Goal: Information Seeking & Learning: Check status

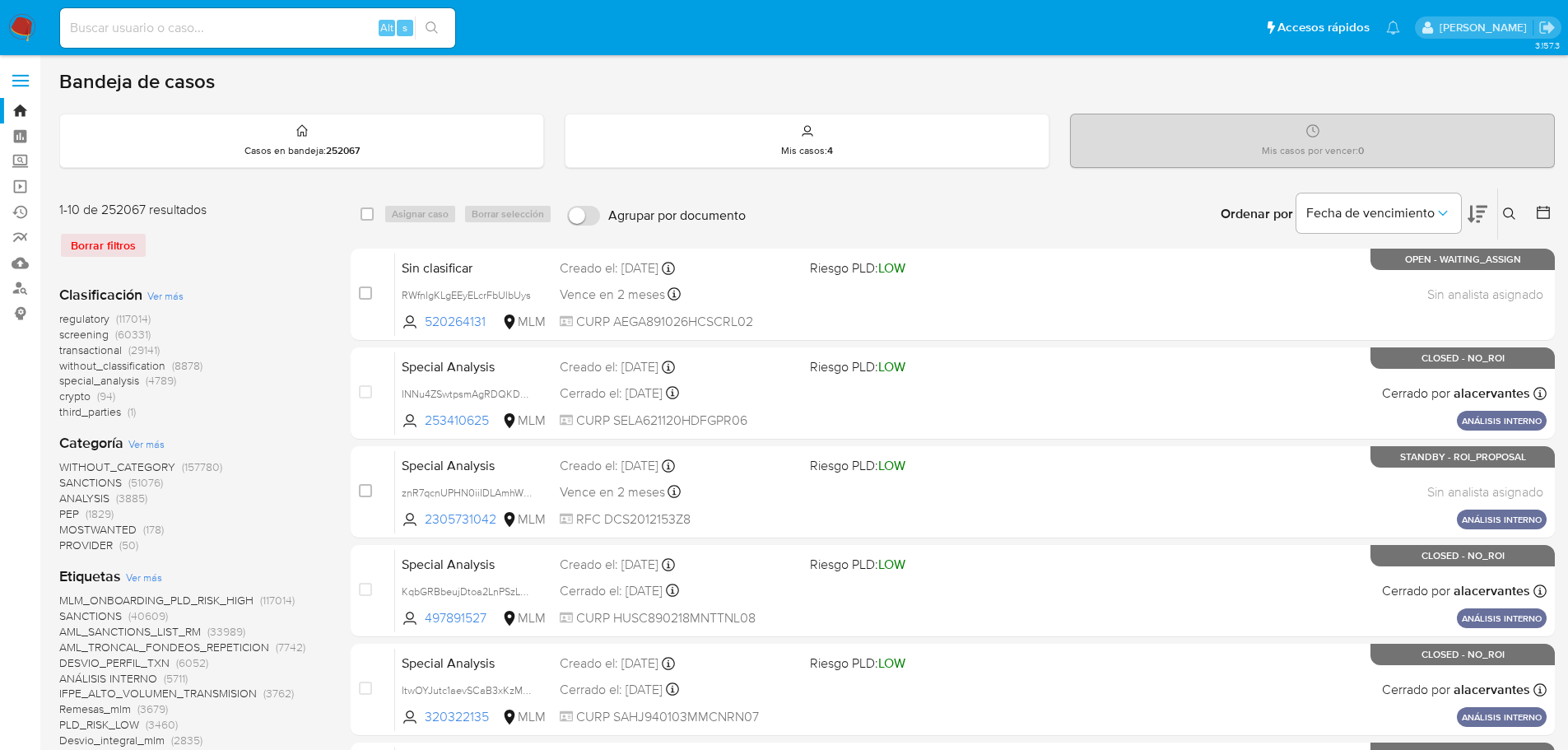
click at [234, 39] on div "Alt s" at bounding box center [258, 28] width 395 height 40
click at [239, 25] on input at bounding box center [258, 27] width 395 height 21
paste input "5GmdRq4xGqYoq3EY2O5MXhgN"
type input "5GmdRq4xGqYoq3EY2O5MXhgN"
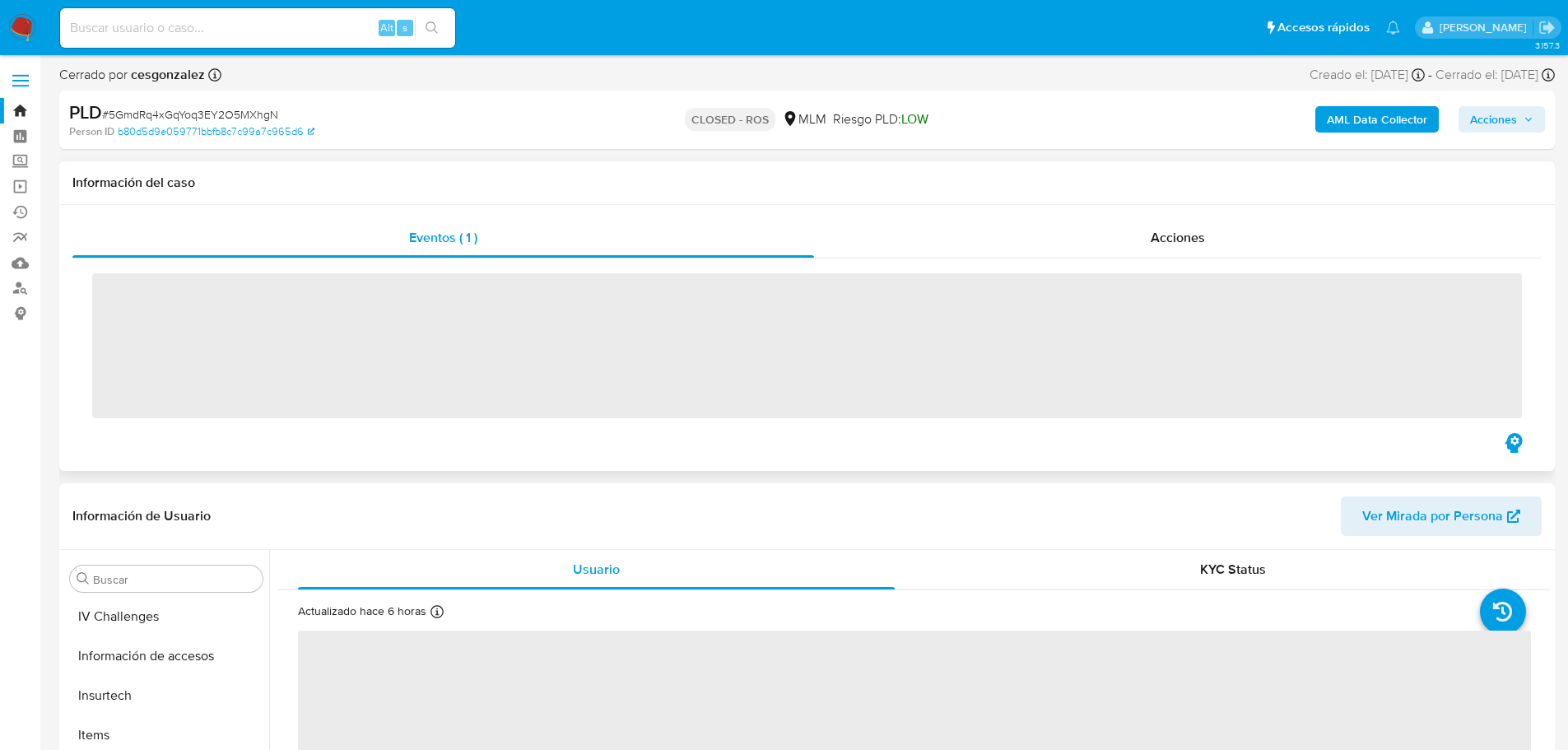
scroll to position [696, 0]
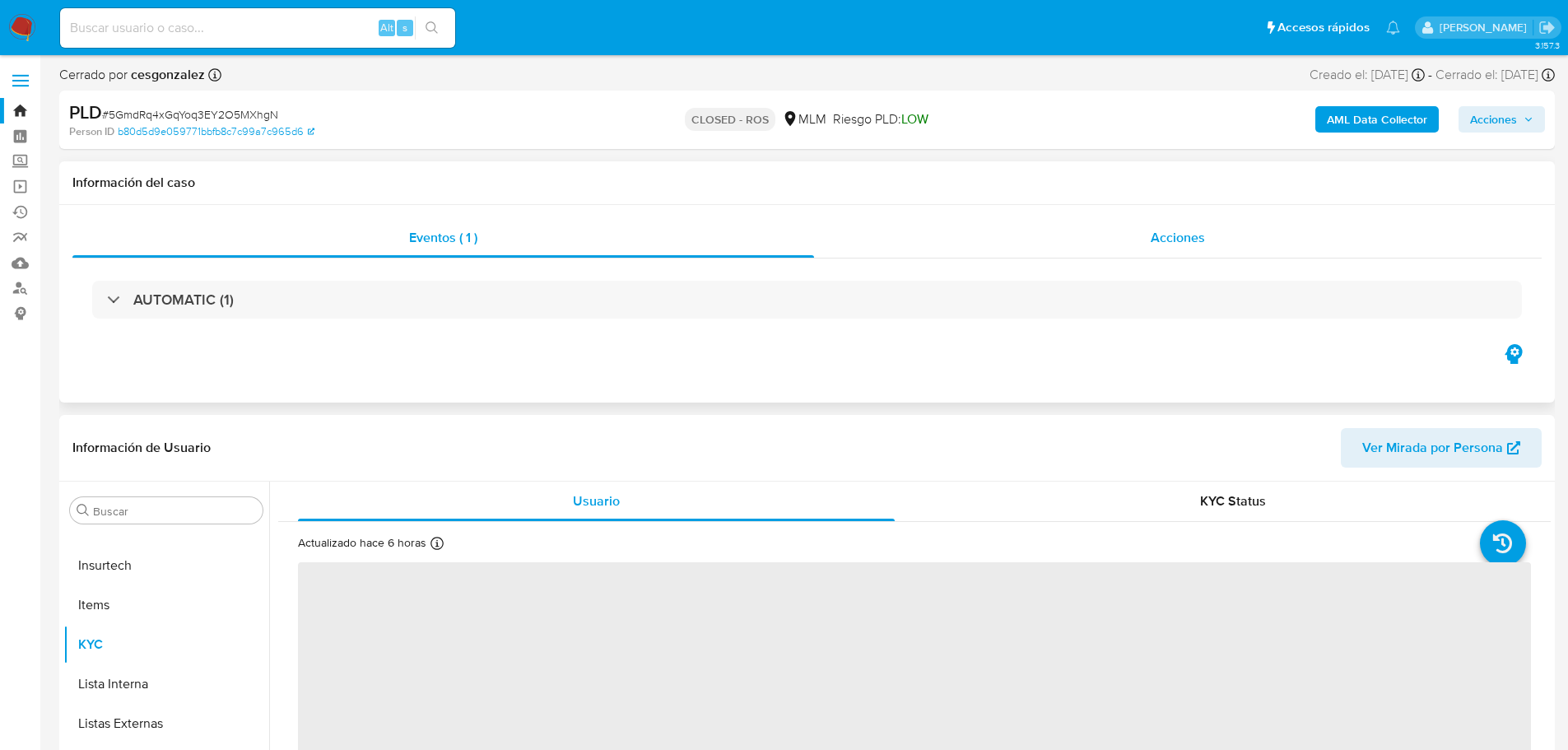
click at [1199, 242] on span "Acciones" at bounding box center [1177, 237] width 54 height 19
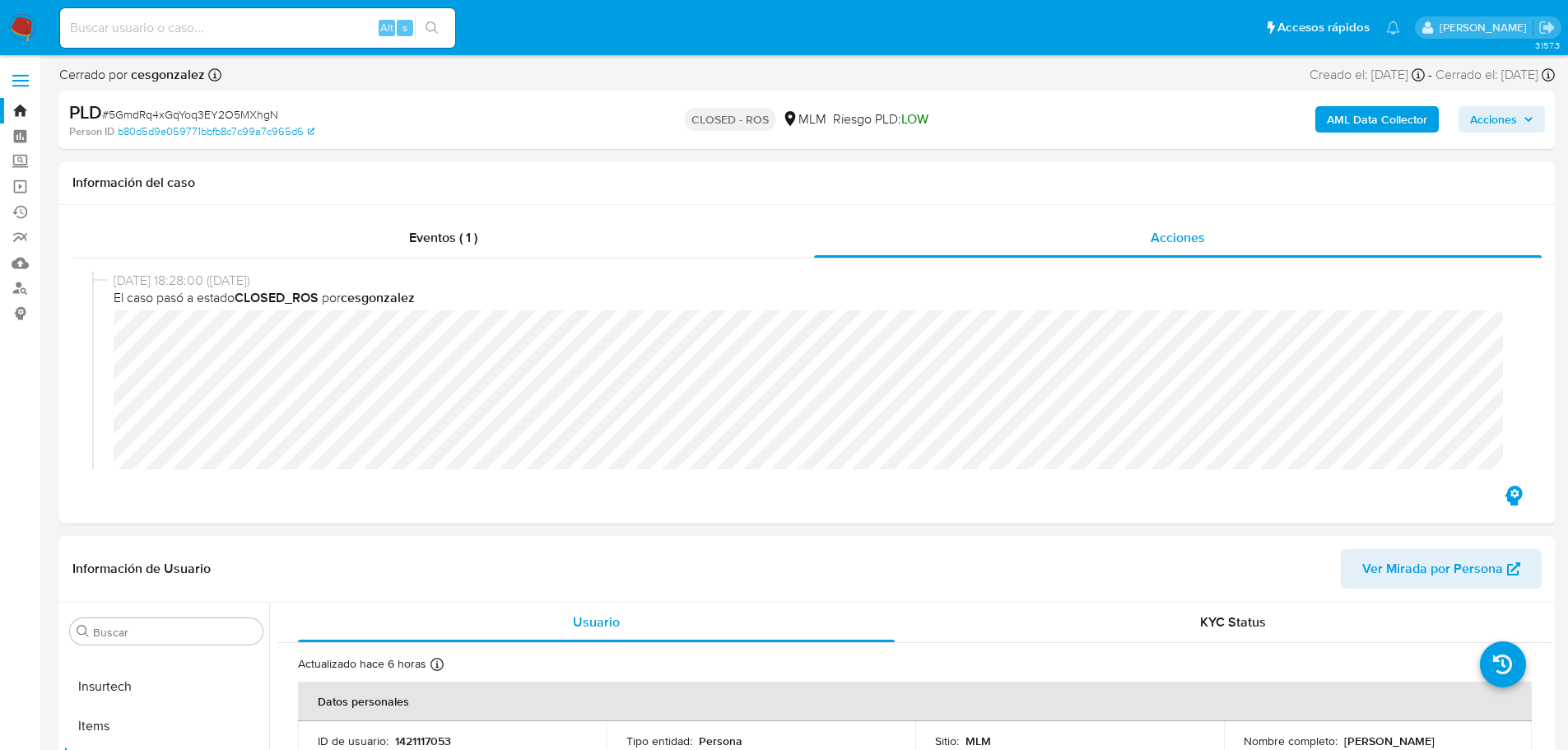
select select "10"
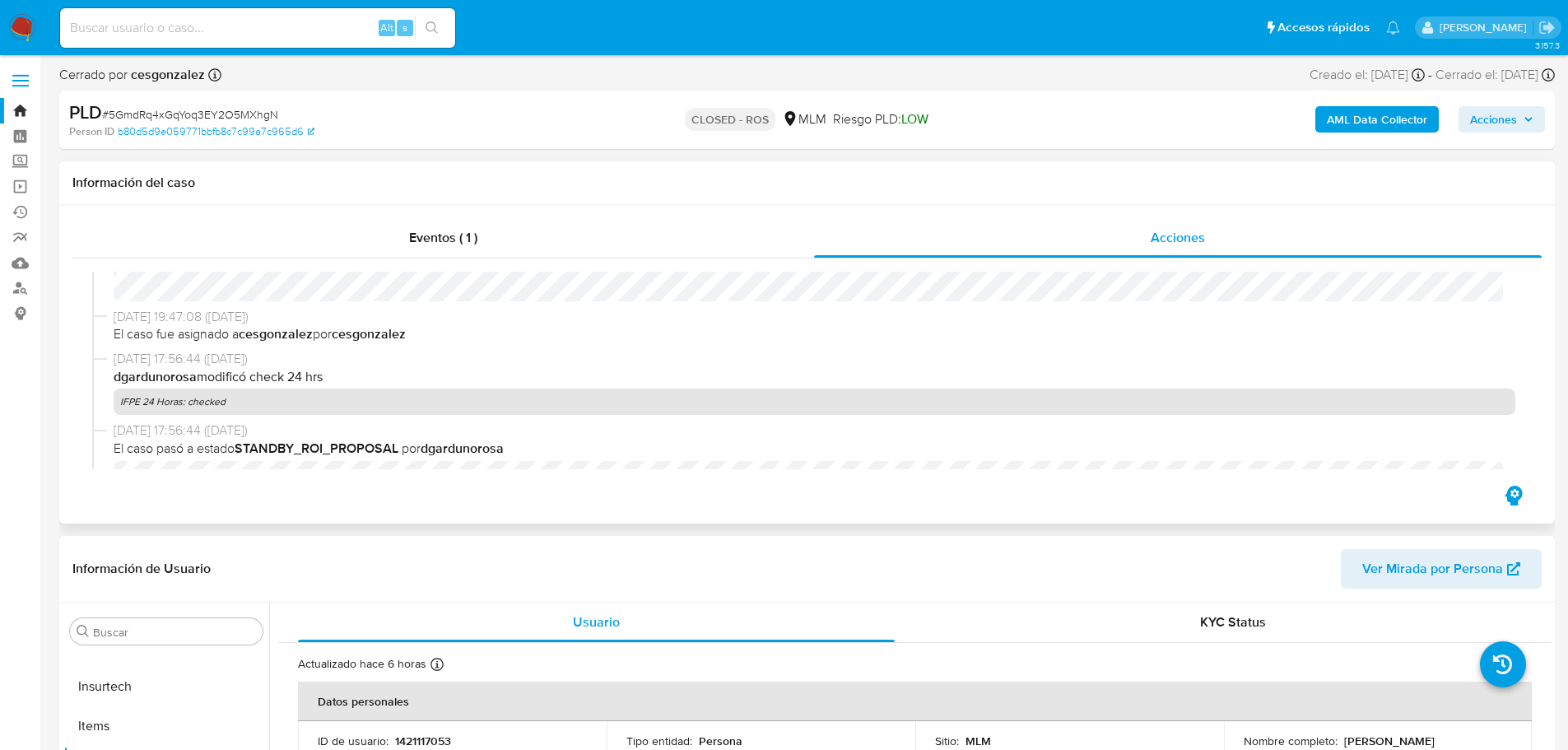
scroll to position [741, 0]
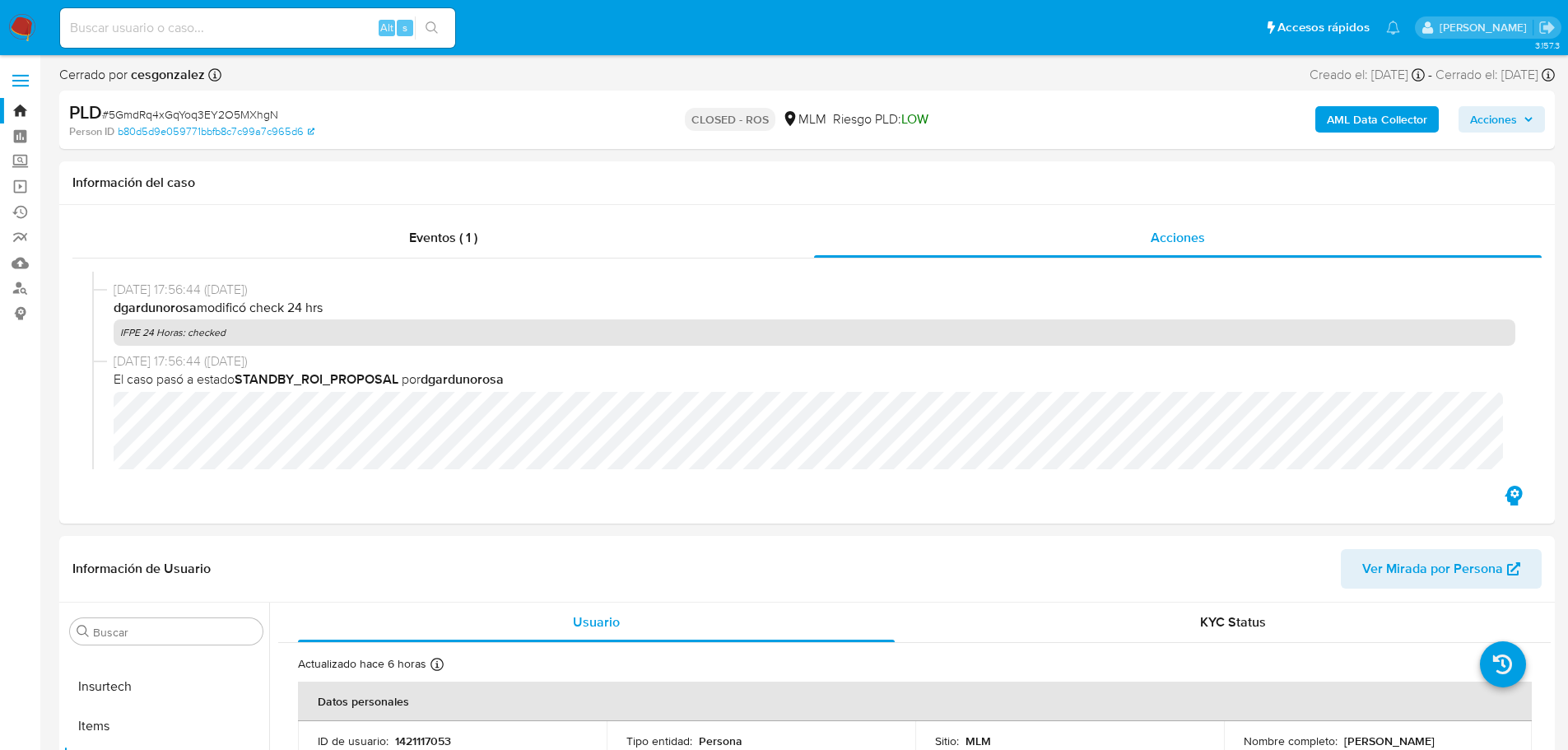
click at [169, 37] on input at bounding box center [258, 27] width 395 height 21
paste input "1u81pwfqWUNzqZs34wsWxnIZ"
type input "1u81pwfqWUNzqZs34wsWxnIZ"
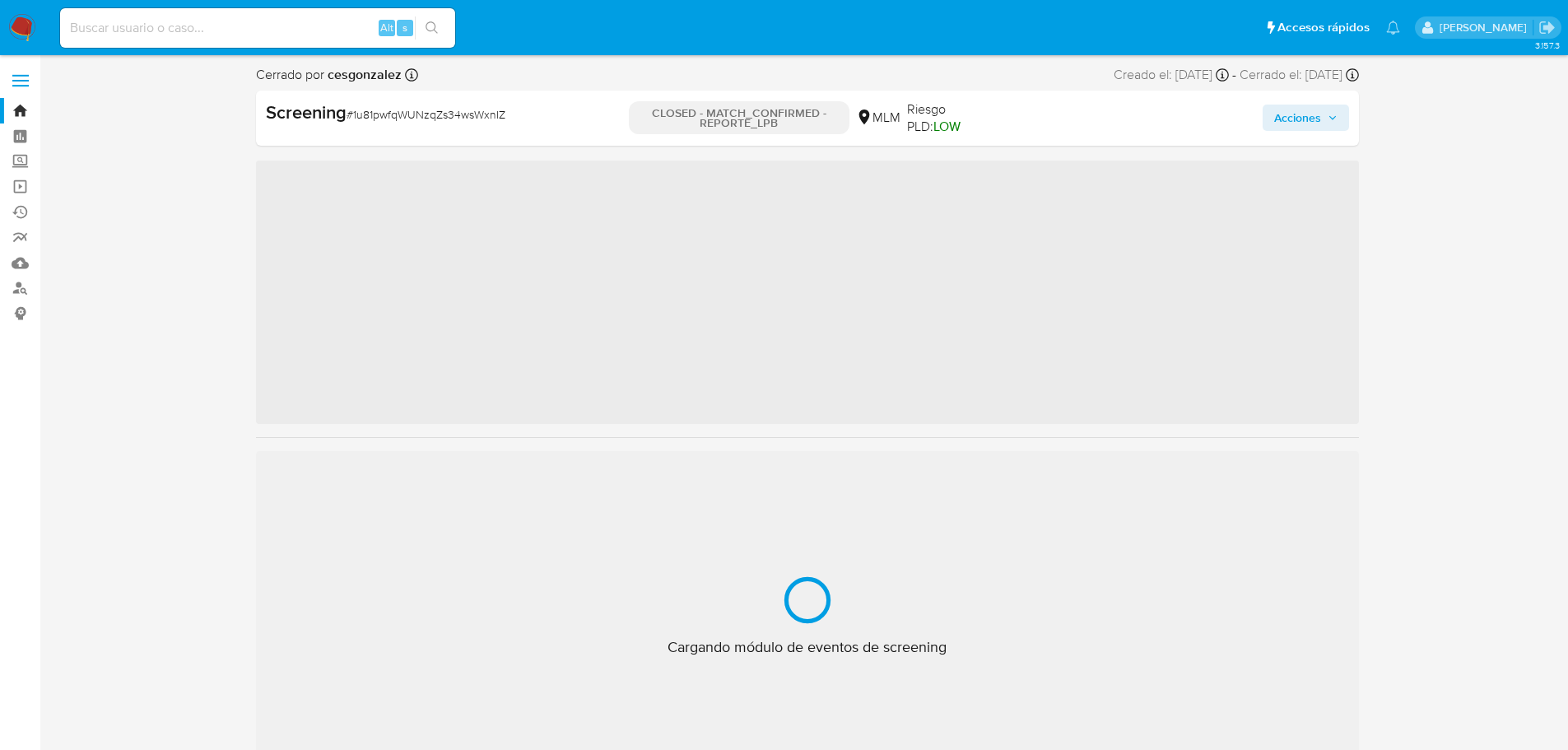
scroll to position [696, 0]
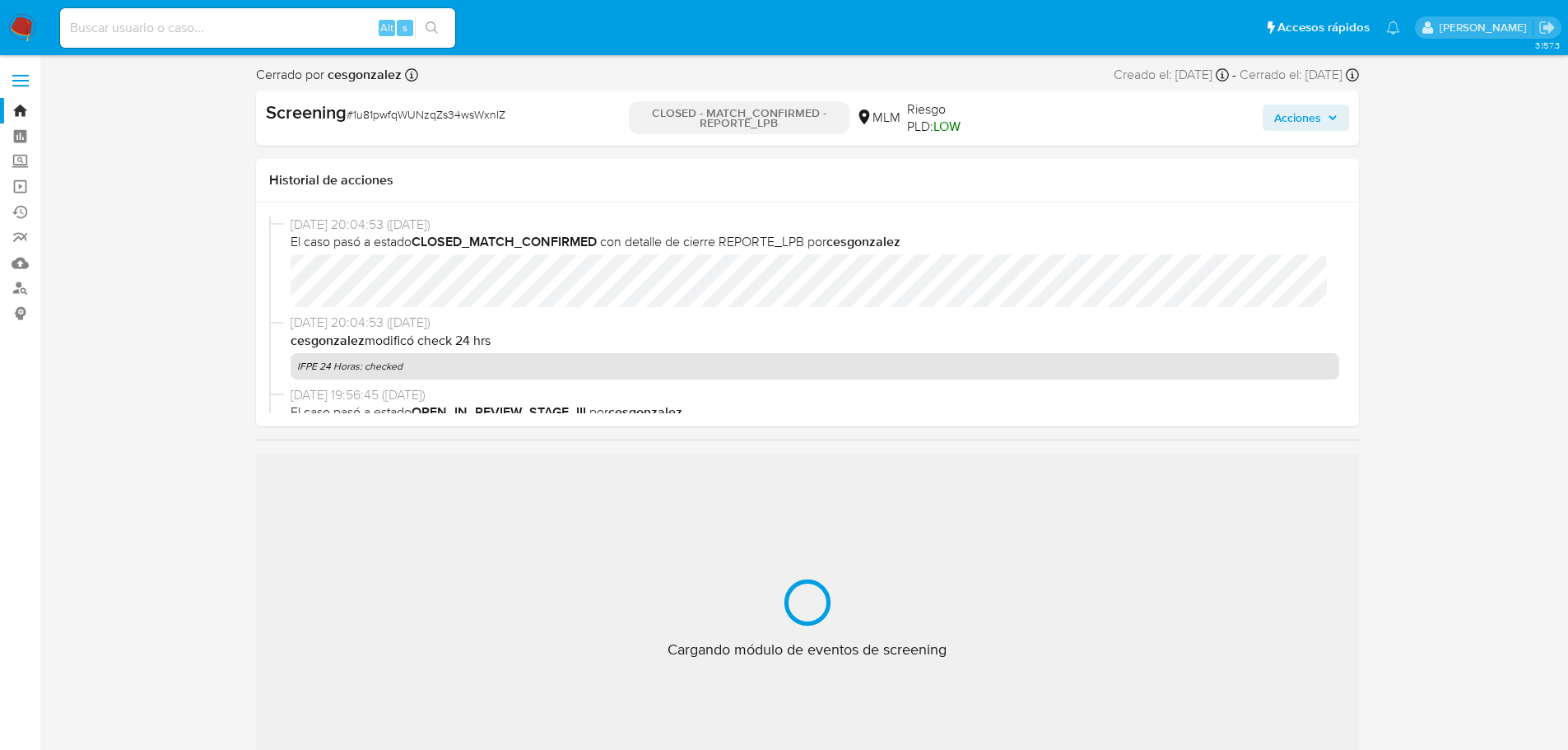
select select "10"
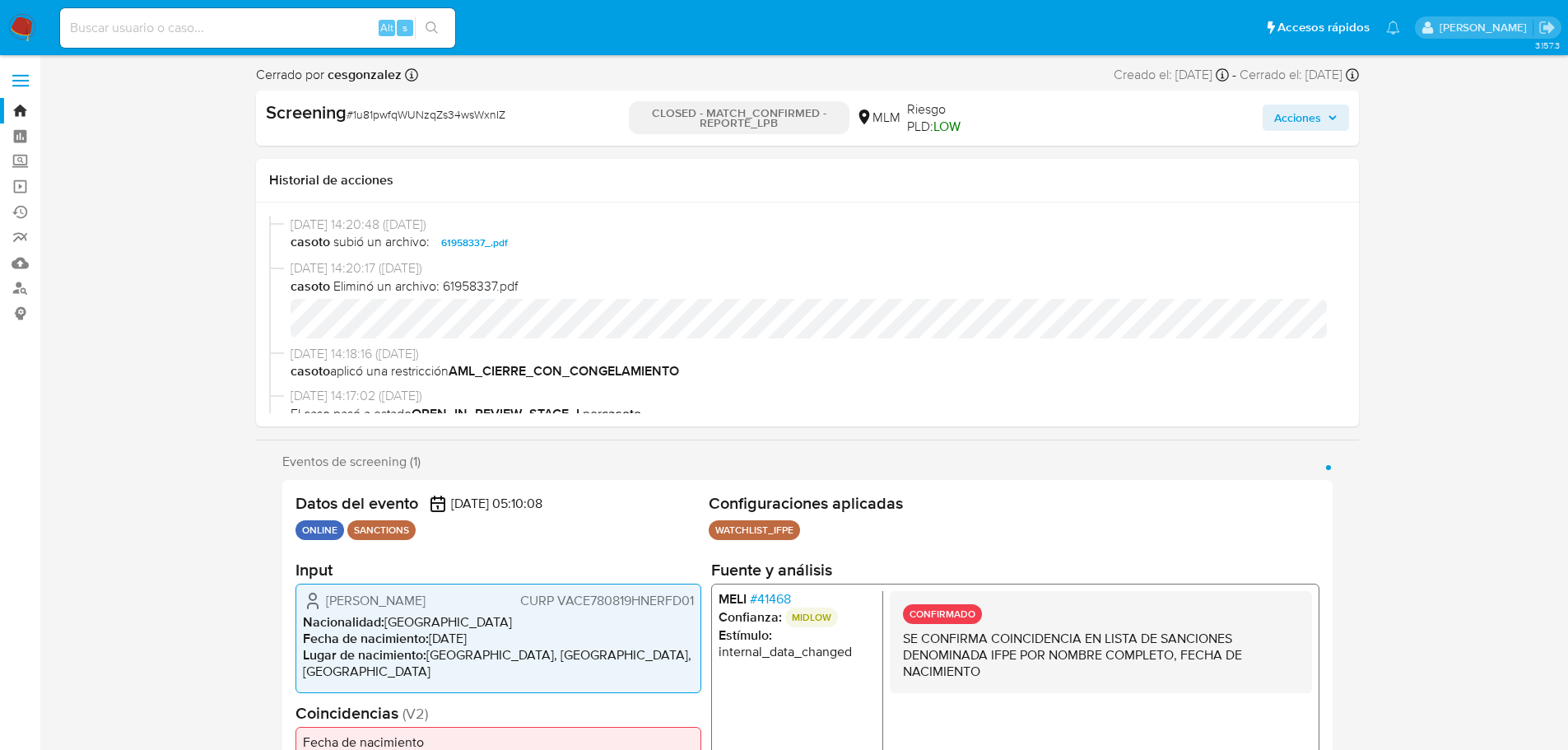
scroll to position [494, 0]
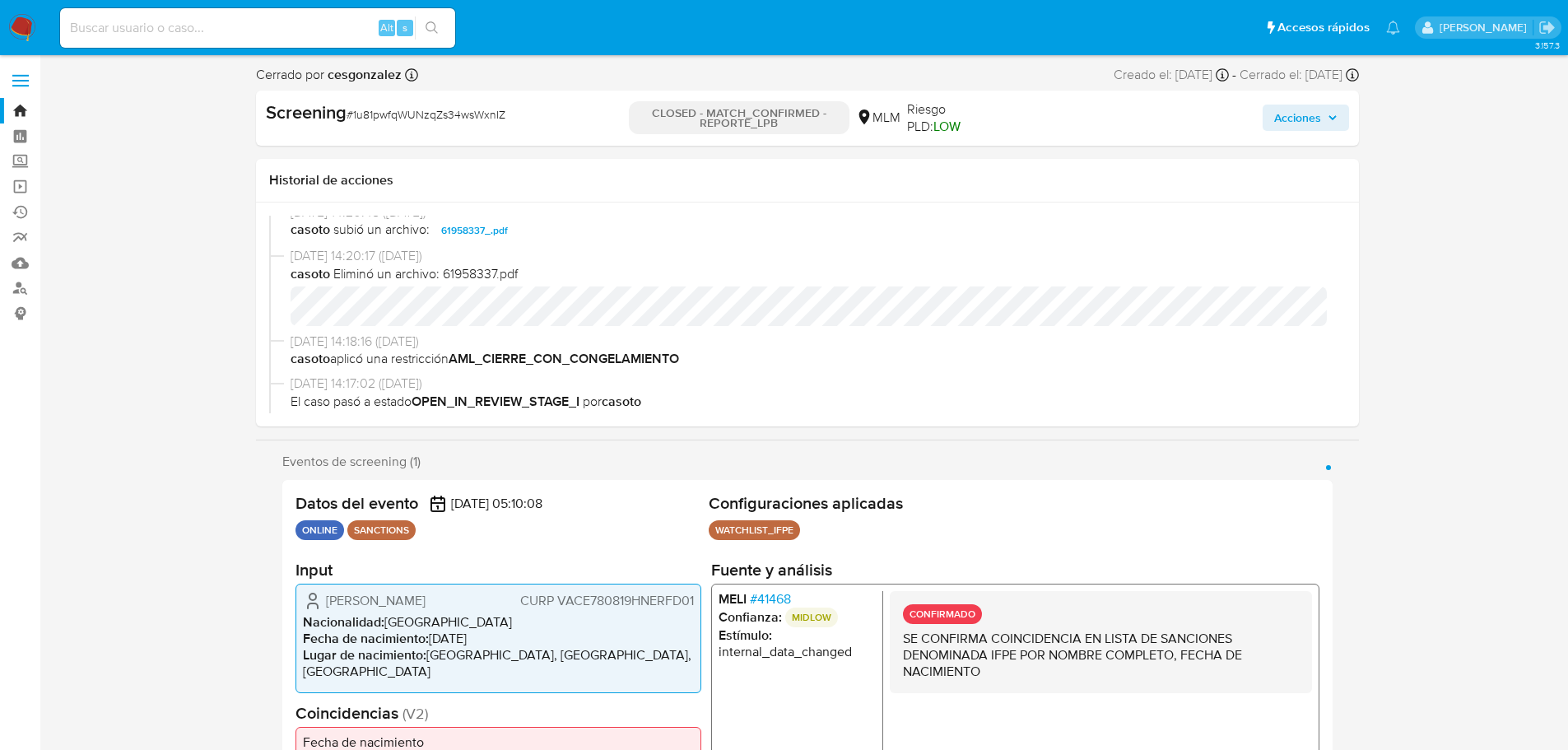
click at [225, 19] on input at bounding box center [258, 27] width 395 height 21
paste input "7ZCNJHtvA6u1ydsBLI5D4Ixz"
type input "7ZCNJHtvA6u1ydsBLI5D4Ixz"
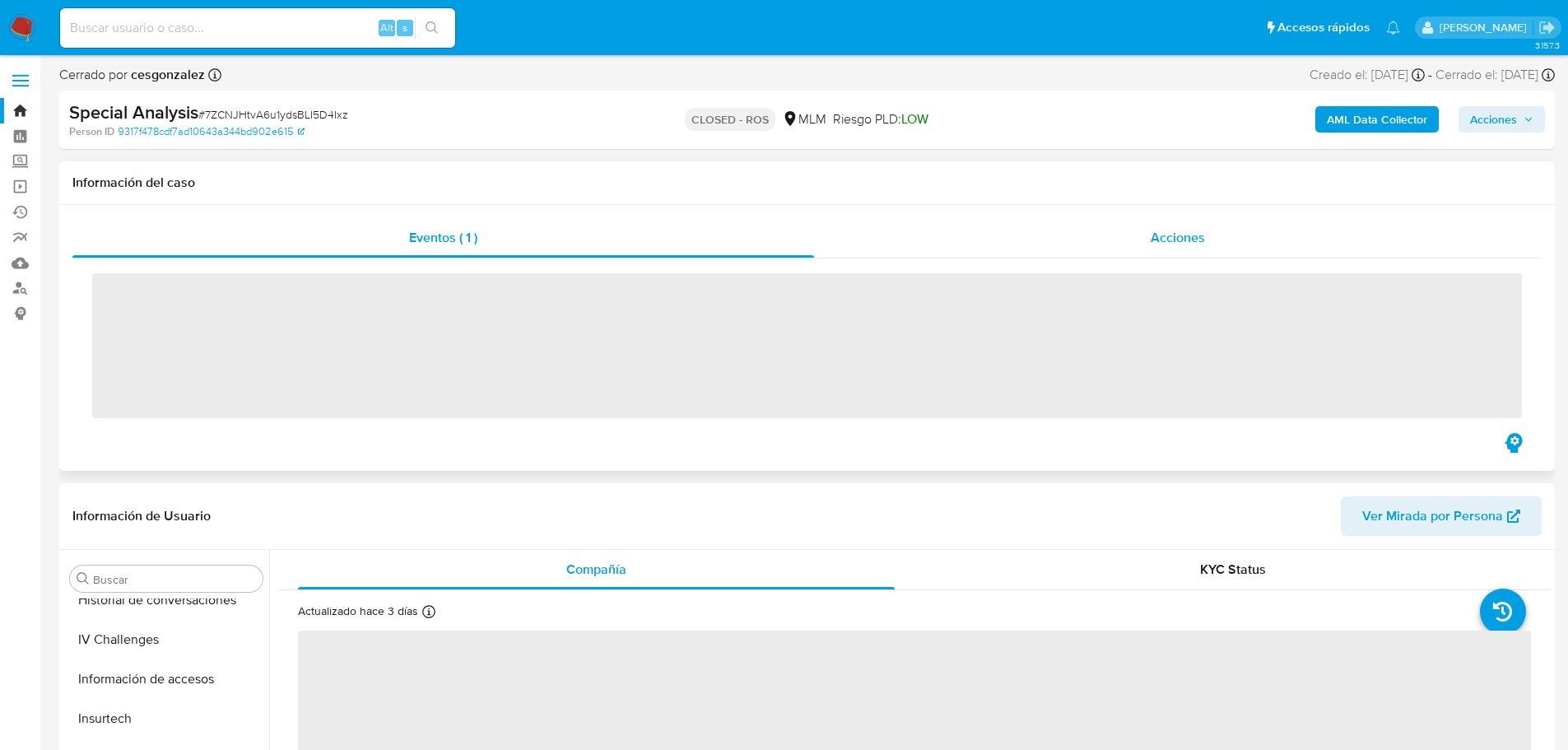
scroll to position [696, 0]
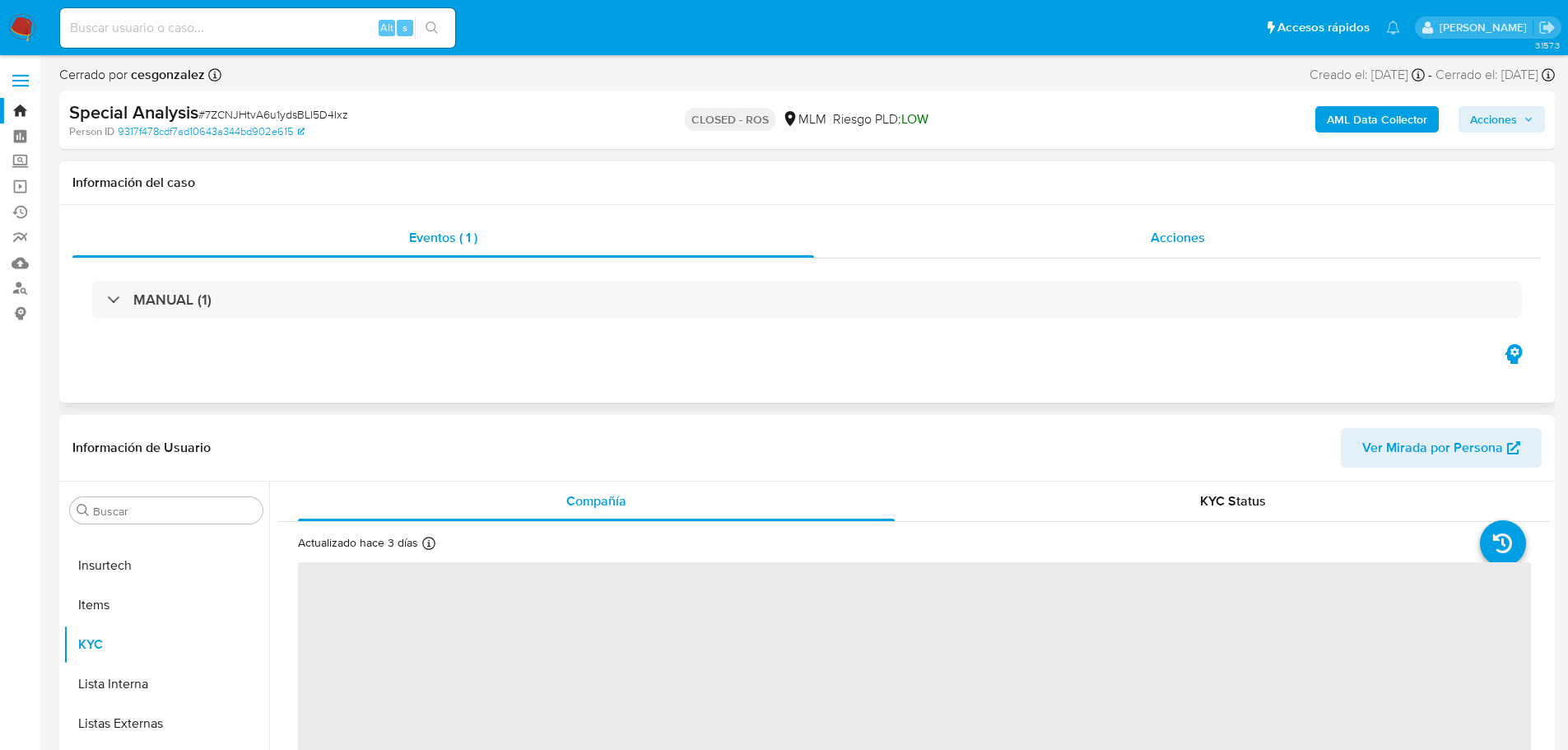
click at [1115, 242] on div "Acciones" at bounding box center [1177, 237] width 727 height 40
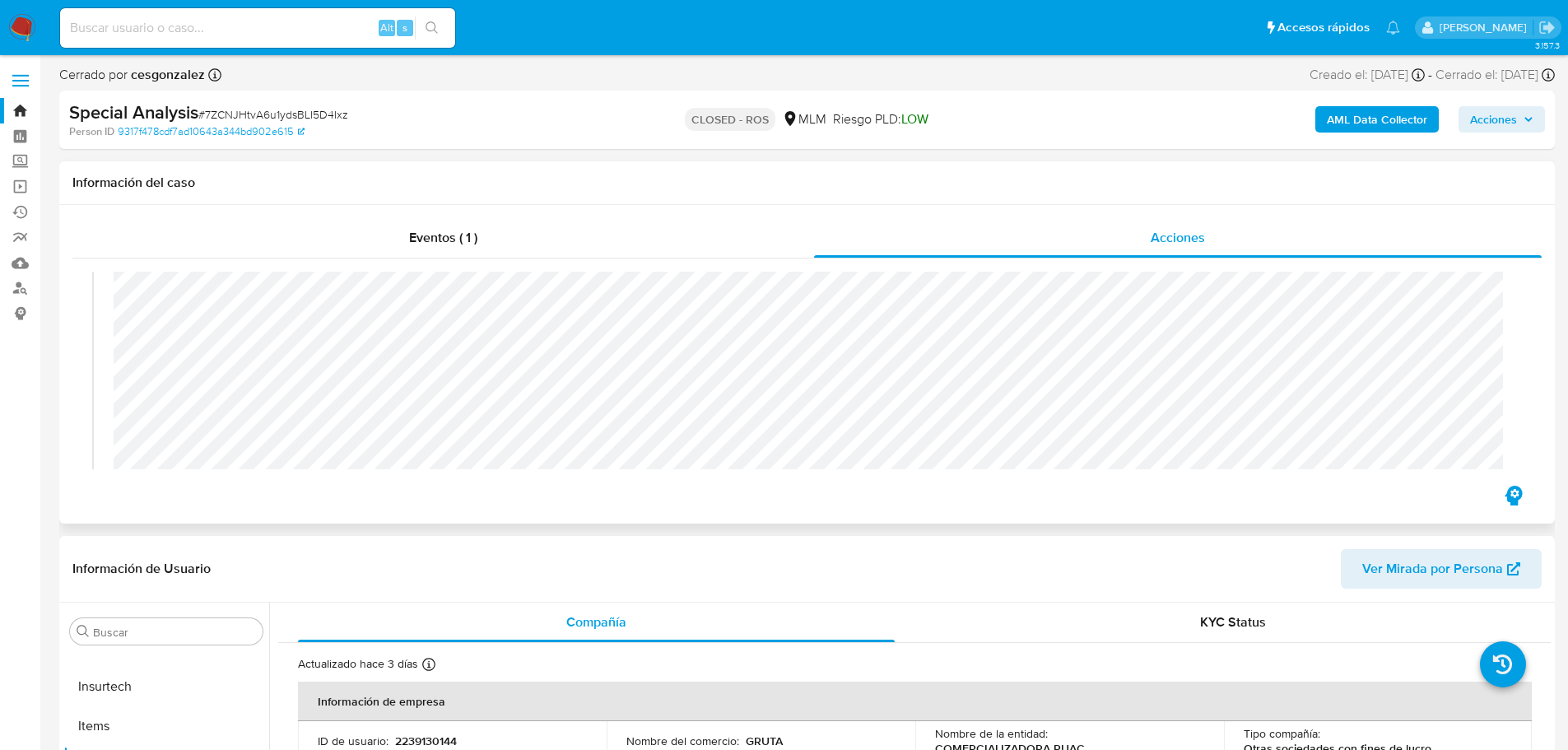
scroll to position [1308, 0]
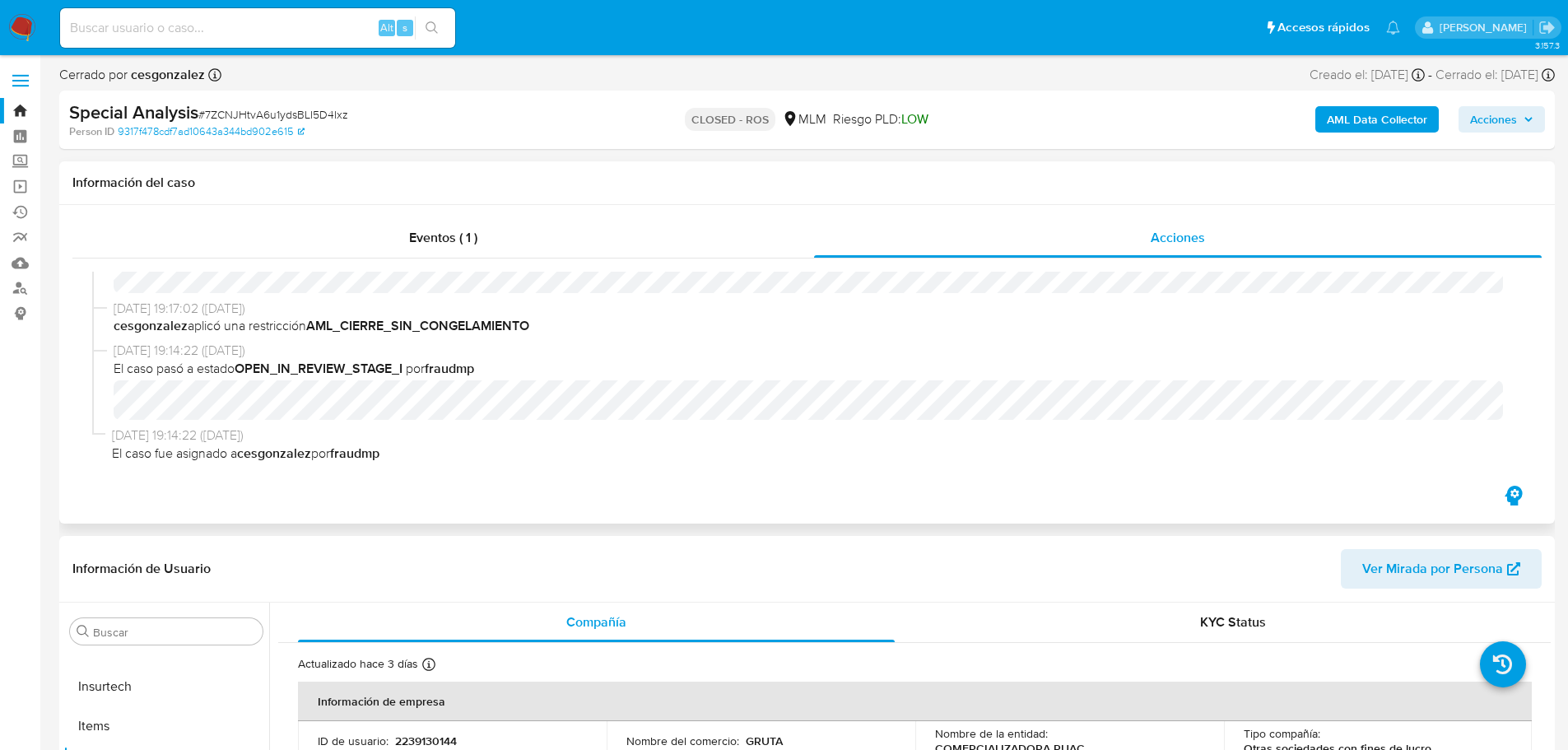
select select "10"
click at [146, 31] on input at bounding box center [258, 27] width 395 height 21
paste input "A9bbSUICR02r5u3ZMuQnsD1x"
type input "A9bbSUICR02r5u3ZMuQnsD1x"
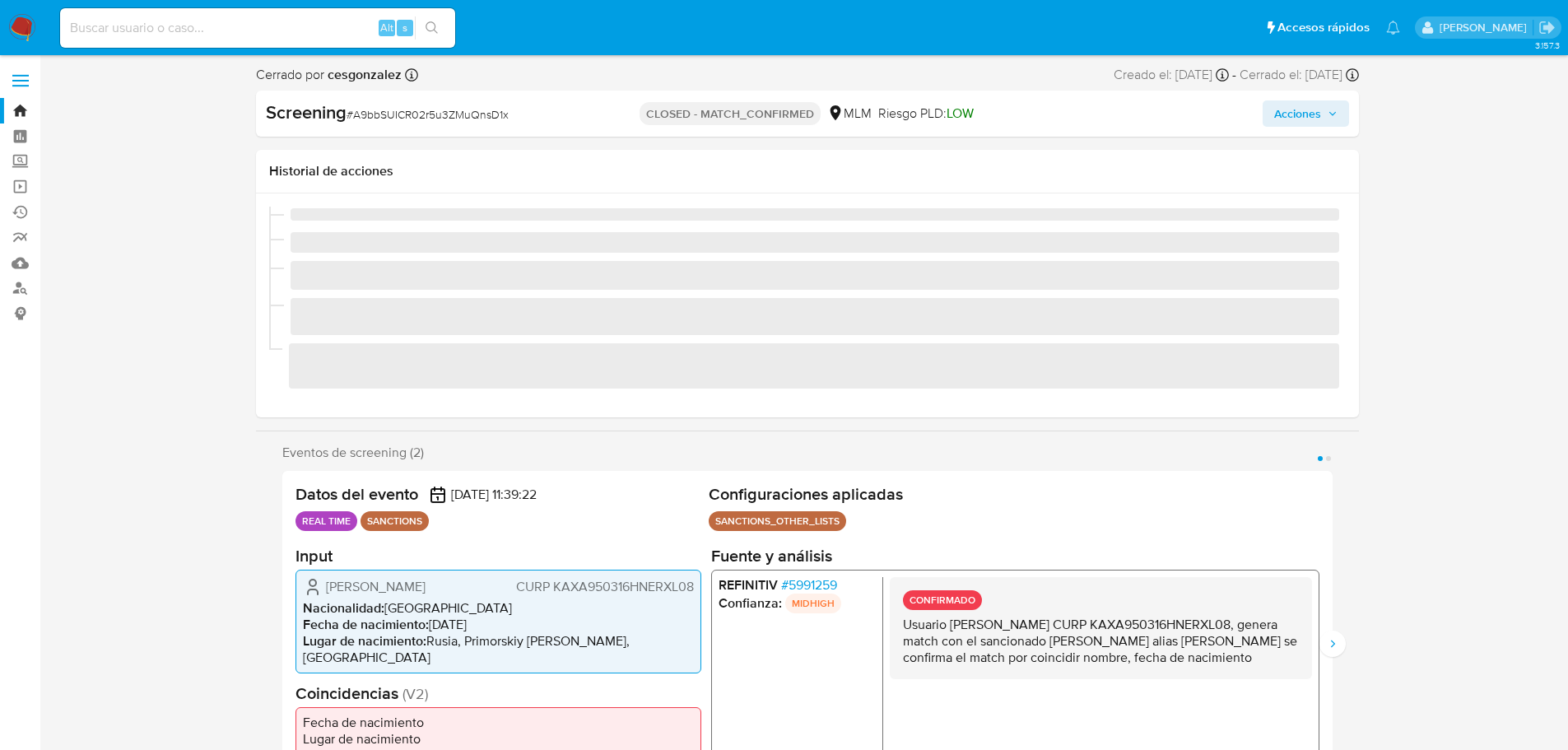
scroll to position [696, 0]
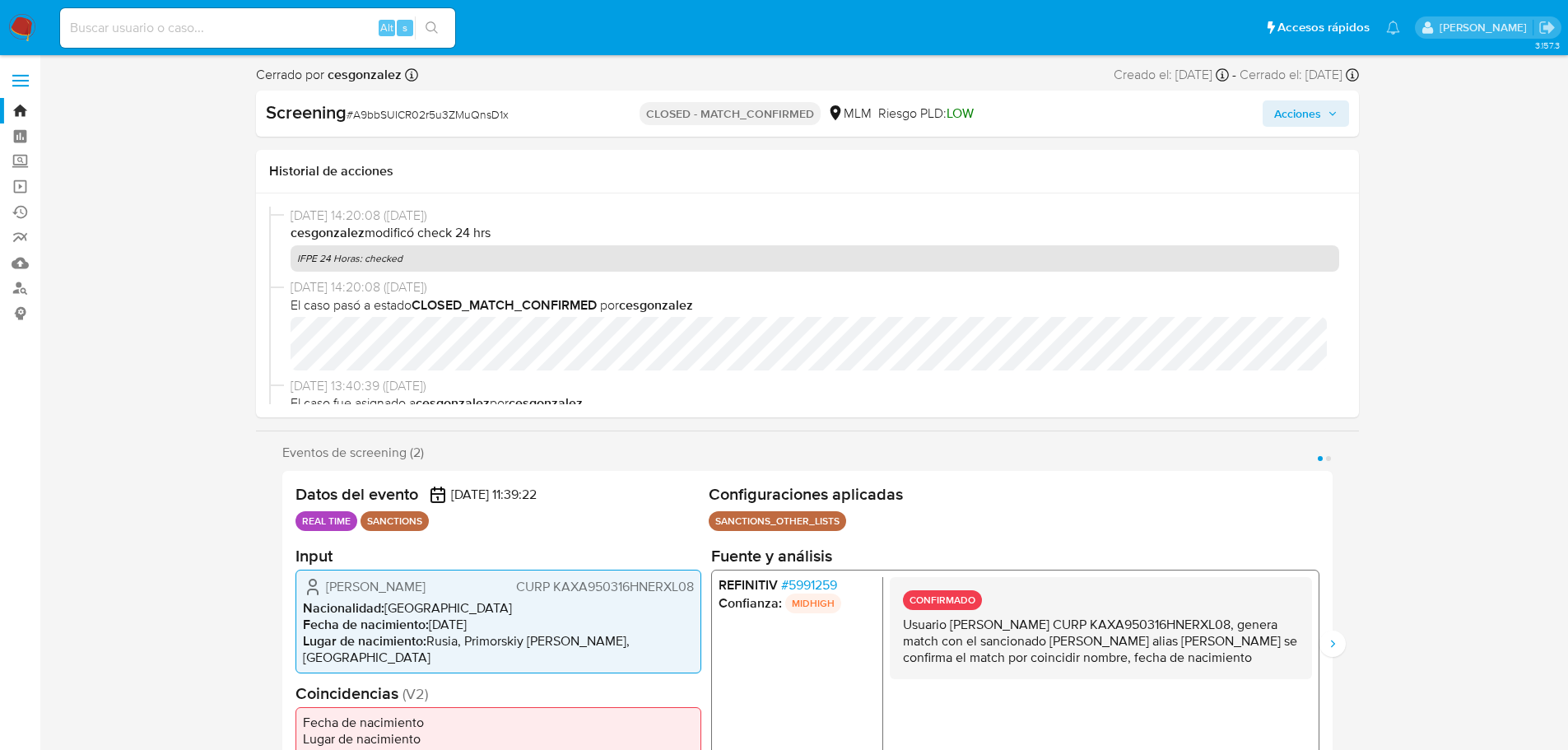
select select "10"
click at [281, 22] on input at bounding box center [258, 27] width 395 height 21
paste input "4ia9TnvL3dXCaZZ8Zivw8Hiv"
type input "4ia9TnvL3dXCaZZ8Zivw8Hiv"
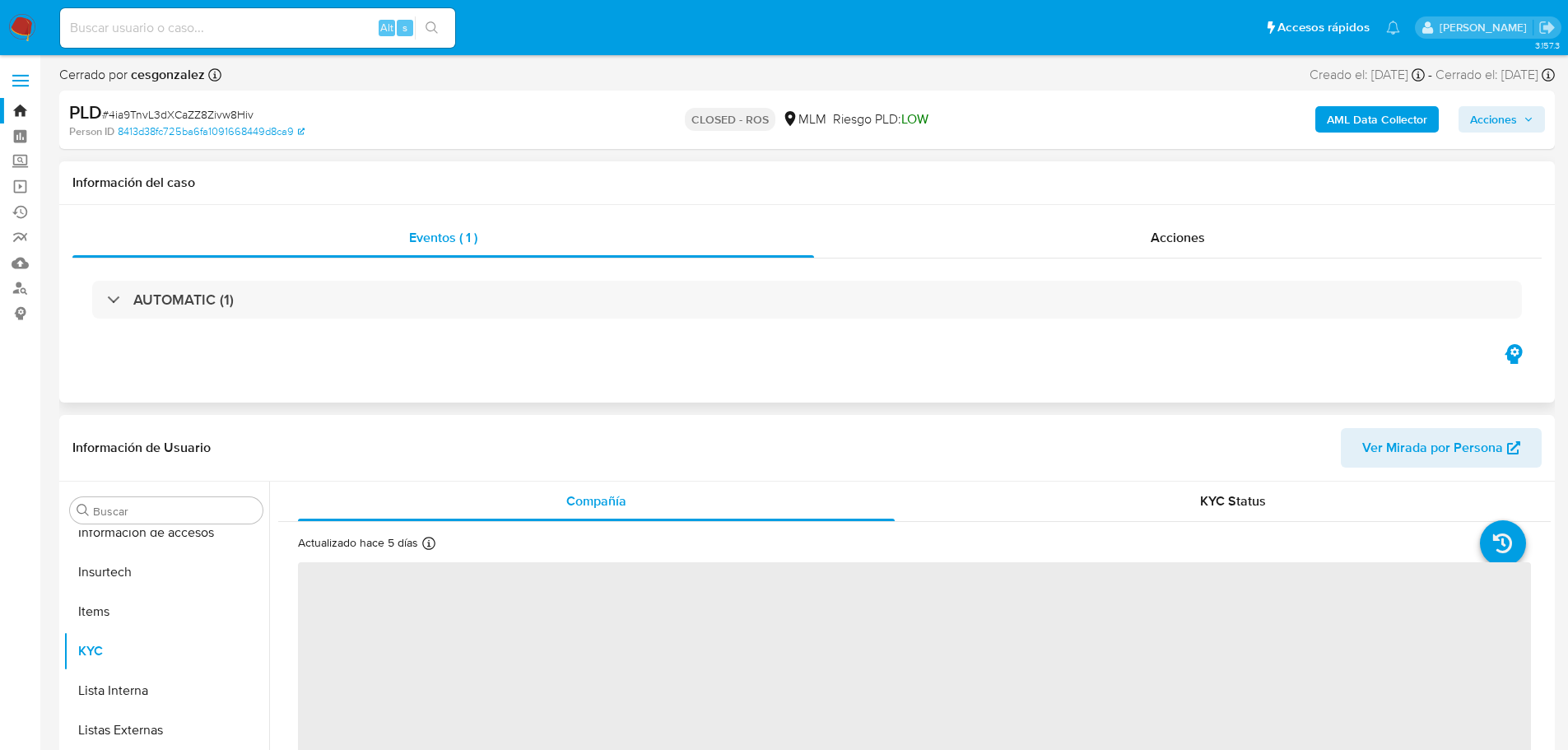
scroll to position [696, 0]
click at [1160, 242] on span "Acciones" at bounding box center [1177, 237] width 54 height 19
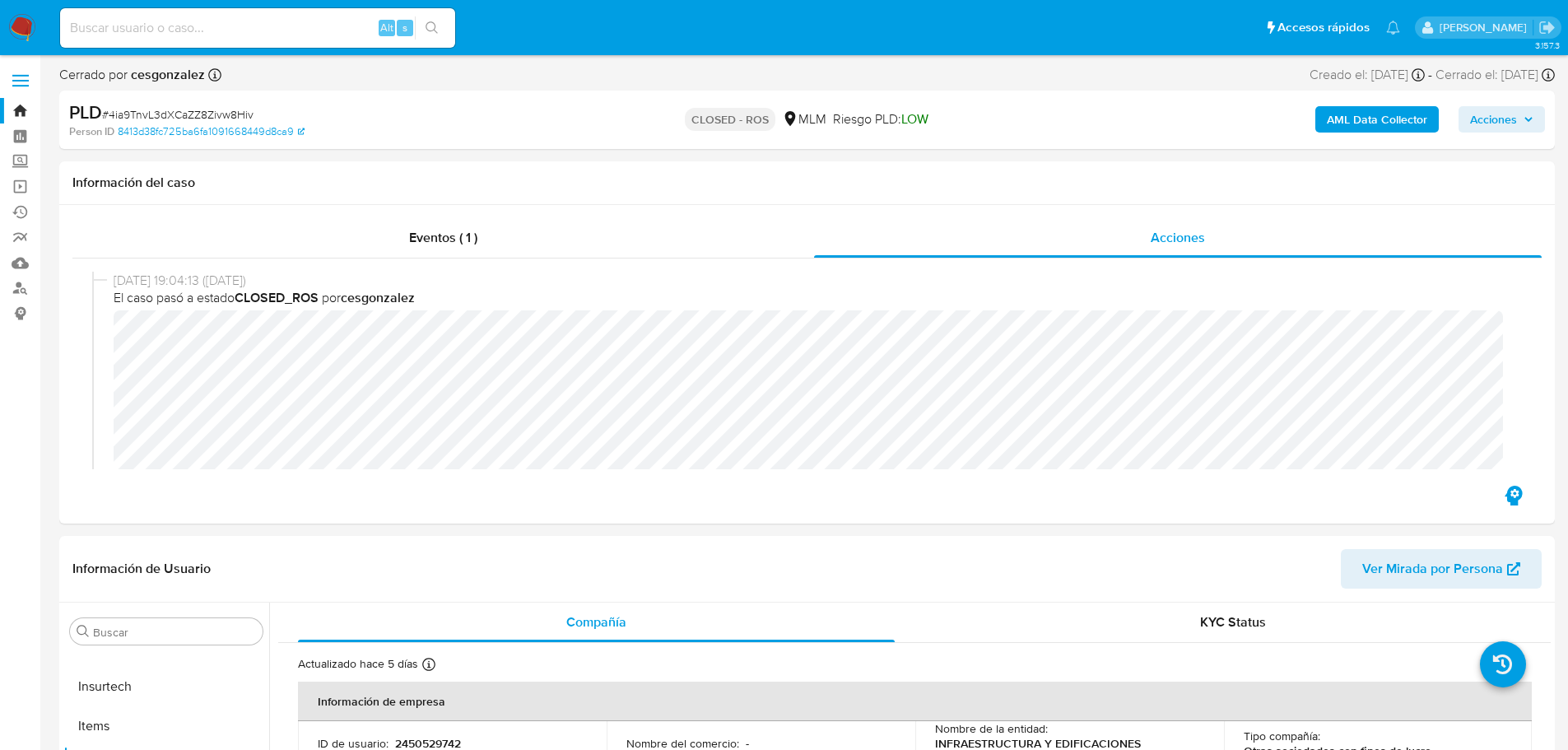
select select "10"
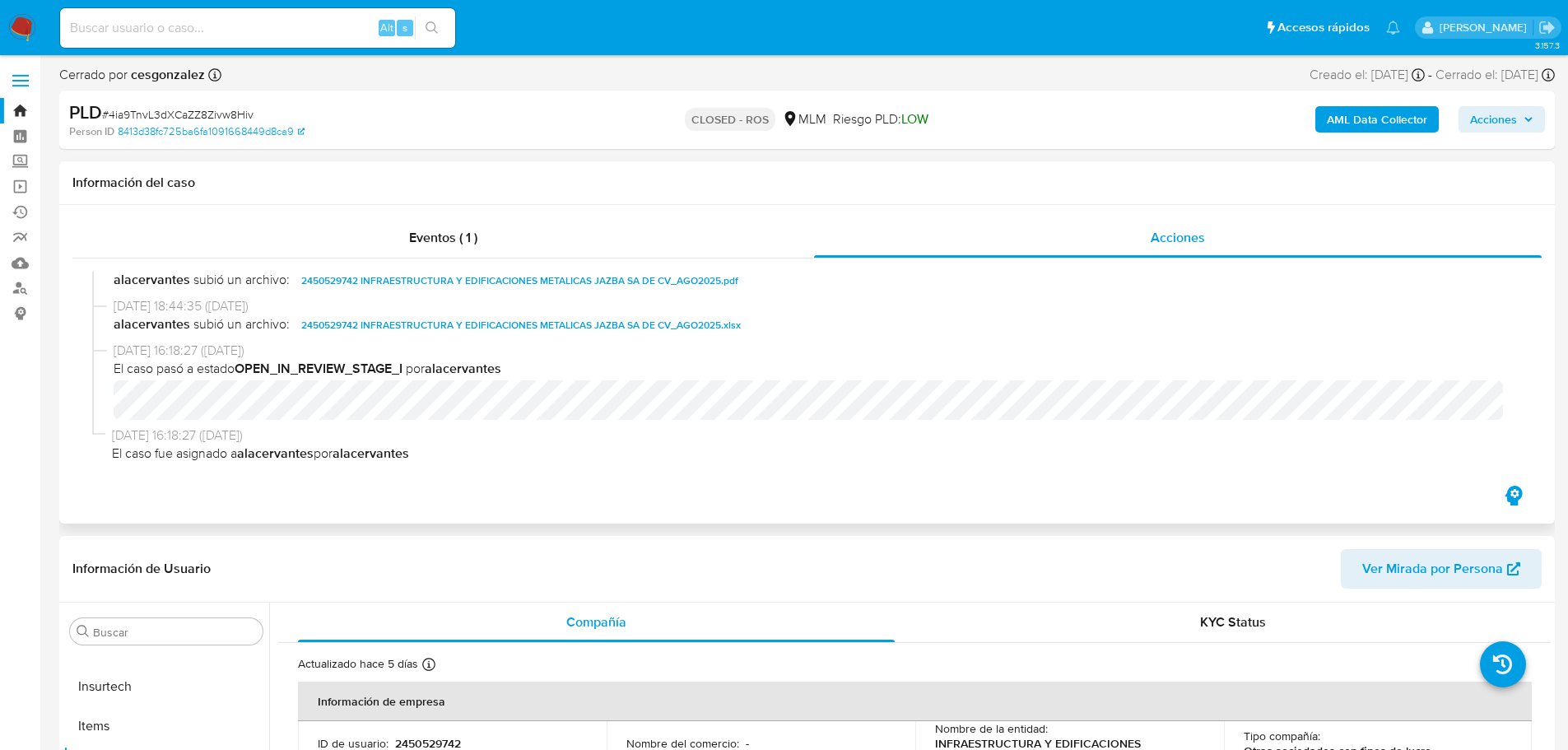
scroll to position [958, 0]
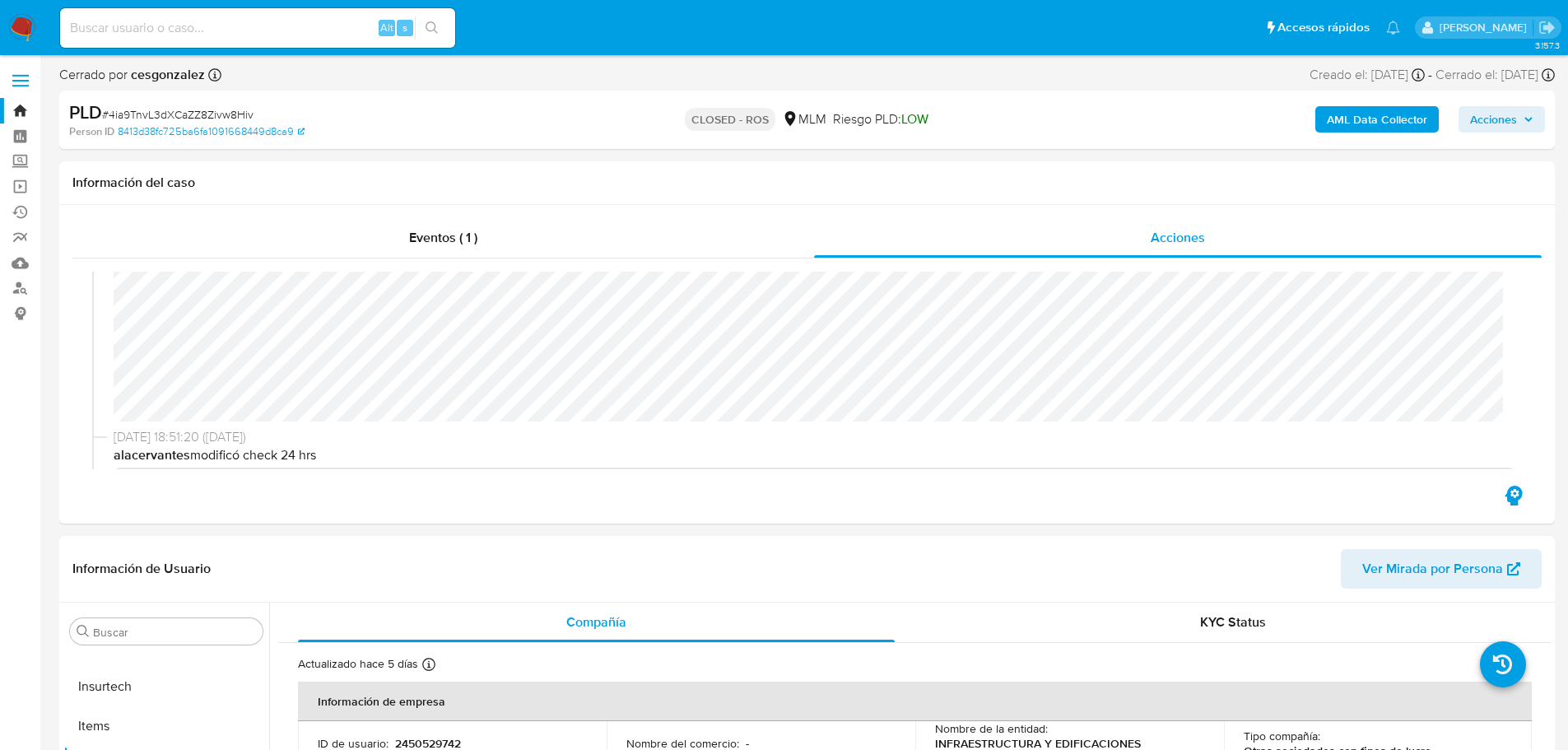
click at [218, 42] on div "Alt s" at bounding box center [258, 28] width 395 height 40
click at [219, 35] on input at bounding box center [258, 27] width 395 height 21
paste input "234891153"
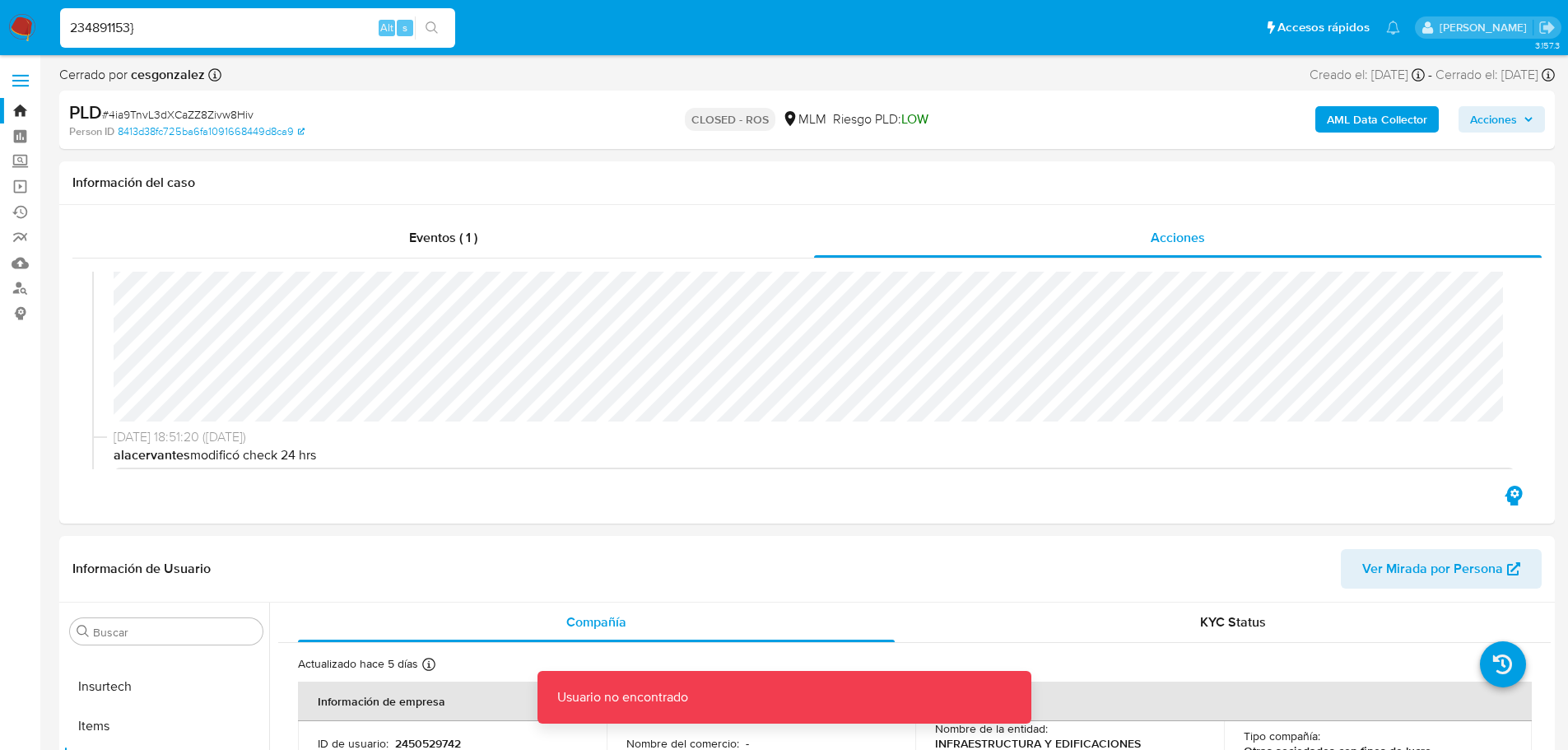
click at [225, 37] on input "234891153}" at bounding box center [258, 27] width 395 height 21
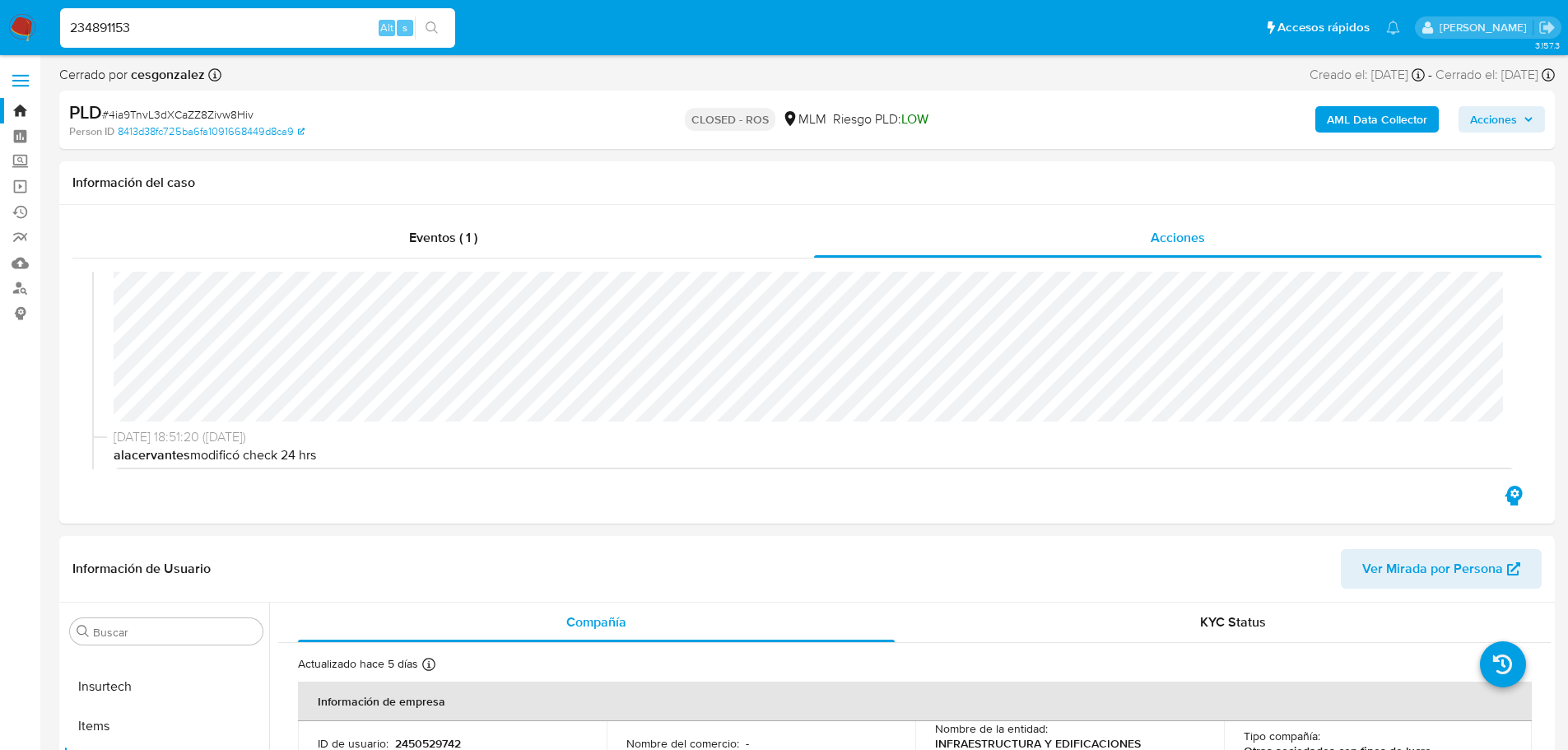
type input "234891153"
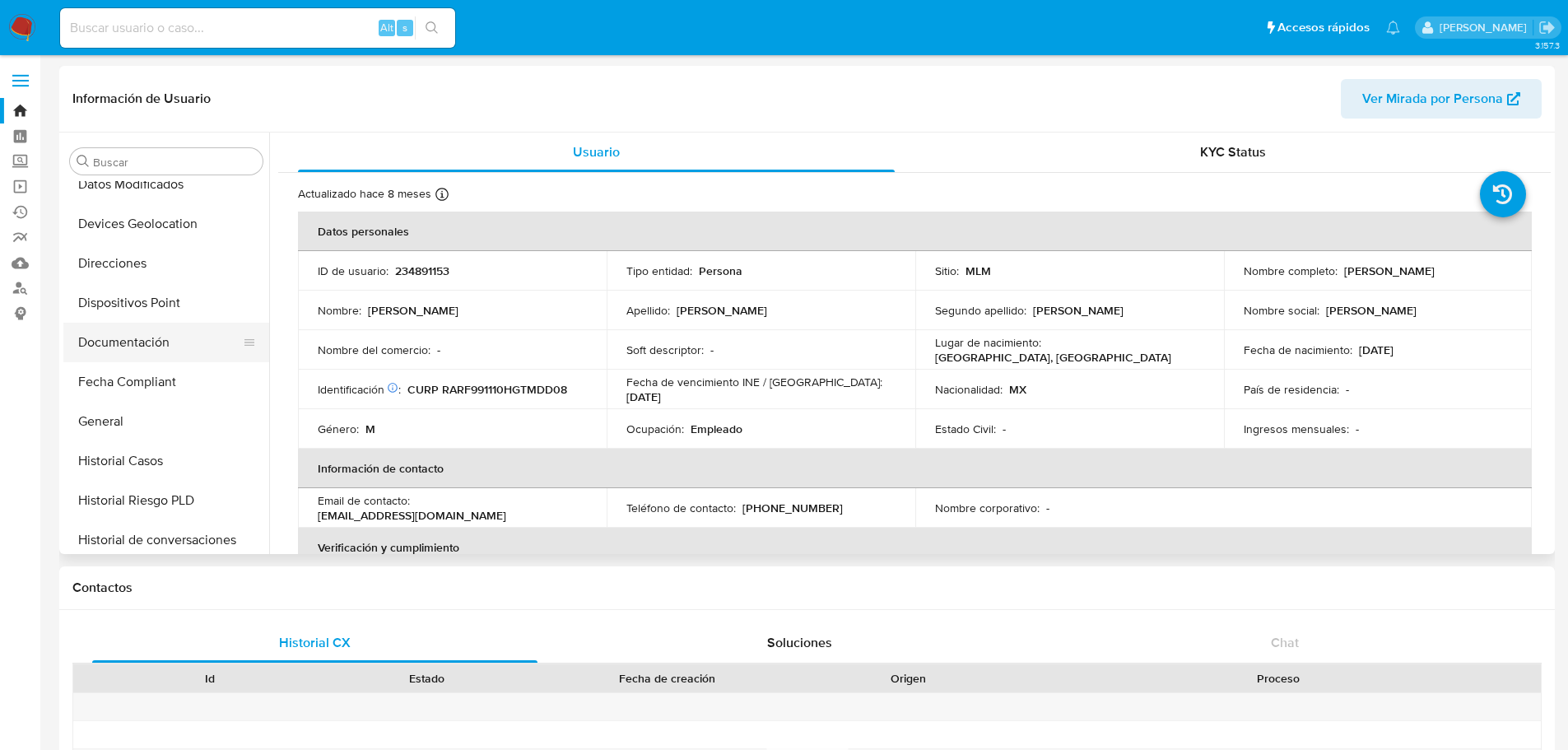
scroll to position [202, 0]
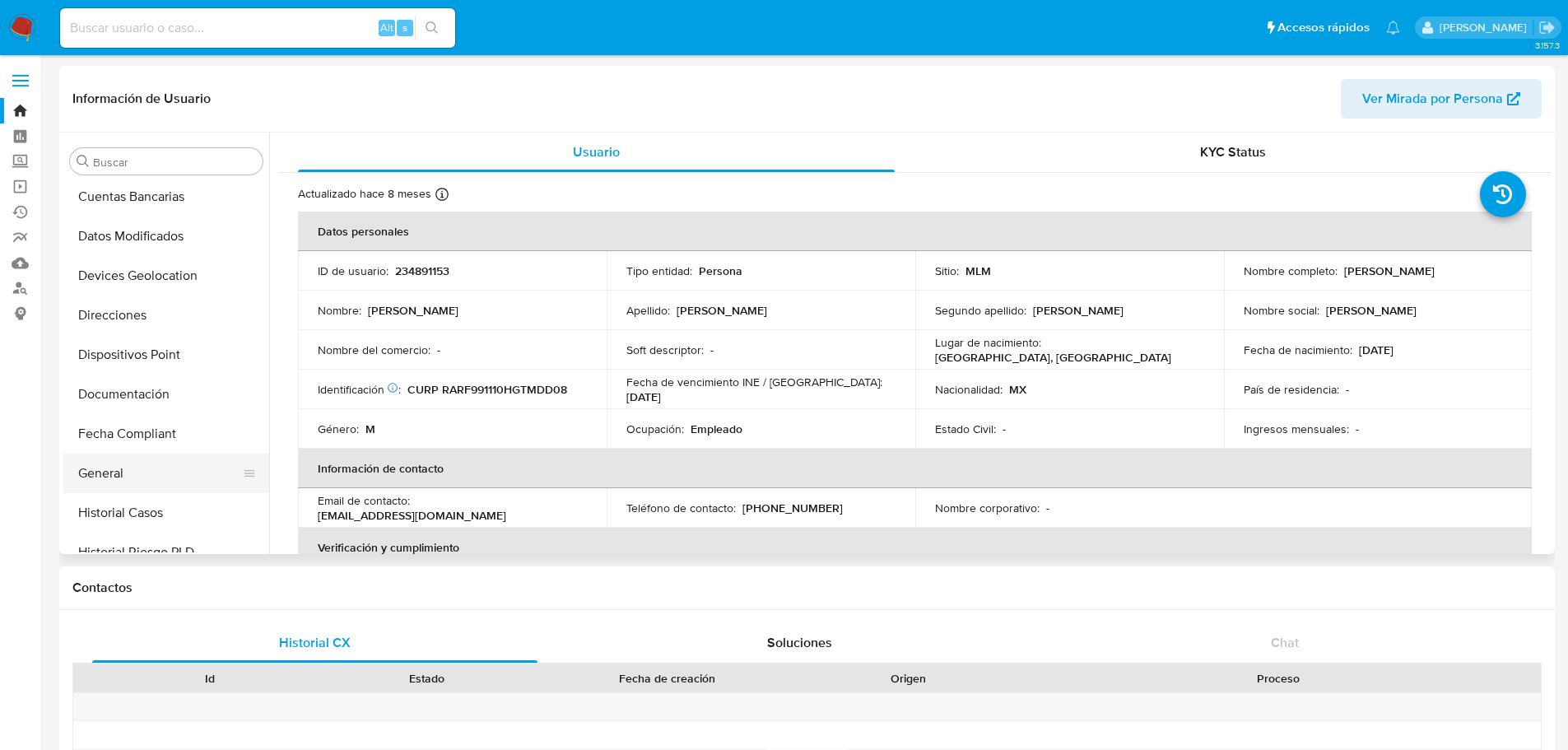
select select "10"
drag, startPoint x: 129, startPoint y: 469, endPoint x: 166, endPoint y: 494, distance: 44.7
click at [128, 469] on button "General" at bounding box center [166, 473] width 206 height 40
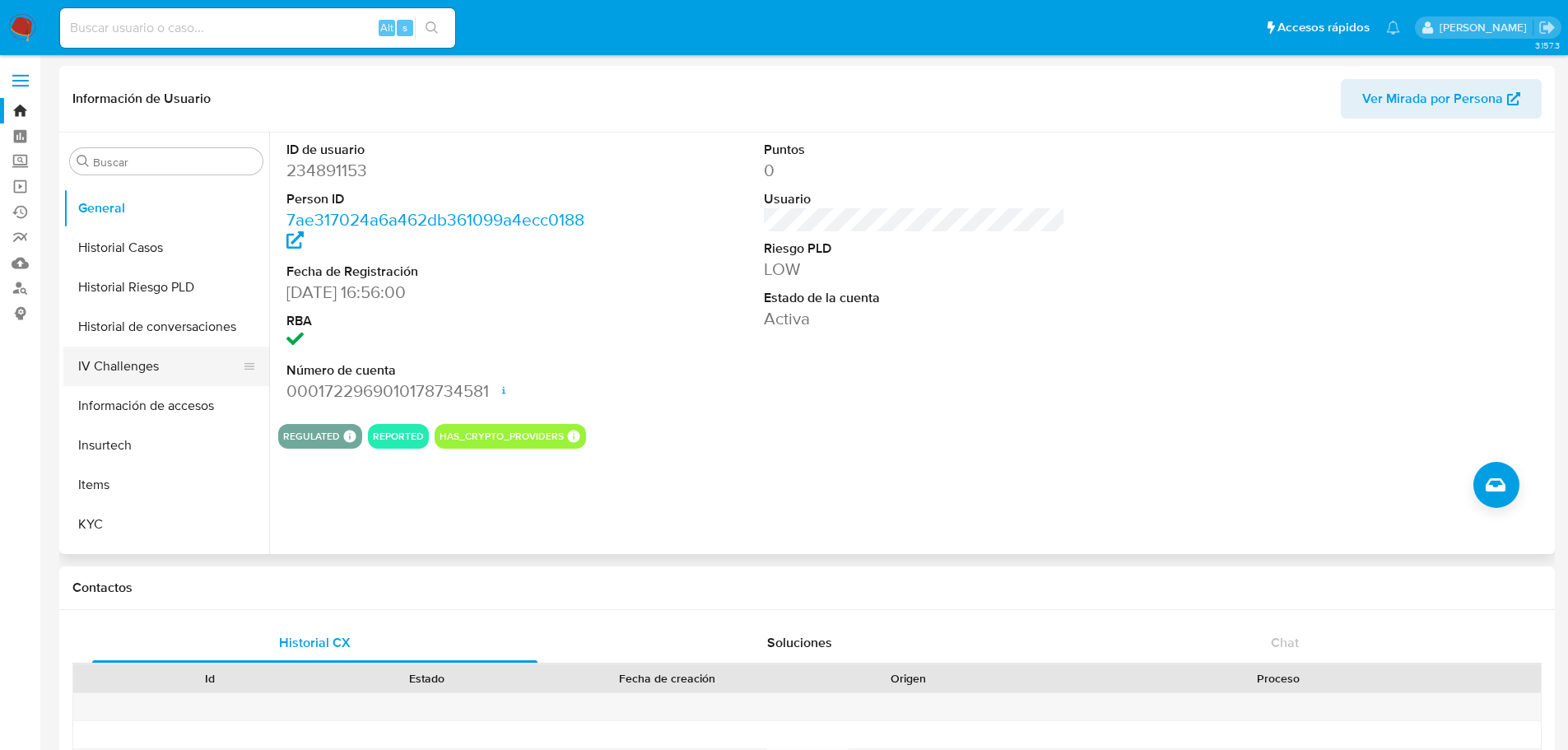
scroll to position [494, 0]
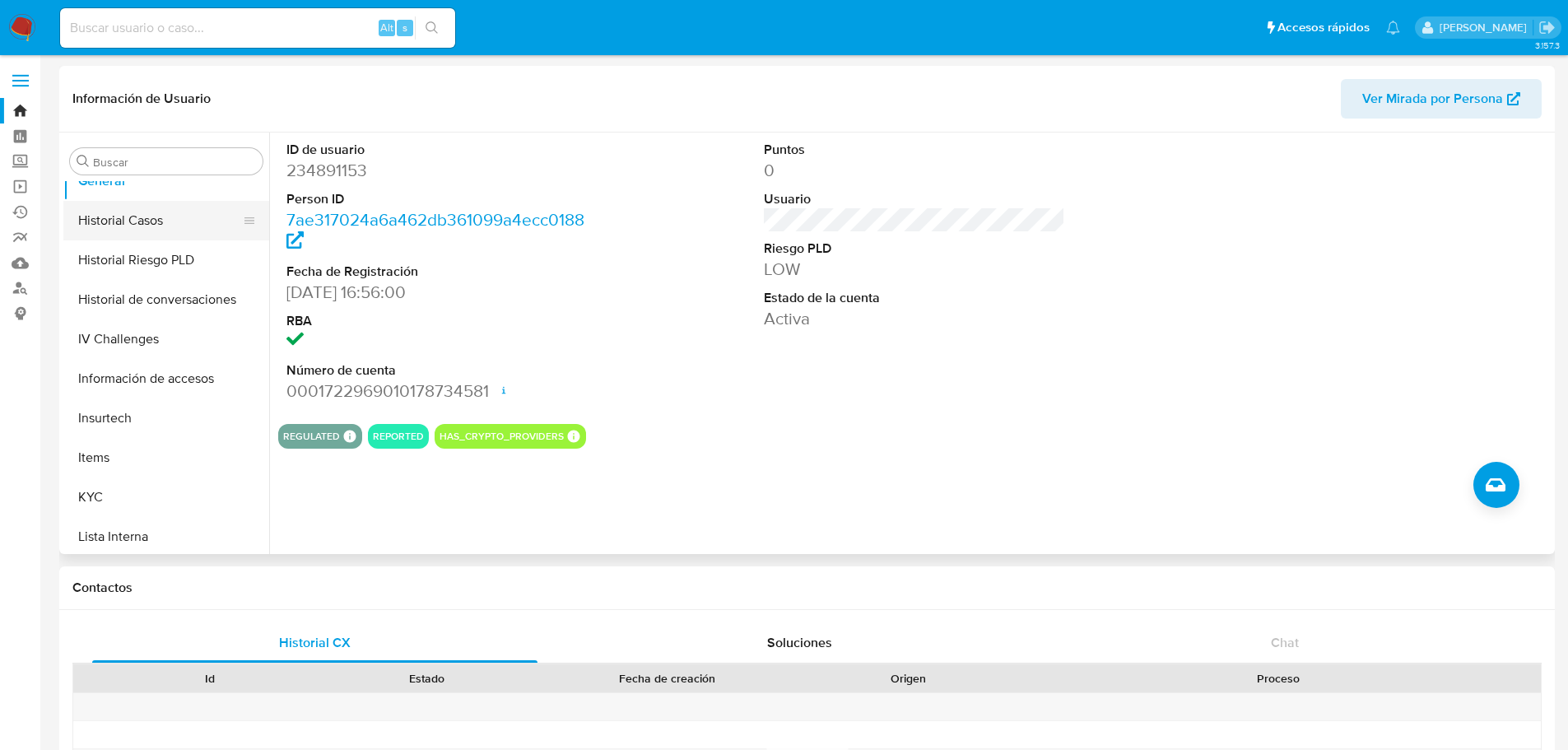
click at [148, 223] on button "Historial Casos" at bounding box center [159, 220] width 192 height 40
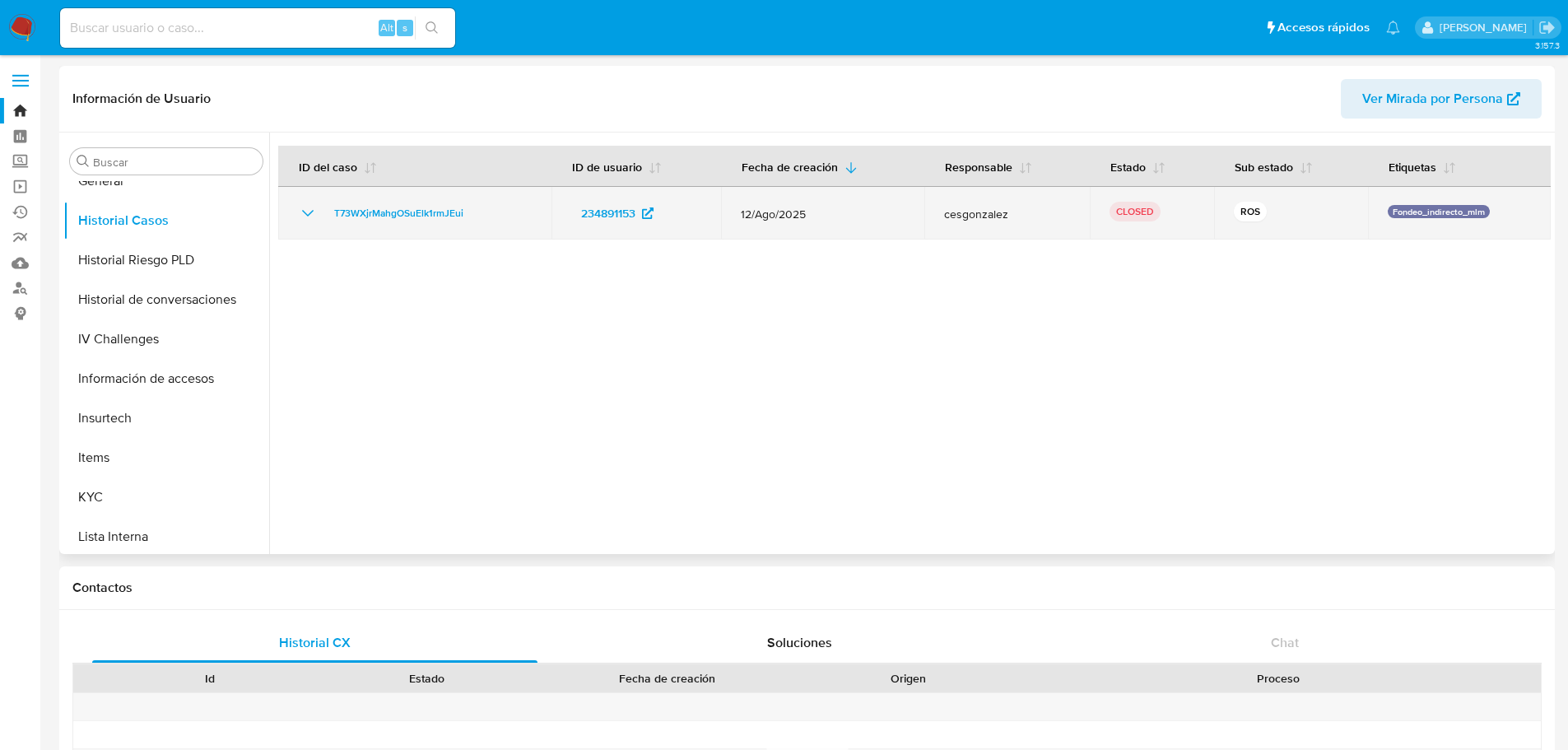
click at [313, 223] on td "T73WXjrMahgOSuElk1rmJEui" at bounding box center [414, 213] width 273 height 53
click at [309, 214] on icon "Mostrar/Ocultar" at bounding box center [308, 214] width 12 height 7
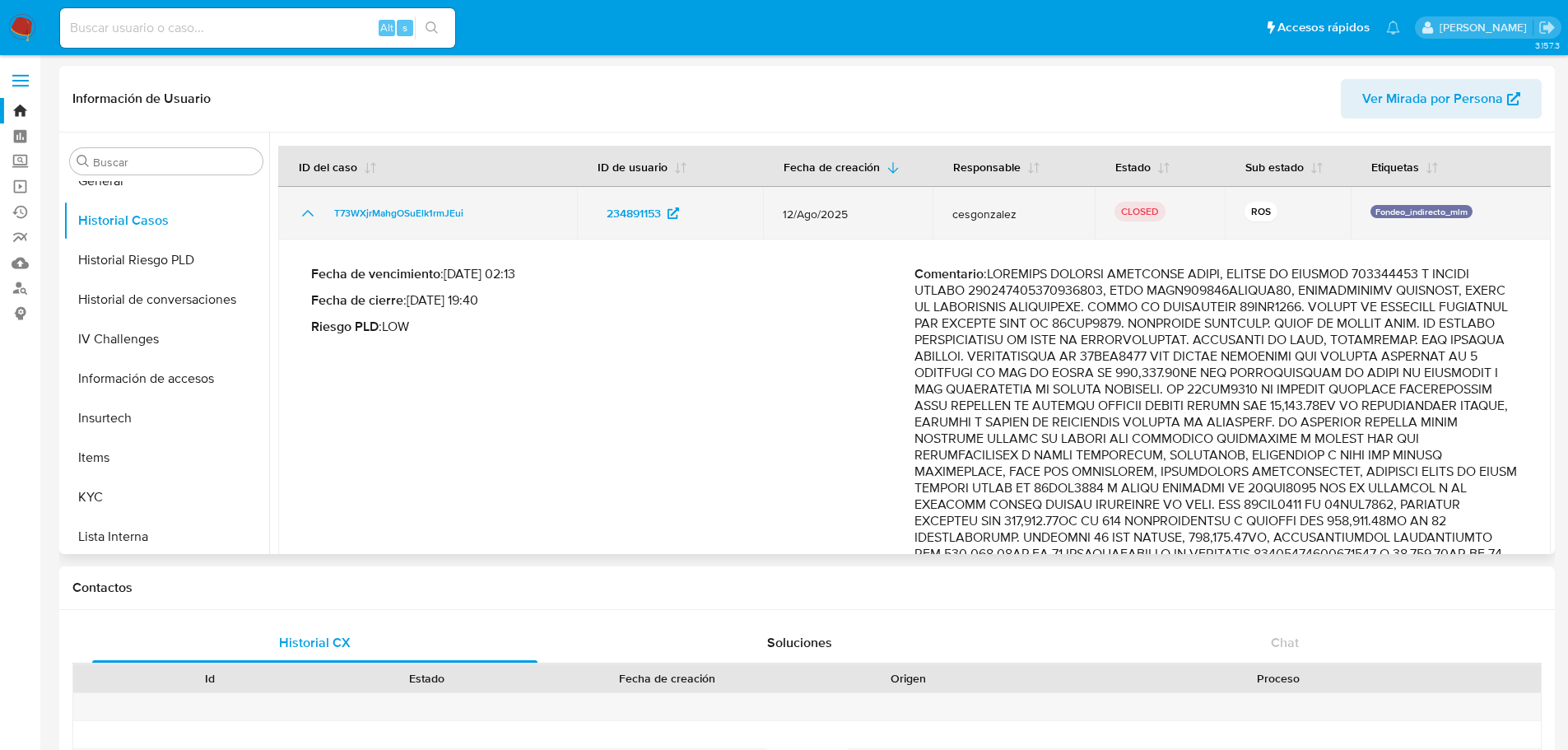
click at [299, 215] on icon "Mostrar/Ocultar" at bounding box center [308, 213] width 19 height 19
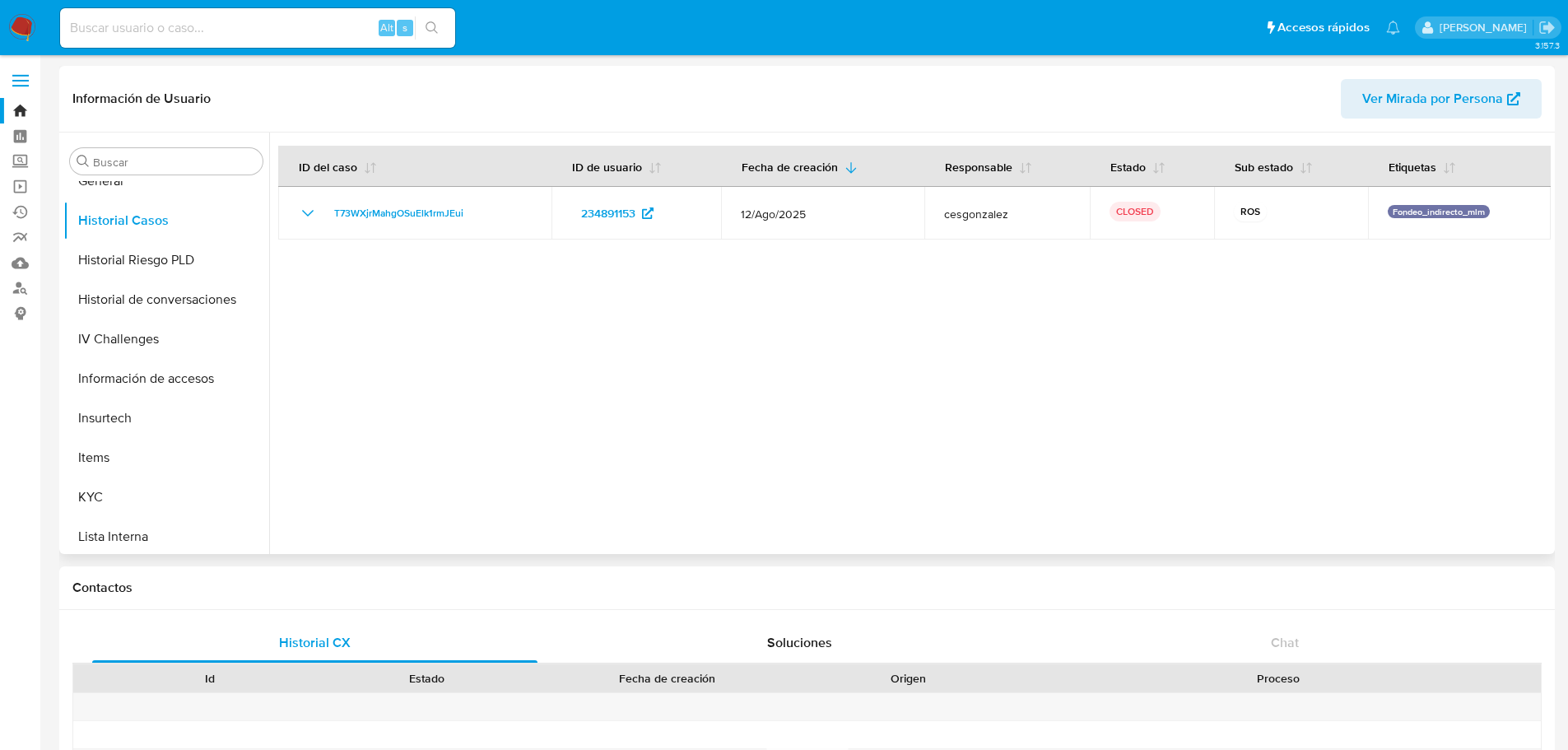
click at [1414, 75] on div "Información de Usuario Ver Mirada por Persona" at bounding box center [807, 99] width 1495 height 67
click at [1408, 105] on span "Ver Mirada por Persona" at bounding box center [1432, 98] width 141 height 40
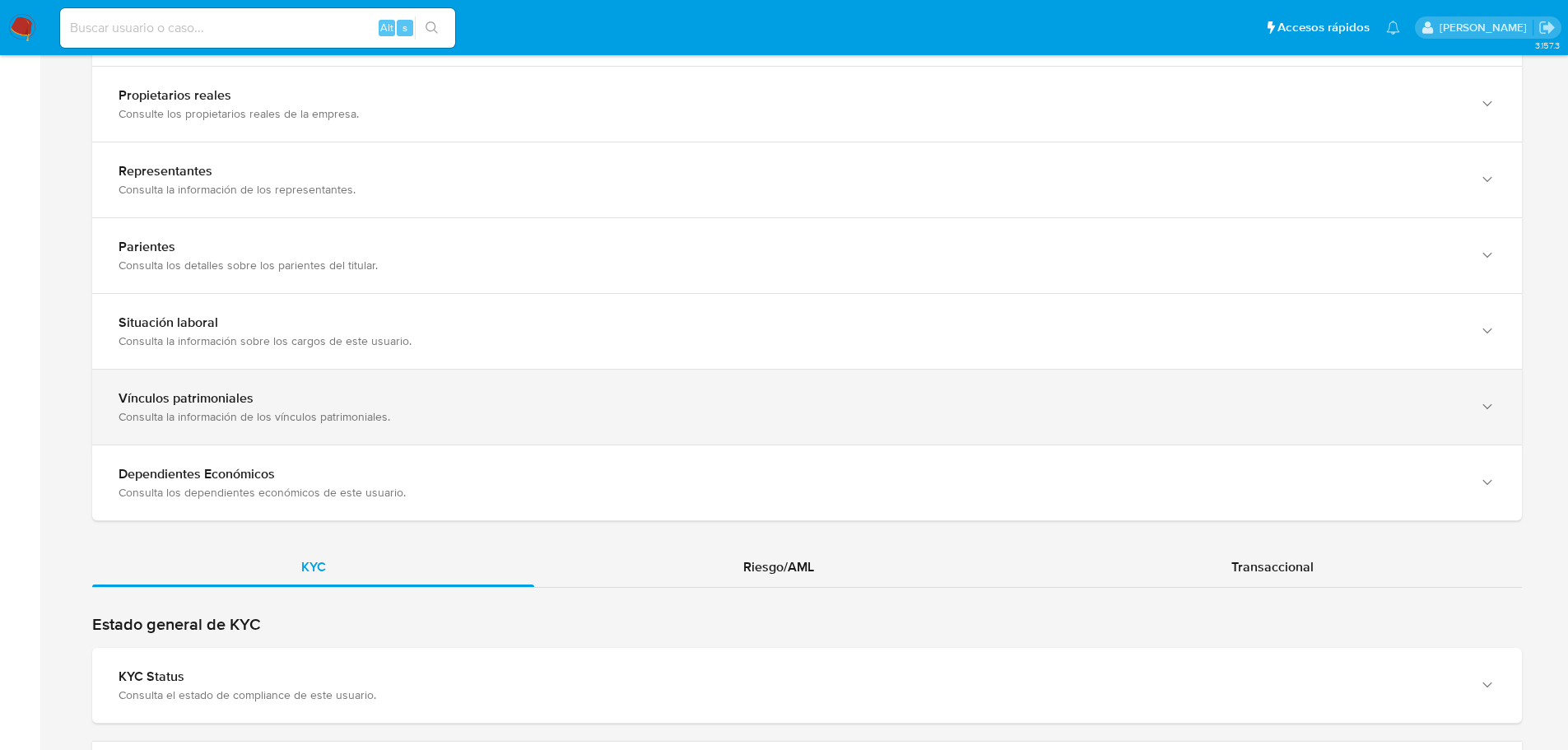
scroll to position [1317, 0]
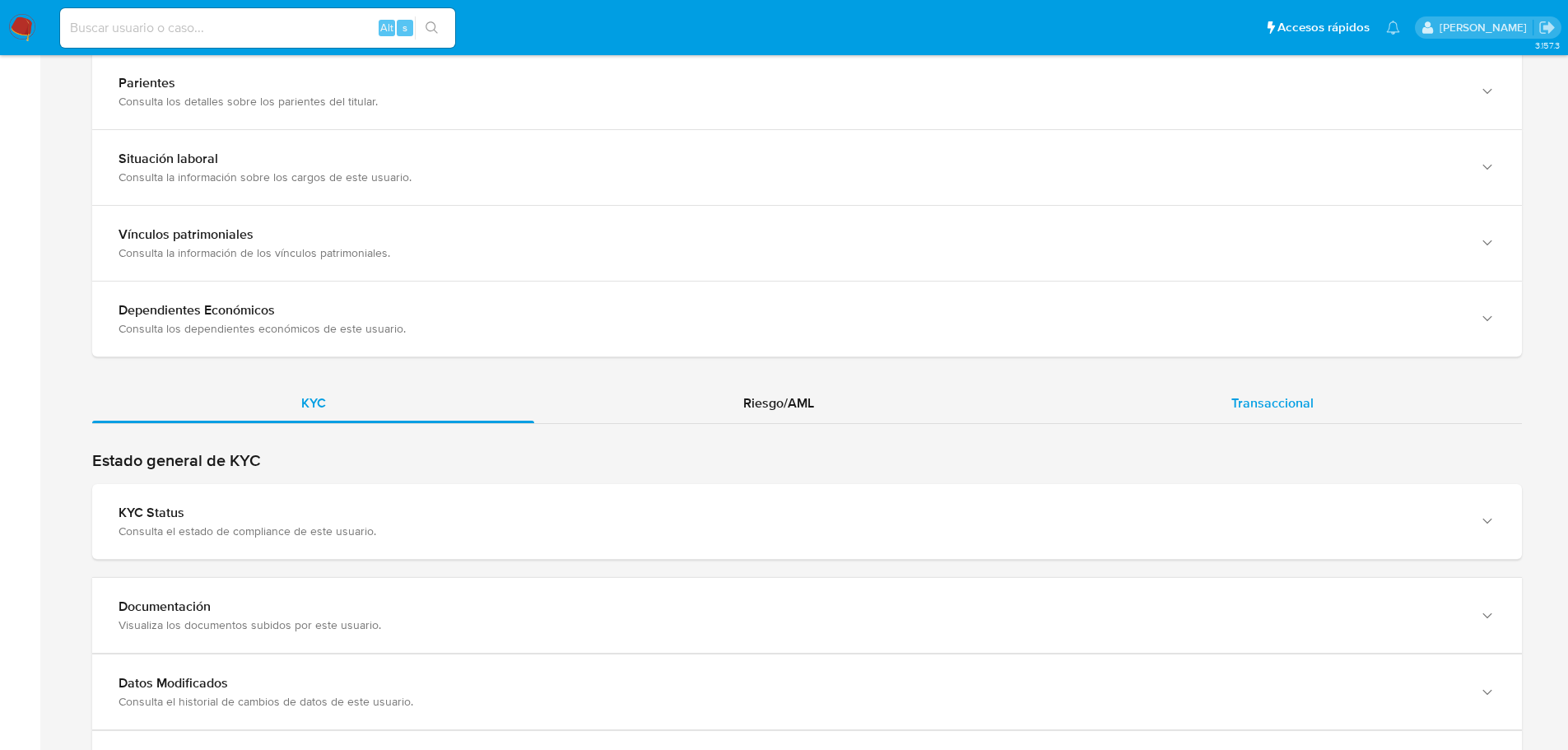
click at [1274, 402] on span "Transaccional" at bounding box center [1272, 403] width 82 height 19
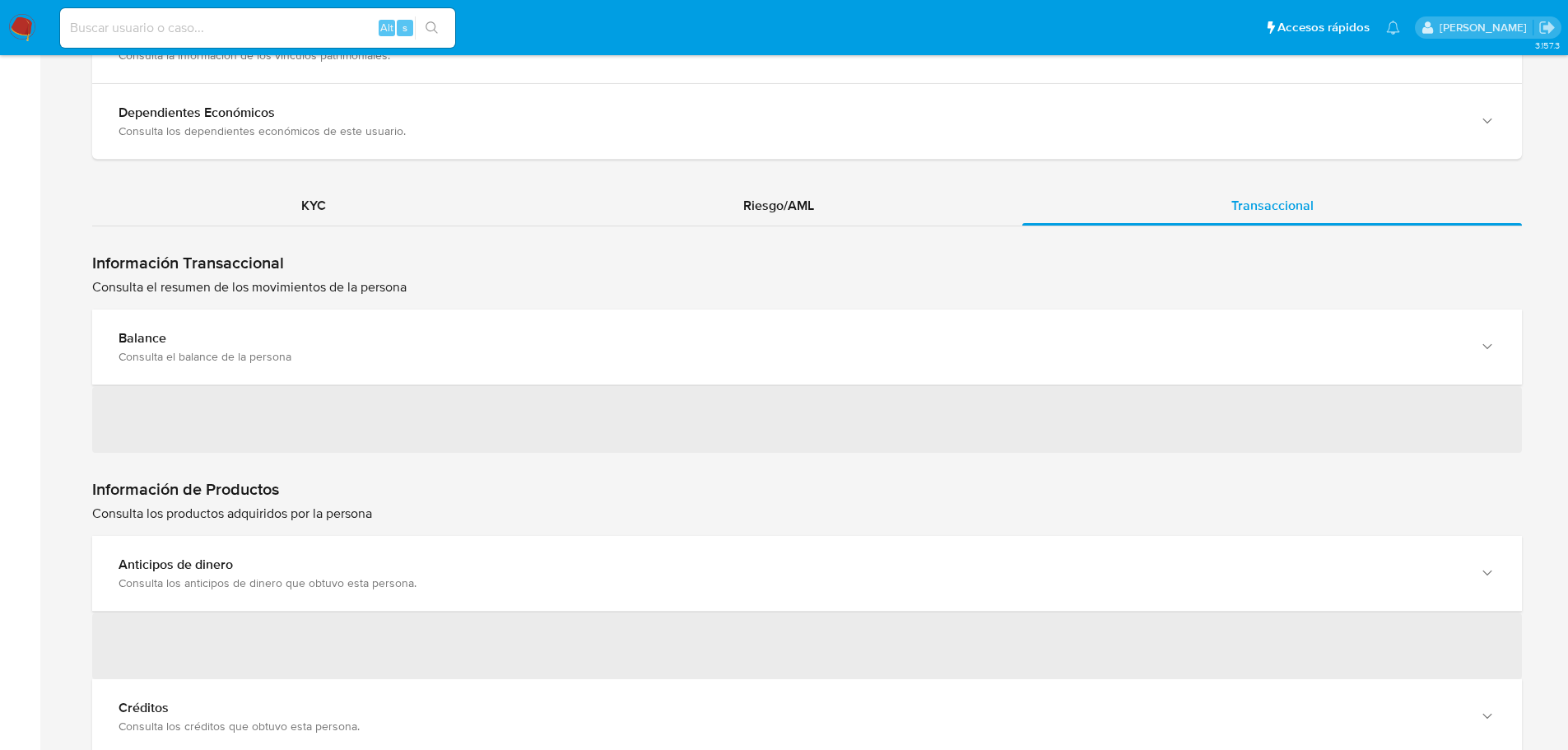
scroll to position [1481, 0]
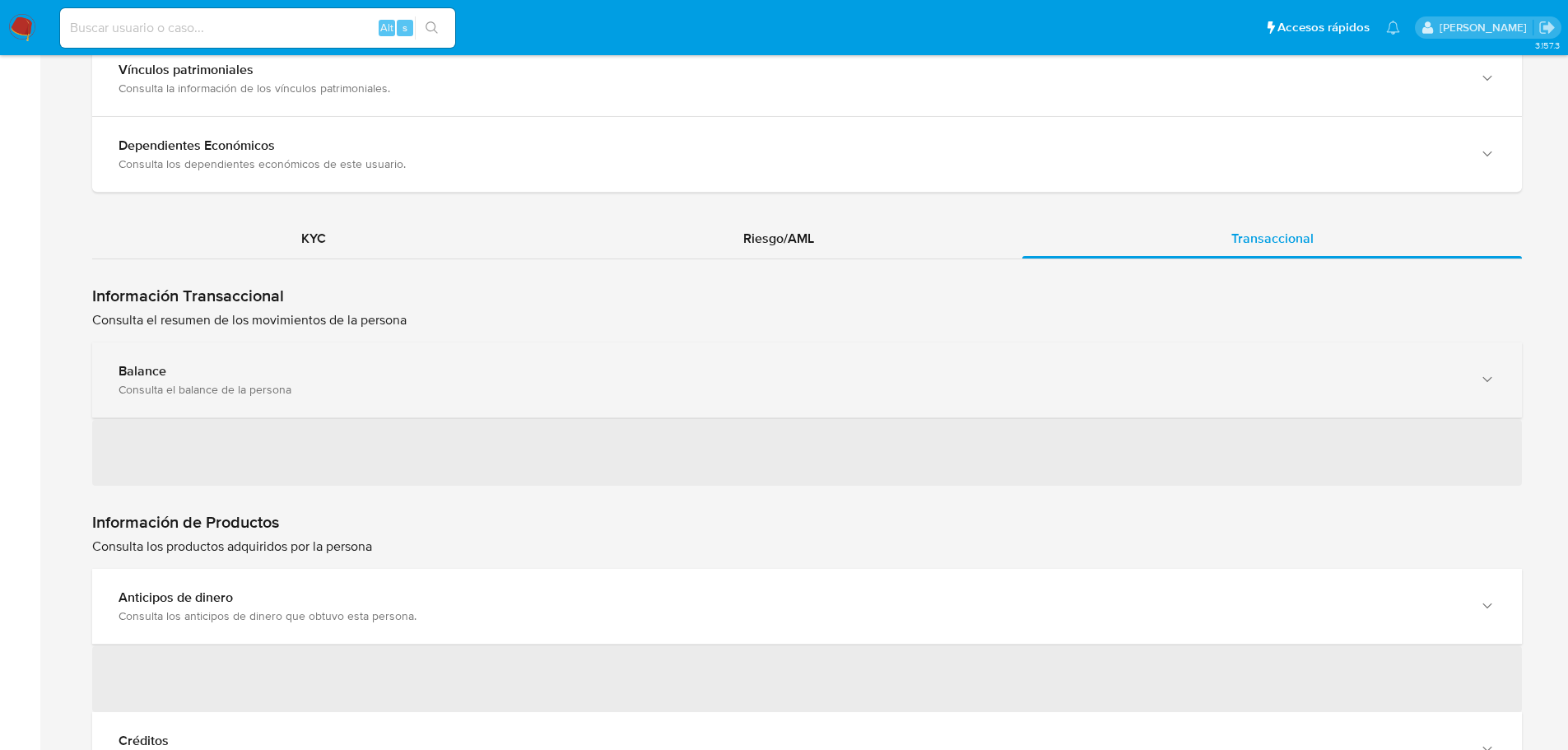
drag, startPoint x: 307, startPoint y: 368, endPoint x: 321, endPoint y: 376, distance: 16.1
click at [307, 366] on div "Balance" at bounding box center [791, 370] width 1344 height 16
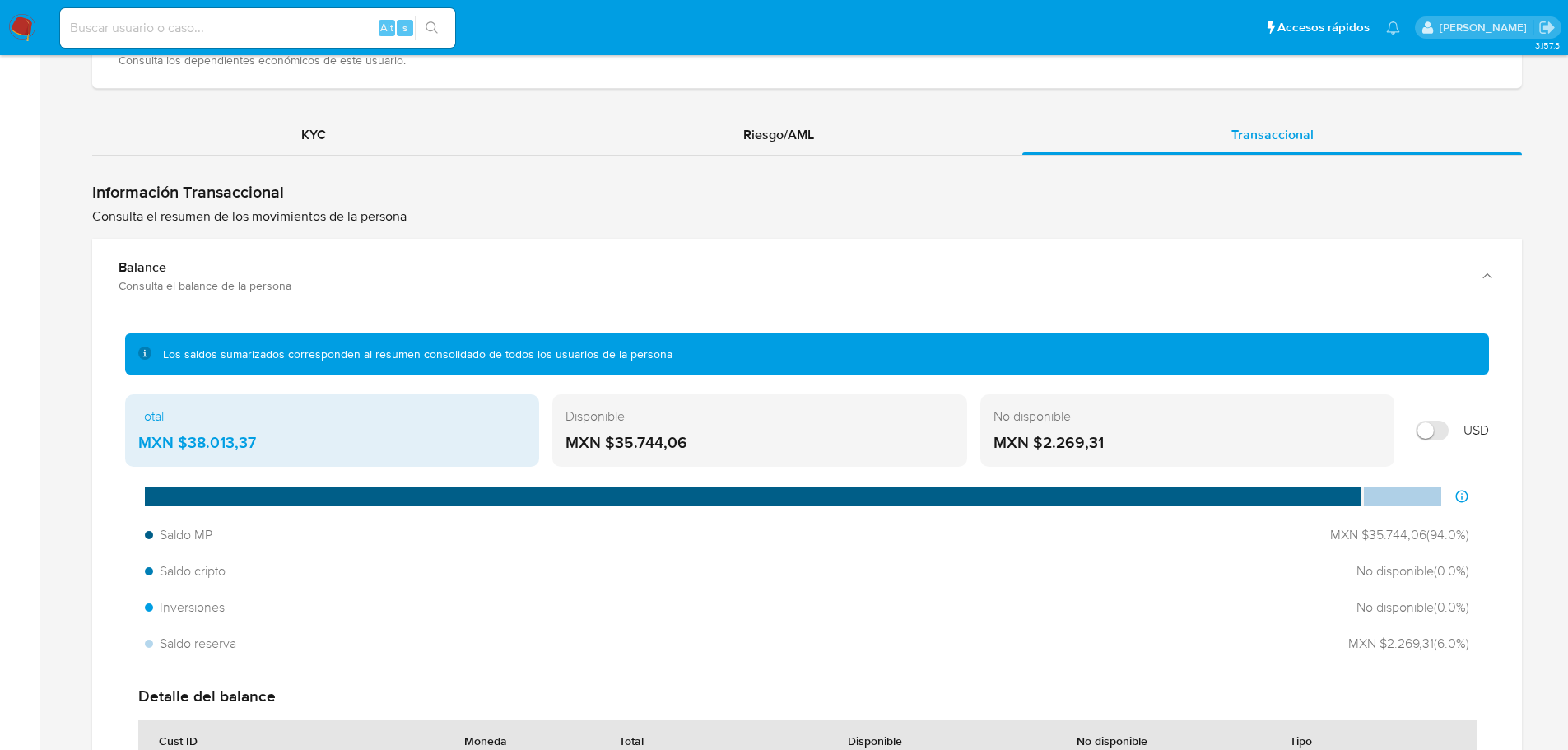
scroll to position [1564, 0]
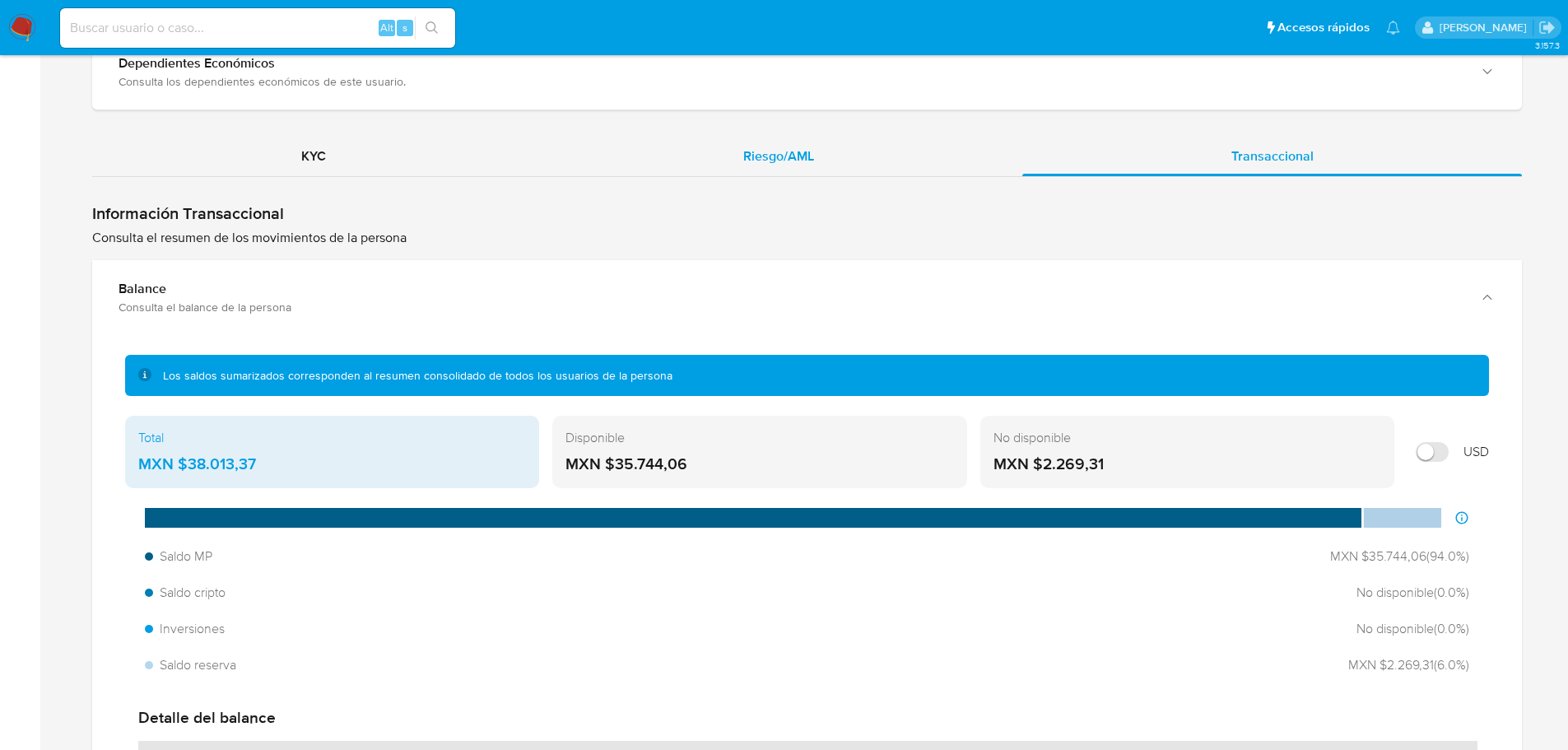
drag, startPoint x: 766, startPoint y: 147, endPoint x: 786, endPoint y: 153, distance: 20.9
click at [766, 145] on div "Riesgo/AML" at bounding box center [778, 156] width 488 height 40
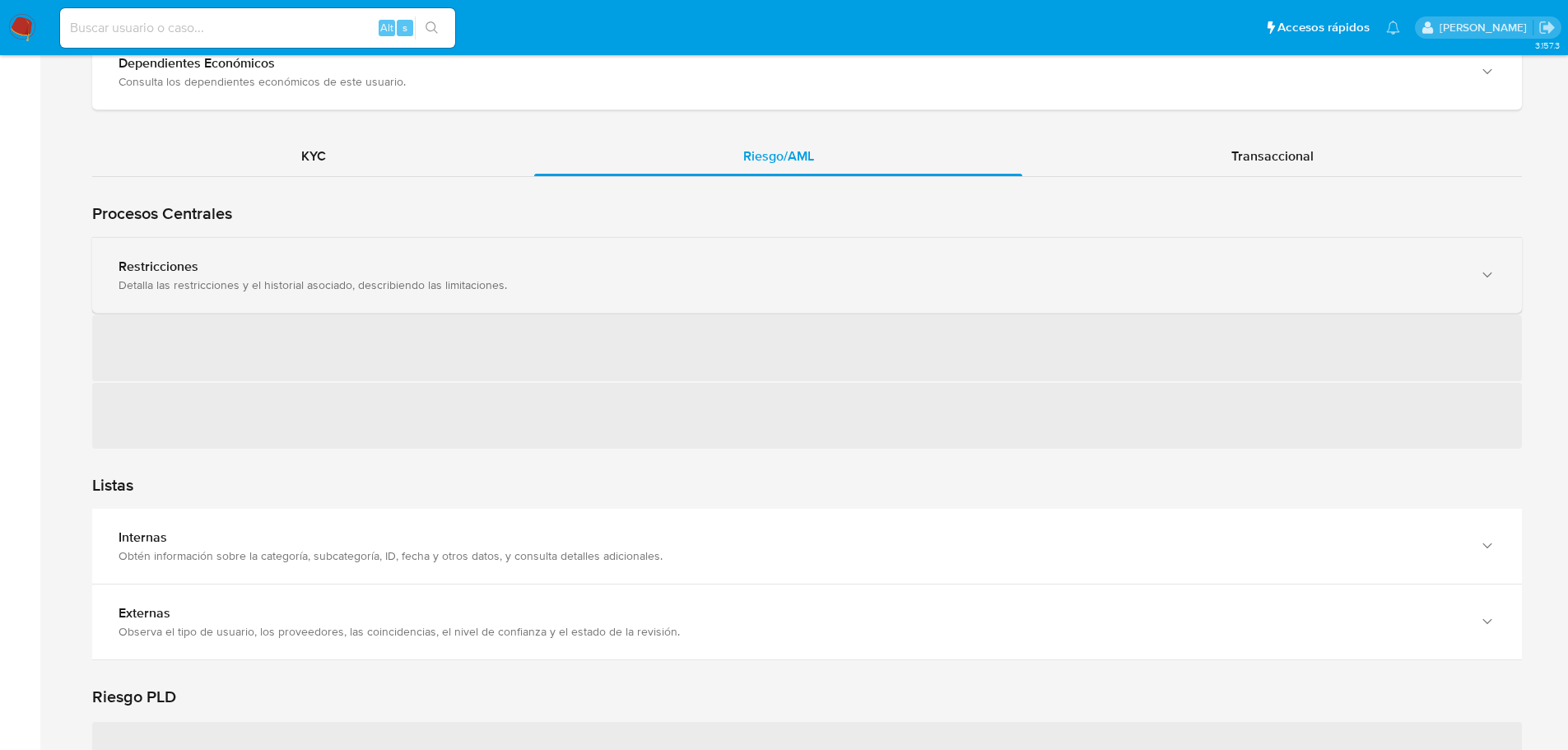
click at [350, 341] on div "Restricciones Detalla las restricciones y el historial asociado, describiendo l…" at bounding box center [807, 343] width 1430 height 212
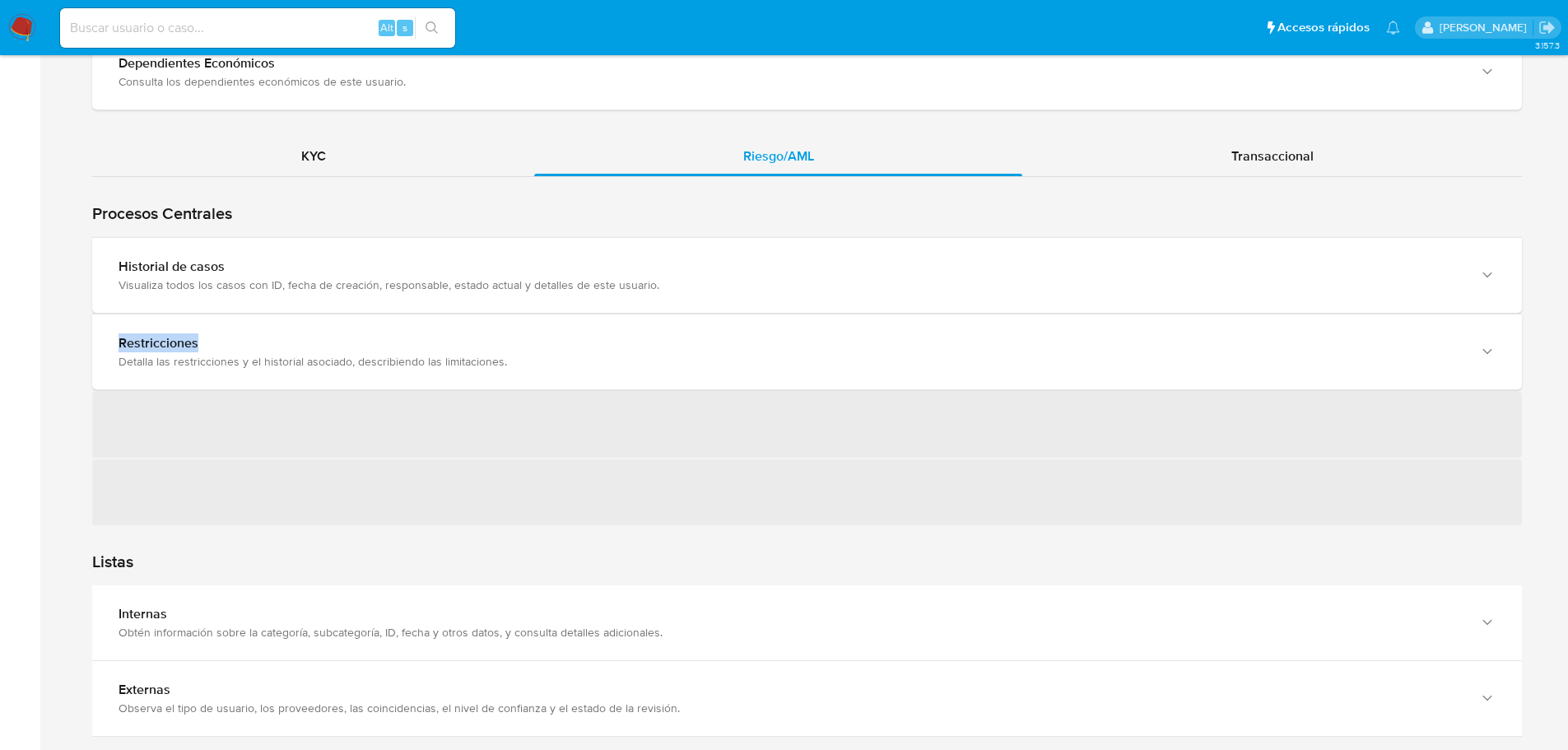
click at [209, 292] on div "Historial de casos Visualiza todos los casos con ID, fecha de creación, respons…" at bounding box center [807, 275] width 1430 height 75
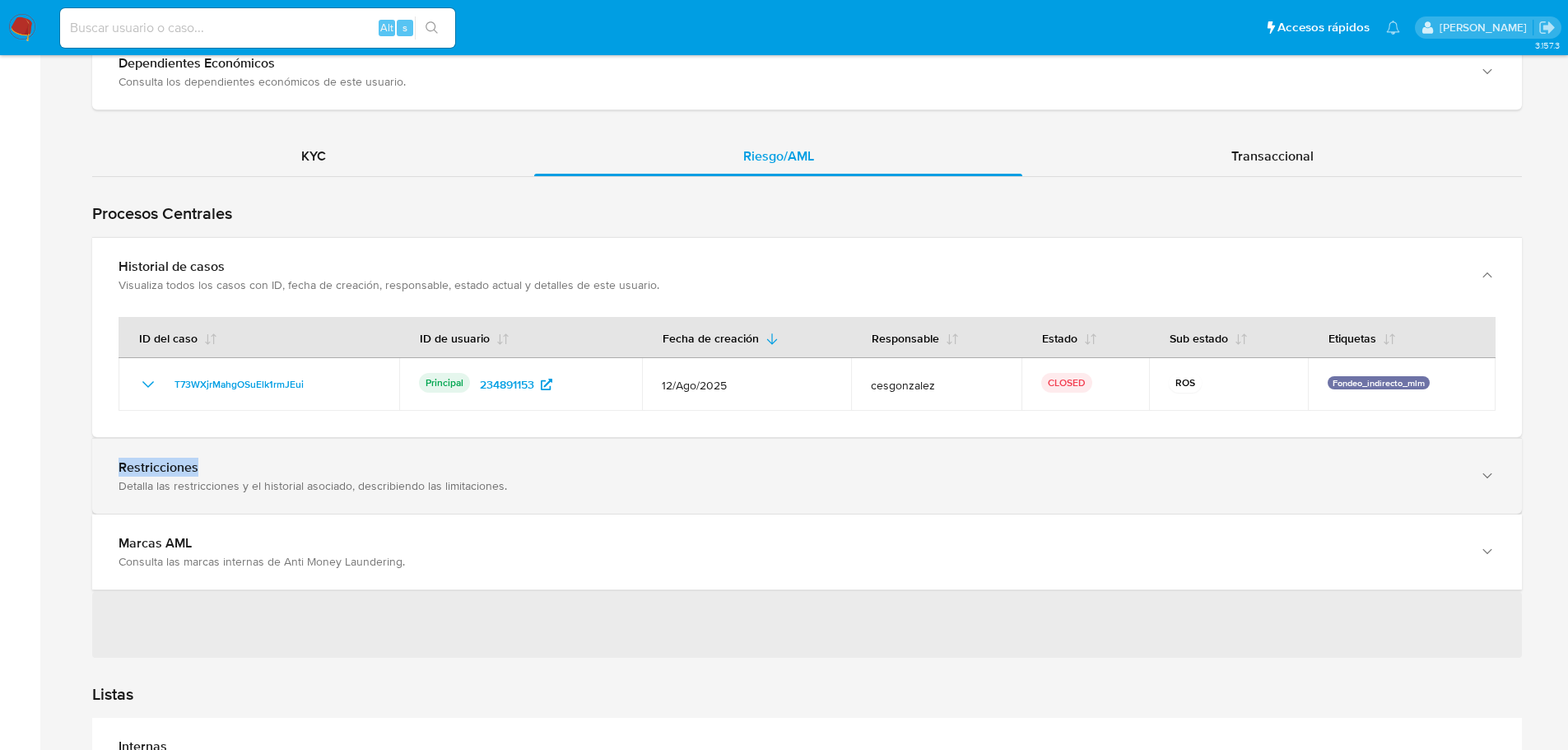
drag, startPoint x: 536, startPoint y: 476, endPoint x: 551, endPoint y: 485, distance: 17.5
click at [536, 476] on div "Restricciones Detalla las restricciones y el historial asociado, describiendo l…" at bounding box center [791, 476] width 1344 height 34
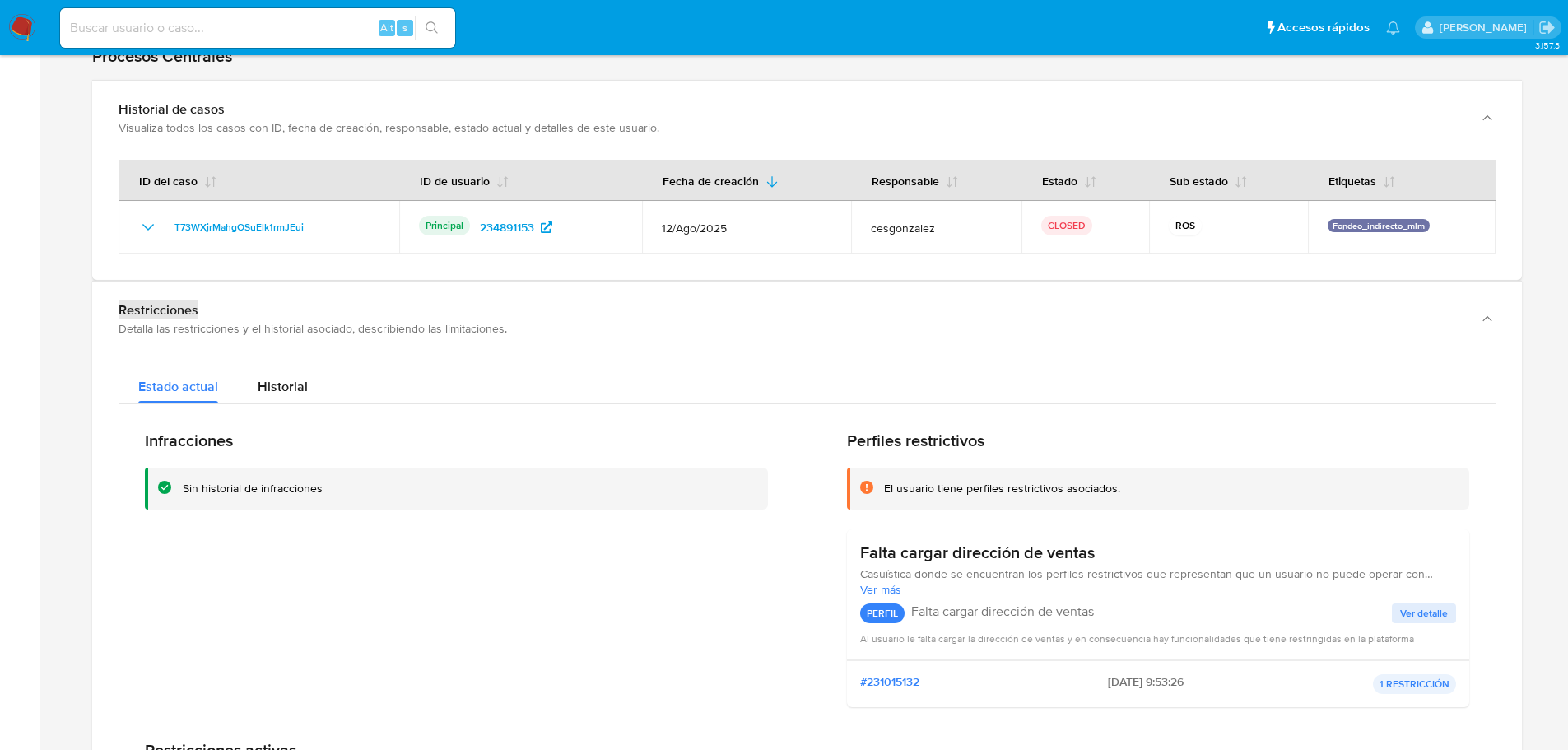
scroll to position [1728, 0]
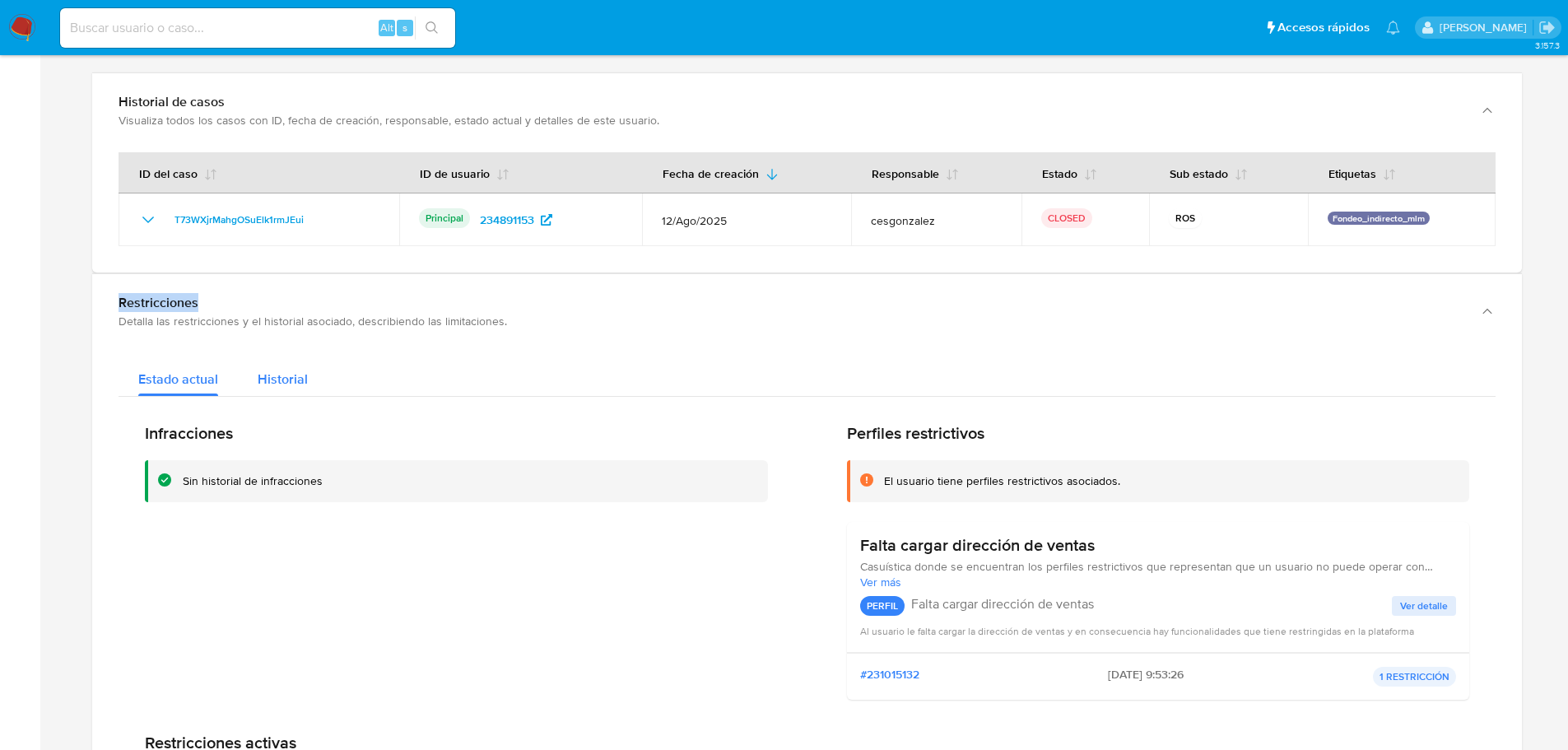
drag, startPoint x: 301, startPoint y: 385, endPoint x: 321, endPoint y: 395, distance: 22.4
click at [301, 385] on span "Historial" at bounding box center [282, 379] width 50 height 19
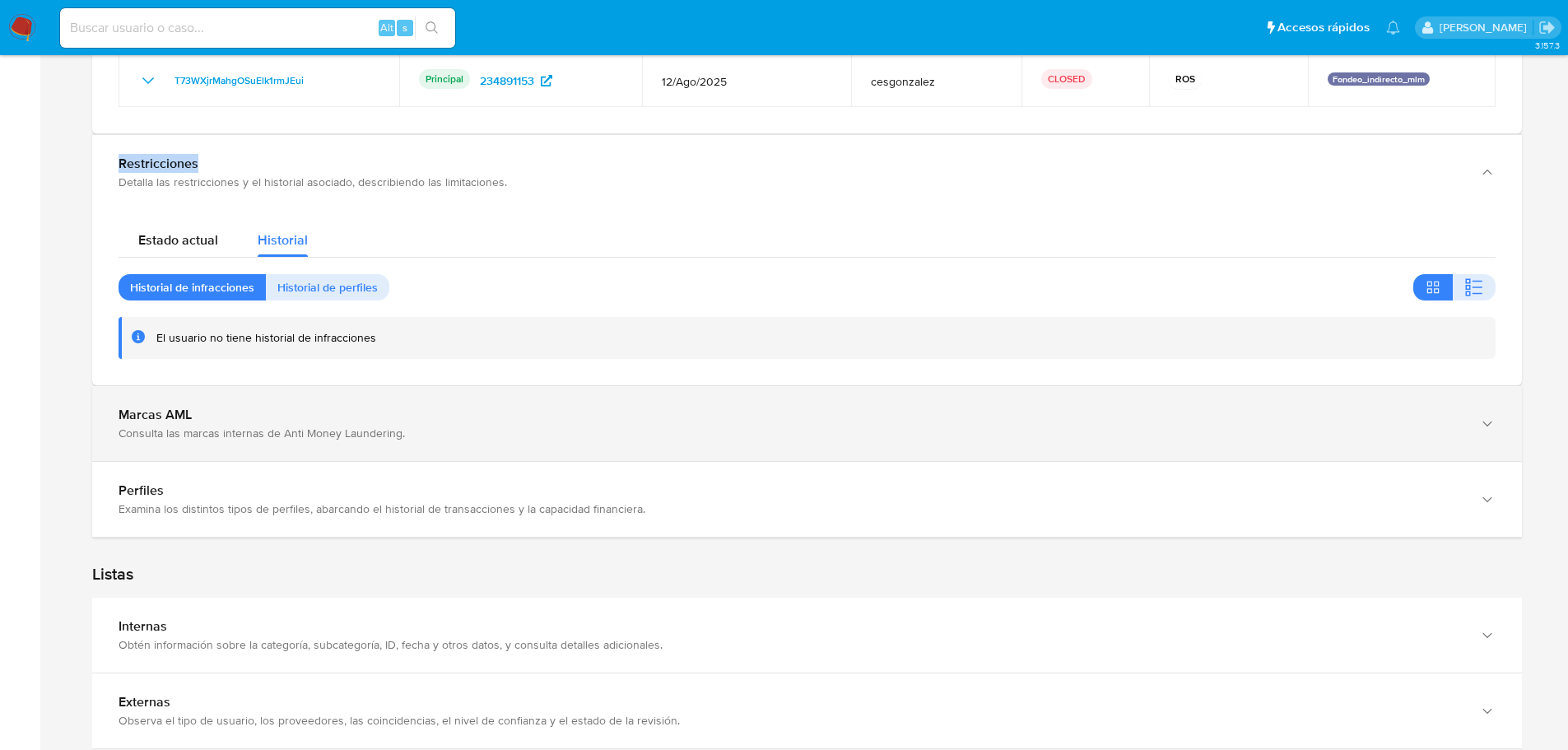
scroll to position [1892, 0]
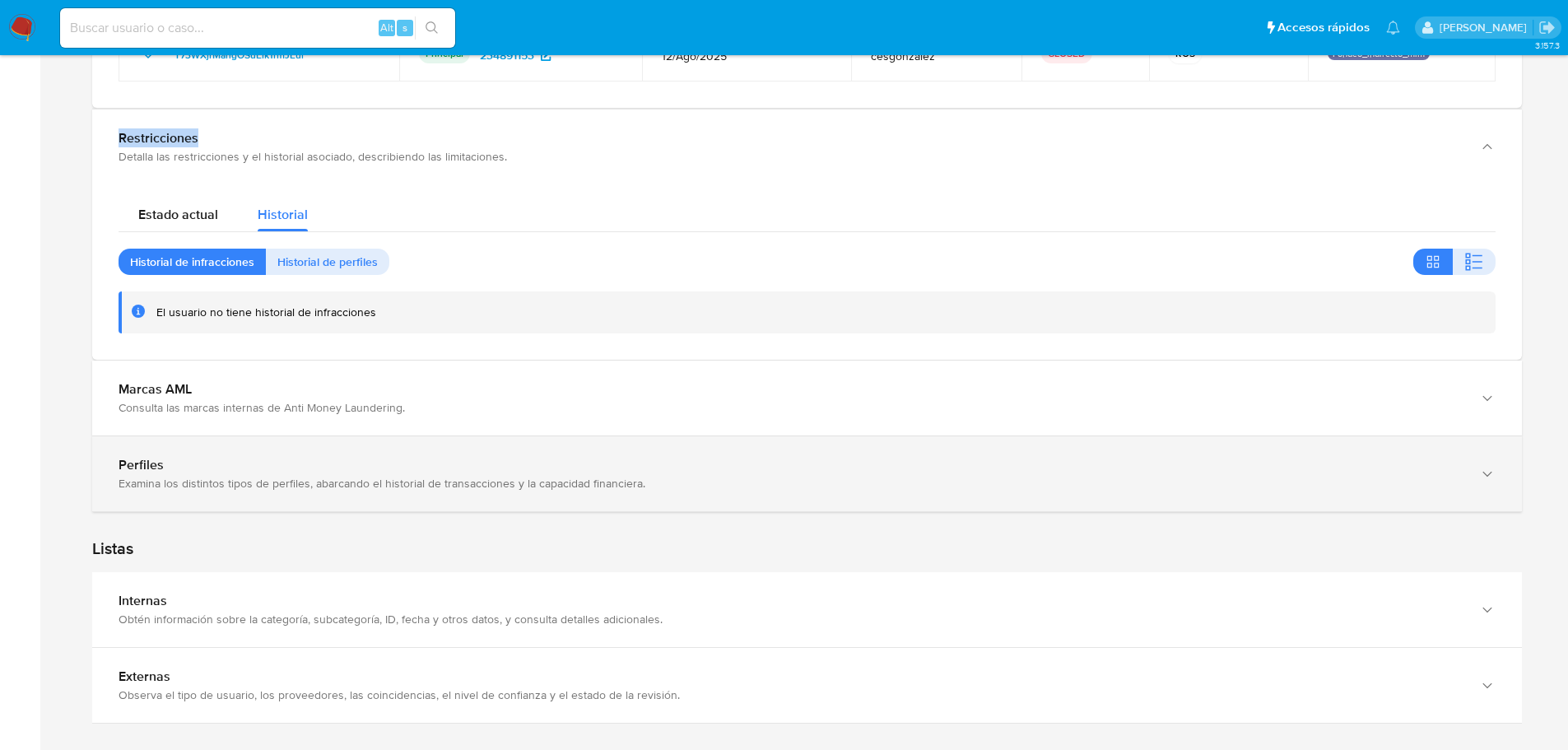
click at [246, 504] on div "Perfiles Examina los distintos tipos de perfiles, abarcando el historial de tra…" at bounding box center [807, 474] width 1430 height 75
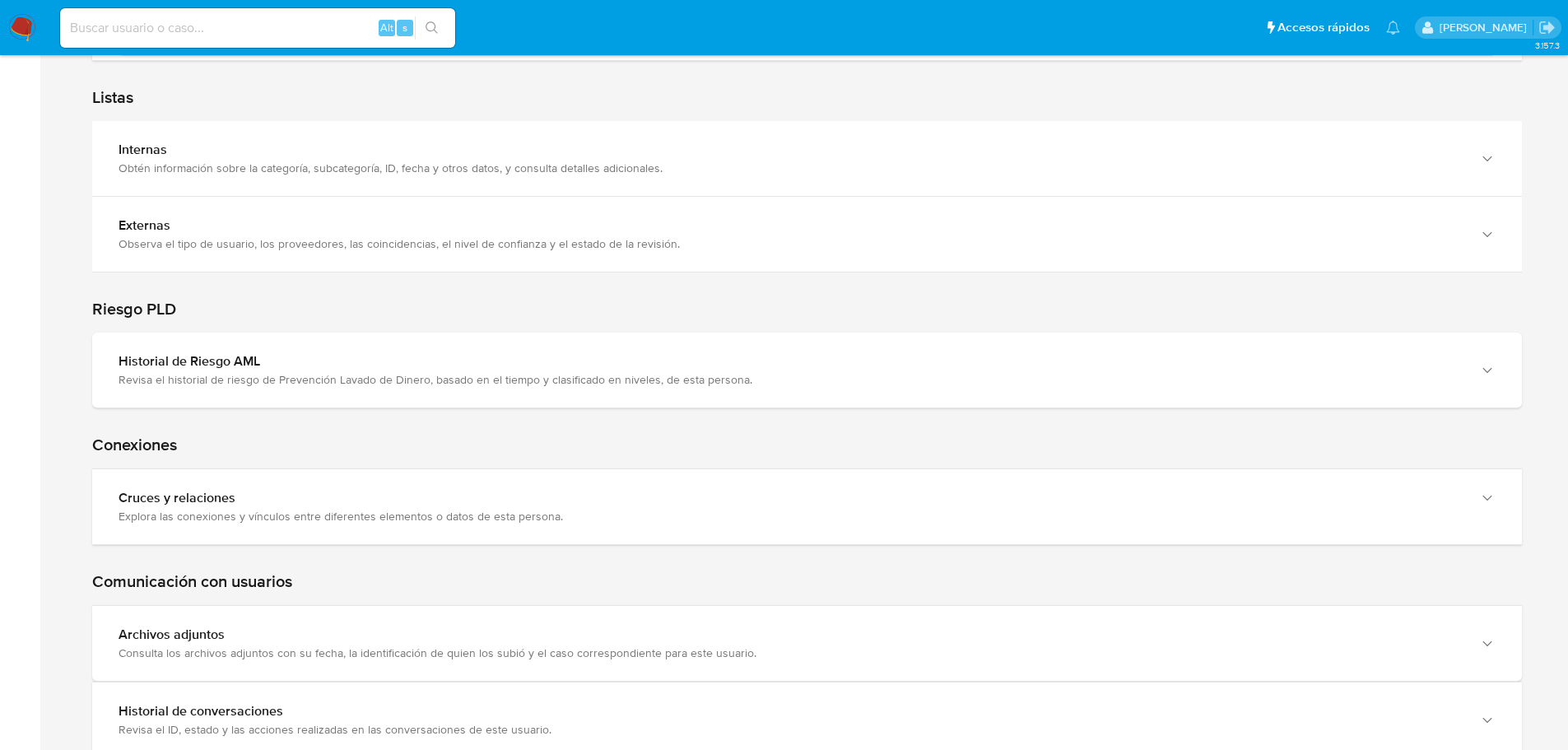
scroll to position [3263, 0]
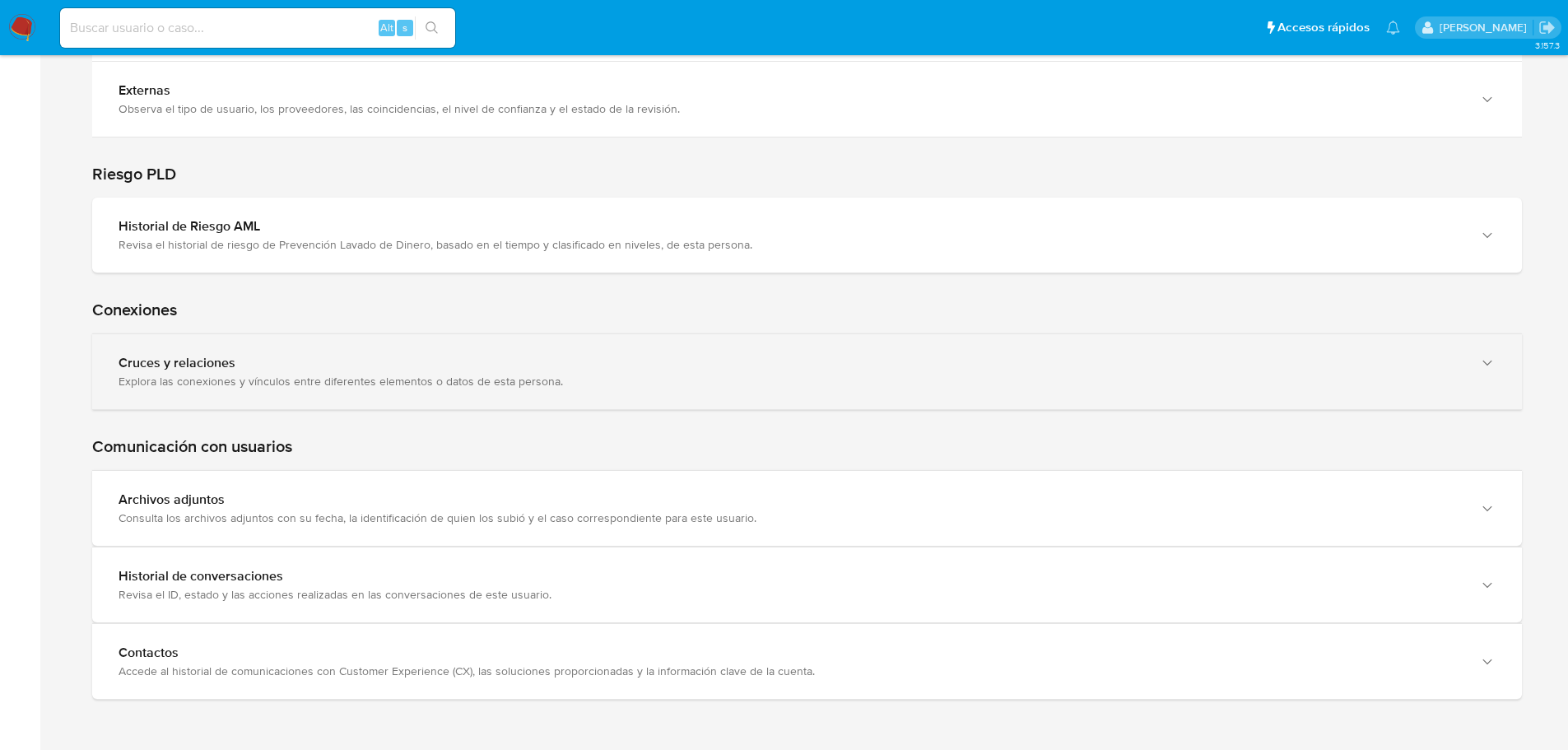
click at [370, 375] on div "Explora las conexiones y vínculos entre diferentes elementos o datos de esta pe…" at bounding box center [791, 381] width 1344 height 14
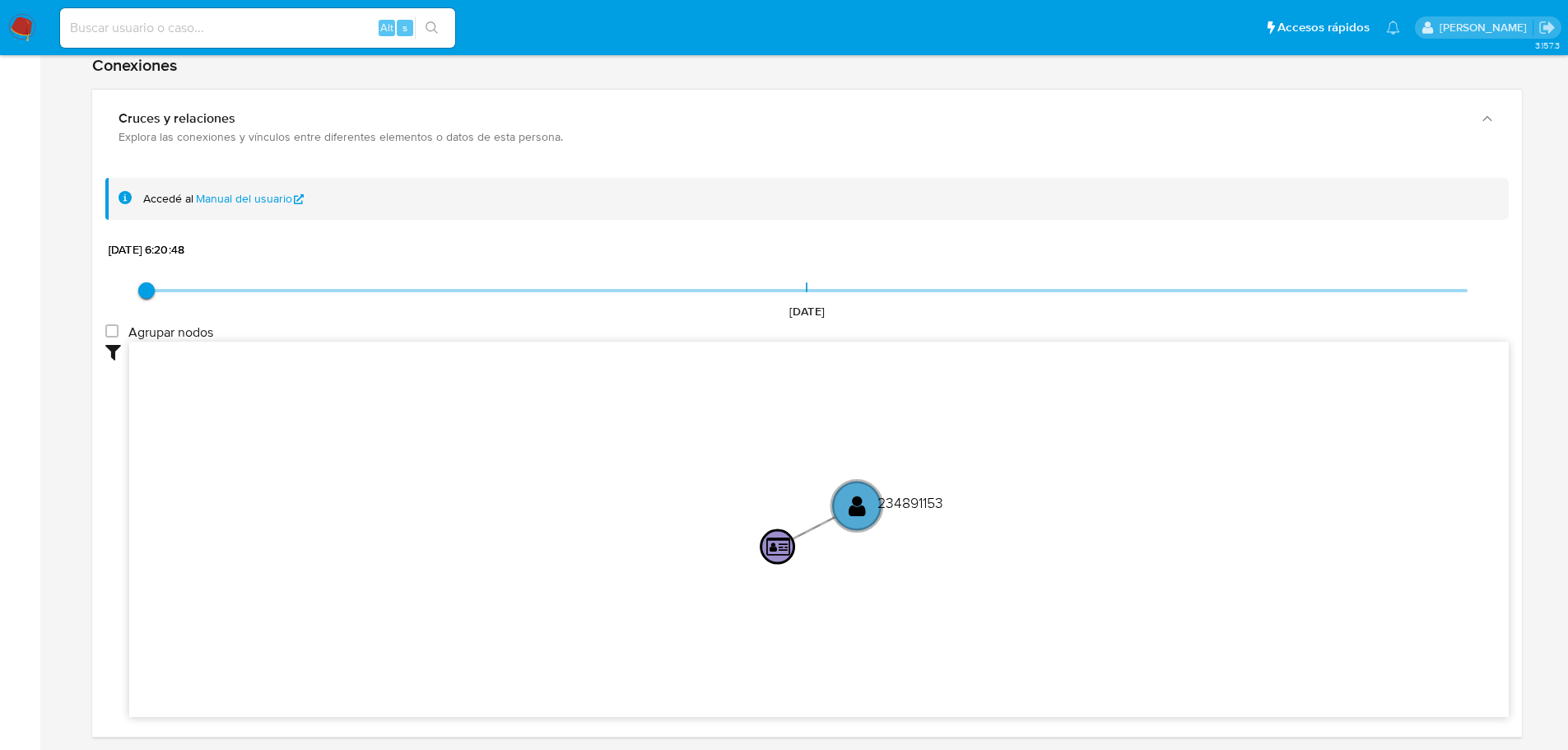
scroll to position [3675, 0]
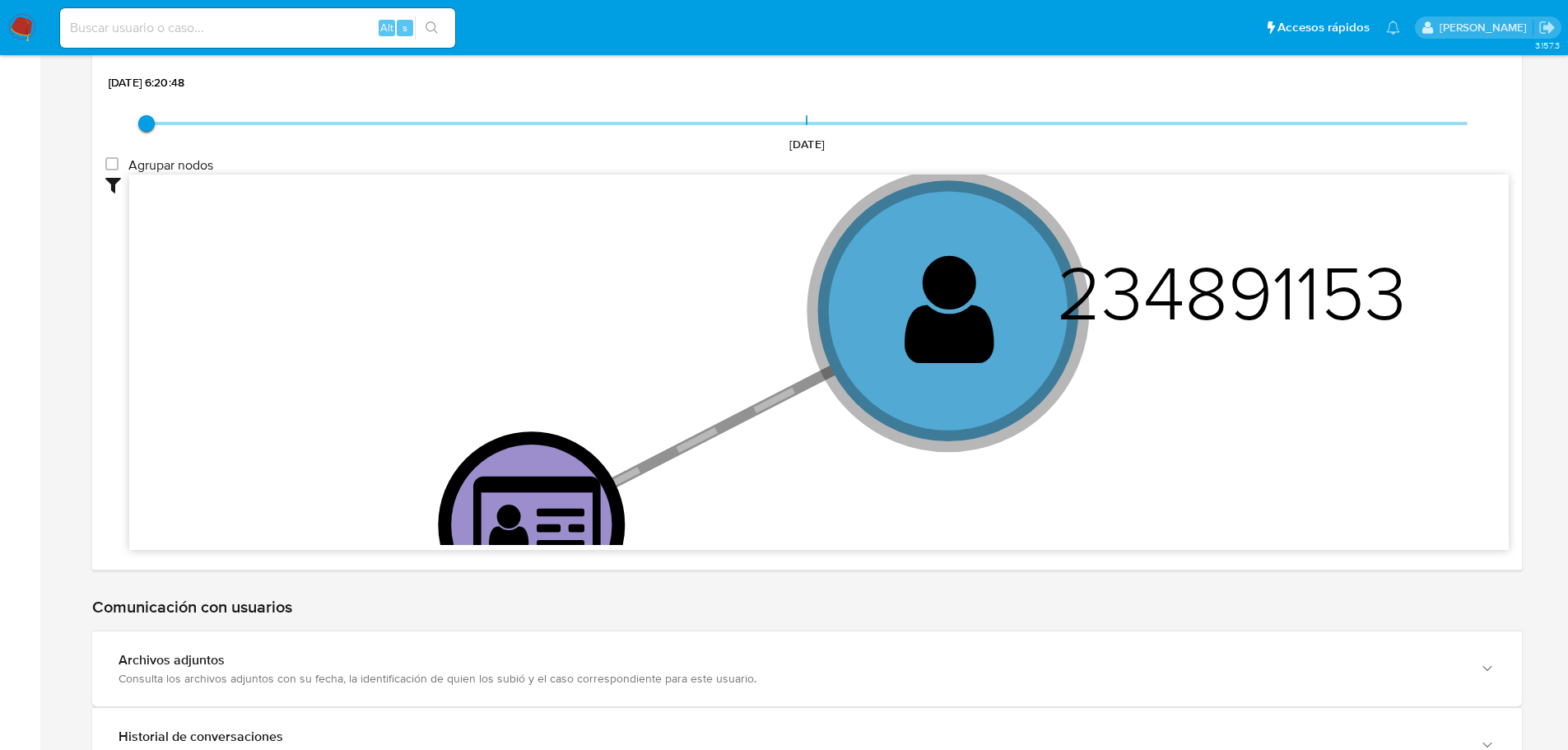
drag, startPoint x: 785, startPoint y: 380, endPoint x: 1252, endPoint y: 425, distance: 469.2
click at [1299, 427] on icon "user-234891153  234891153 person-7ae317024a6a462db361099a4ecc0188 " at bounding box center [818, 359] width 1379 height 370
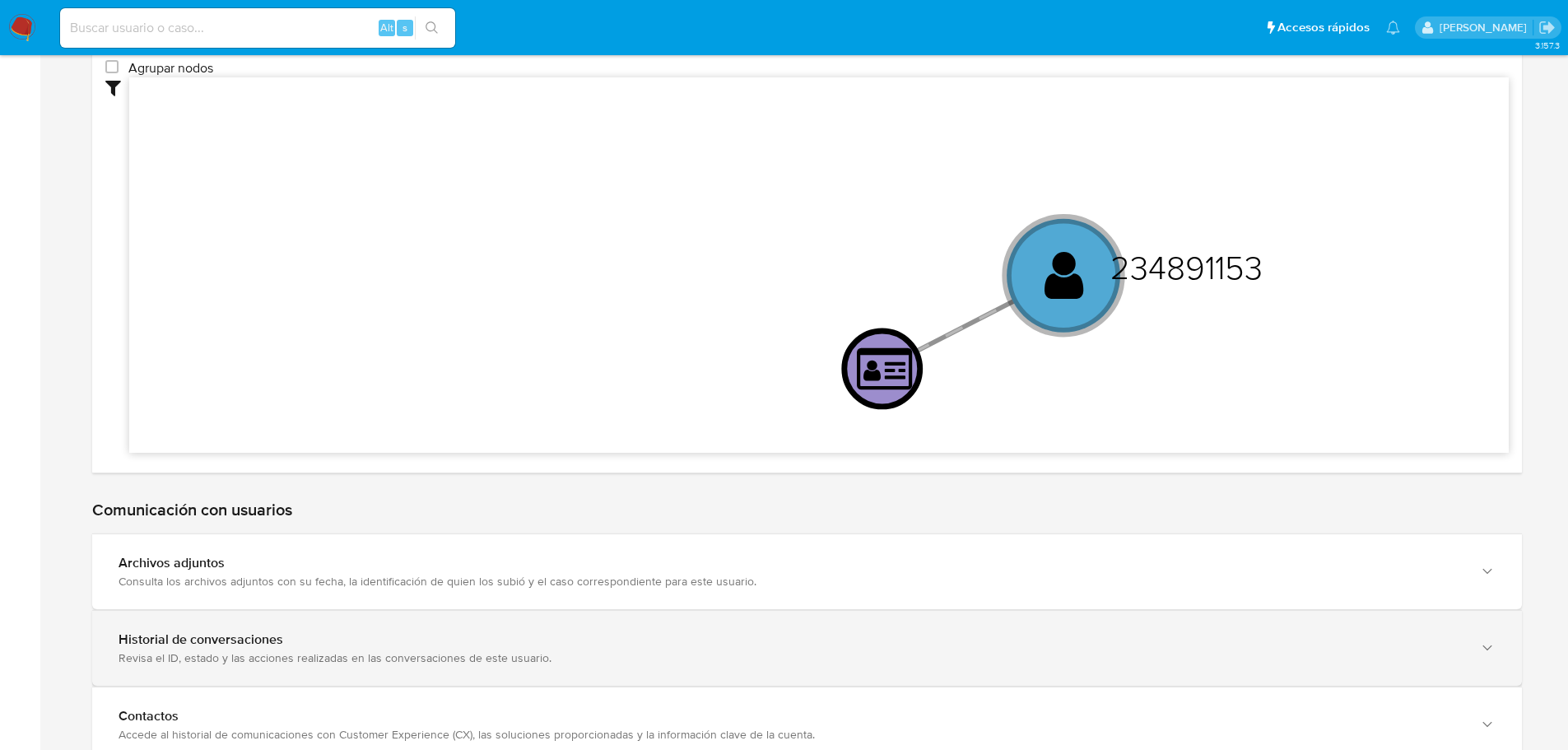
scroll to position [3835, 0]
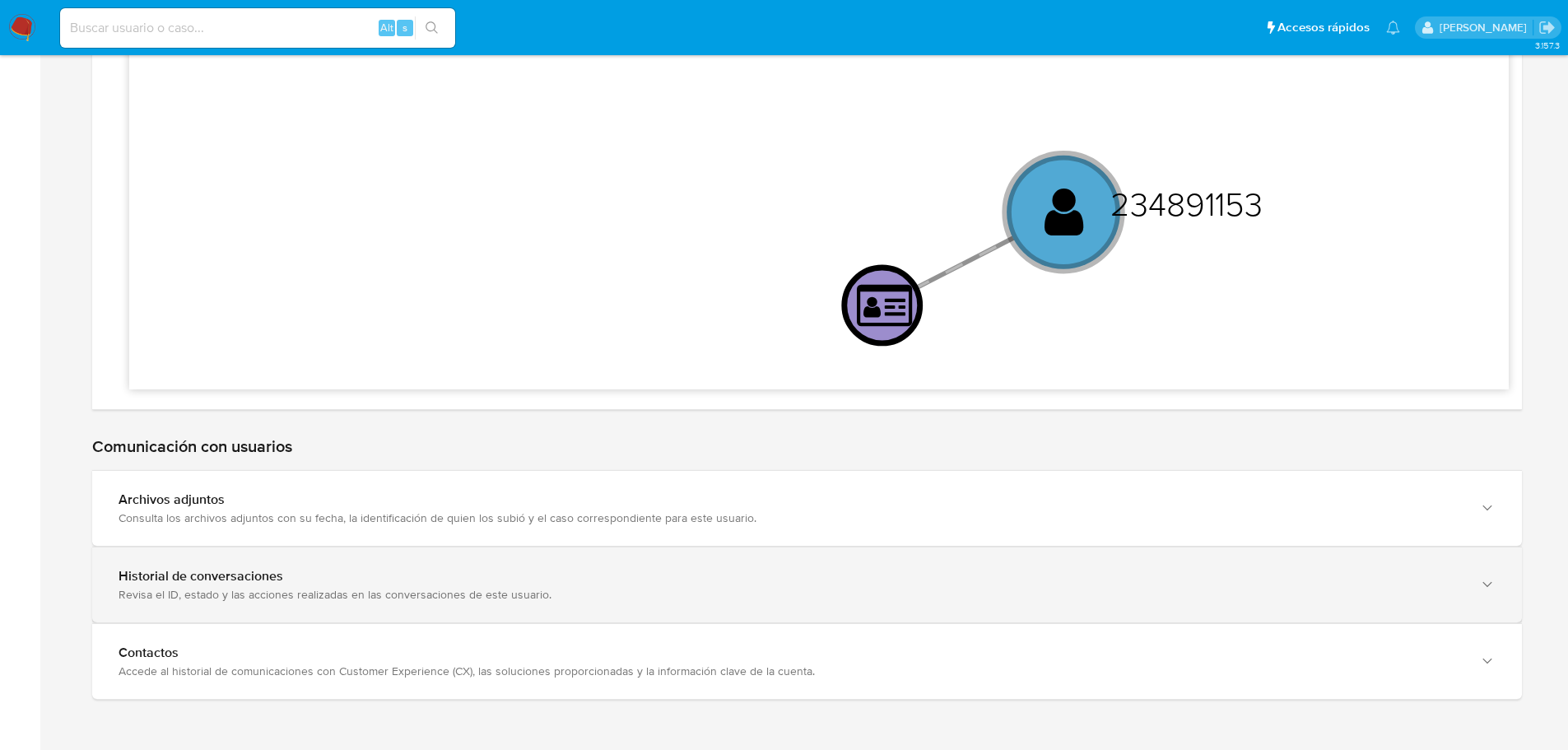
click at [696, 591] on div "Revisa el ID, estado y las acciones realizadas en las conversaciones de este us…" at bounding box center [791, 593] width 1344 height 14
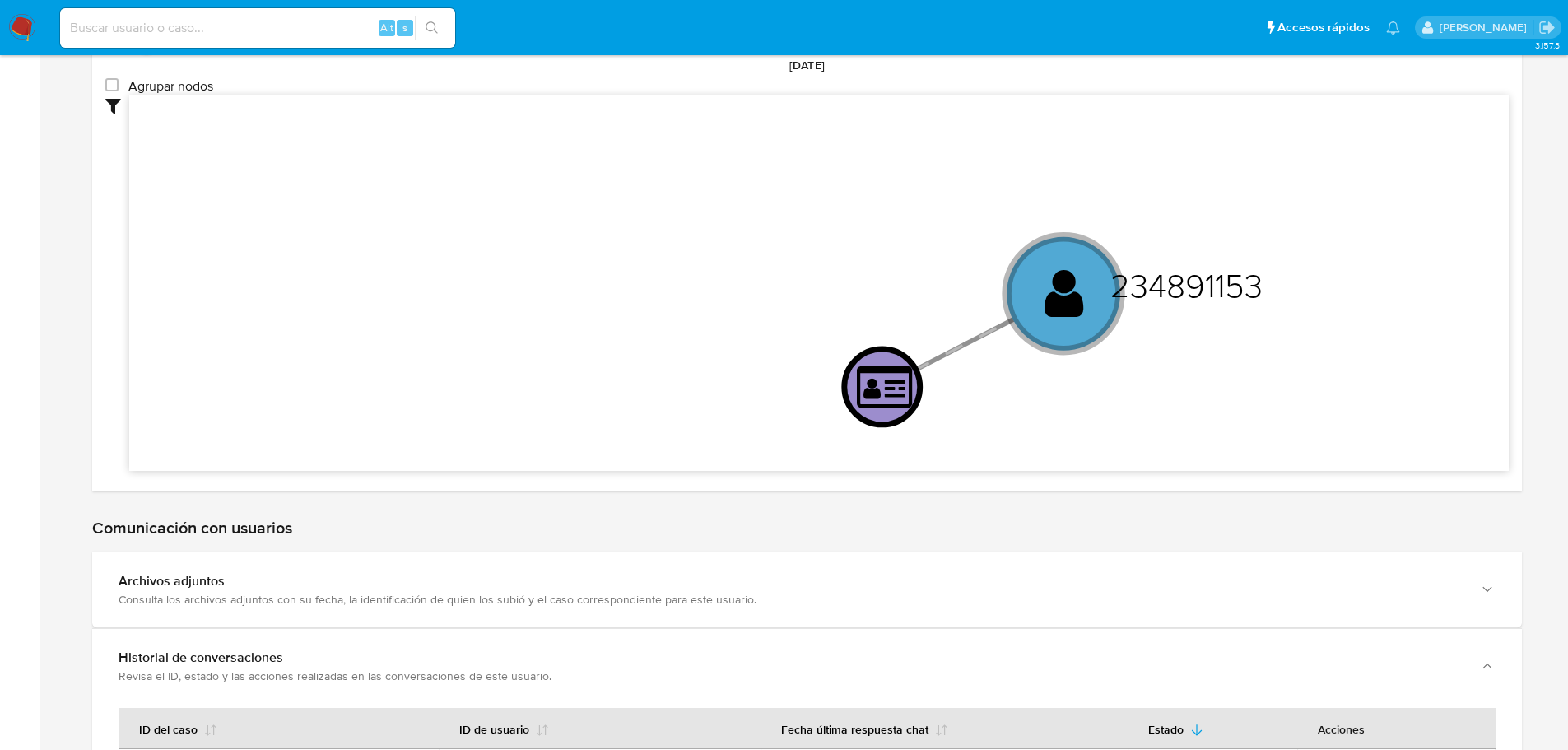
scroll to position [3547, 0]
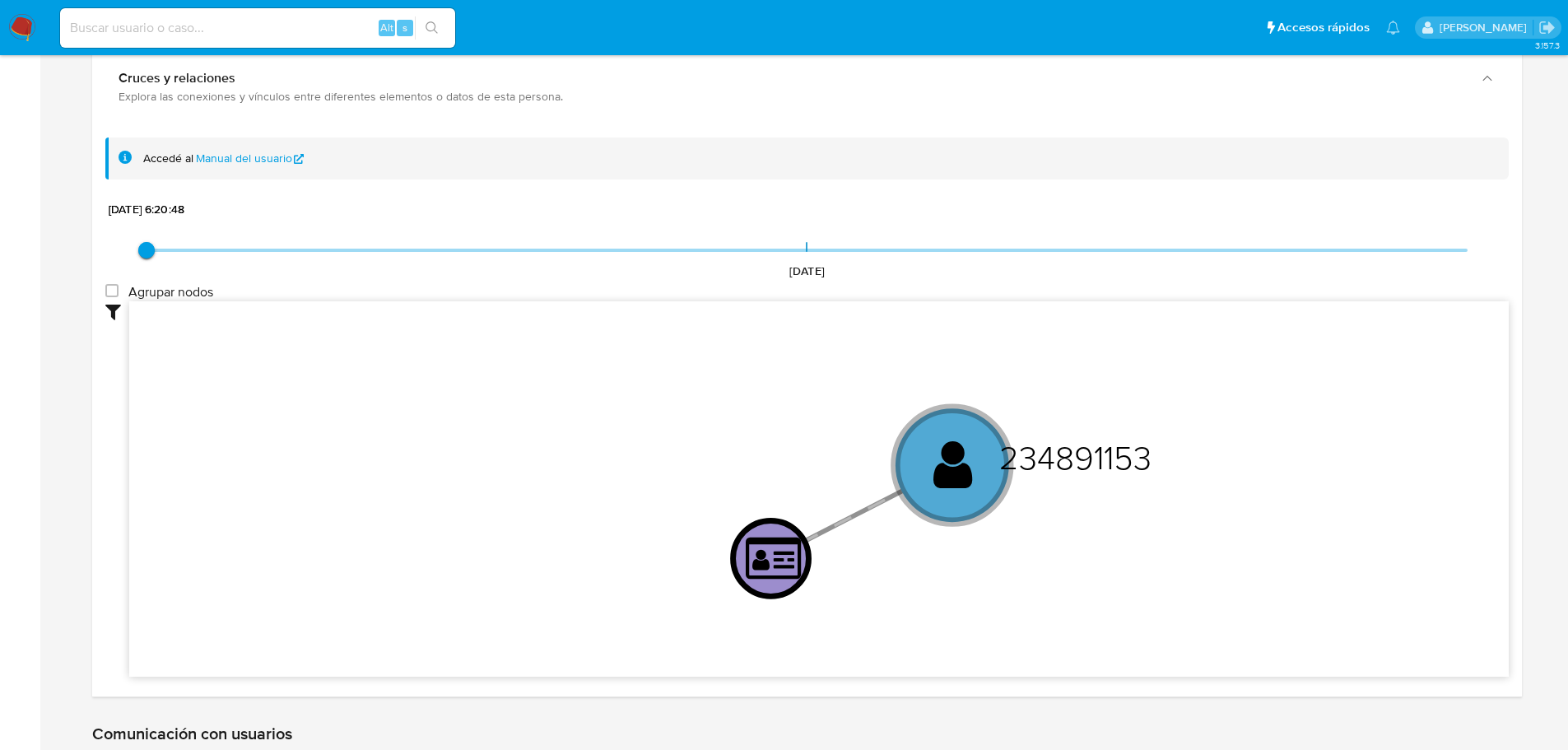
drag, startPoint x: 1178, startPoint y: 464, endPoint x: 626, endPoint y: 458, distance: 552.0
click at [626, 458] on icon "user-234891153  234891153 person-7ae317024a6a462db361099a4ecc0188 " at bounding box center [818, 486] width 1379 height 370
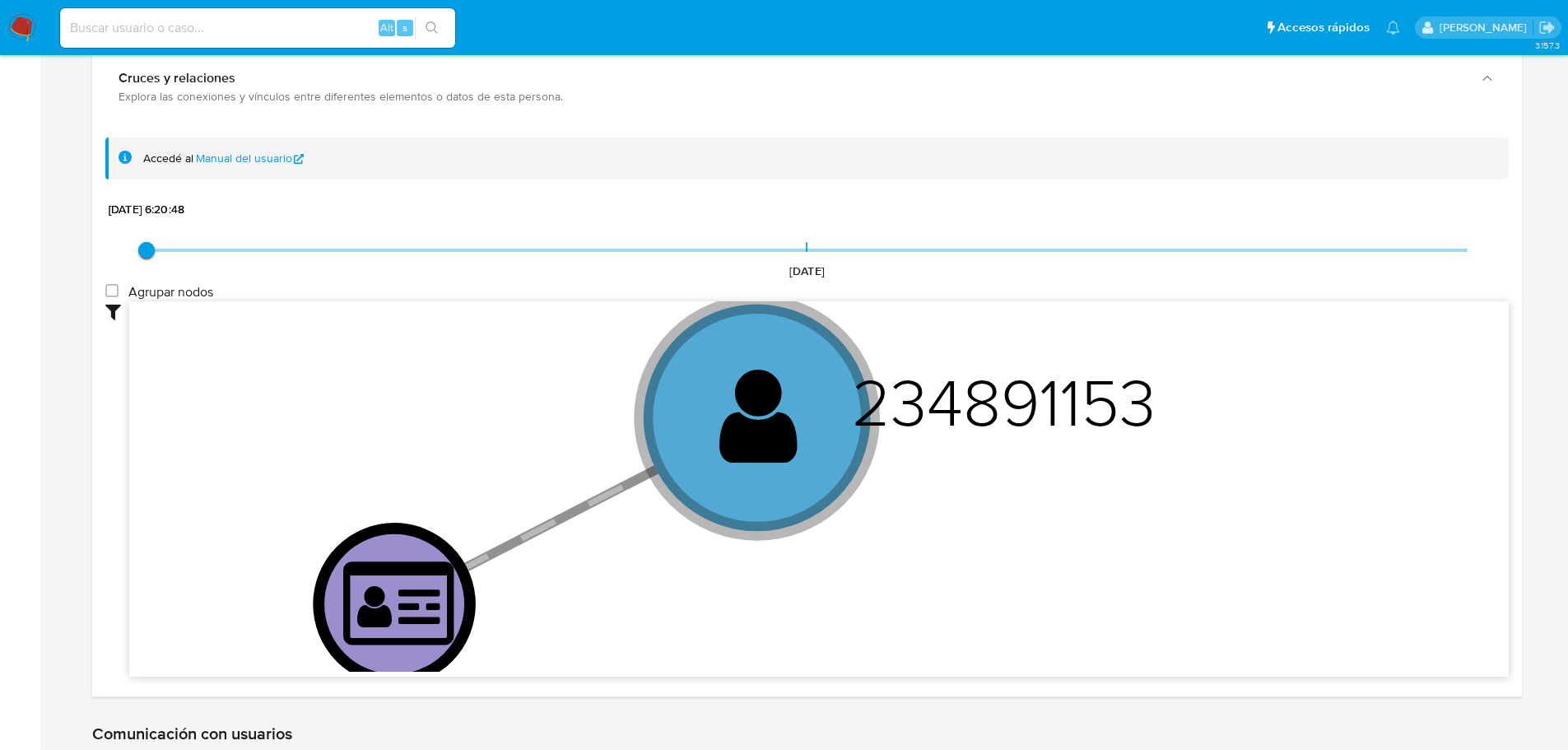
drag, startPoint x: 925, startPoint y: 515, endPoint x: 1095, endPoint y: 497, distance: 171.0
click at [1098, 498] on icon "user-234891153  234891153 person-7ae317024a6a462db361099a4ecc0188 " at bounding box center [818, 486] width 1379 height 370
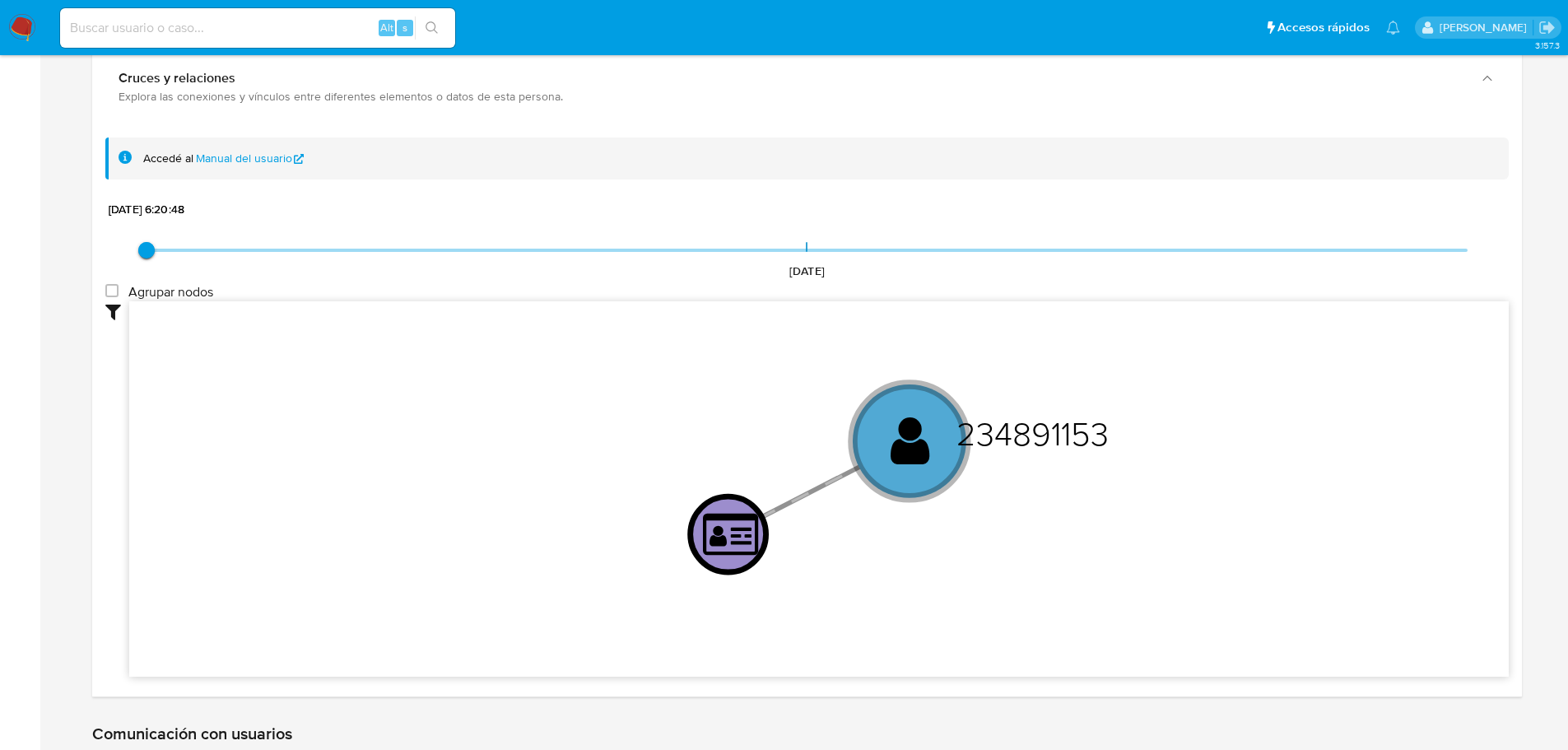
drag, startPoint x: 1310, startPoint y: 515, endPoint x: 1154, endPoint y: 530, distance: 156.7
click at [1153, 528] on icon "user-234891153  234891153 person-7ae317024a6a462db361099a4ecc0188 " at bounding box center [818, 486] width 1379 height 370
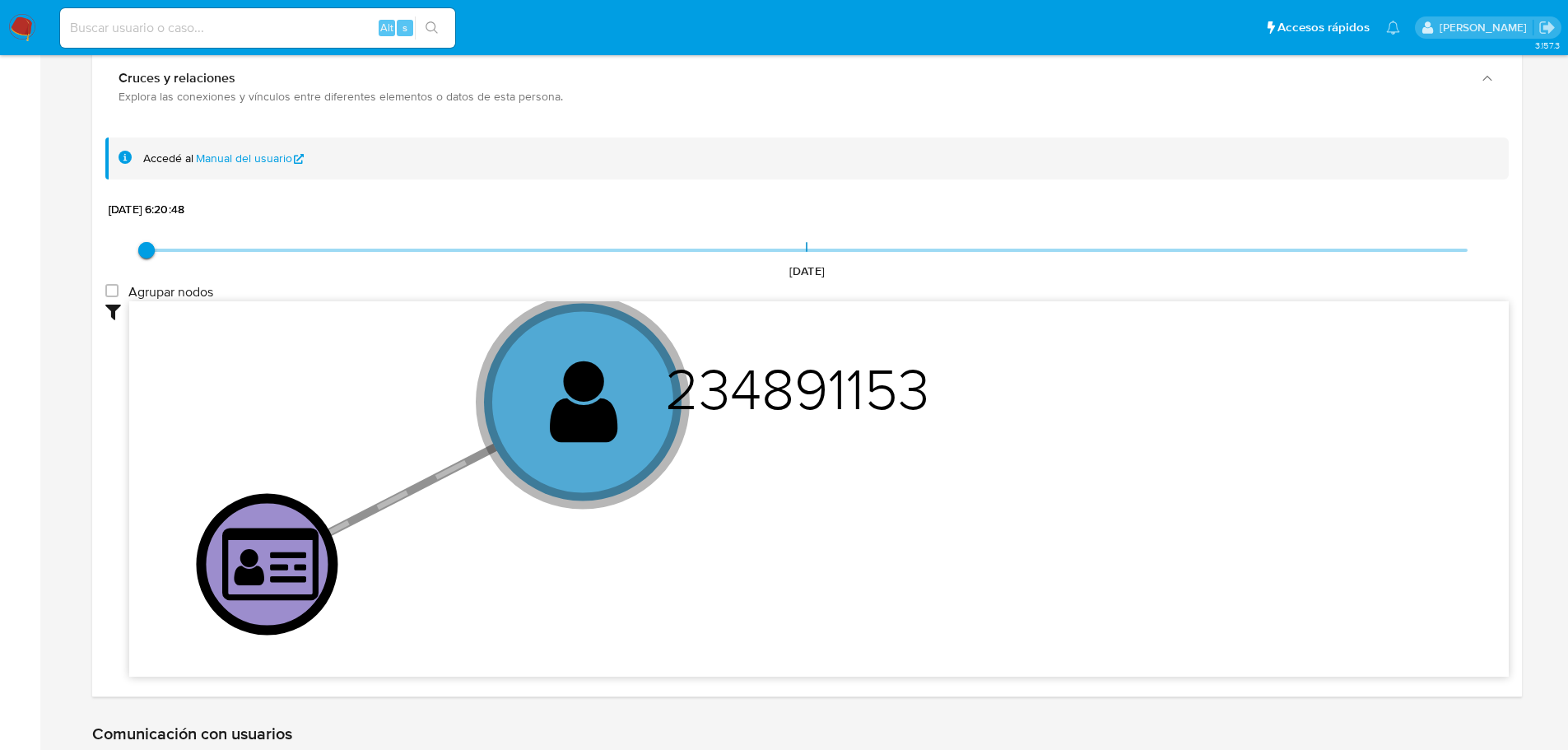
drag, startPoint x: 1154, startPoint y: 524, endPoint x: 1300, endPoint y: 531, distance: 146.2
click at [1300, 531] on icon "user-234891153  234891153 person-7ae317024a6a462db361099a4ecc0188 " at bounding box center [818, 486] width 1379 height 370
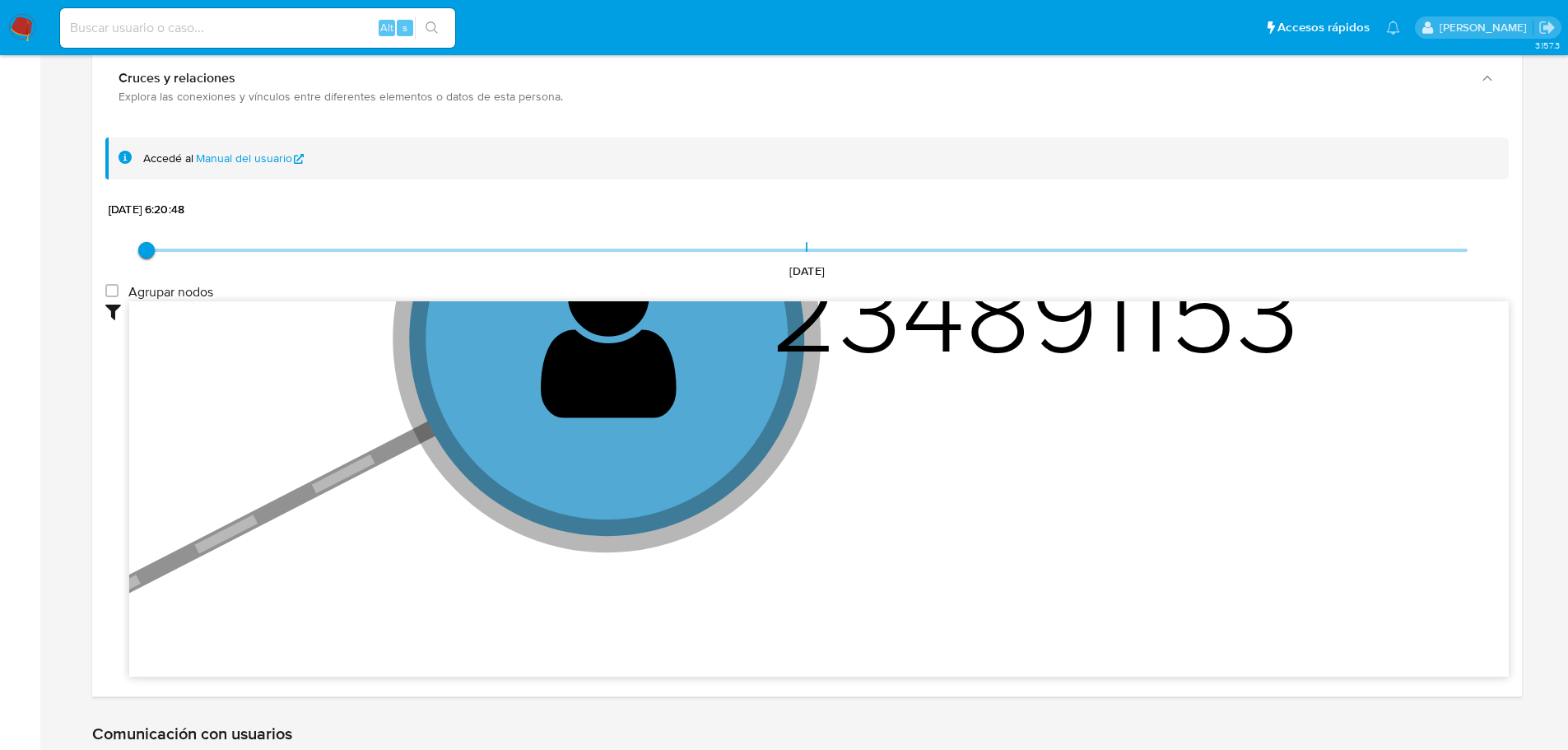
drag, startPoint x: 912, startPoint y: 507, endPoint x: 1243, endPoint y: 606, distance: 345.5
click at [1243, 620] on icon "user-234891153  234891153 person-7ae317024a6a462db361099a4ecc0188 " at bounding box center [818, 486] width 1379 height 370
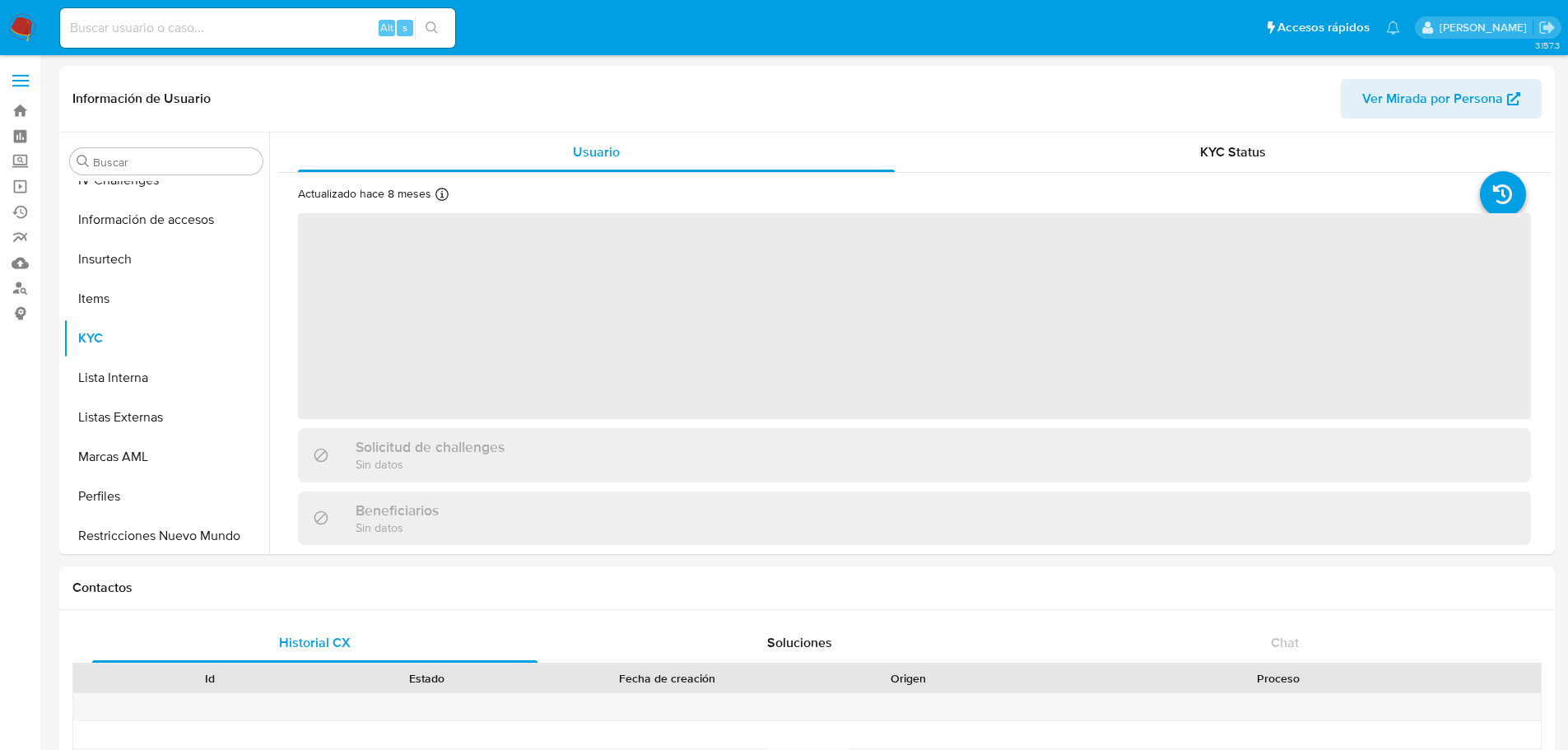
scroll to position [696, 0]
click at [153, 28] on input at bounding box center [258, 27] width 395 height 21
paste input "CE0odVZqdMCPQzR37Z4WTEu3"
type input "CE0odVZqdMCPQzR37Z4WTEu3"
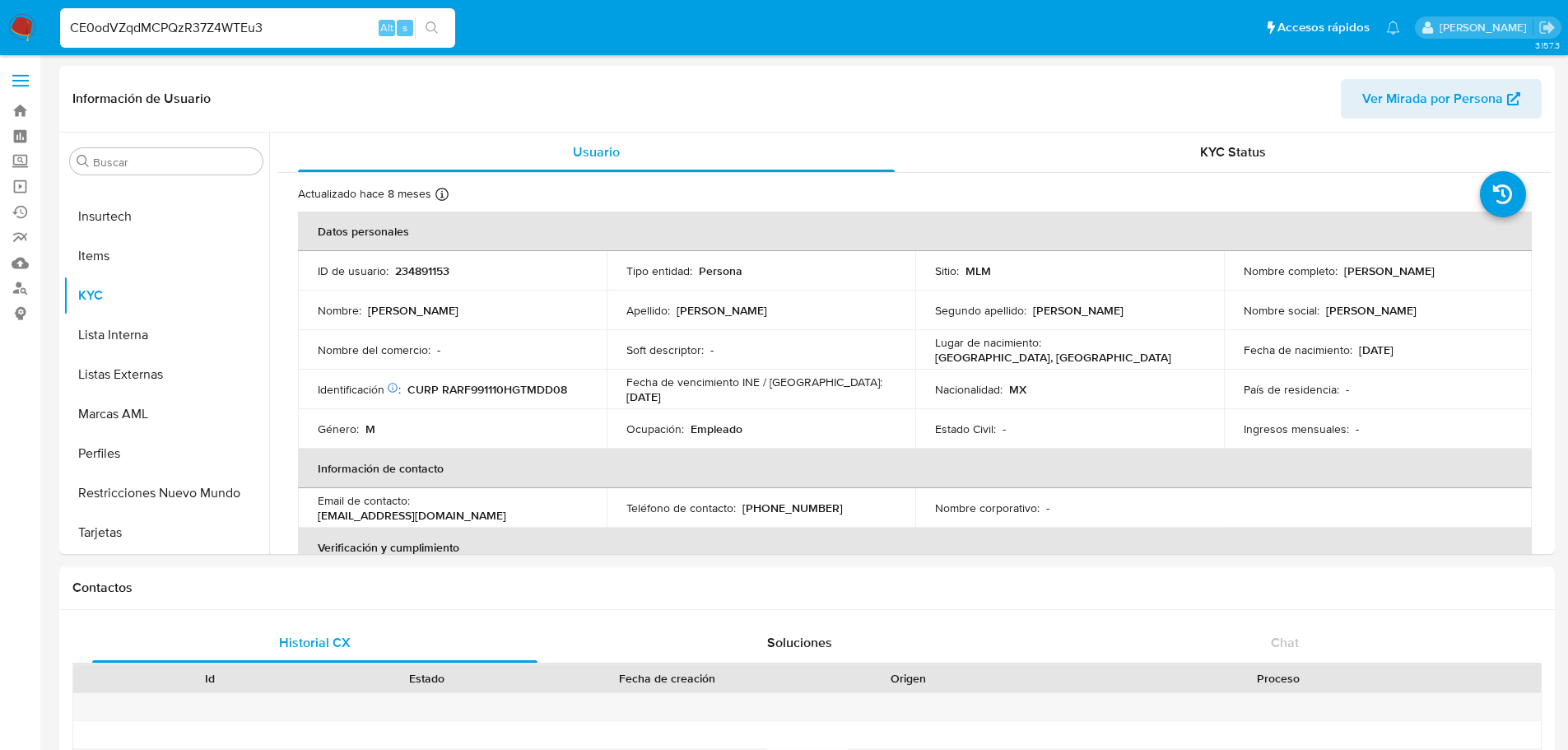
select select "10"
type input "CE0odVZqdMCPQzR37Z4WTEu3"
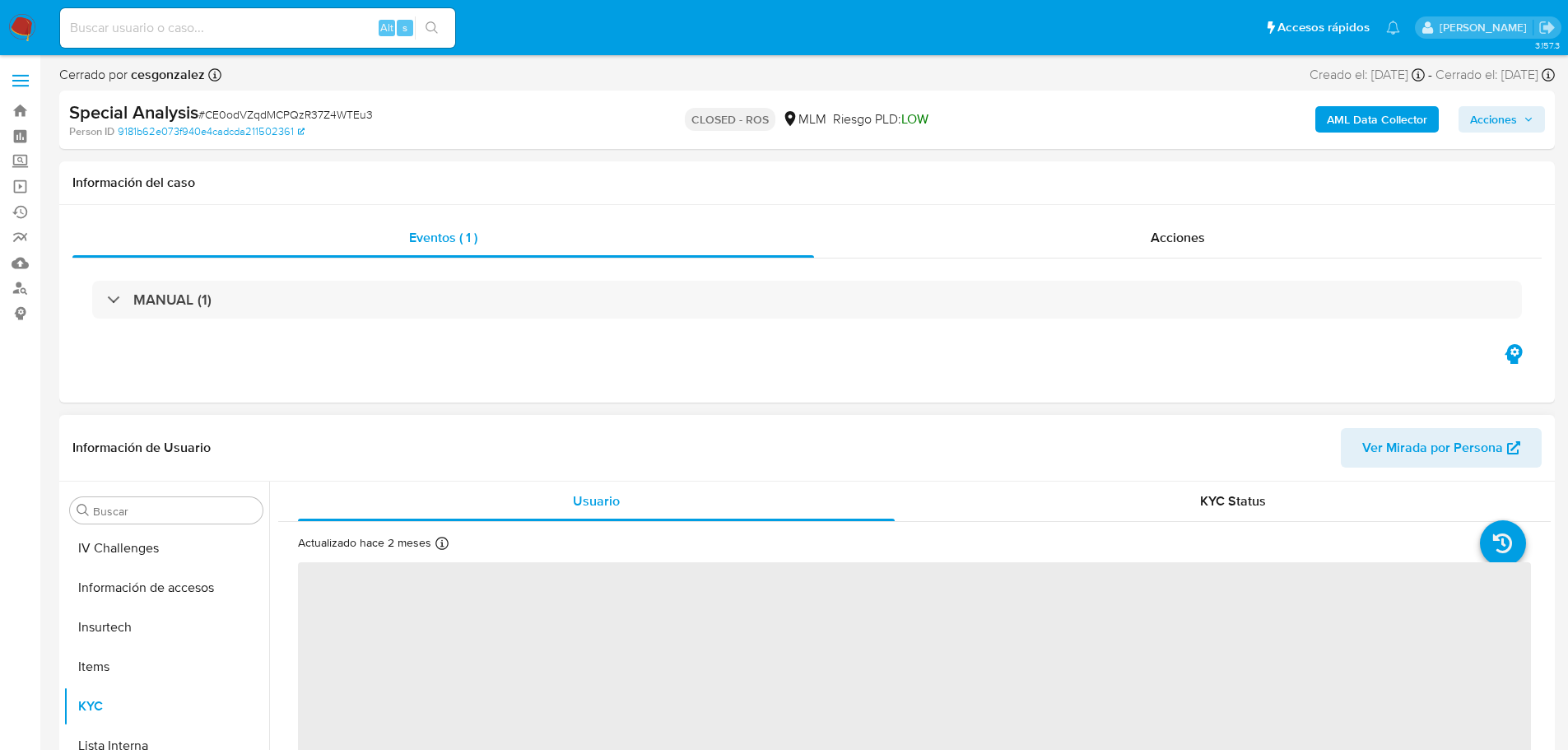
scroll to position [696, 0]
click at [1170, 239] on span "Acciones" at bounding box center [1177, 237] width 54 height 19
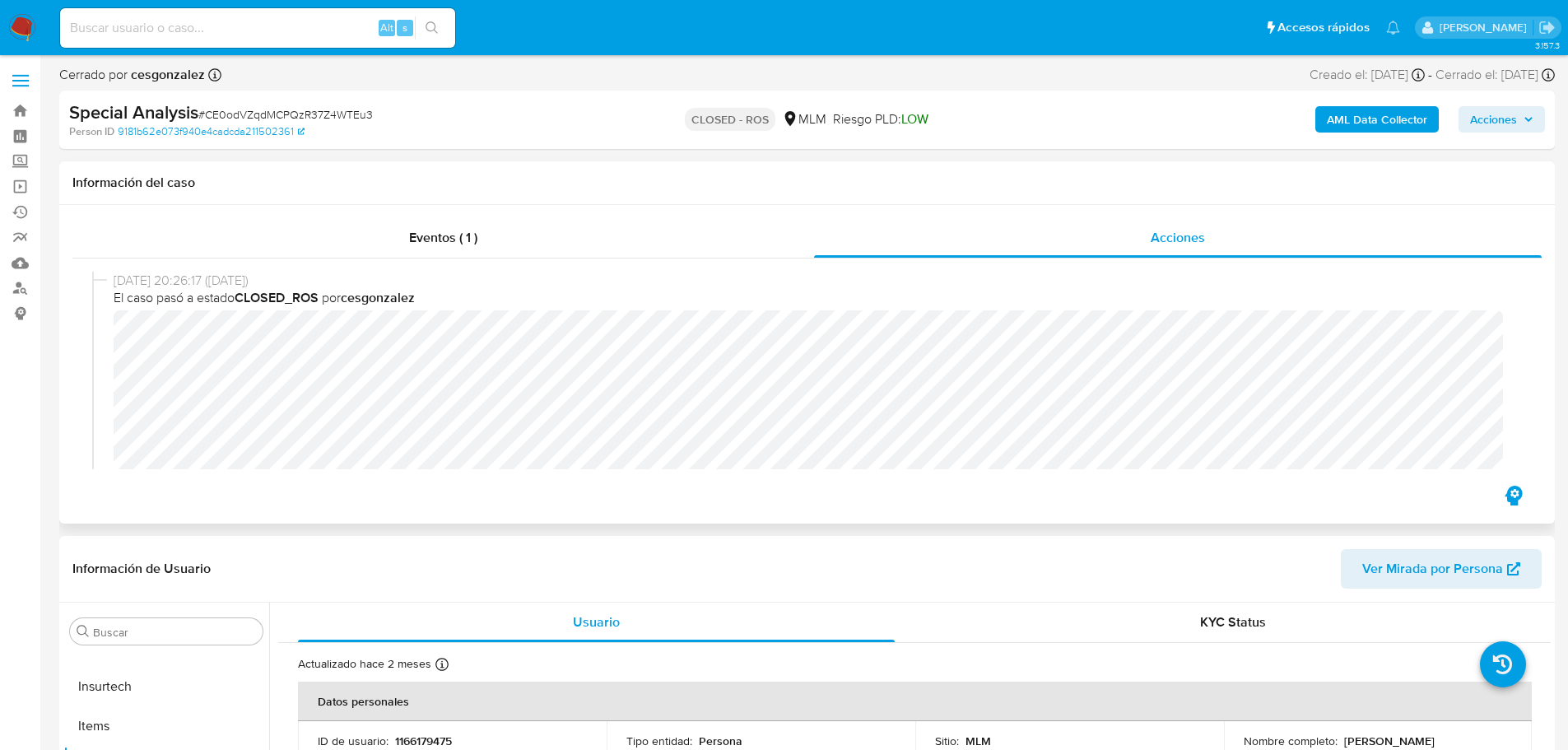
select select "10"
click at [175, 21] on input at bounding box center [258, 27] width 395 height 21
paste input "5YlNWG0sPNCk9i0fx3qVoEip"
type input "5YlNWG0sPNCk9i0fx3qVoEip"
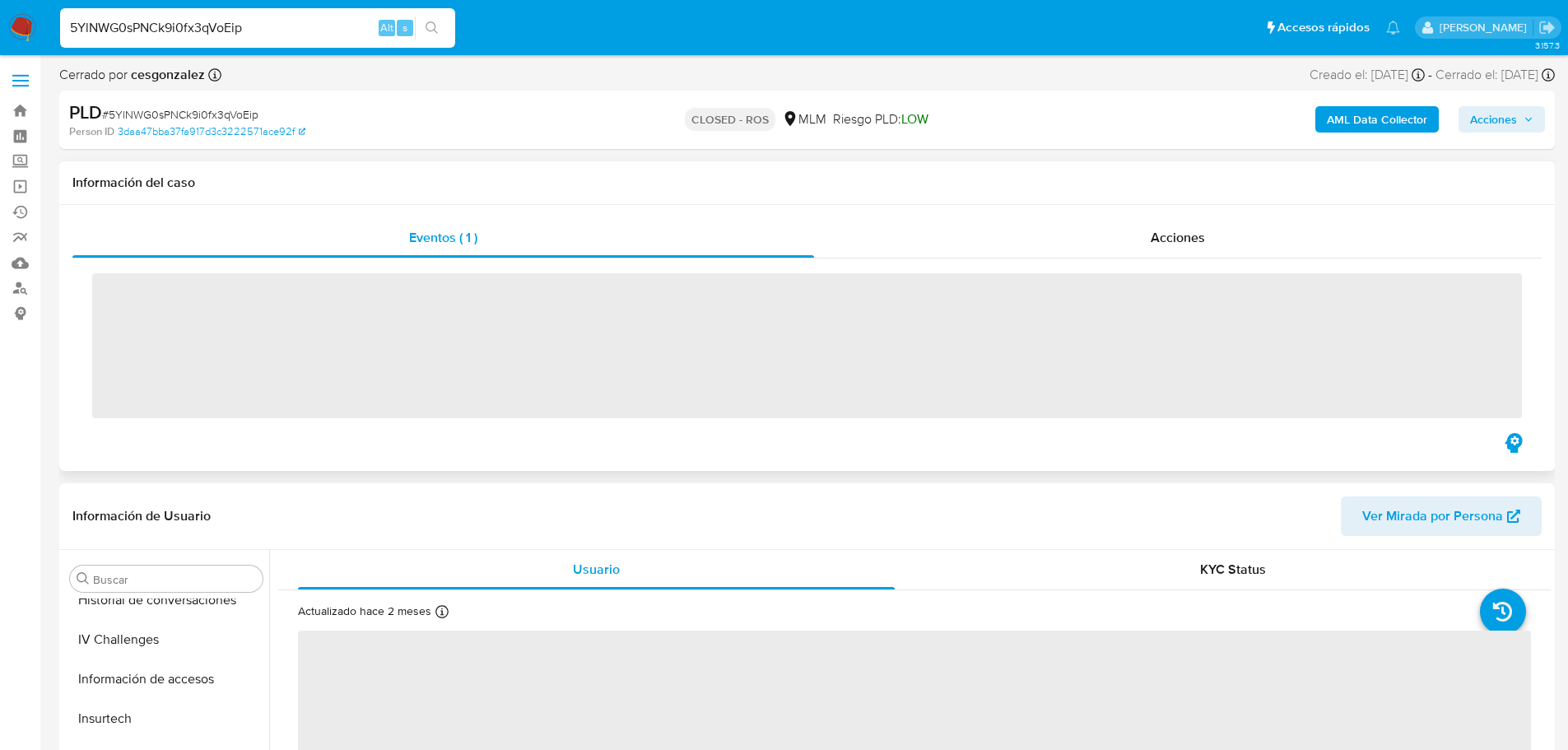
scroll to position [696, 0]
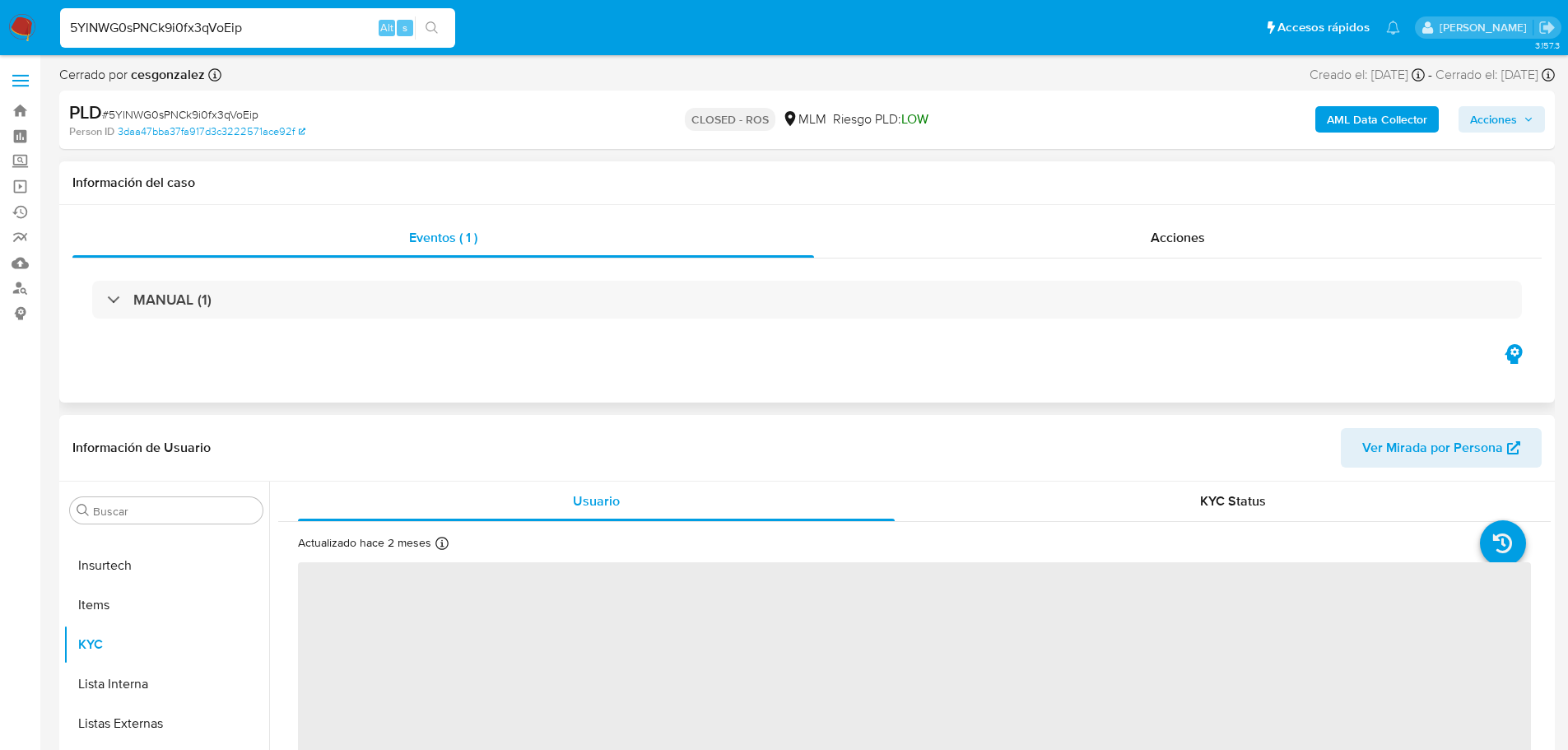
click at [1148, 269] on div "MANUAL (1)" at bounding box center [806, 299] width 1469 height 82
click at [1150, 258] on div "MANUAL (1)" at bounding box center [806, 299] width 1469 height 82
click at [1148, 253] on div "Acciones" at bounding box center [1177, 237] width 727 height 40
select select "10"
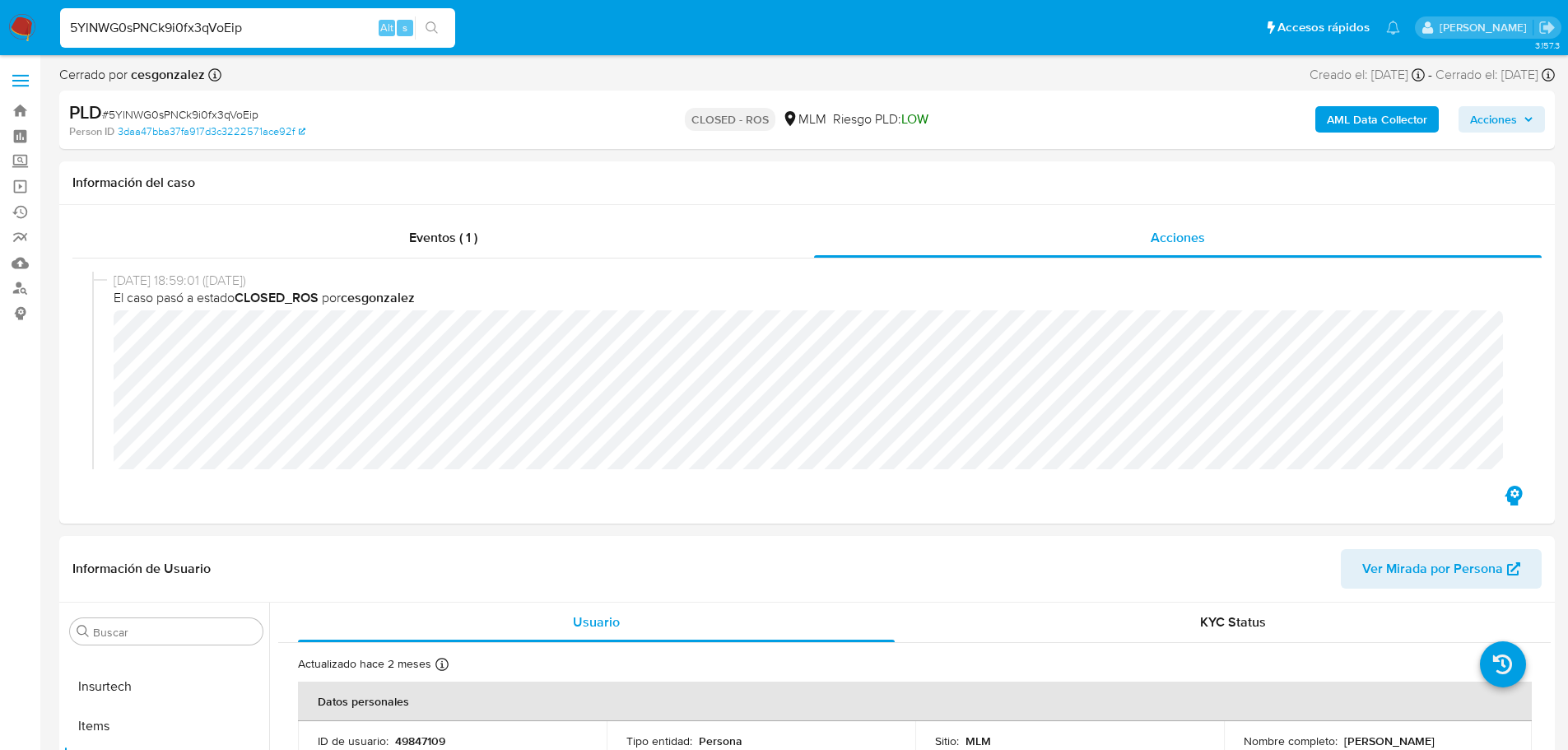
click at [205, 34] on input "5YlNWG0sPNCk9i0fx3qVoEip" at bounding box center [258, 27] width 395 height 21
paste input "szZ0NzjTCuxLMzNHFtwVp0AR"
type input "szZ0NzjTCuxLMzNHFtwVp0AR"
click at [432, 18] on button "search-icon" at bounding box center [431, 27] width 34 height 23
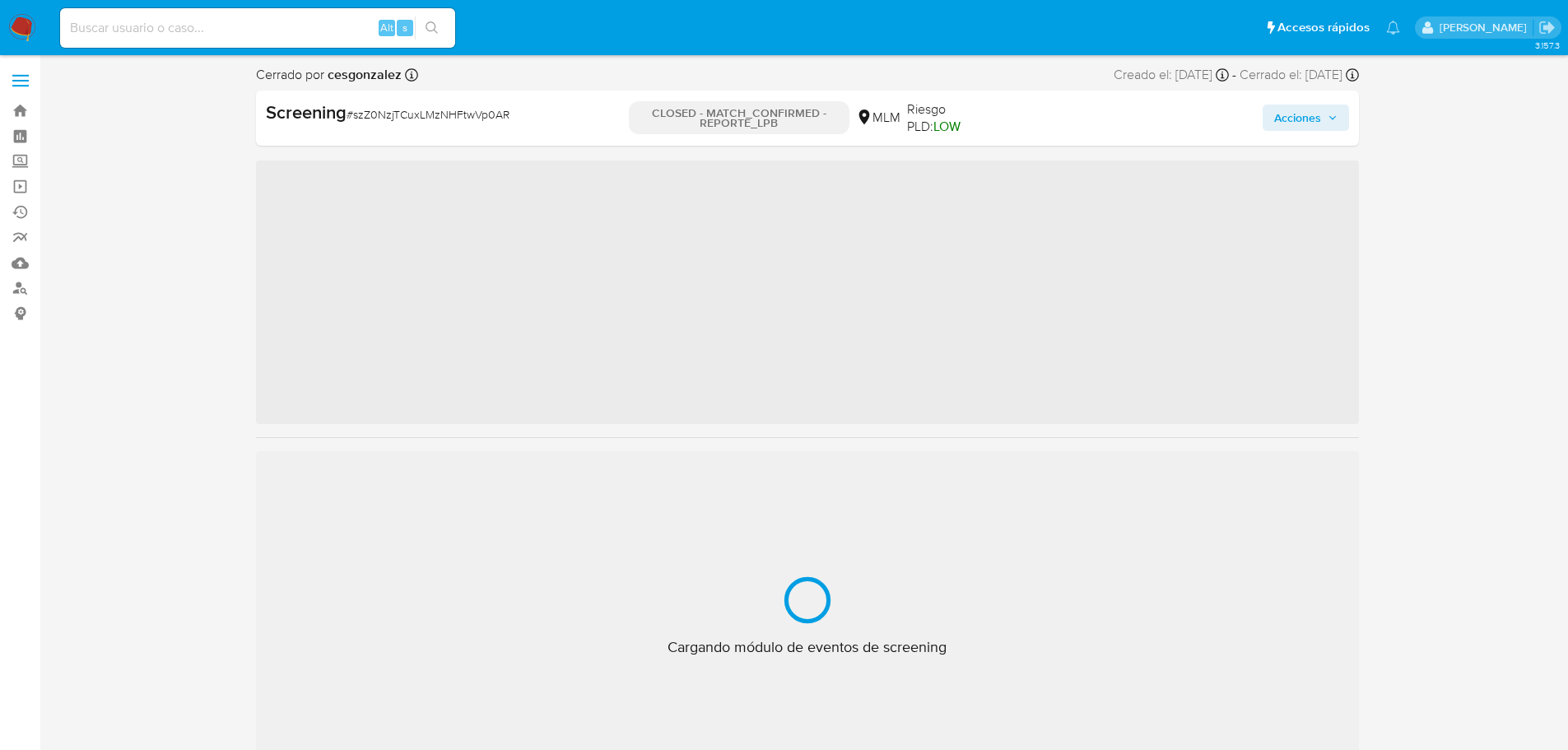
scroll to position [696, 0]
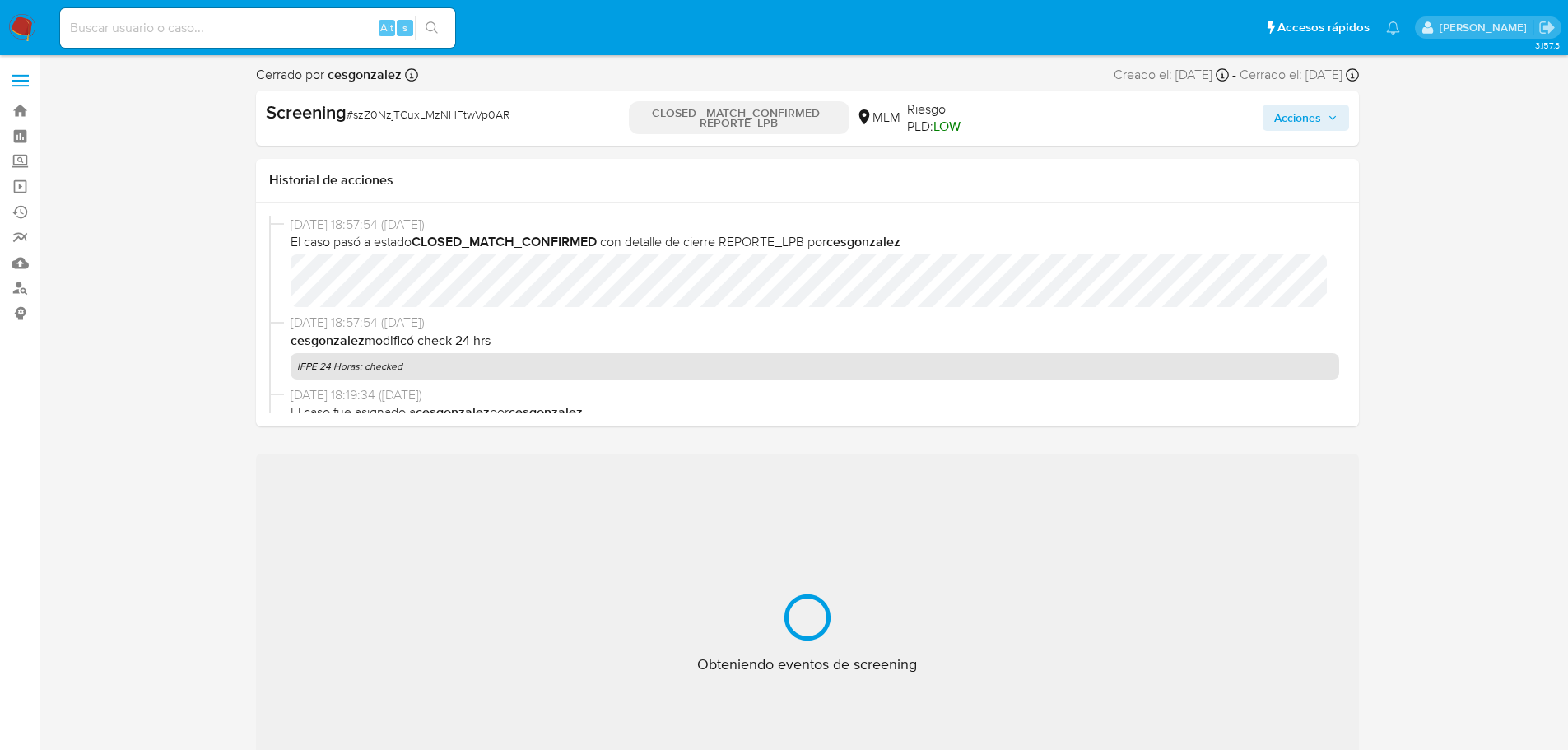
select select "10"
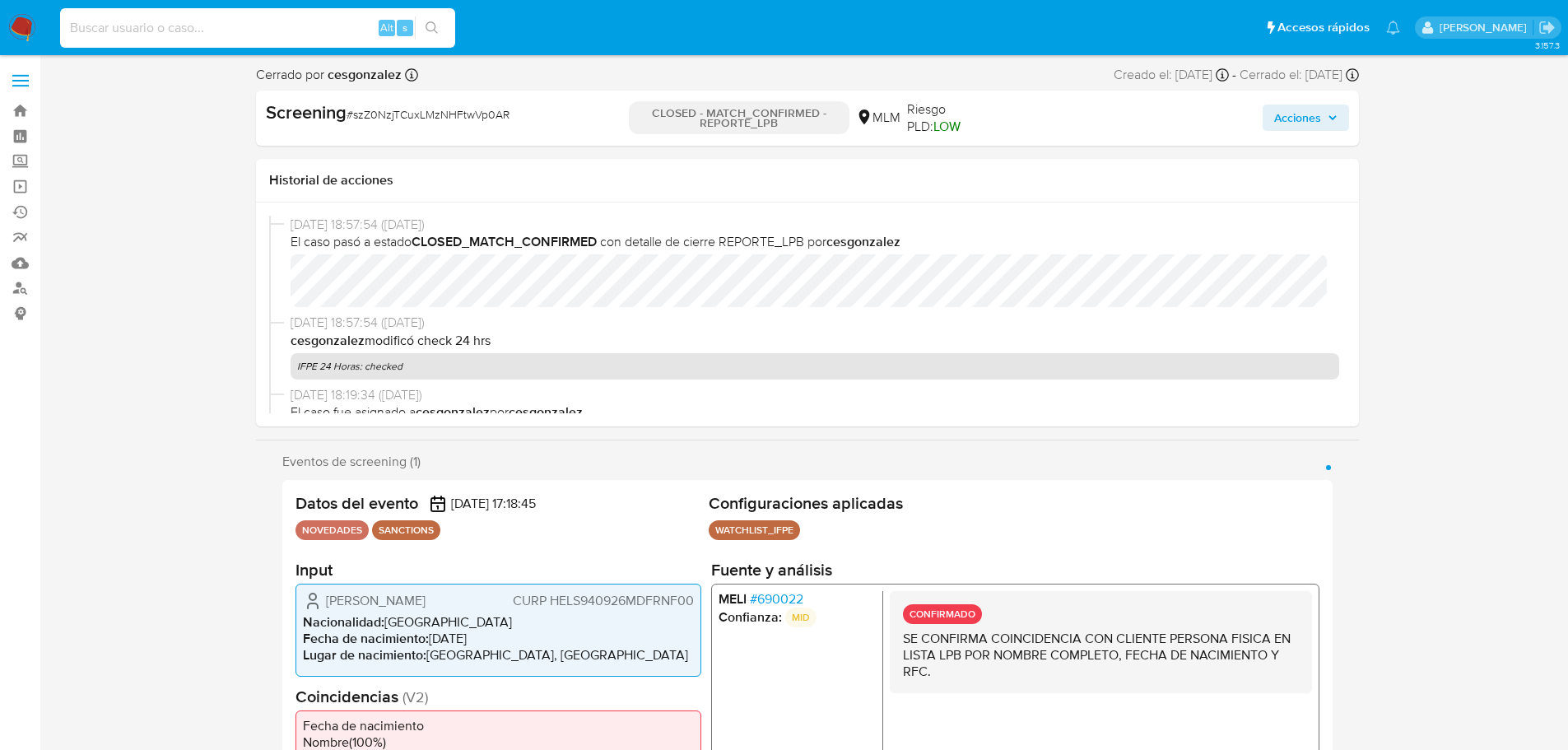
click at [142, 17] on input at bounding box center [258, 27] width 395 height 21
paste input "kmHkrBixTF5jM7UcoO2d8Lpm"
type input "kmHkrBixTF5jM7UcoO2d8Lpm"
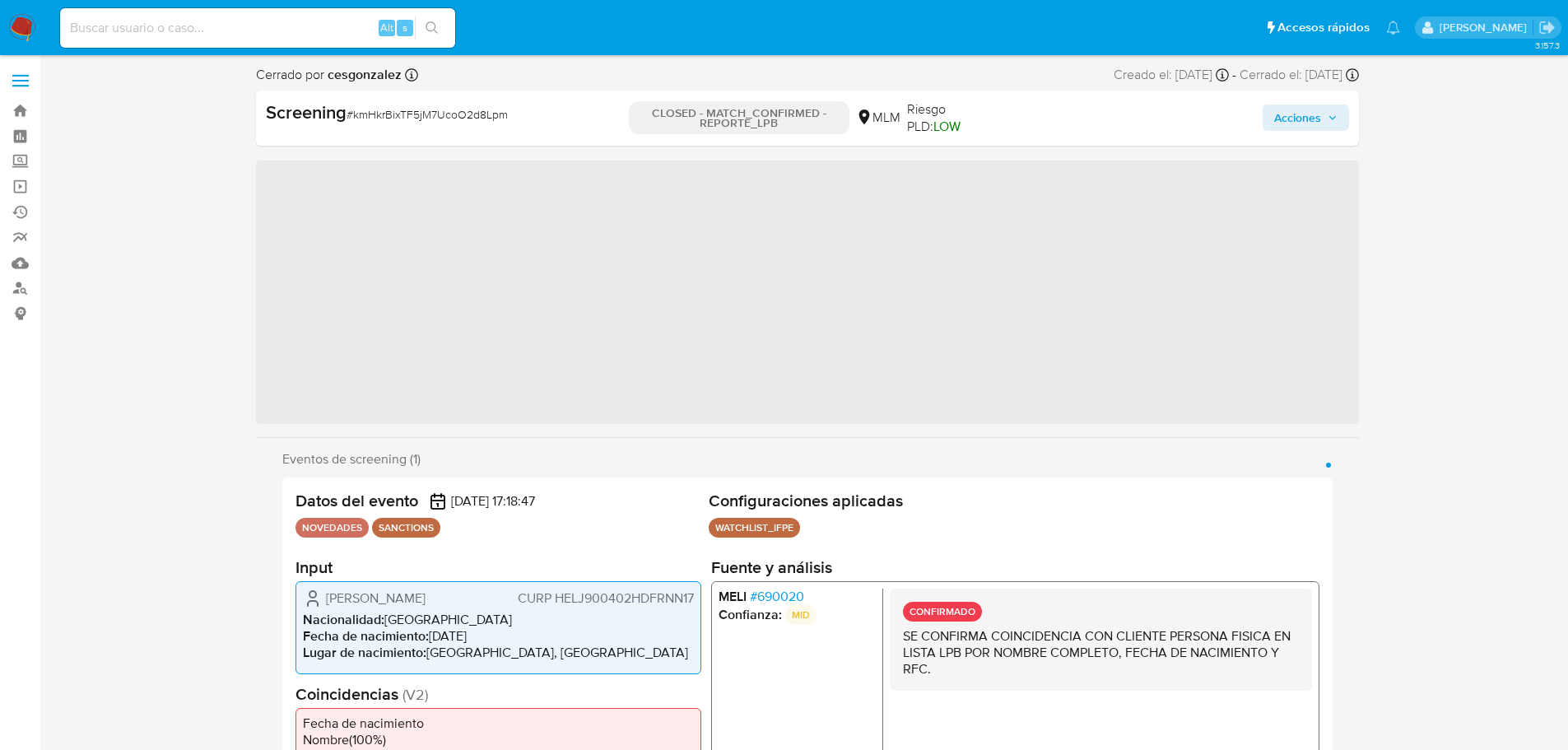
scroll to position [696, 0]
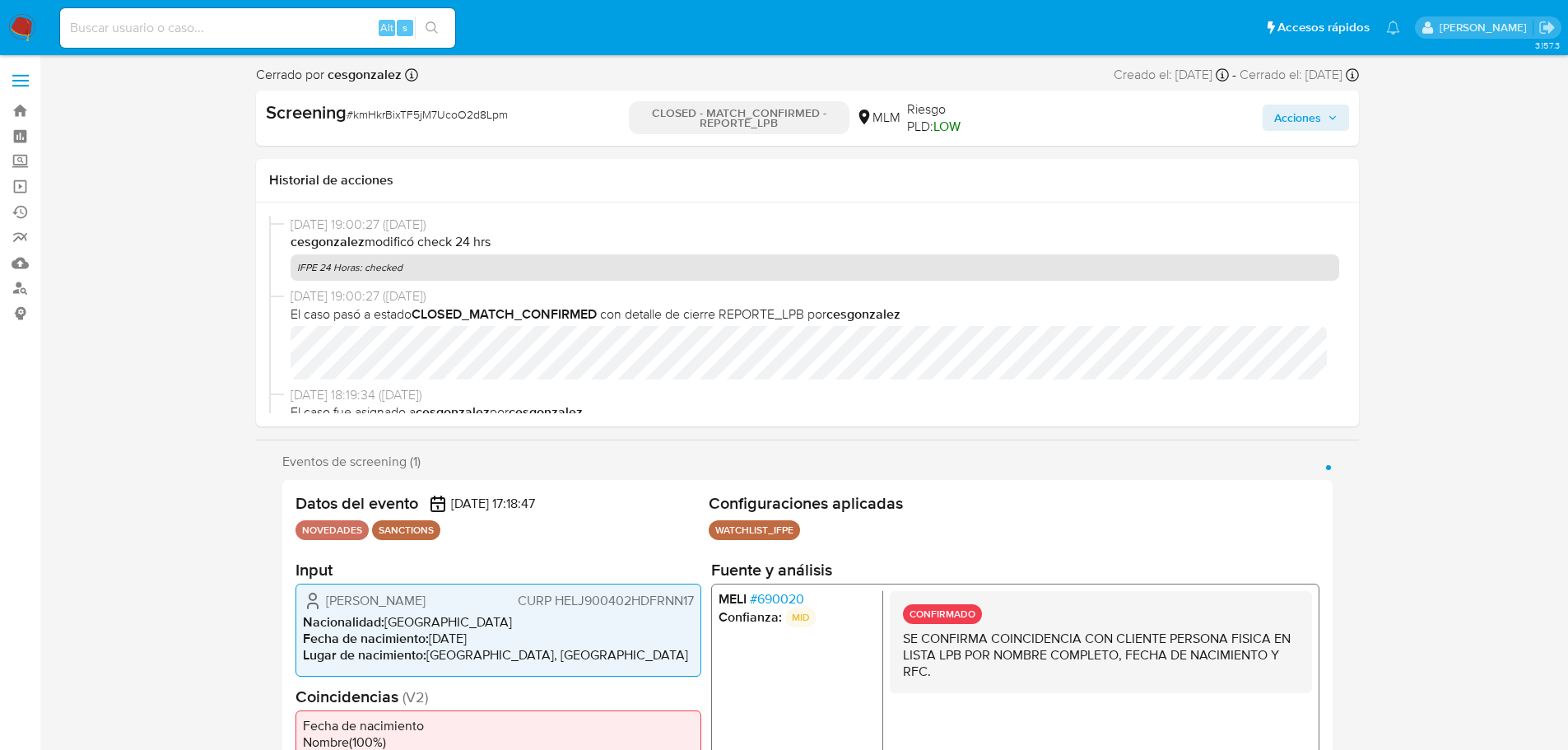
select select "10"
click at [234, 19] on input at bounding box center [258, 27] width 395 height 21
paste input "nl5awEjaIuuvTROP5ufILliU"
type input "nl5awEjaIuuvTROP5ufILliU"
click at [143, 19] on input "nl5awEjaIuuvTROP5ufILliU" at bounding box center [258, 27] width 395 height 21
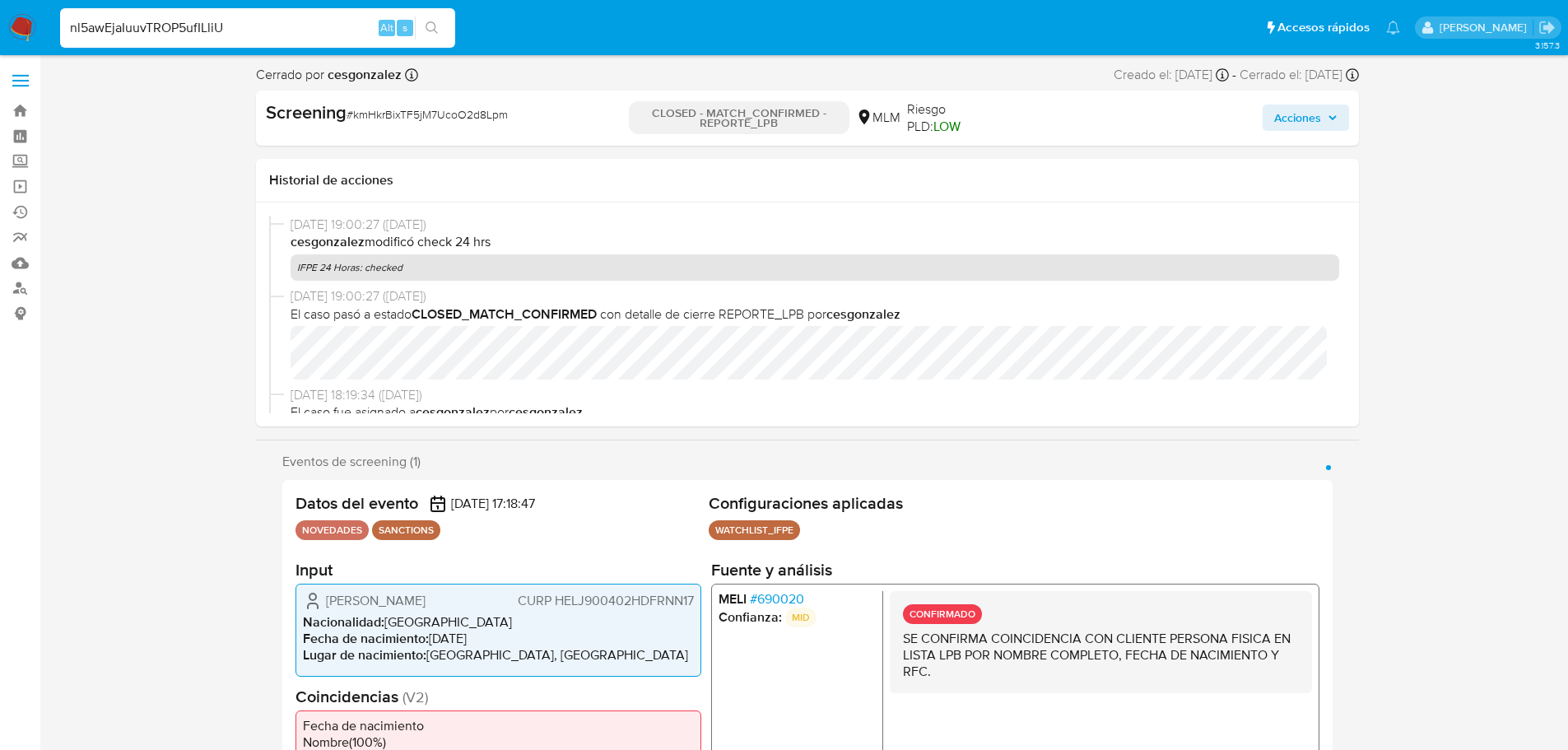
click at [143, 19] on input "nl5awEjaIuuvTROP5ufILliU" at bounding box center [258, 27] width 395 height 21
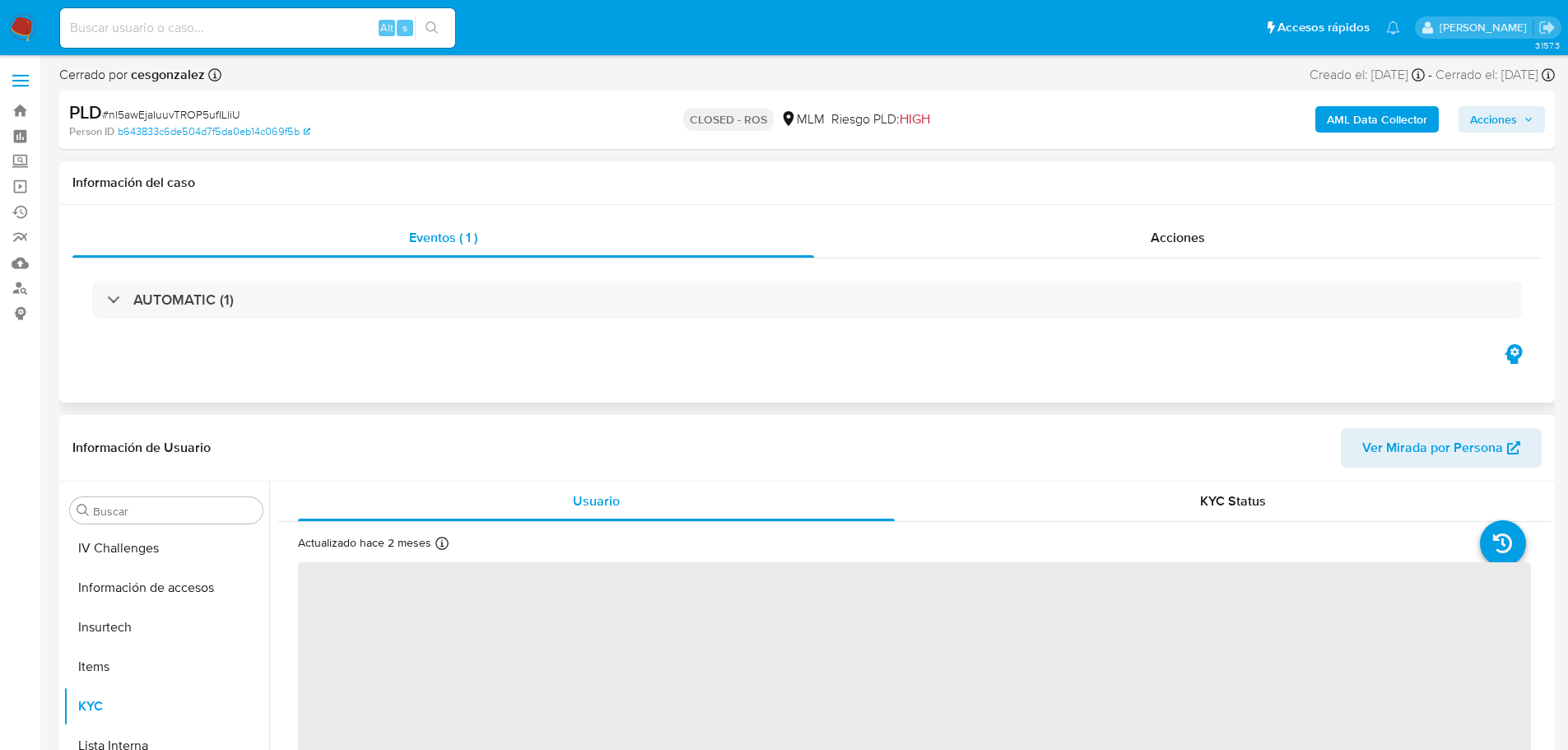
scroll to position [696, 0]
click at [1137, 242] on div "Acciones" at bounding box center [1177, 237] width 727 height 40
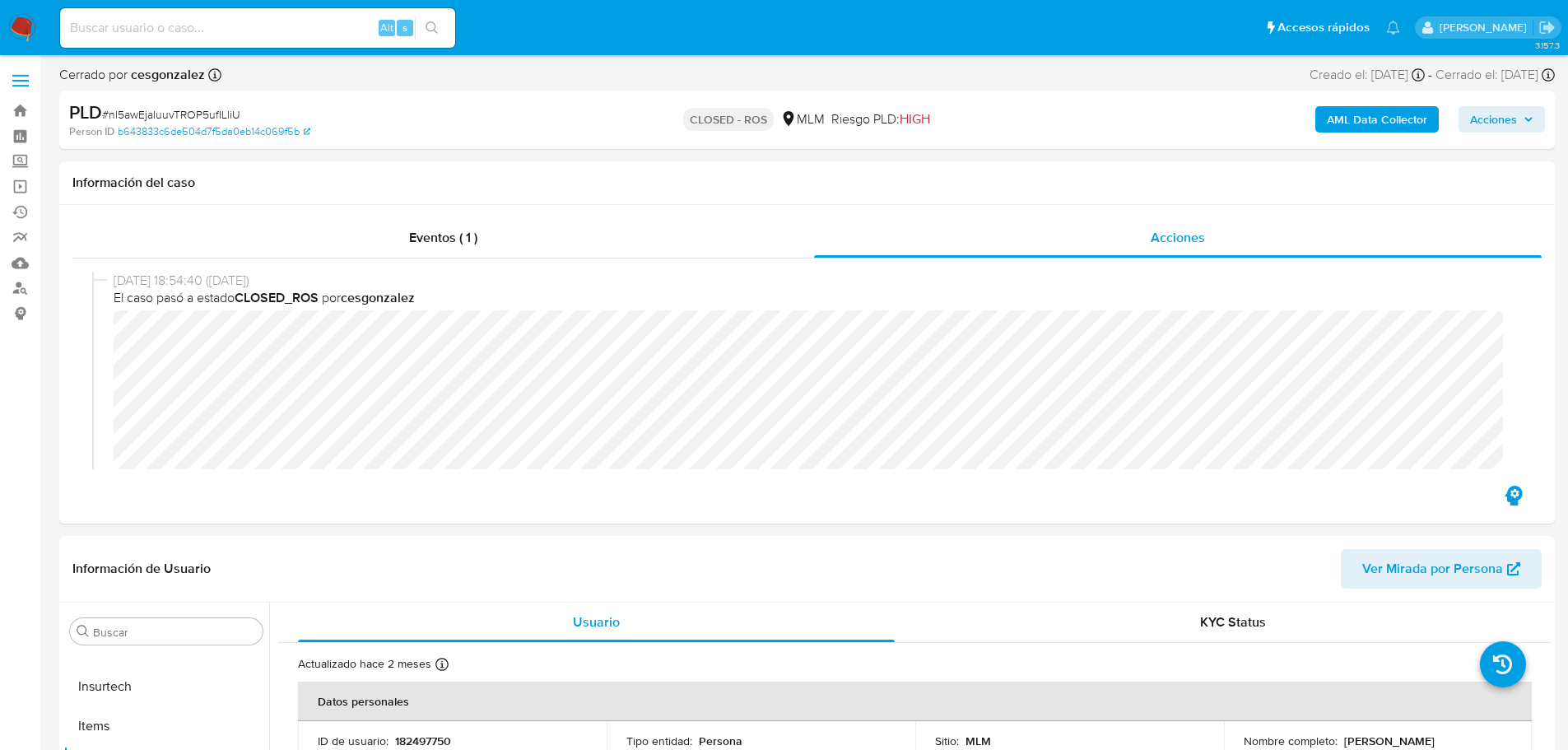
select select "10"
click at [129, 34] on input at bounding box center [258, 27] width 395 height 21
paste input "g2hKIAIQcKgQTH3z4NOG7pB4"
type input "g2hKIAIQcKgQTH3z4NOG7pB4"
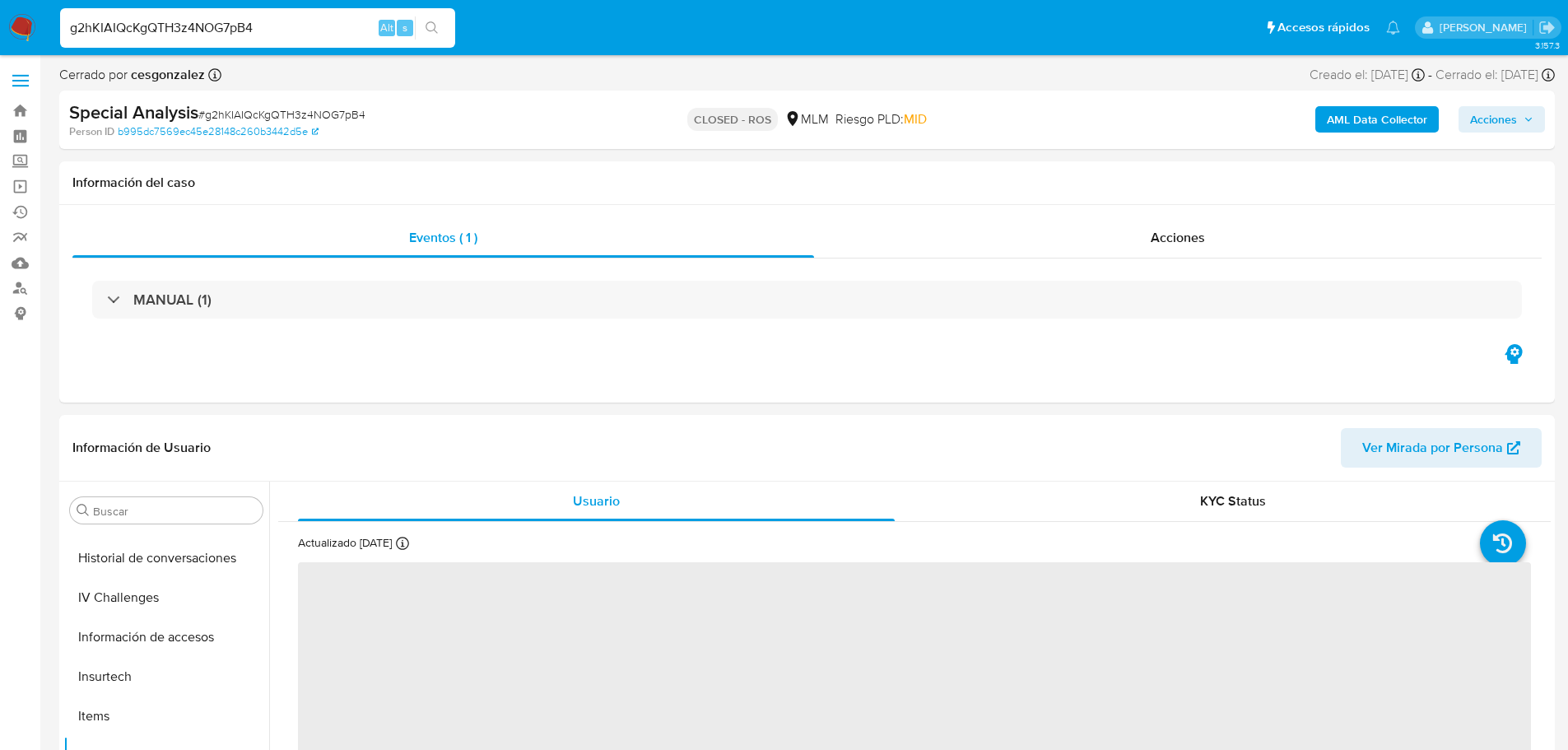
scroll to position [696, 0]
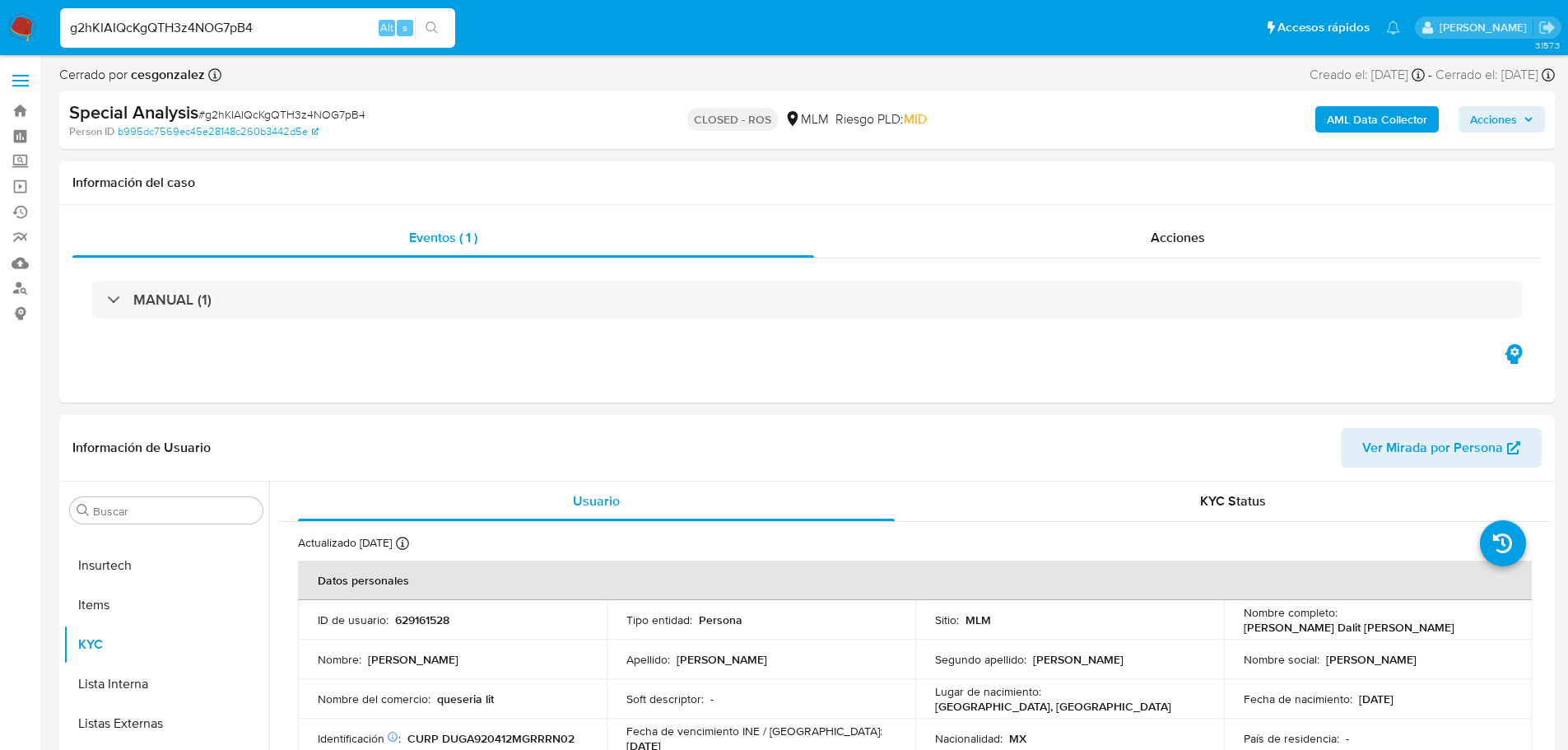
select select "10"
click at [1201, 226] on div "Acciones" at bounding box center [1177, 237] width 727 height 40
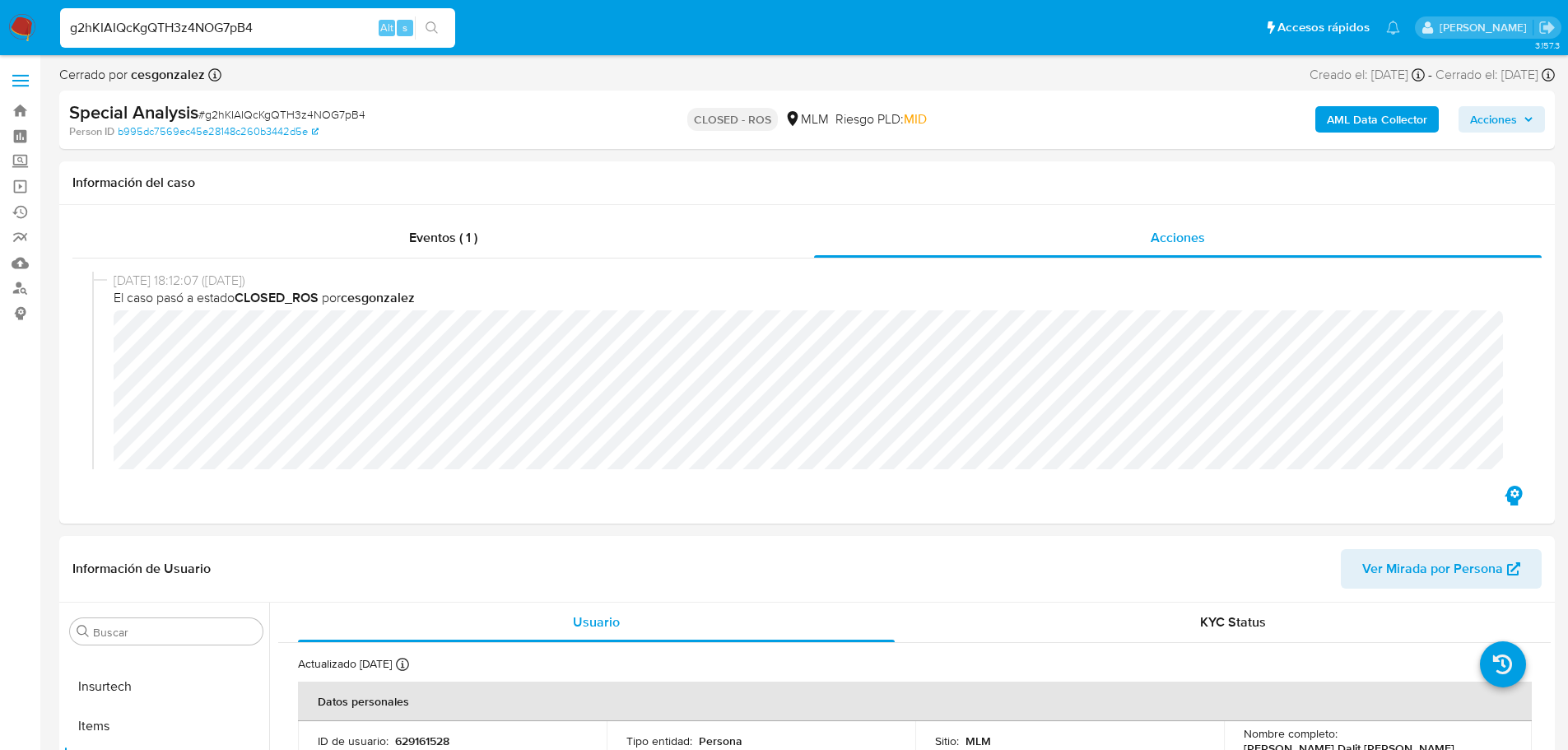
click at [203, 22] on input "g2hKIAIQcKgQTH3z4NOG7pB4" at bounding box center [258, 27] width 395 height 21
paste input "CkXY9slaTmxRk3D9JPAnXrmd"
type input "CkXY9slaTmxRk3D9JPAnXrmd"
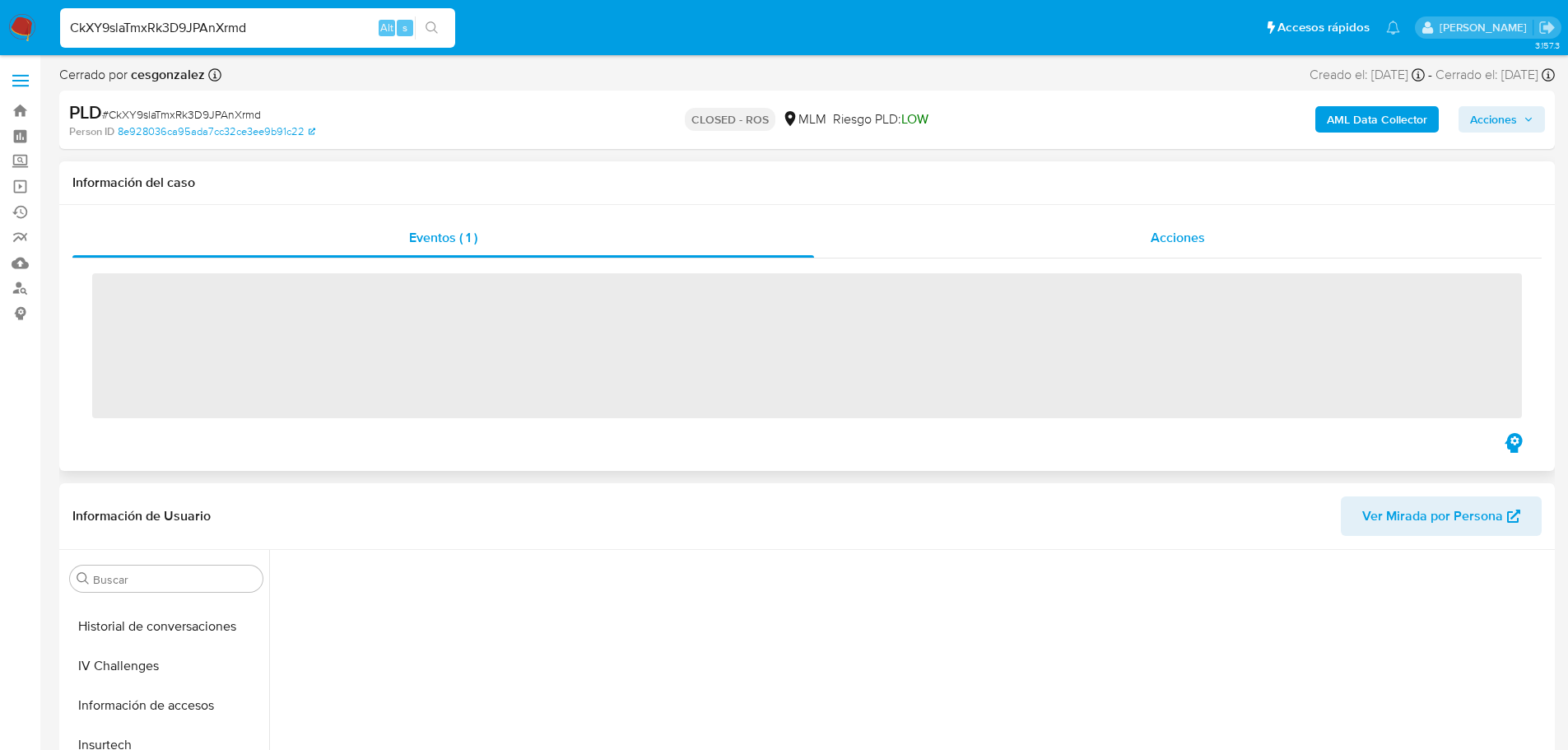
scroll to position [696, 0]
click at [1083, 233] on div "Acciones" at bounding box center [1177, 237] width 727 height 40
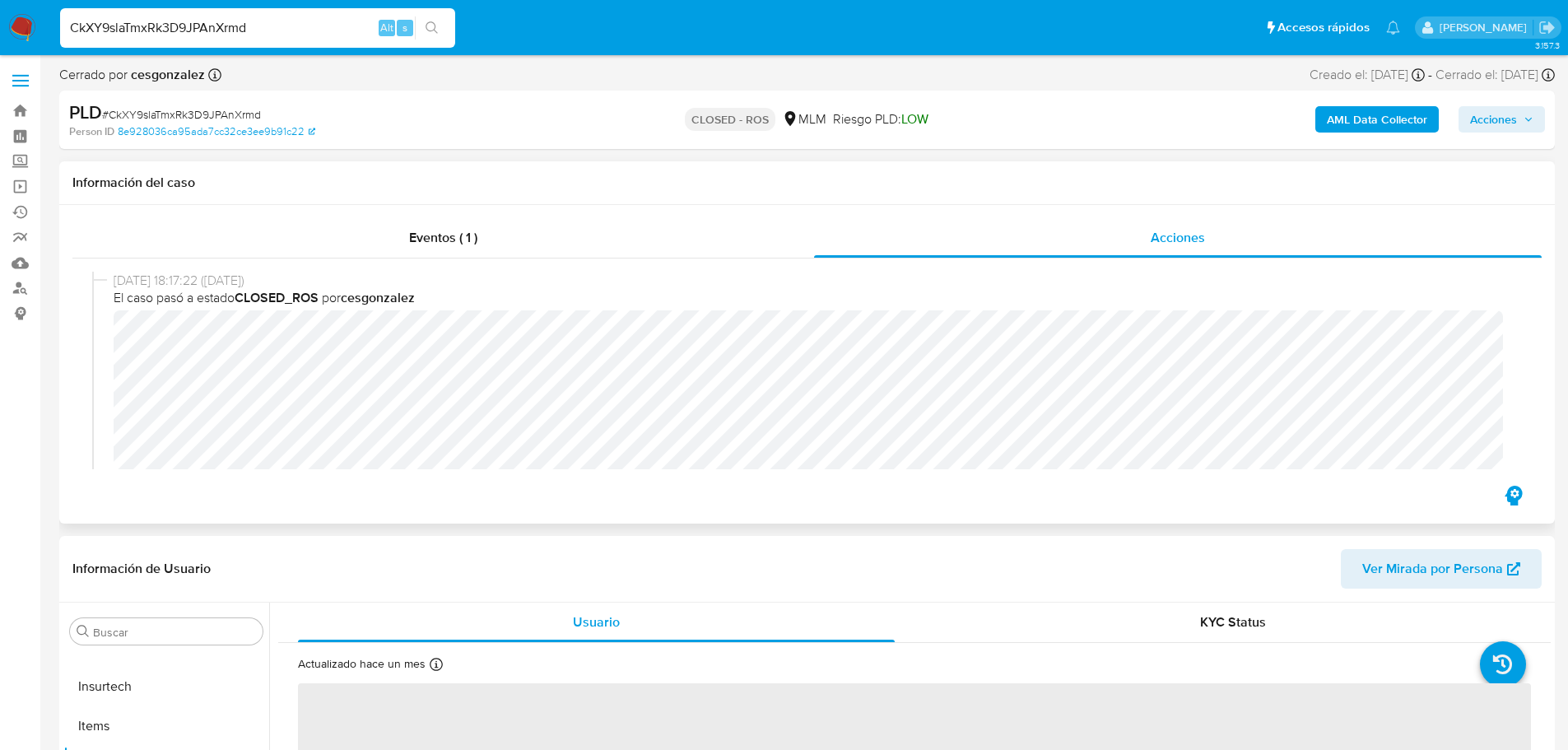
select select "10"
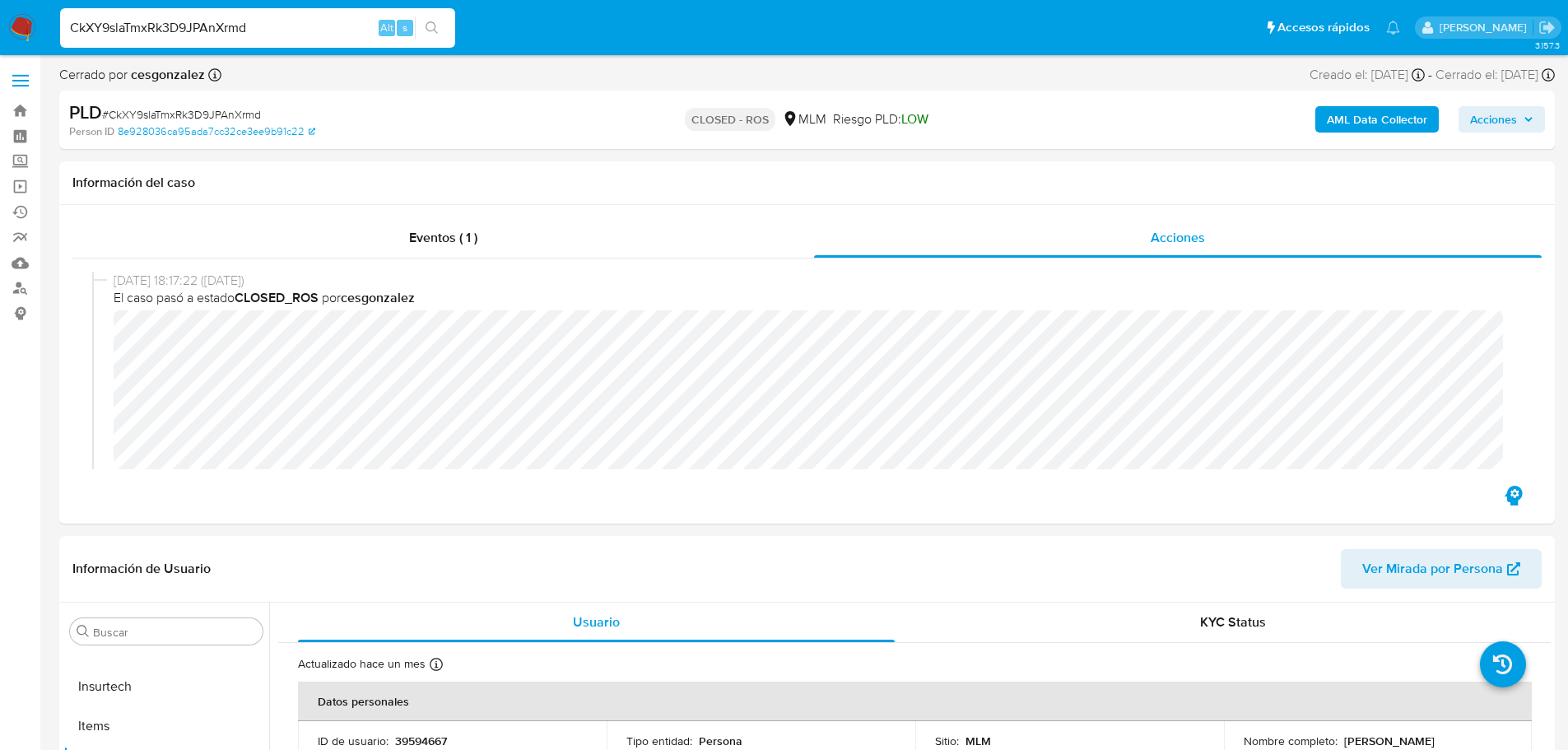
click at [231, 28] on input "CkXY9slaTmxRk3D9JPAnXrmd" at bounding box center [258, 27] width 395 height 21
click at [231, 27] on input "CkXY9slaTmxRk3D9JPAnXrmd" at bounding box center [258, 27] width 395 height 21
paste input "sR5NsMpUkfmEVsaqXnTvtyTw"
type input "sR5NsMpUkfmEVsaqXnTvtyTw"
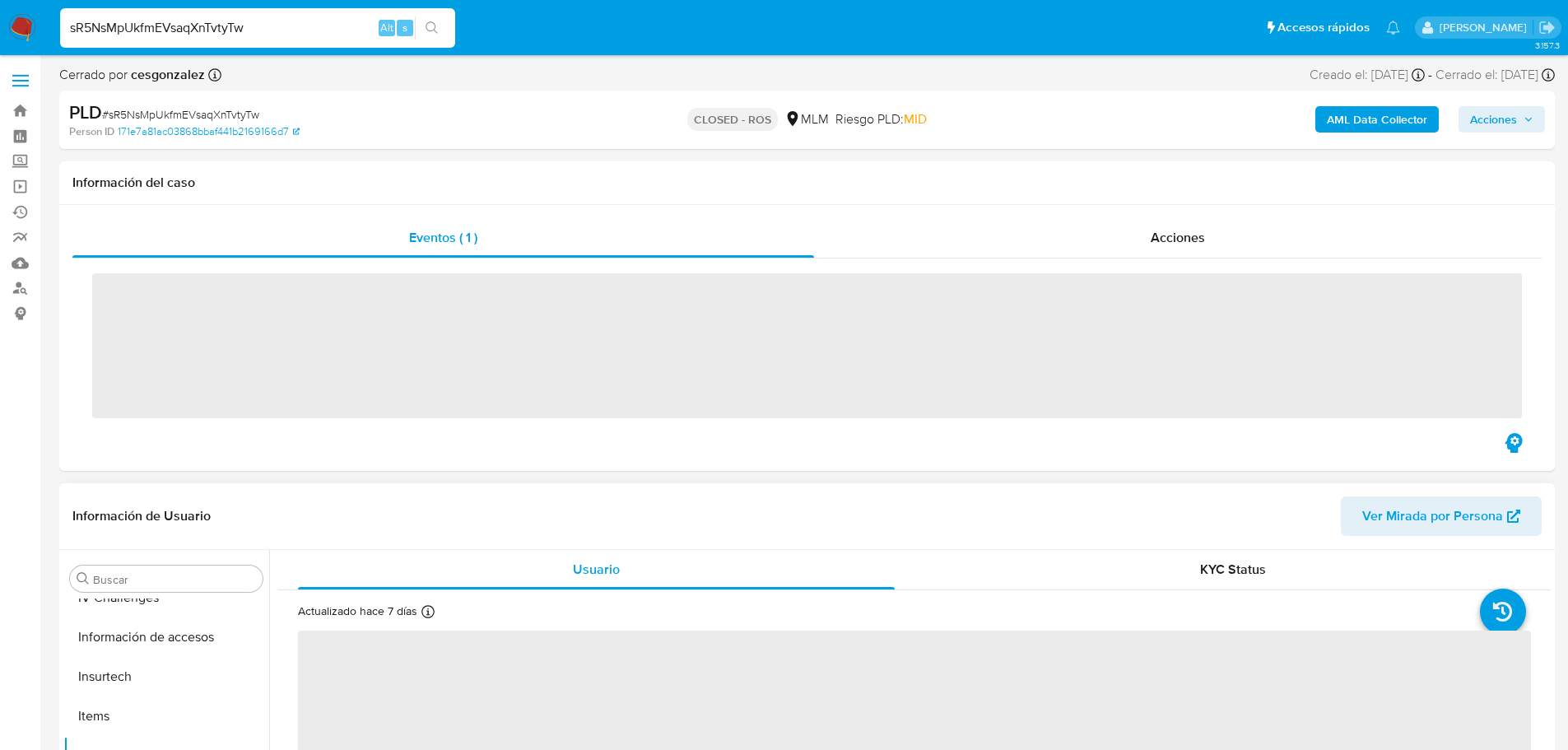
scroll to position [696, 0]
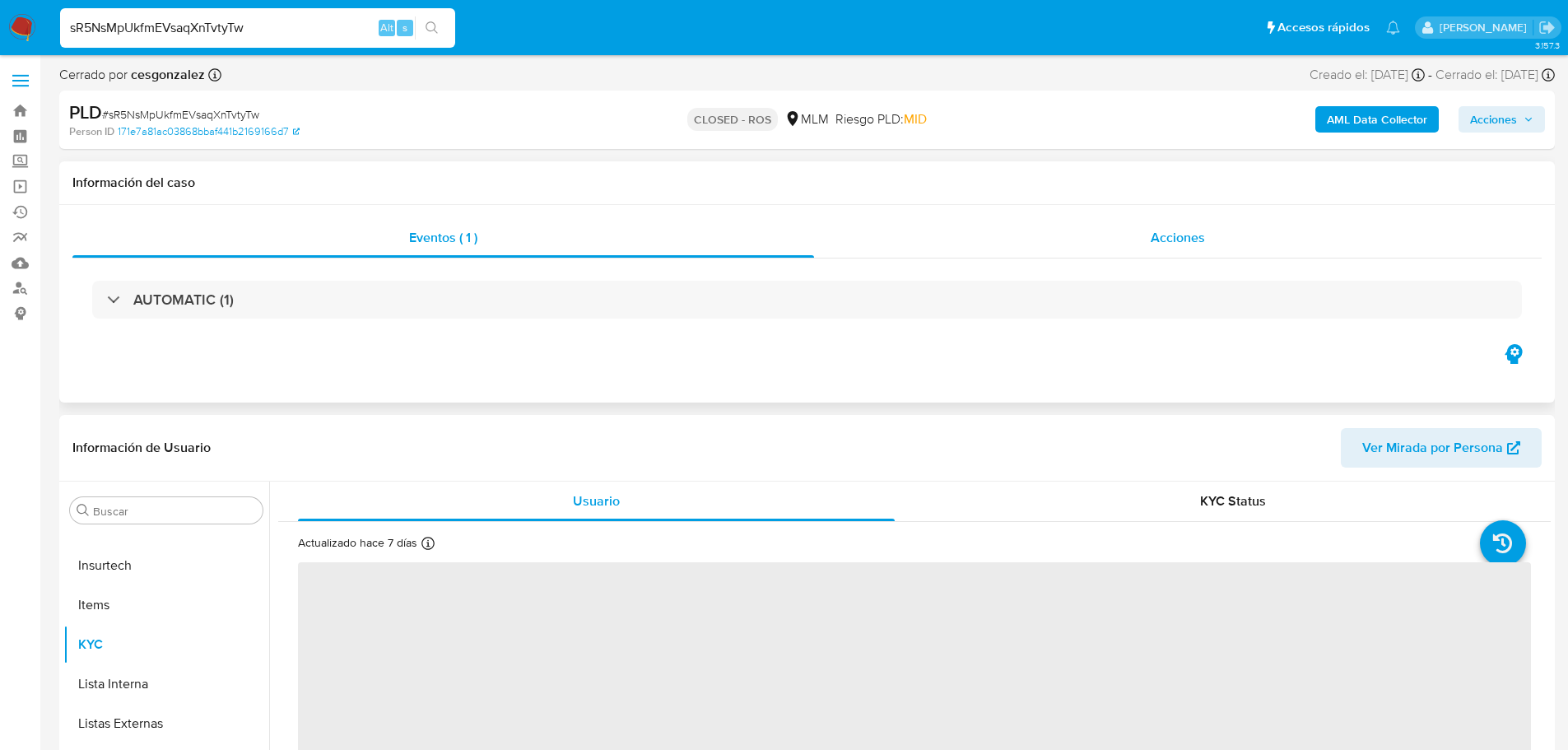
click at [1089, 254] on div "Acciones" at bounding box center [1177, 237] width 727 height 40
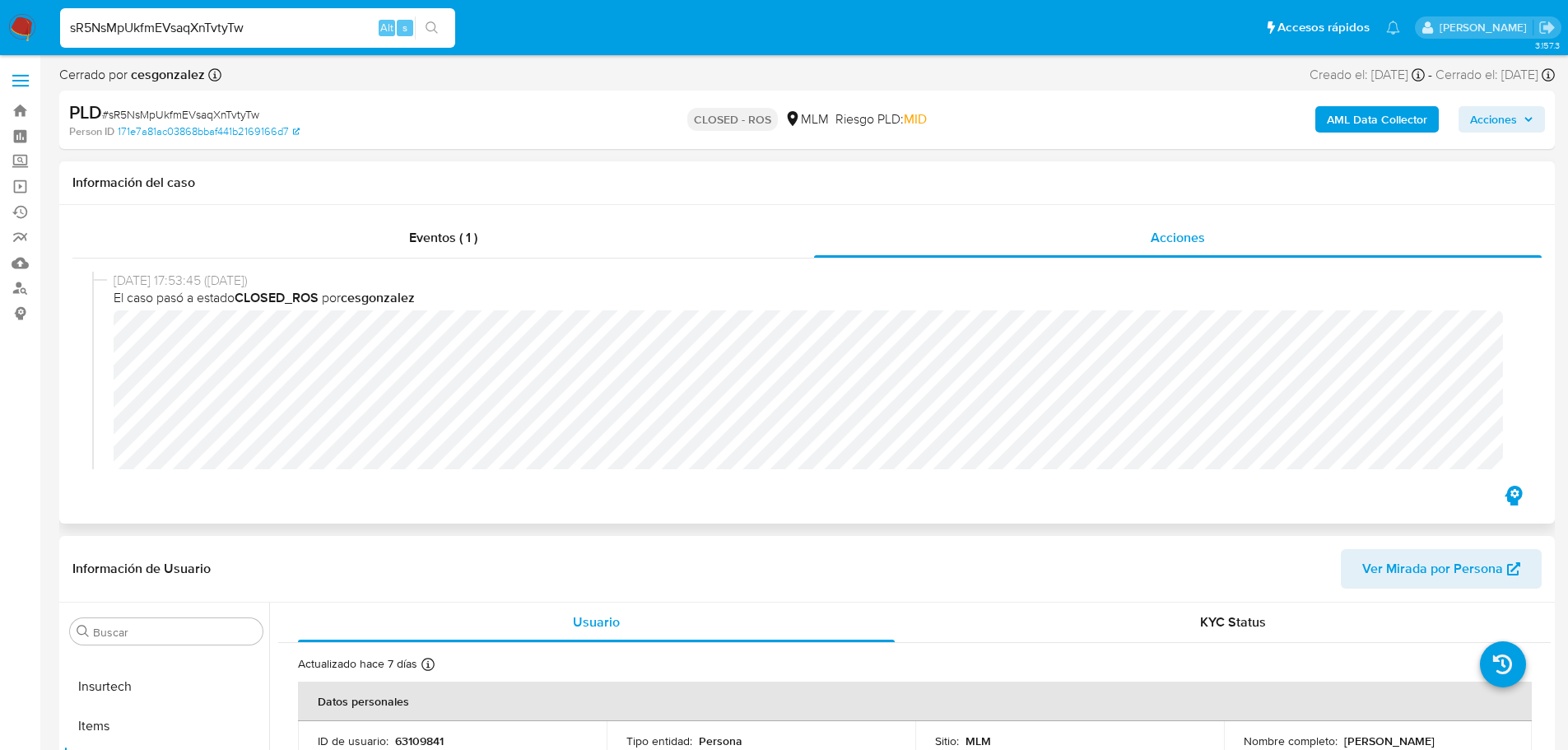
select select "10"
click at [169, 14] on div "sR5NsMpUkfmEVsaqXnTvtyTw Alt s" at bounding box center [258, 28] width 395 height 40
click at [174, 22] on input "sR5NsMpUkfmEVsaqXnTvtyTw" at bounding box center [258, 27] width 395 height 21
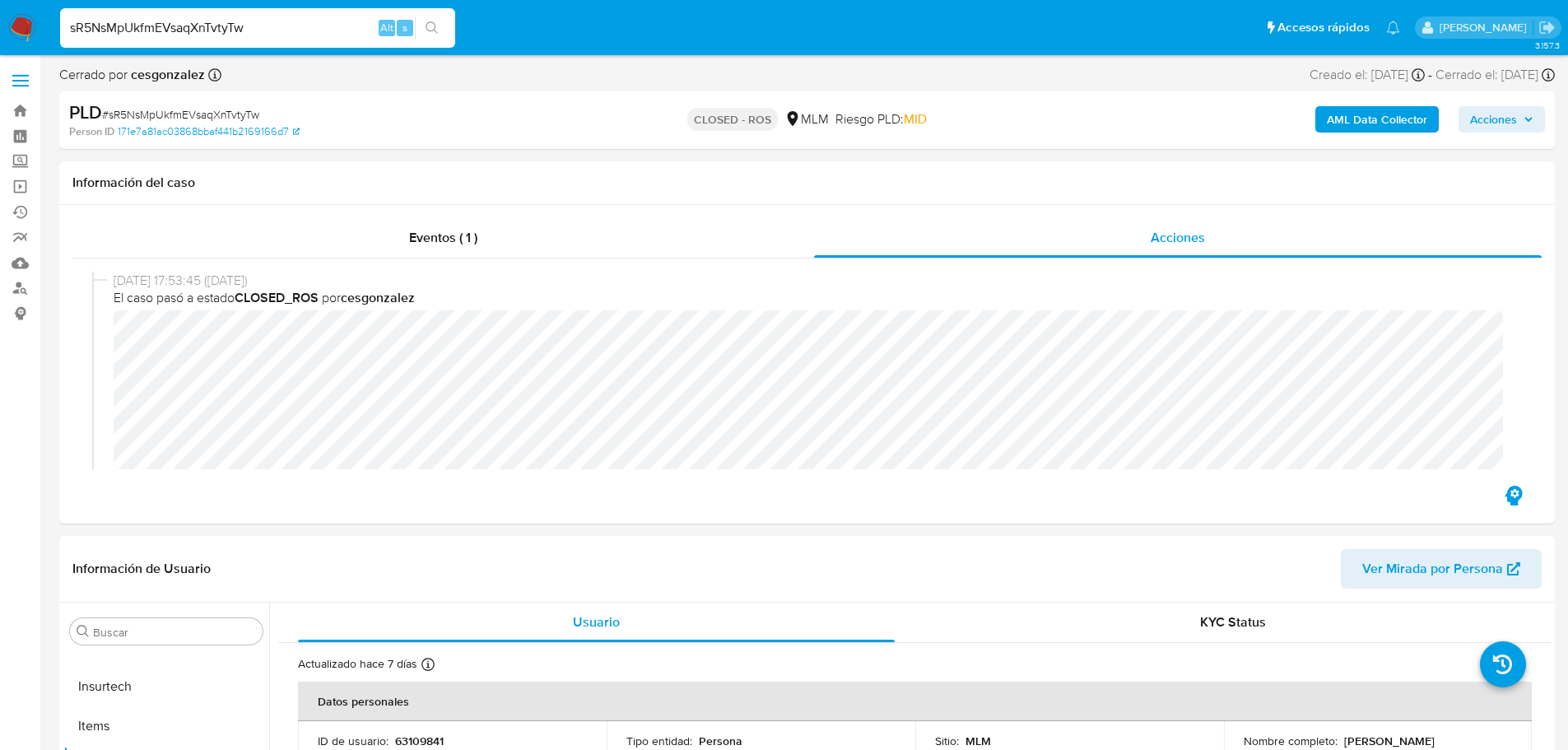
paste input "RDQlgE7f7eezoT36avyP2iNp"
type input "RDQlgE7f7eezoT36avyP2iNp"
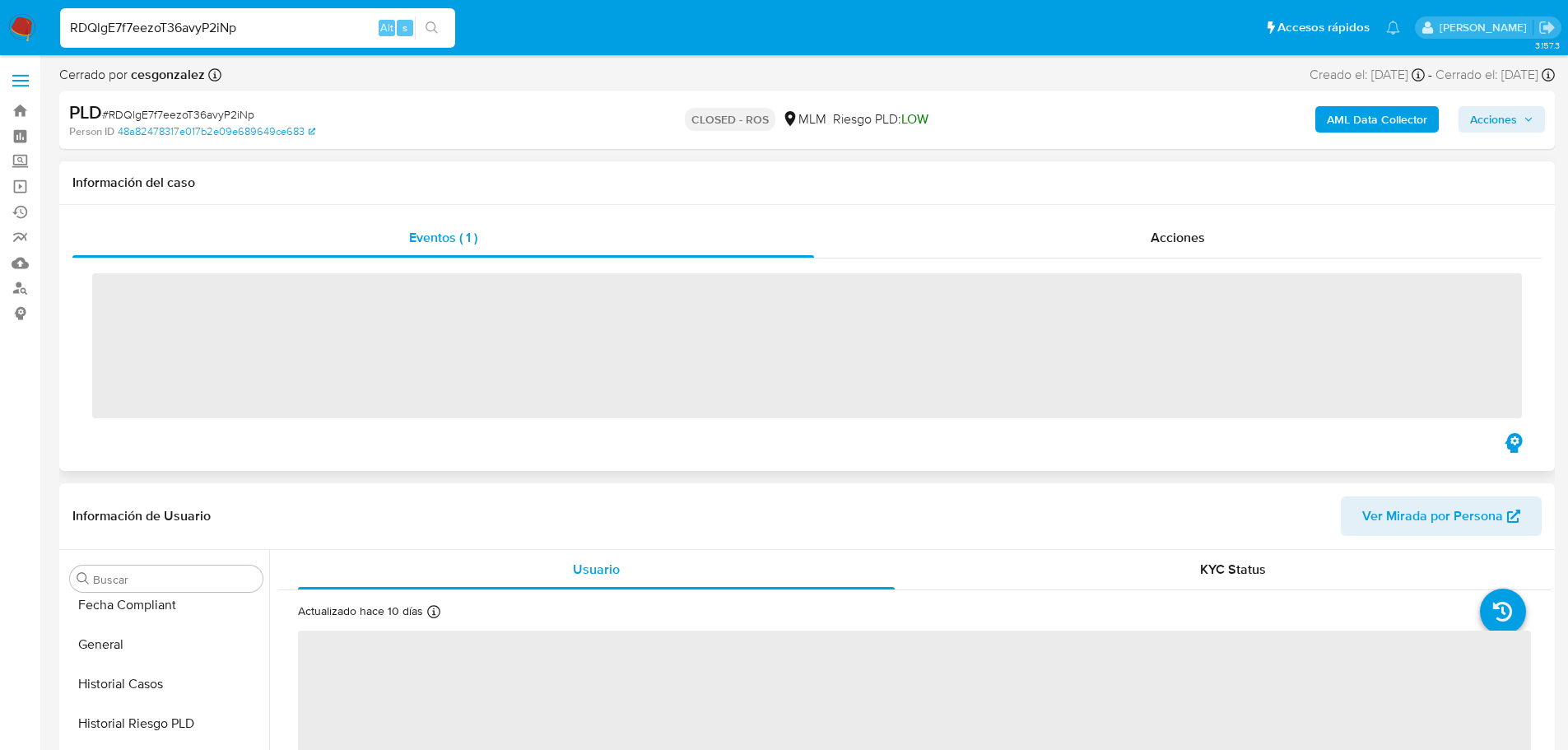
scroll to position [696, 0]
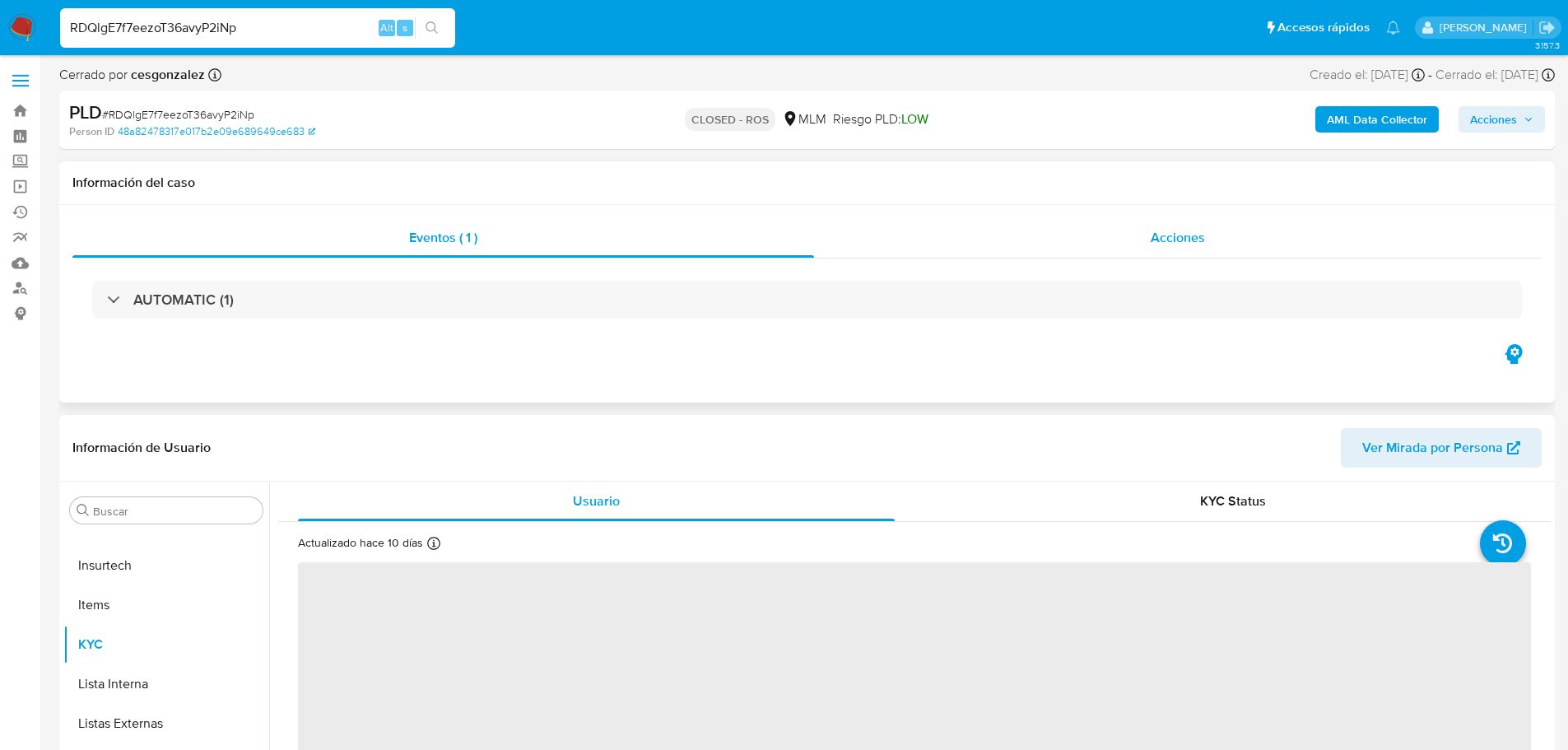
click at [1165, 242] on span "Acciones" at bounding box center [1177, 237] width 54 height 19
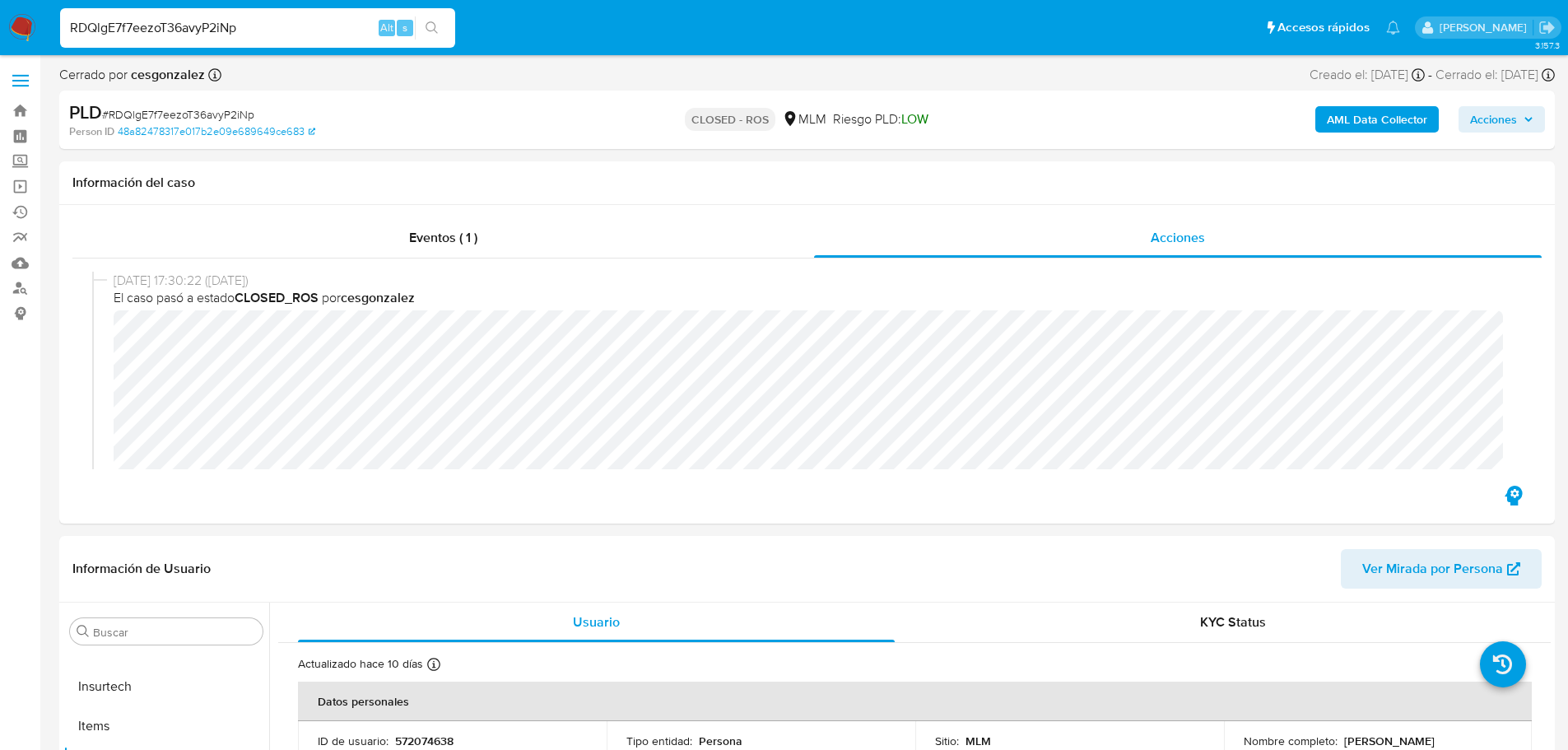
select select "10"
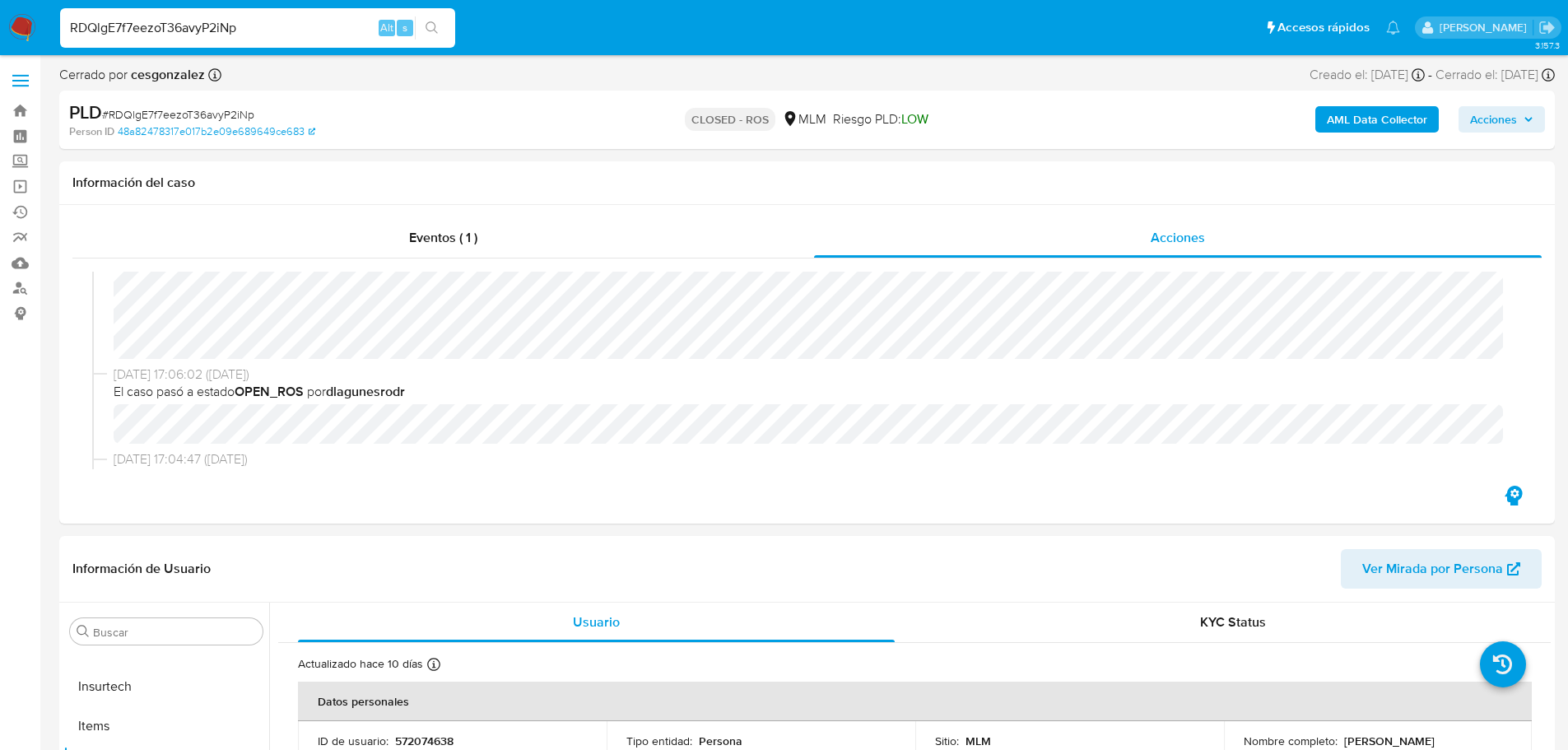
scroll to position [0, 0]
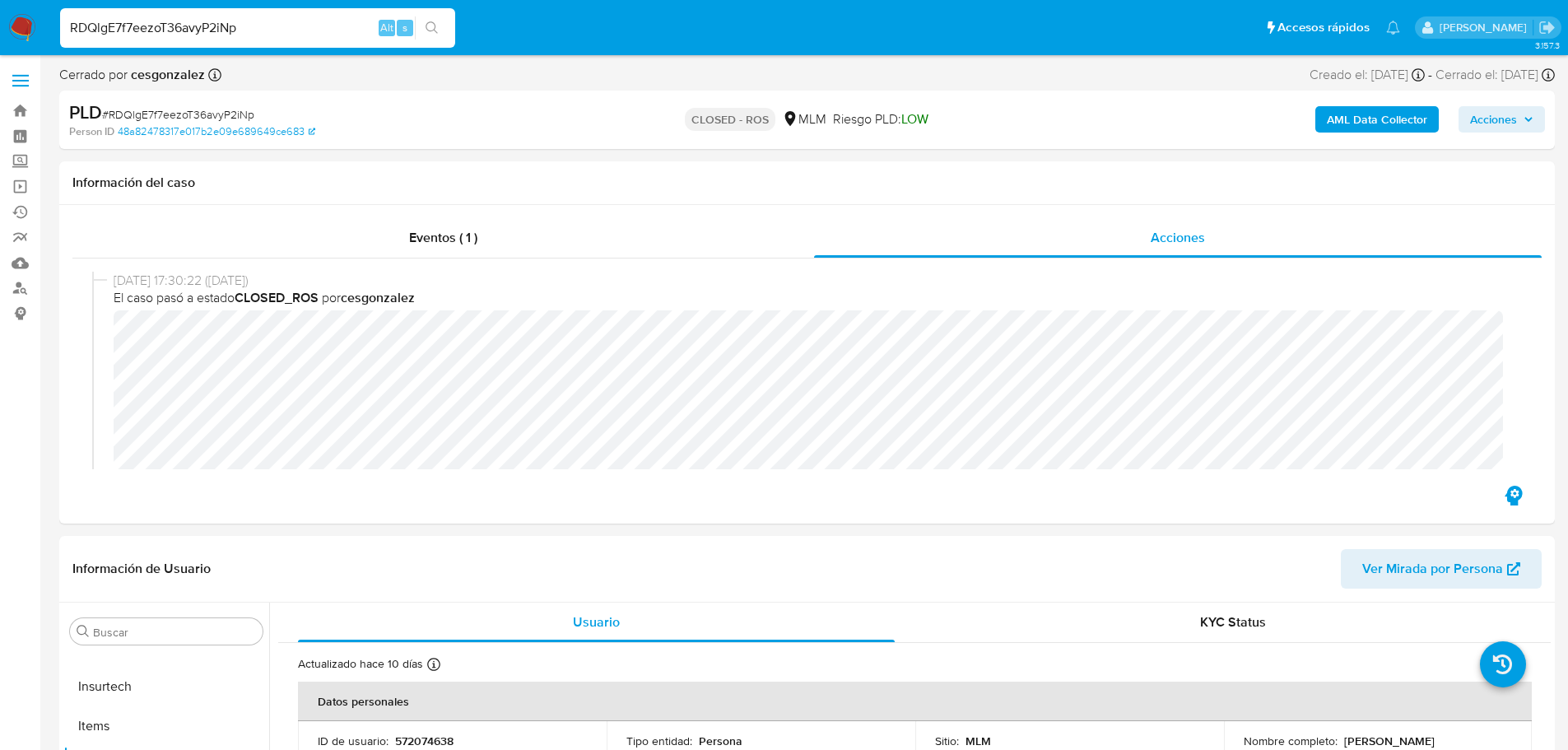
click at [206, 31] on input "RDQlgE7f7eezoT36avyP2iNp" at bounding box center [258, 27] width 395 height 21
paste input "vVpCdFDnzS4oqy1O3dJqEljM"
type input "vVpCdFDnzS4oqy1O3dJqEljM"
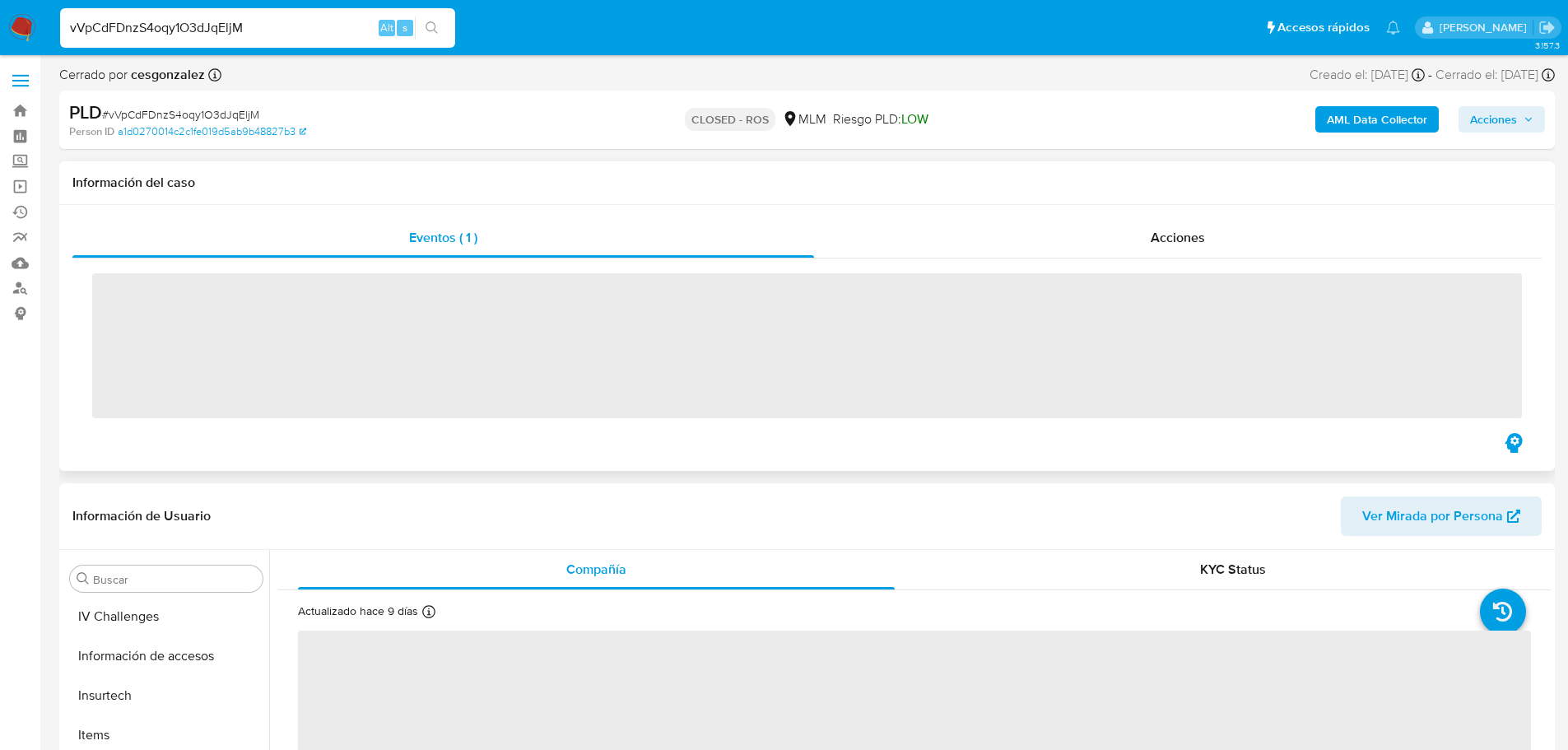
scroll to position [696, 0]
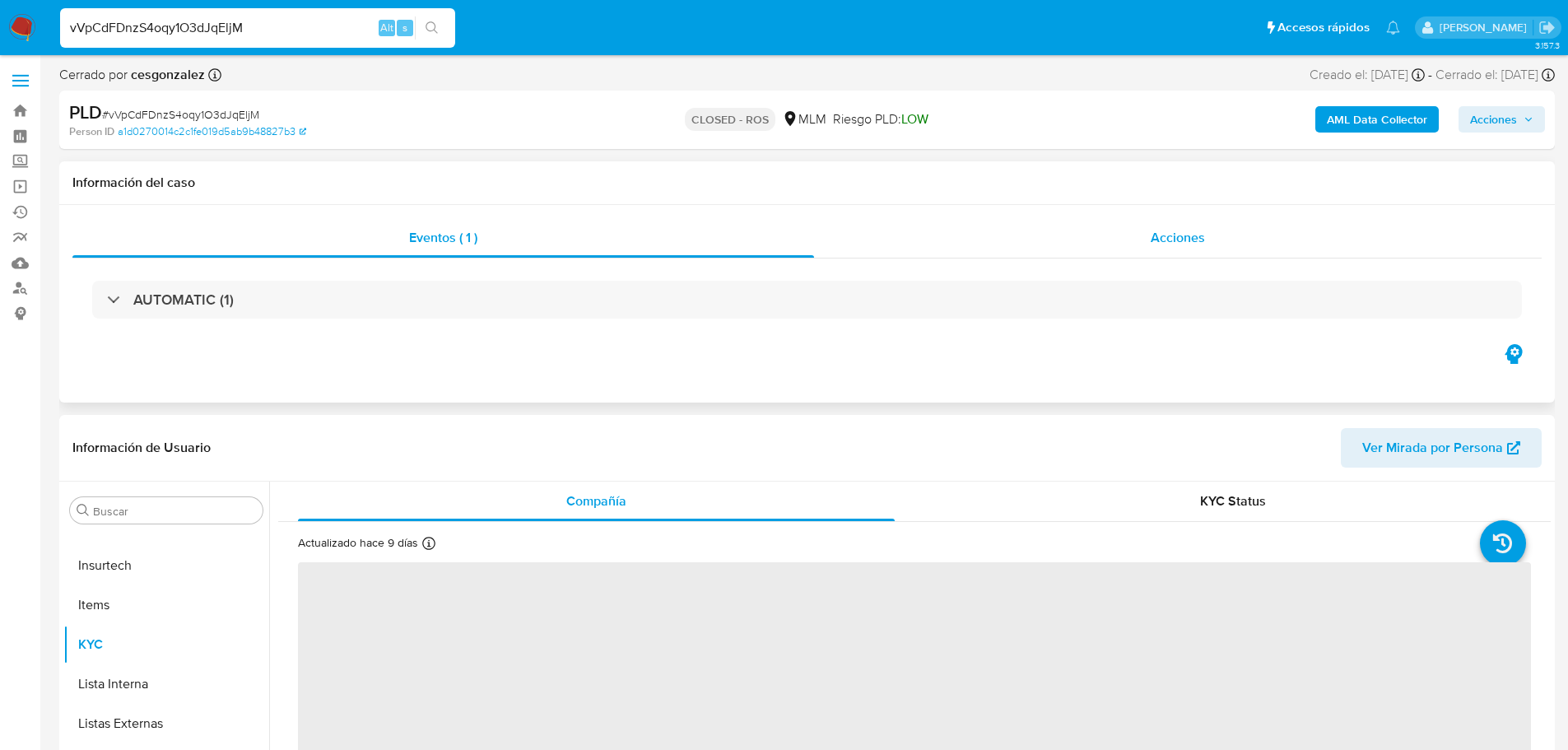
click at [1223, 240] on div "Acciones" at bounding box center [1177, 237] width 727 height 40
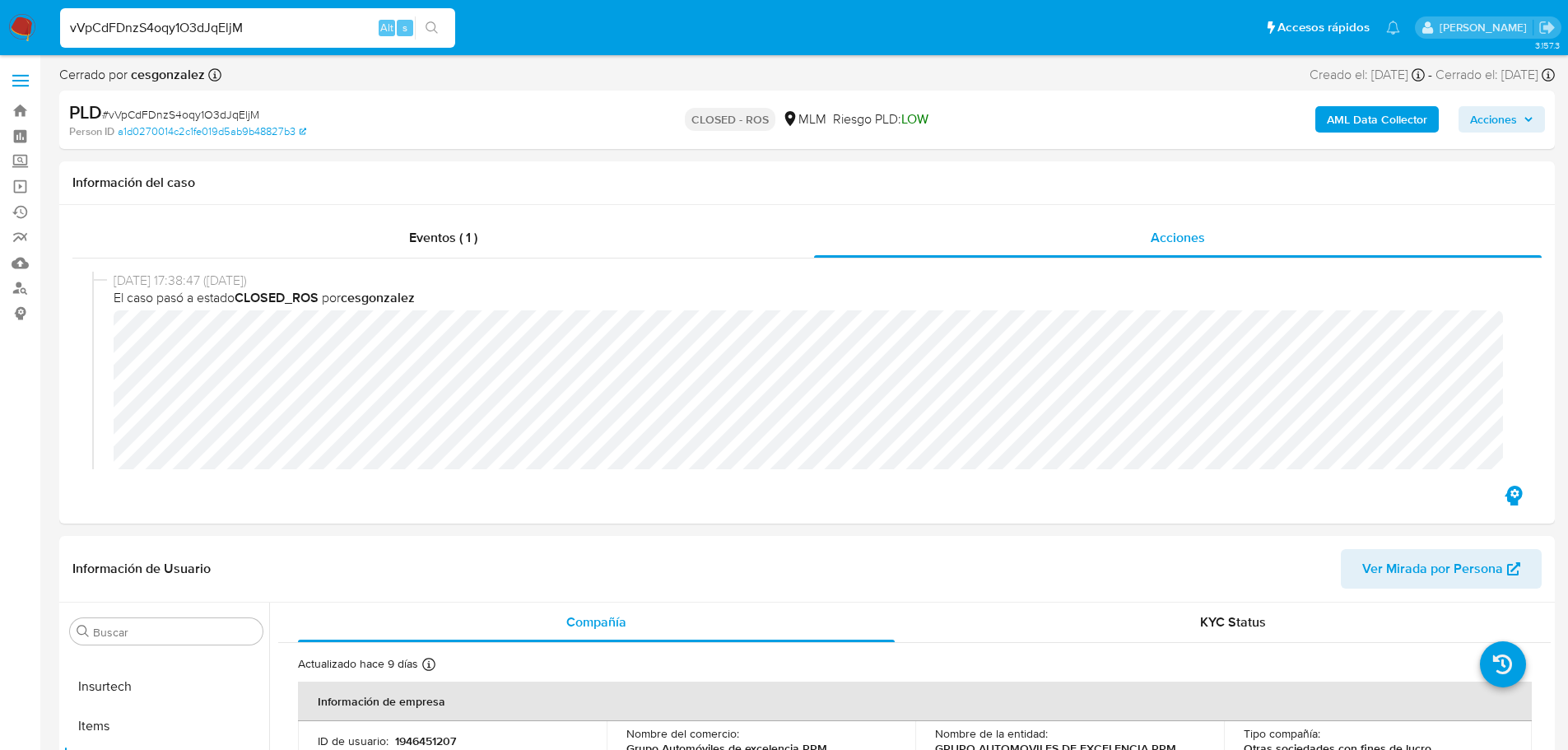
select select "10"
click at [260, 46] on div "vVpCdFDnzS4oqy1O3dJqEljM Alt s" at bounding box center [258, 28] width 395 height 40
click at [265, 35] on input "vVpCdFDnzS4oqy1O3dJqEljM" at bounding box center [258, 27] width 395 height 21
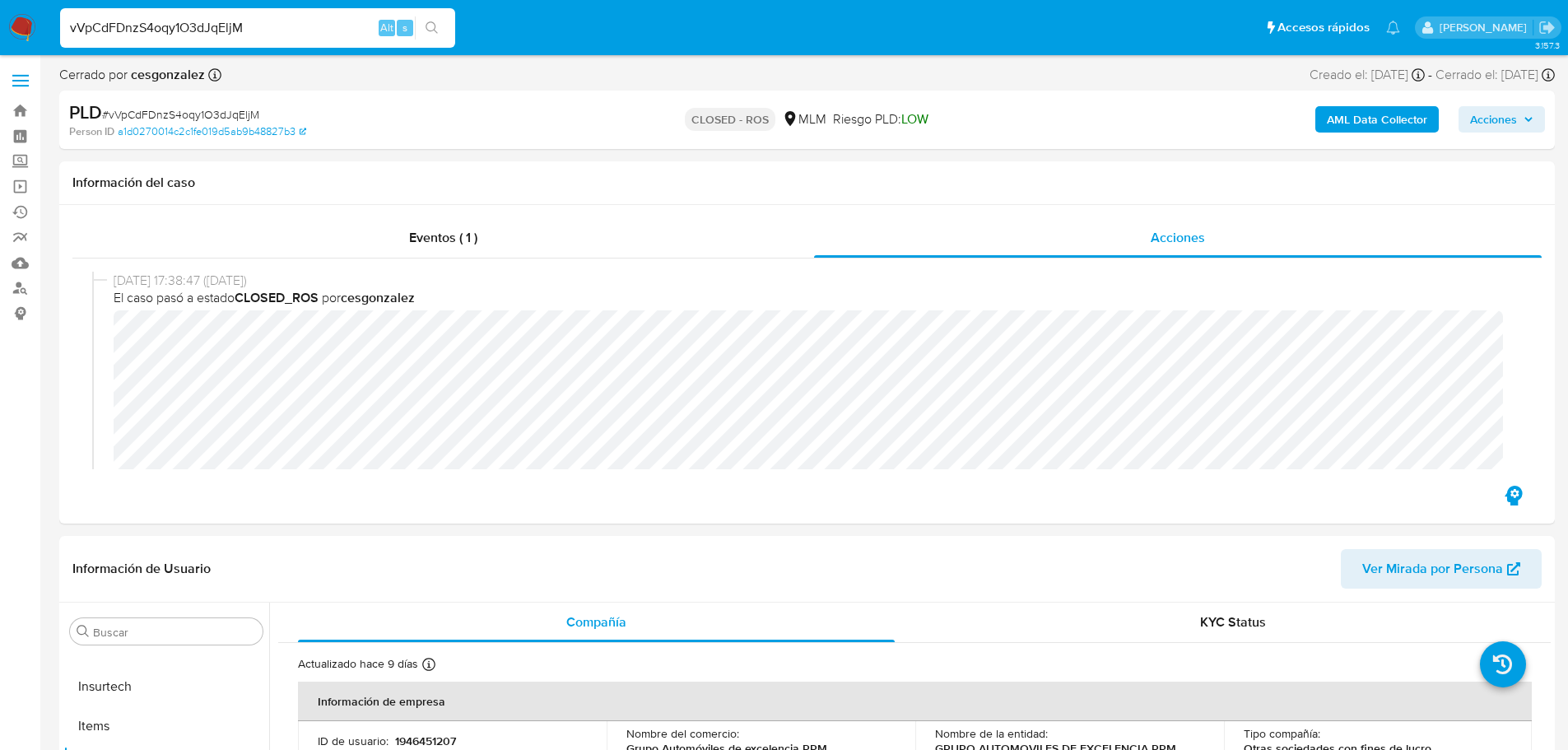
paste input "uOHBDRgXSG6Ub6Ja40EVLuCQ"
type input "uOHBDRgXSG6Ub6Ja40EVLuCQ"
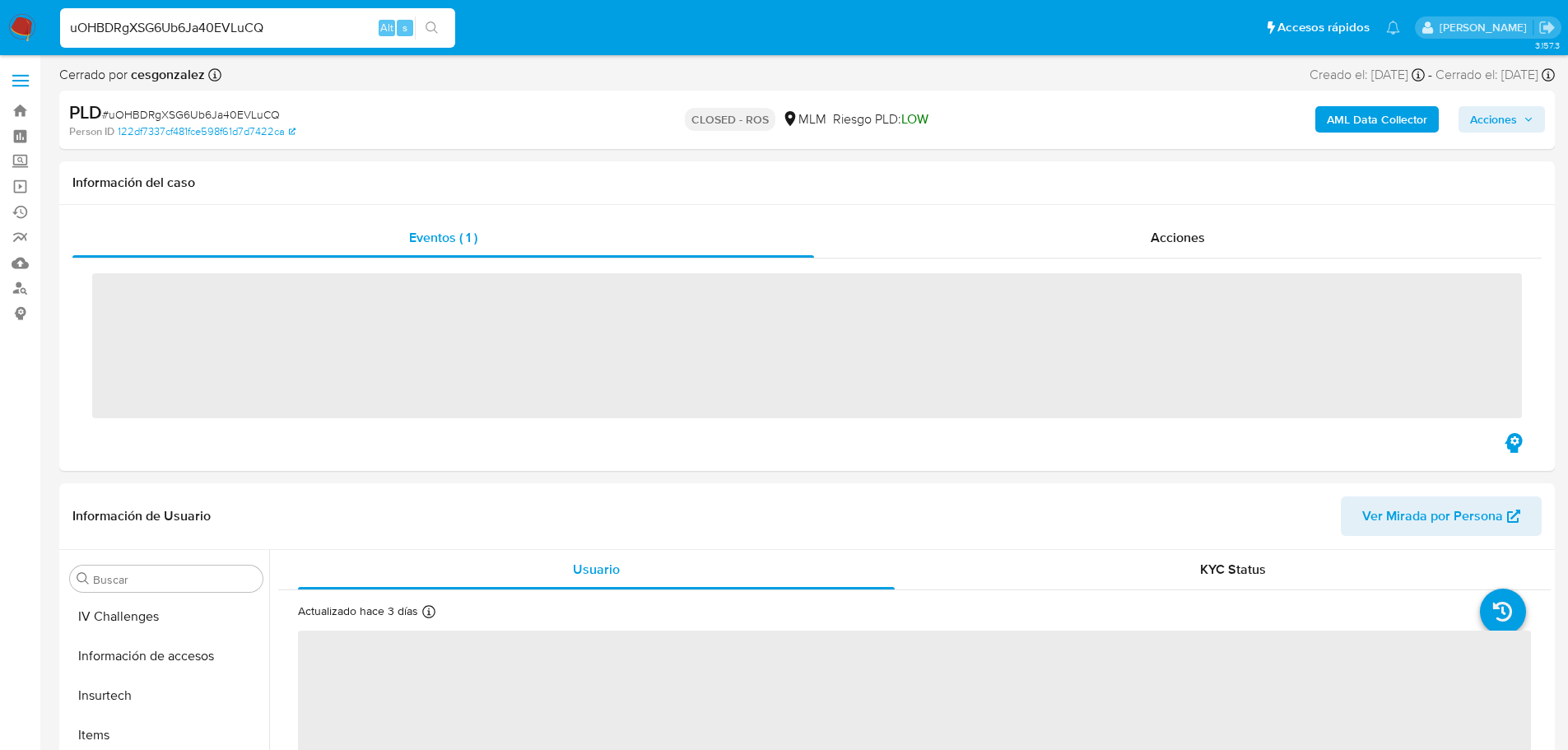
scroll to position [696, 0]
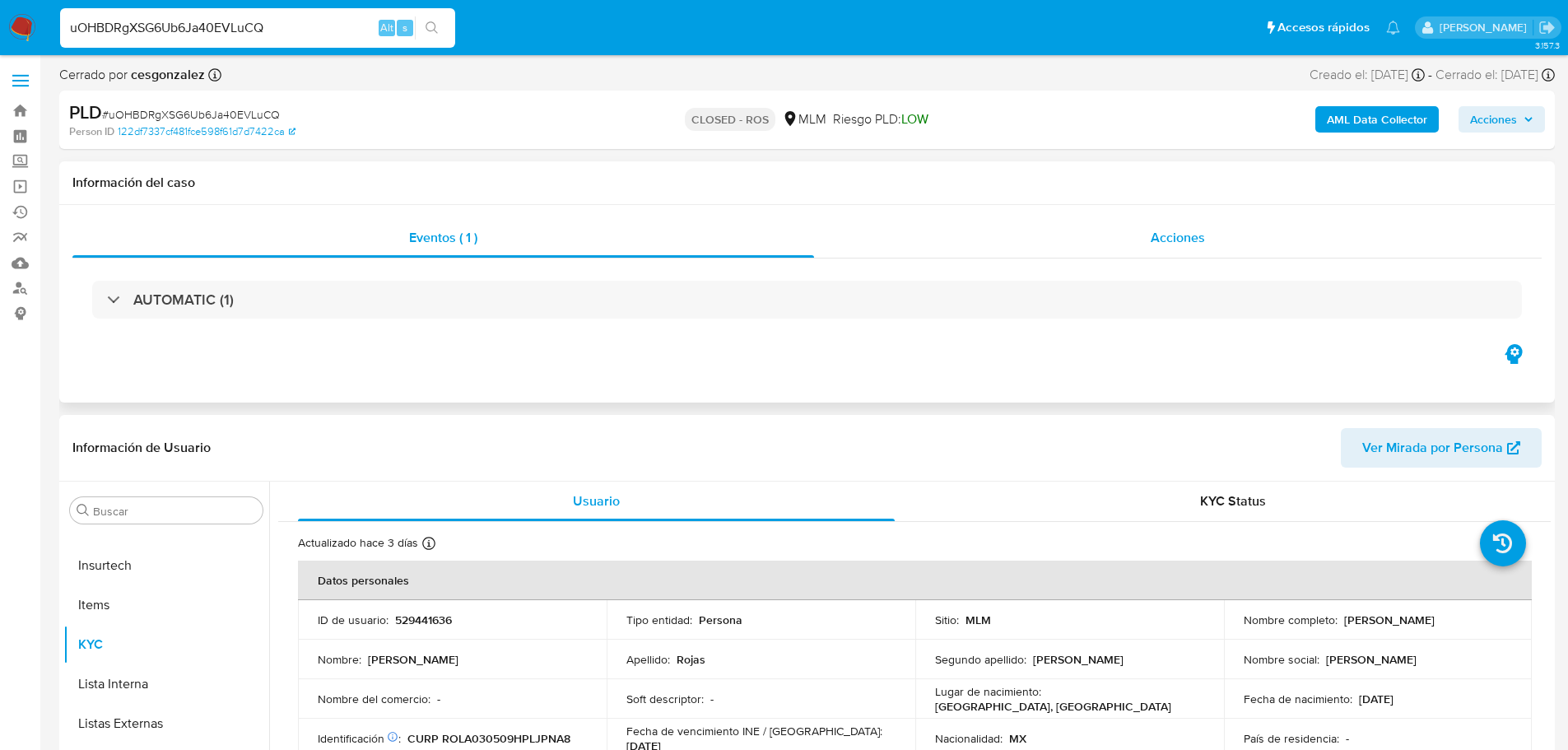
click at [1219, 242] on div "Acciones" at bounding box center [1177, 237] width 727 height 40
select select "10"
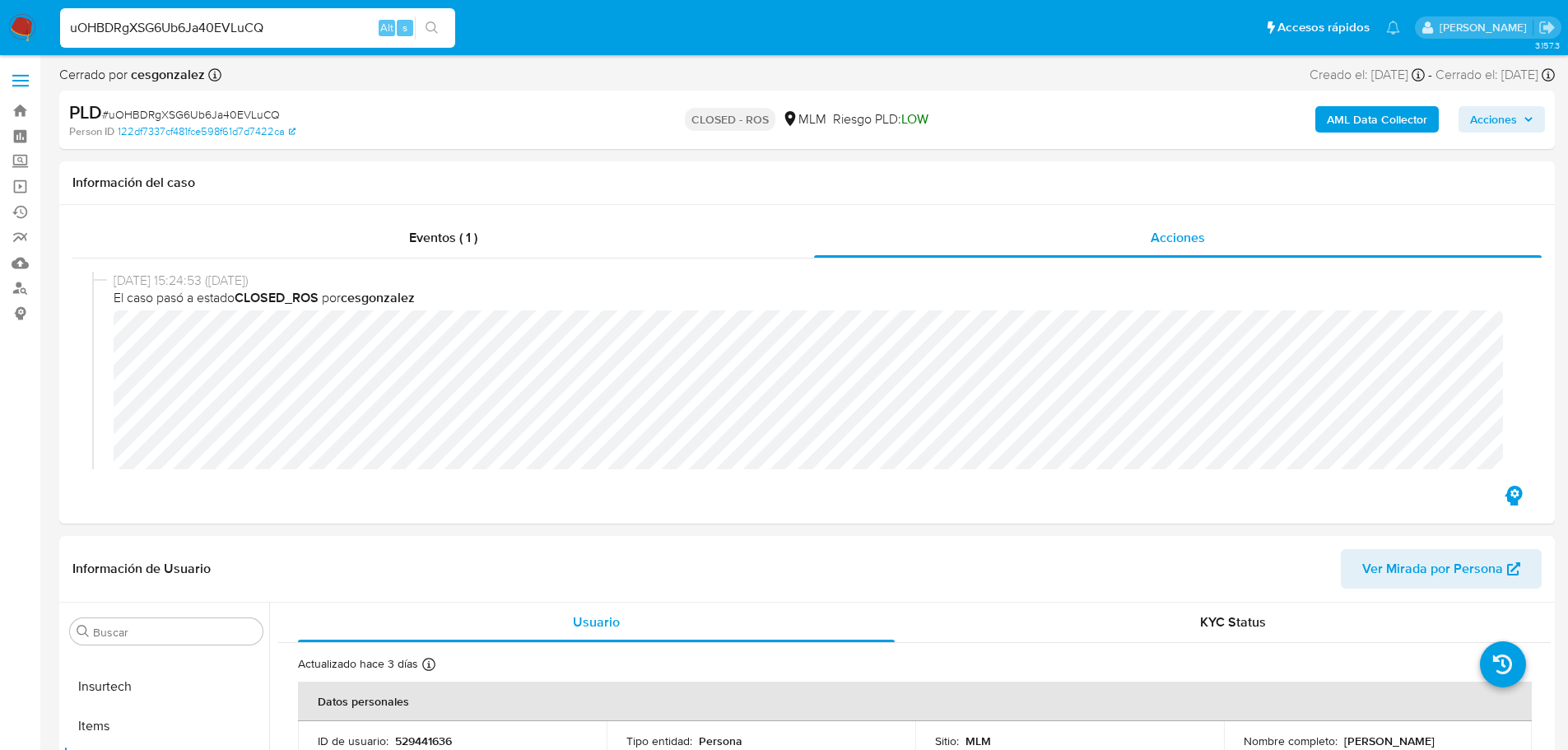
click at [197, 28] on input "uOHBDRgXSG6Ub6Ja40EVLuCQ" at bounding box center [258, 27] width 395 height 21
paste input "a5KZxu4g4Jn9strRryJ6Y7lK"
type input "a5KZxu4g4Jn9strRryJ6Y7lK"
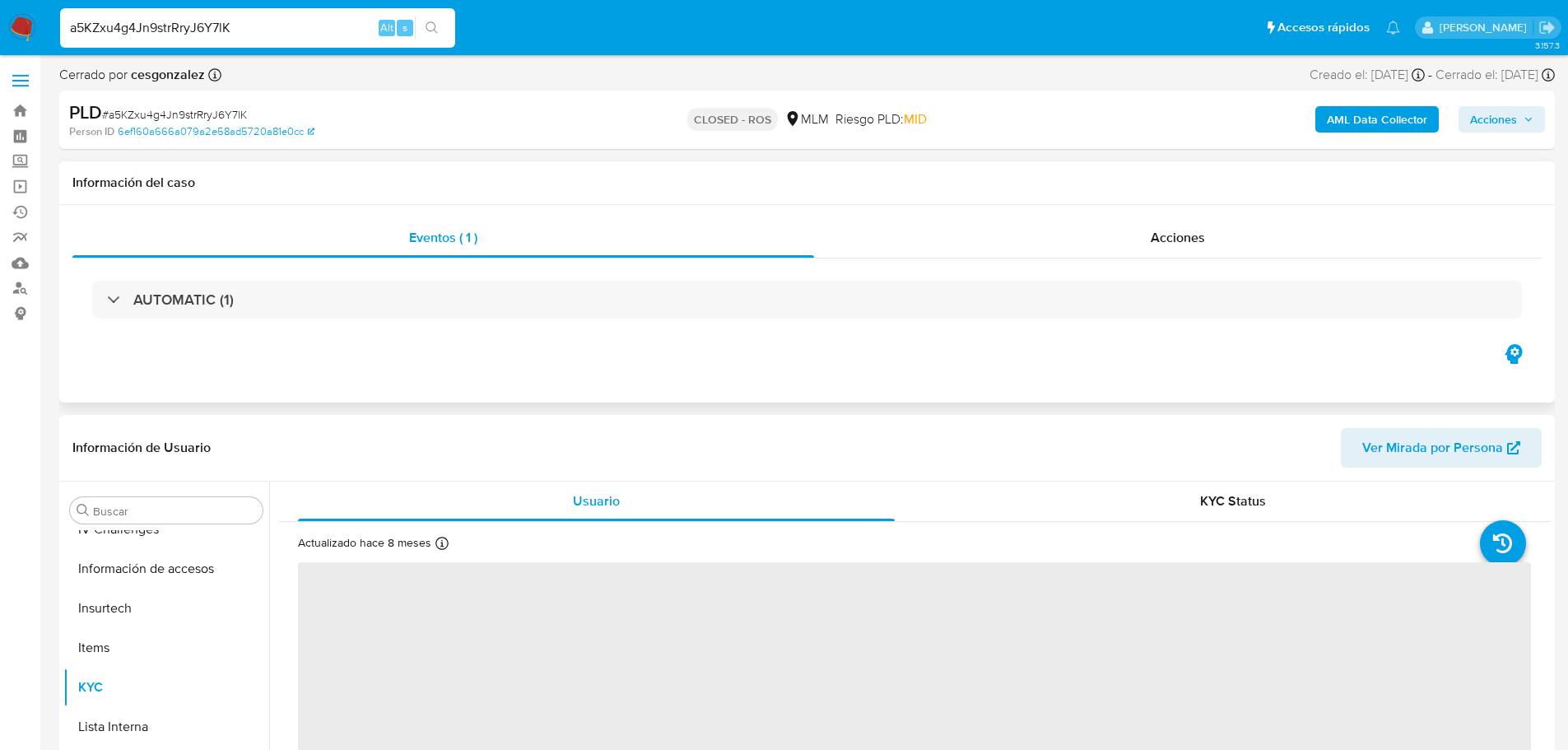
scroll to position [696, 0]
click at [1126, 251] on div "Acciones" at bounding box center [1177, 237] width 727 height 40
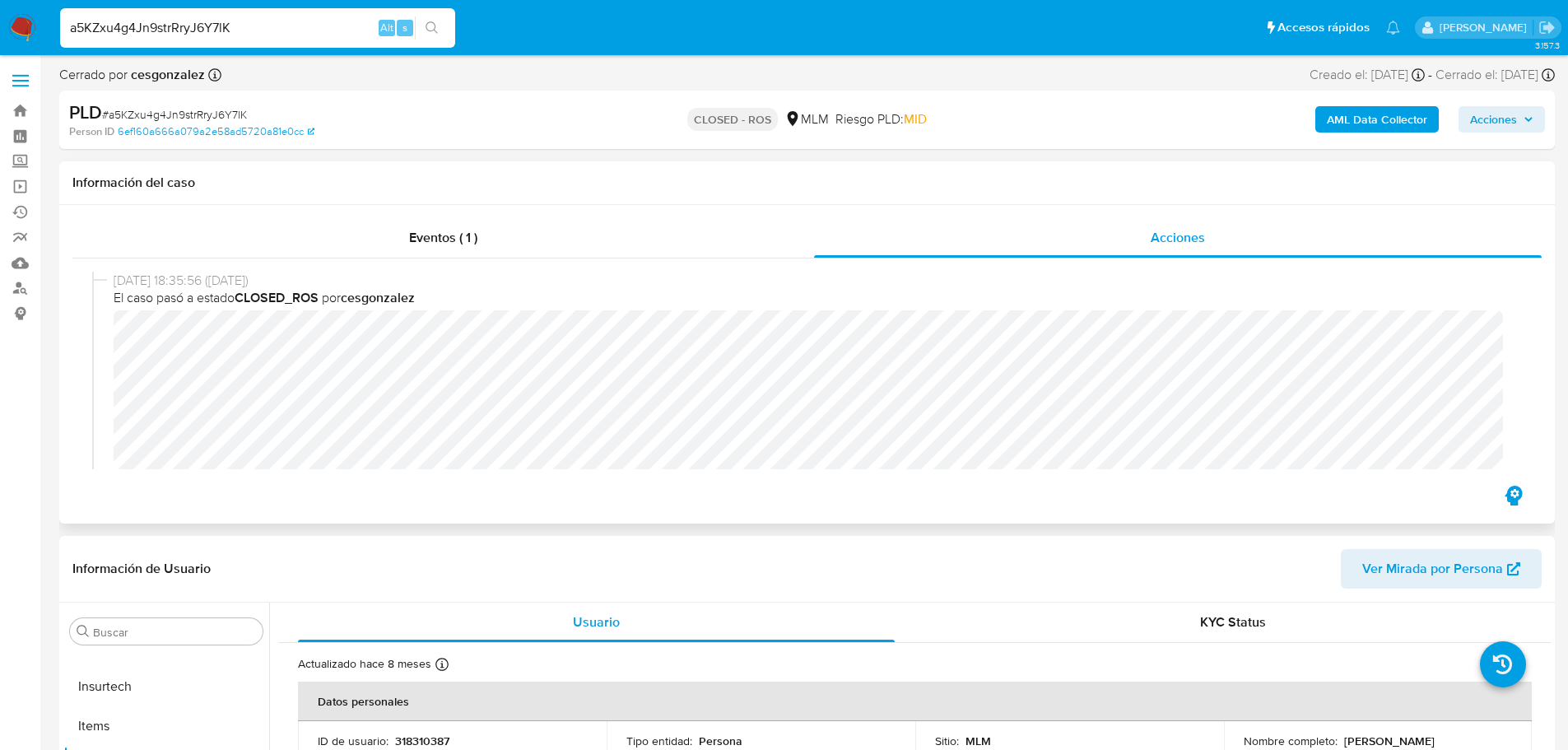
select select "10"
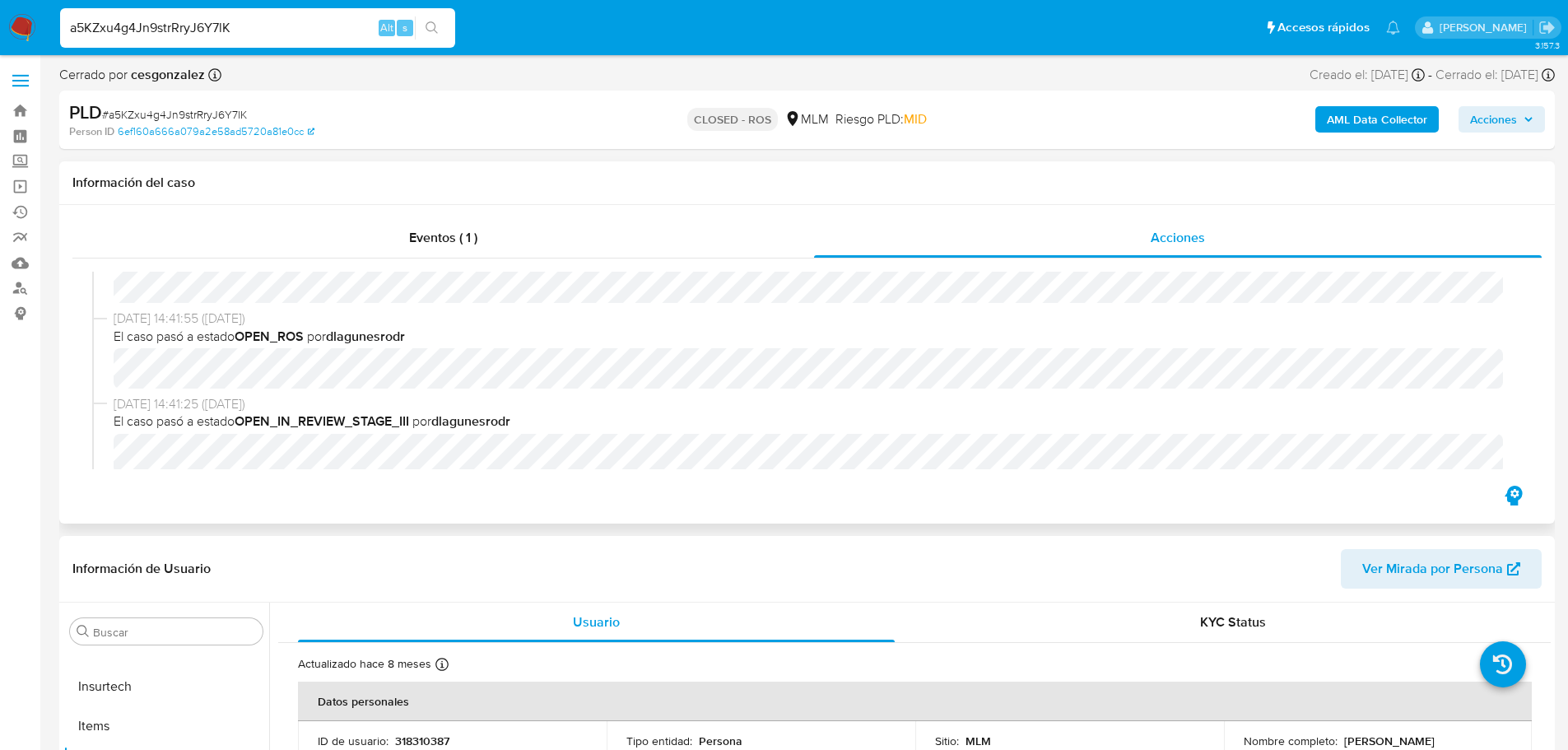
scroll to position [164, 0]
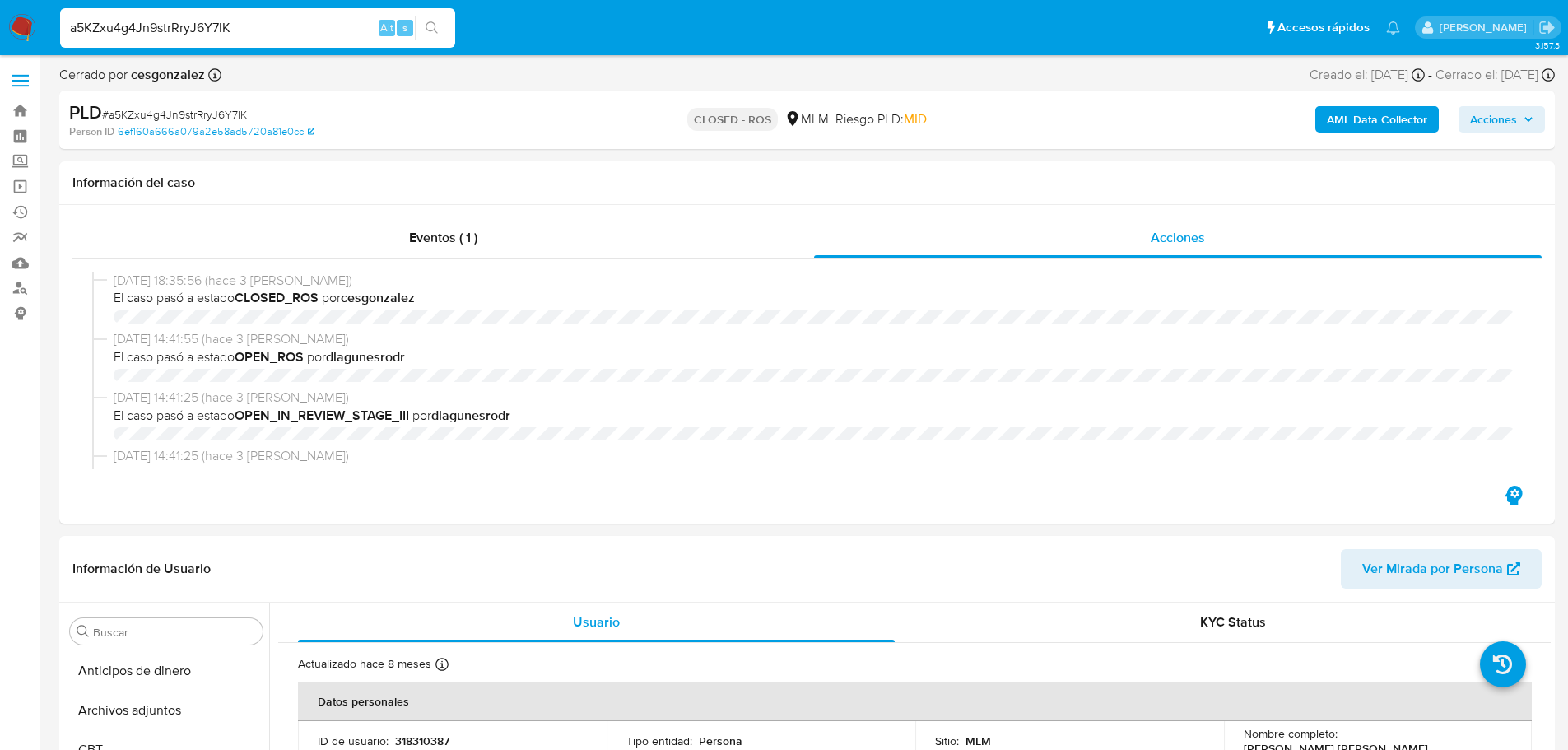
select select "10"
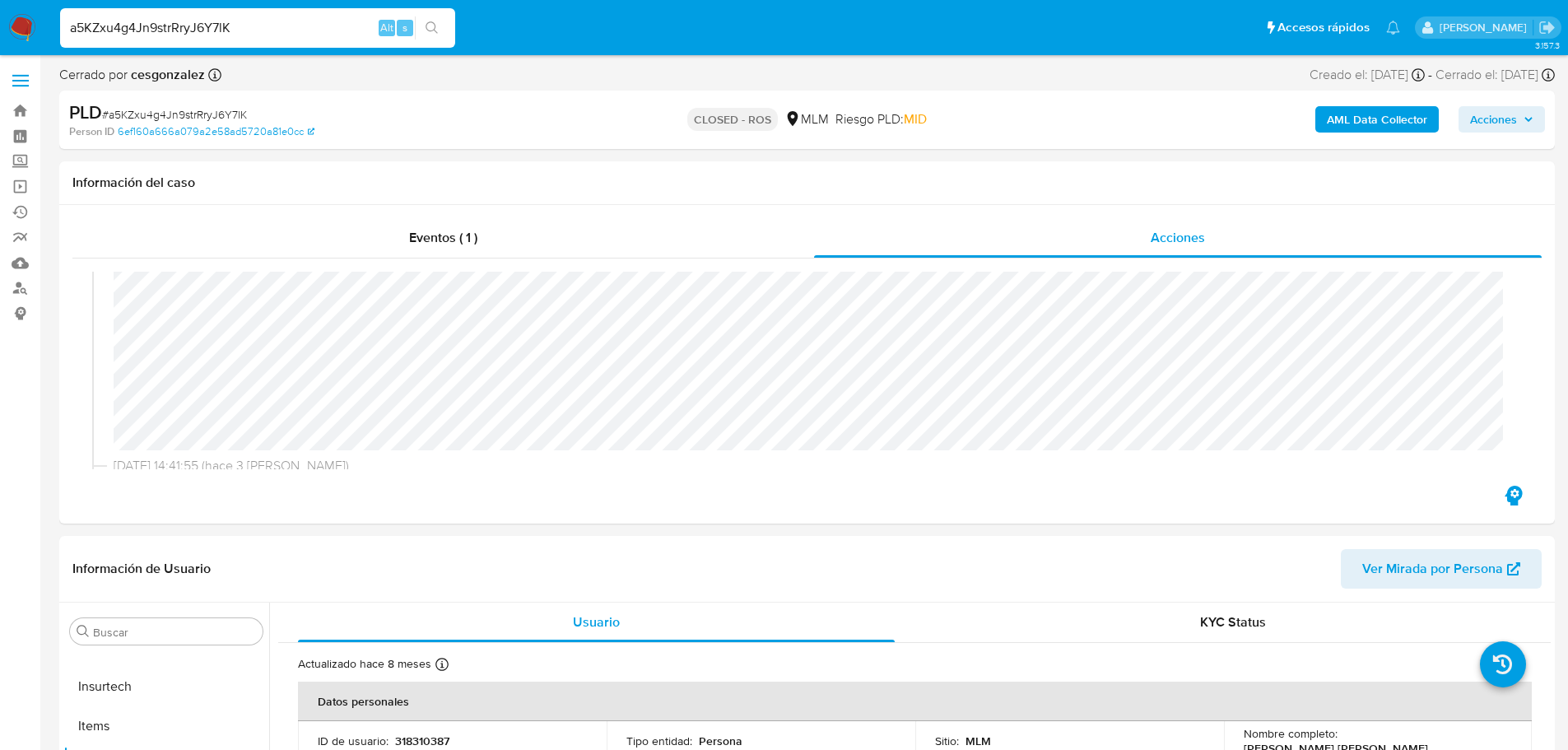
scroll to position [82, 0]
click at [197, 25] on input "a5KZxu4g4Jn9strRryJ6Y7lK" at bounding box center [258, 27] width 395 height 21
paste input "TG2qwzXnyxjh4xs1F8UZlkN"
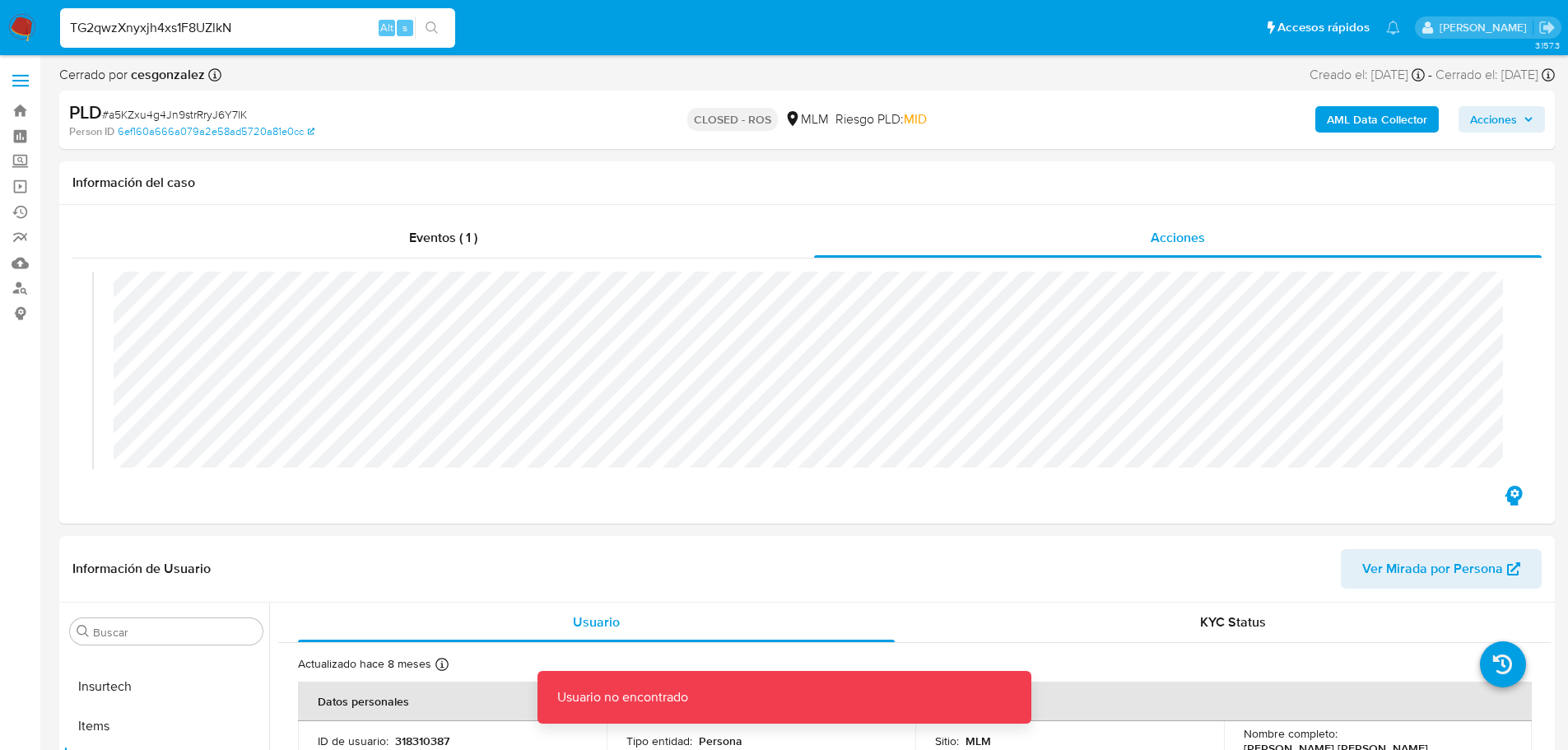
click at [217, 14] on div "TG2qwzXnyxjh4xs1F8UZlkN Alt s" at bounding box center [258, 28] width 395 height 40
click at [219, 26] on input "TG2qwzXnyxjh4xs1F8UZlkN" at bounding box center [258, 27] width 395 height 21
click at [219, 25] on input "TG2qwzXnyxjh4xs1F8UZlkN" at bounding box center [258, 27] width 395 height 21
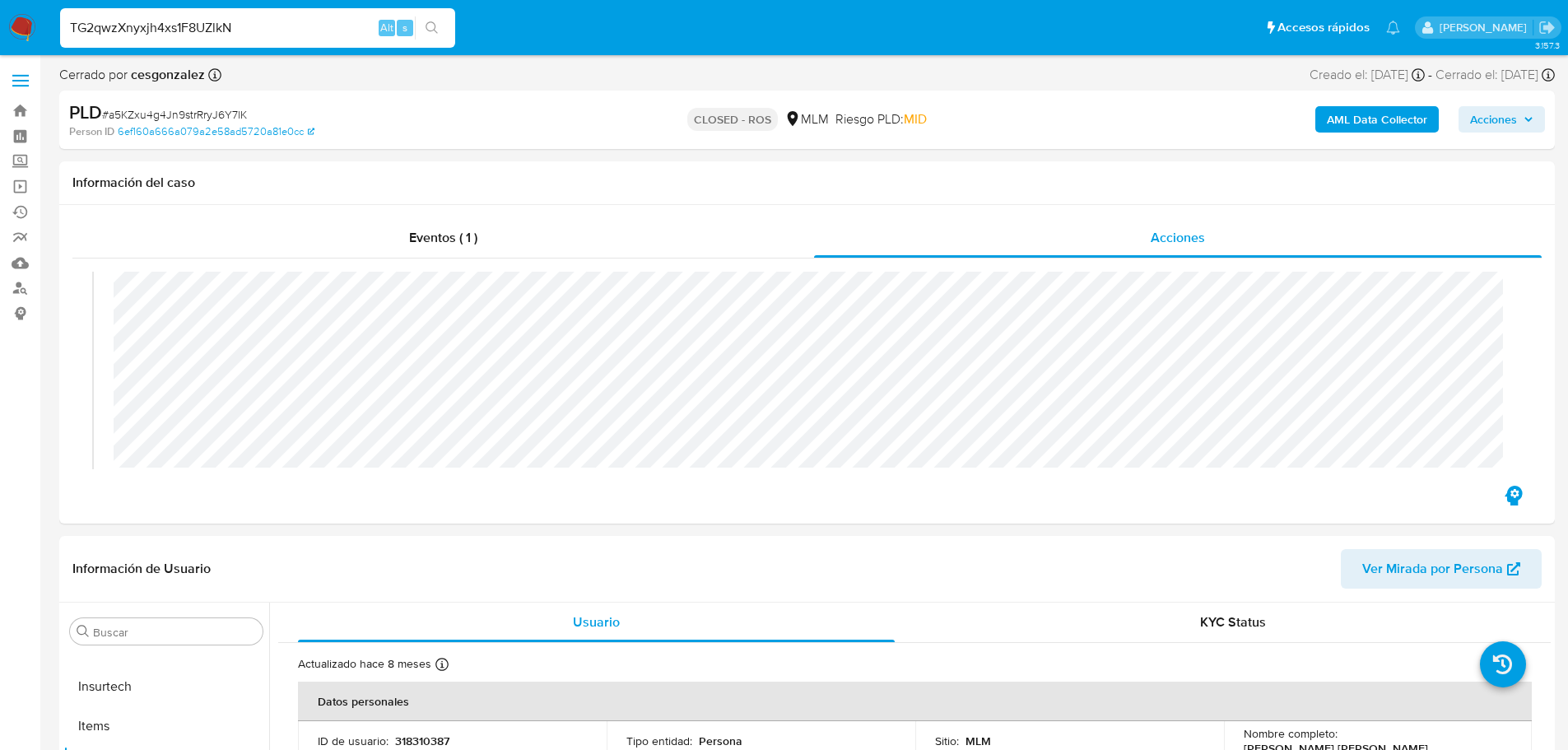
click at [133, 28] on input "TG2qwzXnyxjh4xs1F8UZlkN" at bounding box center [258, 27] width 395 height 21
click at [133, 27] on input "TG2qwzXnyxjh4xs1F8UZlkN" at bounding box center [258, 27] width 395 height 21
paste input "y"
type input "yTG2qwzXnyxjh4xs1F8UZlkN"
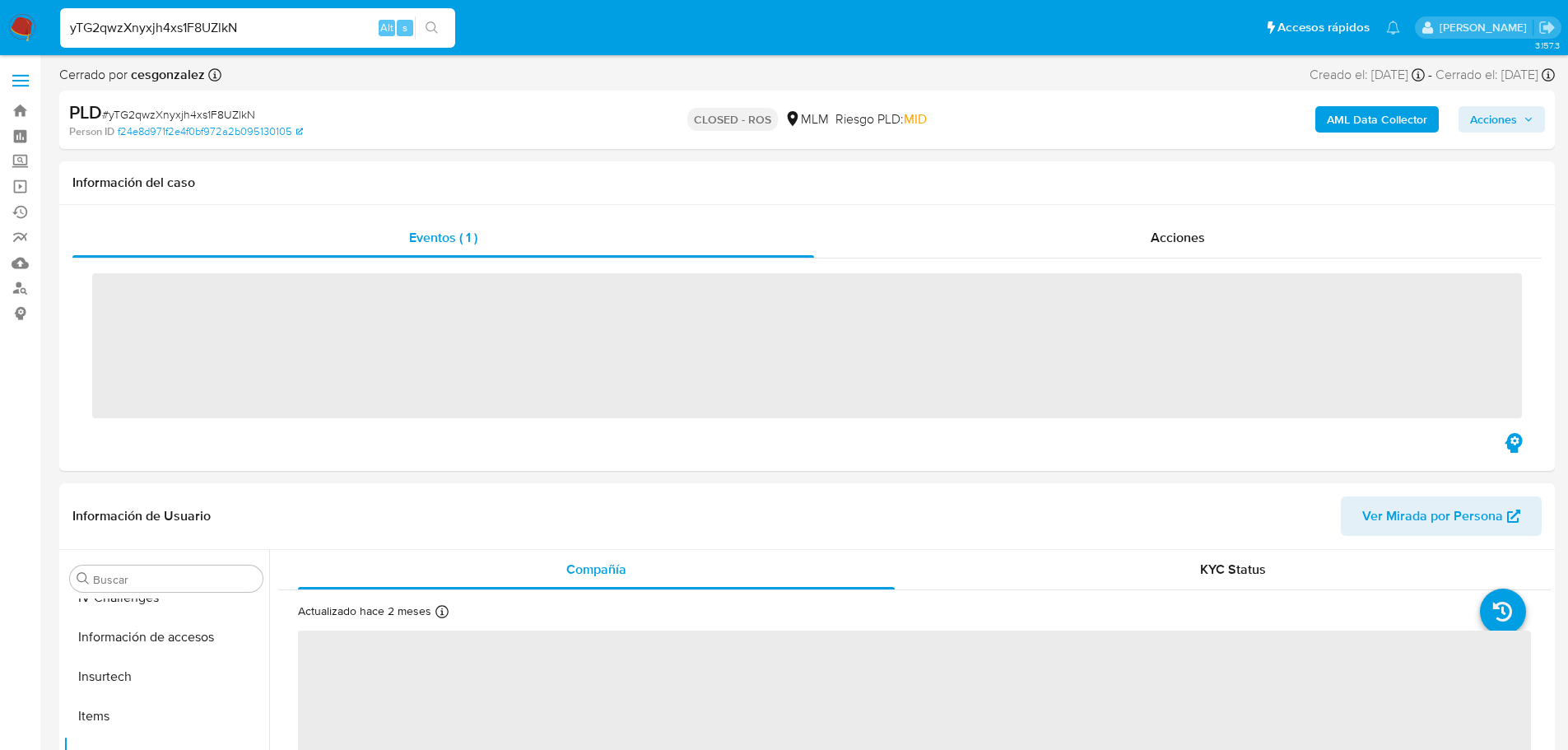
scroll to position [696, 0]
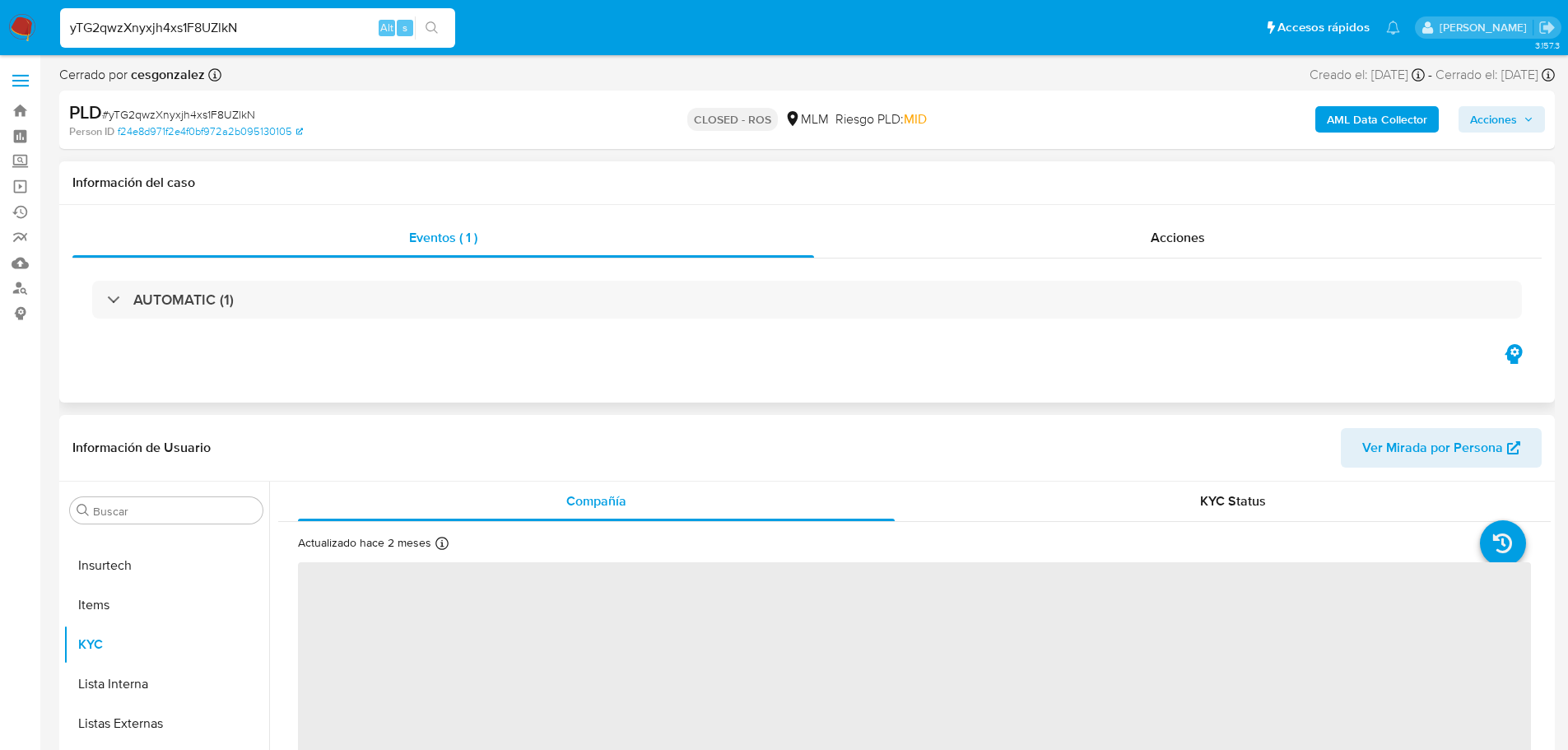
click at [1114, 219] on div "Acciones" at bounding box center [1177, 237] width 727 height 40
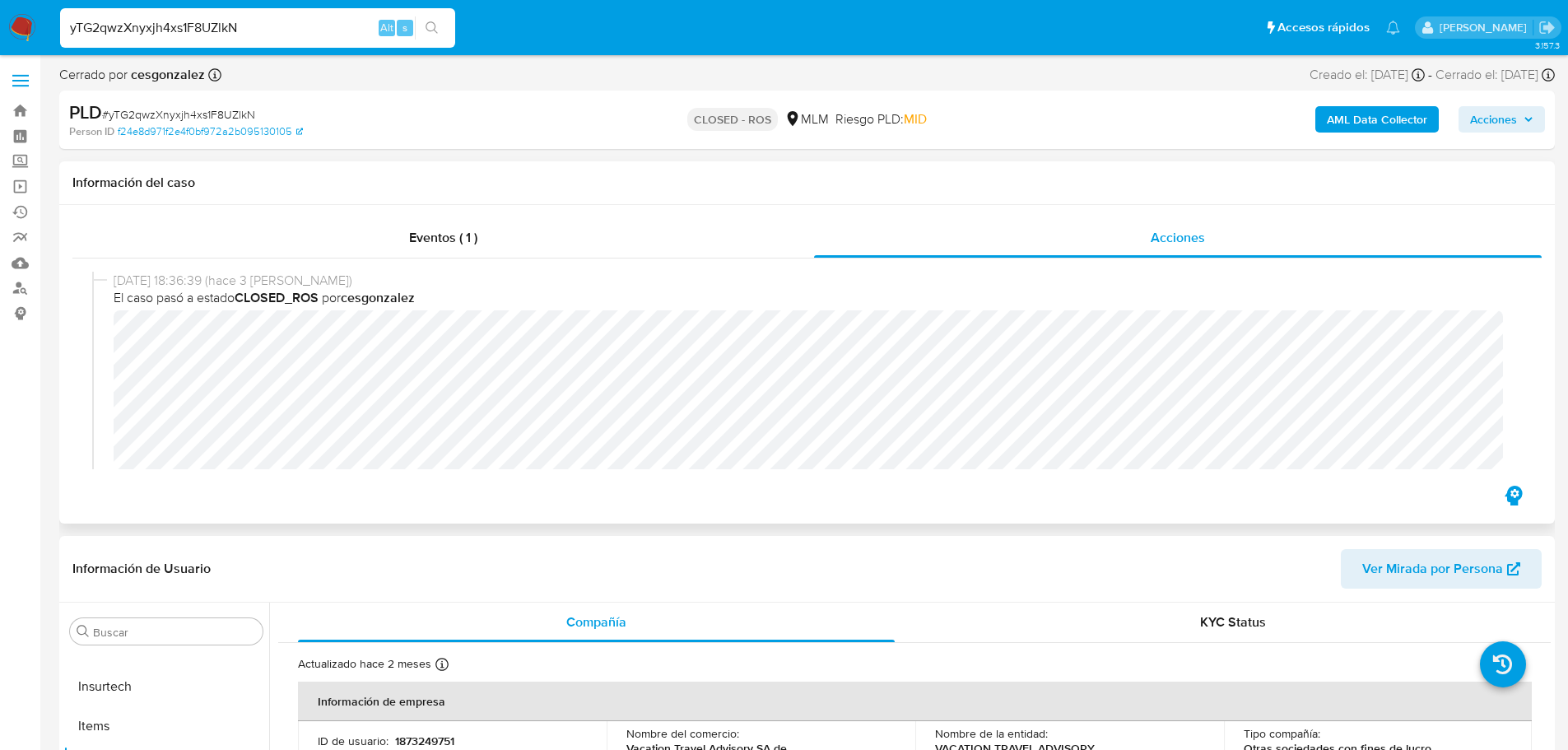
select select "10"
click at [192, 30] on input "yTG2qwzXnyxjh4xs1F8UZlkN" at bounding box center [258, 27] width 395 height 21
paste input "22350898"
type input "22350898"
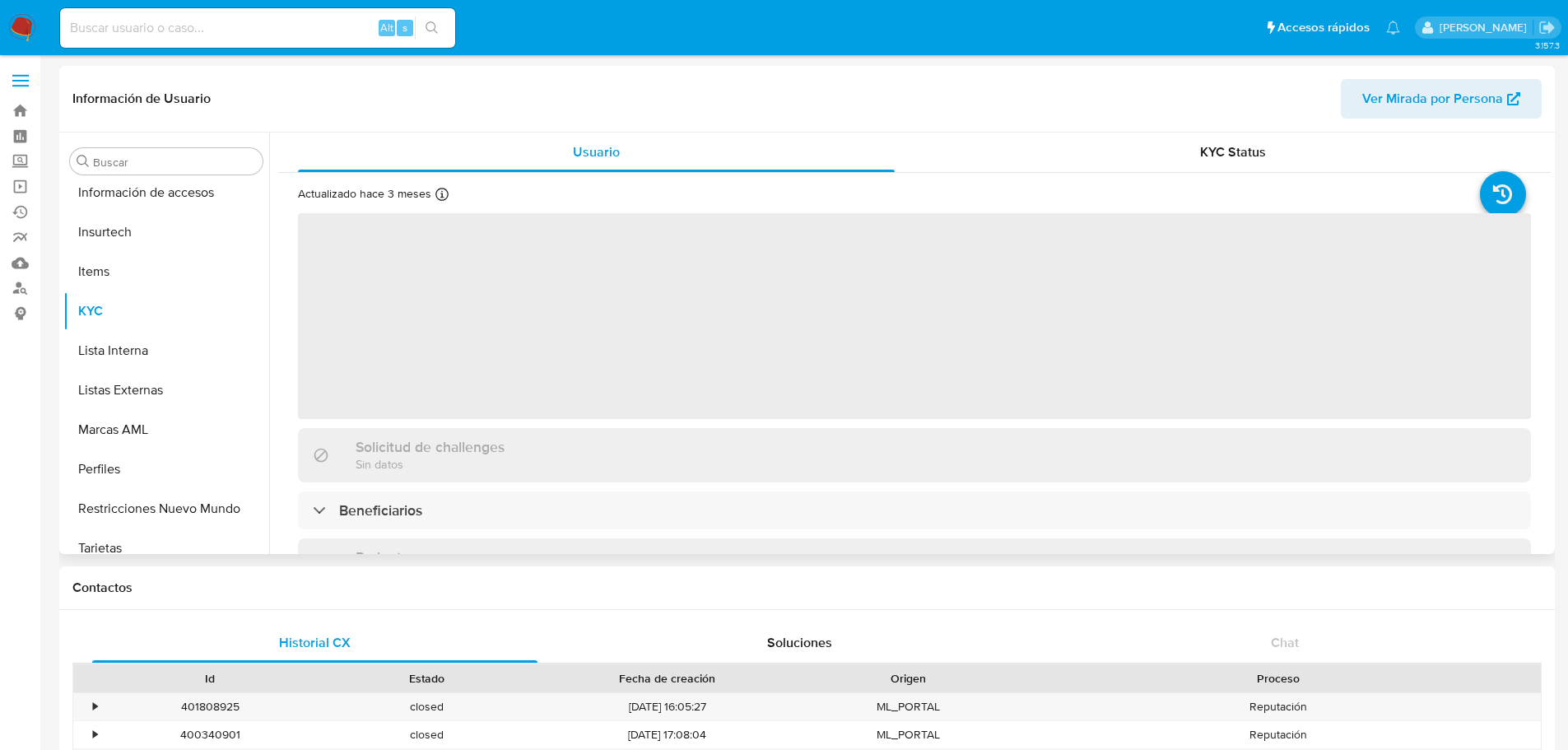
scroll to position [696, 0]
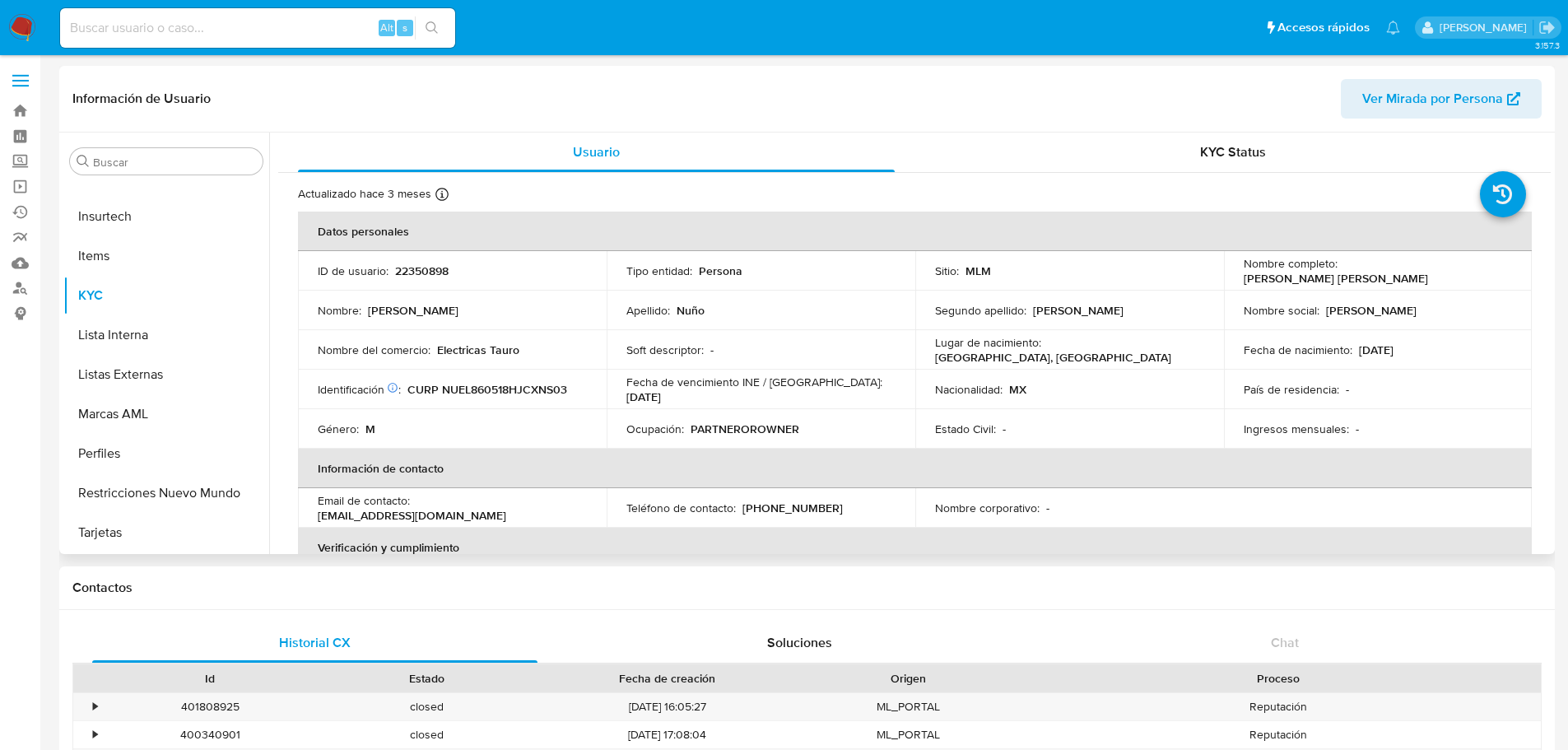
select select "10"
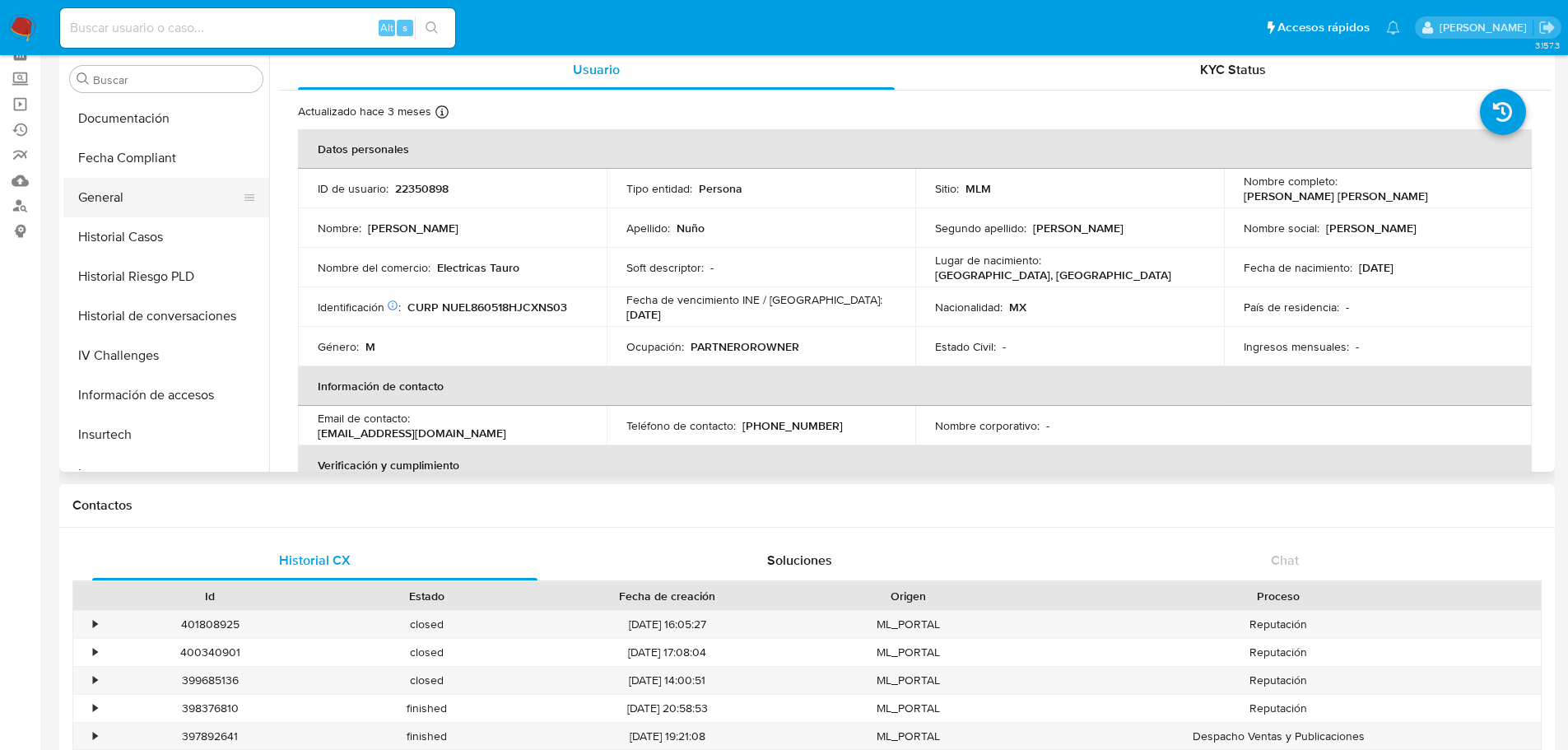
scroll to position [366, 0]
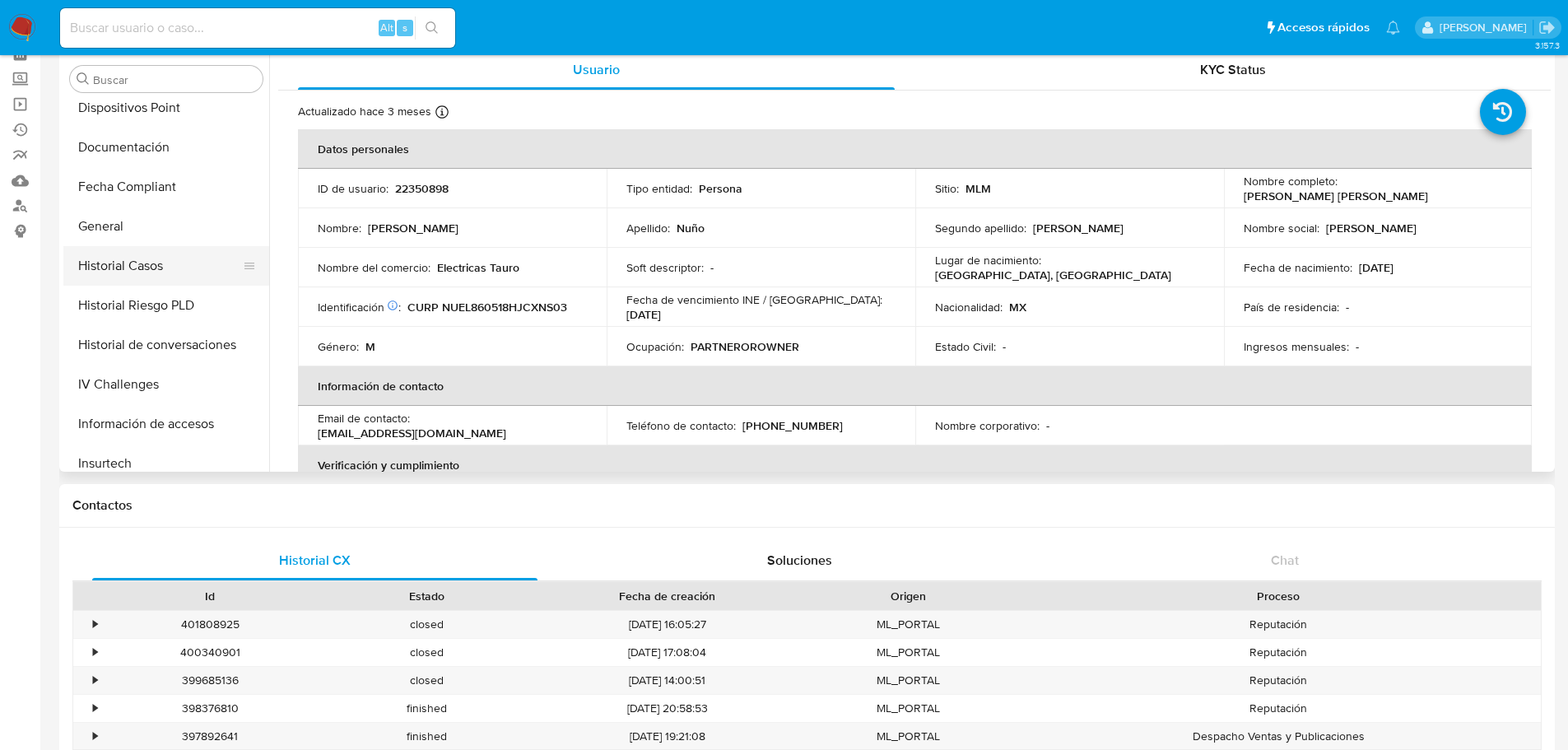
drag, startPoint x: 152, startPoint y: 268, endPoint x: 188, endPoint y: 272, distance: 36.2
click at [152, 267] on button "Historial Casos" at bounding box center [159, 265] width 192 height 40
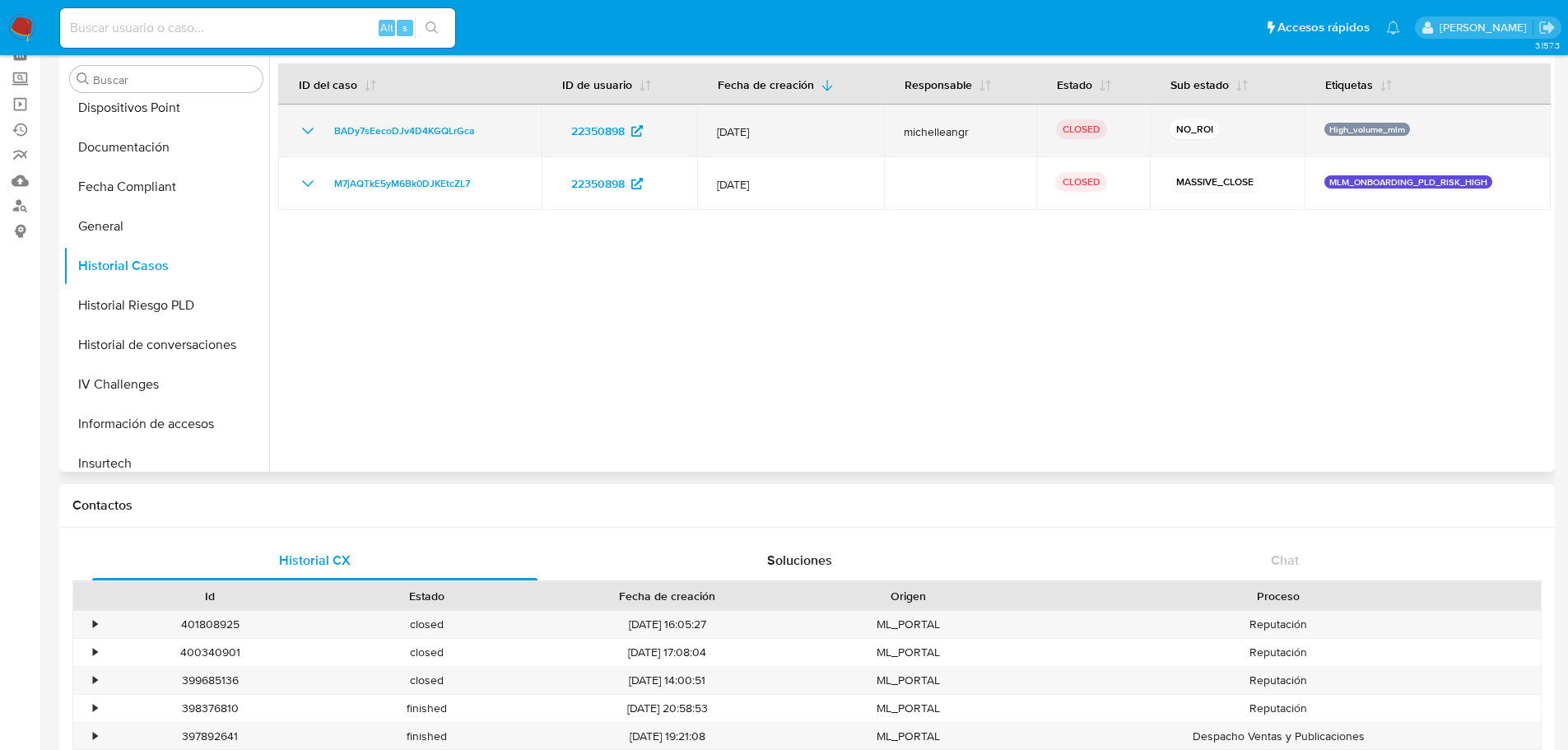
click at [299, 130] on icon "Mostrar/Ocultar" at bounding box center [308, 131] width 19 height 19
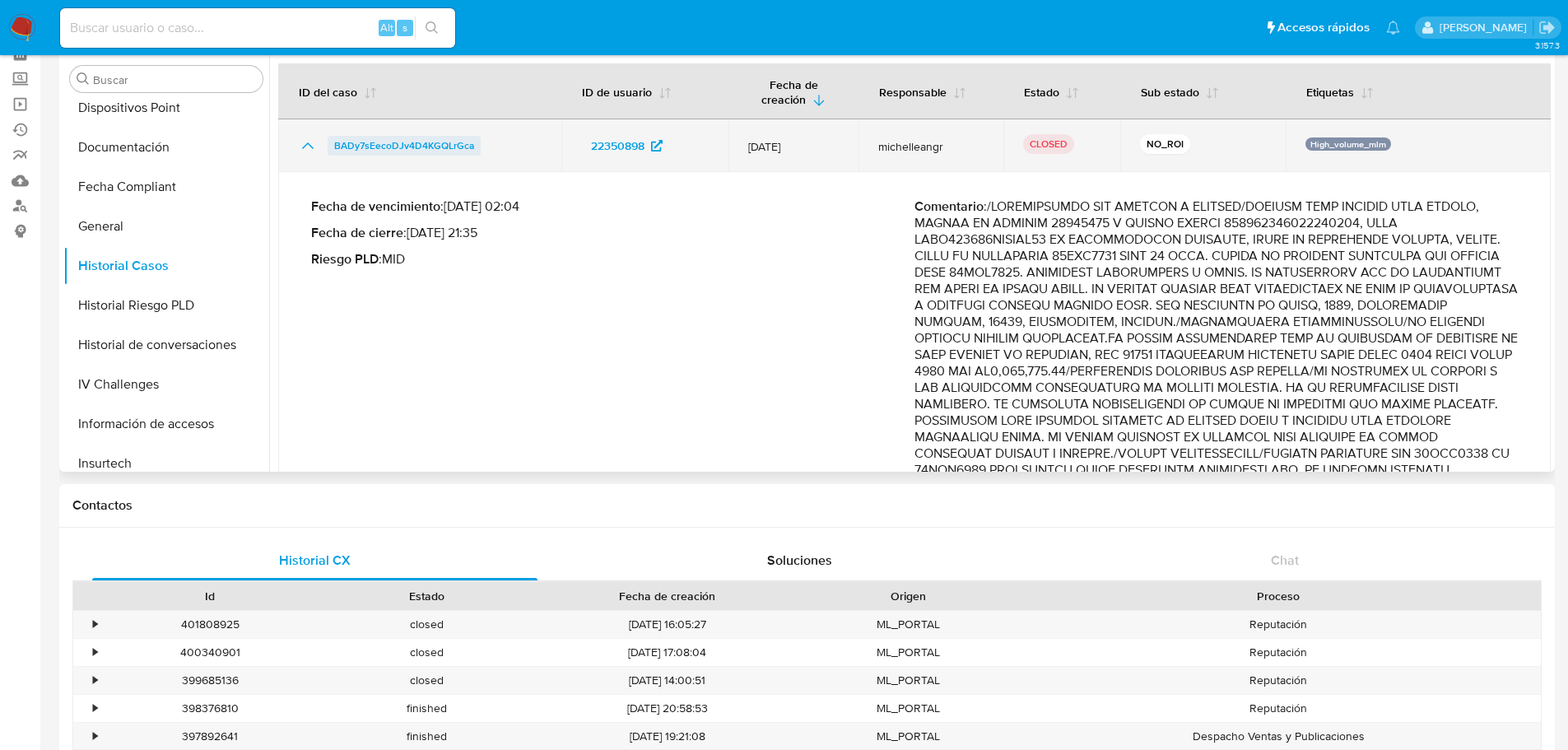
drag, startPoint x: 499, startPoint y: 146, endPoint x: 331, endPoint y: 143, distance: 168.0
click at [331, 143] on div "BADy7sEecoDJv4D4KGQLrGca" at bounding box center [420, 145] width 243 height 19
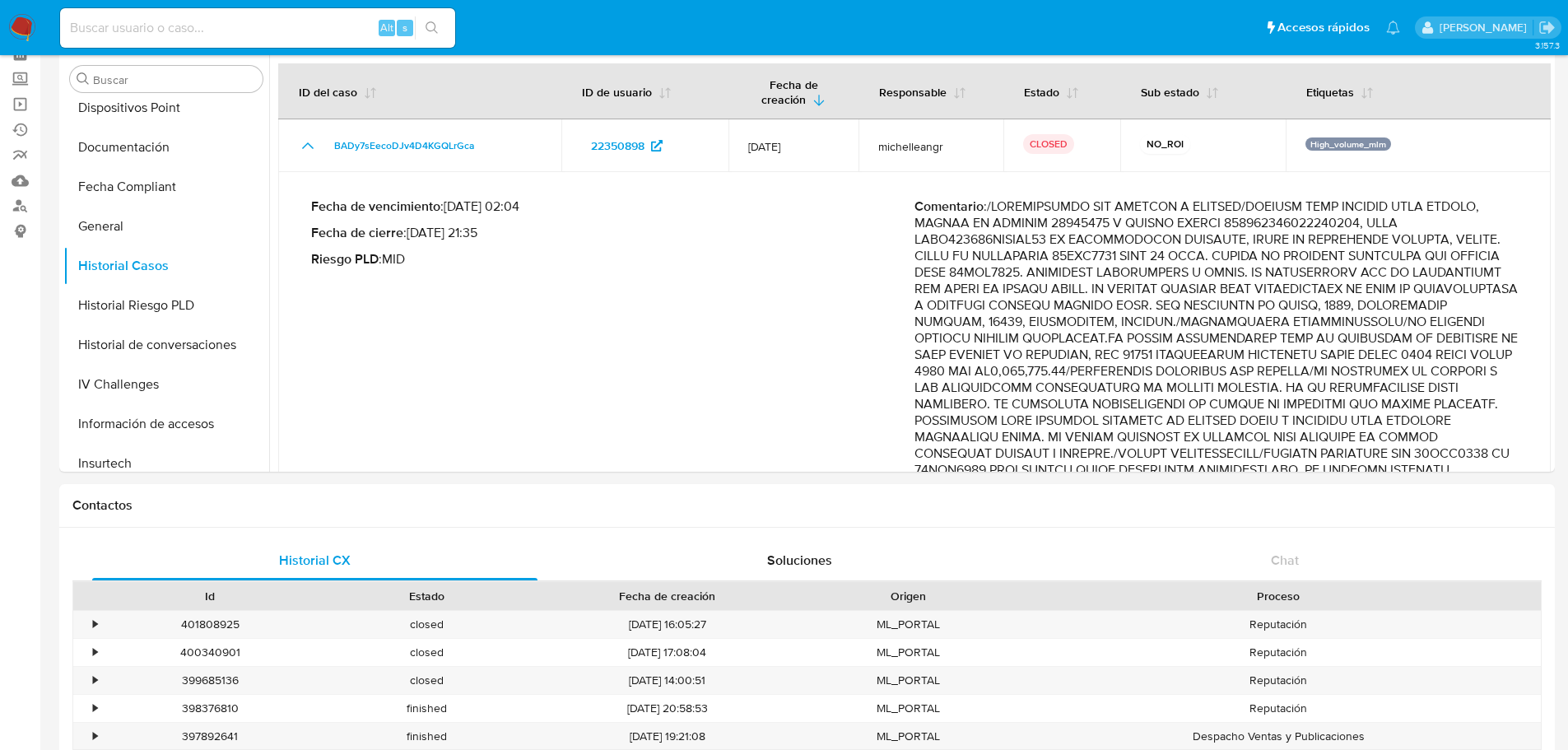
click at [203, 5] on div "Alt s" at bounding box center [258, 28] width 395 height 46
click at [203, 18] on input at bounding box center [258, 27] width 395 height 21
paste input "52353680"
type input "52353680"
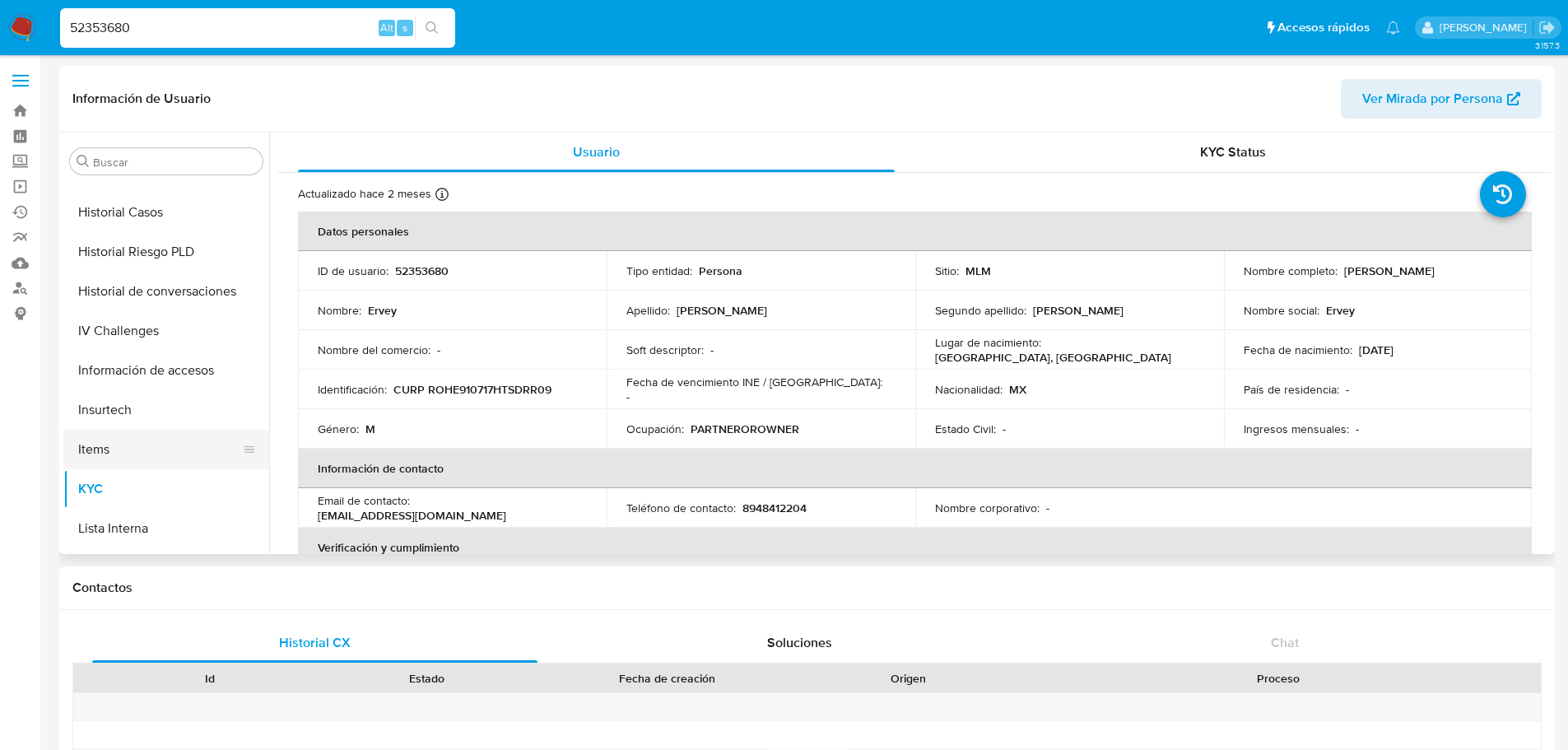
select select "10"
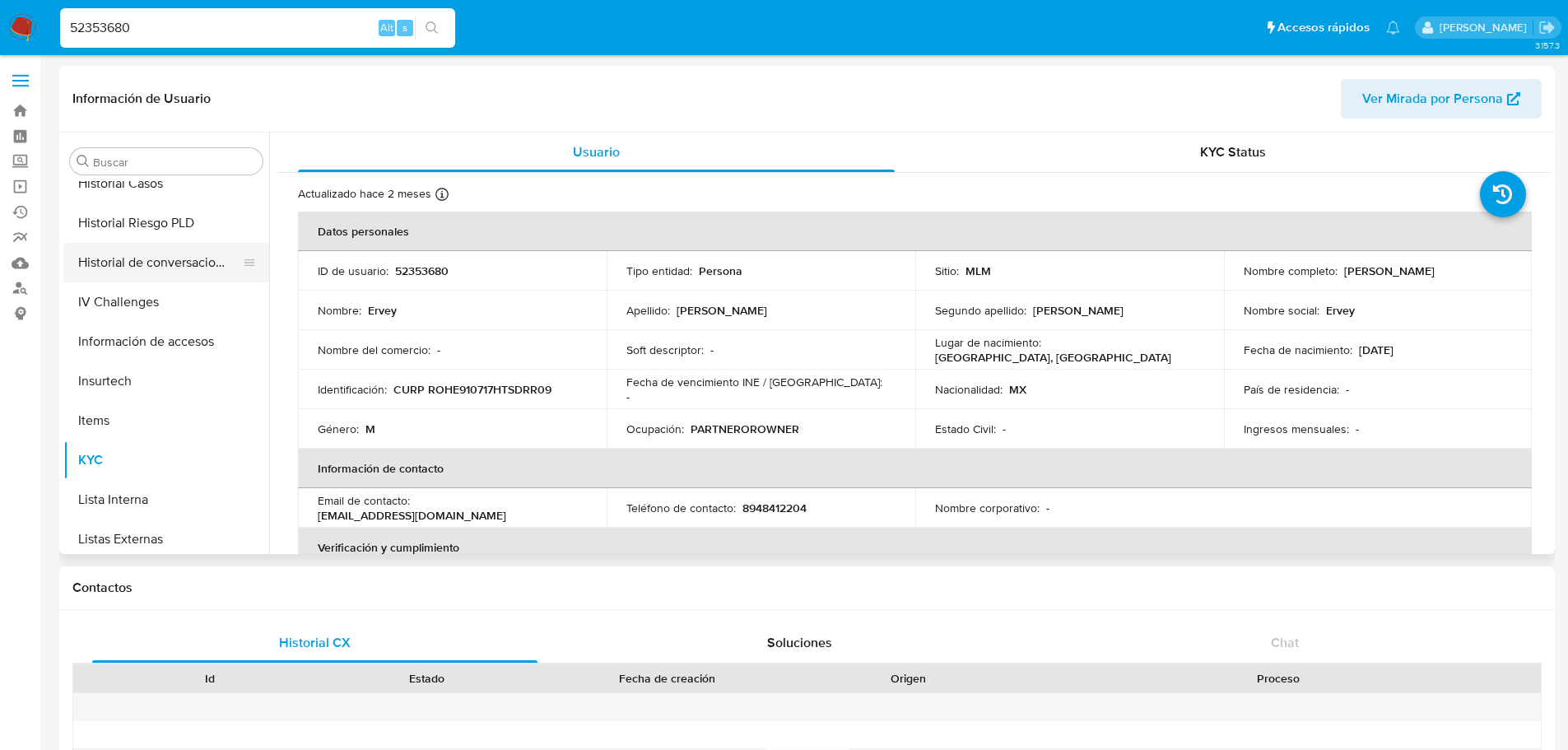
click at [164, 269] on button "Historial de conversaciones" at bounding box center [159, 262] width 192 height 40
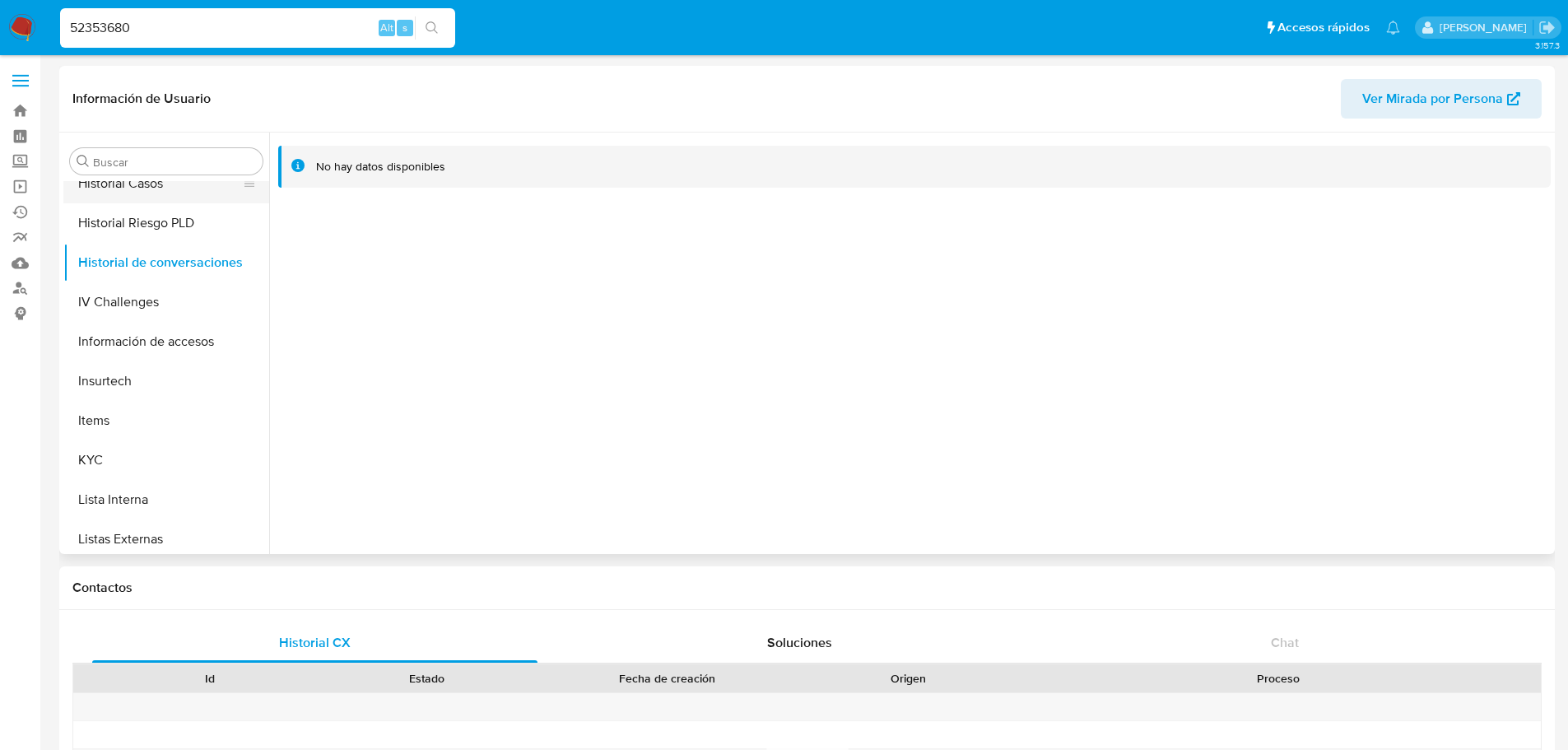
click at [141, 187] on button "Historial Casos" at bounding box center [159, 183] width 192 height 40
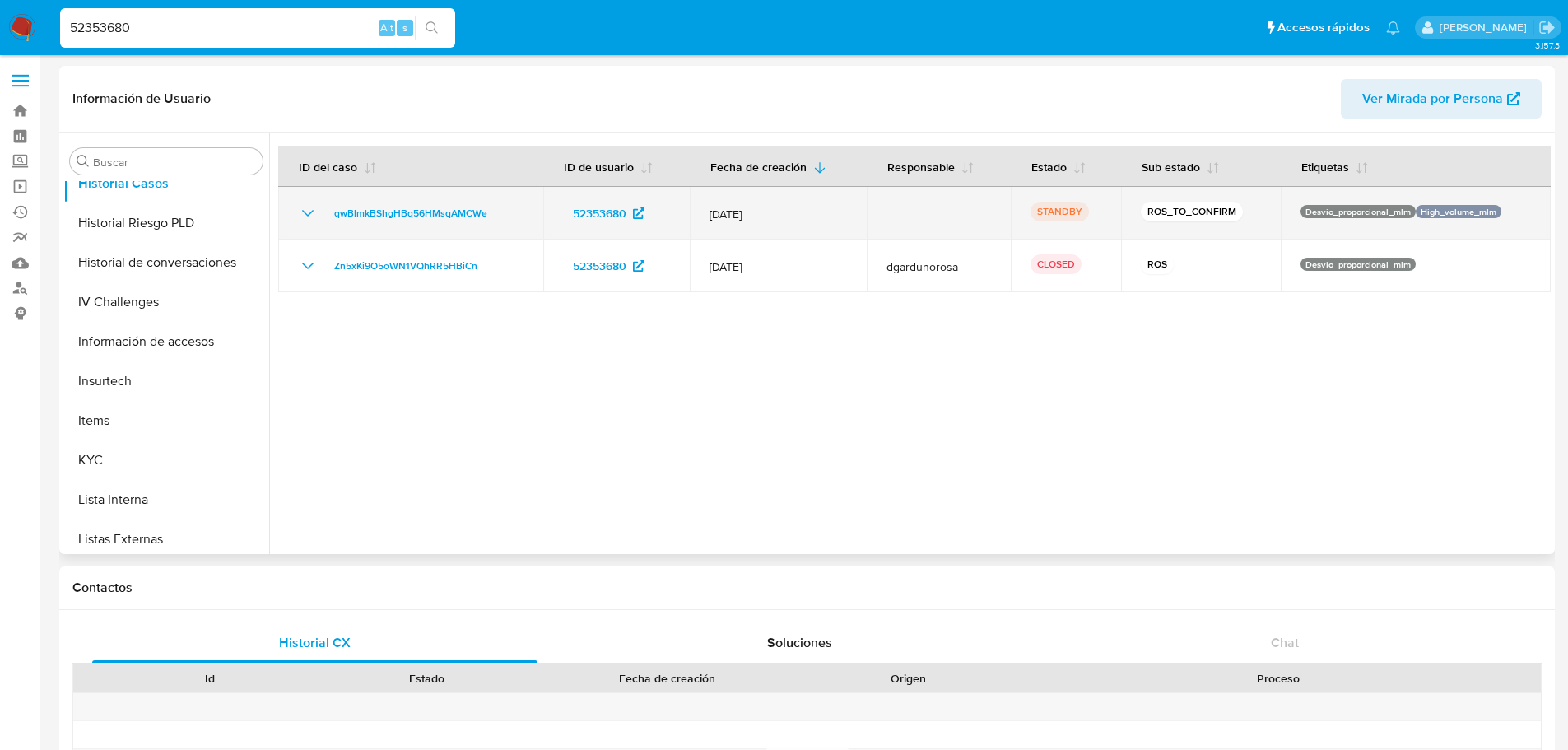
click at [298, 215] on icon "Mostrar/Ocultar" at bounding box center [308, 213] width 19 height 19
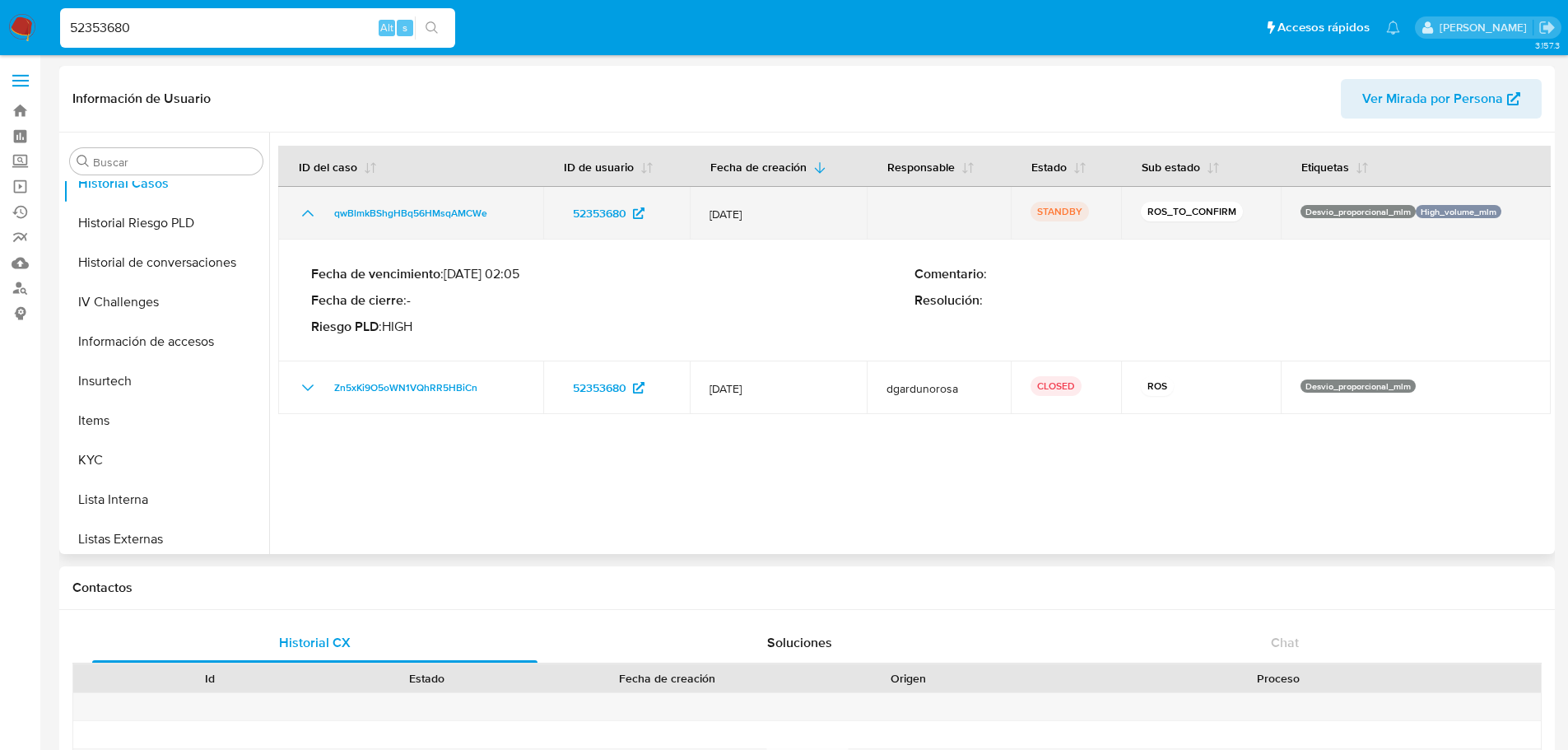
drag, startPoint x: 509, startPoint y: 214, endPoint x: 400, endPoint y: 234, distance: 110.8
click at [331, 219] on div "qwBlmkBShgHBq56HMsqAMCWe" at bounding box center [411, 213] width 225 height 19
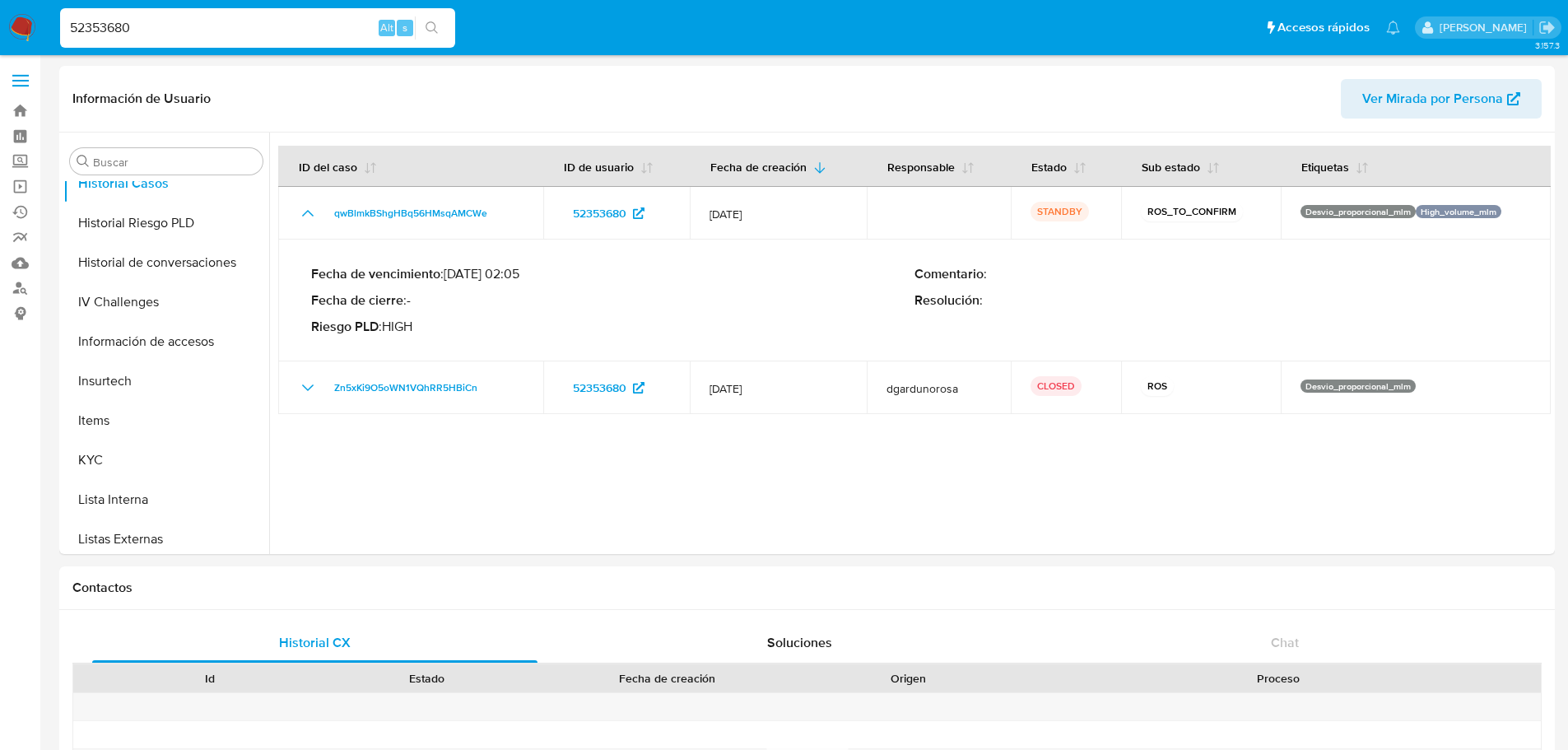
click at [200, 20] on input "52353680" at bounding box center [258, 27] width 395 height 21
click at [192, 22] on input "52353680" at bounding box center [258, 27] width 395 height 21
click at [192, 25] on input "52353680" at bounding box center [258, 27] width 395 height 21
click at [188, 25] on input "52353680" at bounding box center [258, 27] width 395 height 21
click at [186, 43] on div "52353680 Alt s" at bounding box center [258, 28] width 395 height 40
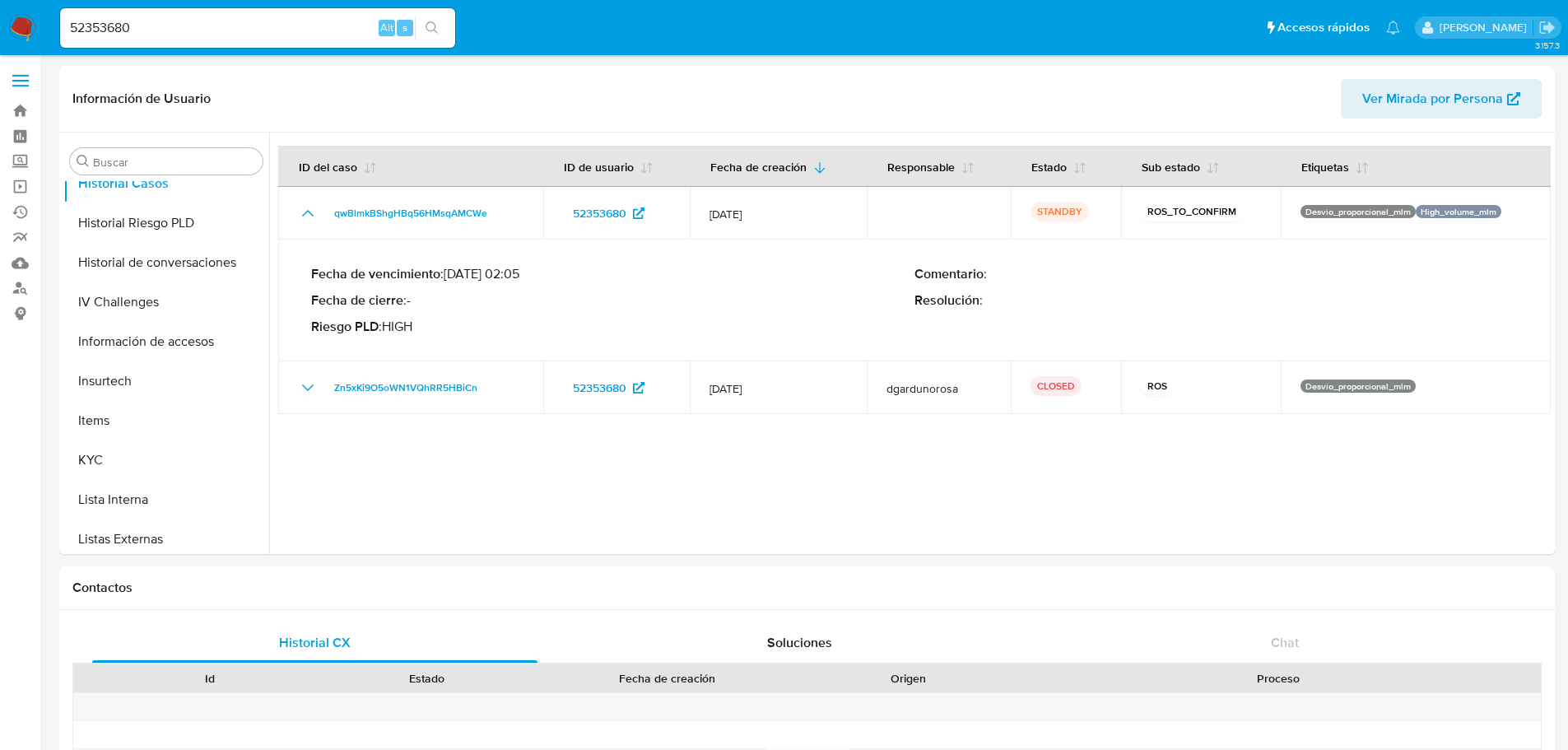
click at [187, 34] on input "52353680" at bounding box center [258, 27] width 395 height 21
paste input "12055777"
type input "512055777"
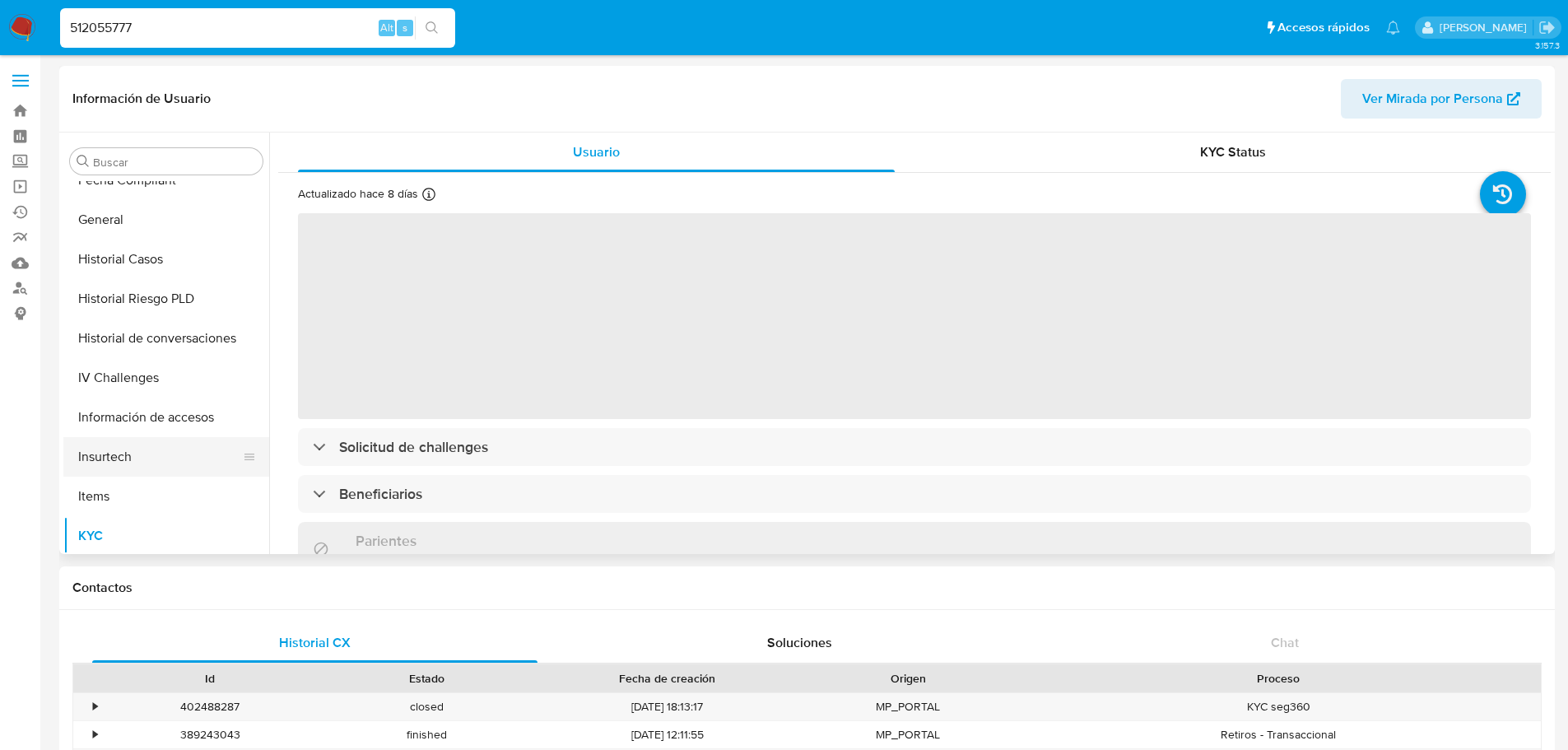
scroll to position [448, 0]
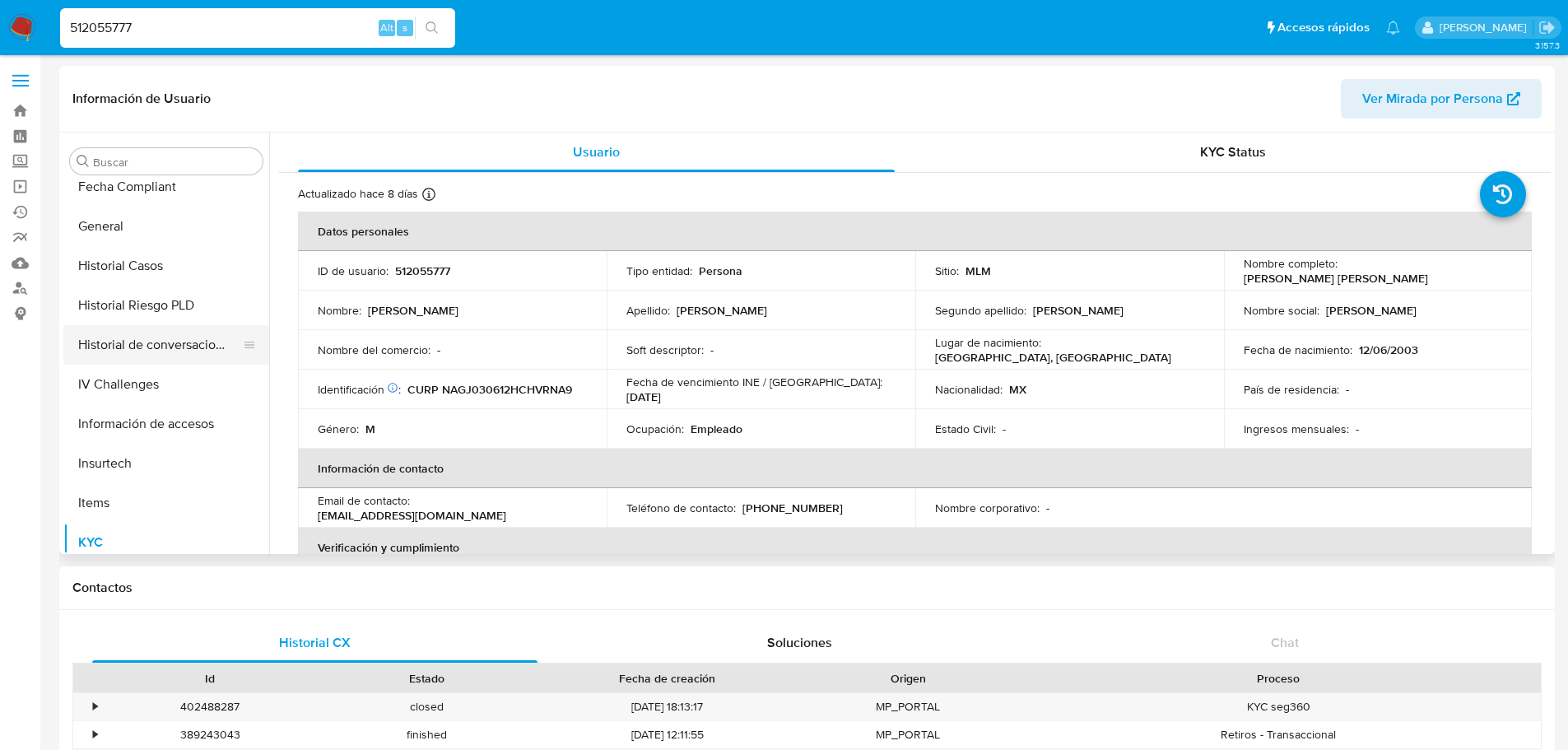
click at [137, 360] on button "Historial de conversaciones" at bounding box center [159, 345] width 192 height 40
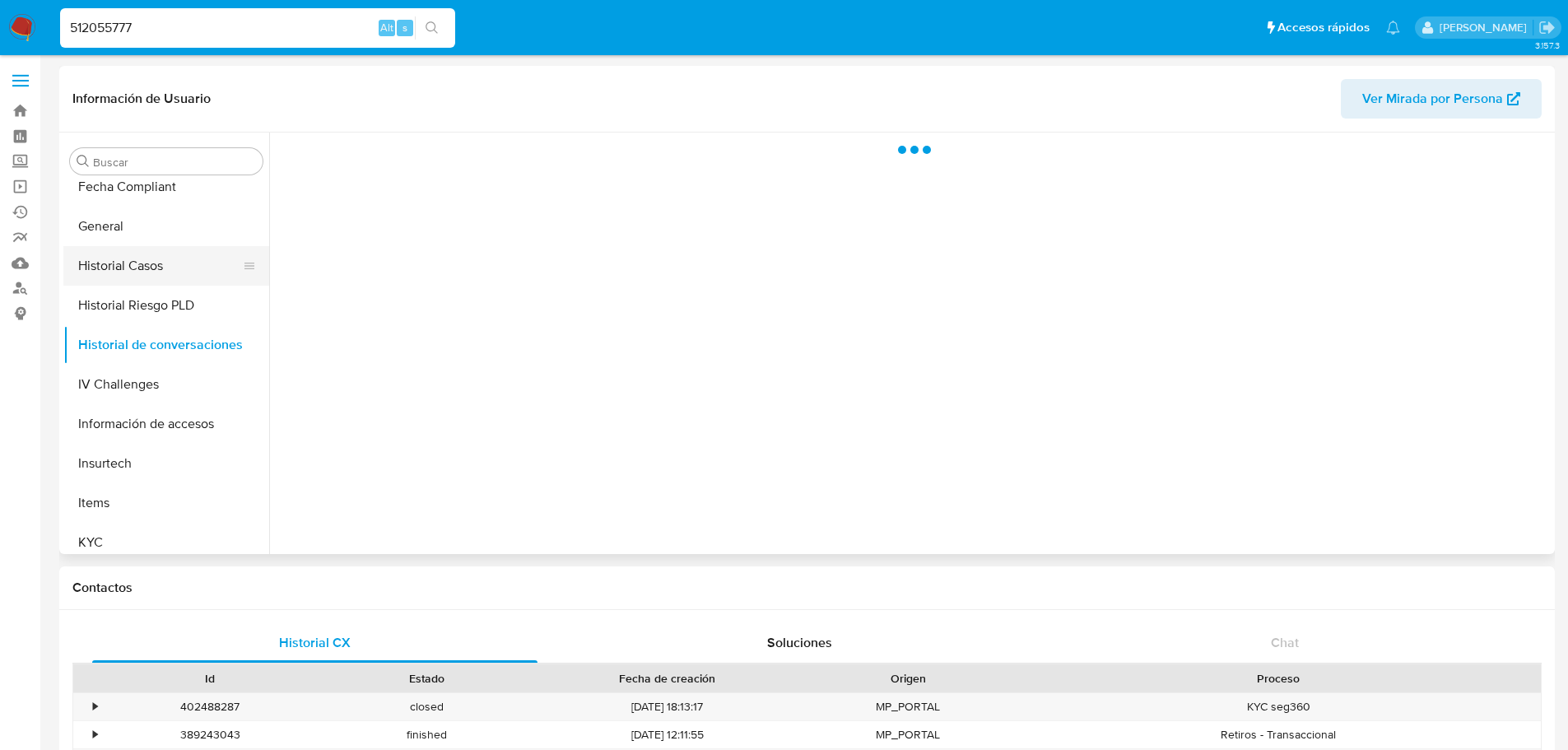
click at [153, 269] on button "Historial Casos" at bounding box center [159, 265] width 192 height 40
select select "10"
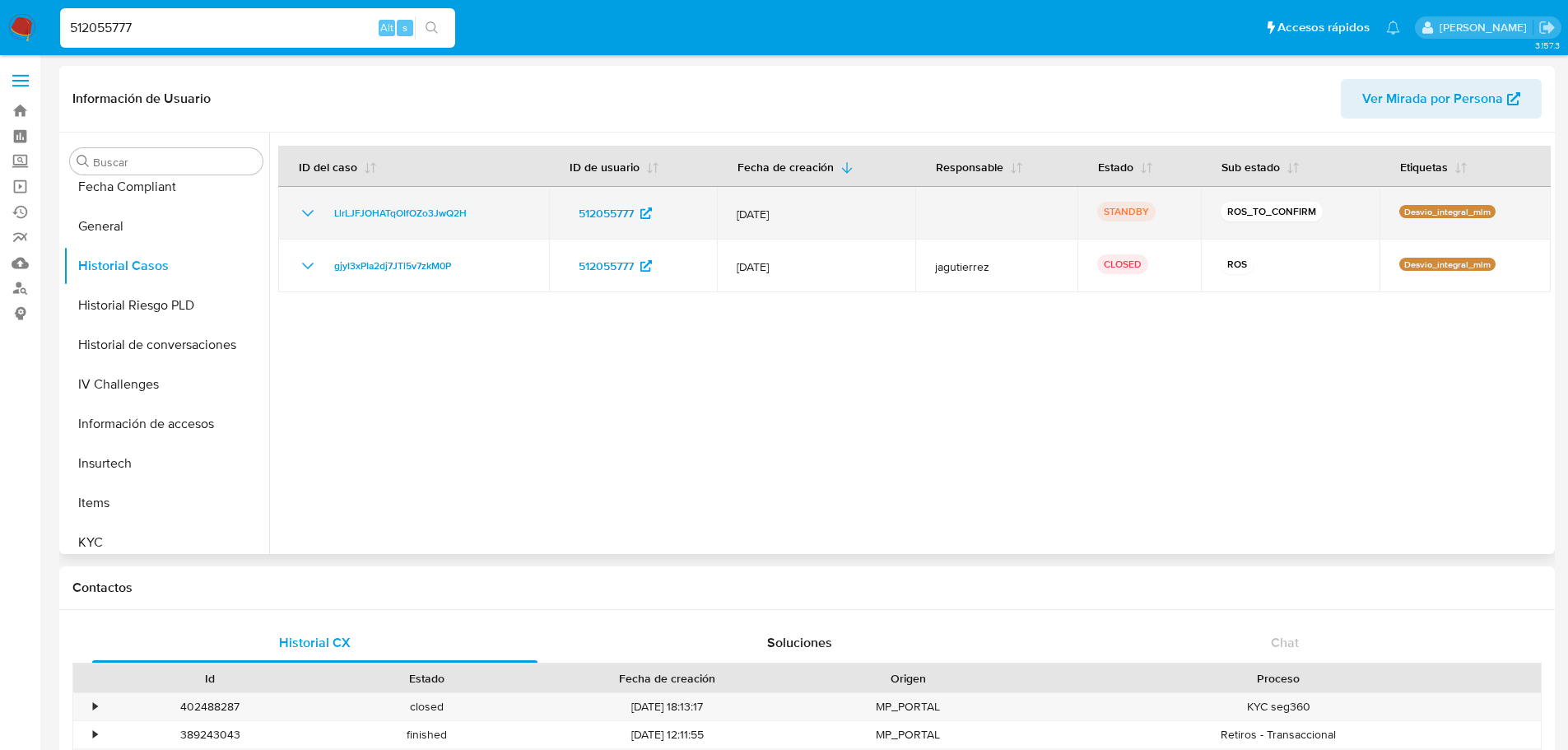
click at [300, 213] on icon "Mostrar/Ocultar" at bounding box center [308, 213] width 19 height 19
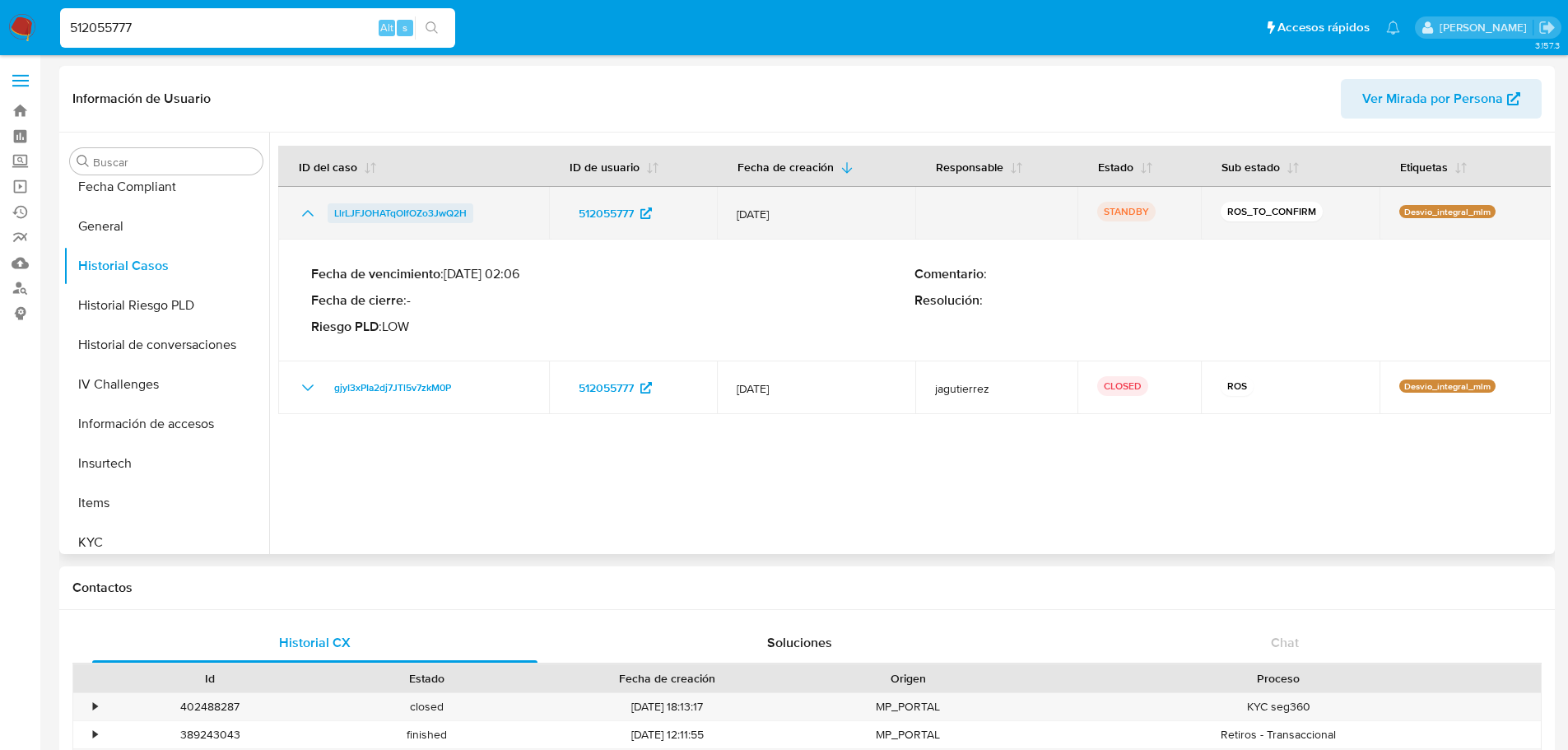
click at [421, 209] on span "LlrLJFJOHATqOIfOZo3JwQ2H" at bounding box center [400, 213] width 132 height 19
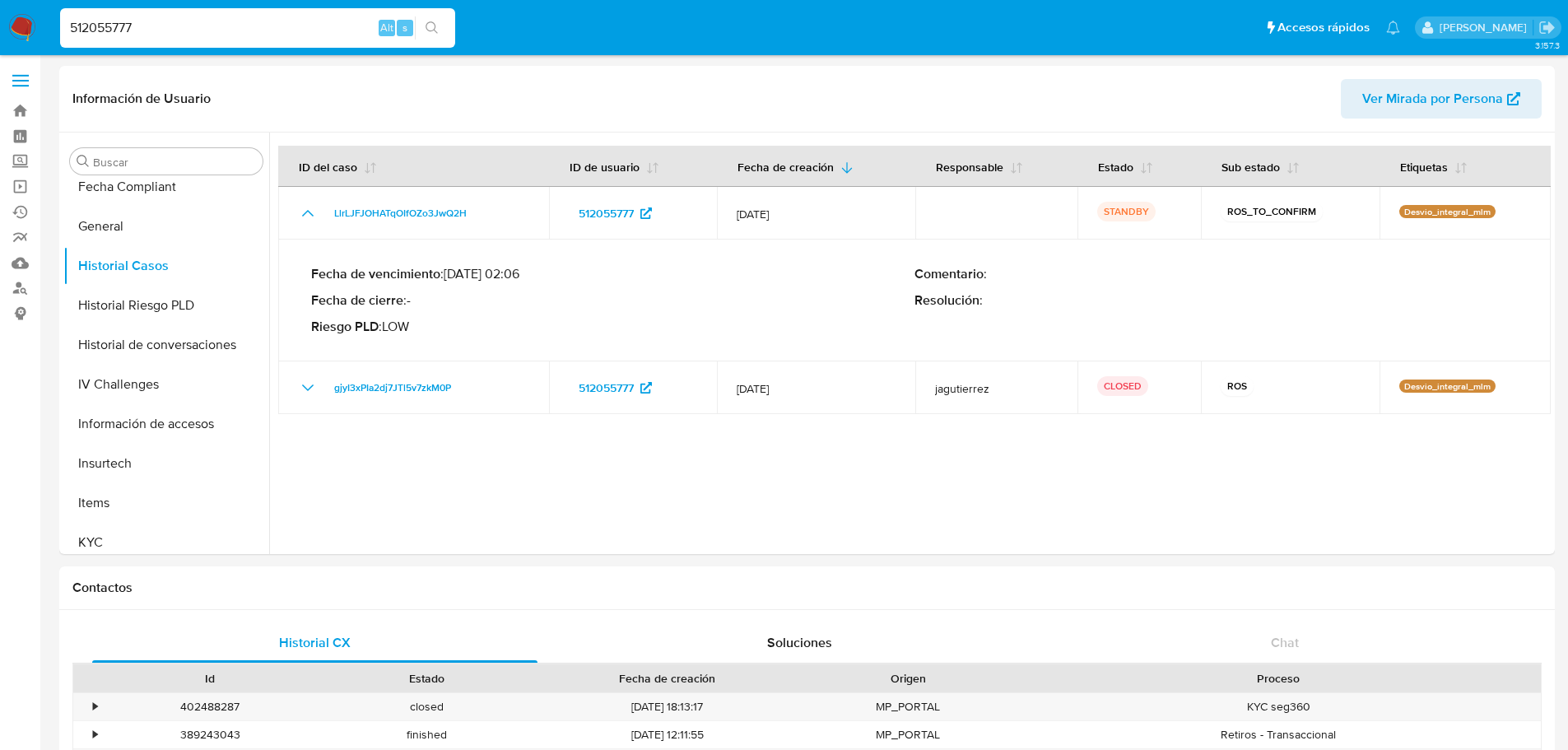
click at [188, 37] on input "512055777" at bounding box center [258, 27] width 395 height 21
paste input "39085120"
type input "539085120"
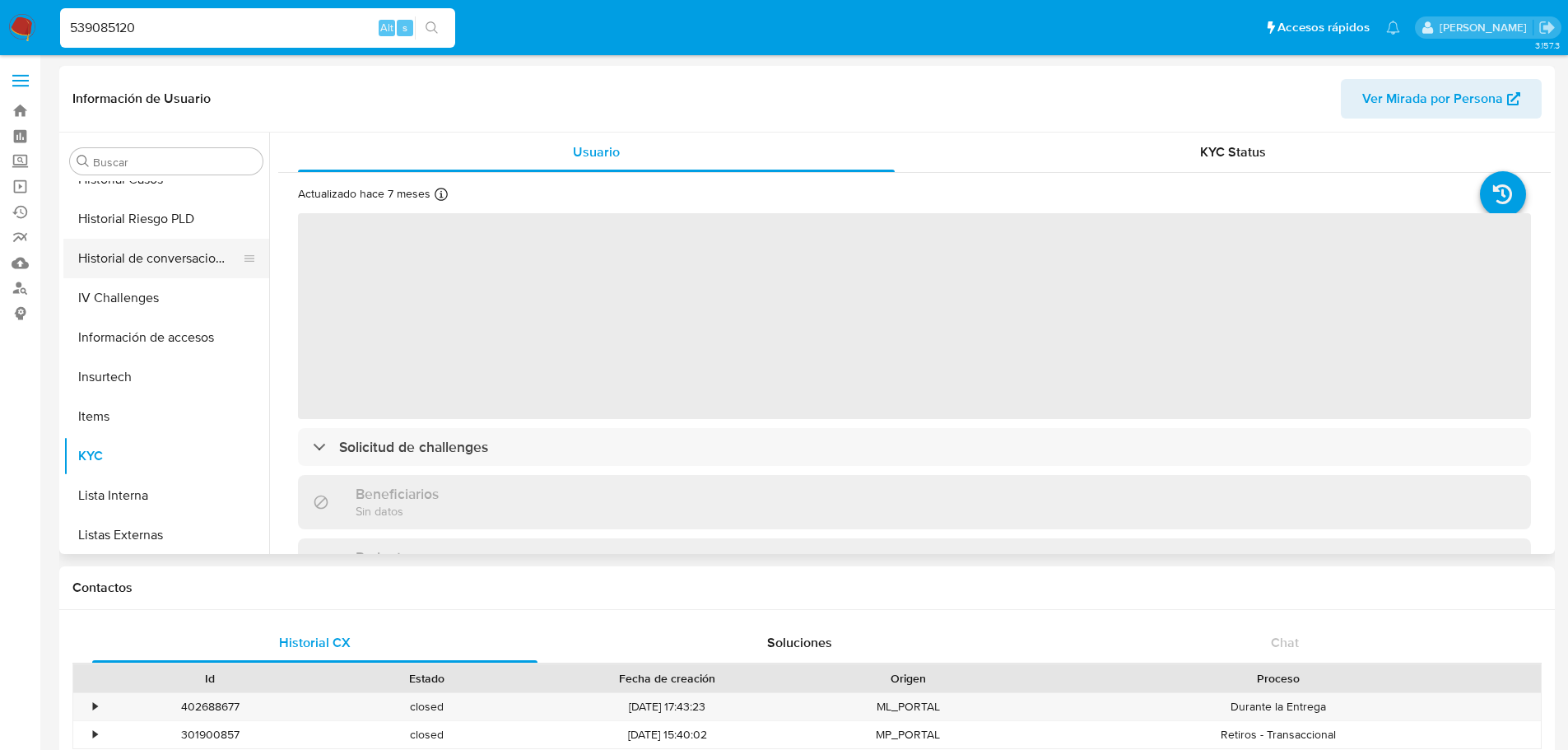
scroll to position [366, 0]
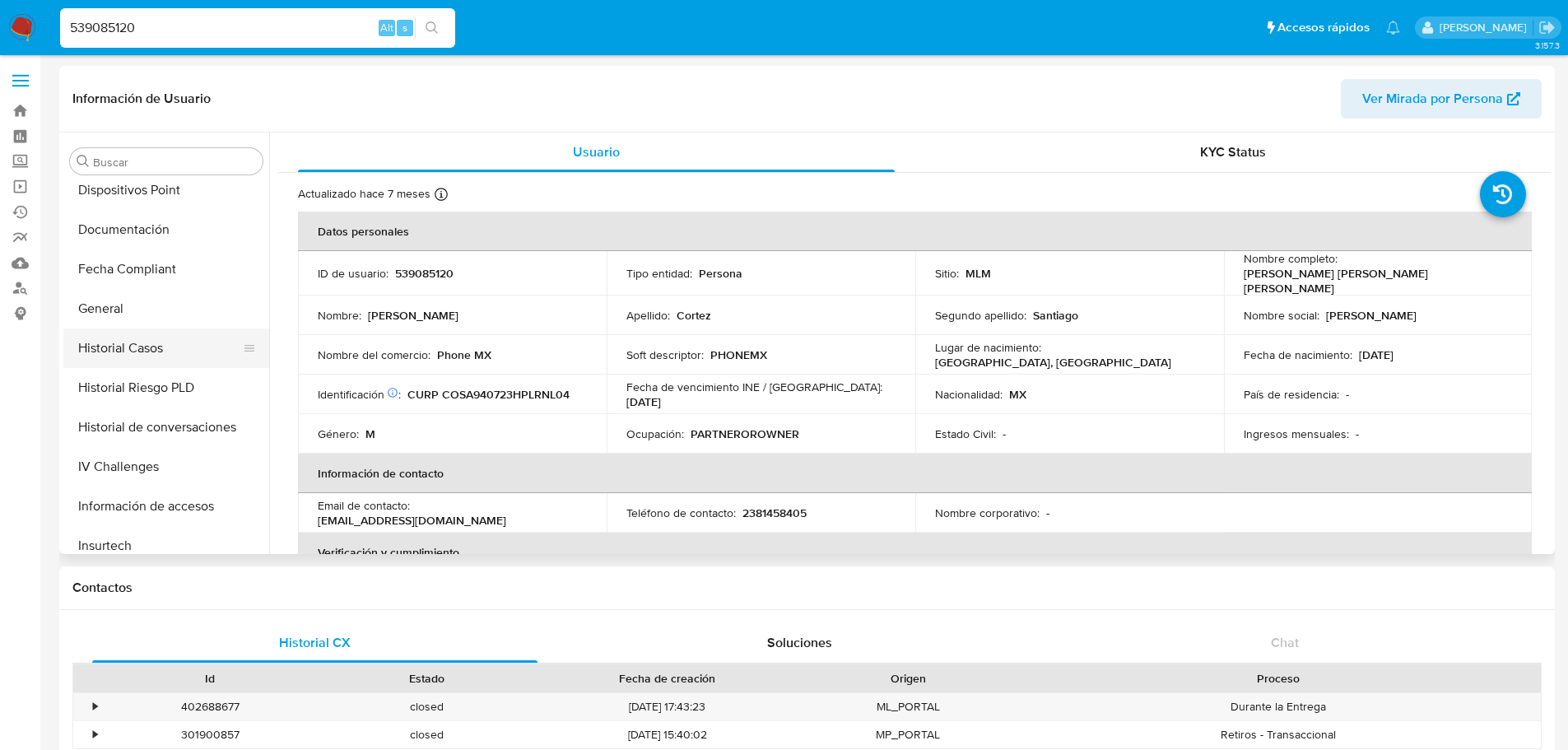
click at [155, 345] on button "Historial Casos" at bounding box center [159, 347] width 192 height 40
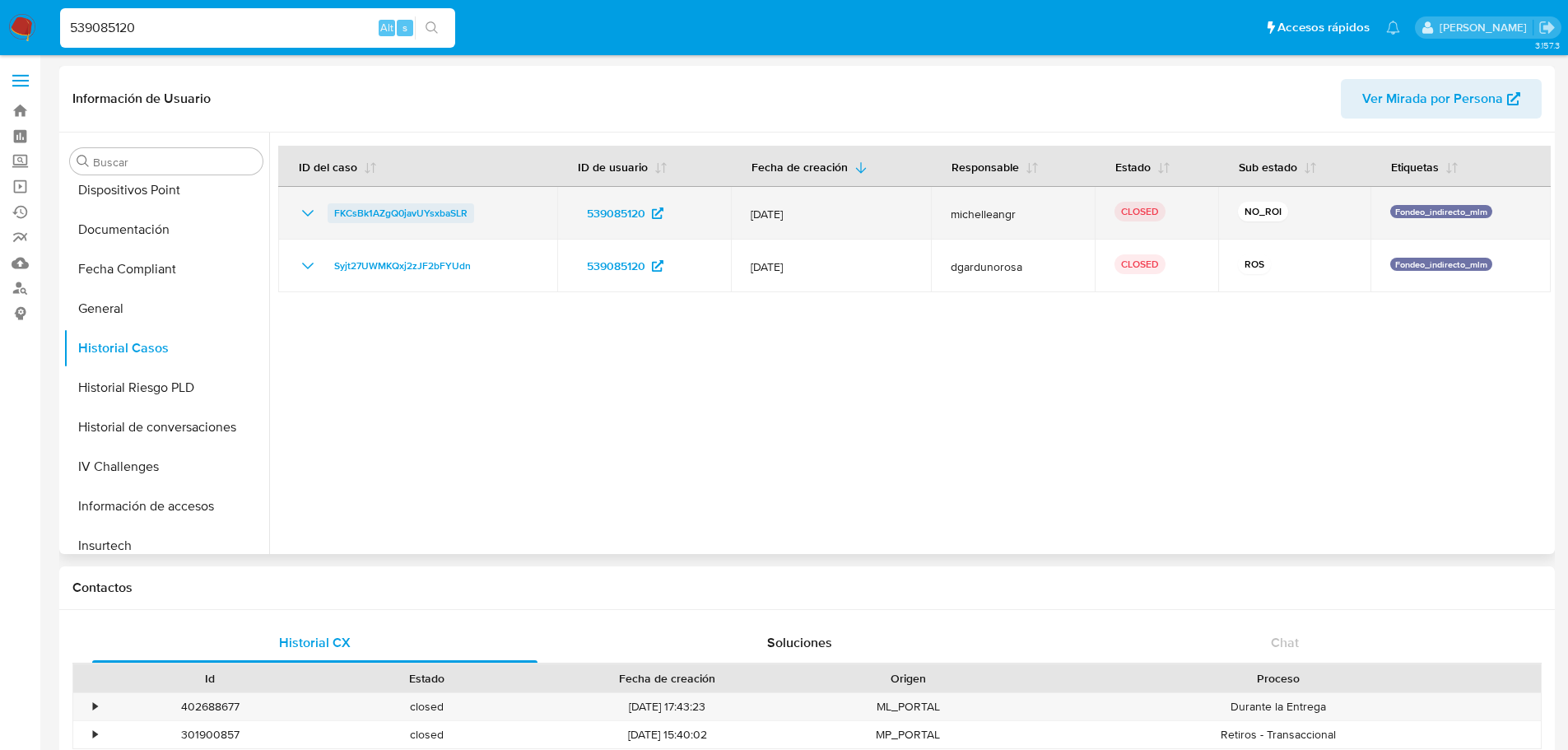
select select "10"
drag, startPoint x: 487, startPoint y: 212, endPoint x: 333, endPoint y: 214, distance: 154.0
click at [333, 214] on div "FKCsBk1AZgQ0javUYsxbaSLR" at bounding box center [418, 213] width 240 height 19
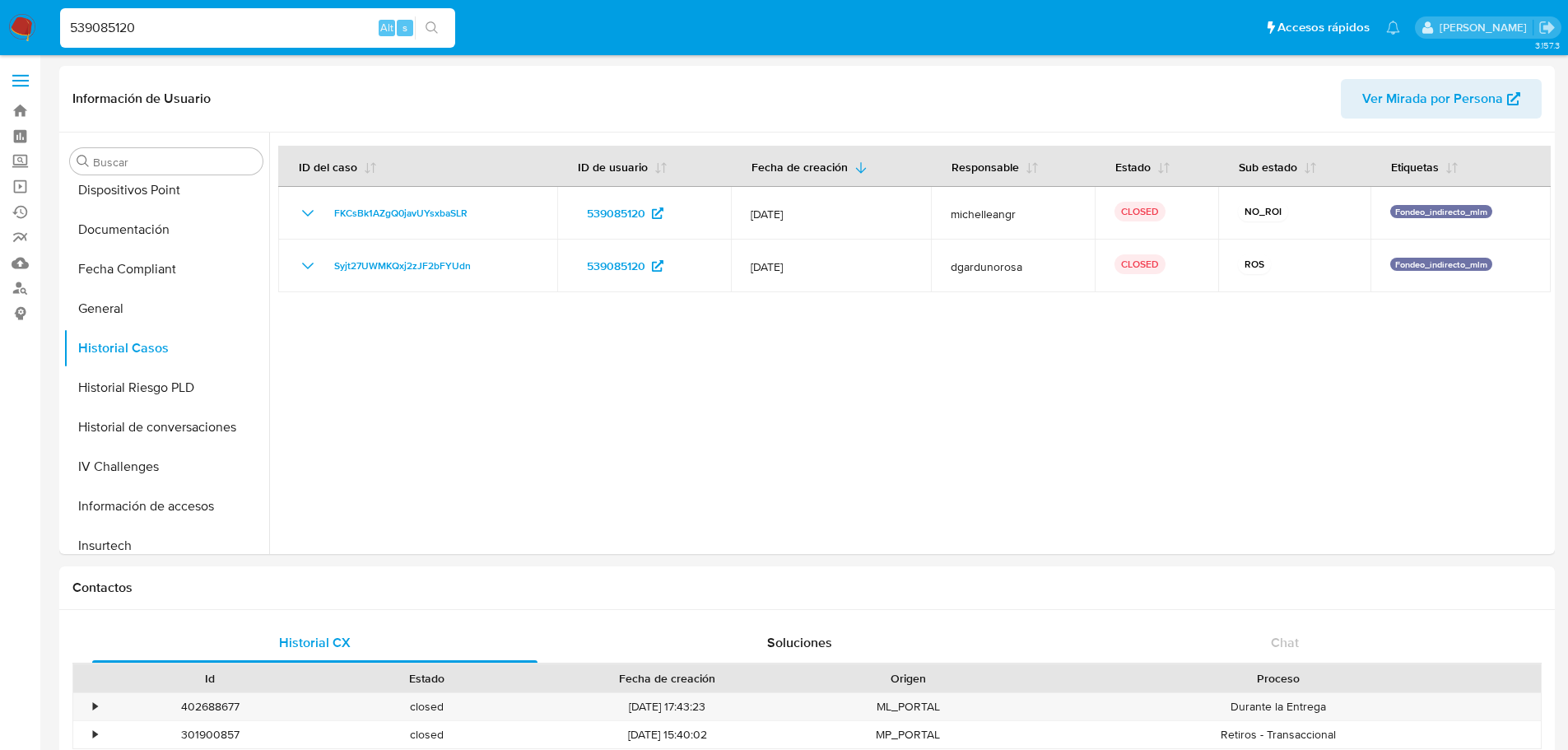
click at [133, 28] on input "539085120" at bounding box center [258, 27] width 395 height 21
click at [134, 28] on input "539085120" at bounding box center [258, 27] width 395 height 21
paste input "34853507"
type input "34853507"
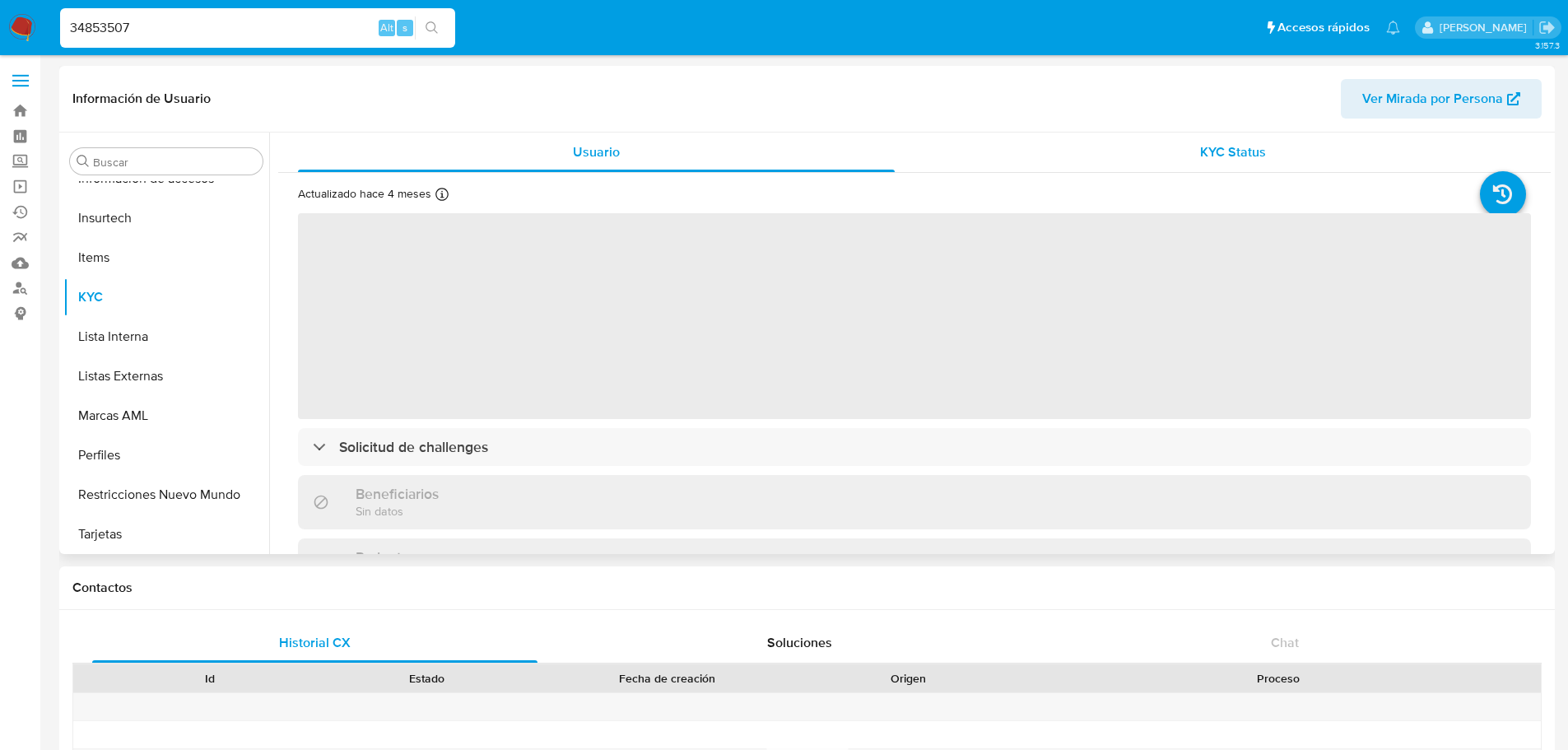
scroll to position [696, 0]
click at [1302, 147] on div "KYC Status" at bounding box center [1232, 152] width 597 height 40
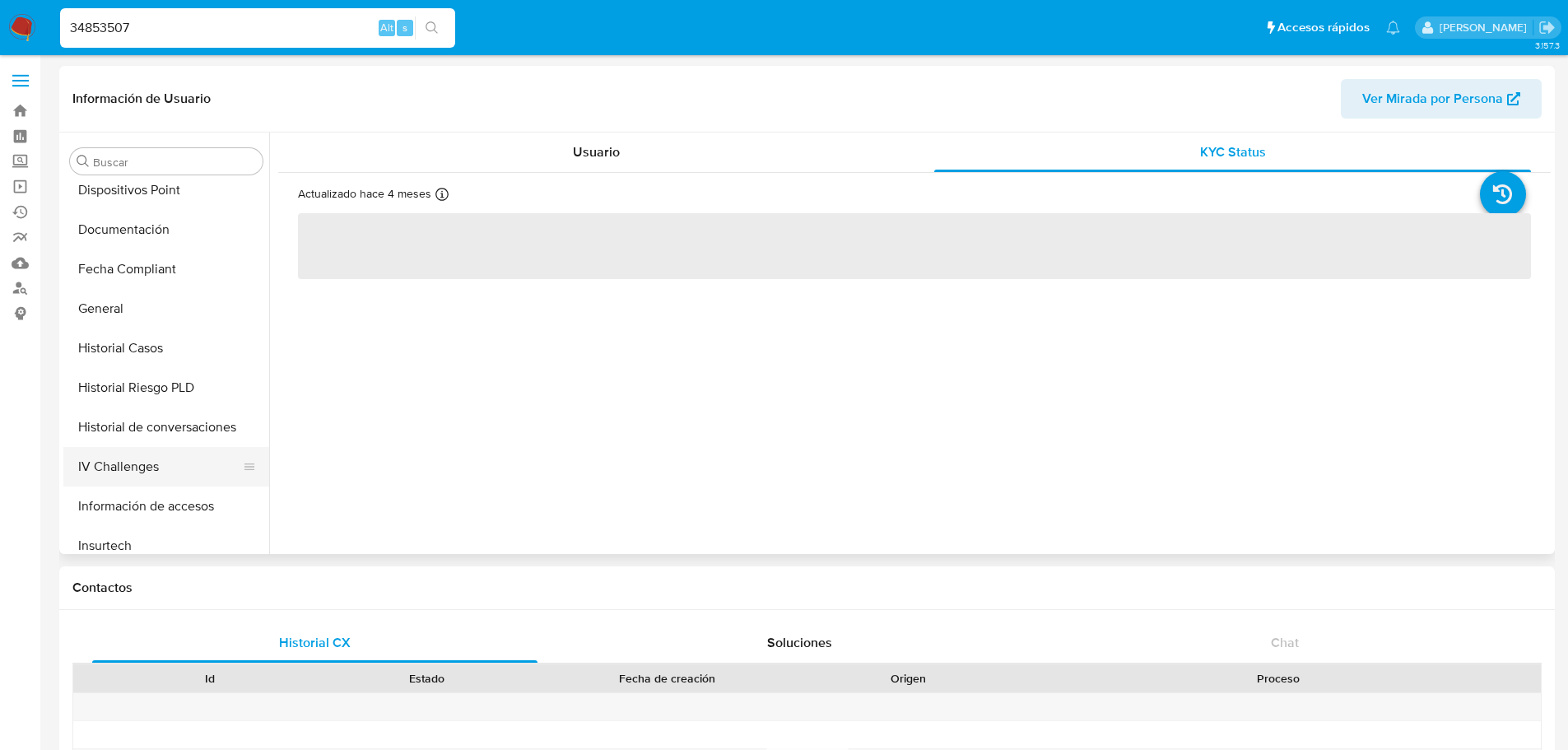
select select "10"
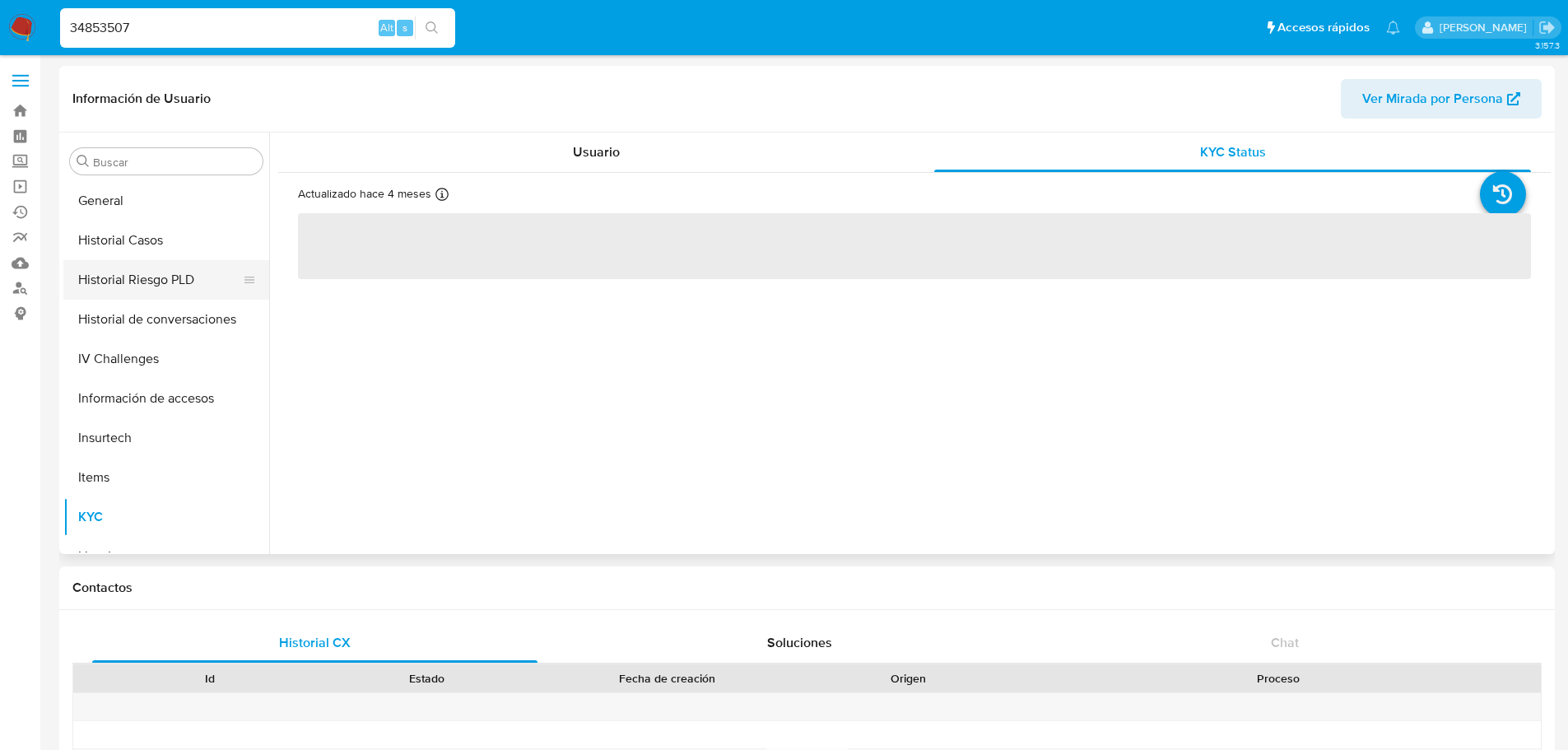
scroll to position [284, 0]
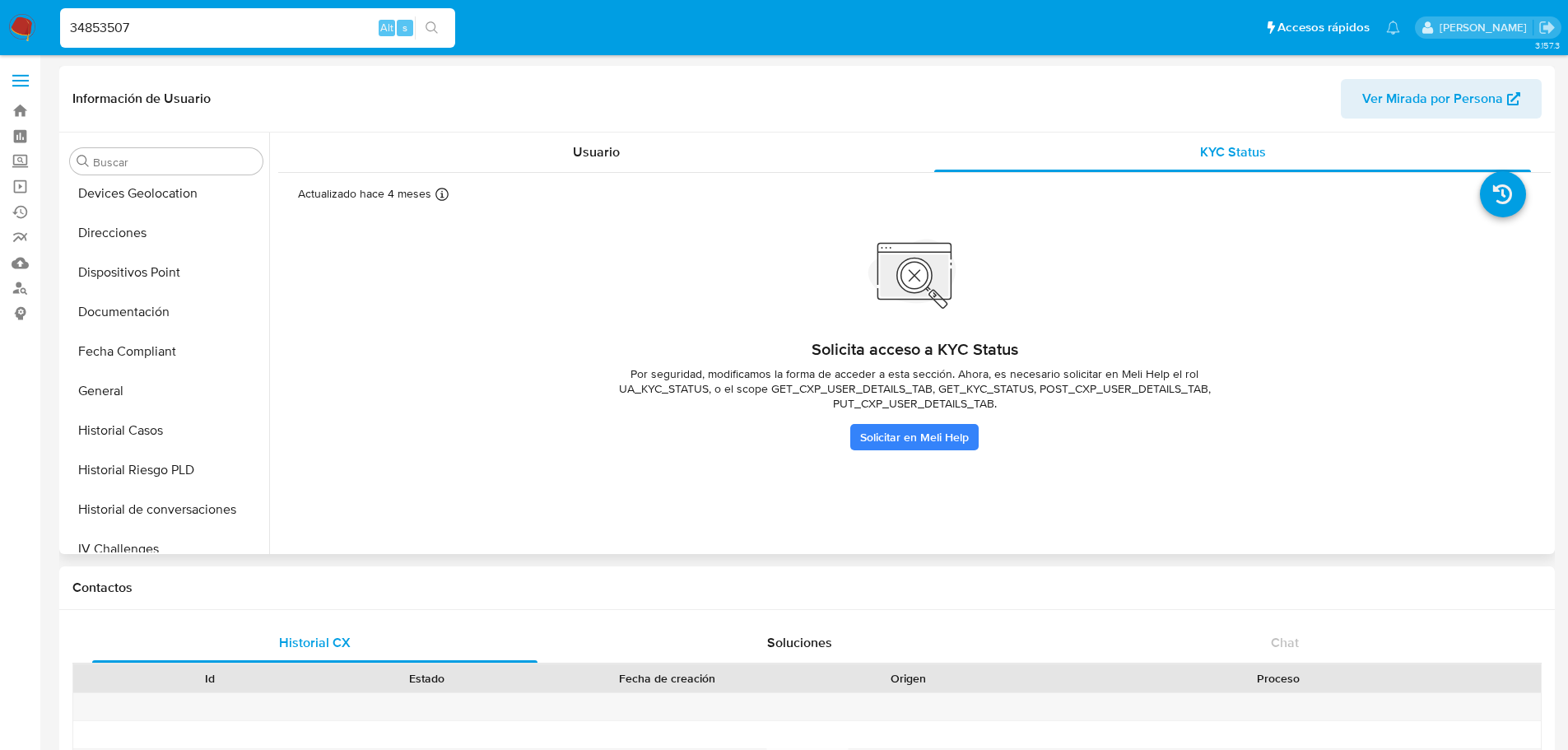
drag, startPoint x: 162, startPoint y: 437, endPoint x: 497, endPoint y: 531, distance: 347.9
click at [163, 437] on button "Historial Casos" at bounding box center [166, 431] width 206 height 40
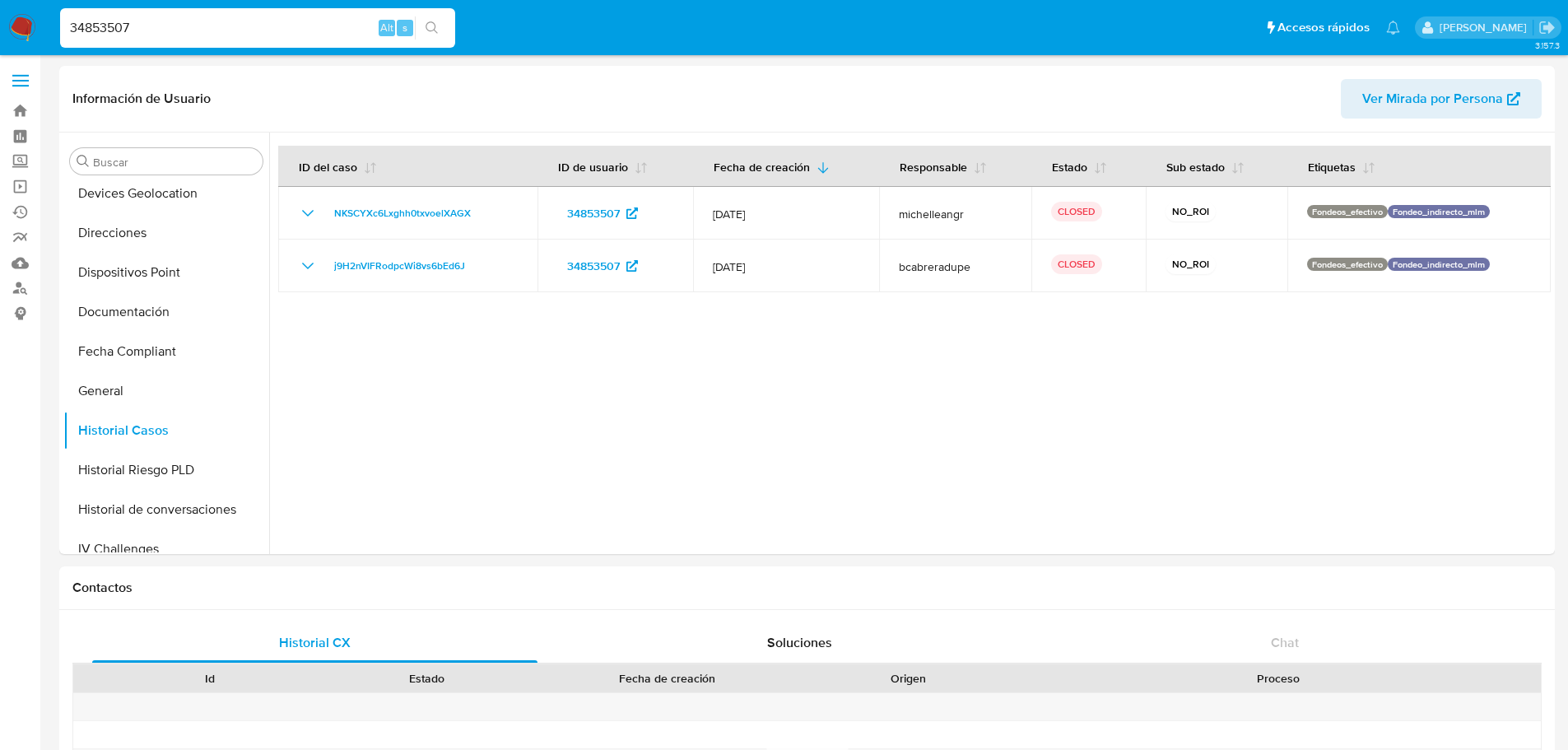
click at [213, 33] on input "34853507" at bounding box center [258, 27] width 395 height 21
click at [213, 32] on input "34853507" at bounding box center [258, 27] width 395 height 21
paste input "12482558"
type input "312482558"
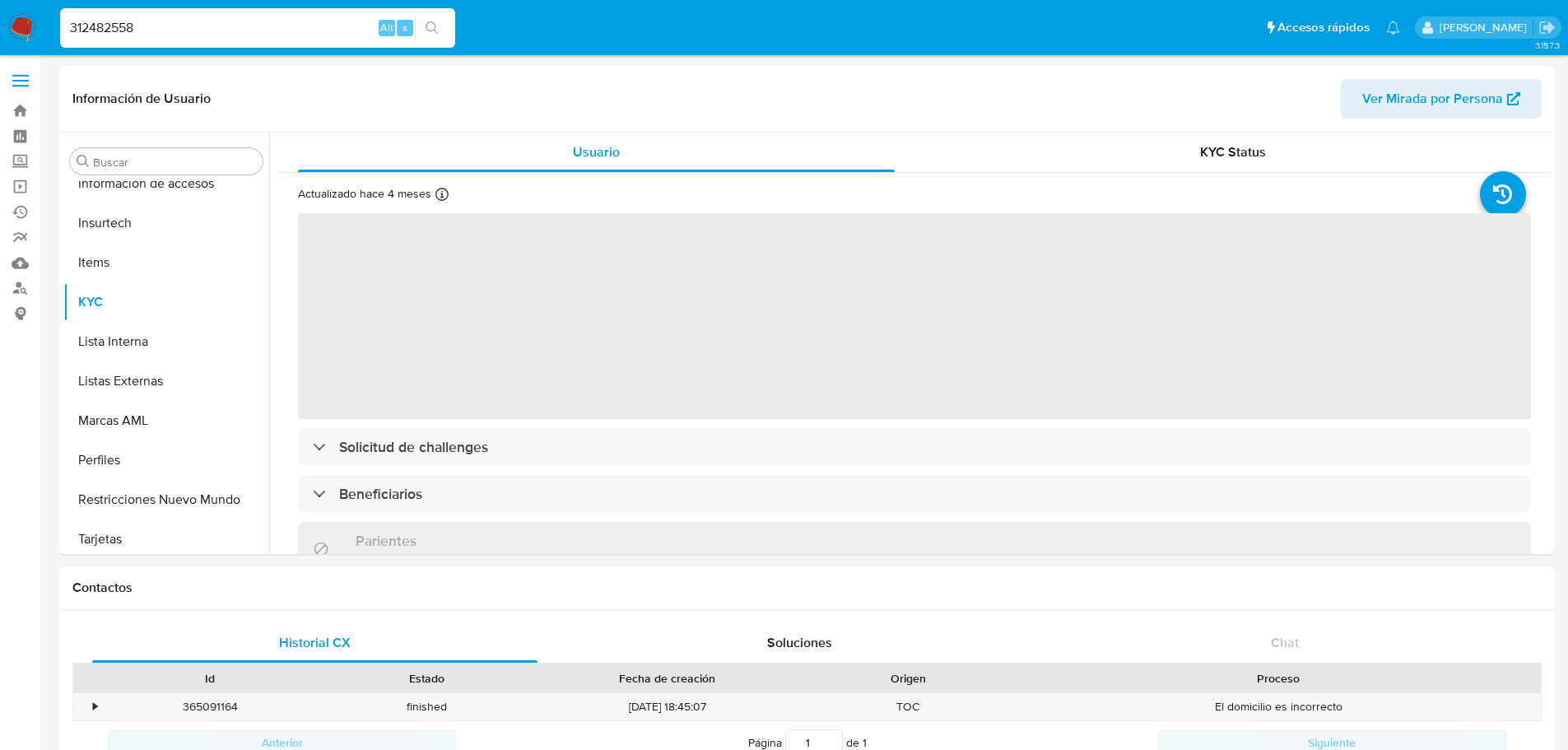
scroll to position [696, 0]
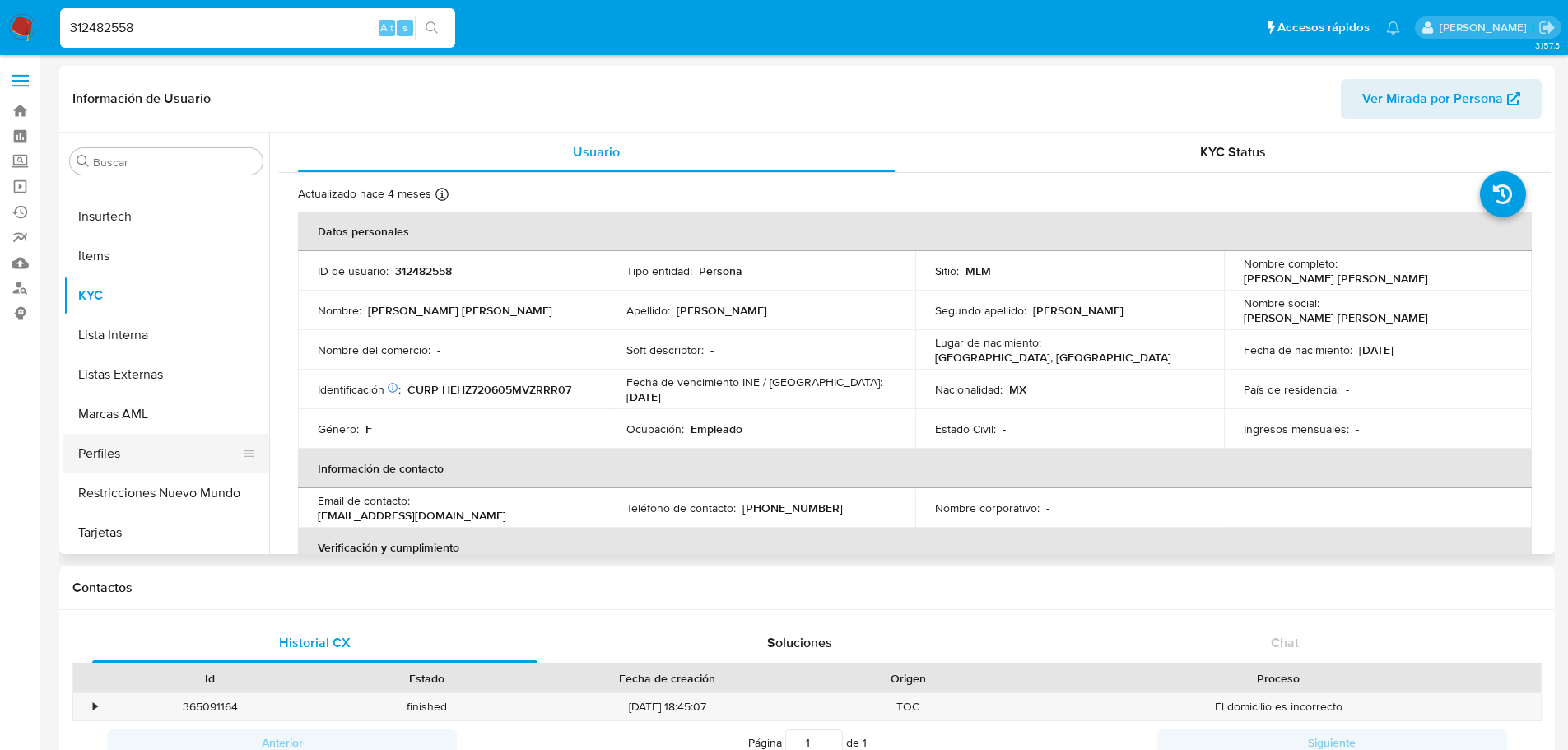
select select "10"
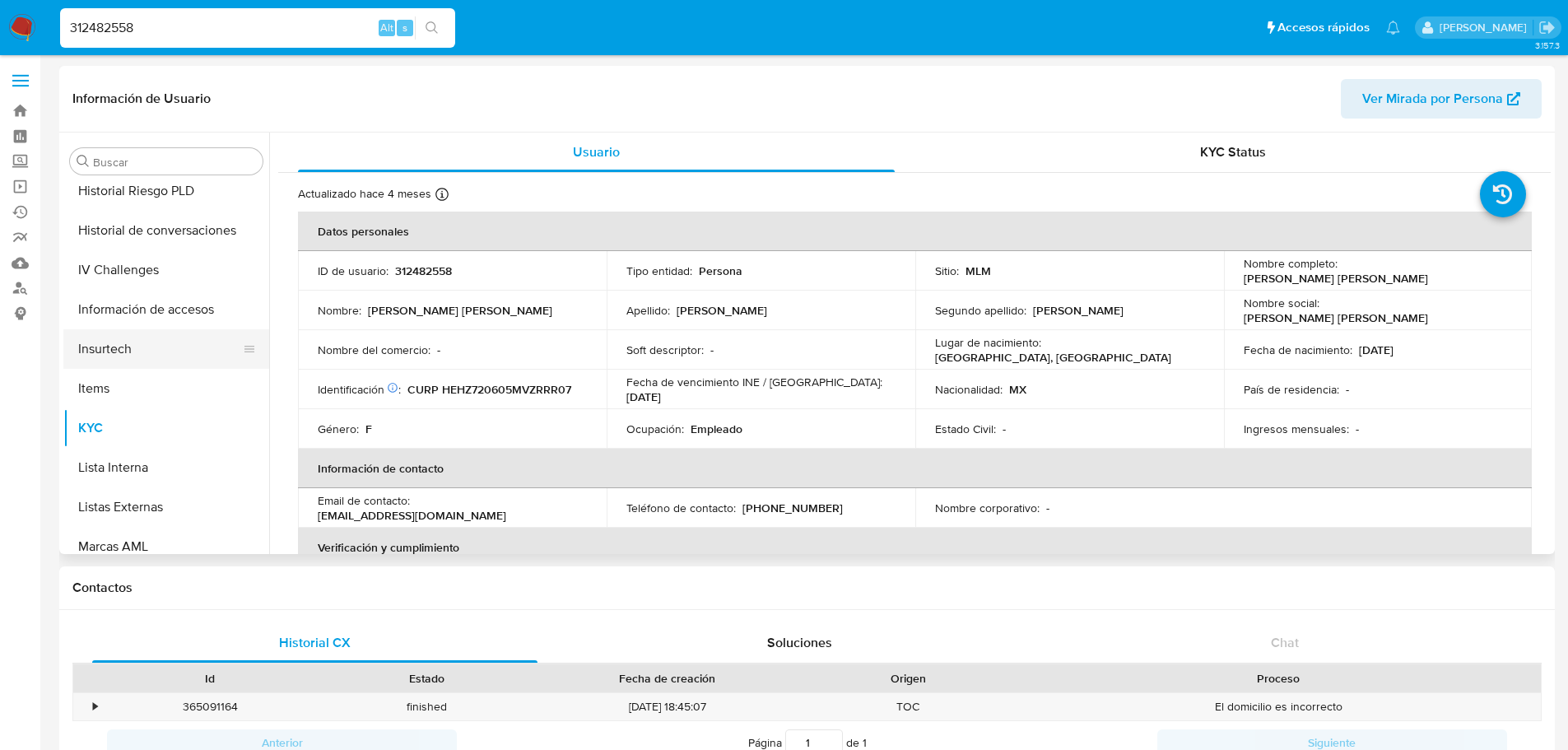
scroll to position [531, 0]
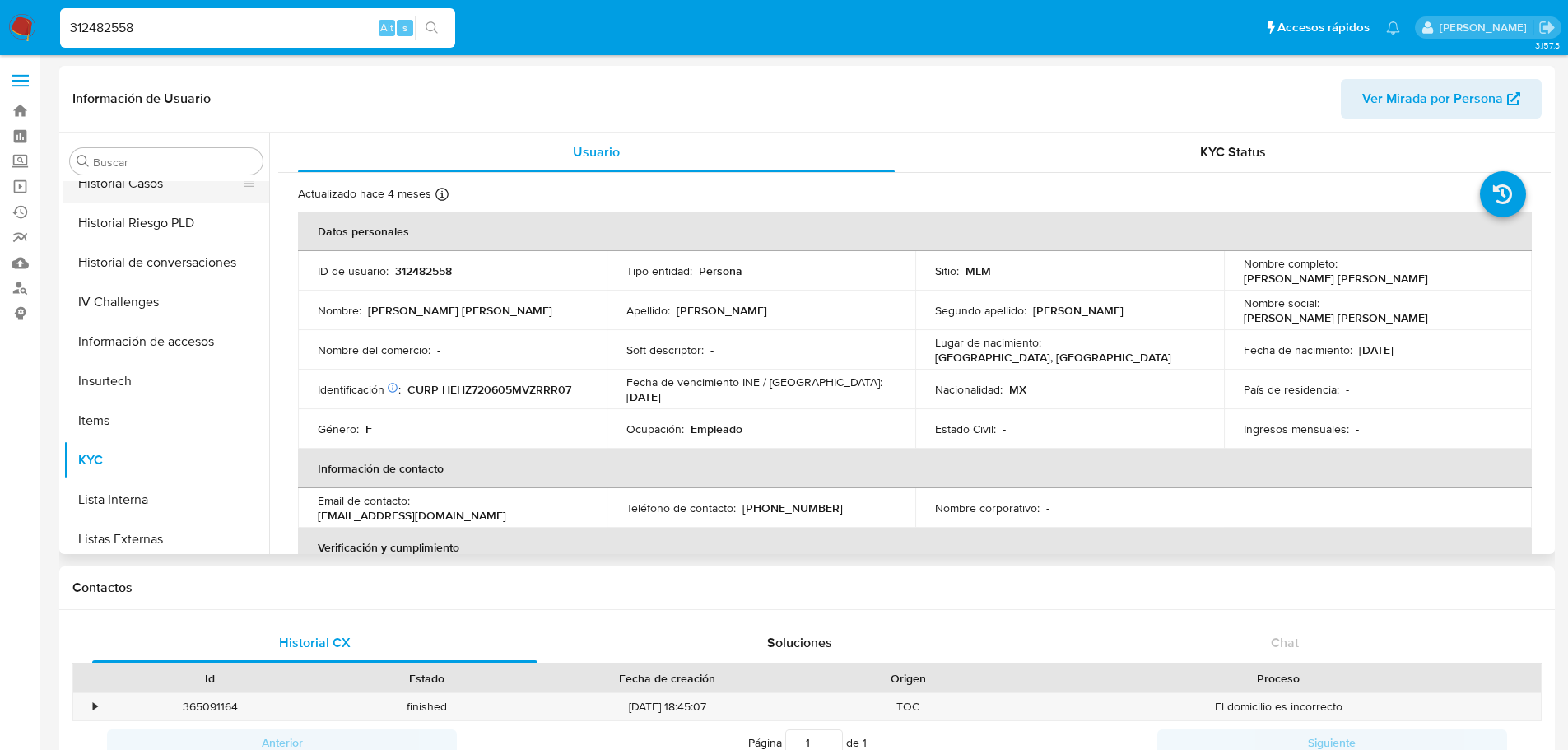
click at [157, 200] on button "Historial Casos" at bounding box center [159, 183] width 192 height 40
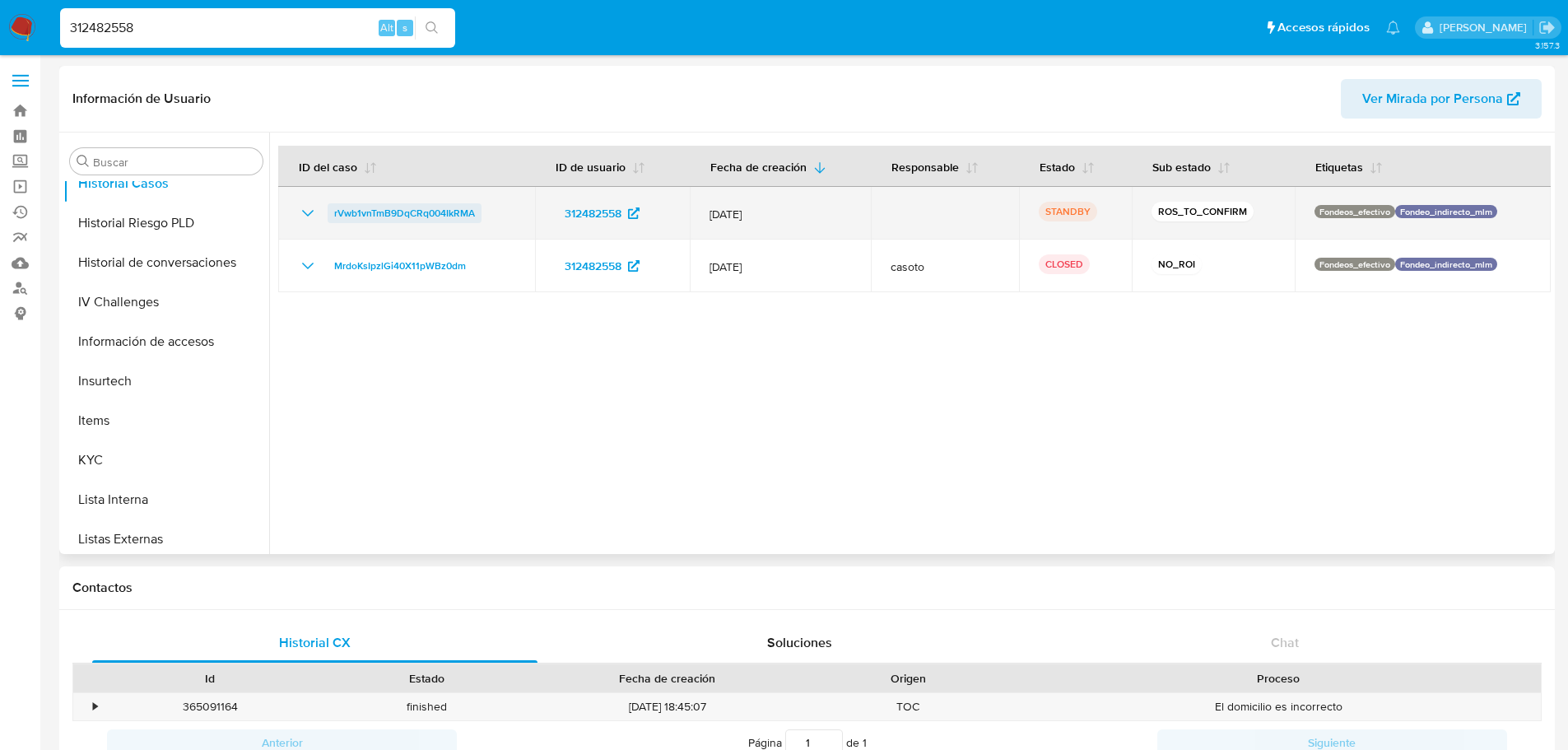
drag, startPoint x: 488, startPoint y: 219, endPoint x: 332, endPoint y: 215, distance: 156.1
click at [332, 215] on div "rVwb1vnTmB9DqCRq004IkRMA" at bounding box center [407, 213] width 217 height 19
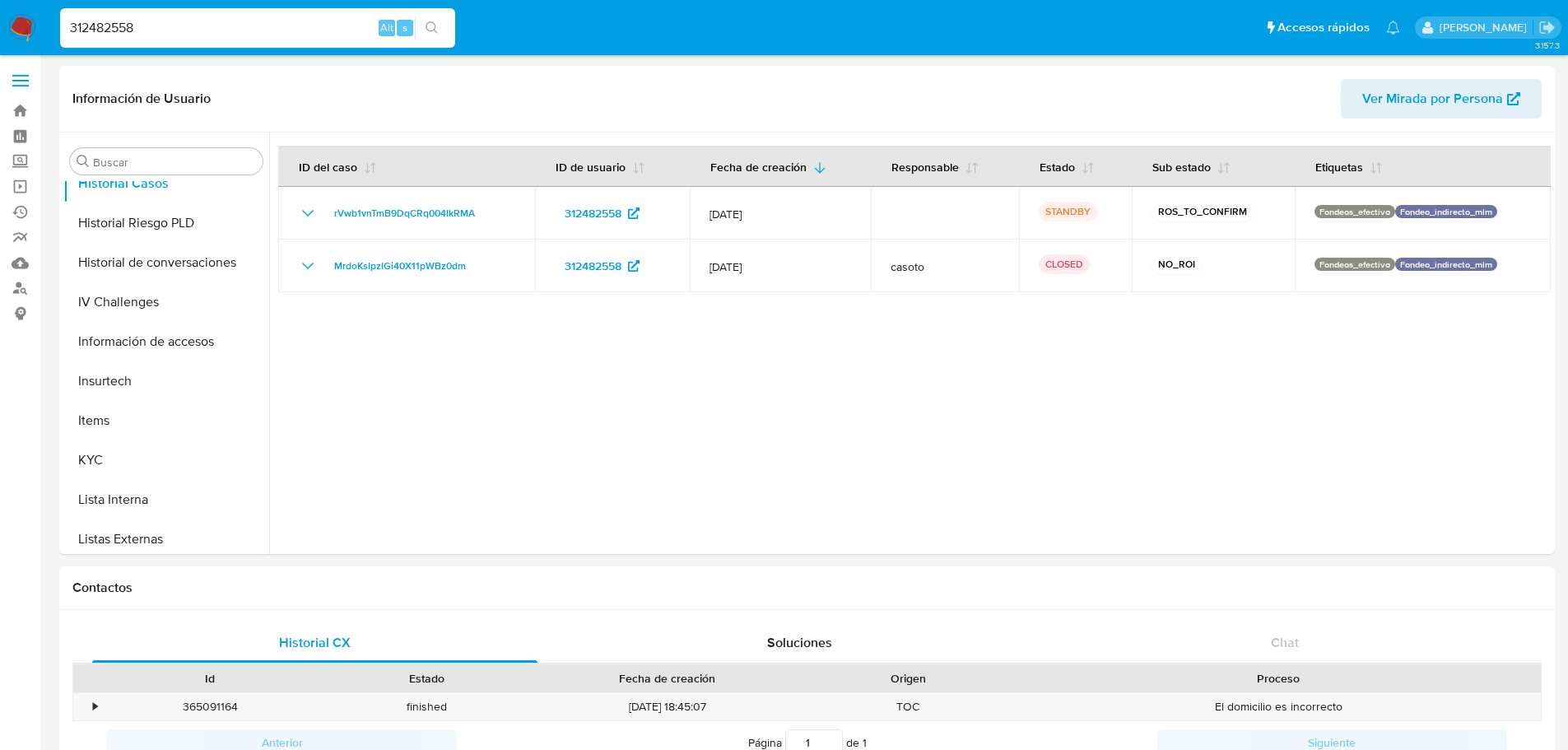
click at [125, 31] on input "312482558" at bounding box center [258, 27] width 395 height 21
paste input "179455145"
type input "179455145"
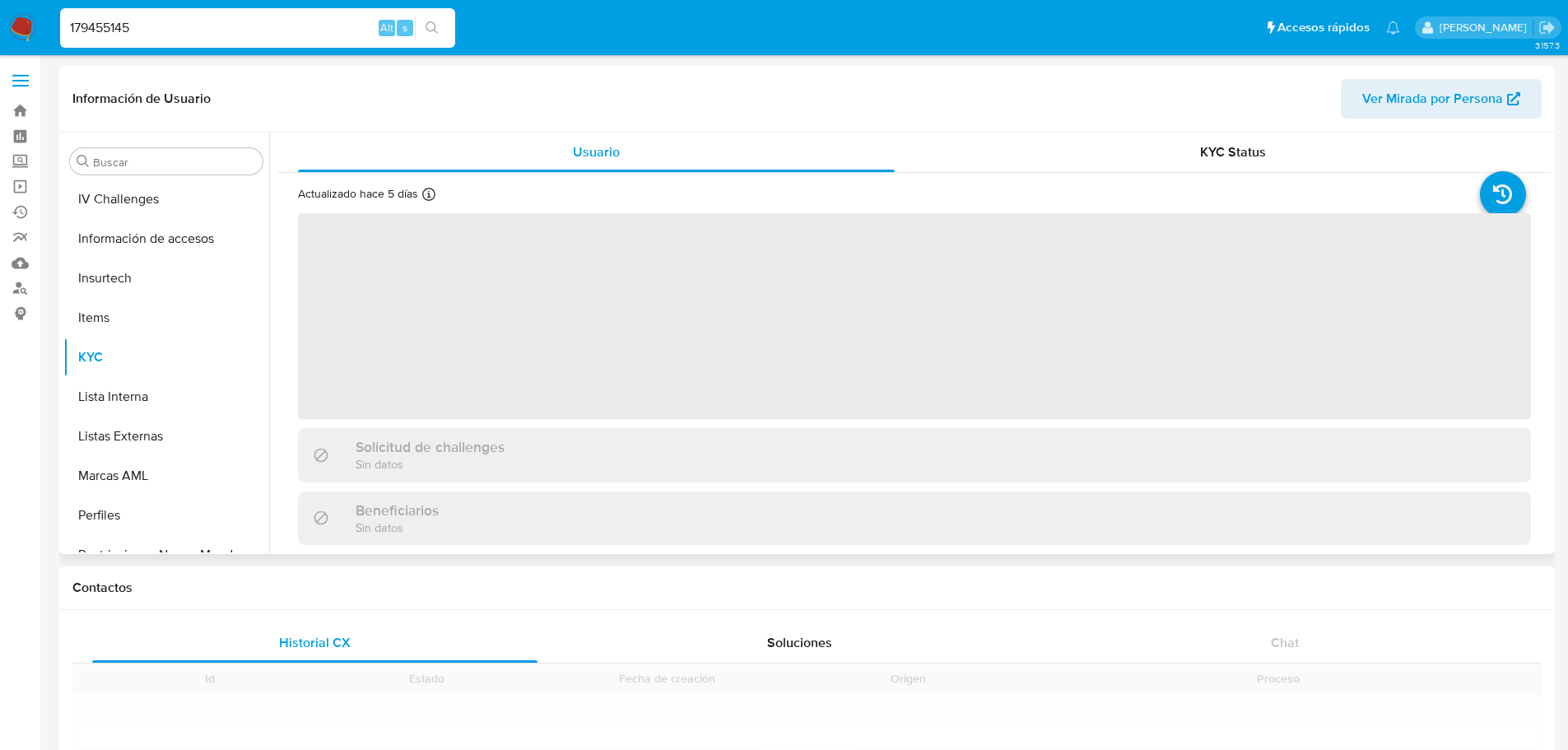
scroll to position [696, 0]
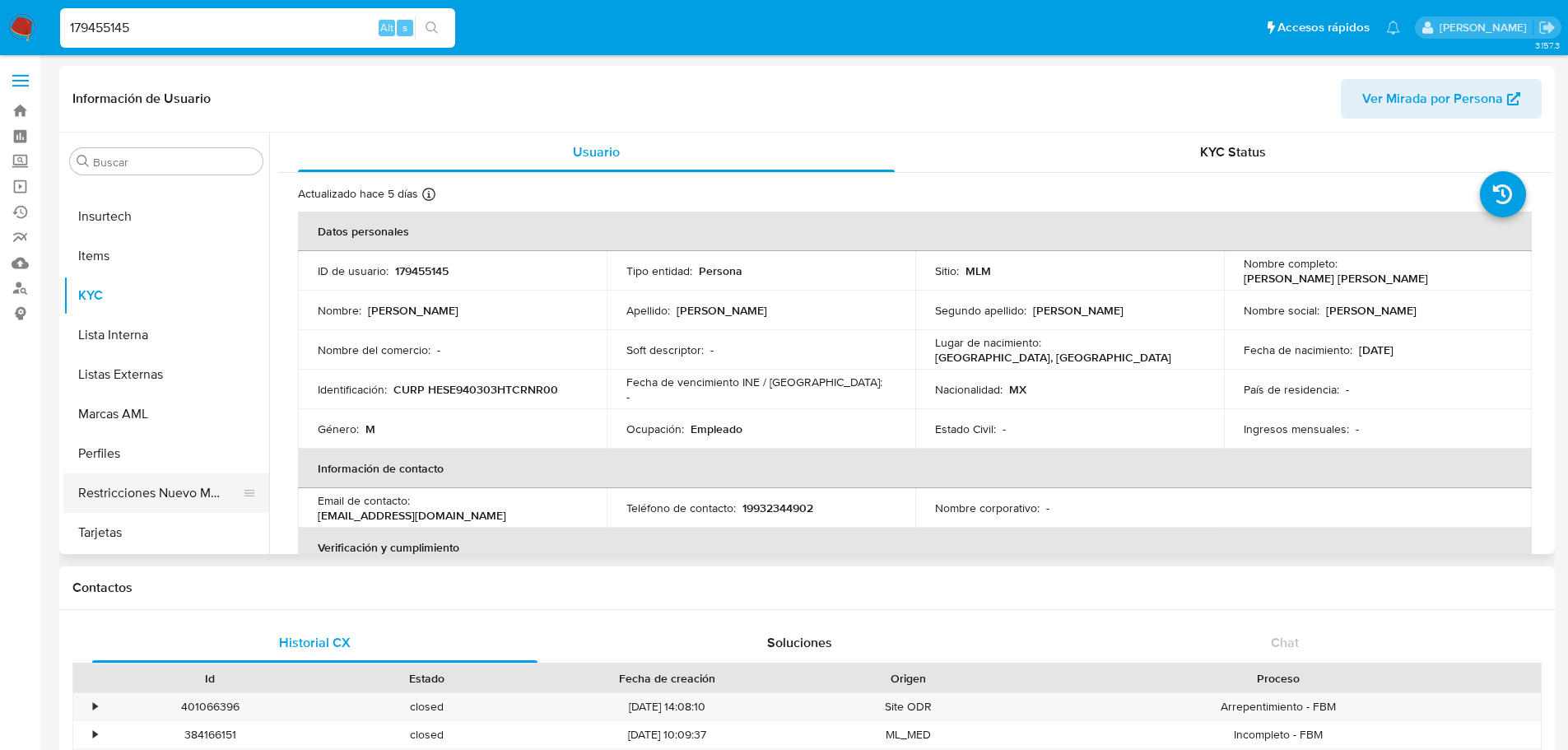
select select "10"
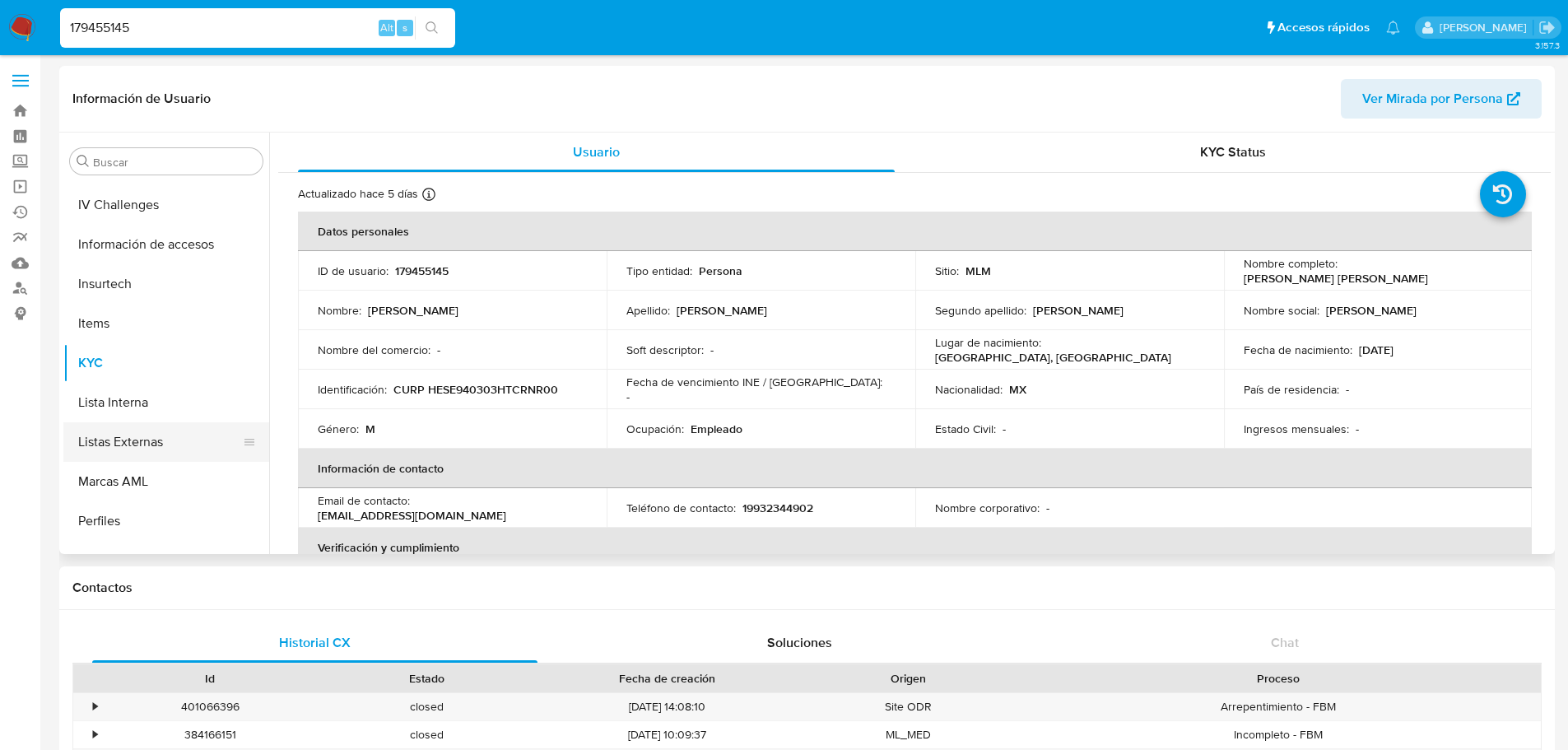
scroll to position [448, 0]
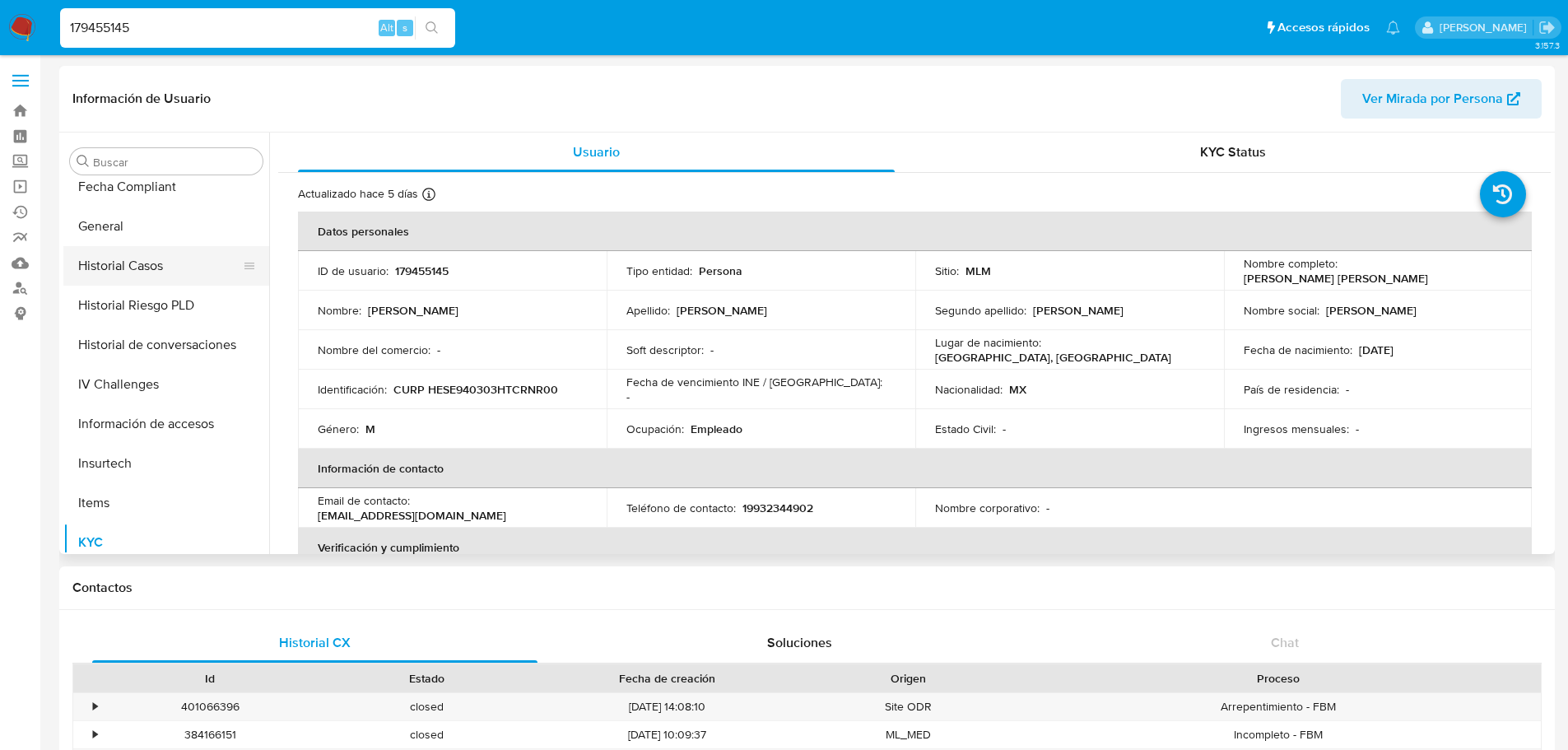
click at [155, 274] on button "Historial Casos" at bounding box center [159, 265] width 192 height 40
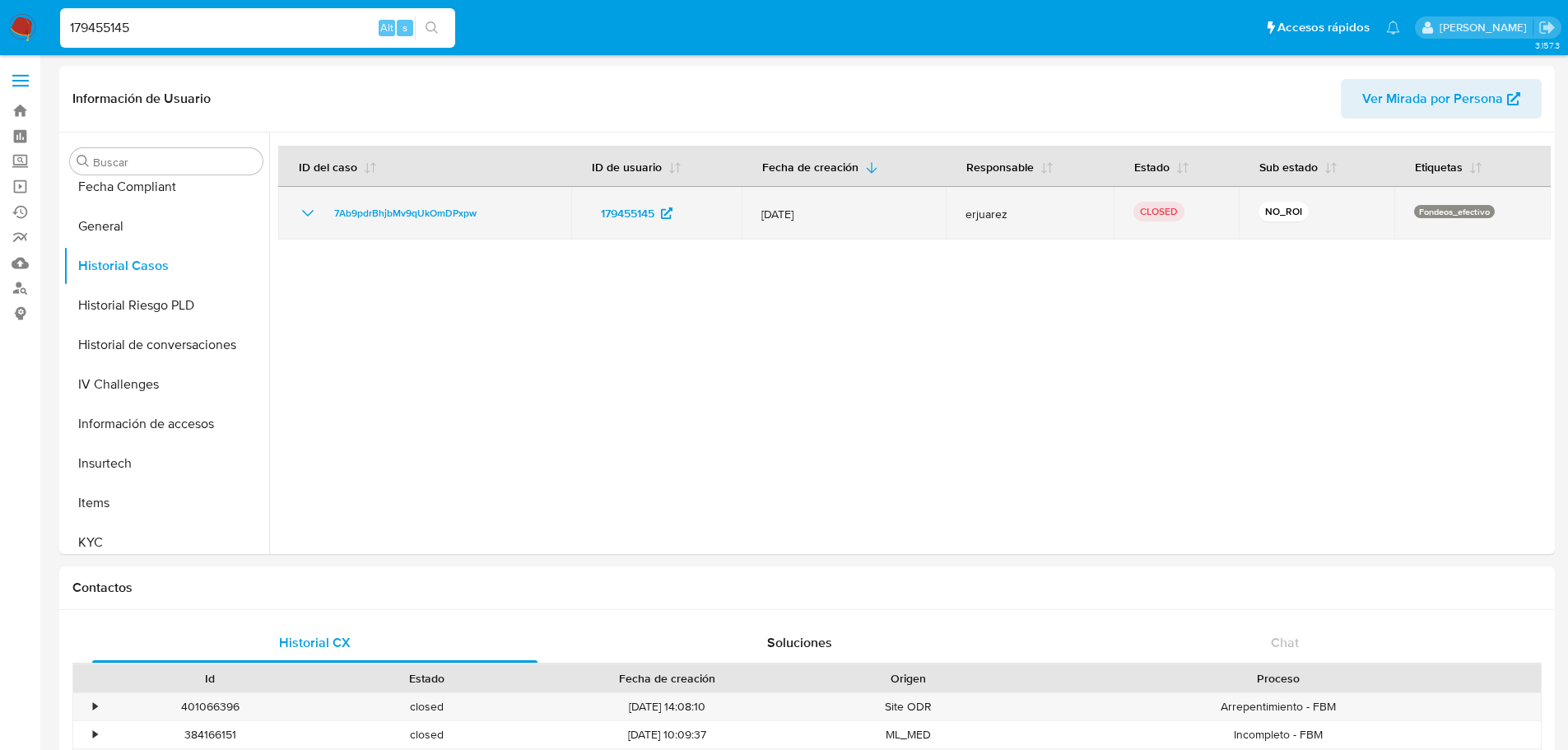
drag, startPoint x: 501, startPoint y: 213, endPoint x: 325, endPoint y: 214, distance: 176.0
click at [325, 214] on div "7Ab9pdrBhjbMv9qUkOmDPxpw" at bounding box center [425, 213] width 253 height 19
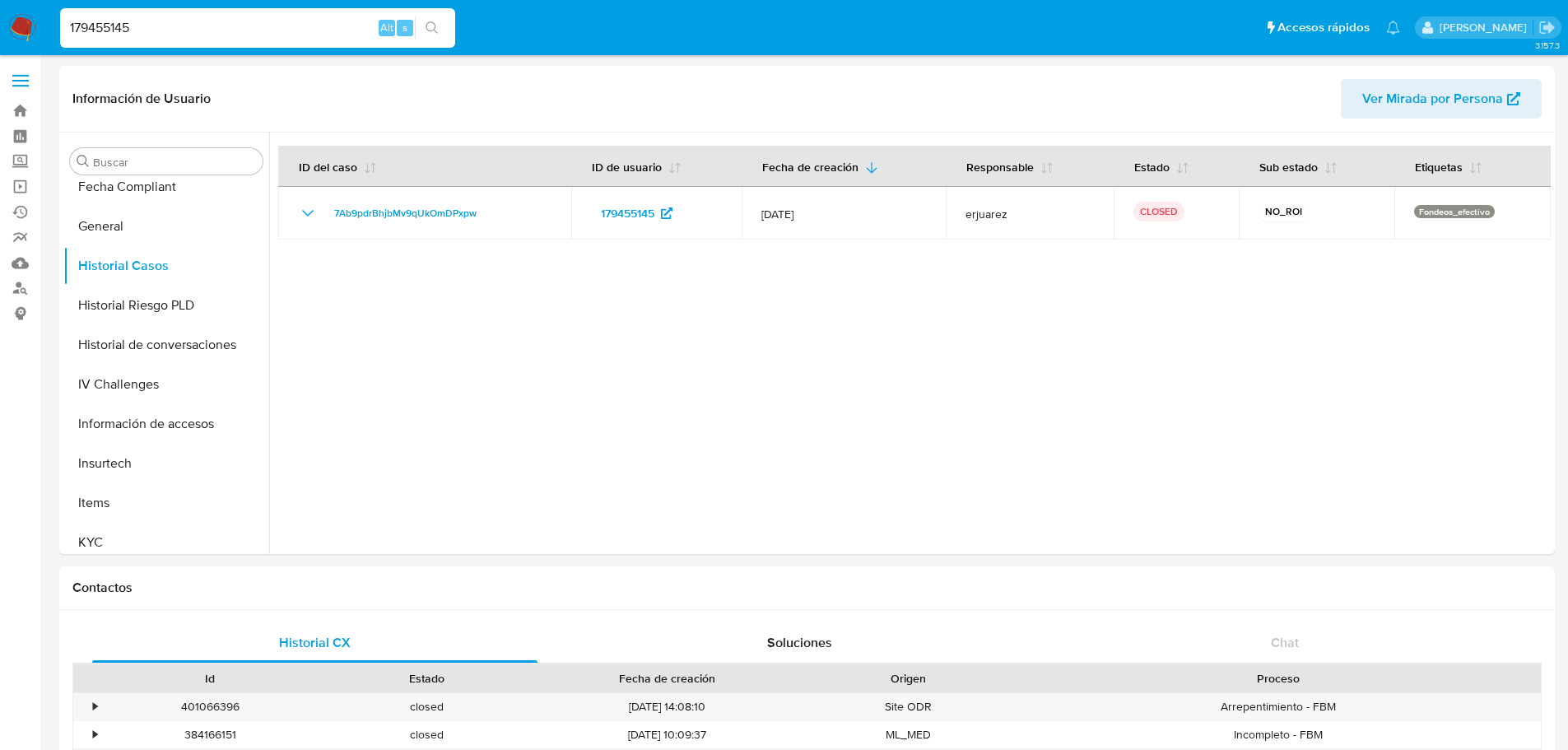
click at [155, 22] on input "179455145" at bounding box center [258, 27] width 395 height 21
drag, startPoint x: 155, startPoint y: 22, endPoint x: 164, endPoint y: 29, distance: 11.4
click at [155, 21] on input "179455145" at bounding box center [258, 27] width 395 height 21
paste input "165780062"
click at [225, 28] on input "1165780062+" at bounding box center [258, 27] width 395 height 21
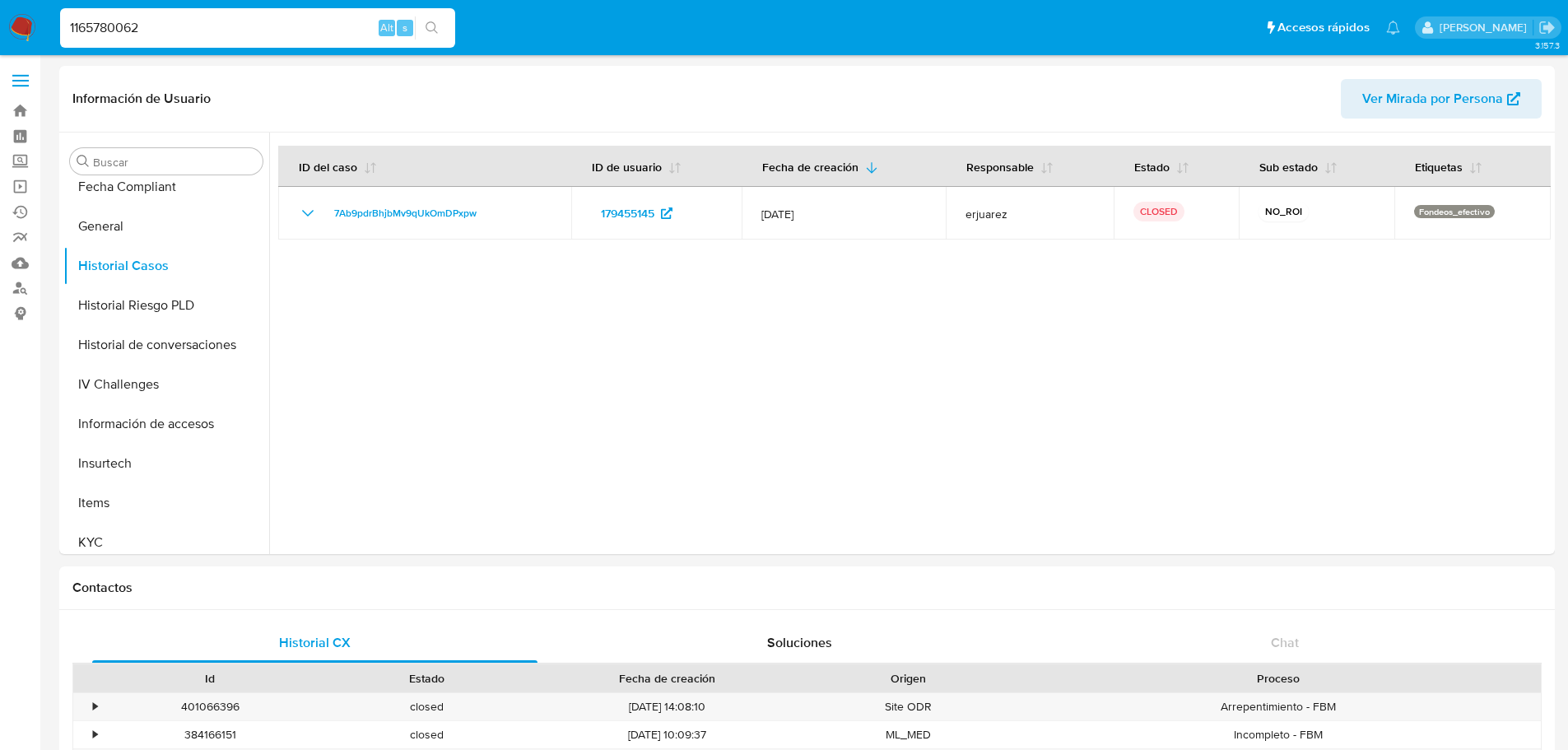
type input "1165780062"
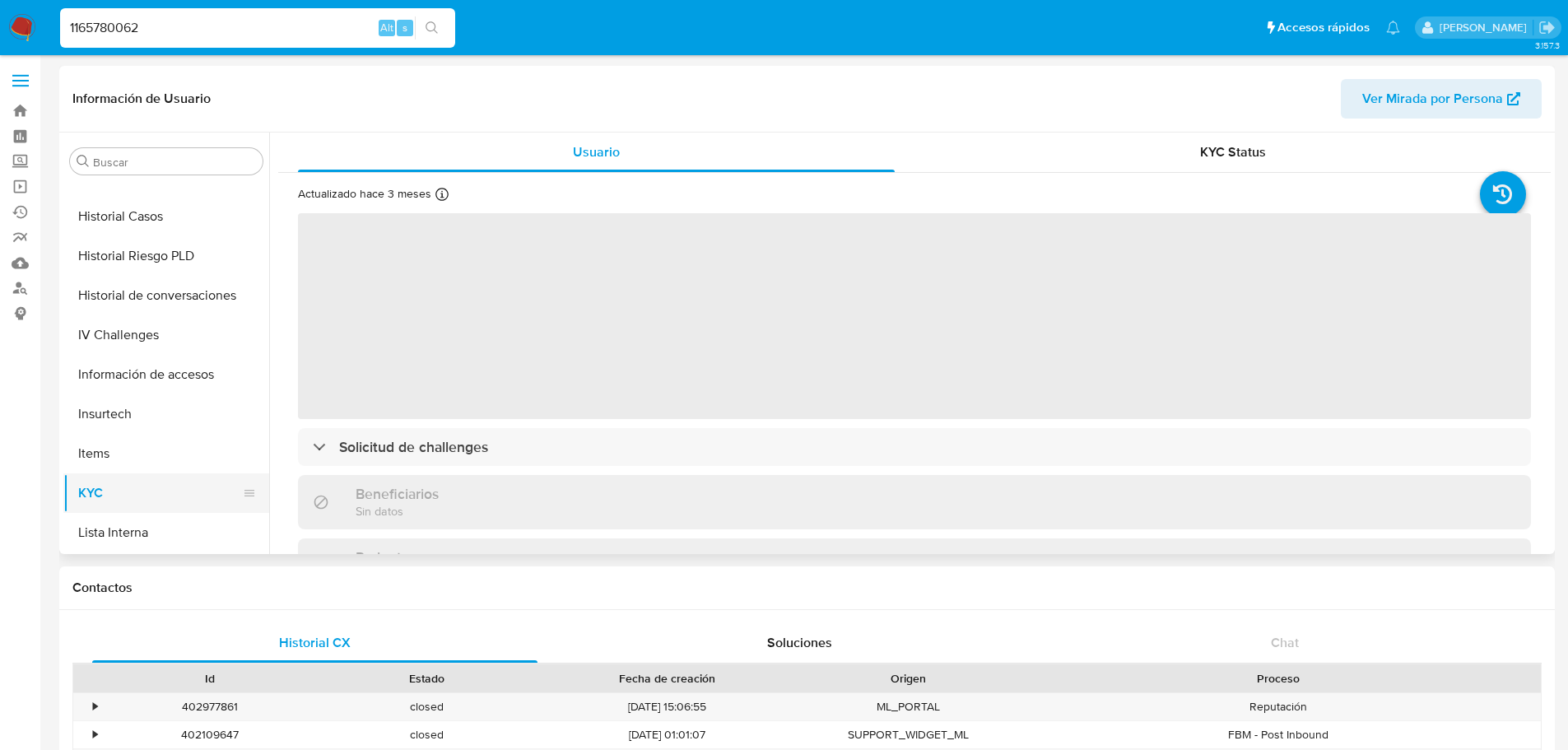
scroll to position [448, 0]
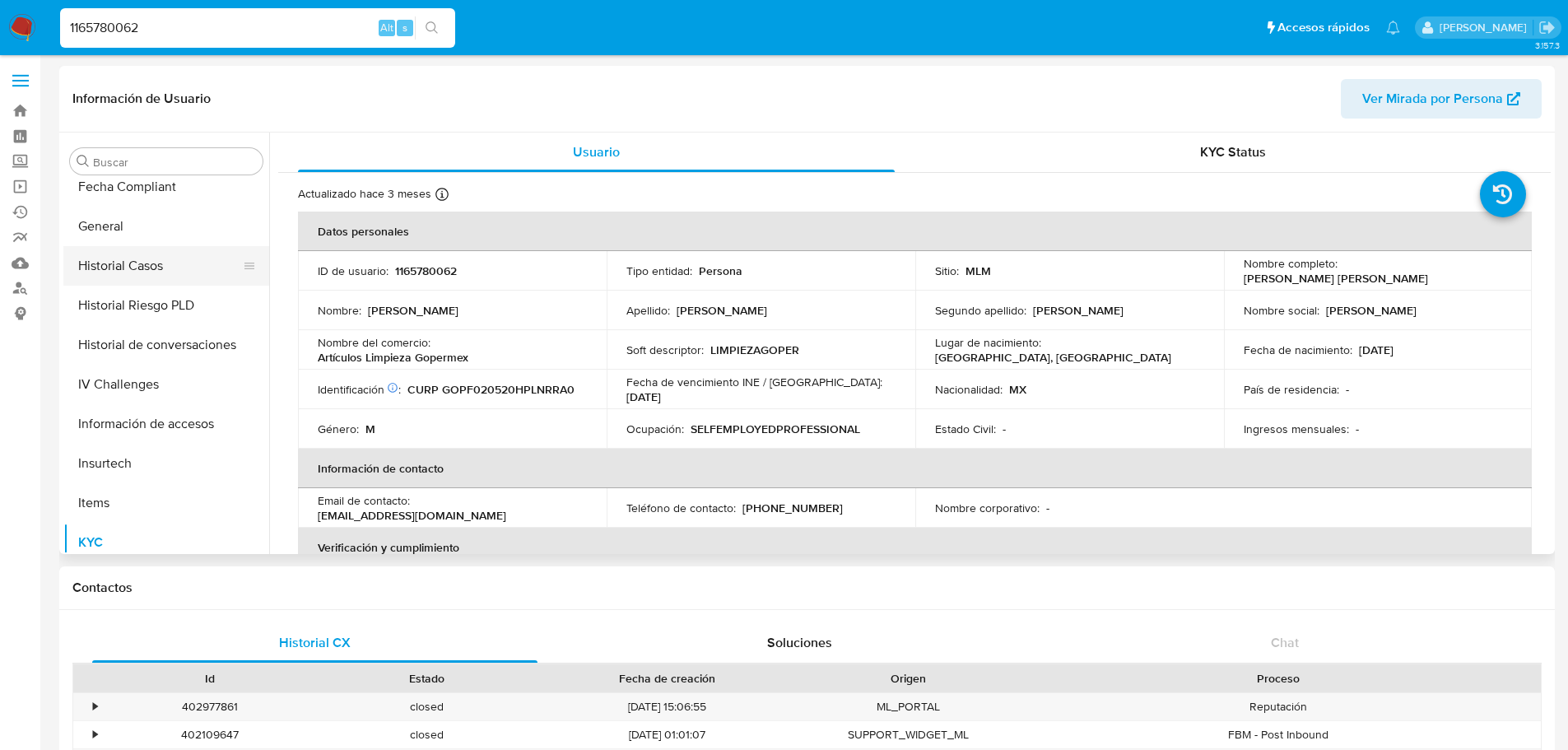
select select "10"
drag, startPoint x: 176, startPoint y: 275, endPoint x: 202, endPoint y: 292, distance: 31.1
click at [171, 276] on button "Historial Casos" at bounding box center [166, 265] width 206 height 40
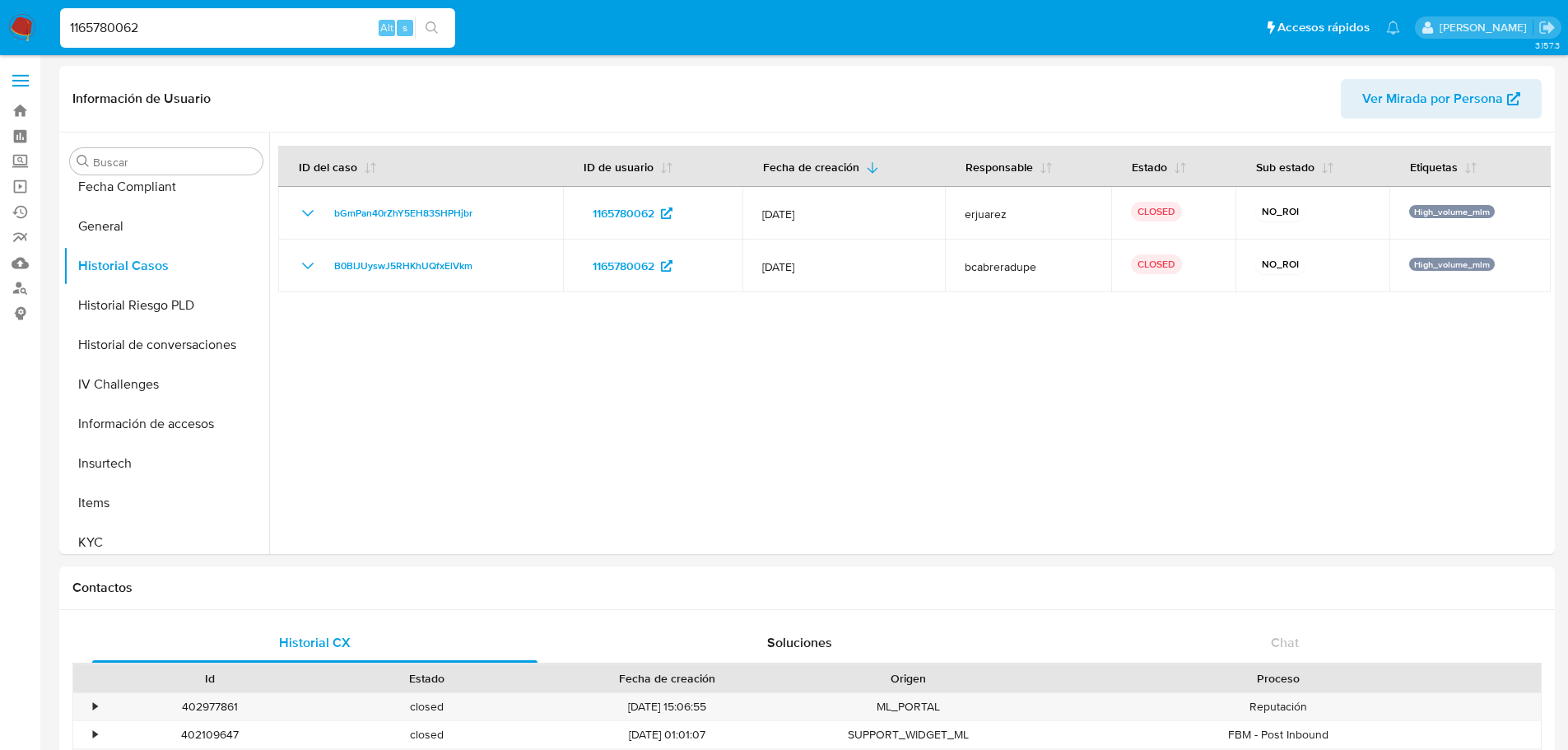
click at [119, 30] on input "1165780062" at bounding box center [258, 27] width 395 height 21
paste input "468904977"
type input "468904977"
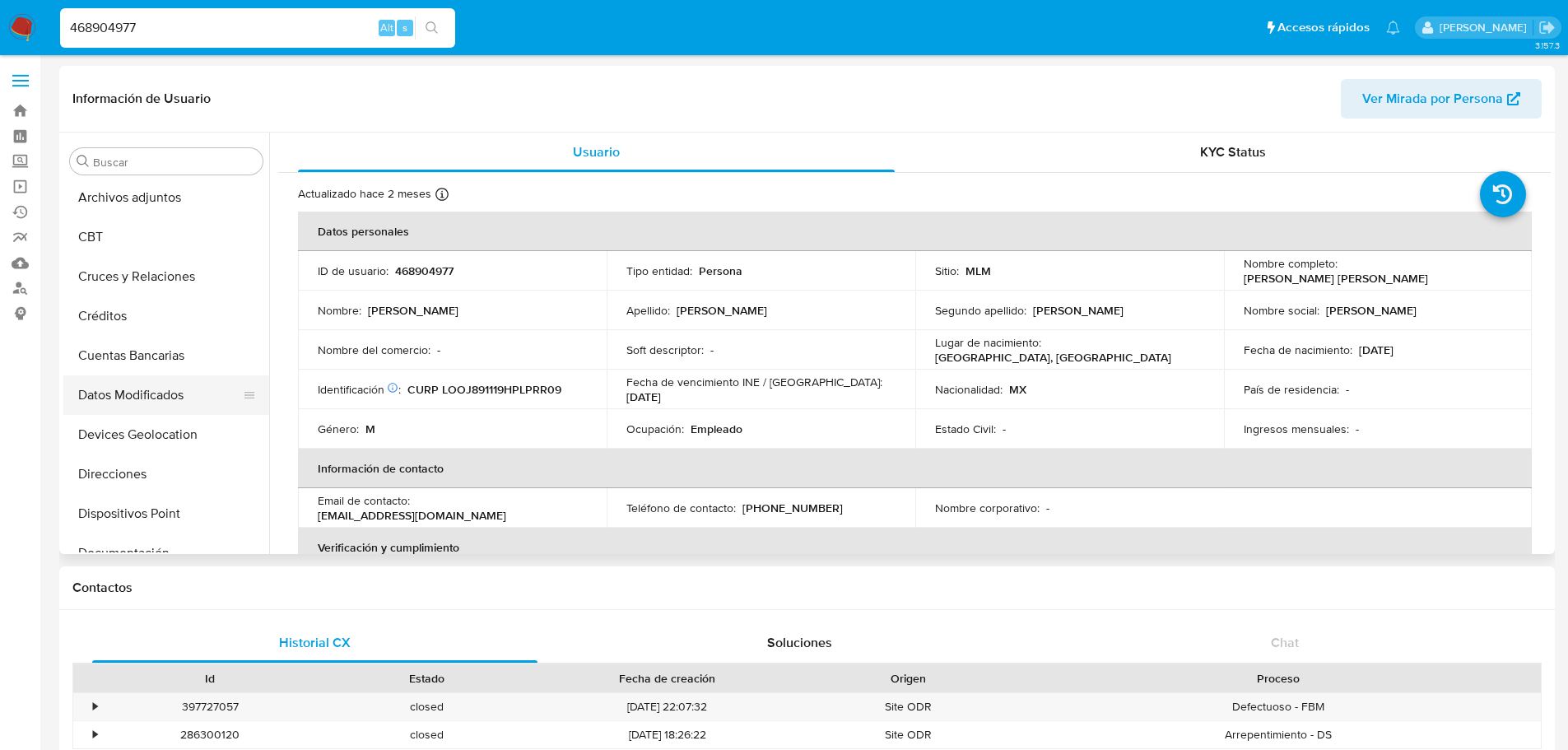
select select "10"
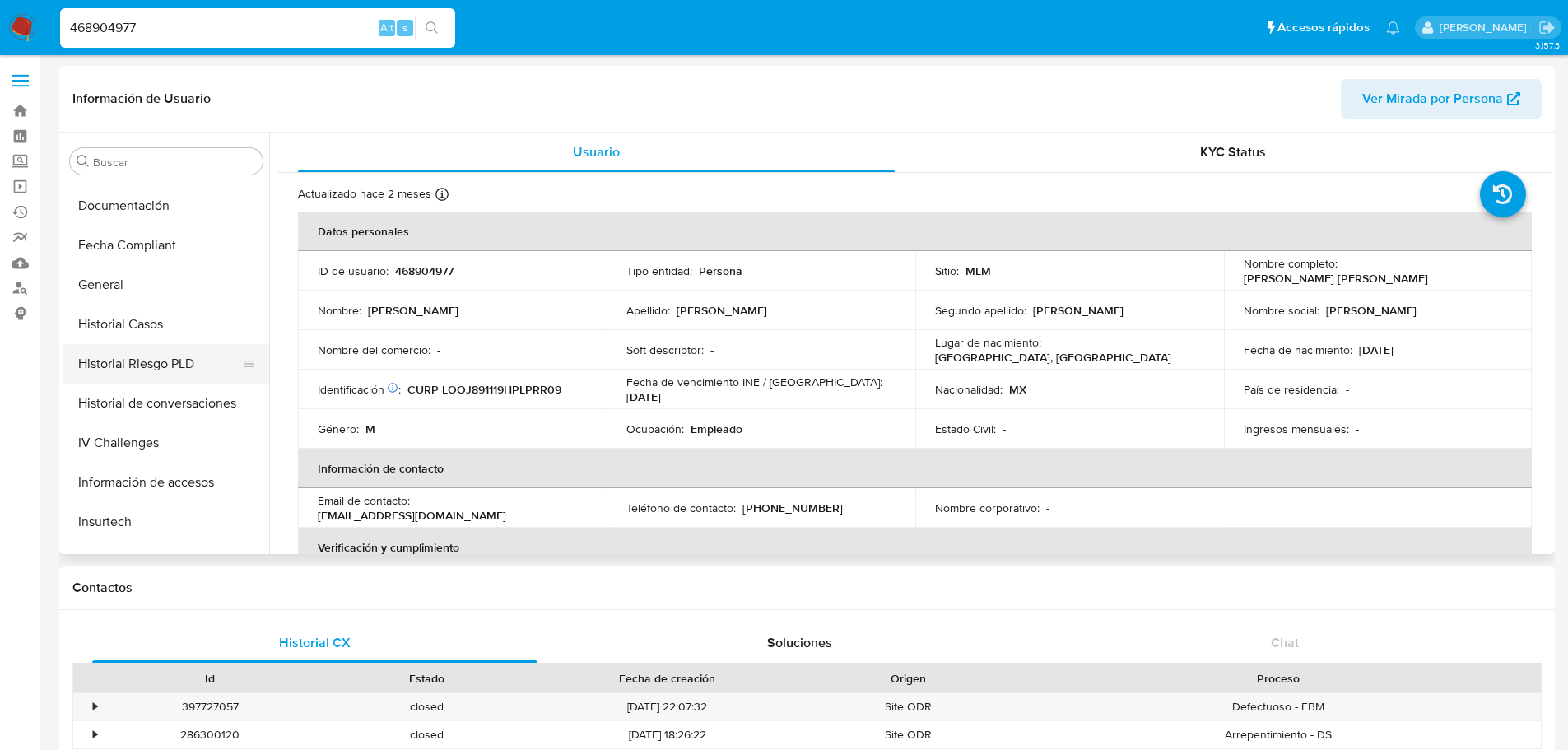
scroll to position [364, 0]
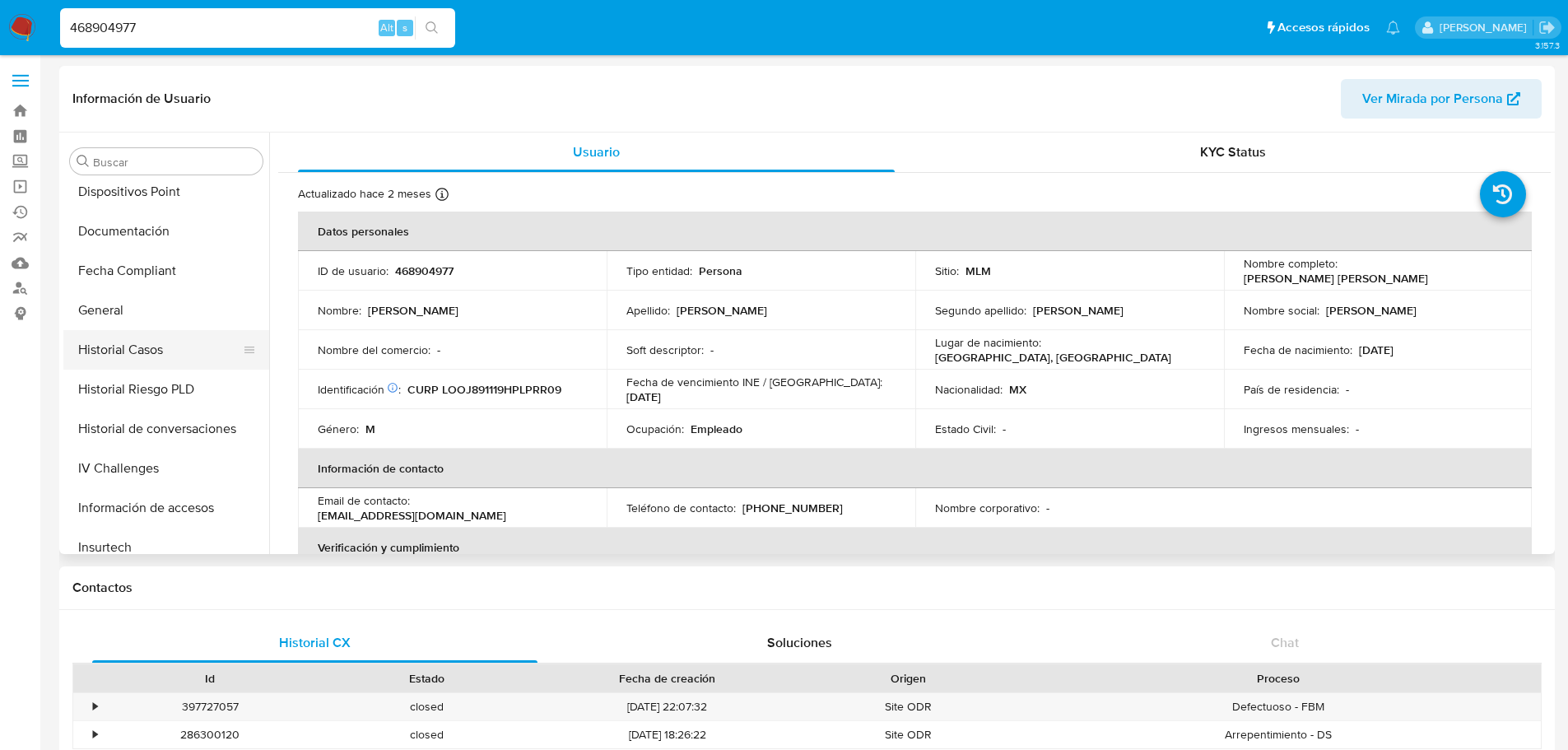
click at [170, 354] on button "Historial Casos" at bounding box center [159, 349] width 192 height 40
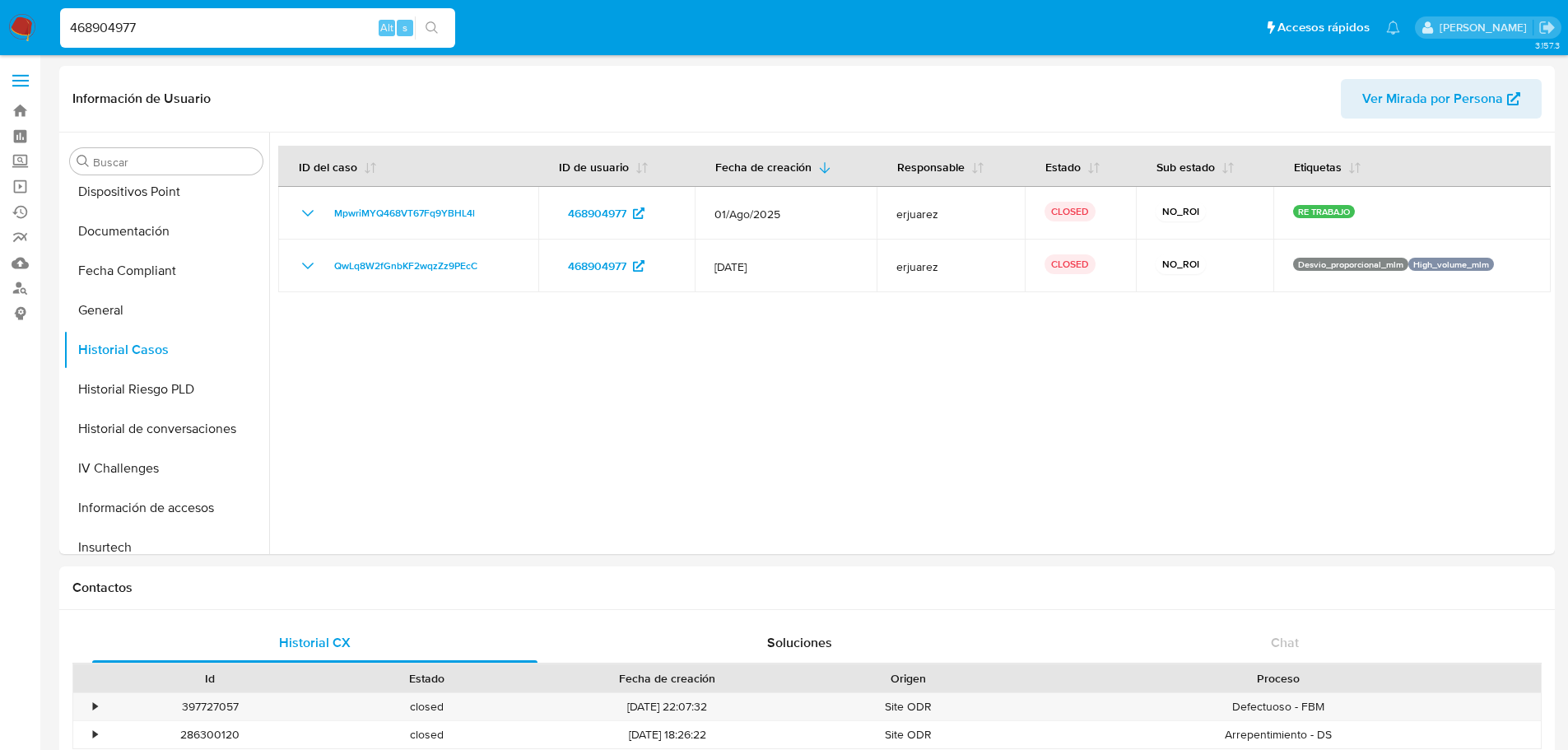
click at [121, 27] on input "468904977" at bounding box center [258, 27] width 395 height 21
paste input "26763034"
type input "267630347"
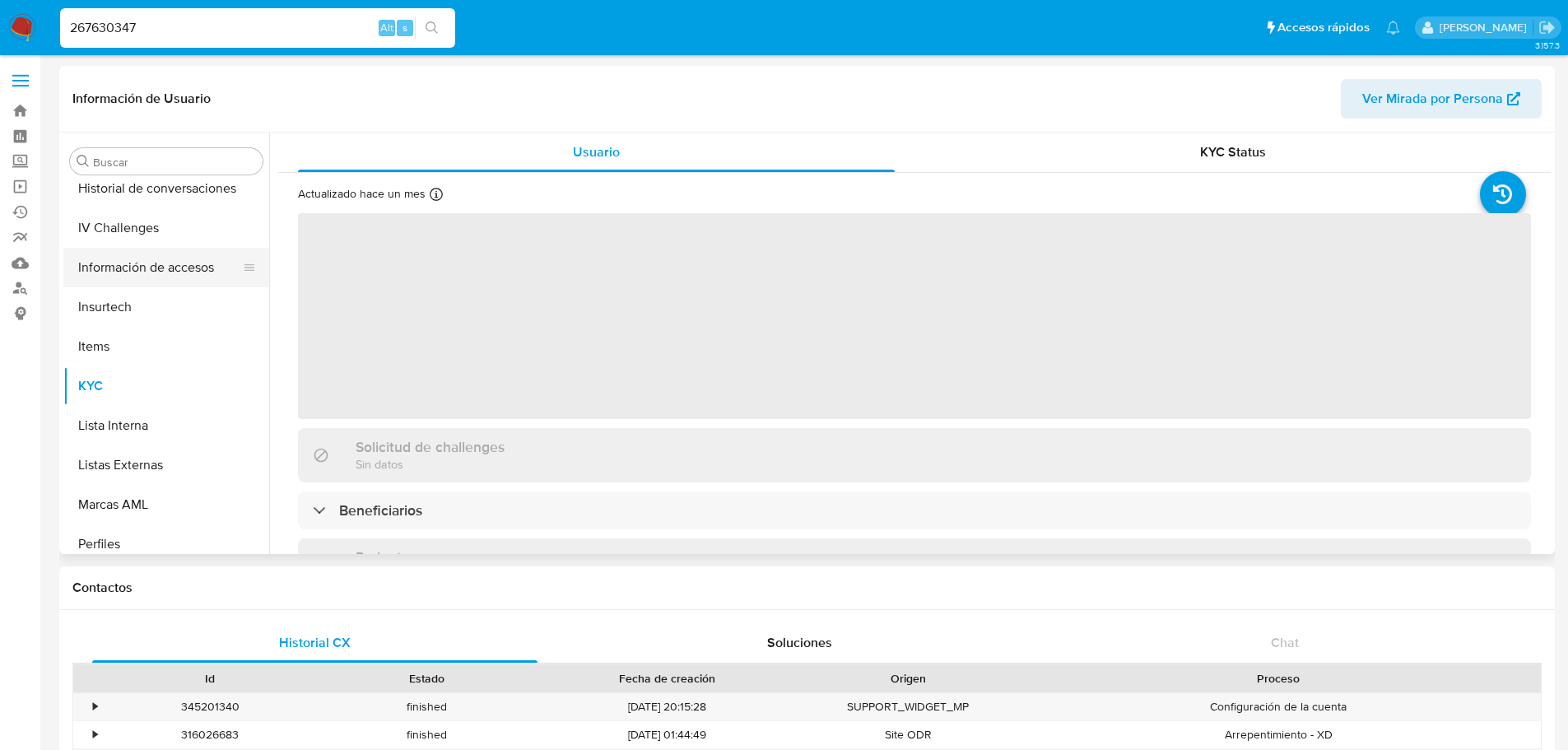
scroll to position [448, 0]
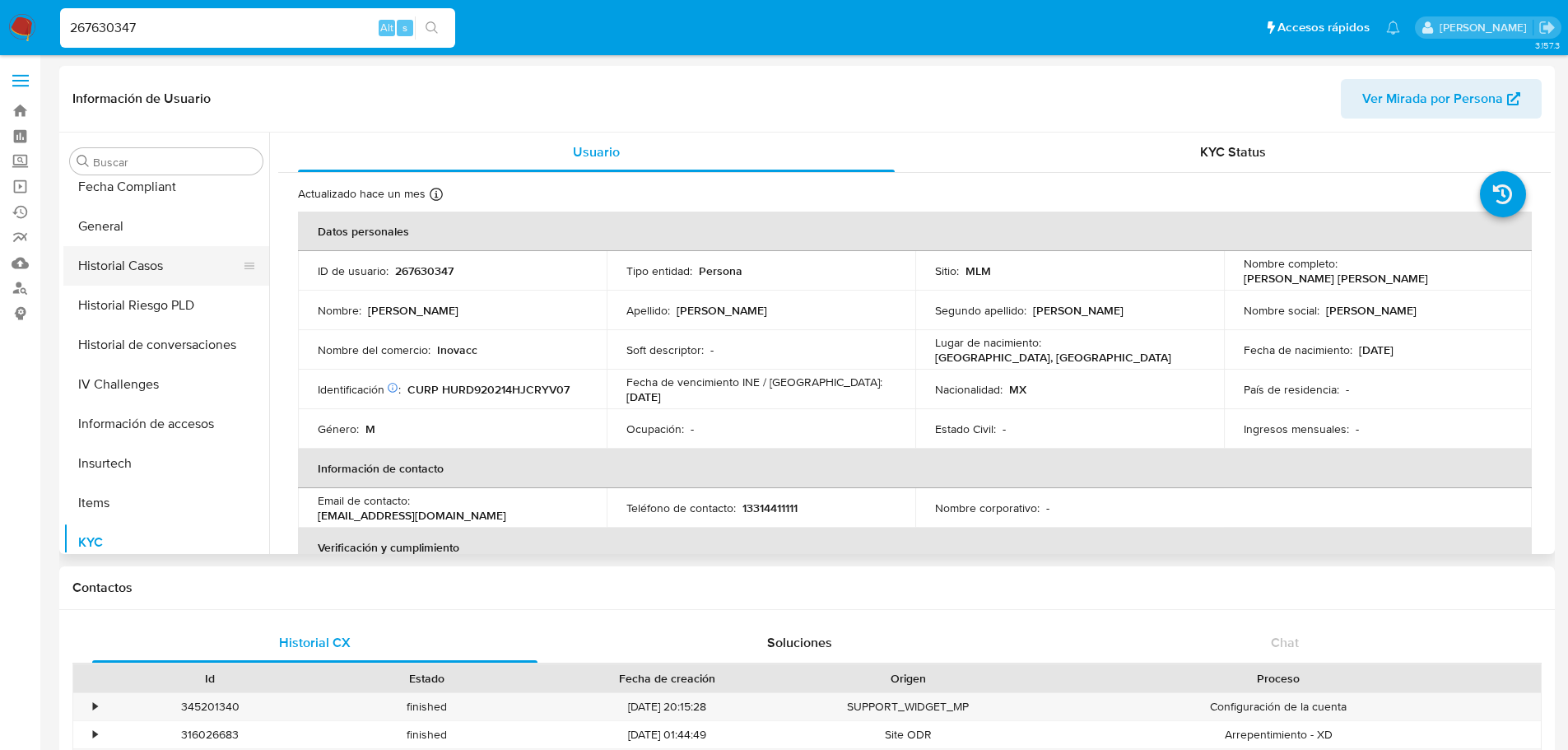
select select "10"
click at [147, 267] on button "Historial Casos" at bounding box center [159, 265] width 192 height 40
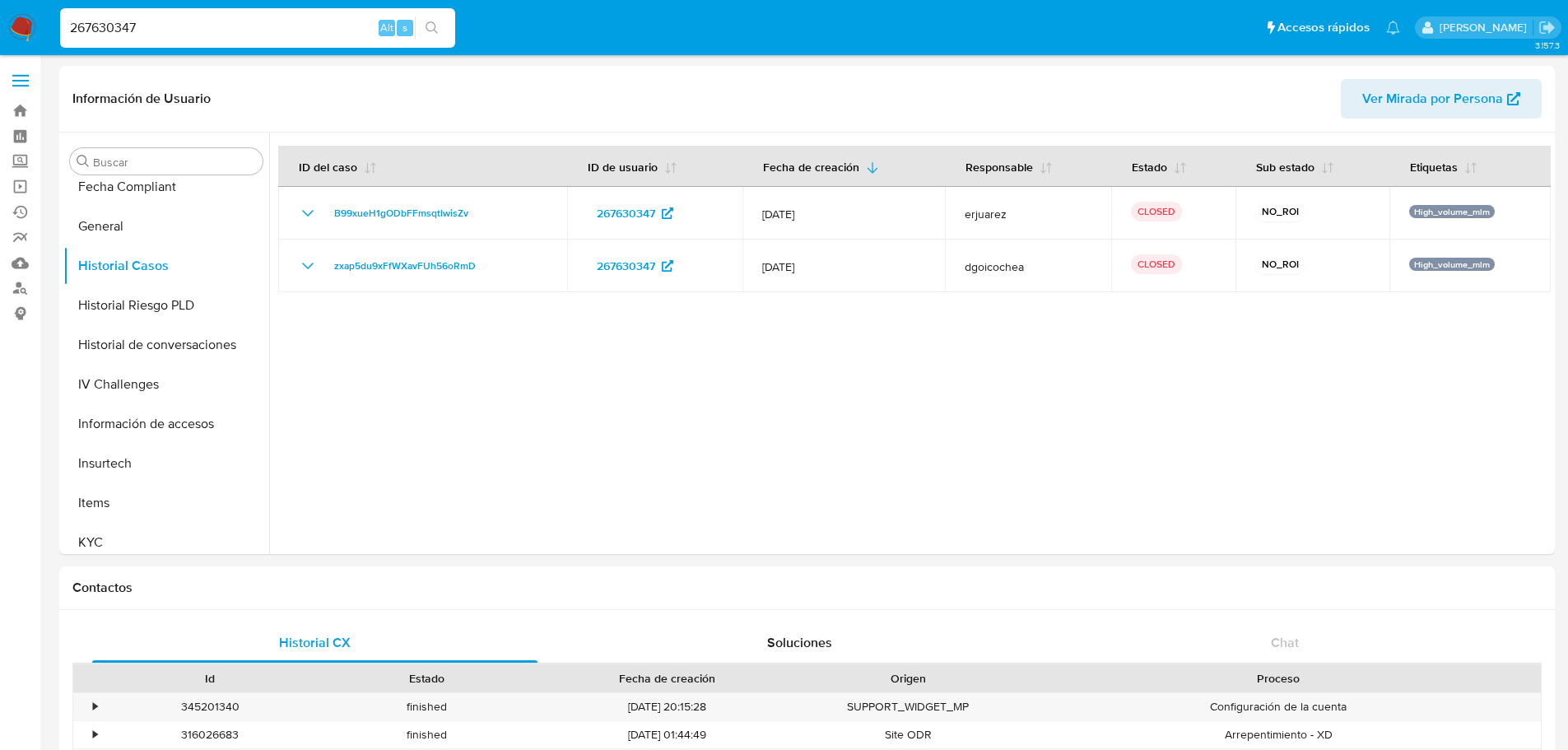
click at [181, 26] on input "267630347" at bounding box center [258, 27] width 395 height 21
click at [181, 25] on input "267630347" at bounding box center [258, 27] width 395 height 21
paste input "4608151"
type input "264608151"
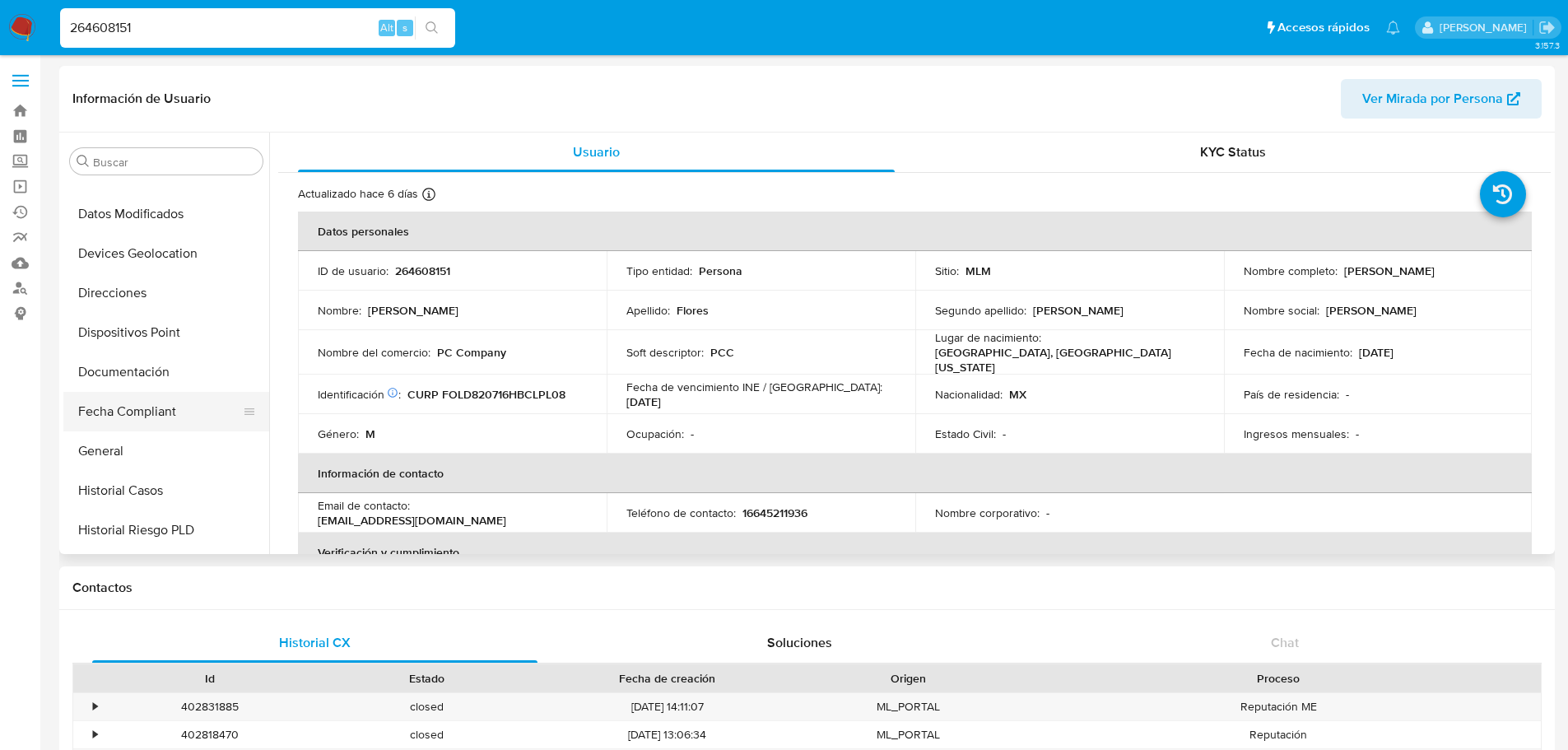
select select "10"
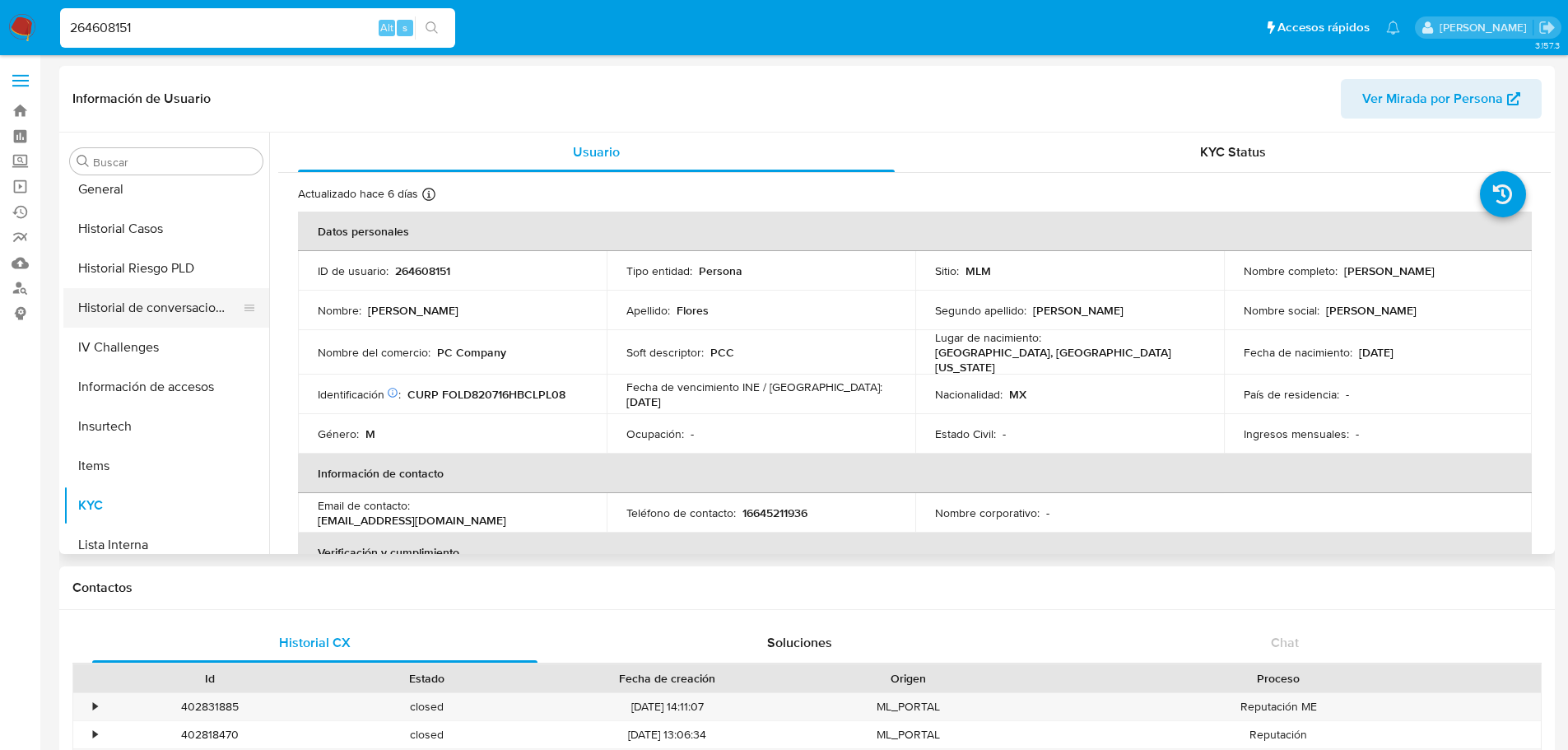
scroll to position [448, 0]
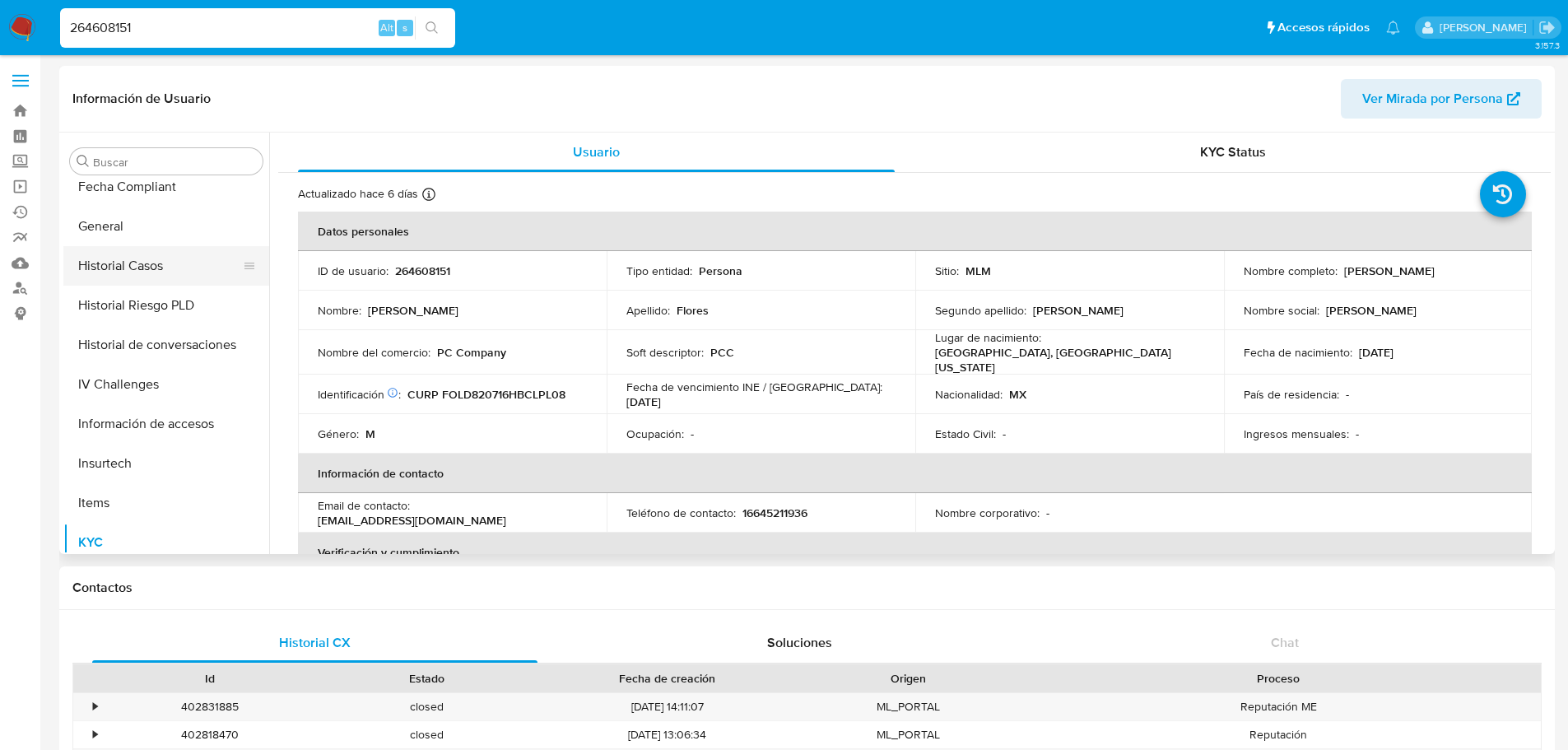
click at [162, 276] on button "Historial Casos" at bounding box center [159, 265] width 192 height 40
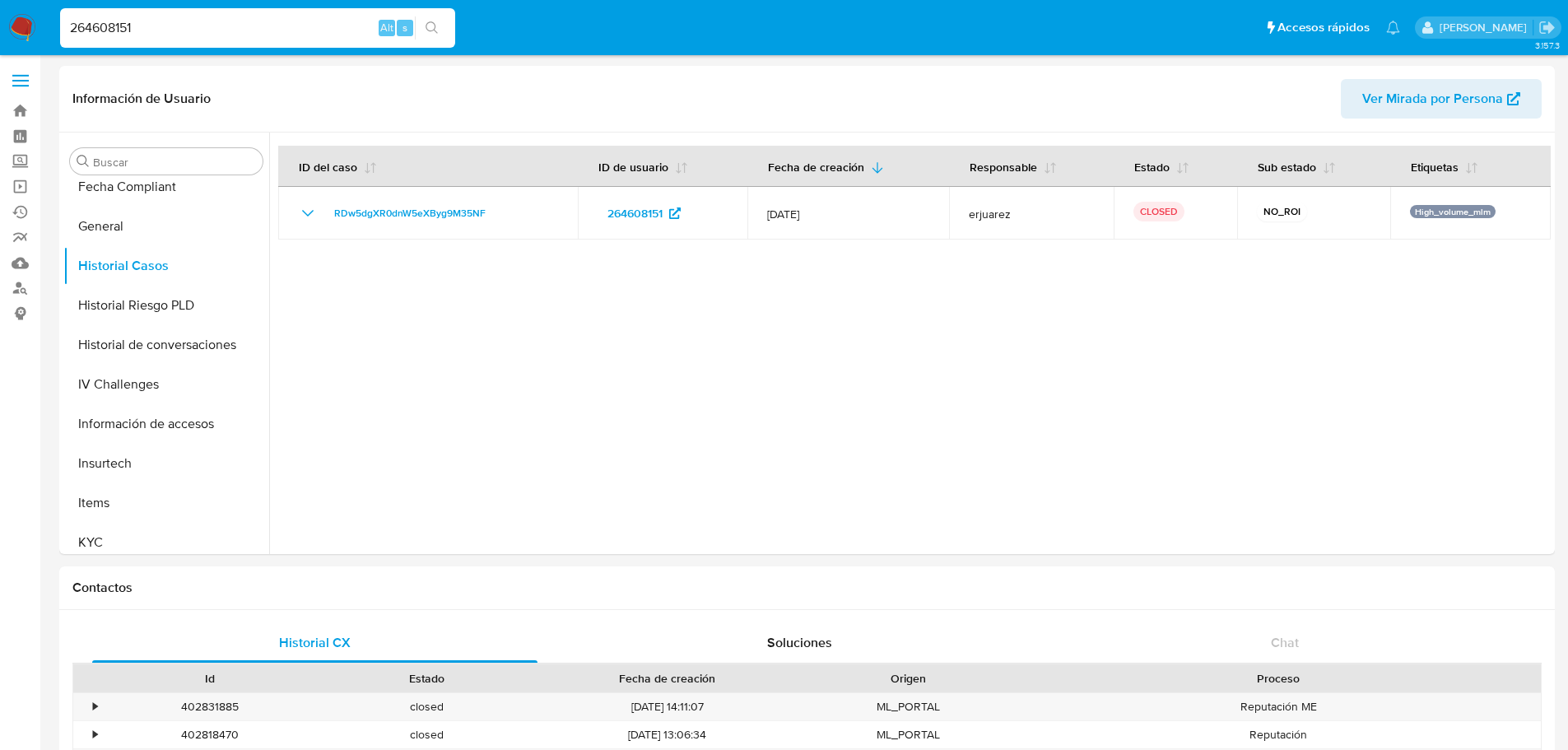
click at [143, 25] on input "264608151" at bounding box center [258, 27] width 395 height 21
paste input "27616829"
type input "227616829"
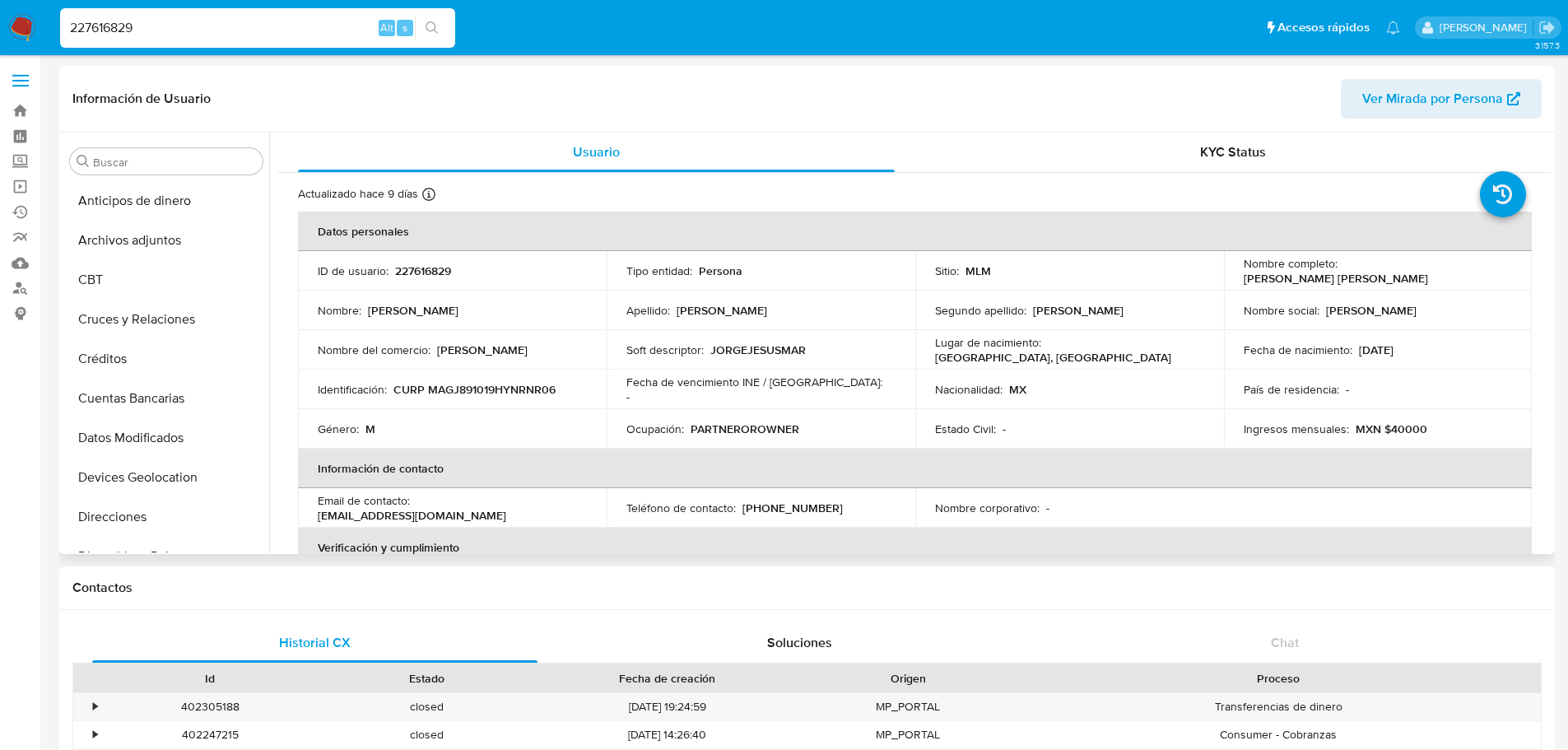
scroll to position [494, 0]
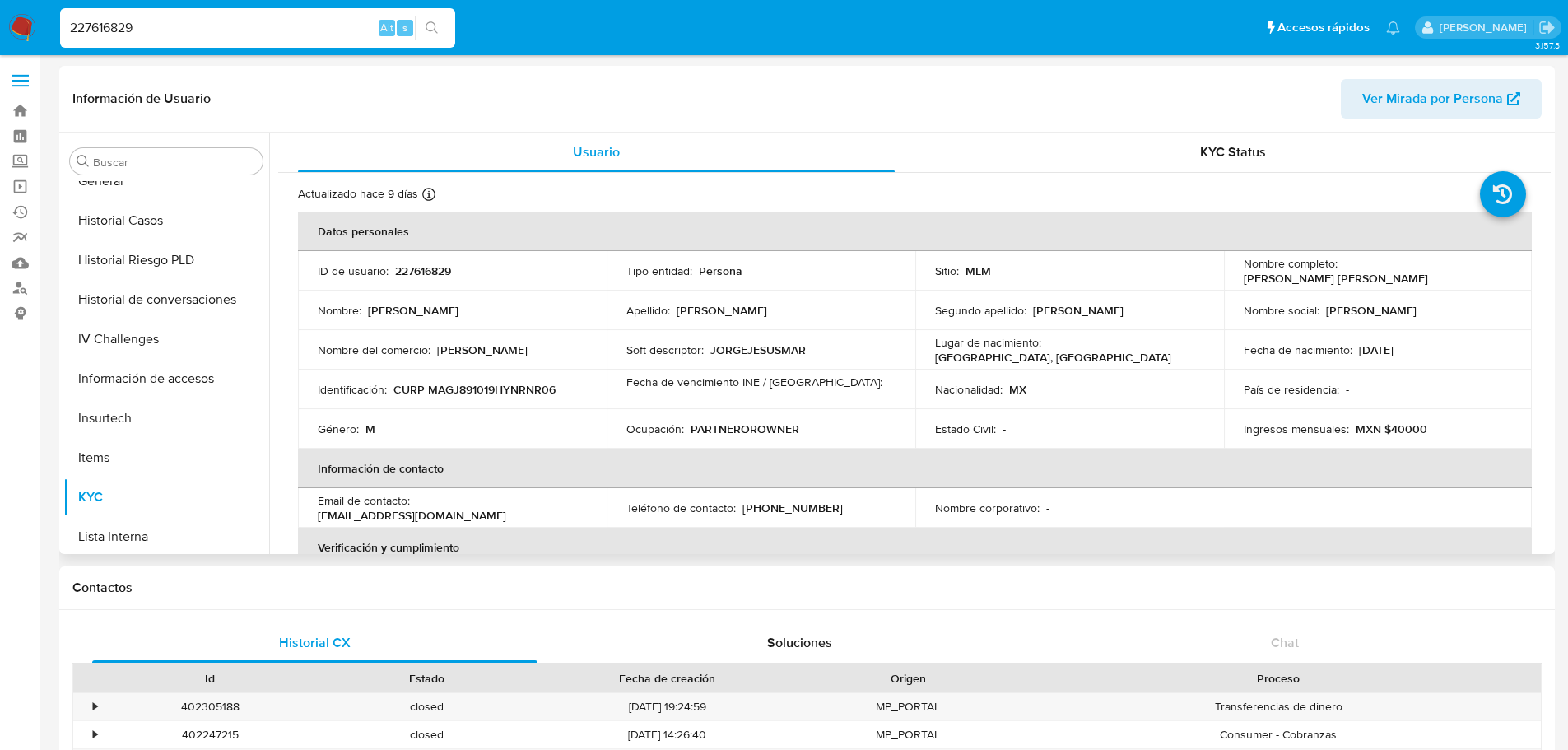
select select "10"
click at [169, 219] on button "Historial Casos" at bounding box center [159, 220] width 192 height 40
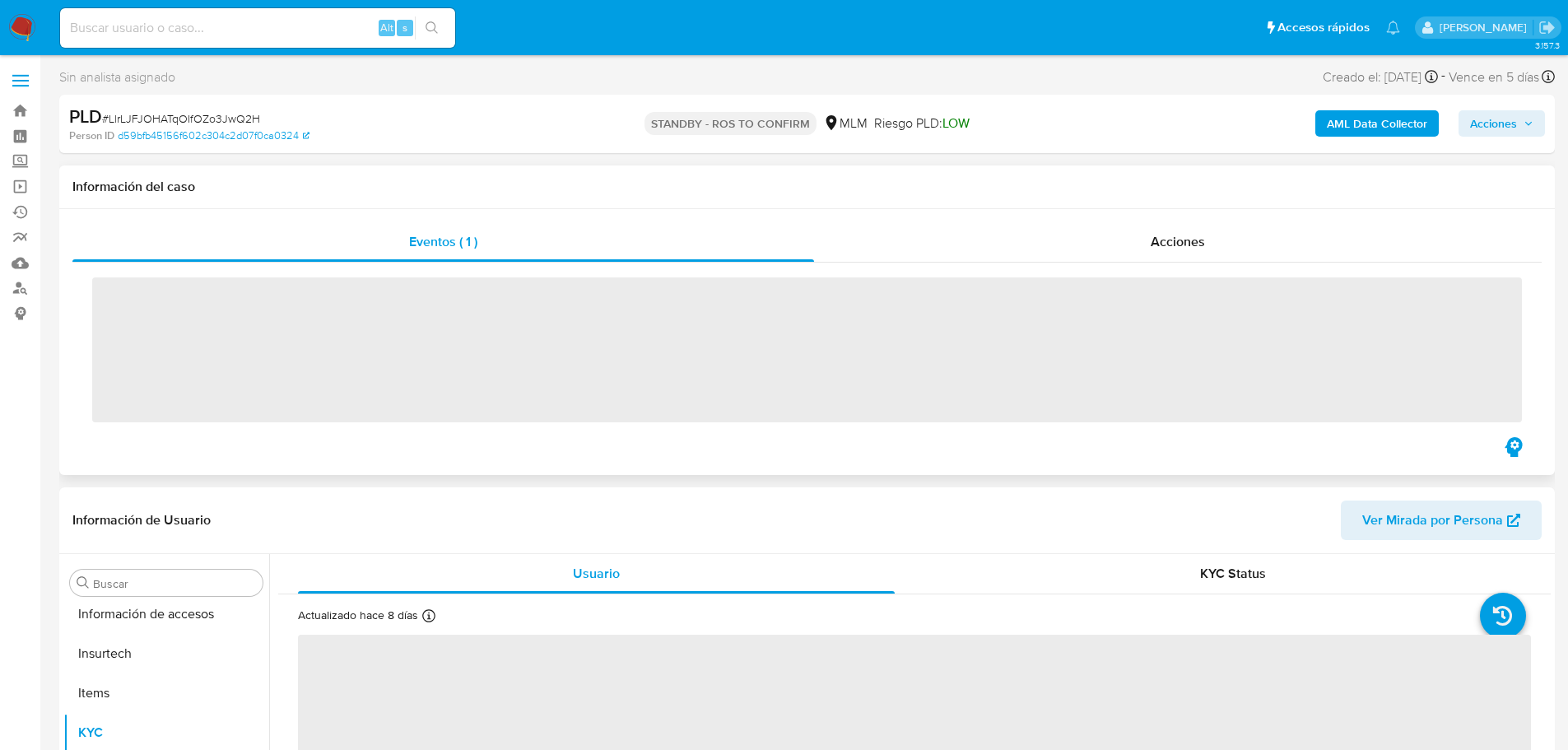
scroll to position [696, 0]
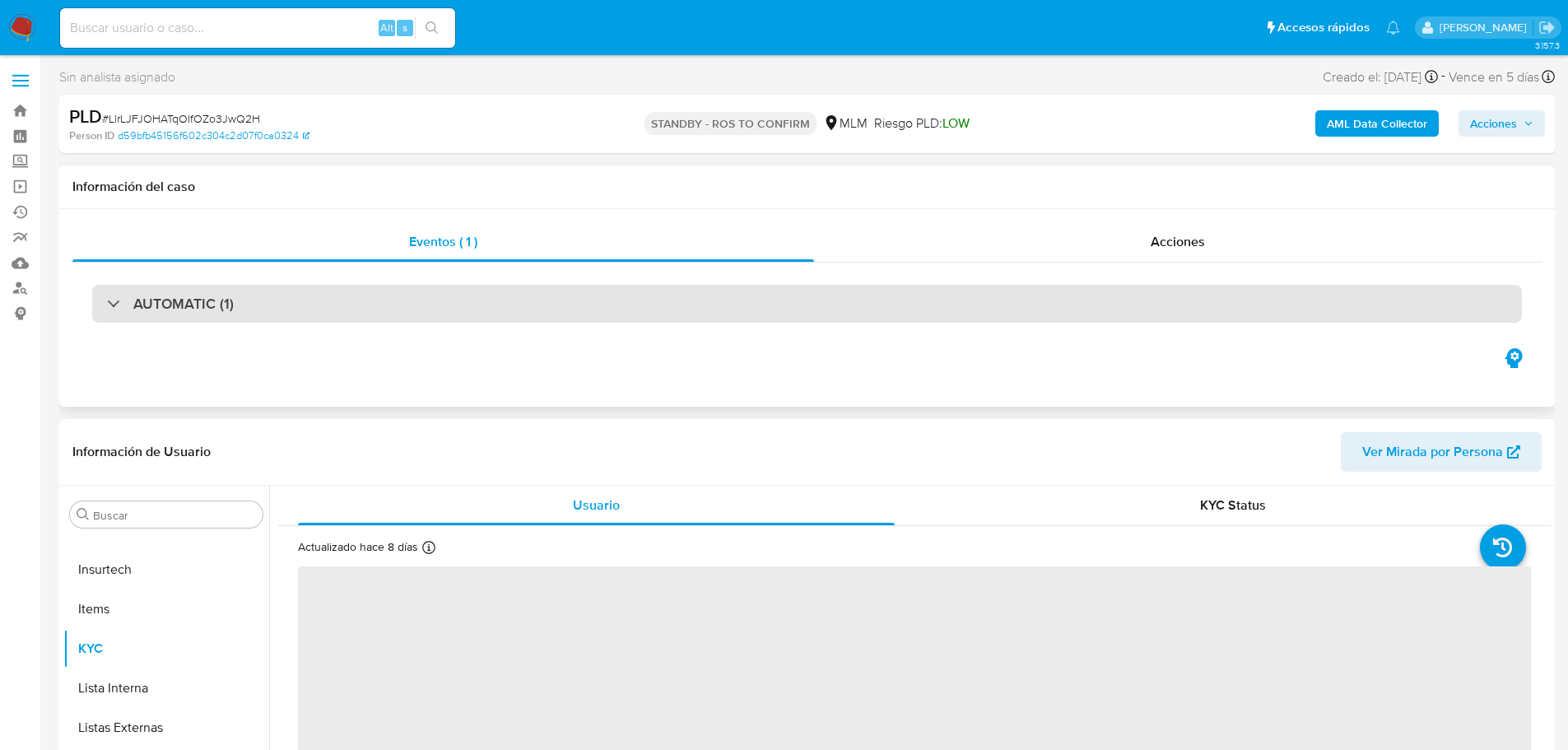
select select "10"
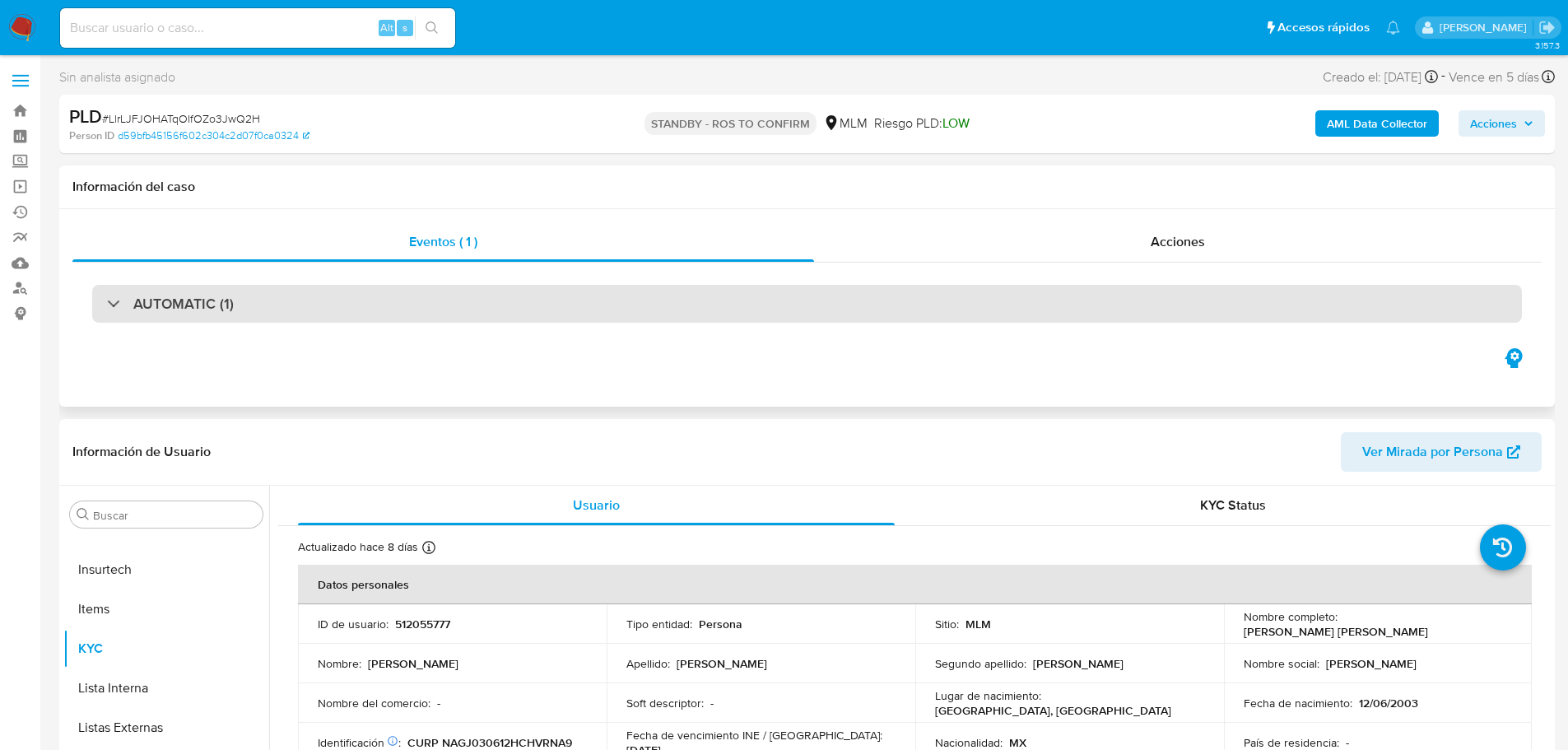
click at [526, 303] on div "AUTOMATIC (1)" at bounding box center [807, 303] width 1430 height 38
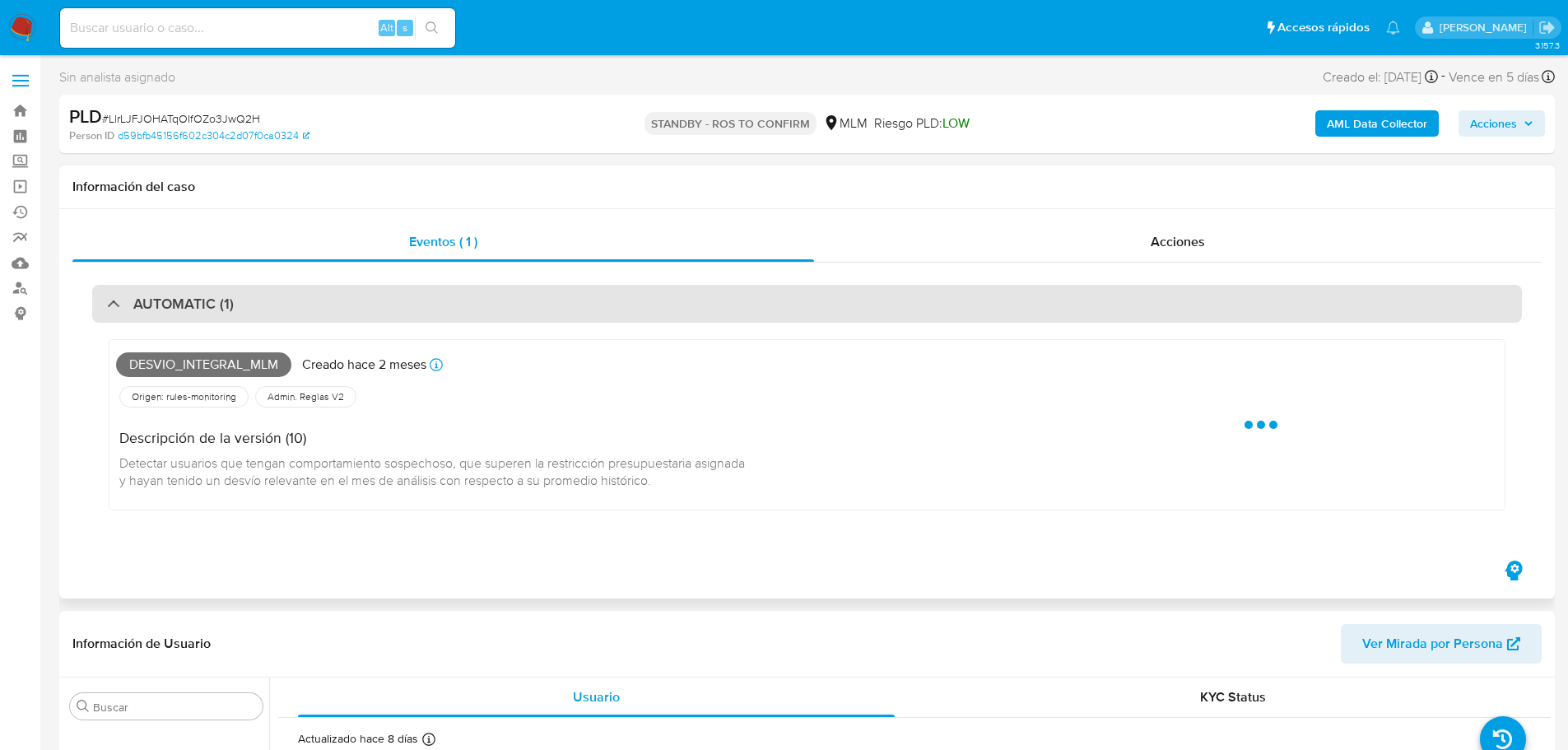
click at [520, 305] on div "AUTOMATIC (1)" at bounding box center [807, 303] width 1430 height 38
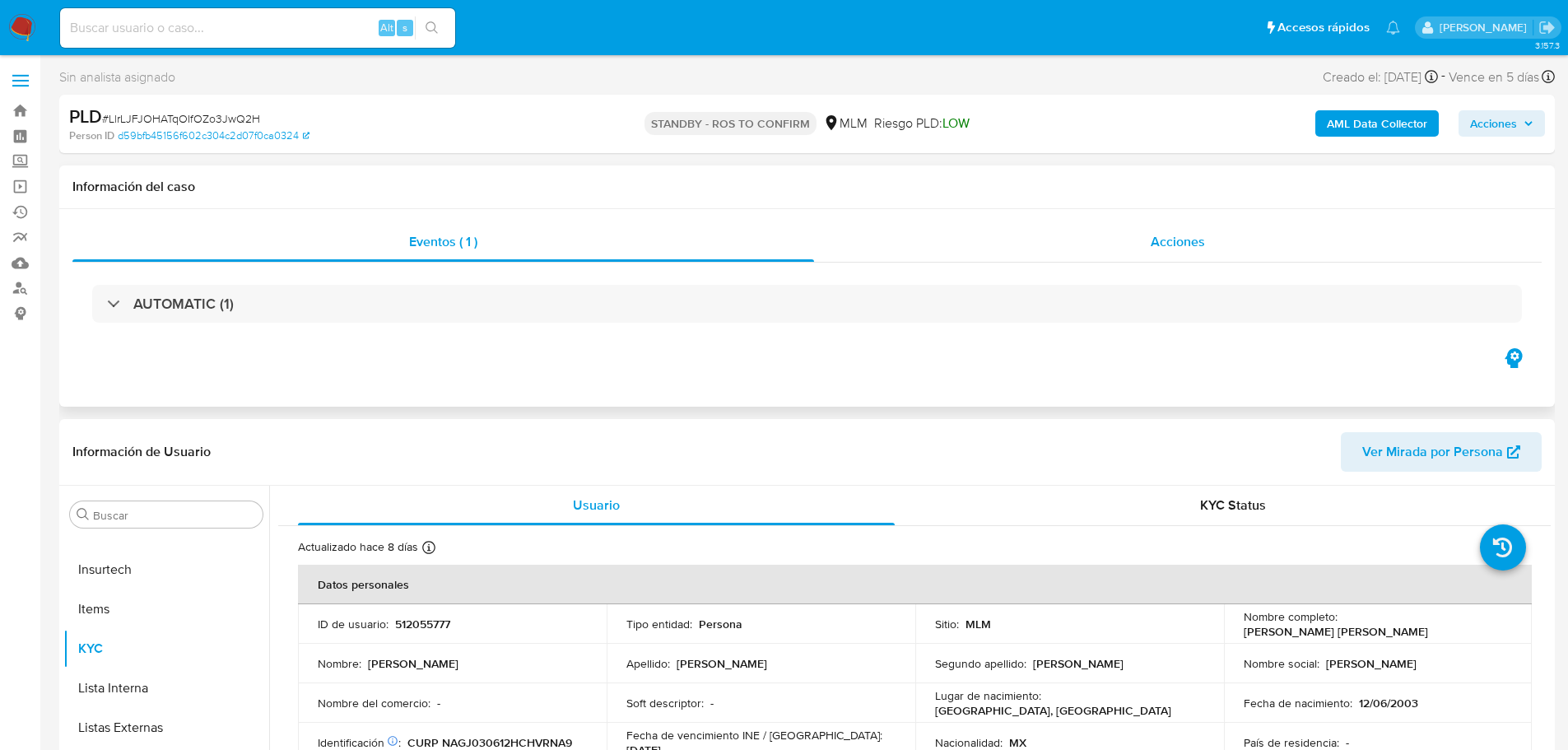
click at [1048, 240] on div "Acciones" at bounding box center [1177, 242] width 727 height 40
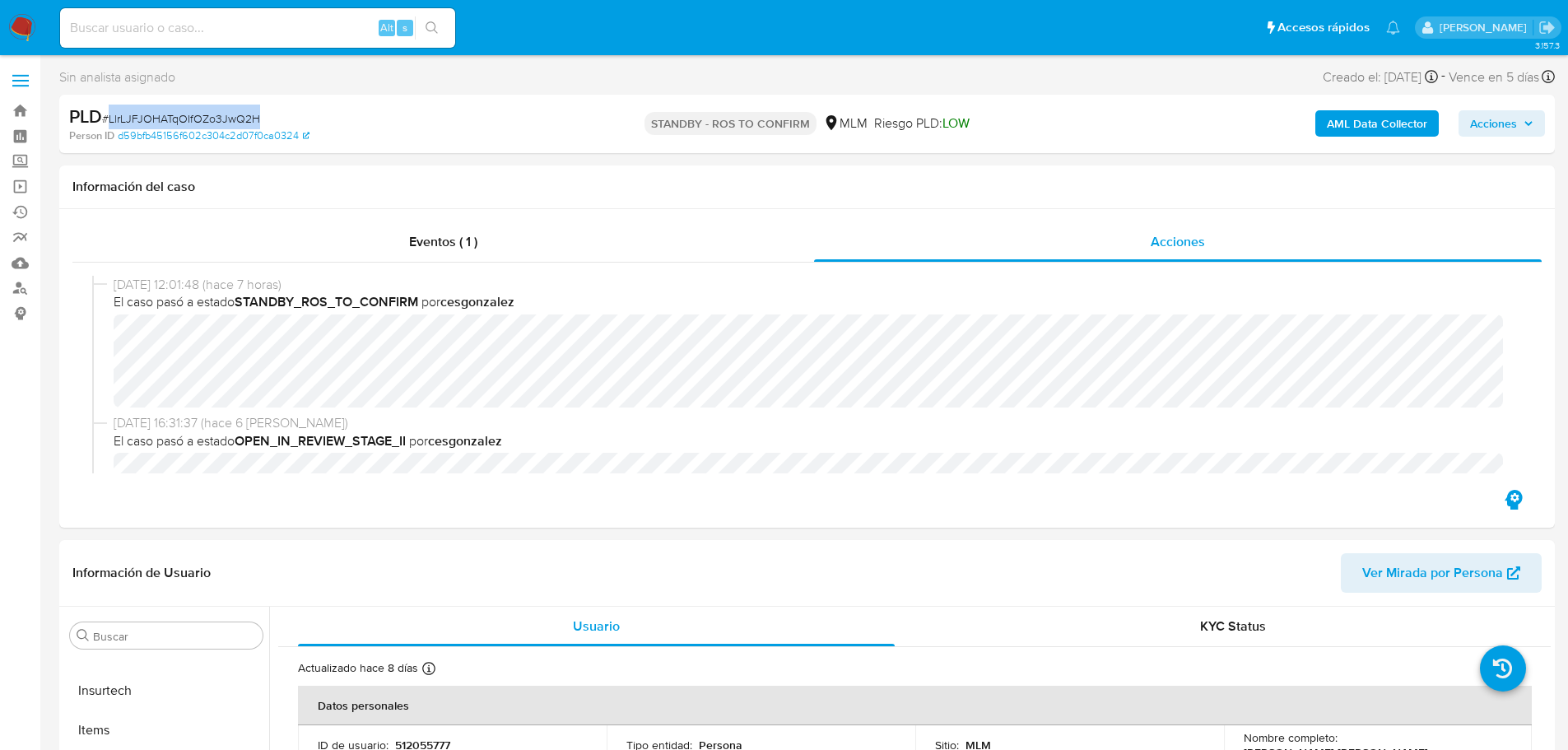
drag, startPoint x: 283, startPoint y: 120, endPoint x: 108, endPoint y: 119, distance: 175.0
click at [108, 119] on div "PLD # LlrLJFJOHATqOIfOZo3JwQ2H" at bounding box center [312, 116] width 486 height 25
copy span "LlrLJFJOHATqOIfOZo3JwQ2H"
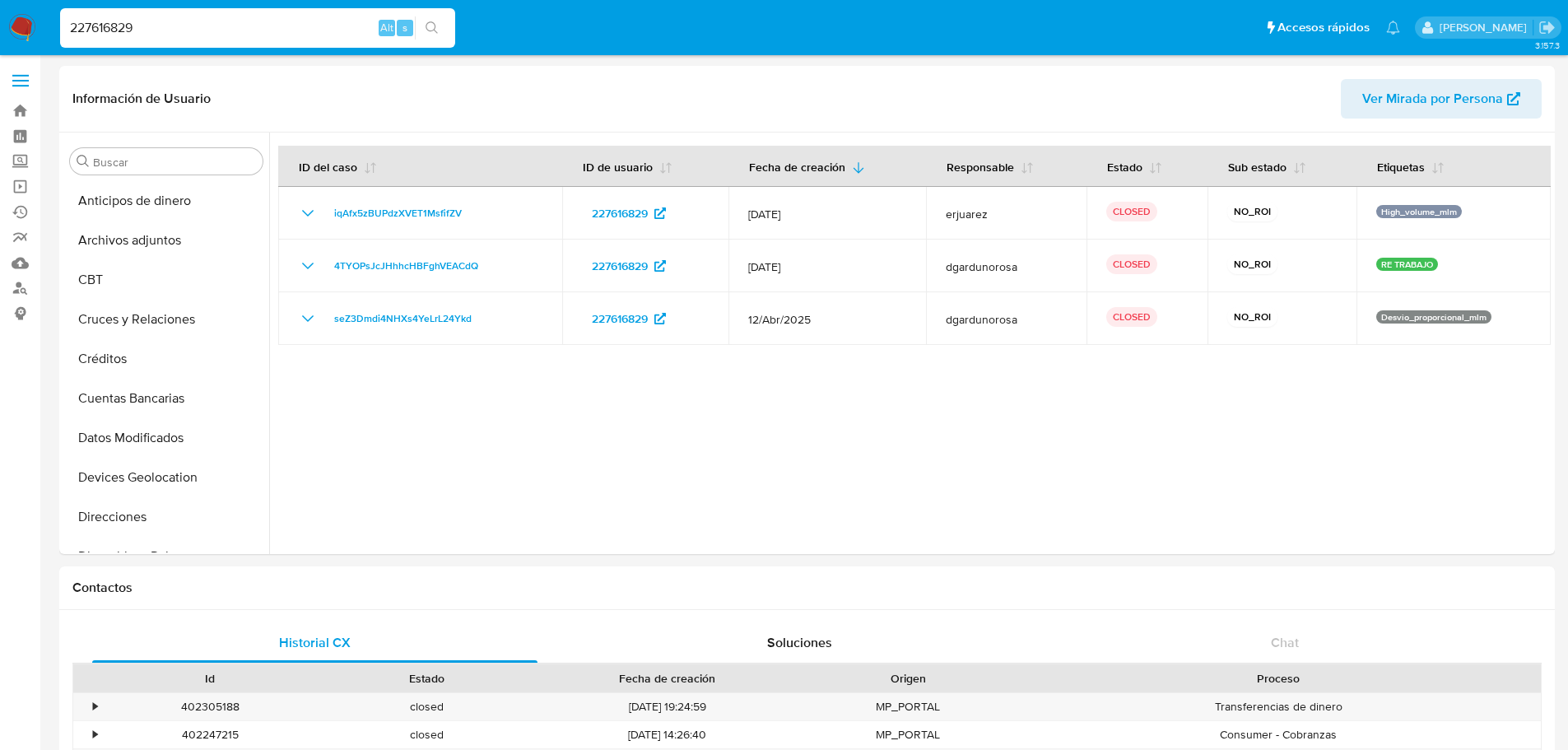
select select "10"
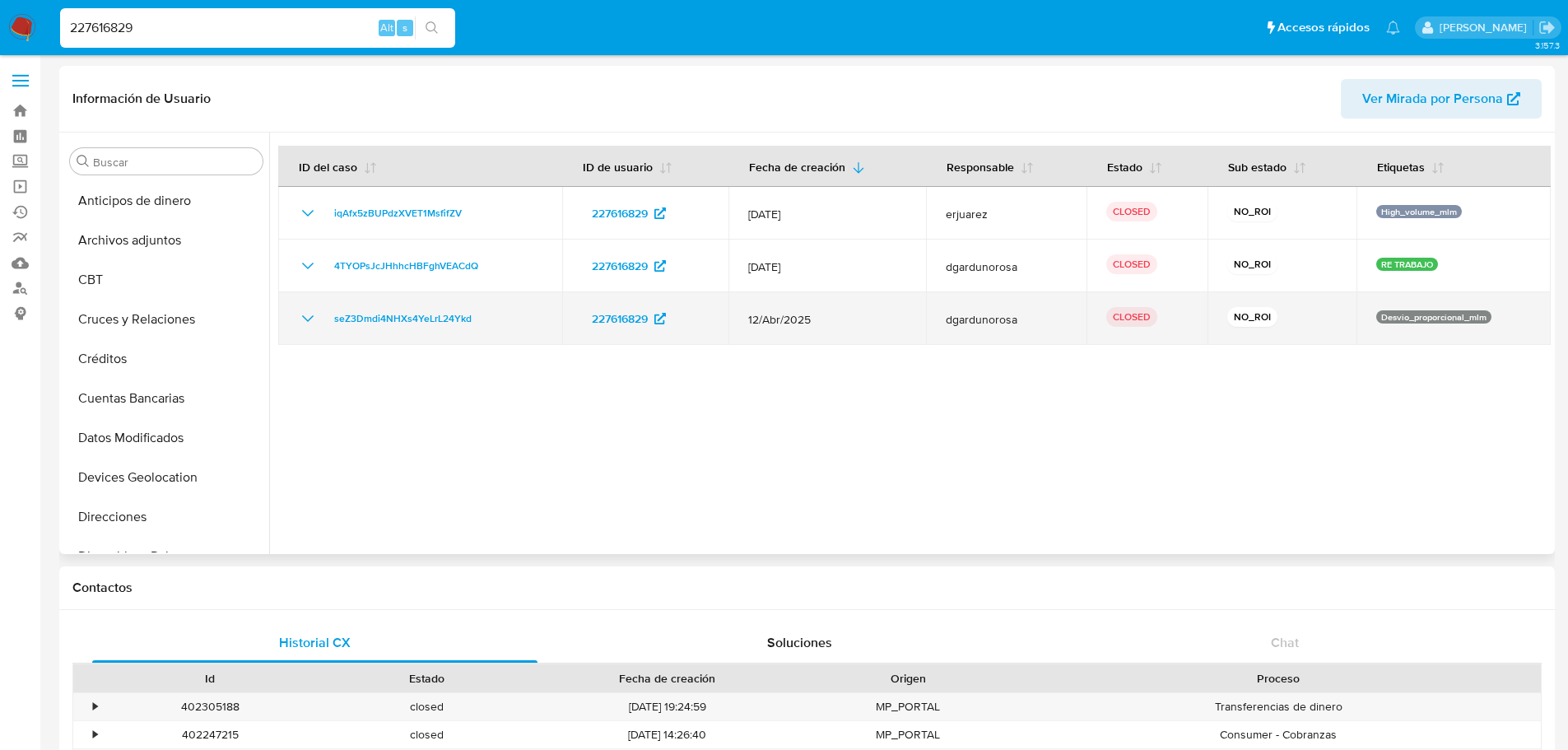
scroll to position [494, 0]
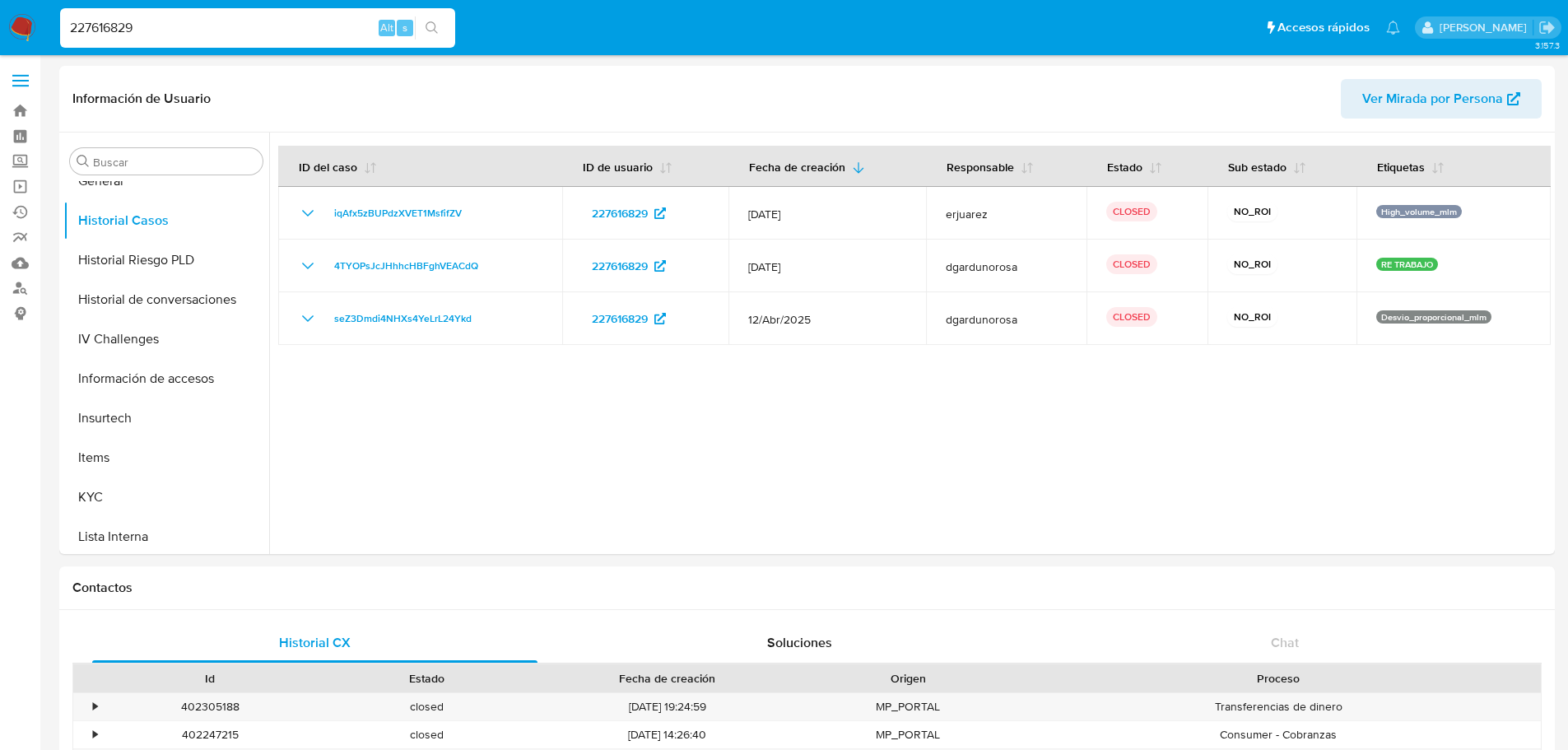
click at [226, 28] on input "227616829" at bounding box center [258, 27] width 395 height 21
drag, startPoint x: 226, startPoint y: 28, endPoint x: 234, endPoint y: 37, distance: 12.0
click at [225, 28] on input "227616829" at bounding box center [258, 27] width 395 height 21
paste input "63223161"
type input "63223161"
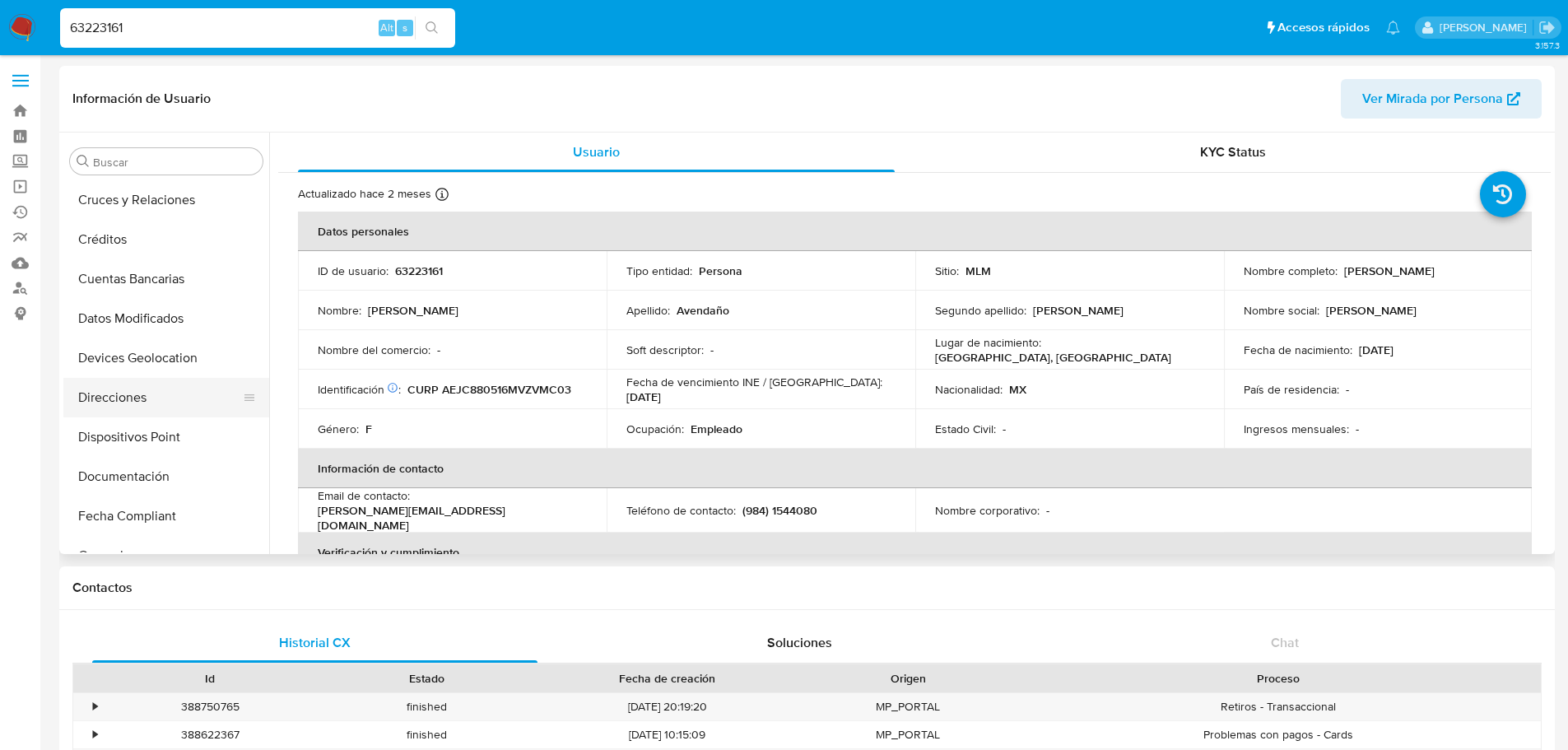
select select "10"
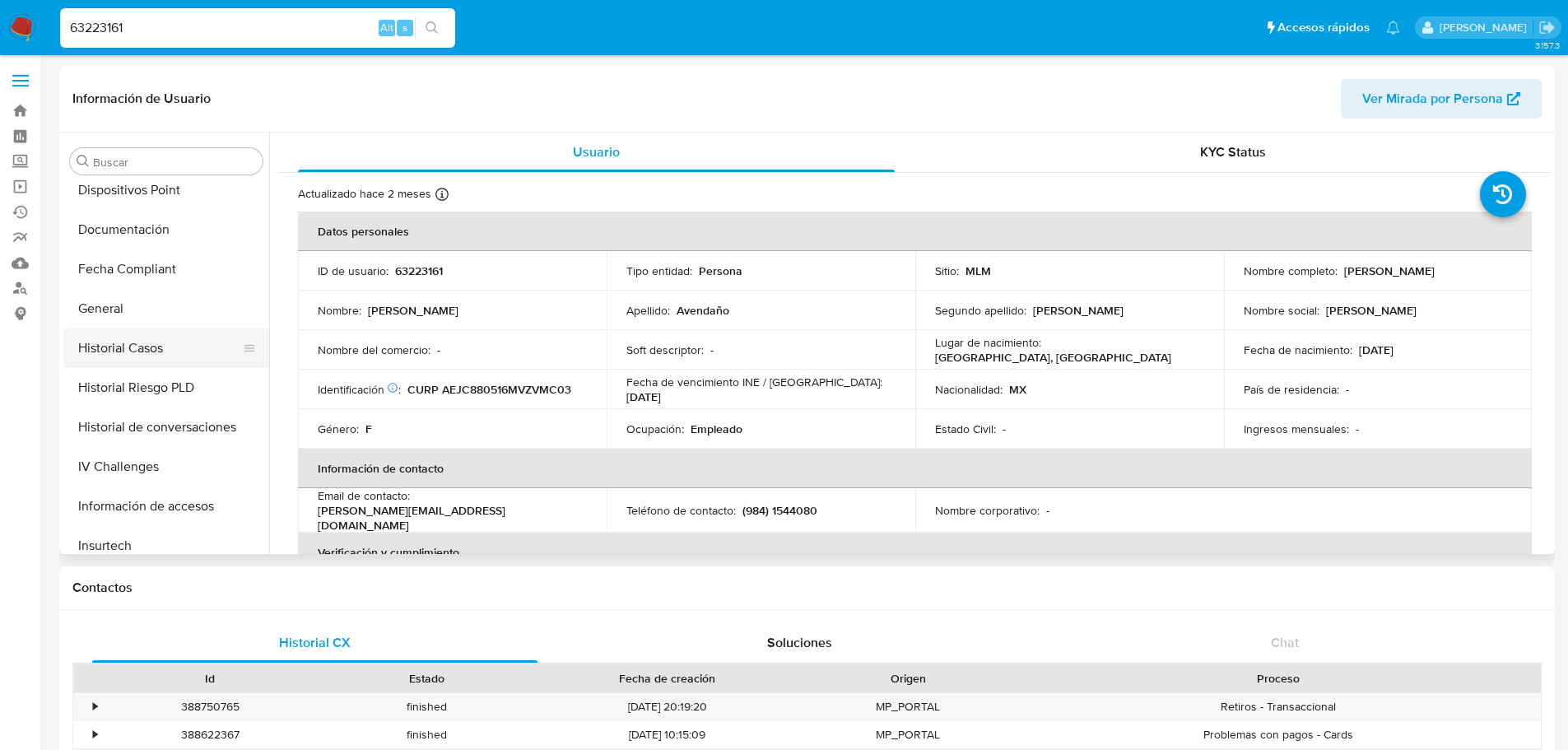
click at [167, 331] on button "Historial Casos" at bounding box center [159, 347] width 192 height 40
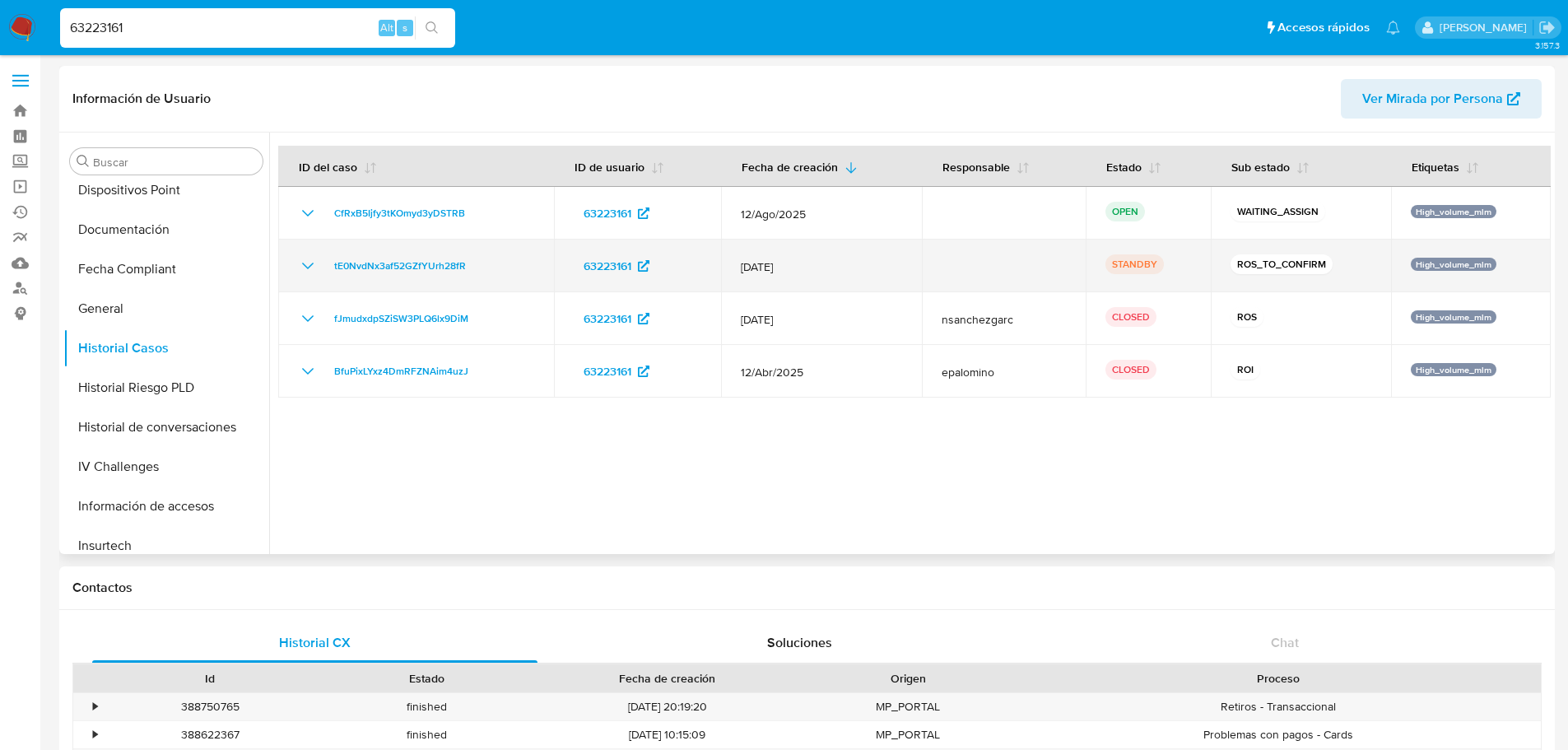
click at [307, 265] on icon "Mostrar/Ocultar" at bounding box center [308, 265] width 19 height 19
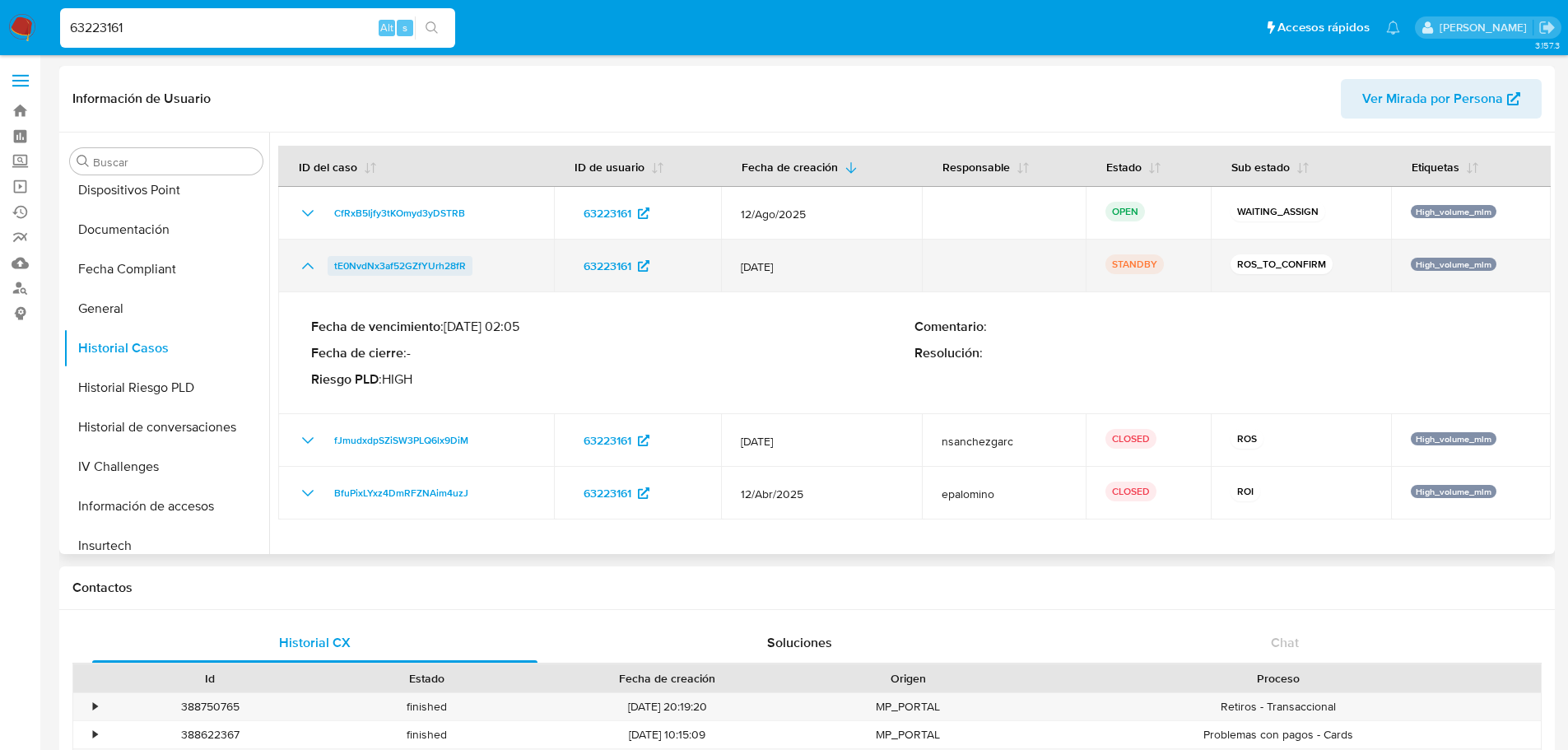
click at [416, 268] on span "tE0NvdNx3af52GZfYUrh28fR" at bounding box center [399, 265] width 131 height 19
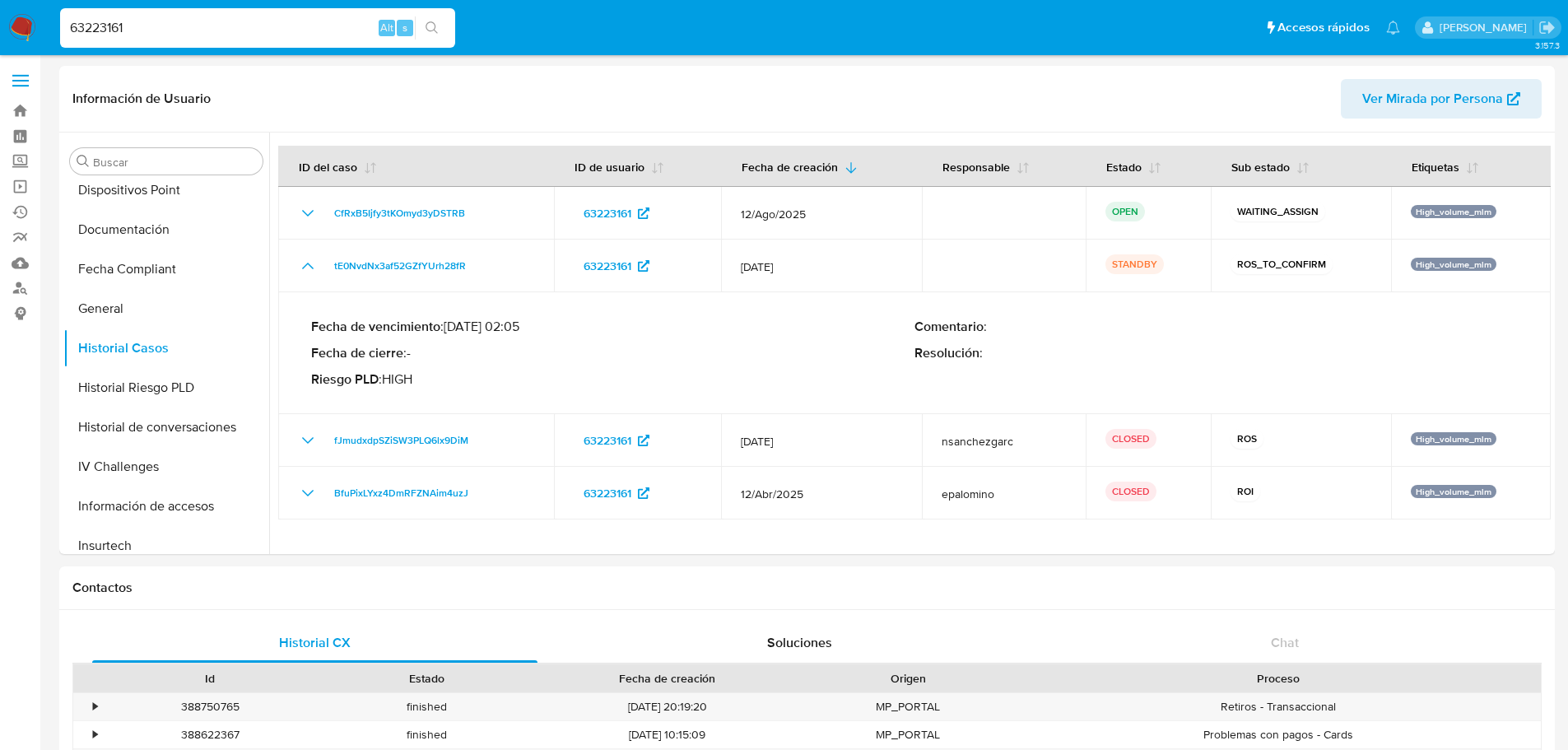
click at [234, 33] on input "63223161" at bounding box center [258, 27] width 395 height 21
paste input "235076283"
type input "2350762831"
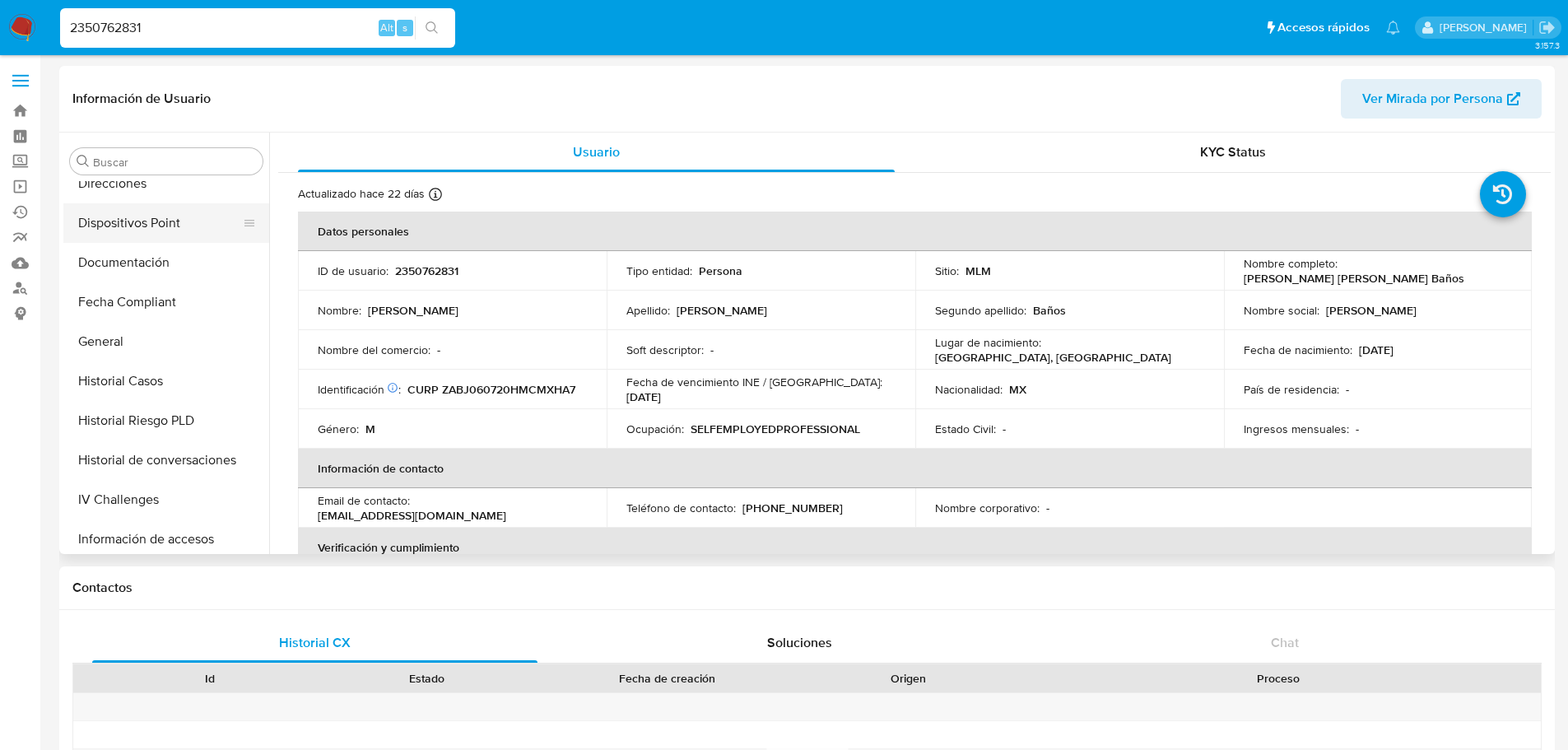
scroll to position [202, 0]
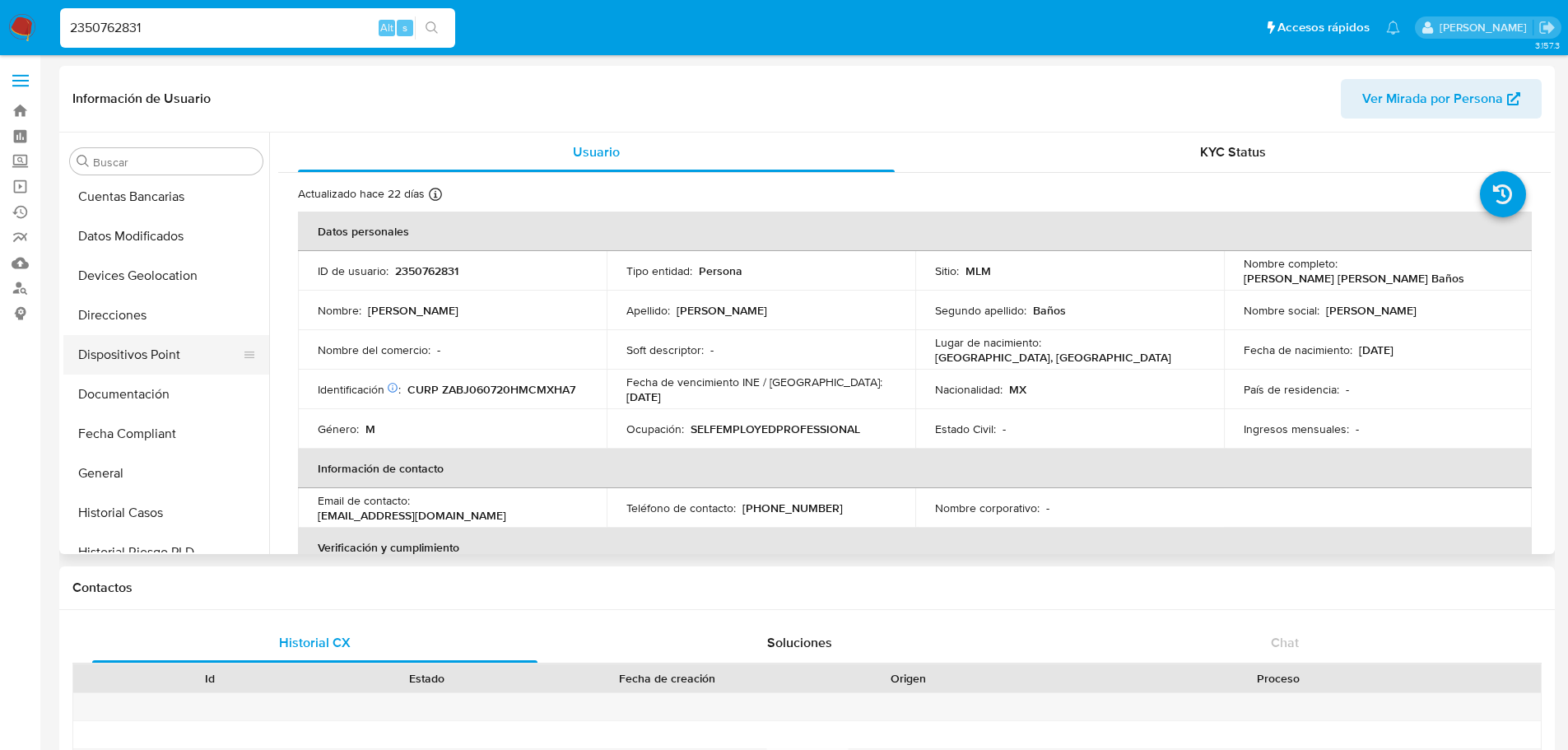
select select "10"
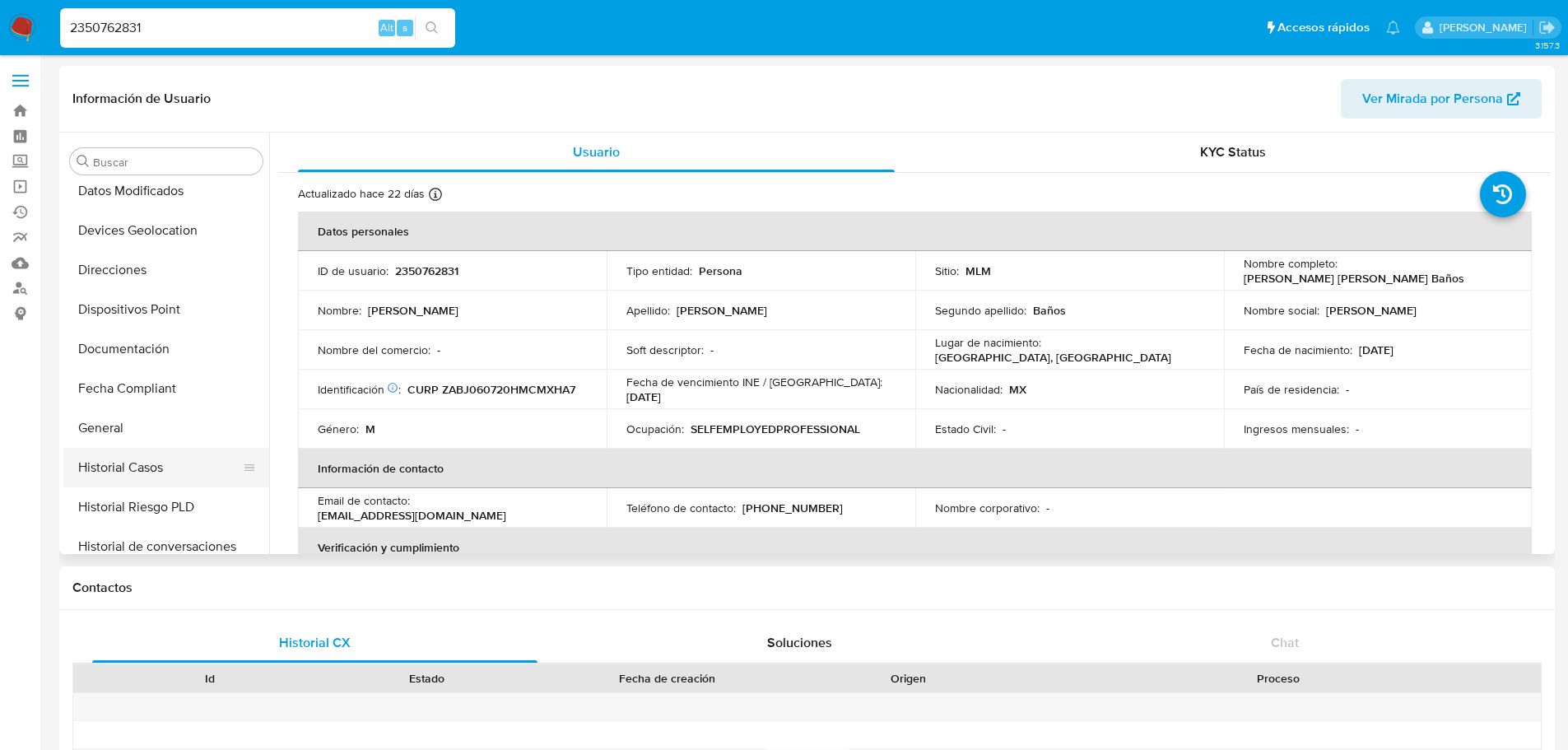
click at [151, 454] on button "Historial Casos" at bounding box center [159, 467] width 192 height 40
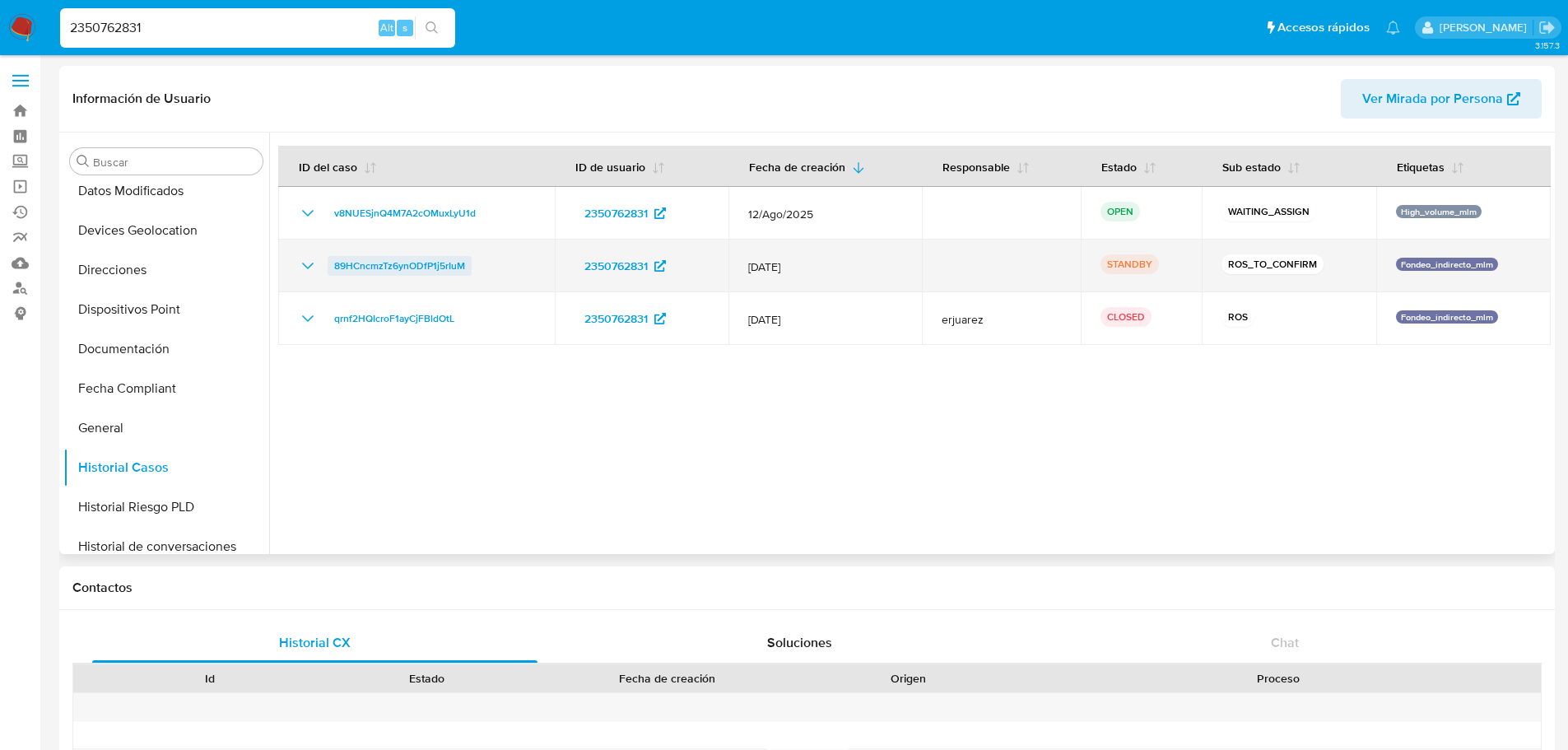
click at [398, 271] on span "89HCncmzTz6ynODfP1j5rIuM" at bounding box center [399, 265] width 131 height 19
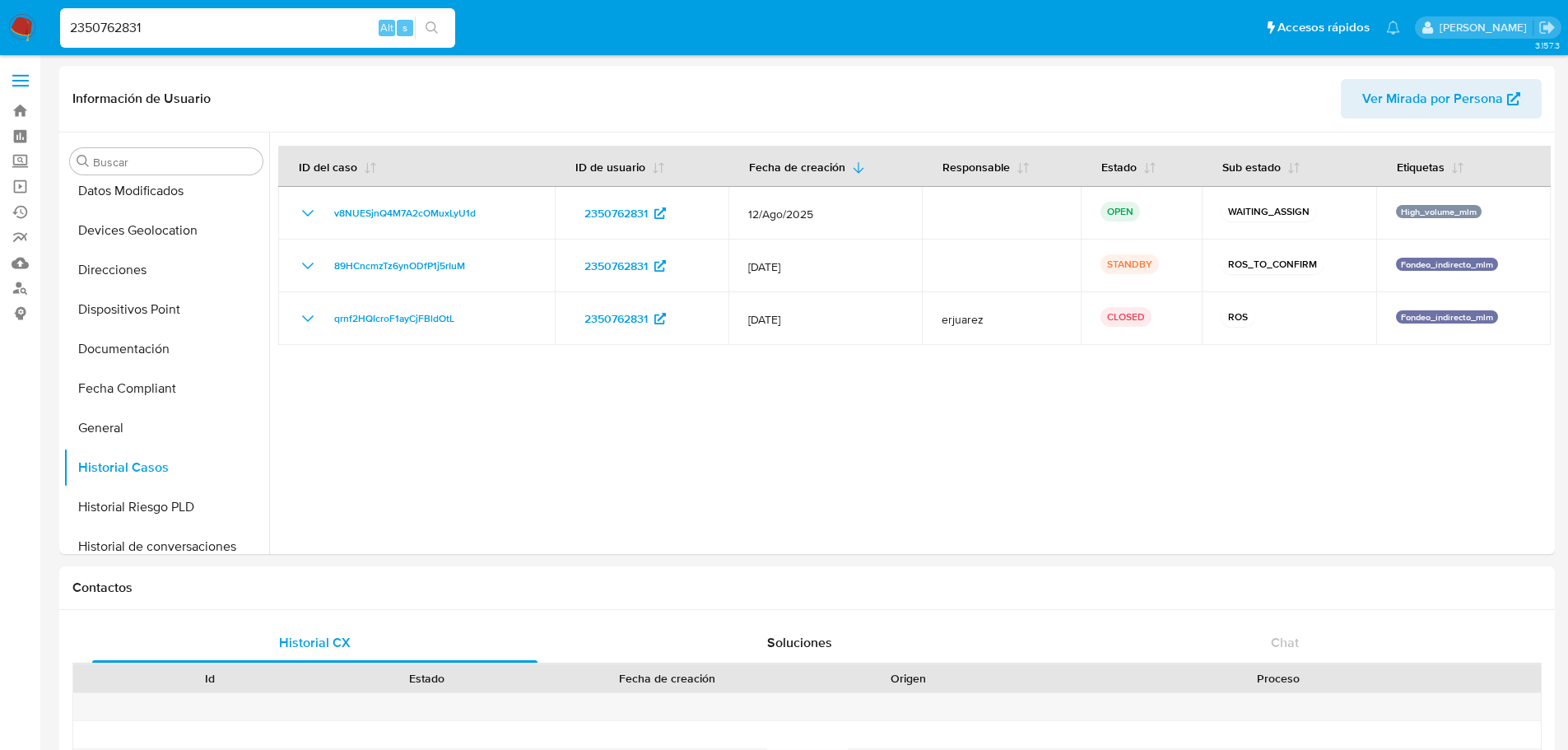
click at [138, 19] on input "2350762831" at bounding box center [258, 27] width 395 height 21
paste input "830131207"
type input "830131207"
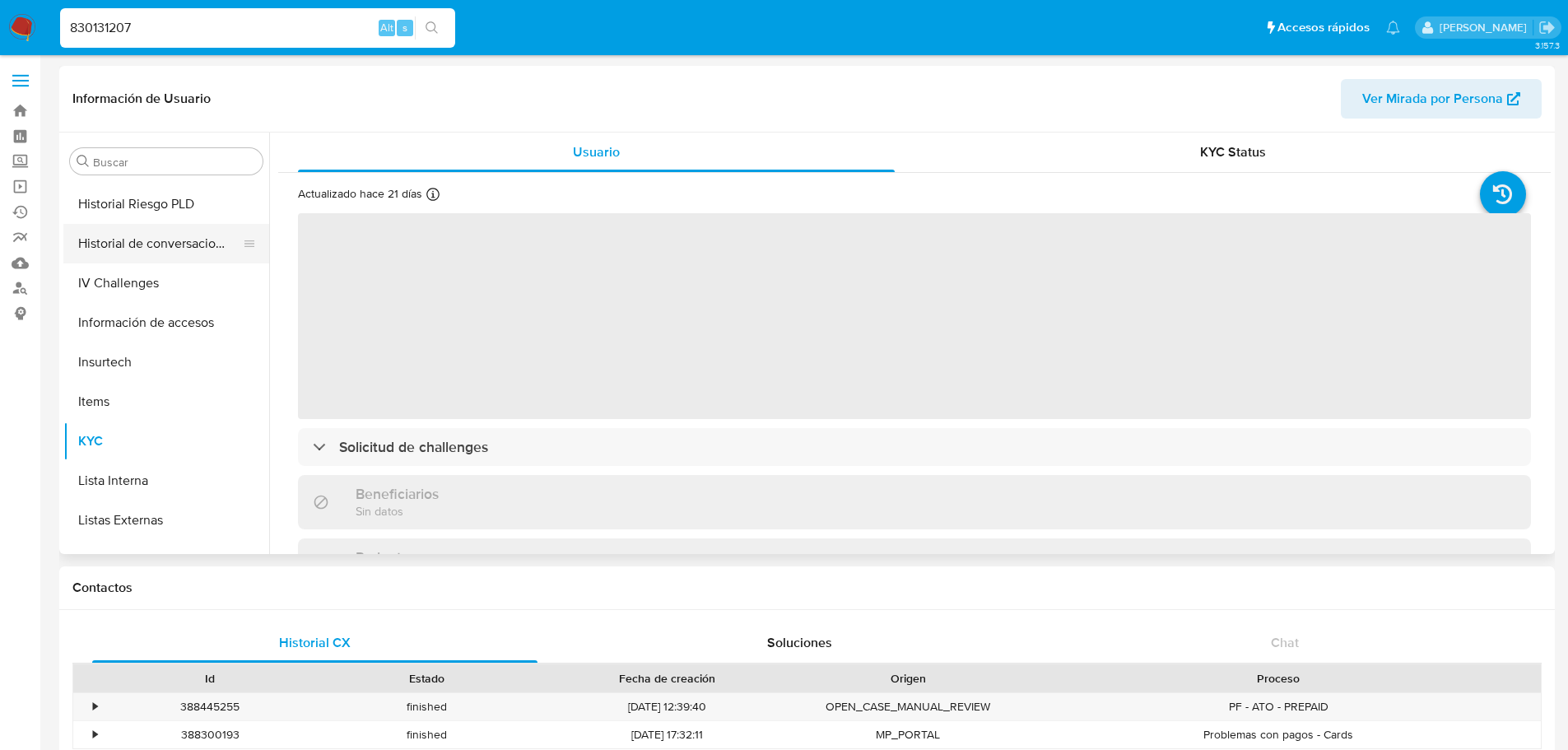
scroll to position [366, 0]
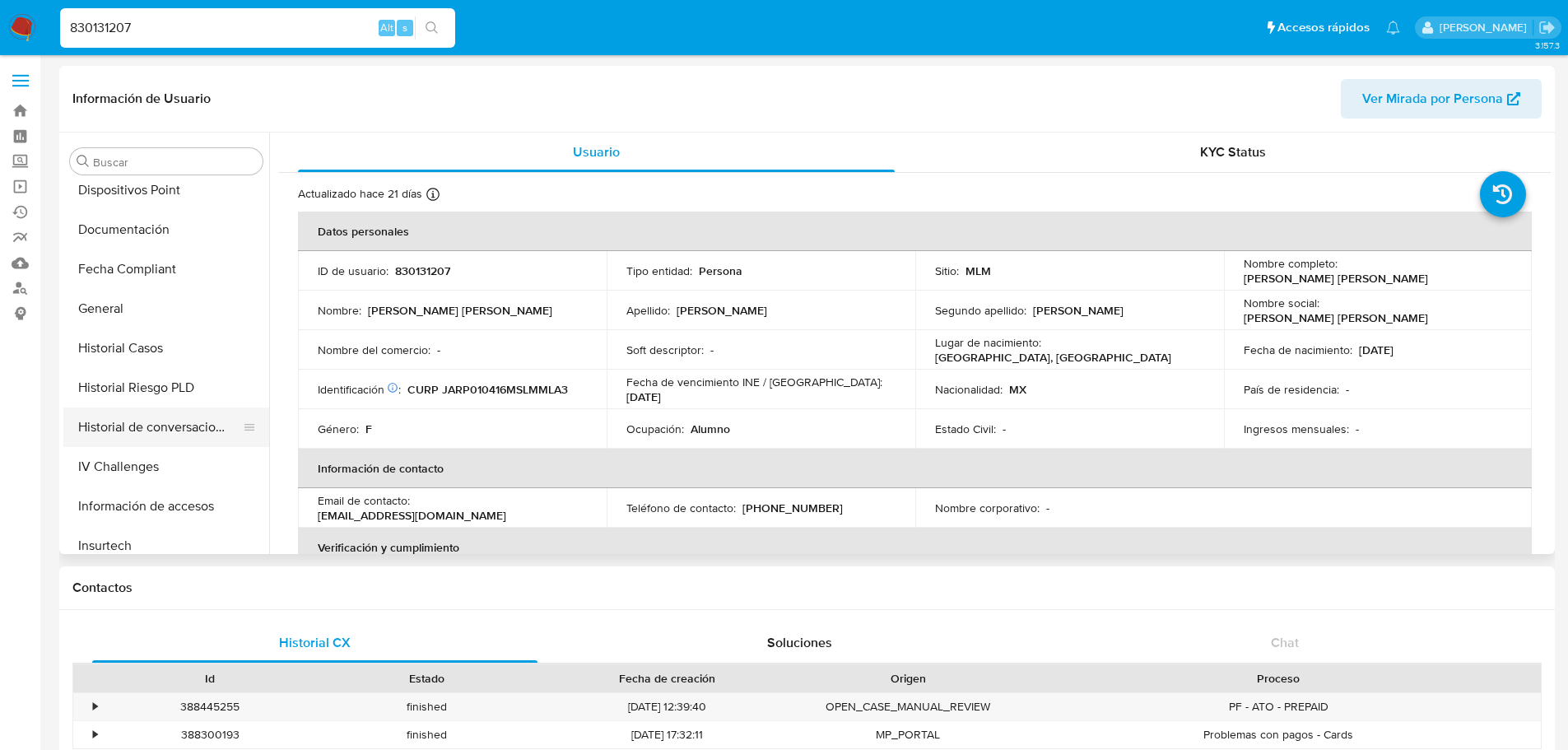
select select "10"
click at [175, 331] on button "Historial Casos" at bounding box center [159, 347] width 192 height 40
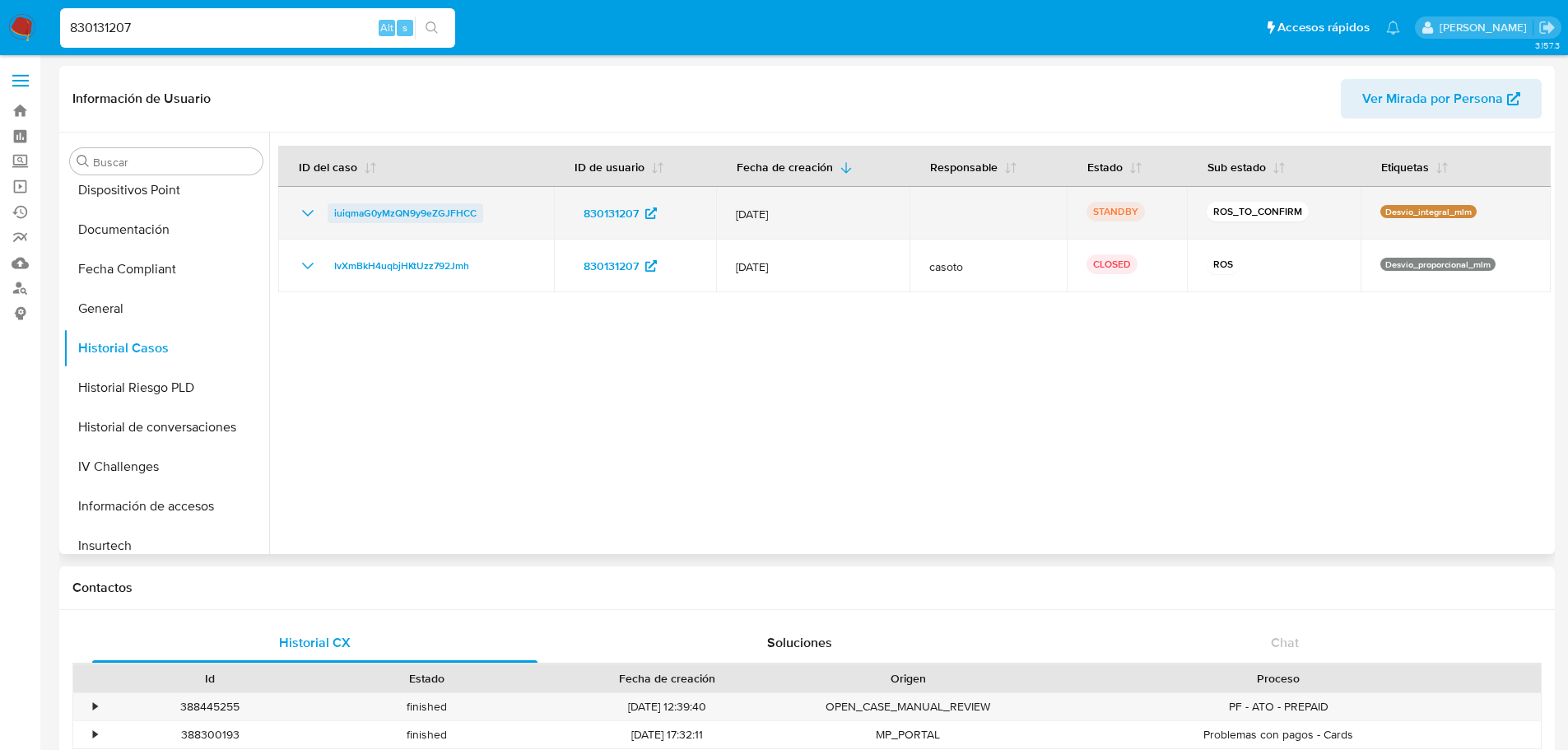
drag, startPoint x: 507, startPoint y: 211, endPoint x: 331, endPoint y: 210, distance: 176.0
click at [331, 210] on div "iuiqmaG0yMzQN9y9eZGJFHCC" at bounding box center [416, 213] width 236 height 19
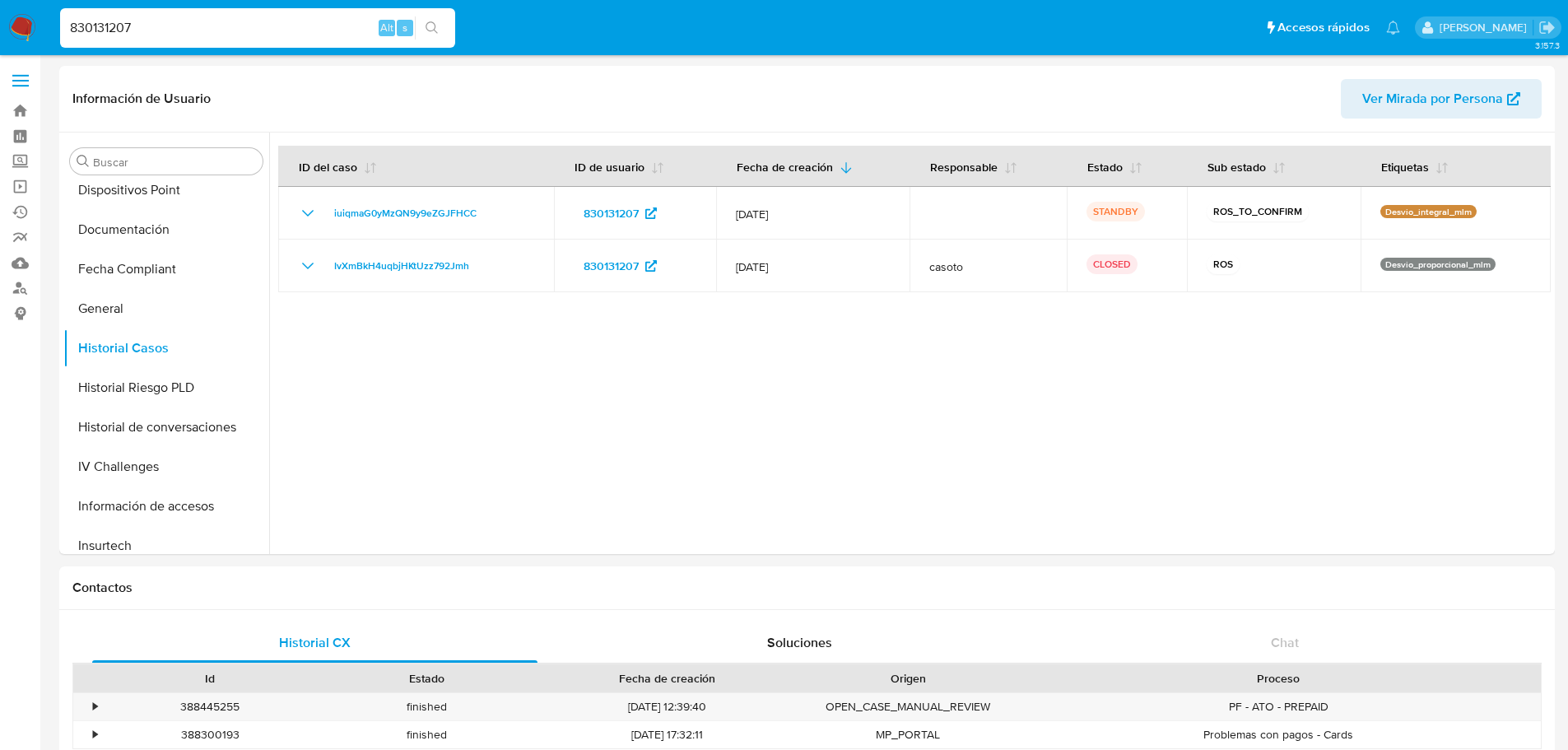
click at [114, 34] on input "830131207" at bounding box center [258, 27] width 395 height 21
click at [113, 33] on input "830131207" at bounding box center [258, 27] width 395 height 21
paste input "208838039"
type input "208838039"
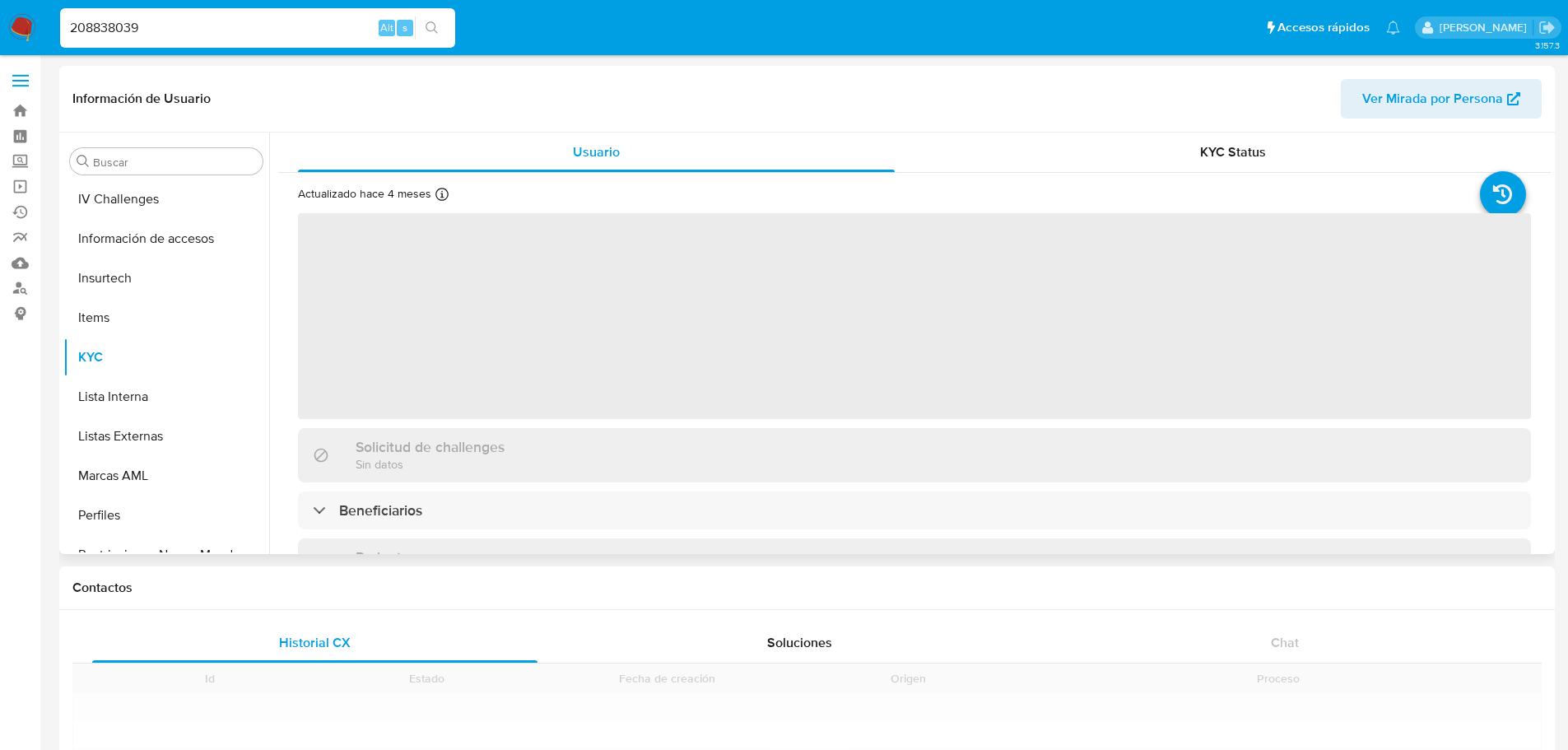
scroll to position [696, 0]
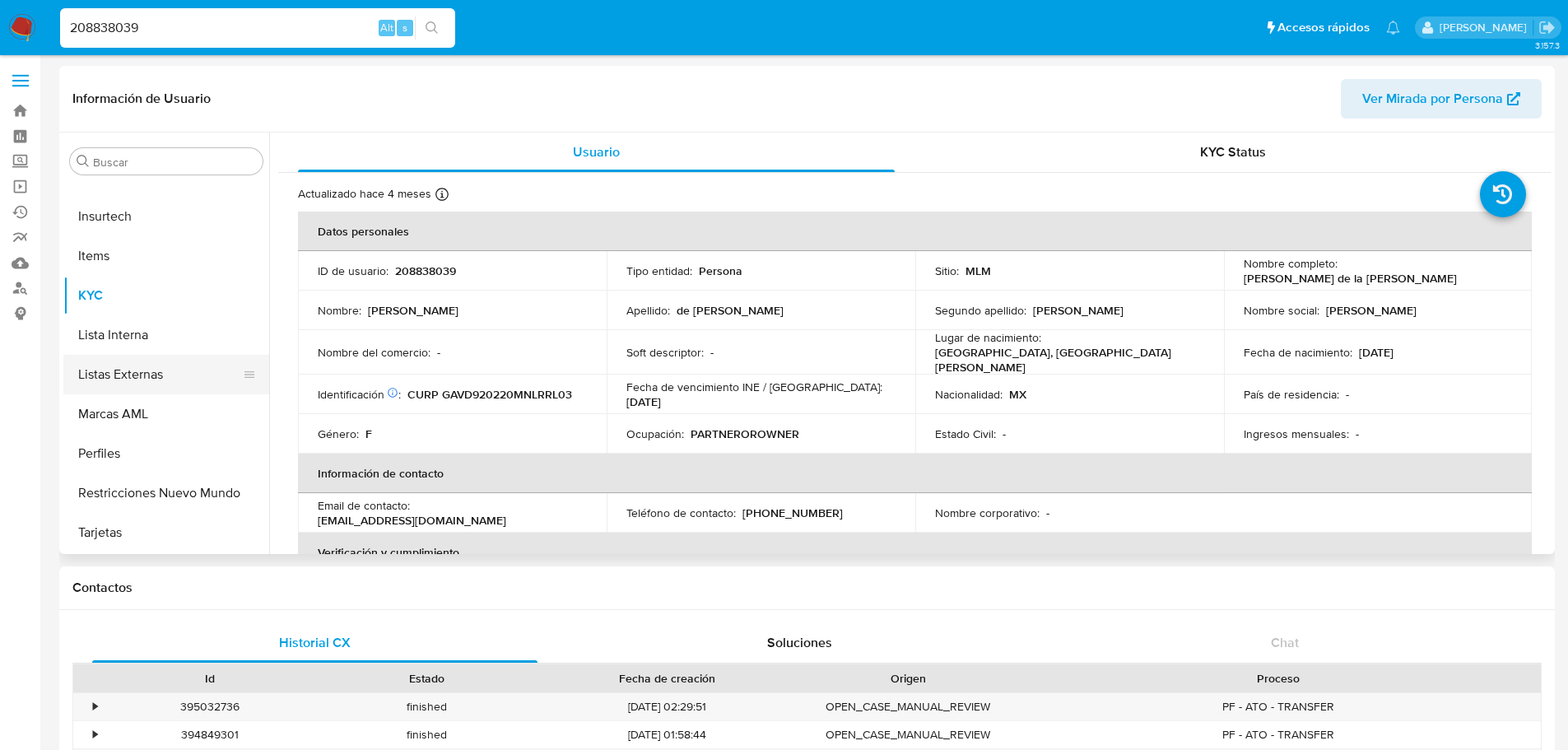
select select "10"
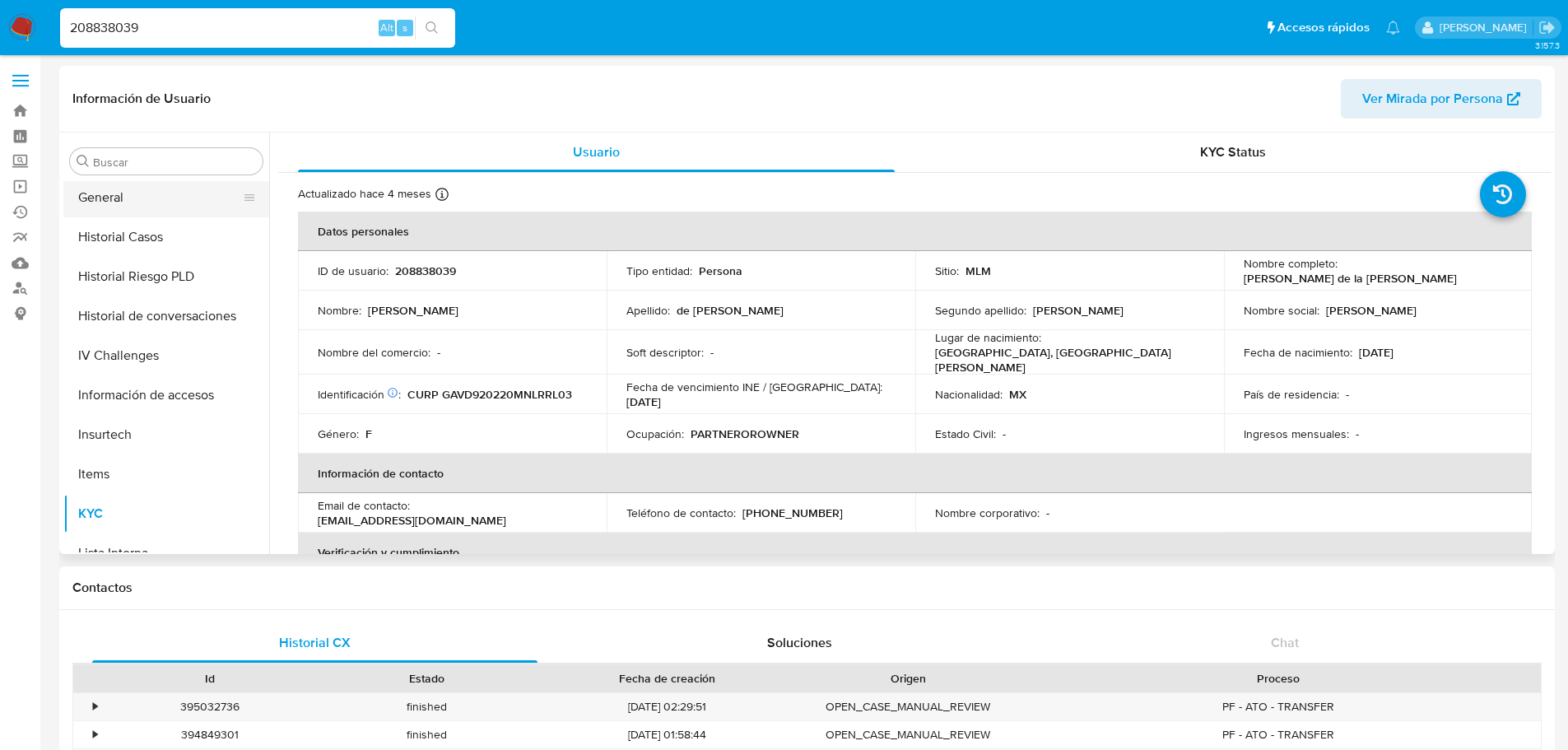
scroll to position [448, 0]
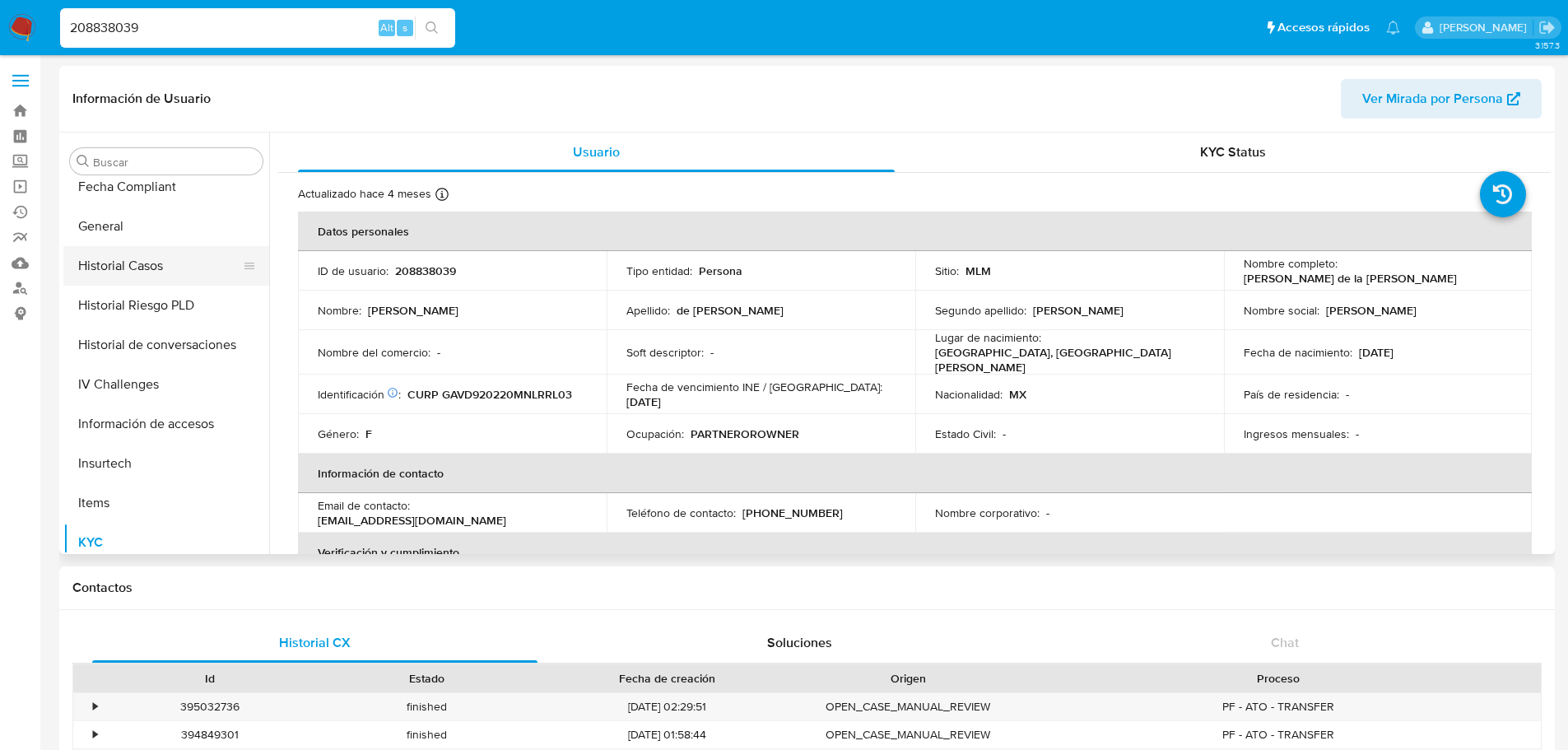
click at [167, 275] on button "Historial Casos" at bounding box center [159, 265] width 192 height 40
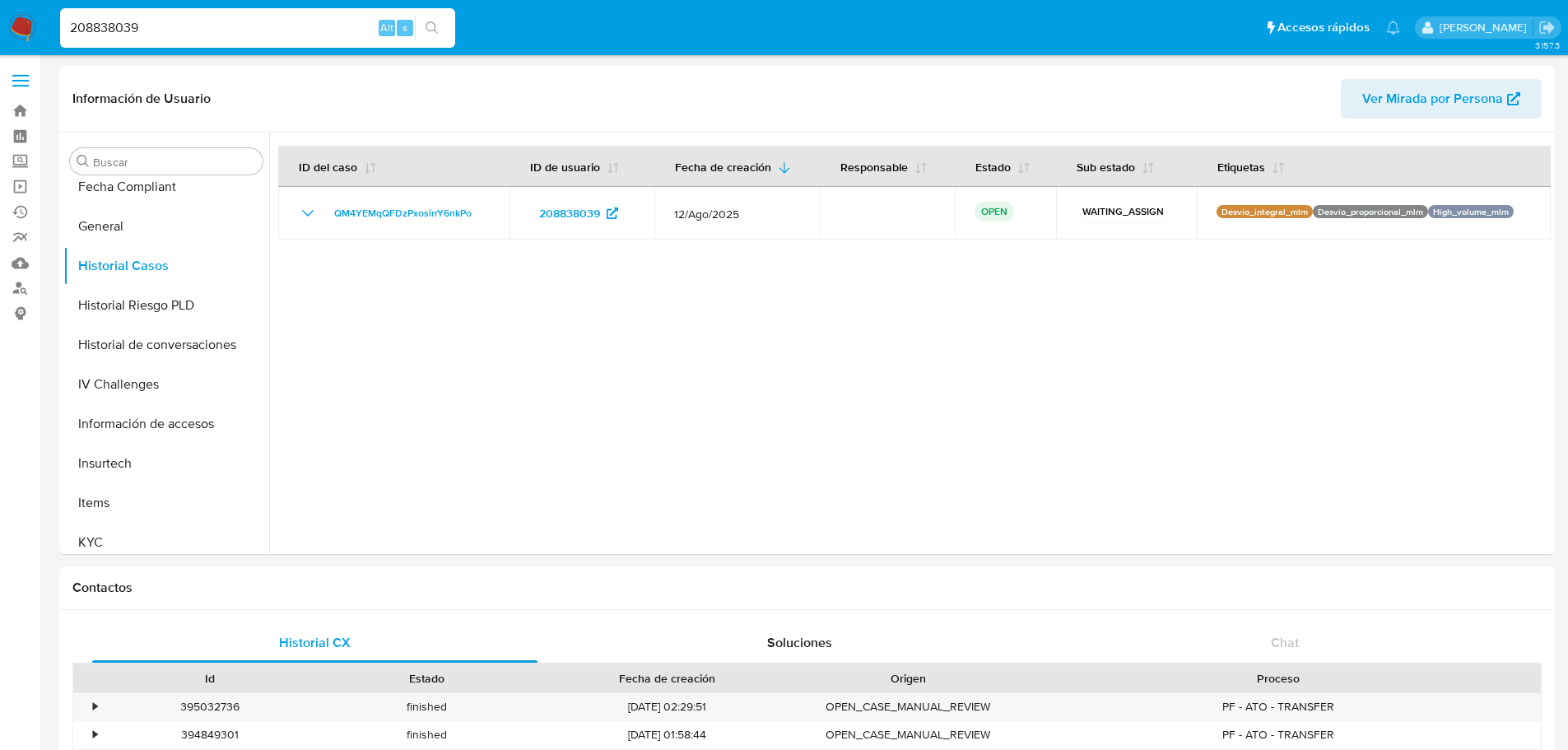
click at [136, 26] on input "208838039" at bounding box center [258, 27] width 395 height 21
paste input "129200423"
type input "129200423"
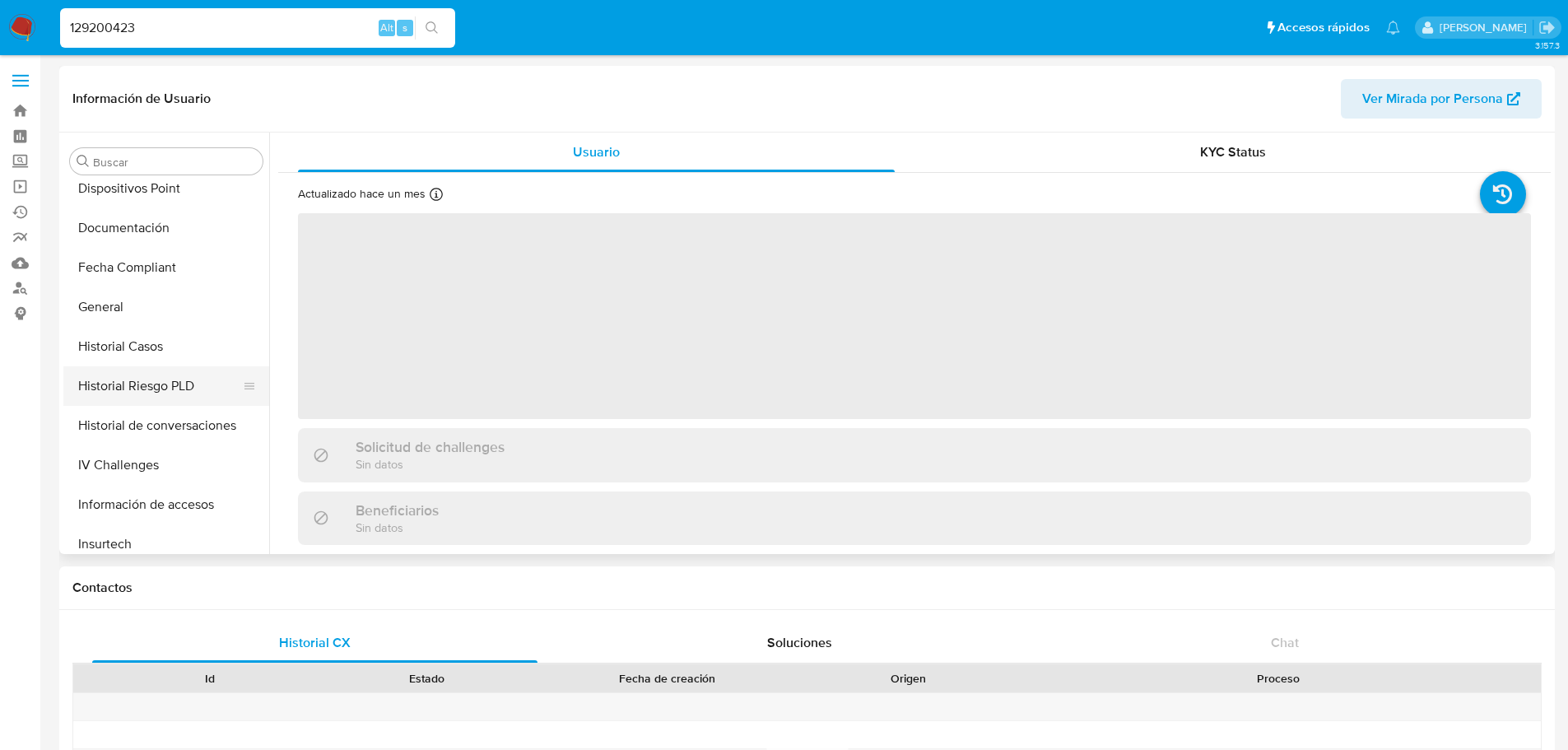
scroll to position [366, 0]
click at [146, 349] on button "Historial Casos" at bounding box center [166, 347] width 206 height 40
select select "10"
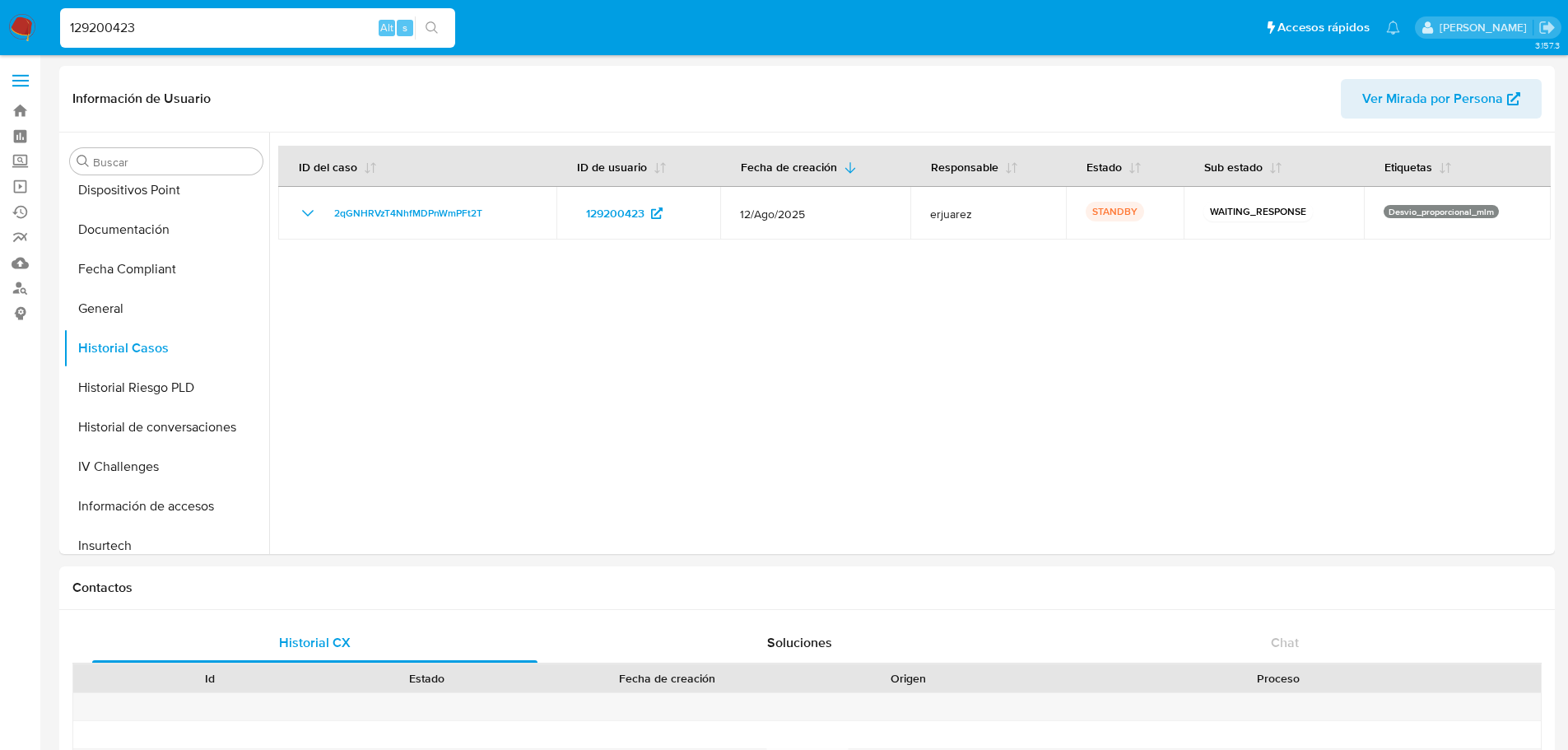
click at [118, 29] on input "129200423" at bounding box center [258, 27] width 395 height 21
paste input "907101"
type input "19071013"
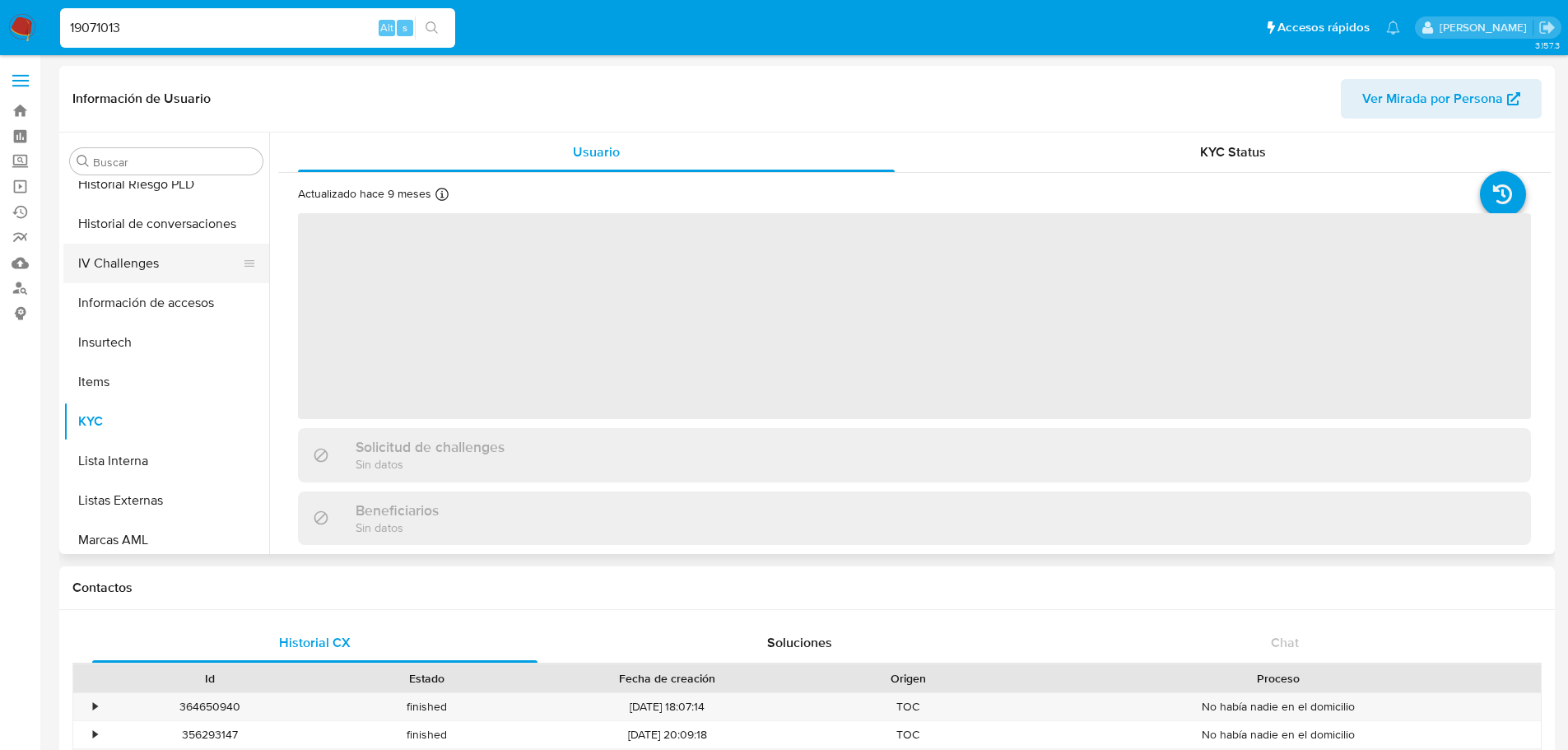
scroll to position [448, 0]
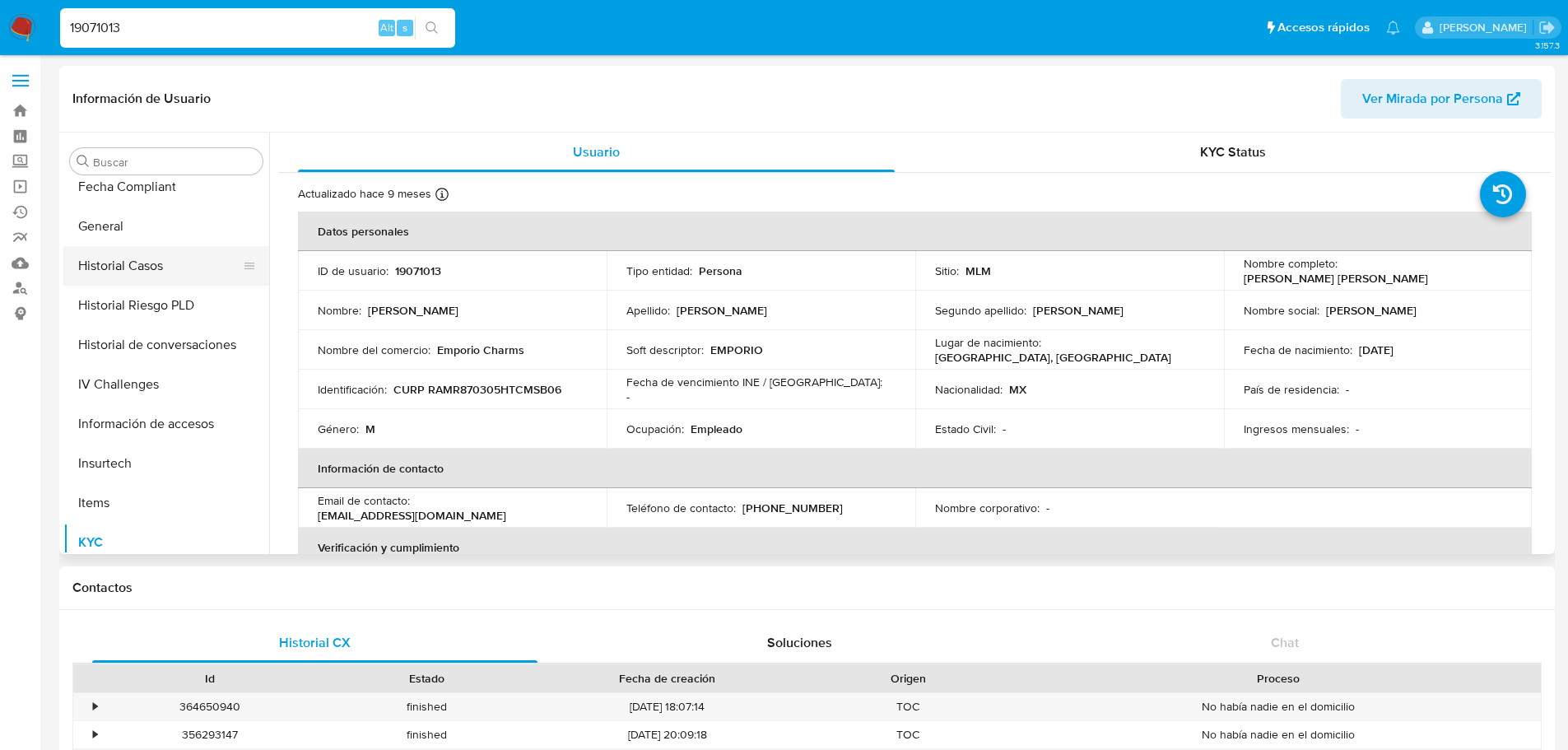
select select "10"
drag, startPoint x: 161, startPoint y: 275, endPoint x: 220, endPoint y: 310, distance: 68.6
click at [162, 275] on button "Historial Casos" at bounding box center [166, 265] width 206 height 40
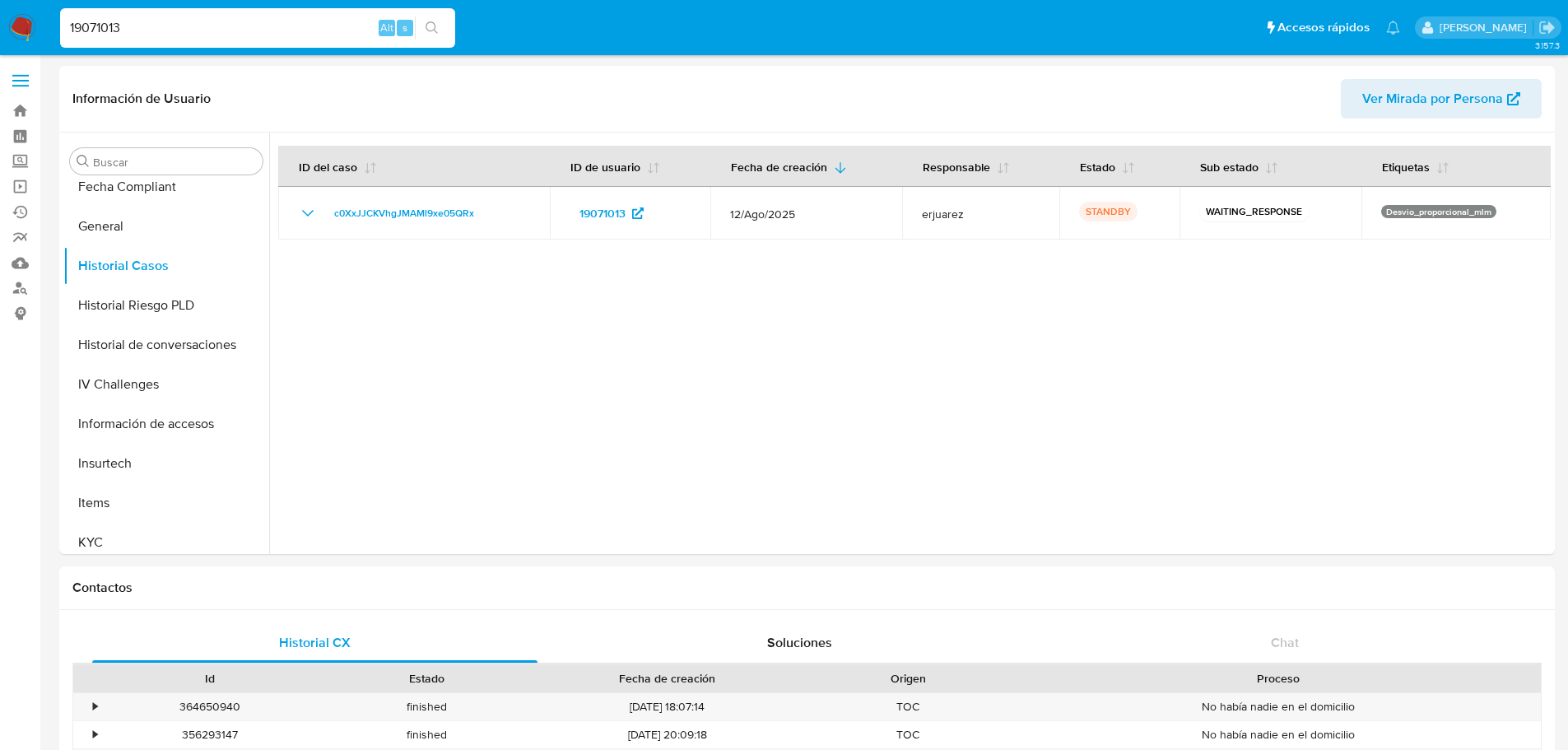
click at [110, 19] on input "19071013" at bounding box center [258, 27] width 395 height 21
paste input "38161735"
type input "38161735"
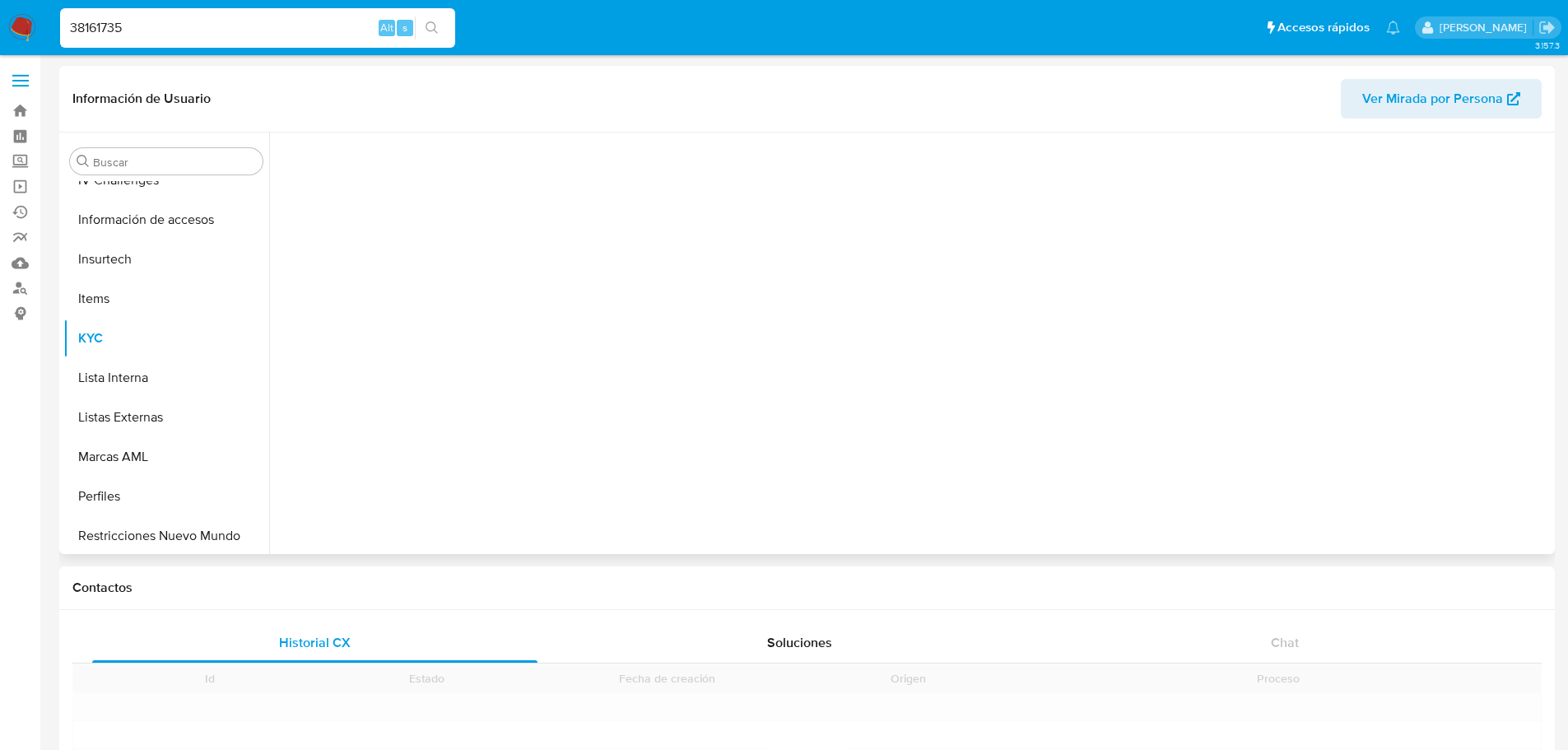
scroll to position [696, 0]
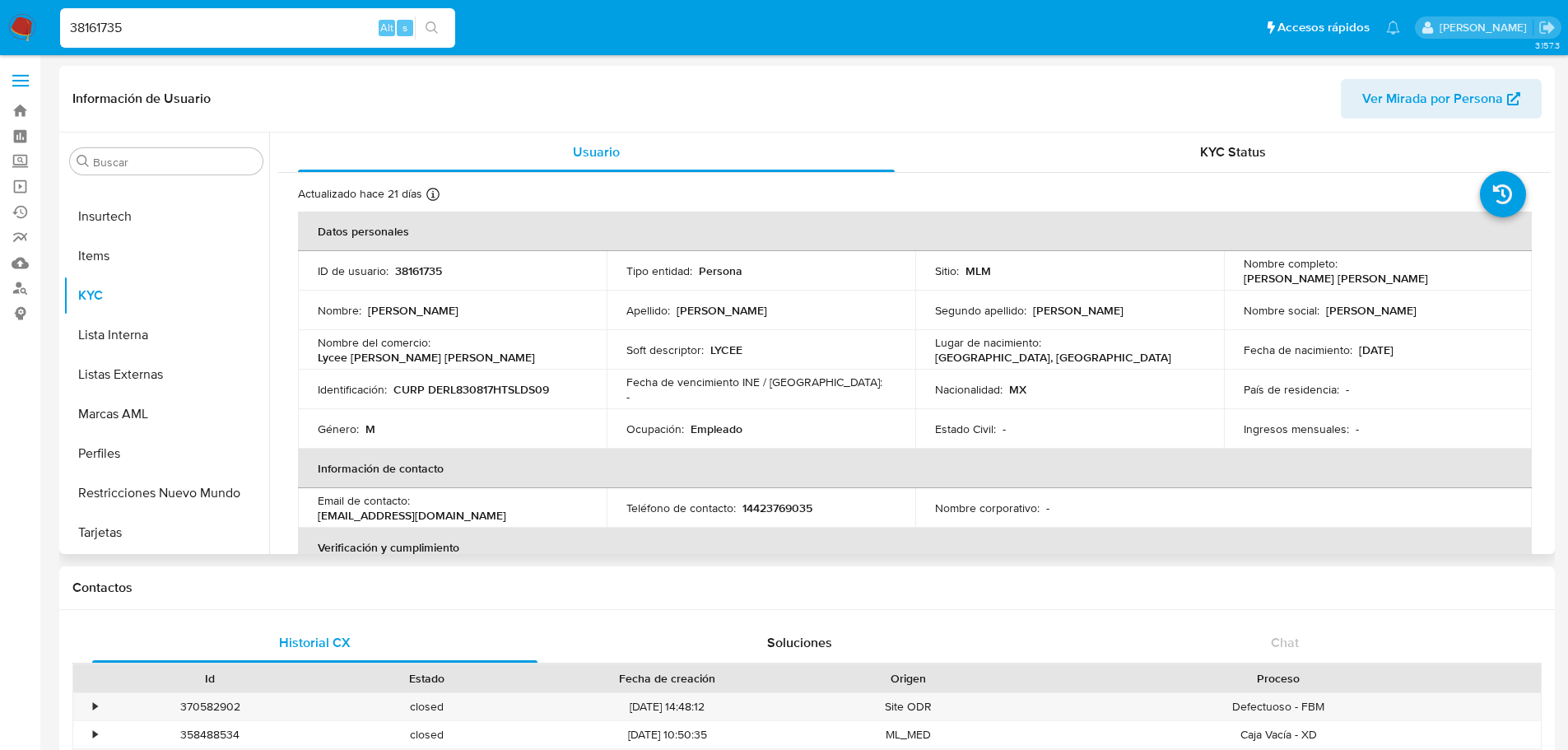
select select "10"
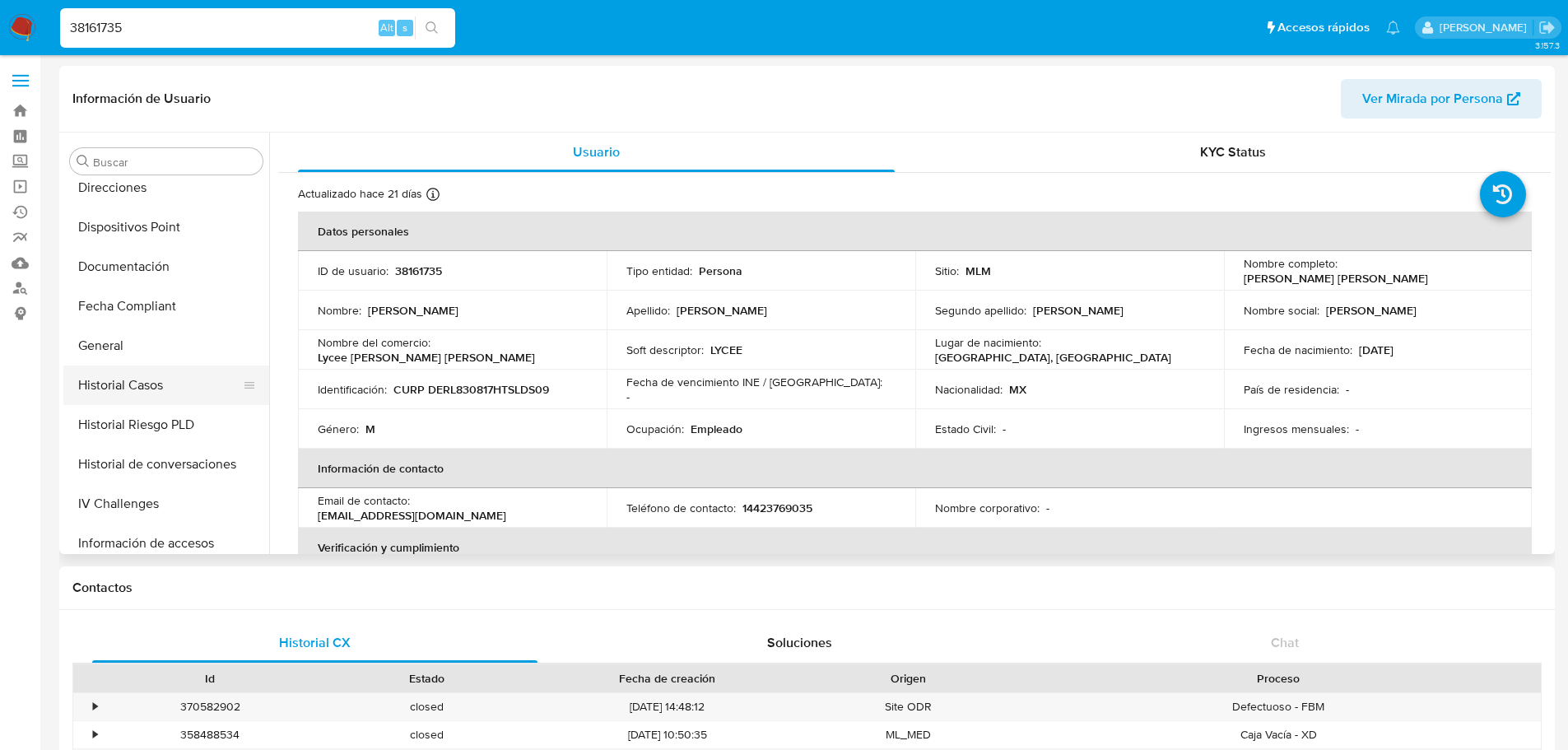
click at [161, 381] on button "Historial Casos" at bounding box center [159, 385] width 192 height 40
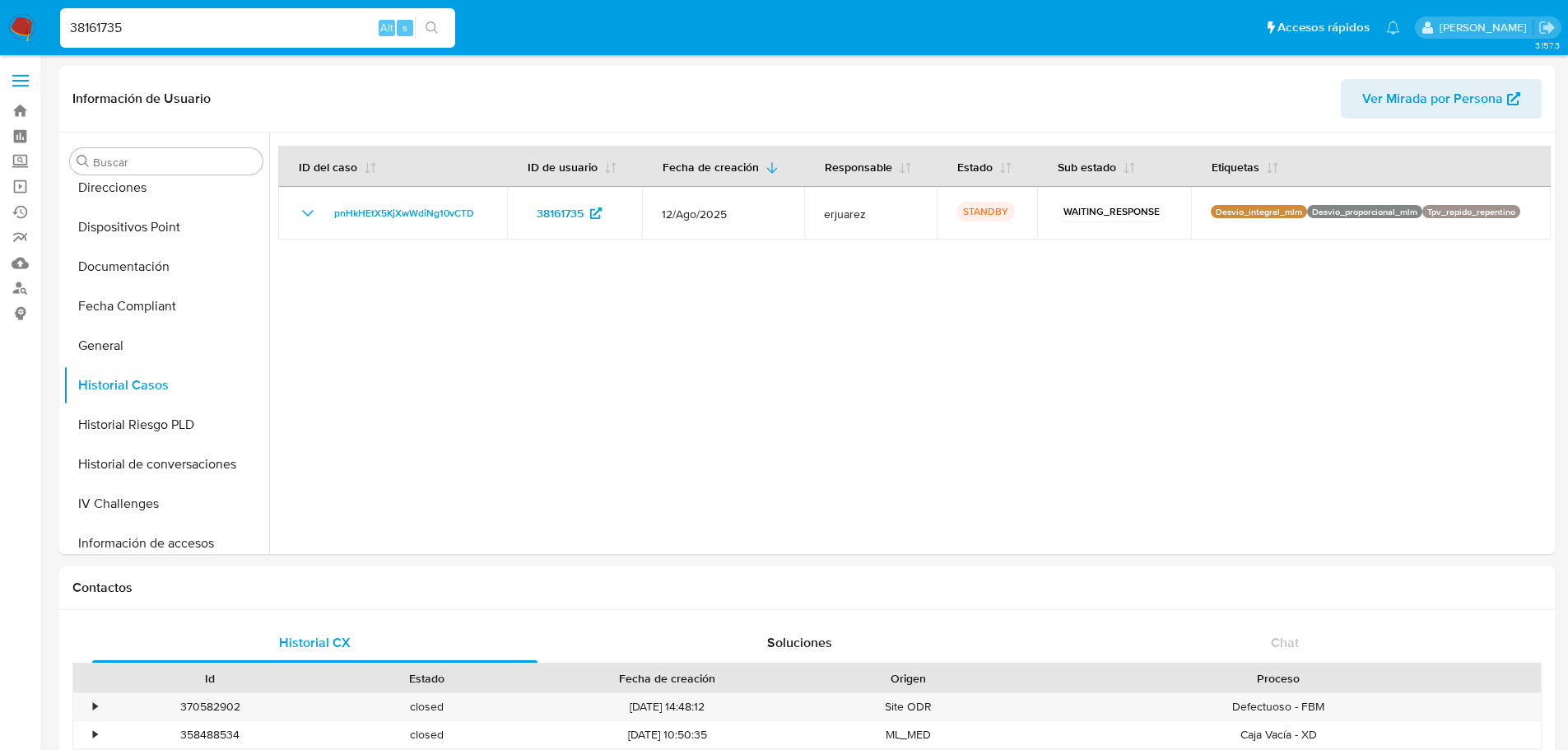
click at [117, 30] on input "38161735" at bounding box center [258, 27] width 395 height 21
paste input "93577367"
type input "93577367"
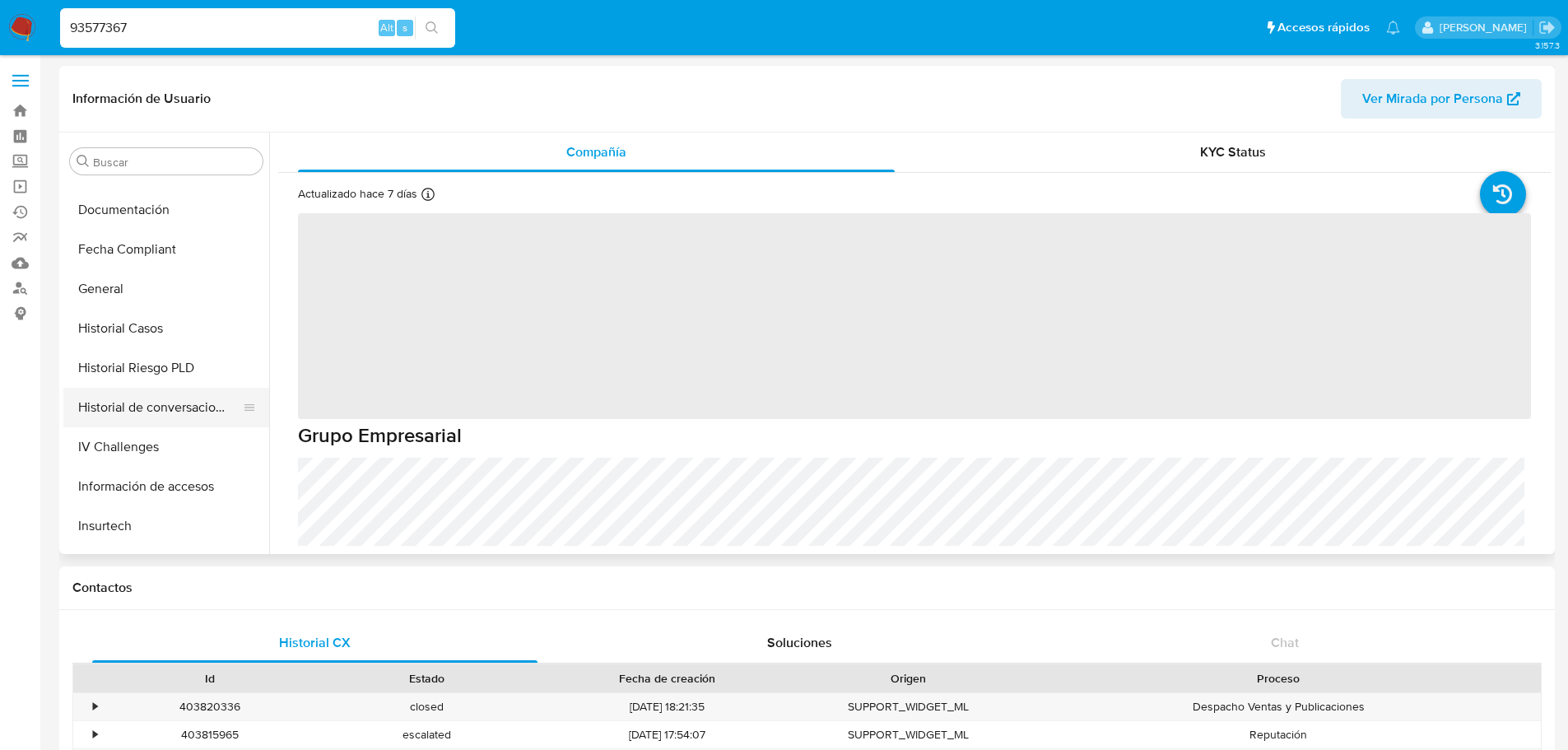
scroll to position [366, 0]
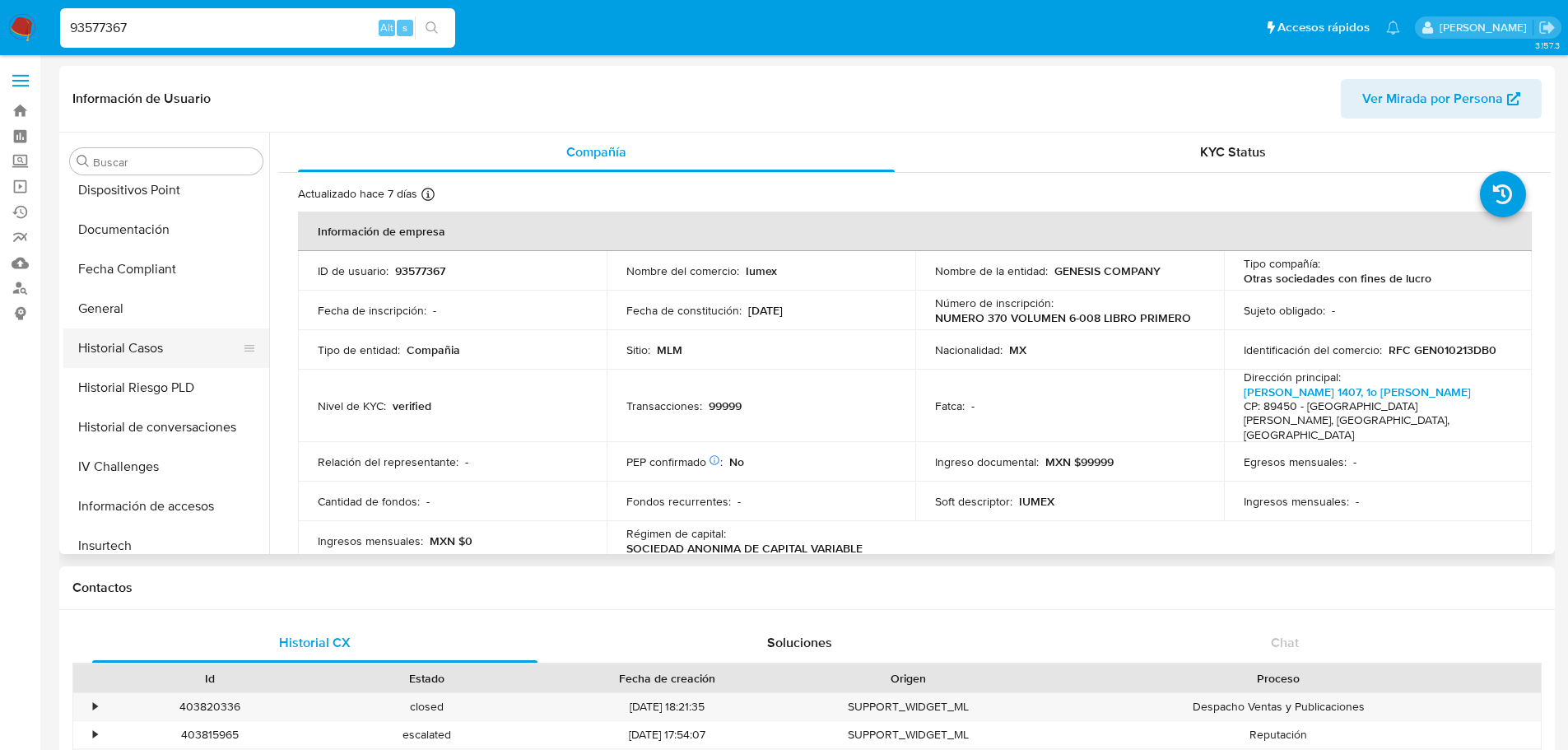
select select "10"
drag, startPoint x: 150, startPoint y: 350, endPoint x: 215, endPoint y: 369, distance: 67.7
click at [150, 348] on button "Historial Casos" at bounding box center [166, 347] width 206 height 40
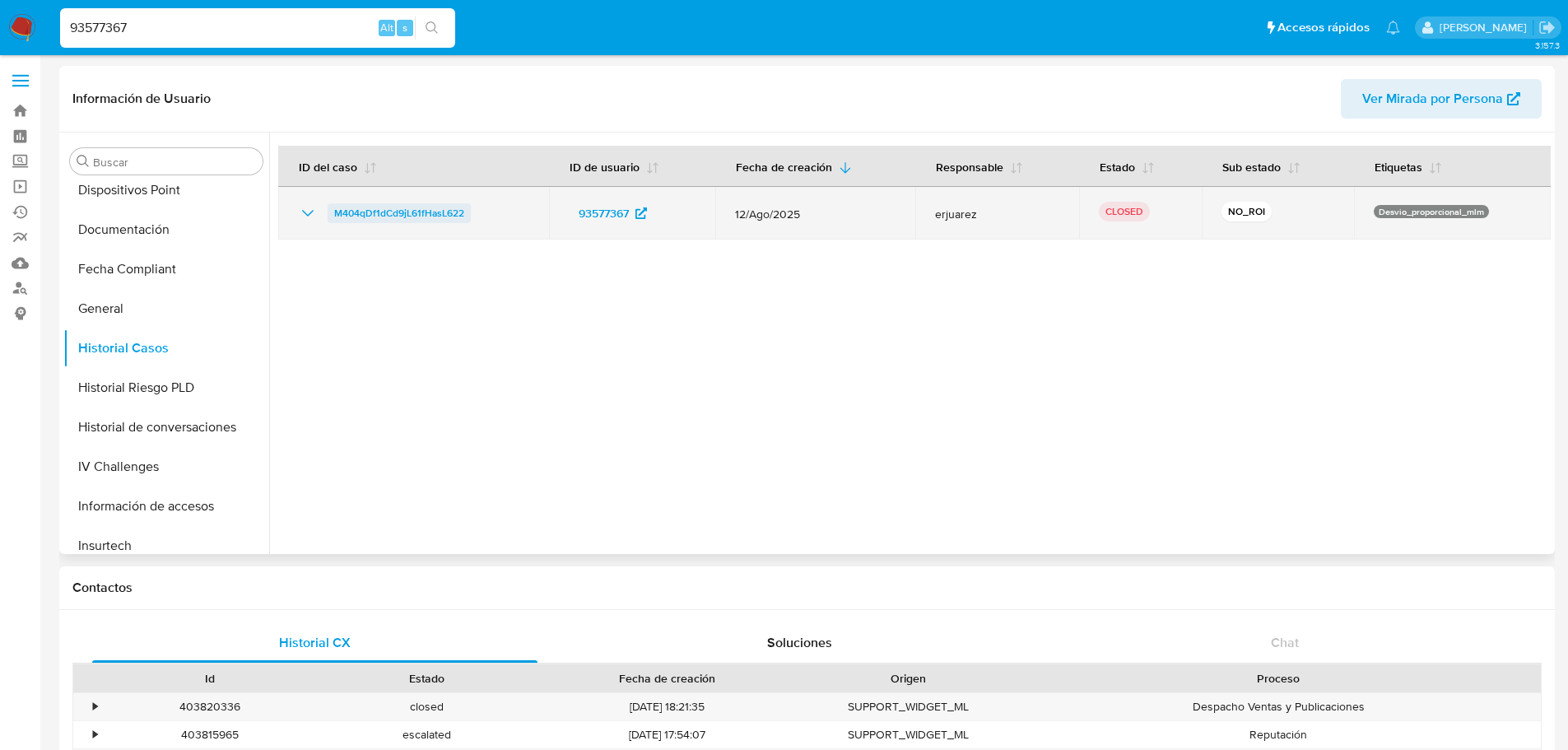
drag, startPoint x: 502, startPoint y: 214, endPoint x: 332, endPoint y: 215, distance: 170.0
click at [332, 215] on div "M404qDf1dCd9jL61fHasL622" at bounding box center [414, 213] width 231 height 19
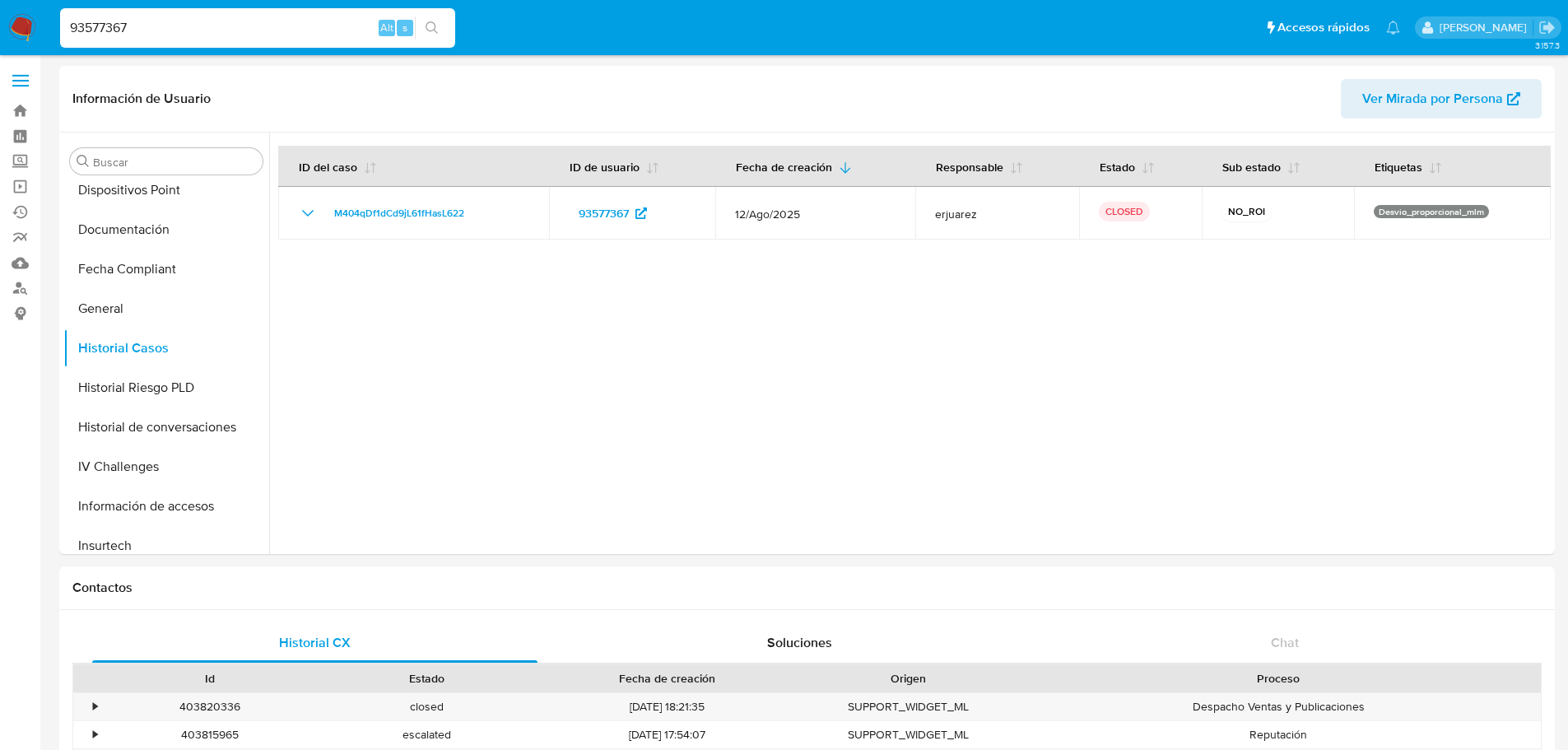
click at [92, 29] on input "93577367" at bounding box center [258, 27] width 395 height 21
paste input "1449453165"
type input "144945316"
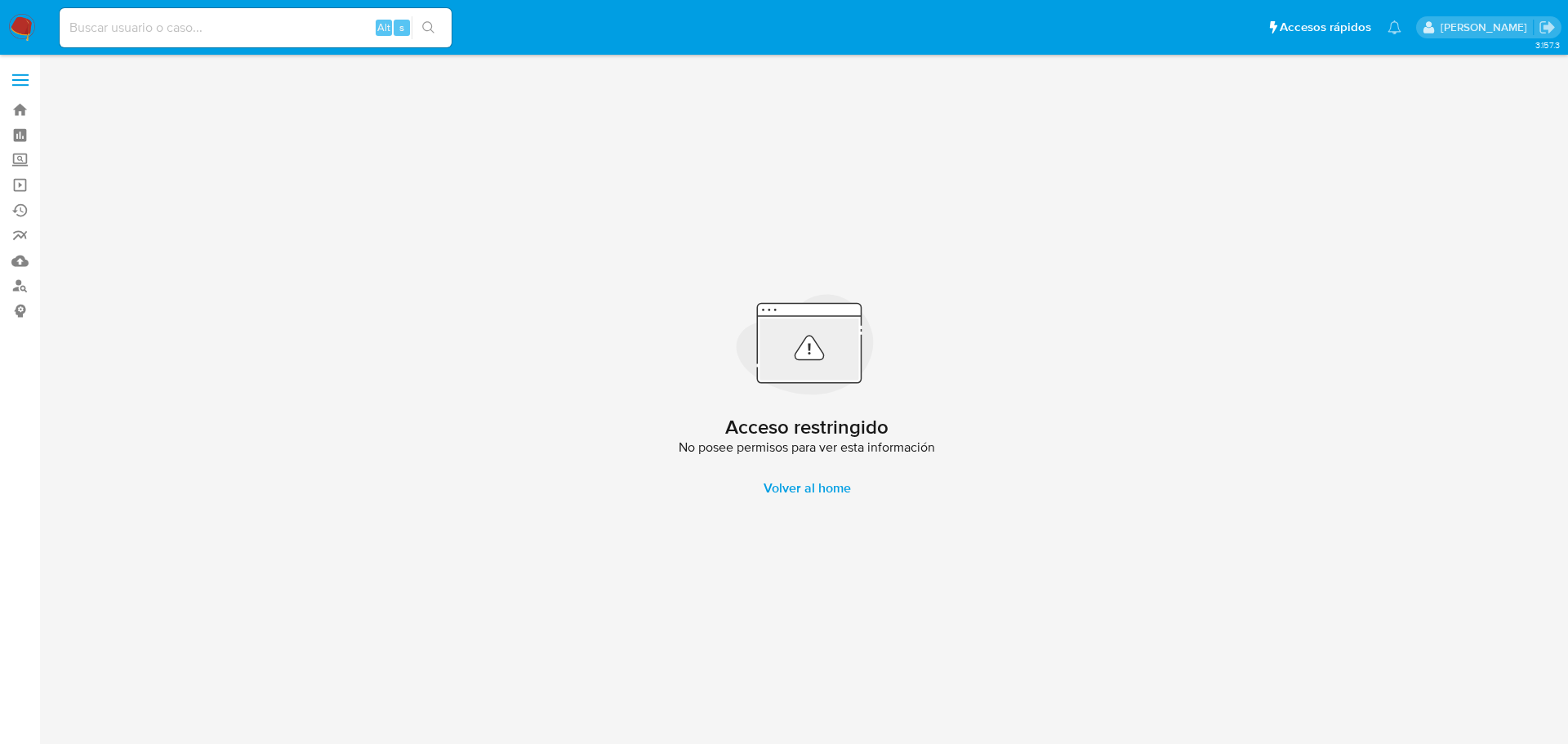
click at [205, 24] on input at bounding box center [256, 27] width 392 height 21
paste input "1449453165"
type input "1449453165"
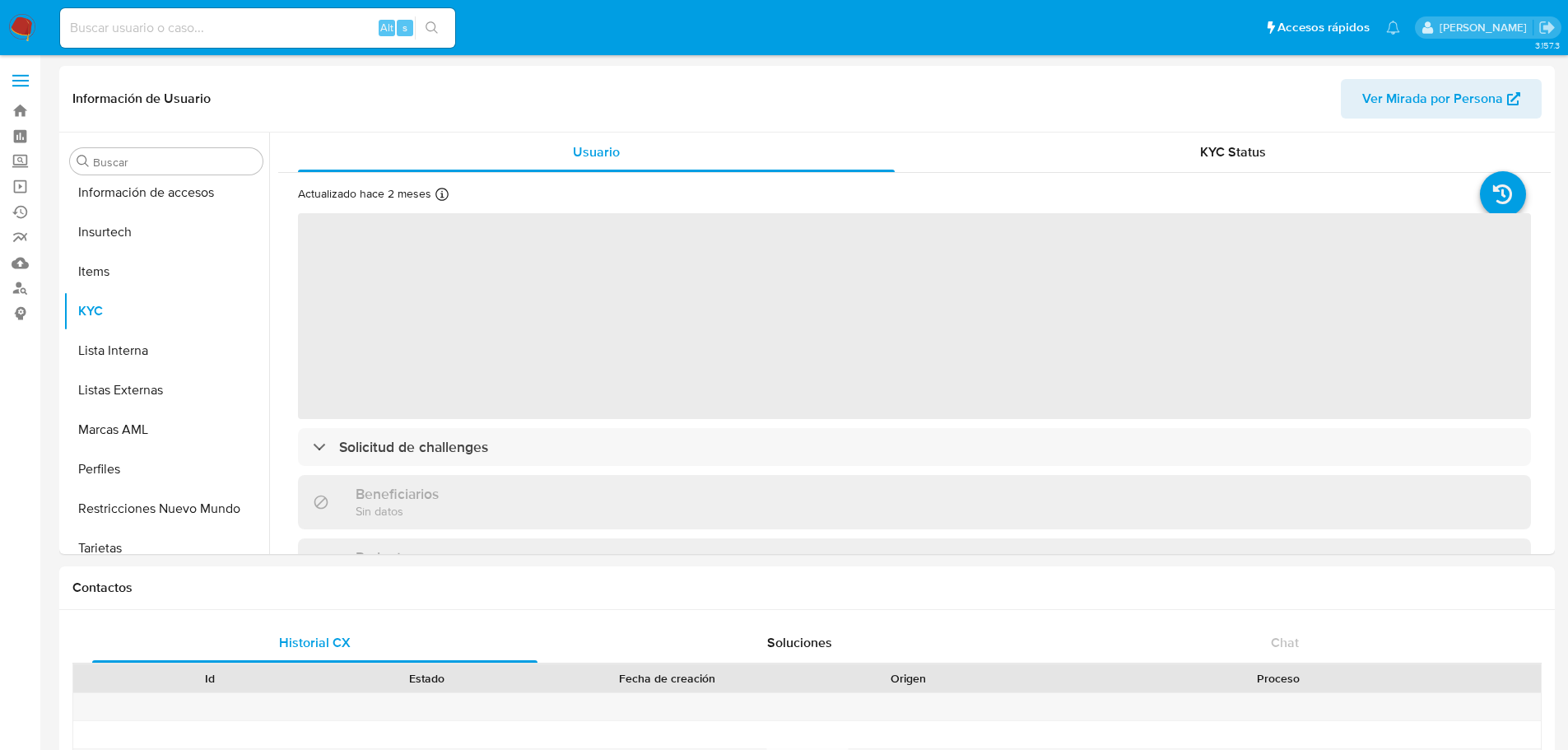
scroll to position [696, 0]
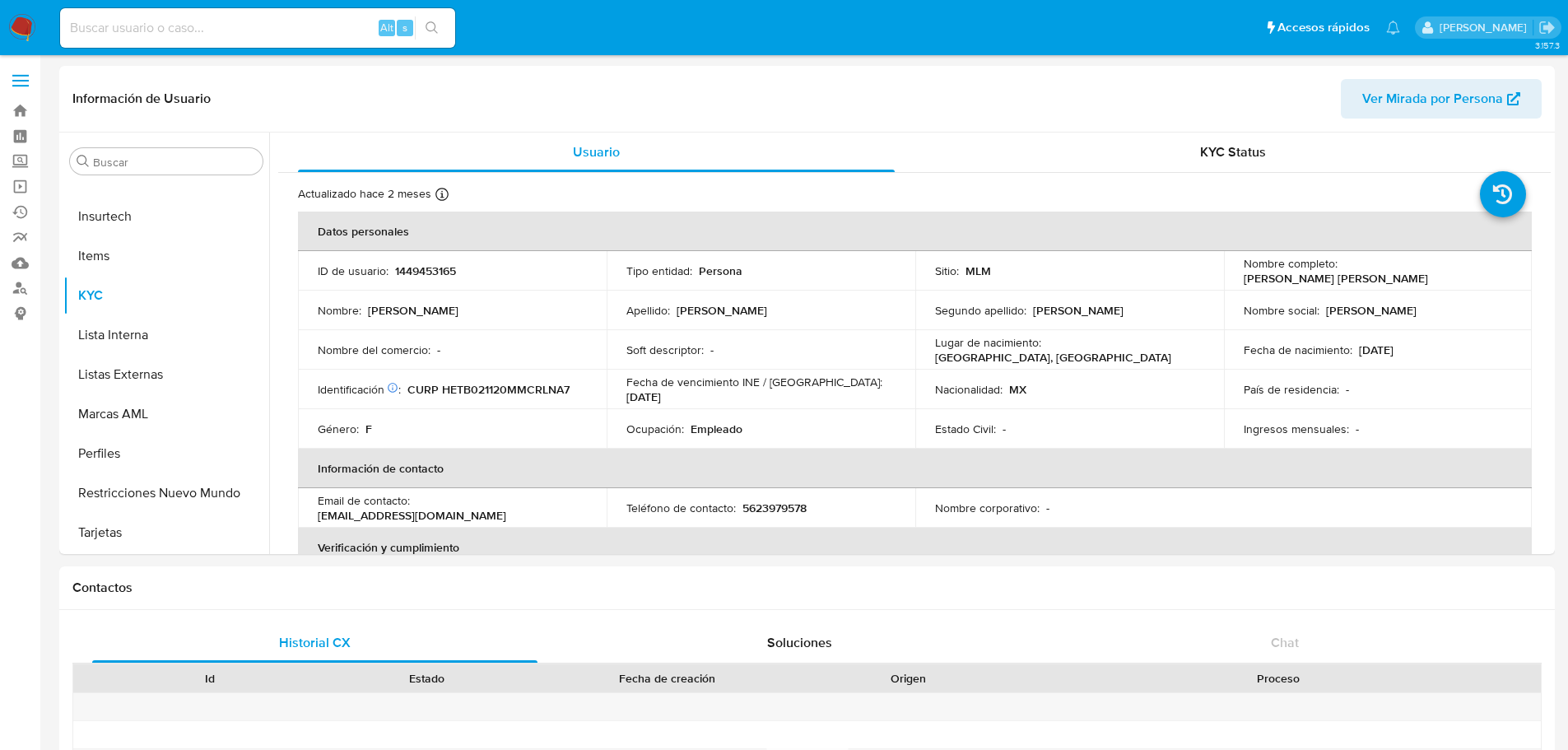
select select "10"
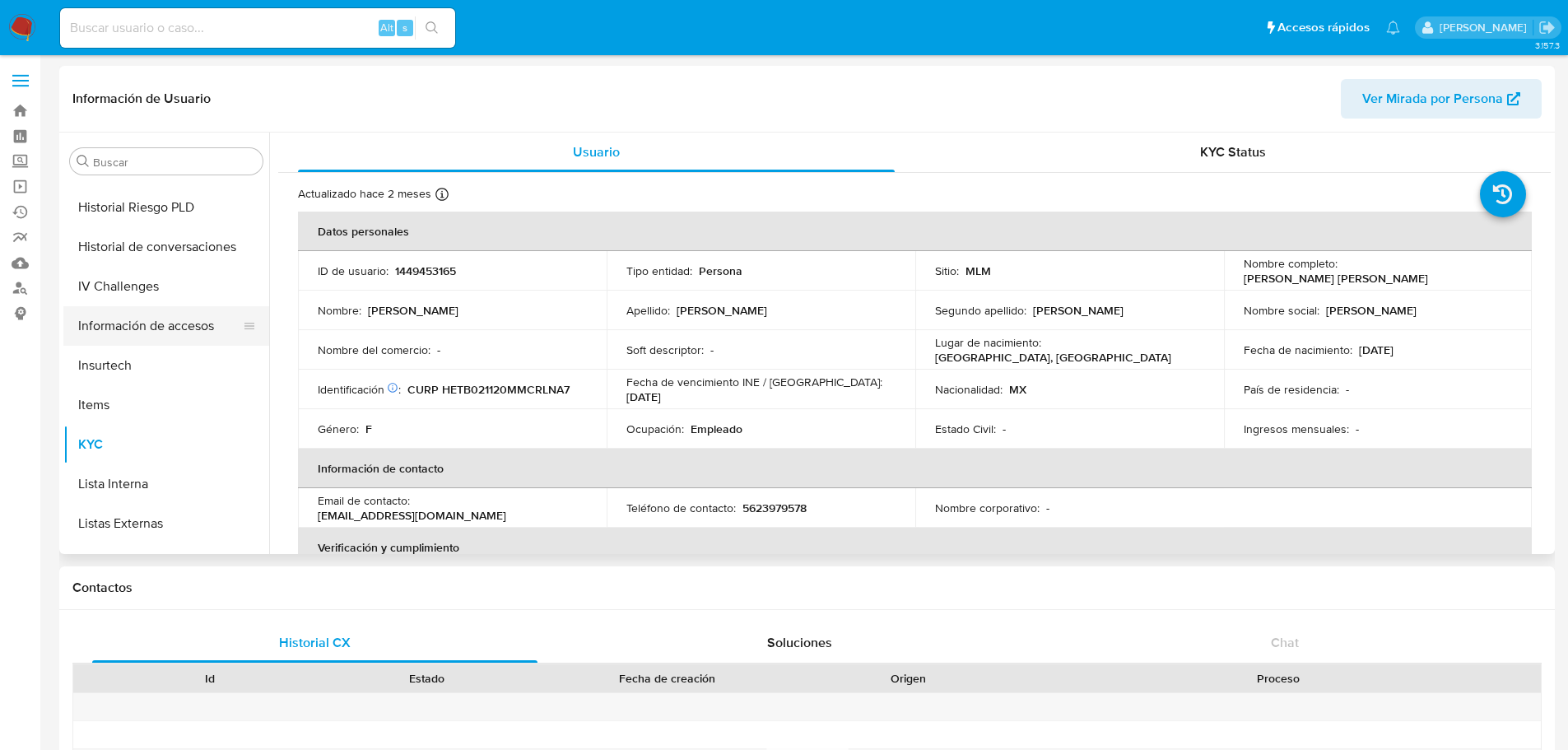
scroll to position [448, 0]
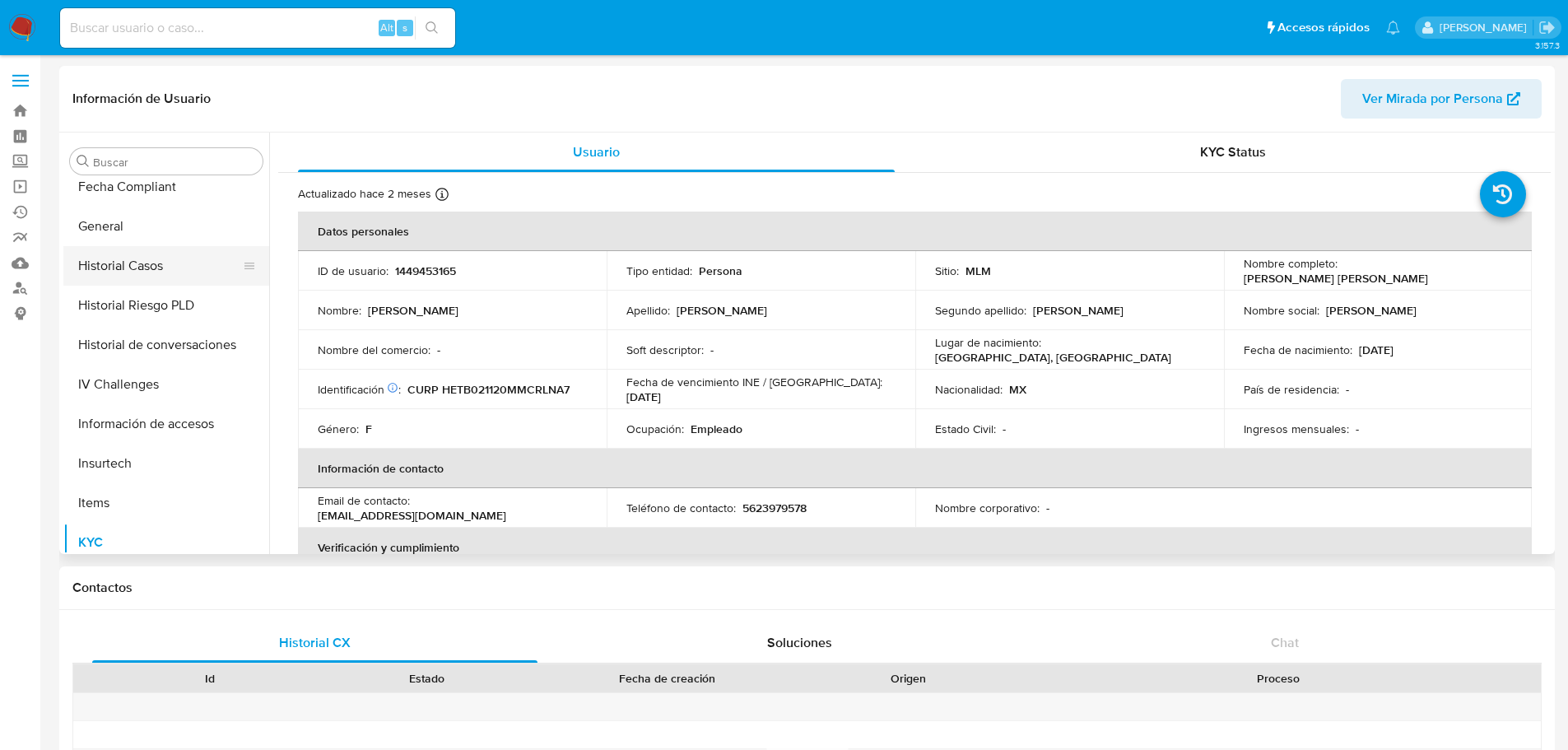
click at [151, 263] on button "Historial Casos" at bounding box center [159, 265] width 192 height 40
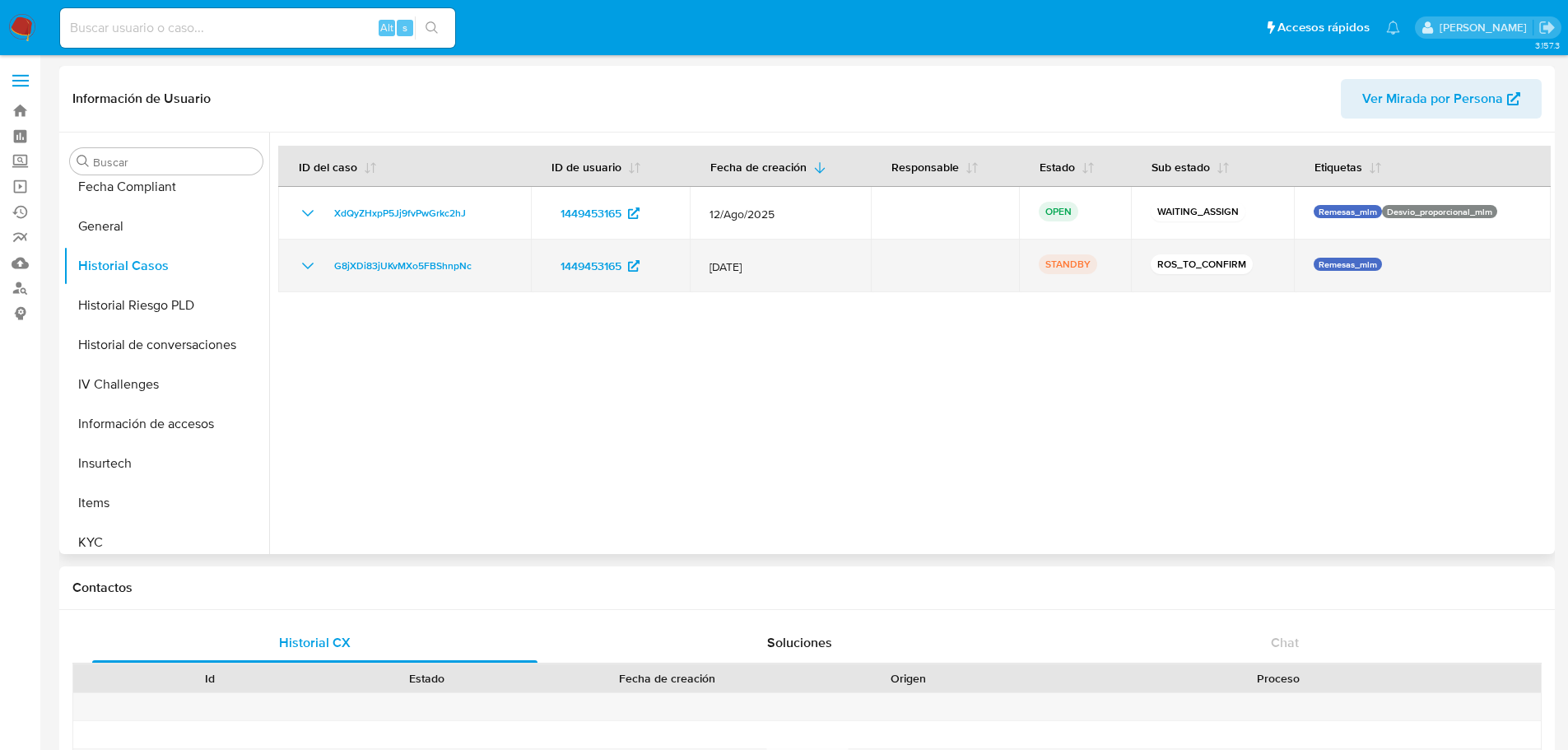
click at [303, 268] on icon "Mostrar/Ocultar" at bounding box center [308, 265] width 19 height 19
click at [301, 269] on icon "Mostrar/Ocultar" at bounding box center [308, 265] width 19 height 19
click at [370, 268] on span "G8jXDi83jUKvMXo5FBShnpNc" at bounding box center [403, 265] width 137 height 19
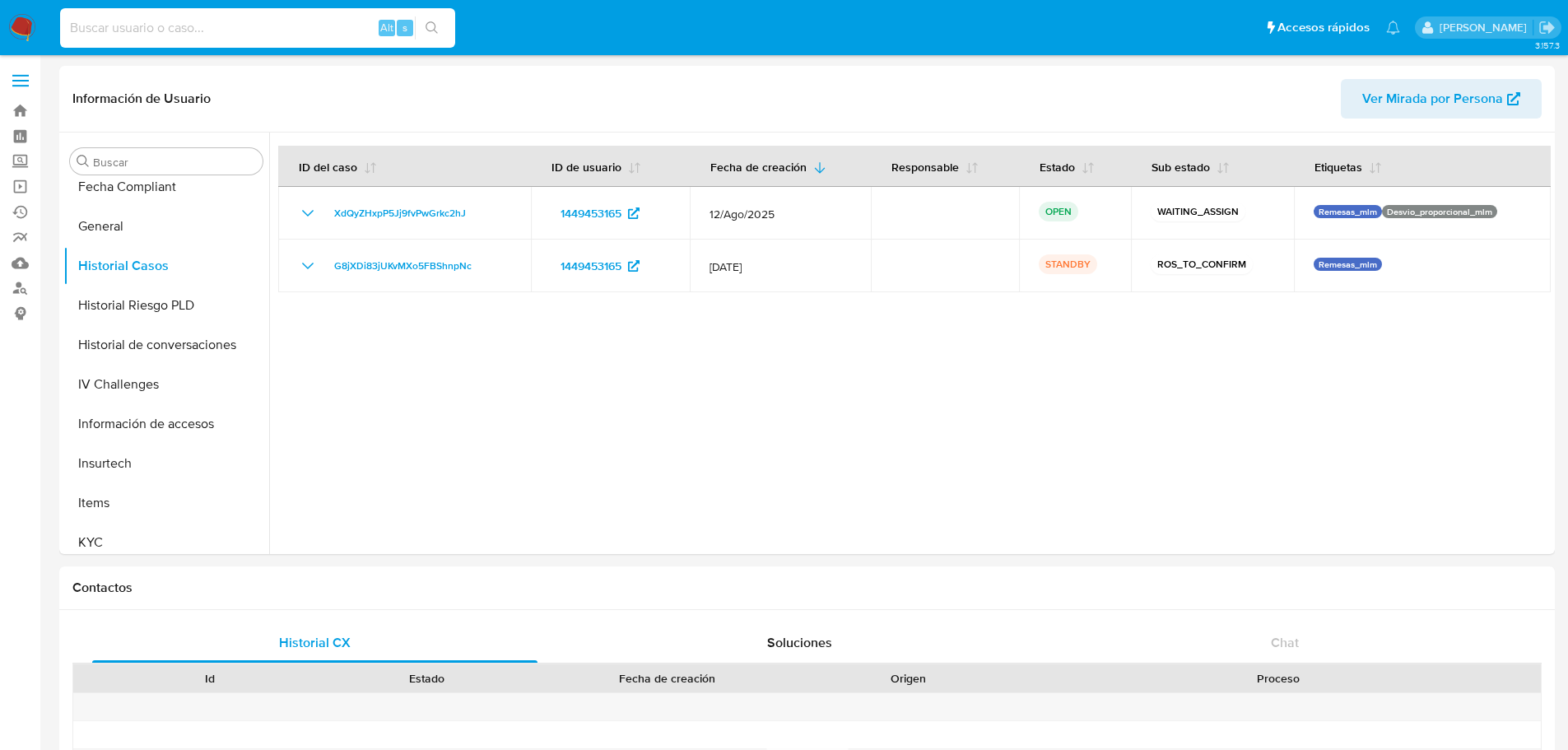
click at [101, 18] on input at bounding box center [258, 27] width 395 height 21
paste input "1498775729"
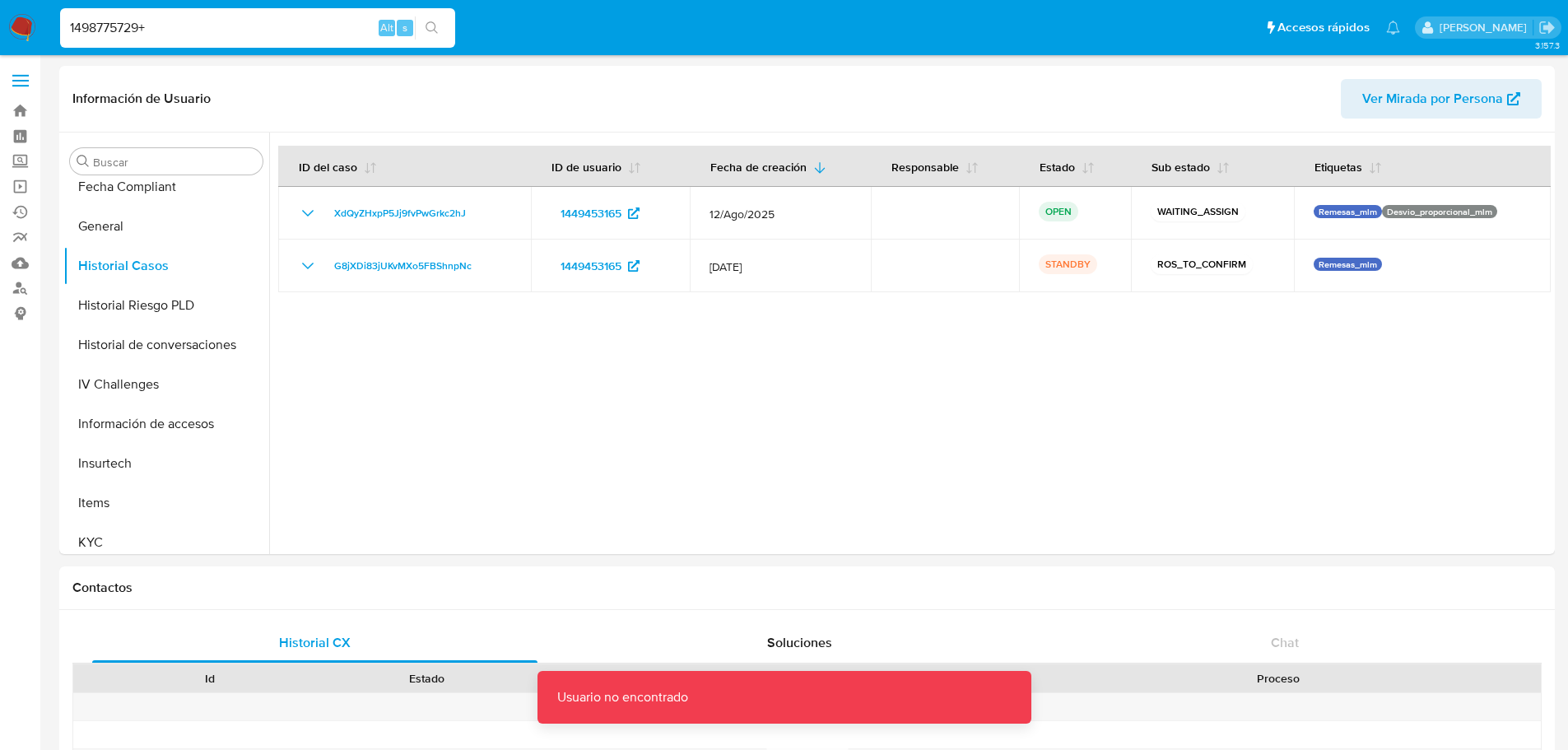
click at [113, 25] on input "1498775729+" at bounding box center [258, 27] width 395 height 21
paste input
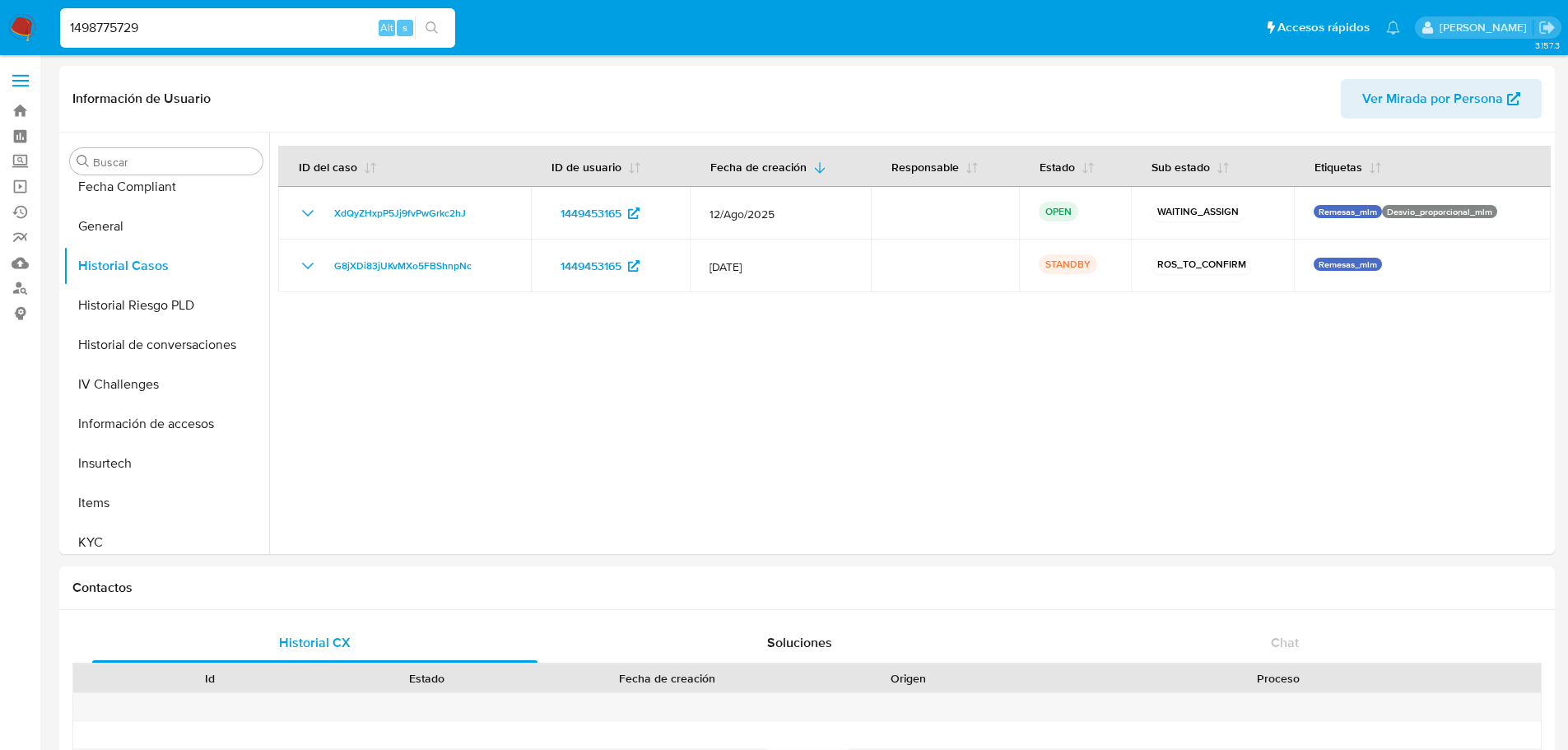
type input "1498775729"
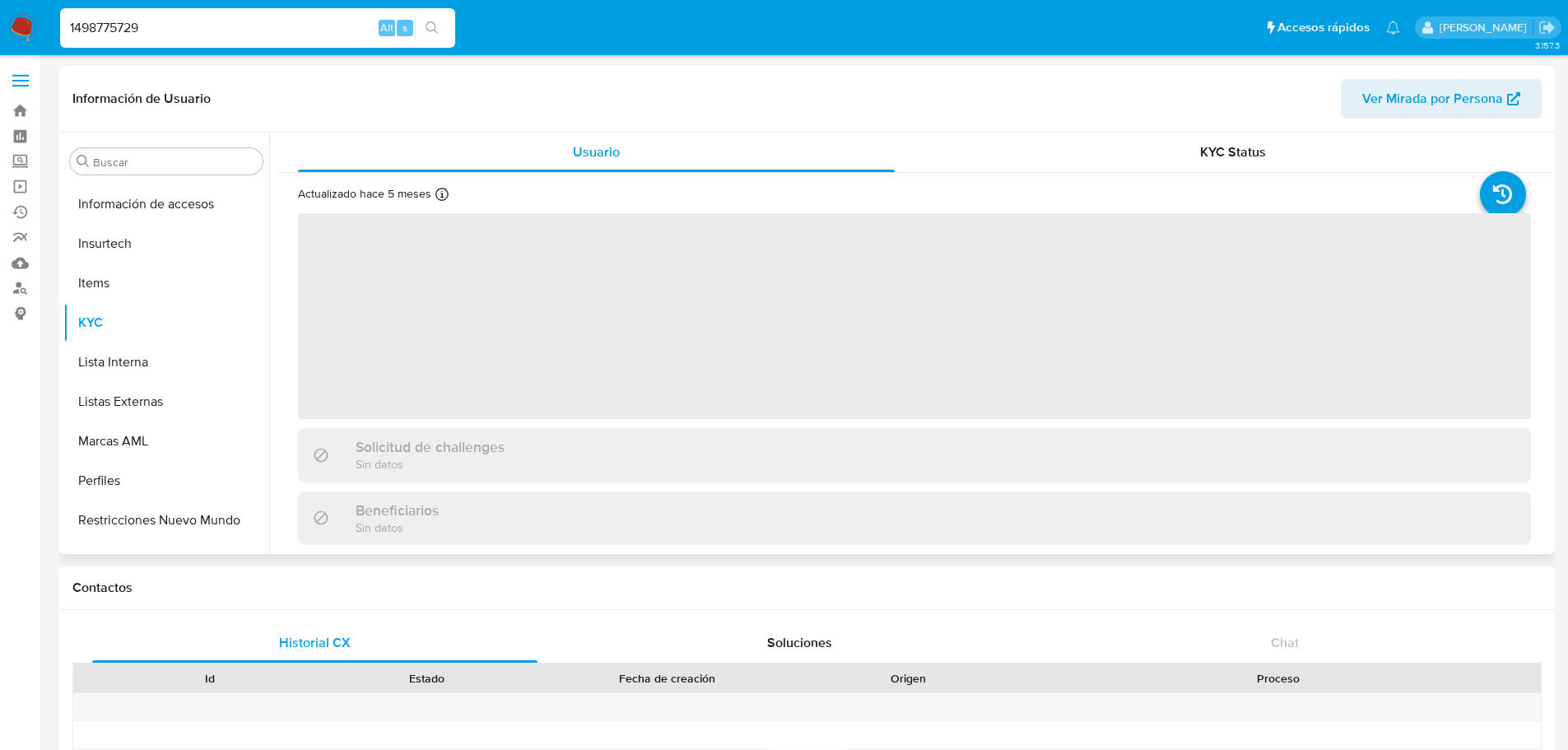
scroll to position [696, 0]
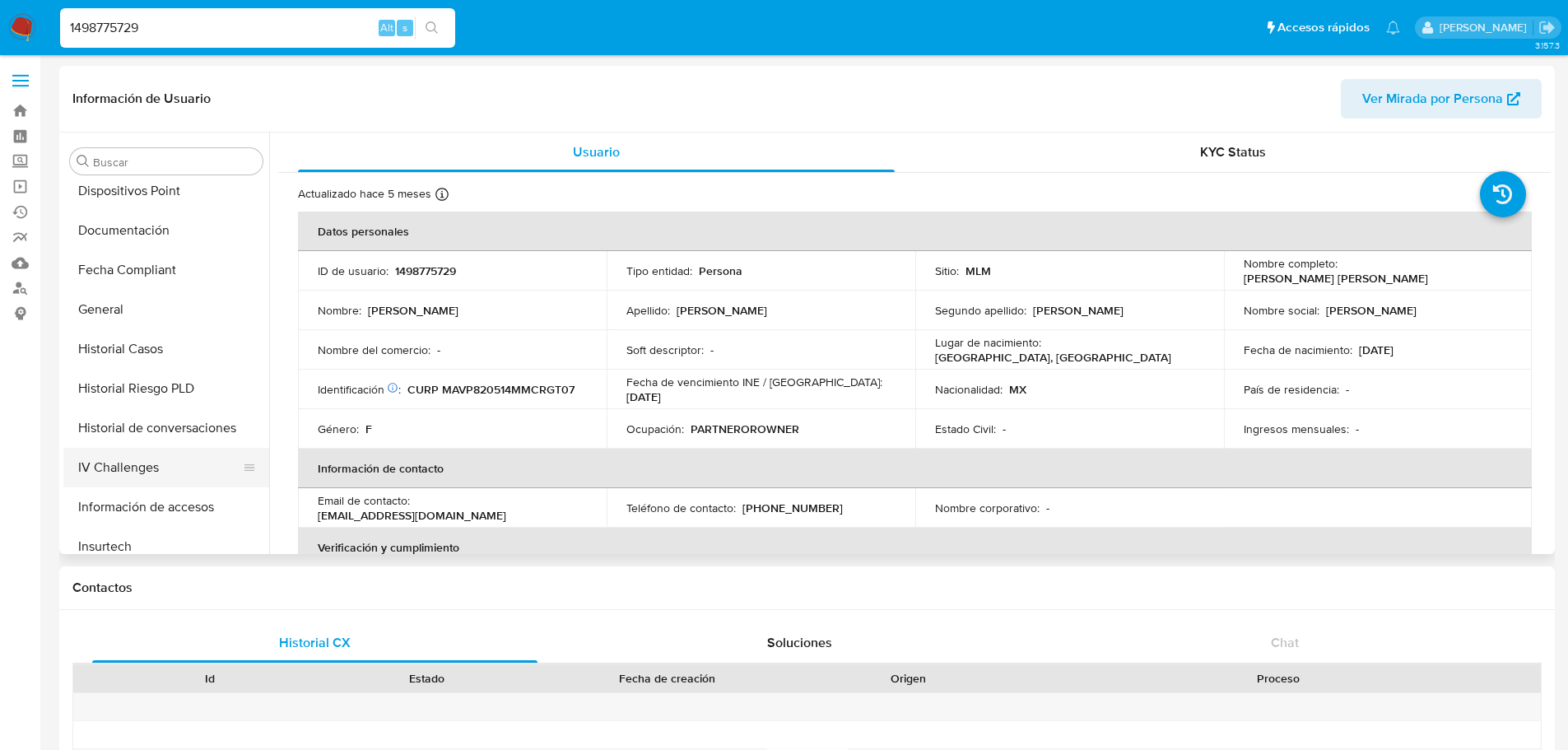
select select "10"
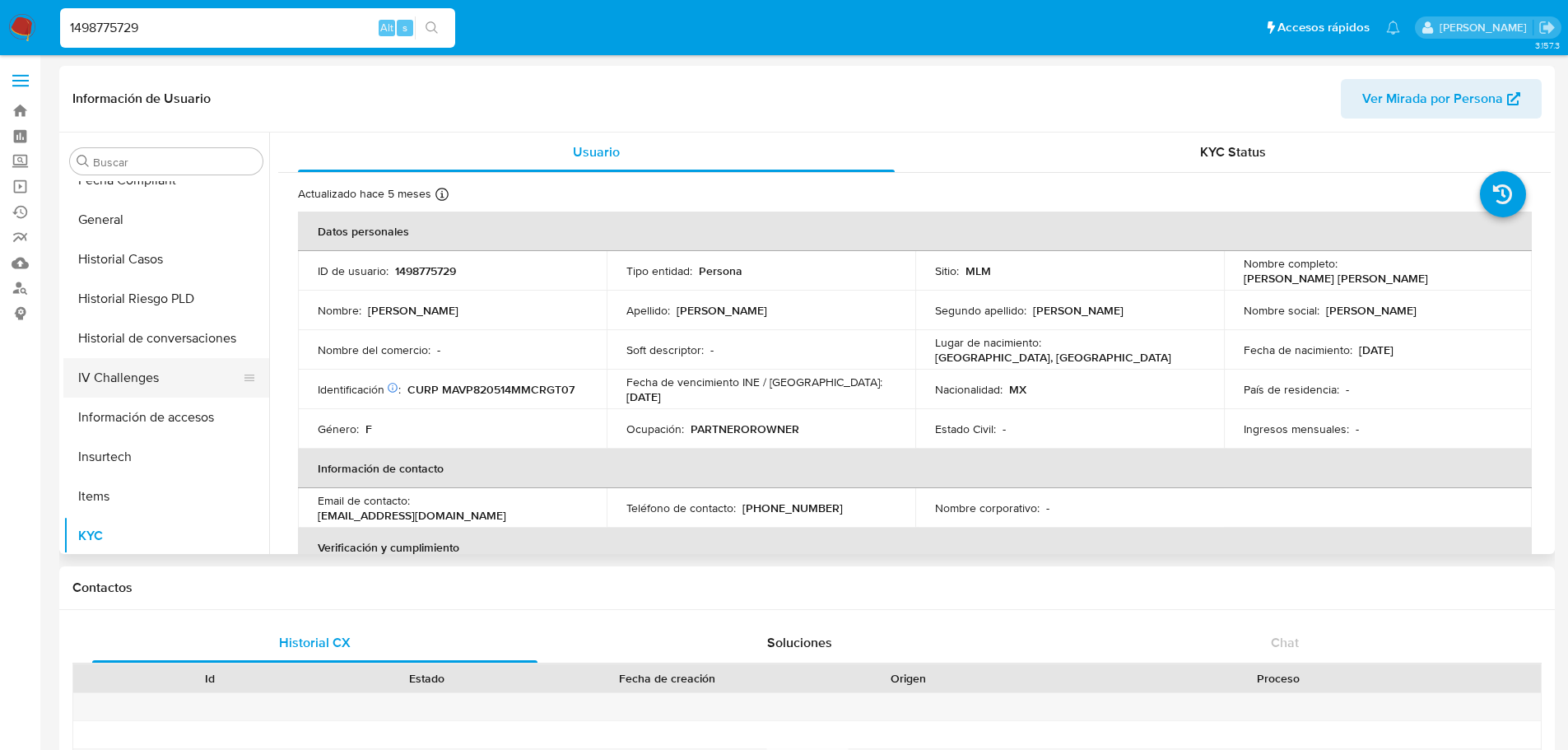
scroll to position [366, 0]
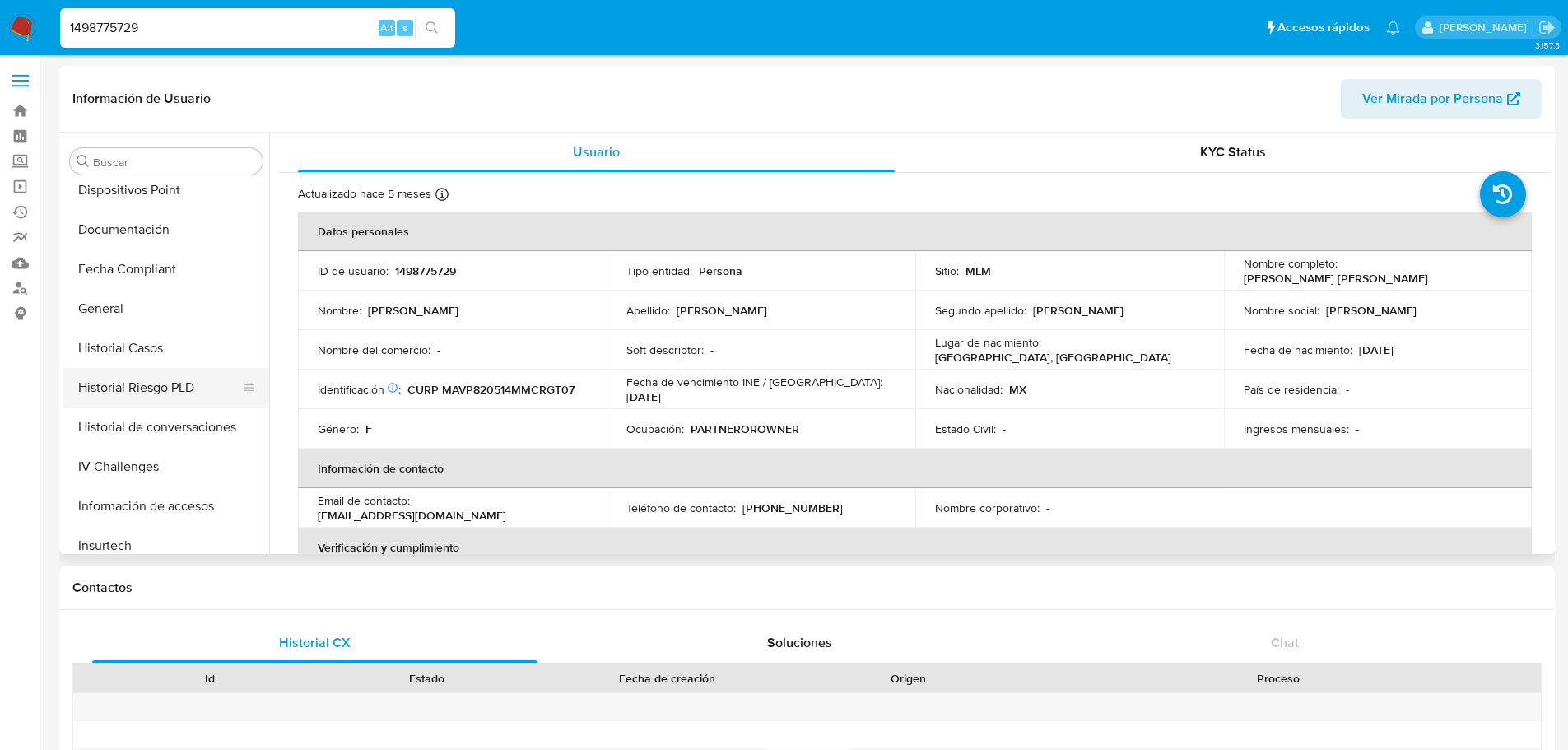
drag, startPoint x: 166, startPoint y: 347, endPoint x: 188, endPoint y: 374, distance: 34.8
click at [166, 349] on button "Historial Casos" at bounding box center [166, 347] width 206 height 40
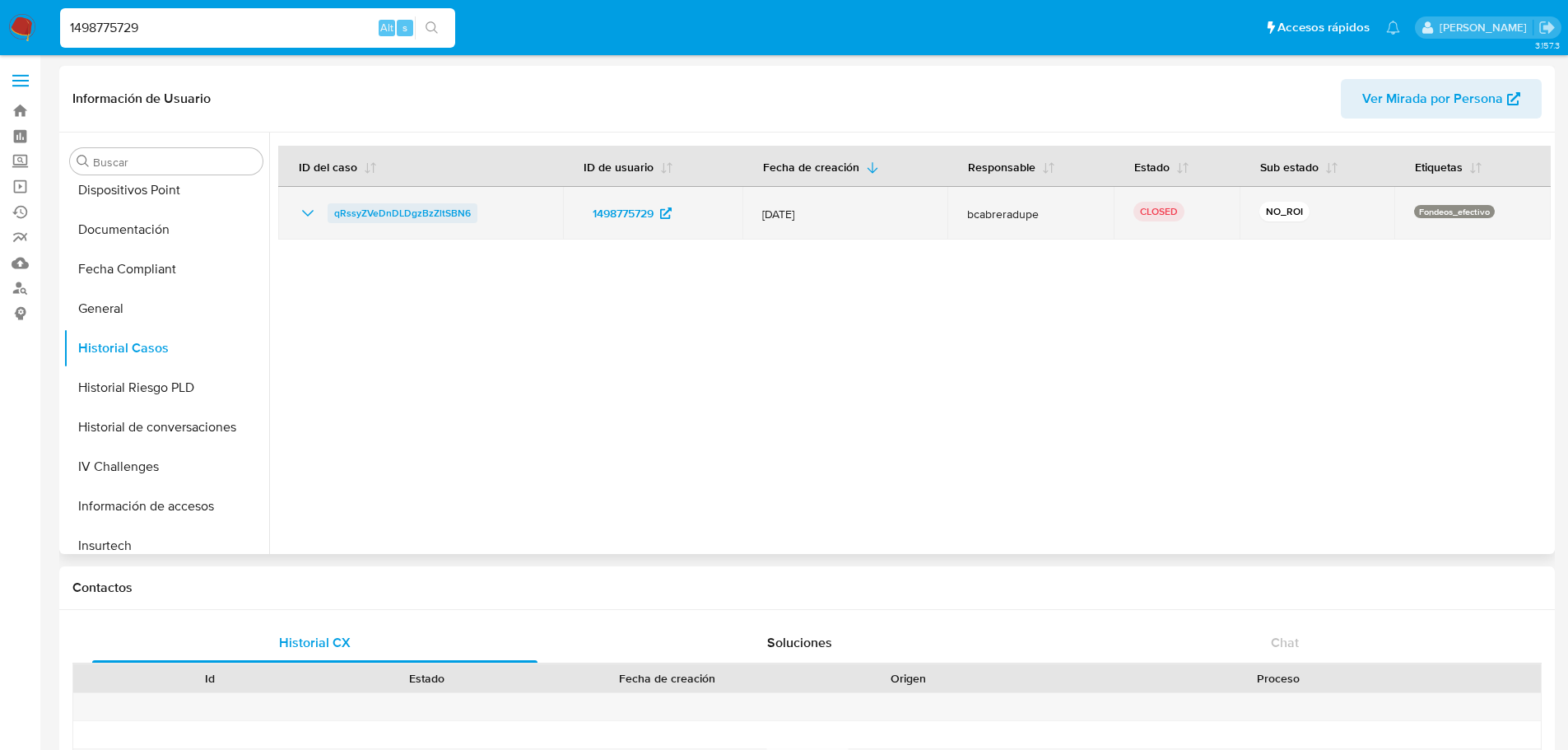
drag, startPoint x: 496, startPoint y: 212, endPoint x: 331, endPoint y: 214, distance: 165.0
click at [331, 214] on div "qRssyZVeDnDLDgzBzZltSBN6" at bounding box center [420, 213] width 245 height 19
click at [311, 213] on icon "Mostrar/Ocultar" at bounding box center [308, 214] width 12 height 7
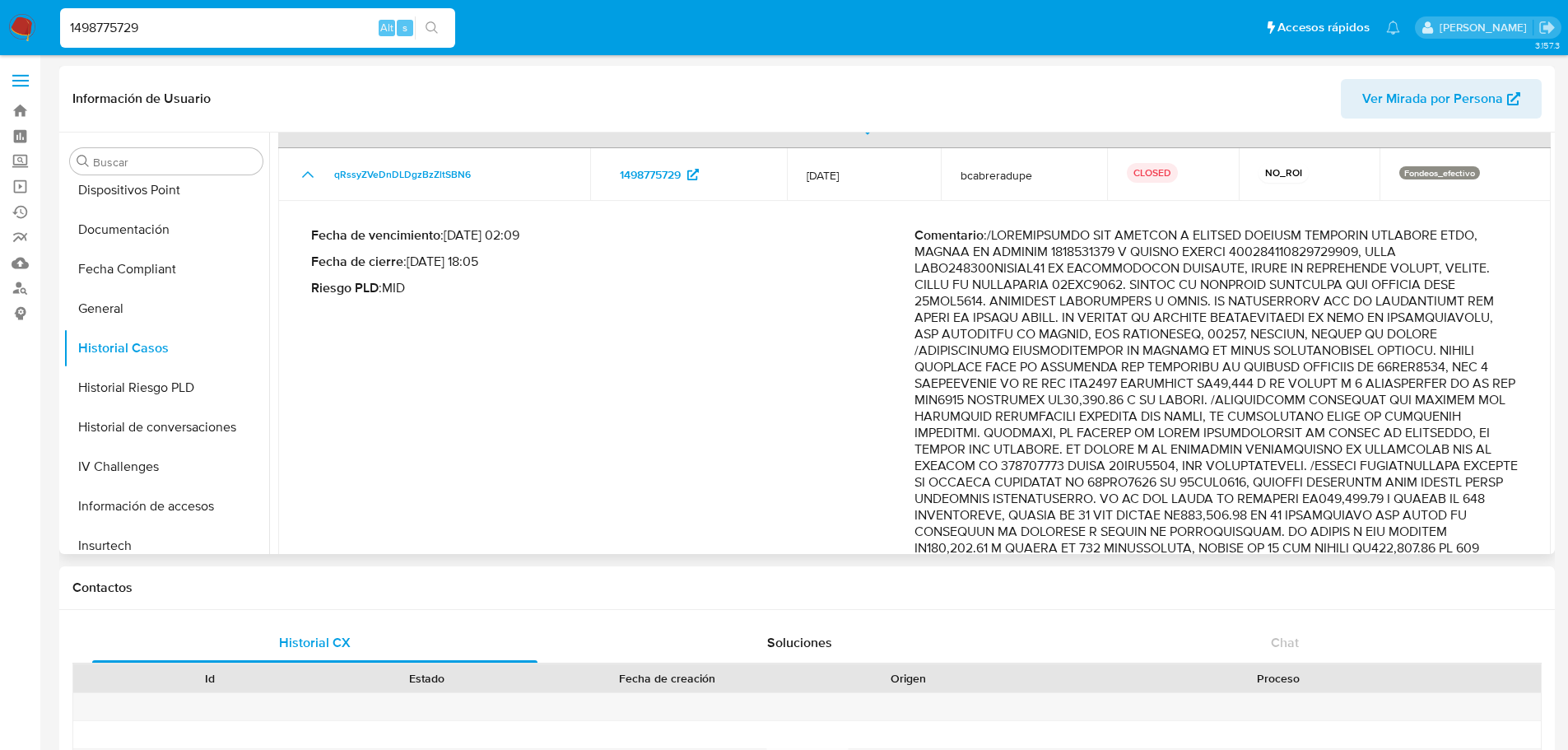
scroll to position [82, 0]
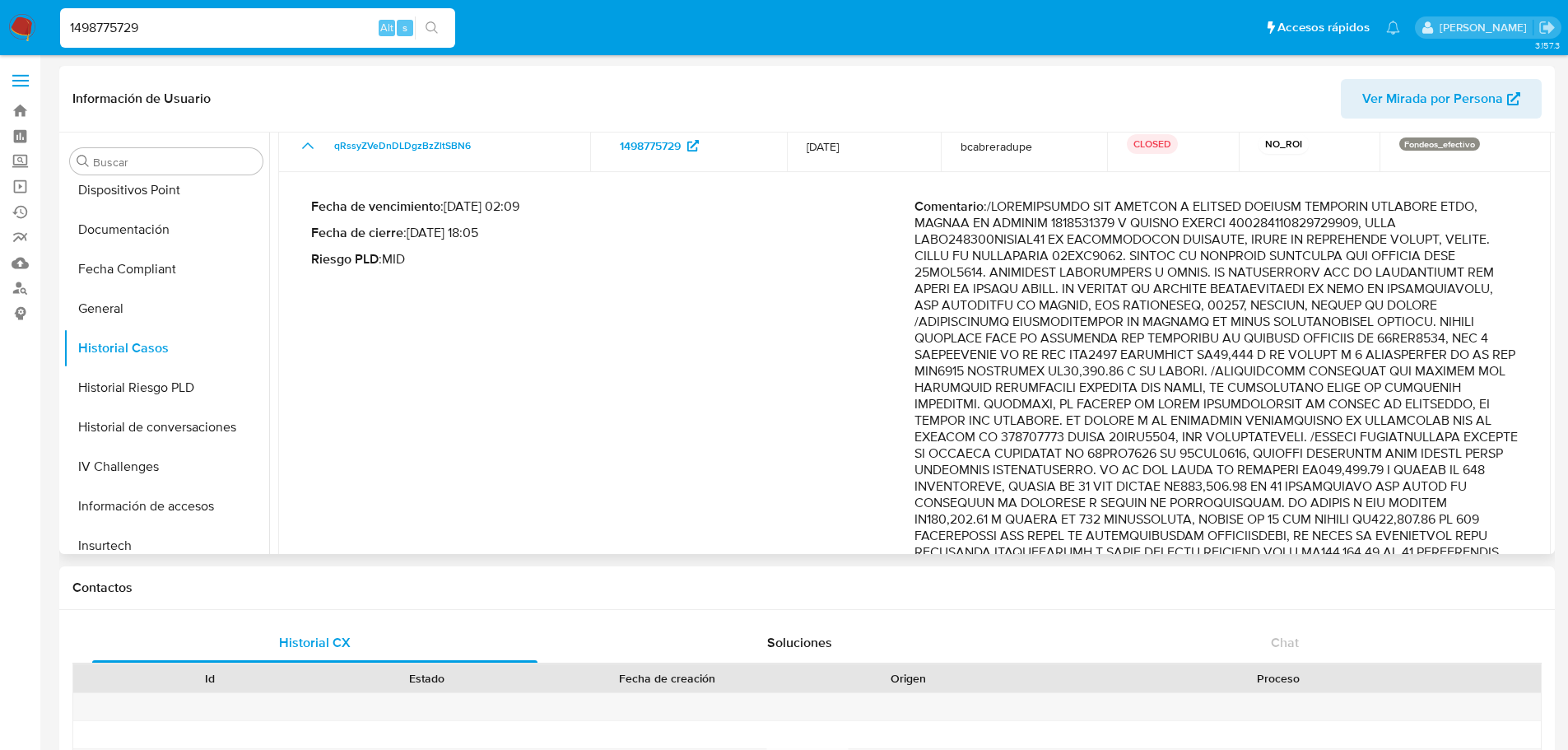
drag, startPoint x: 1276, startPoint y: 358, endPoint x: 1337, endPoint y: 386, distance: 67.1
click at [1337, 386] on p "Comentario :" at bounding box center [1216, 494] width 603 height 592
drag, startPoint x: 1145, startPoint y: 439, endPoint x: 1302, endPoint y: 442, distance: 157.0
click at [1302, 442] on p "Comentario :" at bounding box center [1216, 494] width 603 height 592
click at [119, 19] on input "1498775729" at bounding box center [258, 27] width 395 height 21
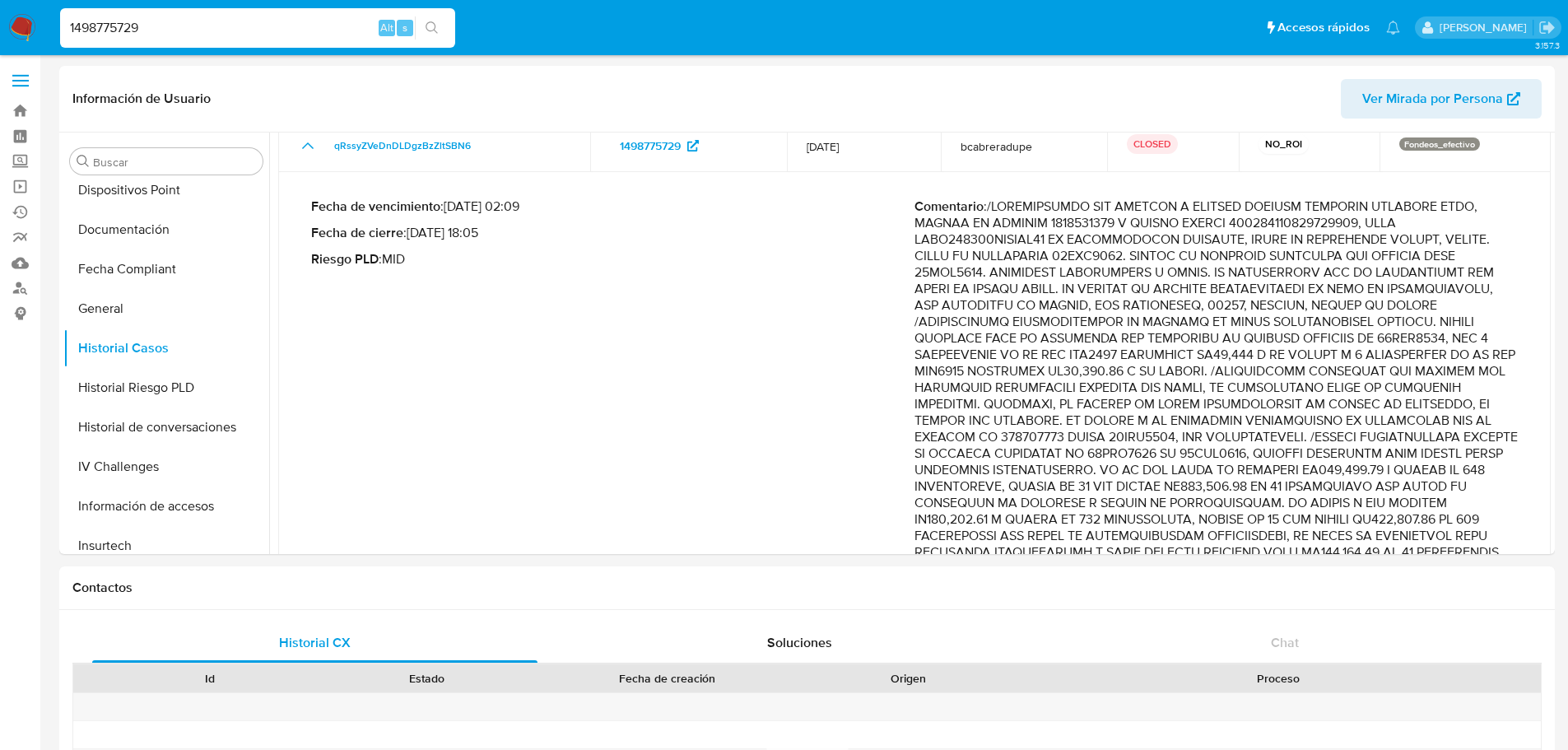
click at [120, 19] on input "1498775729" at bounding box center [258, 27] width 395 height 21
paste input "75463230"
type input "175463230"
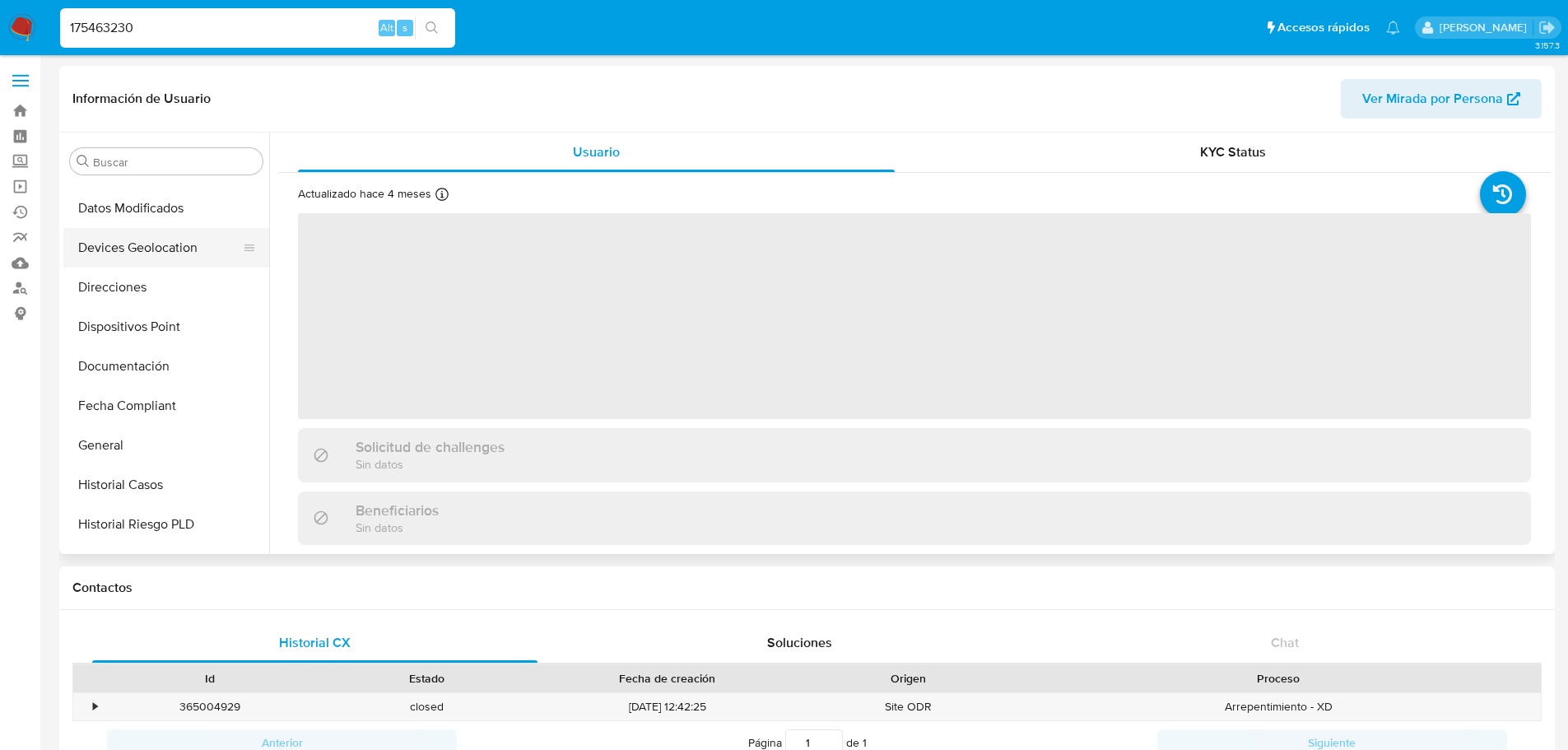
scroll to position [119, 0]
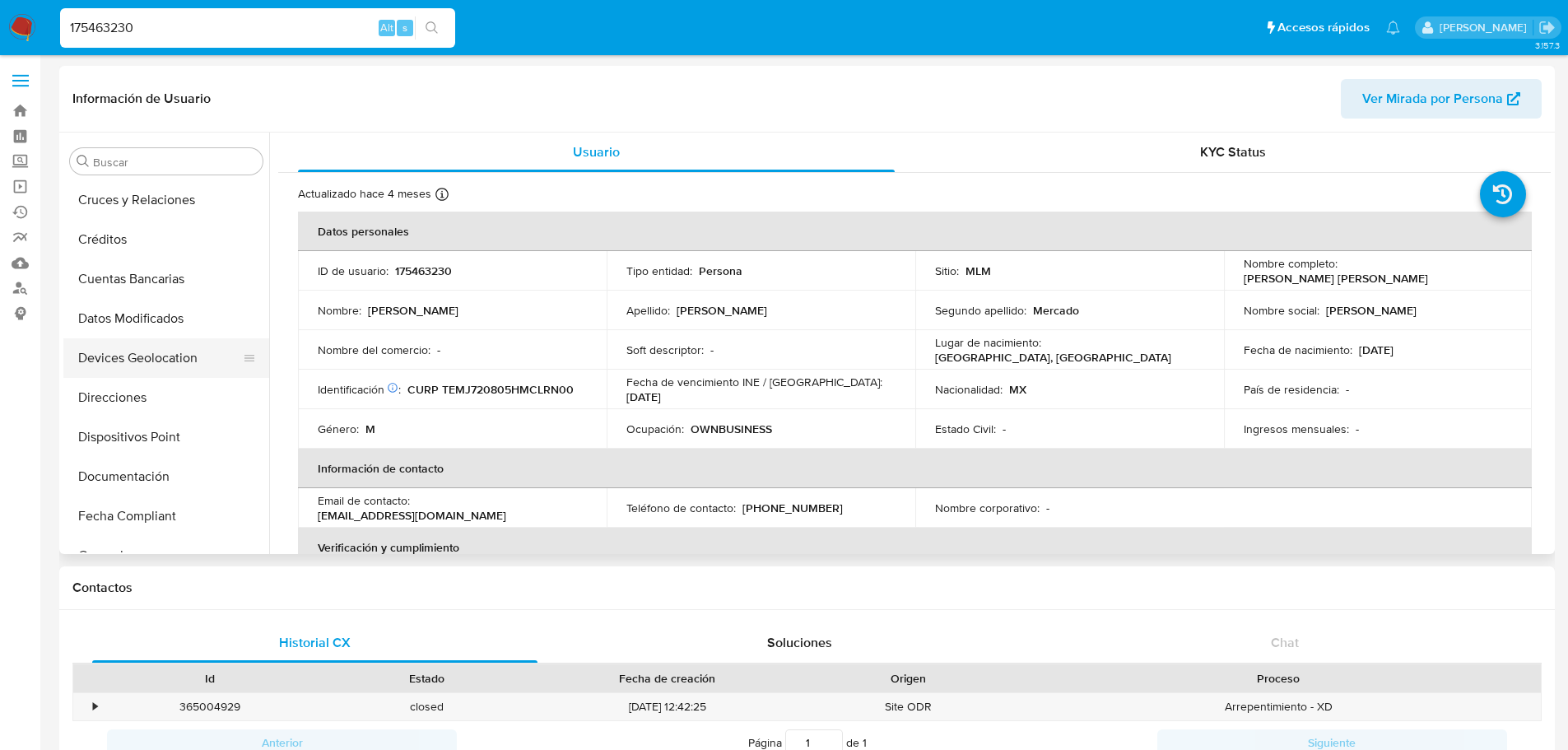
select select "10"
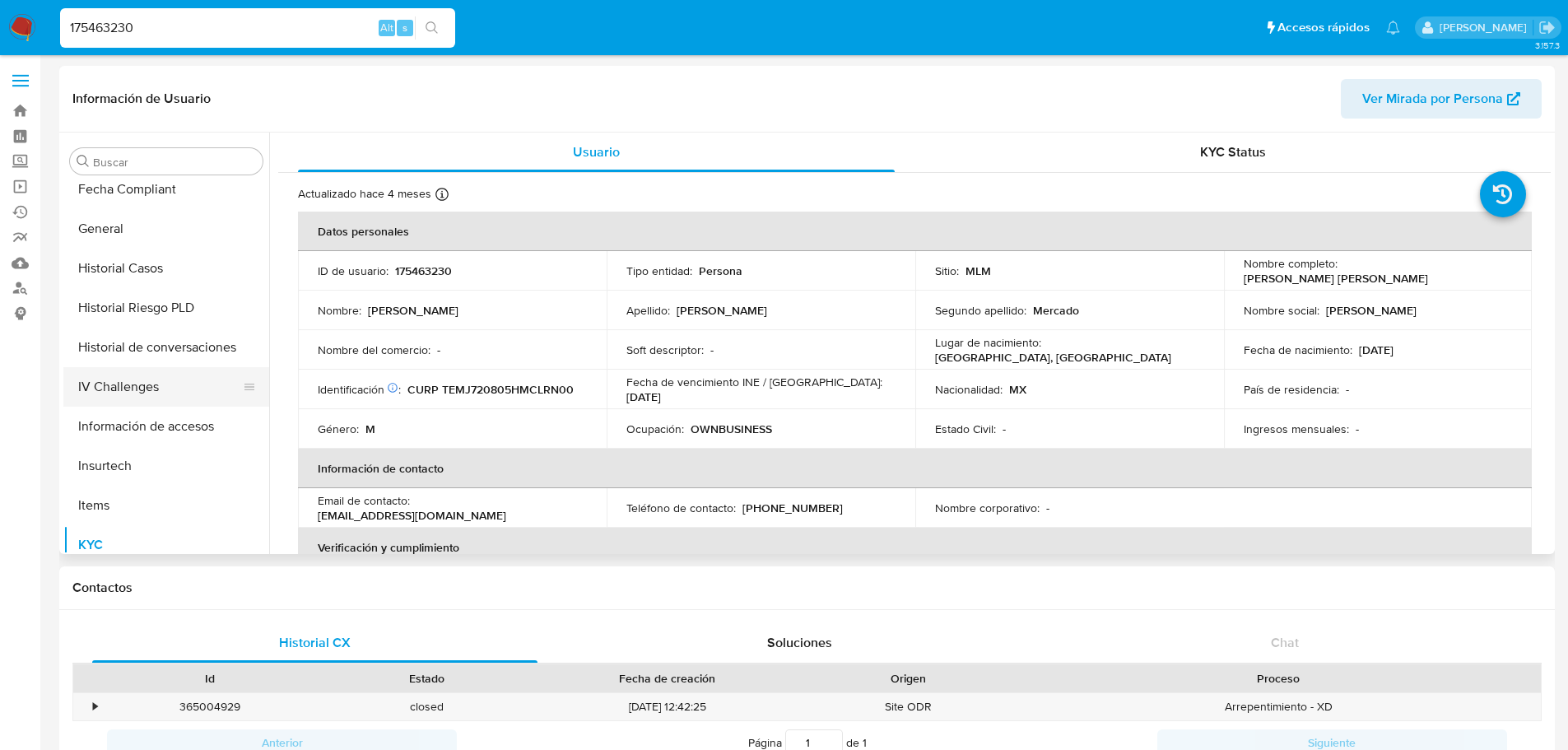
scroll to position [366, 0]
click at [168, 355] on button "Historial Casos" at bounding box center [159, 347] width 192 height 40
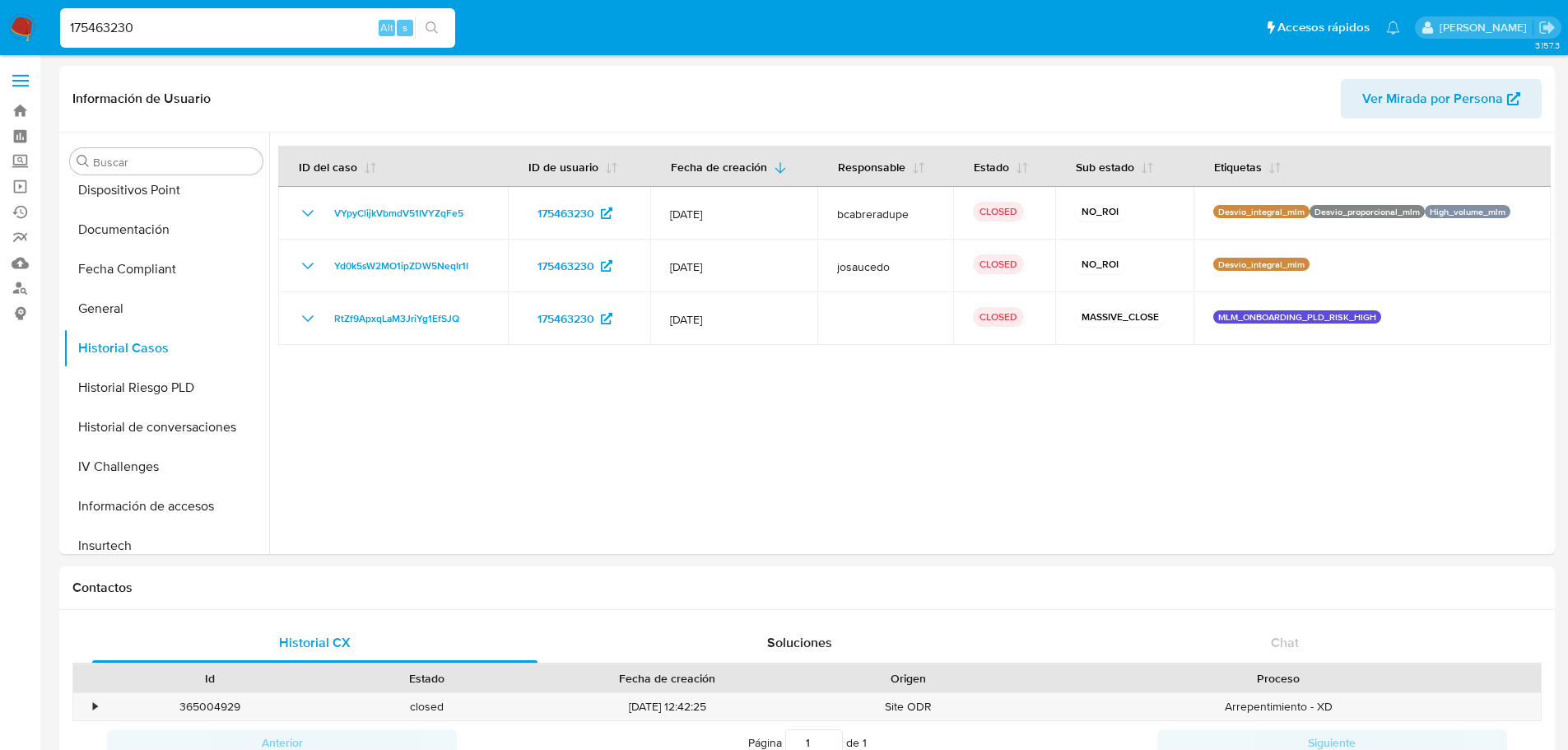
click at [131, 31] on input "175463230" at bounding box center [258, 27] width 395 height 21
paste input "22606008"
type input "226060080"
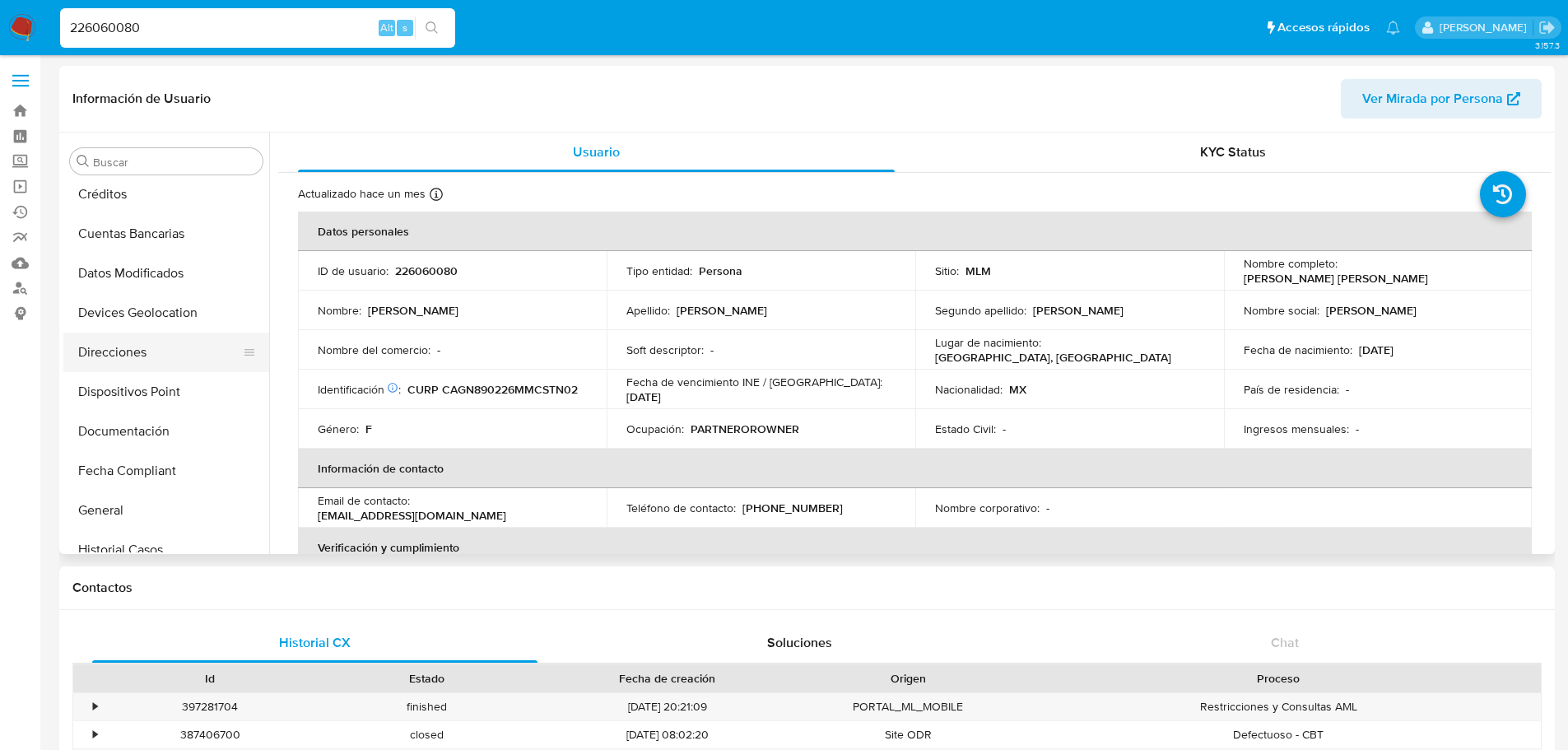
select select "10"
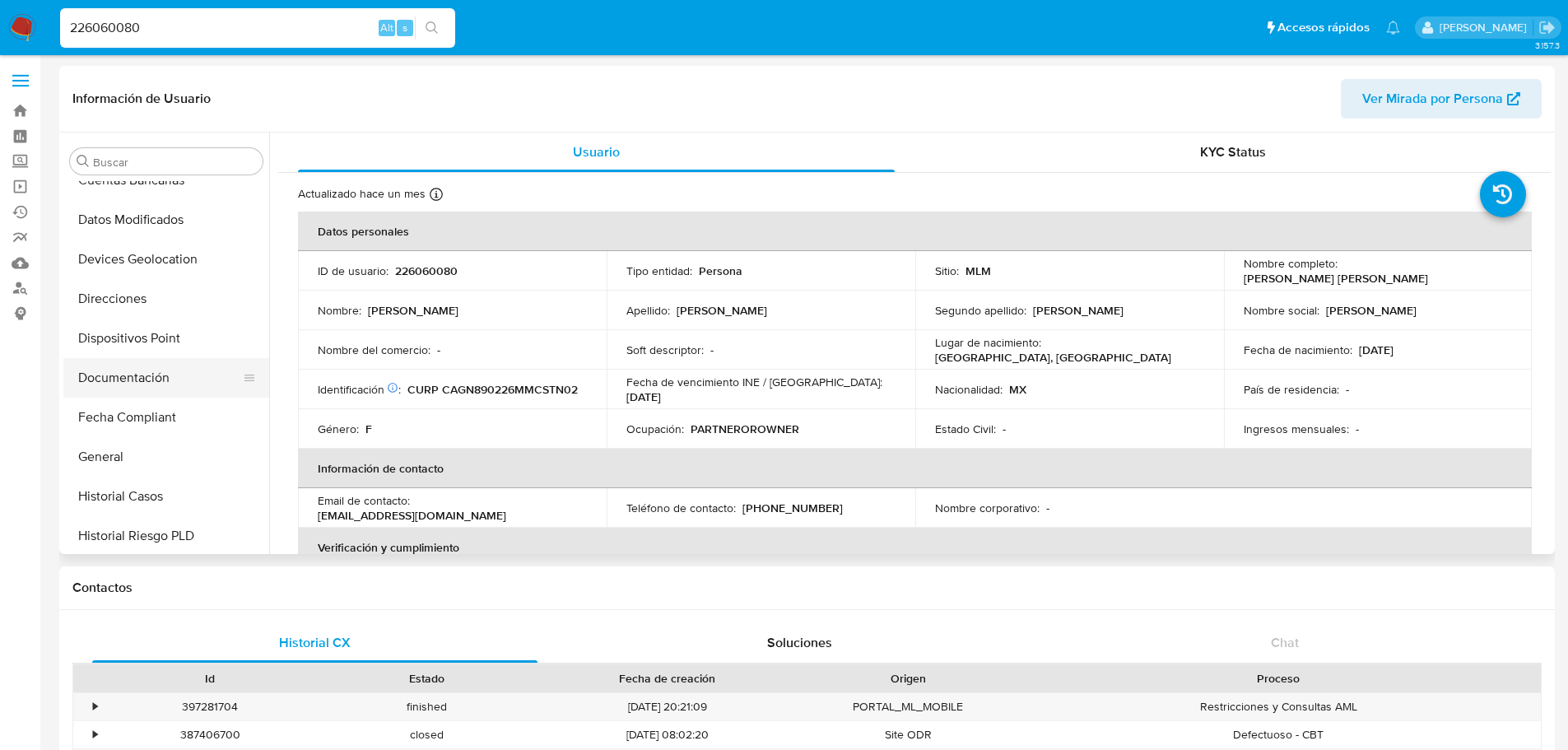
scroll to position [247, 0]
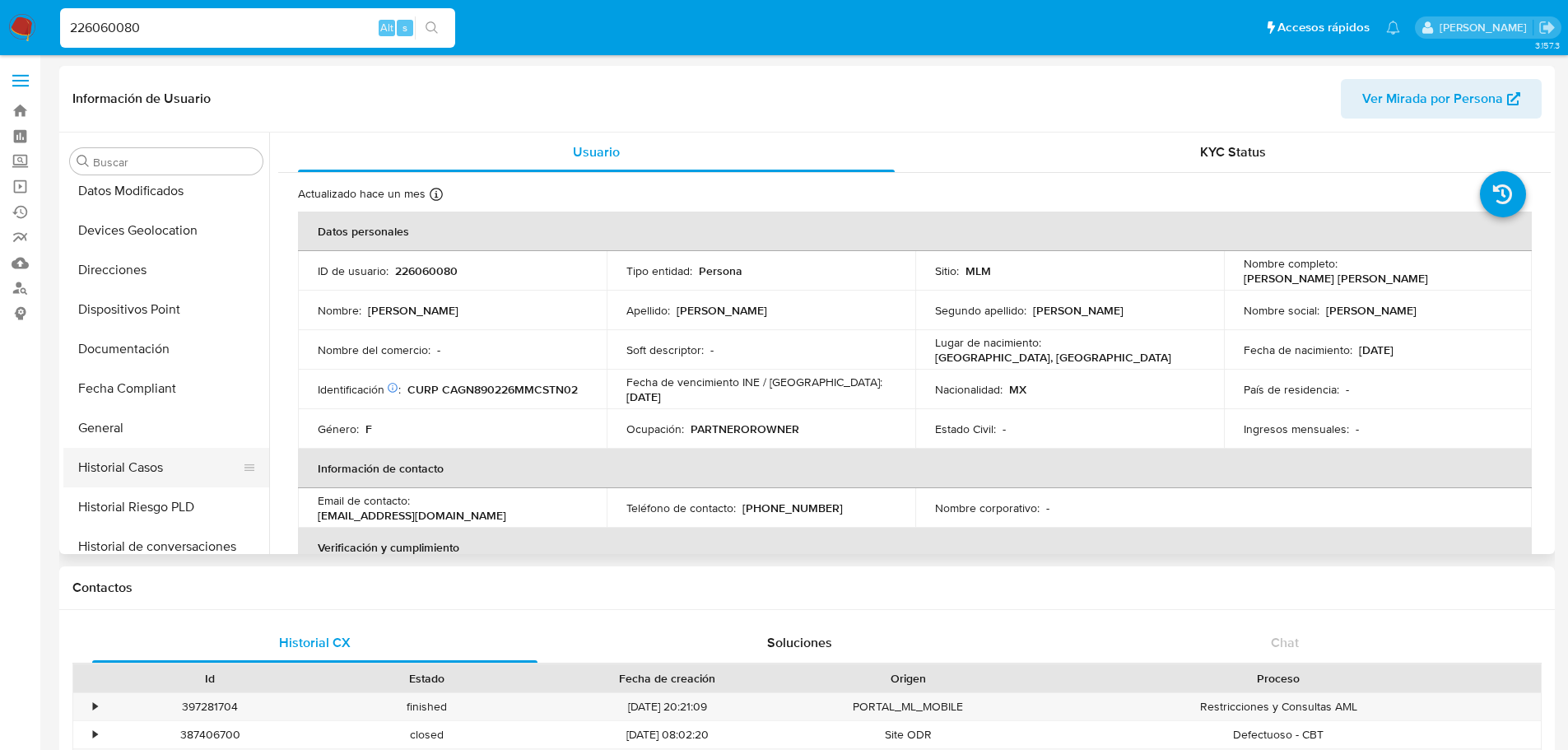
click at [168, 464] on button "Historial Casos" at bounding box center [159, 467] width 192 height 40
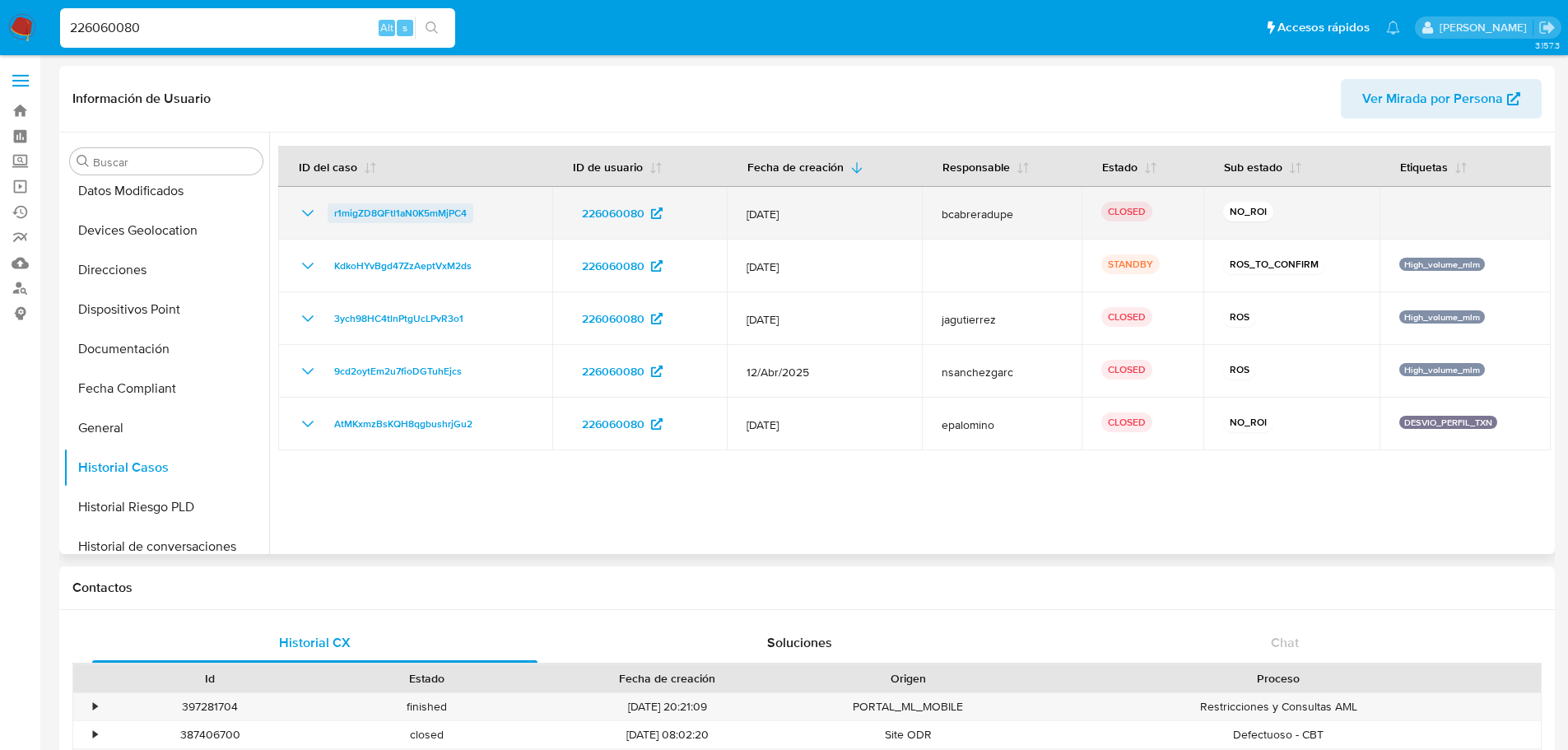
drag, startPoint x: 481, startPoint y: 212, endPoint x: 331, endPoint y: 211, distance: 150.0
click at [331, 211] on div "r1migZD8QFtl1aN0K5mMjPC4" at bounding box center [415, 213] width 235 height 19
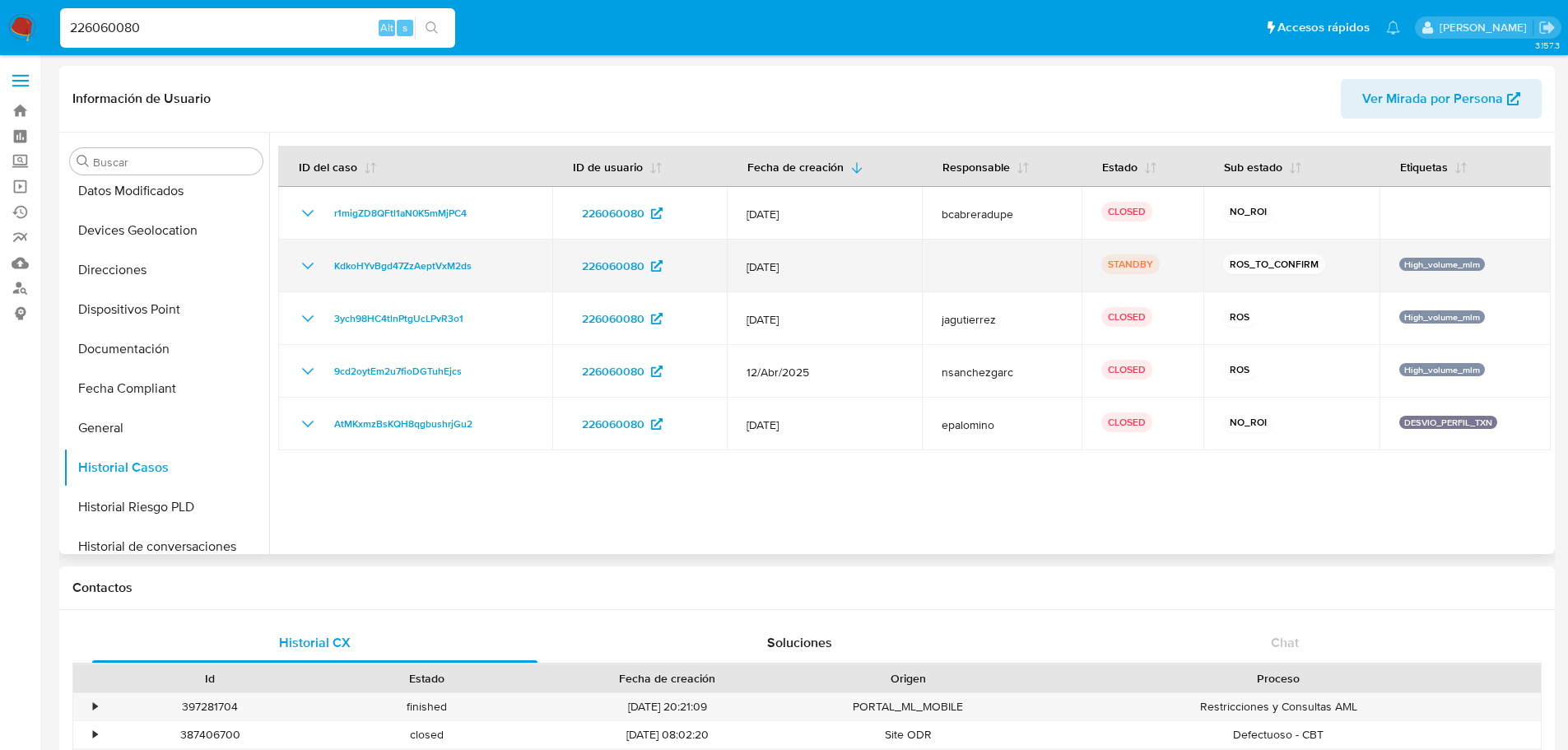
click at [311, 264] on icon "Mostrar/Ocultar" at bounding box center [308, 266] width 12 height 7
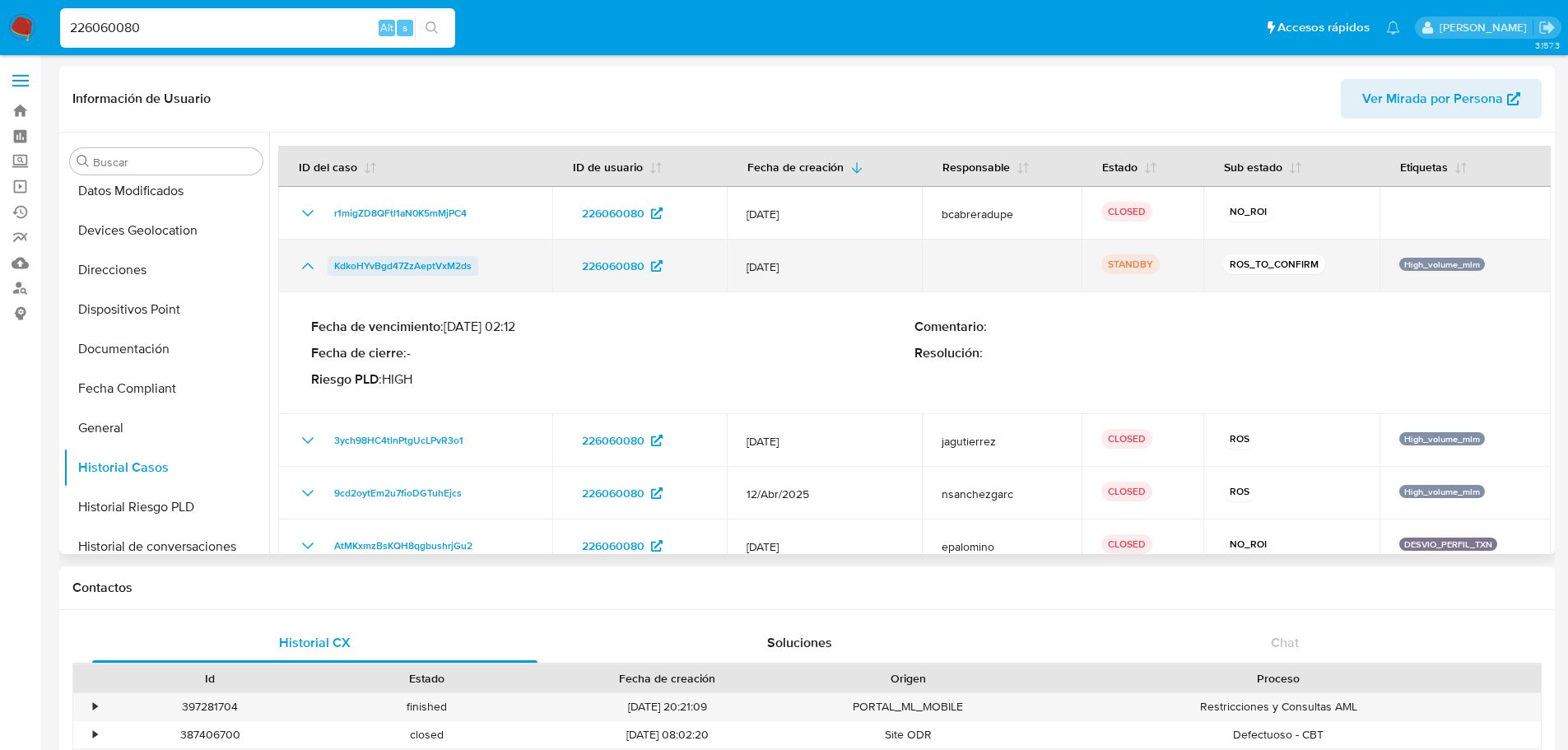
click at [412, 268] on span "KdkoHYvBgd47ZzAeptVxM2ds" at bounding box center [403, 265] width 137 height 19
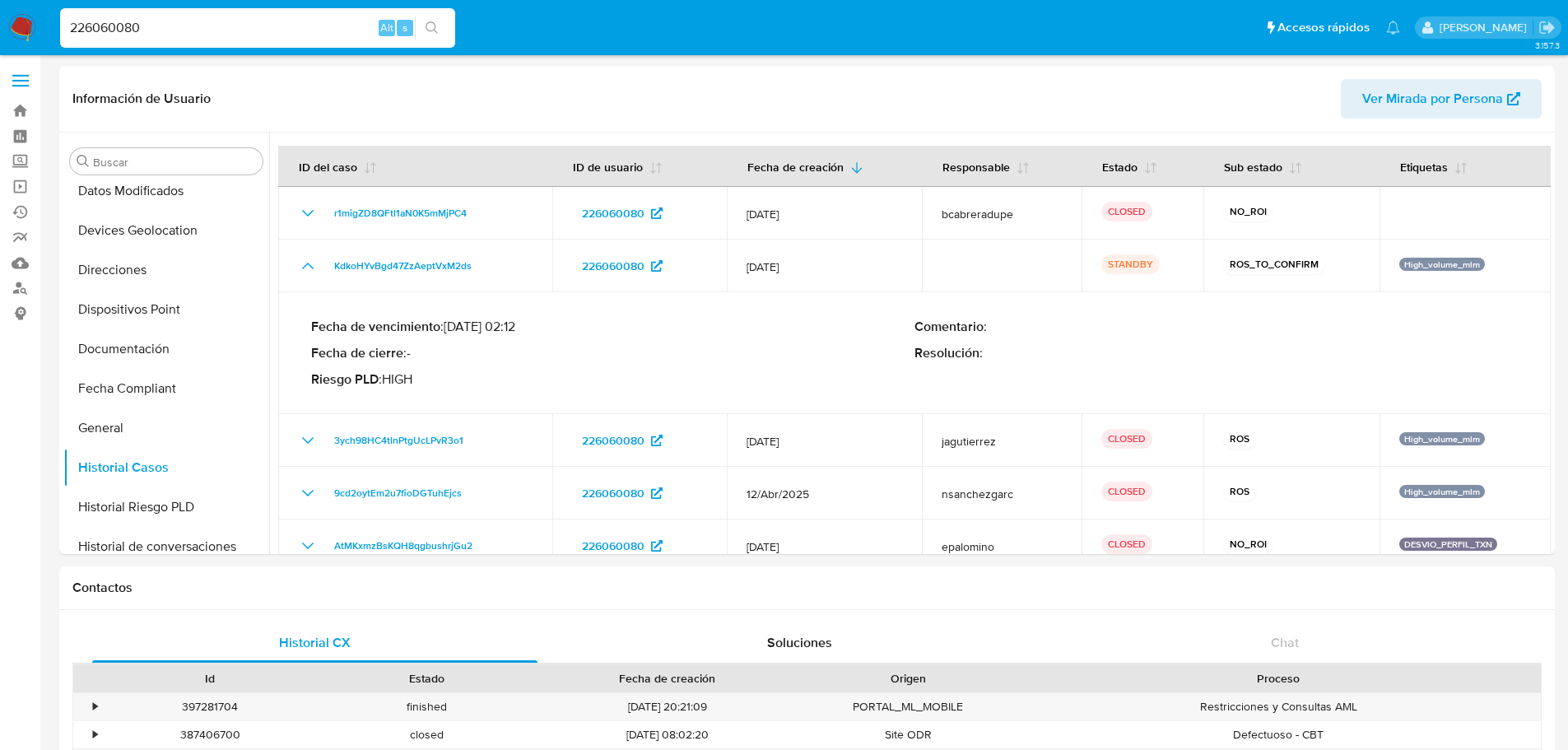
click at [144, 31] on input "226060080" at bounding box center [258, 27] width 395 height 21
paste input "01211486"
type input "201211486"
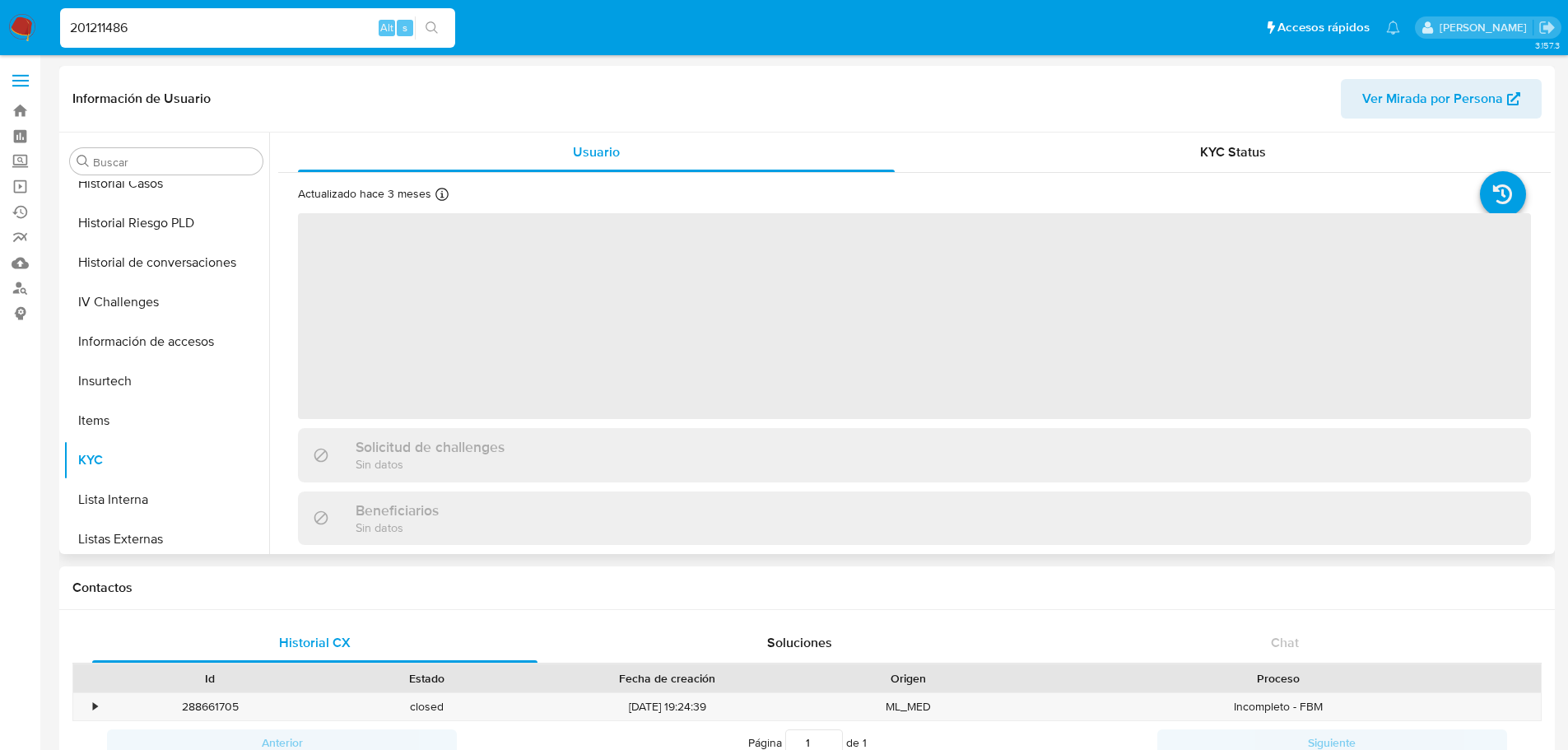
select select "10"
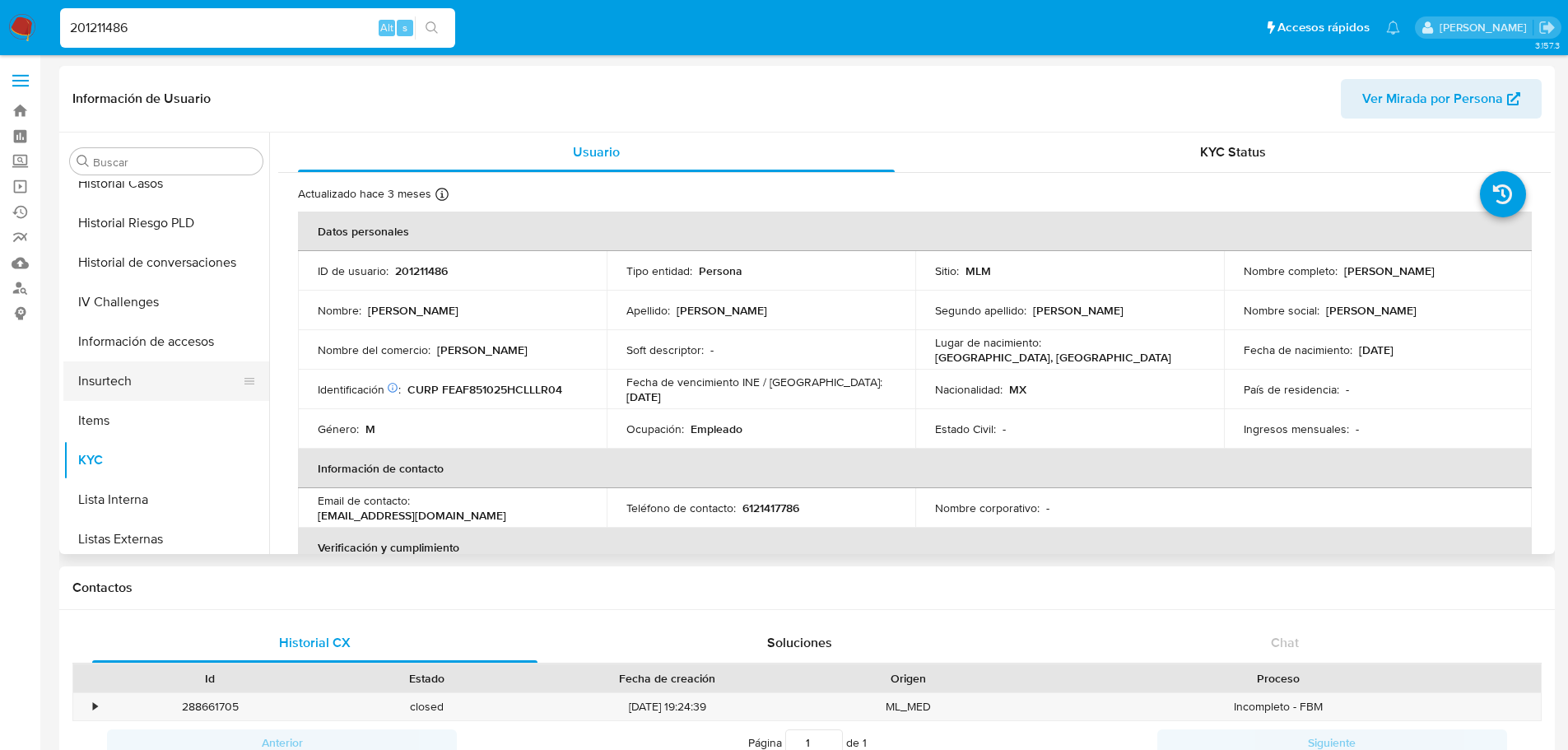
scroll to position [448, 0]
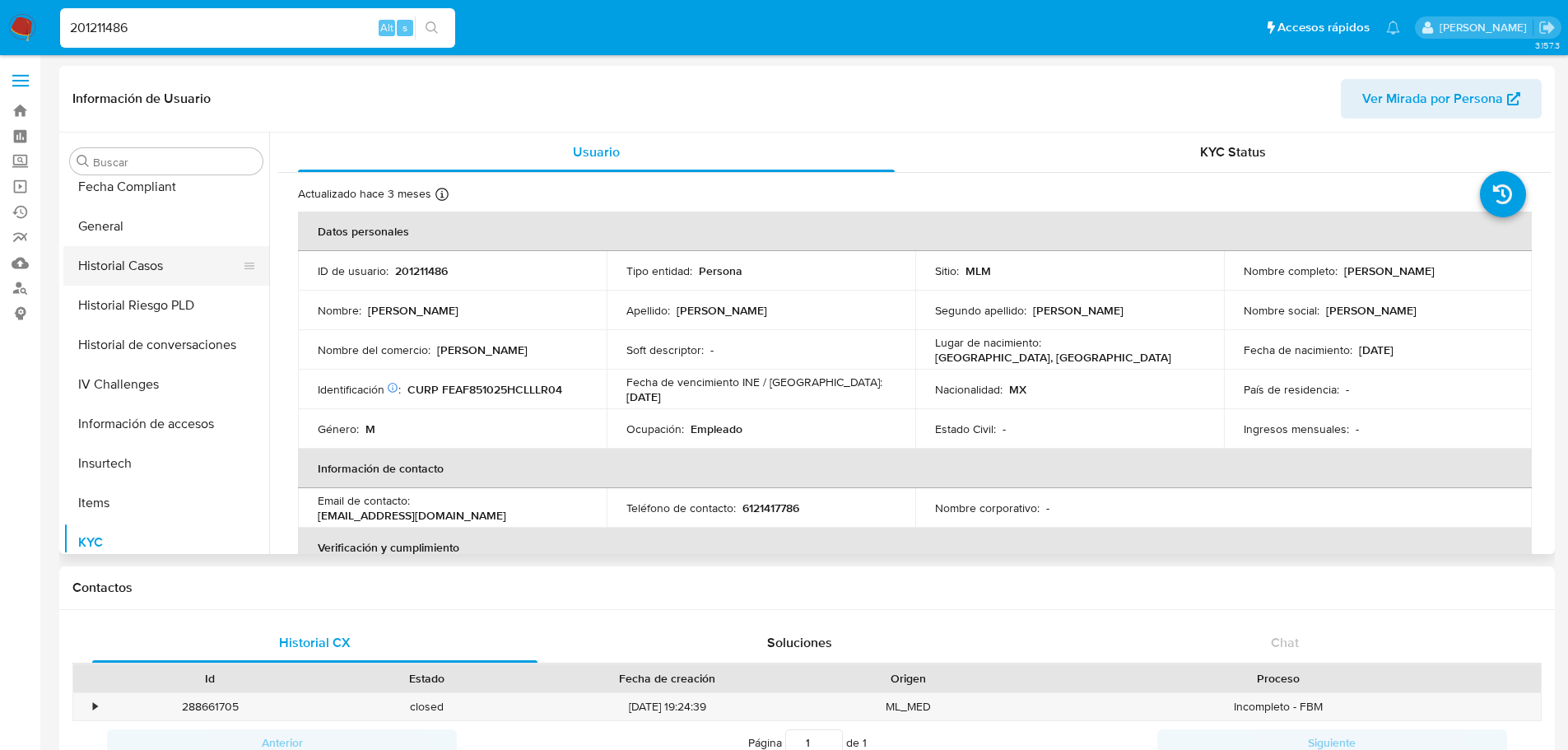
click at [140, 285] on button "Historial Casos" at bounding box center [159, 265] width 192 height 40
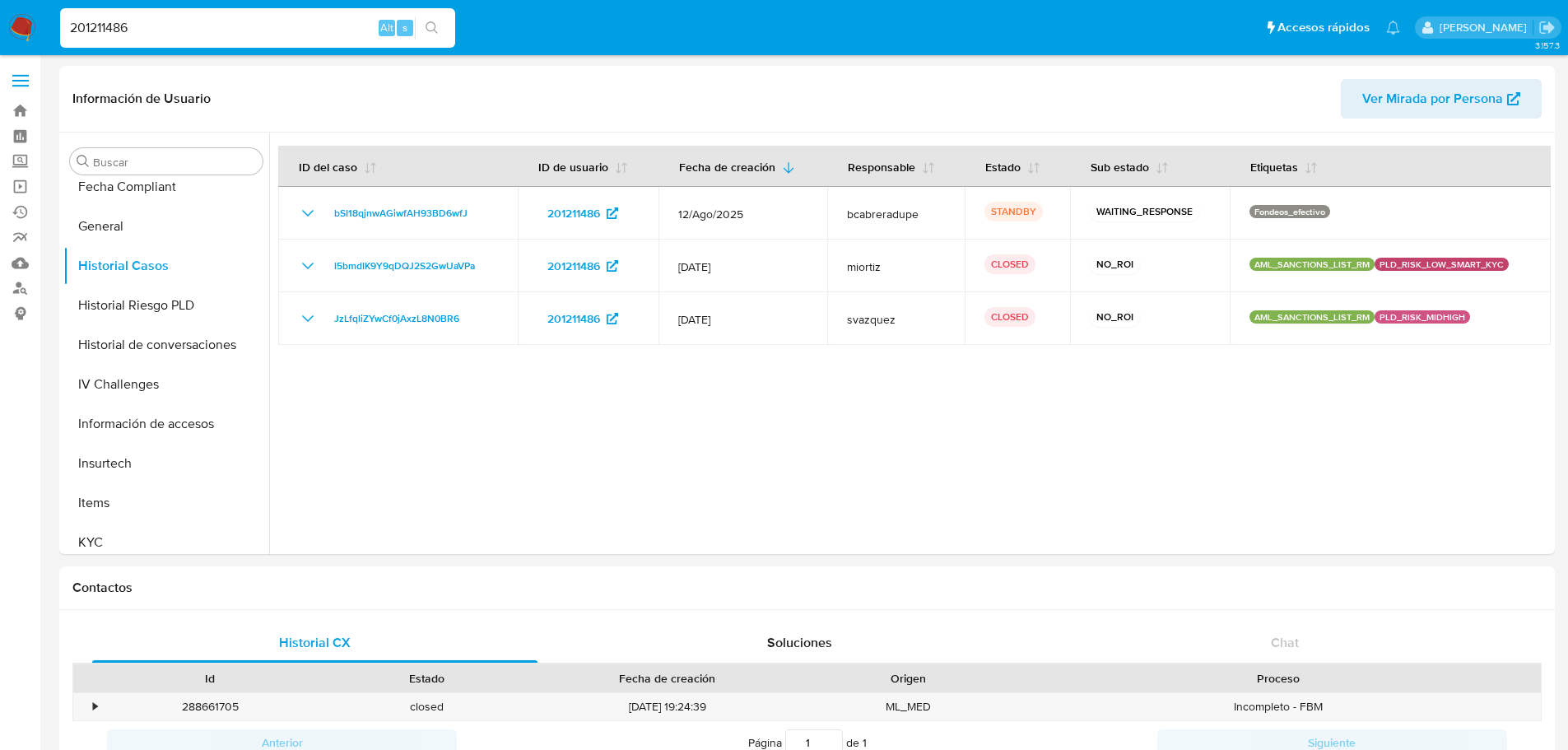
click at [136, 37] on input "201211486" at bounding box center [258, 27] width 395 height 21
paste input "1276326994"
type input "1276326994"
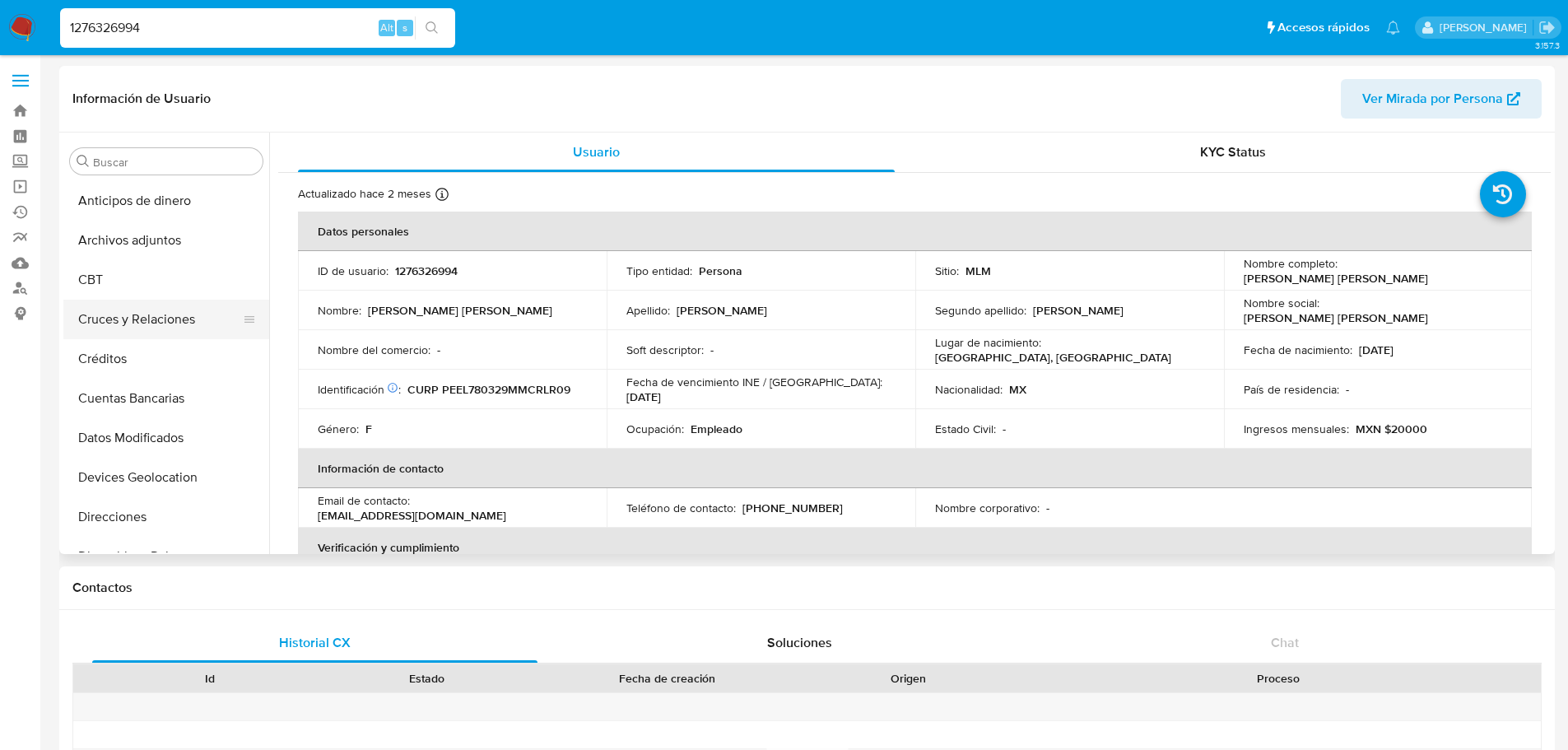
select select "10"
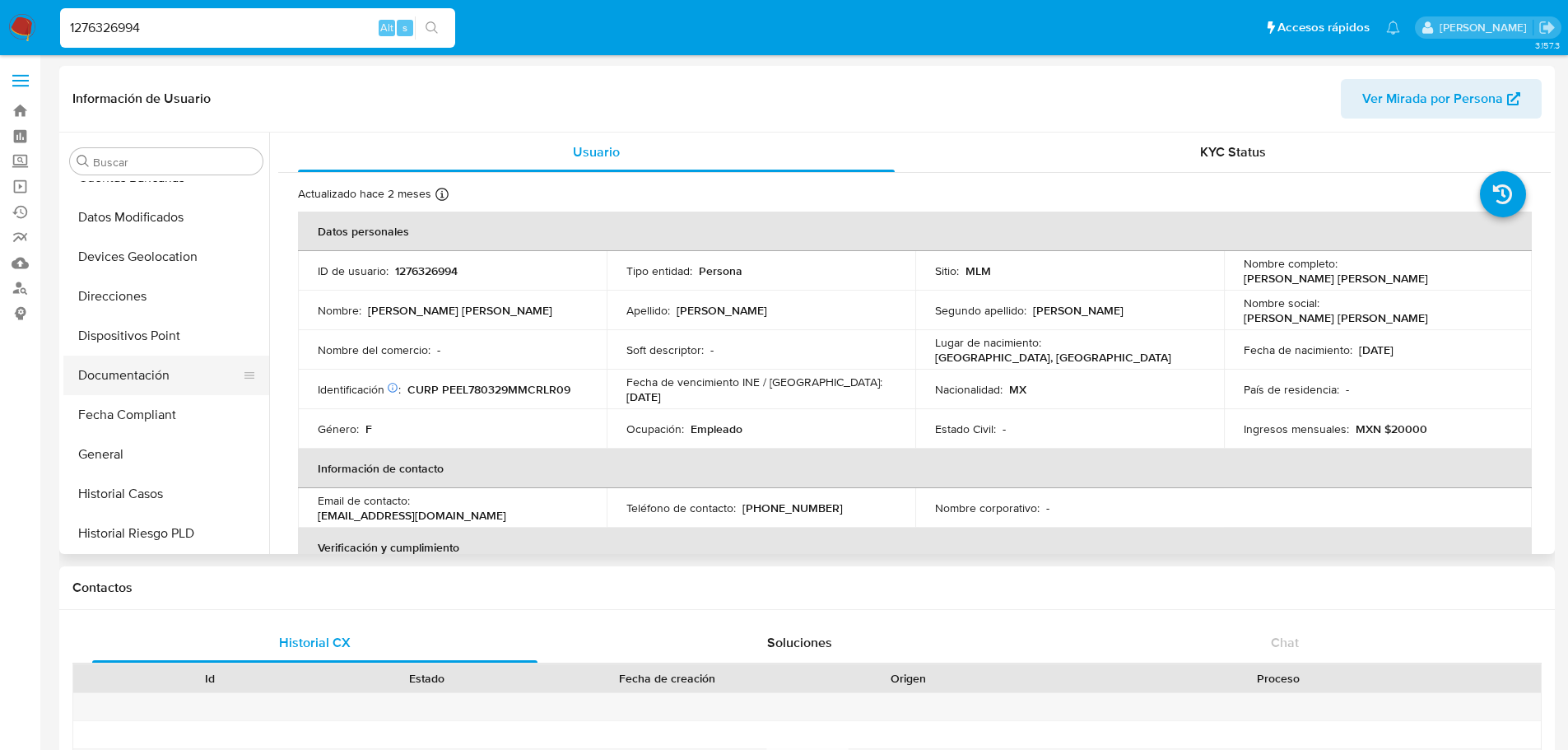
scroll to position [247, 0]
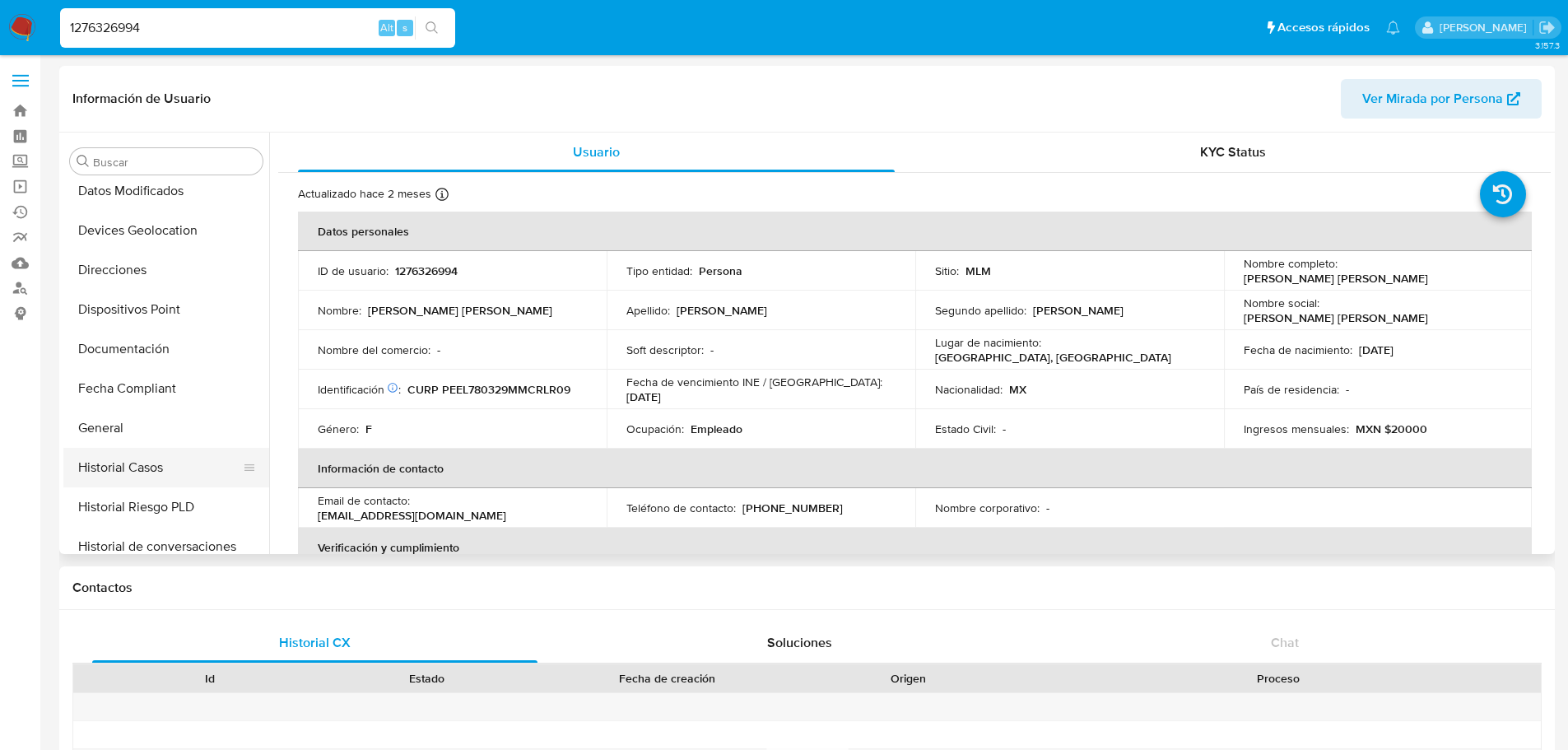
click at [194, 462] on button "Historial Casos" at bounding box center [159, 467] width 192 height 40
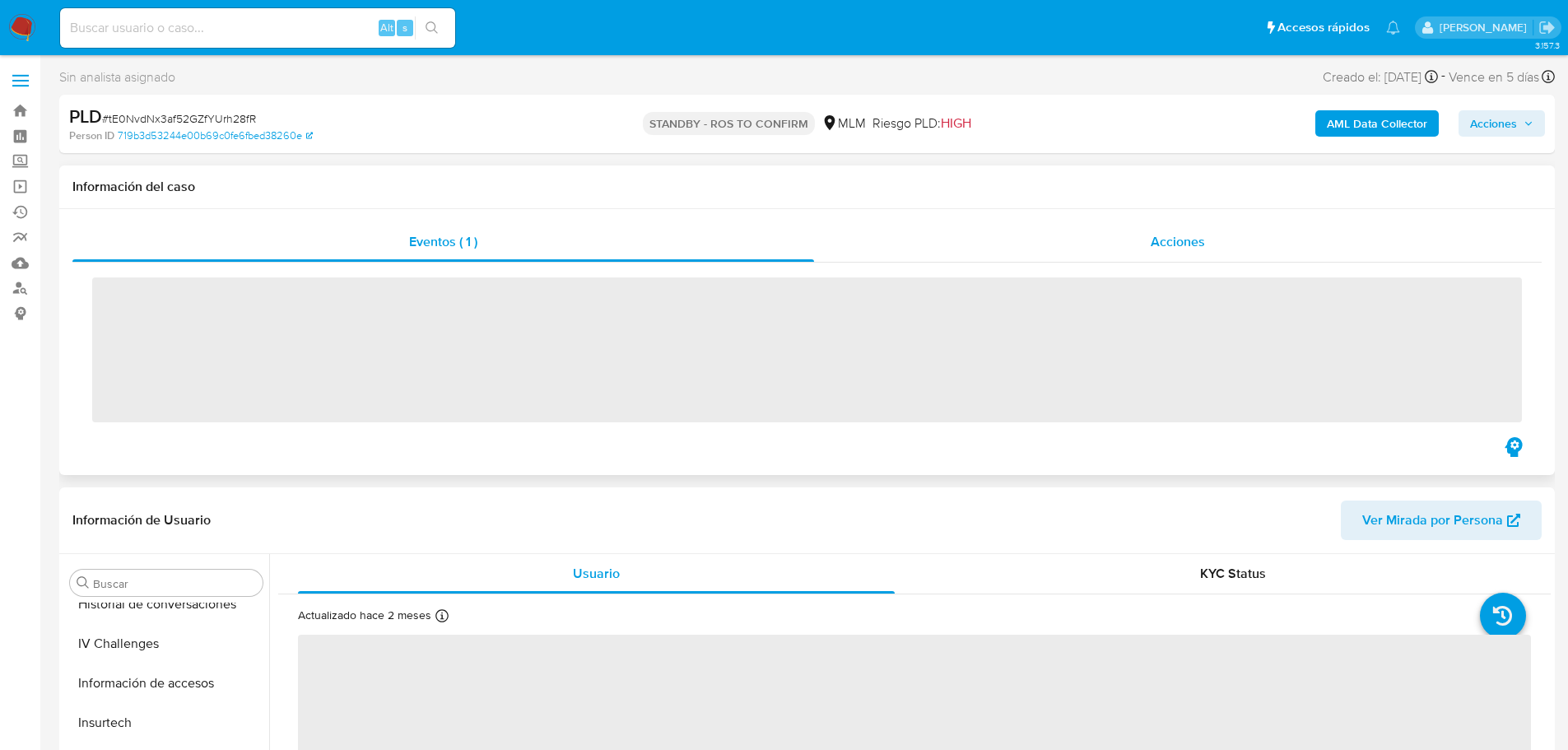
scroll to position [696, 0]
click at [1070, 233] on div "Acciones" at bounding box center [1177, 242] width 727 height 40
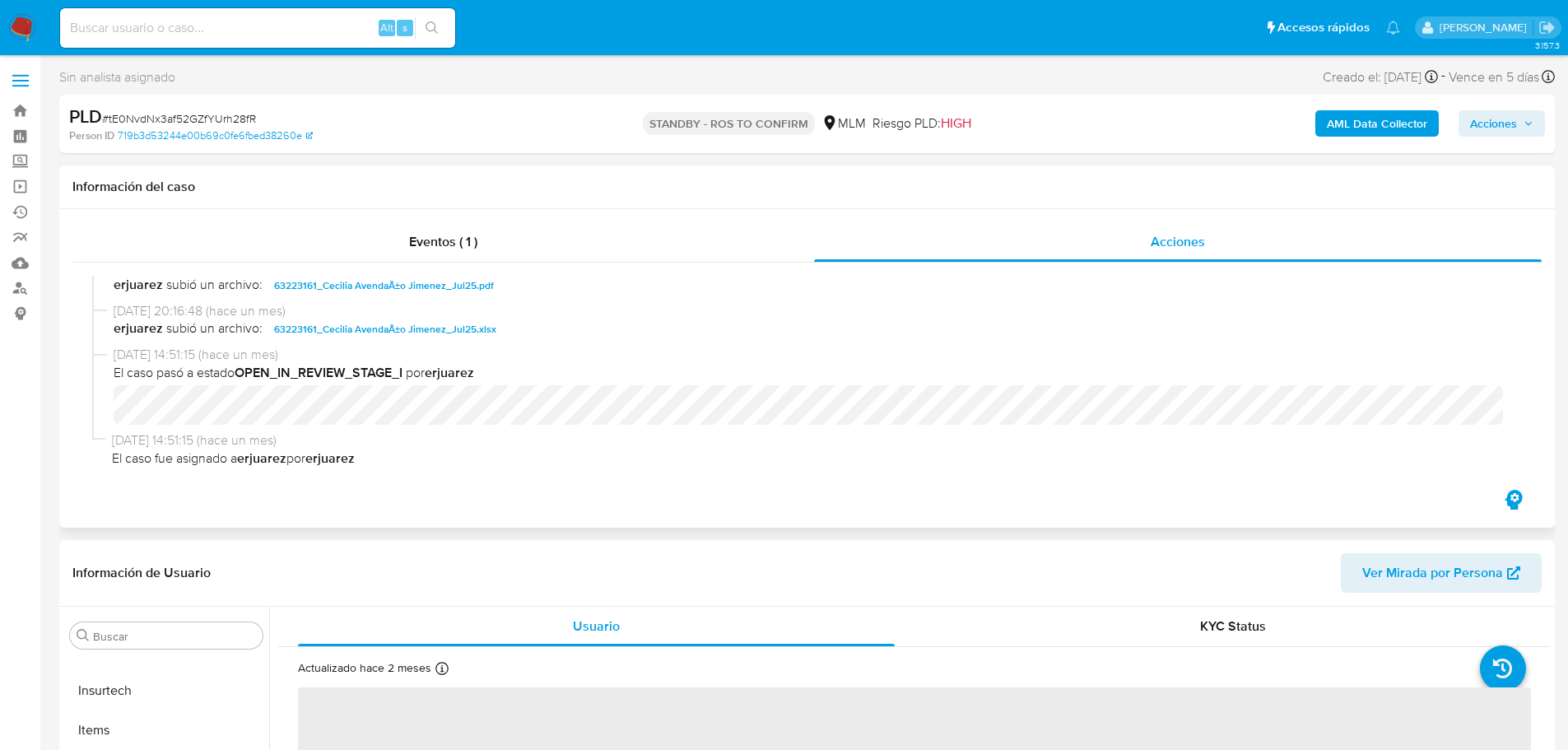
select select "10"
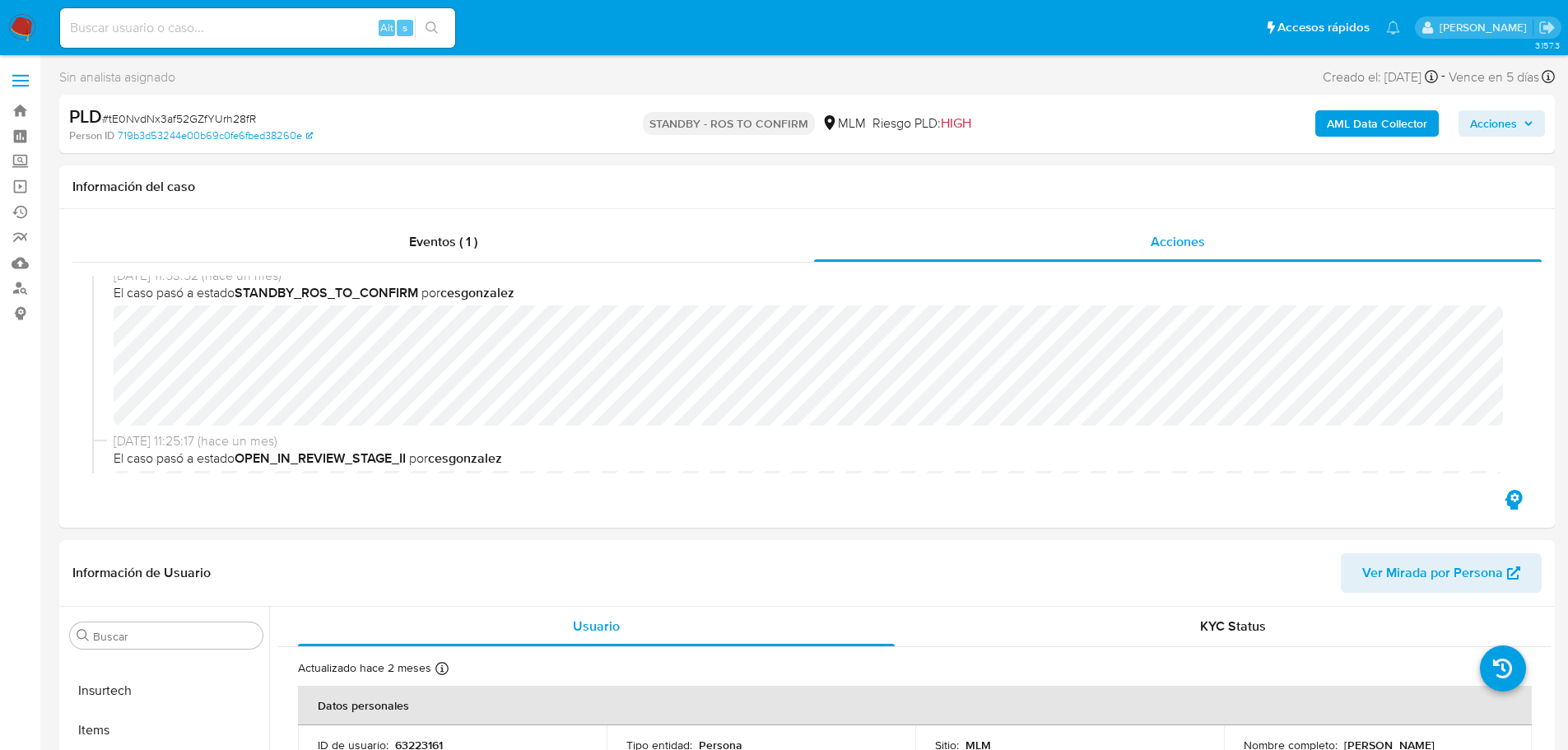
scroll to position [0, 0]
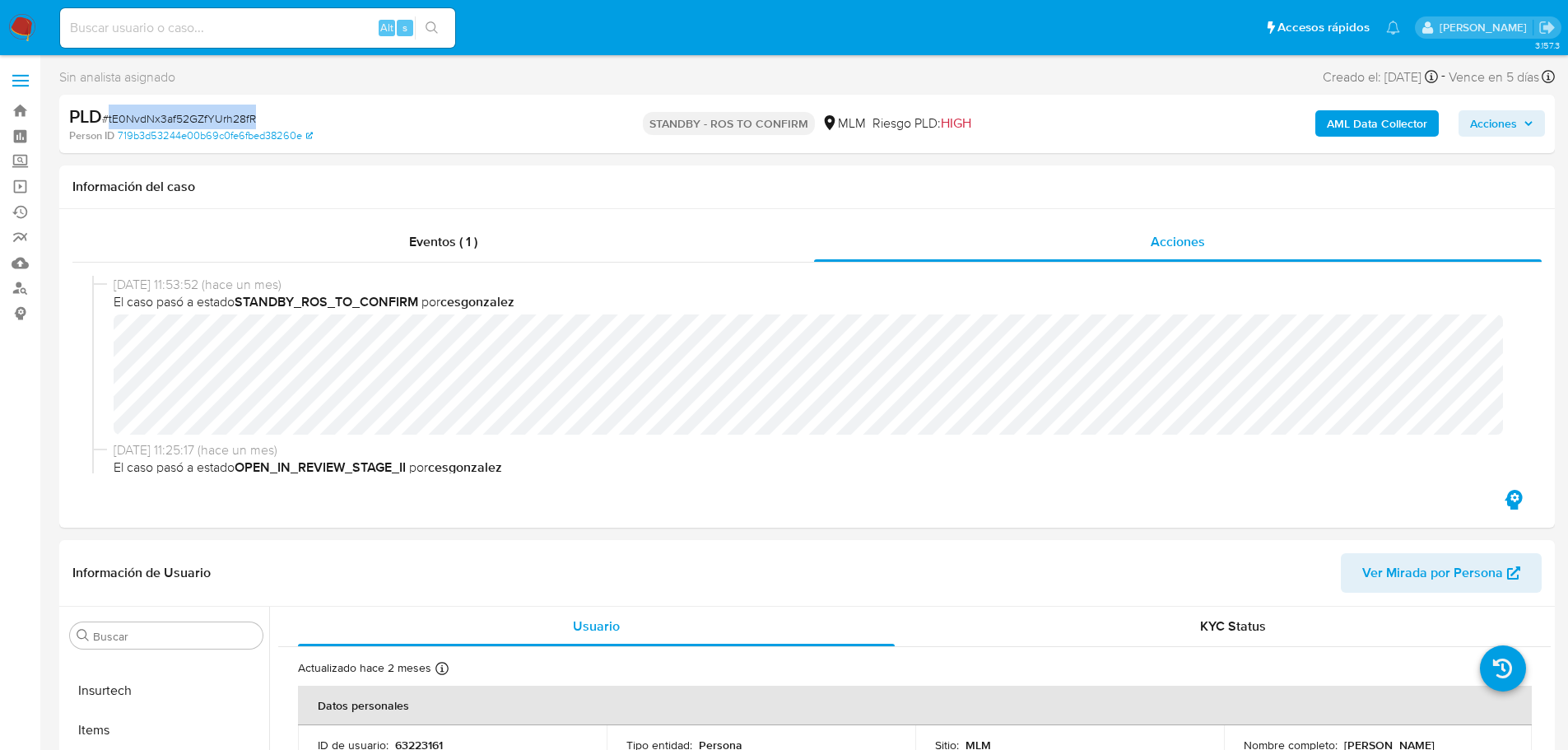
drag, startPoint x: 280, startPoint y: 117, endPoint x: 110, endPoint y: 116, distance: 170.0
click at [110, 116] on div "PLD # tE0NvdNx3af52GZfYUrh28fR" at bounding box center [312, 116] width 486 height 25
copy span "tE0NvdNx3af52GZfYUrh28fR"
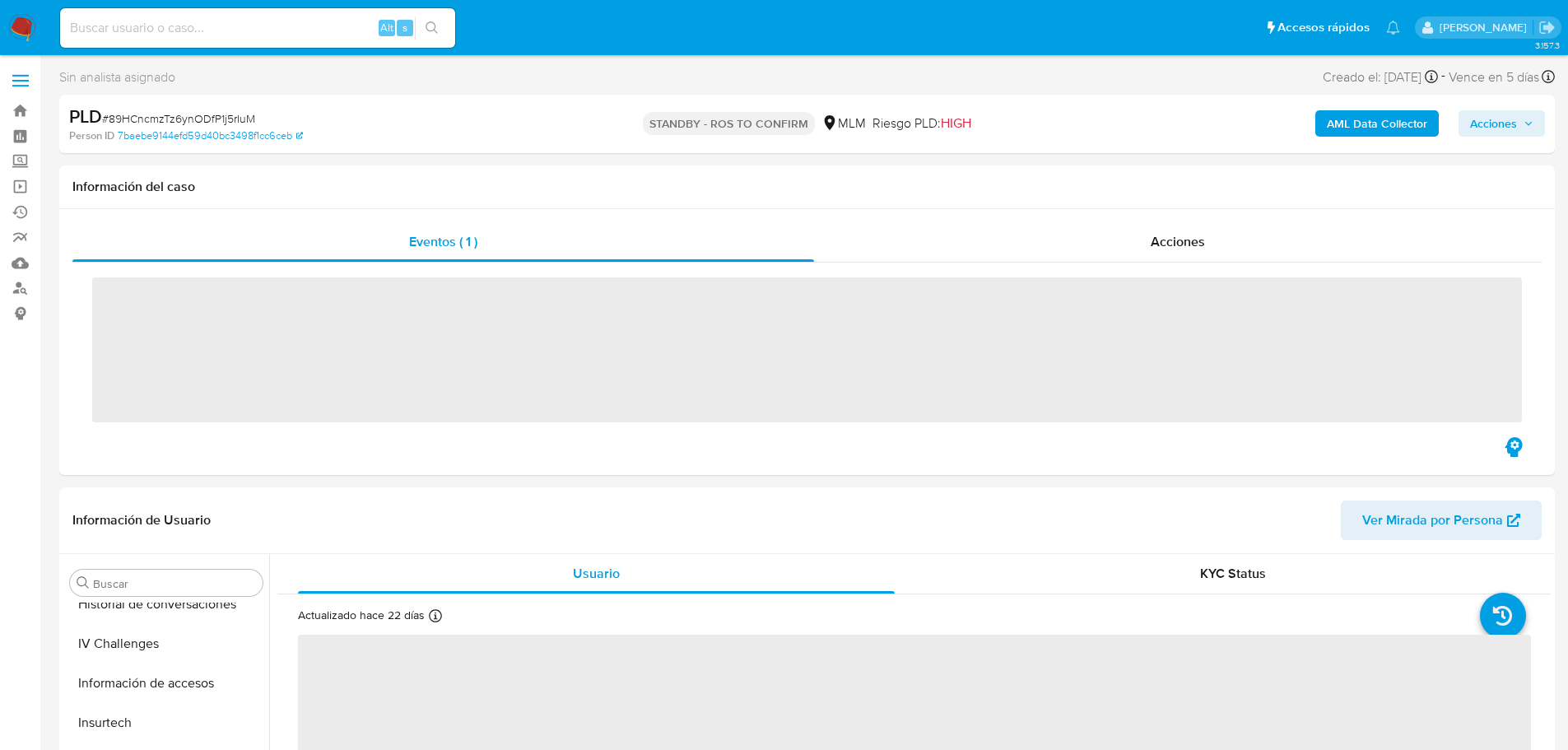
scroll to position [696, 0]
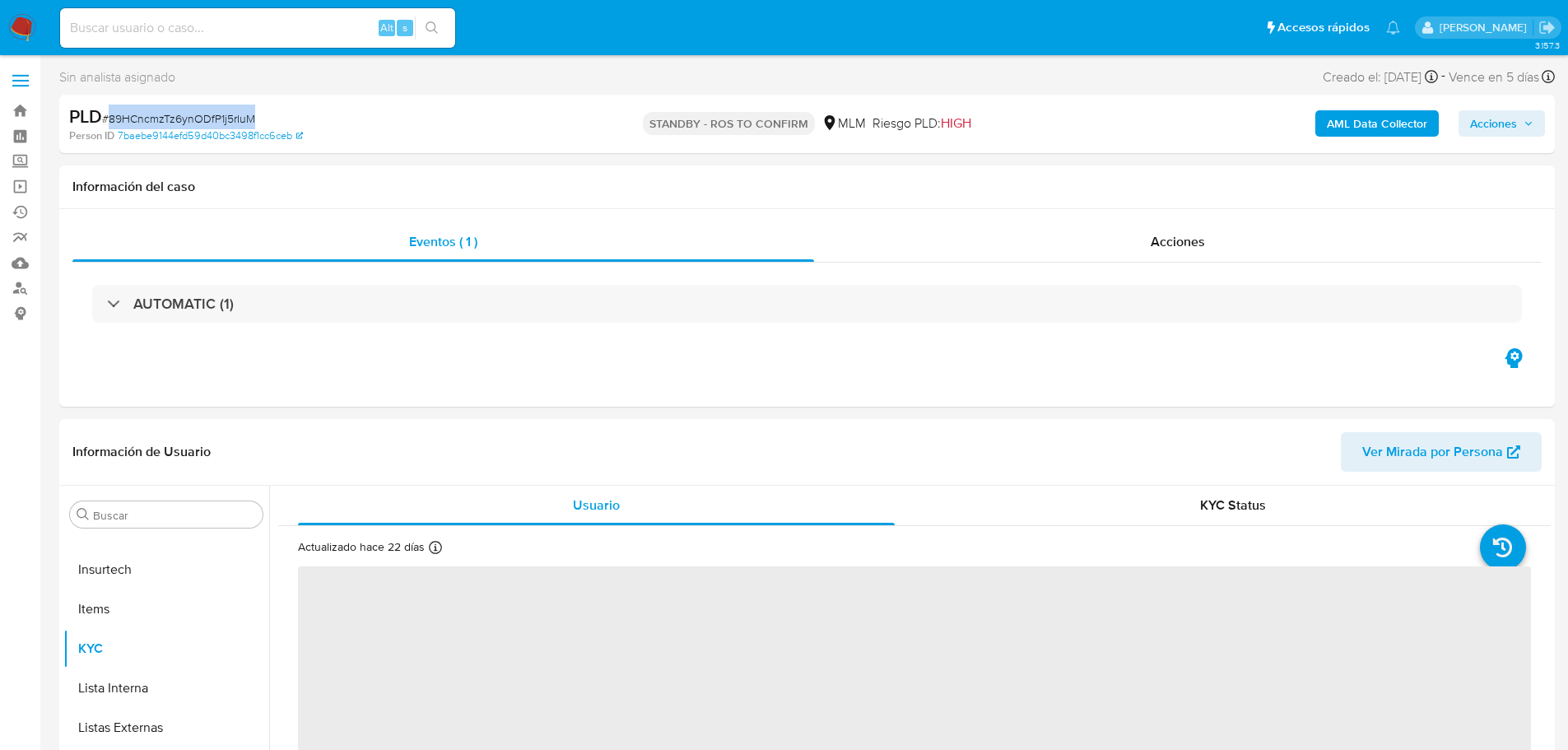
drag, startPoint x: 278, startPoint y: 114, endPoint x: 108, endPoint y: 121, distance: 170.1
click at [108, 121] on div "PLD # 89HCncmzTz6ynODfP1j5rIuM" at bounding box center [312, 116] width 486 height 25
select select "10"
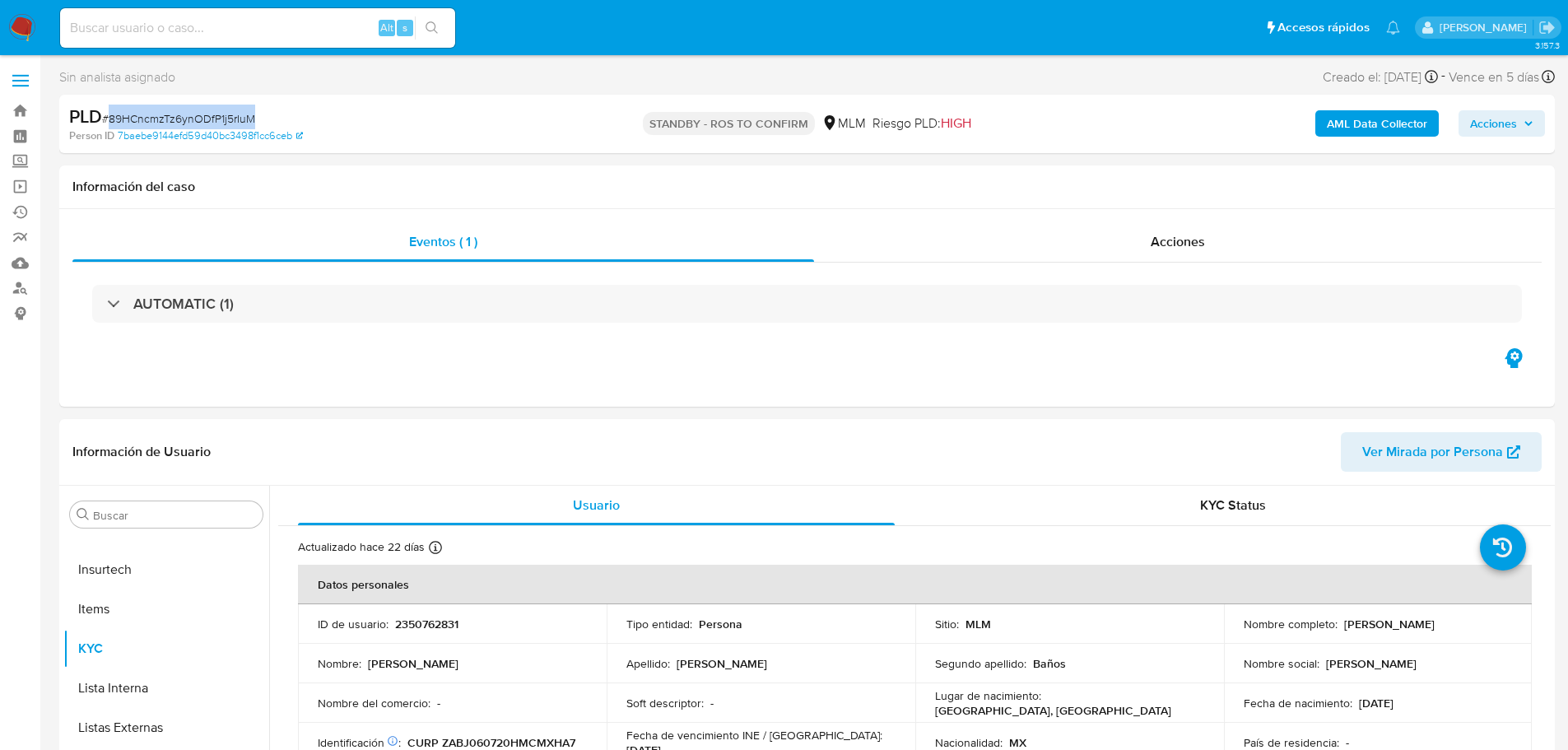
copy span "89HCncmzTz6ynODfP1j5rIuM"
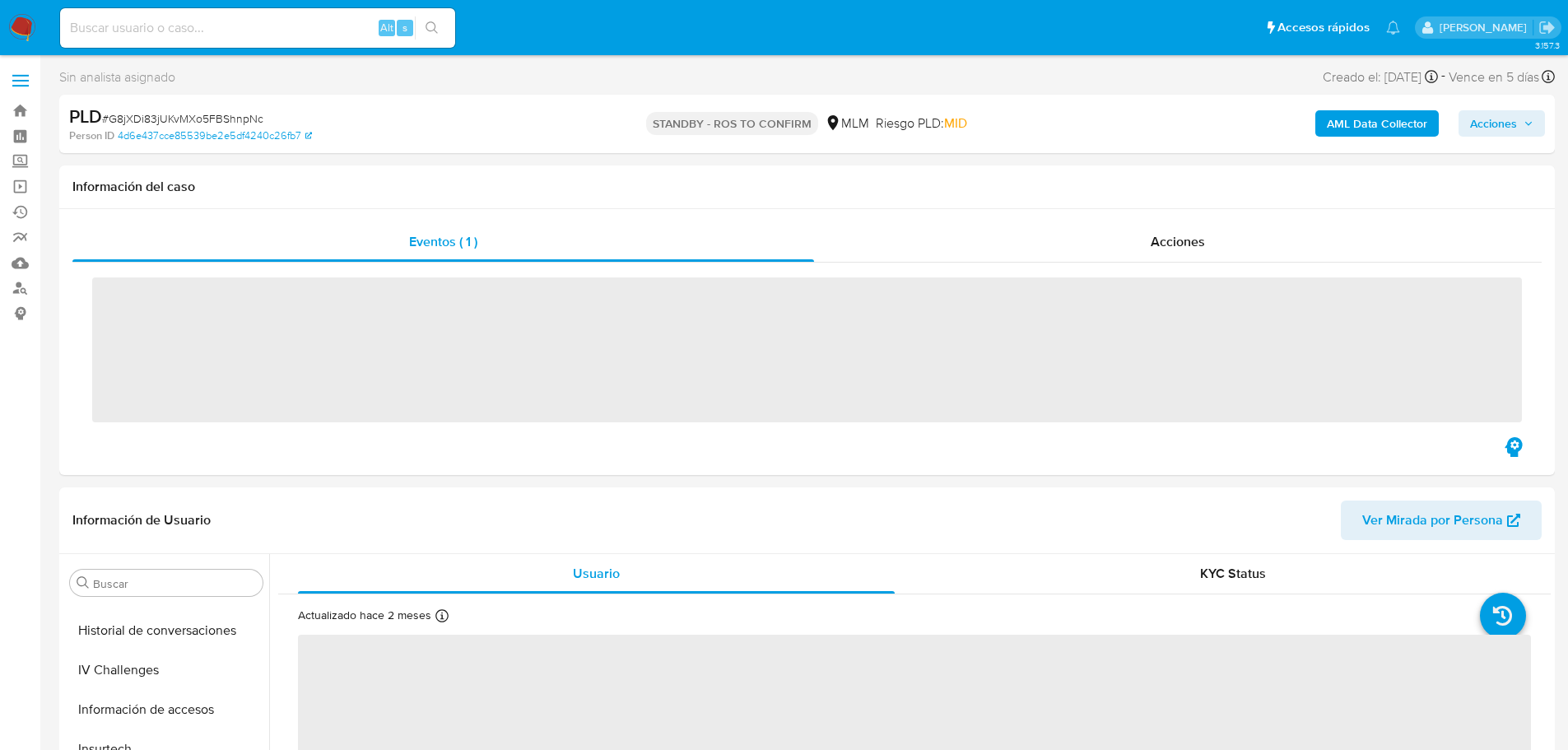
scroll to position [696, 0]
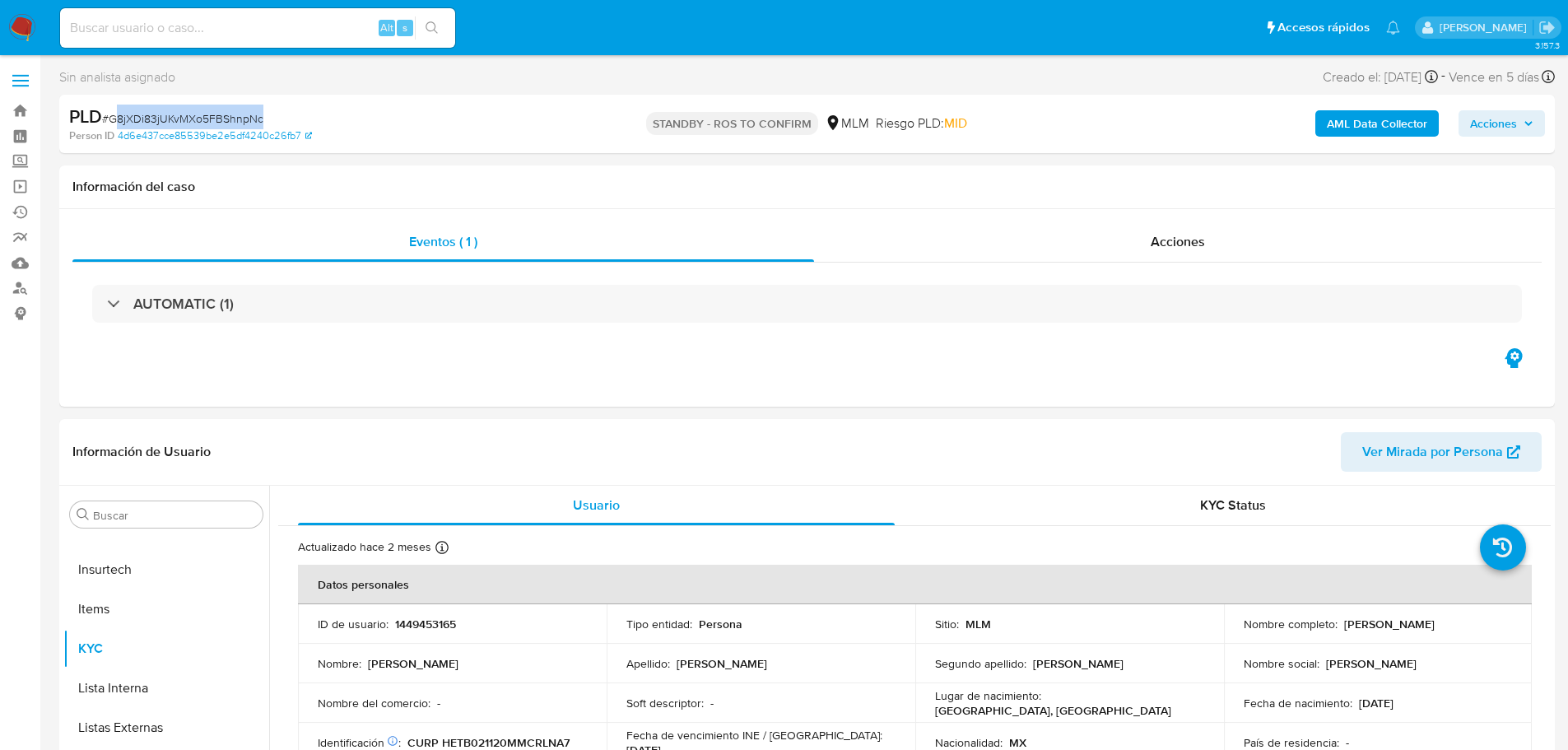
select select "10"
drag, startPoint x: 283, startPoint y: 117, endPoint x: 359, endPoint y: 144, distance: 80.7
click at [106, 119] on div "PLD # G8jXDi83jUKvMXo5FBShnpNc" at bounding box center [312, 116] width 486 height 25
copy span "G8jXDi83jUKvMXo5FBShnpNc"
click at [1200, 243] on span "Acciones" at bounding box center [1177, 242] width 54 height 19
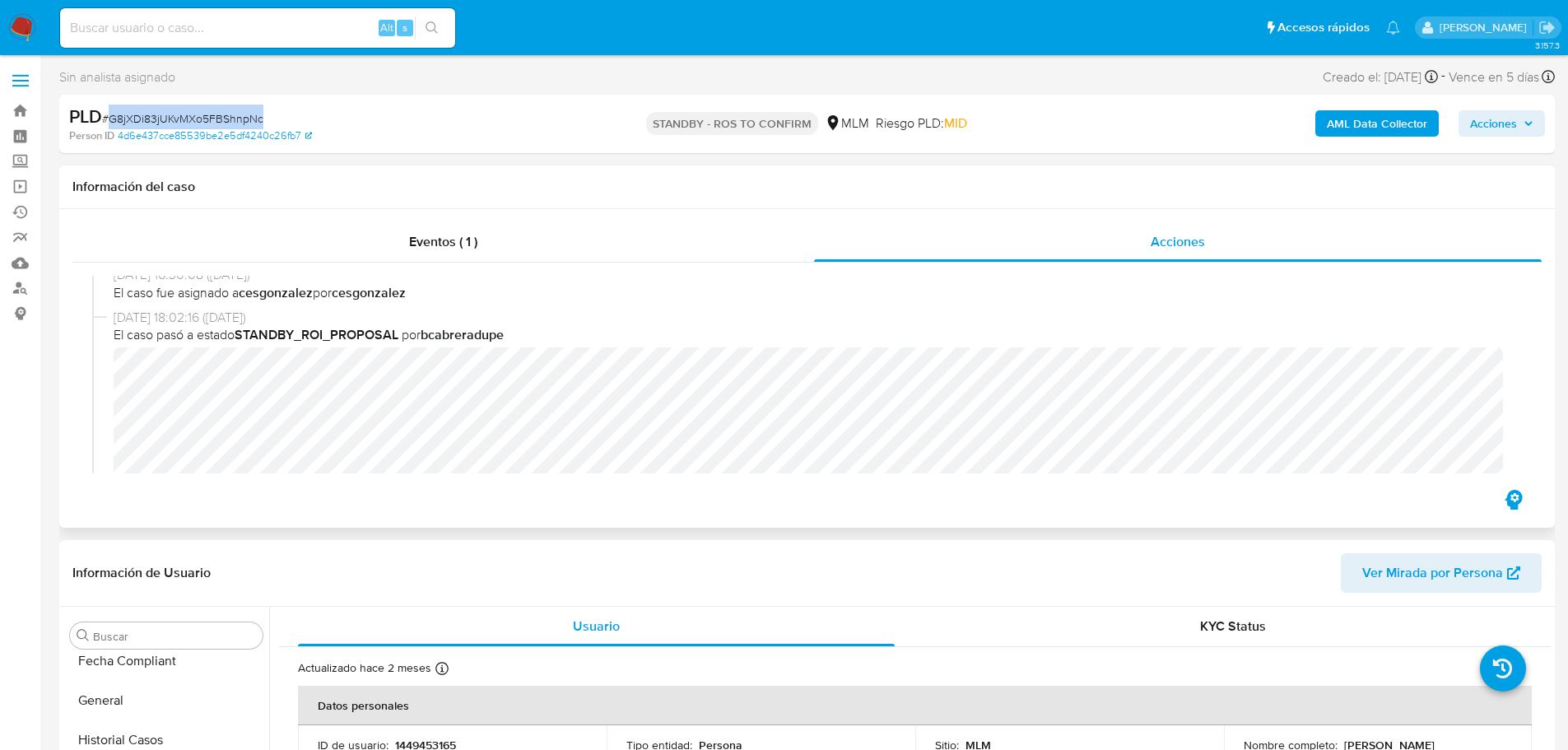
scroll to position [247, 0]
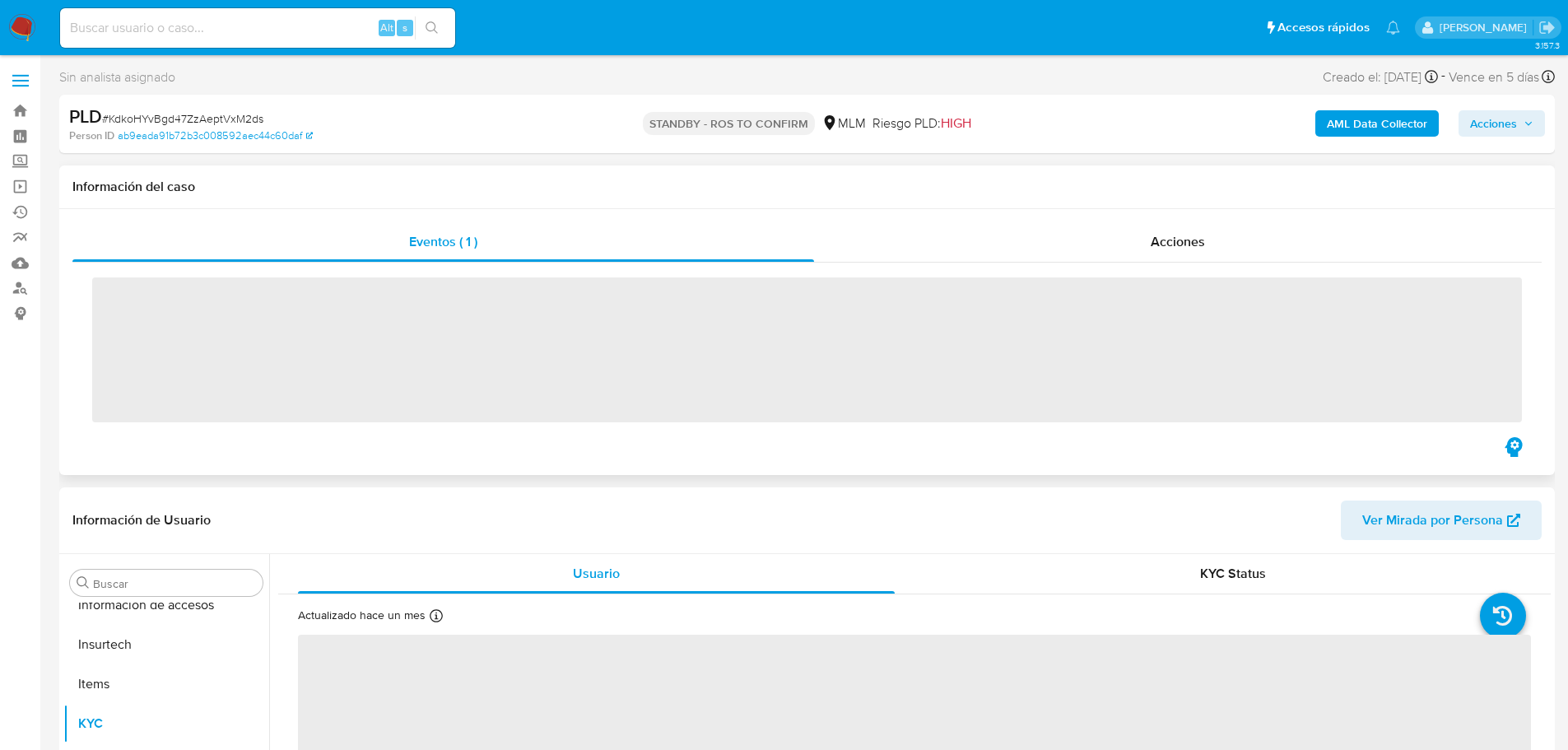
scroll to position [696, 0]
click at [1148, 211] on div "Eventos ( 1 ) Acciones ‌" at bounding box center [807, 342] width 1495 height 266
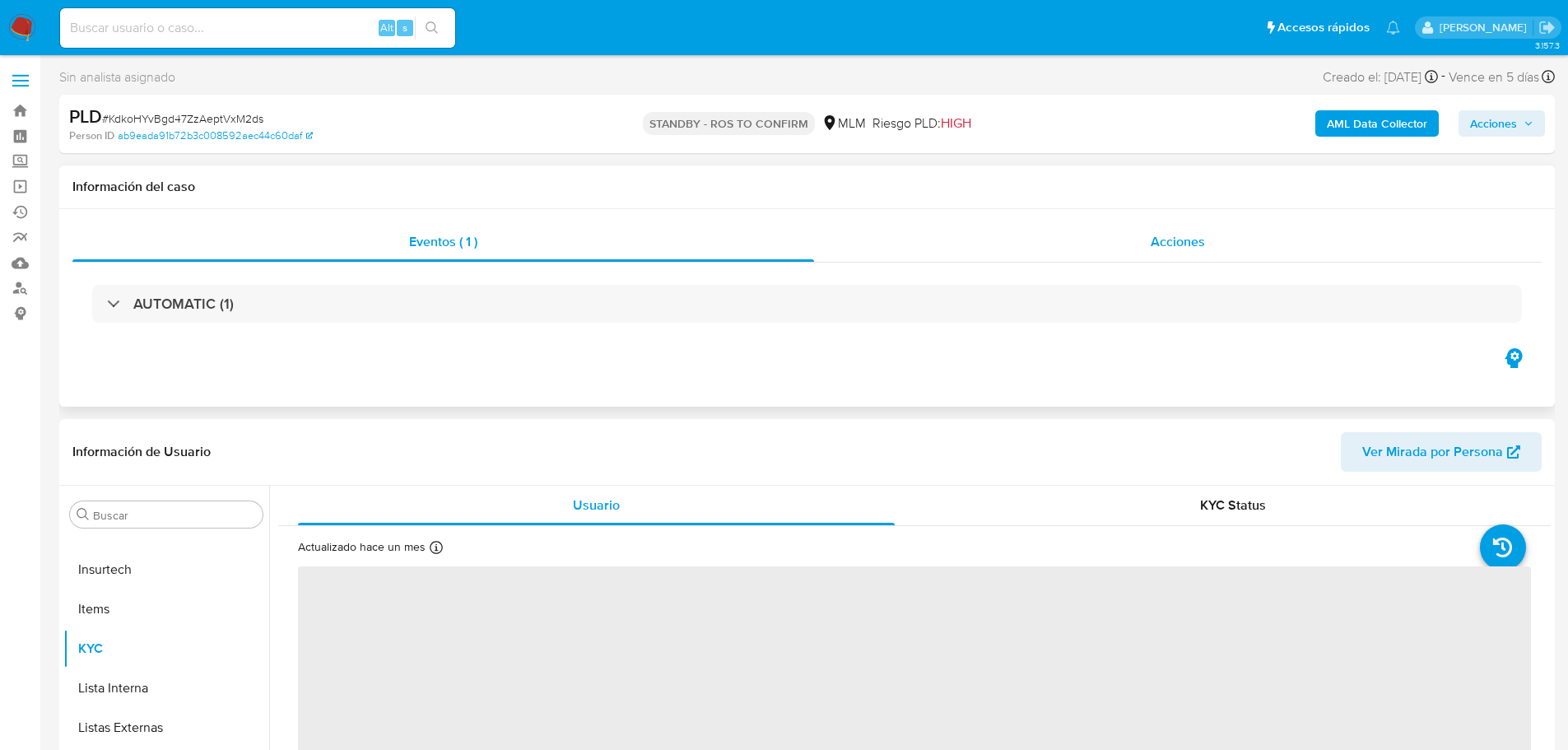
click at [1135, 242] on div "Acciones" at bounding box center [1177, 242] width 727 height 40
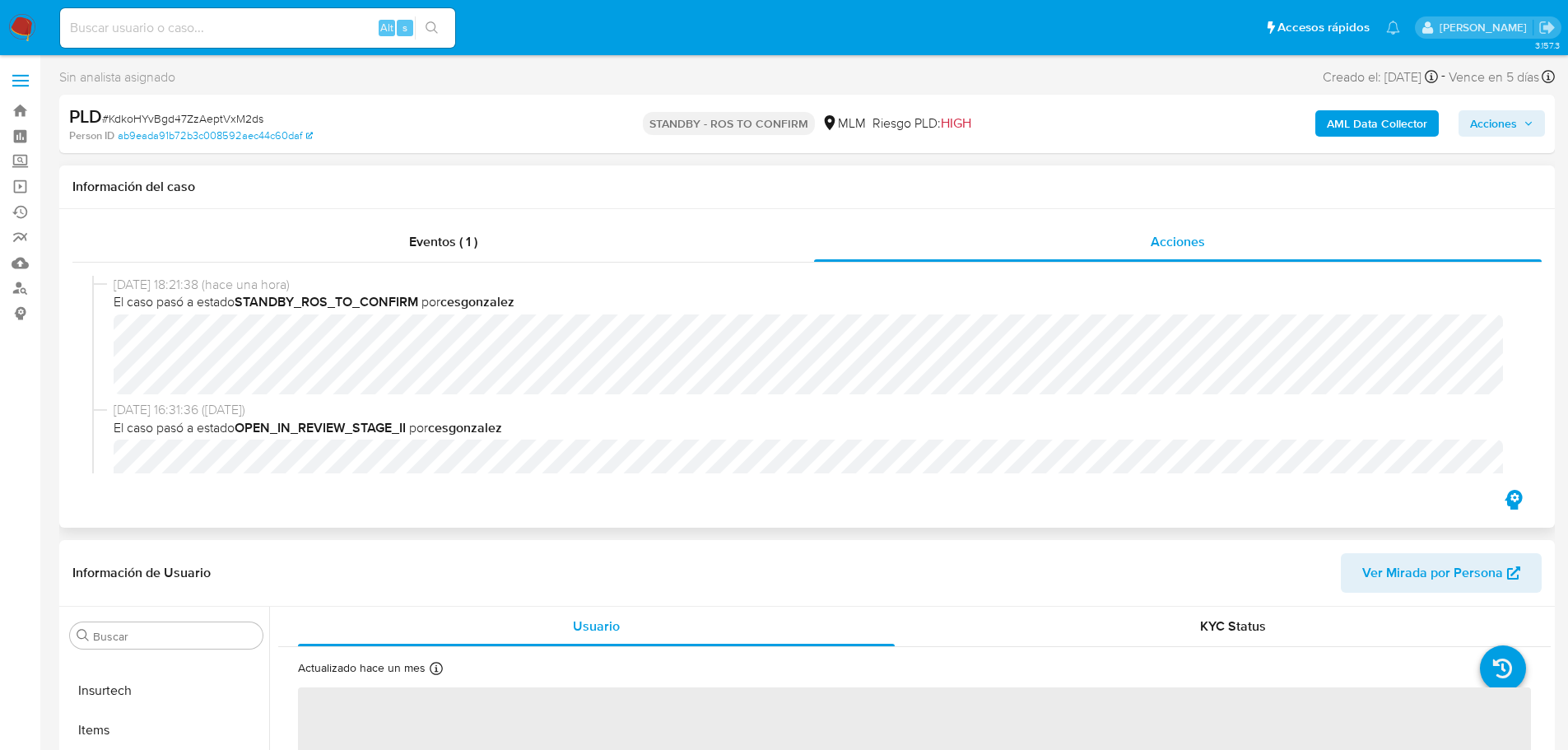
select select "10"
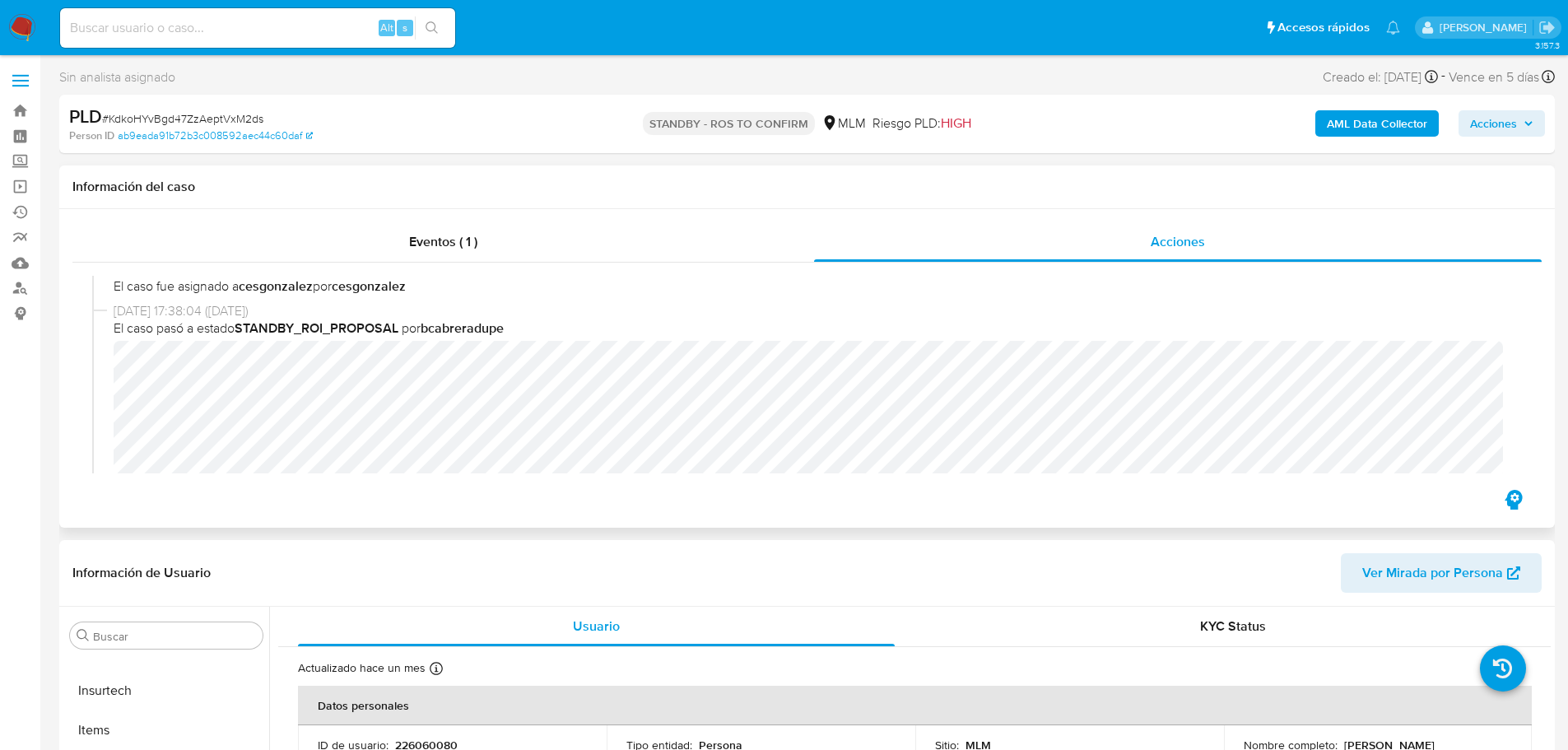
scroll to position [308, 0]
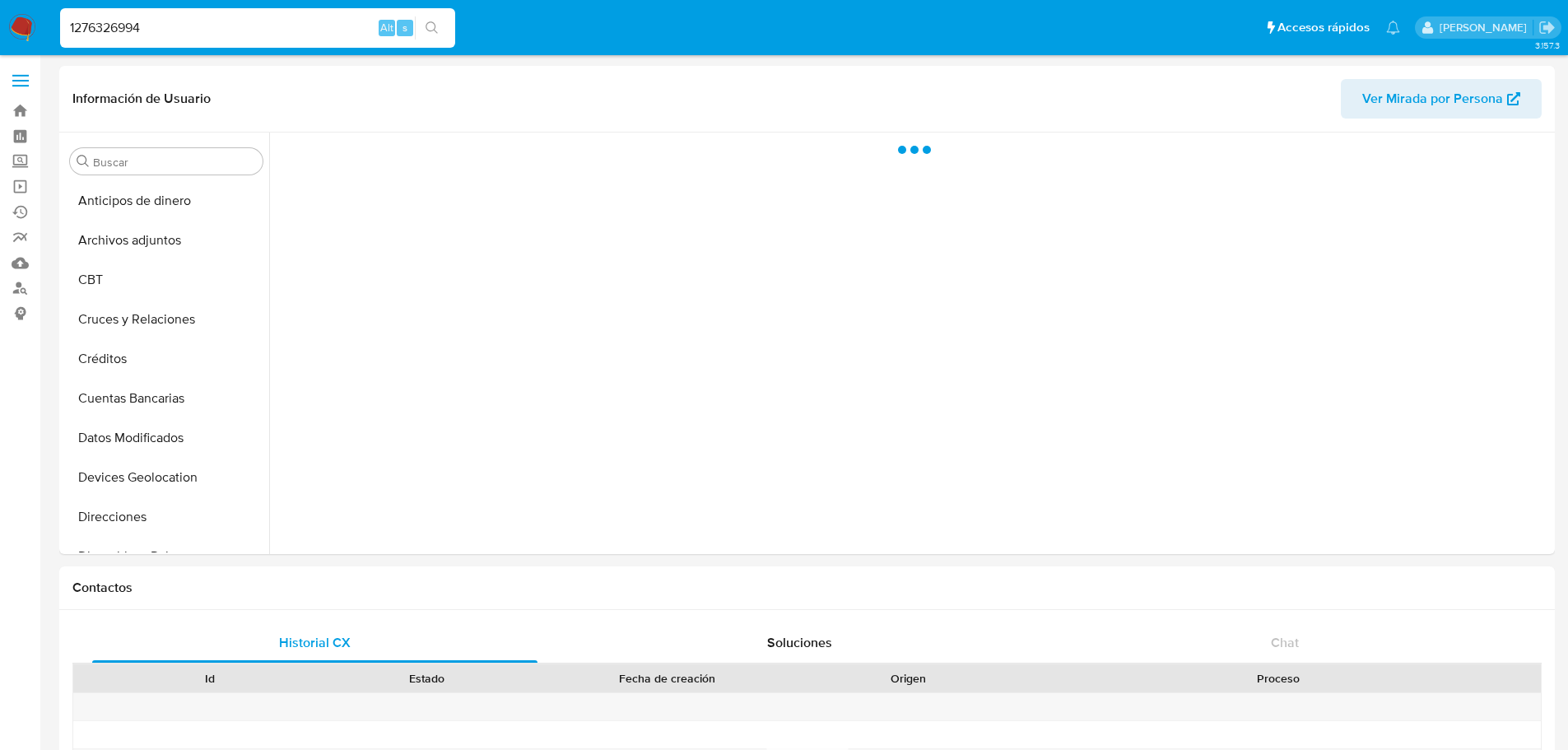
select select "10"
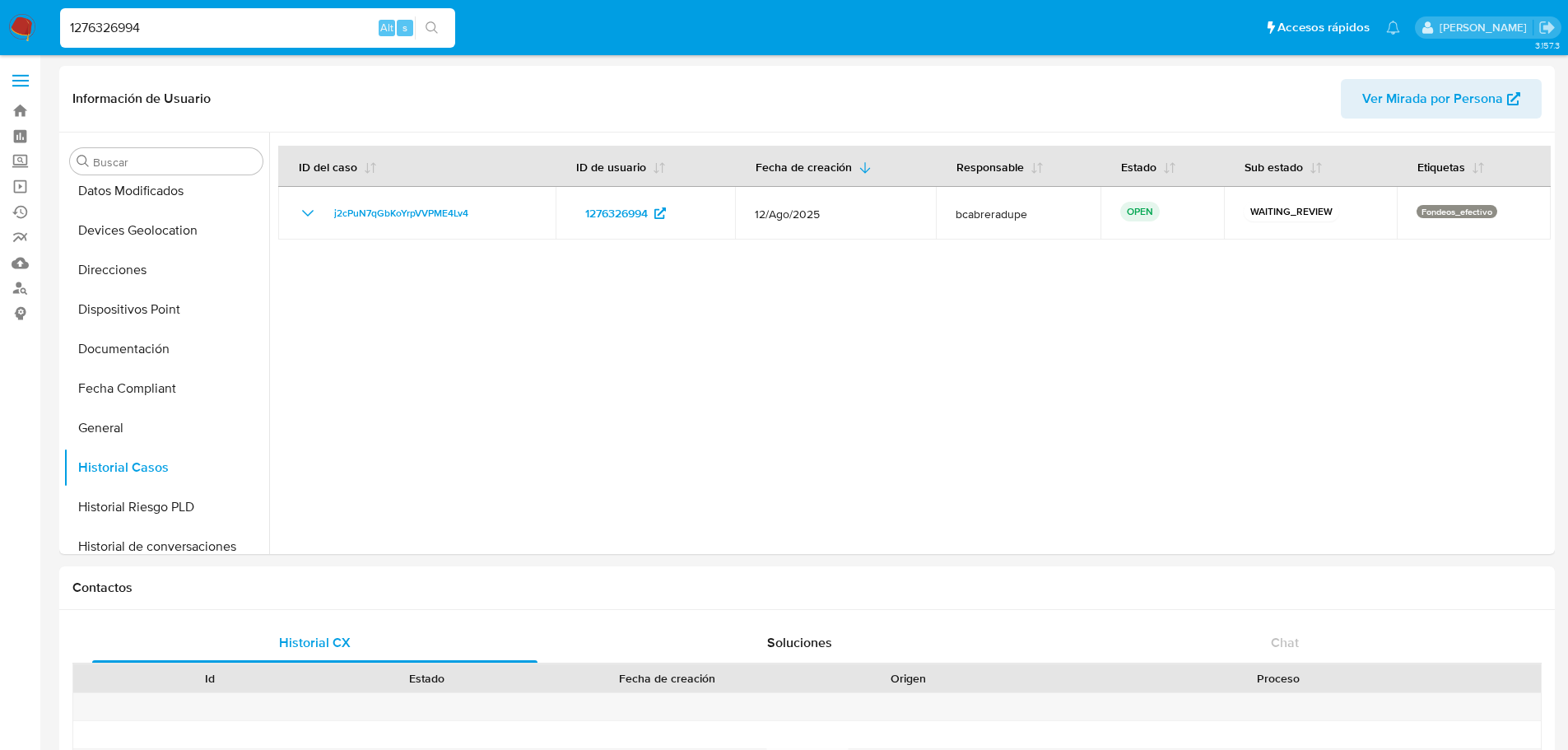
click at [170, 26] on input "1276326994" at bounding box center [258, 27] width 395 height 21
paste input "29381507"
type input "293815074"
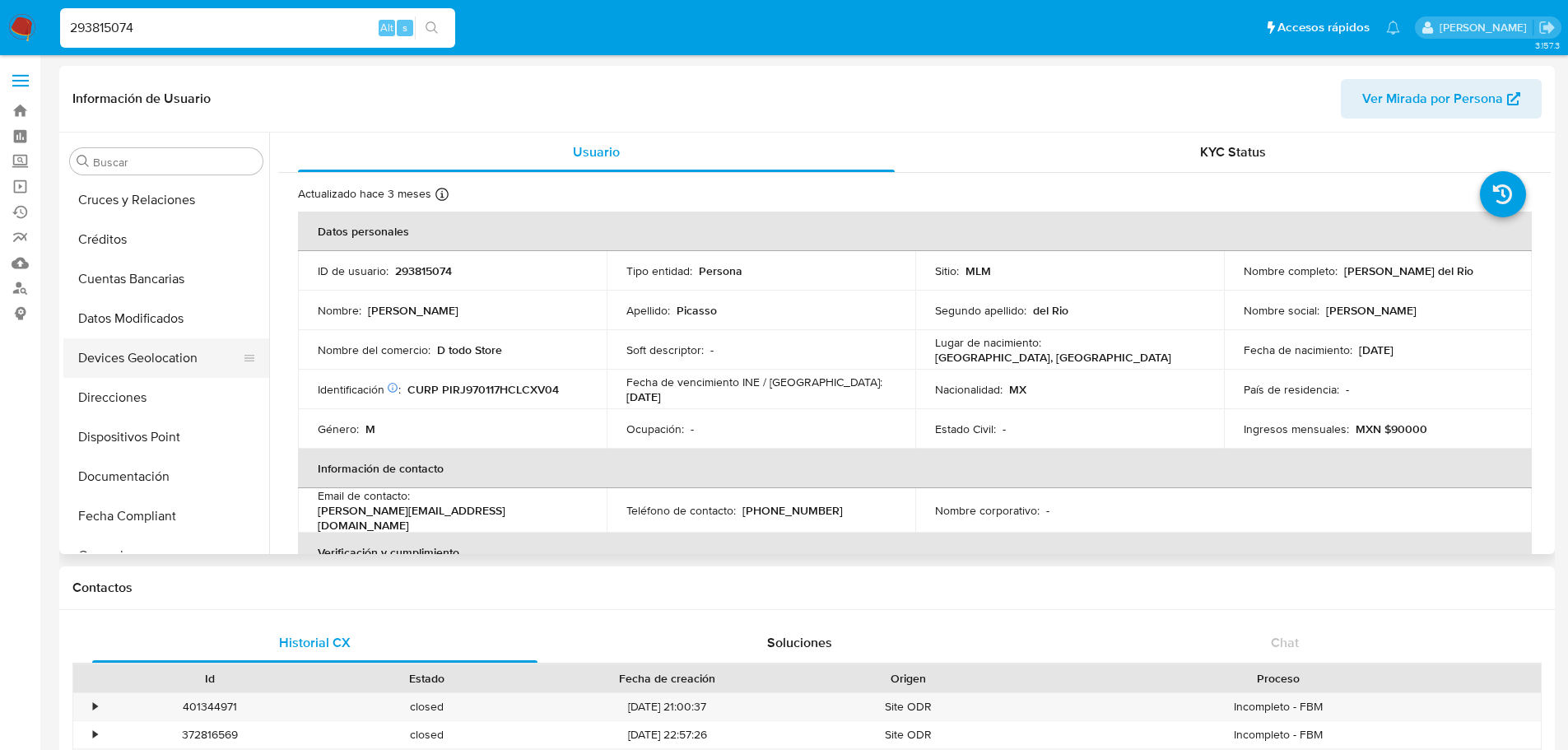
select select "10"
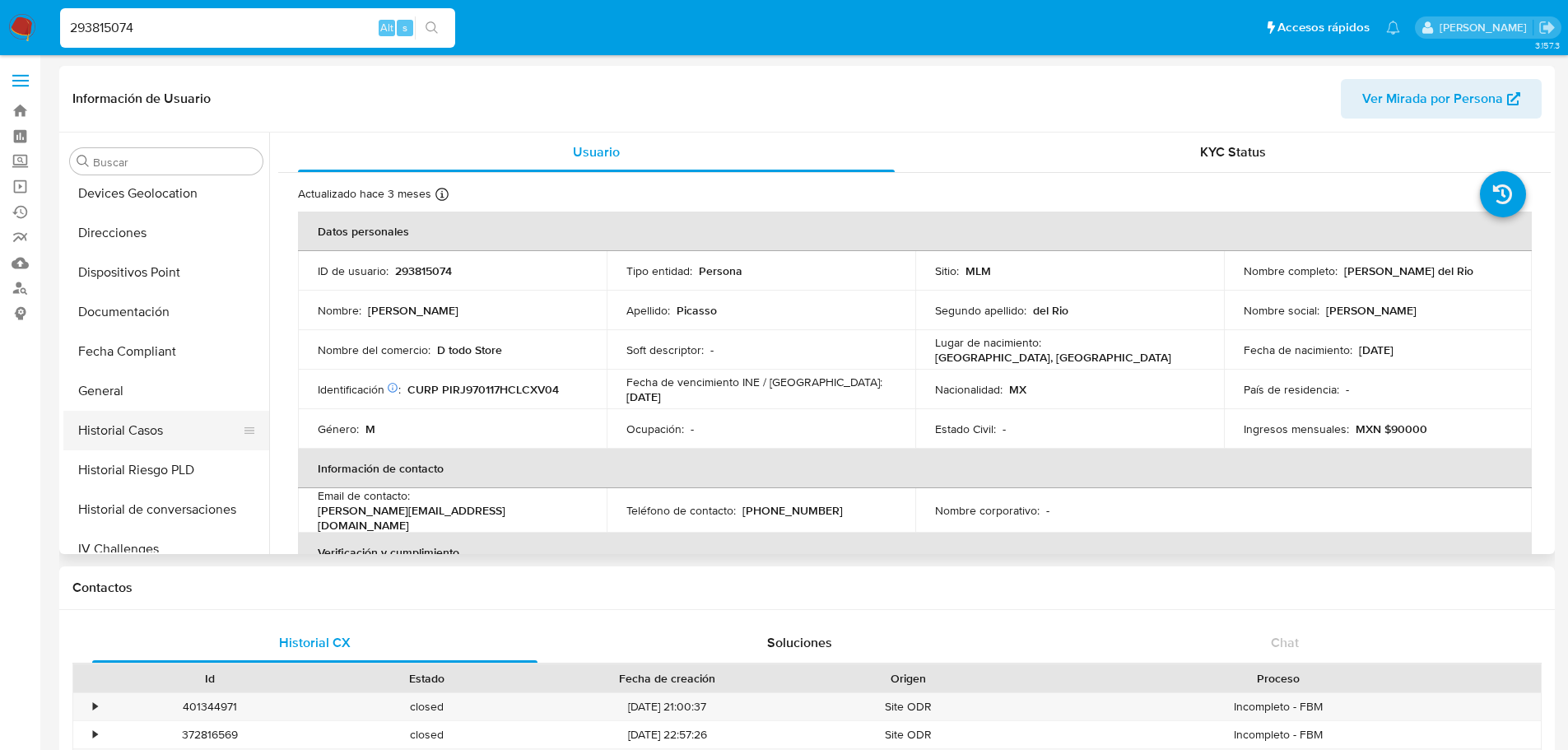
click at [145, 414] on button "Historial Casos" at bounding box center [159, 431] width 192 height 40
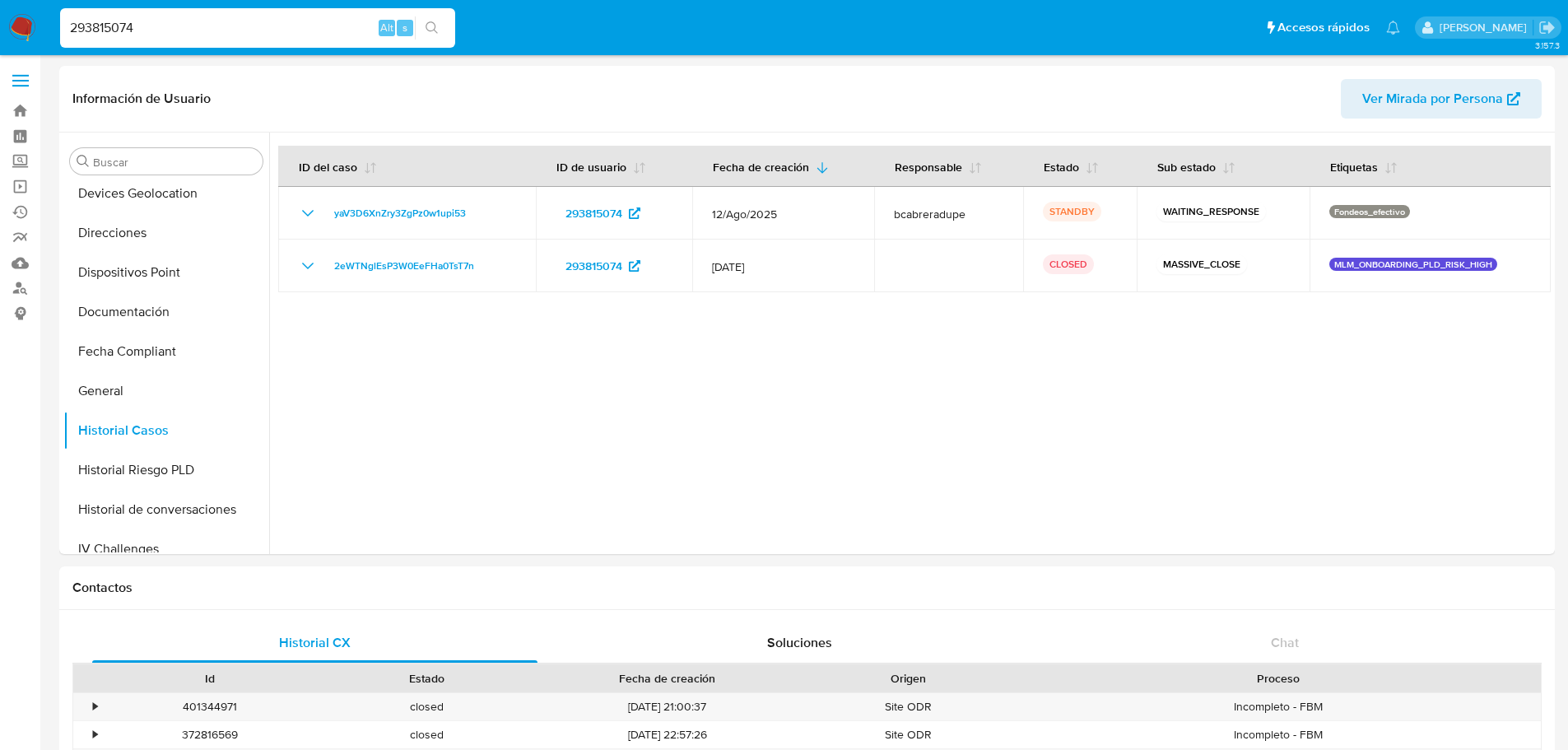
click at [156, 28] on input "293815074" at bounding box center [258, 27] width 395 height 21
paste input "183330092"
type input "1833300924"
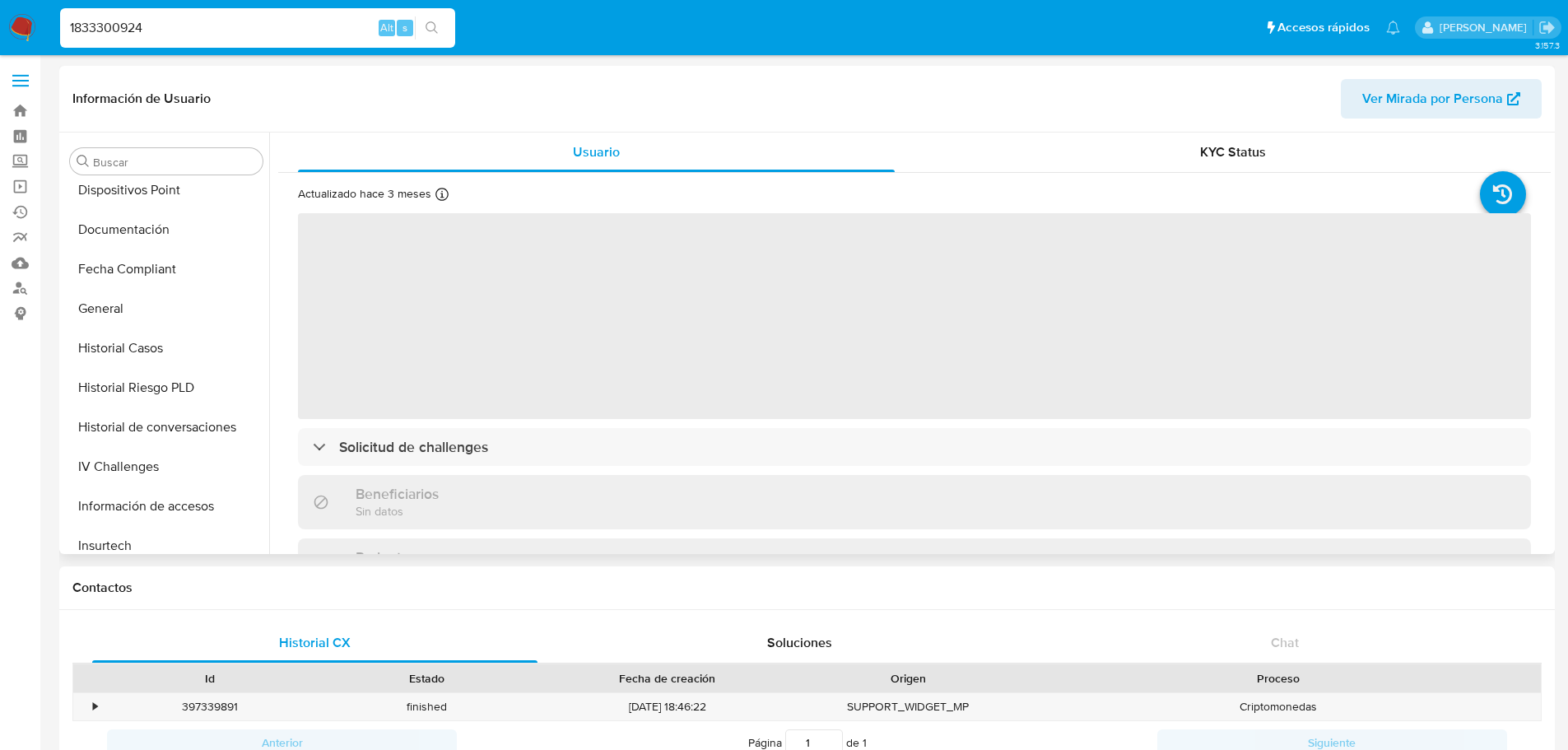
scroll to position [119, 0]
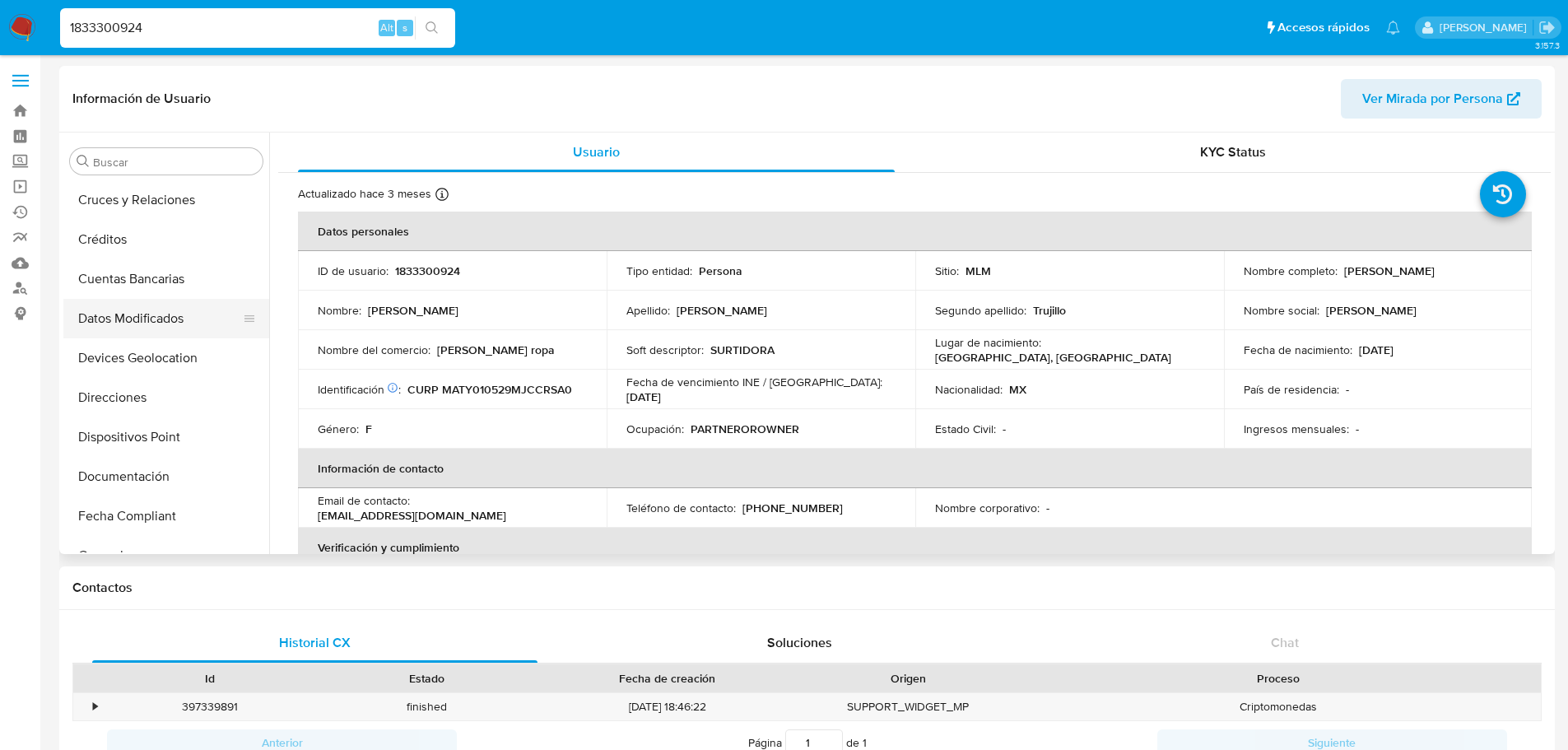
select select "10"
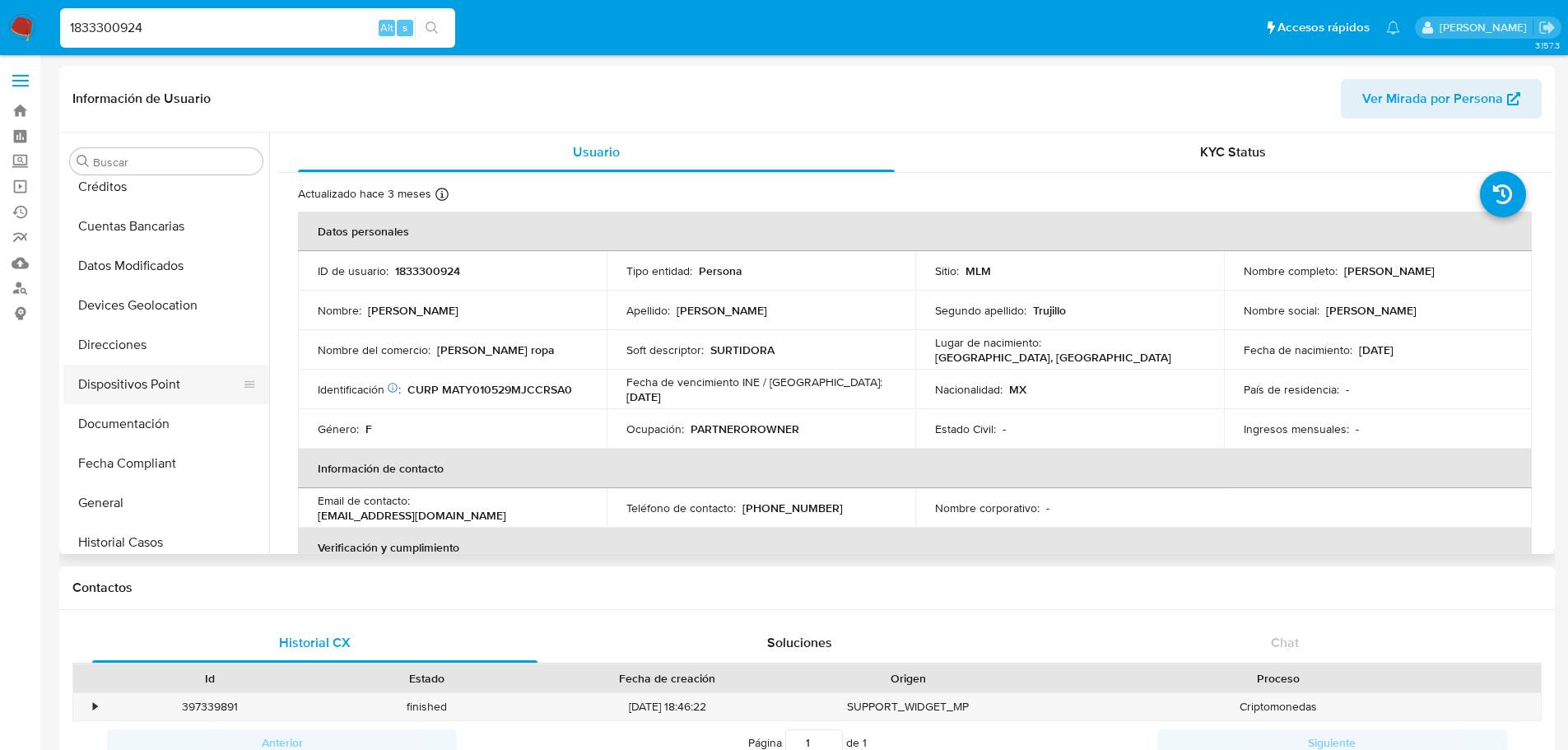
scroll to position [202, 0]
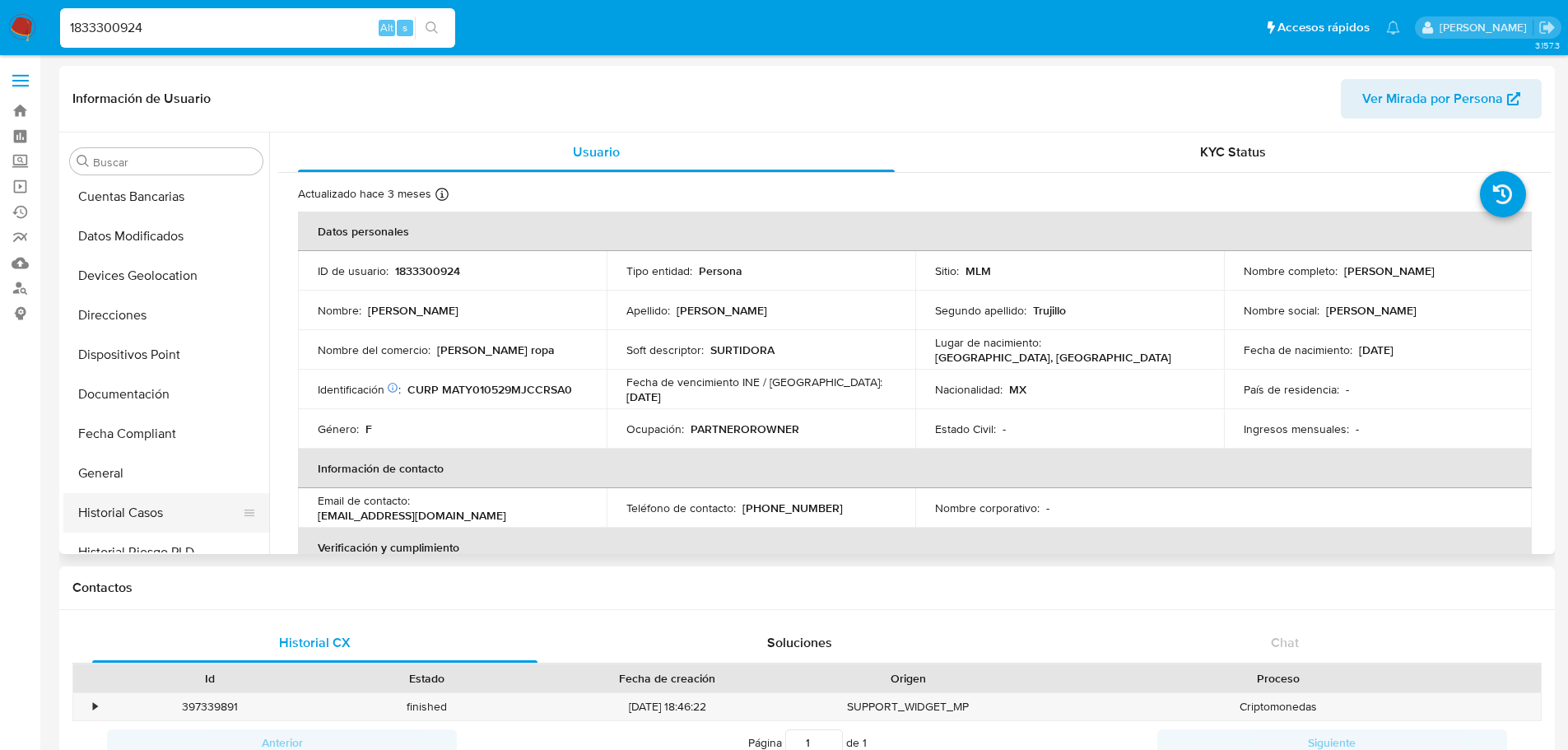
click at [177, 510] on button "Historial Casos" at bounding box center [159, 513] width 192 height 40
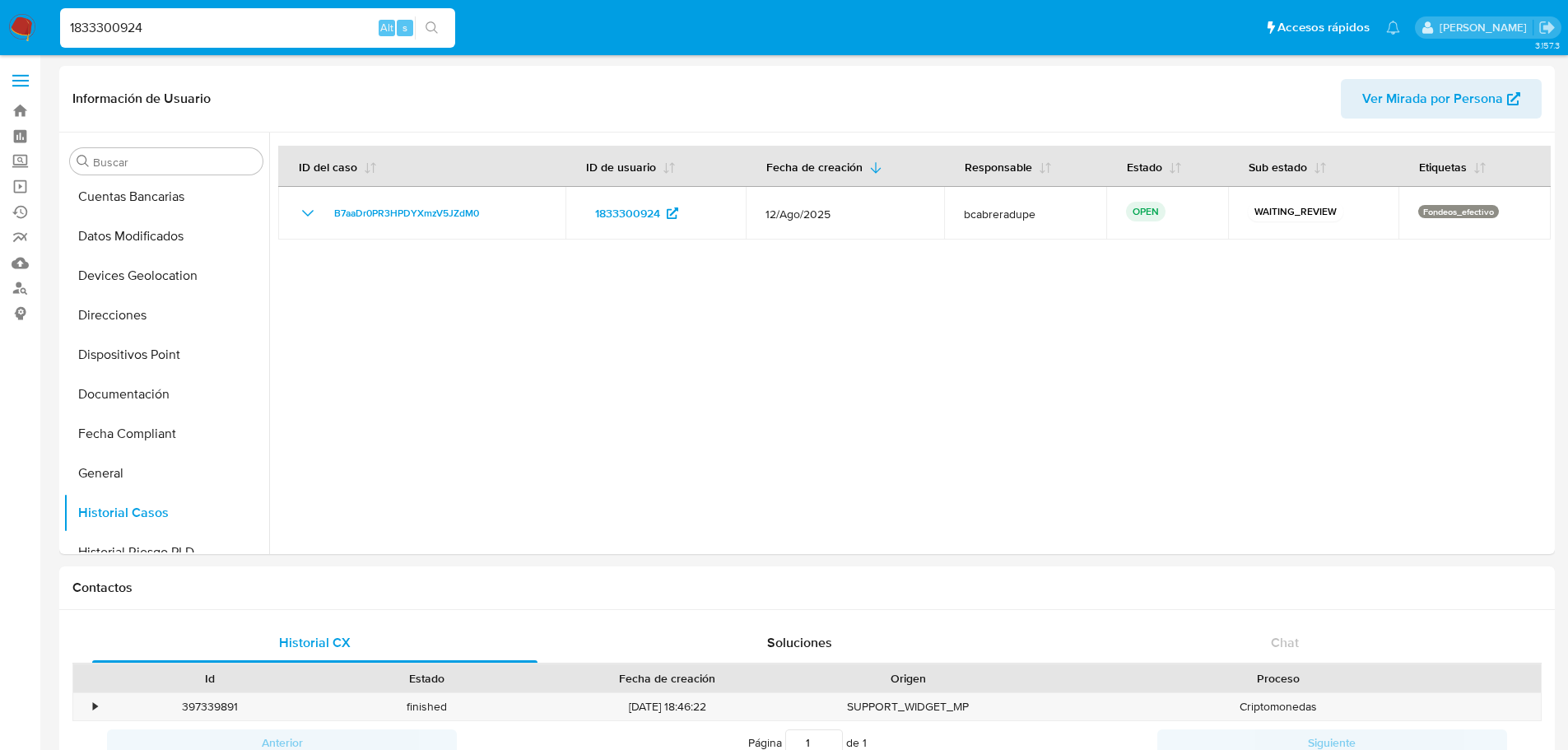
click at [158, 31] on input "1833300924" at bounding box center [258, 27] width 395 height 21
paste input "495520872"
type input "495520872"
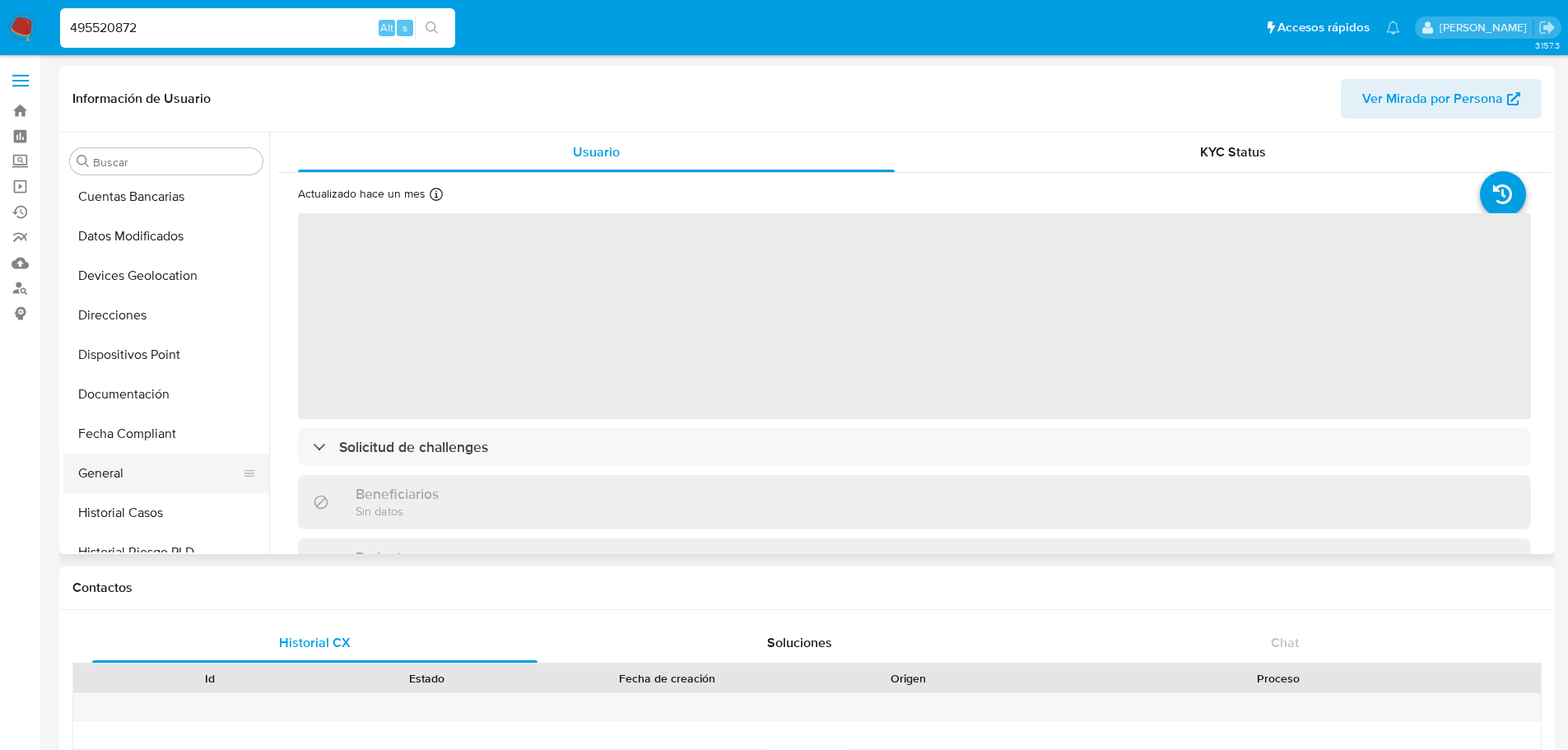
select select "10"
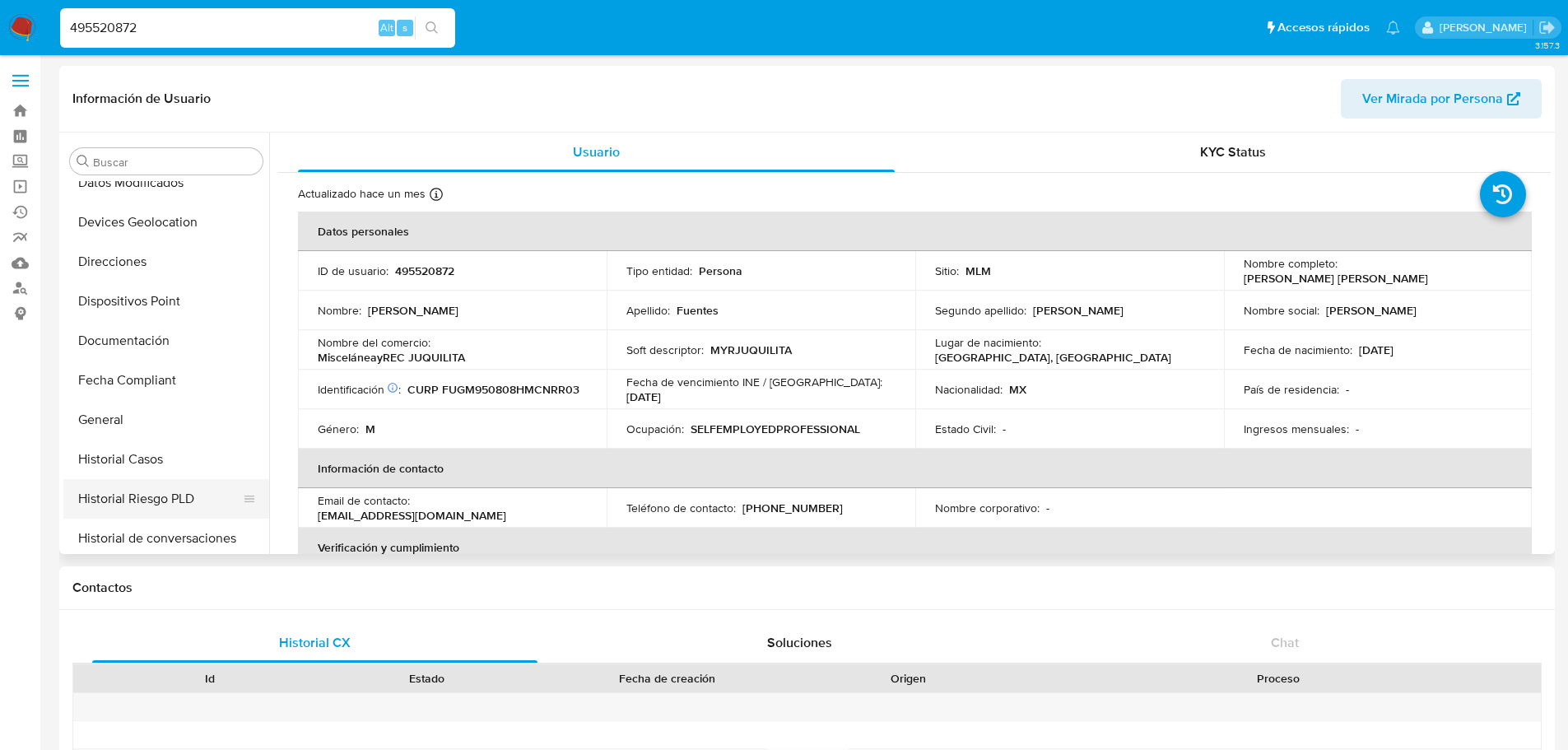
scroll to position [284, 0]
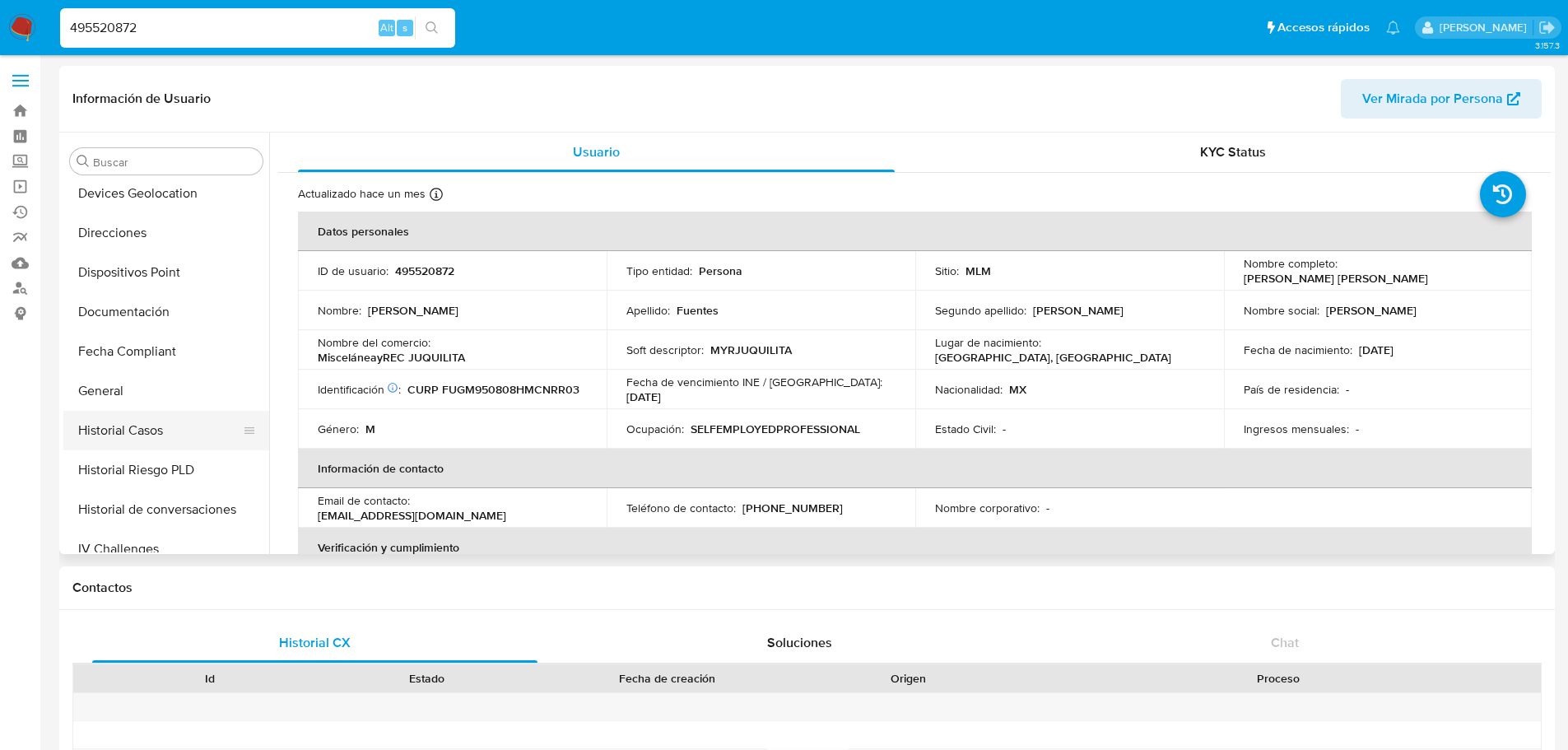
click at [129, 440] on button "Historial Casos" at bounding box center [159, 431] width 192 height 40
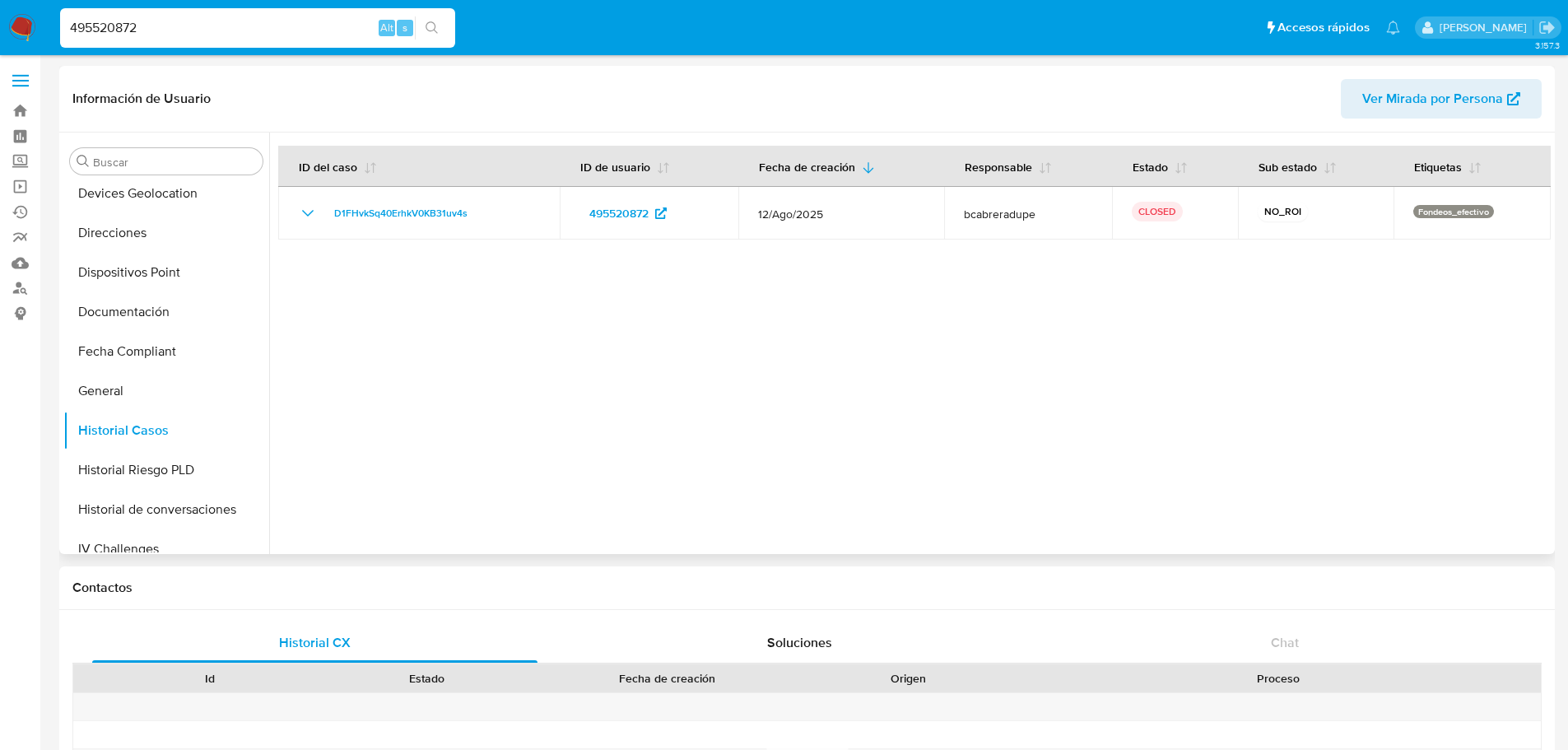
drag, startPoint x: 483, startPoint y: 212, endPoint x: 386, endPoint y: 247, distance: 103.1
click at [323, 211] on div "D1FHvkSq40ErhkV0KB31uv4s" at bounding box center [419, 213] width 242 height 19
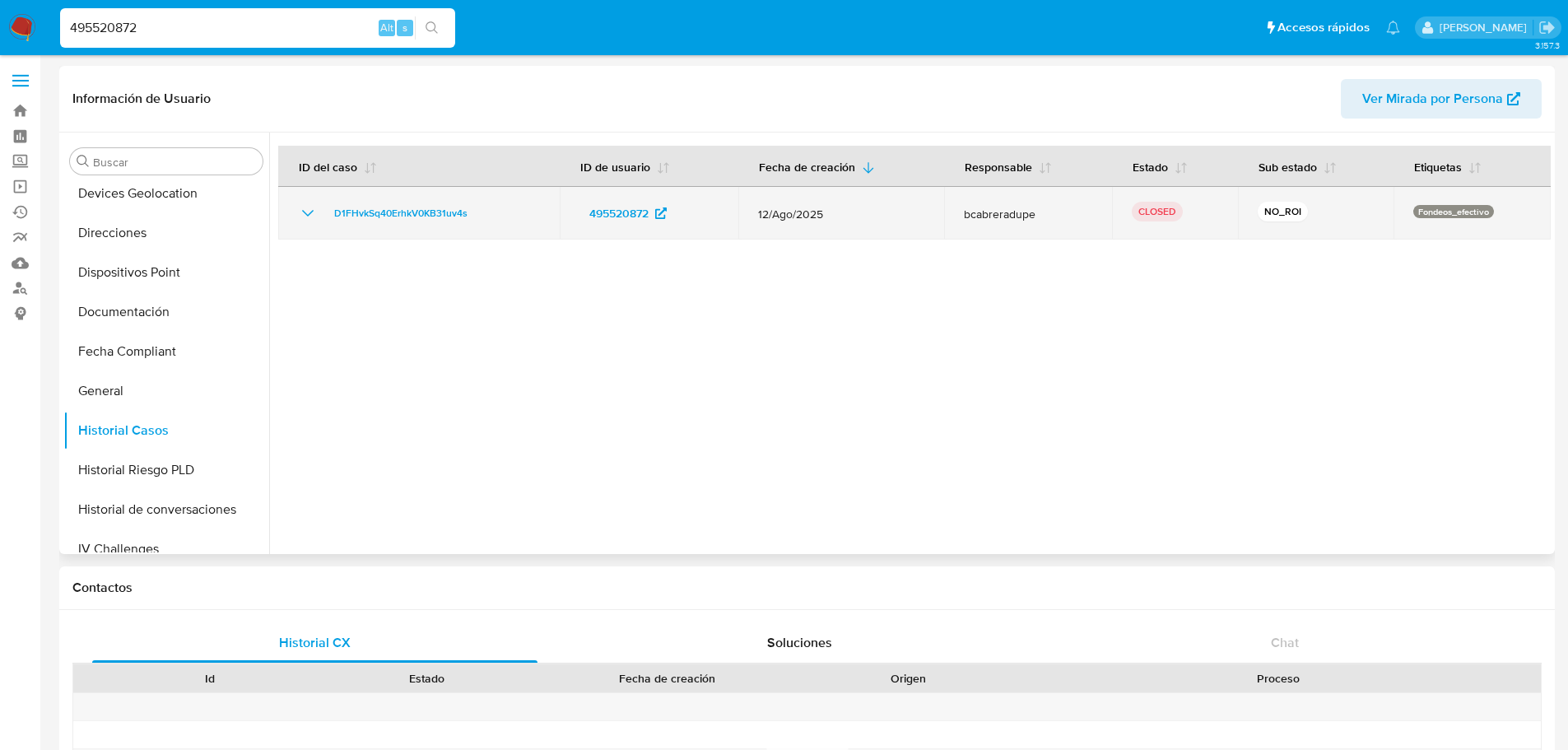
click at [314, 212] on icon "Mostrar/Ocultar" at bounding box center [308, 213] width 19 height 19
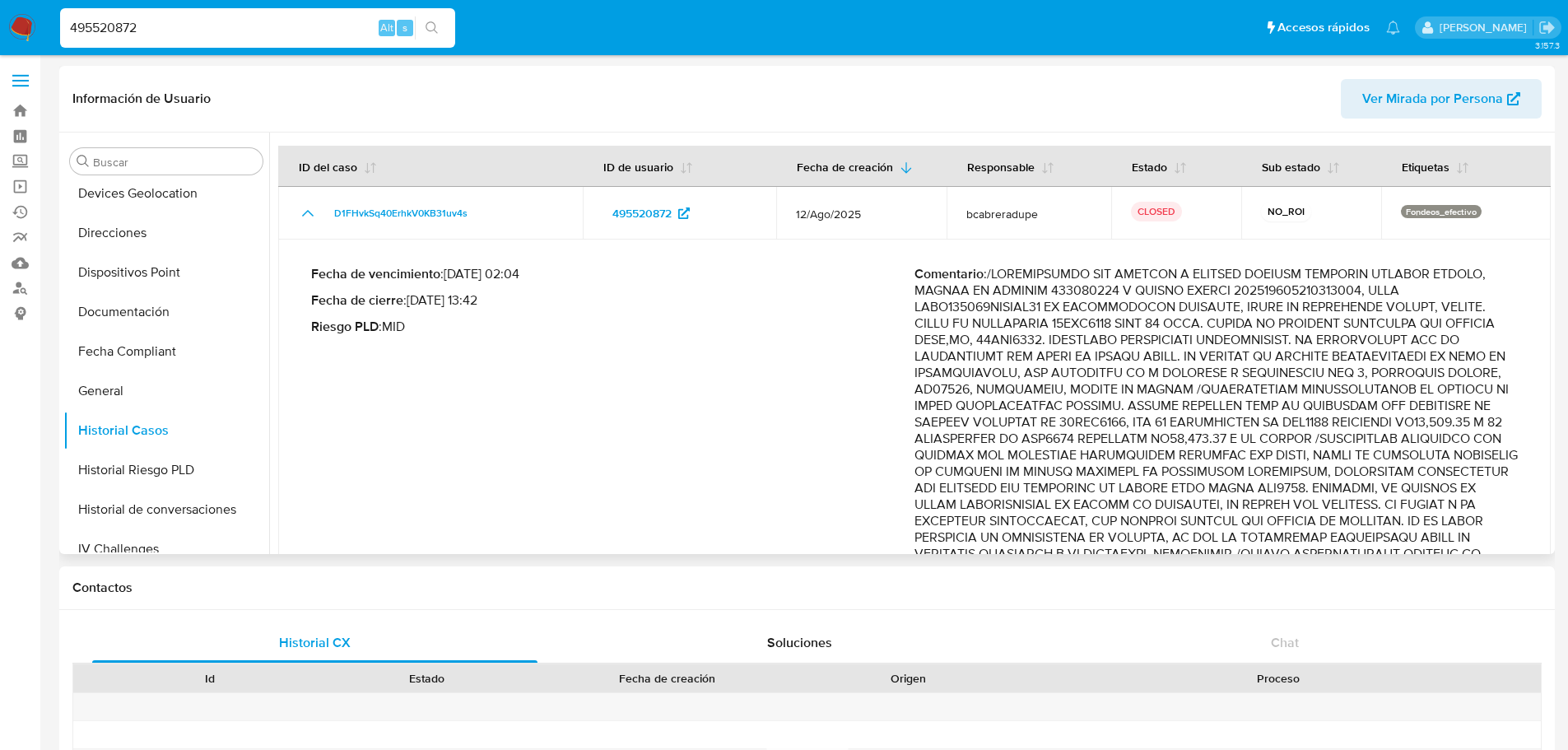
drag, startPoint x: 1247, startPoint y: 436, endPoint x: 1271, endPoint y: 441, distance: 24.5
click at [1269, 440] on p "Comentario :" at bounding box center [1216, 628] width 603 height 724
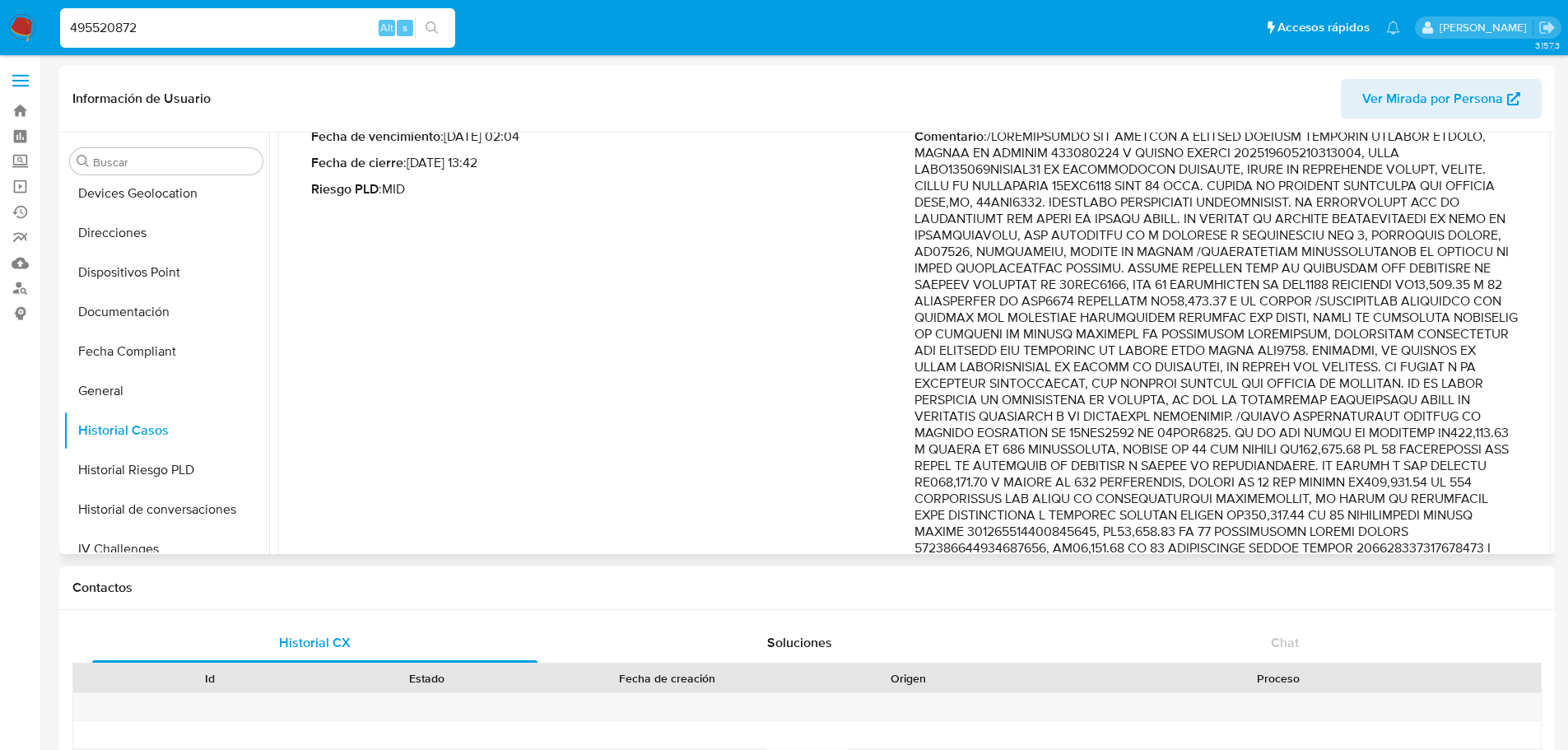
scroll to position [164, 0]
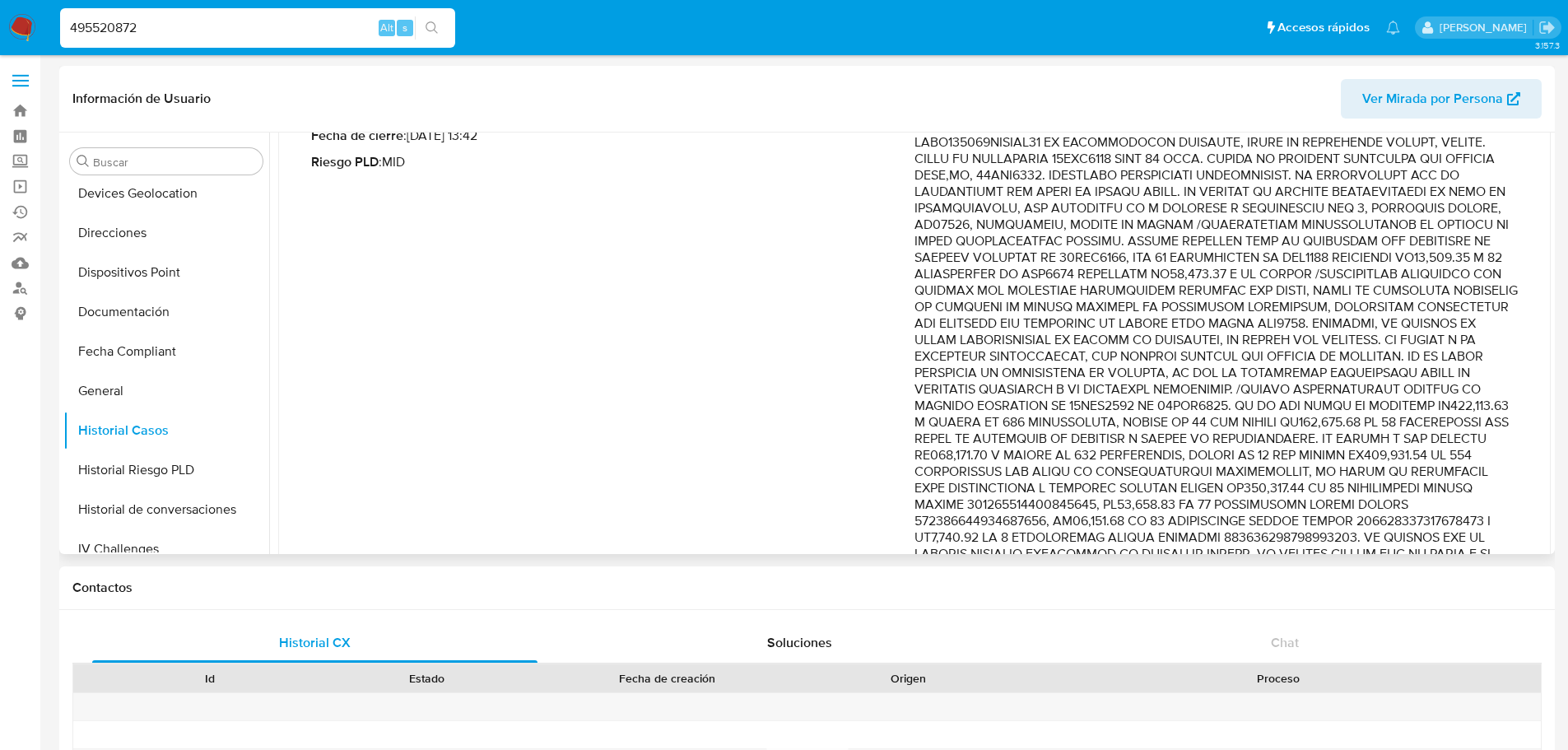
drag, startPoint x: 1142, startPoint y: 405, endPoint x: 1383, endPoint y: 405, distance: 241.0
click at [1383, 405] on p "Comentario :" at bounding box center [1216, 463] width 603 height 724
drag, startPoint x: 1456, startPoint y: 403, endPoint x: 1305, endPoint y: 404, distance: 151.0
click at [1305, 404] on p "Comentario :" at bounding box center [1216, 463] width 603 height 724
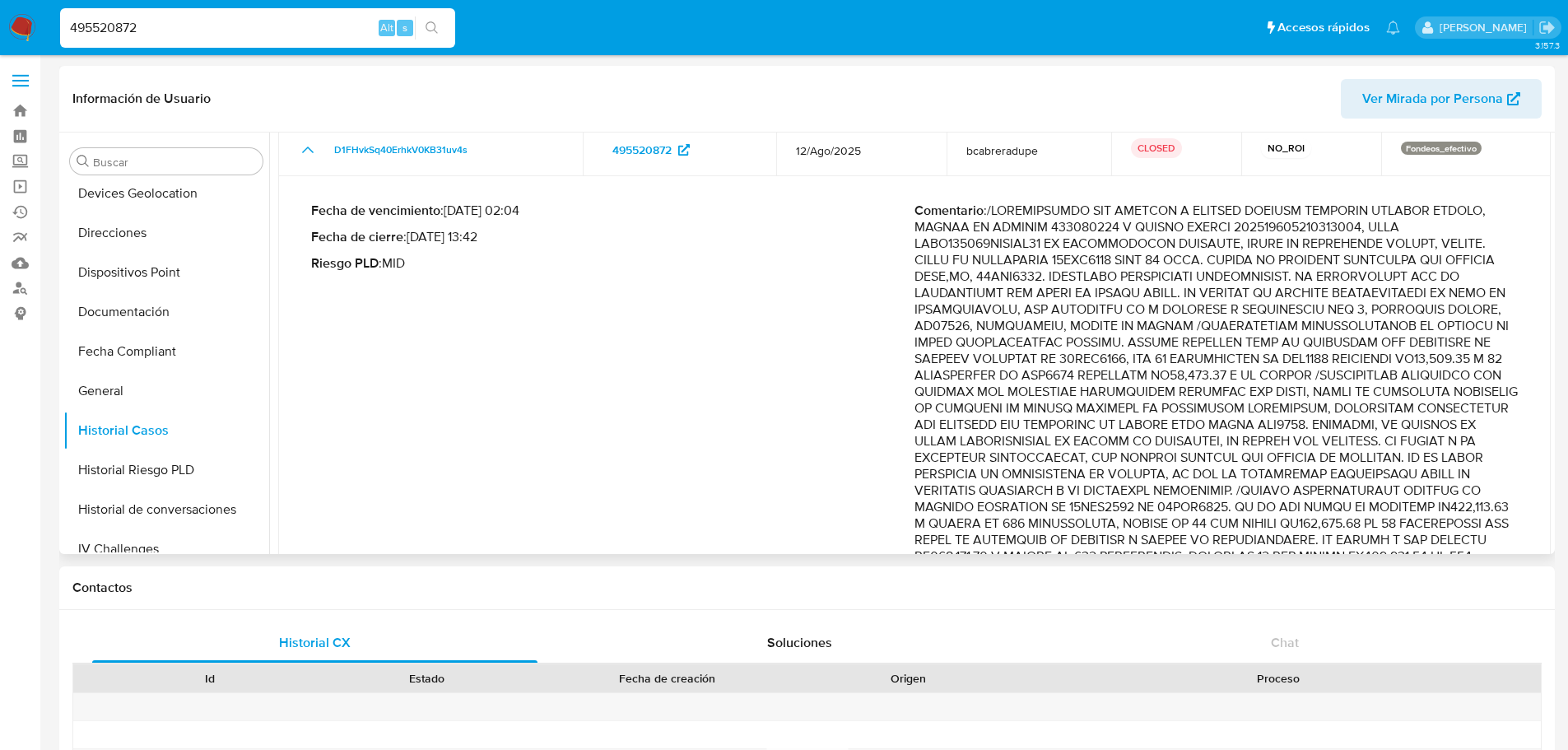
scroll to position [0, 0]
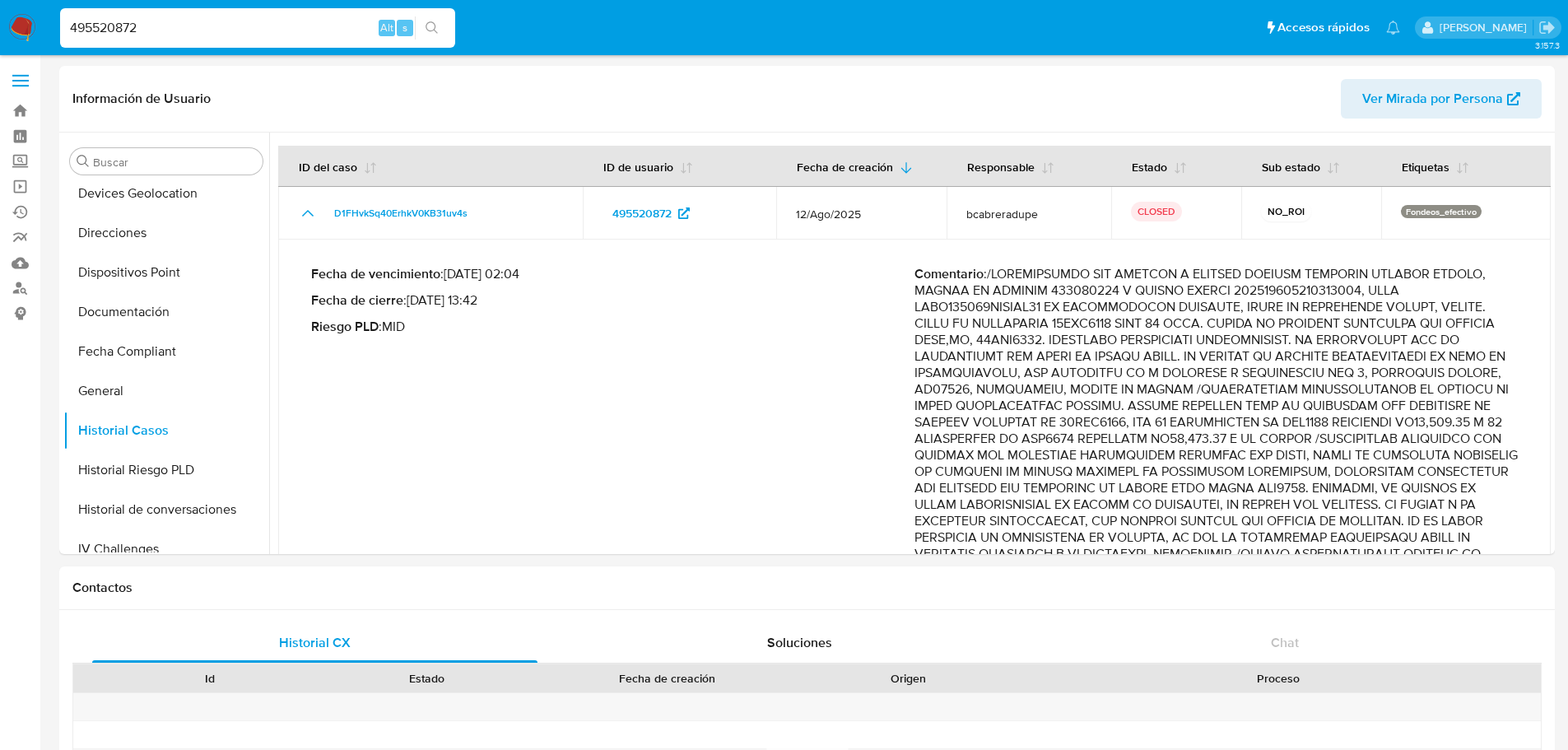
click at [133, 14] on div "495520872 Alt s" at bounding box center [258, 28] width 395 height 40
click at [122, 31] on input "495520872" at bounding box center [258, 27] width 395 height 21
paste input "2460988677"
type input "2460988677"
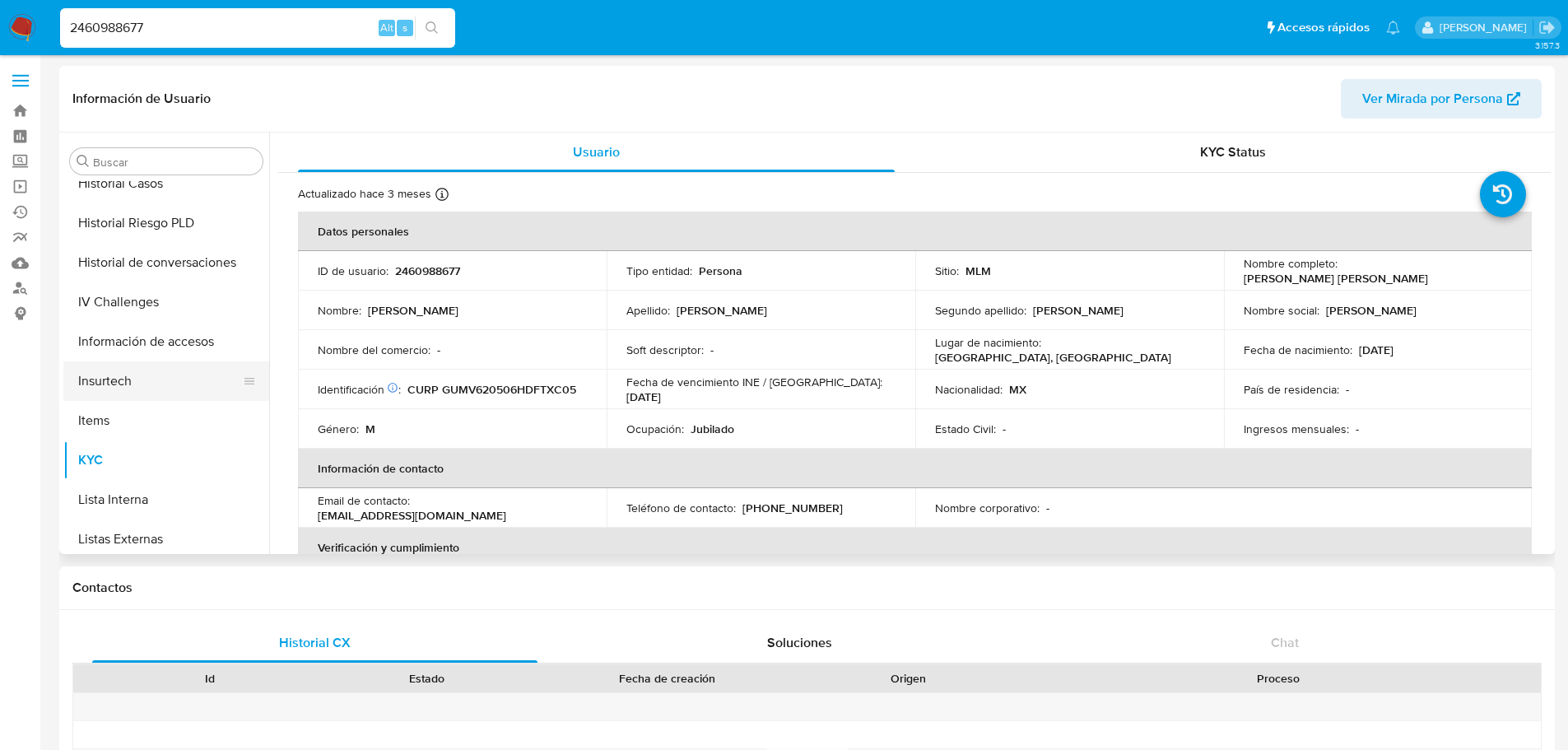
select select "10"
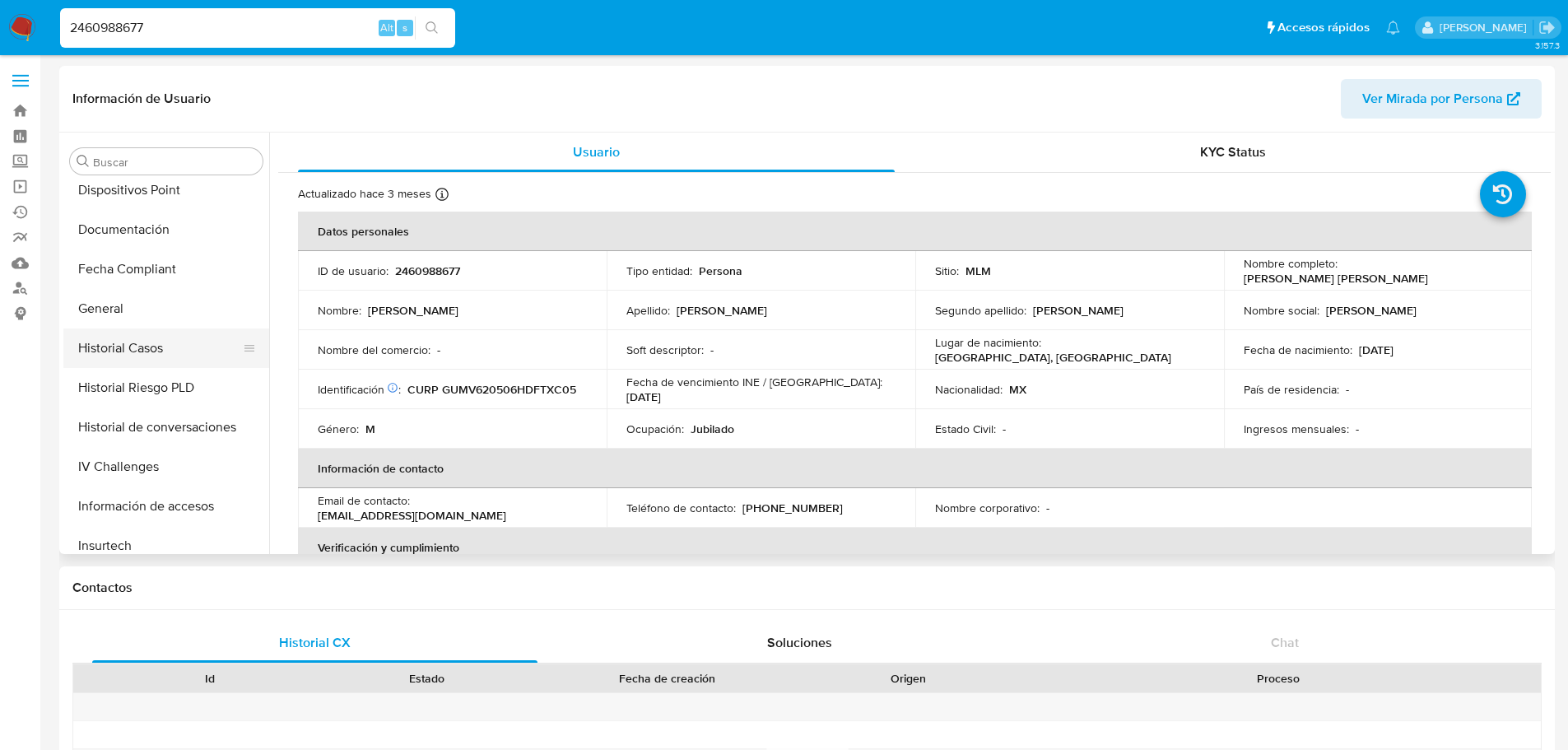
click at [153, 345] on button "Historial Casos" at bounding box center [159, 347] width 192 height 40
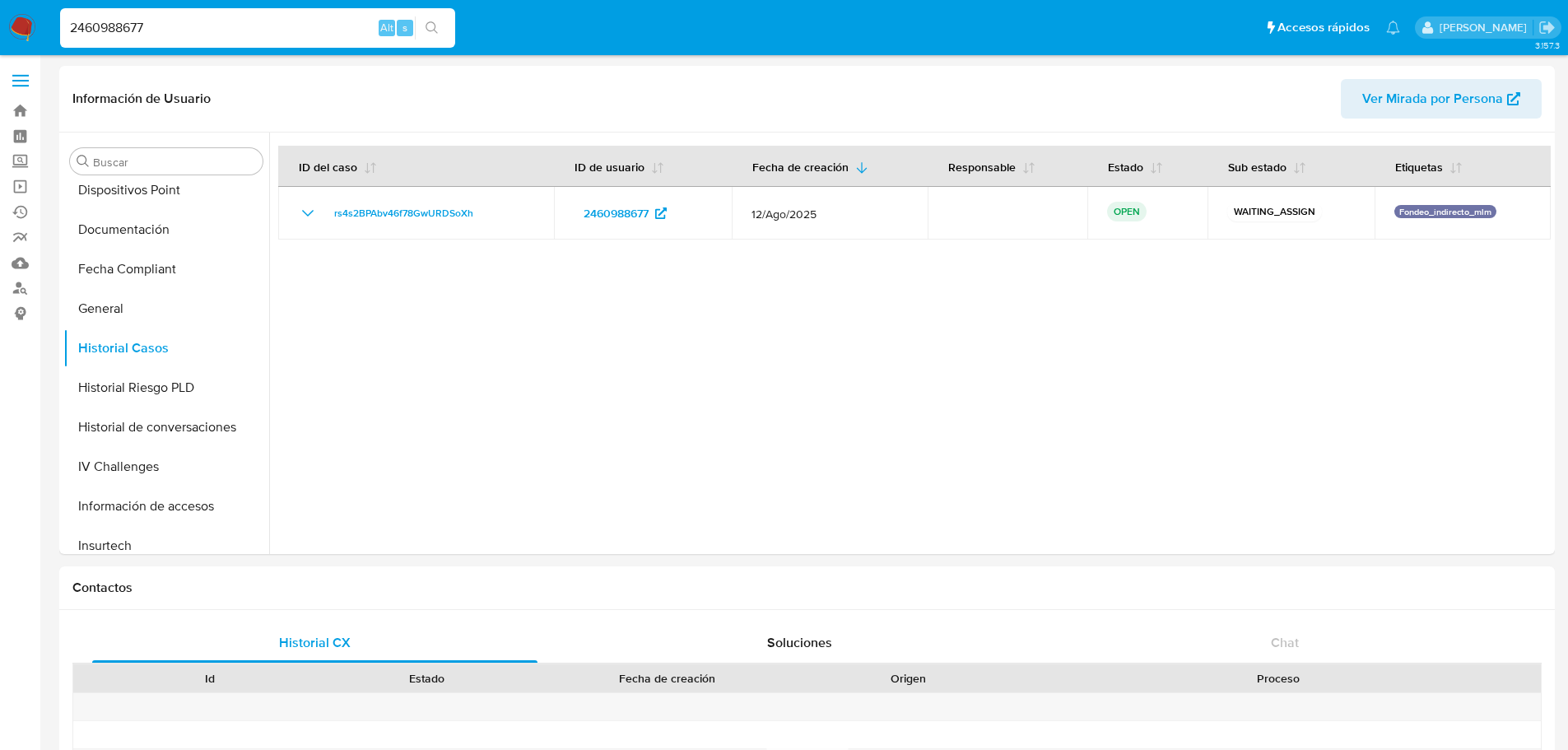
click at [130, 20] on input "2460988677" at bounding box center [258, 27] width 395 height 21
paste input "1800059973"
type input "1800059973"
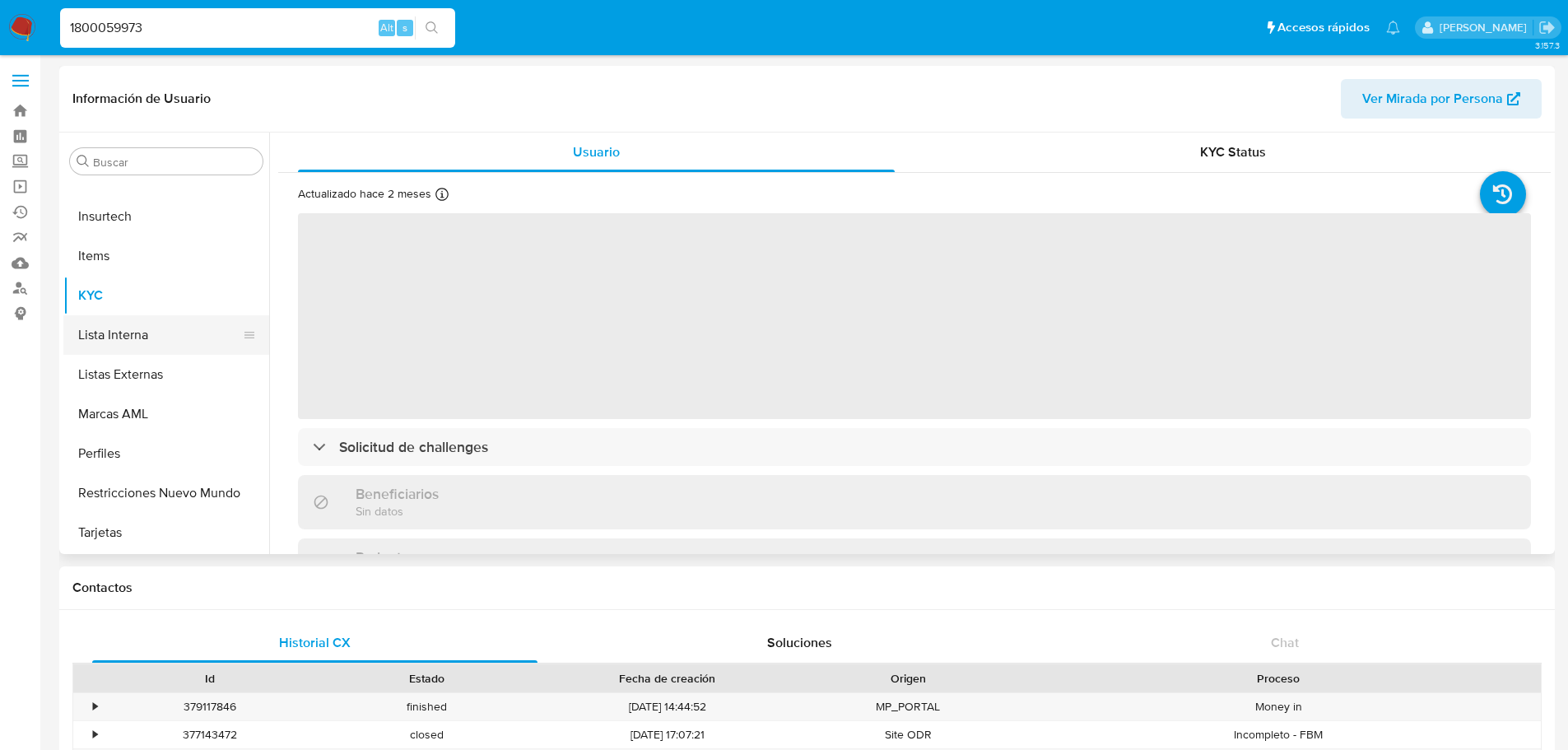
scroll to position [448, 0]
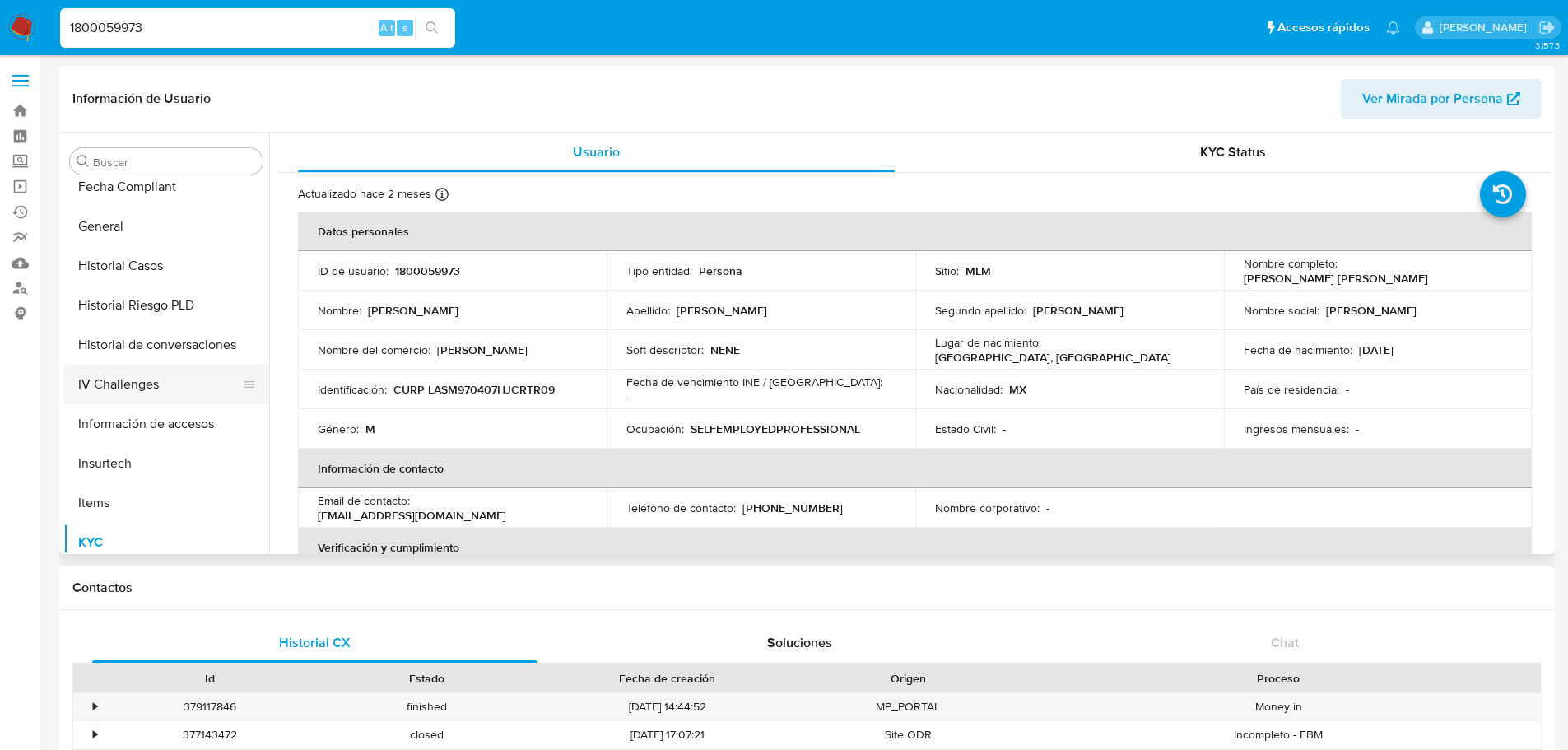
select select "10"
click at [156, 266] on button "Historial Casos" at bounding box center [159, 265] width 192 height 40
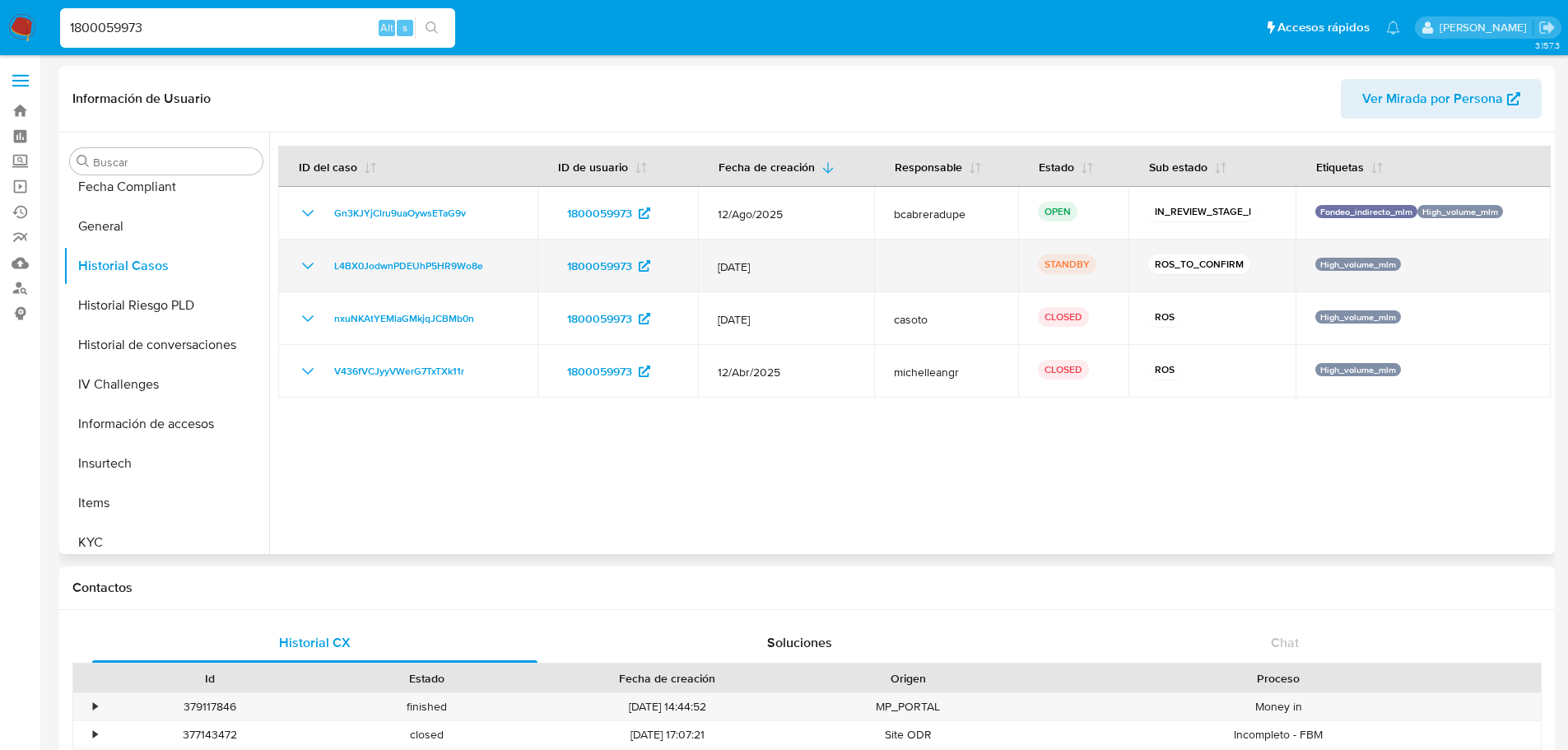
click at [298, 269] on icon "Mostrar/Ocultar" at bounding box center [308, 265] width 19 height 19
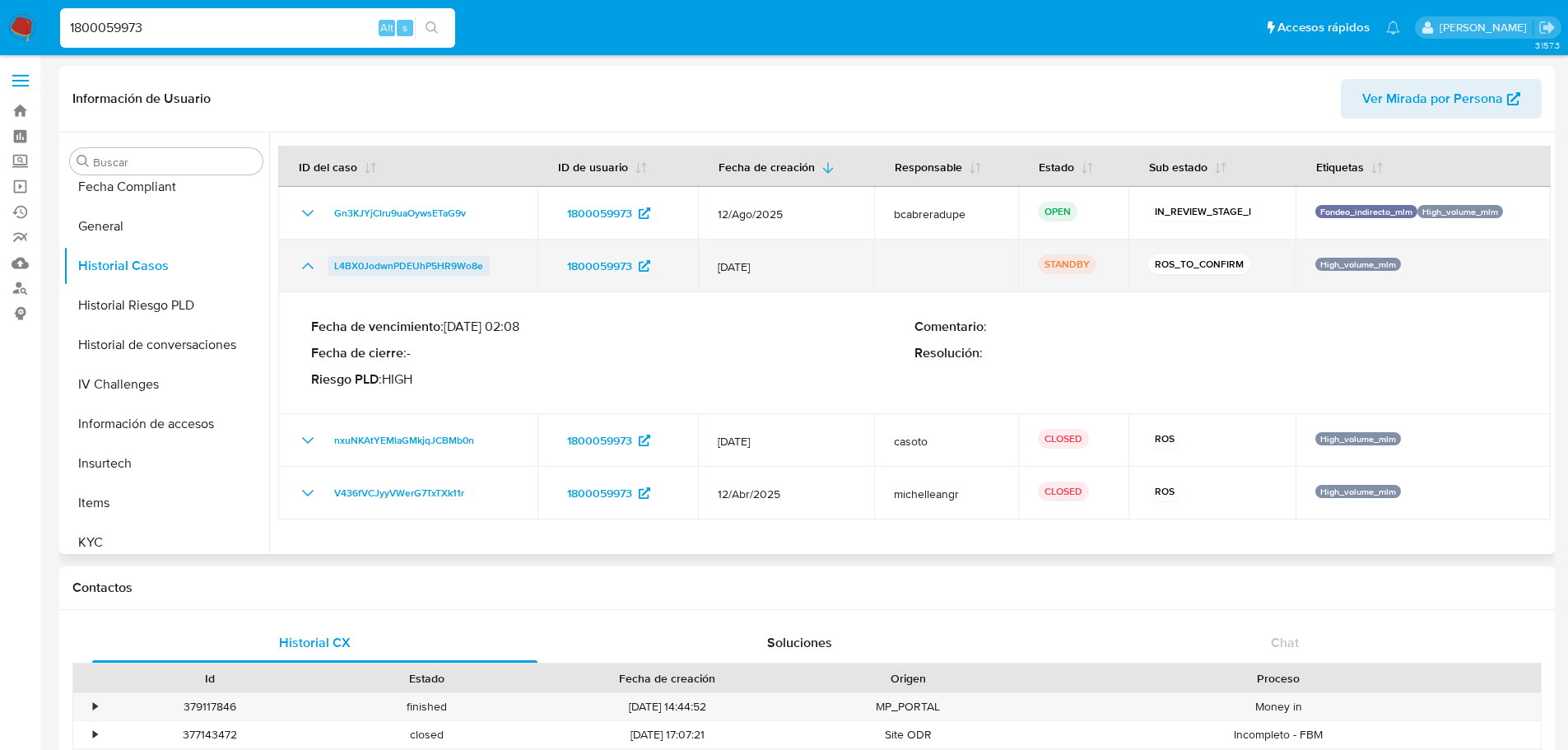
click at [375, 261] on span "L4BX0JodwnPDEUhP5HR9Wo8e" at bounding box center [409, 265] width 149 height 19
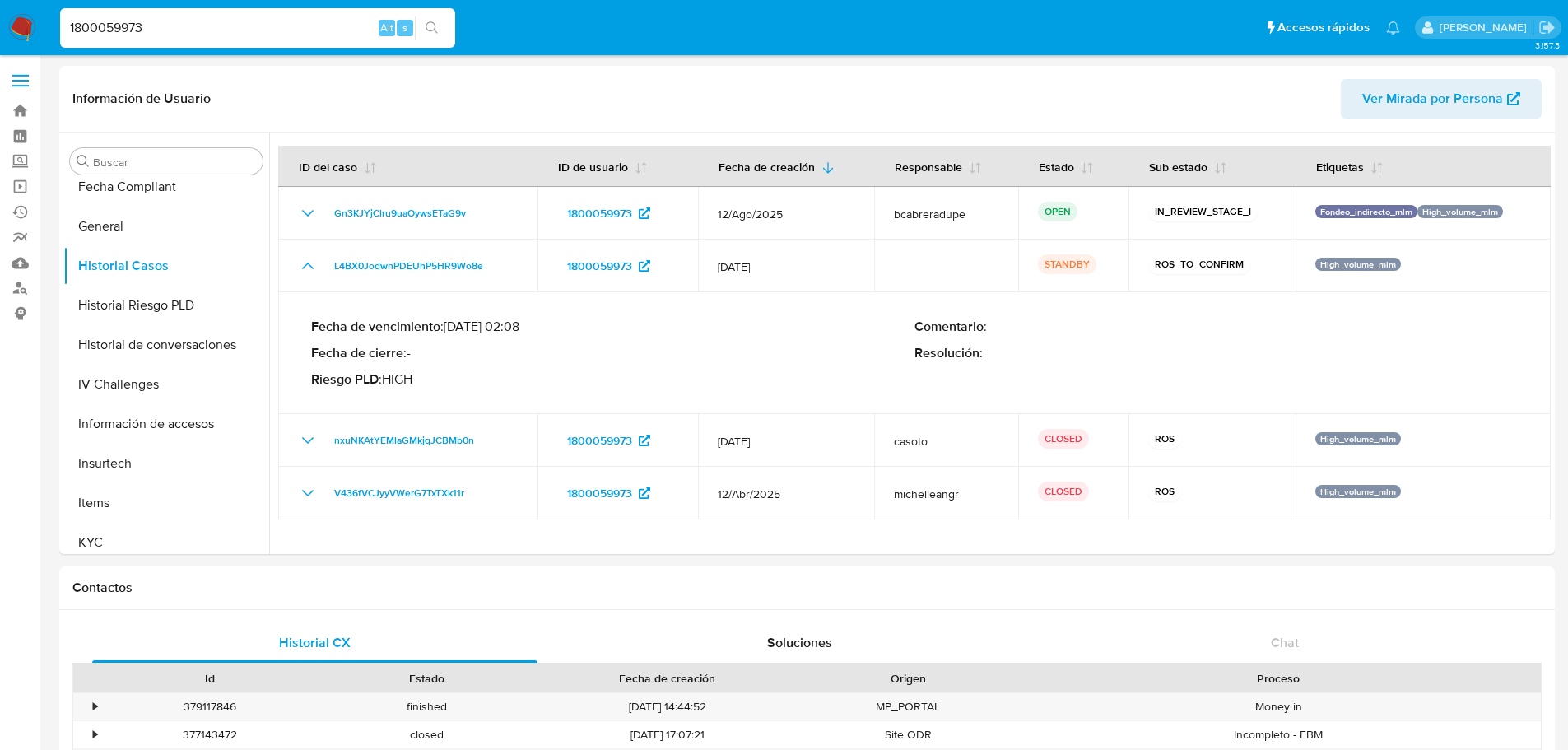
click at [194, 39] on div "1800059973 Alt s" at bounding box center [258, 28] width 395 height 40
click at [193, 38] on div "1800059973 Alt s" at bounding box center [258, 28] width 395 height 40
click at [193, 37] on input "1800059973" at bounding box center [258, 27] width 395 height 21
paste input "14821166"
type input "114821166"
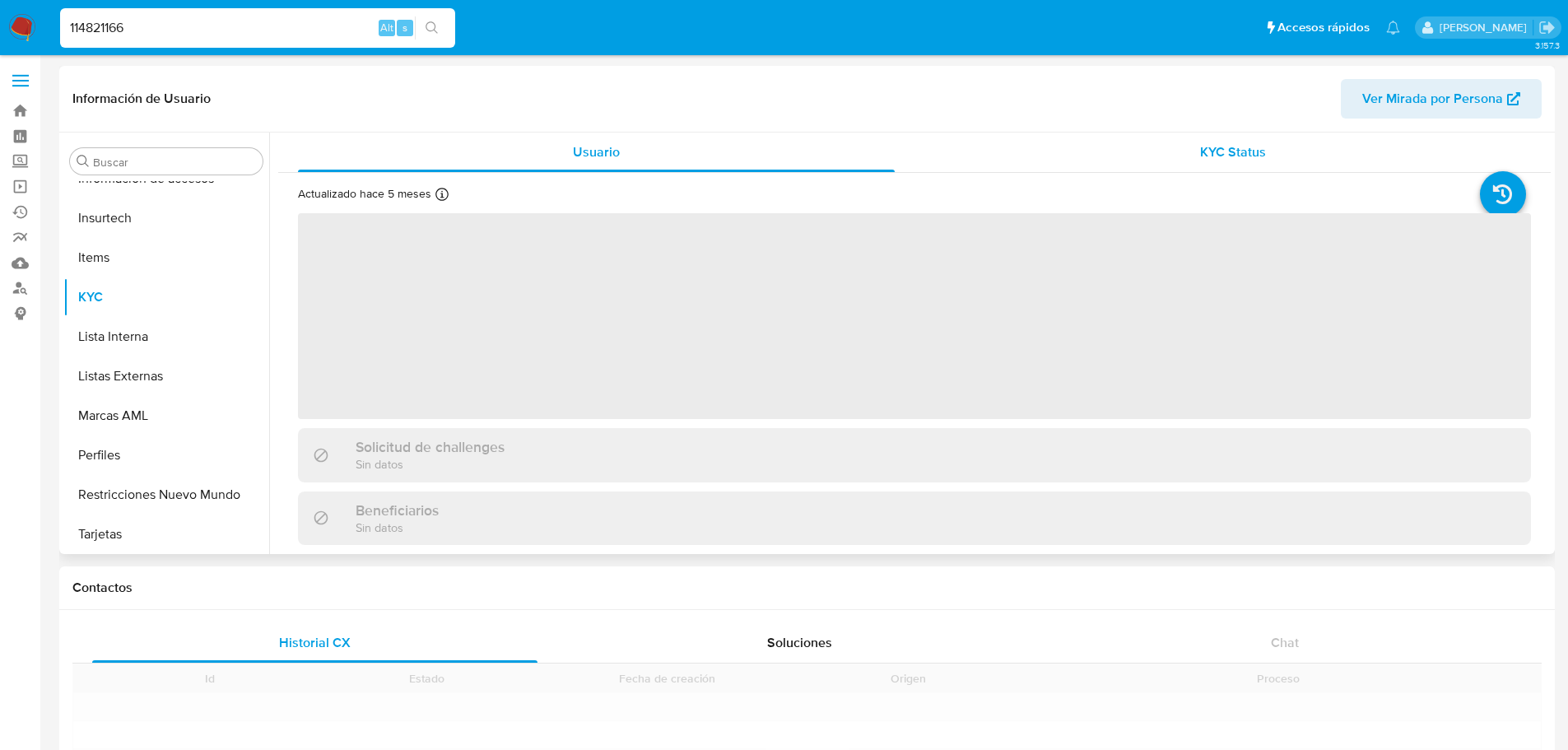
scroll to position [696, 0]
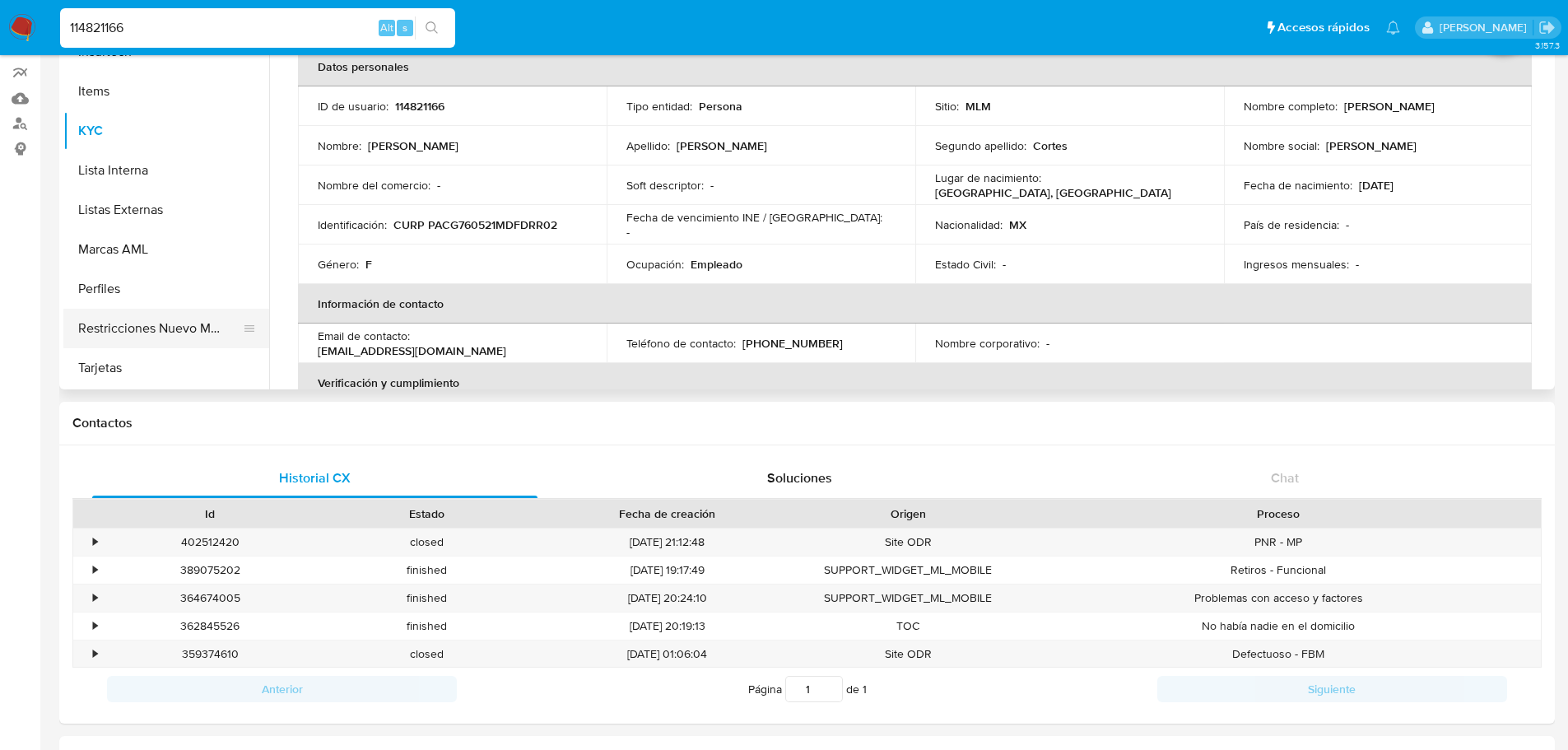
select select "10"
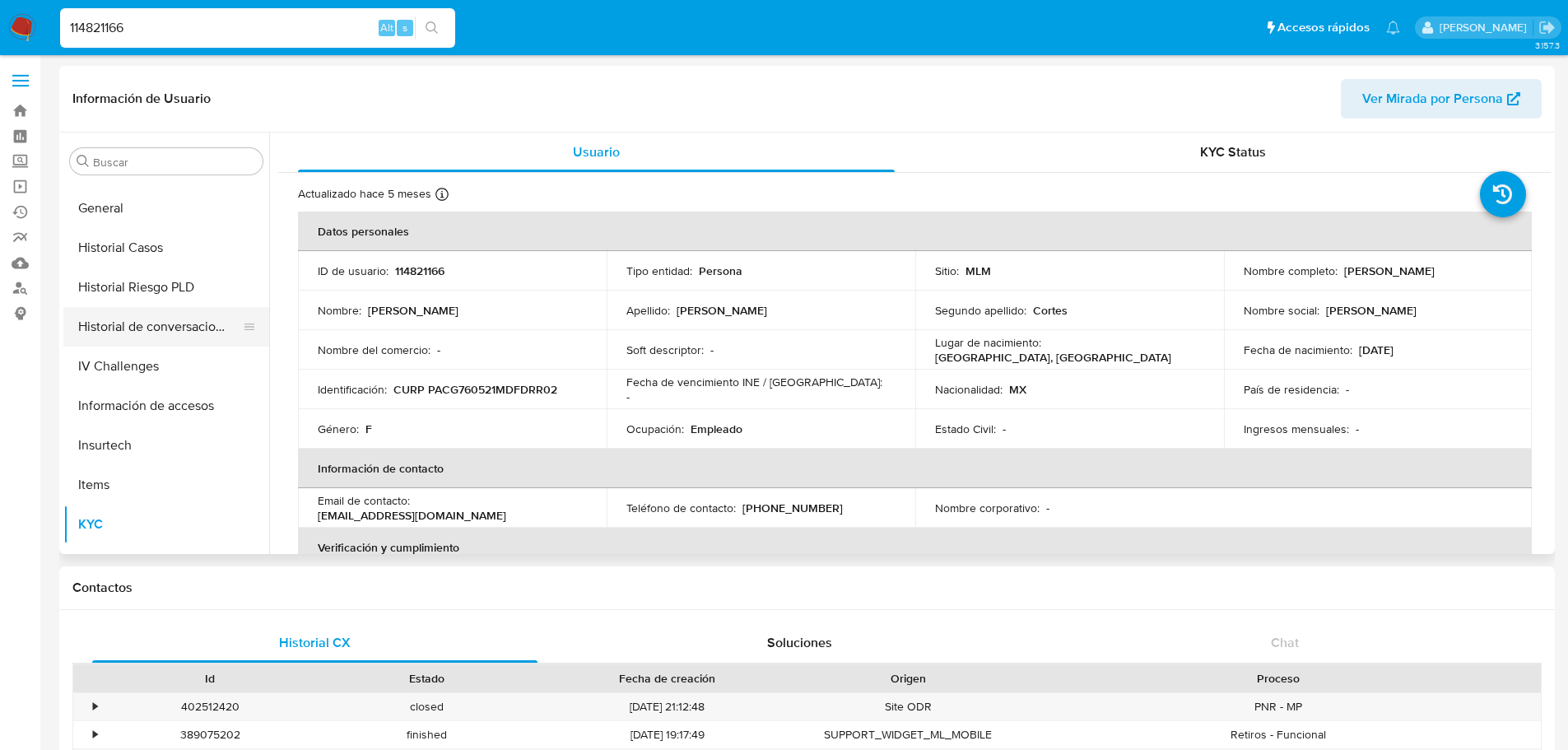
scroll to position [448, 0]
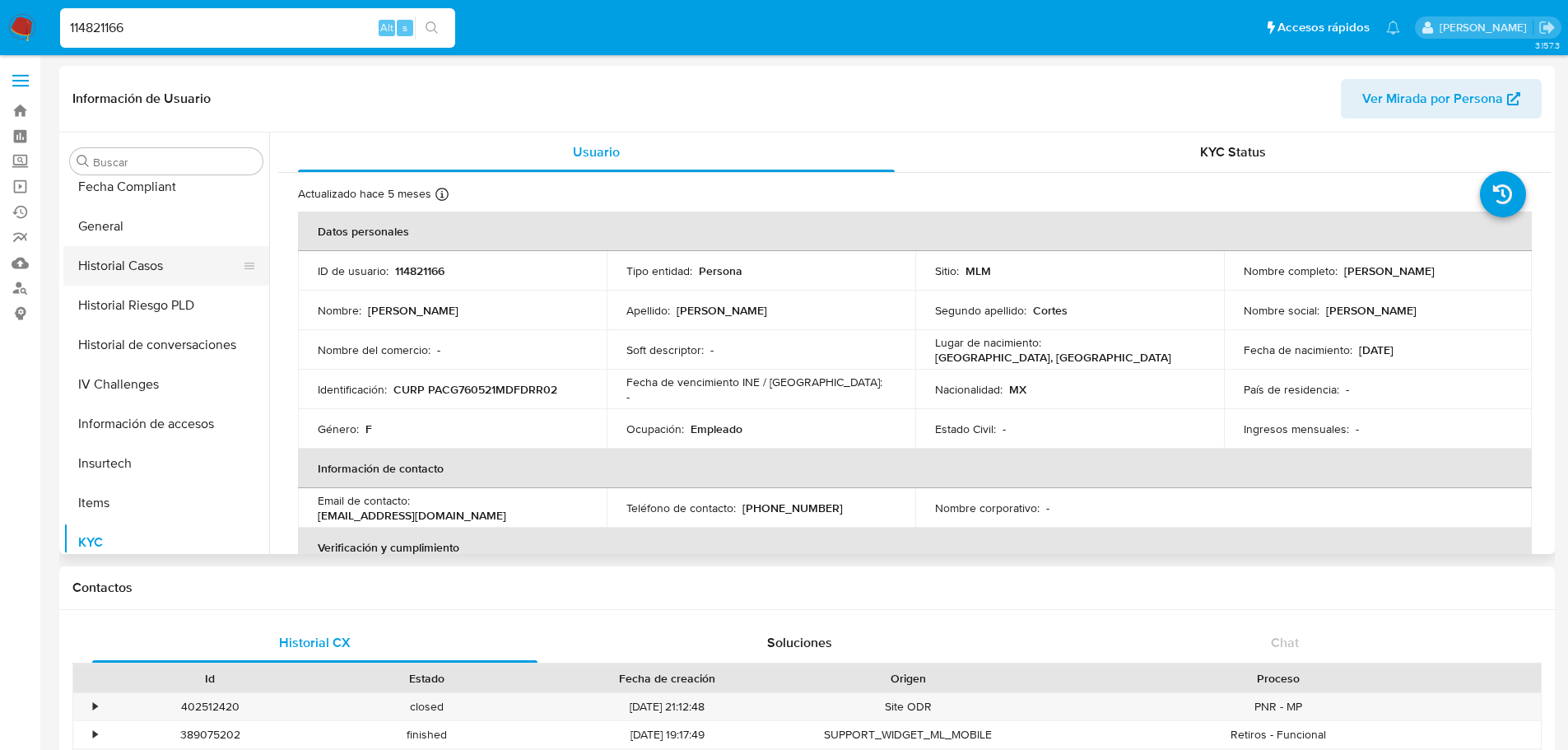
click at [178, 270] on button "Historial Casos" at bounding box center [159, 265] width 192 height 40
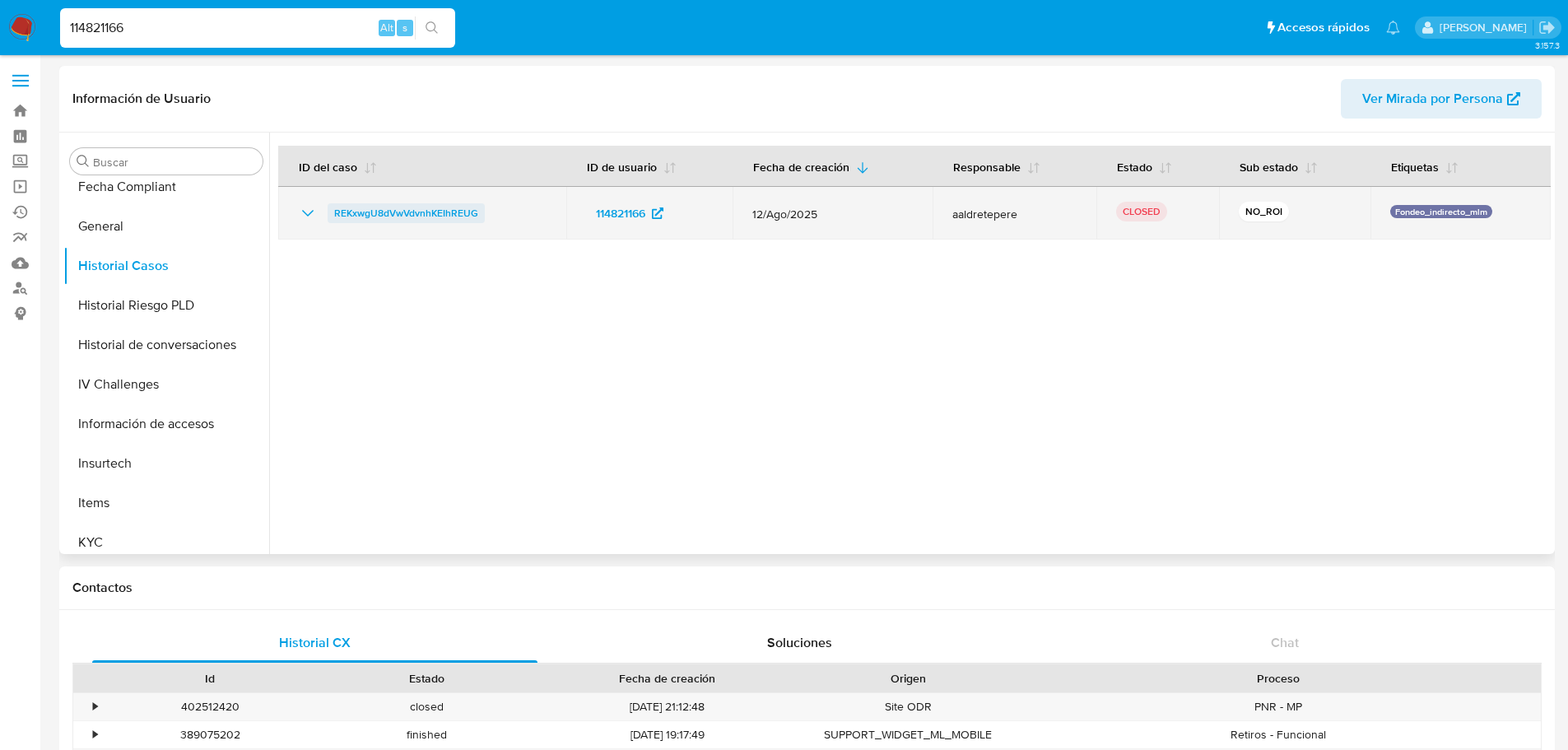
drag, startPoint x: 499, startPoint y: 215, endPoint x: 330, endPoint y: 214, distance: 169.0
click at [330, 214] on div "REKxwgU8dVwVdvnhKEIhREUG" at bounding box center [422, 213] width 248 height 19
drag, startPoint x: 320, startPoint y: 207, endPoint x: 309, endPoint y: 212, distance: 12.1
click at [320, 207] on div "REKxwgU8dVwVdvnhKEIhREUG" at bounding box center [422, 213] width 248 height 19
drag, startPoint x: 307, startPoint y: 212, endPoint x: 347, endPoint y: 226, distance: 42.4
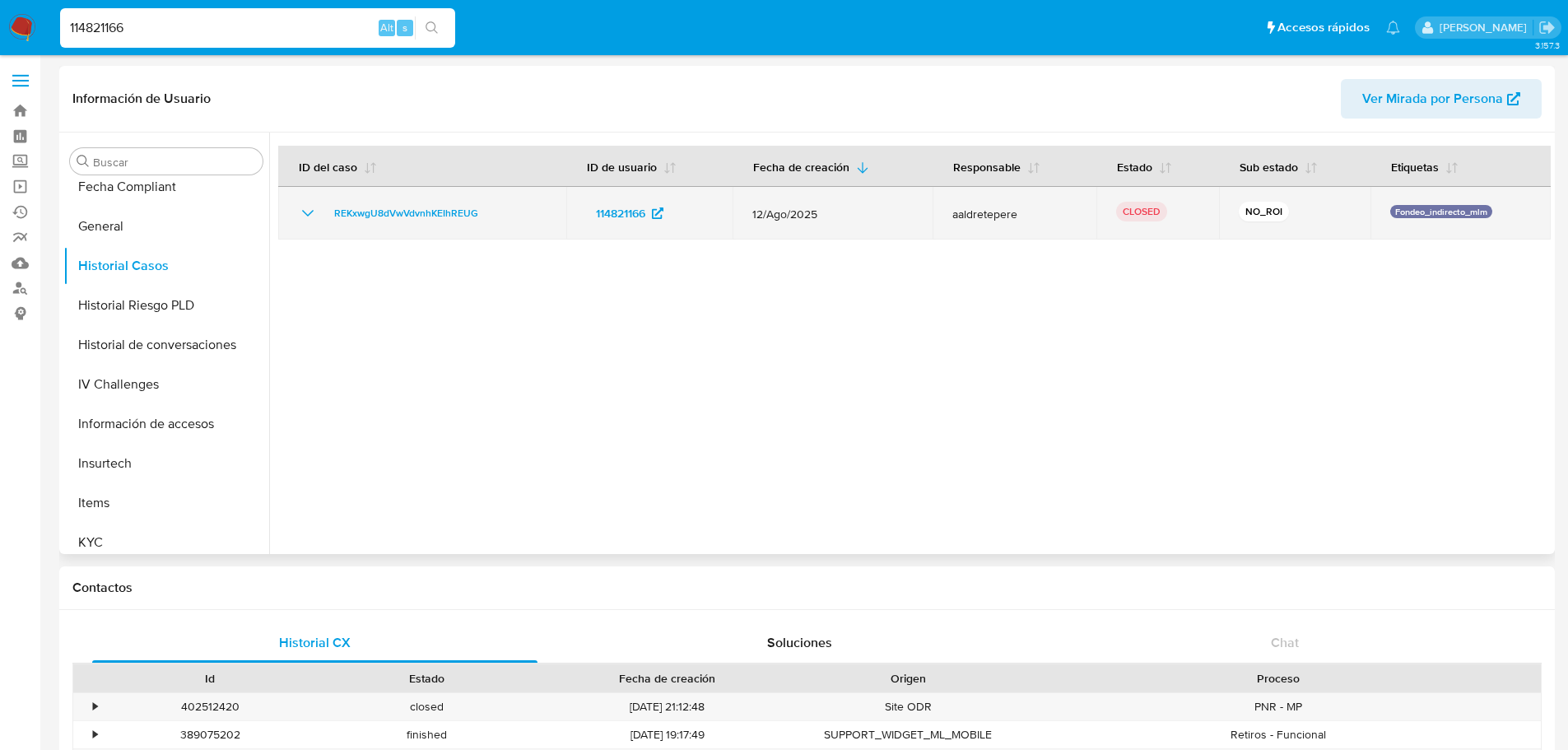
click at [305, 212] on icon "Mostrar/Ocultar" at bounding box center [308, 213] width 19 height 19
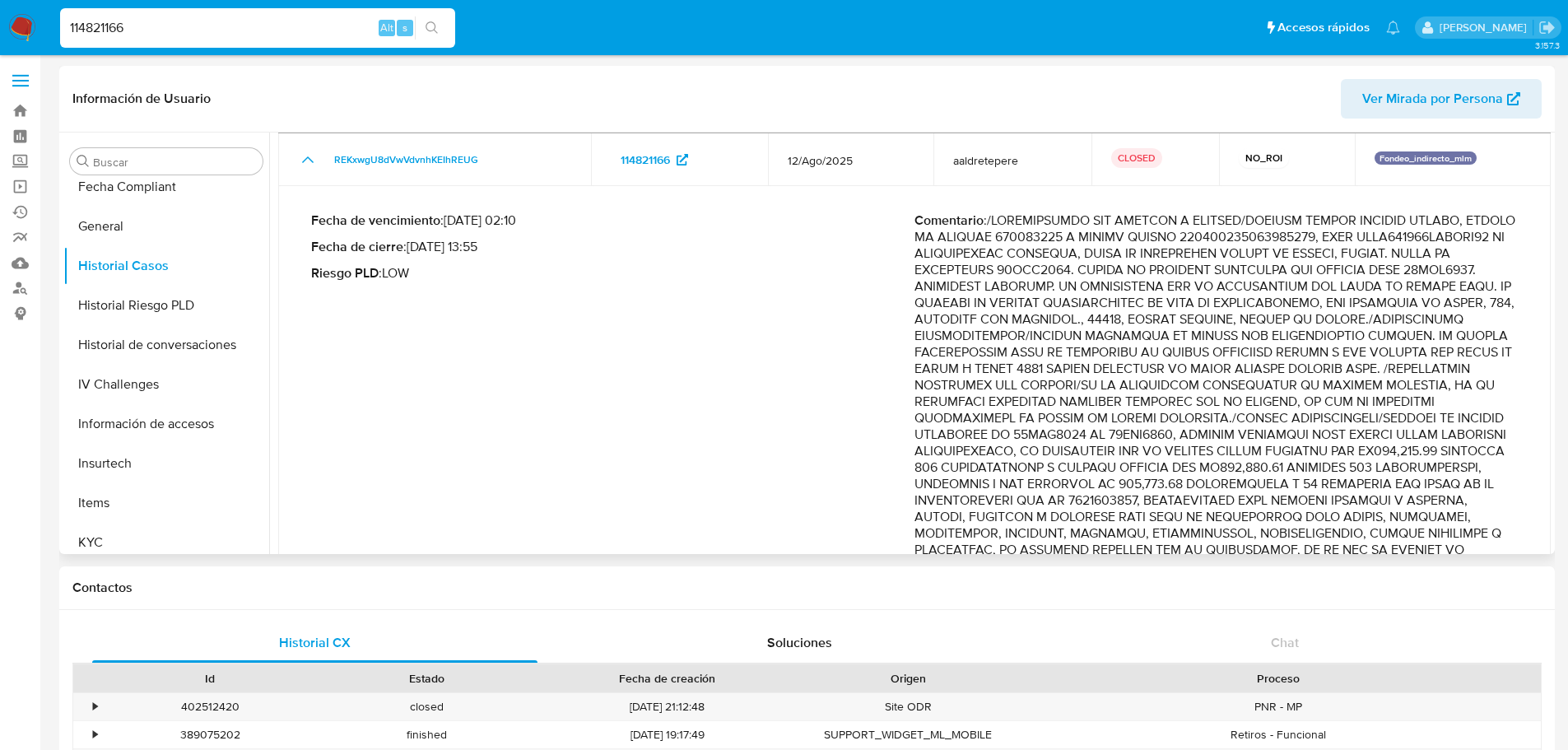
scroll to position [82, 0]
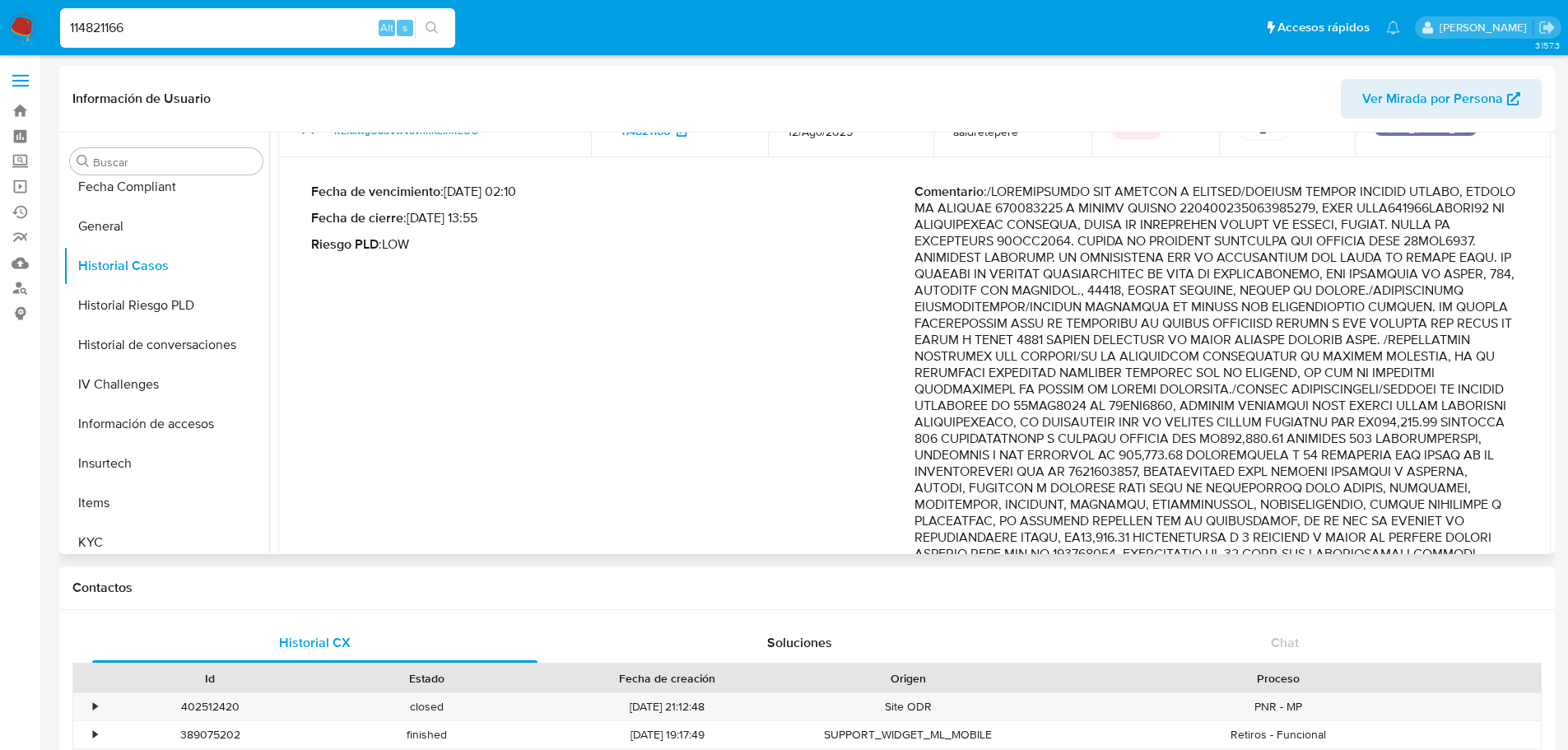
drag, startPoint x: 1255, startPoint y: 403, endPoint x: 1412, endPoint y: 401, distance: 157.0
click at [1412, 401] on p "Comentario :" at bounding box center [1216, 554] width 603 height 741
click at [136, 26] on input "114821166" at bounding box center [258, 27] width 395 height 21
click at [135, 26] on input "114821166" at bounding box center [258, 27] width 395 height 21
paste input "09806182"
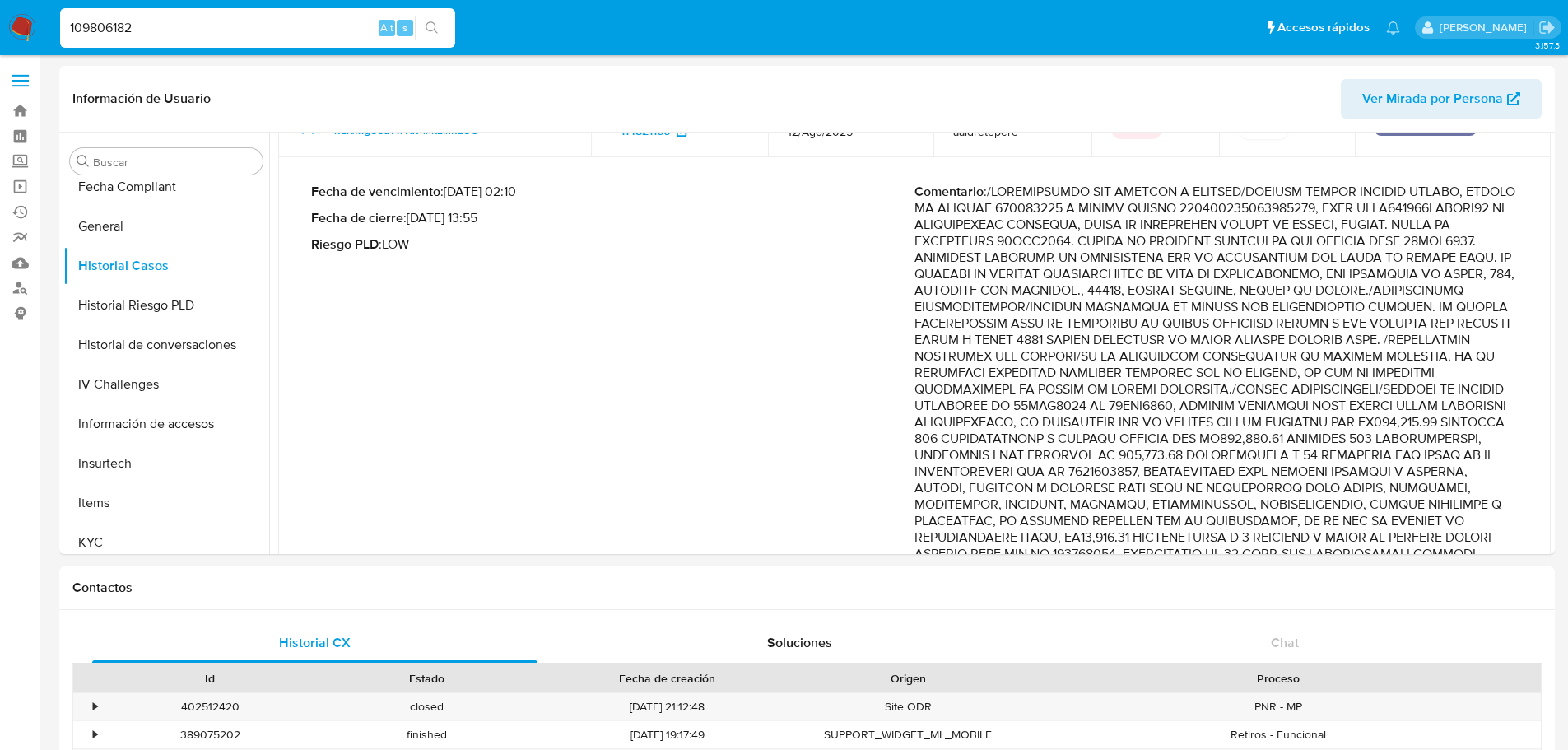
type input "109806182"
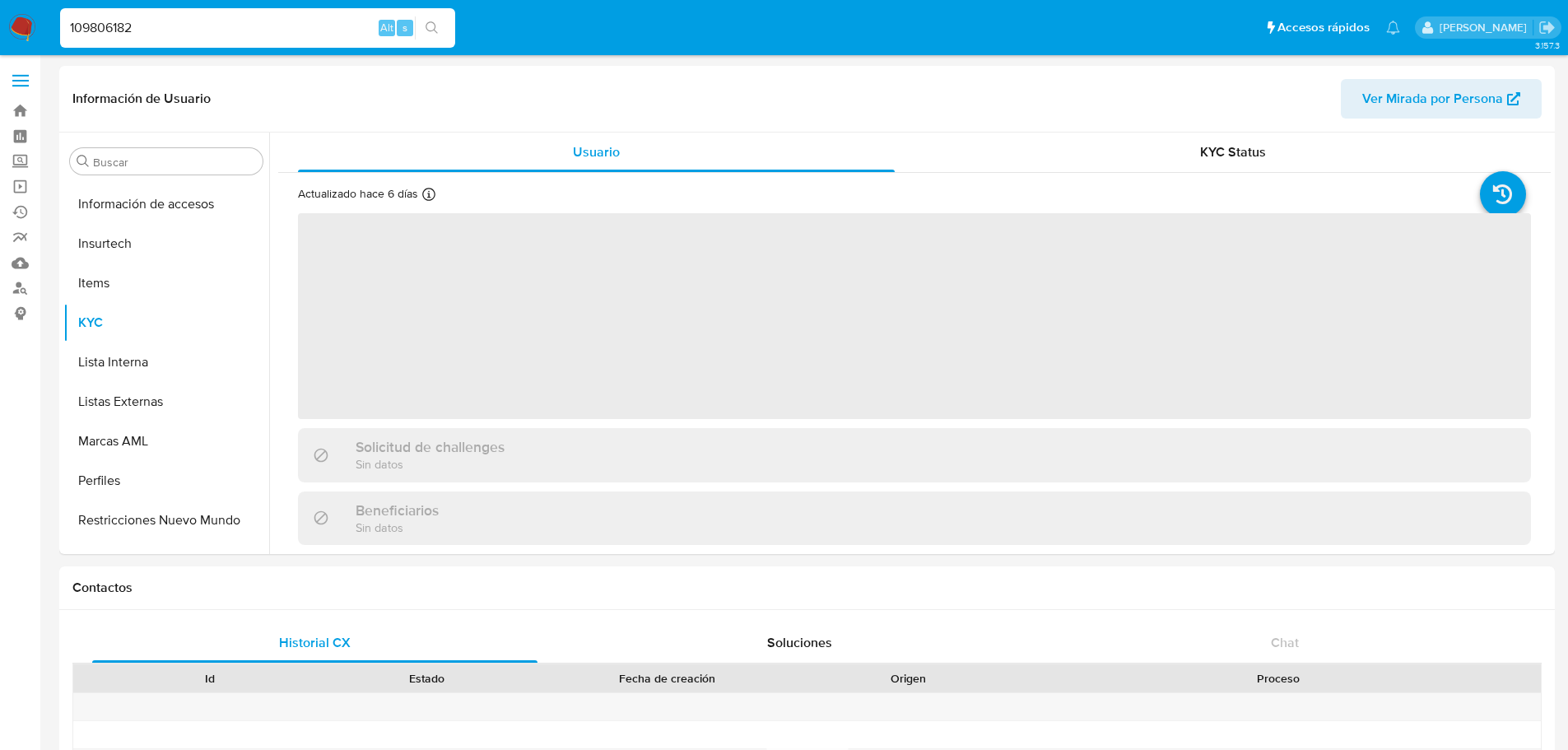
scroll to position [696, 0]
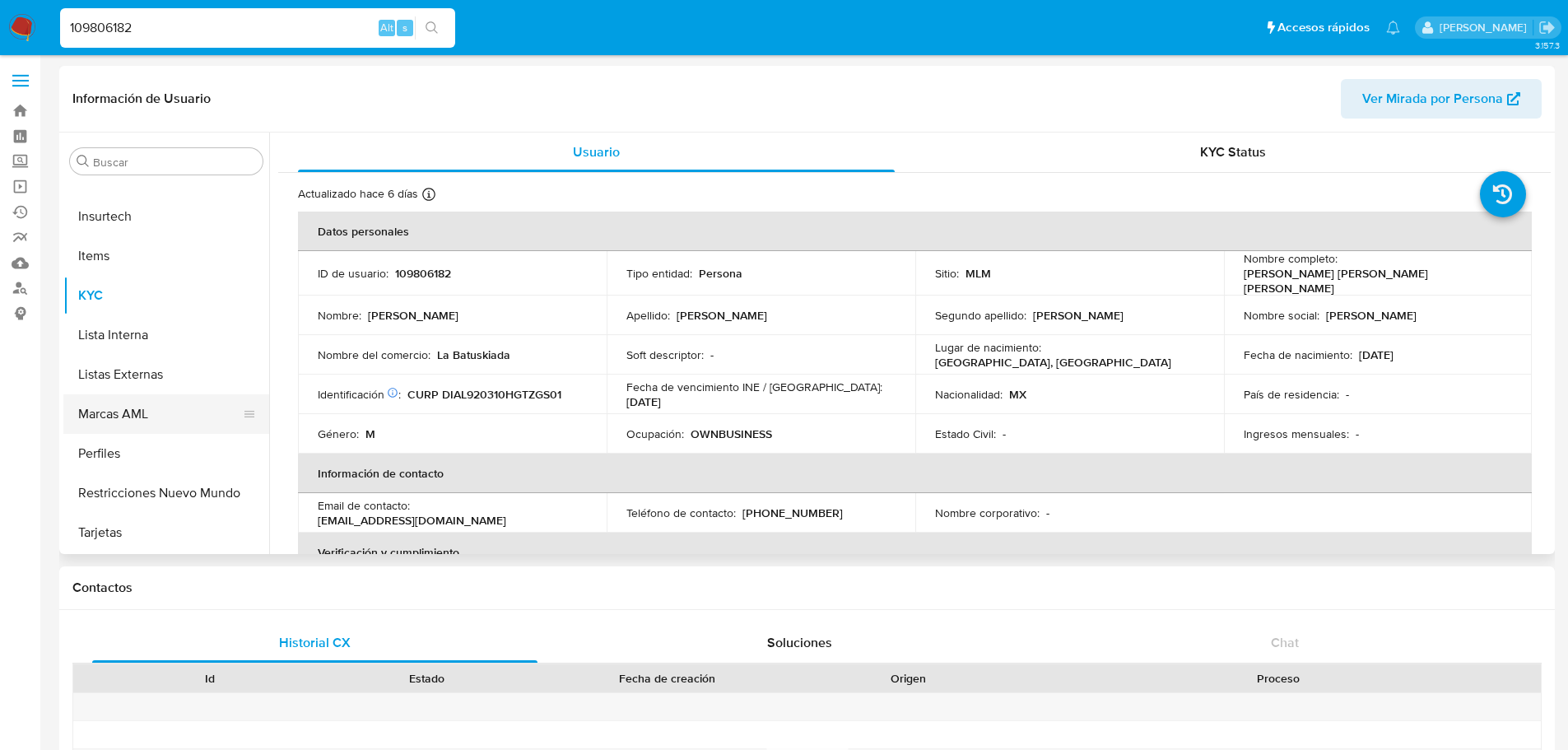
select select "10"
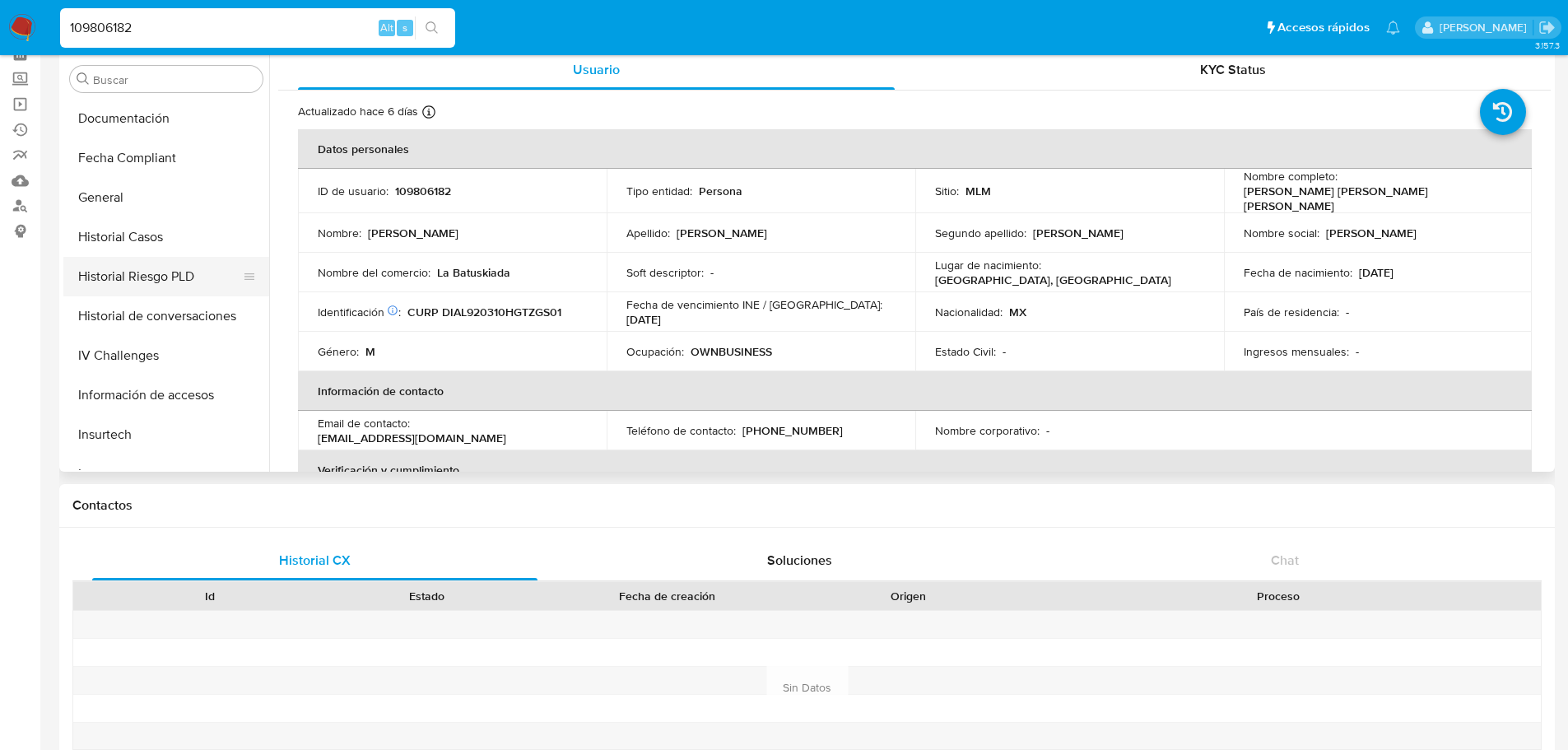
scroll to position [366, 0]
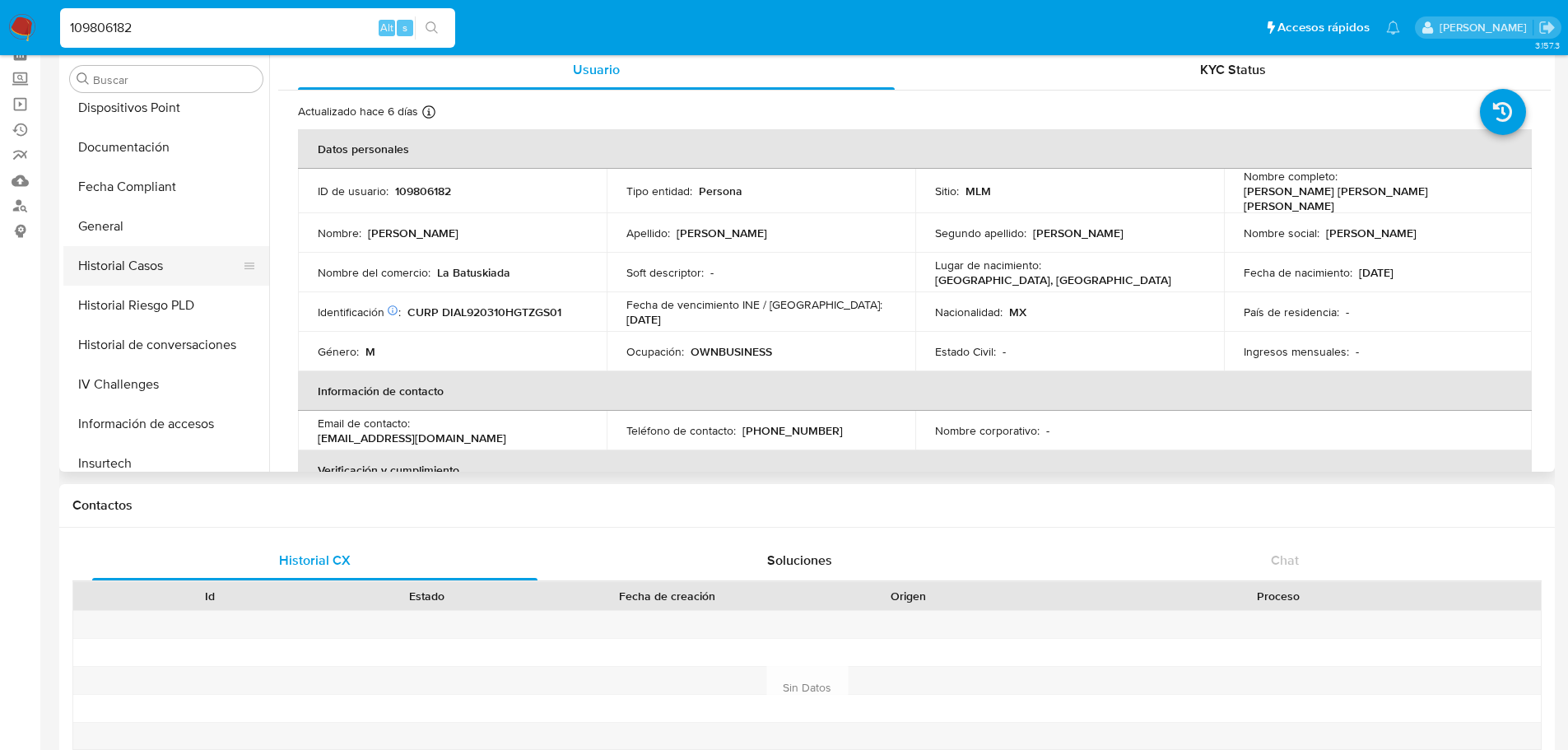
click at [172, 264] on button "Historial Casos" at bounding box center [159, 265] width 192 height 40
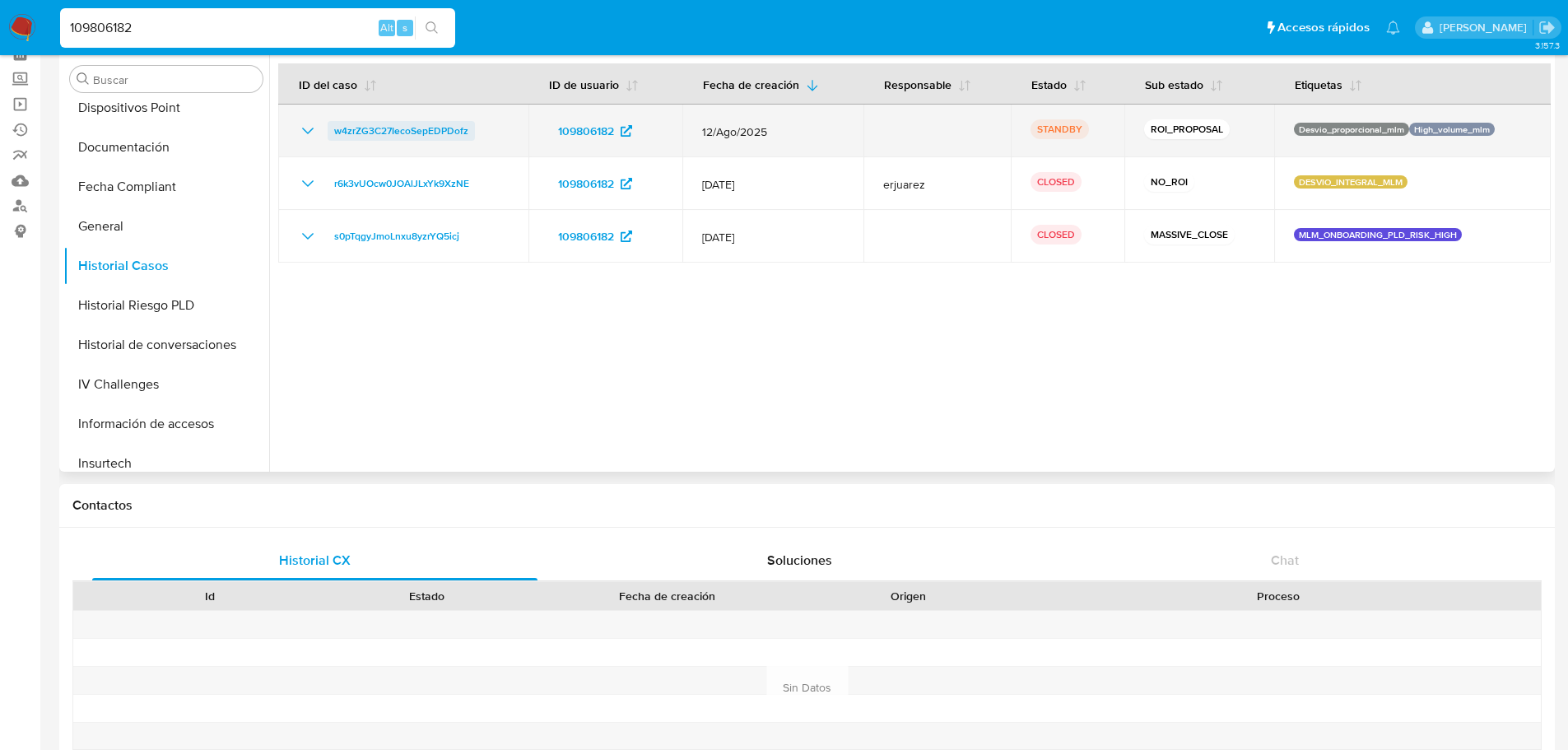
click at [395, 129] on span "w4zrZG3C27IecoSepEDPDofz" at bounding box center [401, 131] width 134 height 19
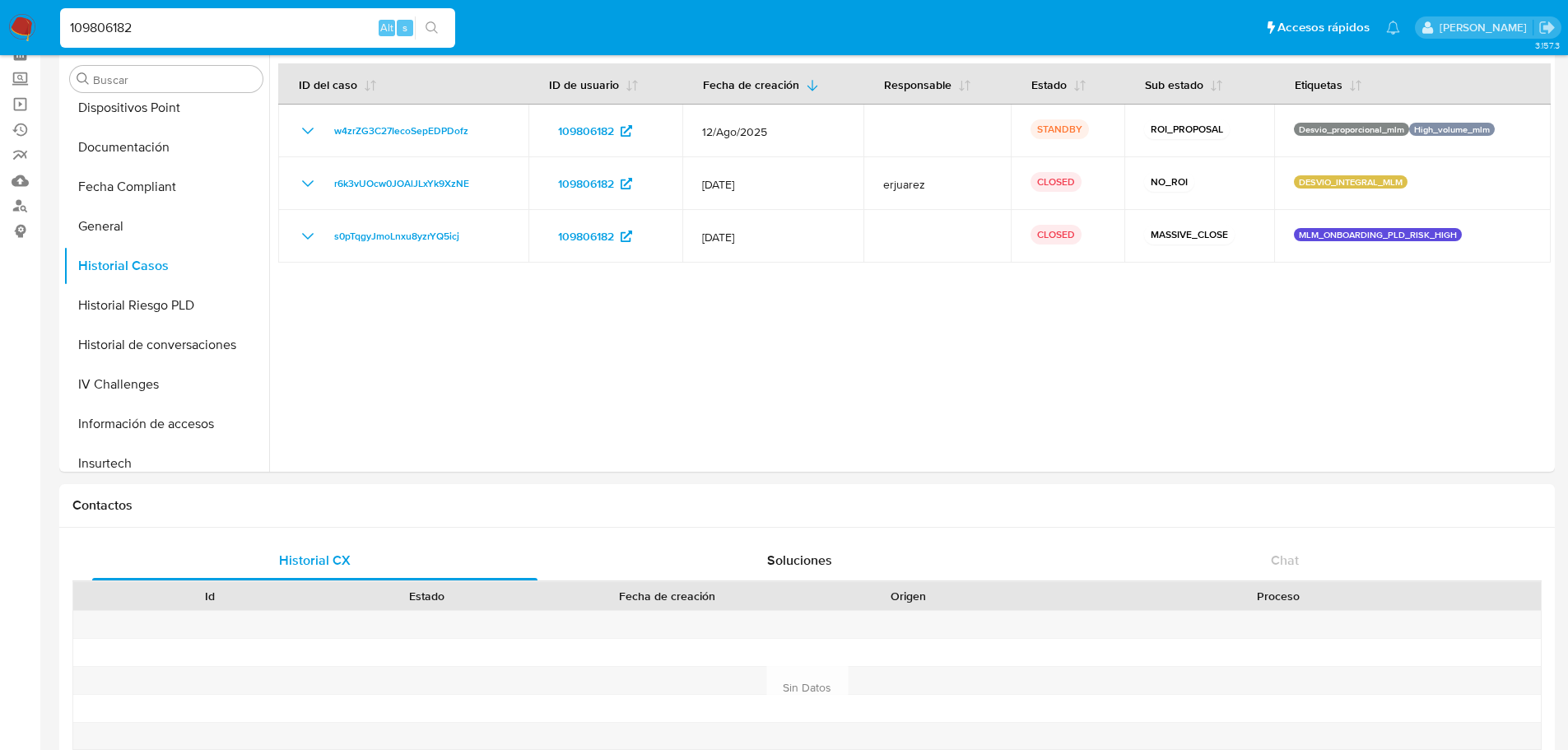
click at [200, 20] on input "109806182" at bounding box center [258, 27] width 395 height 21
paste input "616527401"
type input "616527401"
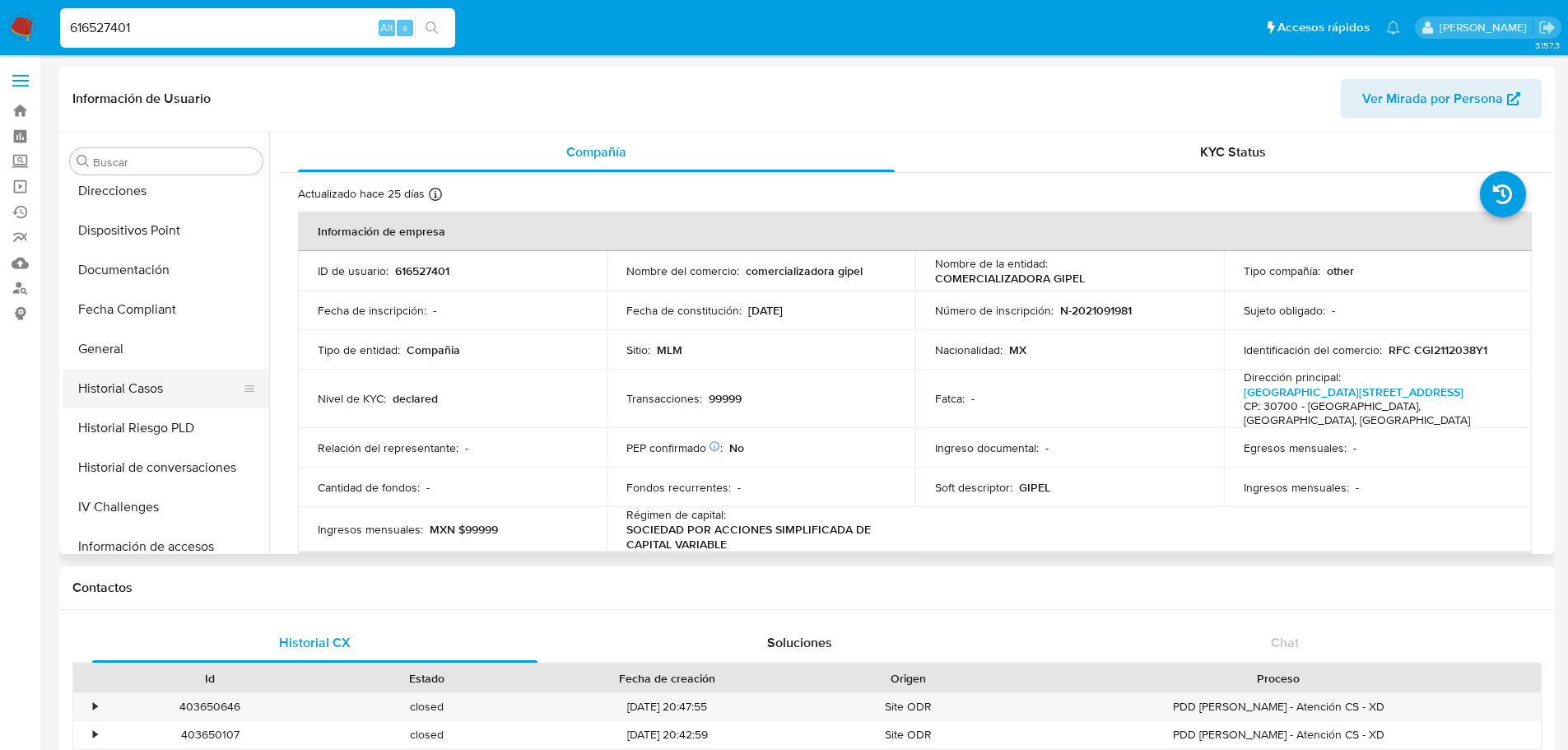
select select "10"
drag, startPoint x: 149, startPoint y: 384, endPoint x: 185, endPoint y: 394, distance: 37.4
click at [150, 384] on button "Historial Casos" at bounding box center [159, 385] width 192 height 40
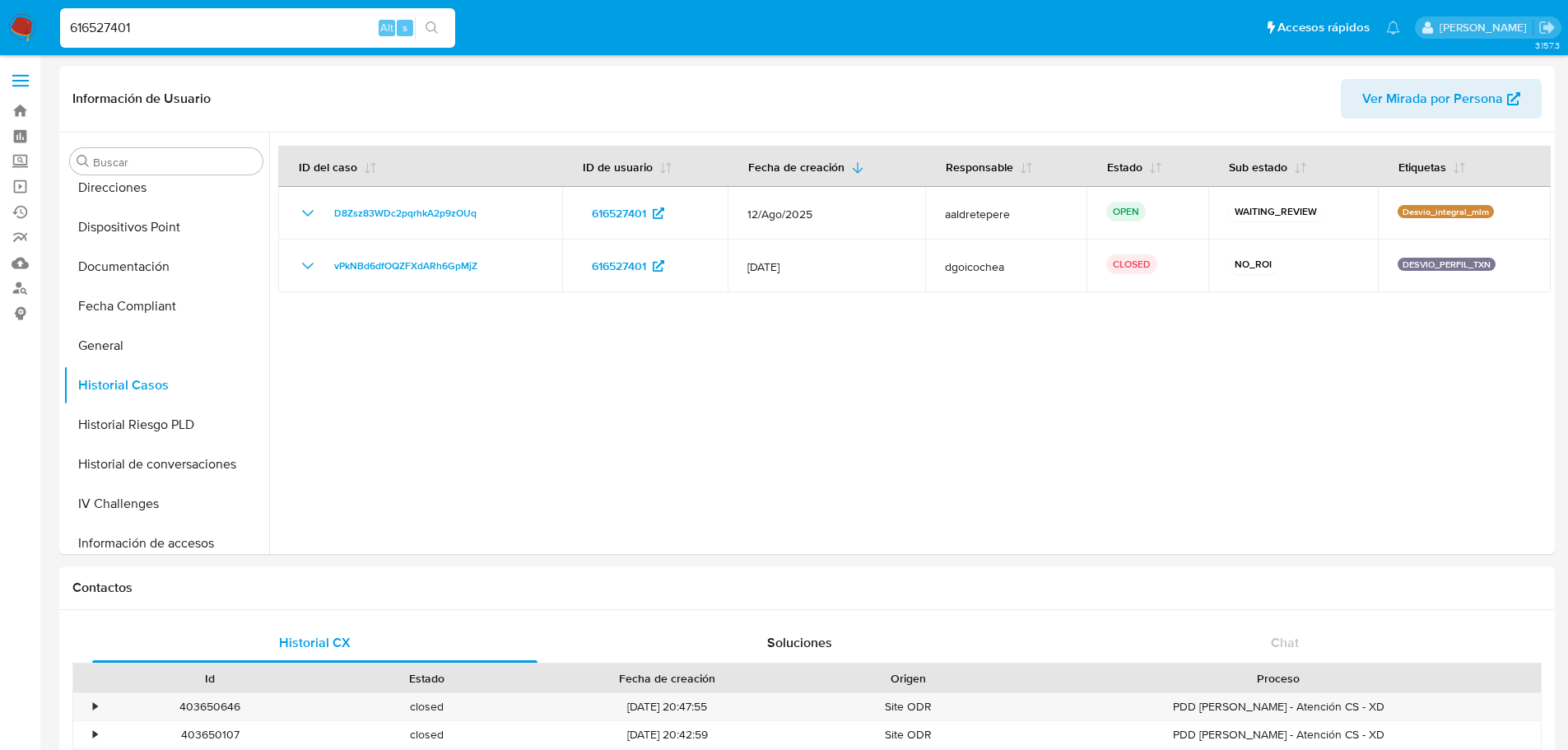
click at [157, 35] on input "616527401" at bounding box center [258, 27] width 395 height 21
paste input "1376309982"
type input "1376309982"
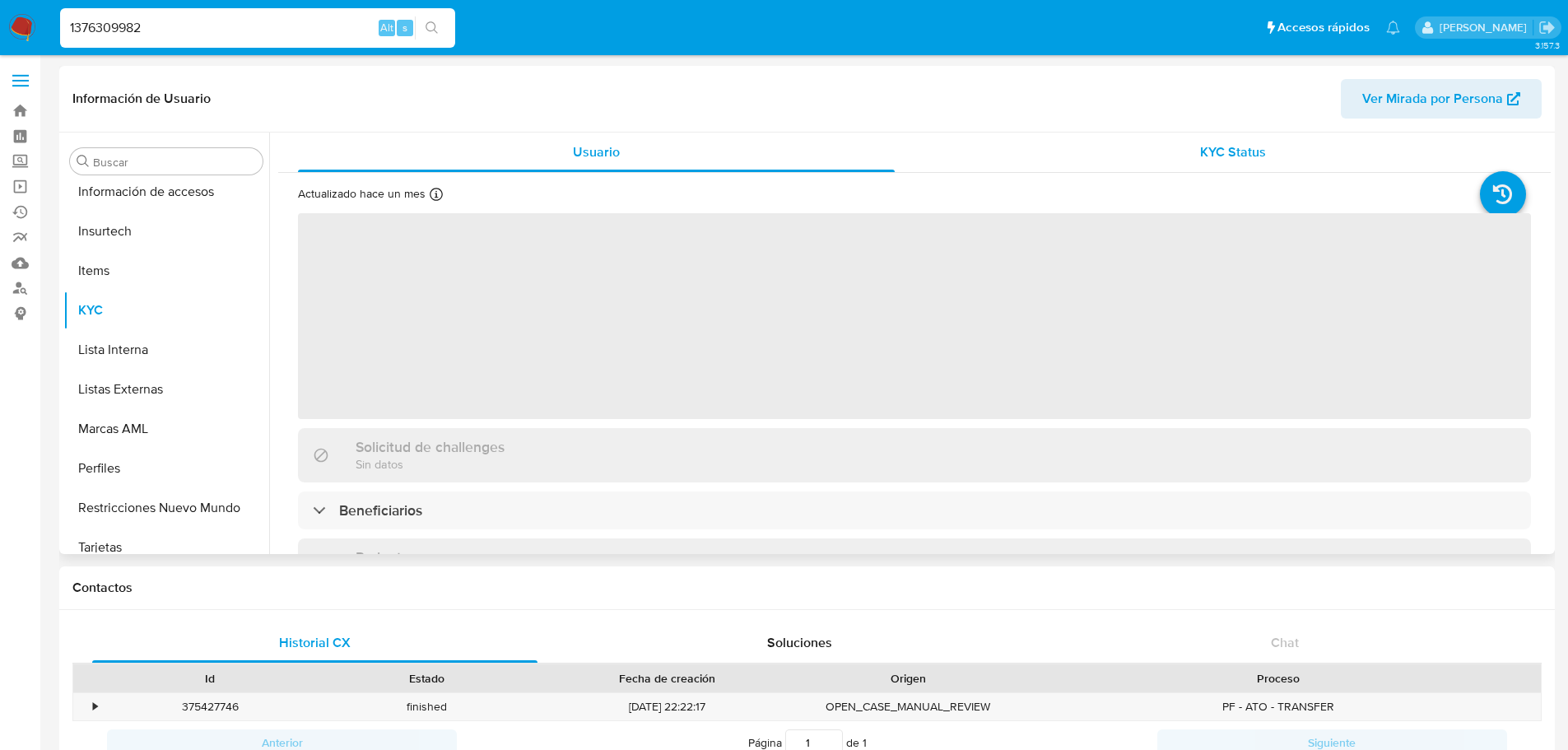
scroll to position [696, 0]
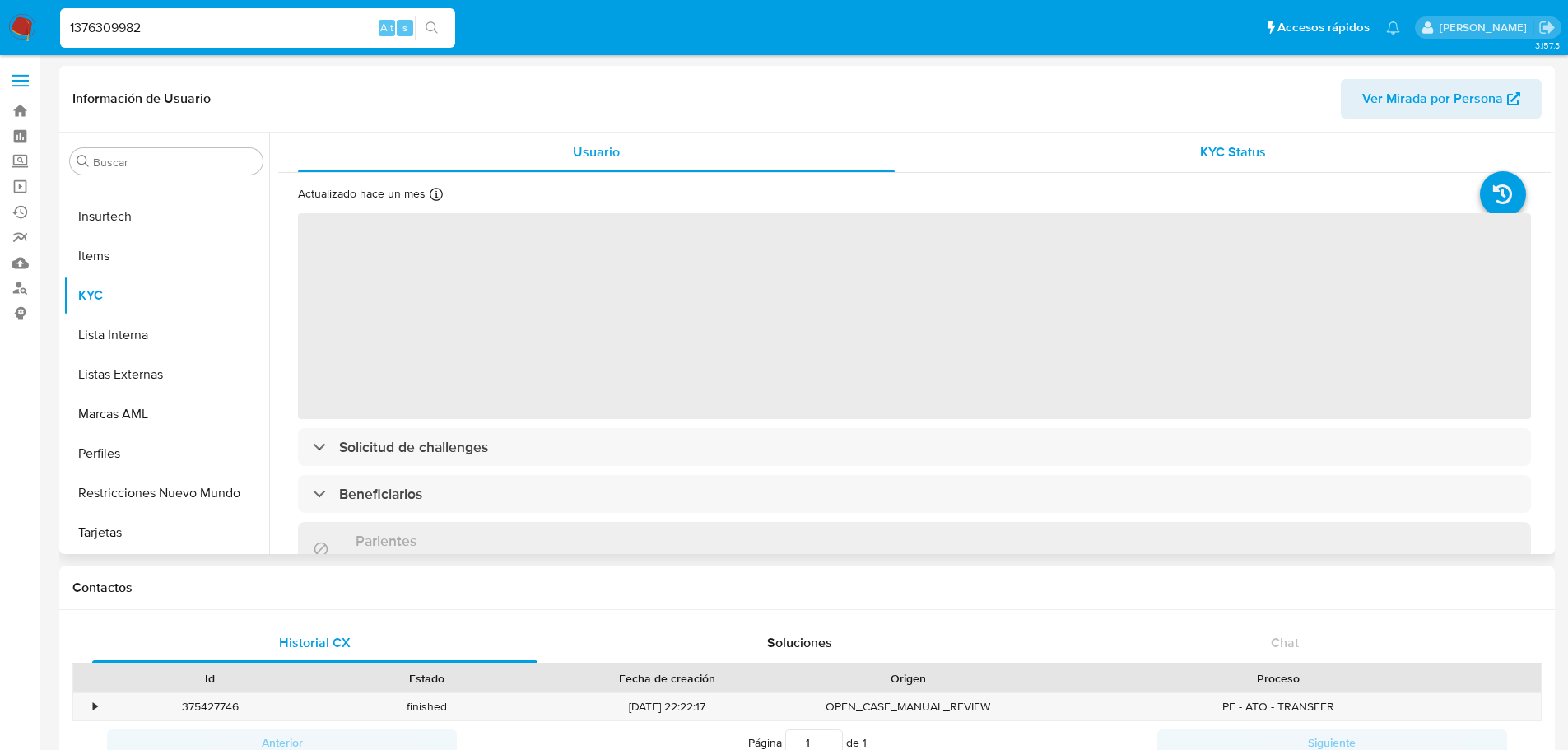
click at [1232, 156] on span "KYC Status" at bounding box center [1233, 152] width 66 height 19
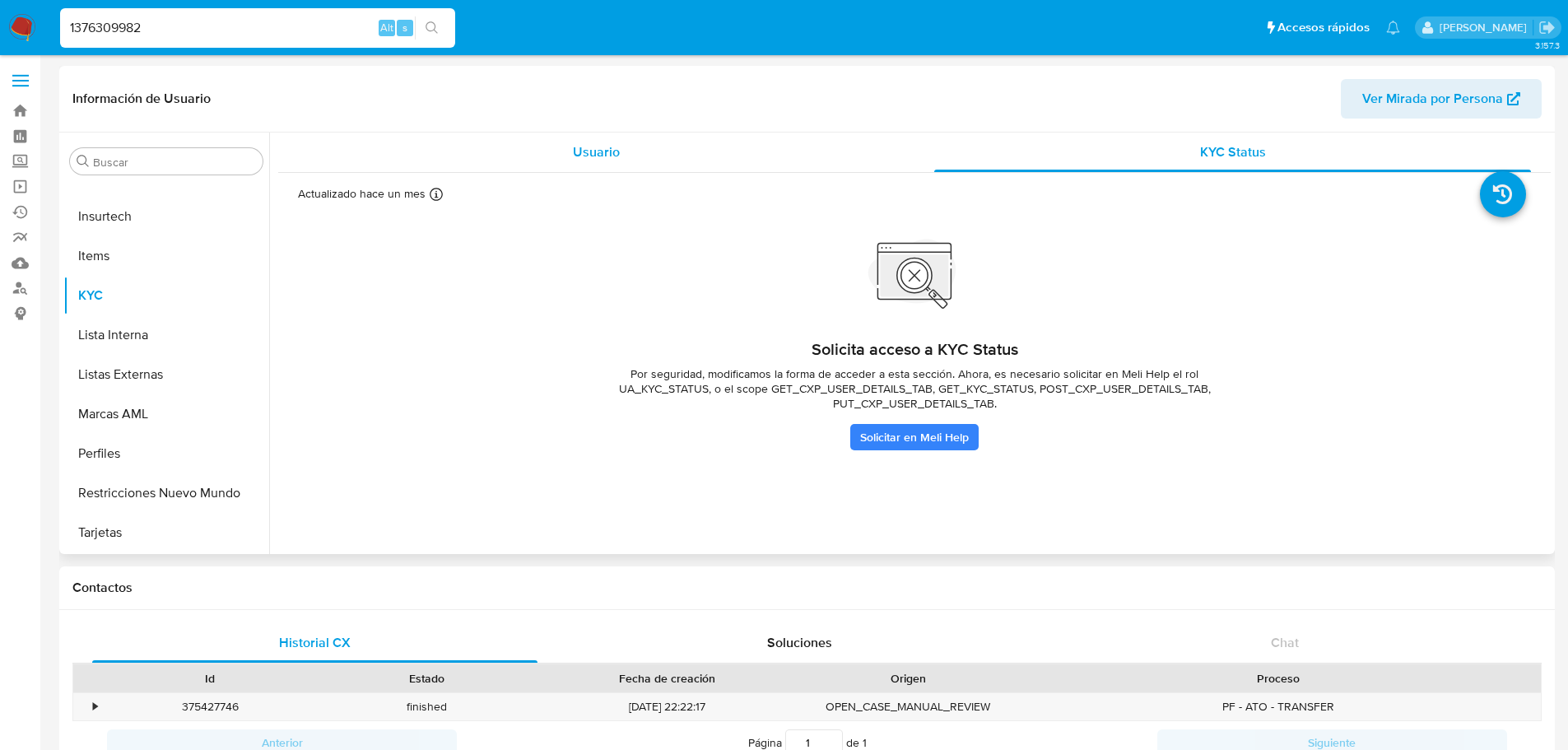
select select "10"
click at [600, 156] on span "Usuario" at bounding box center [596, 152] width 47 height 19
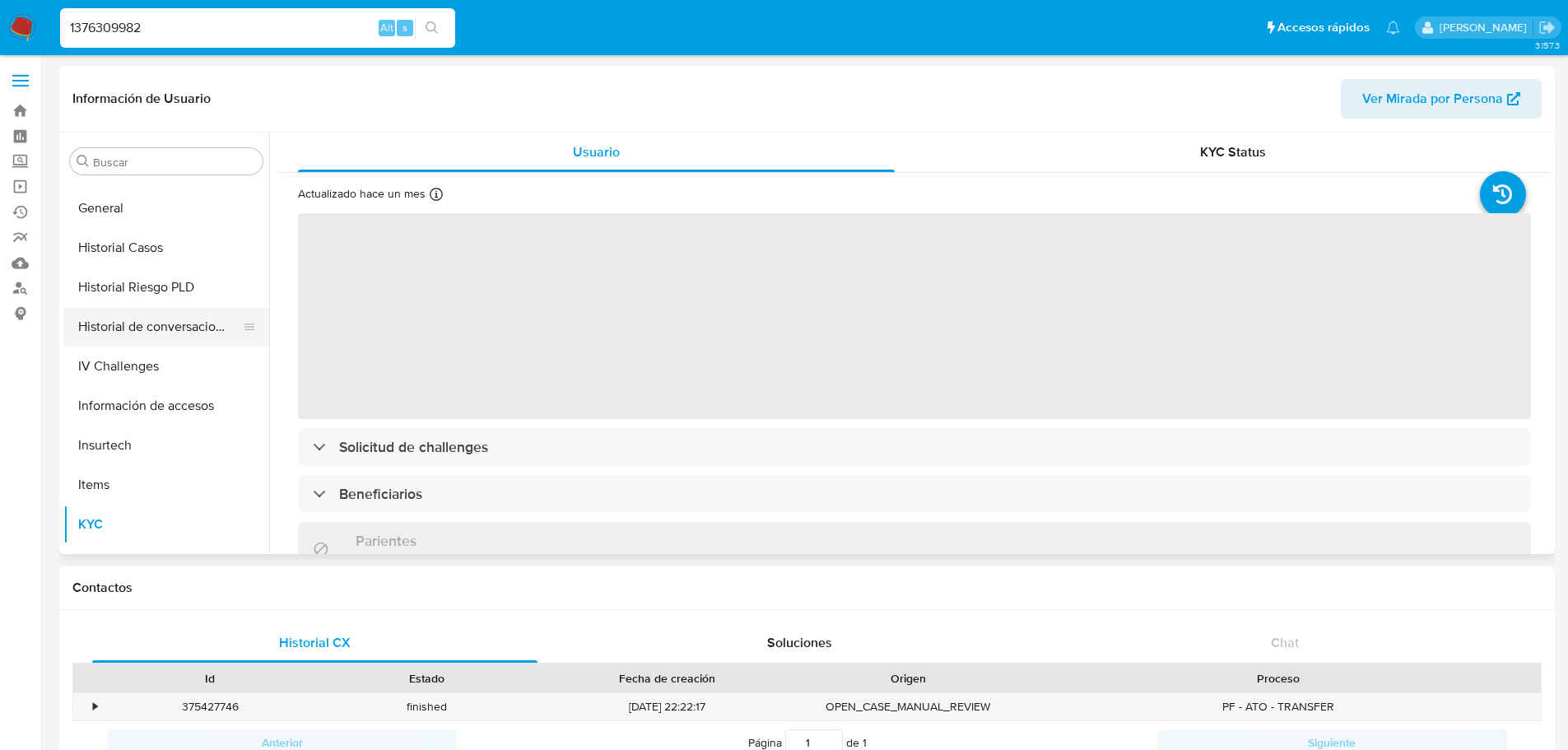
scroll to position [448, 0]
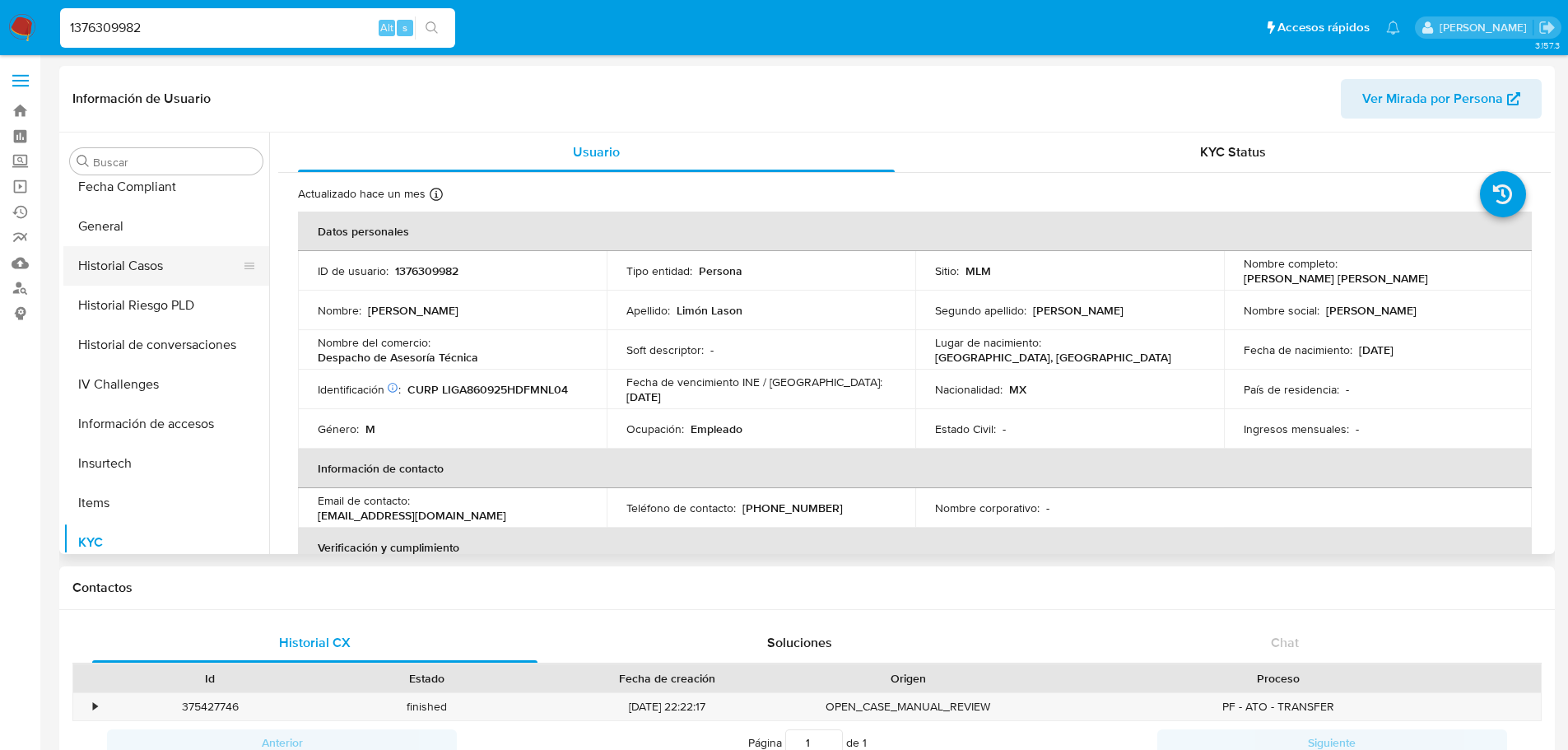
click at [147, 271] on button "Historial Casos" at bounding box center [159, 265] width 192 height 40
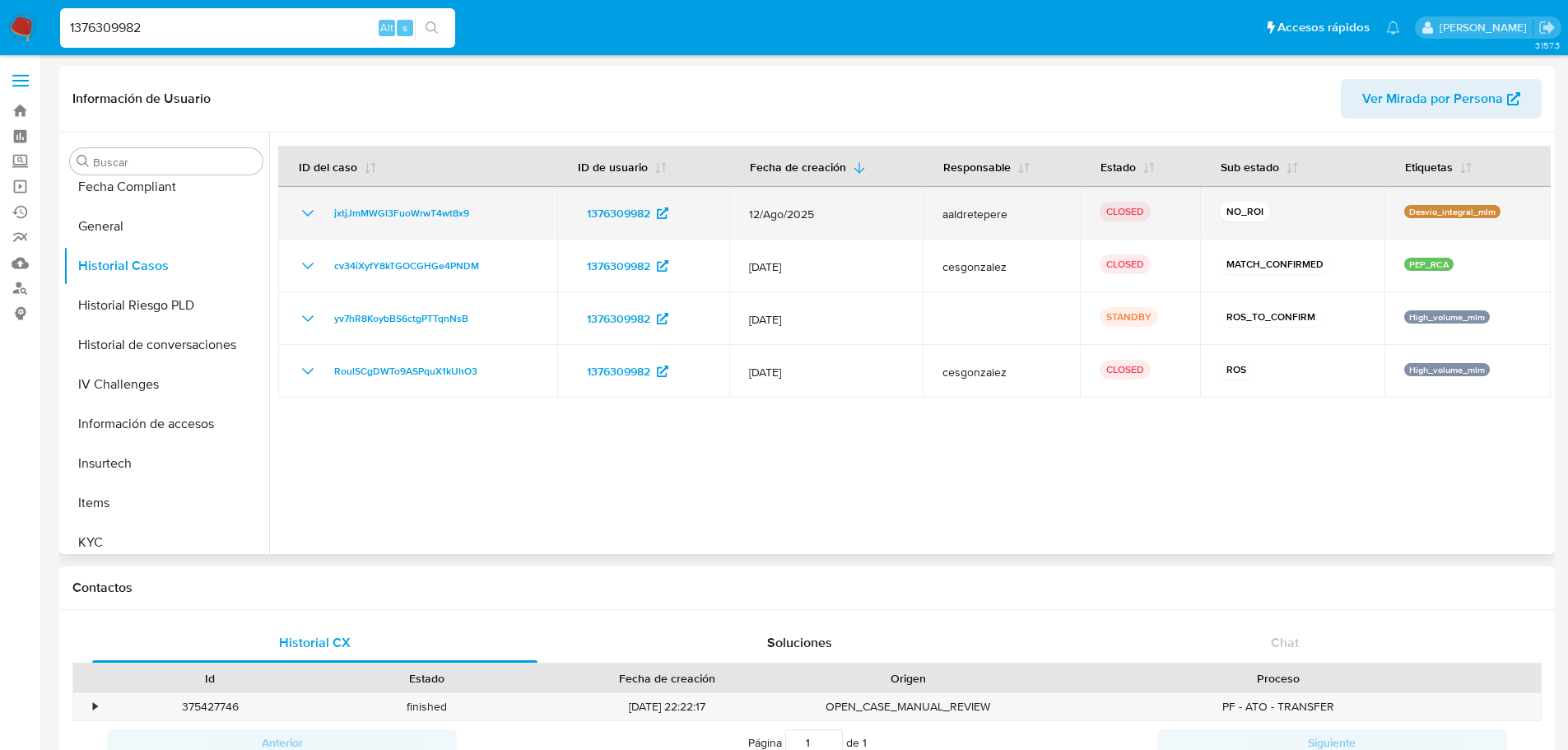
drag, startPoint x: 503, startPoint y: 214, endPoint x: 320, endPoint y: 209, distance: 183.1
click at [320, 209] on div "jxtjJmMWGl3FuoWrwT4wt8x9" at bounding box center [418, 213] width 240 height 19
click at [396, 213] on span "jxtjJmMWGl3FuoWrwT4wt8x9" at bounding box center [401, 213] width 135 height 19
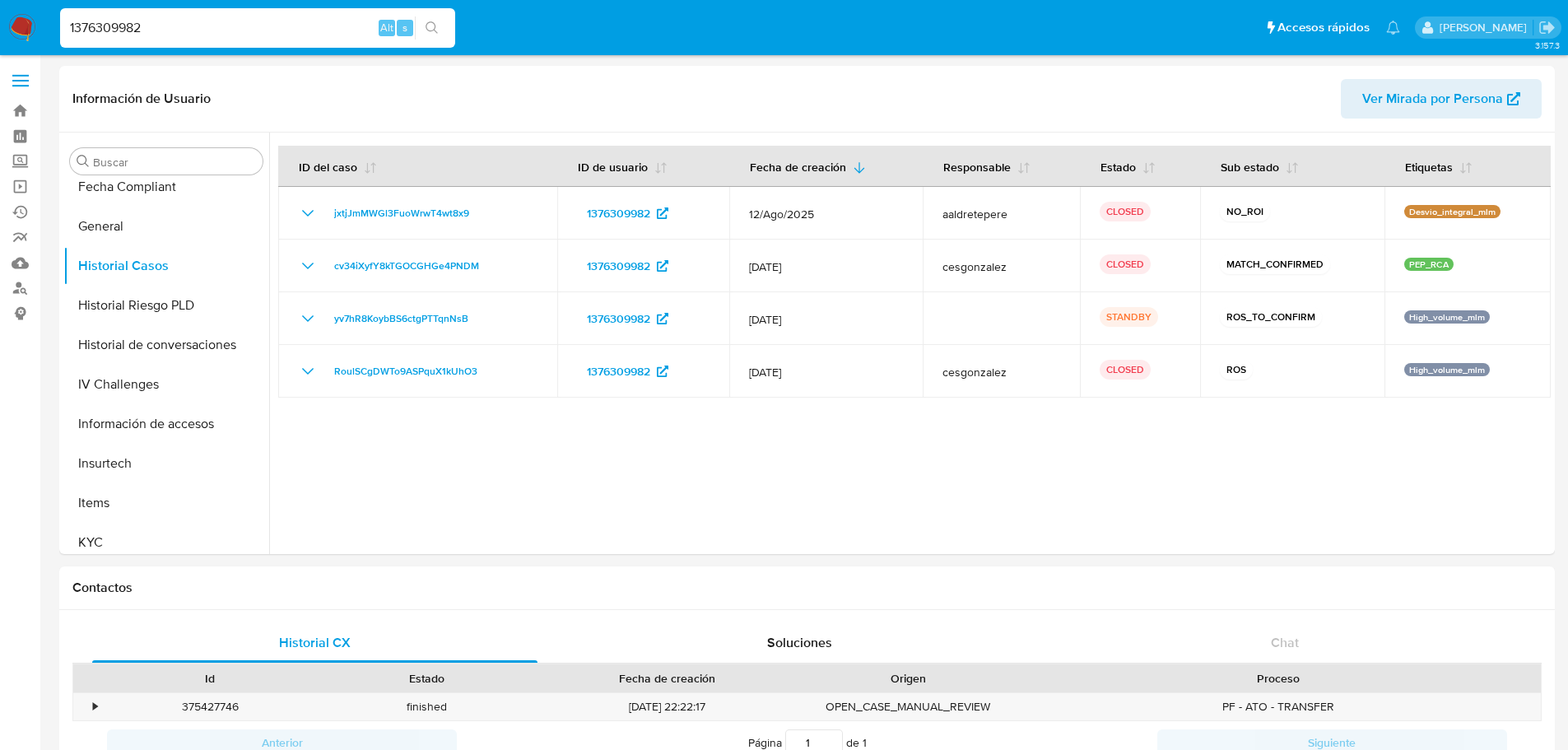
click at [192, 27] on input "1376309982" at bounding box center [258, 27] width 395 height 21
click at [192, 27] on input "1376309982" at bounding box center [258, 27] width 395 height 21
paste input "528662490"
type input "528662490"
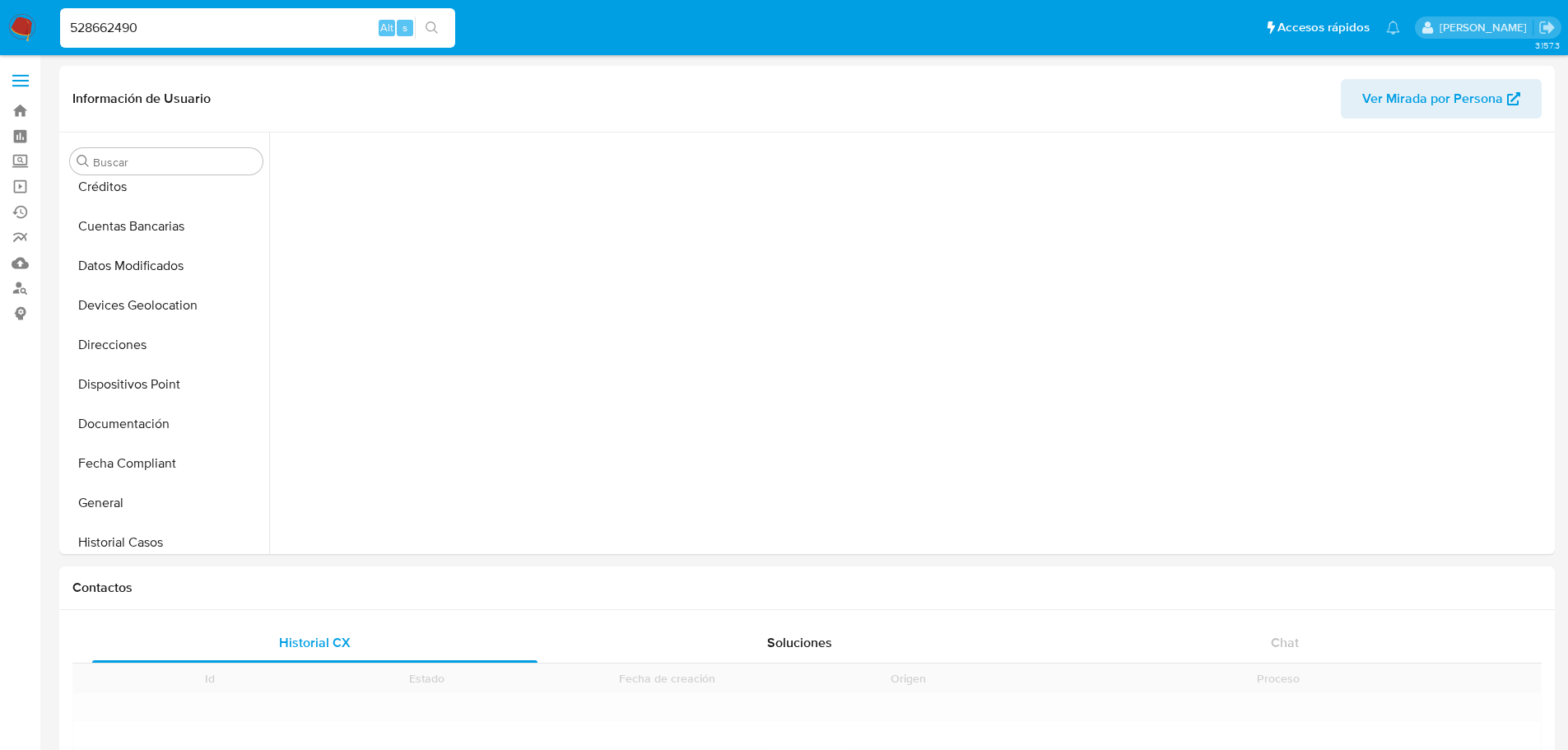
scroll to position [447, 0]
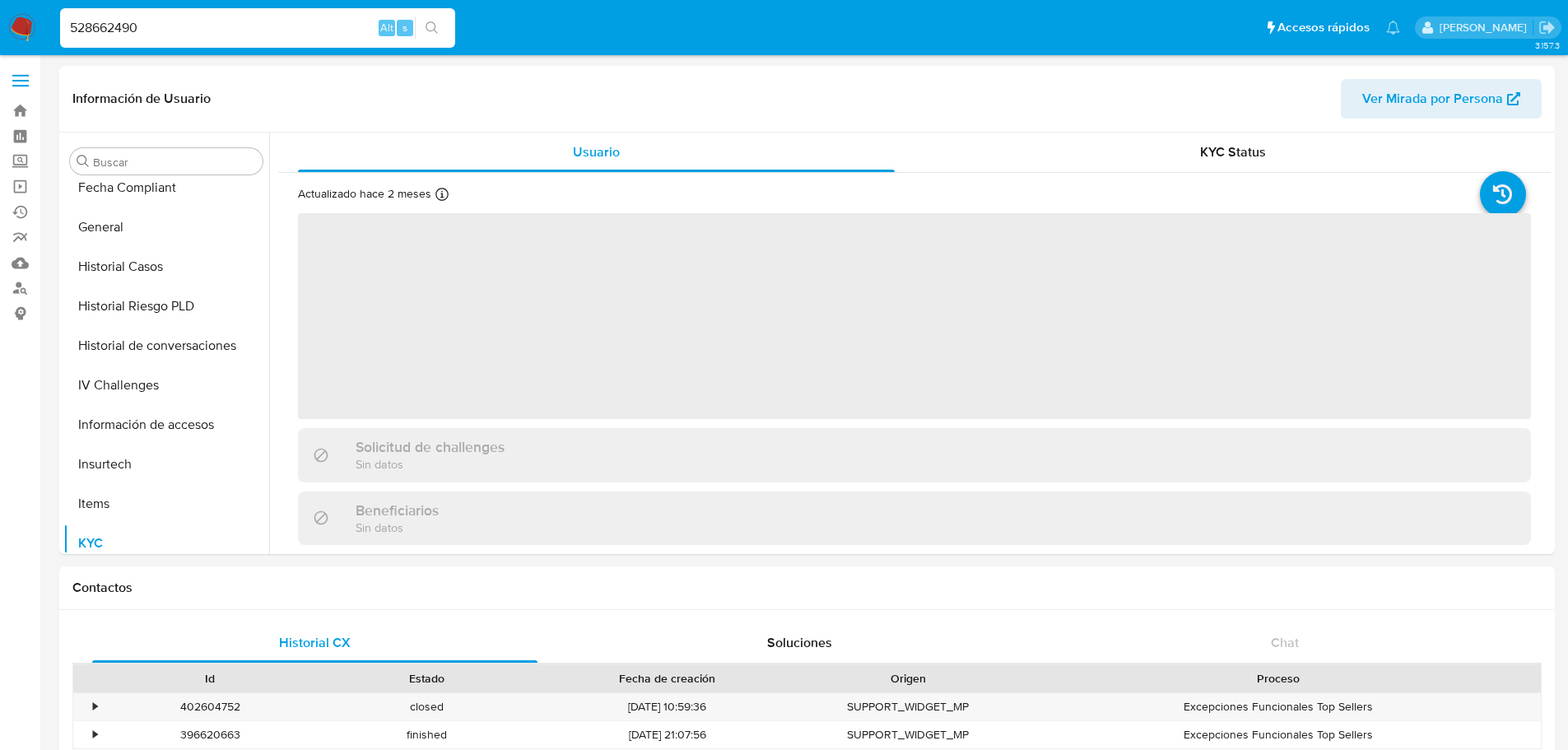
select select "10"
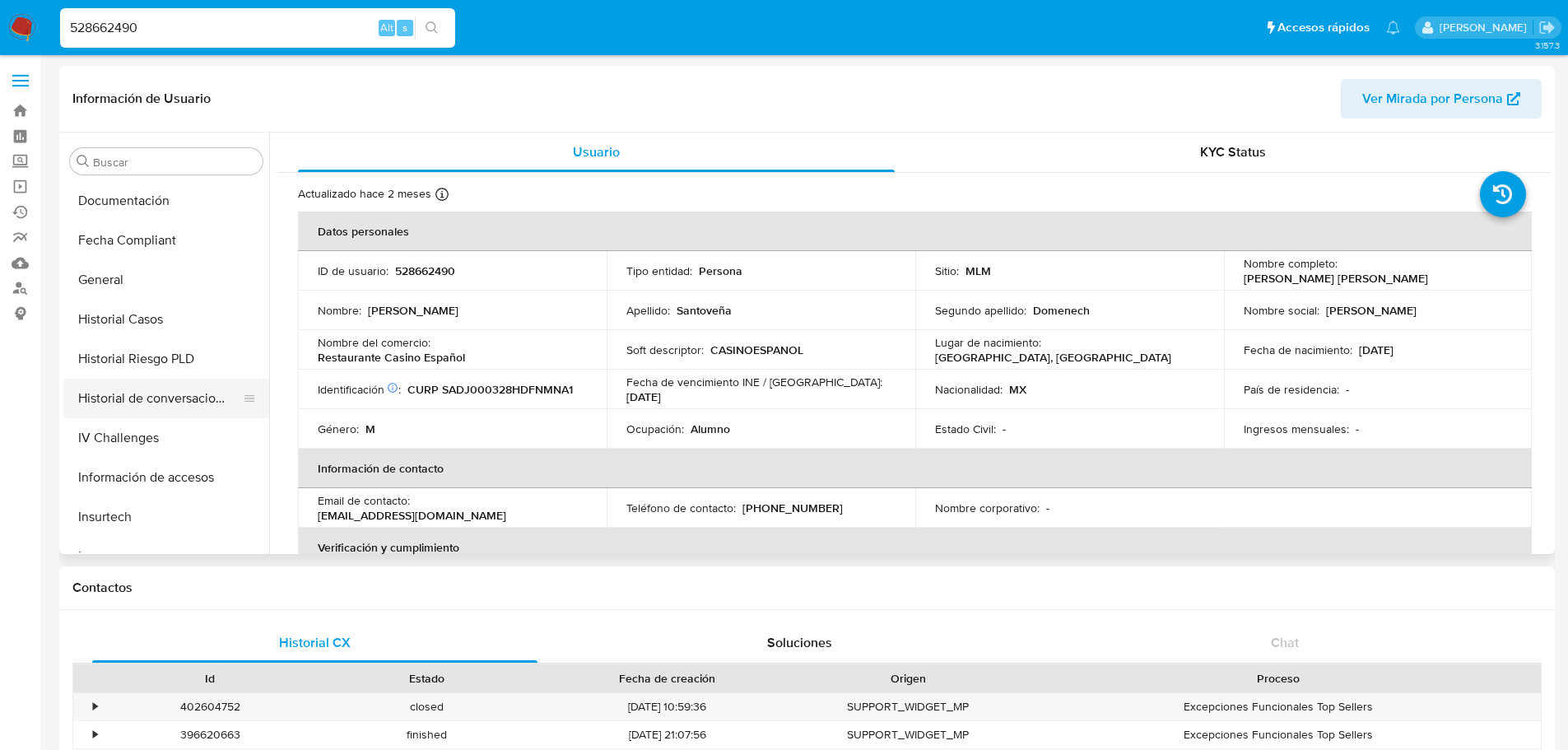
scroll to position [366, 0]
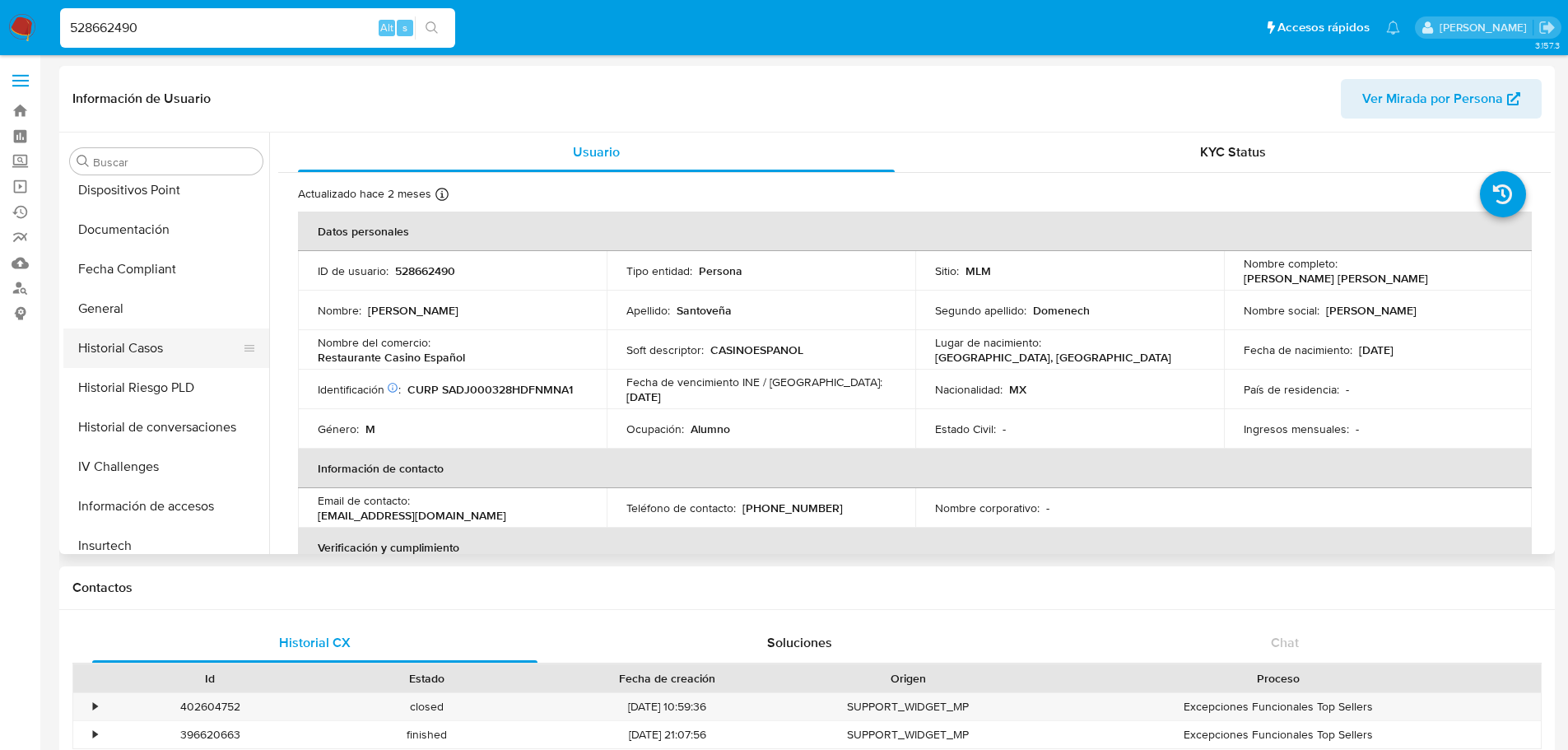
drag, startPoint x: 182, startPoint y: 339, endPoint x: 213, endPoint y: 358, distance: 36.4
click at [183, 339] on button "Historial Casos" at bounding box center [159, 347] width 192 height 40
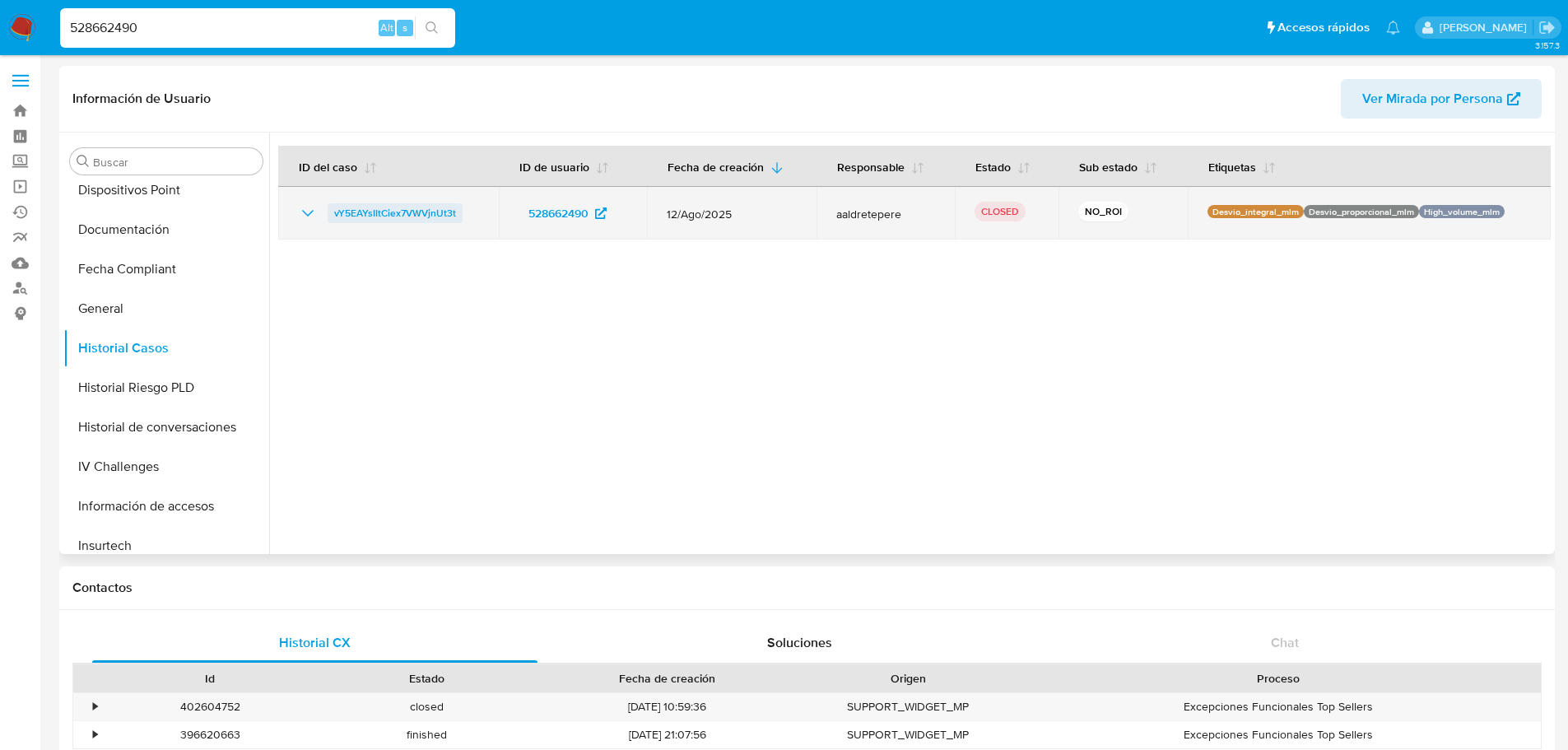
drag, startPoint x: 482, startPoint y: 219, endPoint x: 333, endPoint y: 216, distance: 149.0
click at [333, 216] on td "vY5EAYsIItCiex7VWVjnUt3t" at bounding box center [388, 213] width 220 height 53
drag, startPoint x: 308, startPoint y: 219, endPoint x: 339, endPoint y: 222, distance: 31.1
click at [308, 219] on icon "Mostrar/Ocultar" at bounding box center [308, 213] width 19 height 19
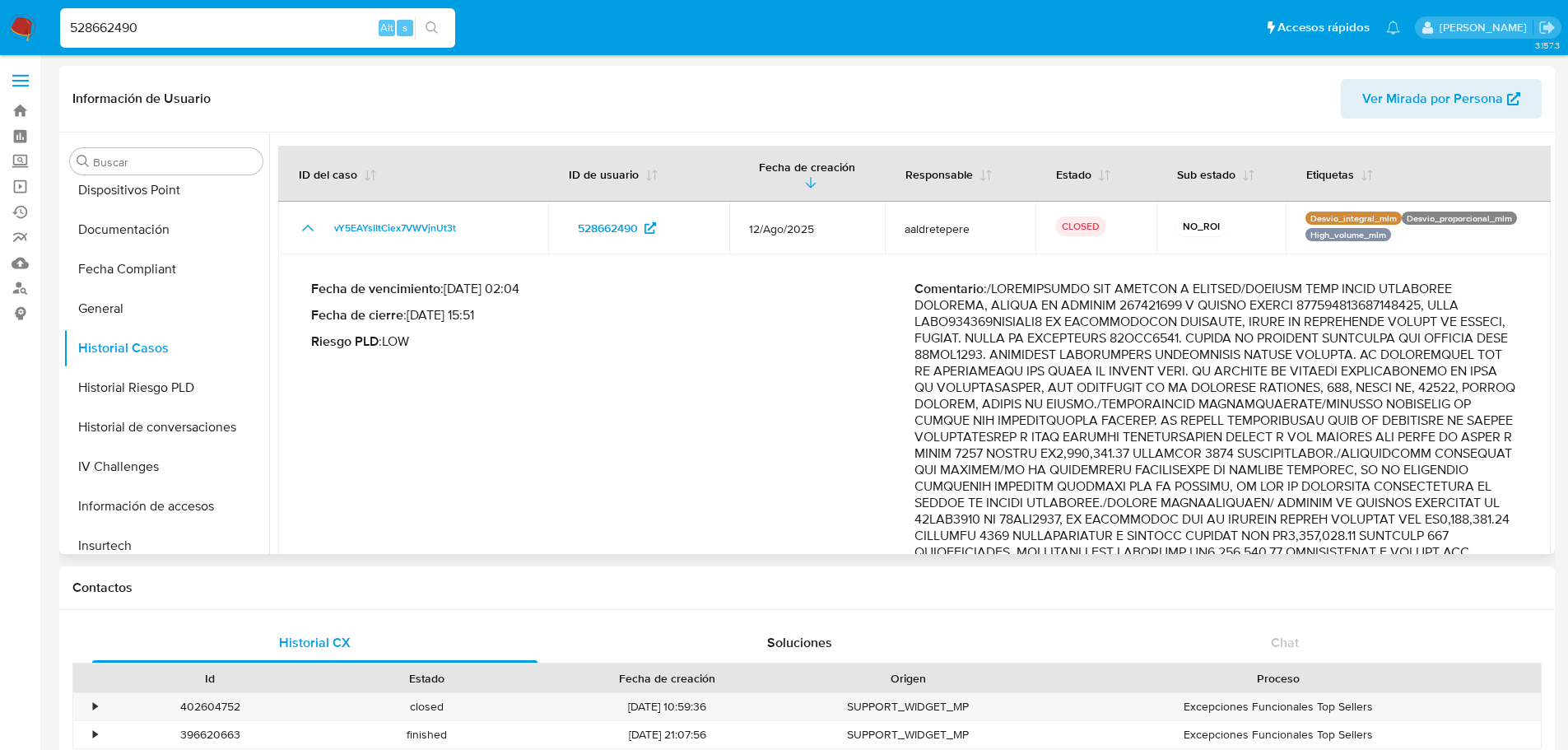
drag, startPoint x: 1182, startPoint y: 419, endPoint x: 1211, endPoint y: 443, distance: 37.6
click at [1211, 443] on p "Comentario :" at bounding box center [1216, 675] width 603 height 790
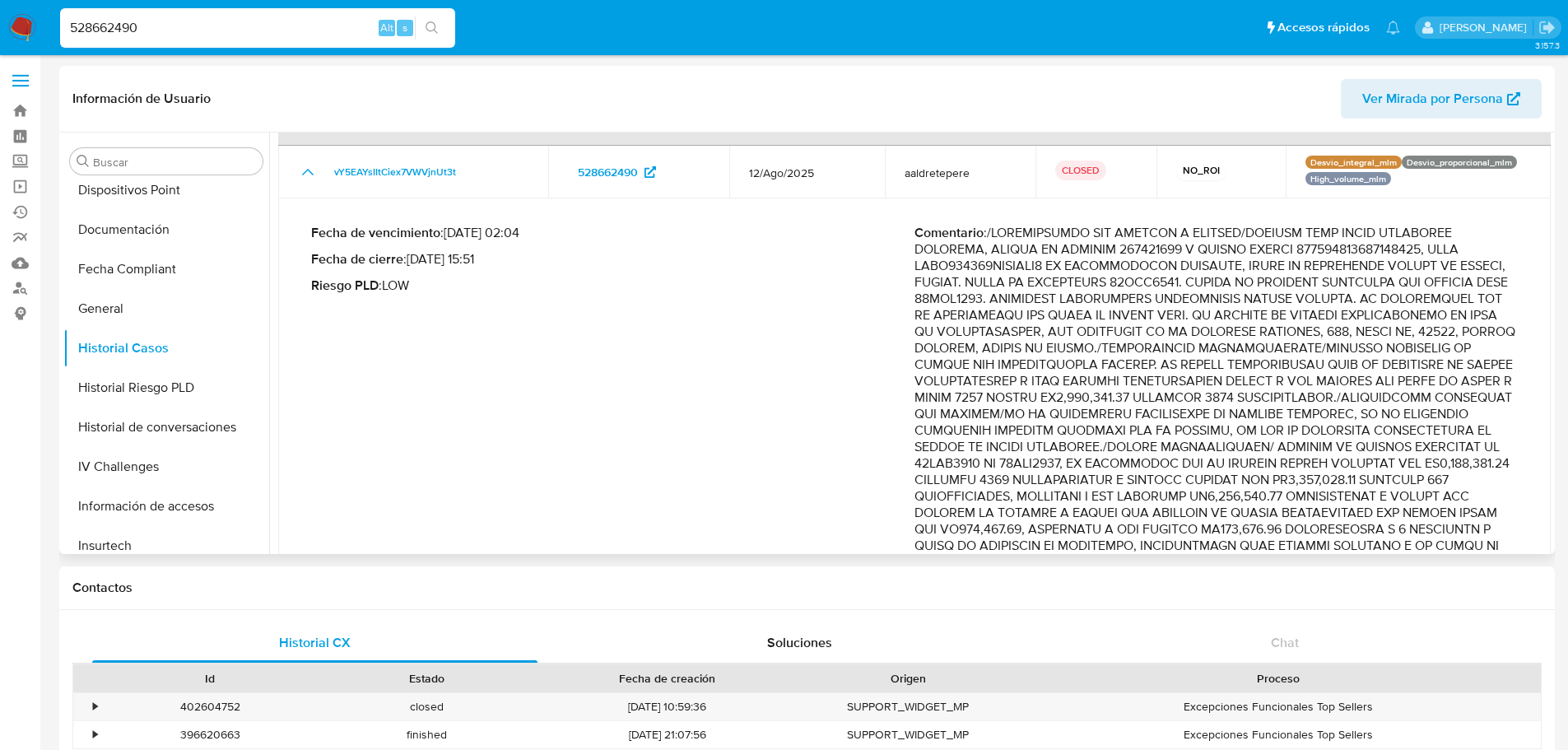
scroll to position [82, 0]
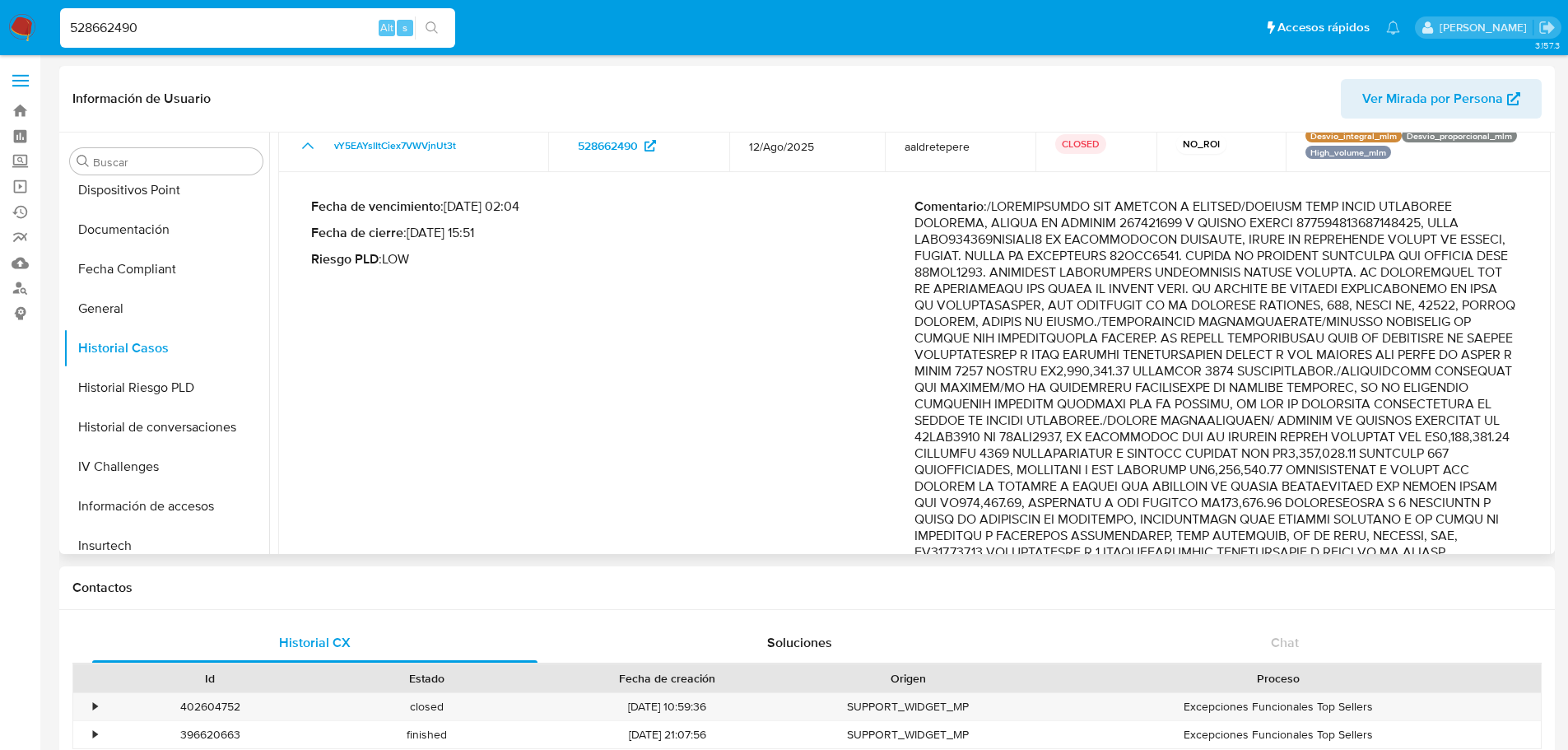
drag, startPoint x: 1170, startPoint y: 442, endPoint x: 1296, endPoint y: 434, distance: 126.3
click at [1296, 434] on p "Comentario :" at bounding box center [1216, 593] width 603 height 790
drag, startPoint x: 1388, startPoint y: 436, endPoint x: 976, endPoint y: 453, distance: 412.4
click at [976, 453] on p "Comentario :" at bounding box center [1216, 593] width 603 height 790
click at [194, 37] on input "528662490" at bounding box center [258, 27] width 395 height 21
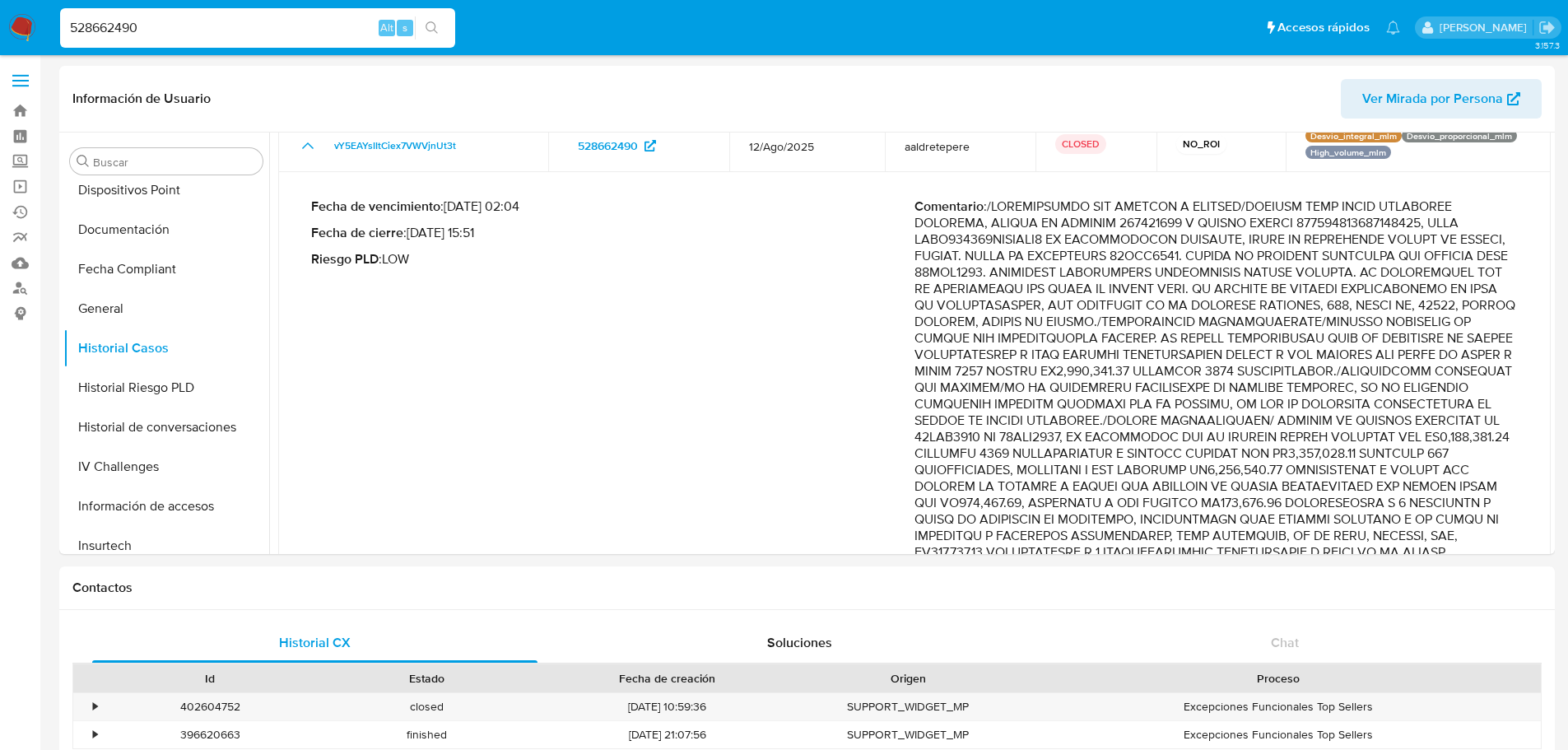
click at [194, 37] on input "528662490" at bounding box center [258, 27] width 395 height 21
paste input "32925390"
click at [137, 15] on div "329253900} Alt s" at bounding box center [258, 28] width 395 height 40
drag, startPoint x: 99, startPoint y: 27, endPoint x: -97, endPoint y: 30, distance: 196.0
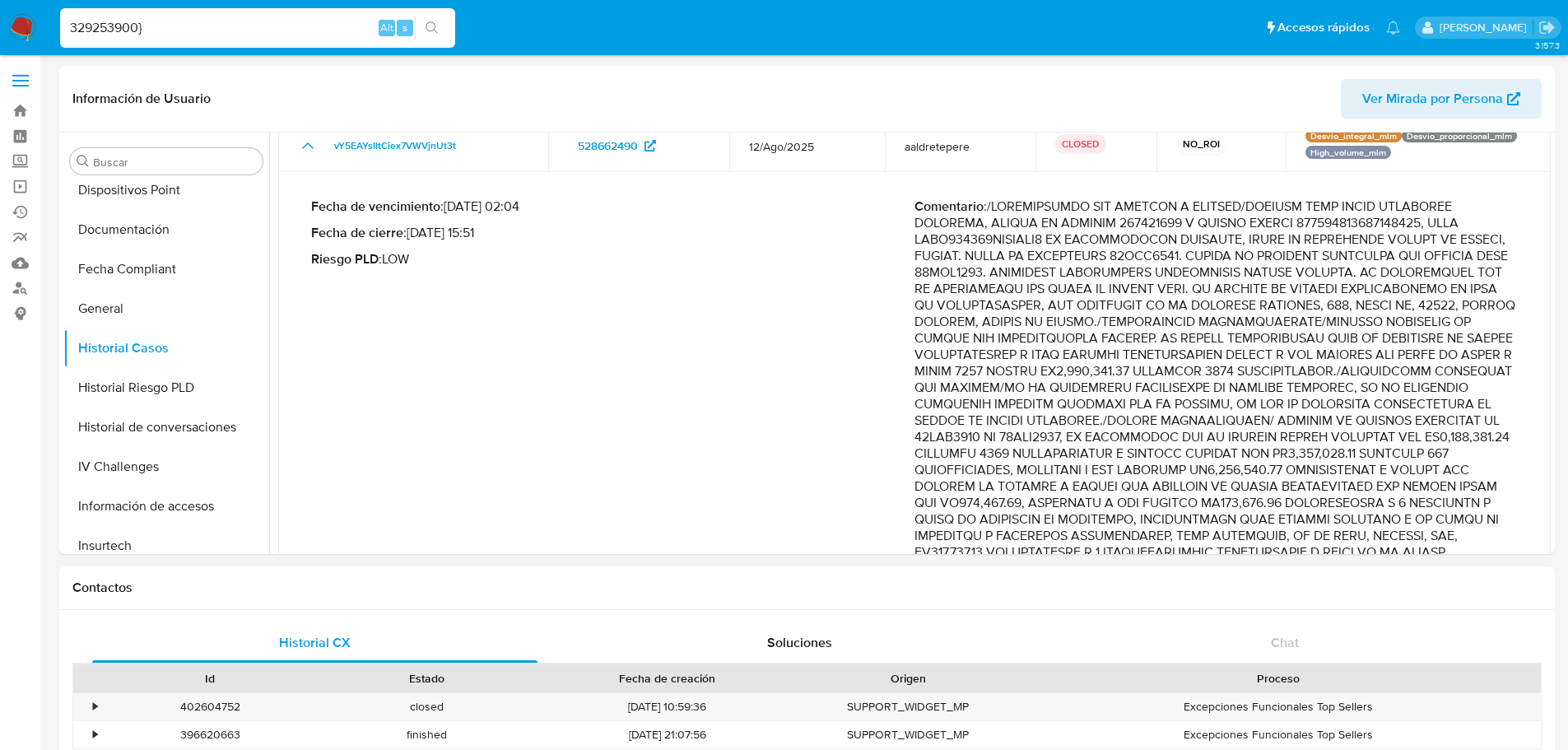
paste input "63495216"
type input "63495216"
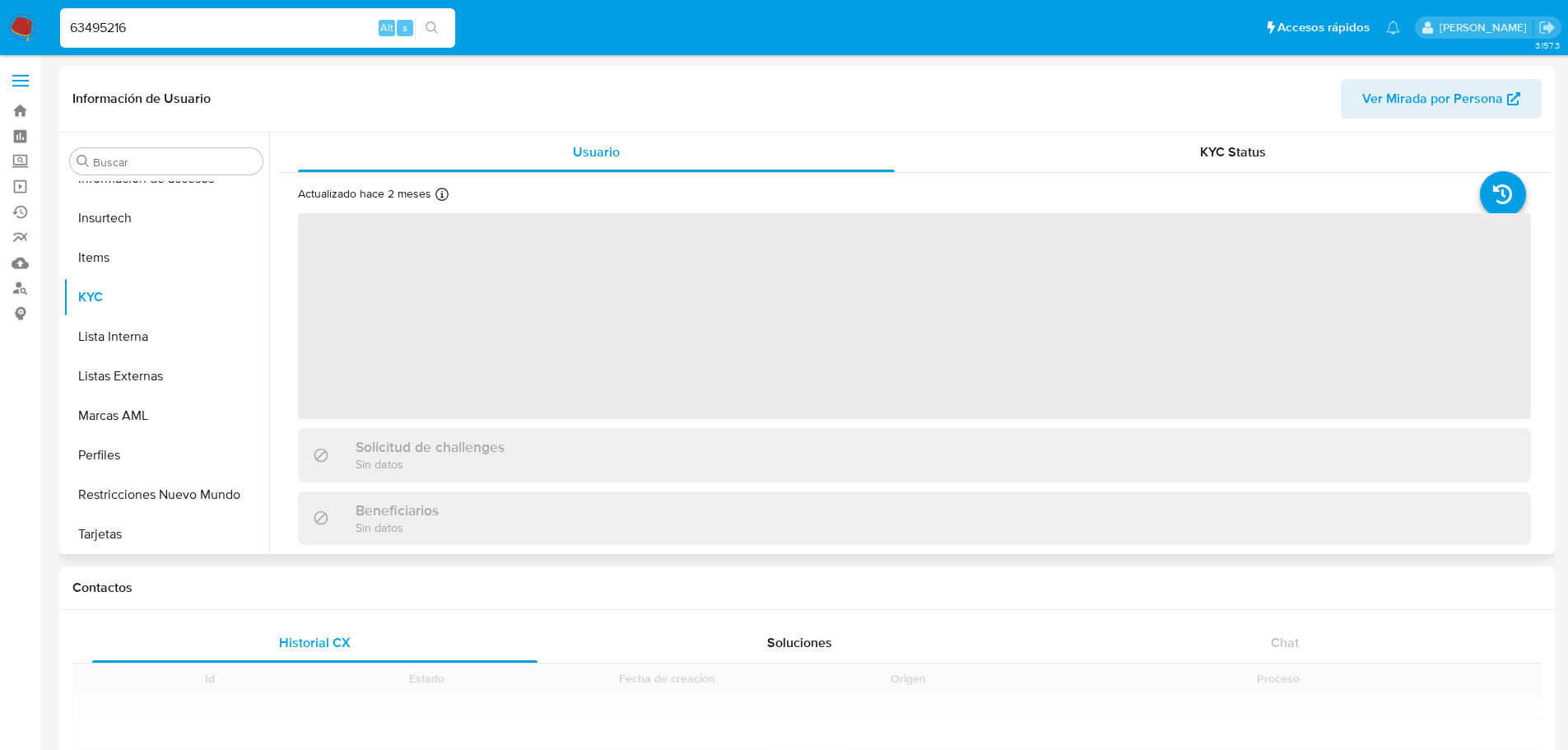
scroll to position [696, 0]
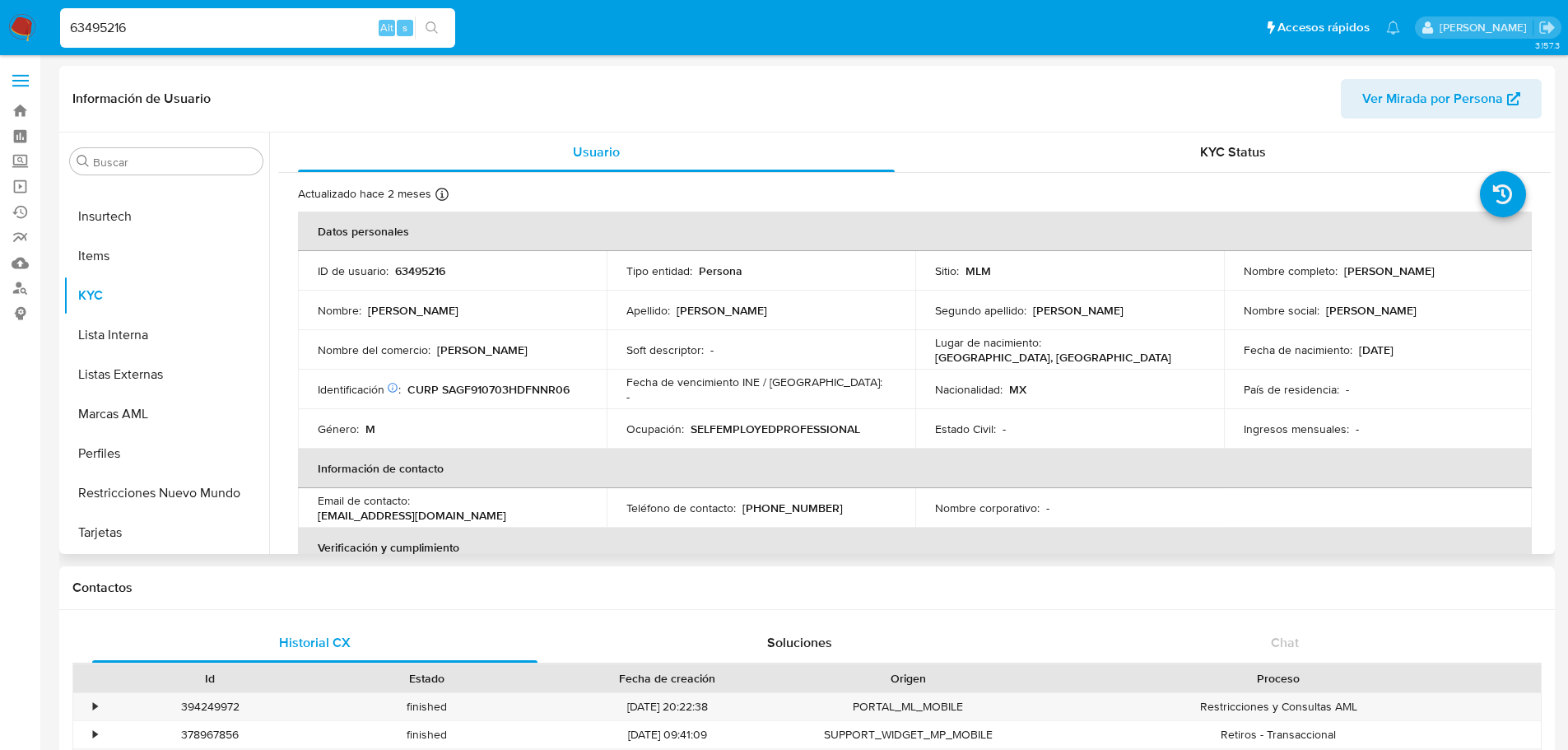
select select "10"
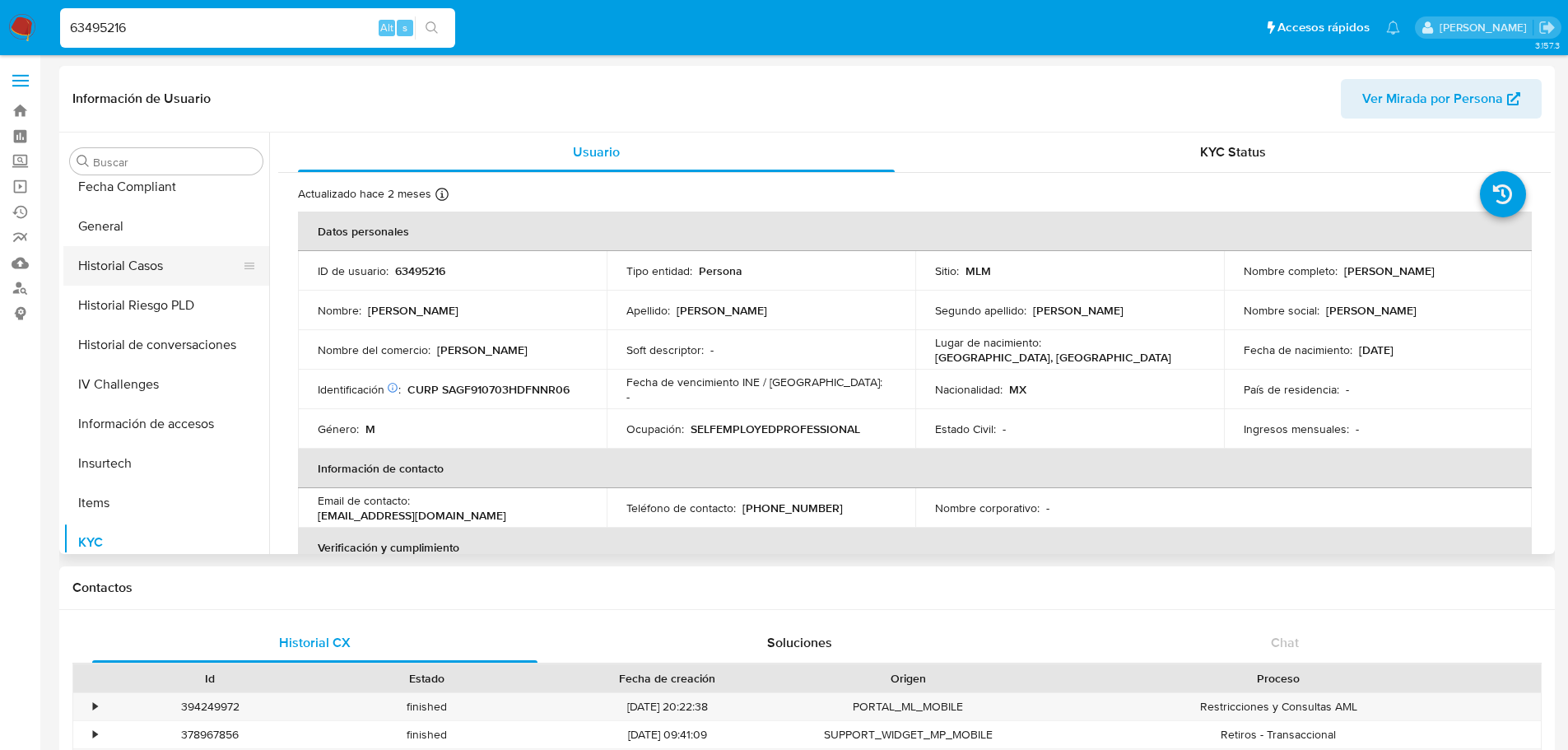
drag, startPoint x: 164, startPoint y: 264, endPoint x: 214, endPoint y: 285, distance: 54.2
click at [168, 267] on button "Historial Casos" at bounding box center [159, 265] width 192 height 40
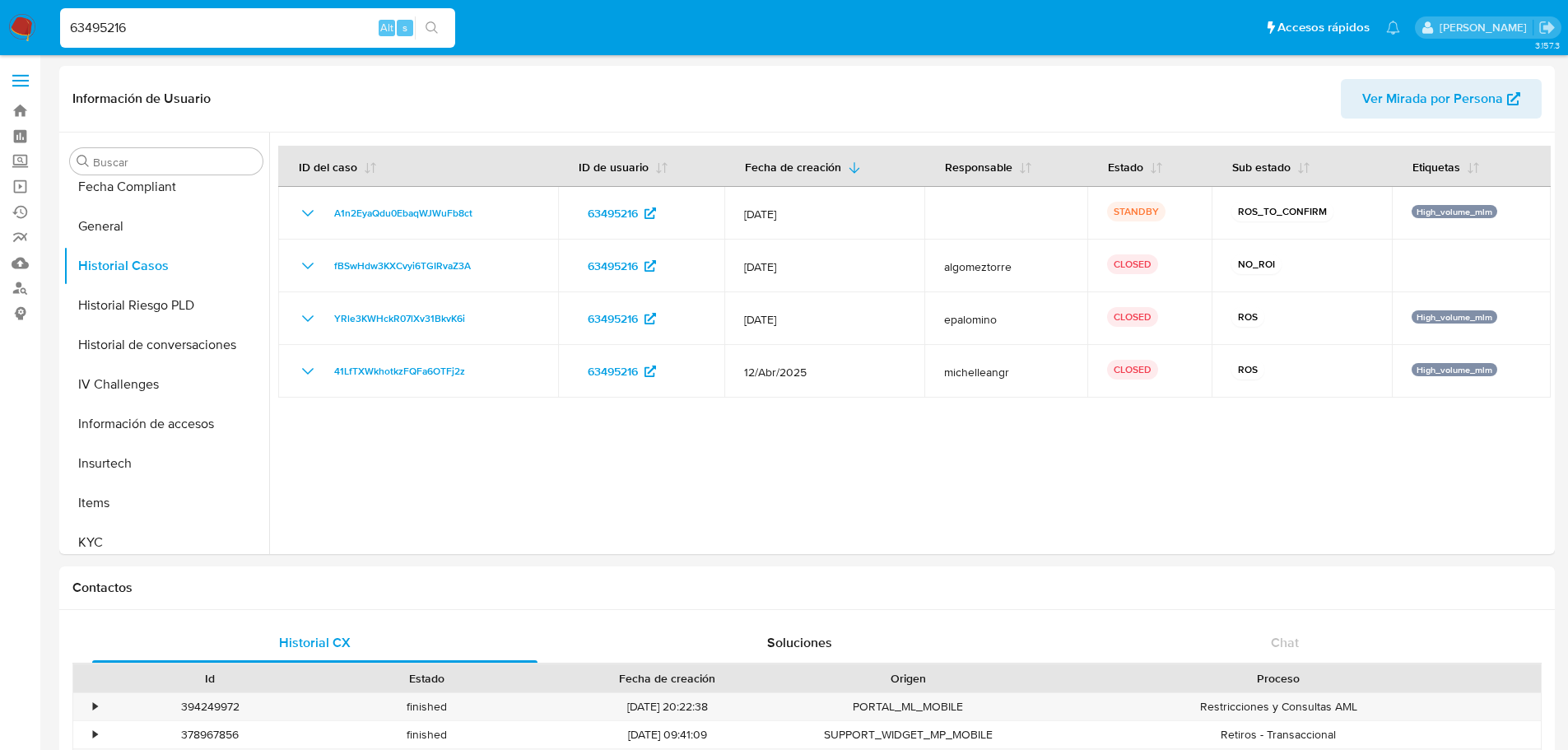
click at [103, 24] on input "63495216" at bounding box center [258, 27] width 395 height 21
paste input "549544423"
type input "549544423"
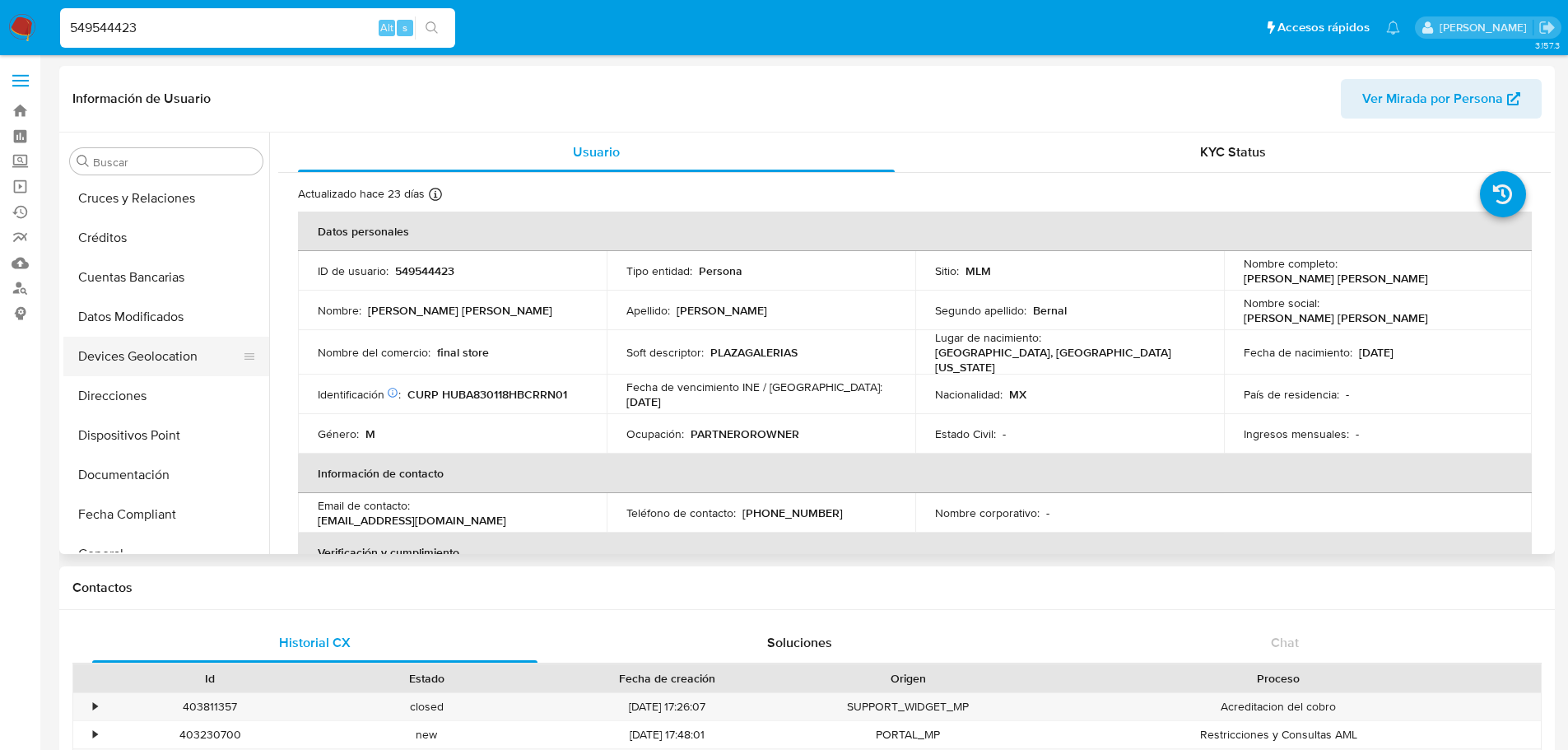
select select "10"
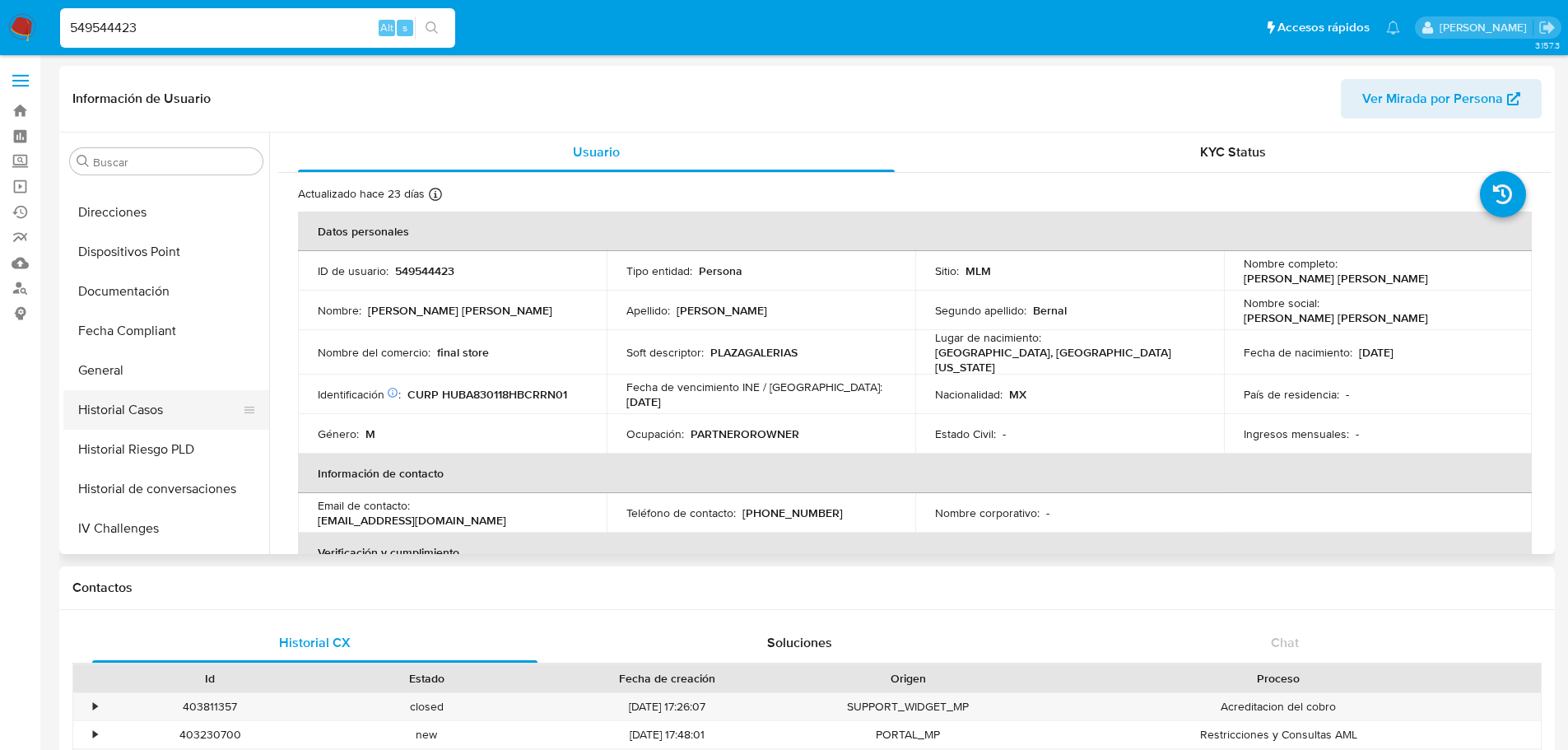
click at [162, 412] on button "Historial Casos" at bounding box center [159, 409] width 192 height 40
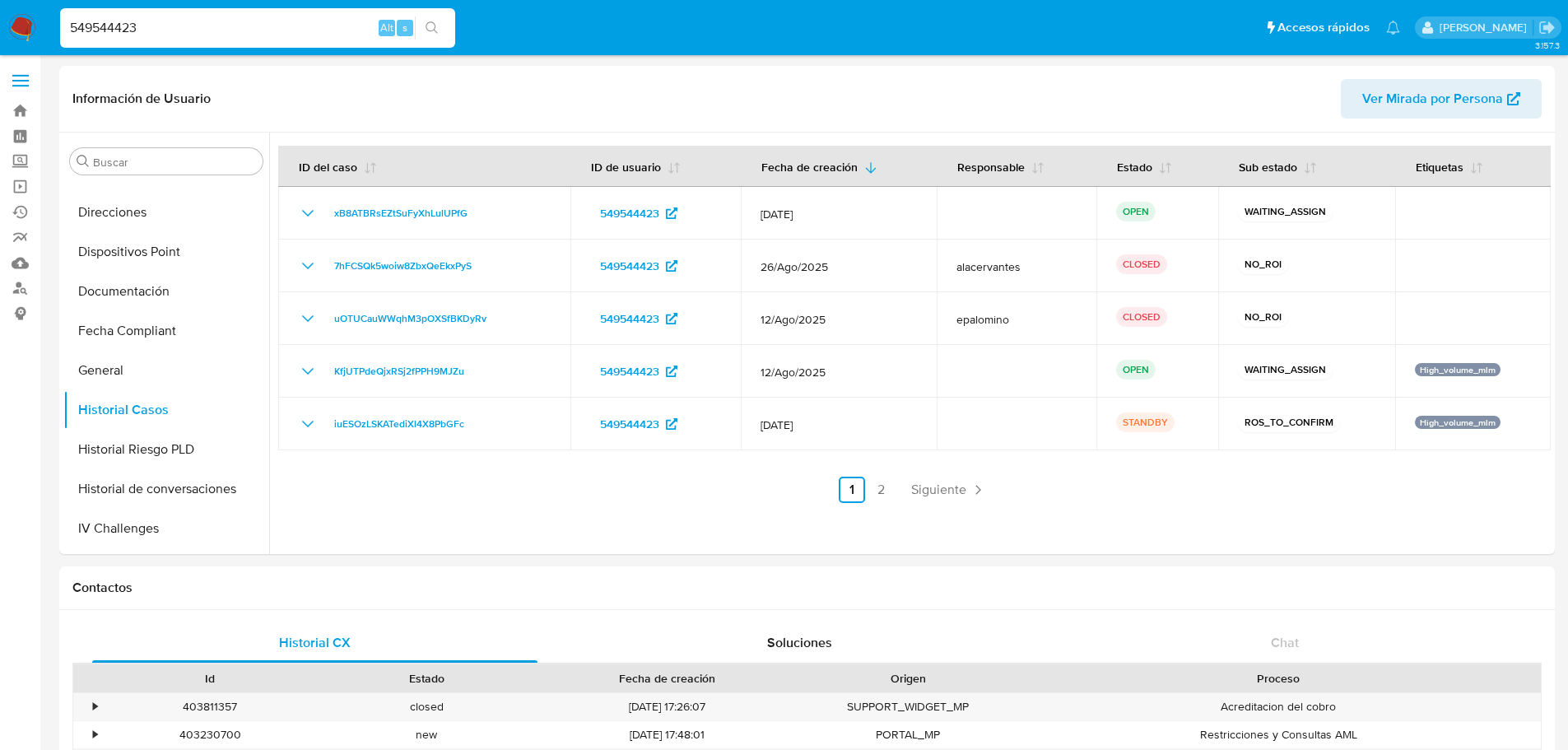
click at [200, 33] on input "549544423" at bounding box center [258, 27] width 395 height 21
paste input "78264758"
type input "578264758"
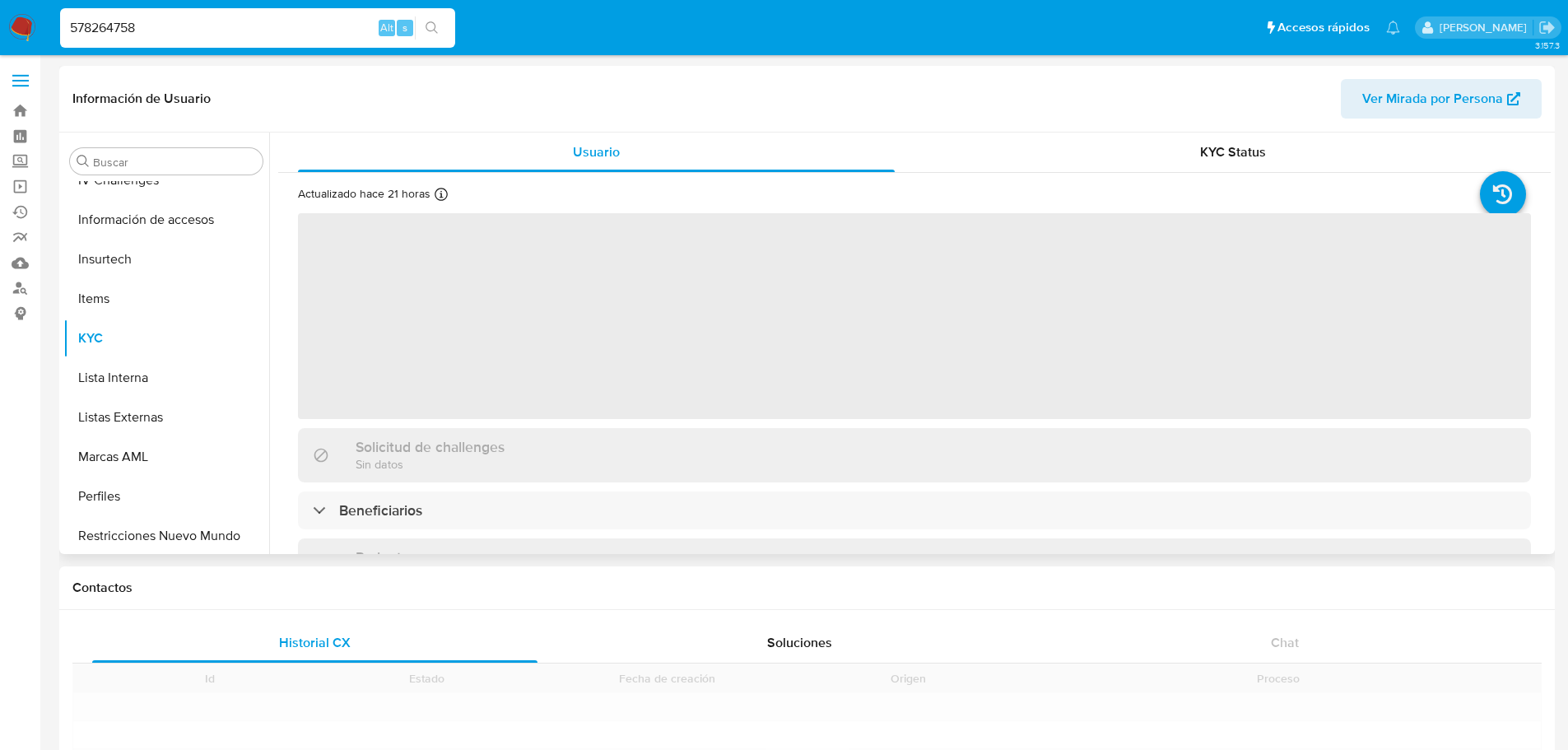
scroll to position [366, 0]
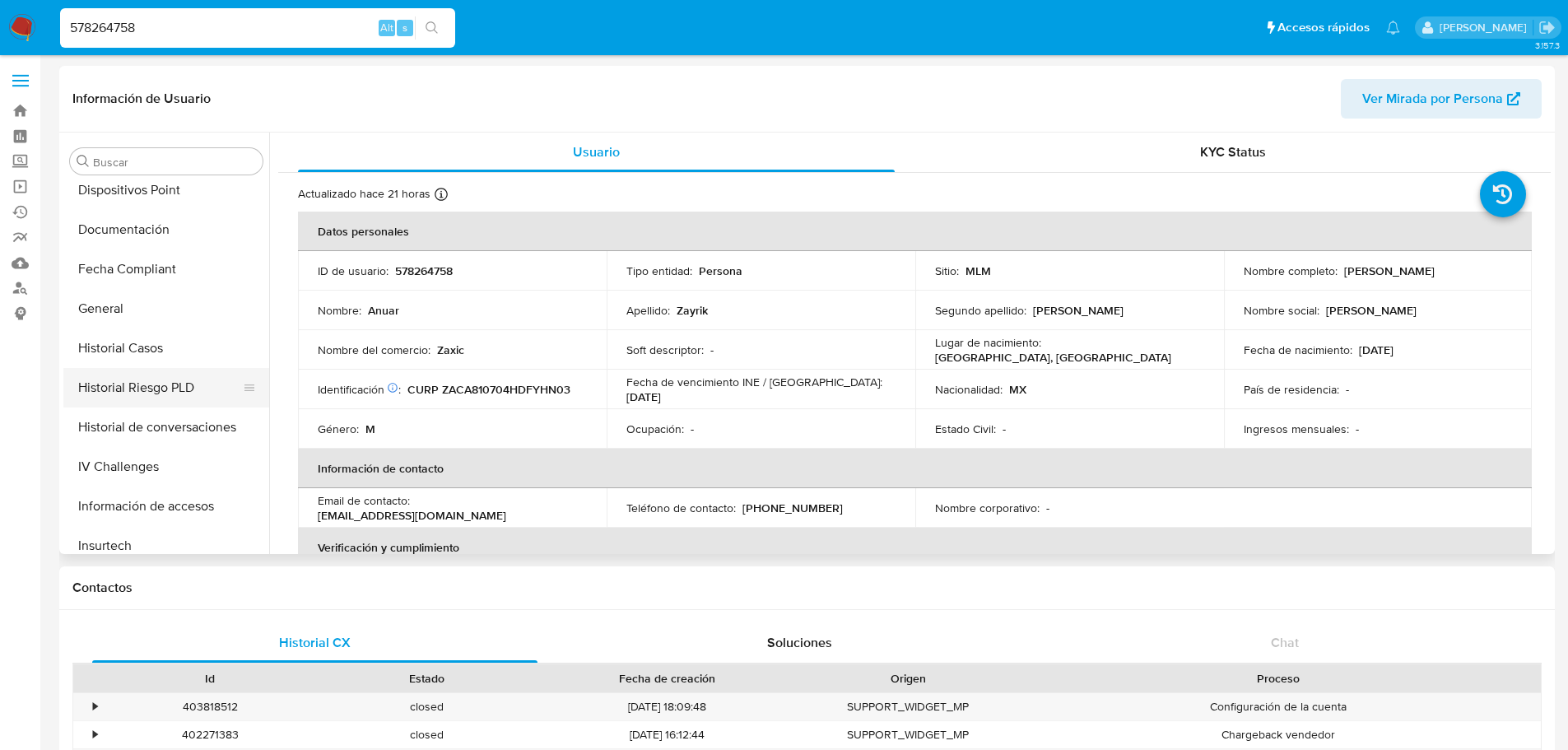
select select "10"
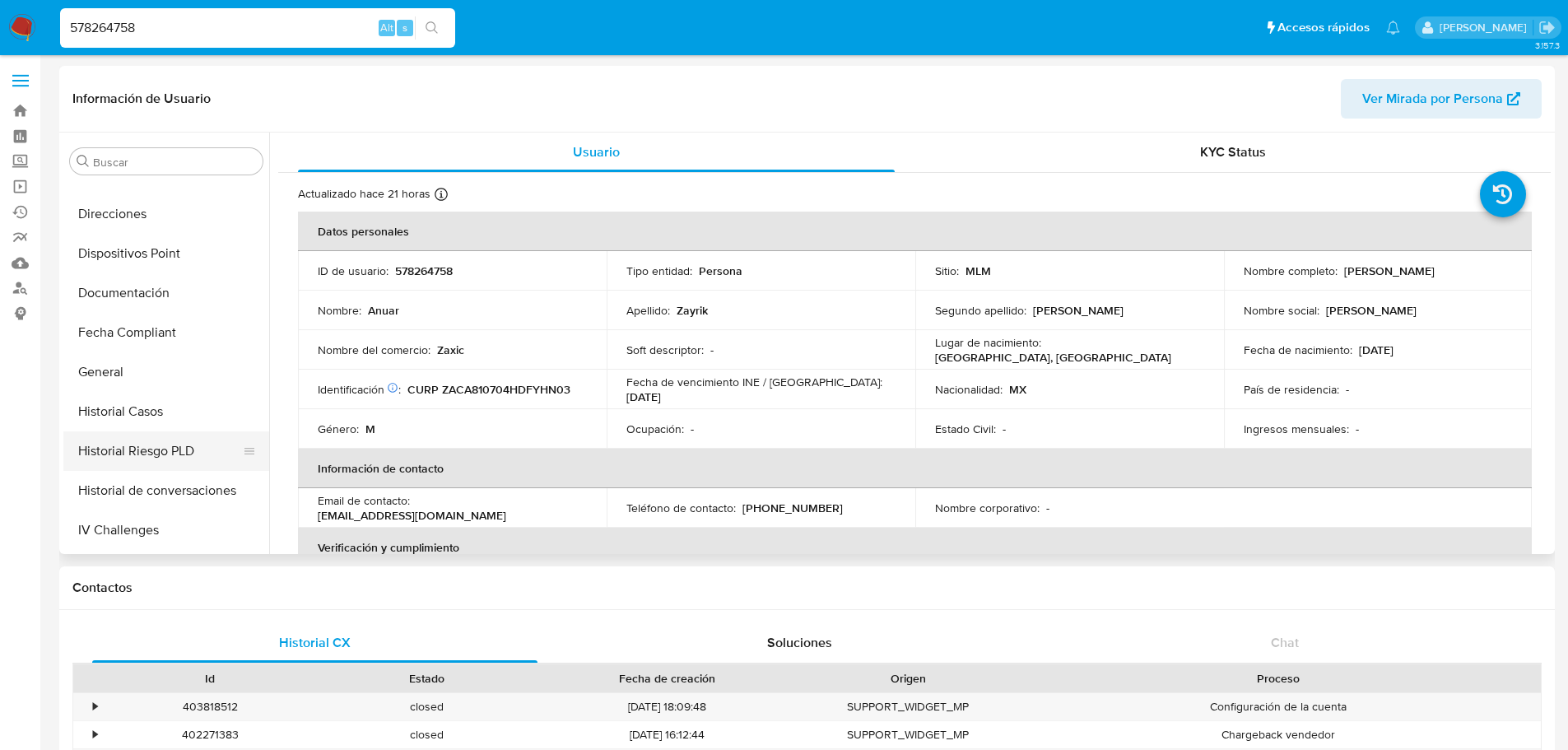
scroll to position [329, 0]
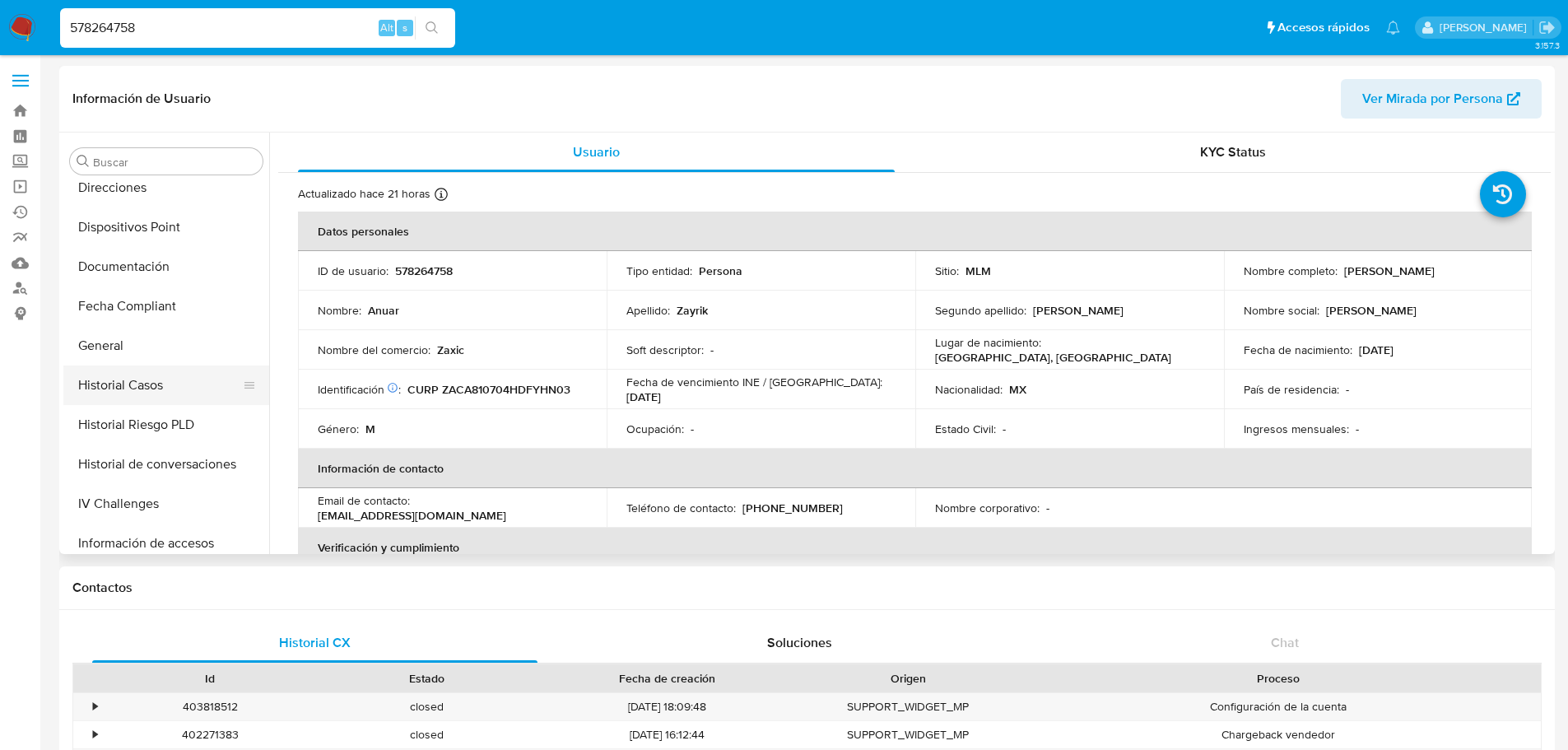
drag, startPoint x: 150, startPoint y: 385, endPoint x: 203, endPoint y: 392, distance: 53.5
click at [152, 383] on button "Historial Casos" at bounding box center [159, 385] width 192 height 40
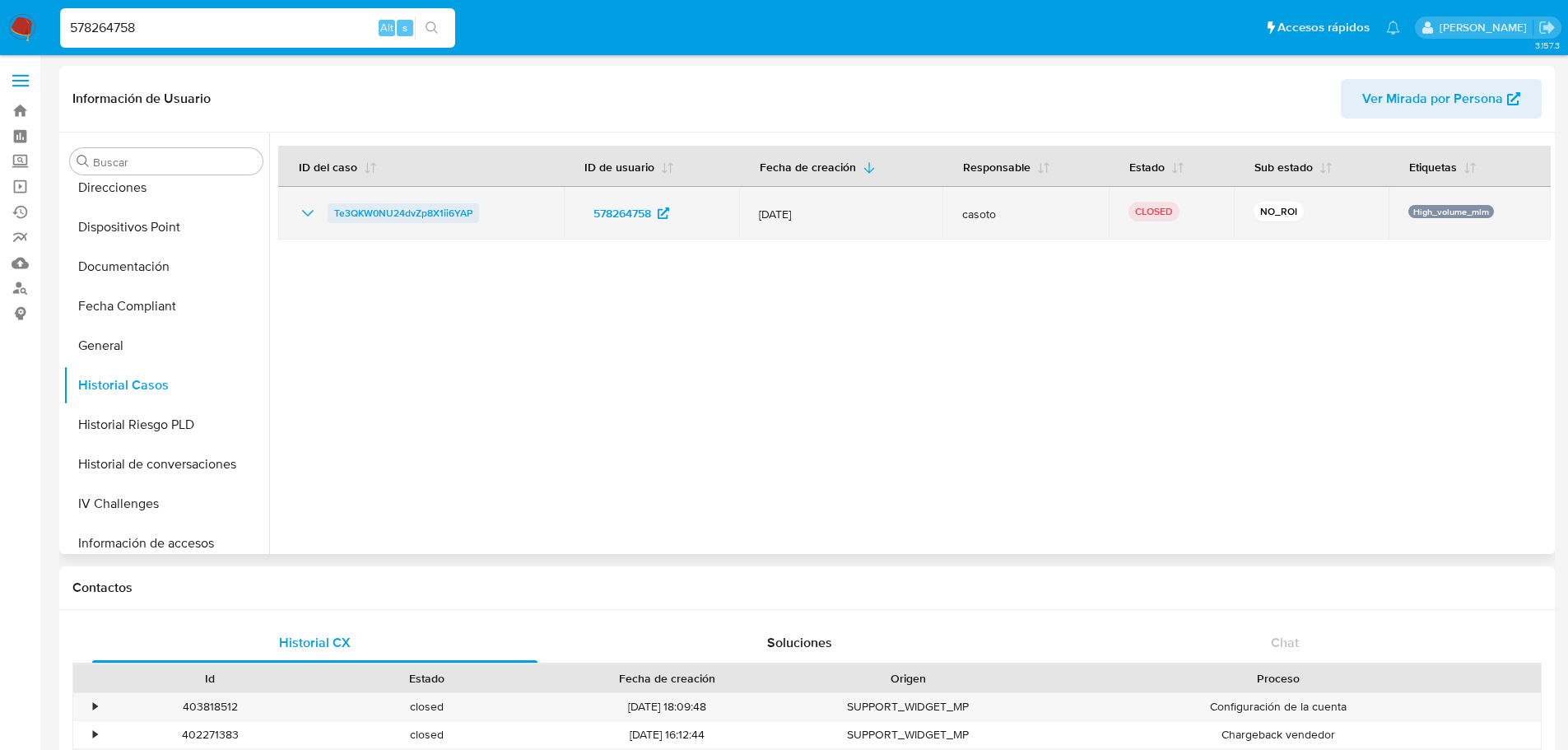
drag, startPoint x: 525, startPoint y: 213, endPoint x: 335, endPoint y: 214, distance: 190.0
click at [335, 214] on div "Te3QKW0NU24dvZp8X1ii6YAP" at bounding box center [421, 213] width 246 height 19
click at [309, 212] on icon "Mostrar/Ocultar" at bounding box center [308, 213] width 19 height 19
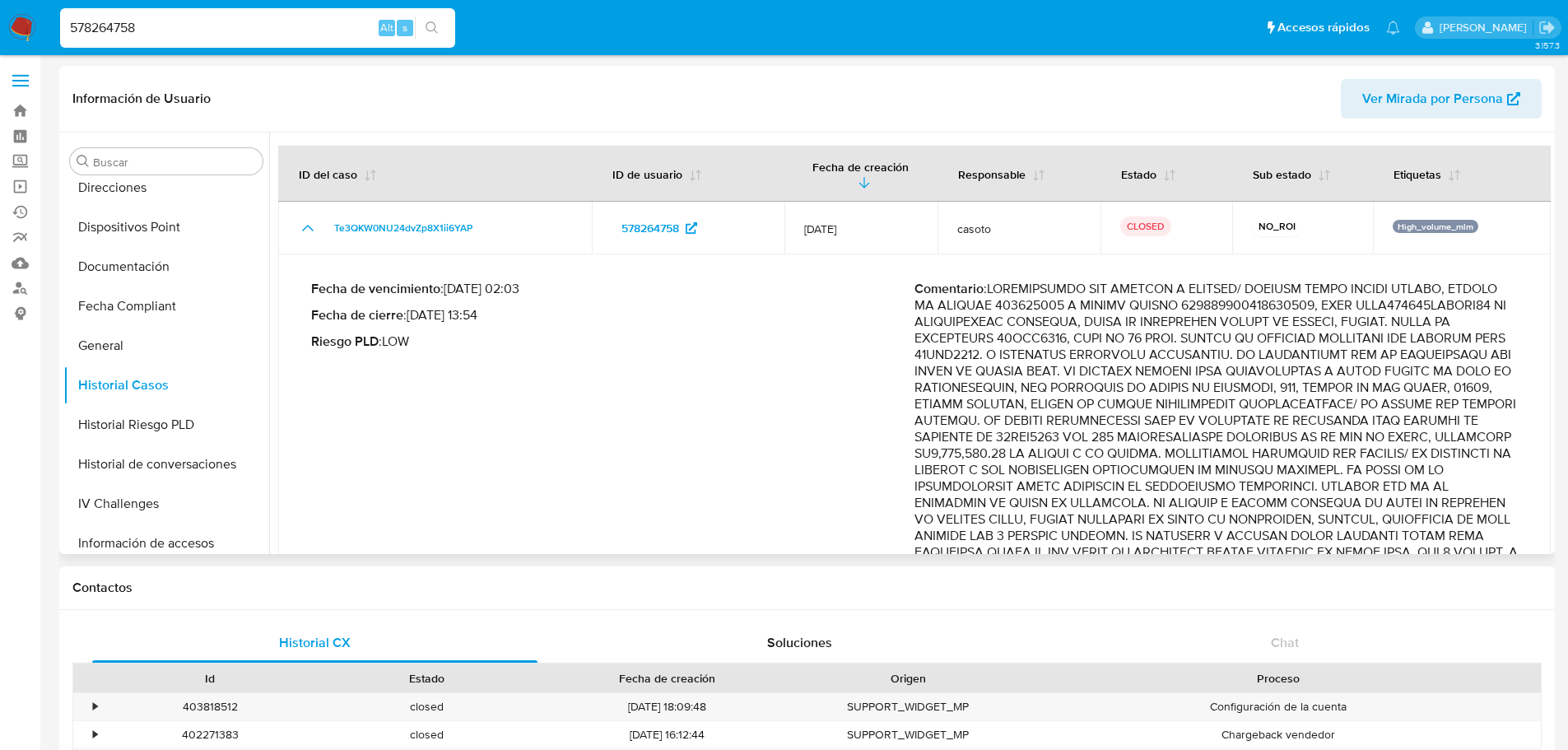
drag, startPoint x: 1419, startPoint y: 449, endPoint x: 1462, endPoint y: 481, distance: 53.6
click at [1462, 481] on p "Comentario :" at bounding box center [1216, 626] width 603 height 692
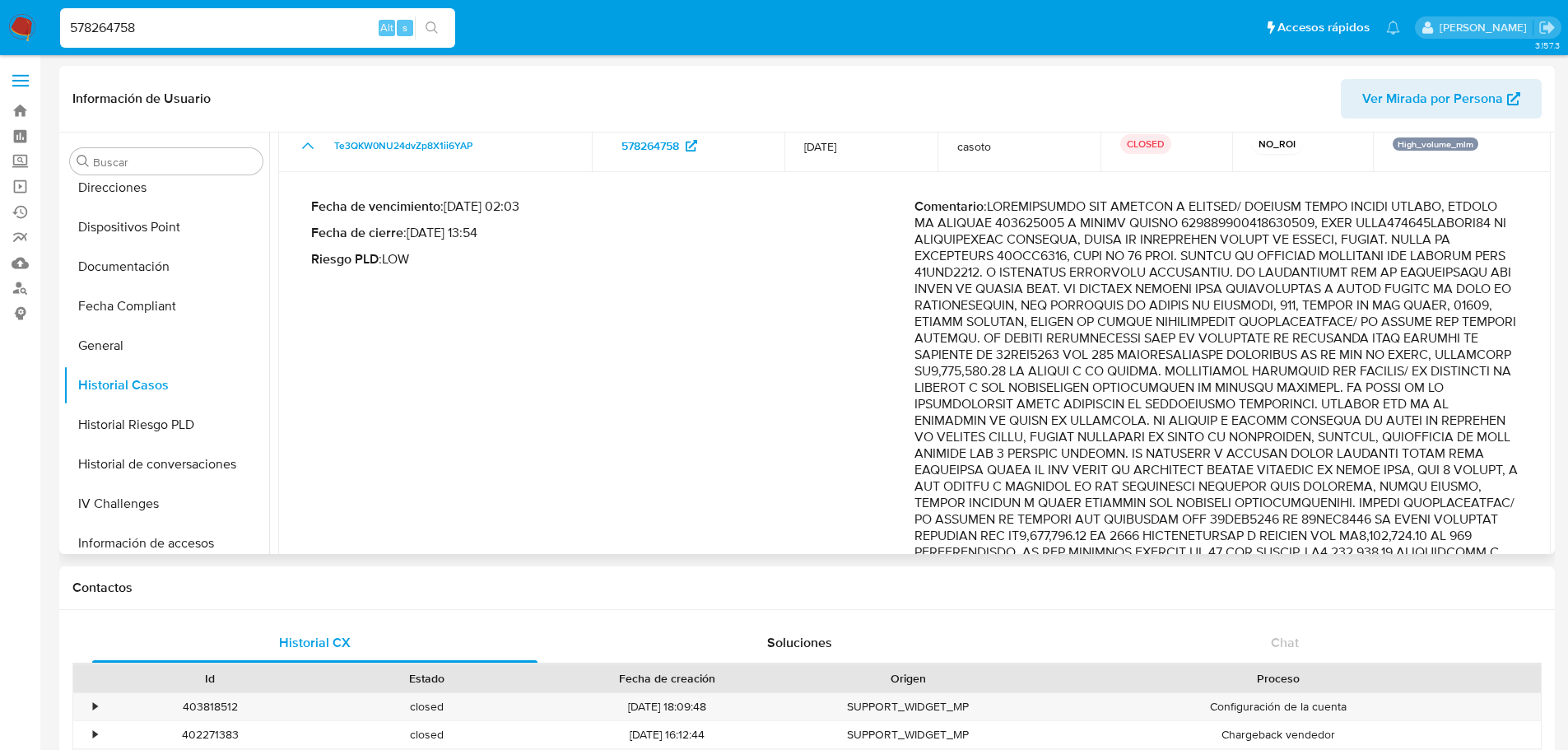
drag, startPoint x: 1437, startPoint y: 491, endPoint x: 1448, endPoint y: 514, distance: 25.5
click at [1448, 514] on p "Comentario :" at bounding box center [1216, 544] width 603 height 692
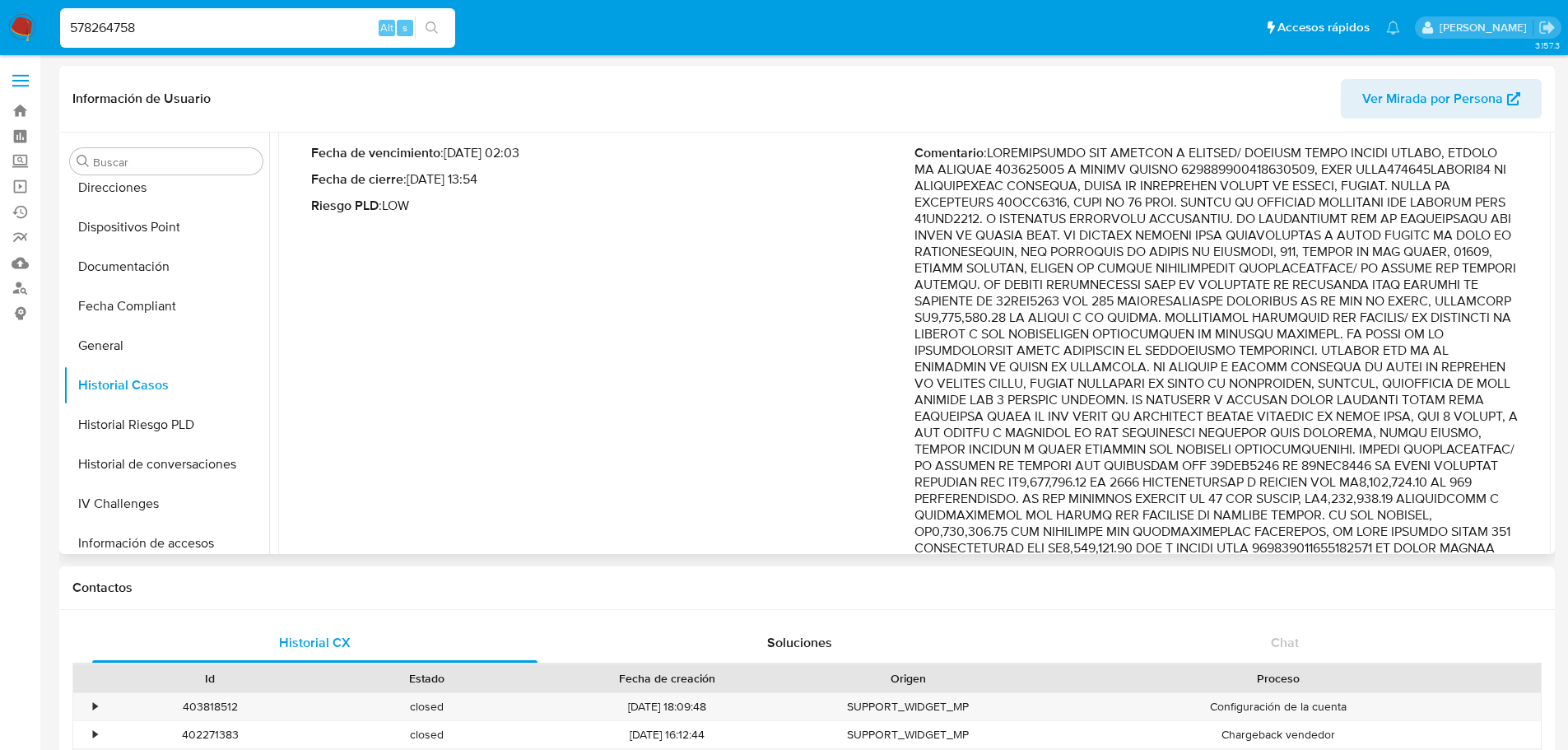
scroll to position [164, 0]
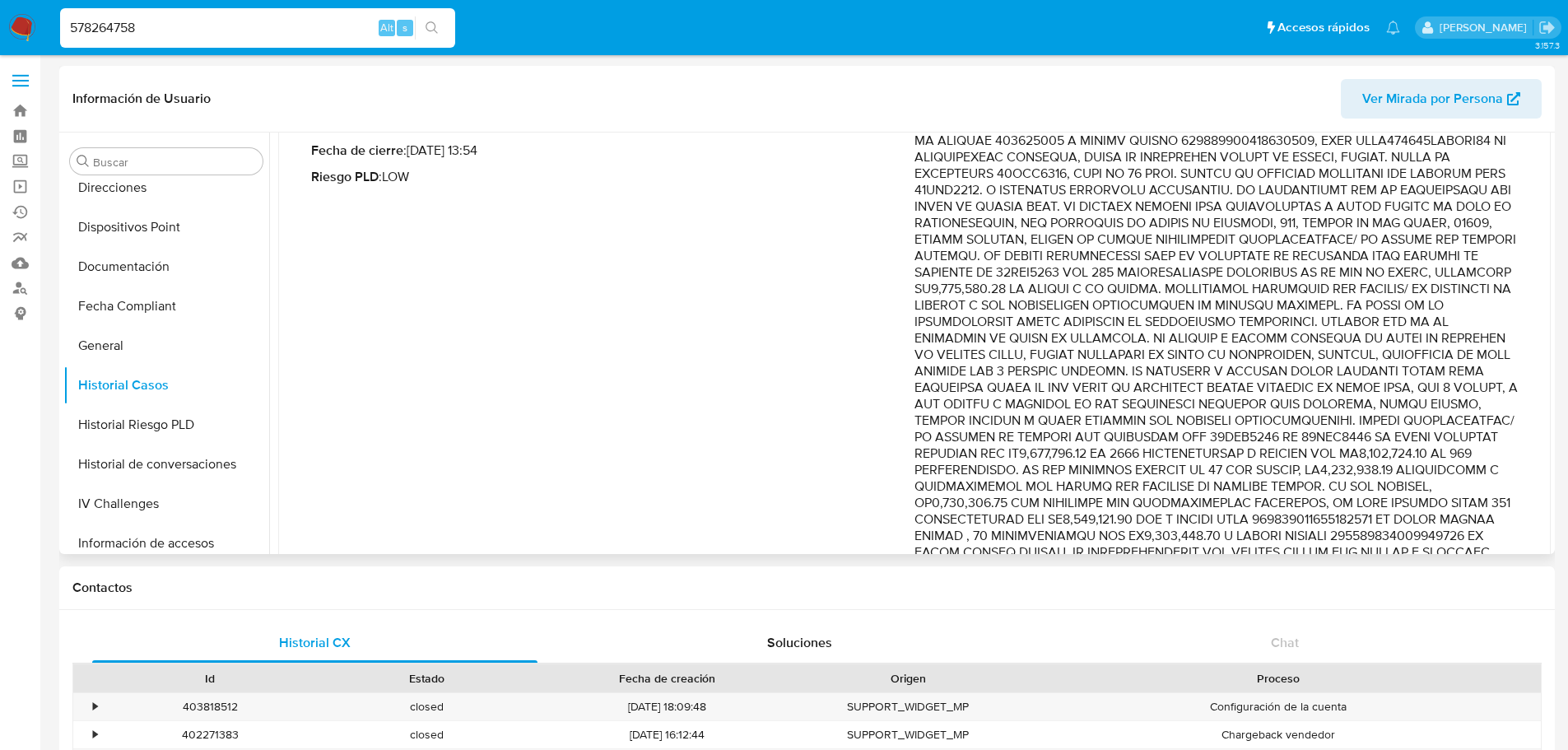
click at [1473, 431] on p "Comentario :" at bounding box center [1216, 462] width 603 height 692
drag, startPoint x: 1480, startPoint y: 419, endPoint x: 1321, endPoint y: 424, distance: 159.1
click at [1321, 424] on p "Comentario :" at bounding box center [1216, 462] width 603 height 692
click at [128, 24] on input "578264758" at bounding box center [258, 27] width 395 height 21
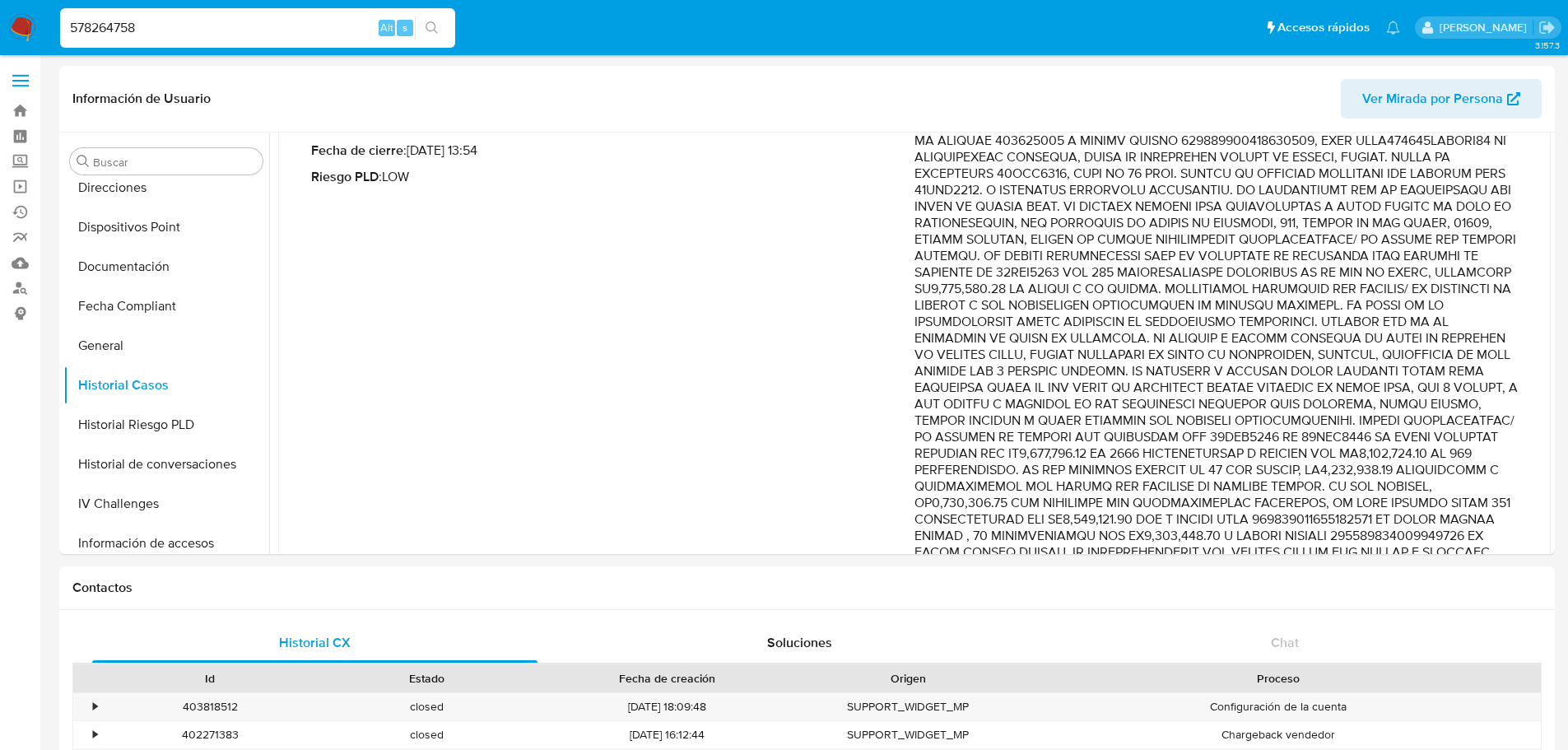
paste input "86055918"
click at [149, 42] on div "57826475886055918 Alt s" at bounding box center [258, 28] width 395 height 40
click at [167, 27] on input "57826475886055918" at bounding box center [258, 27] width 395 height 21
paste input "88605591"
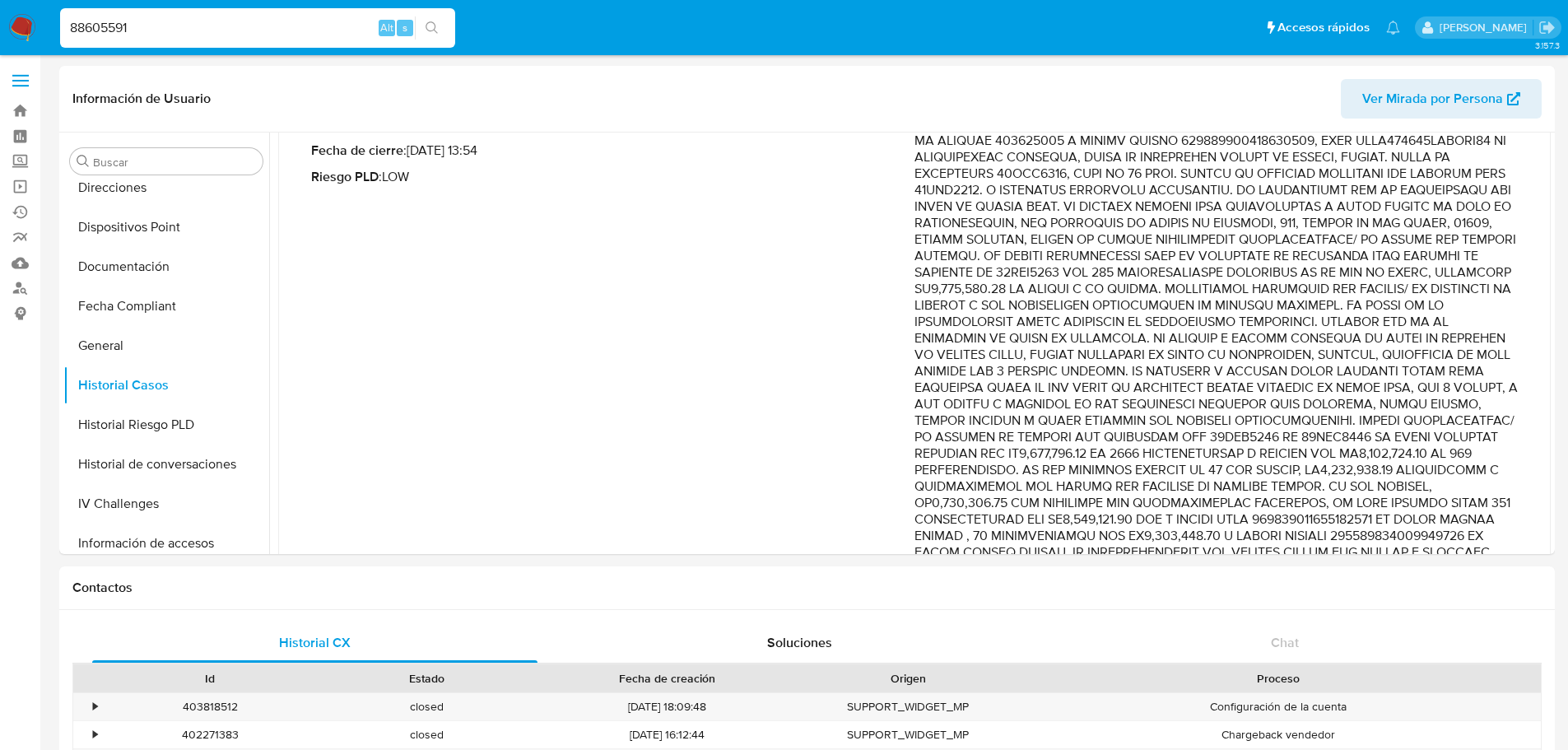
type input "88605591"
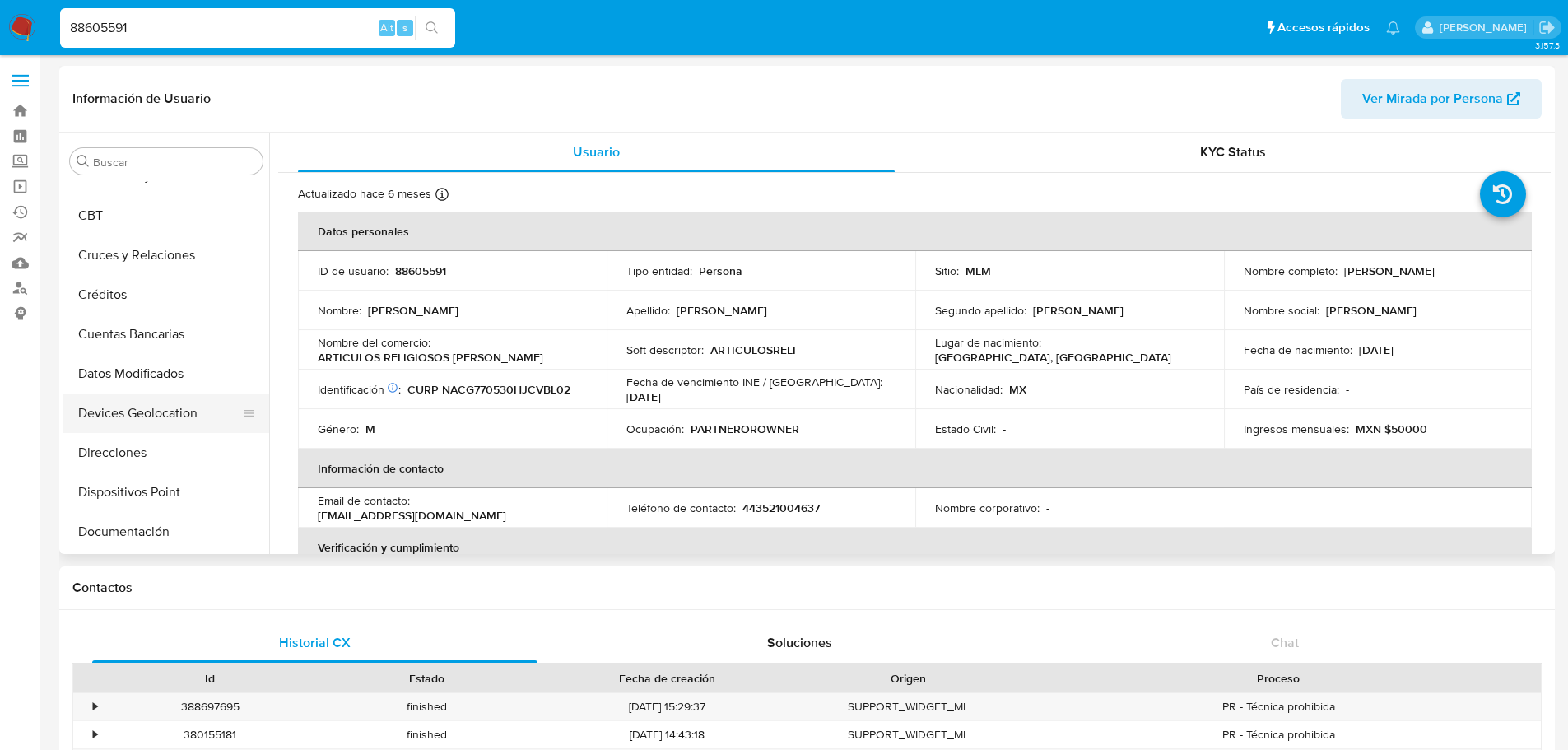
select select "10"
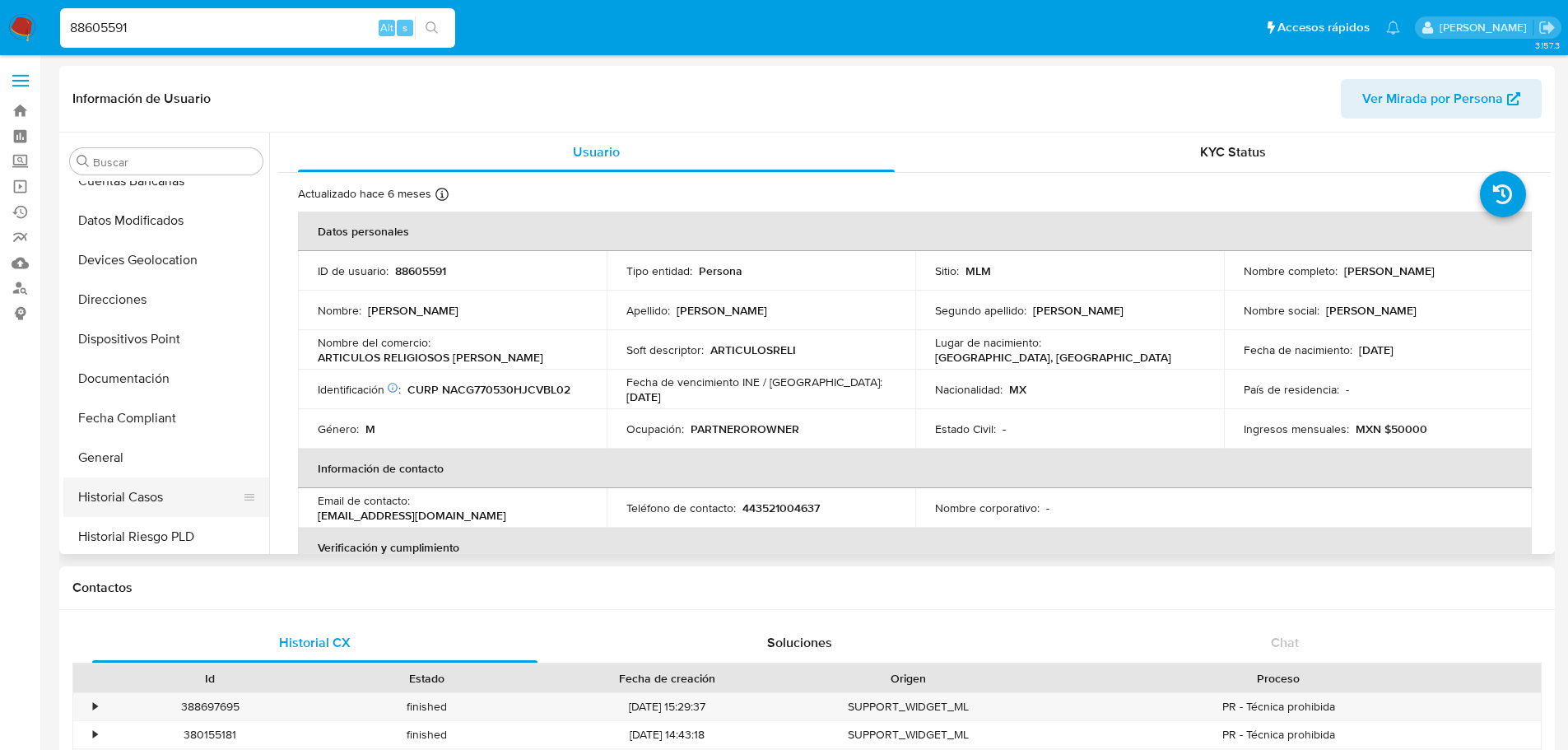
scroll to position [247, 0]
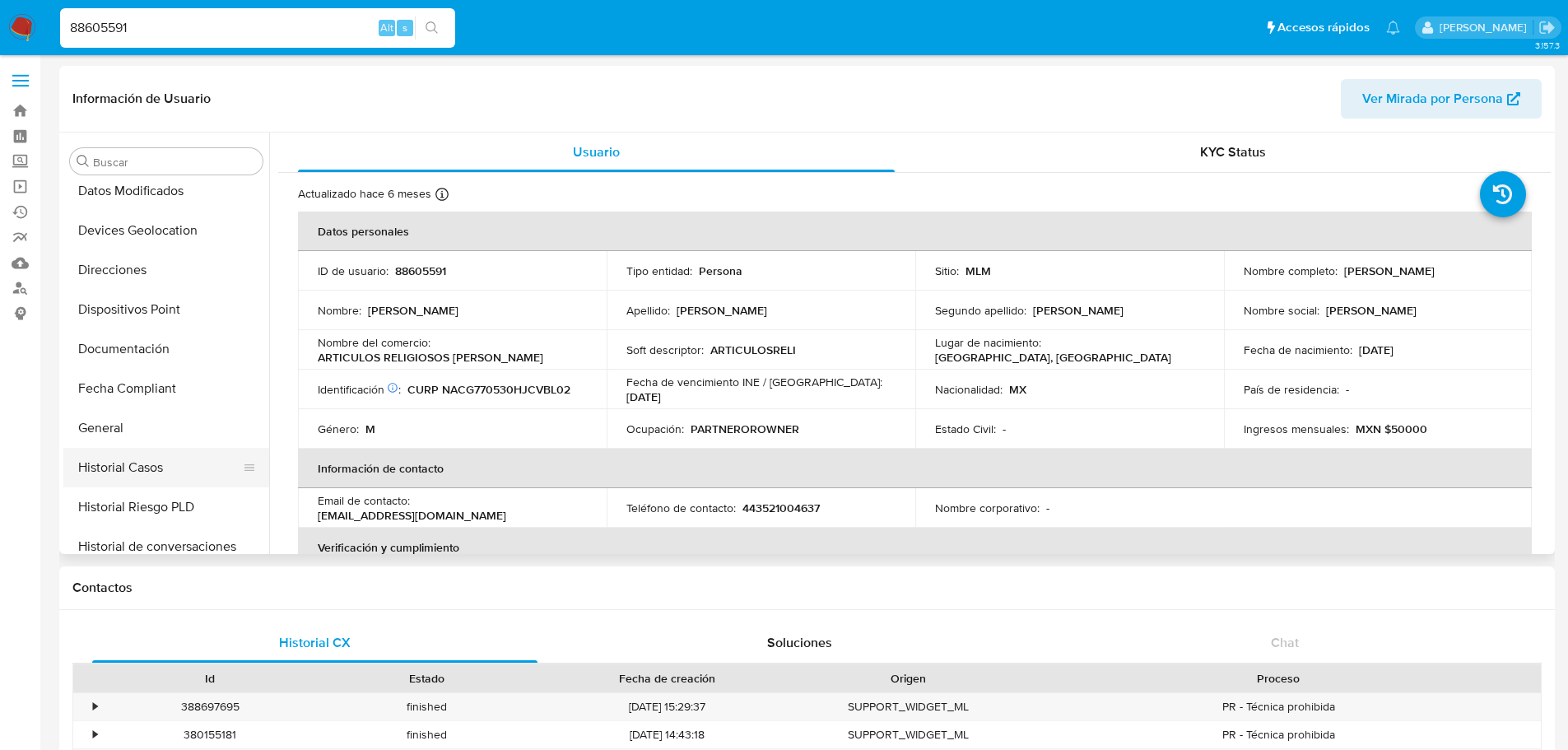
click at [168, 467] on button "Historial Casos" at bounding box center [159, 467] width 192 height 40
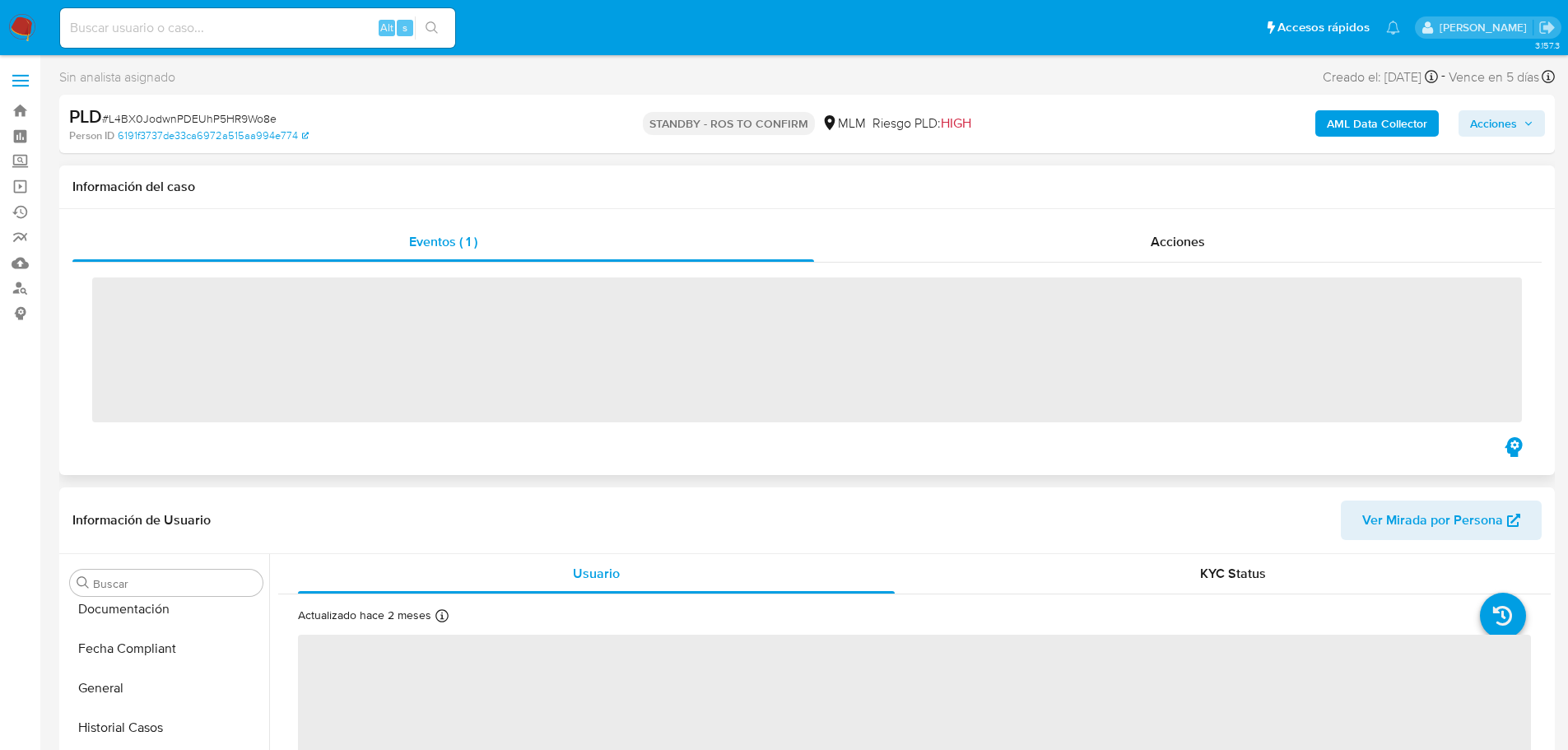
scroll to position [696, 0]
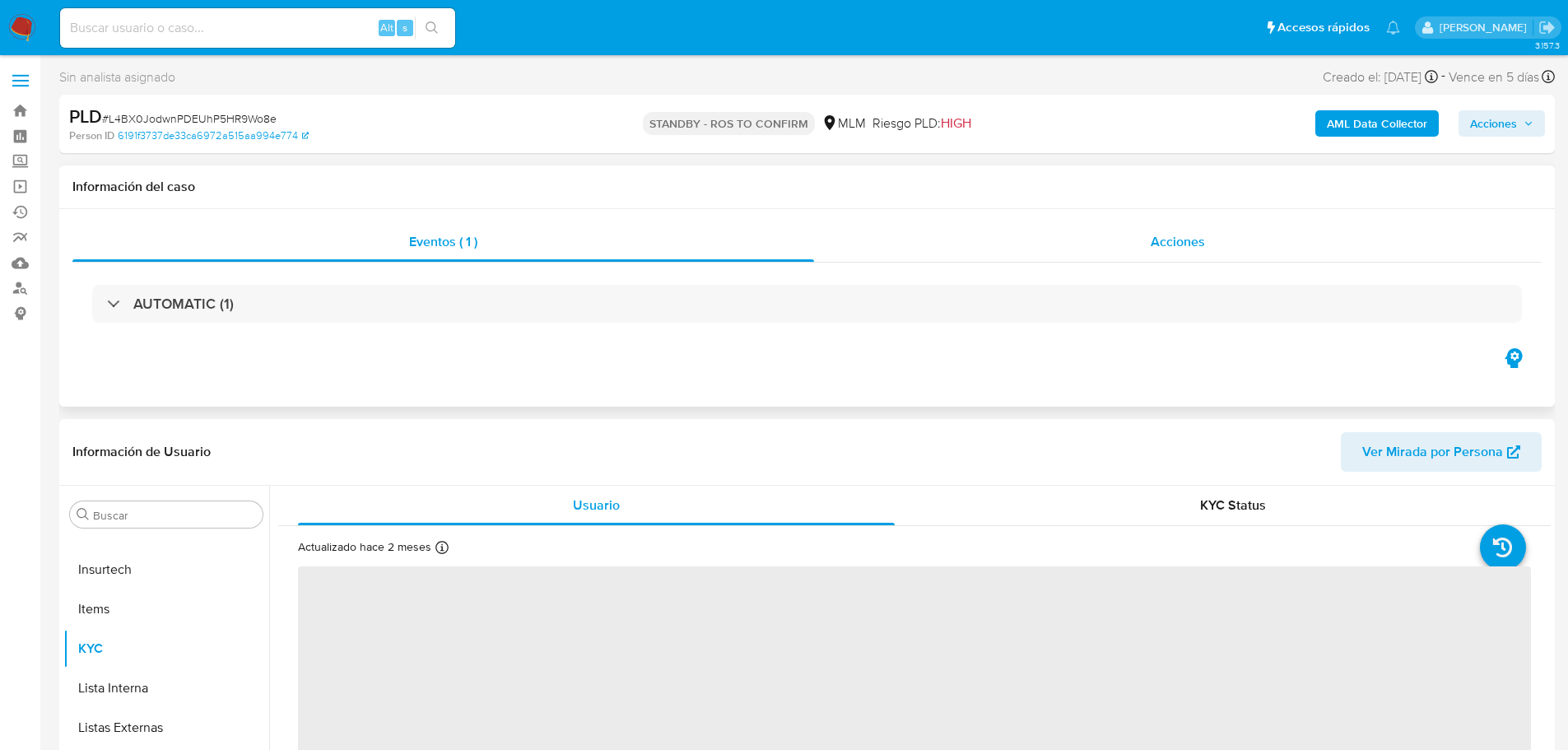
click at [1203, 232] on span "Acciones" at bounding box center [1177, 242] width 54 height 19
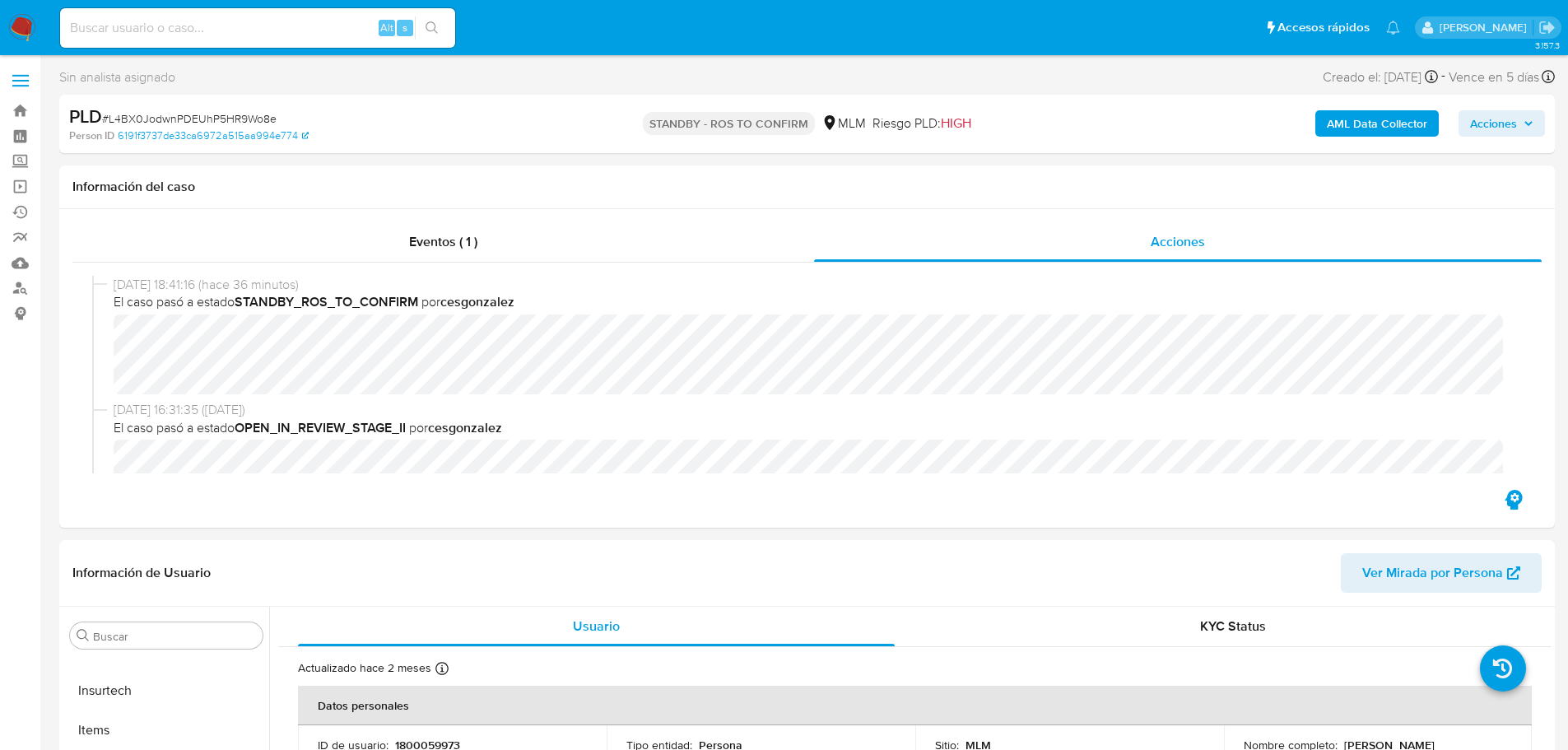
select select "10"
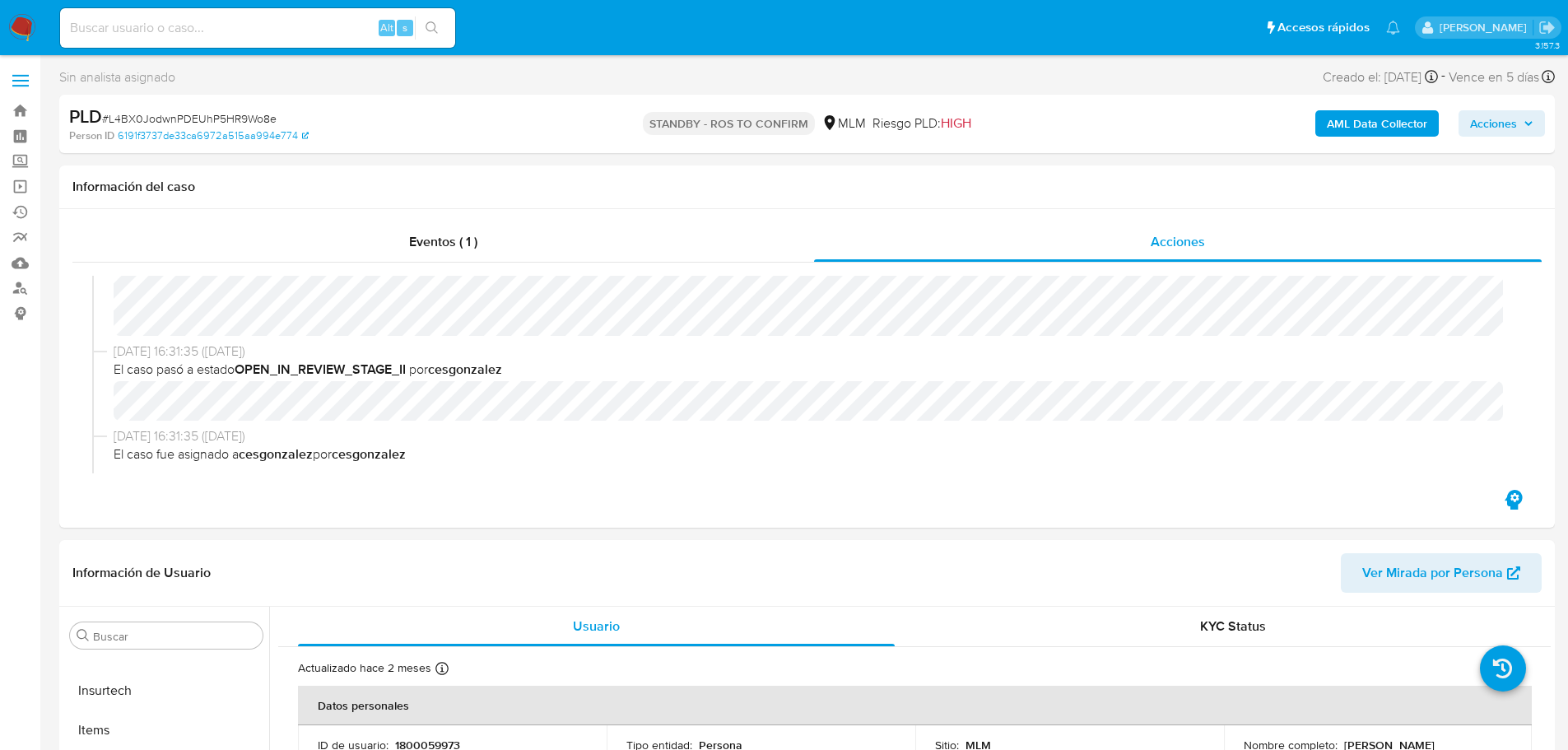
scroll to position [0, 0]
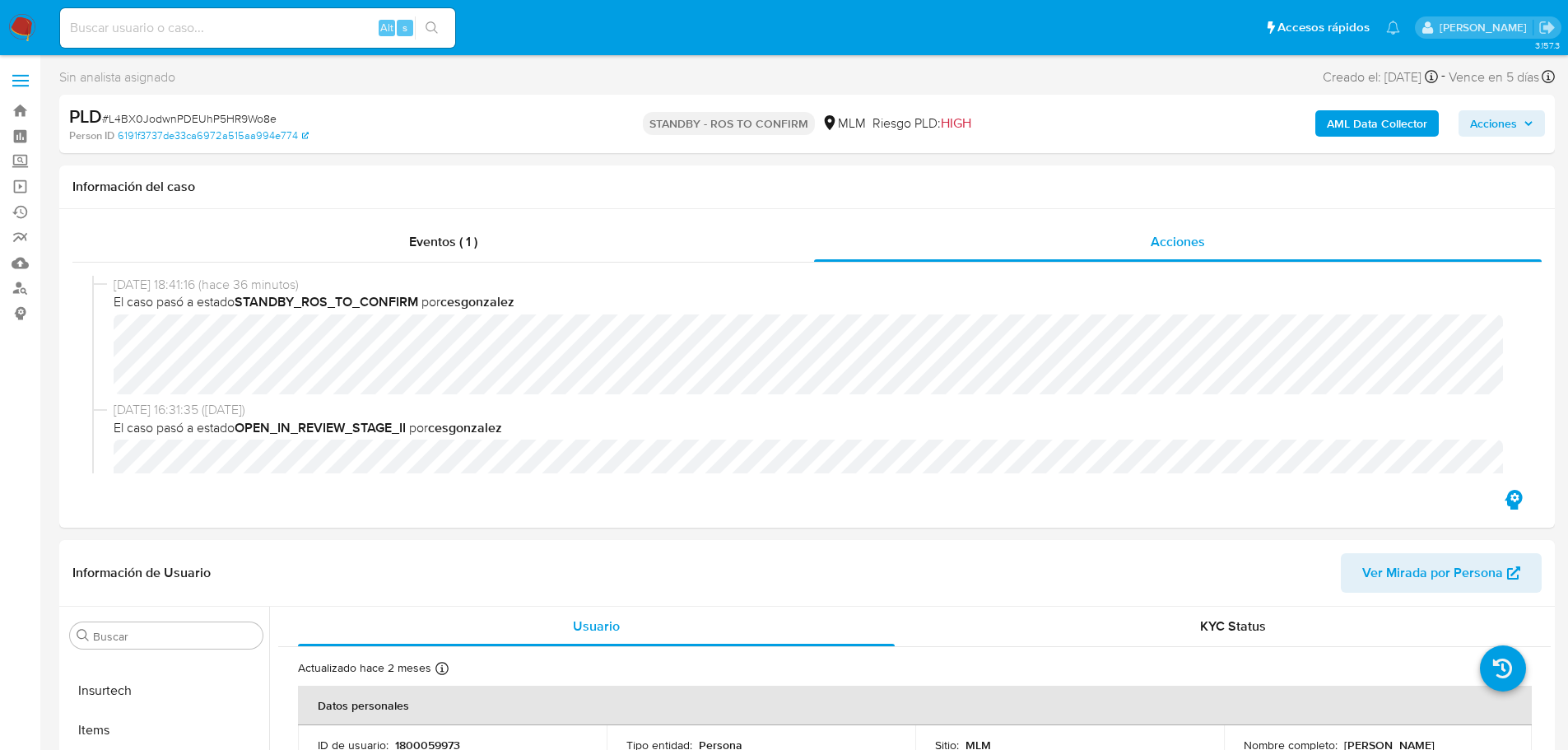
click at [503, 263] on div "[DATE] 18:41:16 (hace 36 minutos) El caso pasó a estado STANDBY_ROS_TO_CONFIRM …" at bounding box center [806, 375] width 1469 height 224
drag, startPoint x: 411, startPoint y: 241, endPoint x: 422, endPoint y: 243, distance: 11.2
click at [412, 240] on span "Eventos ( 1 )" at bounding box center [443, 242] width 69 height 19
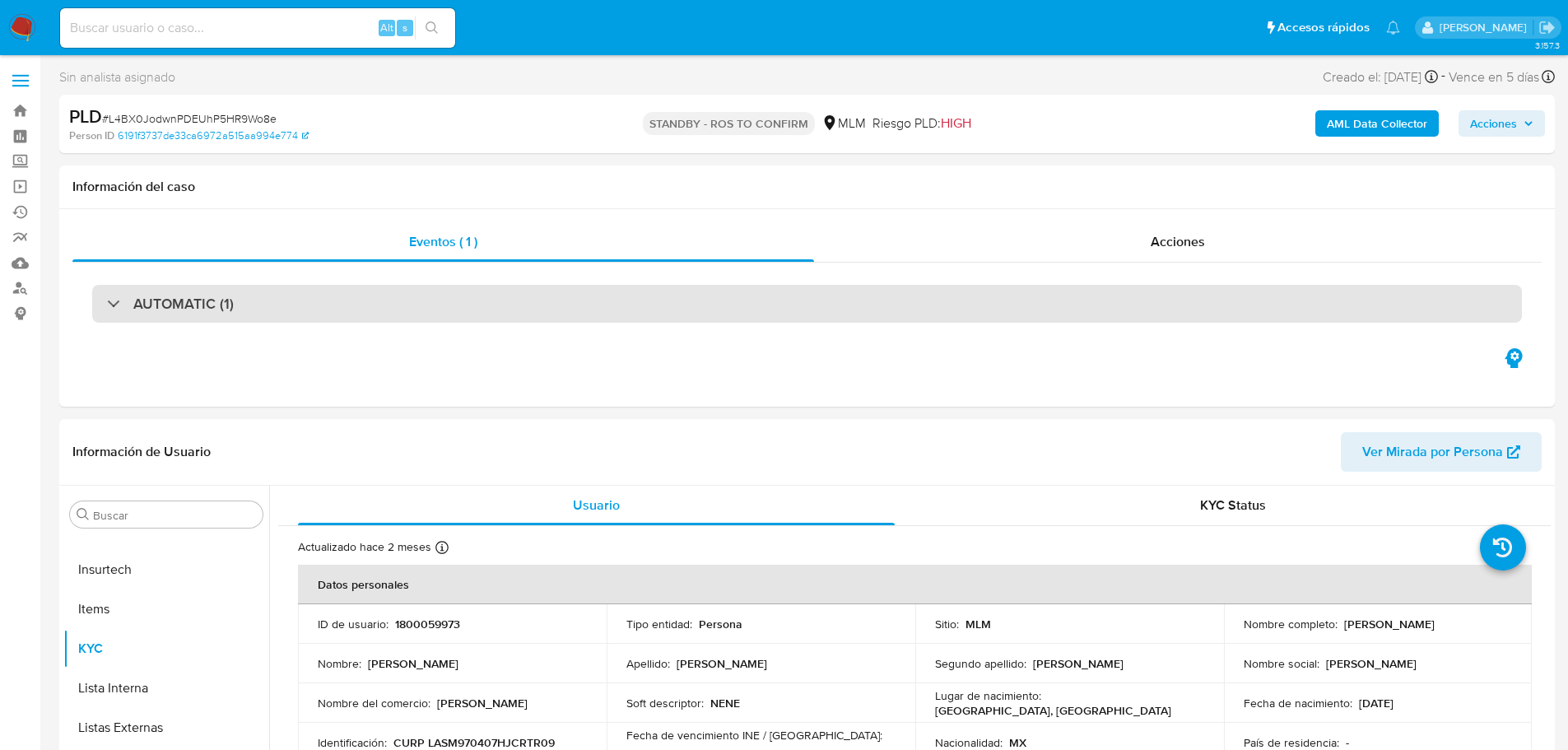
click at [159, 292] on div "AUTOMATIC (1)" at bounding box center [807, 303] width 1430 height 38
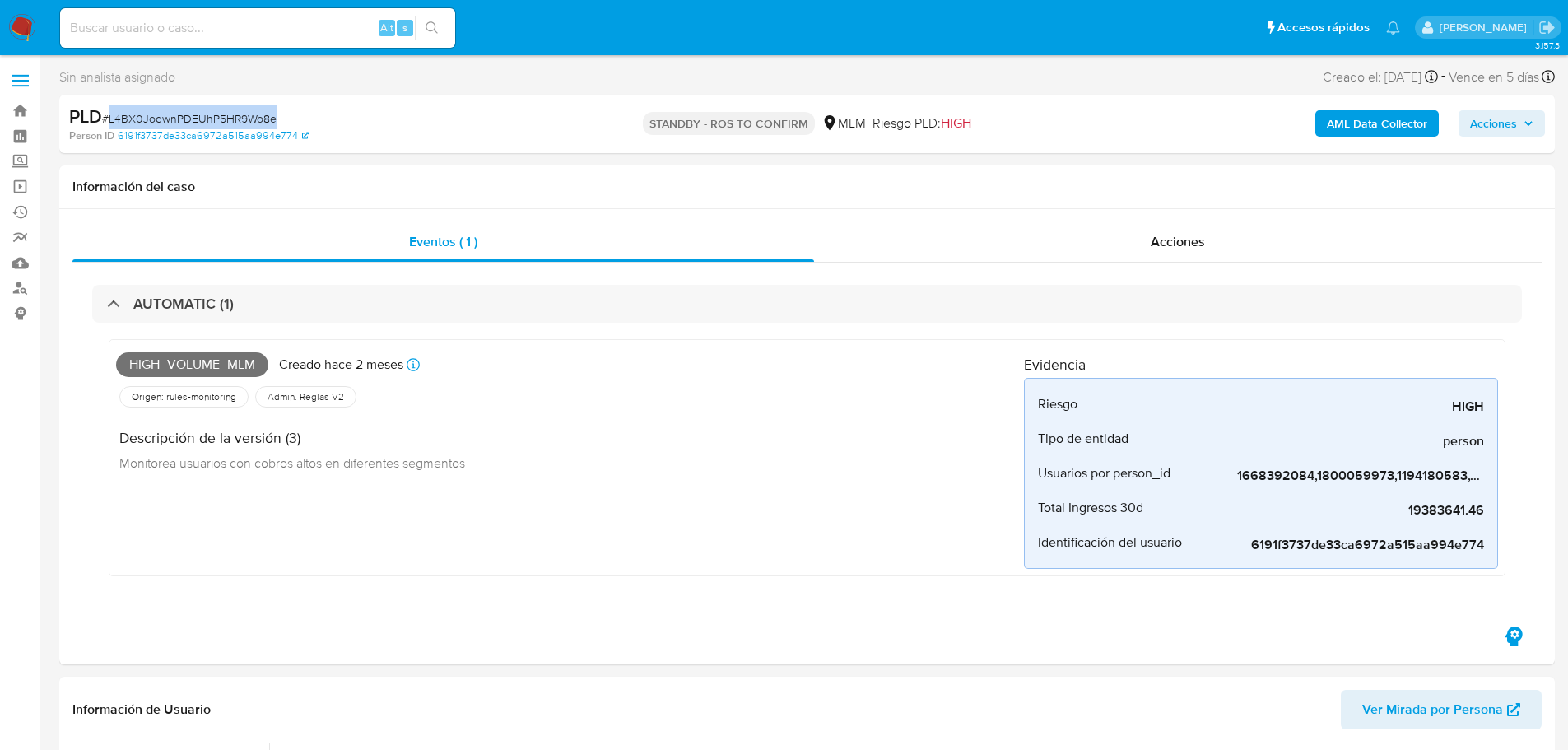
drag, startPoint x: 294, startPoint y: 118, endPoint x: 110, endPoint y: 122, distance: 184.0
click at [110, 122] on div "PLD # L4BX0JodwnPDEUhP5HR9Wo8e" at bounding box center [312, 116] width 486 height 25
copy span "L4BX0JodwnPDEUhP5HR9Wo8e"
click at [1165, 214] on div "Eventos ( 1 ) Acciones AUTOMATIC (1) High_volume_mlm Creado hace 2 meses Creado…" at bounding box center [807, 436] width 1495 height 455
click at [1154, 232] on span "Acciones" at bounding box center [1177, 242] width 54 height 19
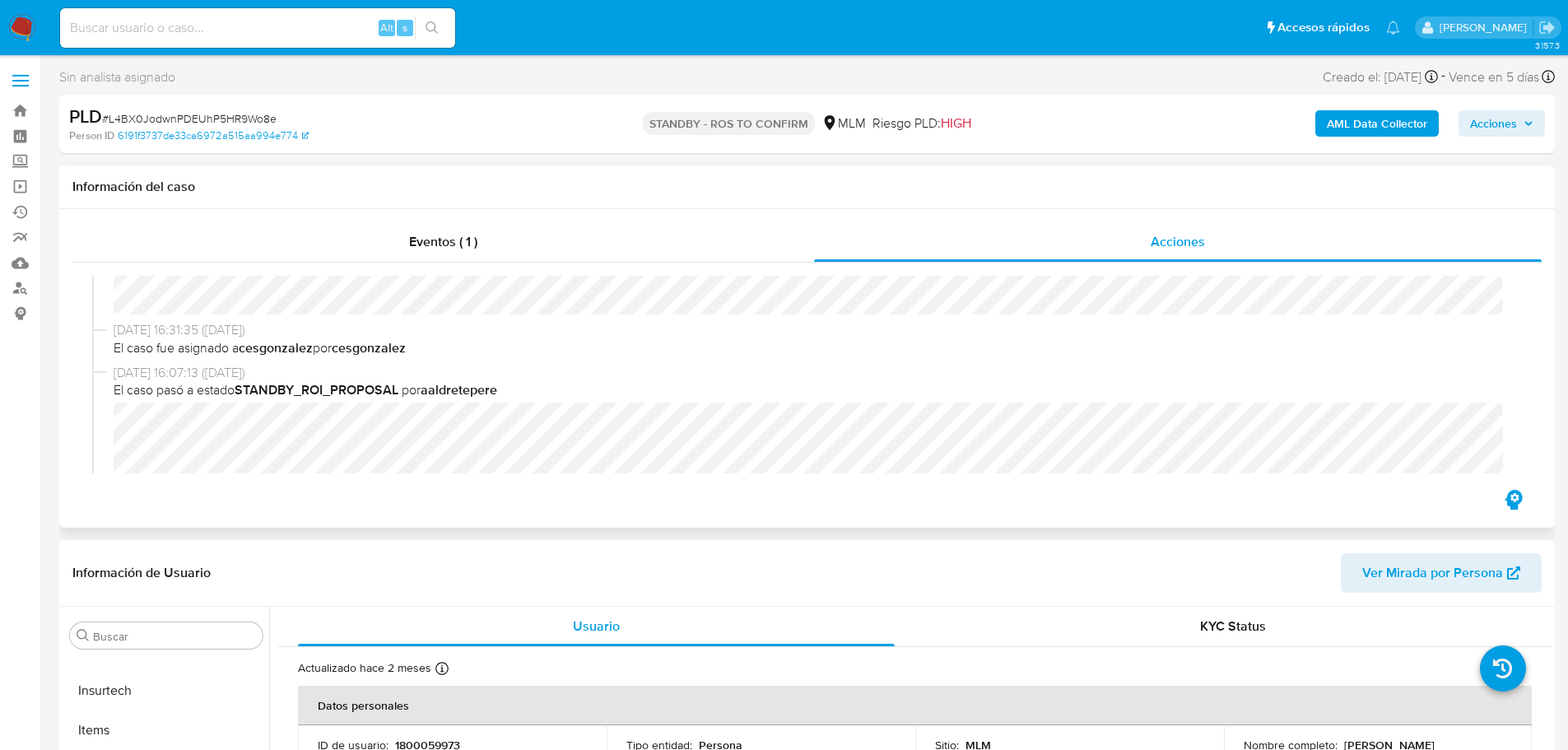
scroll to position [247, 0]
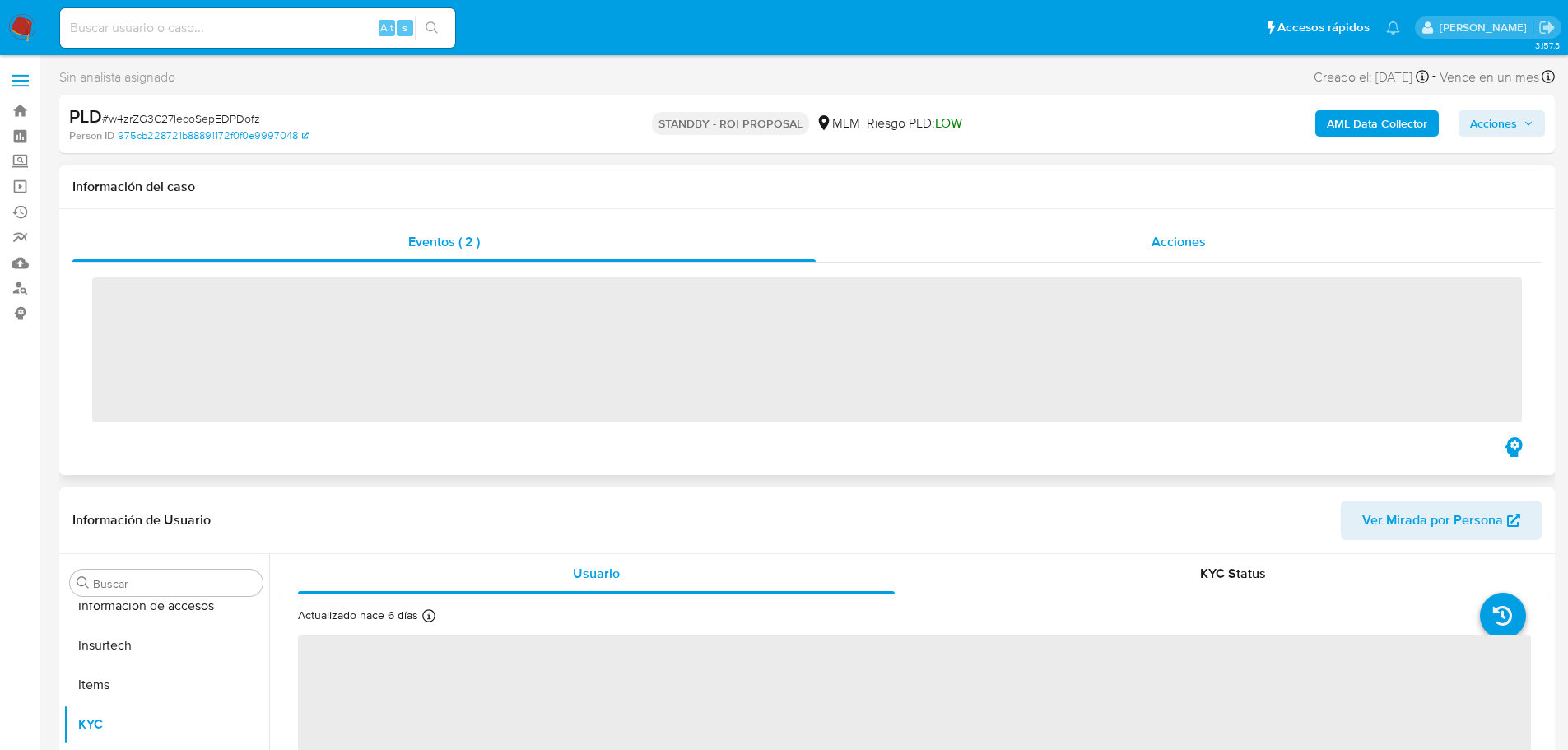
scroll to position [696, 0]
click at [1143, 240] on div "Acciones" at bounding box center [1178, 242] width 726 height 40
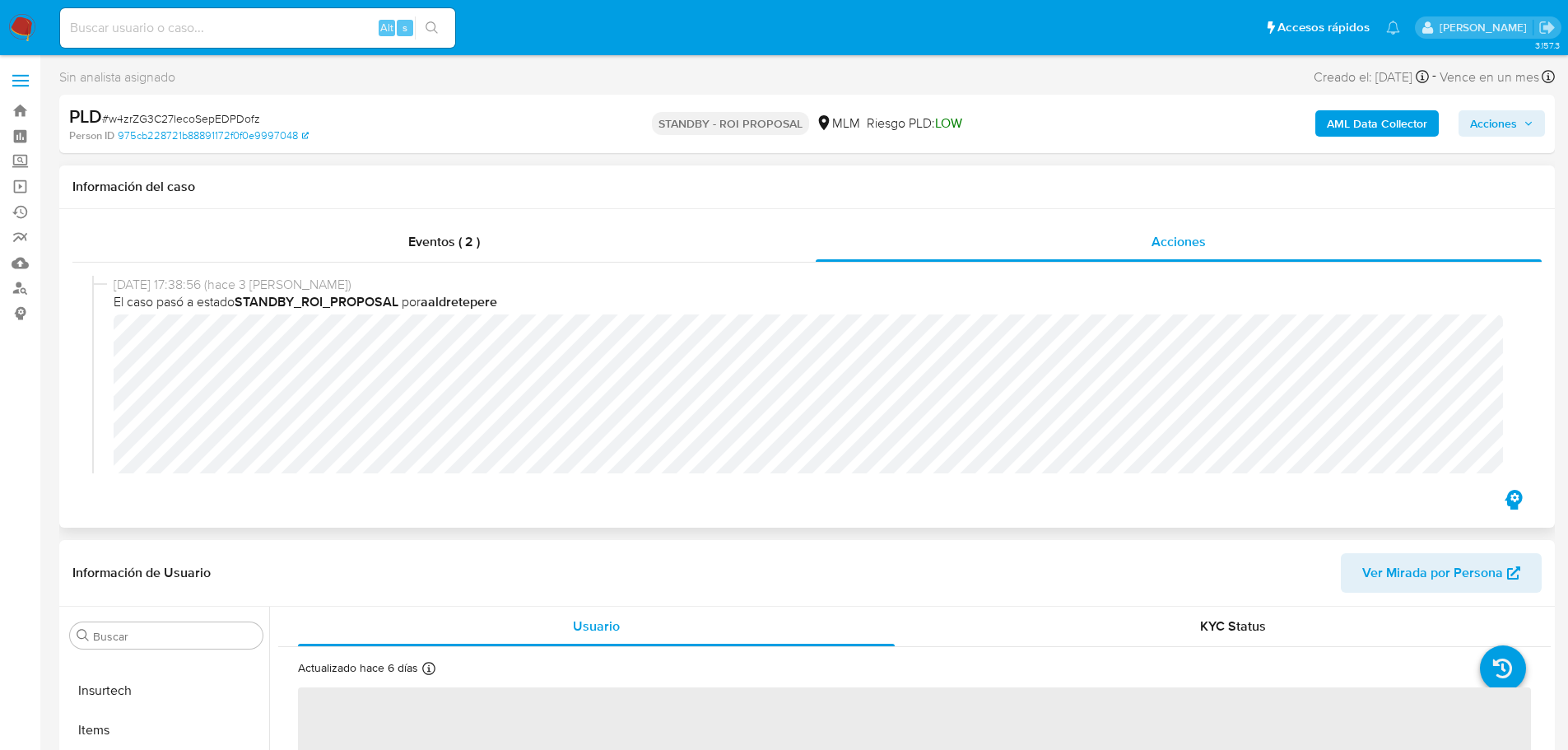
scroll to position [369, 0]
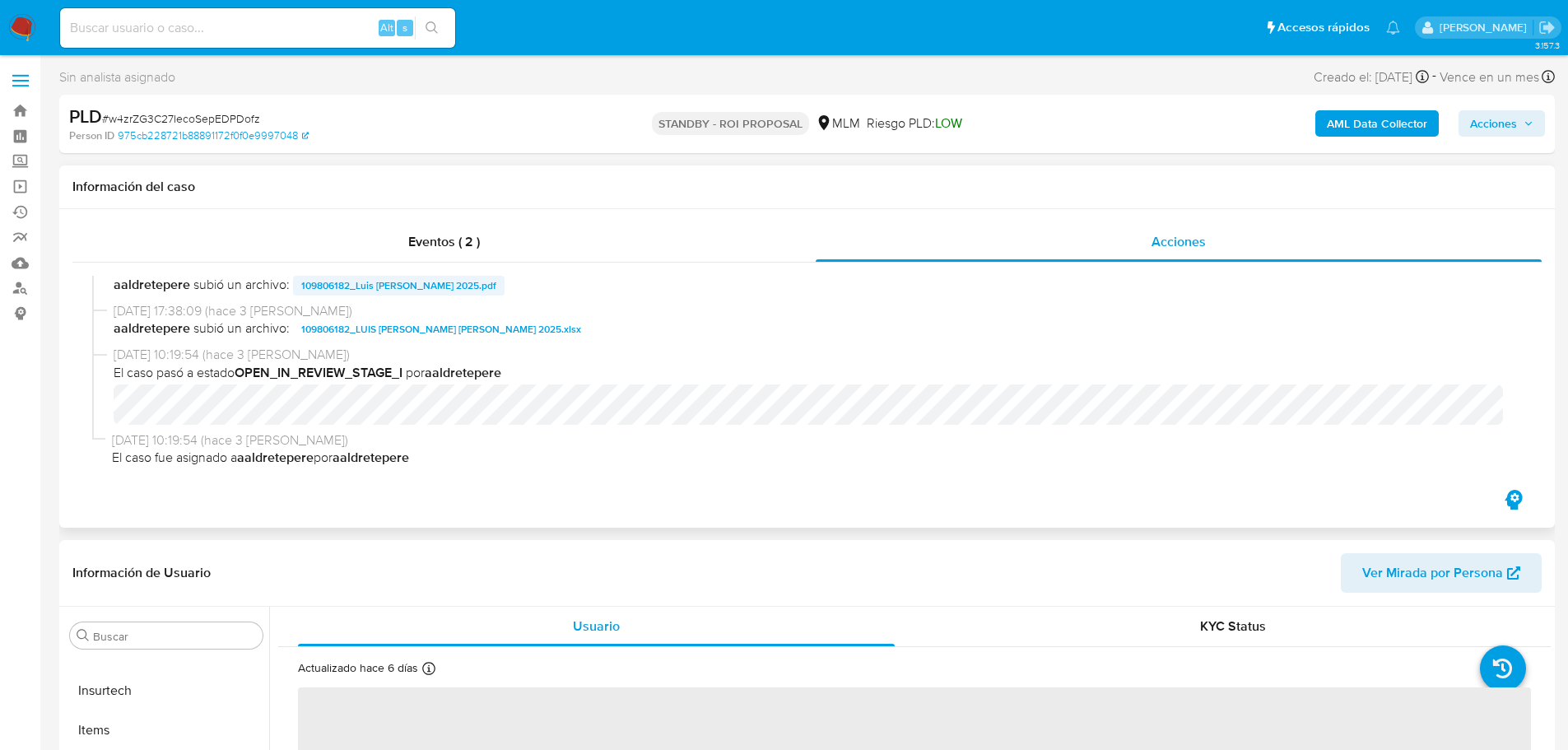
select select "10"
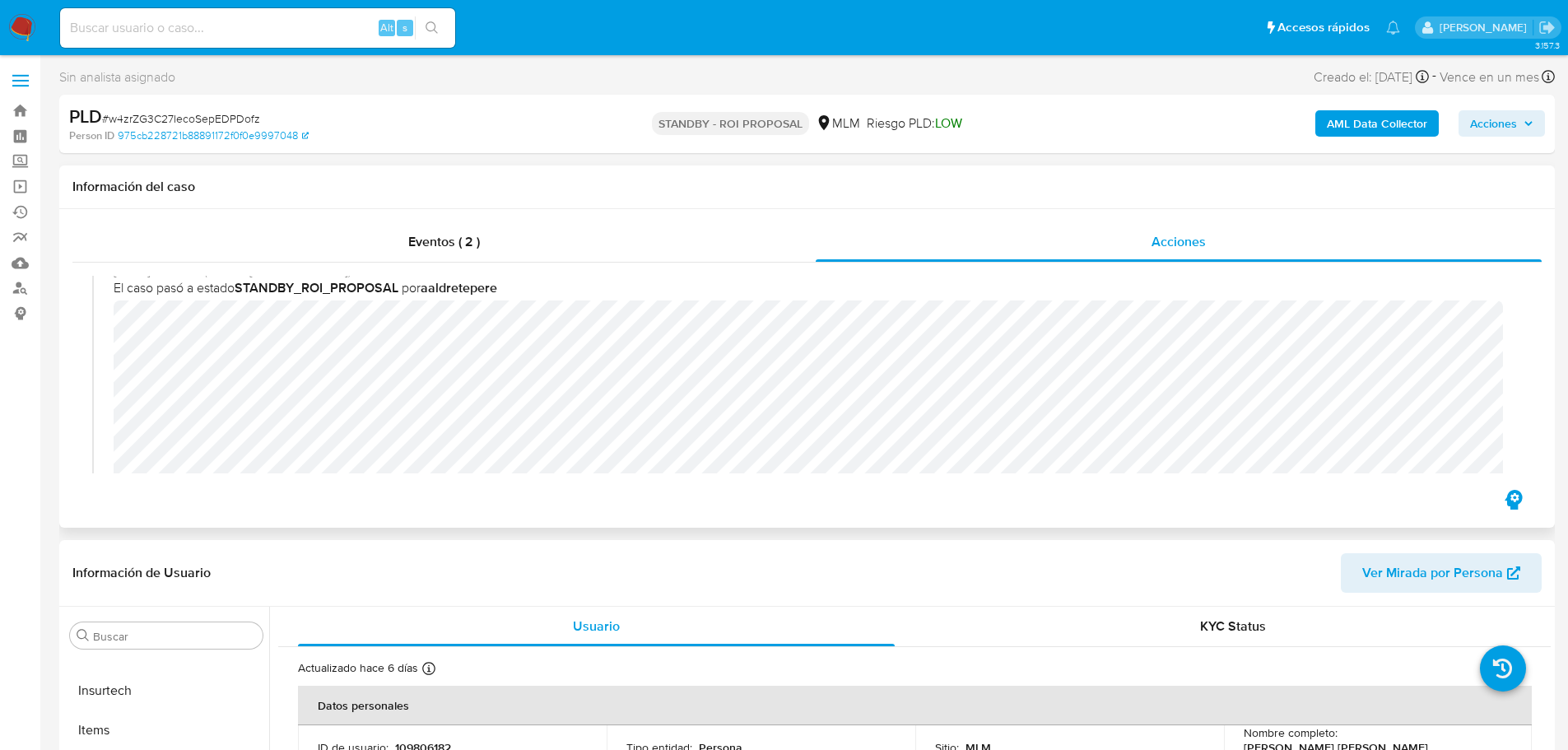
scroll to position [0, 0]
drag, startPoint x: 455, startPoint y: 231, endPoint x: 464, endPoint y: 235, distance: 9.8
click at [458, 231] on div "Eventos ( 2 )" at bounding box center [443, 242] width 743 height 40
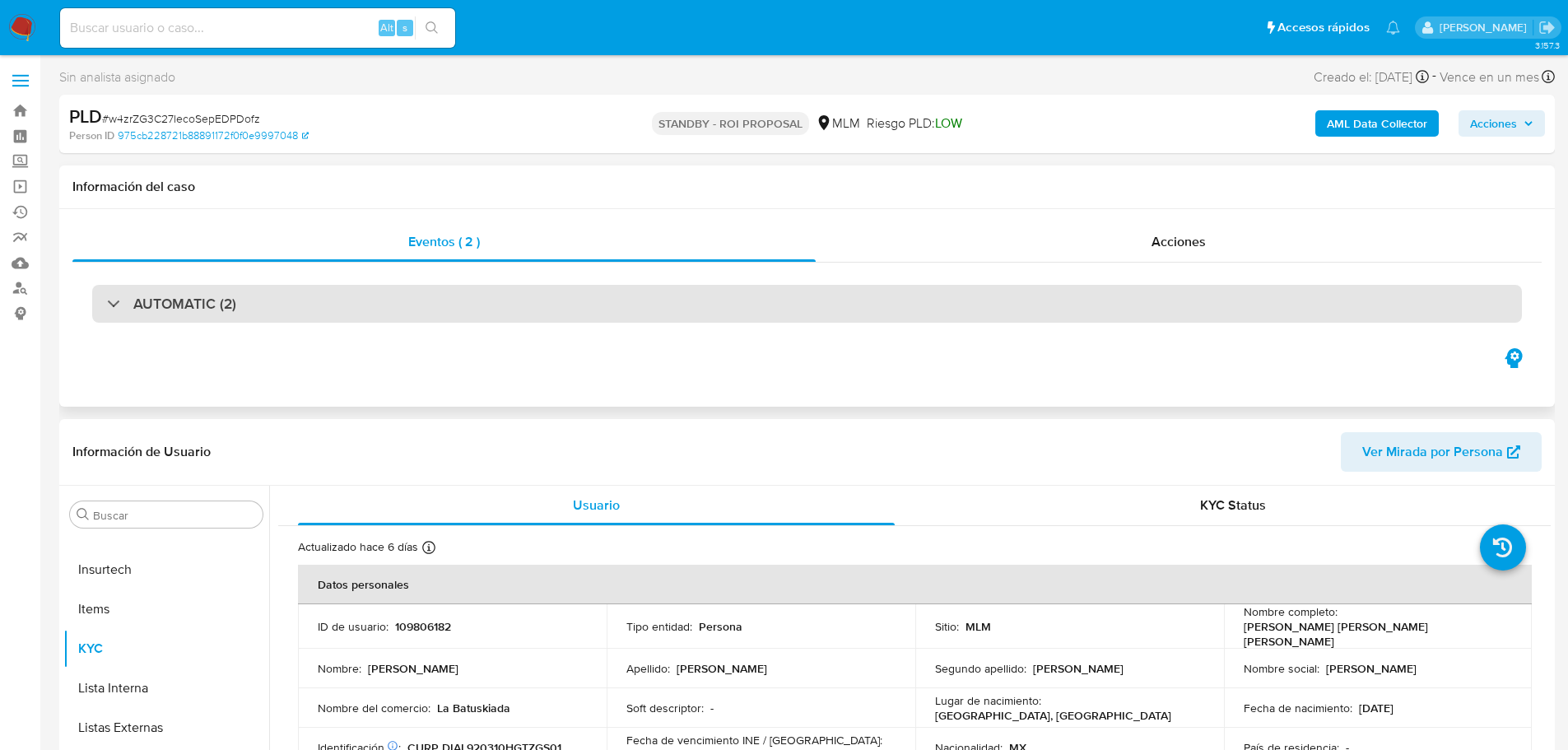
drag, startPoint x: 197, startPoint y: 314, endPoint x: 210, endPoint y: 320, distance: 14.3
click at [197, 313] on h3 "AUTOMATIC (2)" at bounding box center [184, 303] width 103 height 18
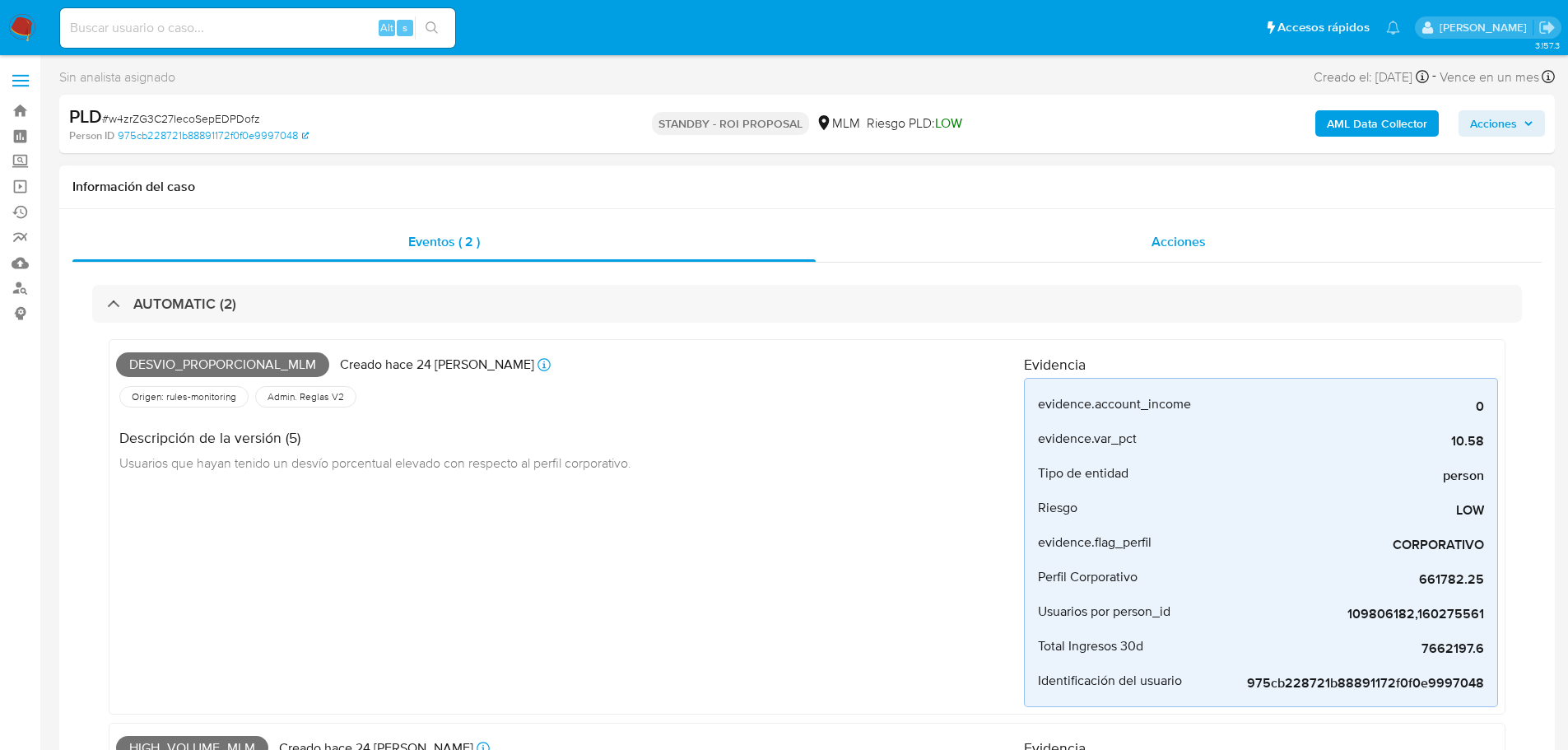
click at [1072, 242] on div "Acciones" at bounding box center [1178, 242] width 726 height 40
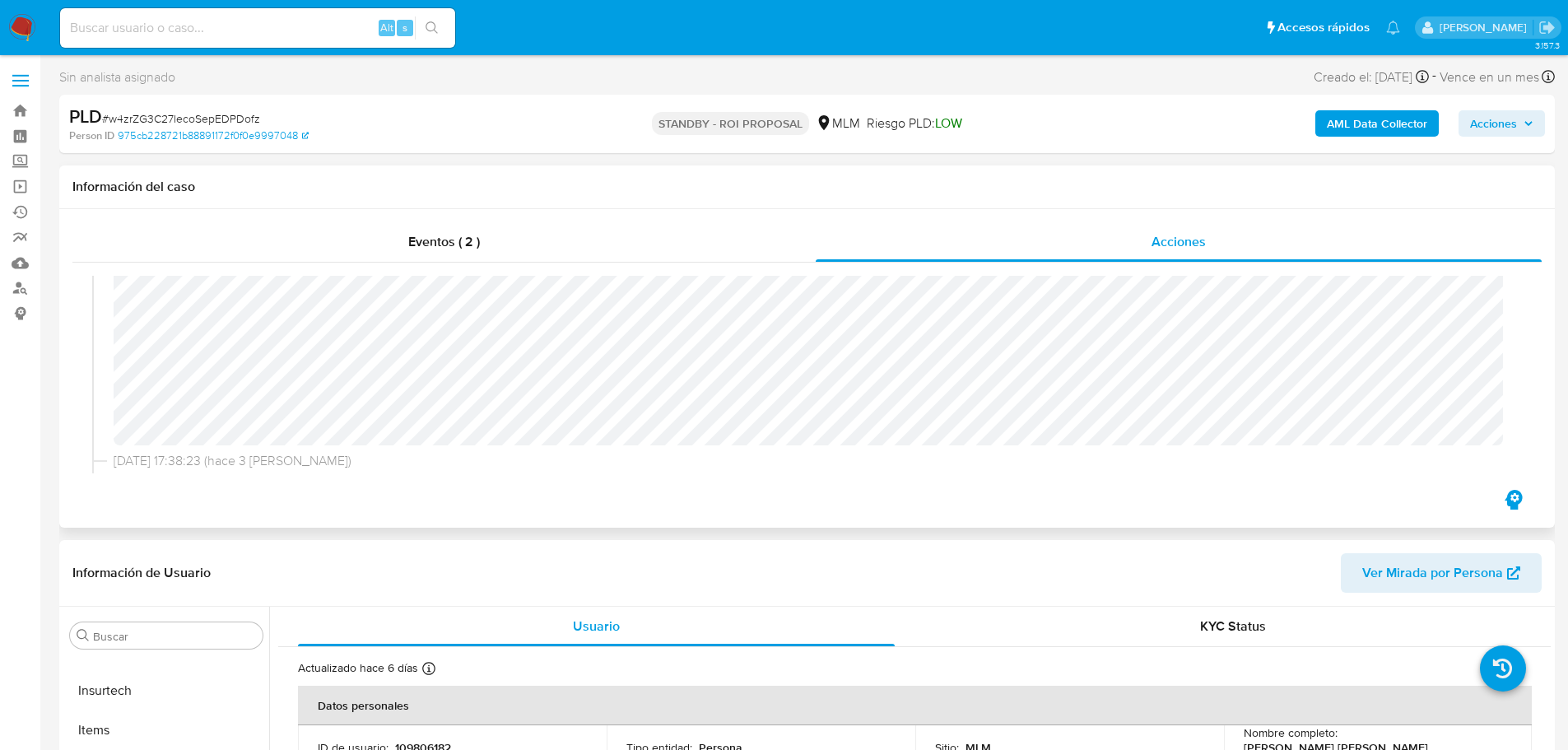
scroll to position [82, 0]
drag, startPoint x: 290, startPoint y: 117, endPoint x: 108, endPoint y: 118, distance: 182.0
click at [108, 118] on div "PLD # w4zrZG3C27IecoSepEDPDofz" at bounding box center [312, 116] width 486 height 25
copy span "w4zrZG3C27IecoSepEDPDofz"
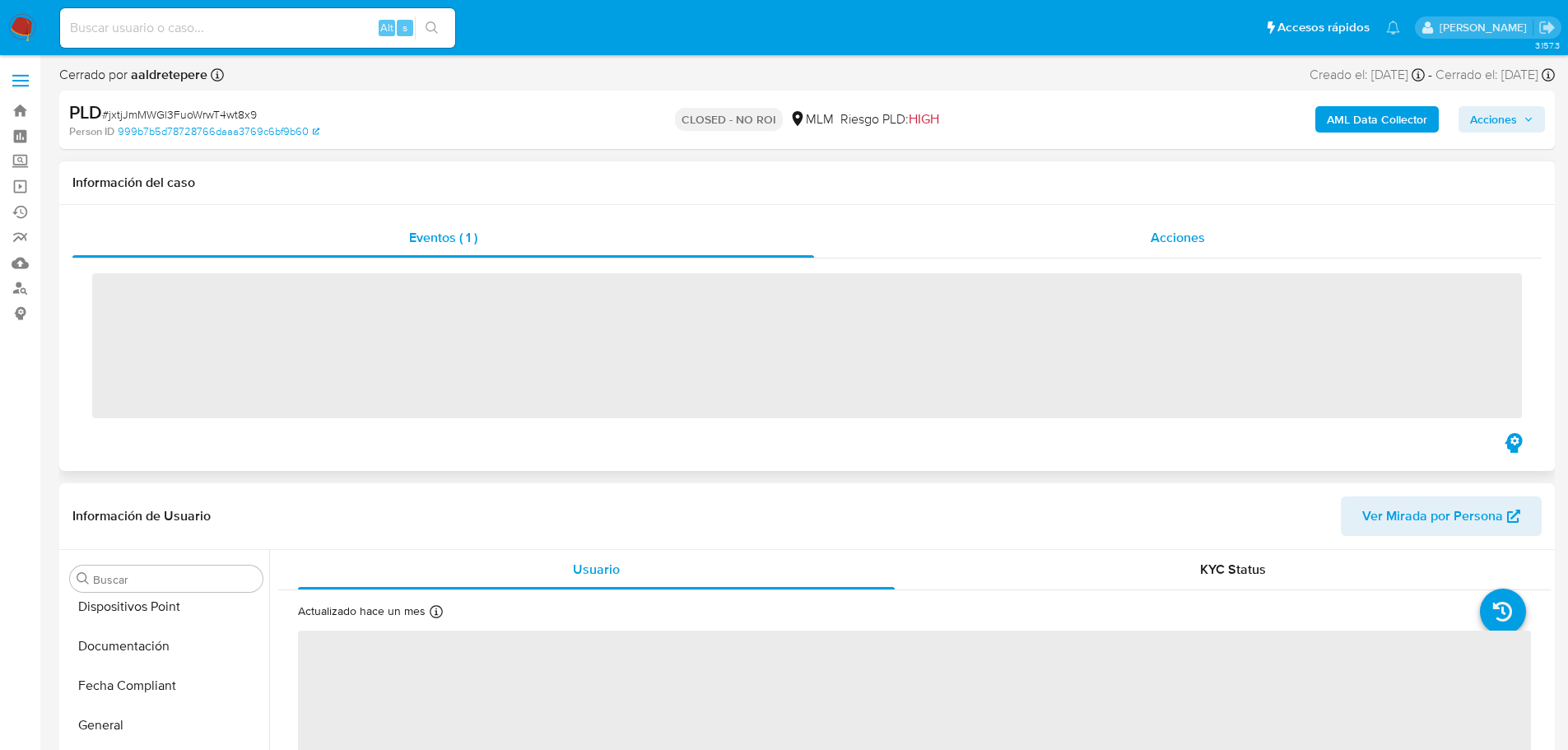
scroll to position [696, 0]
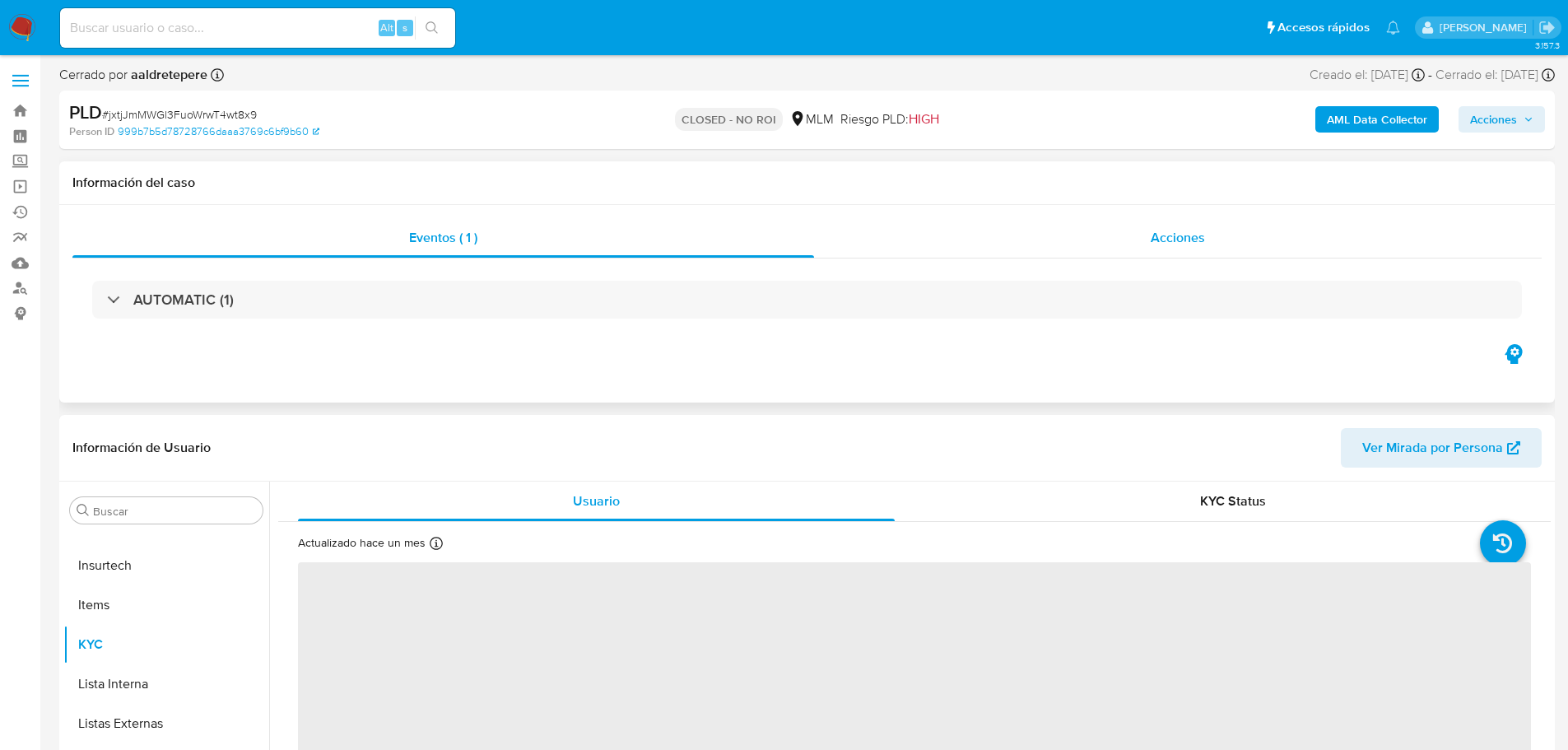
click at [1152, 219] on div "Acciones" at bounding box center [1177, 237] width 727 height 40
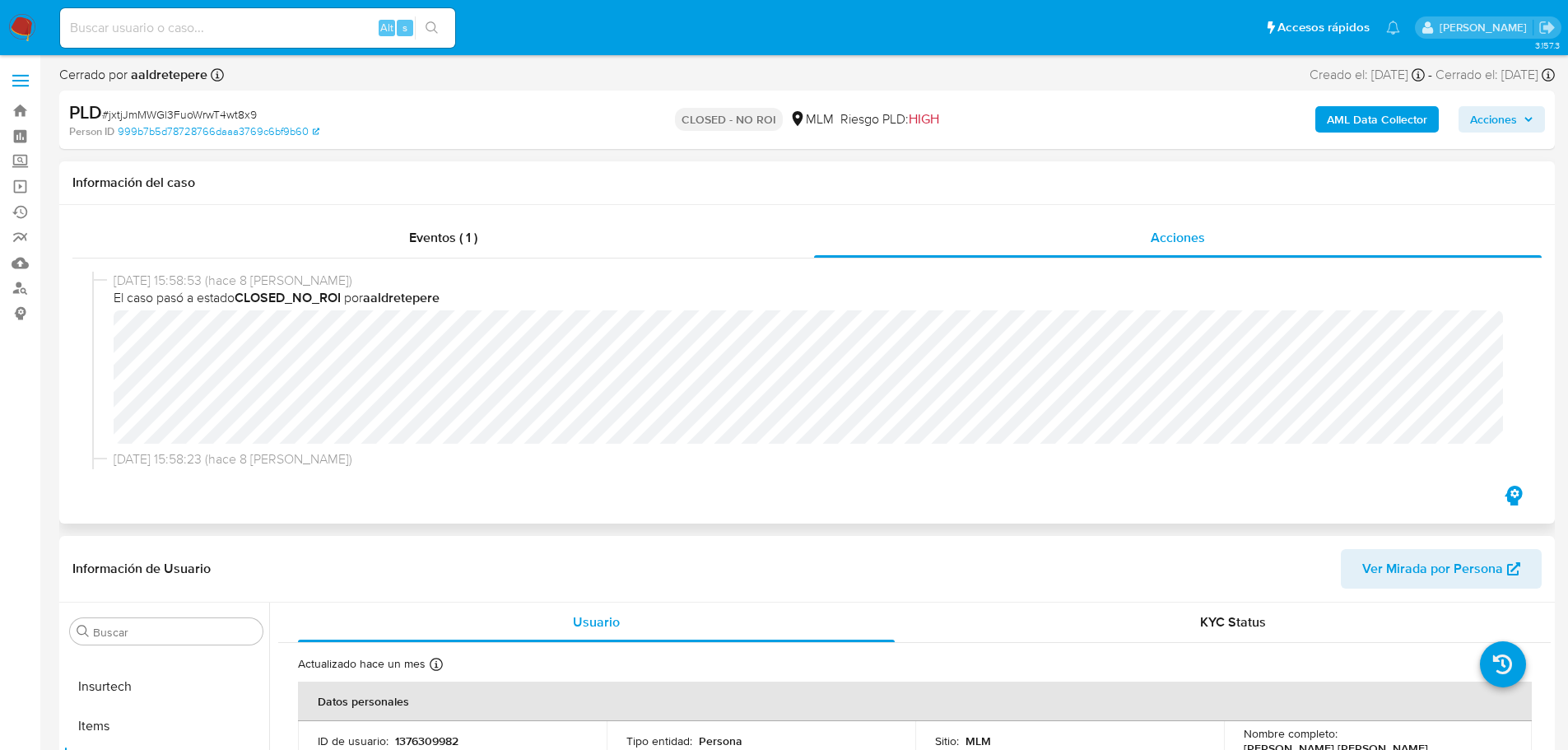
select select "10"
click at [151, 677] on button "Archivos adjuntos" at bounding box center [159, 673] width 192 height 40
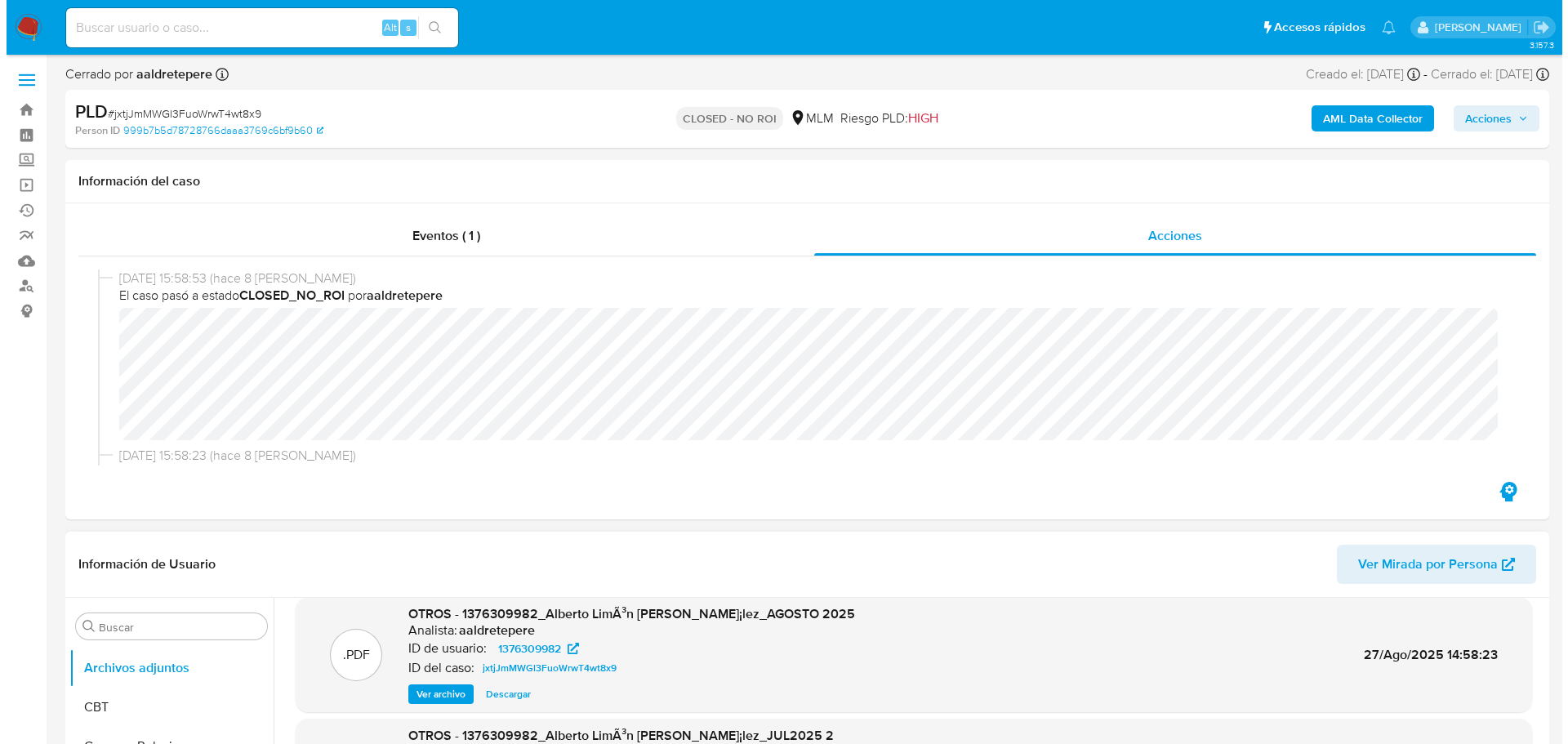
scroll to position [0, 0]
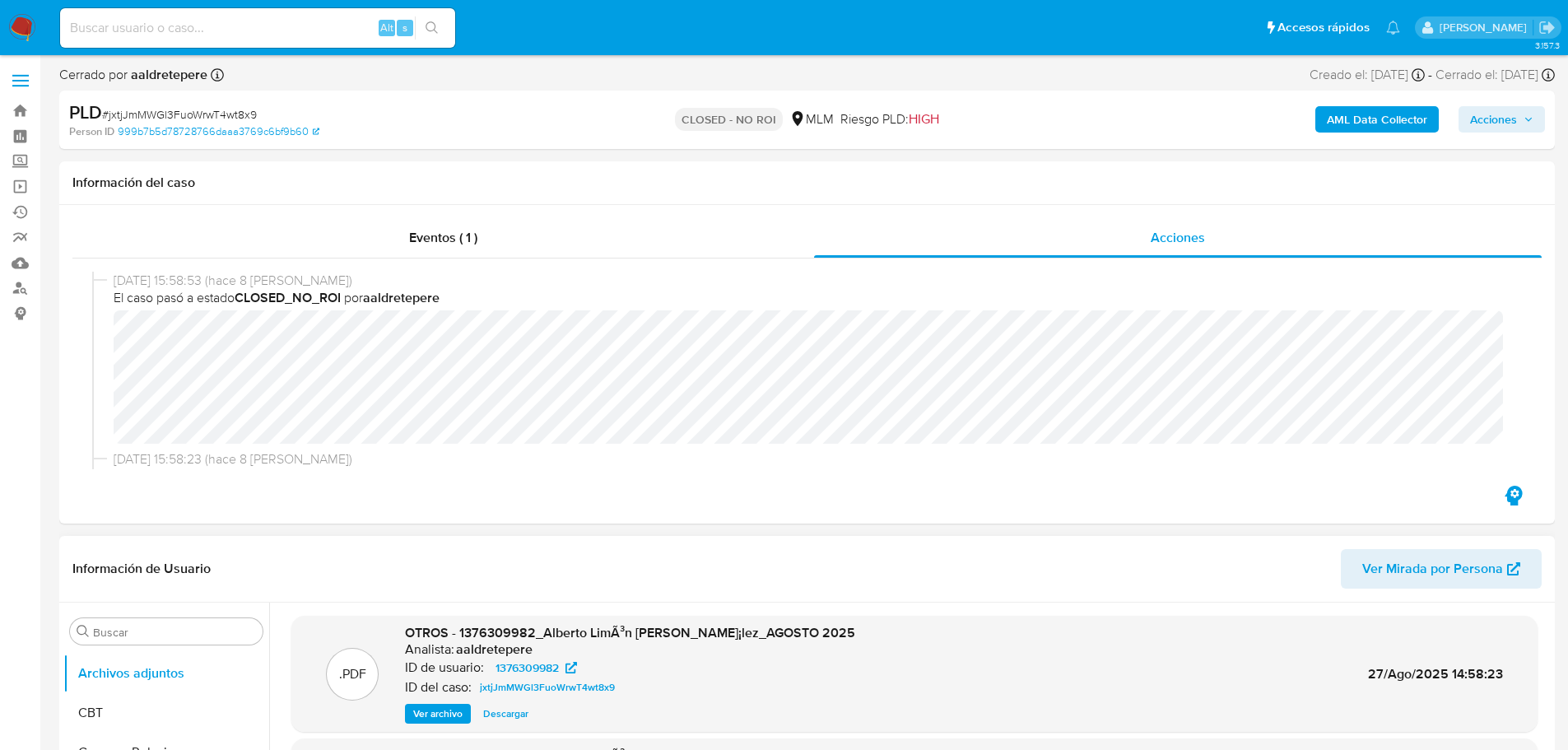
click at [438, 715] on span "Ver archivo" at bounding box center [437, 713] width 49 height 16
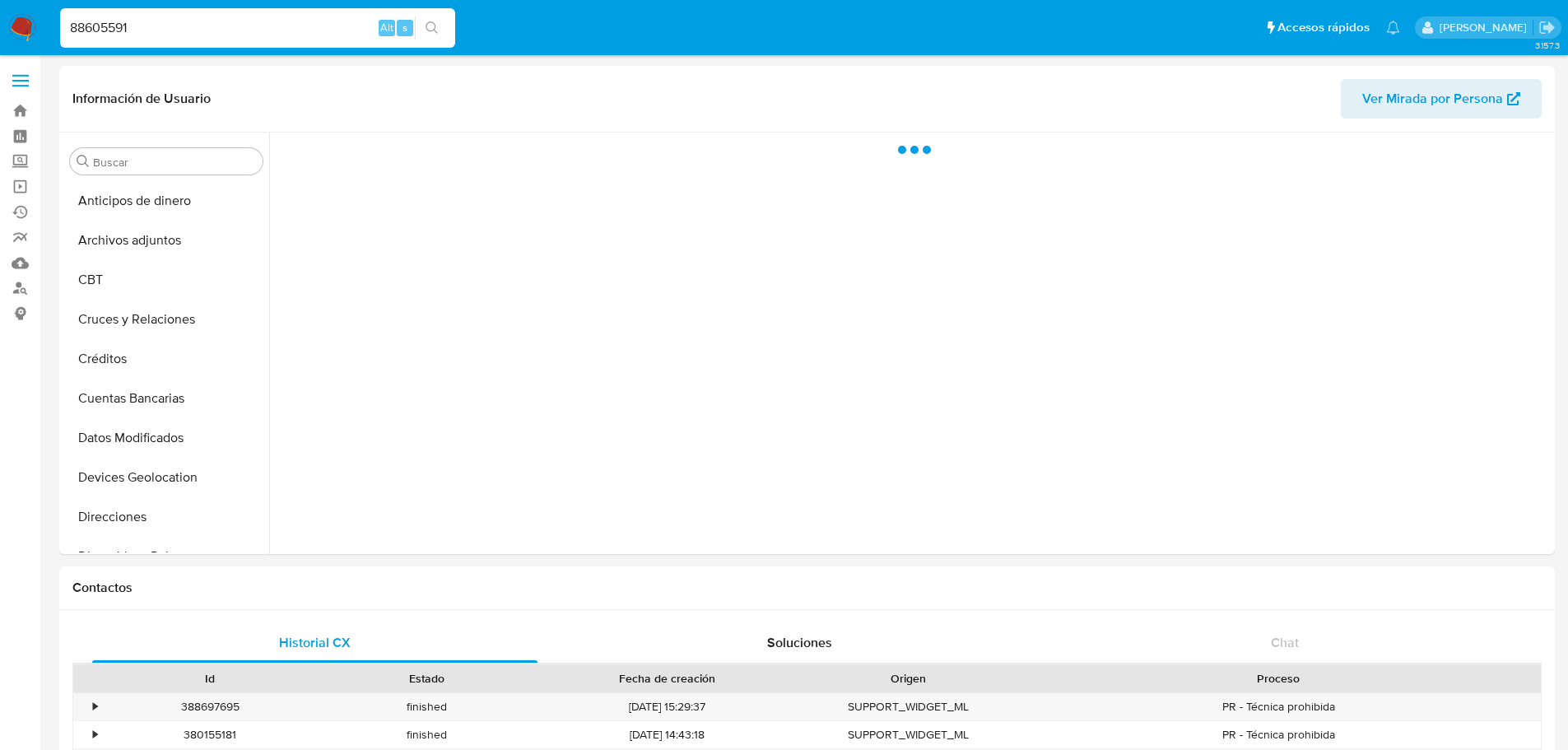
select select "10"
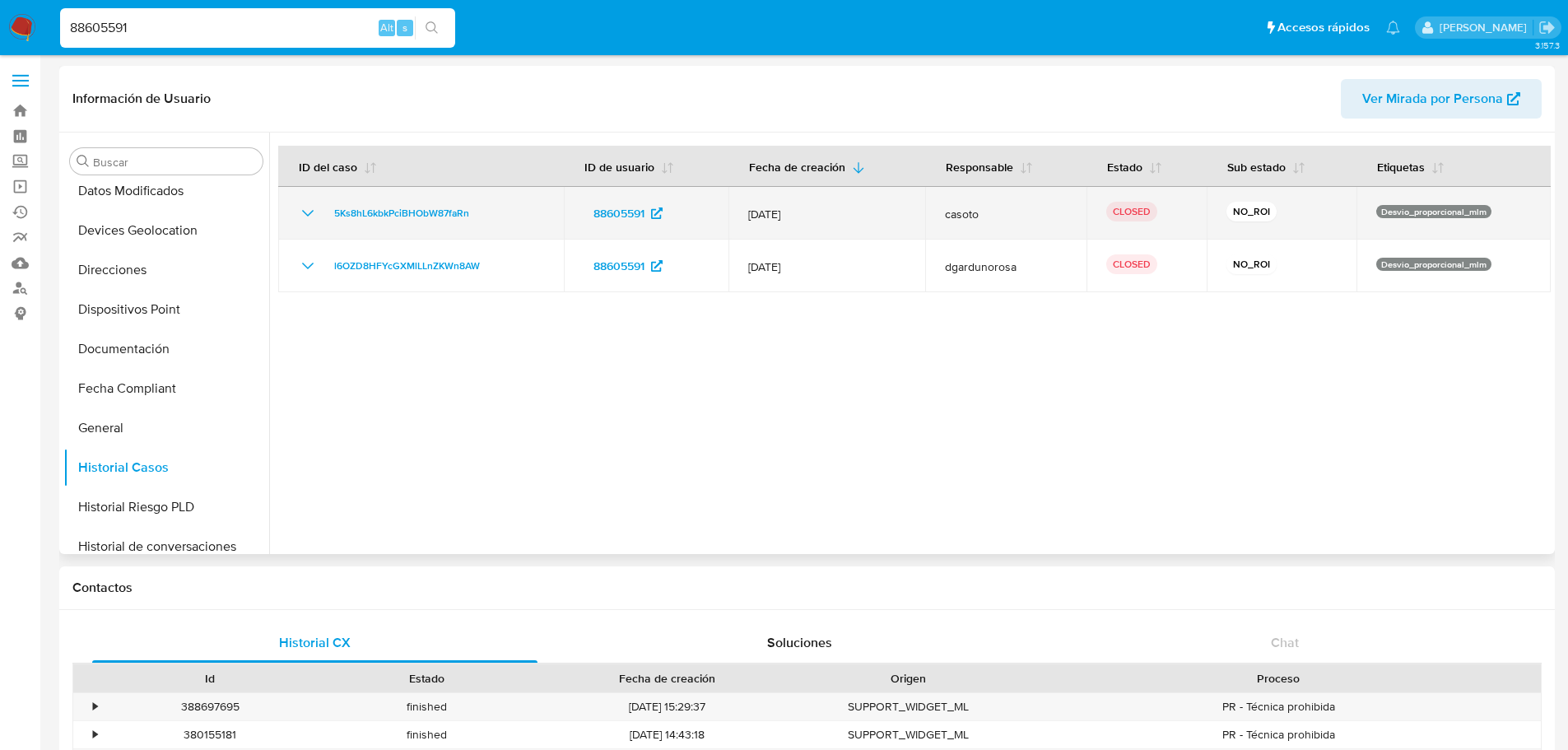
drag, startPoint x: 492, startPoint y: 217, endPoint x: 318, endPoint y: 217, distance: 174.0
click at [318, 217] on div "5Ks8hL6kbkPciBHObW87faRn" at bounding box center [421, 213] width 246 height 19
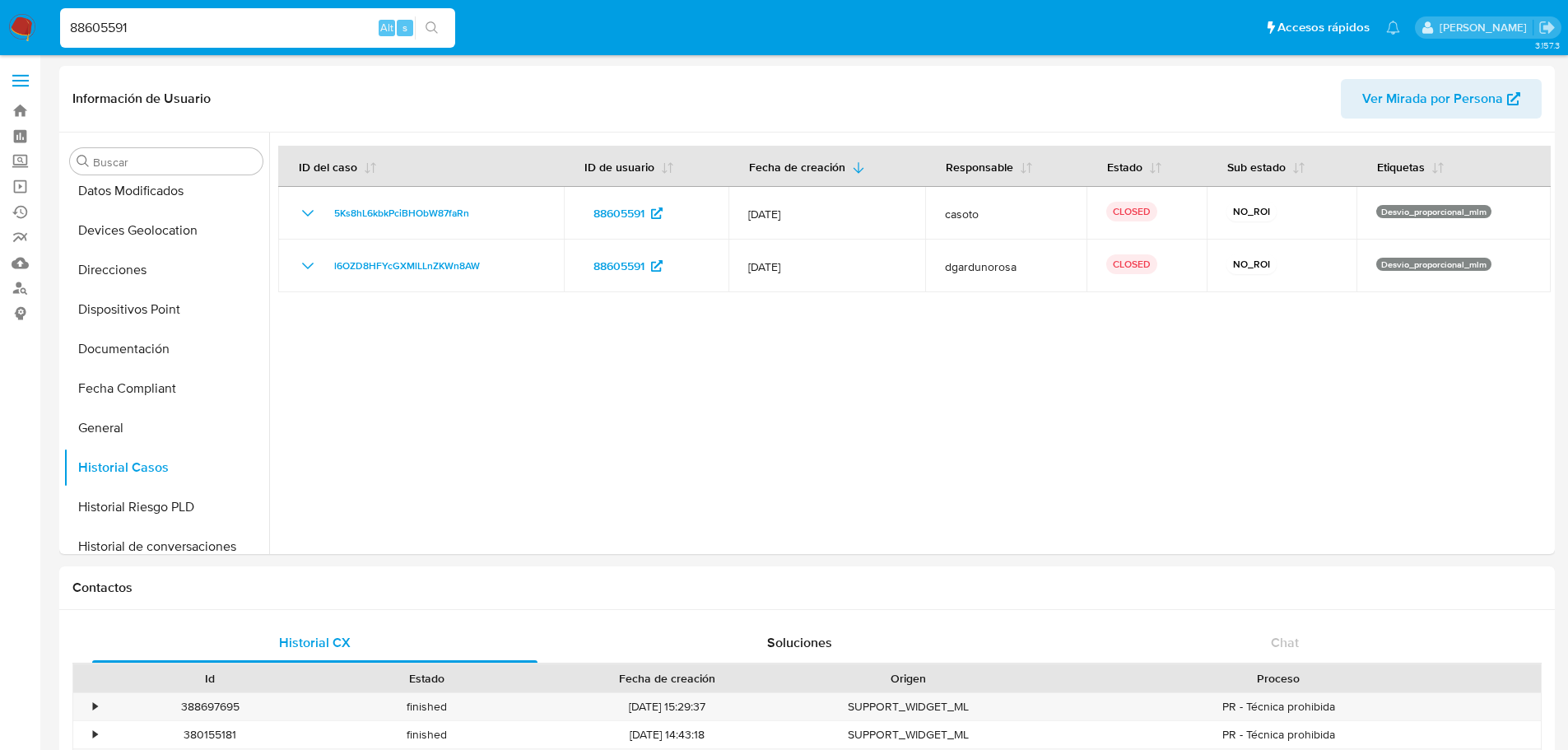
click at [173, 25] on input "88605591" at bounding box center [258, 27] width 395 height 21
paste input "156267432"
type input "156267432"
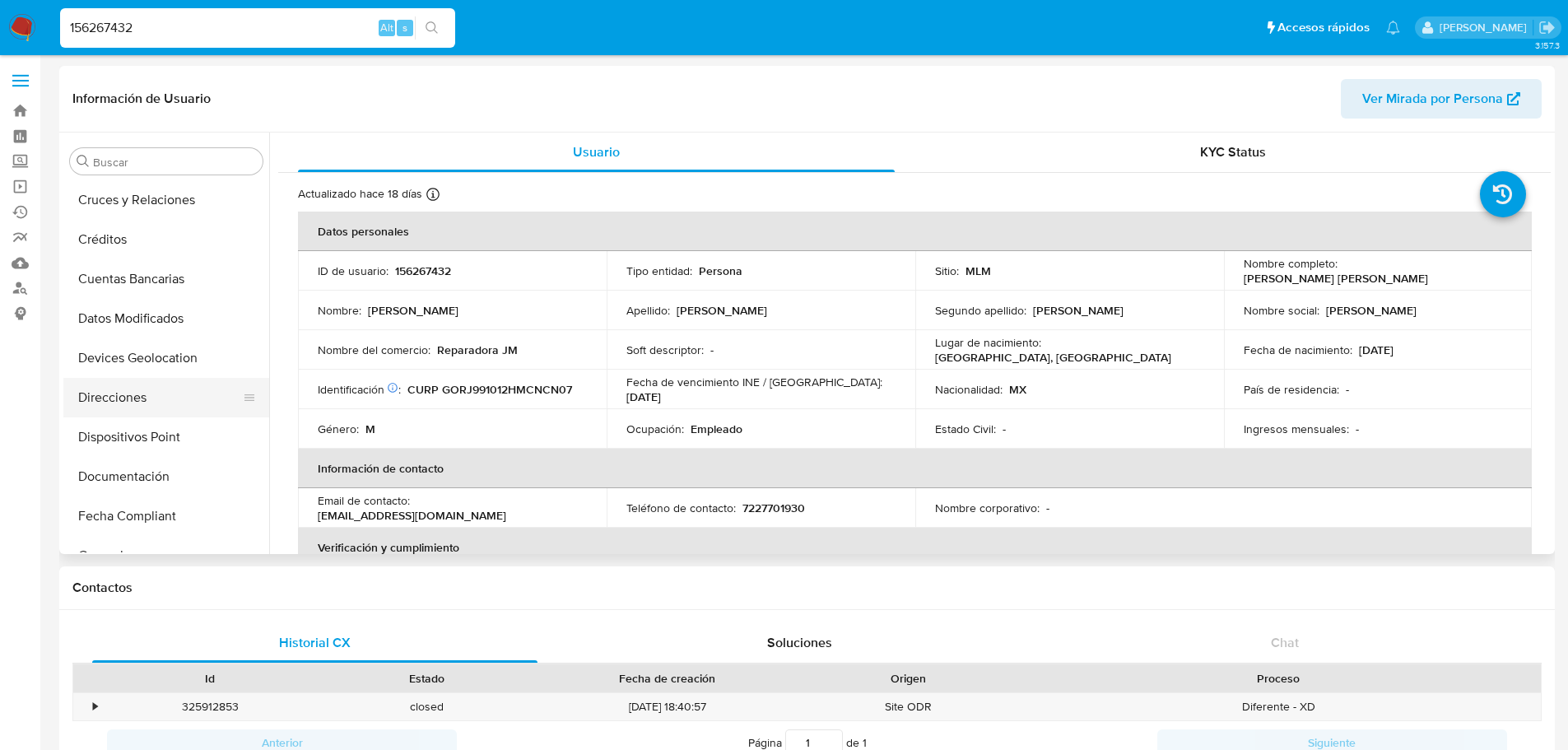
select select "10"
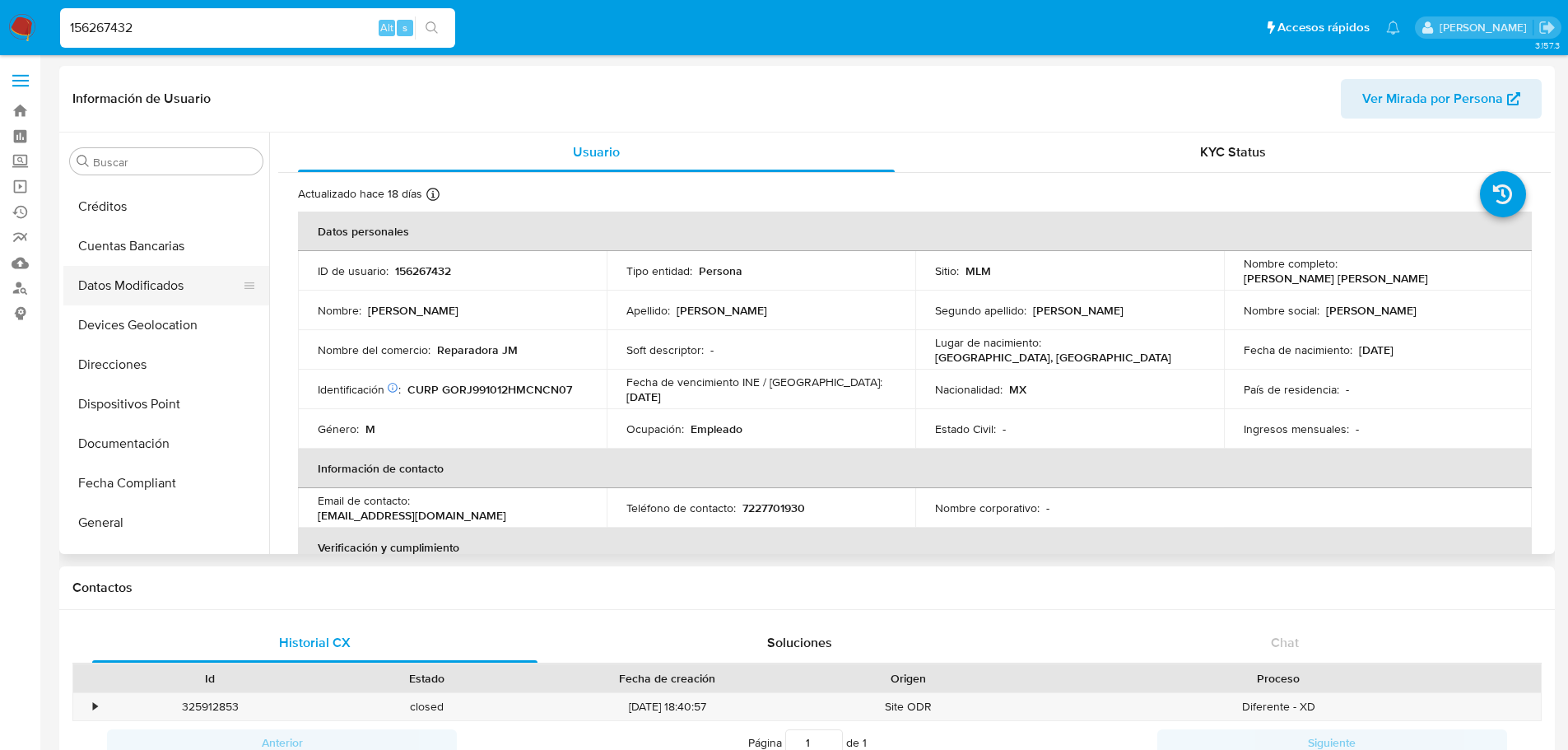
scroll to position [329, 0]
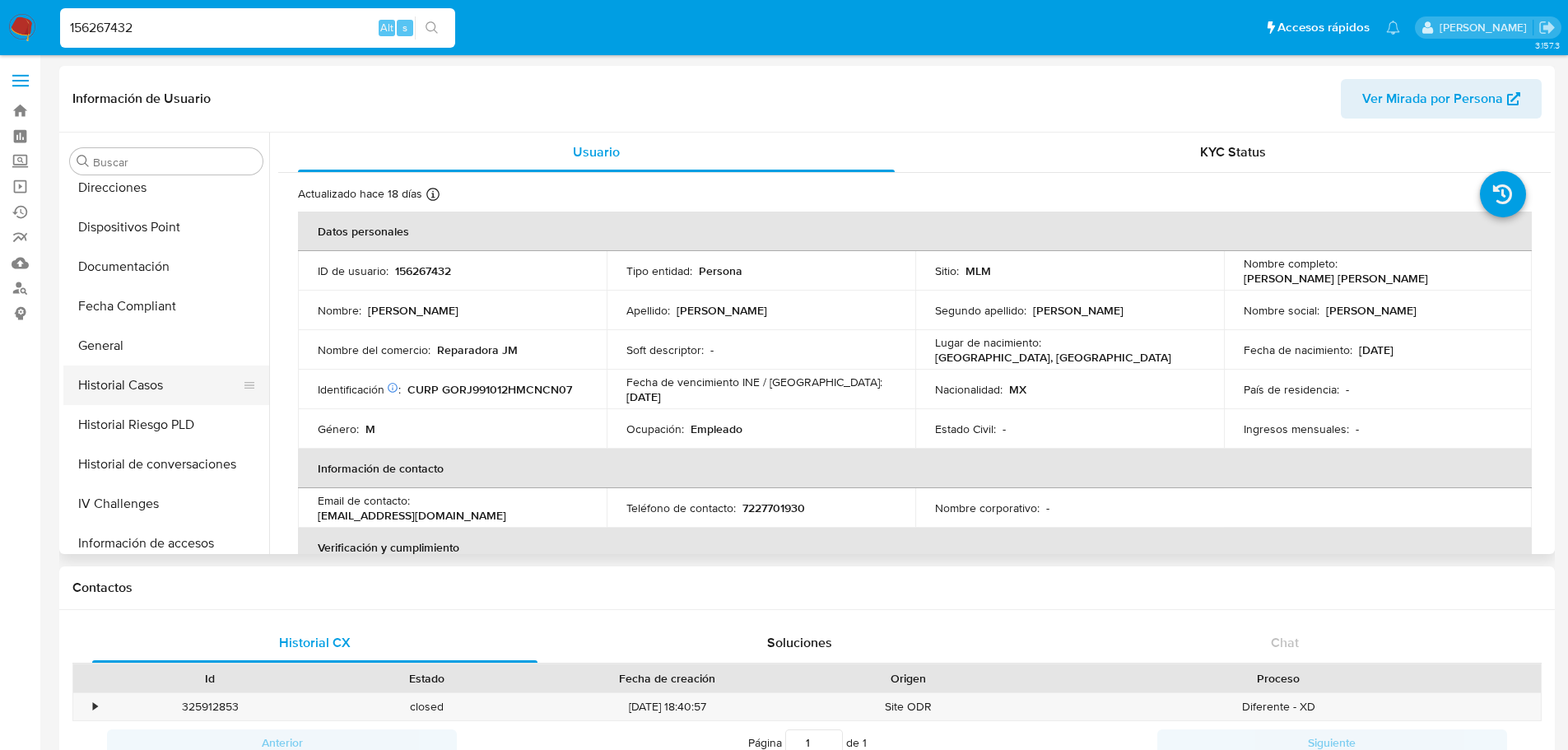
click at [147, 388] on button "Historial Casos" at bounding box center [159, 385] width 192 height 40
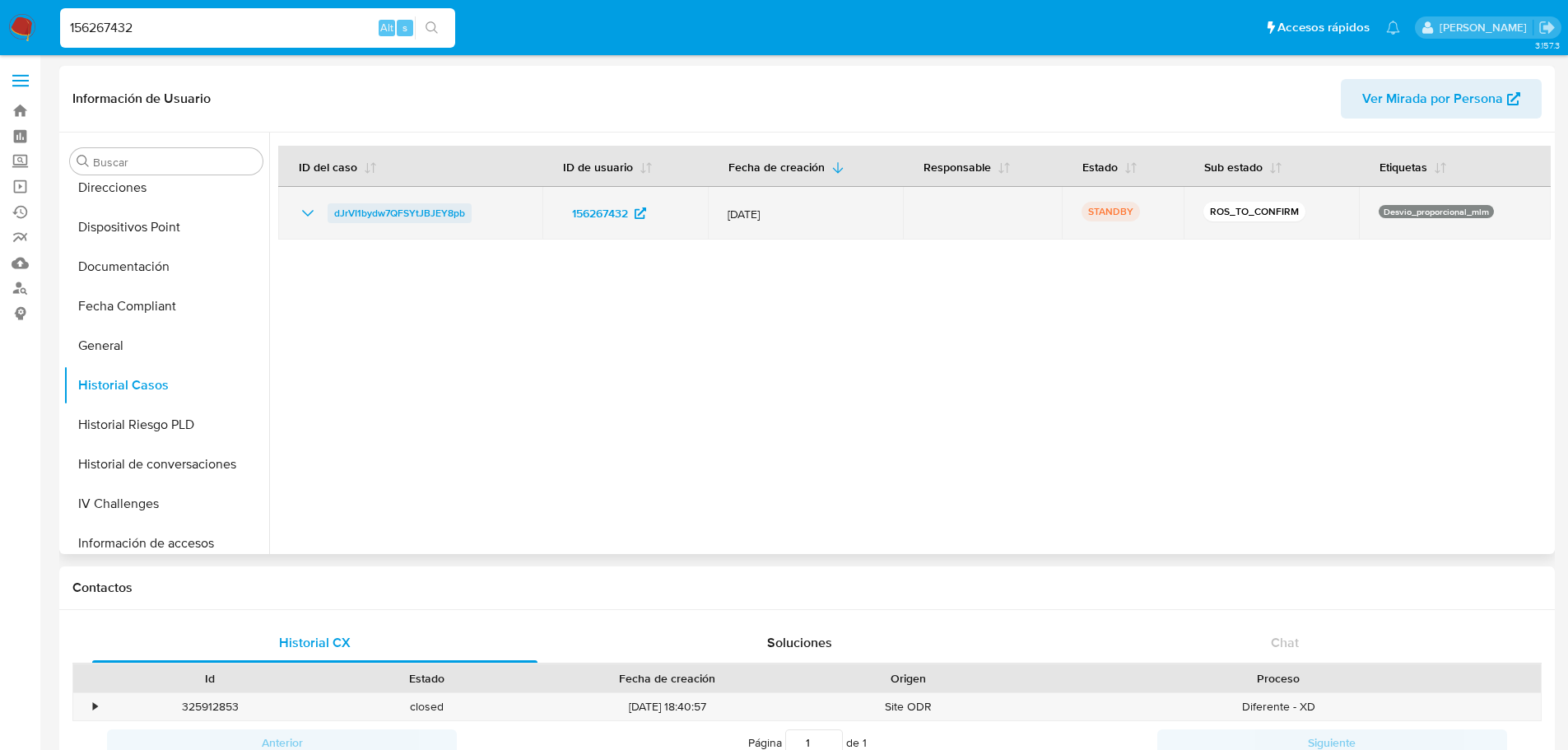
drag, startPoint x: 493, startPoint y: 216, endPoint x: 333, endPoint y: 216, distance: 160.0
click at [333, 216] on div "dJrVI1bydw7QFSYtJBJEY8pb" at bounding box center [410, 213] width 225 height 19
click at [298, 211] on icon "Mostrar/Ocultar" at bounding box center [308, 213] width 19 height 19
click at [417, 212] on span "dJrVI1bydw7QFSYtJBJEY8pb" at bounding box center [399, 213] width 131 height 19
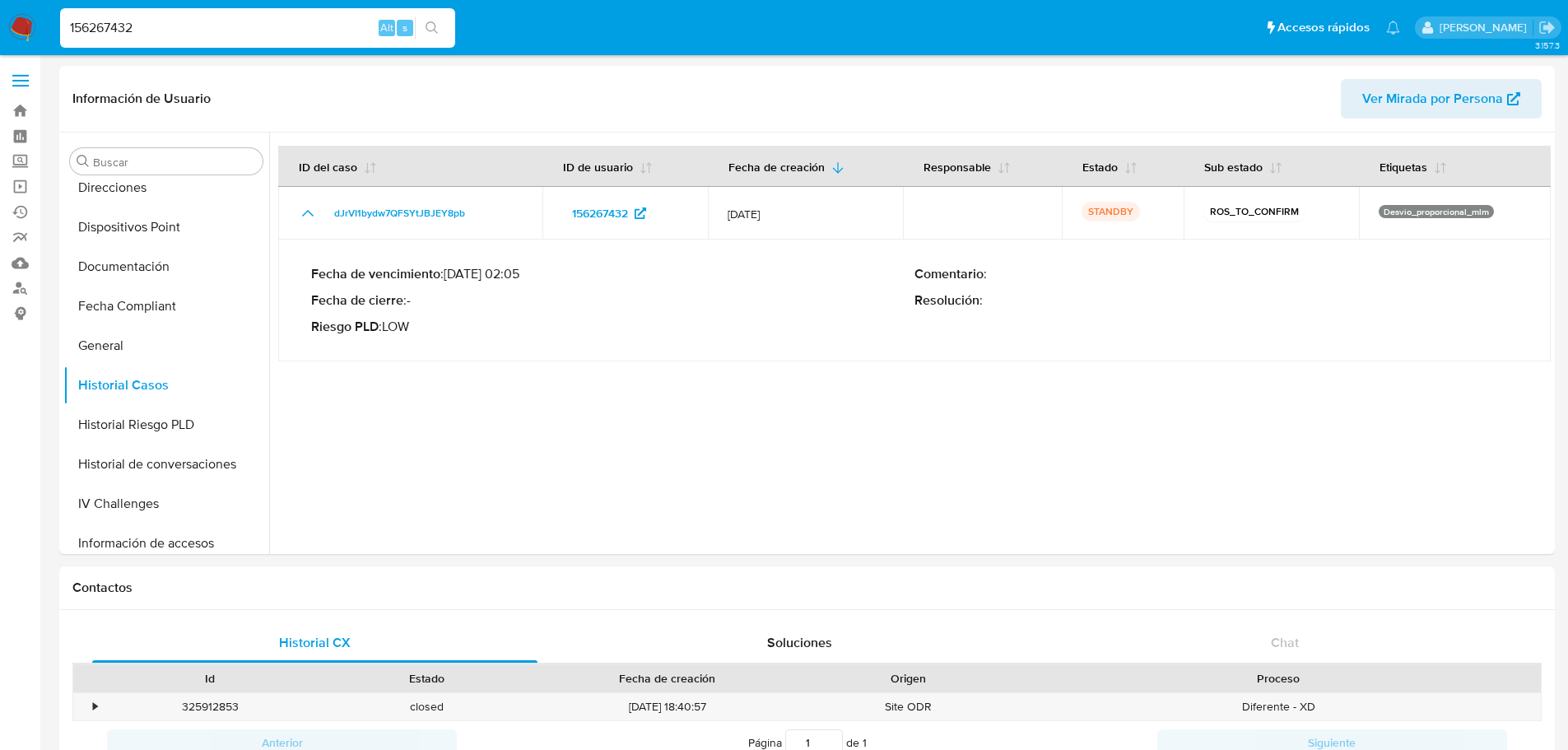
click at [283, 20] on input "156267432" at bounding box center [258, 27] width 395 height 21
paste input "197875536"
type input "1197875536"
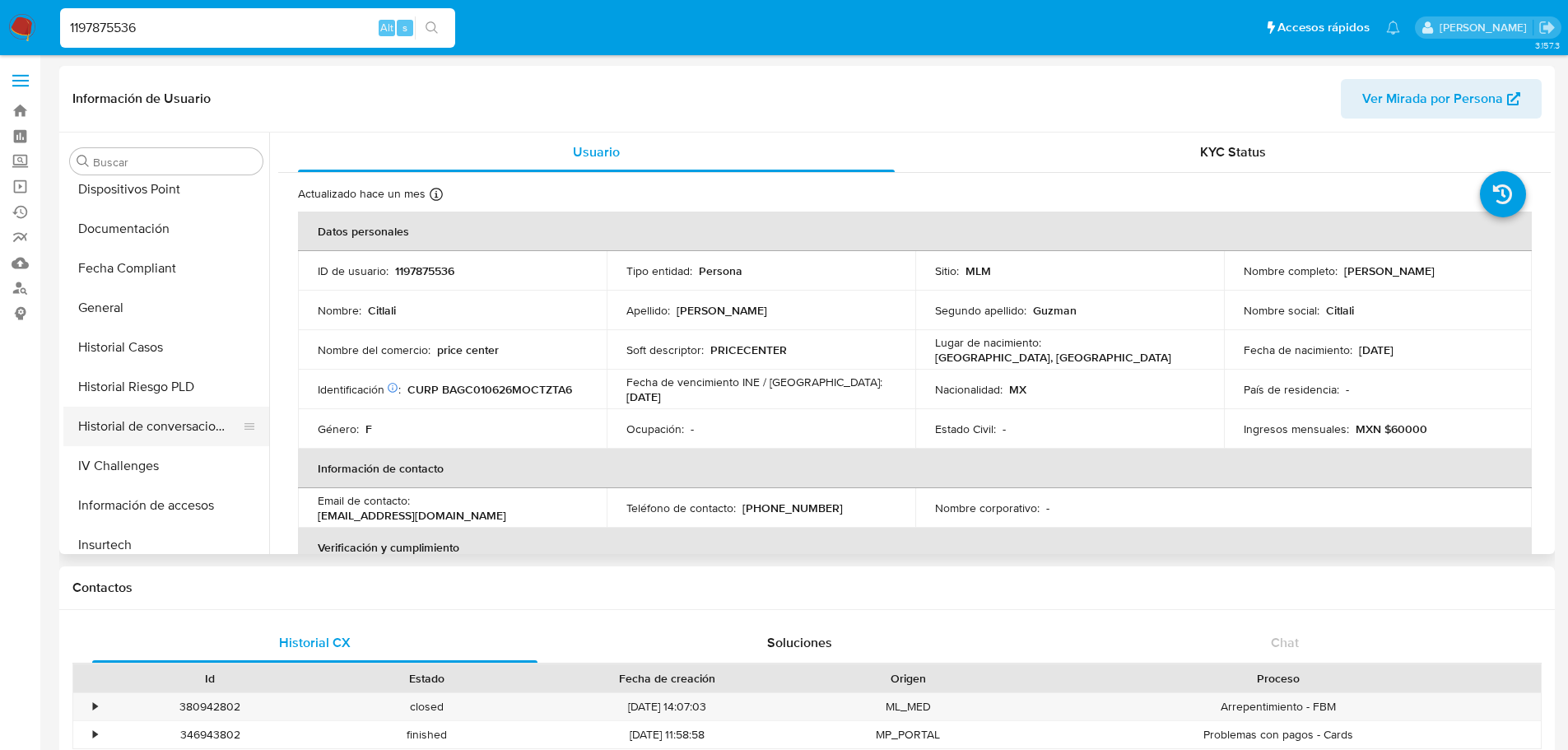
scroll to position [366, 0]
select select "10"
click at [128, 340] on button "Historial Casos" at bounding box center [159, 347] width 192 height 40
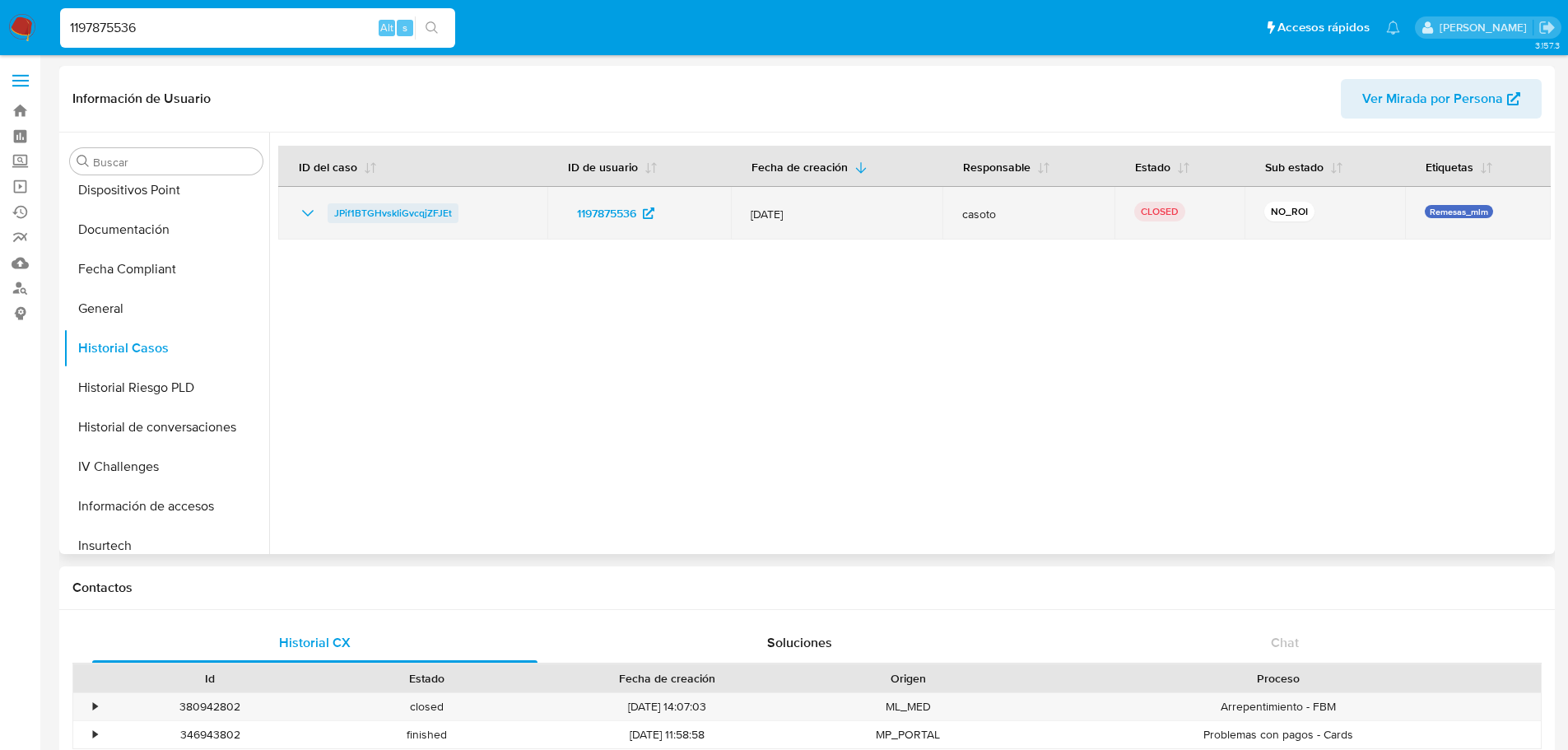
drag, startPoint x: 478, startPoint y: 215, endPoint x: 333, endPoint y: 213, distance: 145.0
click at [333, 213] on div "JPif1BTGHvskIiGvcqjZFJEt" at bounding box center [413, 213] width 230 height 19
click at [320, 209] on div "JPif1BTGHvskIiGvcqjZFJEt" at bounding box center [413, 213] width 230 height 19
click at [305, 210] on icon "Mostrar/Ocultar" at bounding box center [308, 213] width 19 height 19
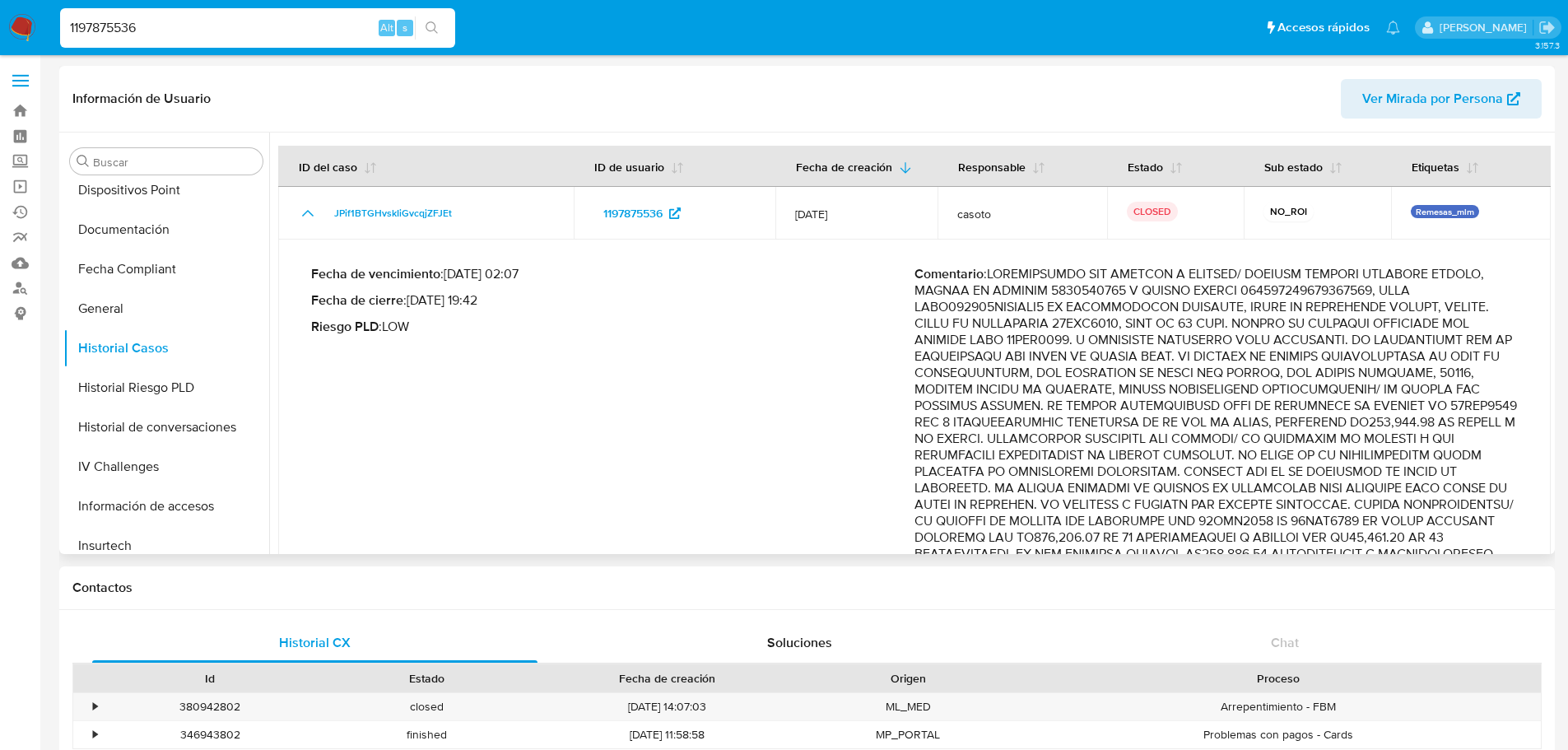
drag, startPoint x: 1250, startPoint y: 440, endPoint x: 1387, endPoint y: 446, distance: 137.1
click at [1387, 446] on p "Comentario :" at bounding box center [1216, 570] width 603 height 609
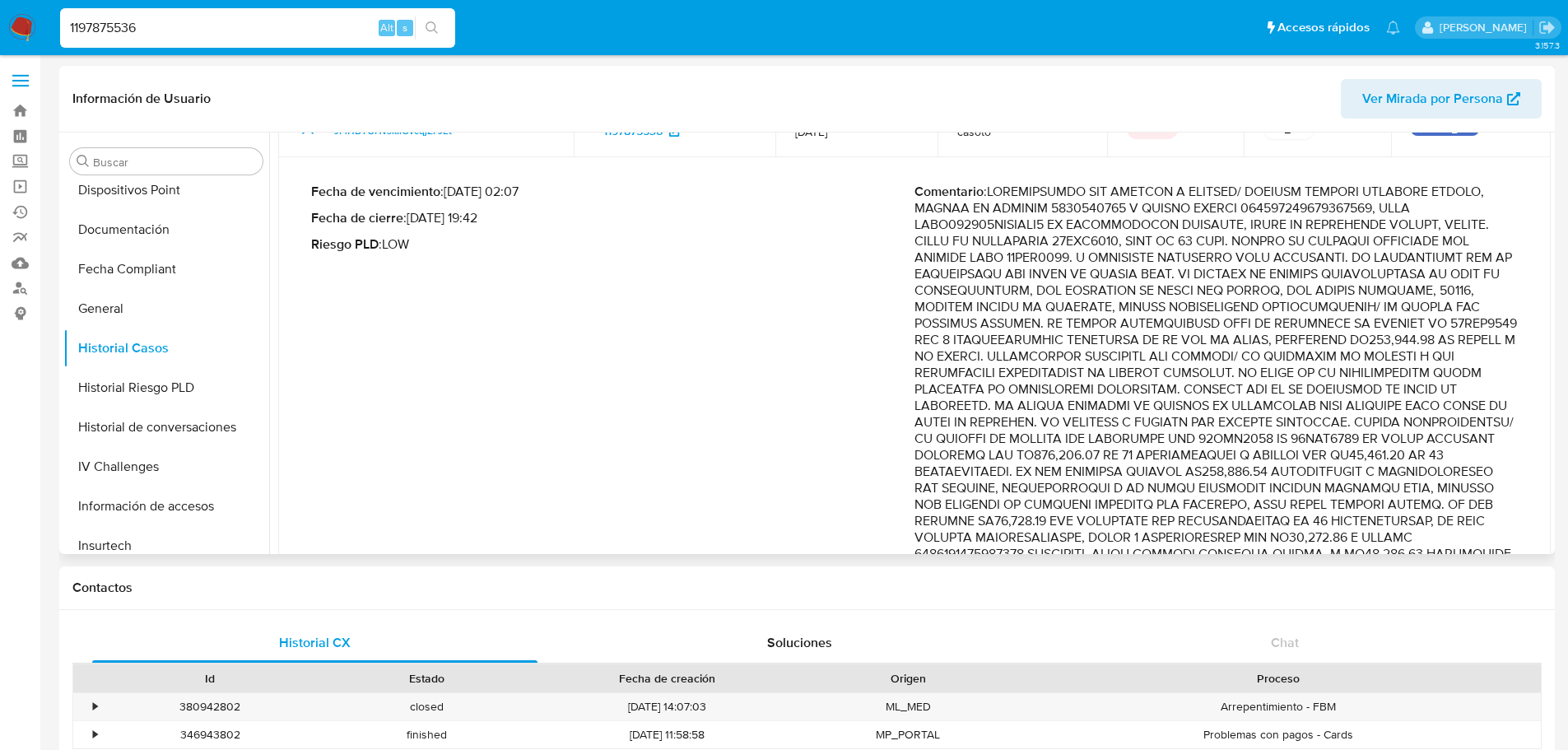
drag, startPoint x: 1360, startPoint y: 437, endPoint x: 1221, endPoint y: 453, distance: 139.9
click at [1189, 440] on p "Comentario :" at bounding box center [1216, 488] width 603 height 609
click at [197, 33] on input "1197875536" at bounding box center [258, 27] width 395 height 21
paste input "613309907"
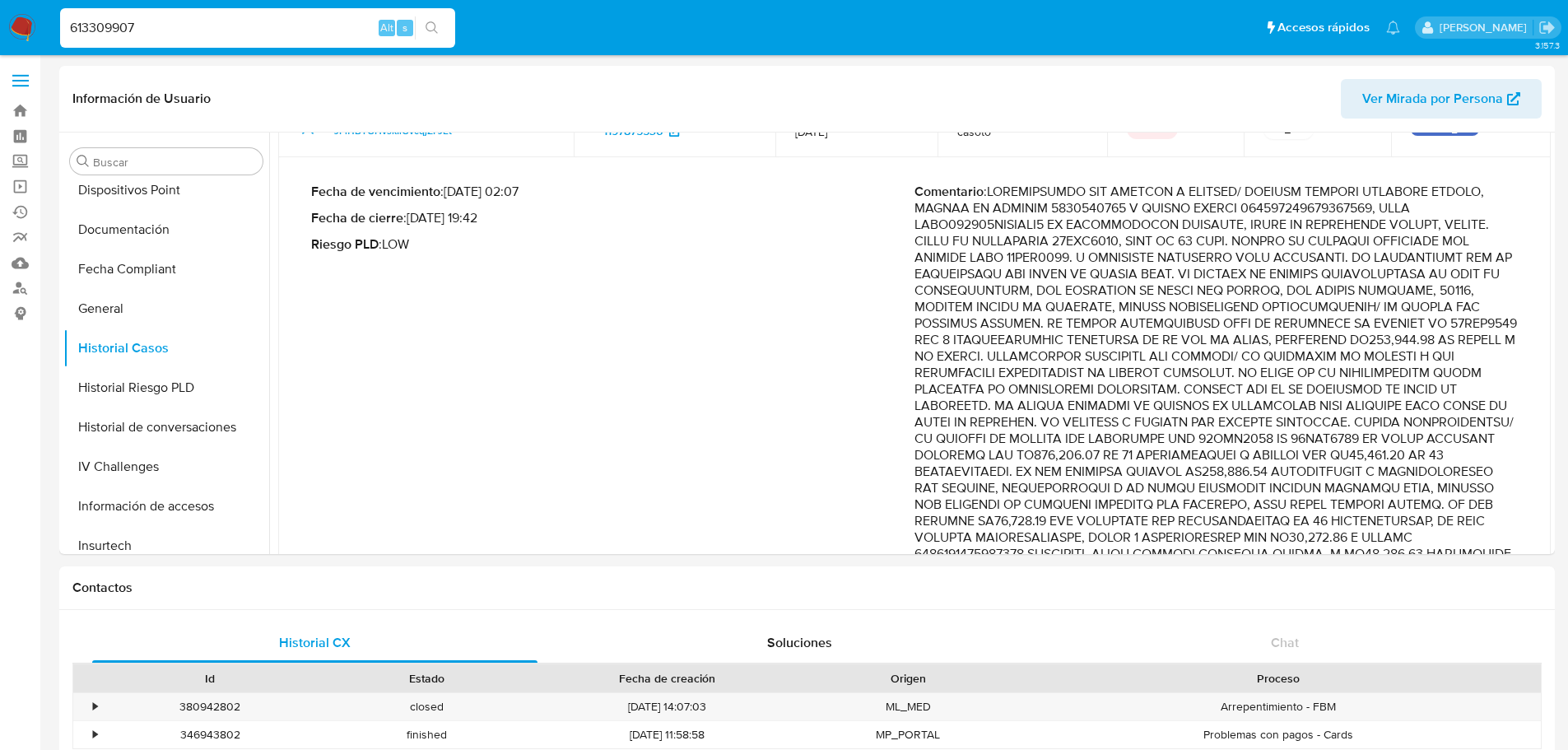
type input "613309907"
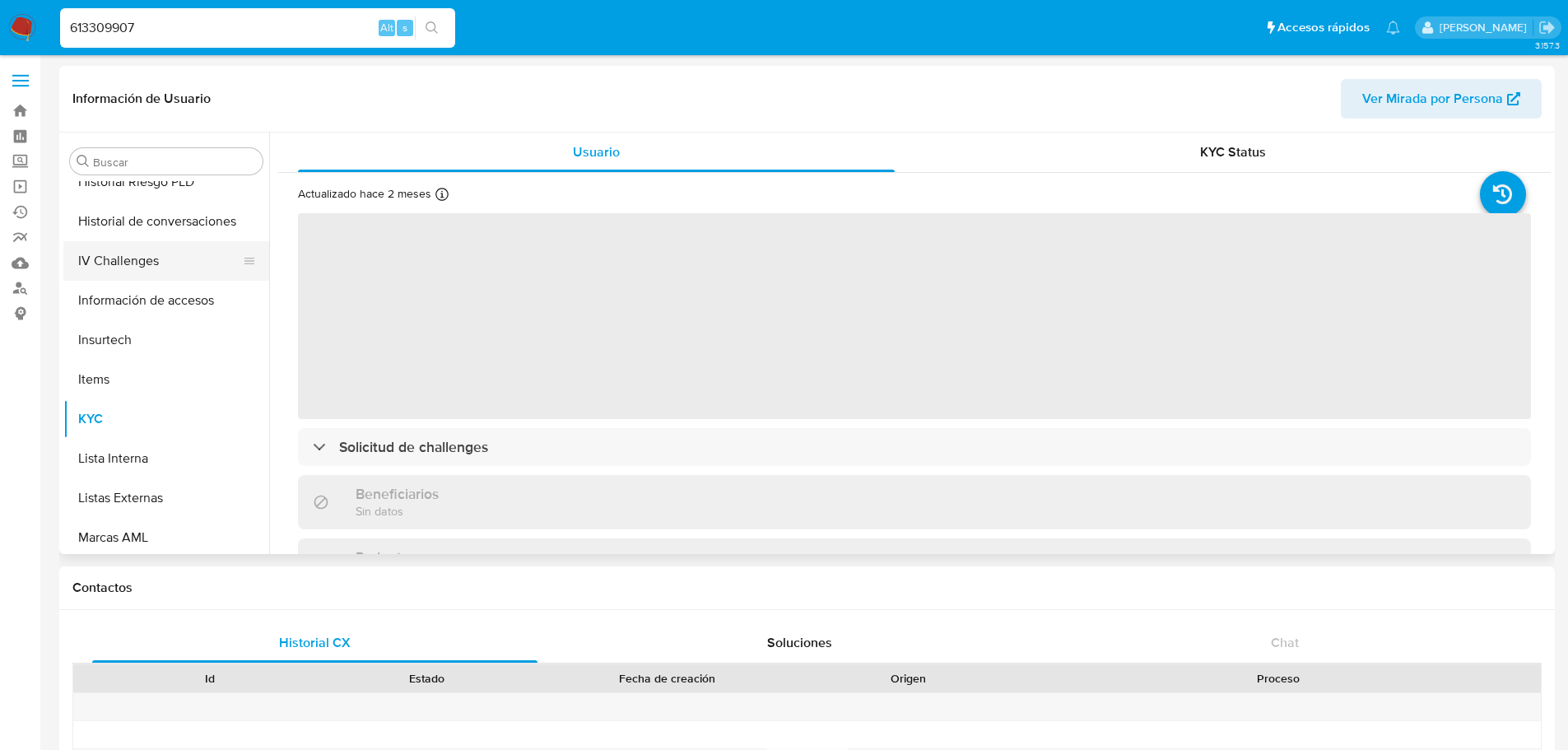
scroll to position [448, 0]
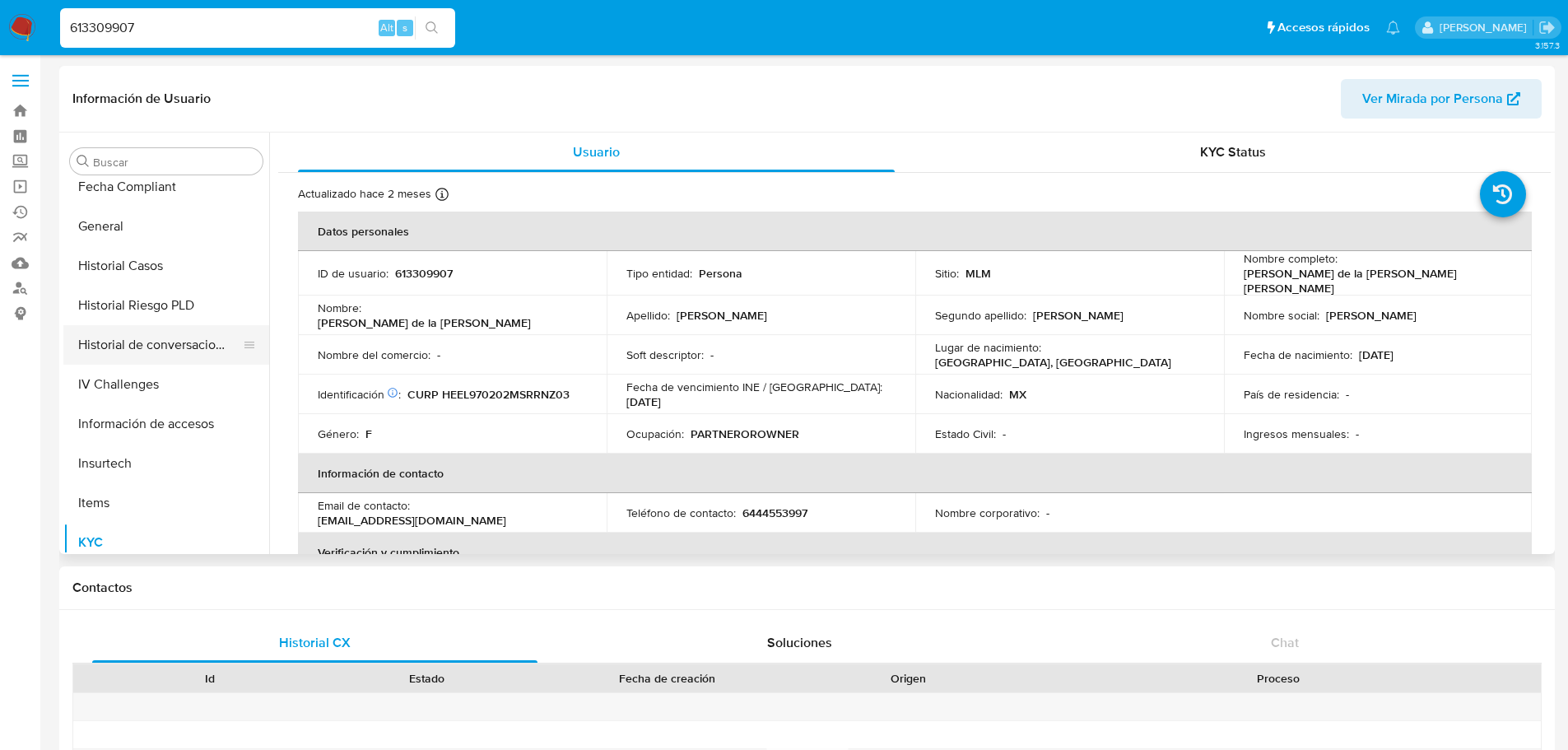
select select "10"
click at [132, 269] on button "Historial Casos" at bounding box center [159, 265] width 192 height 40
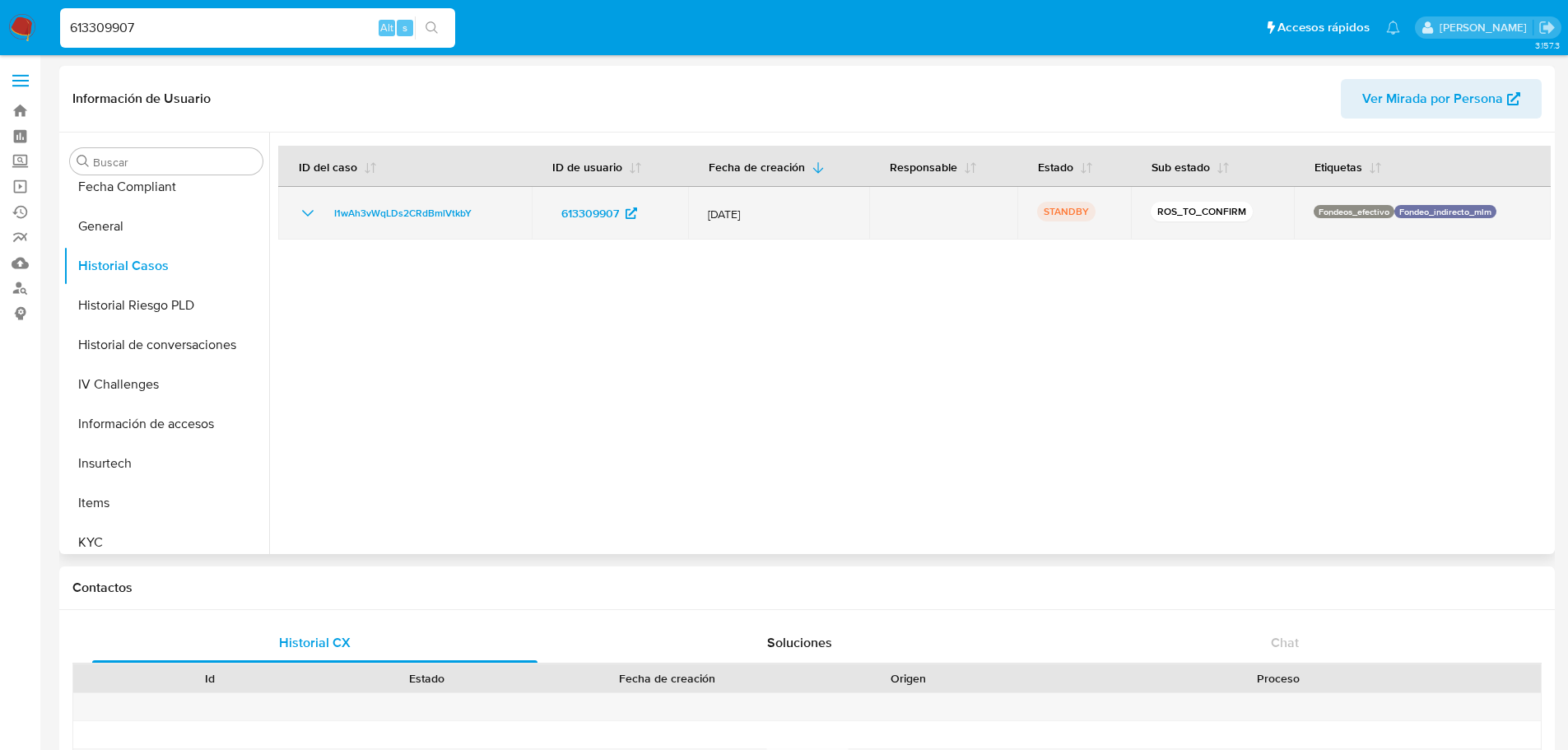
drag, startPoint x: 492, startPoint y: 213, endPoint x: 492, endPoint y: 229, distance: 16.0
click at [329, 214] on div "I1wAh3vWqLDs2CRdBmlVtkbY" at bounding box center [405, 213] width 214 height 19
click at [307, 219] on icon "Mostrar/Ocultar" at bounding box center [308, 213] width 19 height 19
click at [409, 205] on span "I1wAh3vWqLDs2CRdBmlVtkbY" at bounding box center [403, 213] width 137 height 19
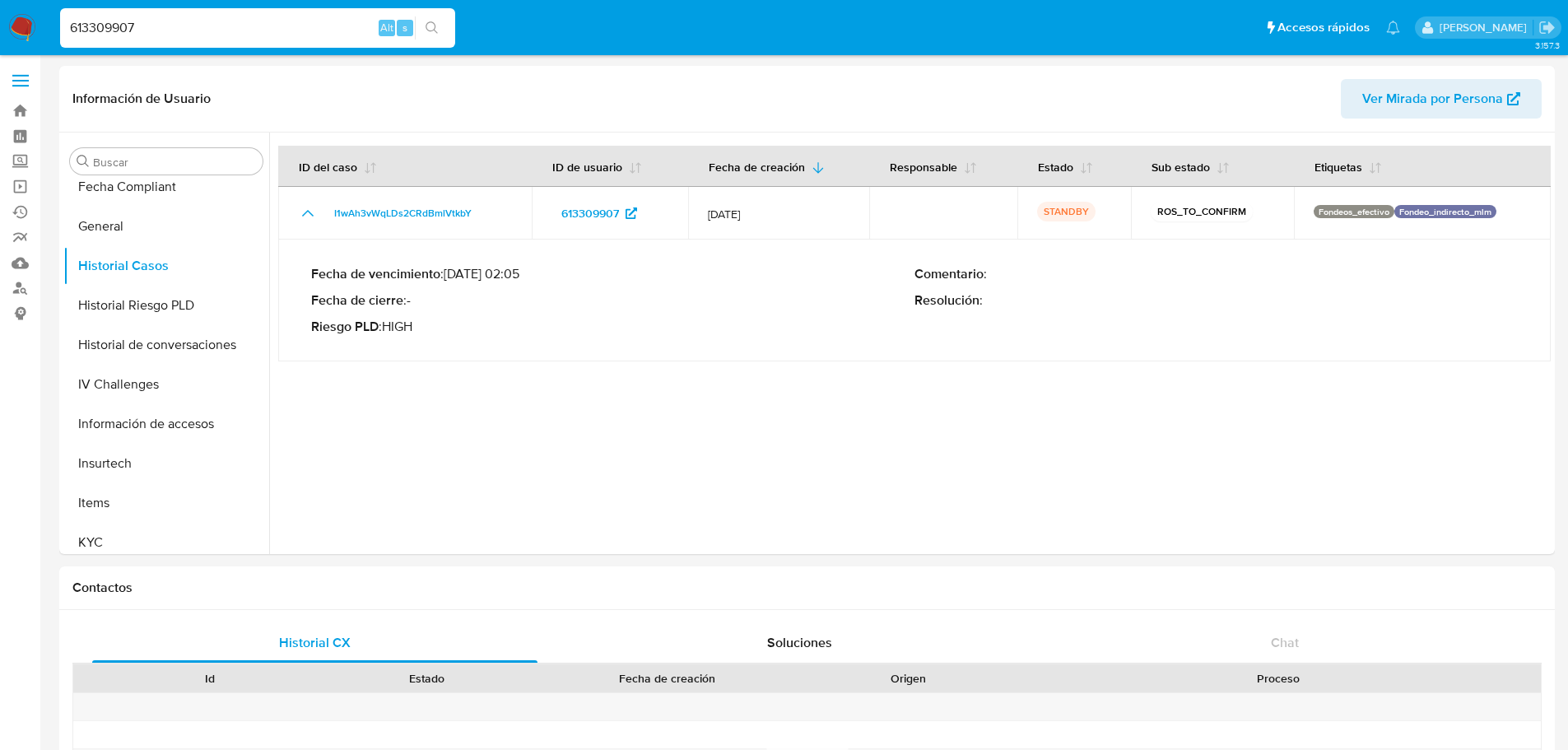
drag, startPoint x: 164, startPoint y: 28, endPoint x: -136, endPoint y: 33, distance: 300.0
paste input "468879559"
type input "468879559"
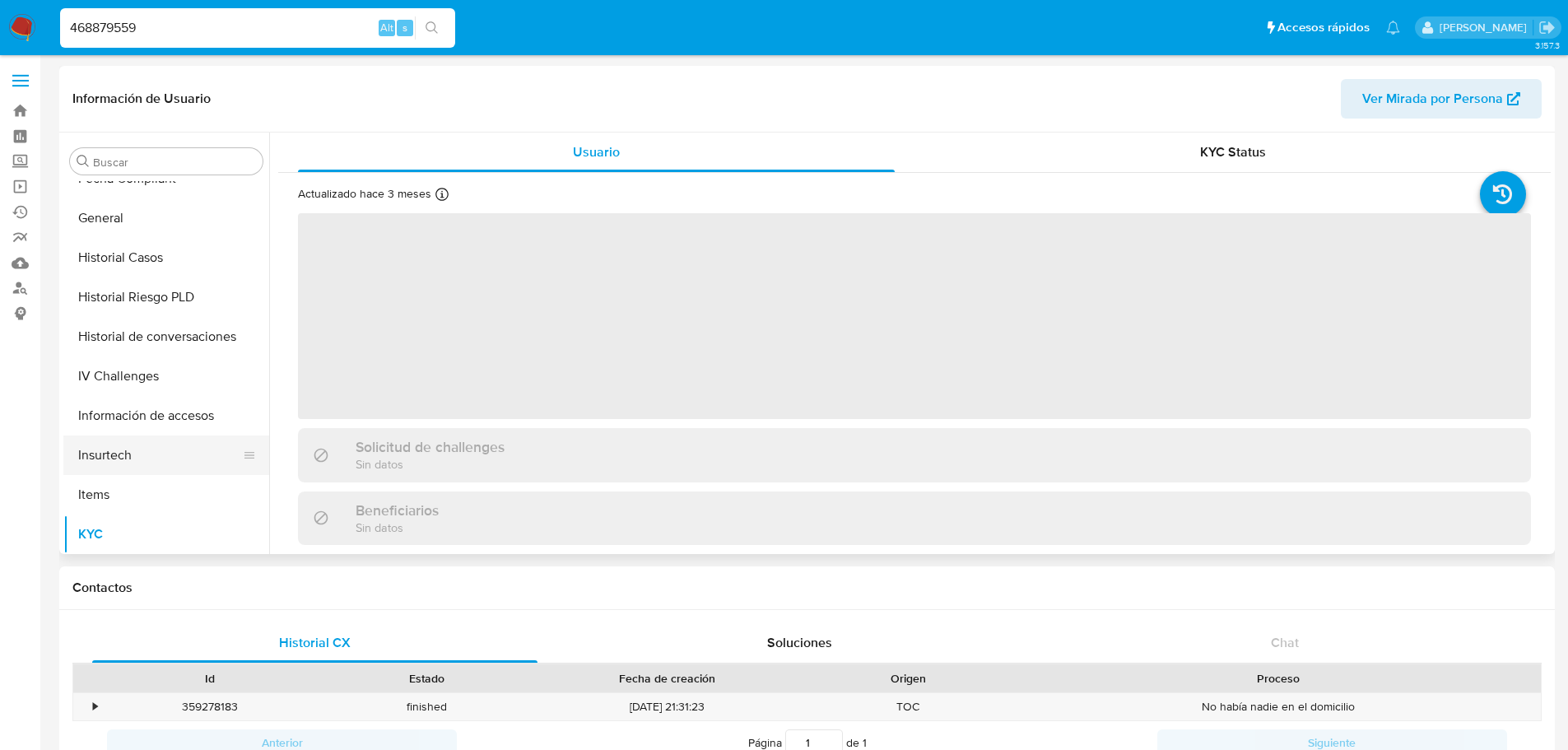
scroll to position [448, 0]
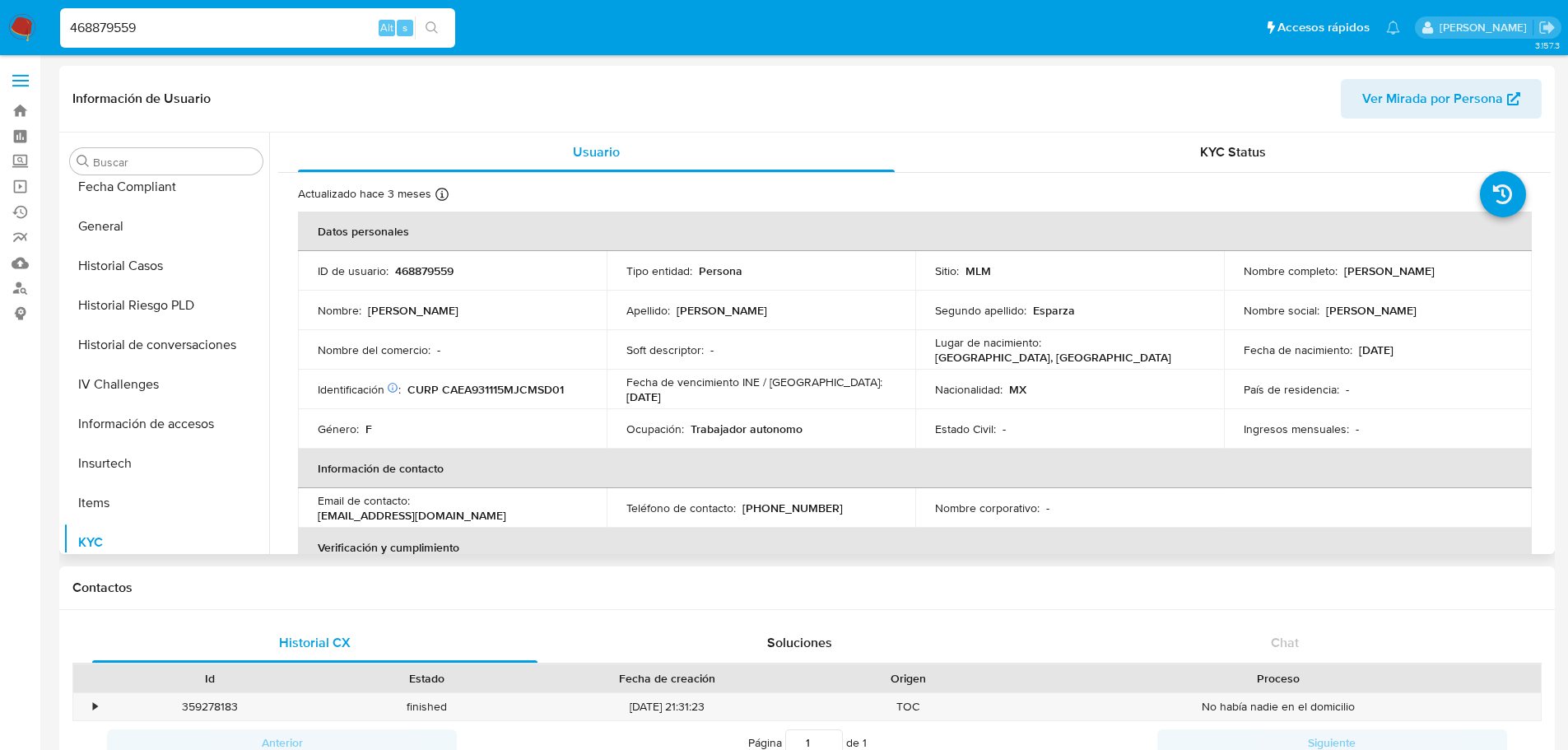
drag, startPoint x: 150, startPoint y: 265, endPoint x: 270, endPoint y: 311, distance: 128.5
click at [151, 265] on button "Historial Casos" at bounding box center [166, 265] width 206 height 40
select select "10"
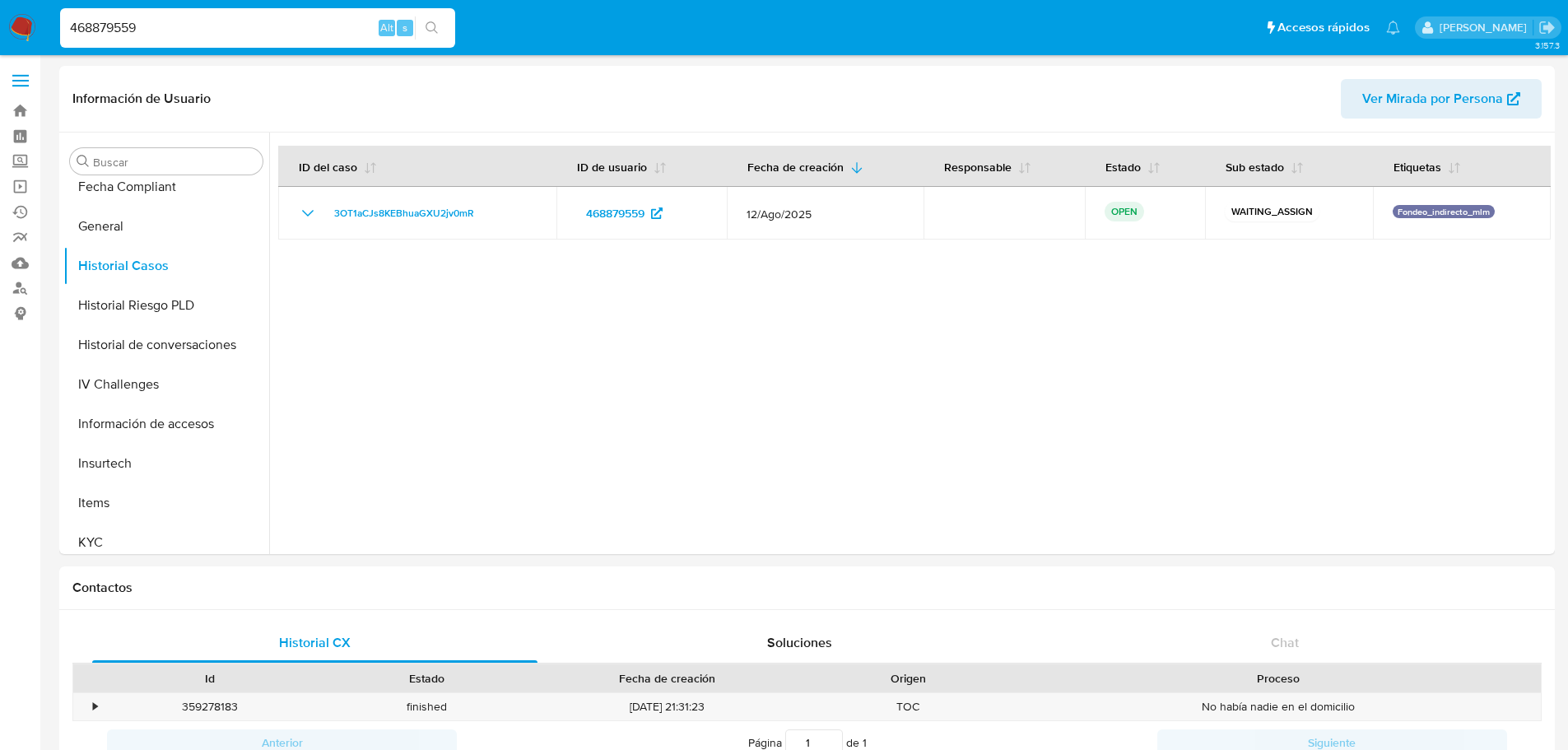
click at [116, 36] on input "468879559" at bounding box center [258, 27] width 395 height 21
paste input "2505772075"
type input "2505772075"
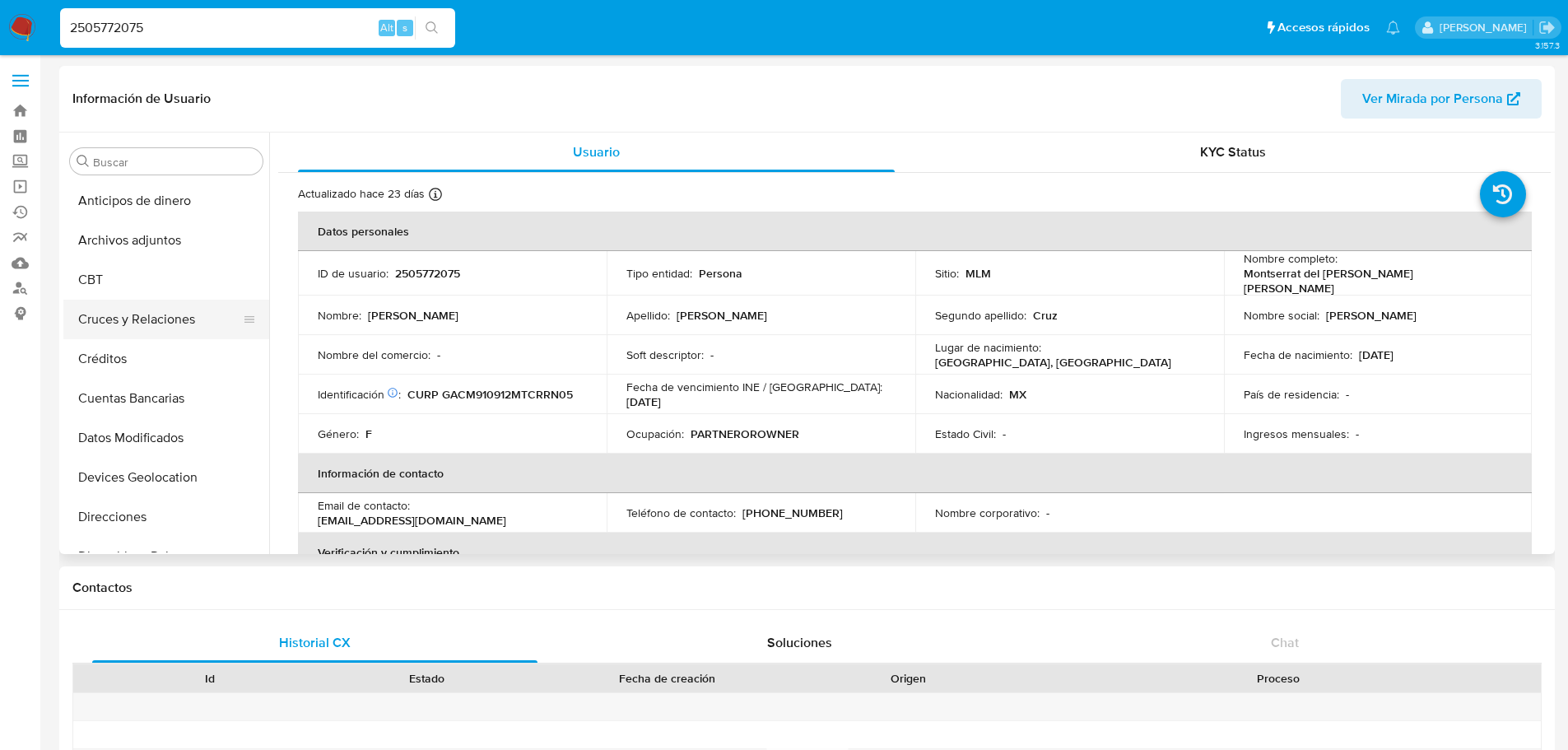
select select "10"
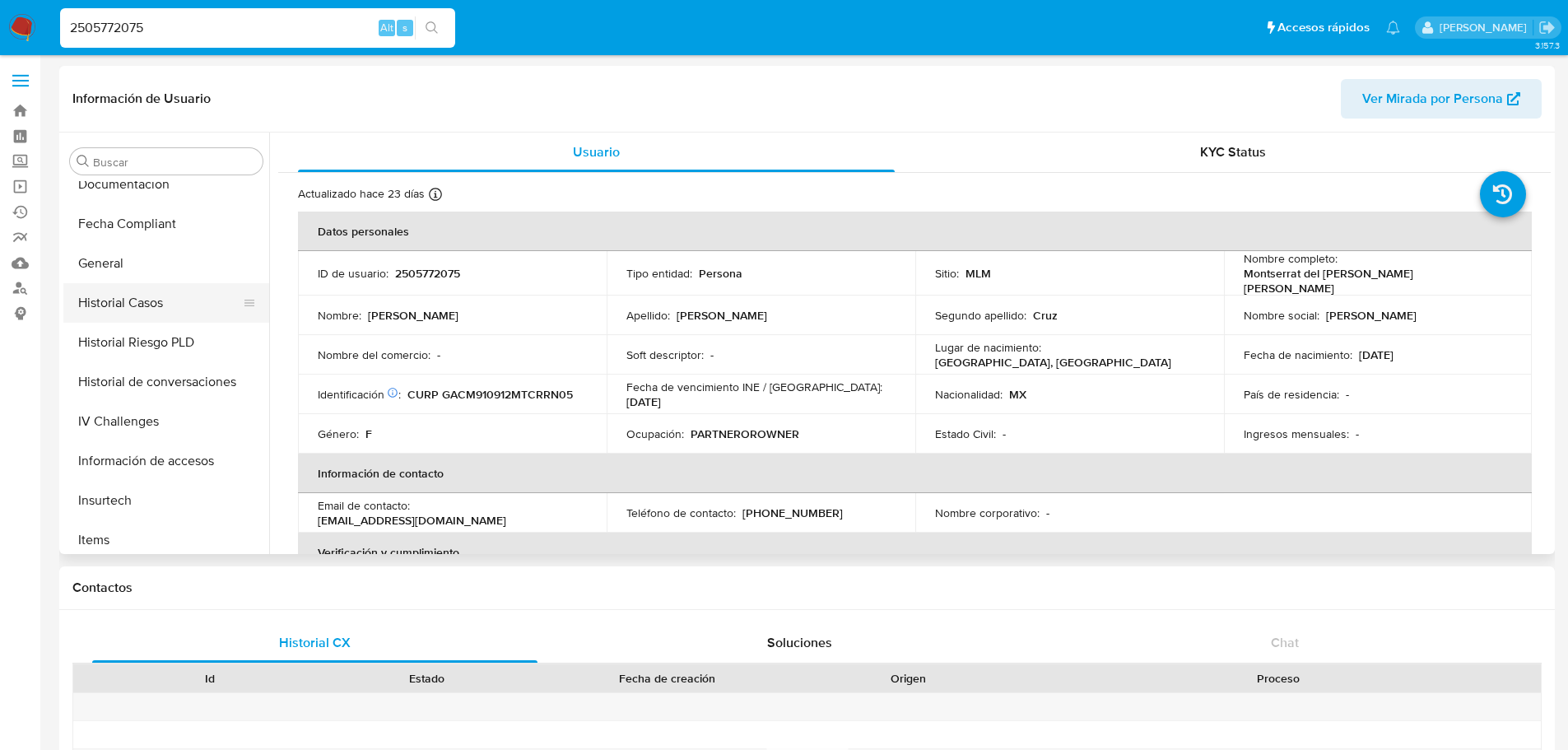
click at [159, 302] on button "Historial Casos" at bounding box center [159, 303] width 192 height 40
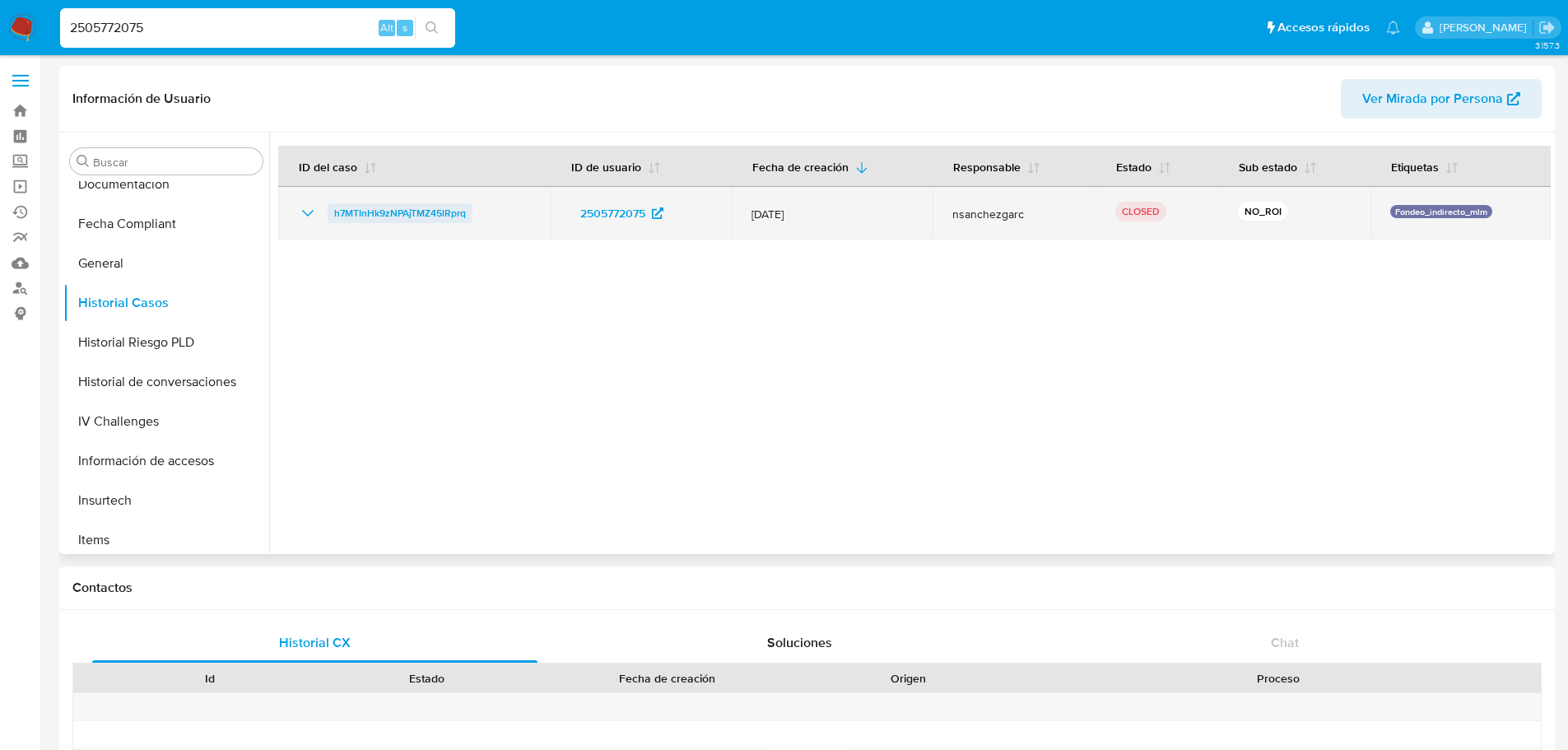
drag, startPoint x: 502, startPoint y: 214, endPoint x: 332, endPoint y: 215, distance: 170.0
click at [332, 215] on div "h7MTInHk9zNPAjTMZ45lRprq" at bounding box center [414, 213] width 233 height 19
click at [310, 213] on icon "Mostrar/Ocultar" at bounding box center [308, 214] width 12 height 7
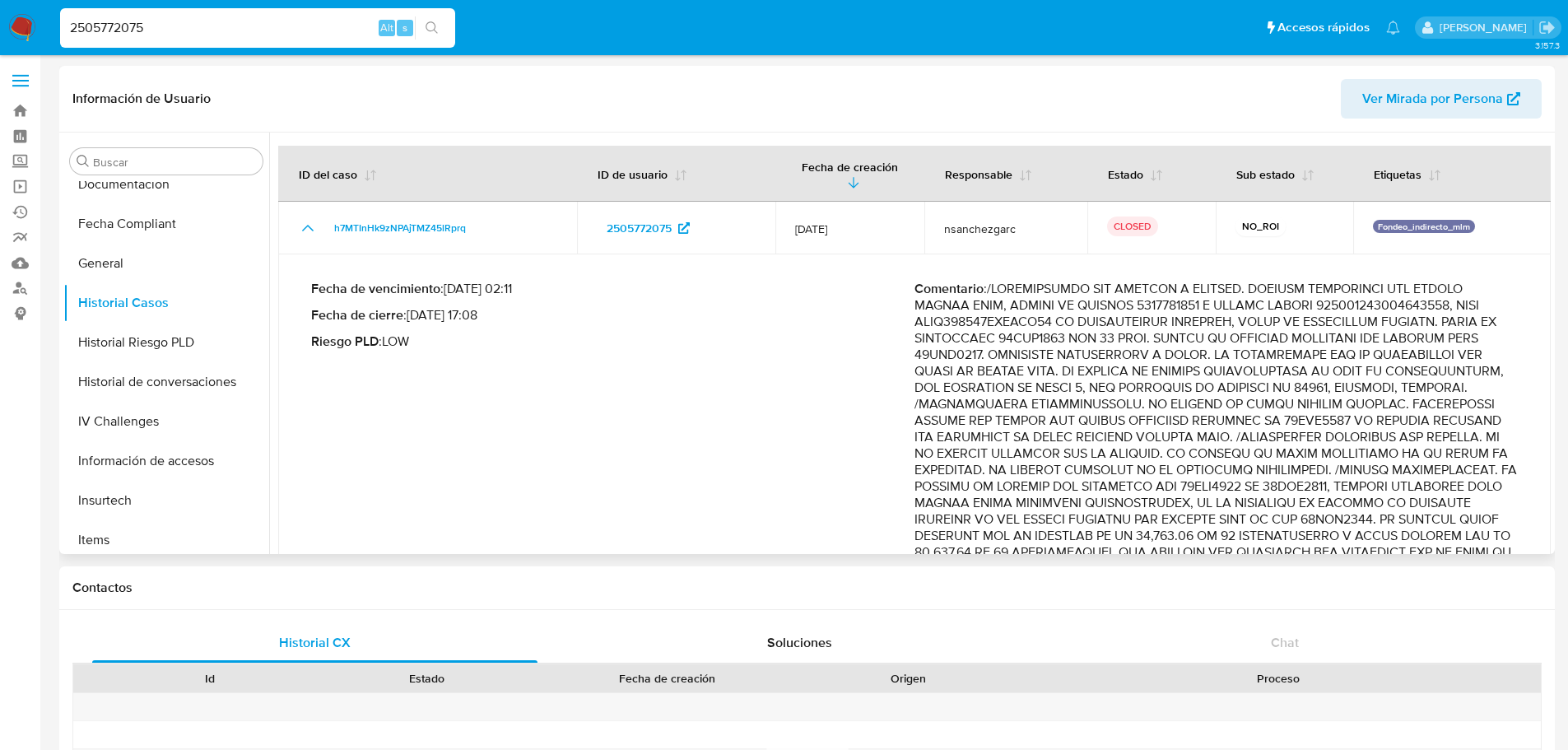
drag, startPoint x: 1278, startPoint y: 416, endPoint x: 1357, endPoint y: 440, distance: 82.6
click at [1357, 440] on p "Comentario :" at bounding box center [1216, 601] width 603 height 642
drag, startPoint x: 1208, startPoint y: 472, endPoint x: 1367, endPoint y: 469, distance: 159.0
click at [1367, 469] on p "Comentario :" at bounding box center [1216, 601] width 603 height 642
drag, startPoint x: 186, startPoint y: 36, endPoint x: 13, endPoint y: 22, distance: 173.6
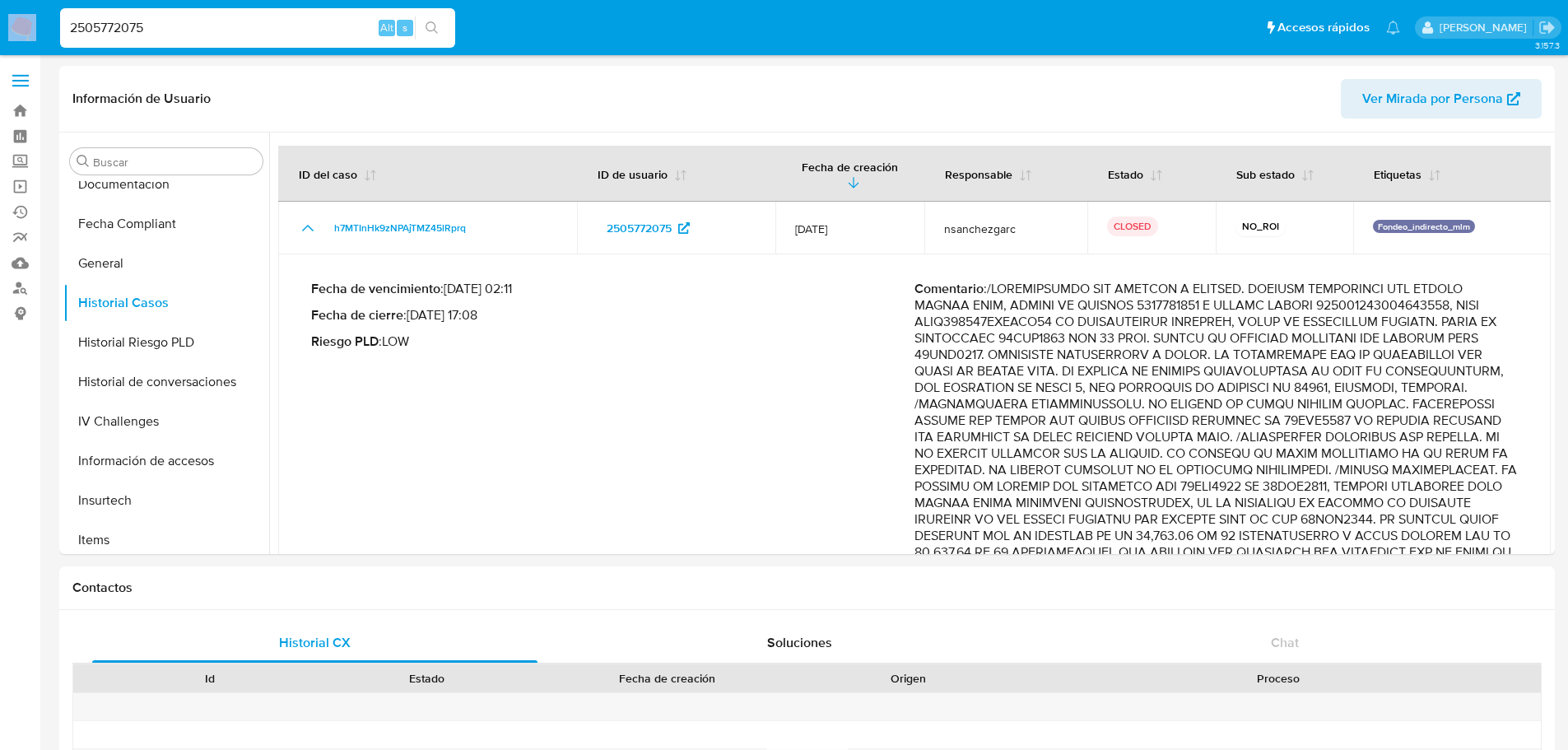
click at [13, 22] on nav "Pausado Ver notificaciones 2505772075 Alt s Accesos rápidos Presiona las siguie…" at bounding box center [784, 27] width 1568 height 55
drag, startPoint x: 153, startPoint y: 24, endPoint x: -31, endPoint y: 25, distance: 184.0
paste input "1503442480"
type input "1503442480"
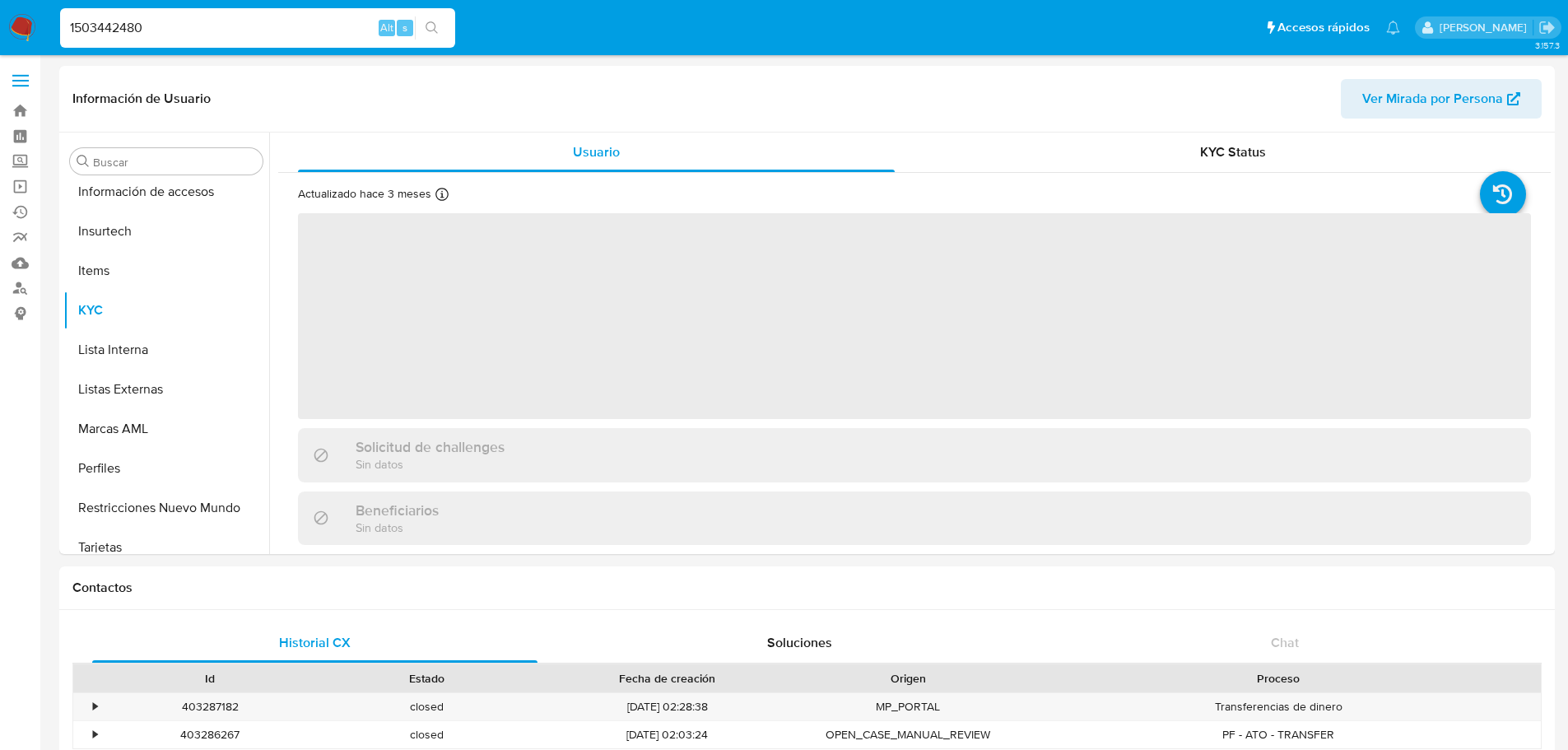
scroll to position [696, 0]
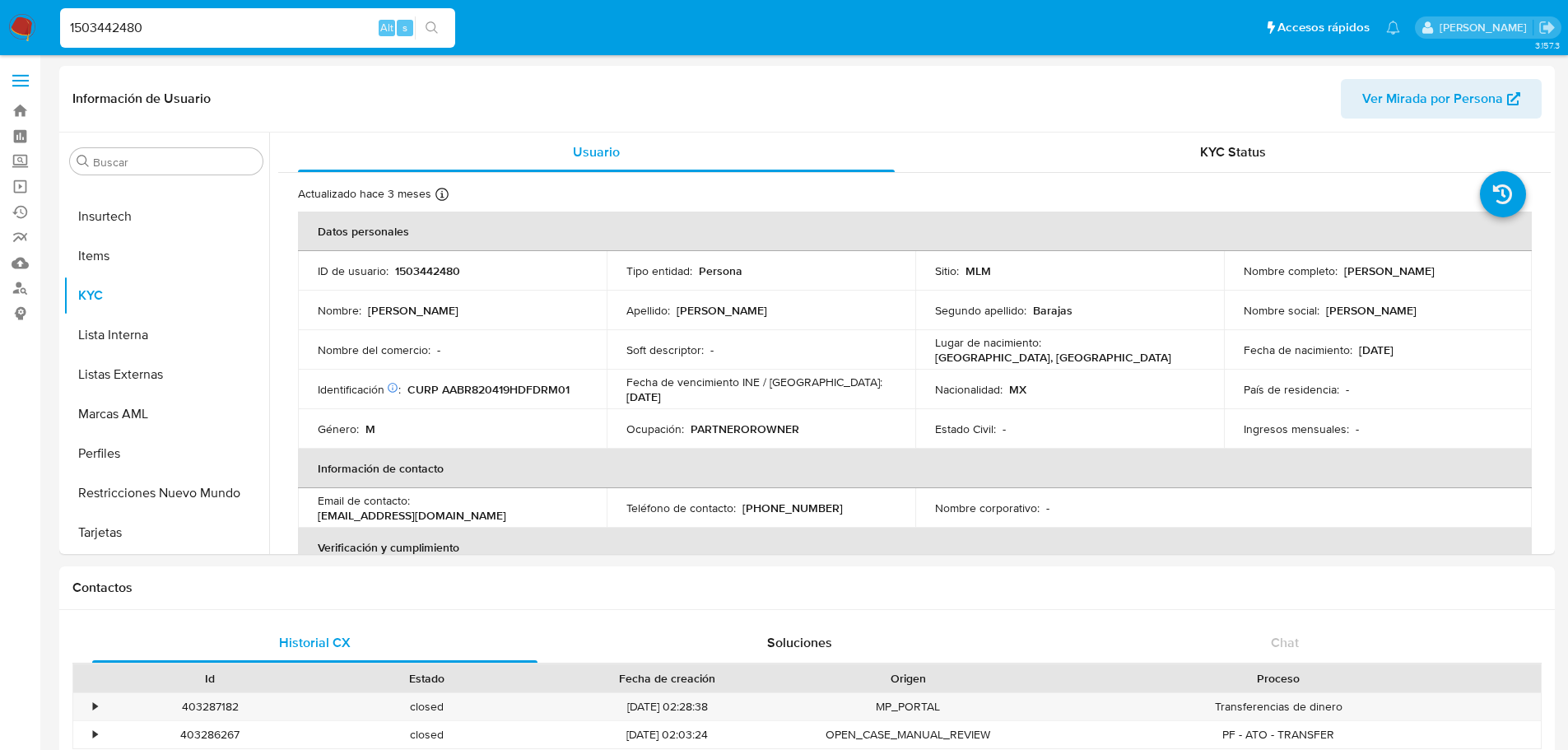
select select "10"
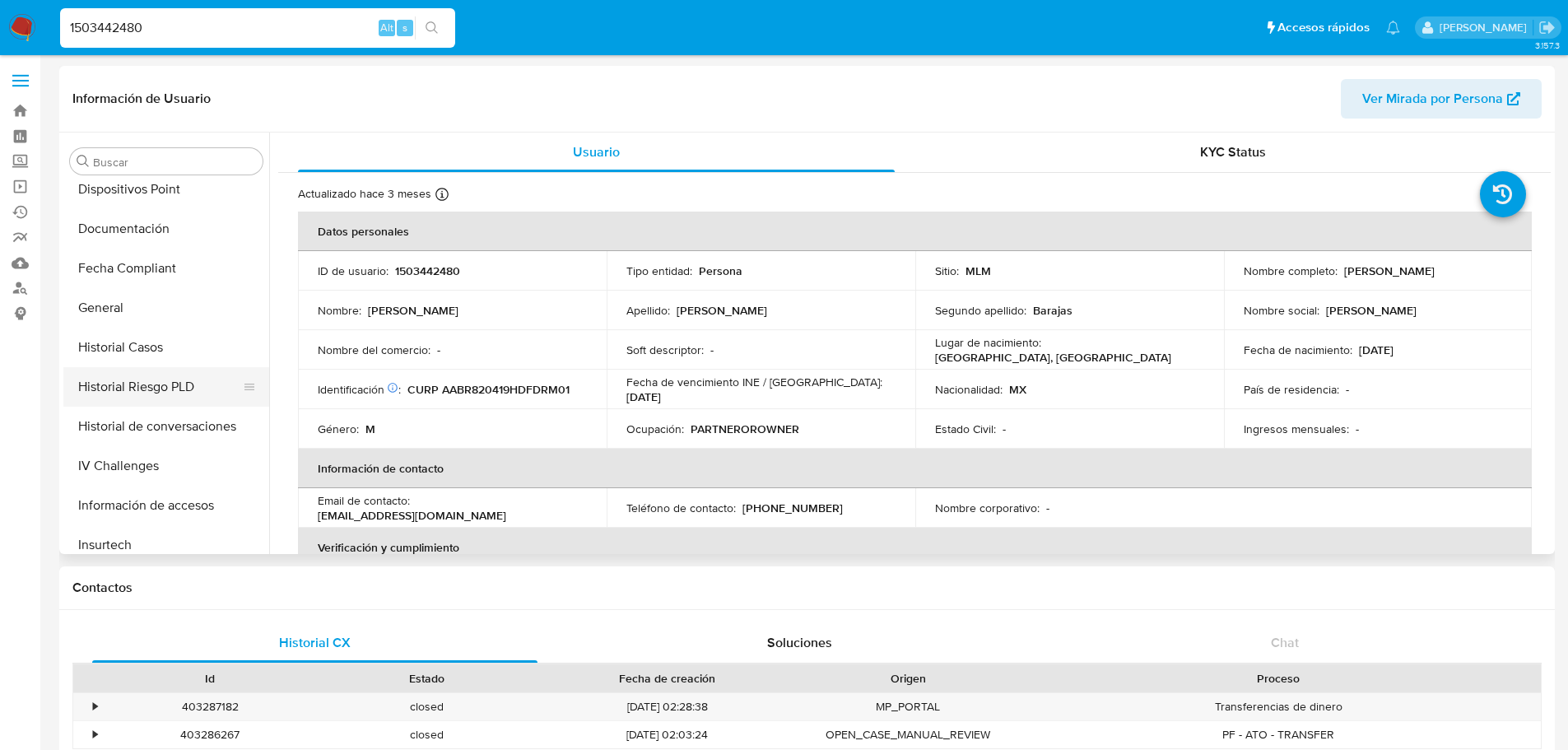
scroll to position [366, 0]
click at [184, 357] on button "Historial Casos" at bounding box center [159, 347] width 192 height 40
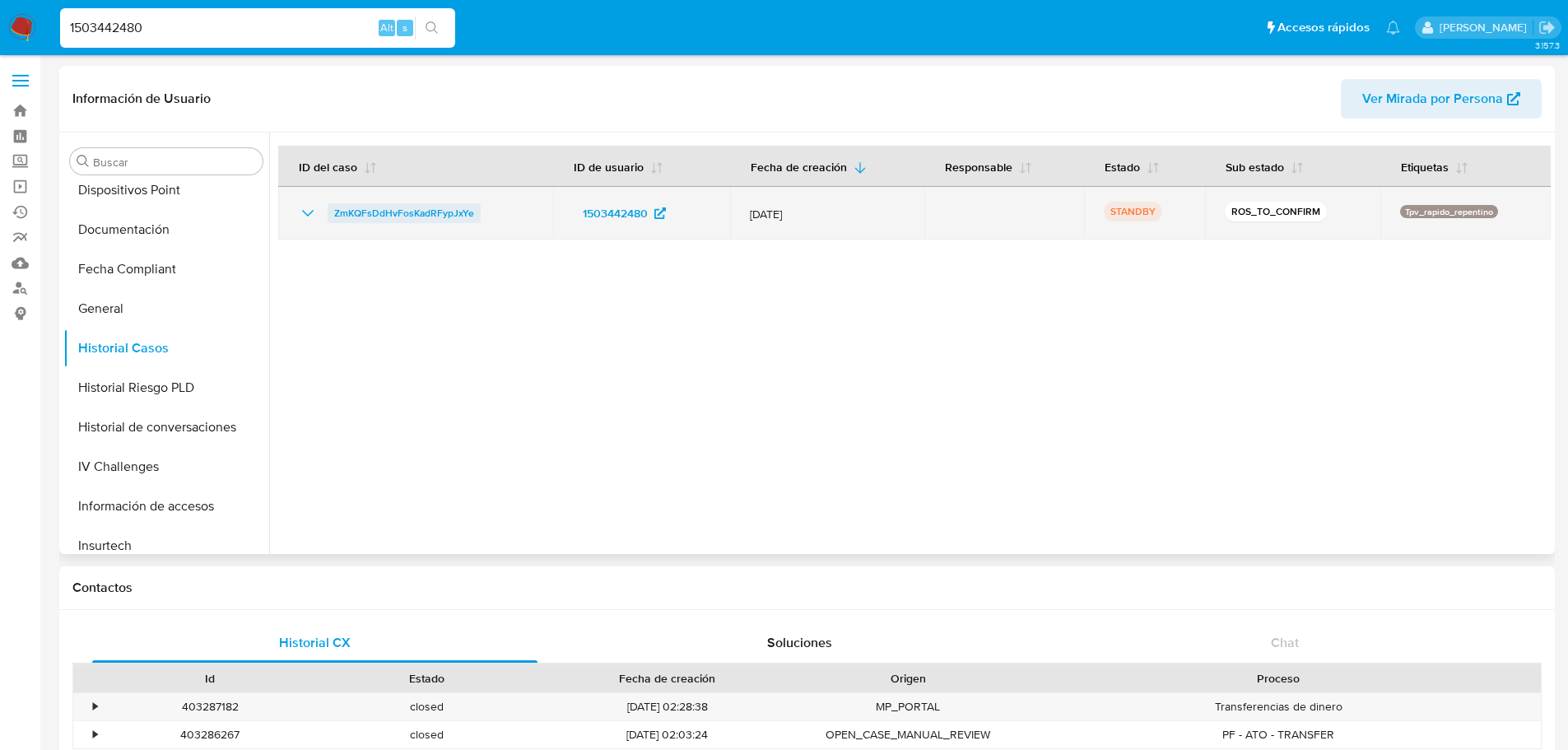
drag, startPoint x: 487, startPoint y: 212, endPoint x: 331, endPoint y: 213, distance: 156.0
click at [331, 213] on div "ZmKQFsDdHvFosKadRFypJxYe" at bounding box center [416, 213] width 236 height 19
click at [303, 214] on icon "Mostrar/Ocultar" at bounding box center [308, 213] width 19 height 19
click at [367, 210] on span "ZmKQFsDdHvFosKadRFypJxYe" at bounding box center [403, 213] width 140 height 19
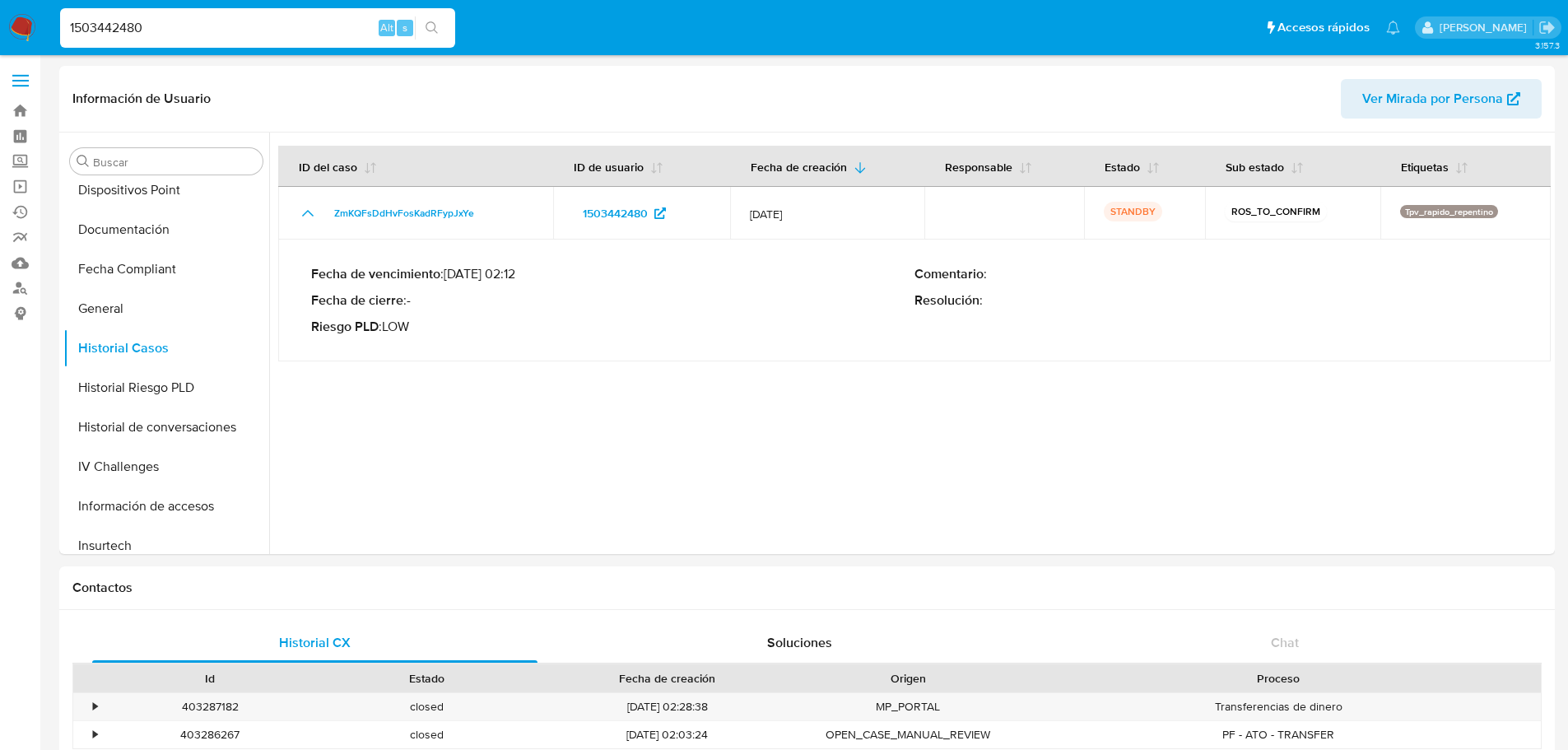
drag, startPoint x: 297, startPoint y: 22, endPoint x: -380, endPoint y: 40, distance: 677.2
paste input "376716354"
type input "1376716354"
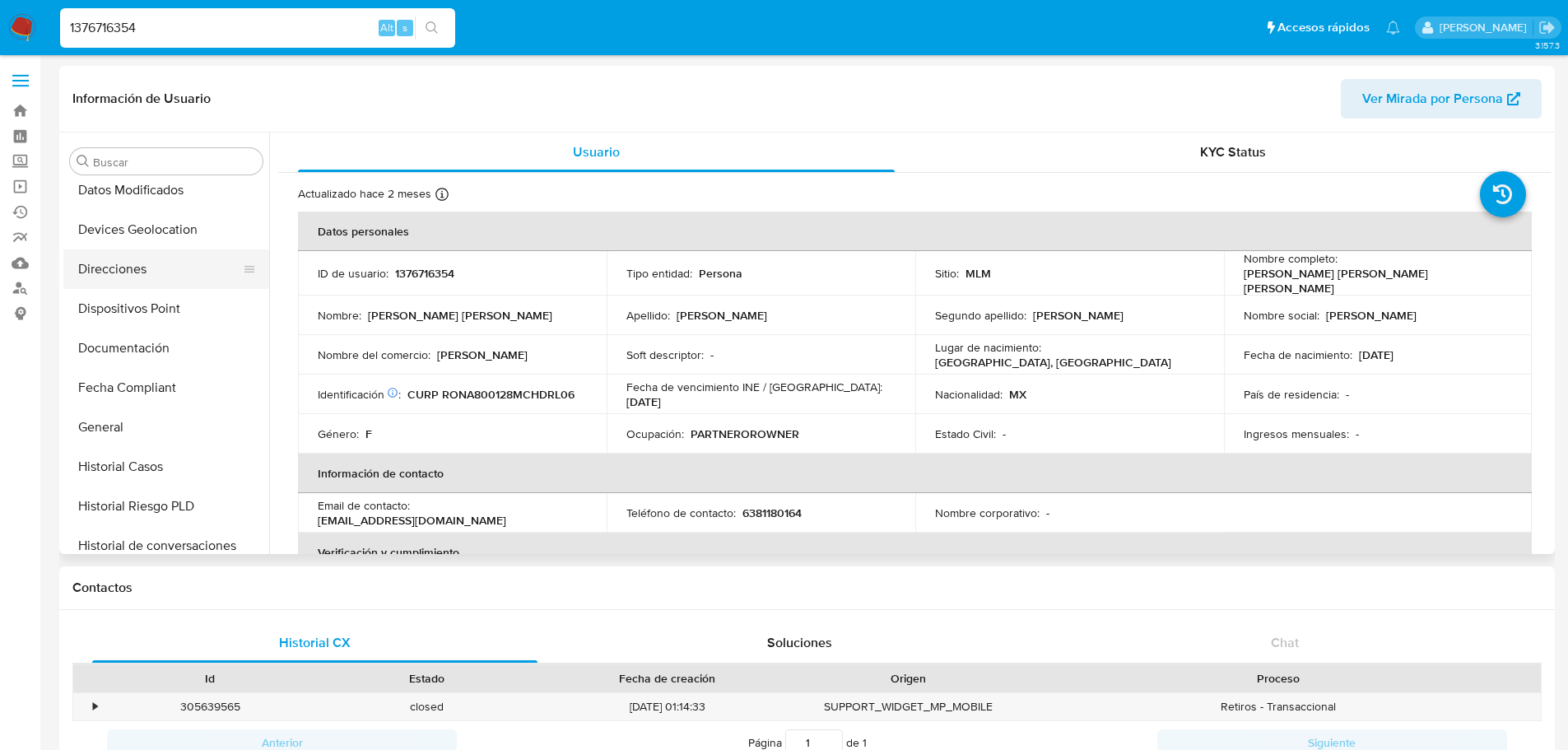
select select "10"
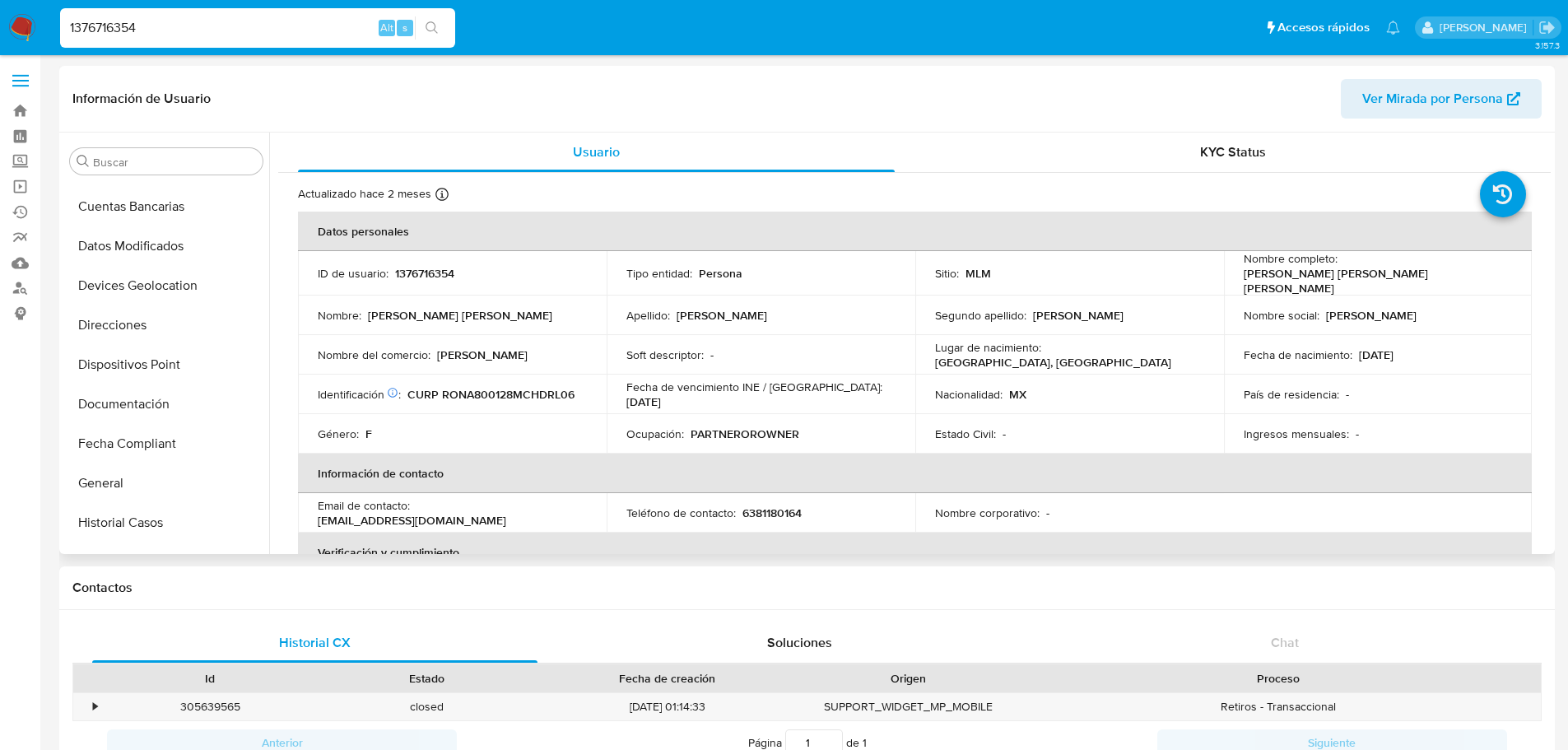
scroll to position [284, 0]
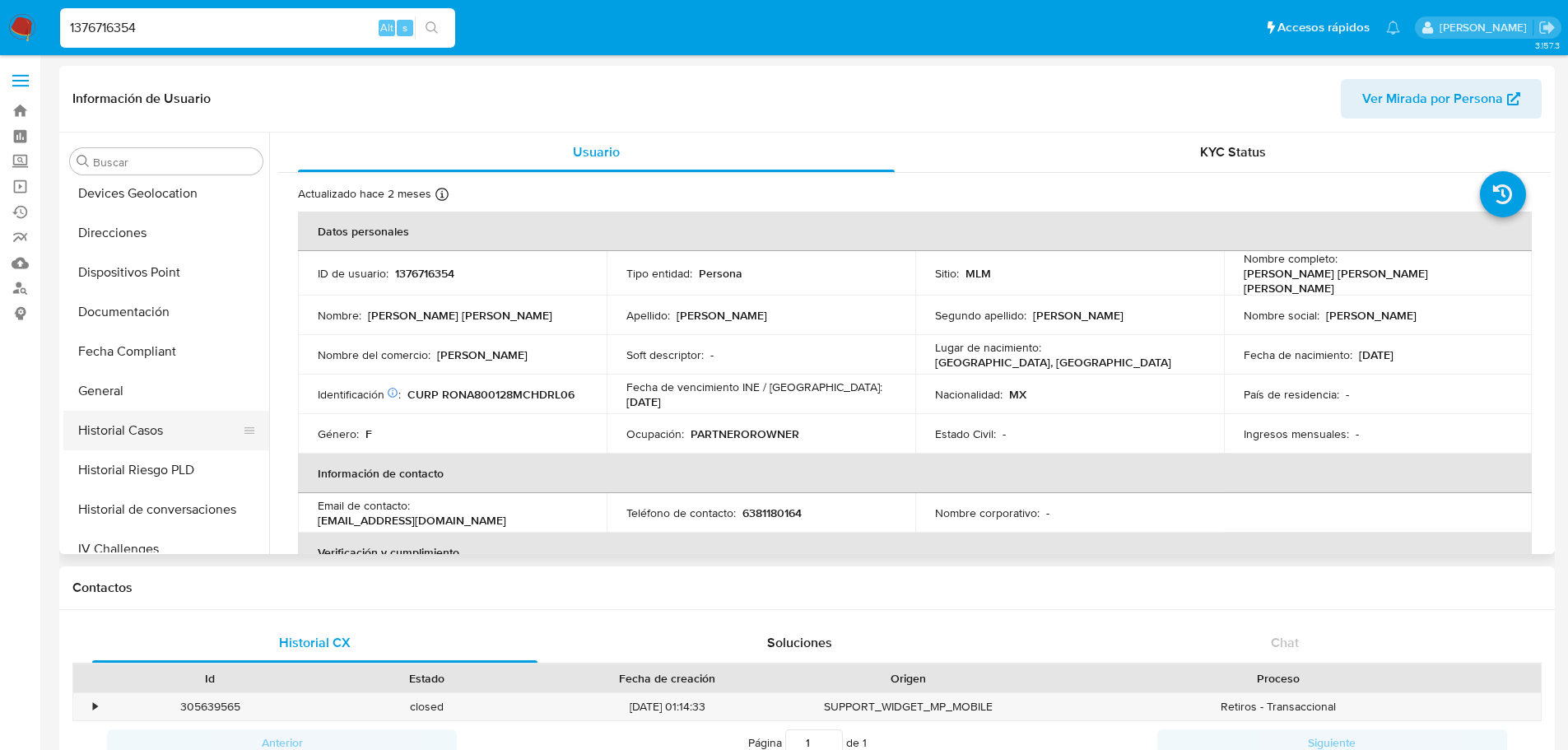
click at [154, 419] on button "Historial Casos" at bounding box center [159, 431] width 192 height 40
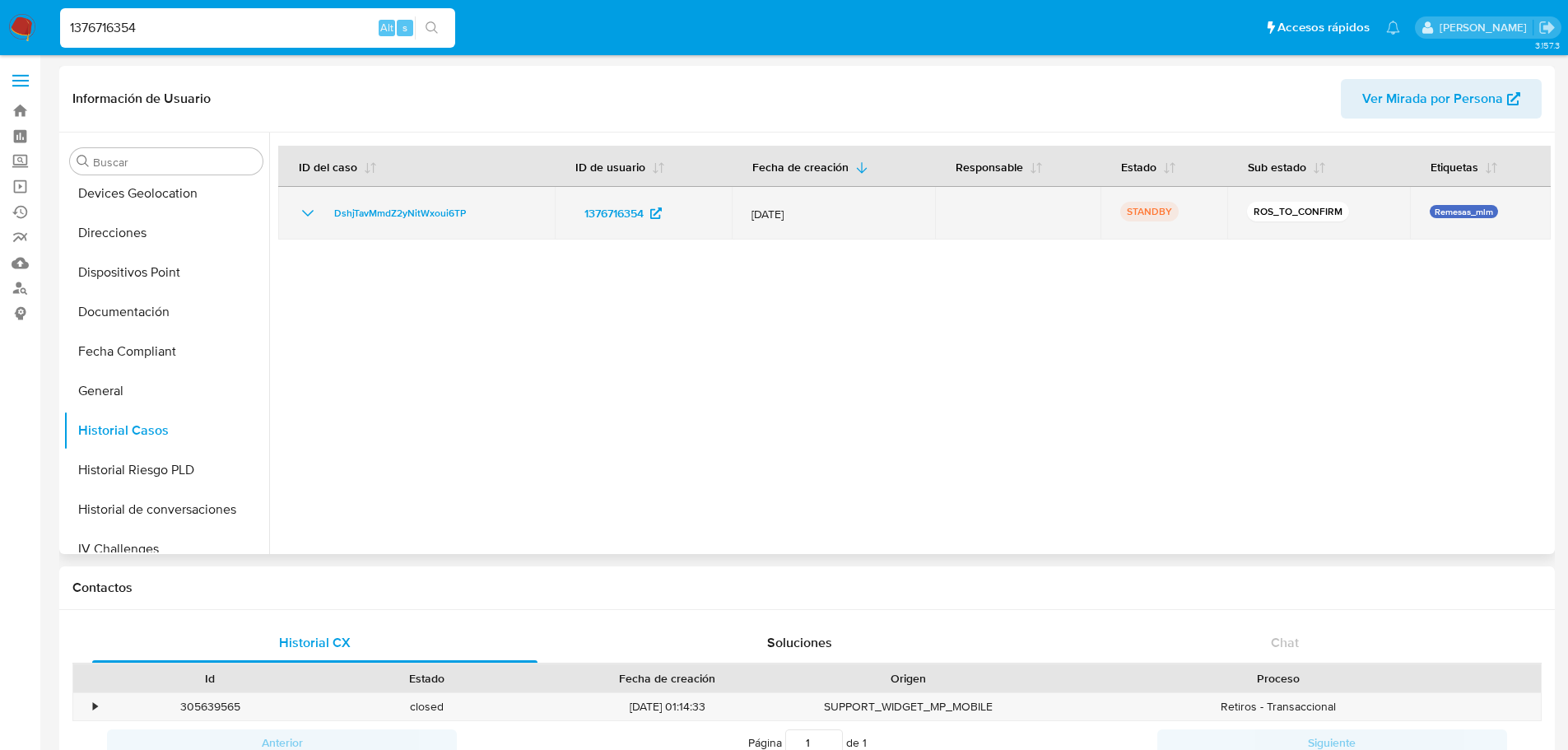
drag, startPoint x: 484, startPoint y: 214, endPoint x: 313, endPoint y: 215, distance: 171.0
click at [313, 215] on div "DshjTavMmdZ2yNitWxoui6TP" at bounding box center [417, 213] width 237 height 19
drag, startPoint x: 308, startPoint y: 208, endPoint x: 349, endPoint y: 224, distance: 44.0
click at [308, 208] on icon "Mostrar/Ocultar" at bounding box center [308, 213] width 19 height 19
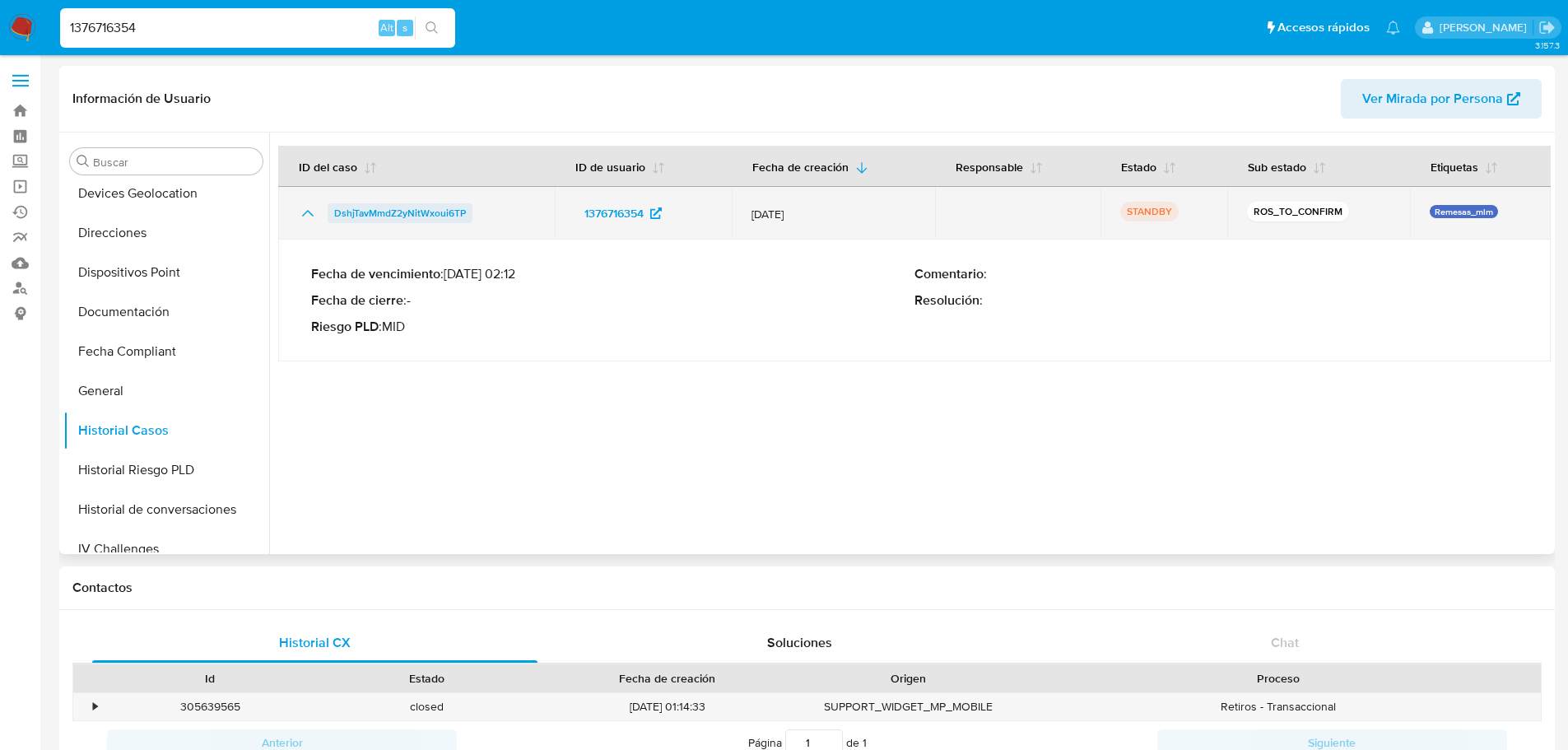
click at [402, 205] on span "DshjTavMmdZ2yNitWxoui6TP" at bounding box center [399, 213] width 131 height 19
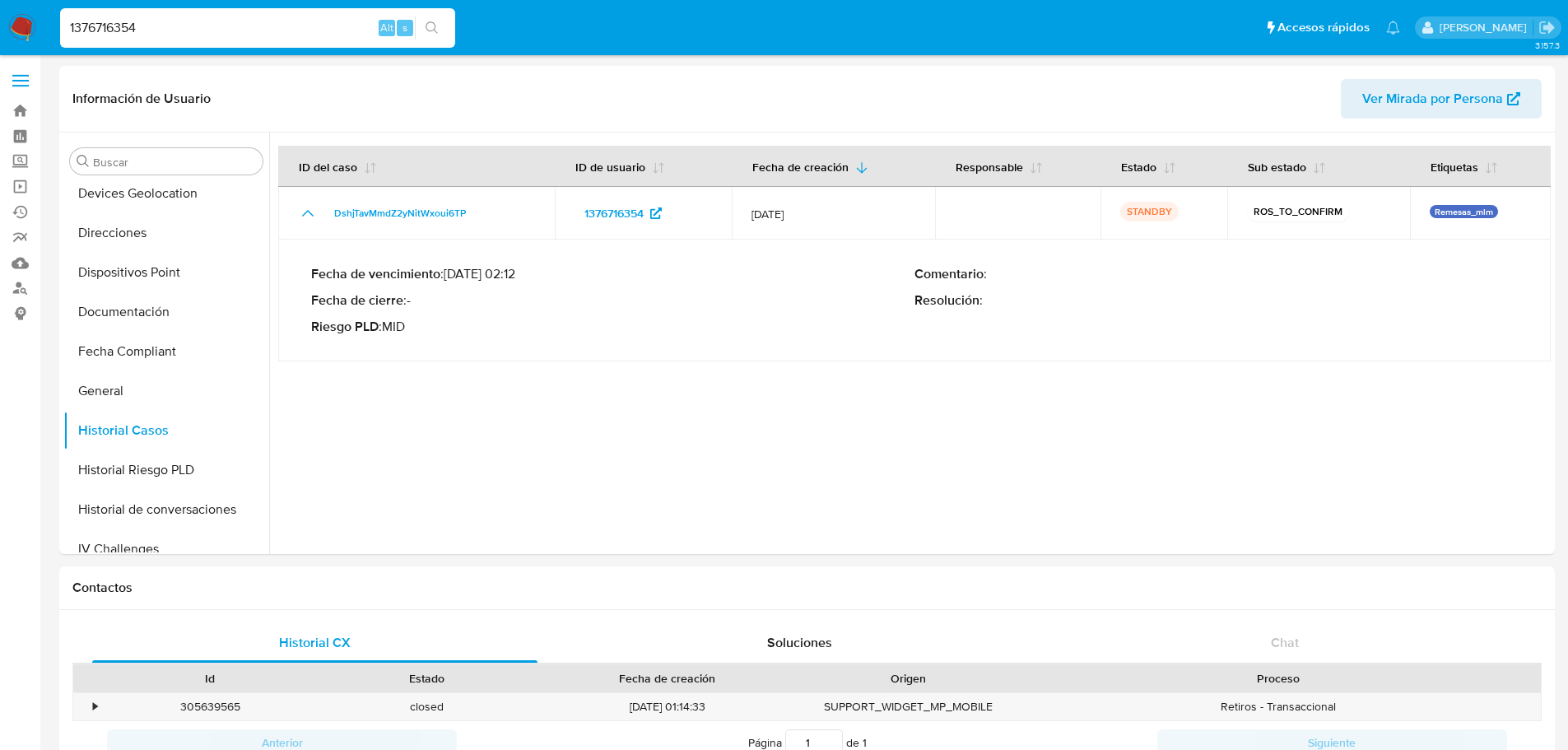
drag, startPoint x: 220, startPoint y: 36, endPoint x: -254, endPoint y: 19, distance: 474.3
paste input "CE0odVZqdMCPQzR37Z4WTEu3"
type input "CE0odVZqdMCPQzR37Z4WTEu3"
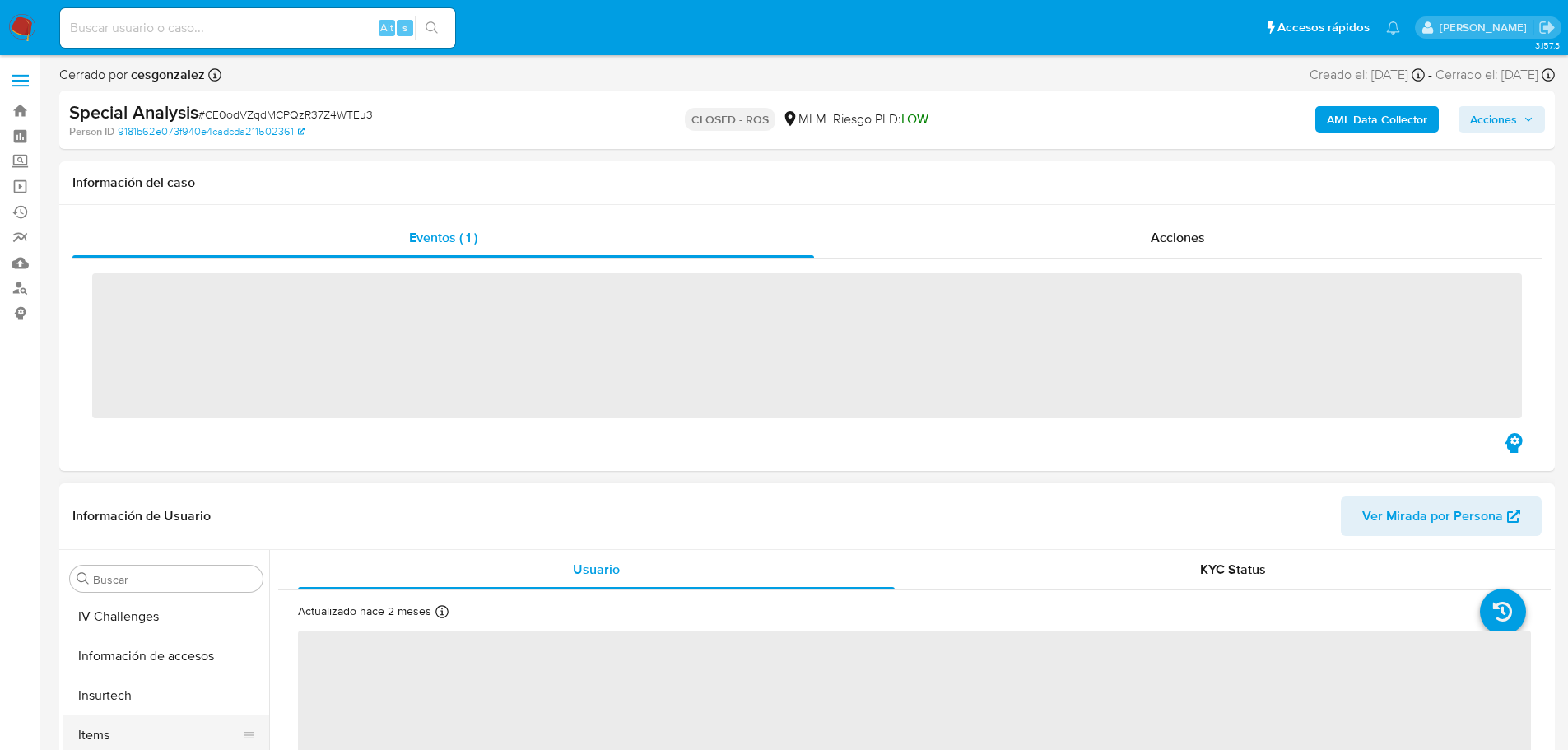
scroll to position [696, 0]
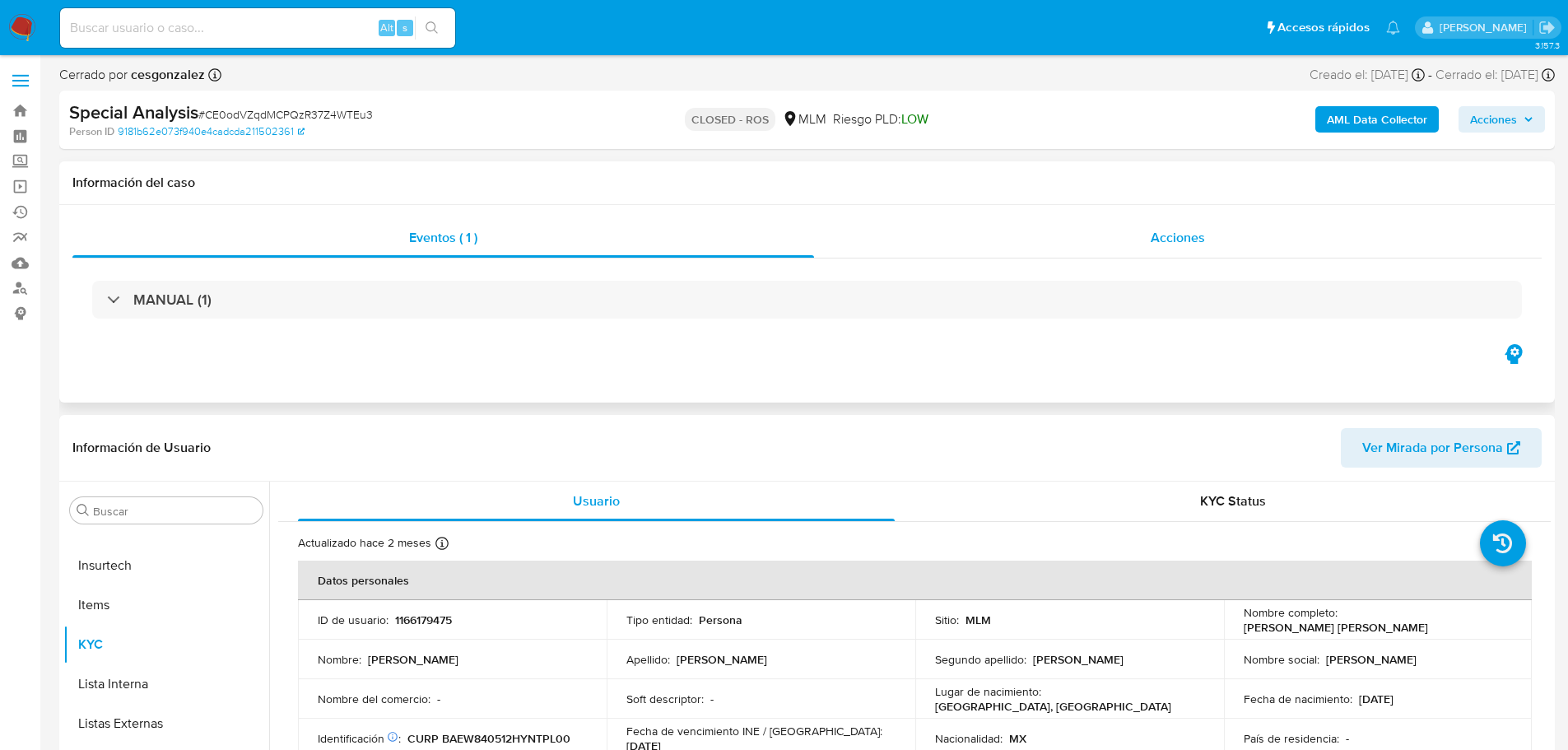
select select "10"
click at [1191, 223] on div "Acciones" at bounding box center [1177, 237] width 727 height 40
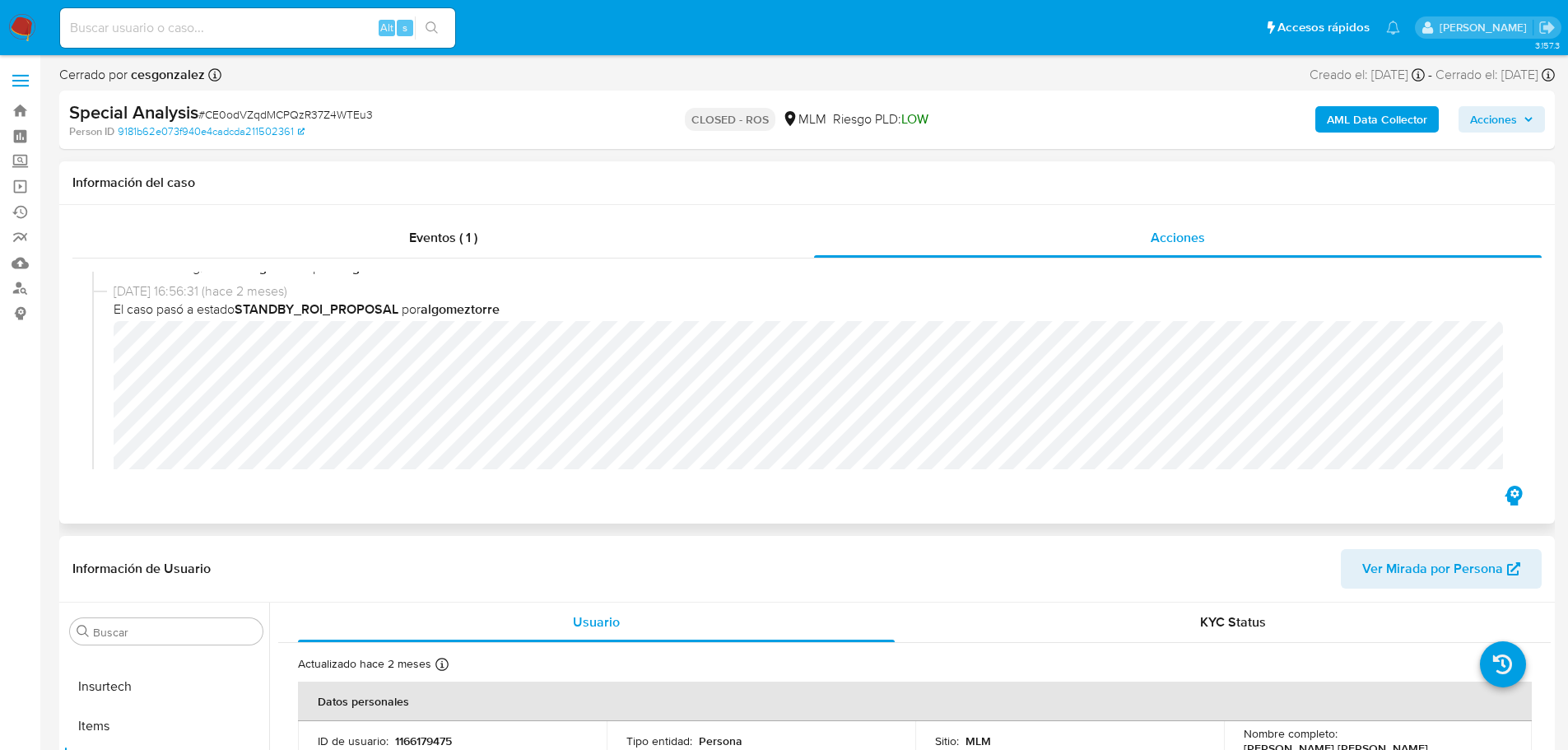
scroll to position [987, 0]
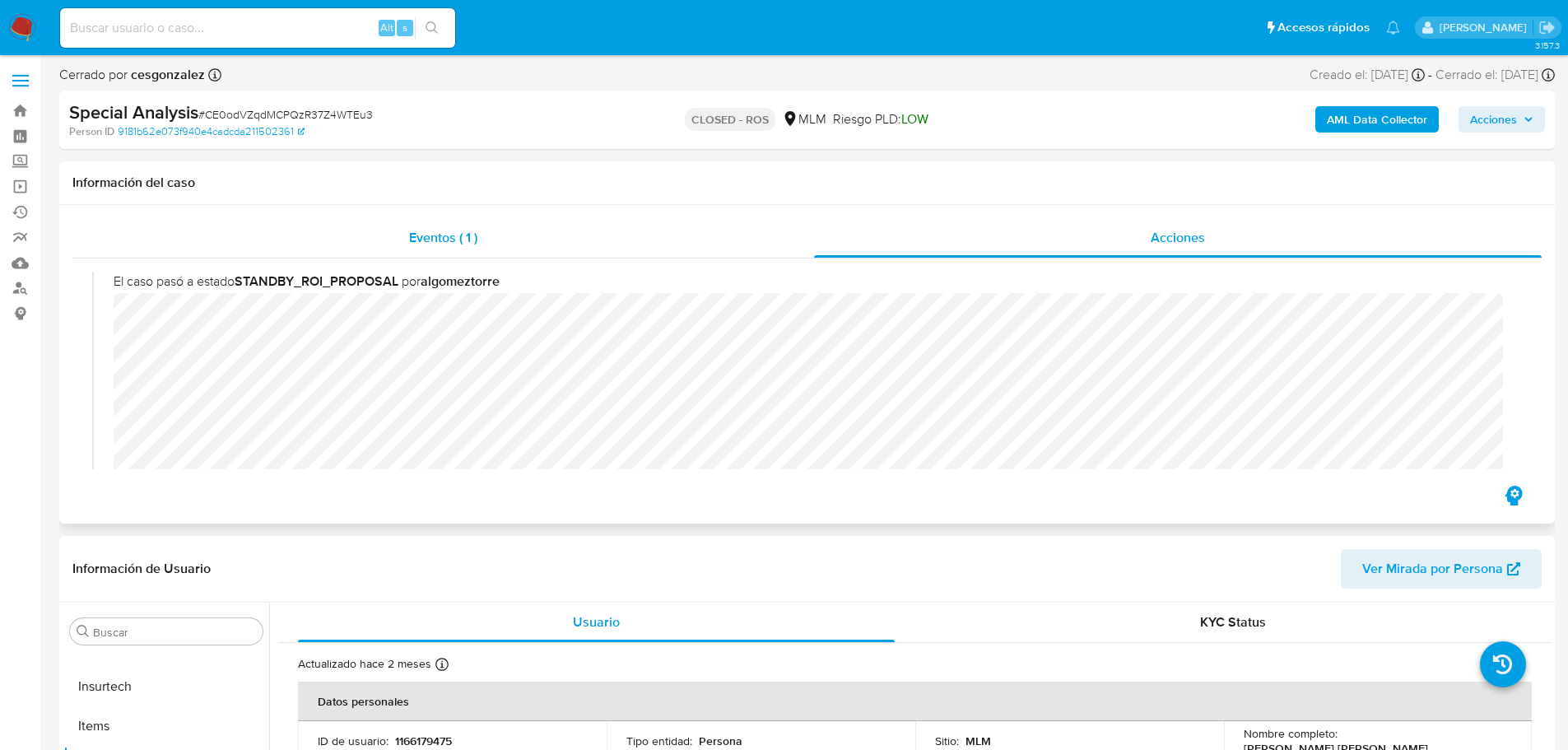
click at [429, 243] on span "Eventos ( 1 )" at bounding box center [443, 237] width 69 height 19
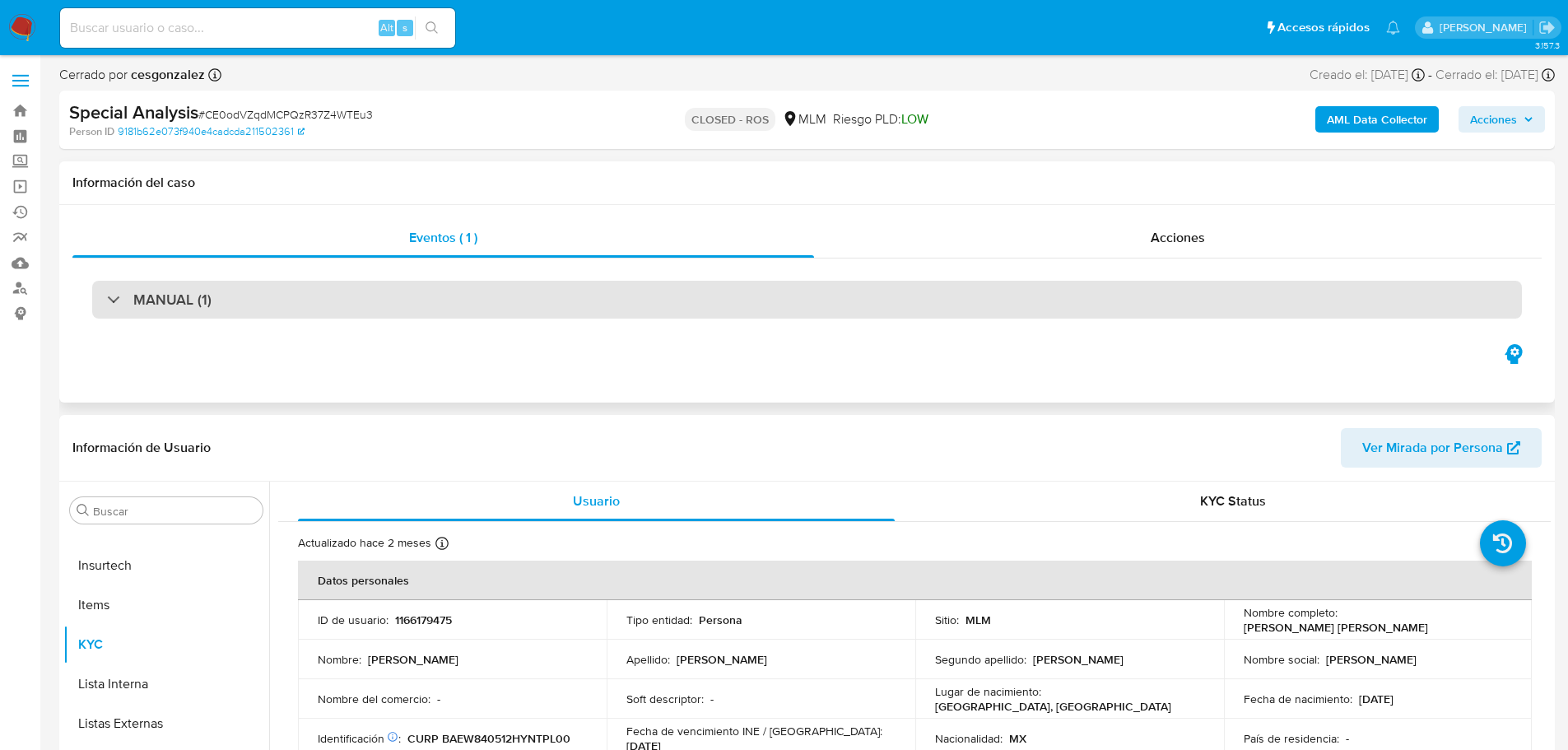
click at [288, 286] on div "MANUAL (1)" at bounding box center [807, 299] width 1430 height 38
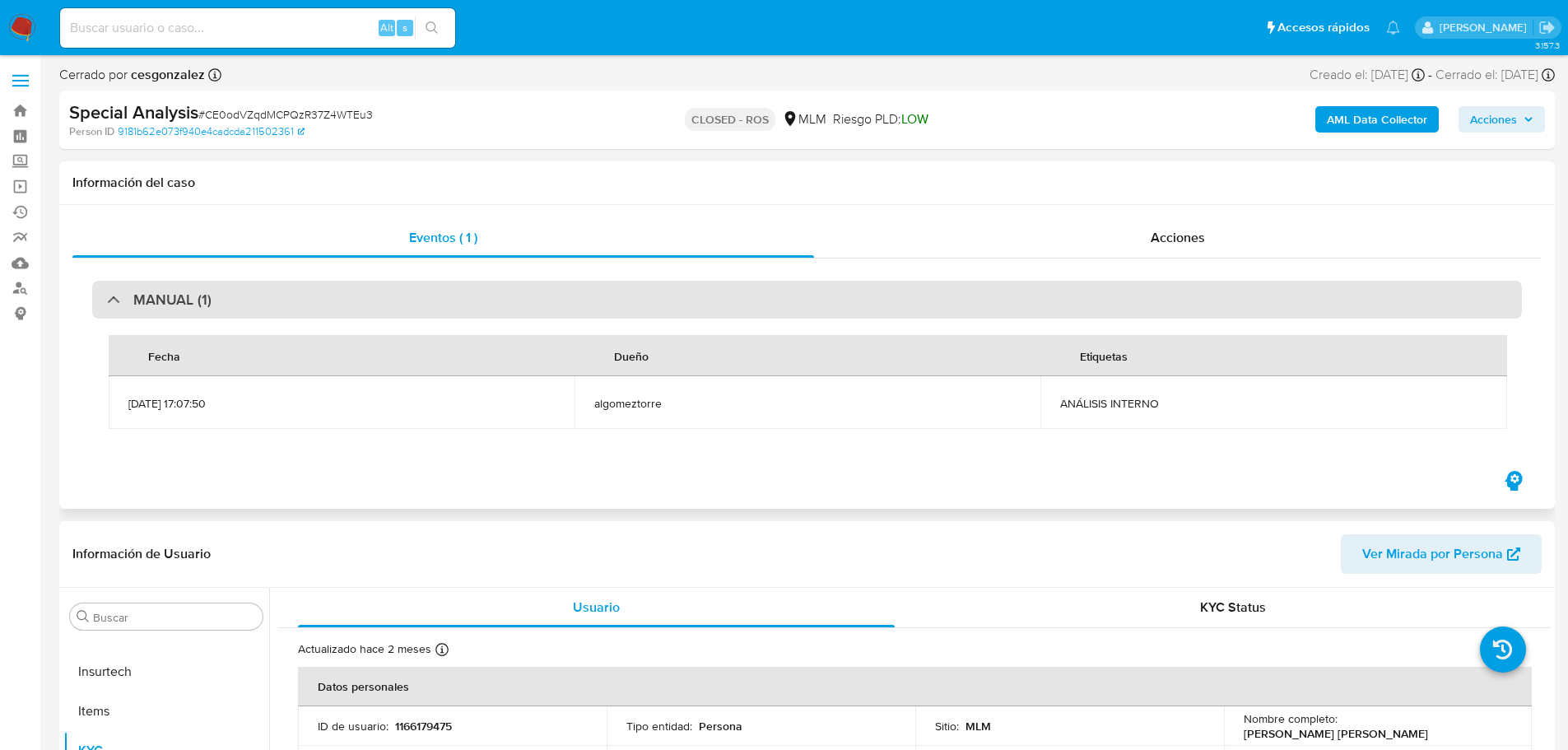
click at [309, 306] on div "MANUAL (1)" at bounding box center [807, 299] width 1430 height 38
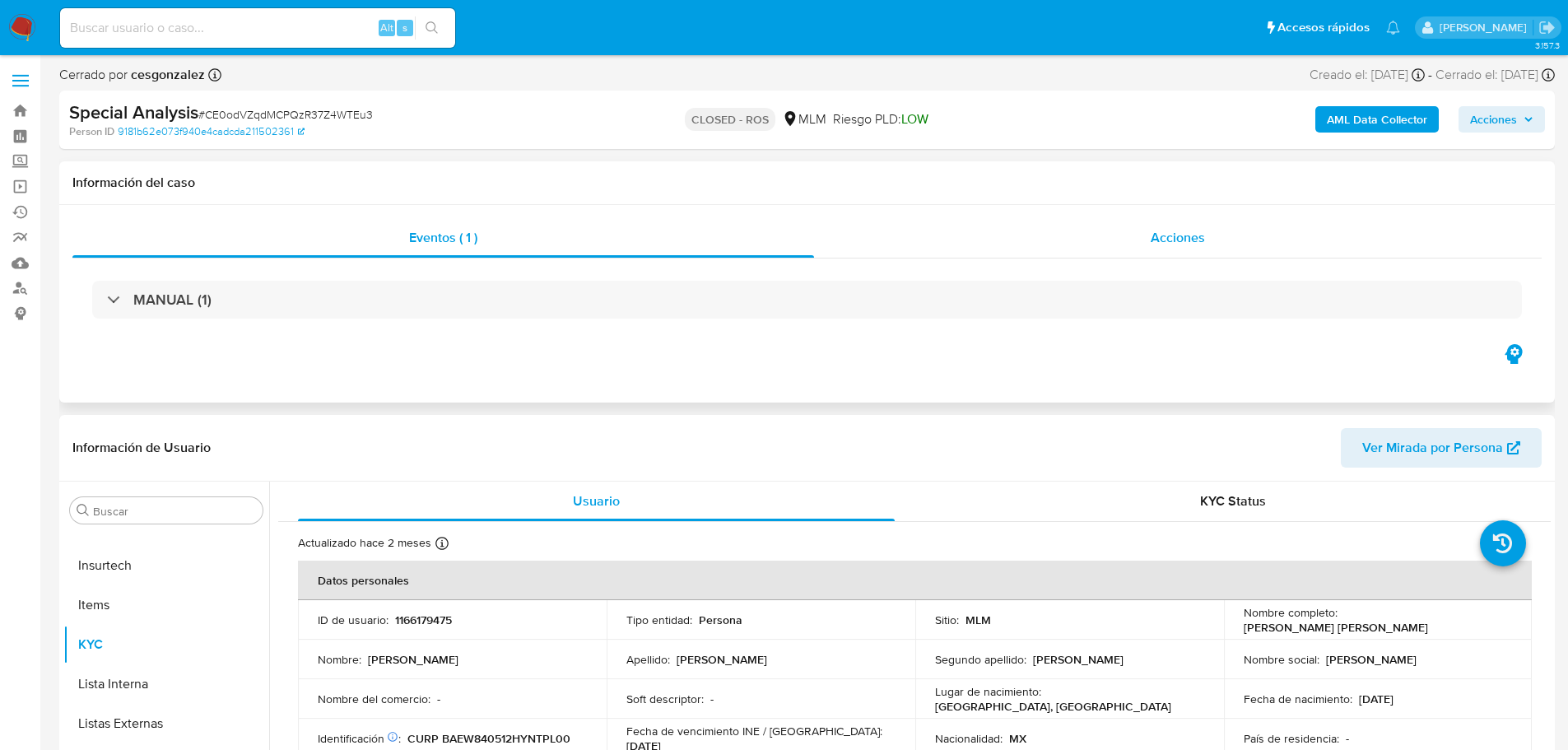
click at [1228, 243] on div "Acciones" at bounding box center [1177, 237] width 727 height 40
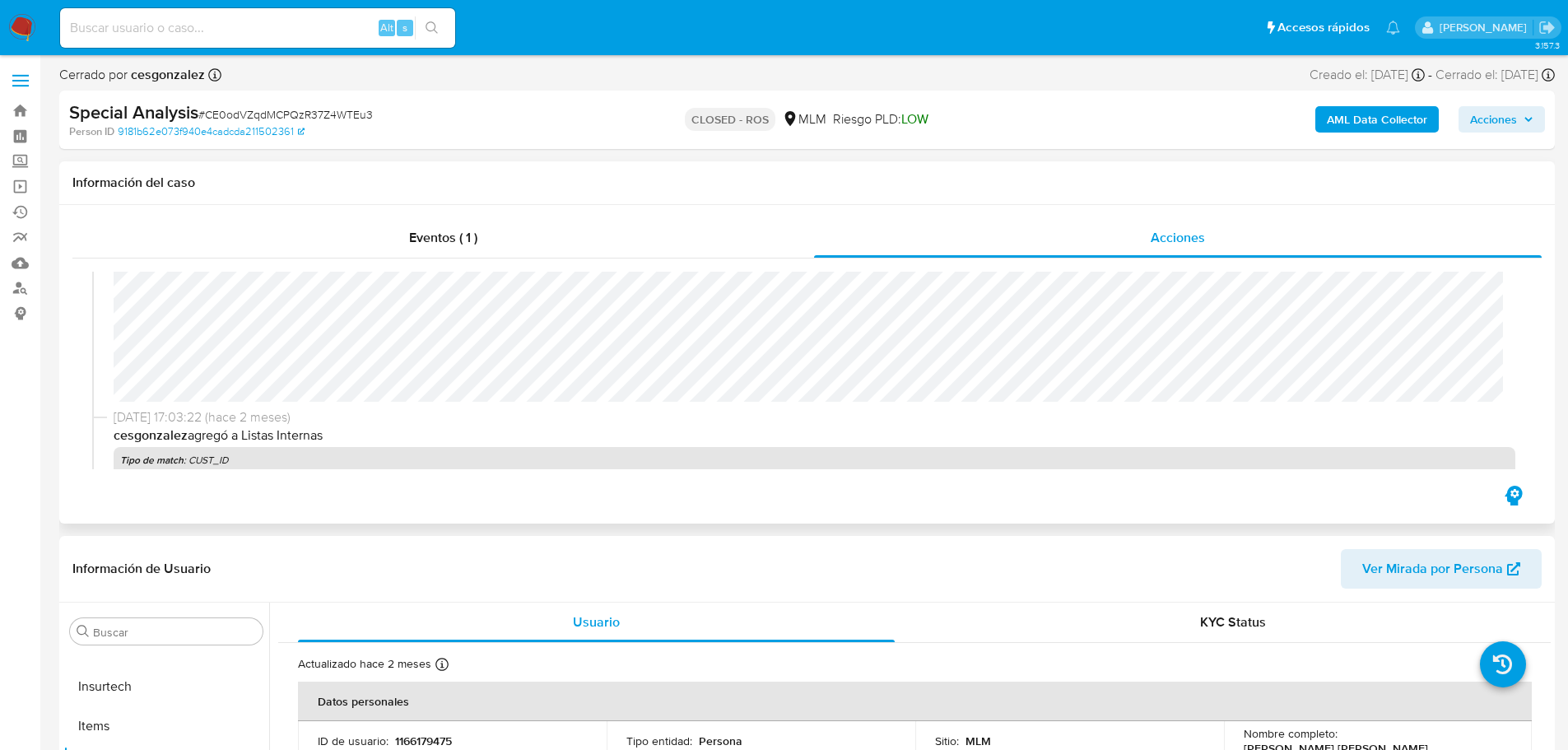
scroll to position [164, 0]
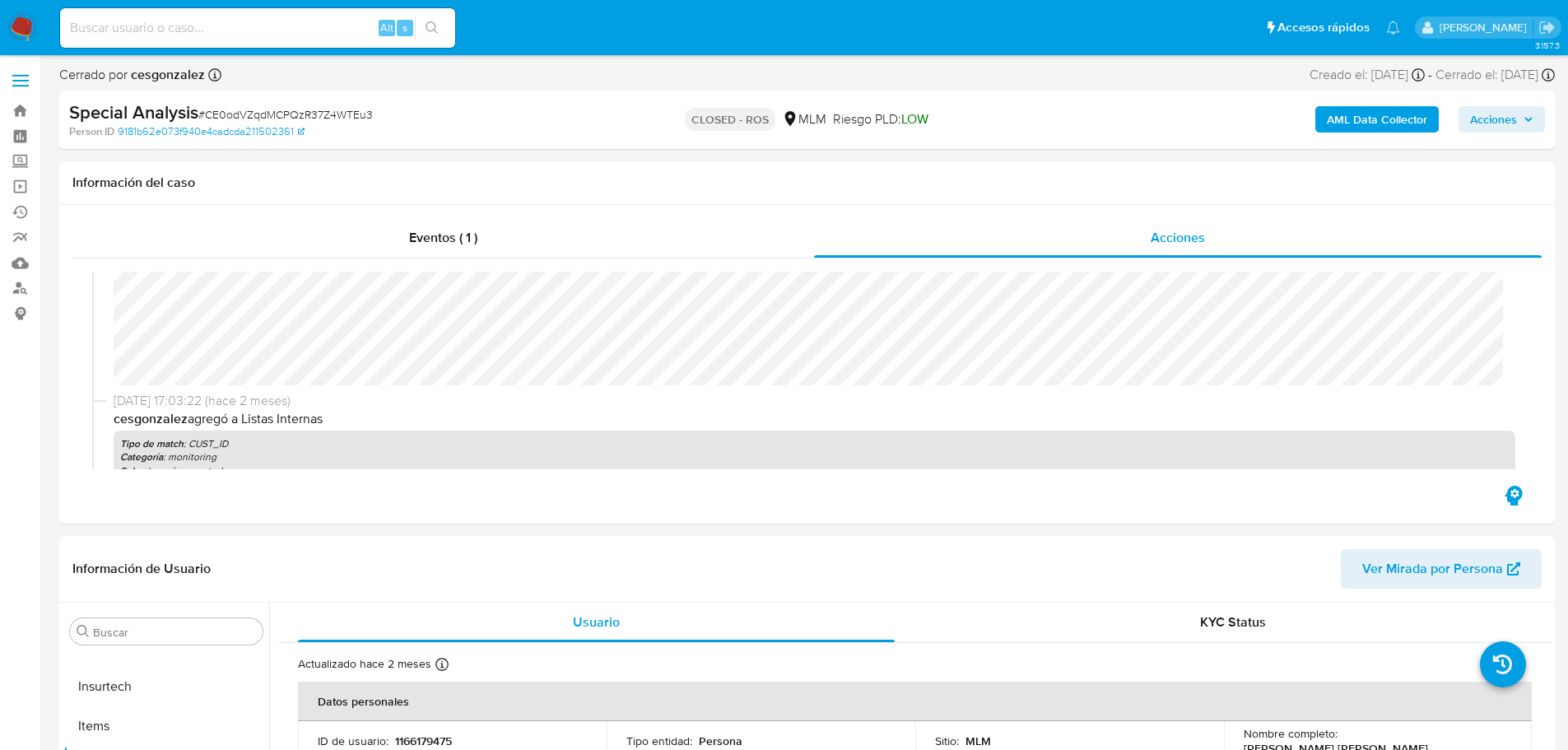
click at [145, 14] on div "Alt s" at bounding box center [258, 28] width 395 height 40
click at [147, 23] on input at bounding box center [258, 27] width 395 height 21
paste input "5YlNWG0sPNCk9i0fx3qVoEip"
type input "5YlNWG0sPNCk9i0fx3qVoEip"
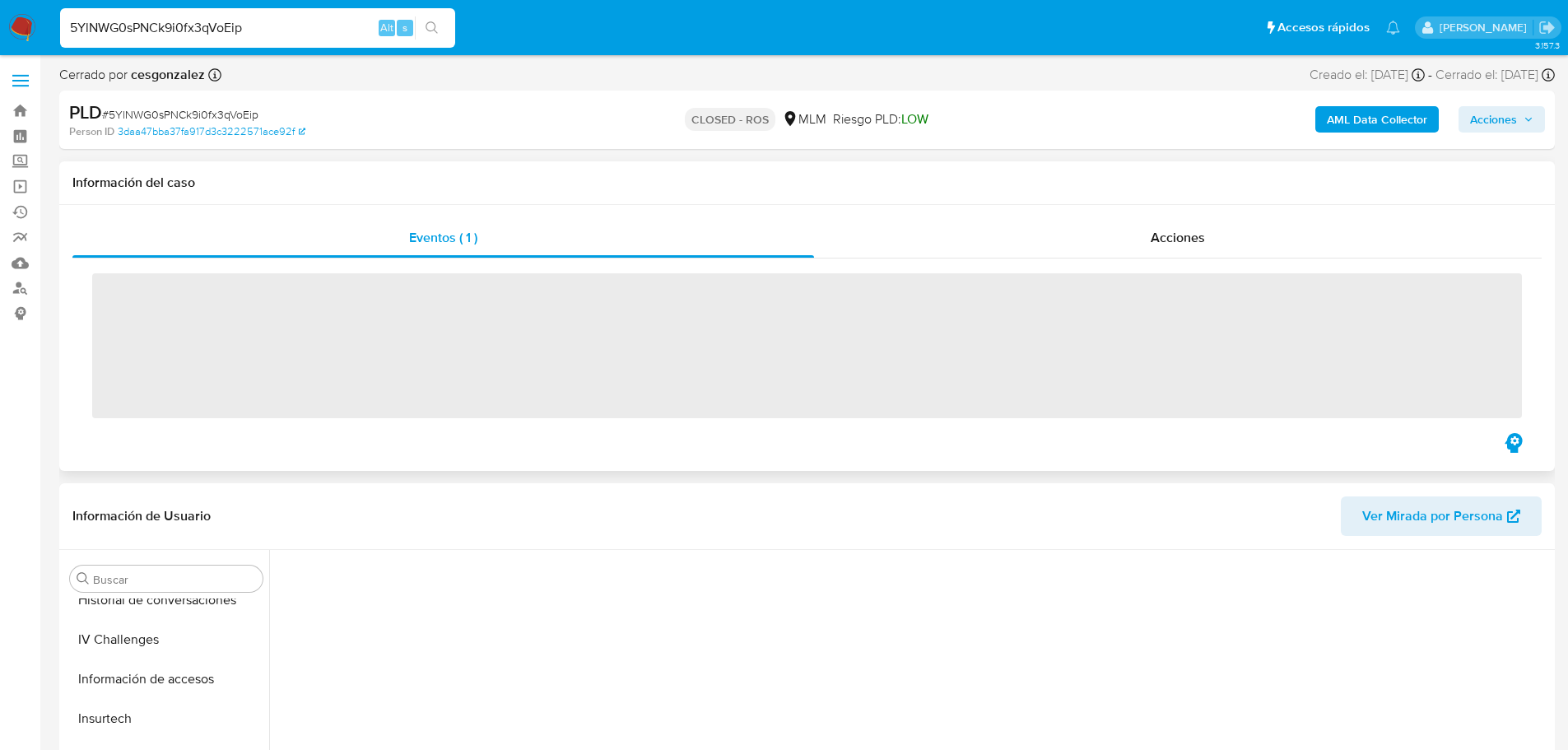
scroll to position [696, 0]
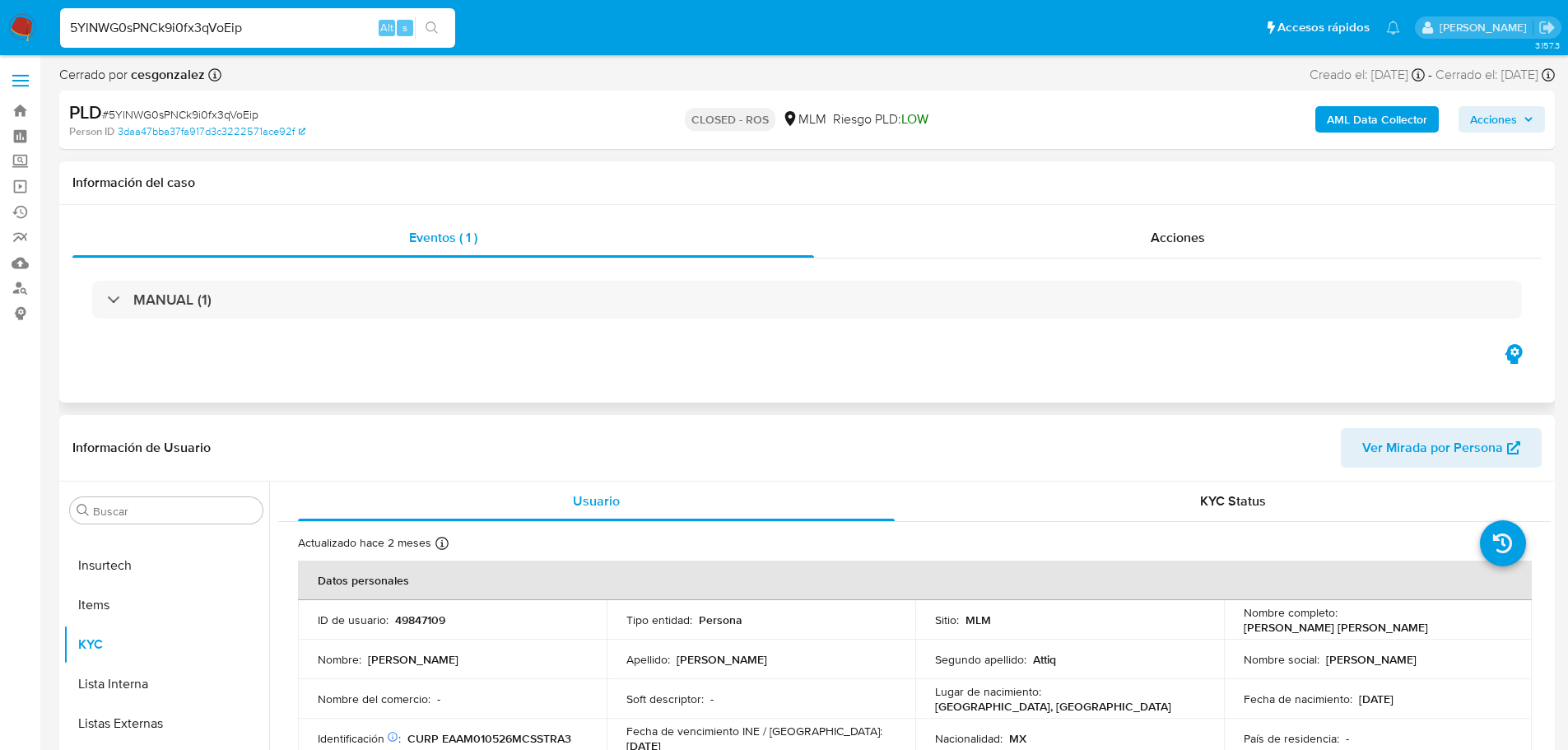
select select "10"
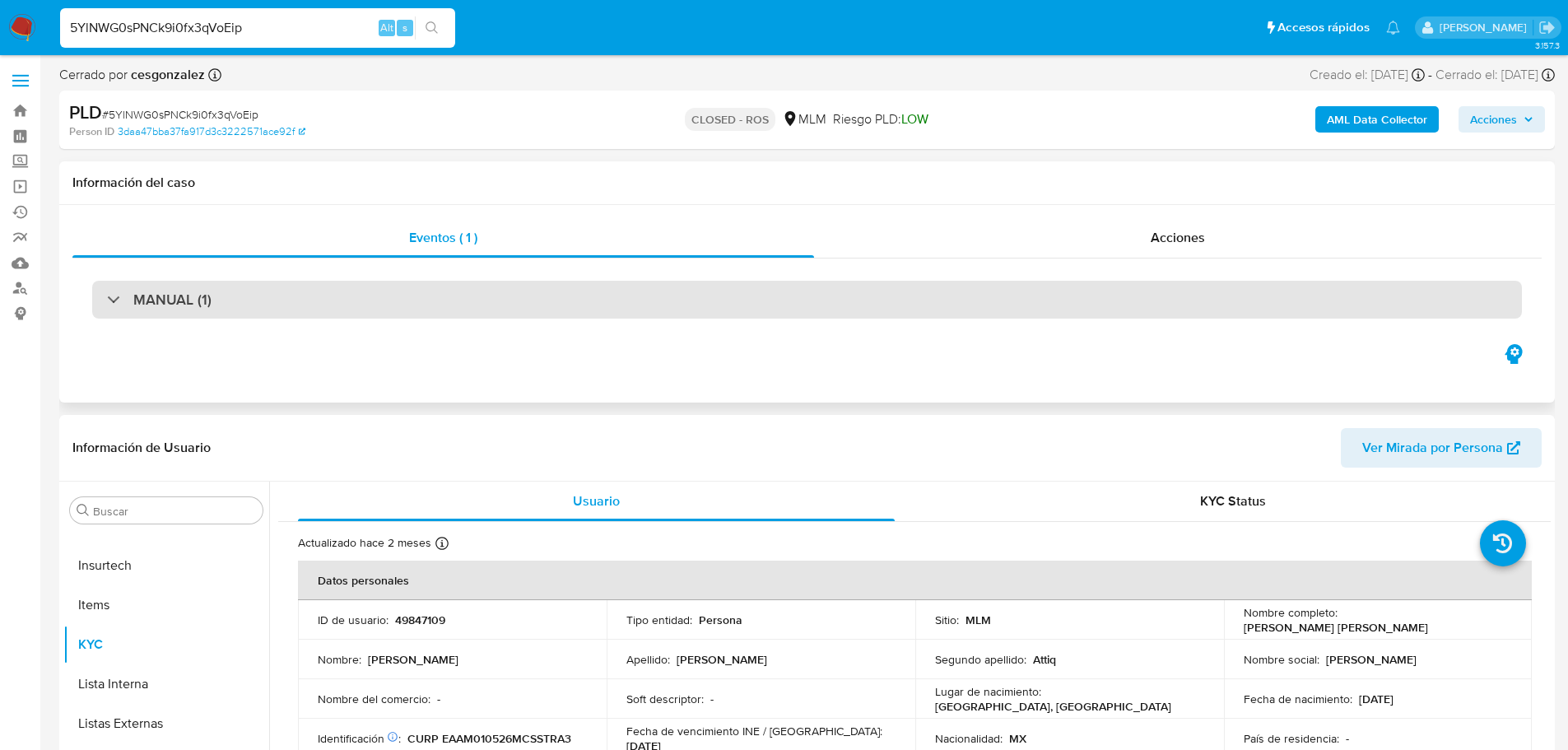
drag, startPoint x: 196, startPoint y: 307, endPoint x: 203, endPoint y: 314, distance: 9.9
click at [194, 306] on h3 "MANUAL (1)" at bounding box center [172, 299] width 78 height 18
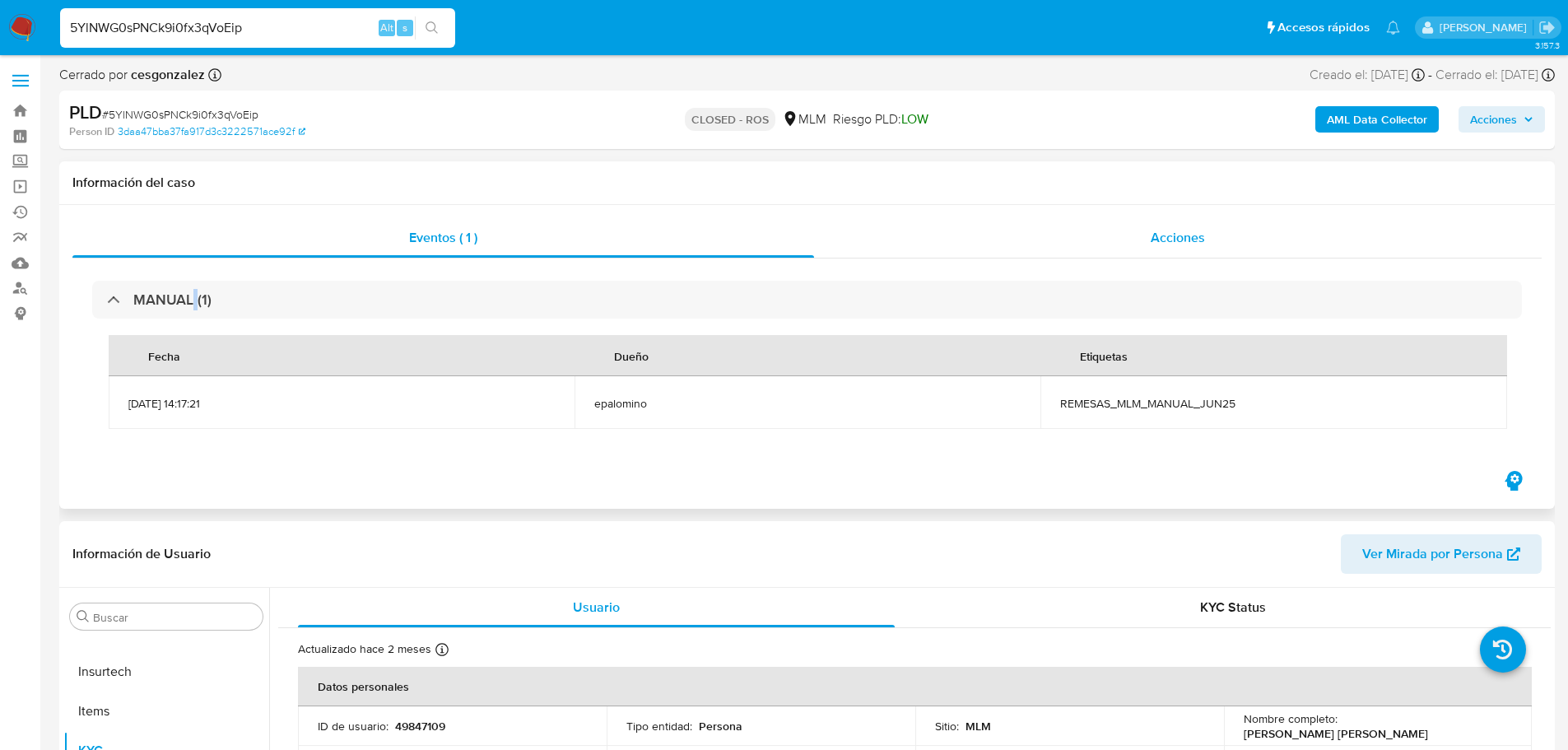
click at [1223, 226] on div "Acciones" at bounding box center [1177, 237] width 727 height 40
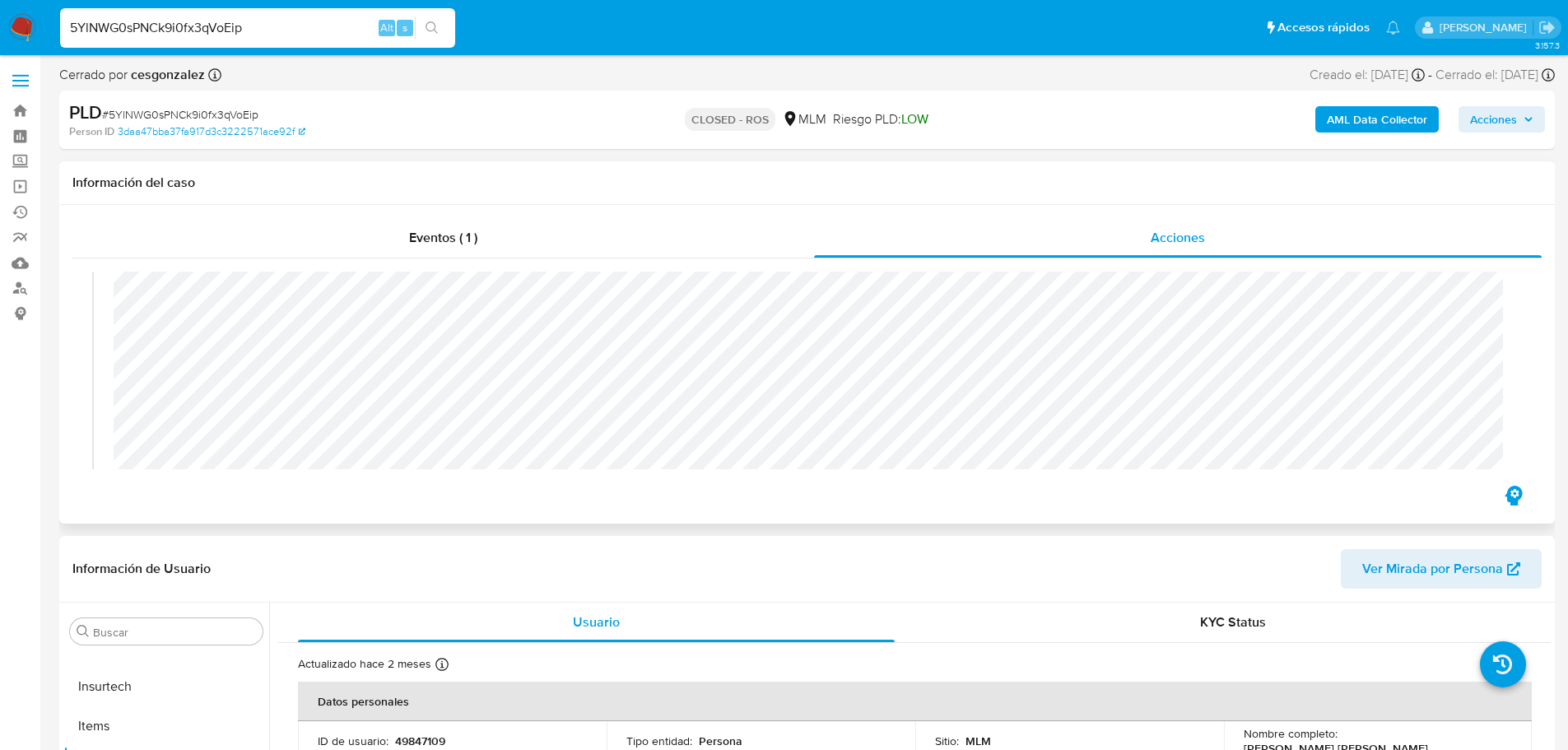
scroll to position [82, 0]
click at [281, 18] on input "5YlNWG0sPNCk9i0fx3qVoEip" at bounding box center [258, 27] width 395 height 21
click at [282, 17] on input "5YlNWG0sPNCk9i0fx3qVoEip" at bounding box center [258, 27] width 395 height 21
paste input "dAUIsLlHuMVI04UkDXKWBzOw"
type input "dAUIsLlHuMVI04UkDXKWBzOw"
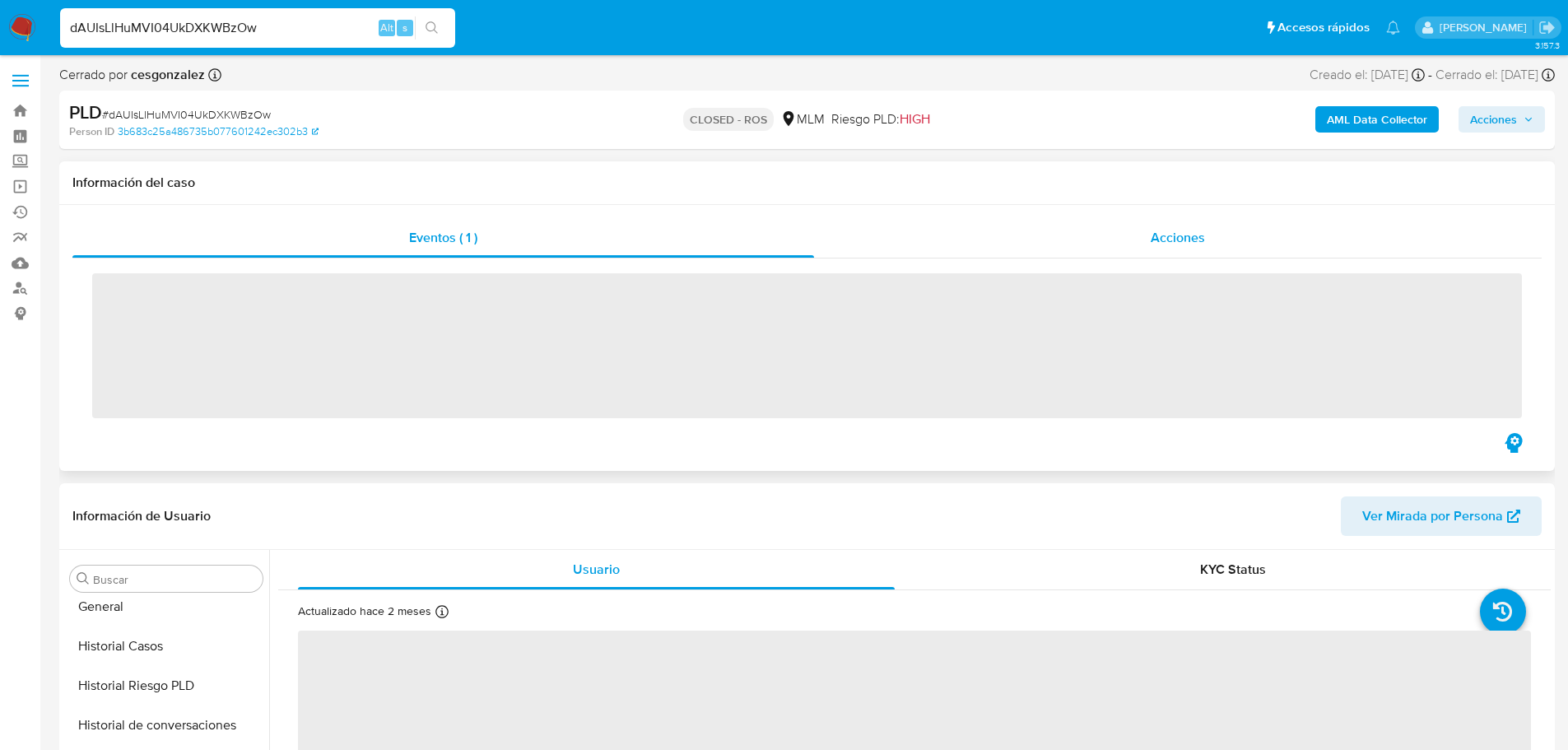
scroll to position [696, 0]
drag, startPoint x: 1137, startPoint y: 235, endPoint x: 1126, endPoint y: 265, distance: 32.0
click at [1137, 234] on div "Acciones" at bounding box center [1177, 237] width 727 height 40
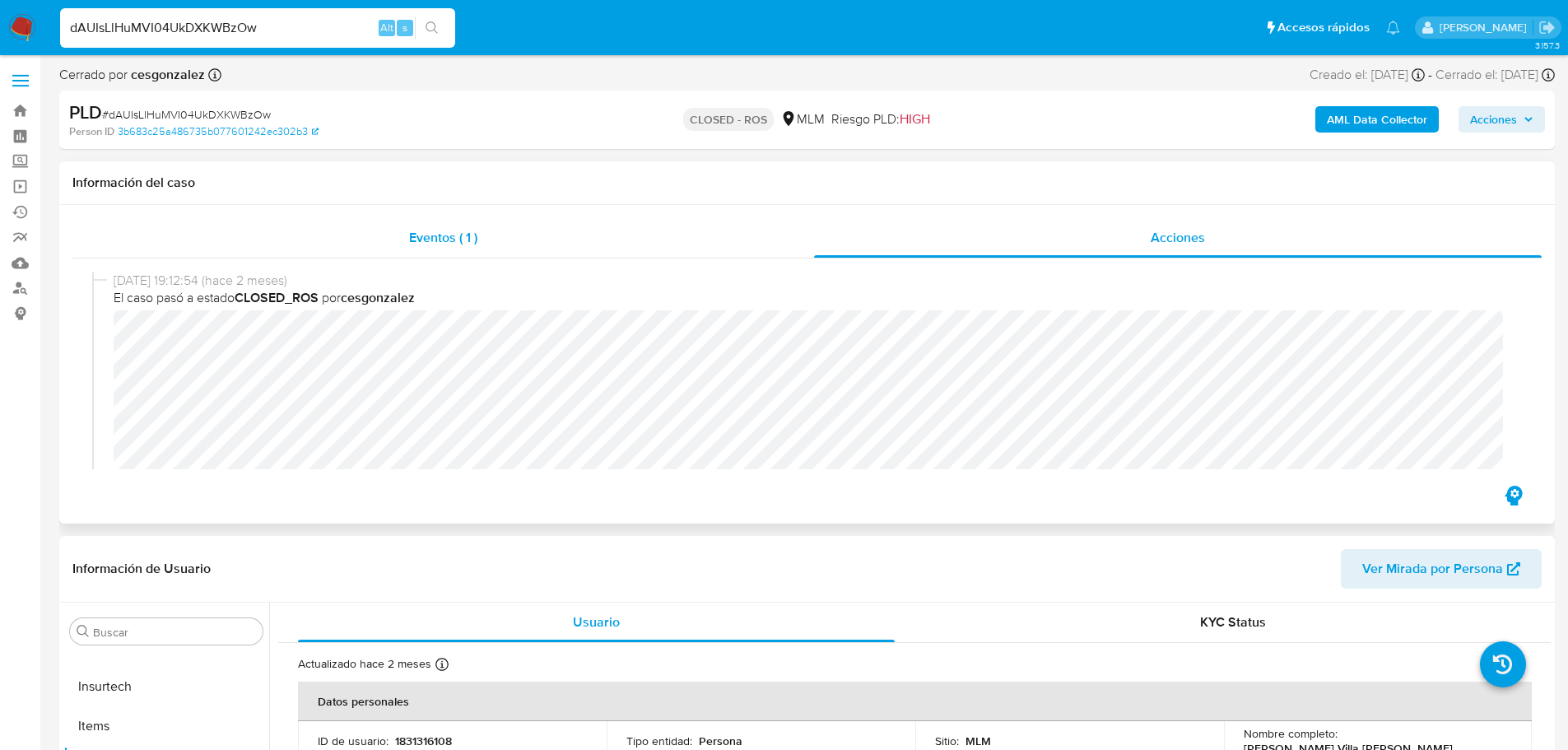
select select "10"
click at [399, 248] on div "Eventos ( 1 )" at bounding box center [442, 237] width 742 height 40
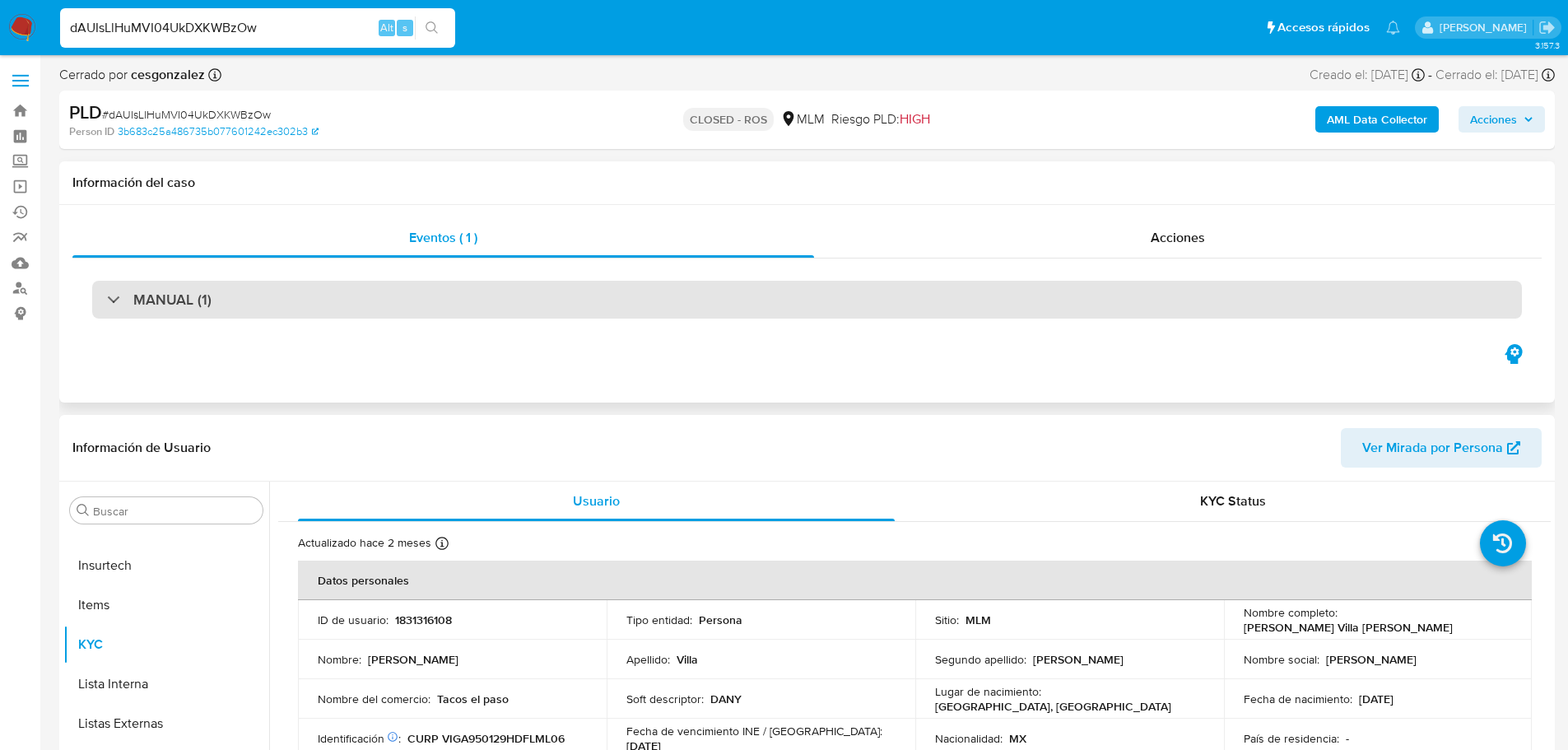
click at [186, 299] on h3 "MANUAL (1)" at bounding box center [172, 299] width 78 height 18
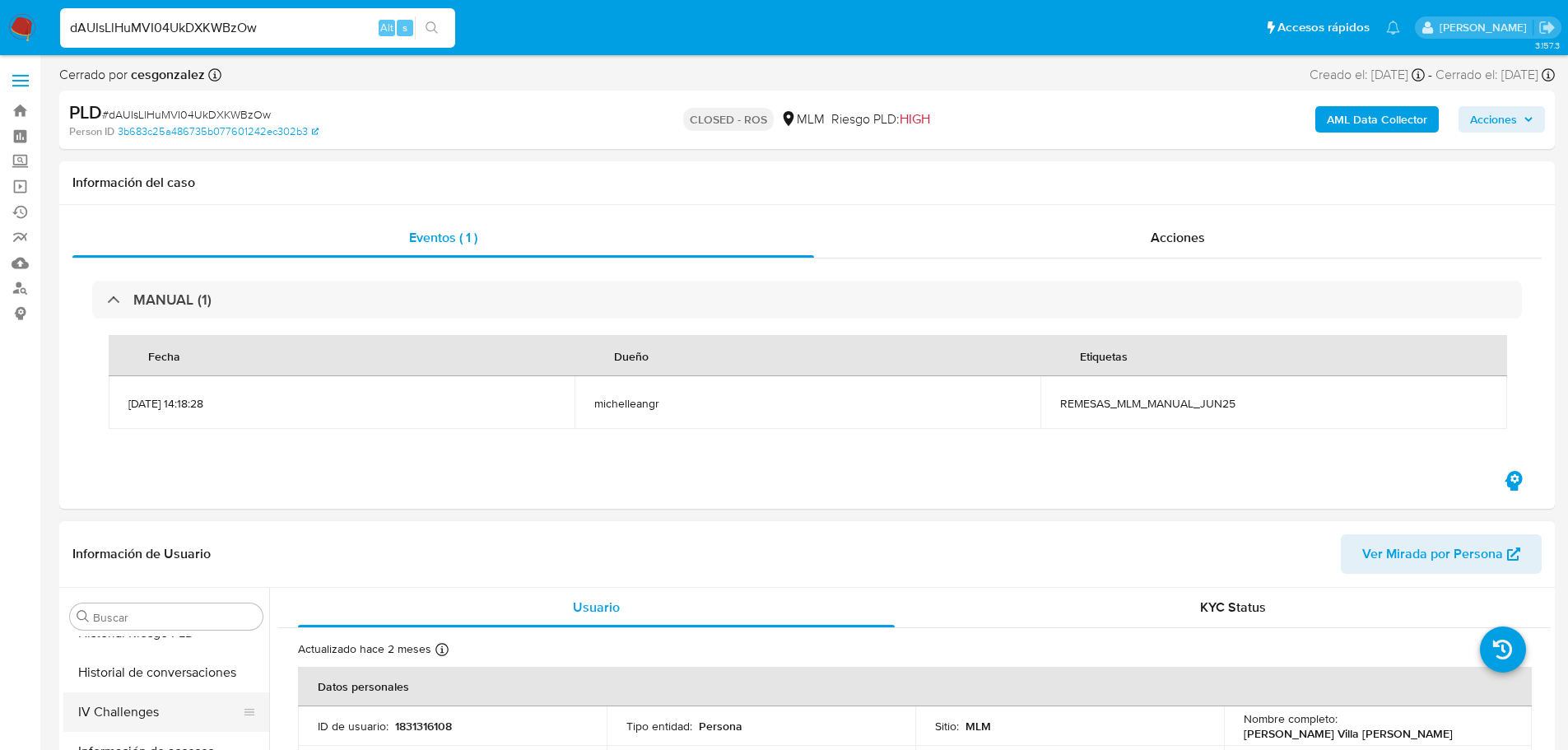
scroll to position [494, 0]
drag, startPoint x: 136, startPoint y: 682, endPoint x: 250, endPoint y: 694, distance: 114.6
click at [136, 683] on button "Historial Casos" at bounding box center [159, 675] width 192 height 40
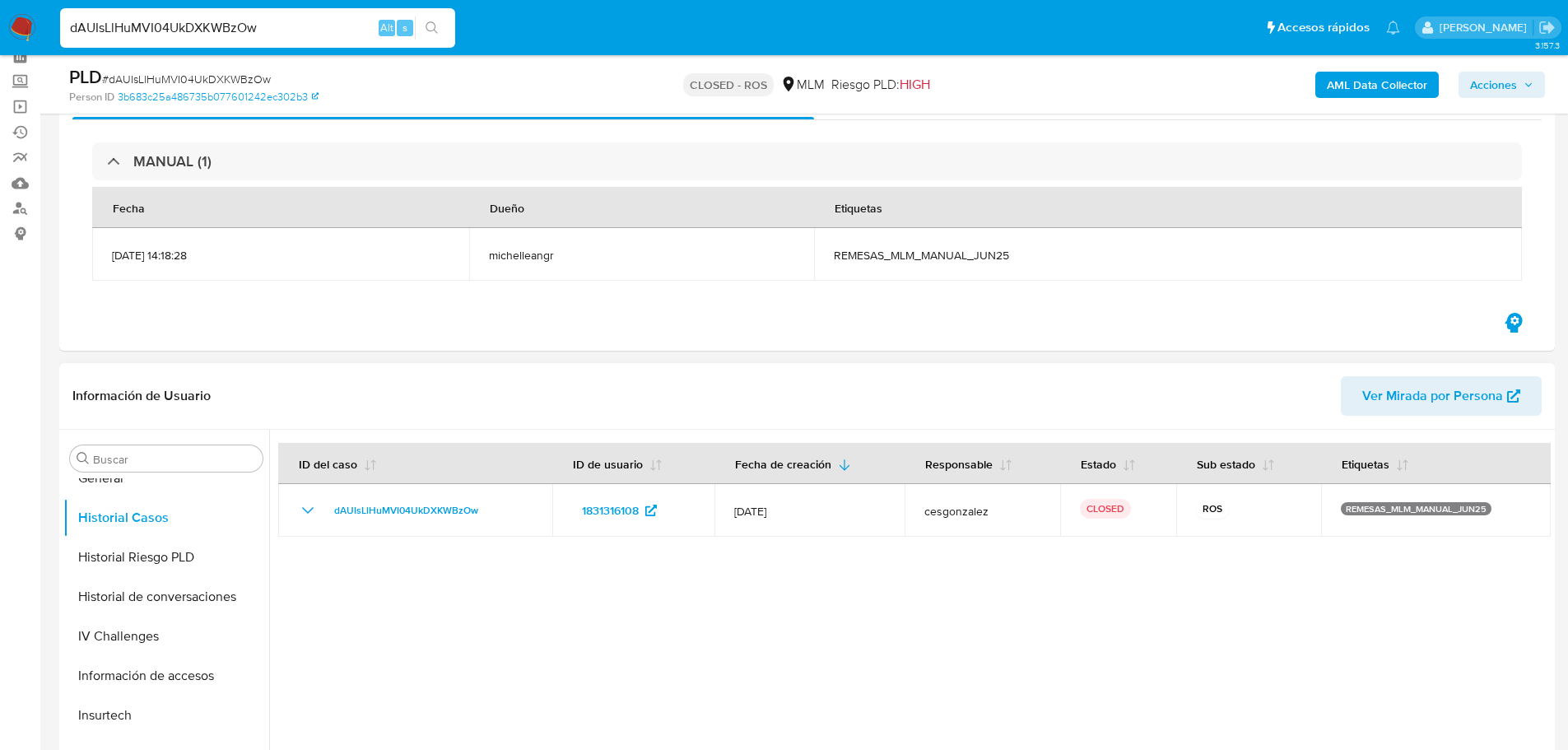
scroll to position [0, 0]
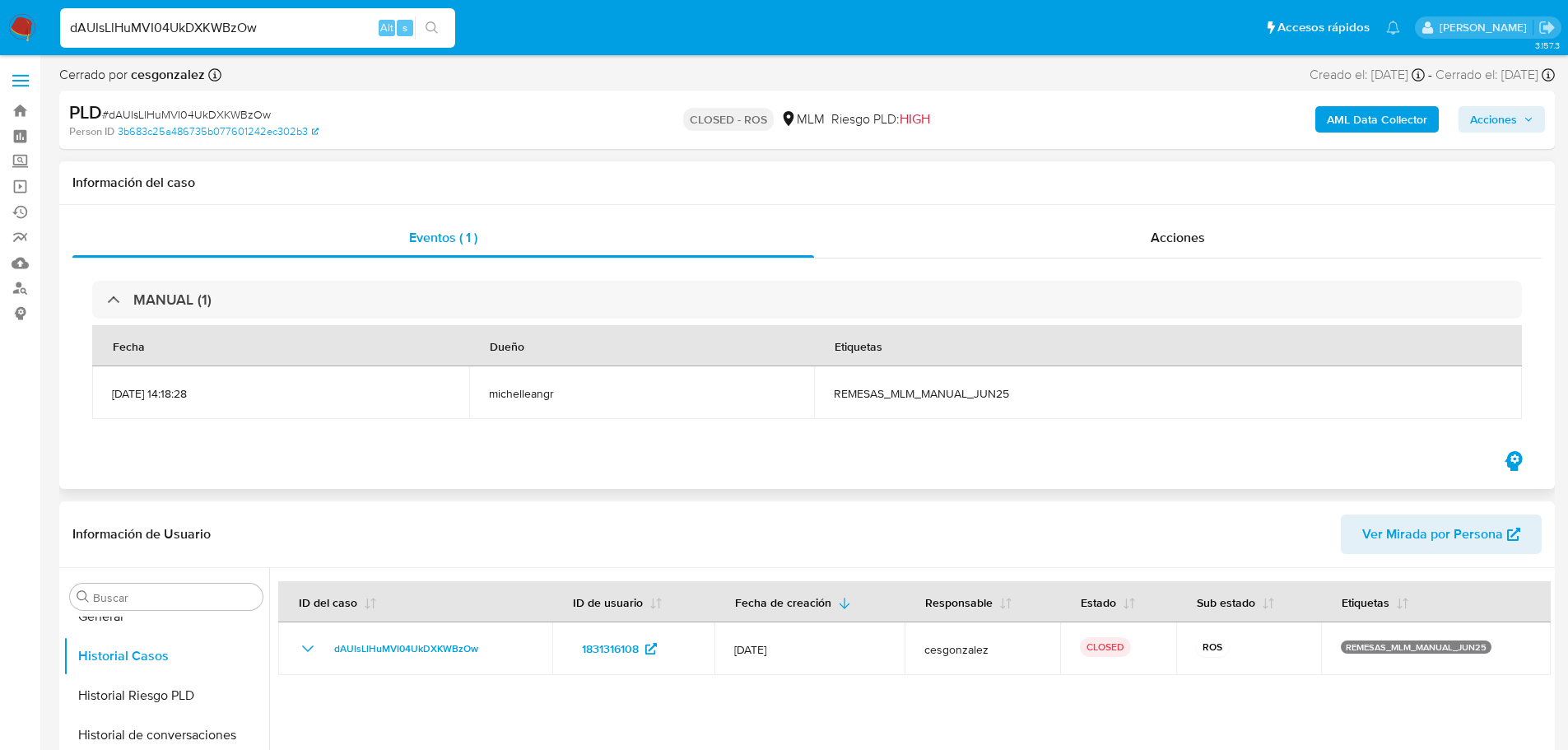
drag, startPoint x: 1148, startPoint y: 240, endPoint x: 1153, endPoint y: 260, distance: 20.6
click at [1148, 238] on div "Acciones" at bounding box center [1177, 237] width 727 height 40
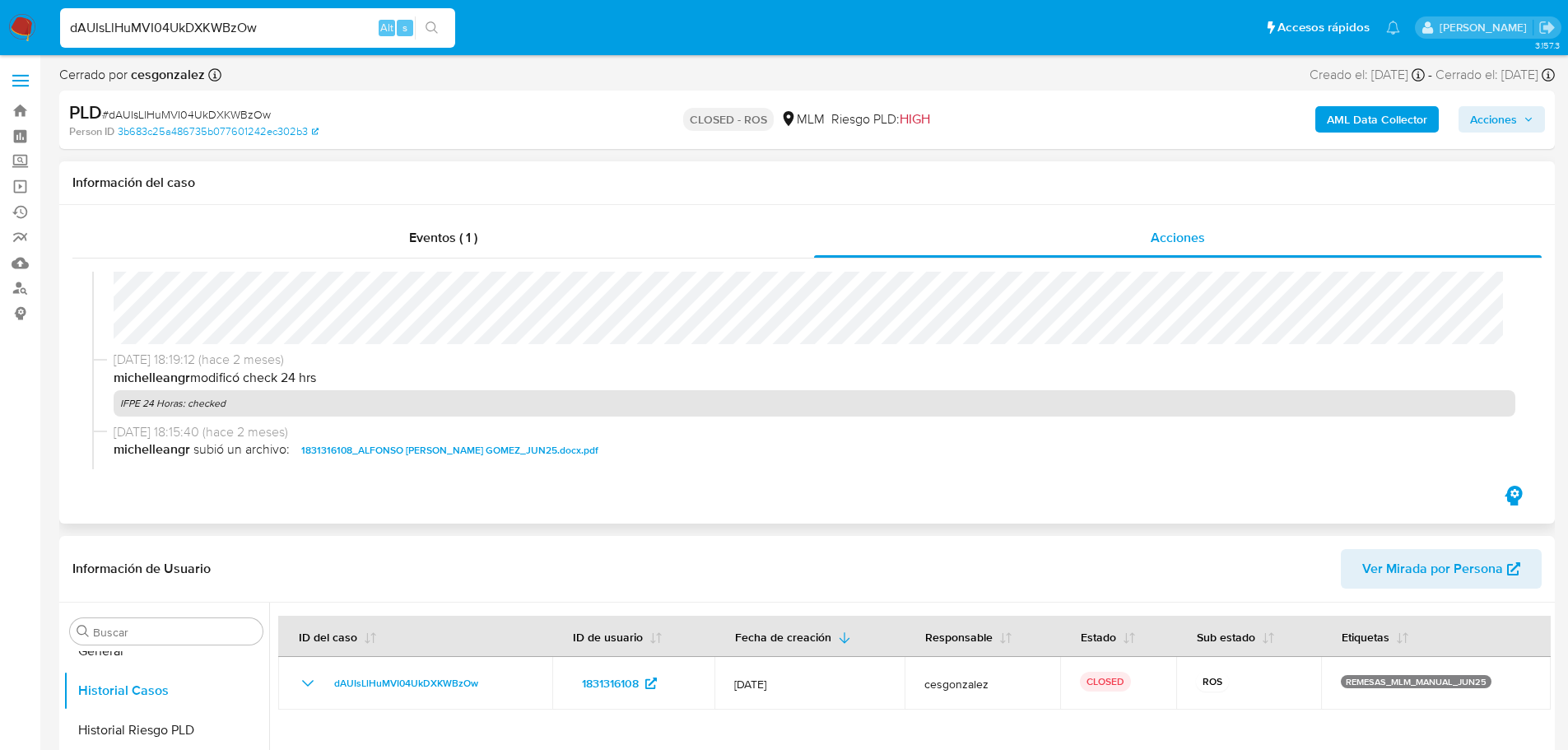
scroll to position [1646, 0]
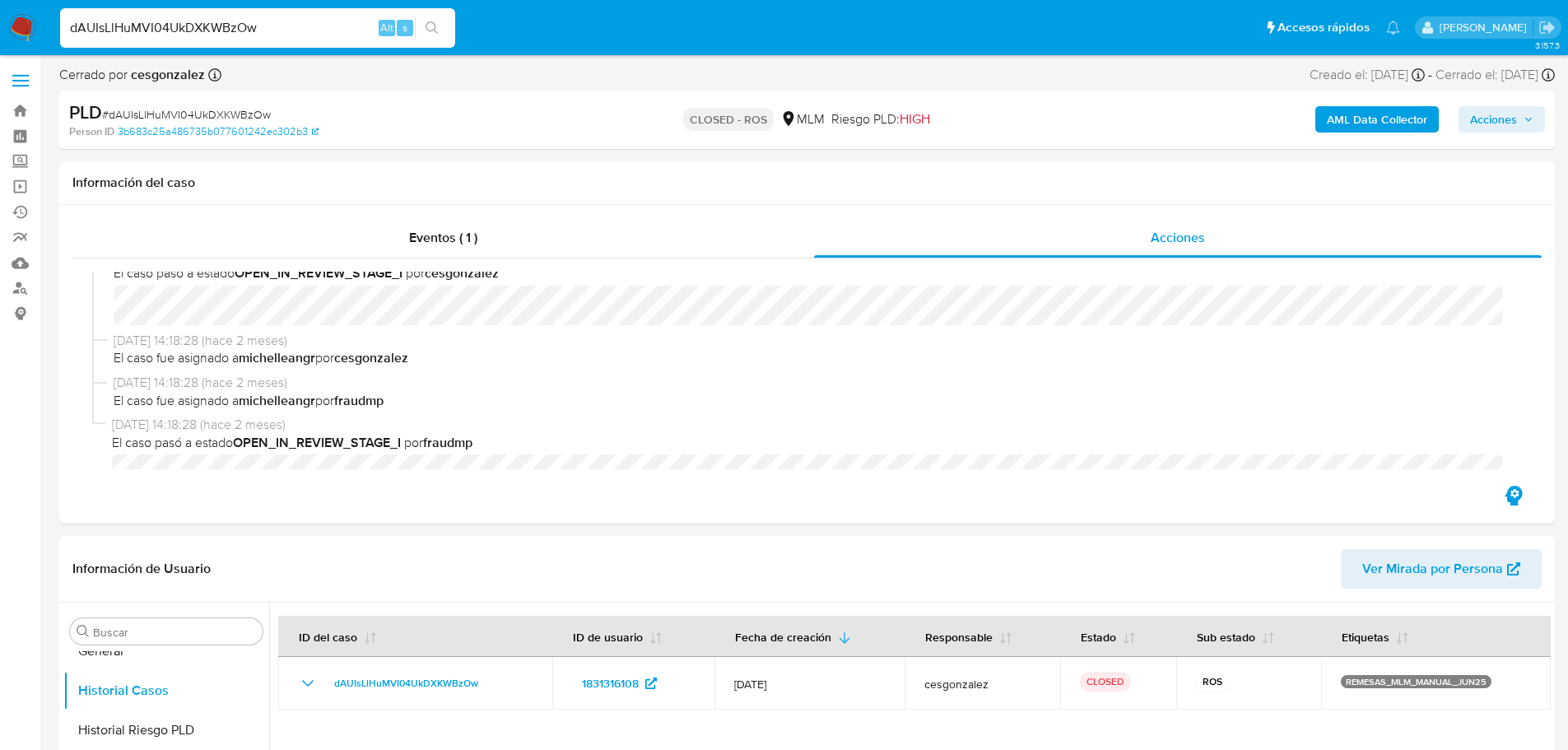
click at [220, 25] on input "dAUIsLlHuMVI04UkDXKWBzOw" at bounding box center [258, 27] width 395 height 21
paste input "tQcYI30wENjW3dHIdEhcGJYJ"
type input "tQcYI30wENjW3dHIdEhcGJYJ"
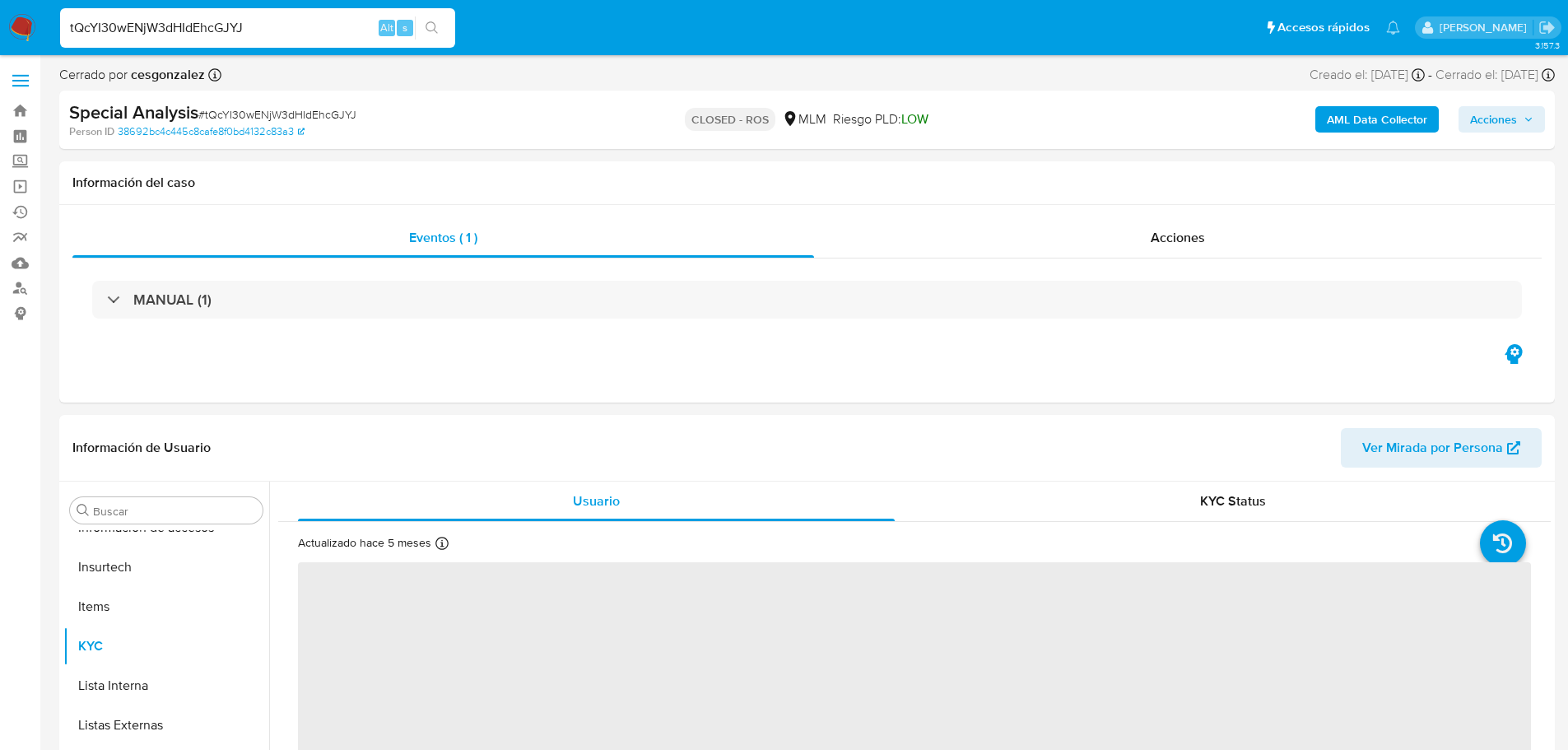
scroll to position [696, 0]
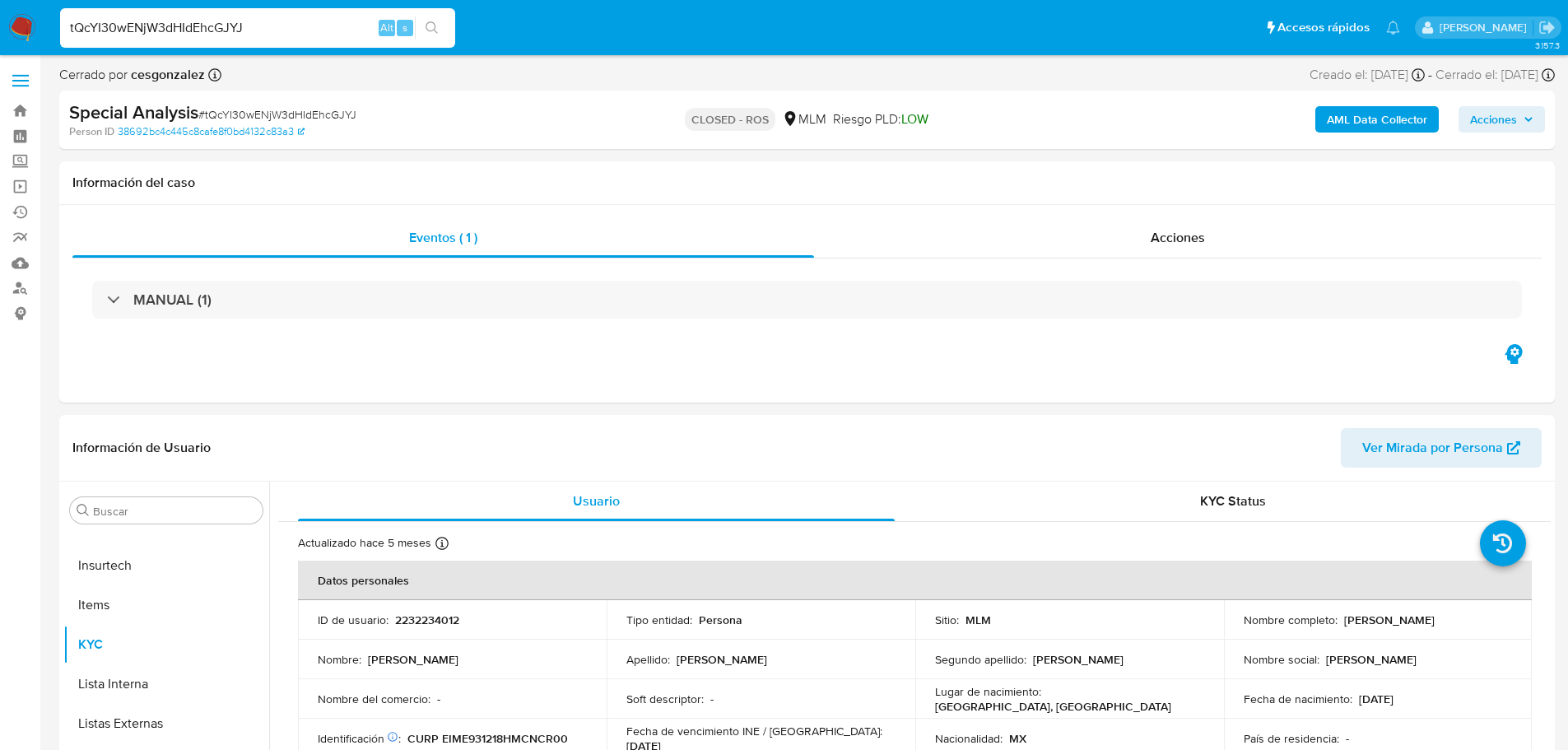
select select "10"
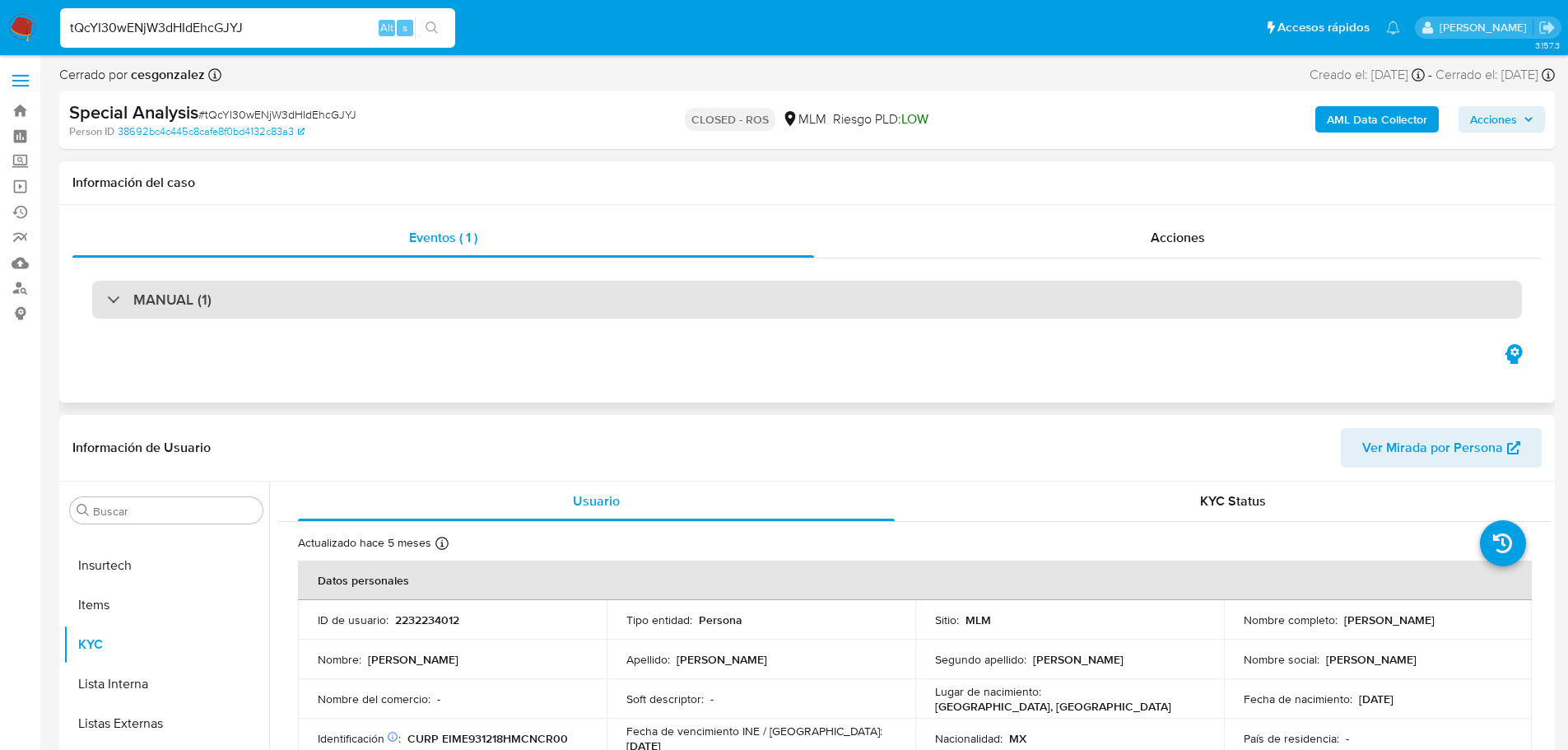
click at [197, 295] on h3 "MANUAL (1)" at bounding box center [172, 299] width 78 height 18
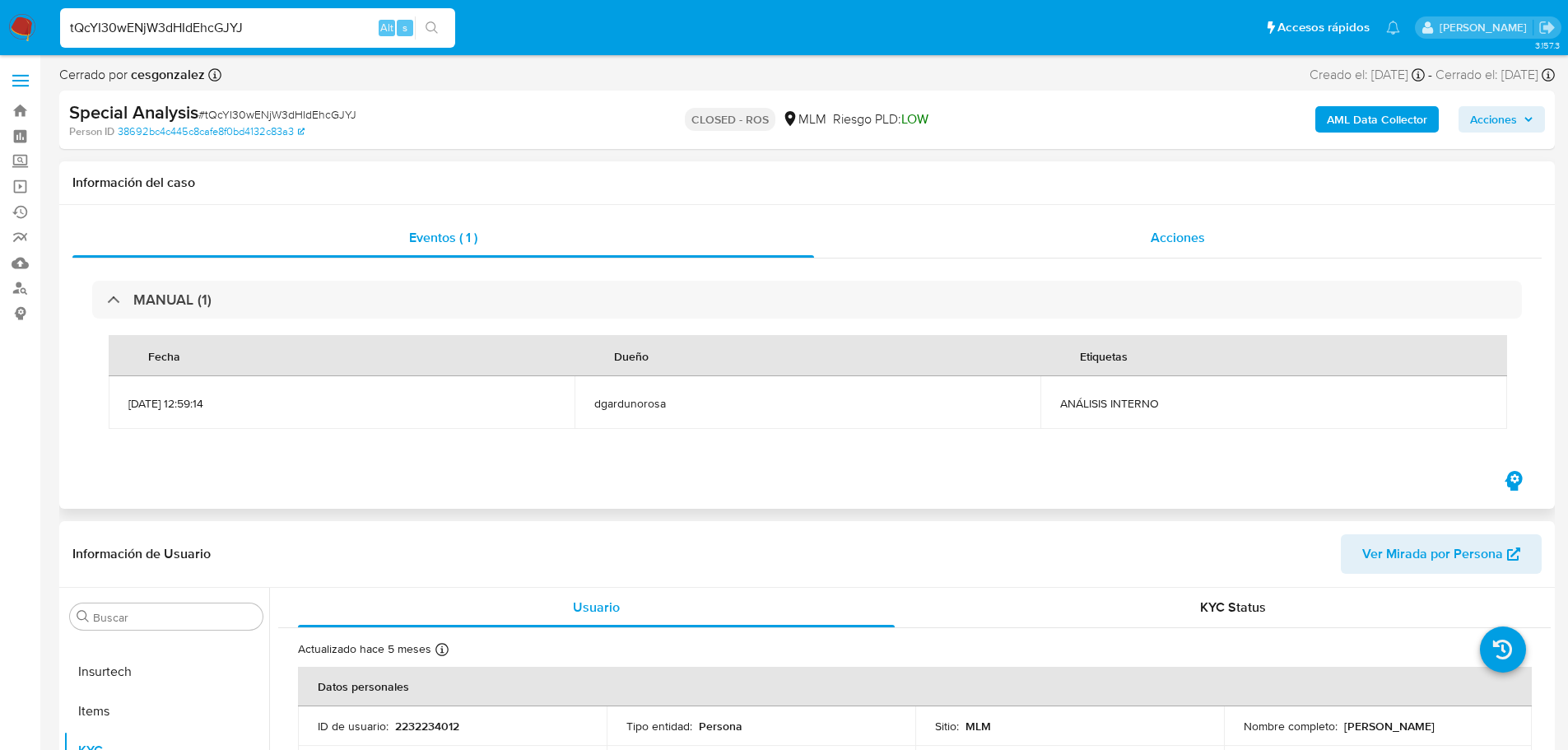
click at [1104, 230] on div "Acciones" at bounding box center [1177, 237] width 727 height 40
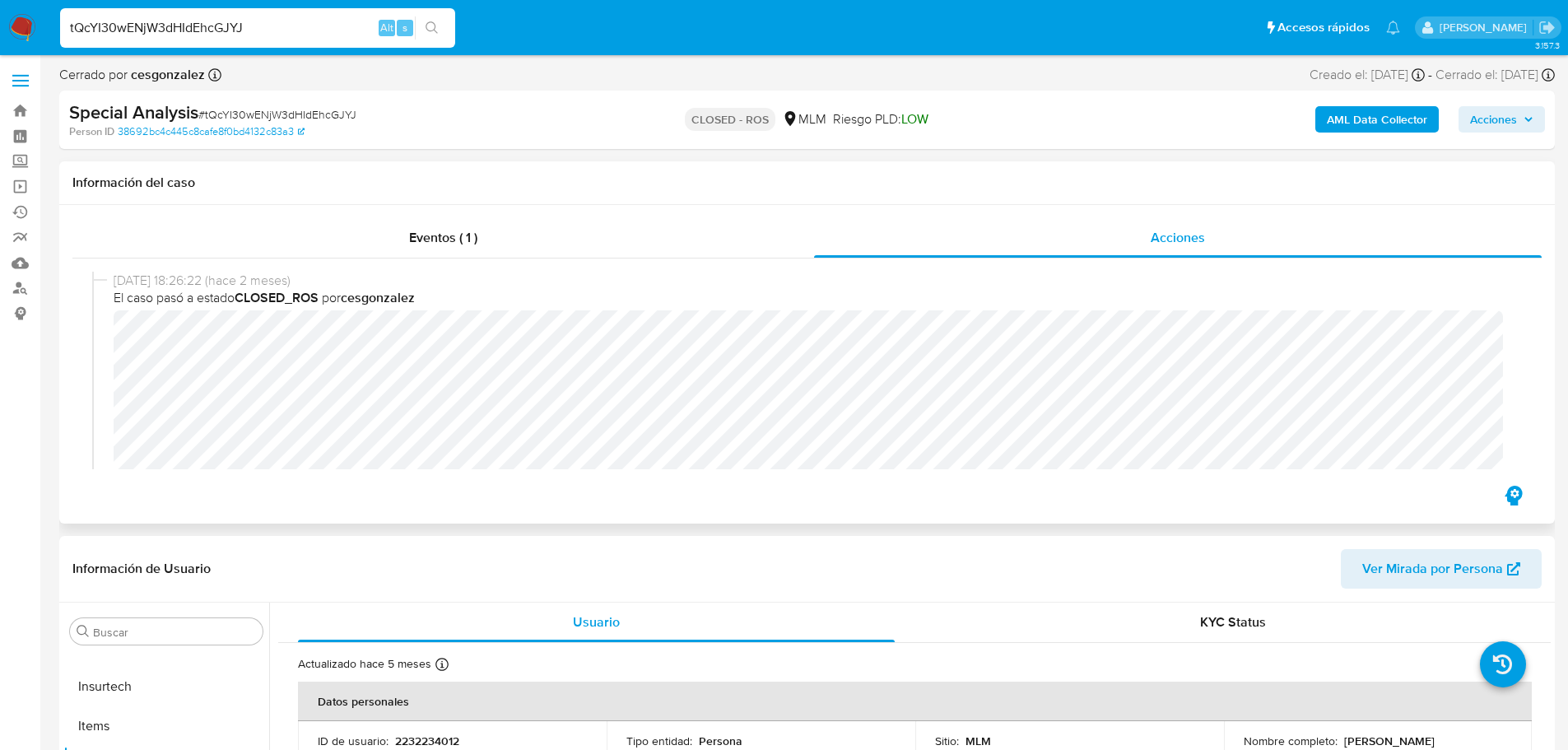
scroll to position [82, 0]
click at [212, 28] on input "tQcYI30wENjW3dHIdEhcGJYJ" at bounding box center [258, 27] width 395 height 21
paste input "RoulSCgDWTo9ASPquX1kUhO3"
type input "RoulSCgDWTo9ASPquX1kUhO3"
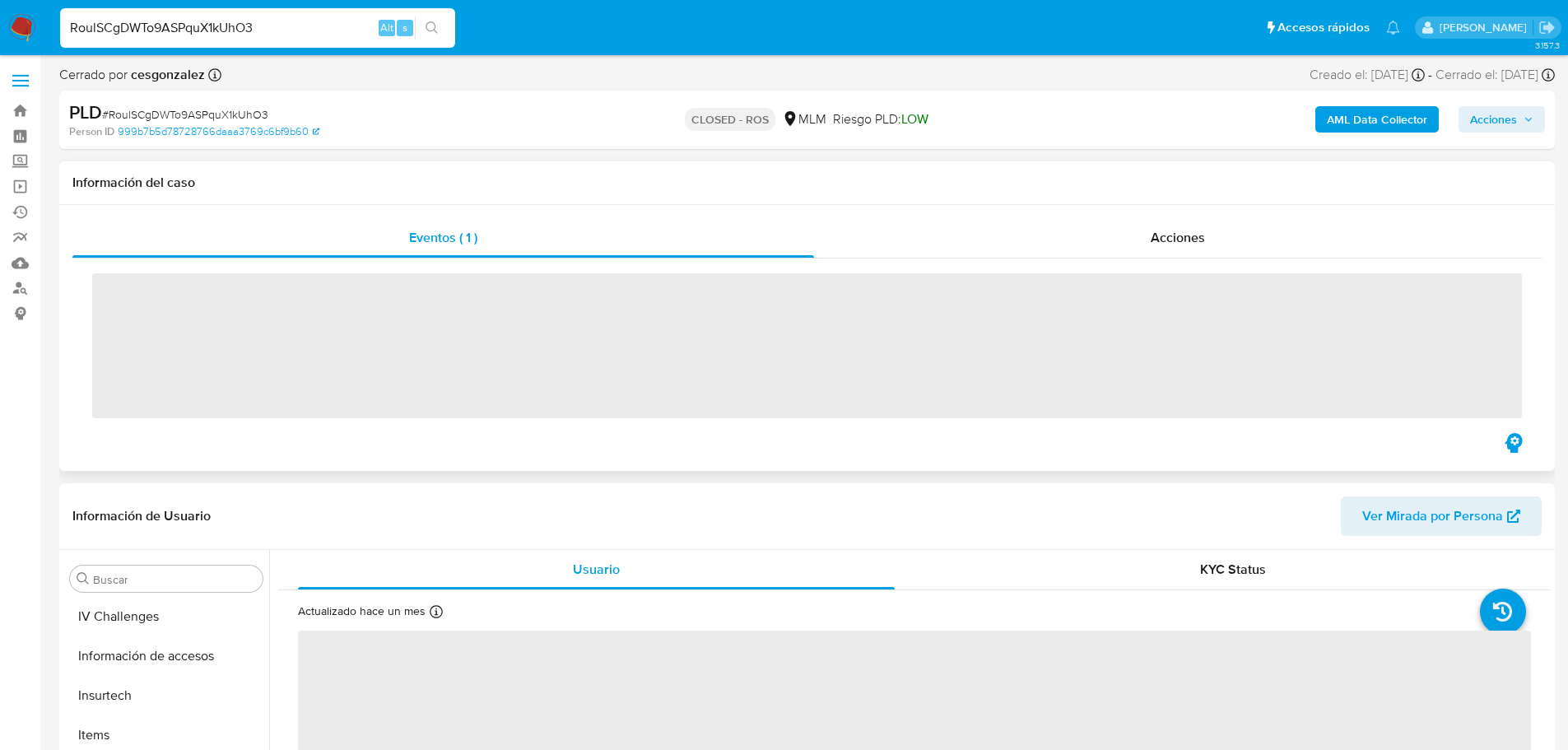
scroll to position [696, 0]
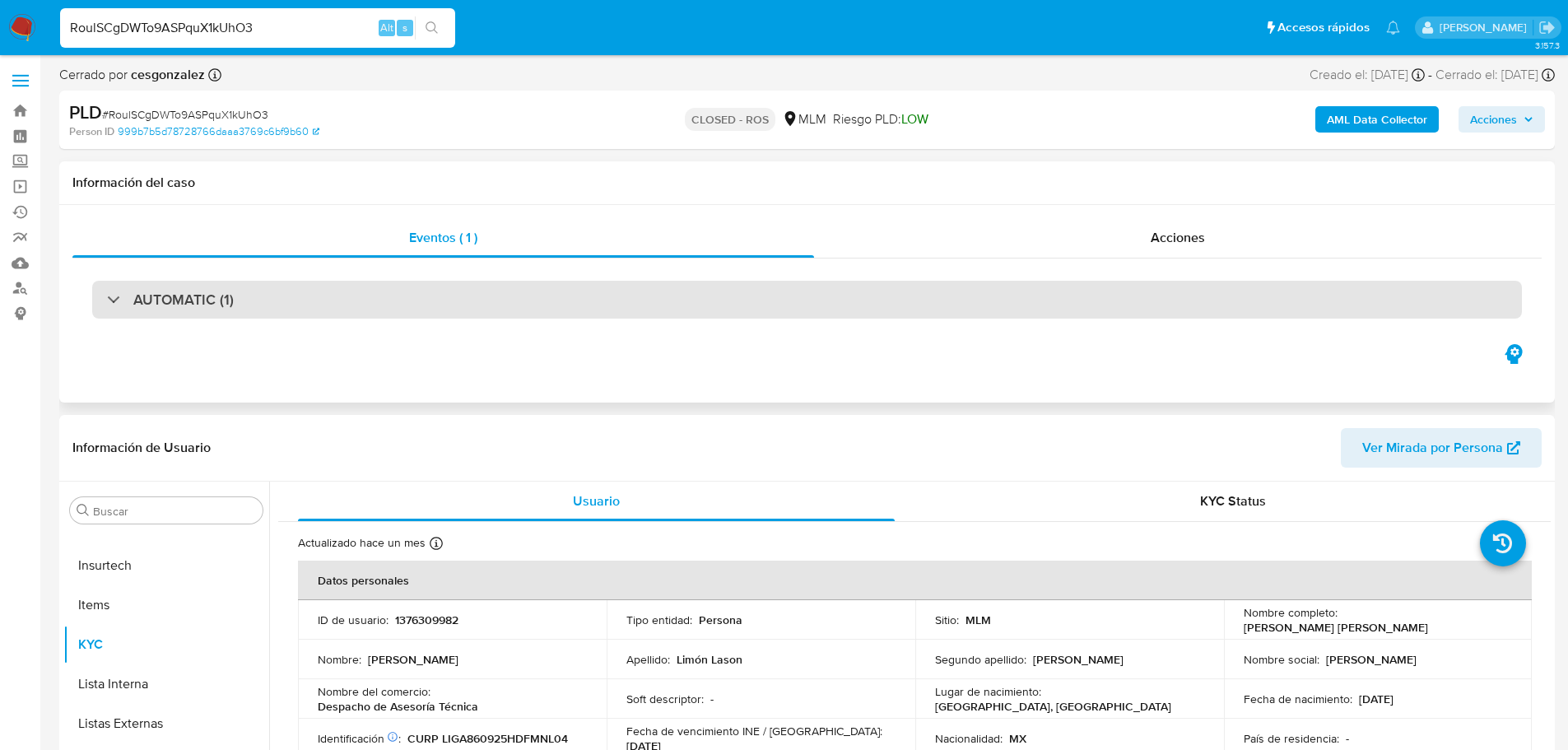
click at [381, 303] on div "AUTOMATIC (1)" at bounding box center [807, 299] width 1430 height 38
select select "10"
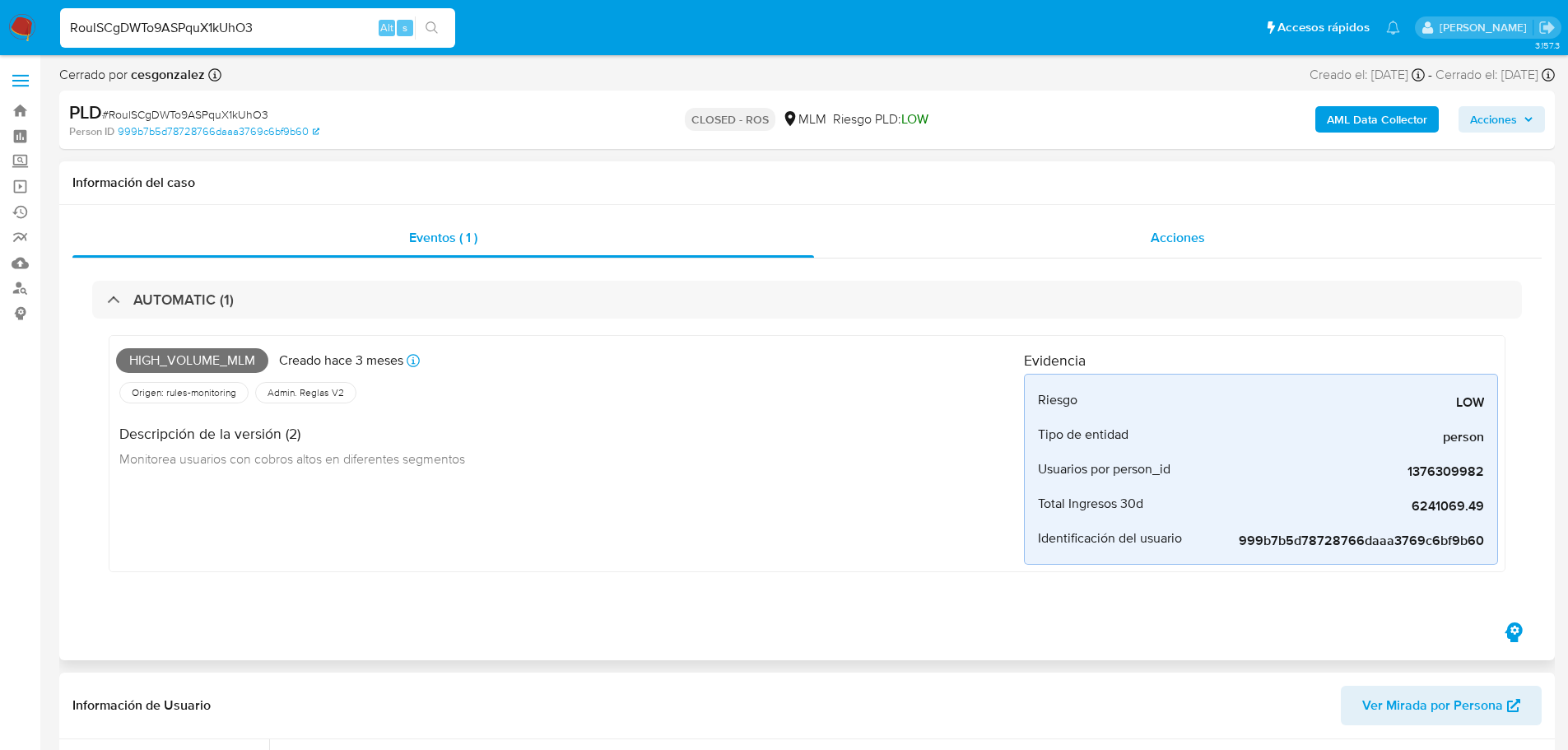
click at [1102, 232] on div "Acciones" at bounding box center [1177, 237] width 727 height 40
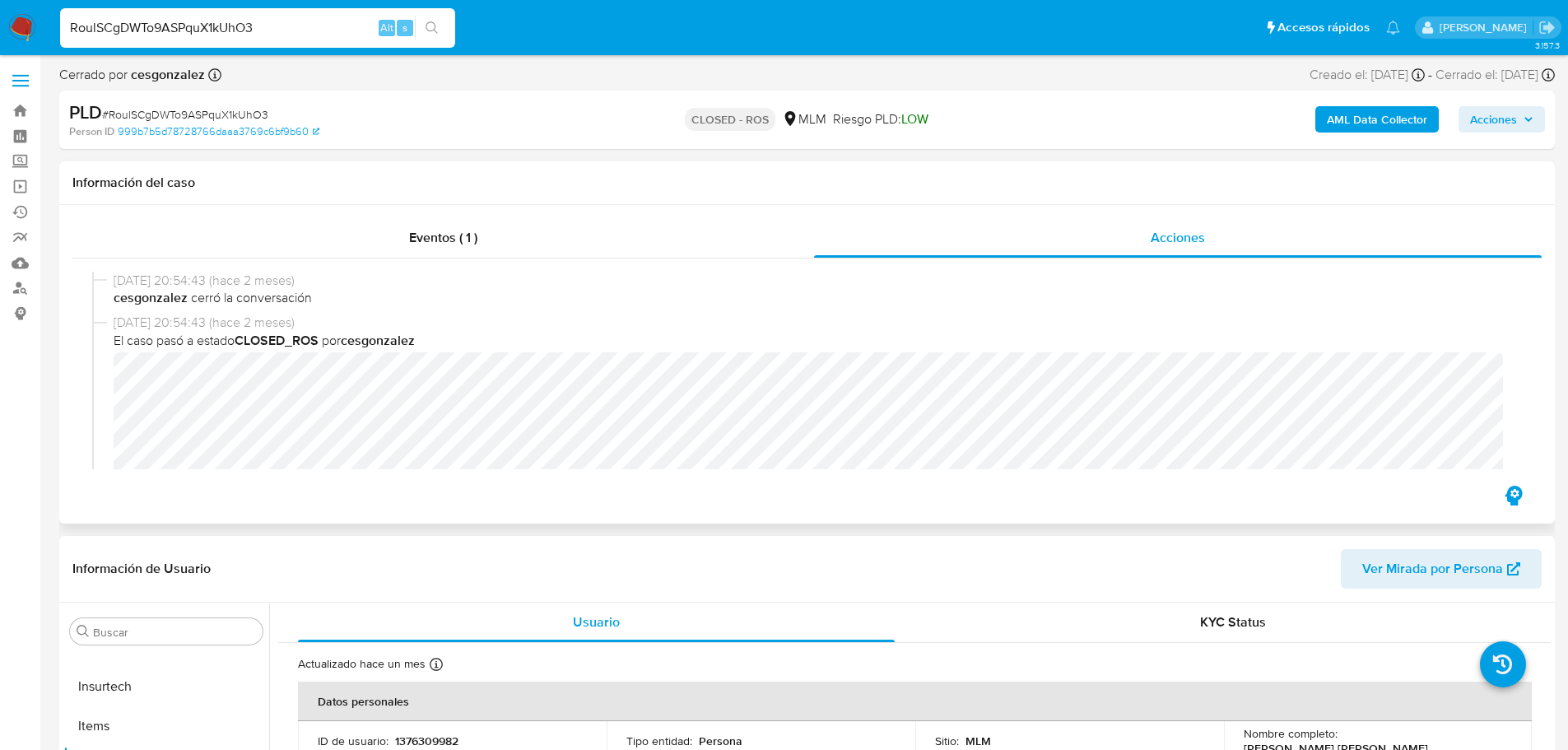
scroll to position [82, 0]
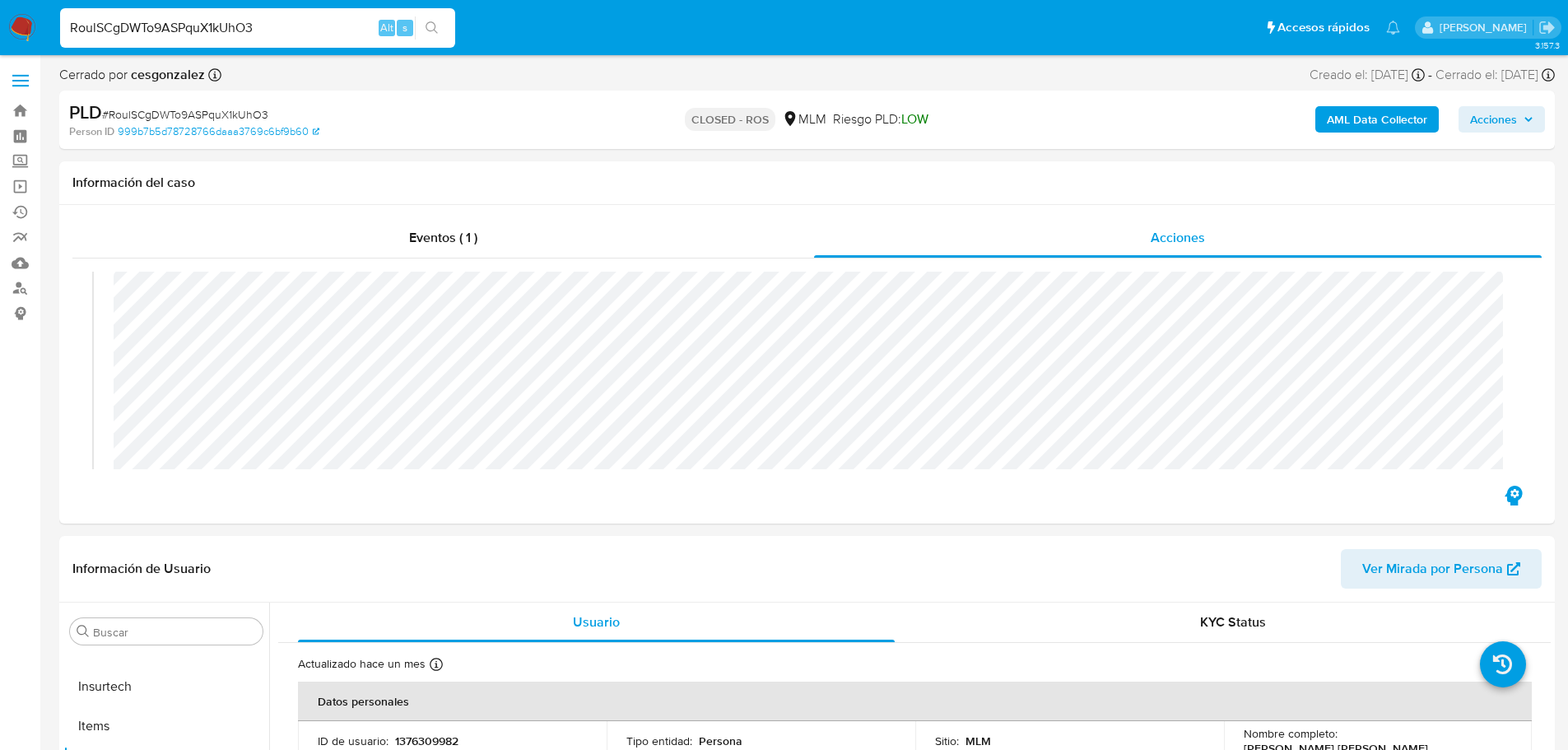
click at [216, 39] on div "RoulSCgDWTo9ASPquX1kUhO3 Alt s" at bounding box center [258, 28] width 395 height 40
click at [219, 30] on input "RoulSCgDWTo9ASPquX1kUhO3" at bounding box center [258, 27] width 395 height 21
paste input "nl5awEjaIuuvTROP5ufILliU"
type input "nl5awEjaIuuvTROP5ufILliU"
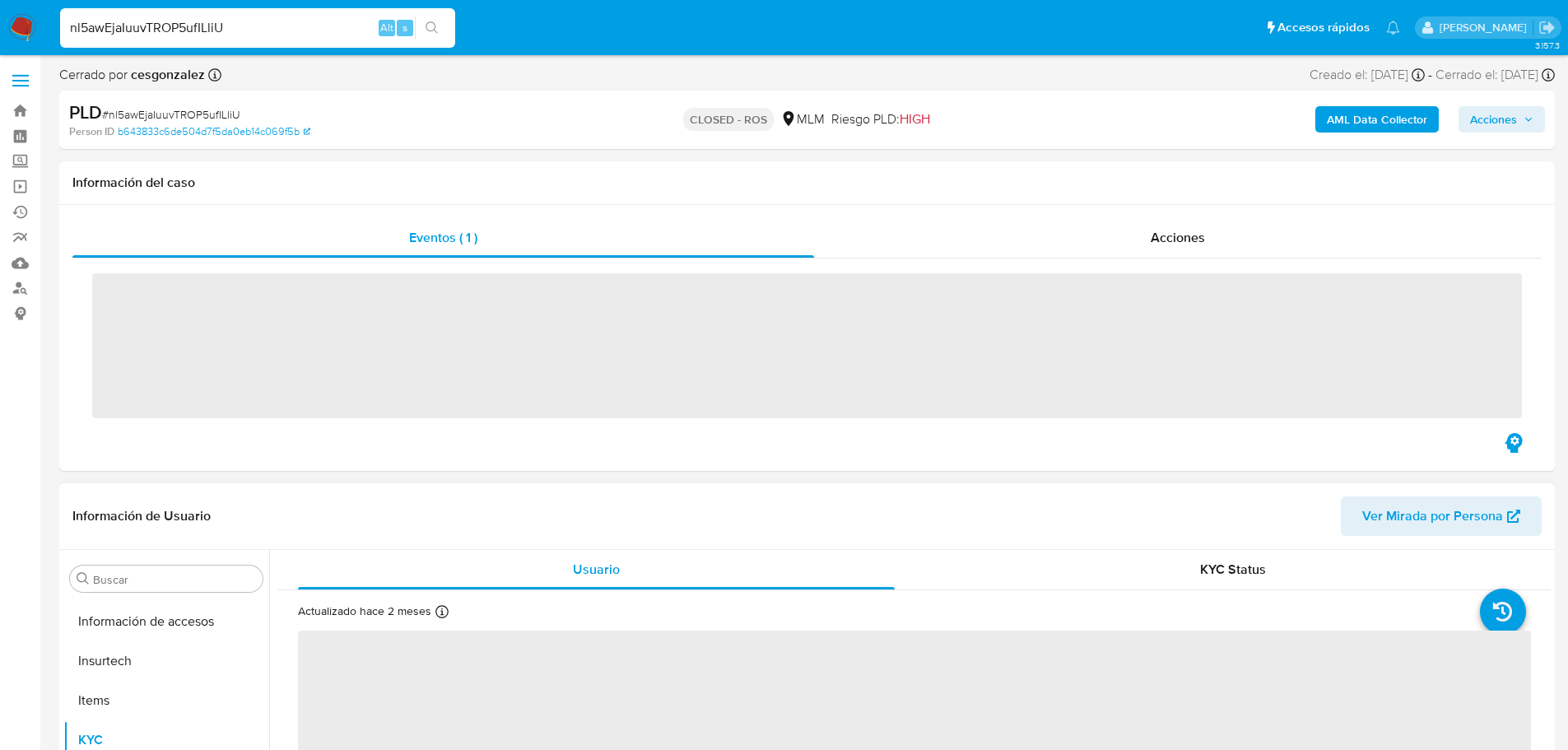
scroll to position [696, 0]
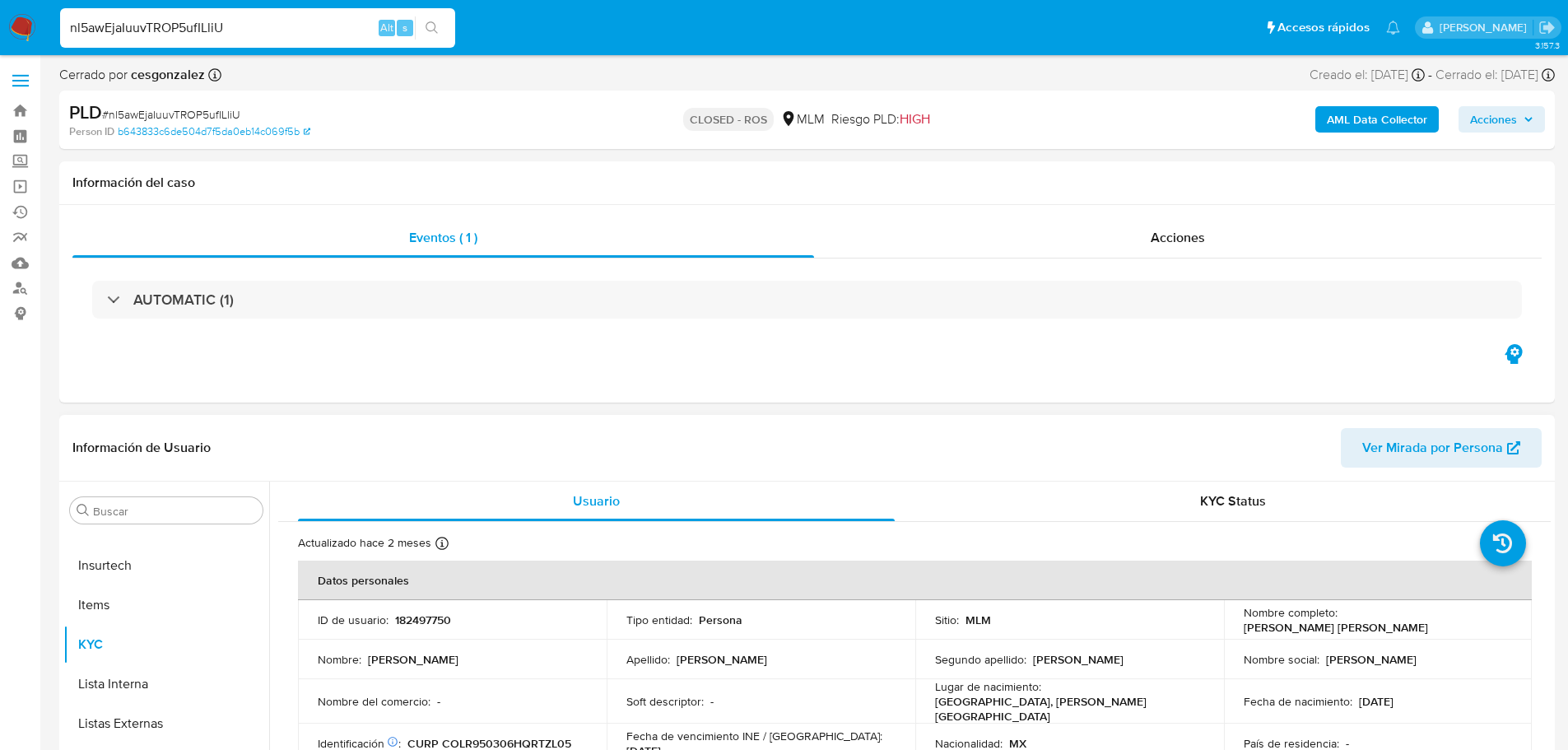
select select "10"
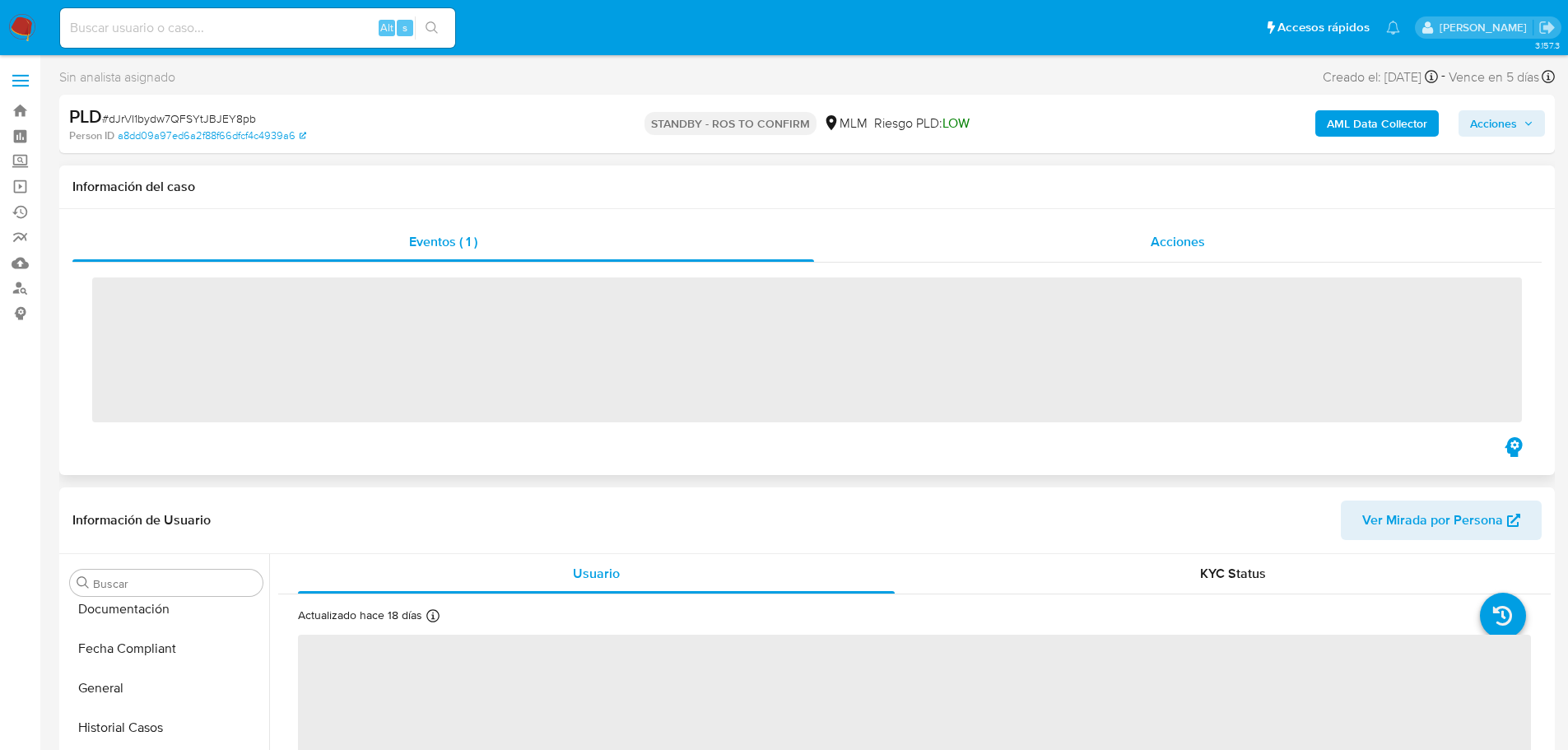
scroll to position [696, 0]
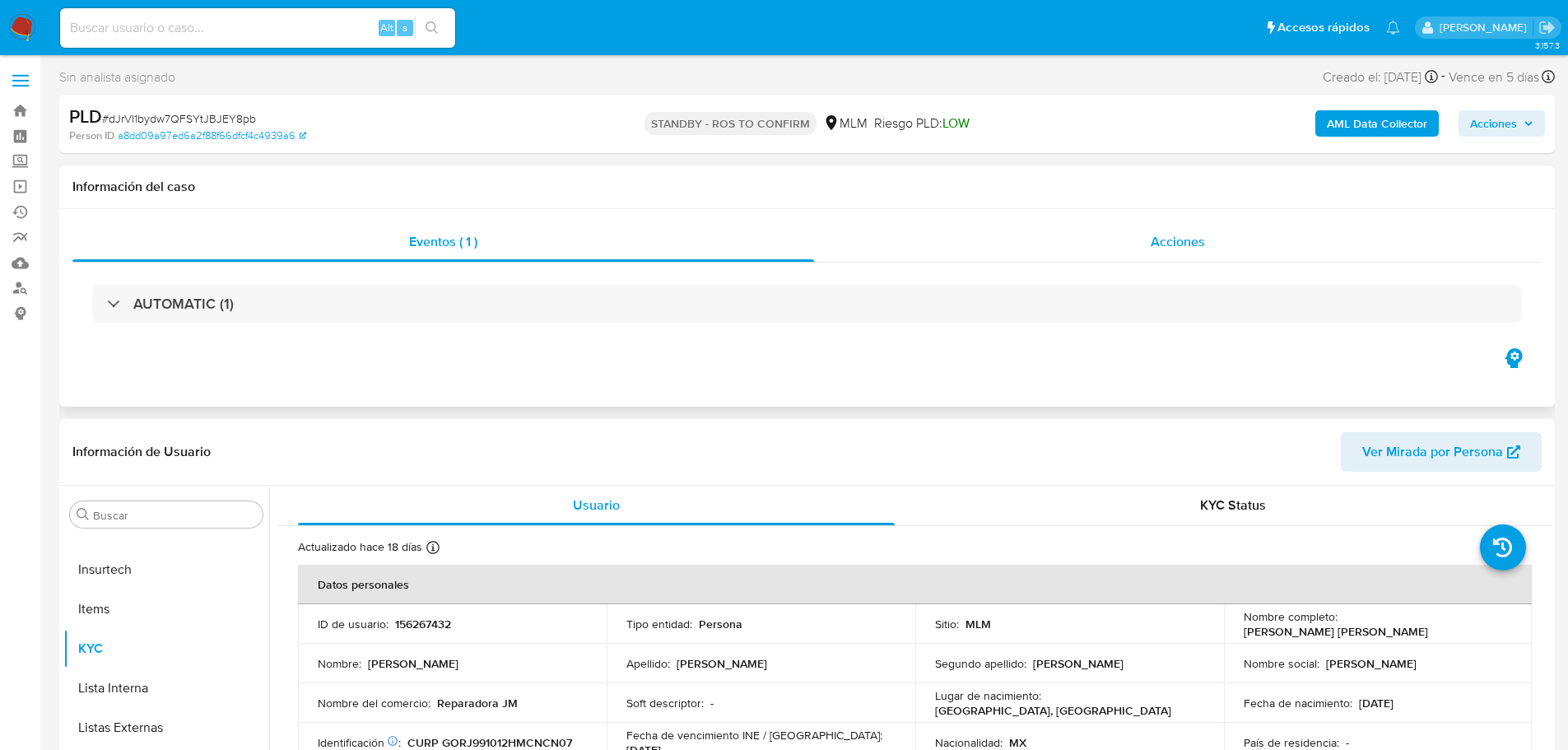
click at [1174, 233] on span "Acciones" at bounding box center [1177, 242] width 54 height 19
select select "10"
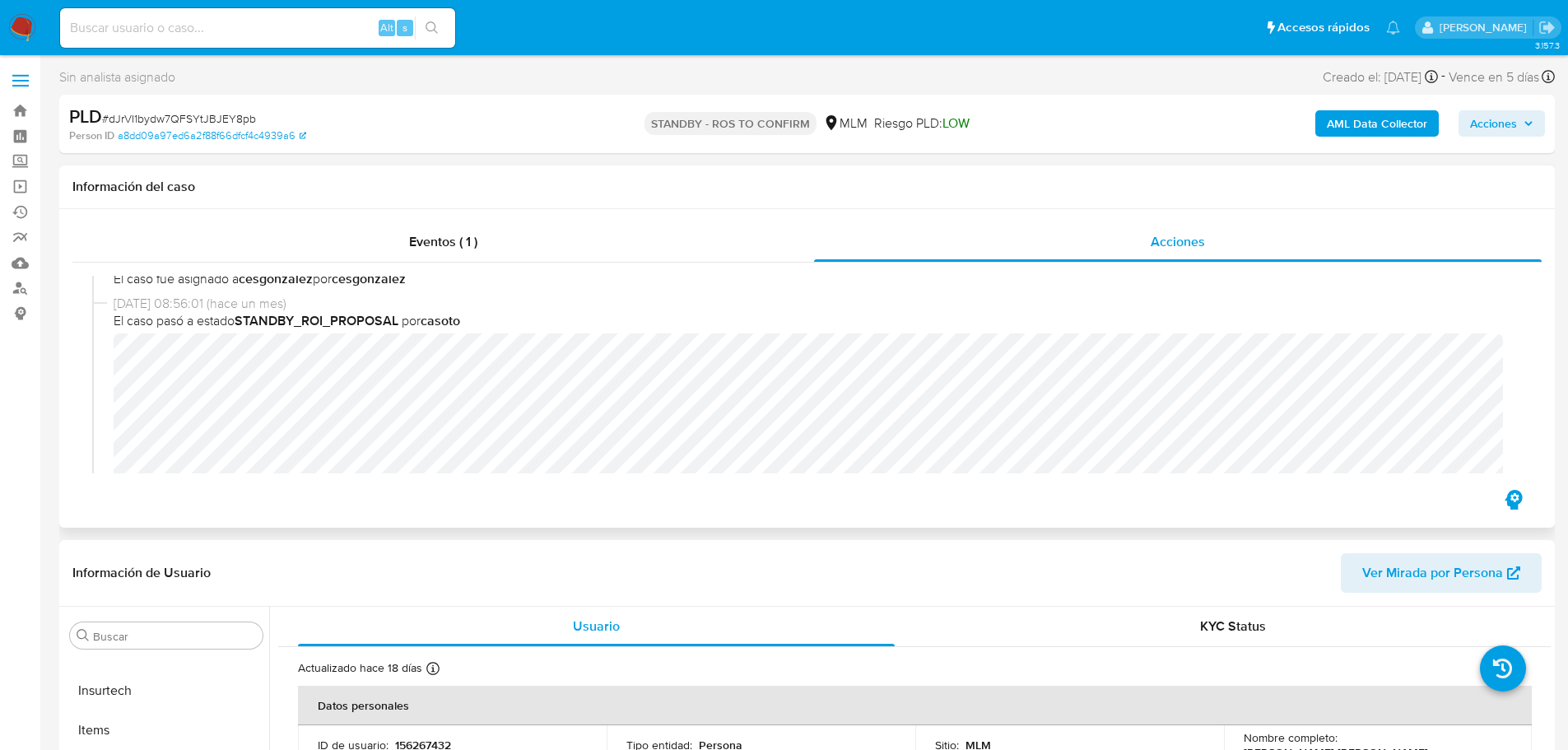
scroll to position [329, 0]
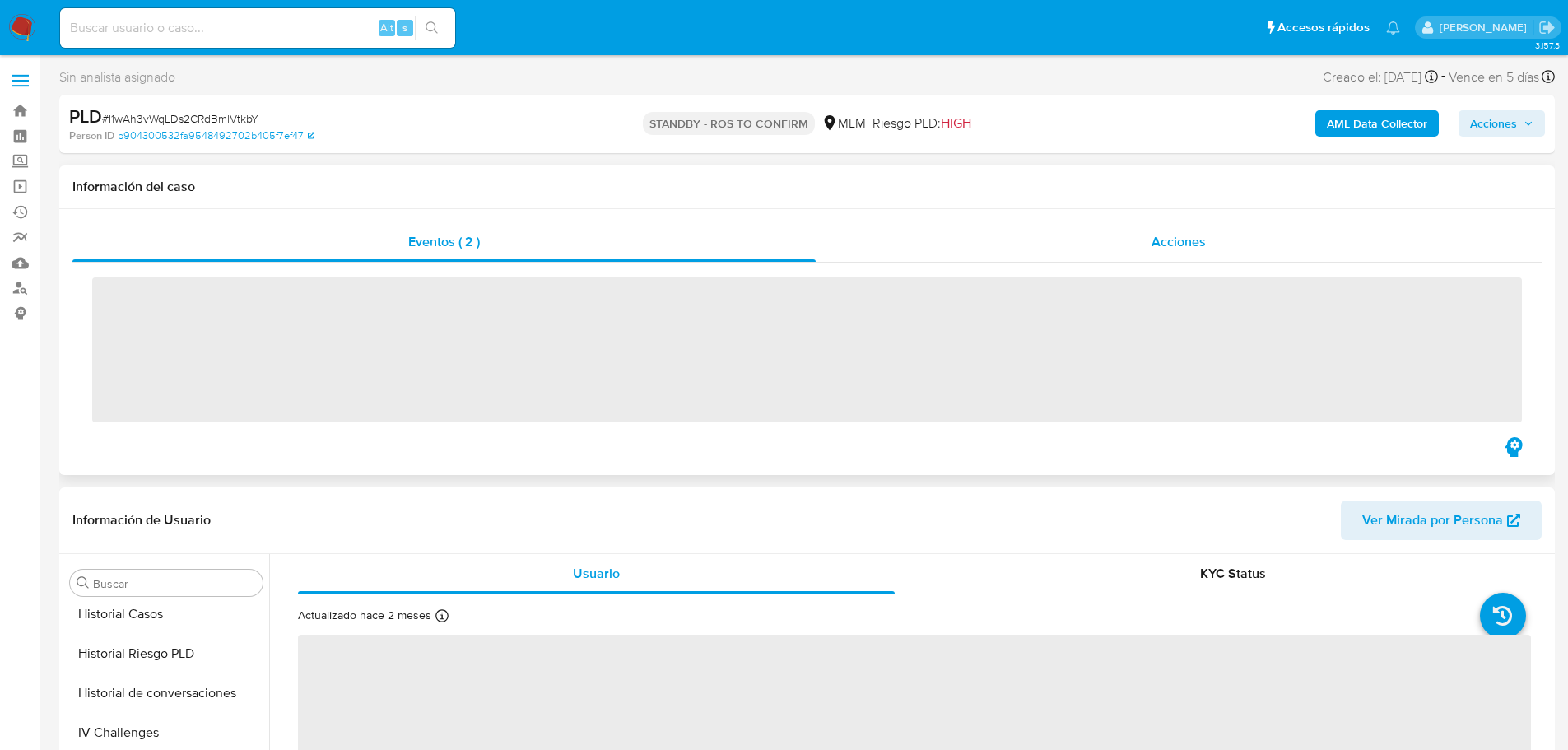
scroll to position [696, 0]
click at [1190, 250] on div "Acciones" at bounding box center [1178, 242] width 726 height 40
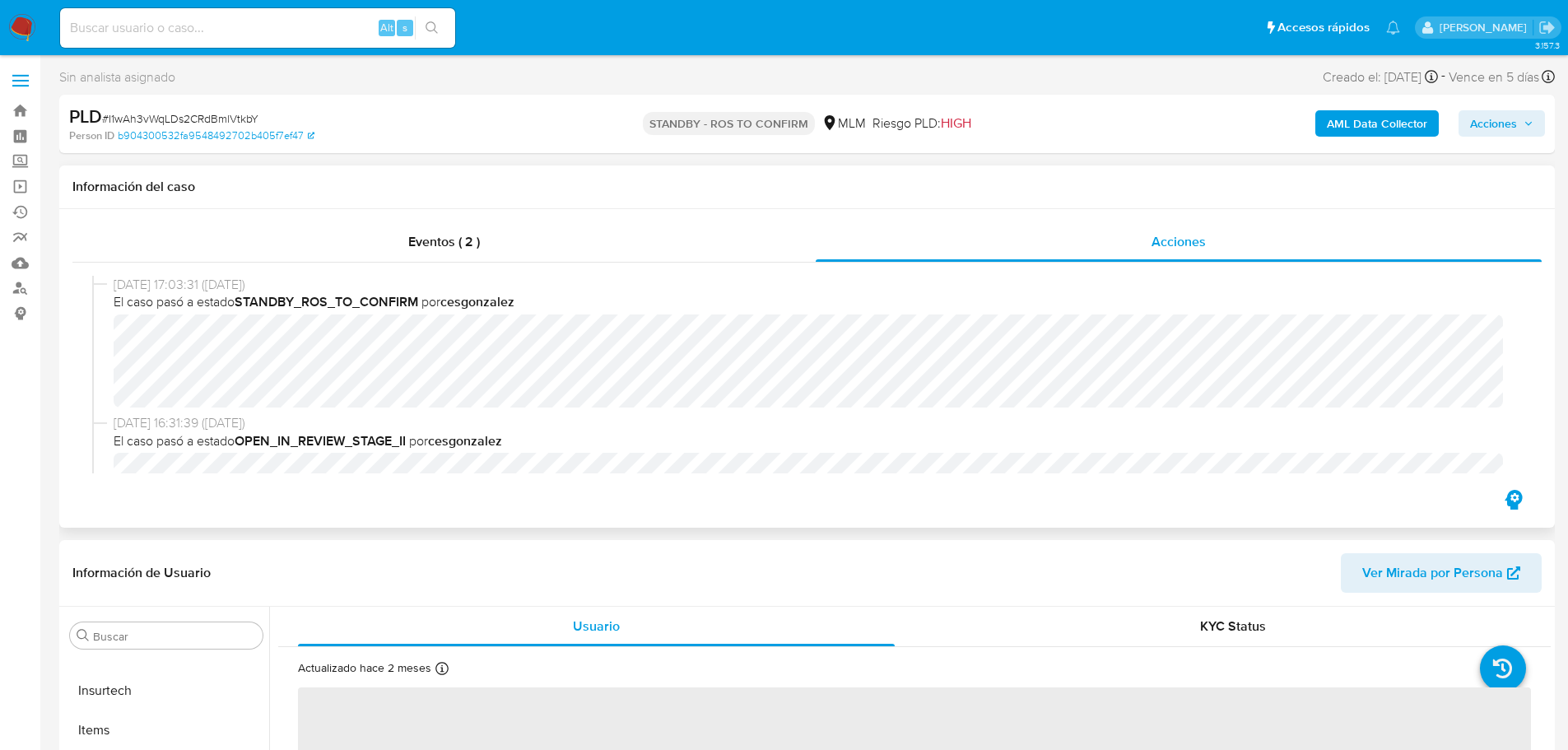
select select "10"
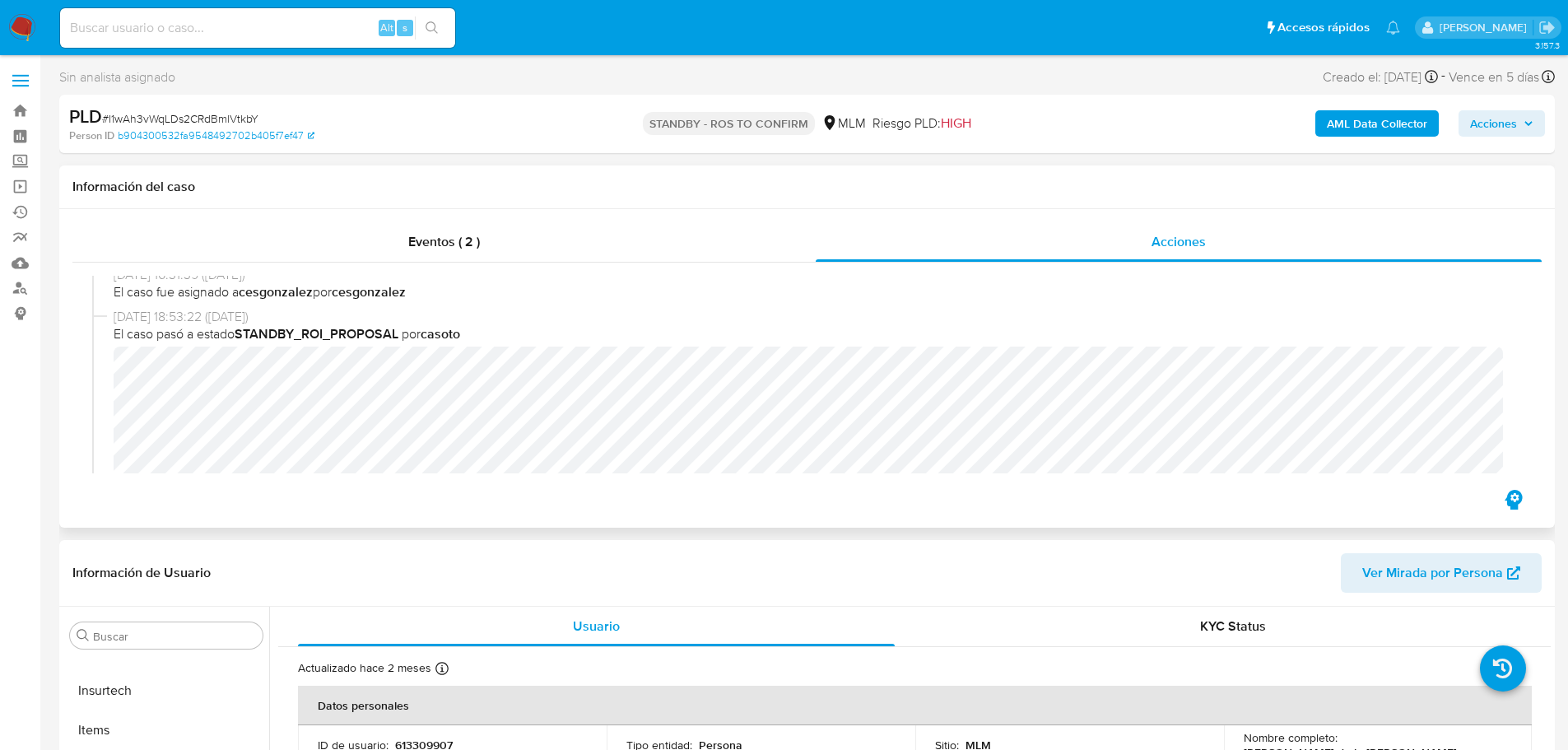
scroll to position [329, 0]
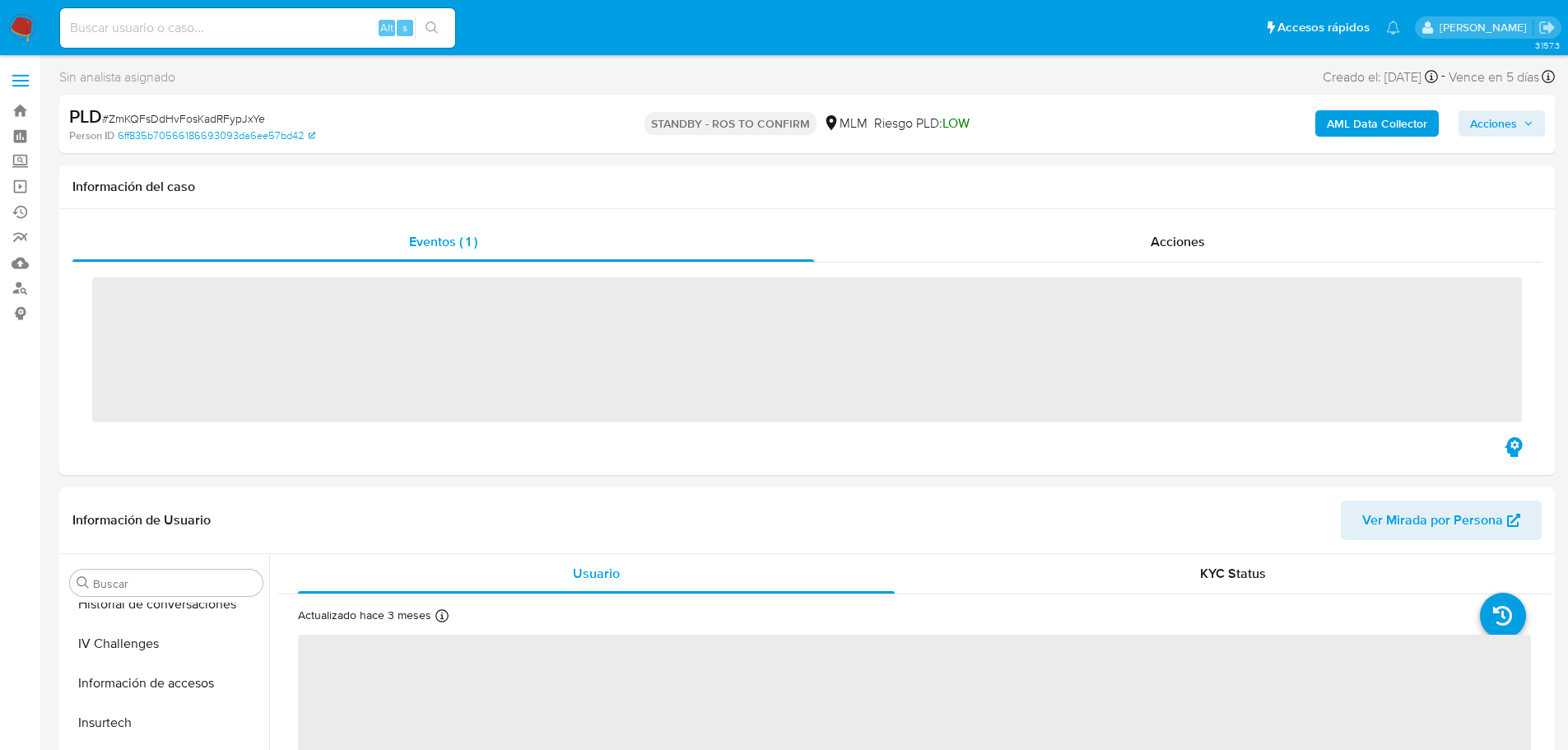
scroll to position [696, 0]
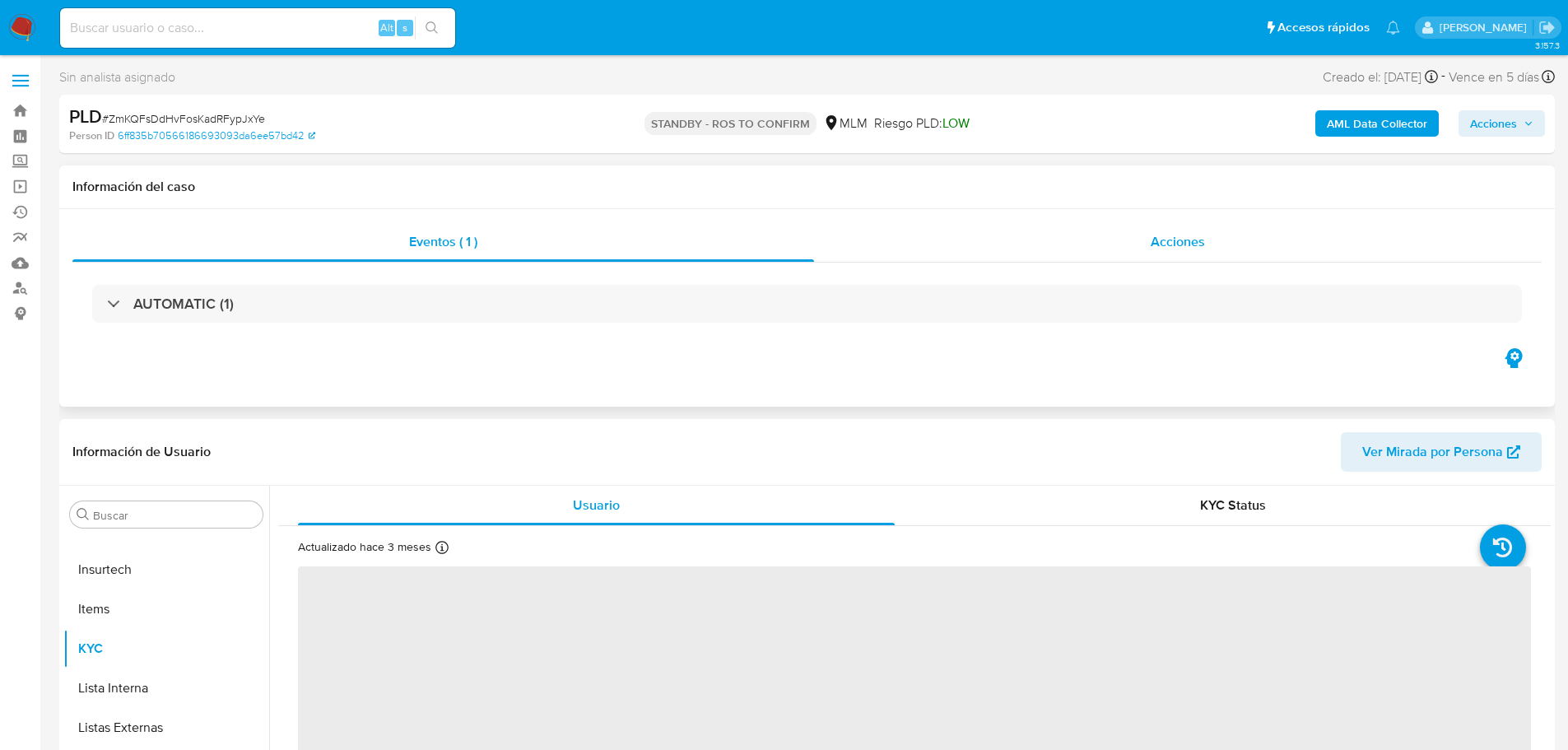
click at [1175, 242] on span "Acciones" at bounding box center [1177, 242] width 54 height 19
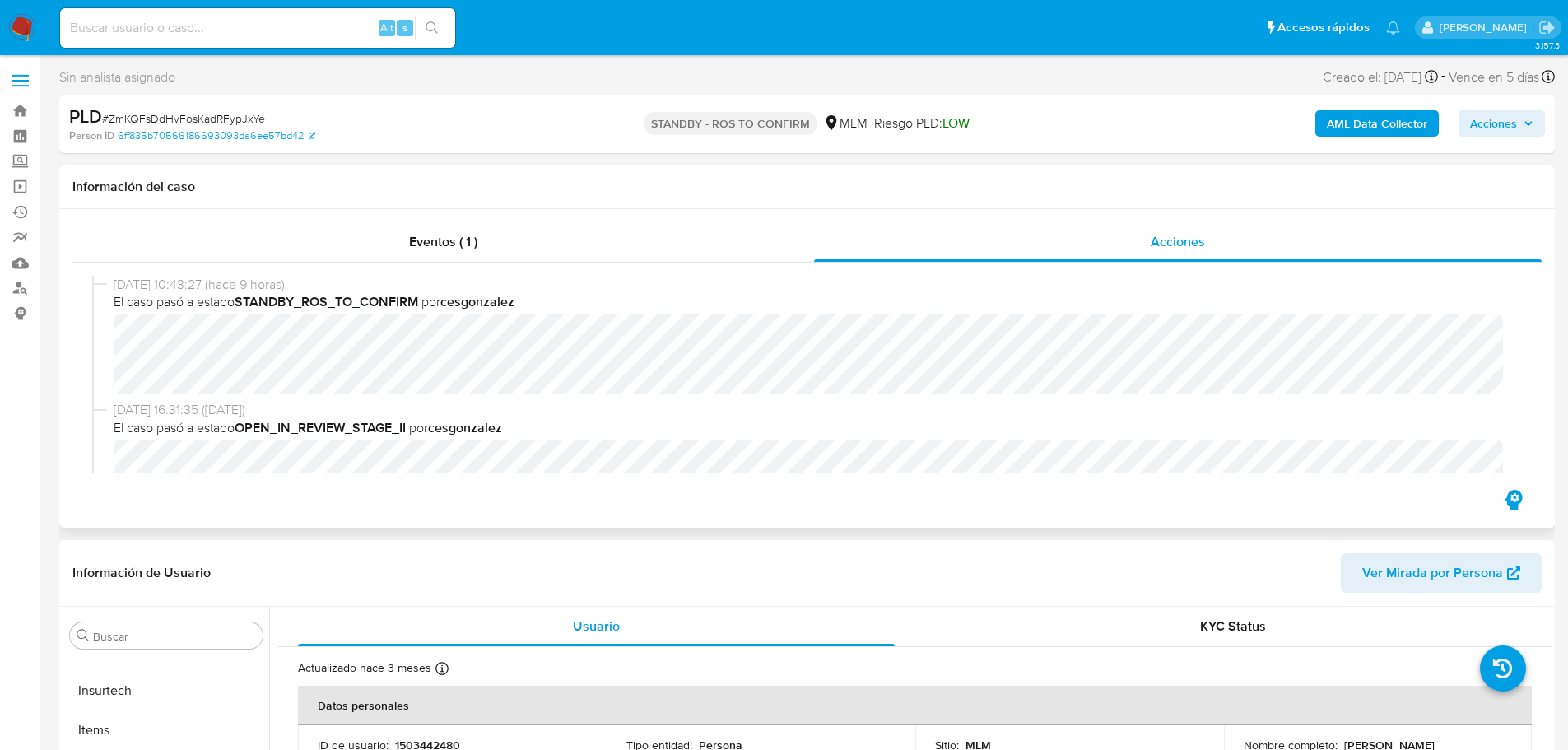
select select "10"
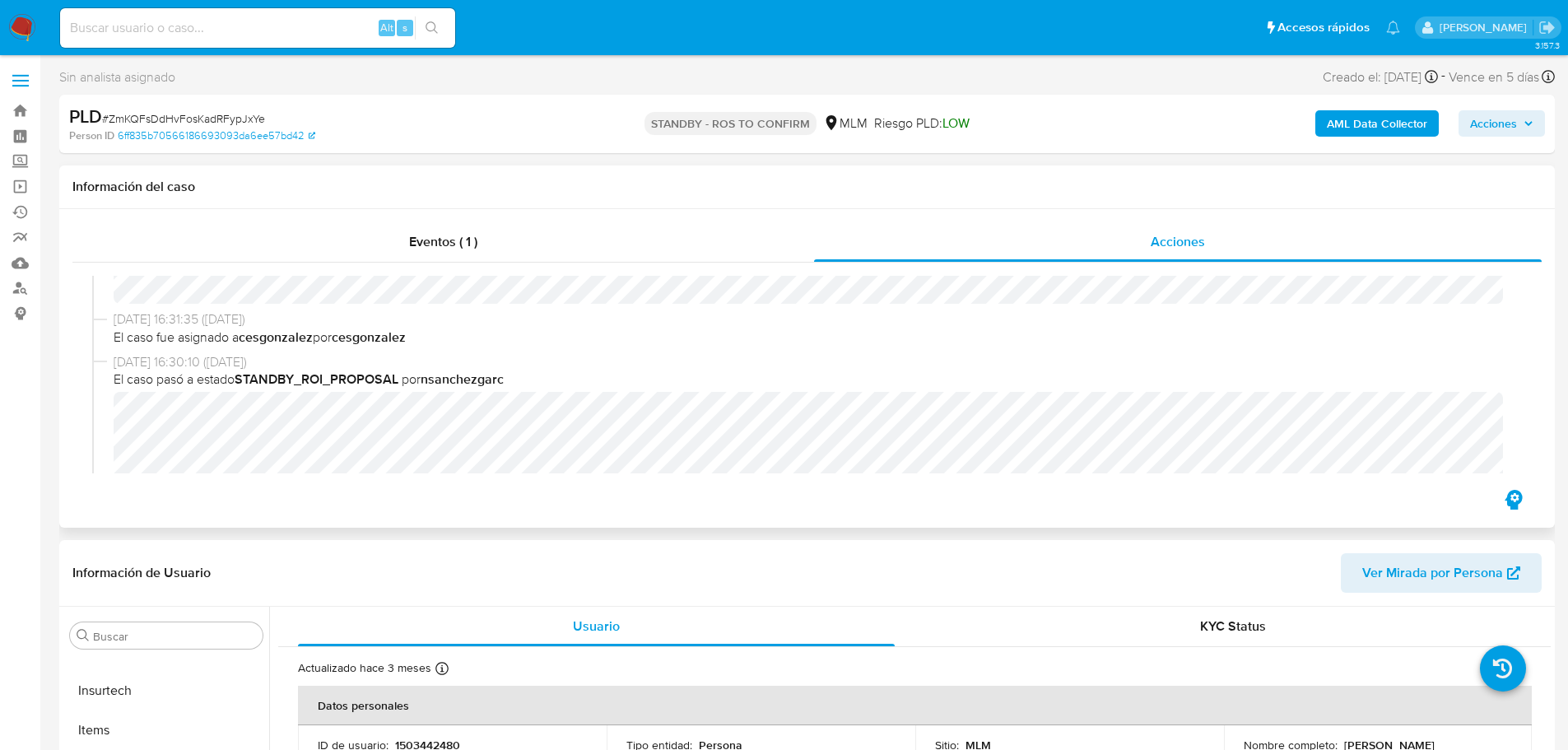
scroll to position [247, 0]
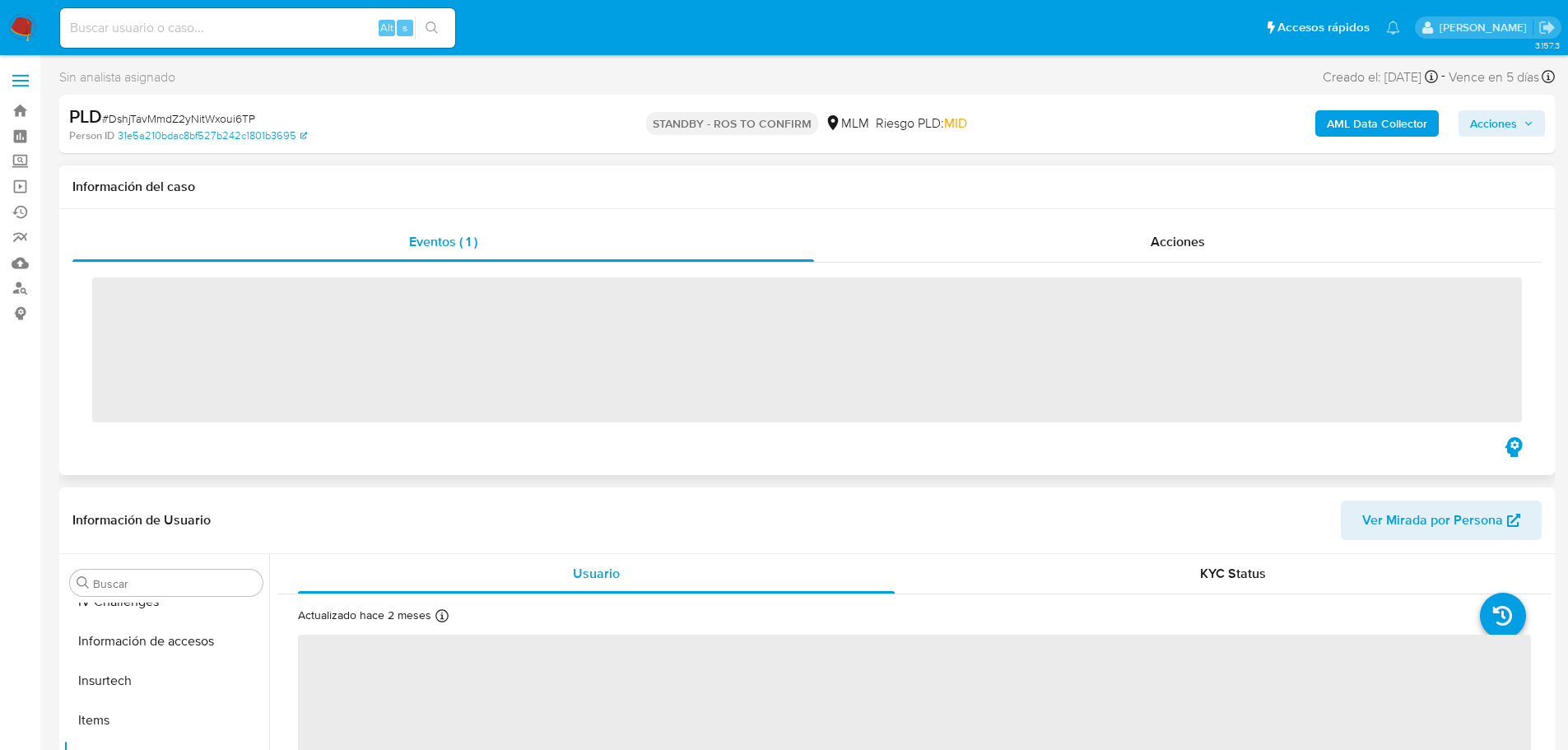
scroll to position [696, 0]
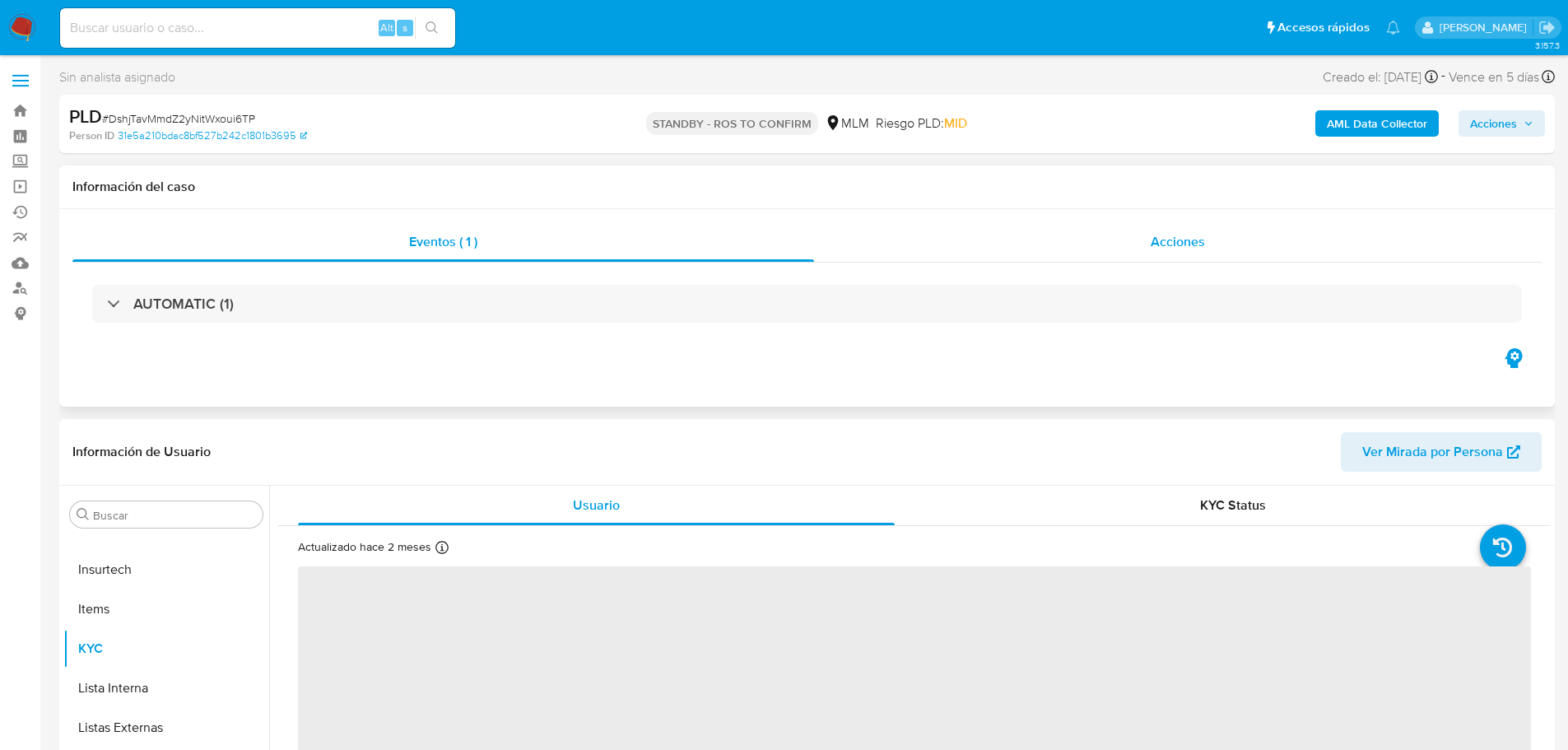
click at [1195, 242] on span "Acciones" at bounding box center [1177, 242] width 54 height 19
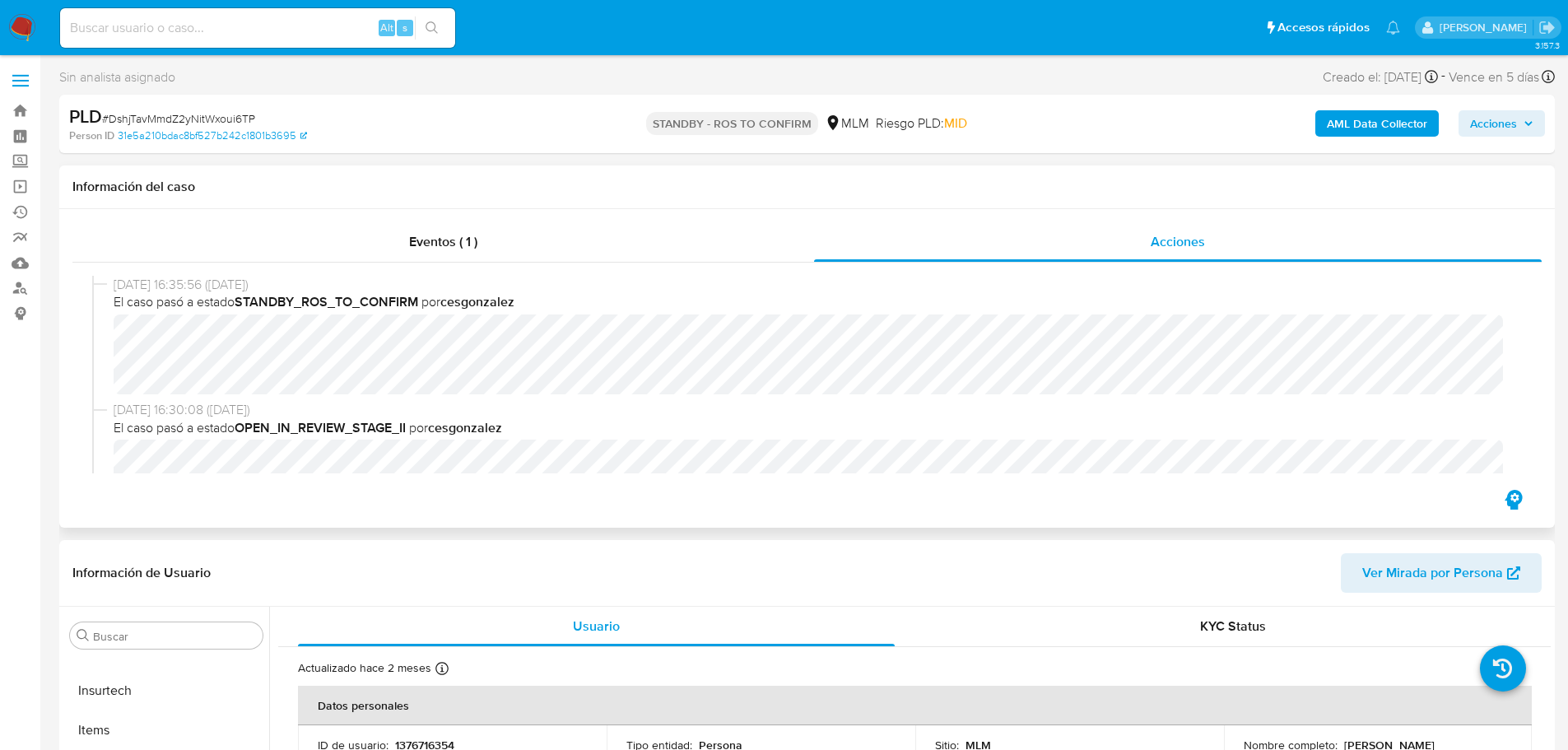
select select "10"
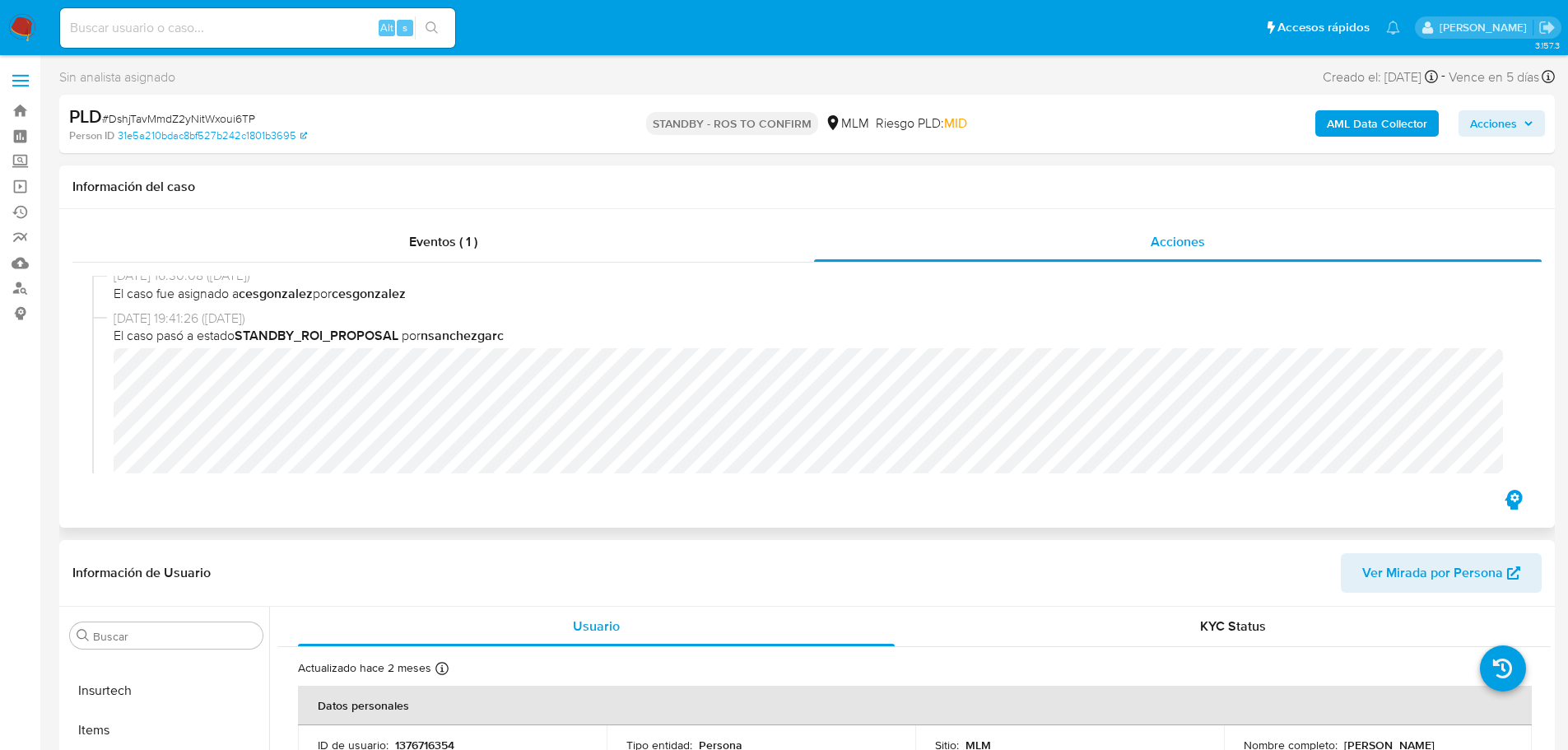
scroll to position [247, 0]
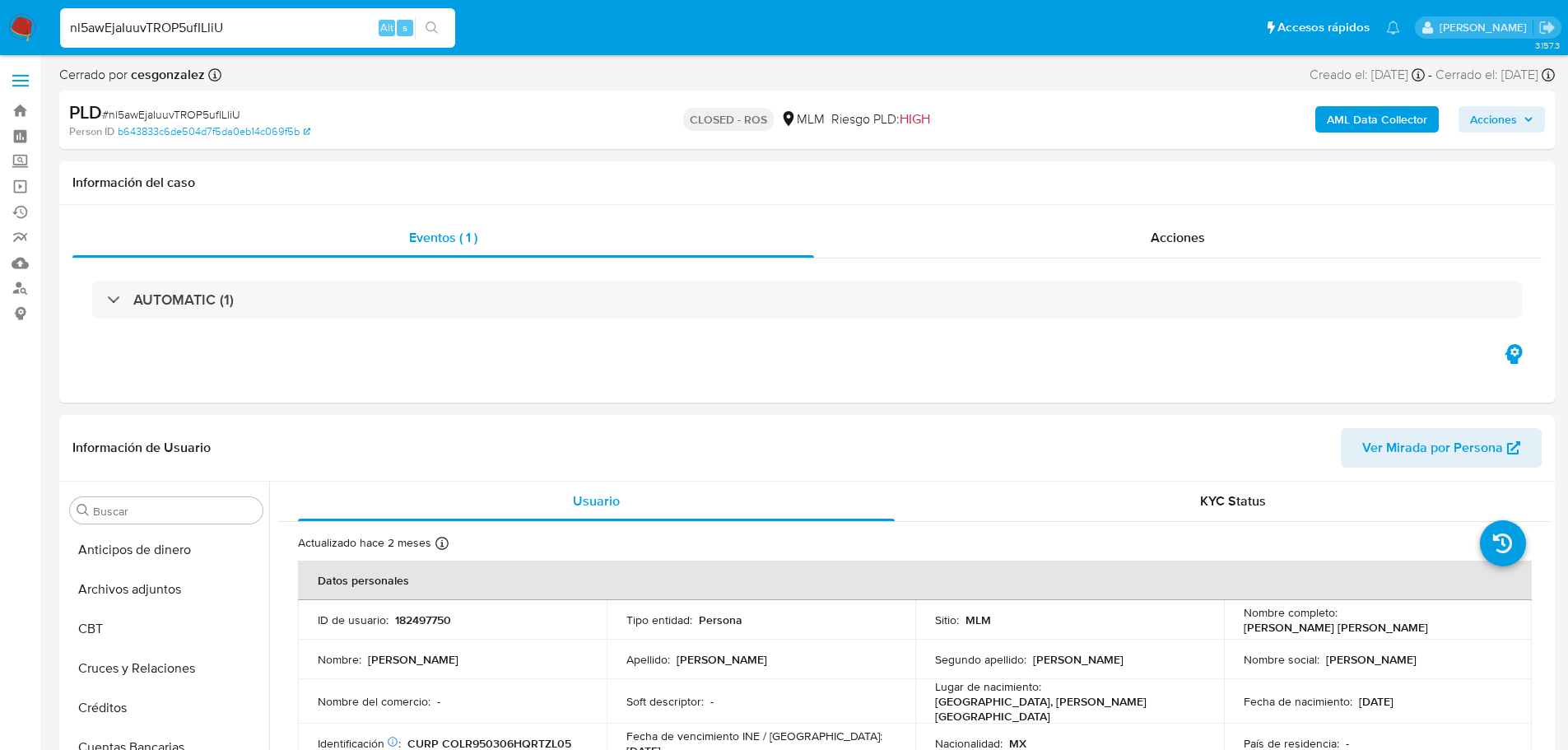
select select "10"
click at [265, 380] on div "Eventos ( 1 ) Acciones AUTOMATIC (1)" at bounding box center [807, 303] width 1495 height 197
click at [242, 321] on div "AUTOMATIC (1)" at bounding box center [806, 299] width 1469 height 82
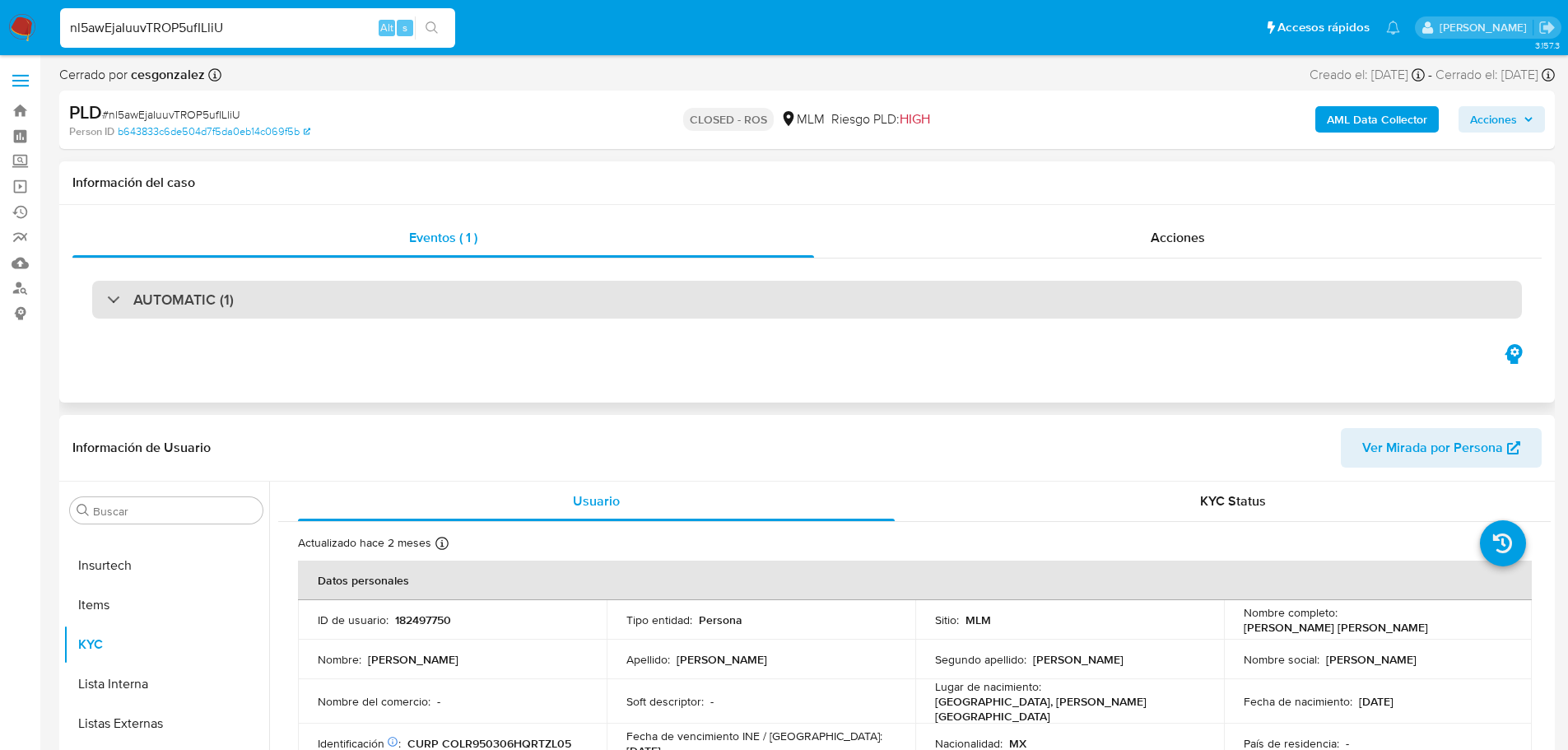
click at [243, 307] on div "AUTOMATIC (1)" at bounding box center [807, 299] width 1430 height 38
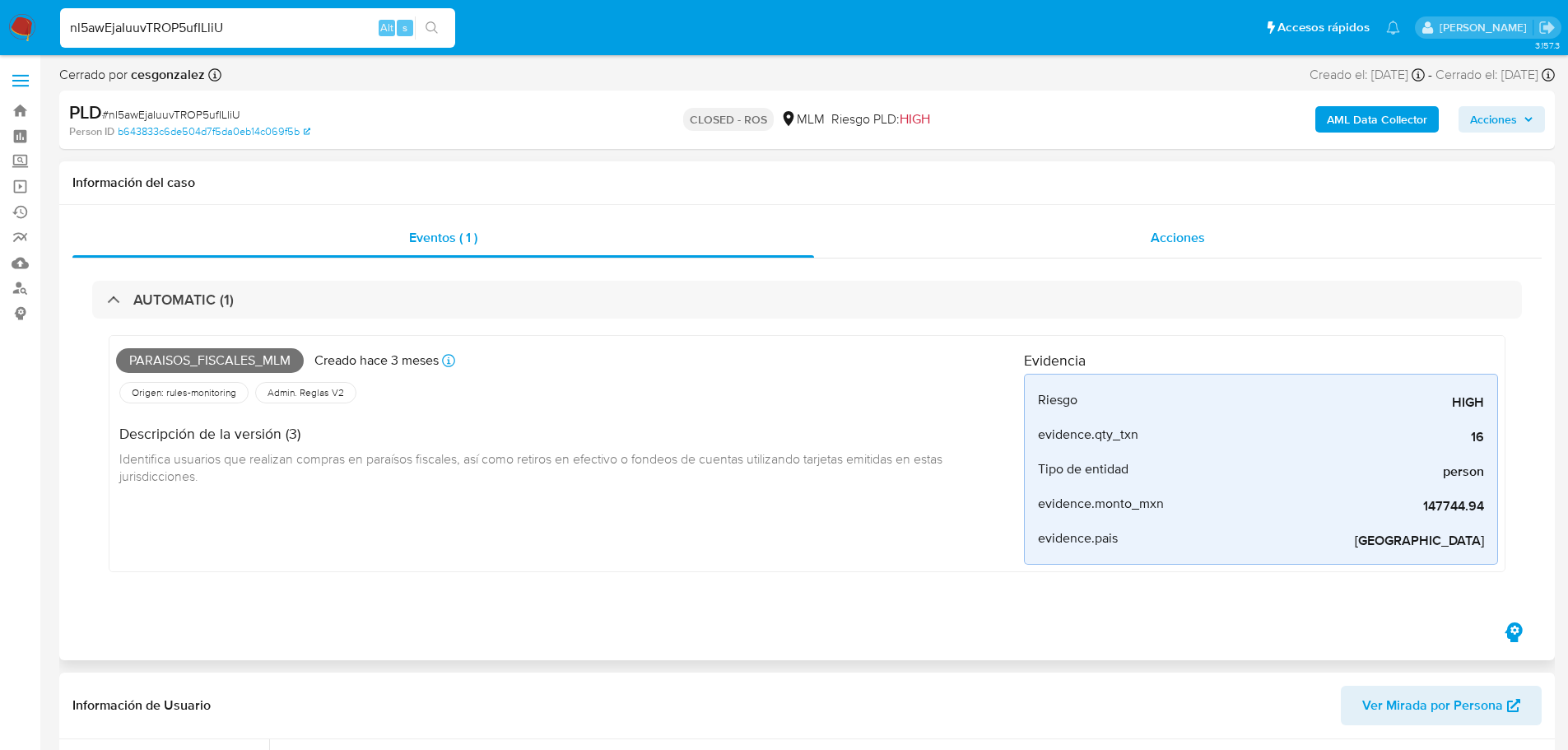
click at [1159, 228] on span "Acciones" at bounding box center [1177, 237] width 54 height 19
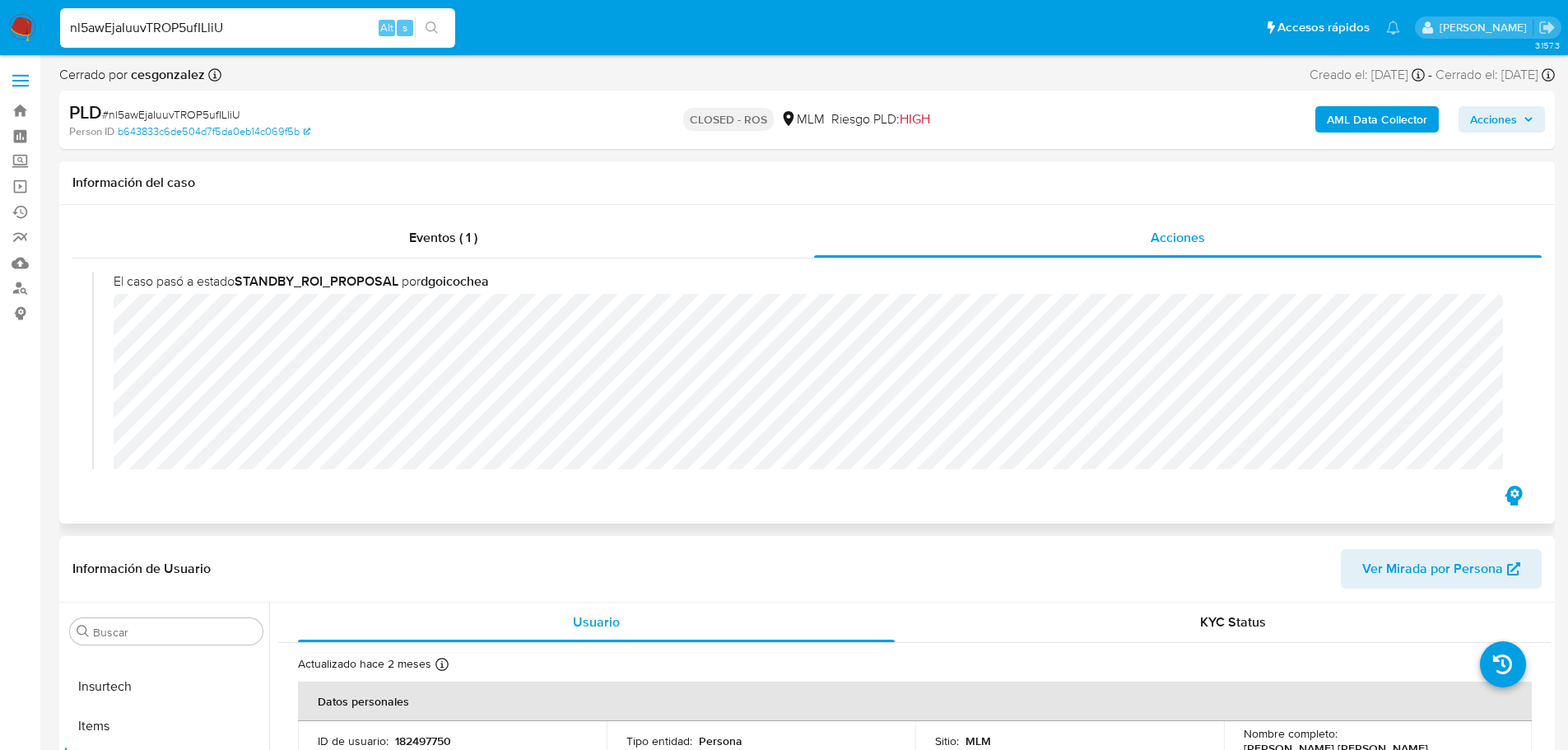
scroll to position [987, 0]
click at [213, 24] on input "nl5awEjaIuuvTROP5ufILliU" at bounding box center [258, 27] width 395 height 21
paste input "g2hKIAIQcKgQTH3z4NOG7pB4"
type input "g2hKIAIQcKgQTH3z4NOG7pB4"
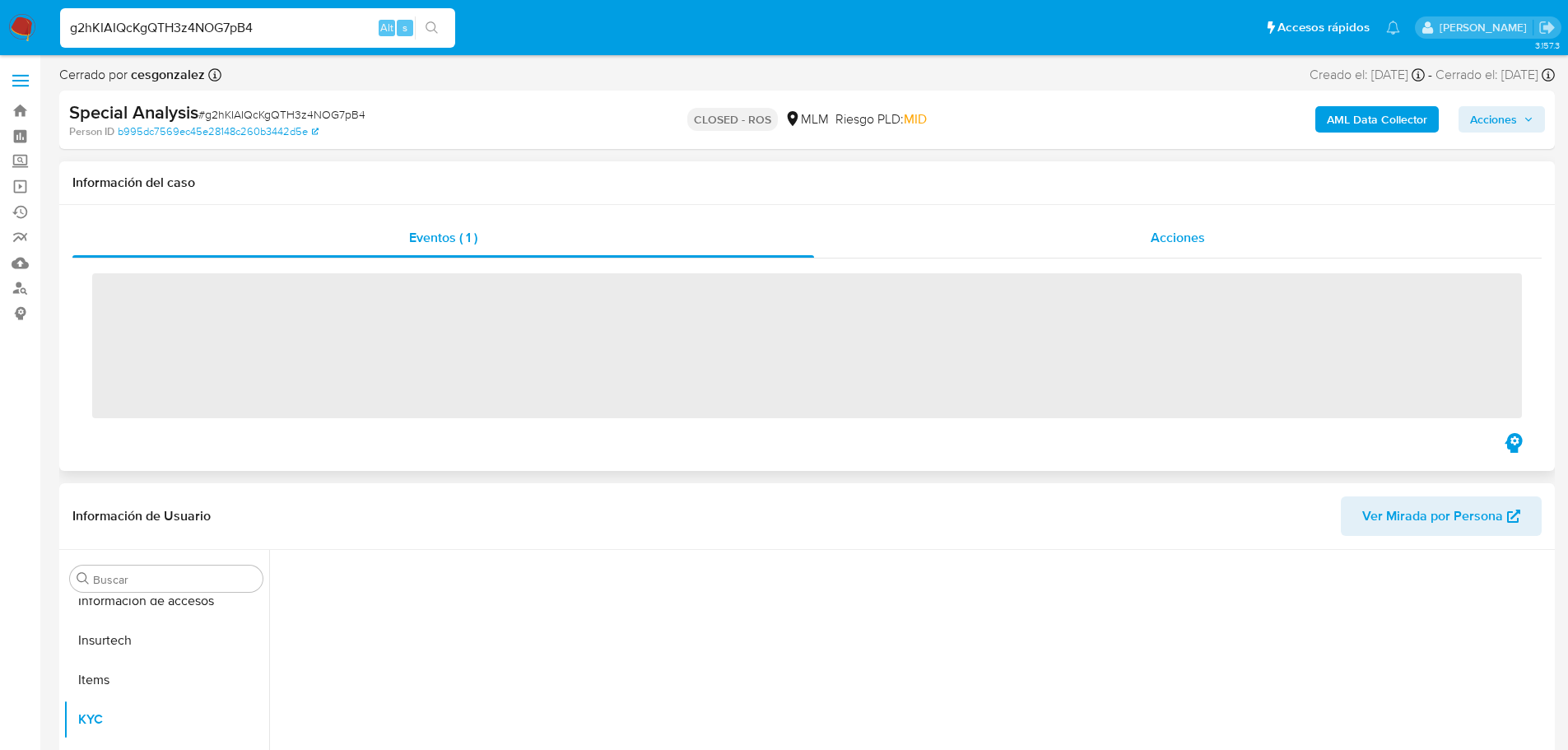
click at [1134, 231] on div "Acciones" at bounding box center [1177, 237] width 727 height 40
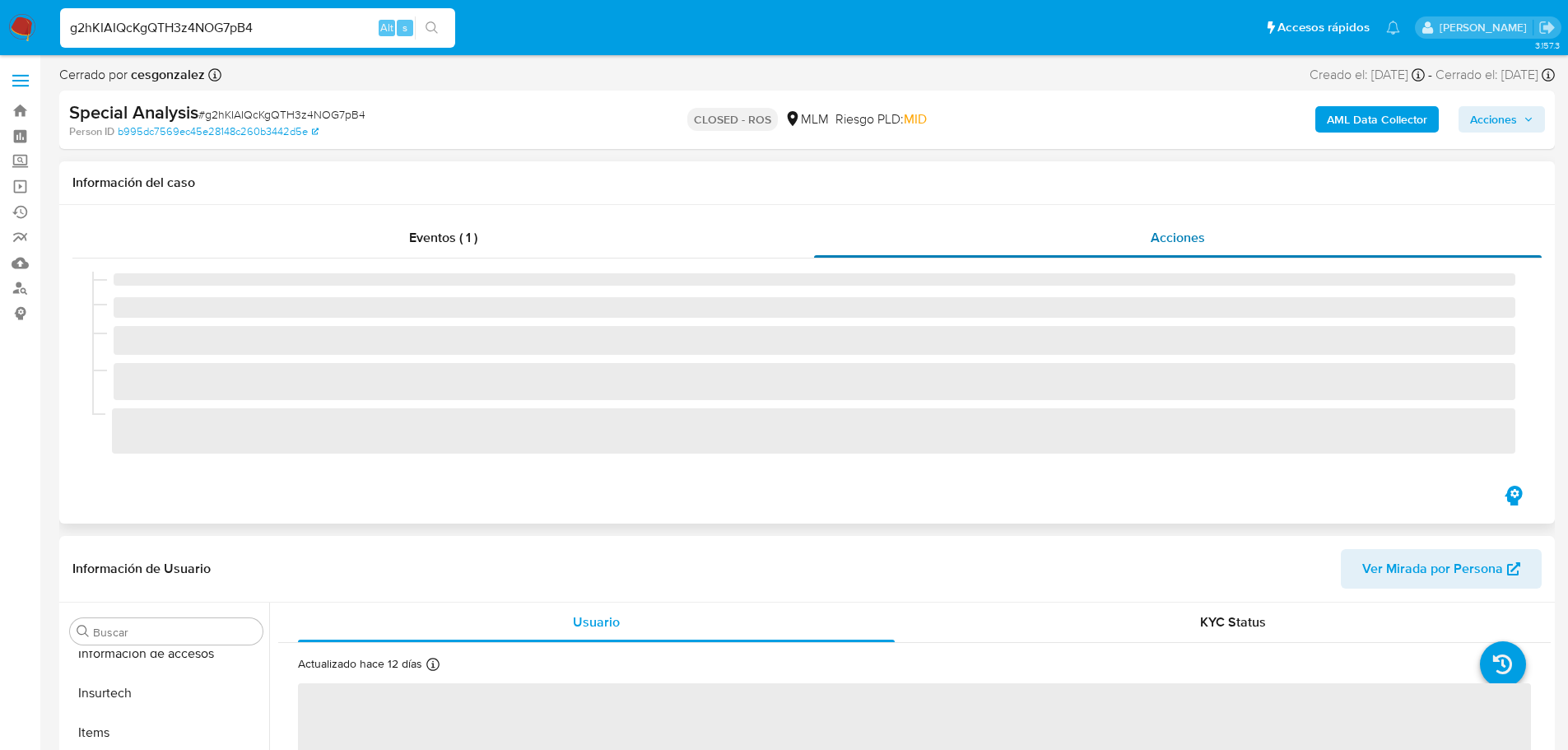
scroll to position [696, 0]
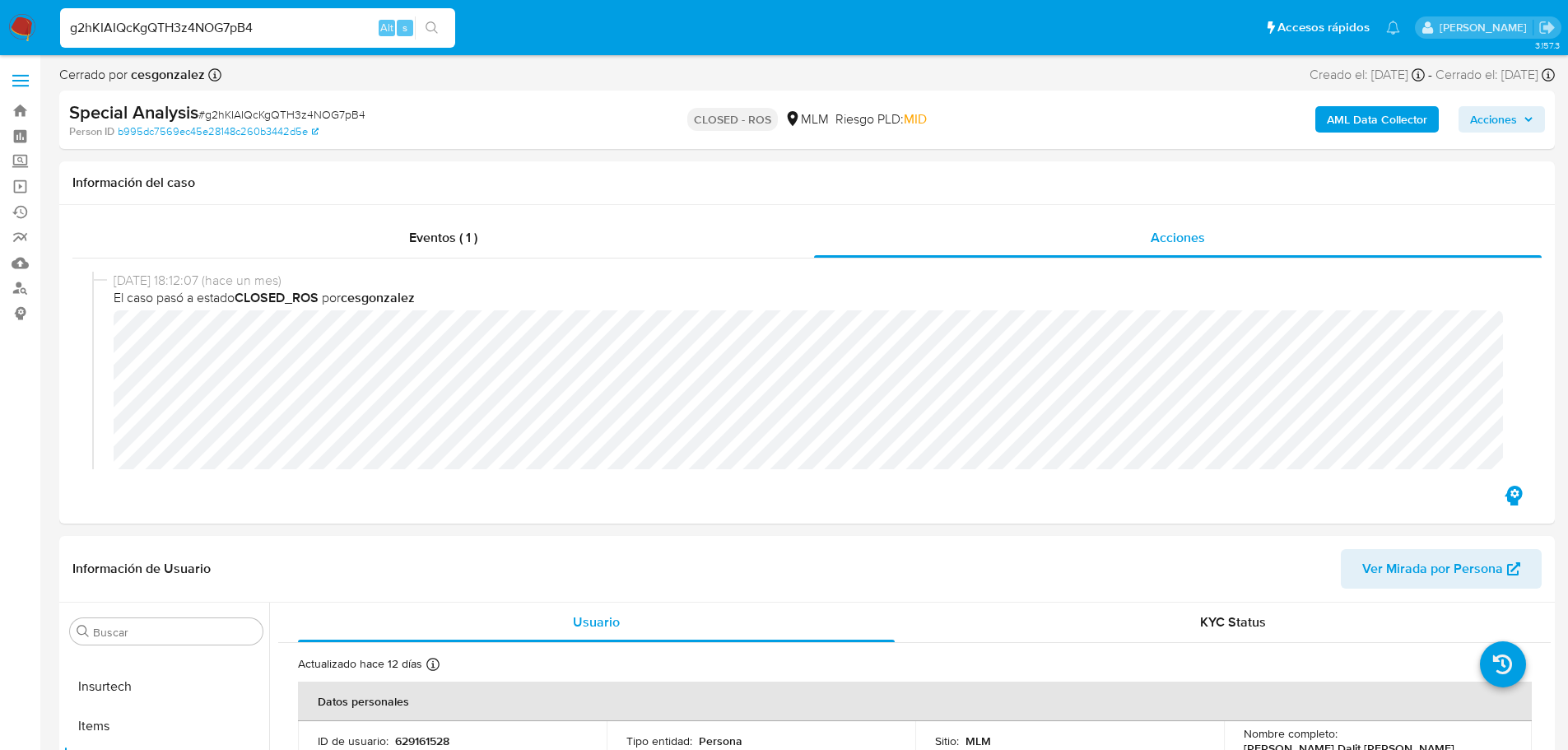
select select "10"
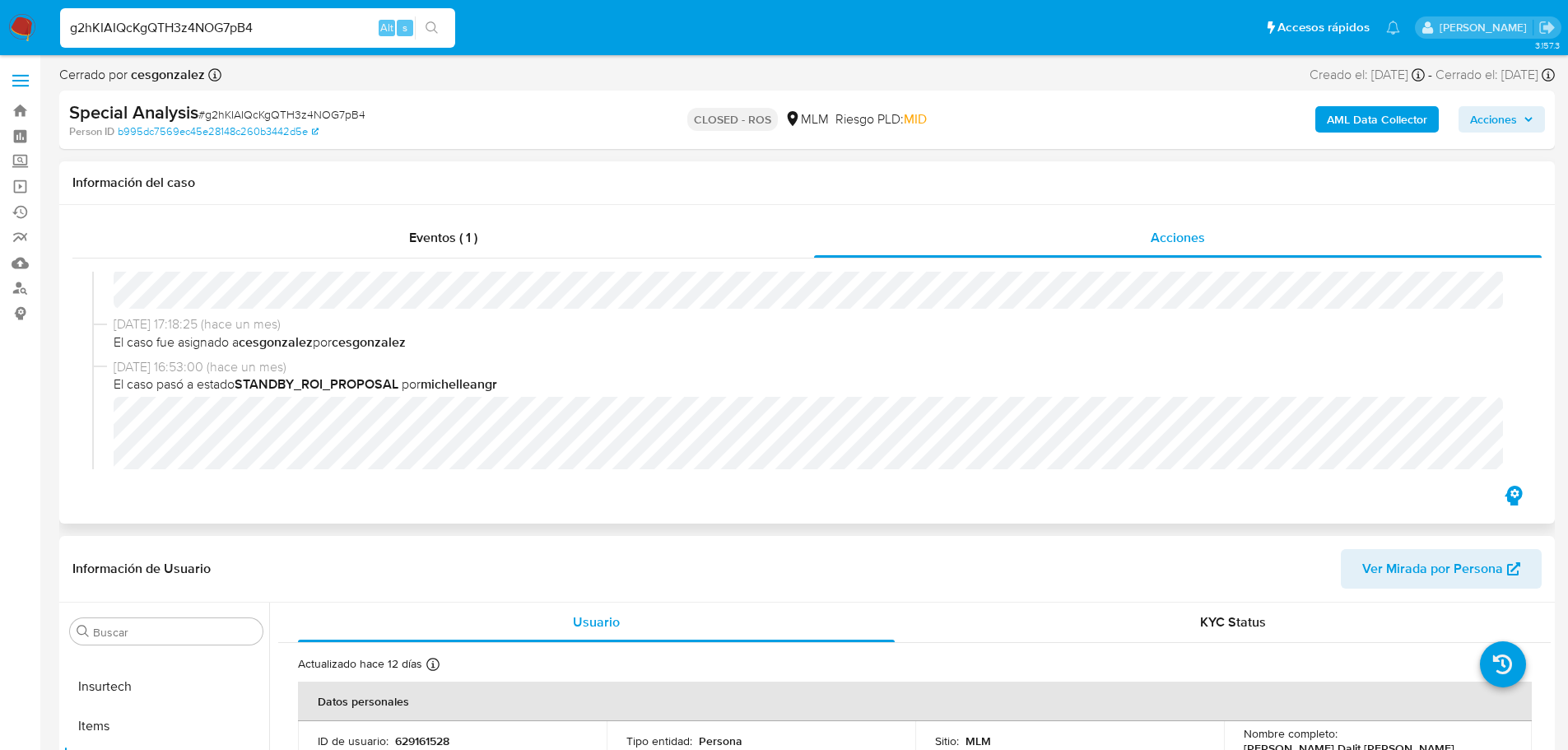
scroll to position [658, 0]
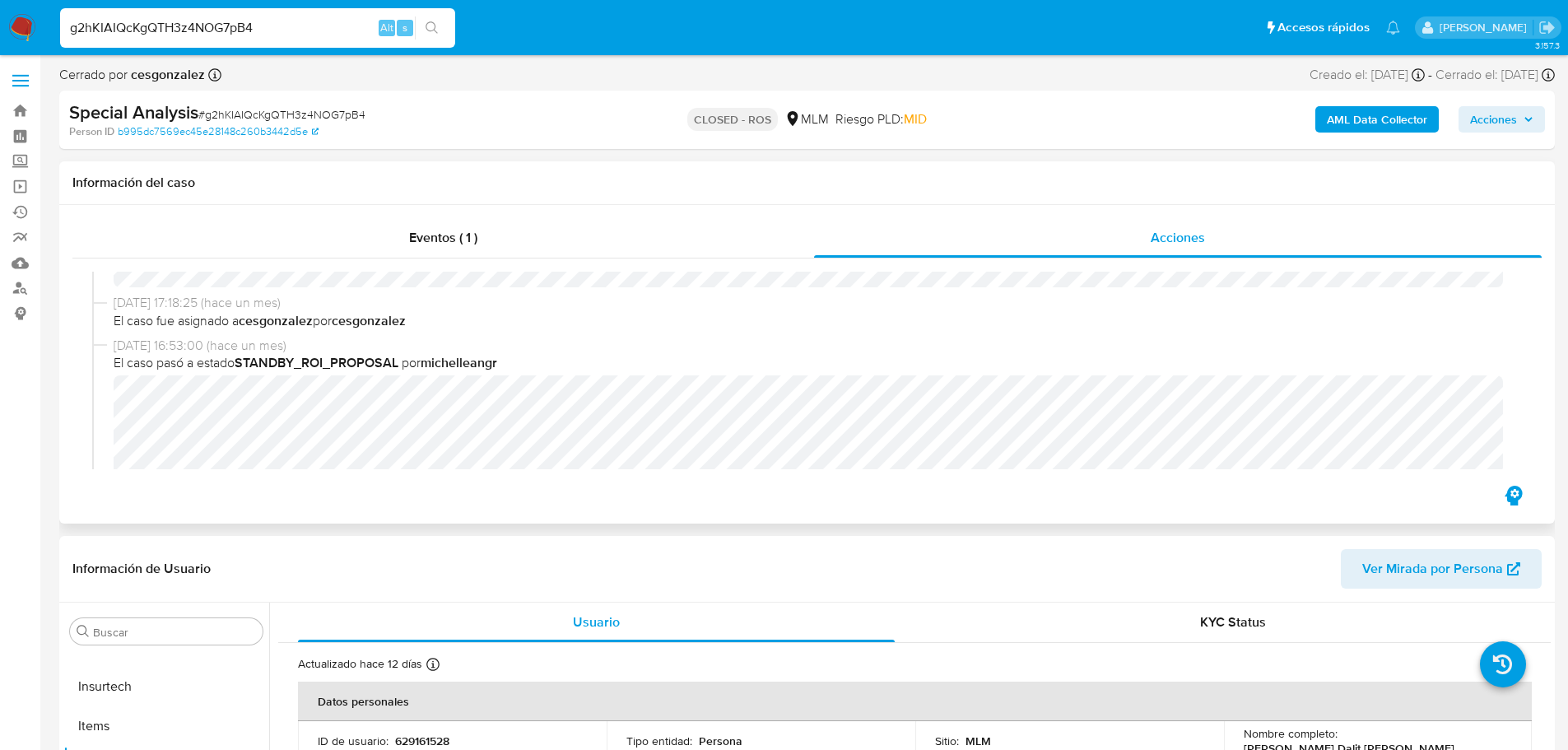
click at [442, 321] on span "El caso fue asignado a cesgonzalez por cesgonzalez" at bounding box center [815, 320] width 1402 height 18
click at [450, 242] on span "Eventos ( 1 )" at bounding box center [443, 237] width 69 height 19
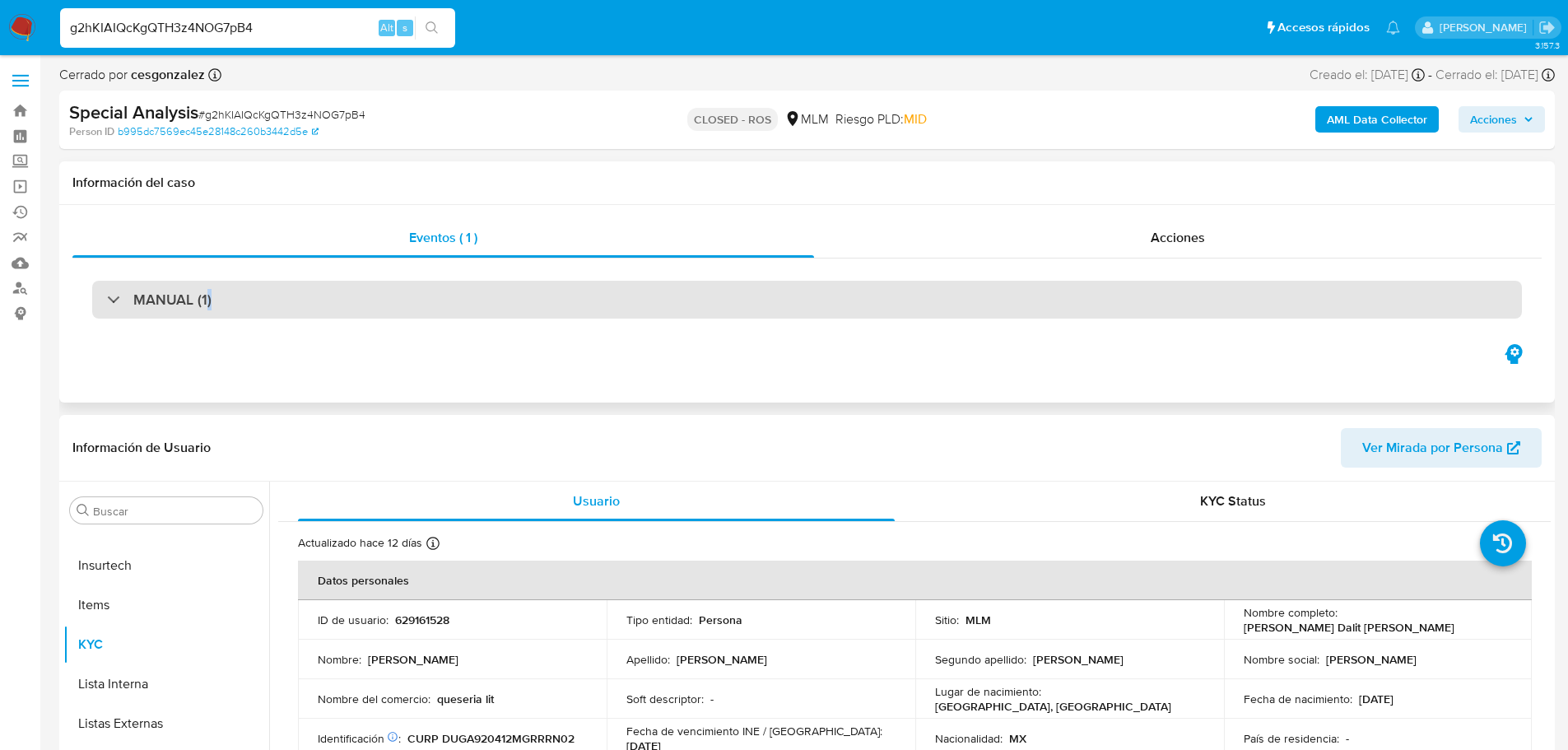
click at [209, 306] on h3 "MANUAL (1)" at bounding box center [172, 299] width 78 height 18
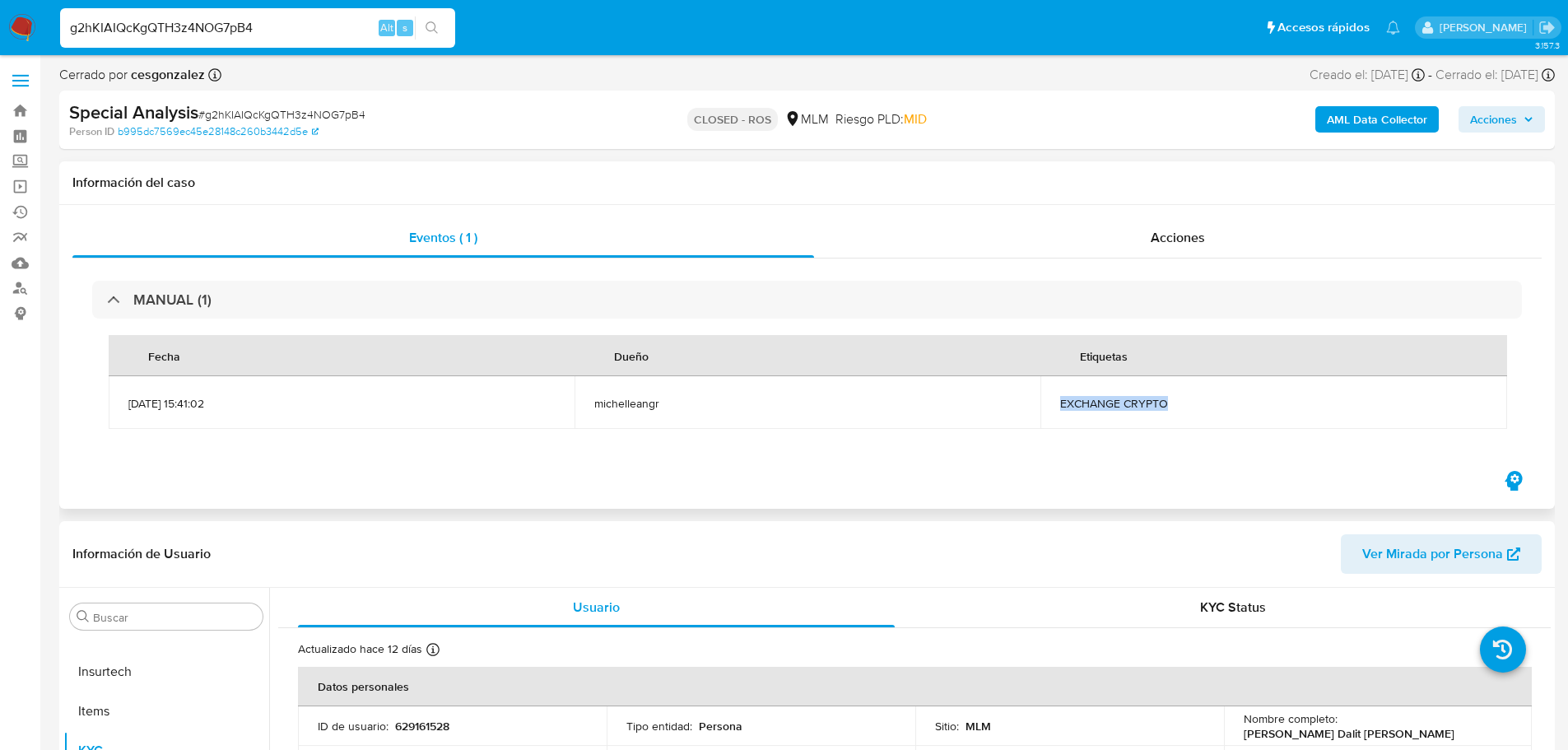
drag, startPoint x: 1186, startPoint y: 403, endPoint x: 1064, endPoint y: 400, distance: 122.0
click at [1064, 400] on span "EXCHANGE CRYPTO" at bounding box center [1273, 403] width 426 height 14
copy span "EXCHANGE CRYPTO"
click at [218, 29] on input "g2hKIAIQcKgQTH3z4NOG7pB4" at bounding box center [258, 27] width 395 height 21
click at [219, 30] on input "g2hKIAIQcKgQTH3z4NOG7pB4" at bounding box center [258, 27] width 395 height 21
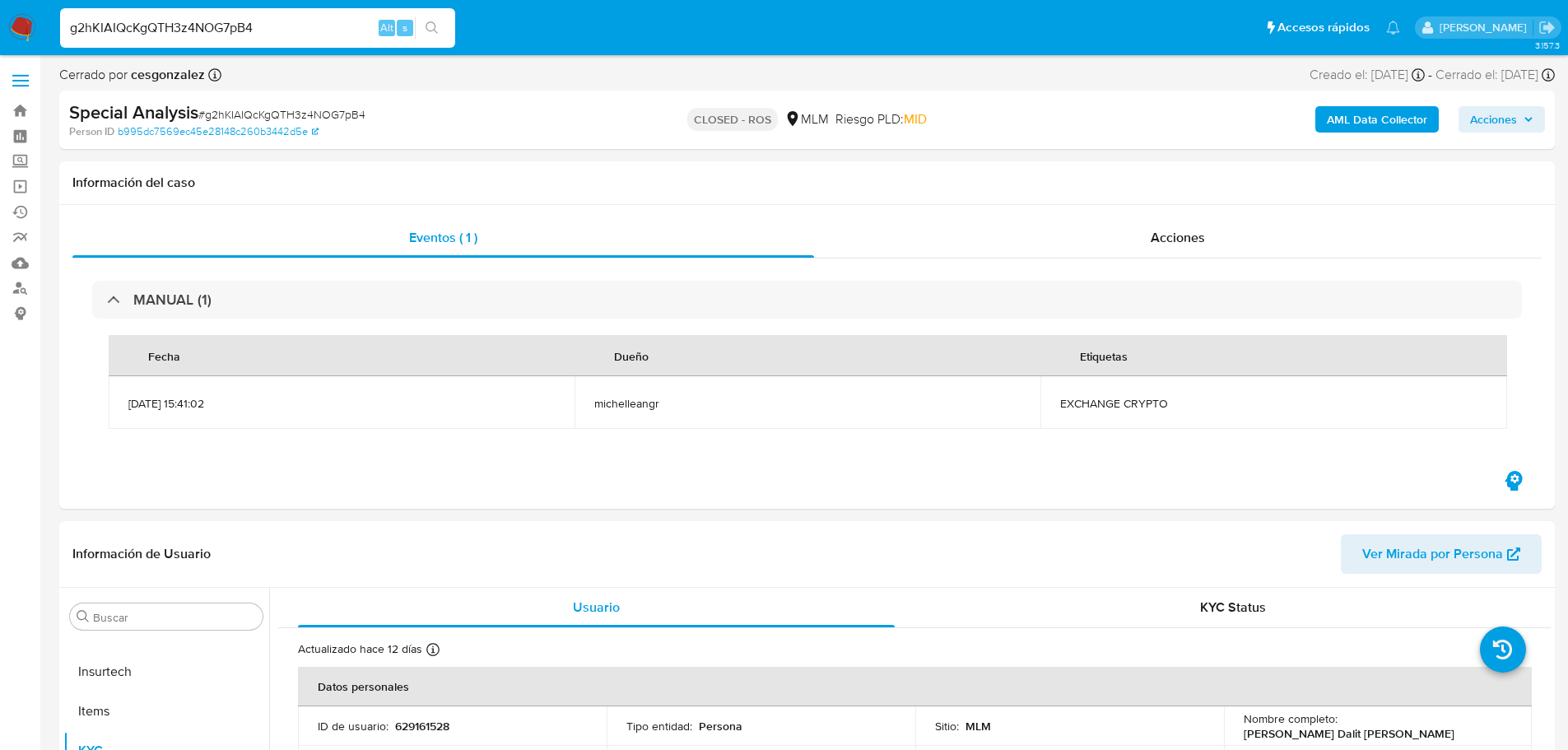
paste input "CkXY9slaTmxRk3D9JPAnXrmd"
type input "CkXY9slaTmxRk3D9JPAnXrmd"
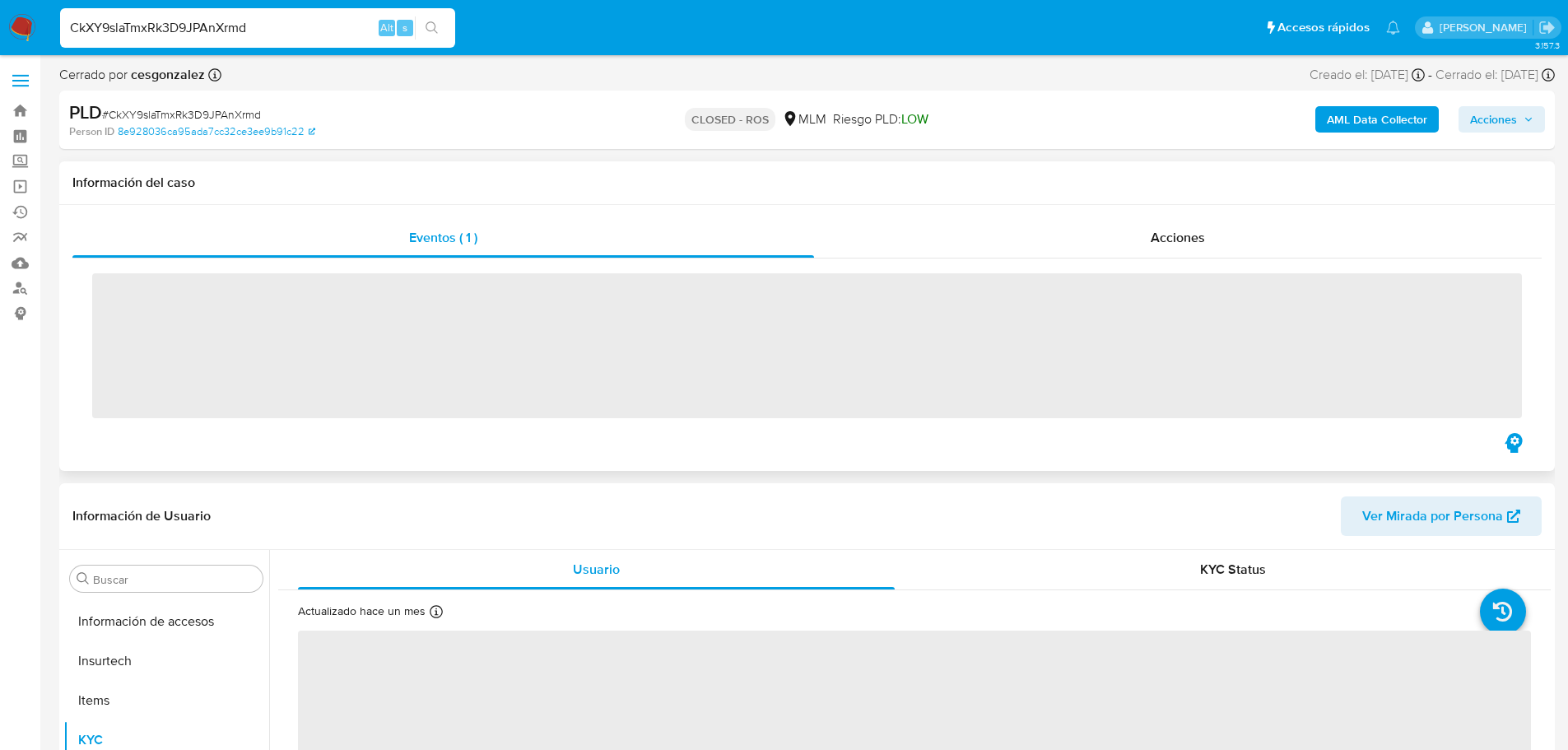
scroll to position [696, 0]
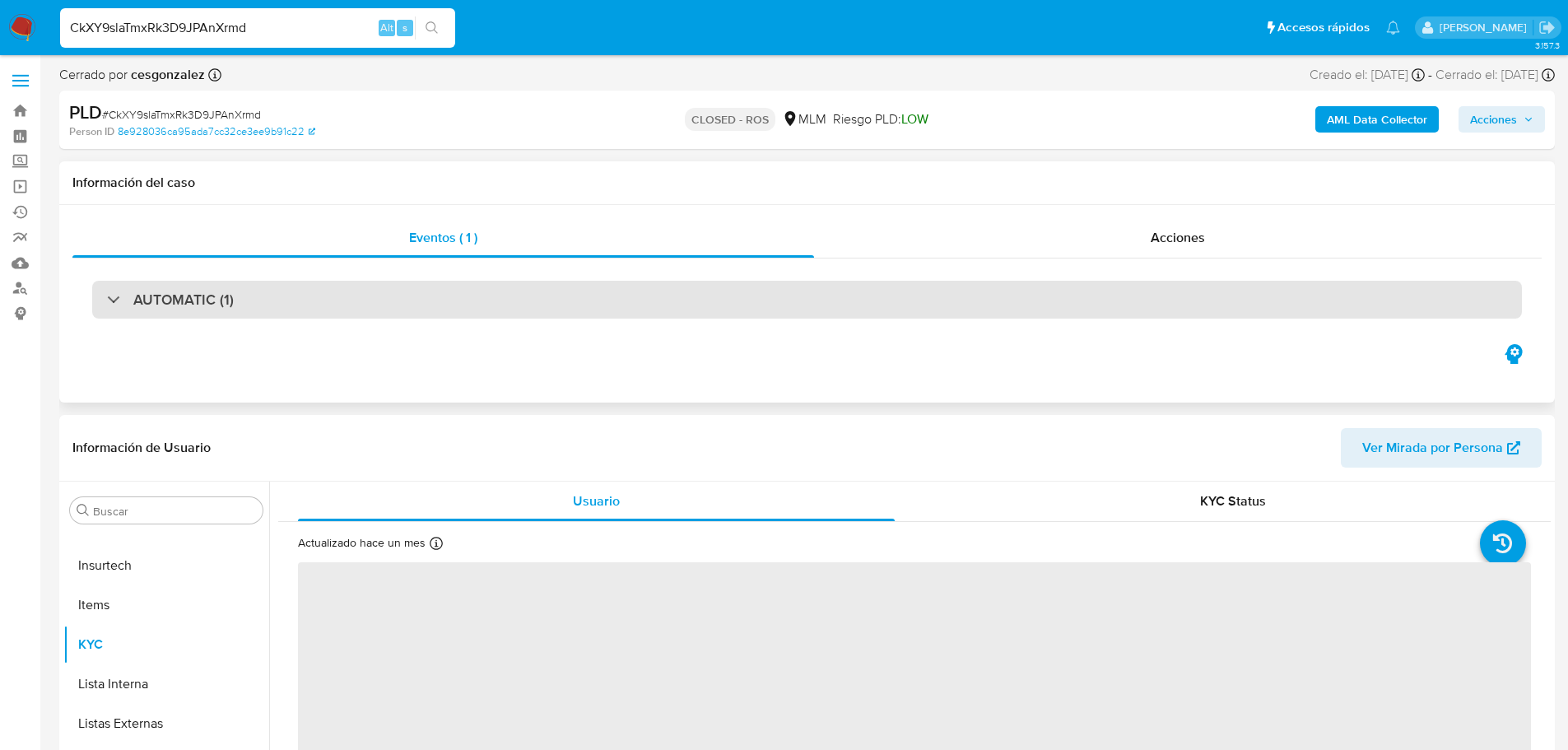
drag, startPoint x: 526, startPoint y: 317, endPoint x: 536, endPoint y: 318, distance: 10.0
click at [526, 317] on div "AUTOMATIC (1)" at bounding box center [807, 299] width 1430 height 38
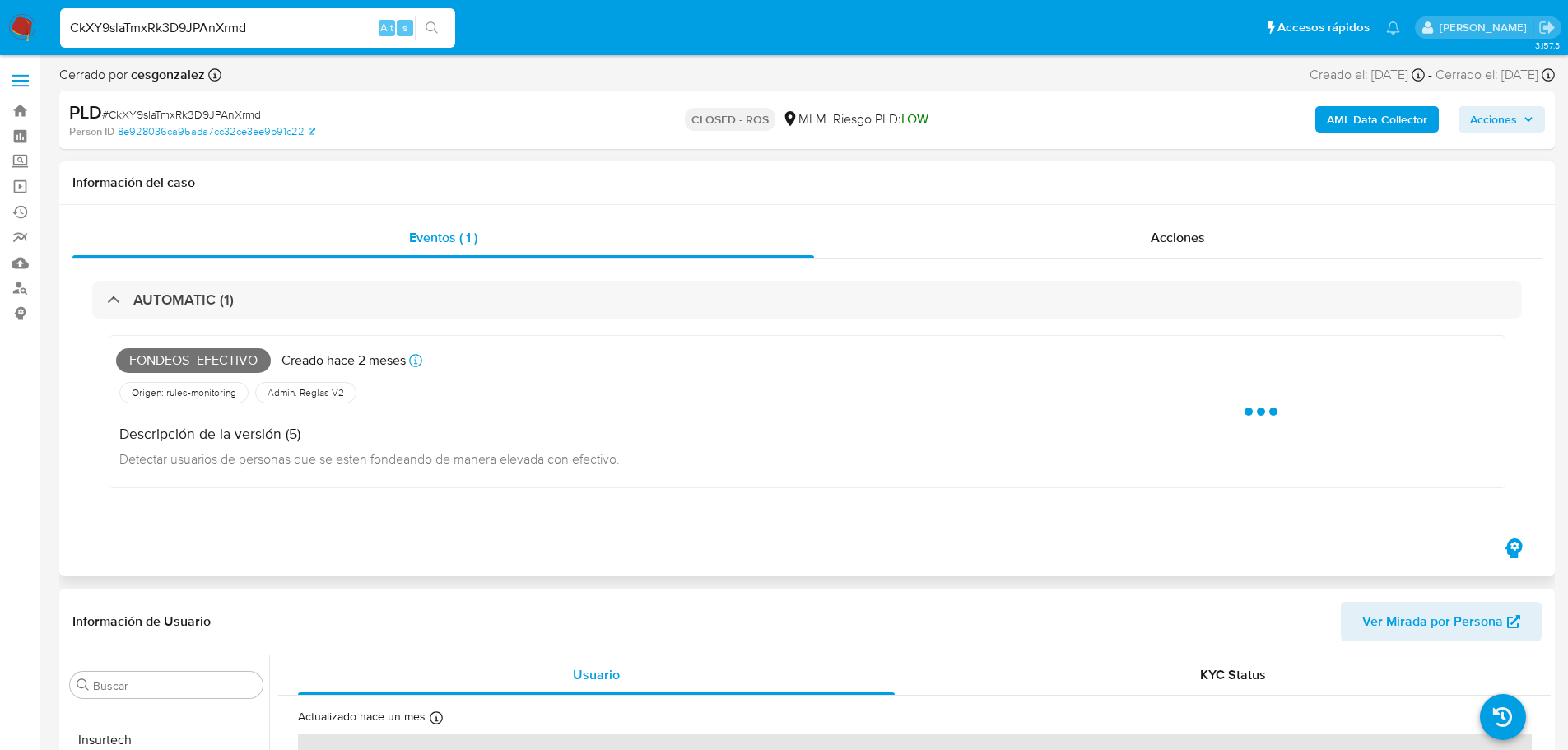
select select "10"
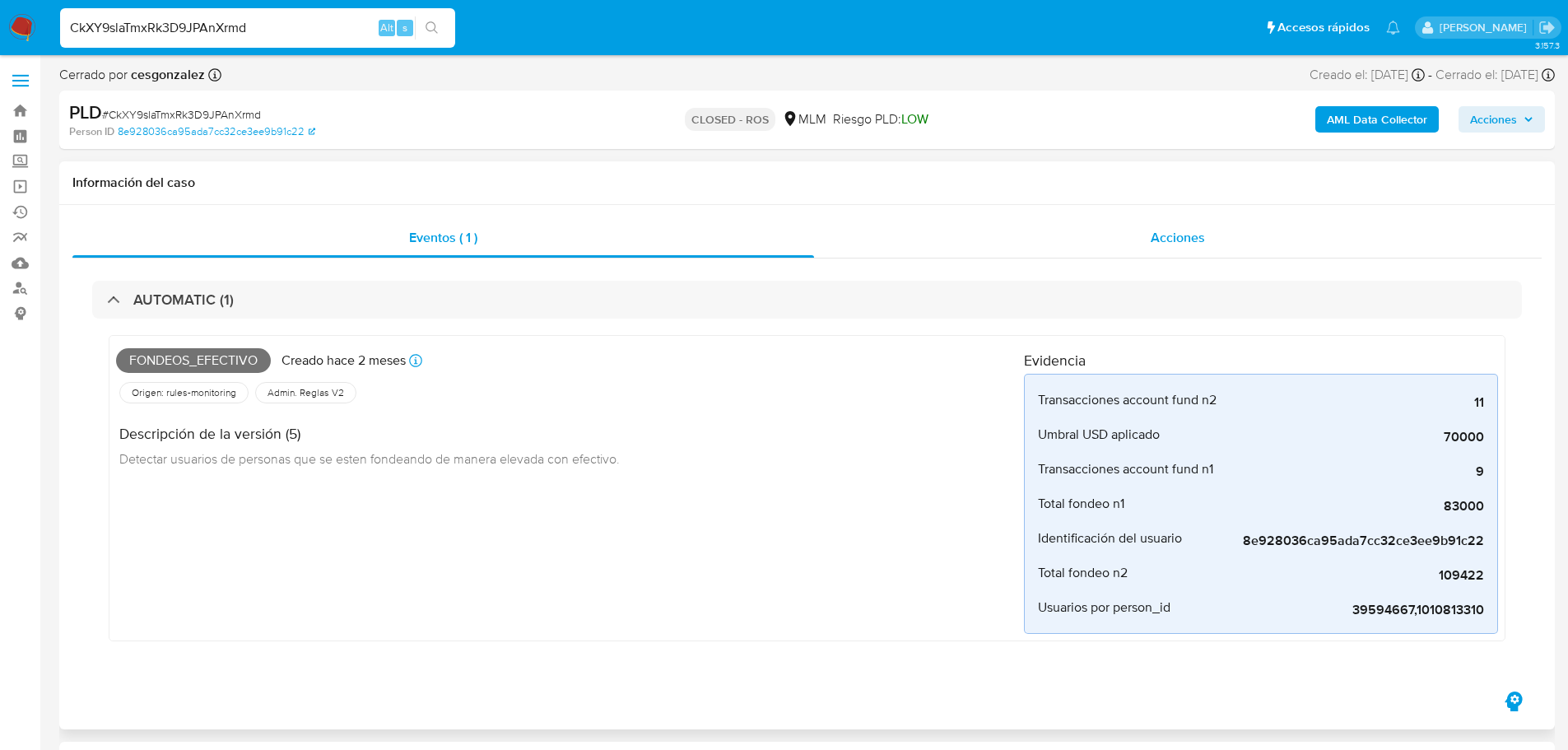
click at [1237, 227] on div "Acciones" at bounding box center [1177, 237] width 727 height 40
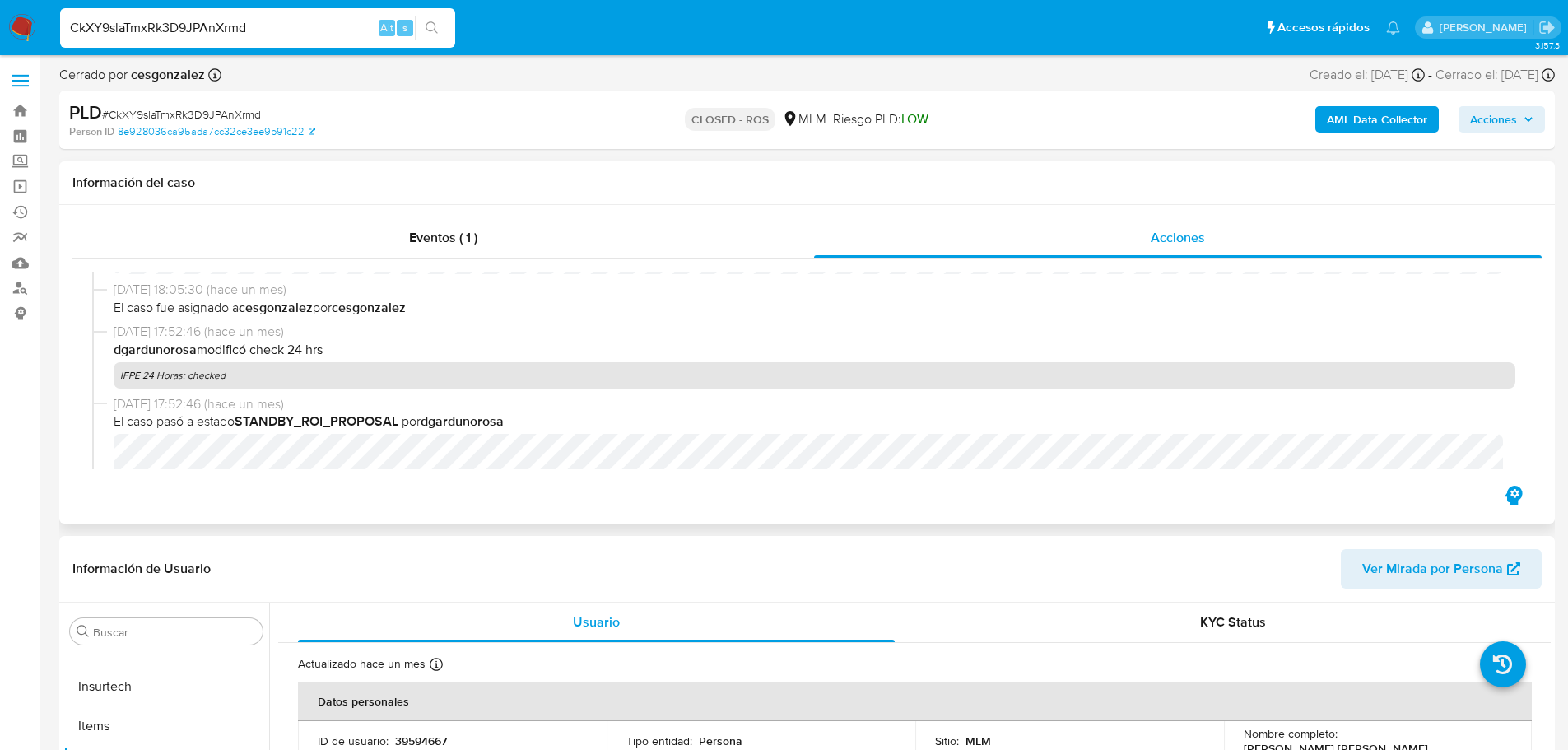
scroll to position [823, 0]
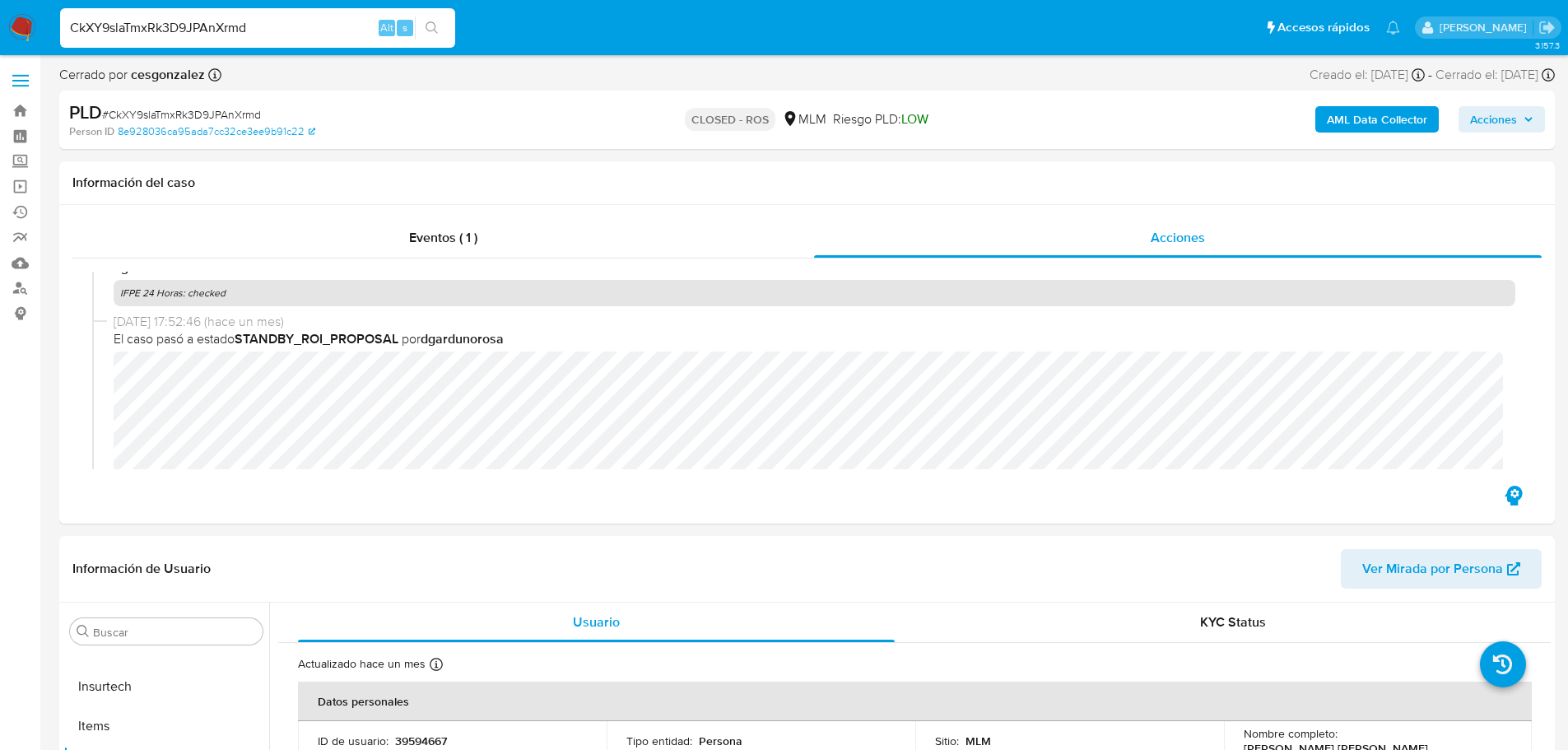
click at [194, 21] on input "CkXY9slaTmxRk3D9JPAnXrmd" at bounding box center [258, 27] width 395 height 21
paste input "5GmdRq4xGqYoq3EY2O5MXhgN"
type input "5GmdRq4xGqYoq3EY2O5MXhgN"
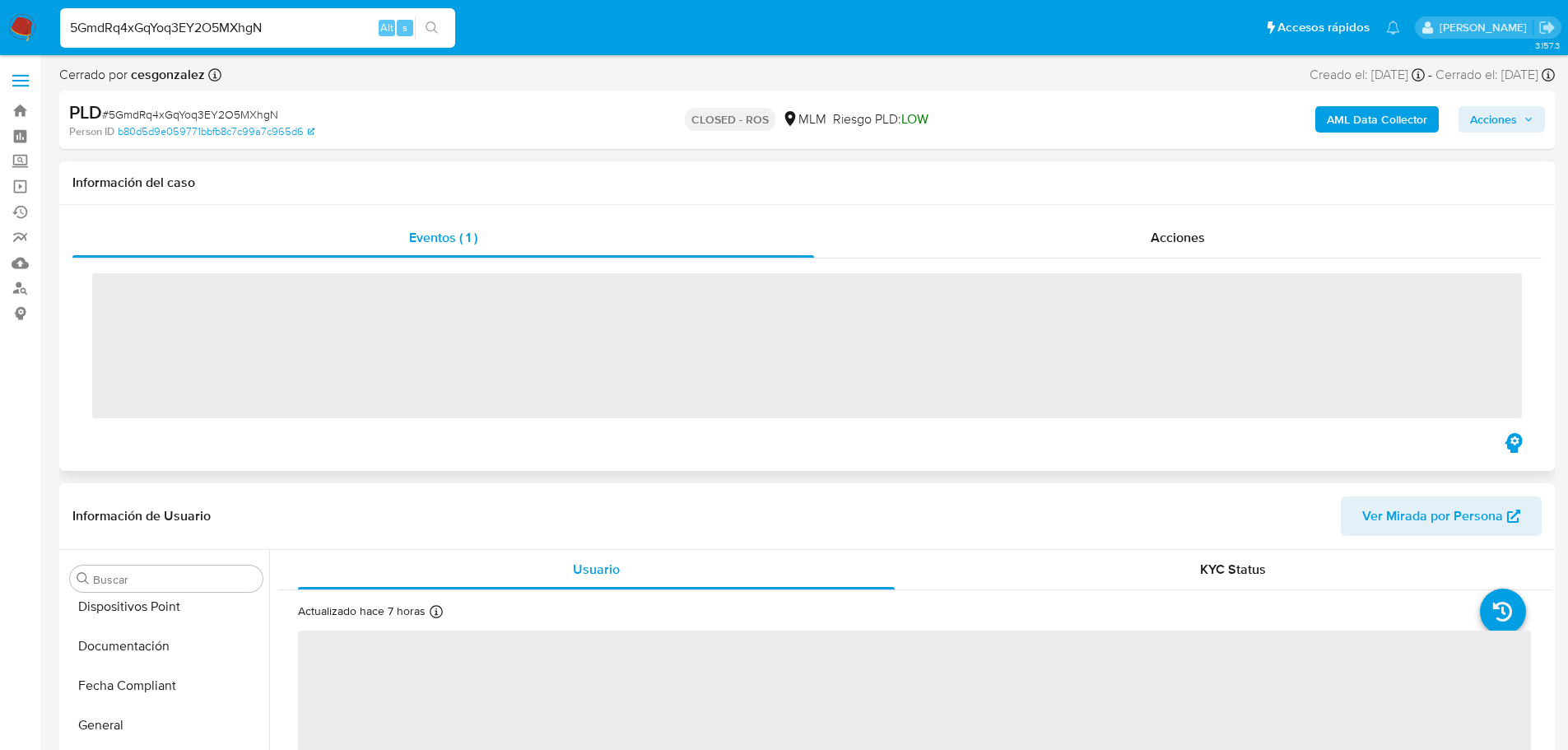
scroll to position [696, 0]
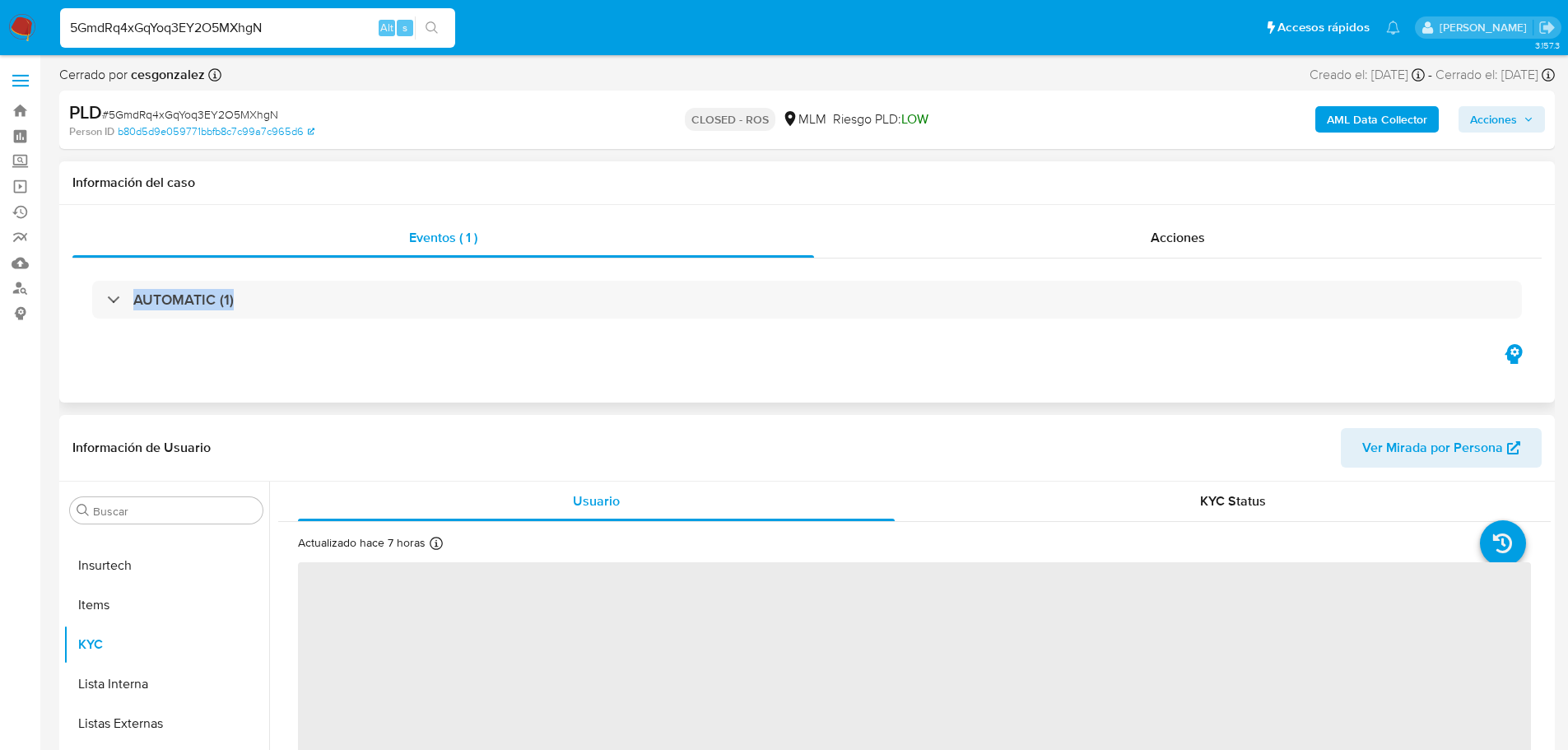
drag, startPoint x: 1235, startPoint y: 258, endPoint x: 1202, endPoint y: 267, distance: 34.2
click at [1234, 256] on div "Eventos ( 1 ) Acciones AUTOMATIC (1)" at bounding box center [806, 279] width 1469 height 123
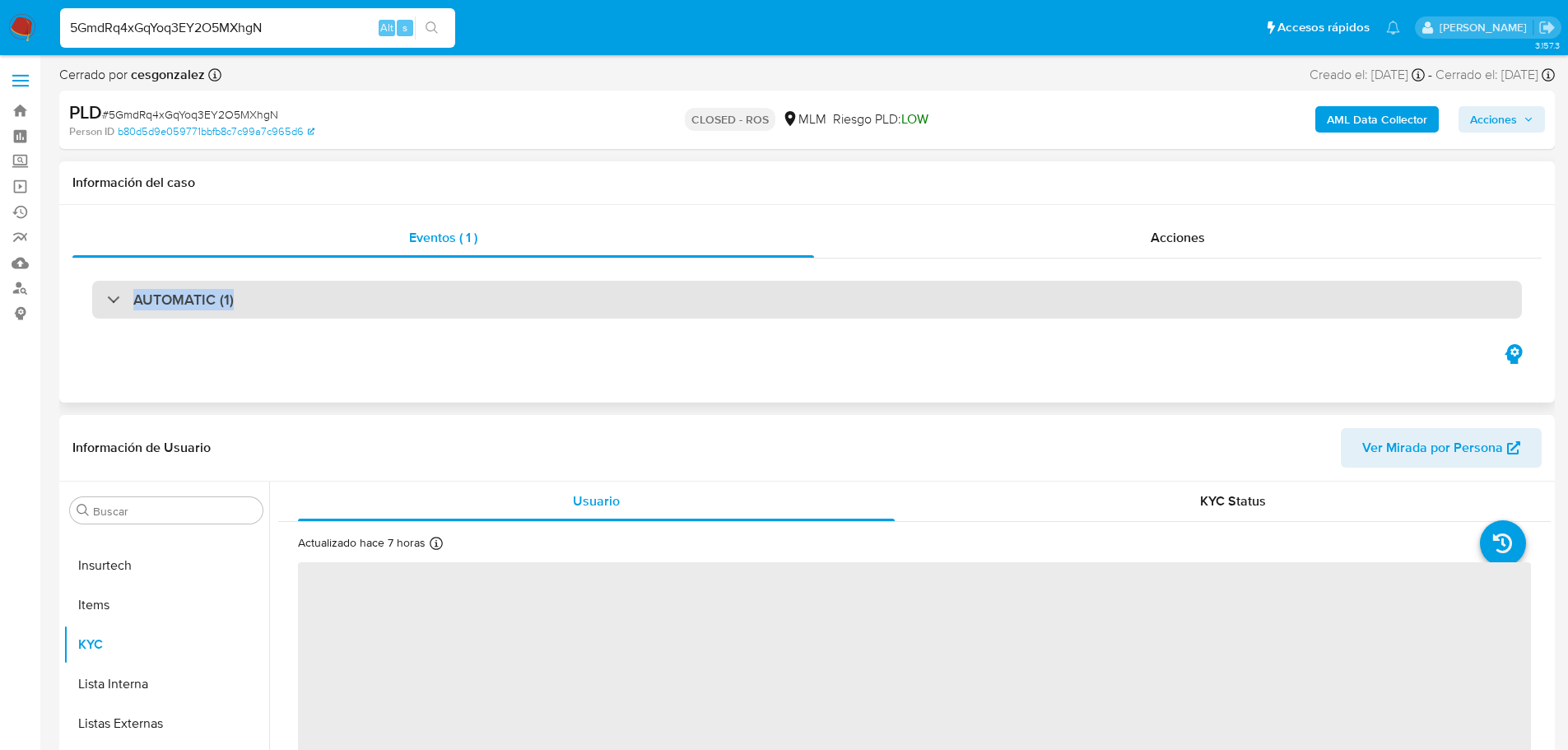
click at [203, 294] on h3 "AUTOMATIC (1)" at bounding box center [183, 299] width 100 height 18
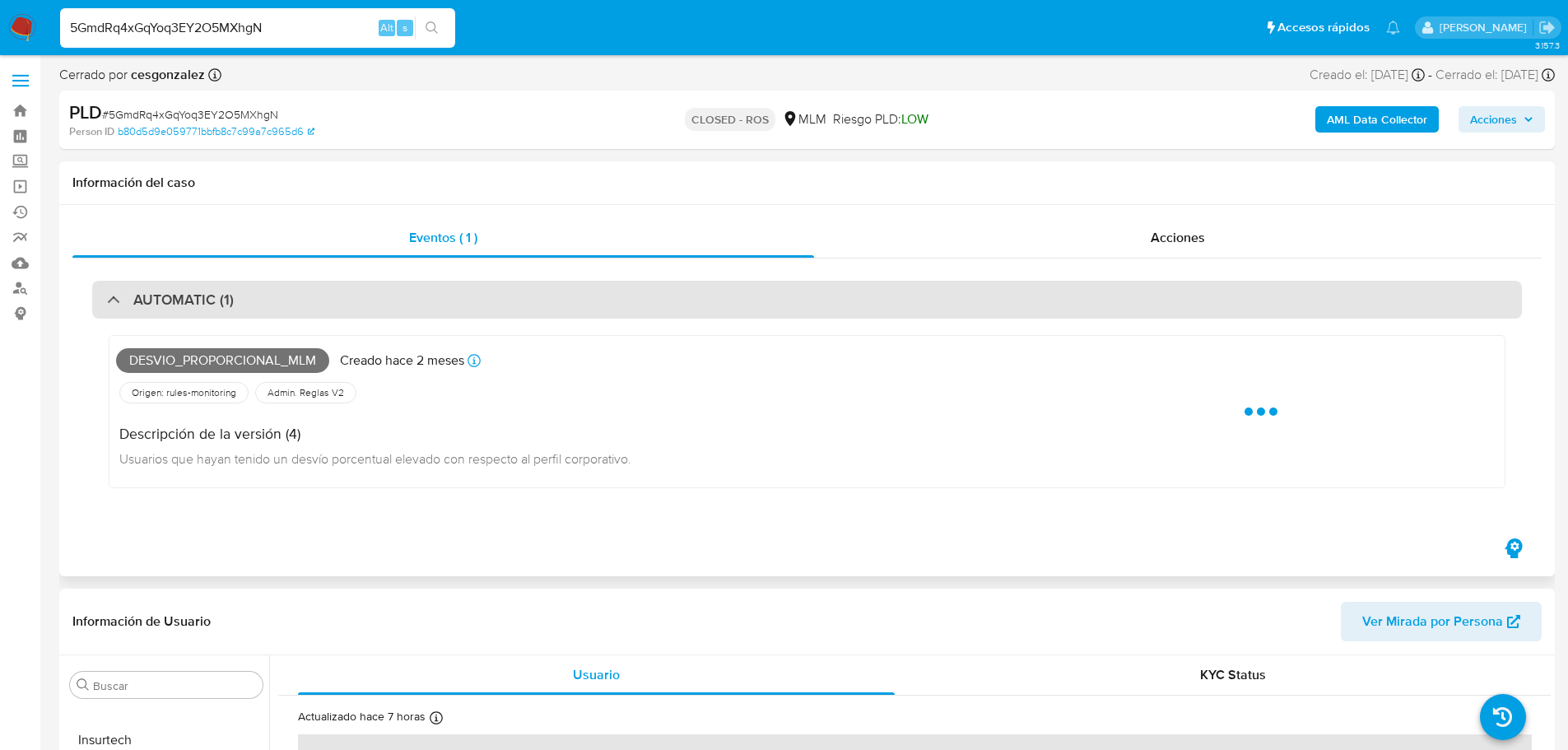
select select "10"
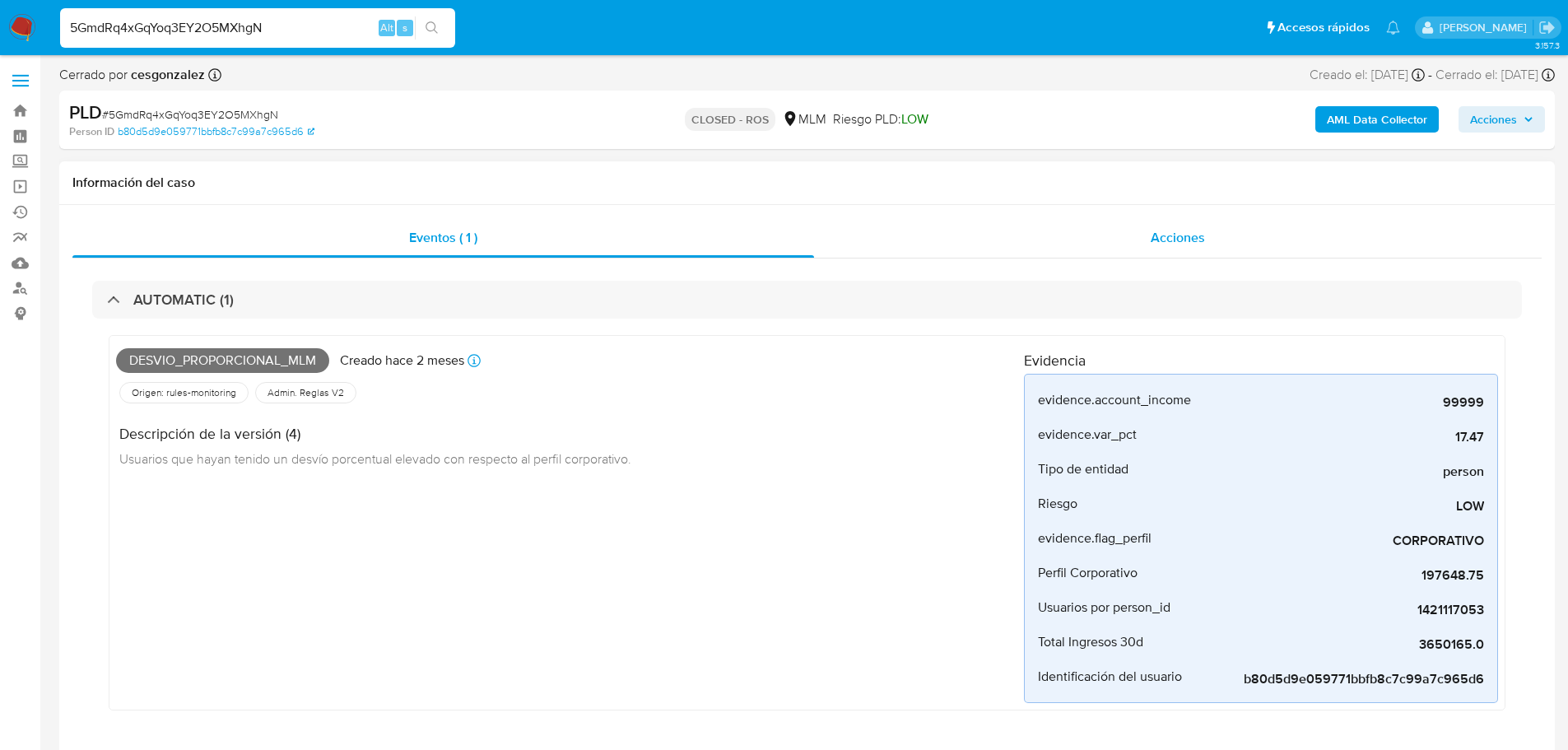
click at [1172, 232] on span "Acciones" at bounding box center [1177, 237] width 54 height 19
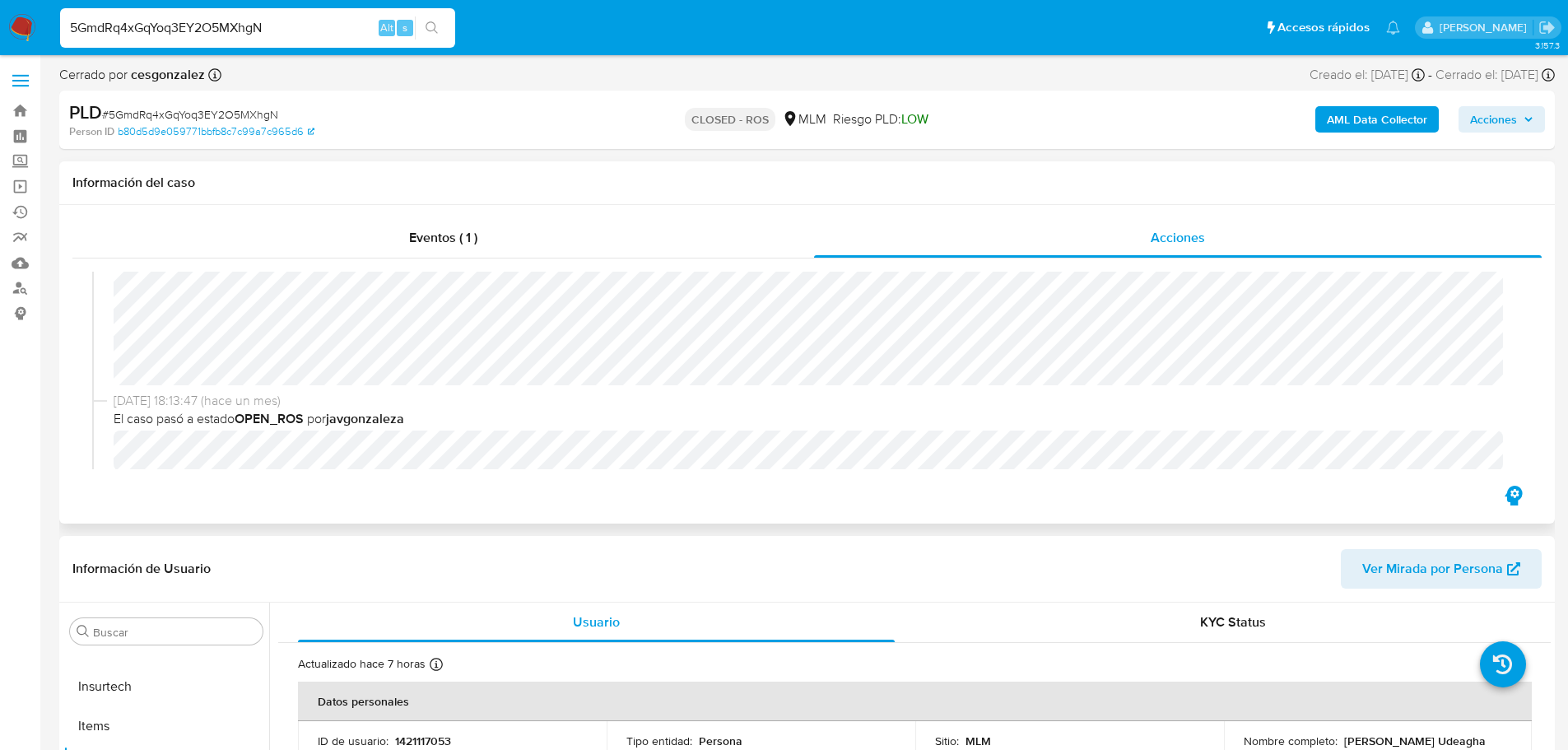
scroll to position [82, 0]
click at [179, 28] on input "5GmdRq4xGqYoq3EY2O5MXhgN" at bounding box center [258, 27] width 395 height 21
paste input "7ZCNJHtvA6u1ydsBLI5D4Ixz"
type input "7ZCNJHtvA6u1ydsBLI5D4Ixz"
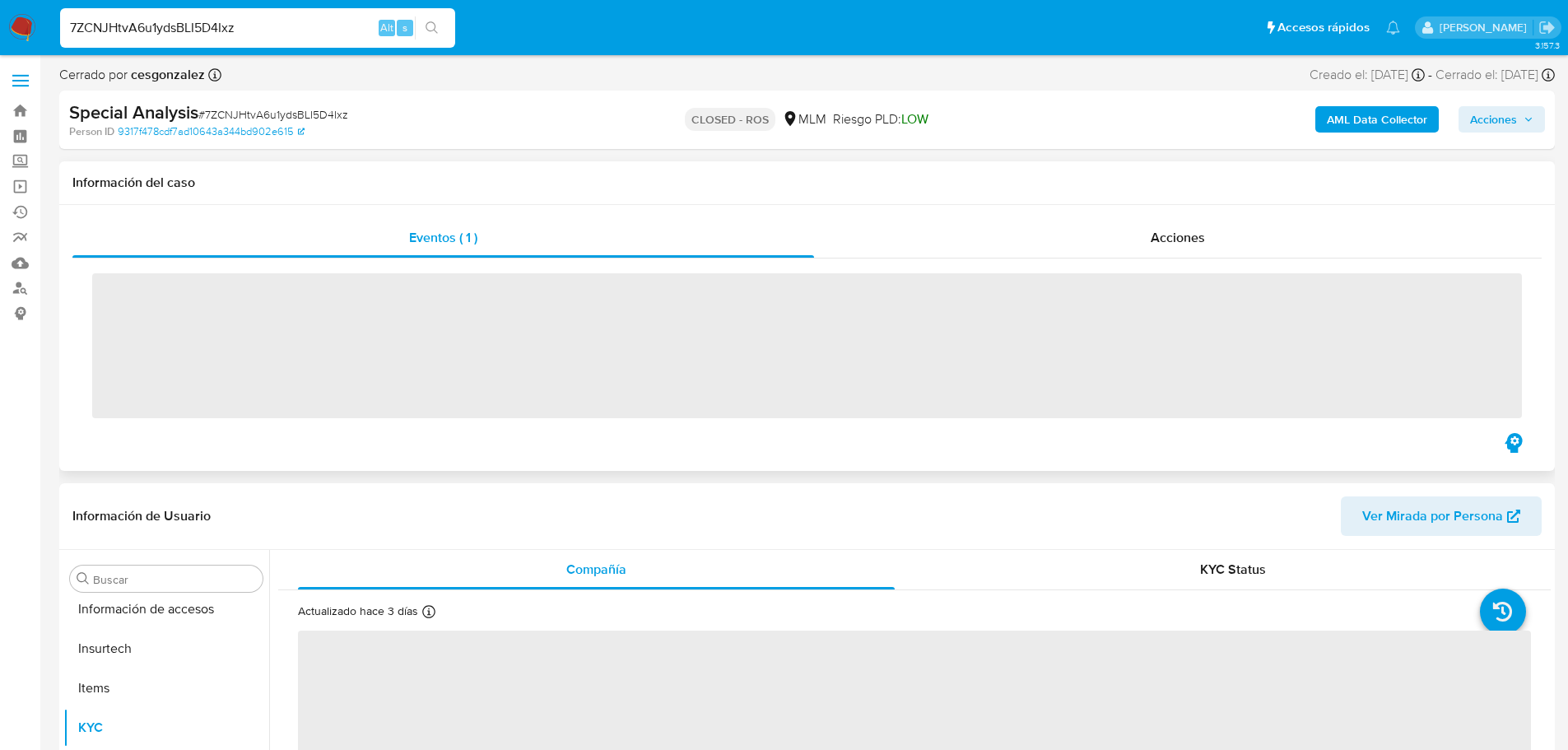
scroll to position [696, 0]
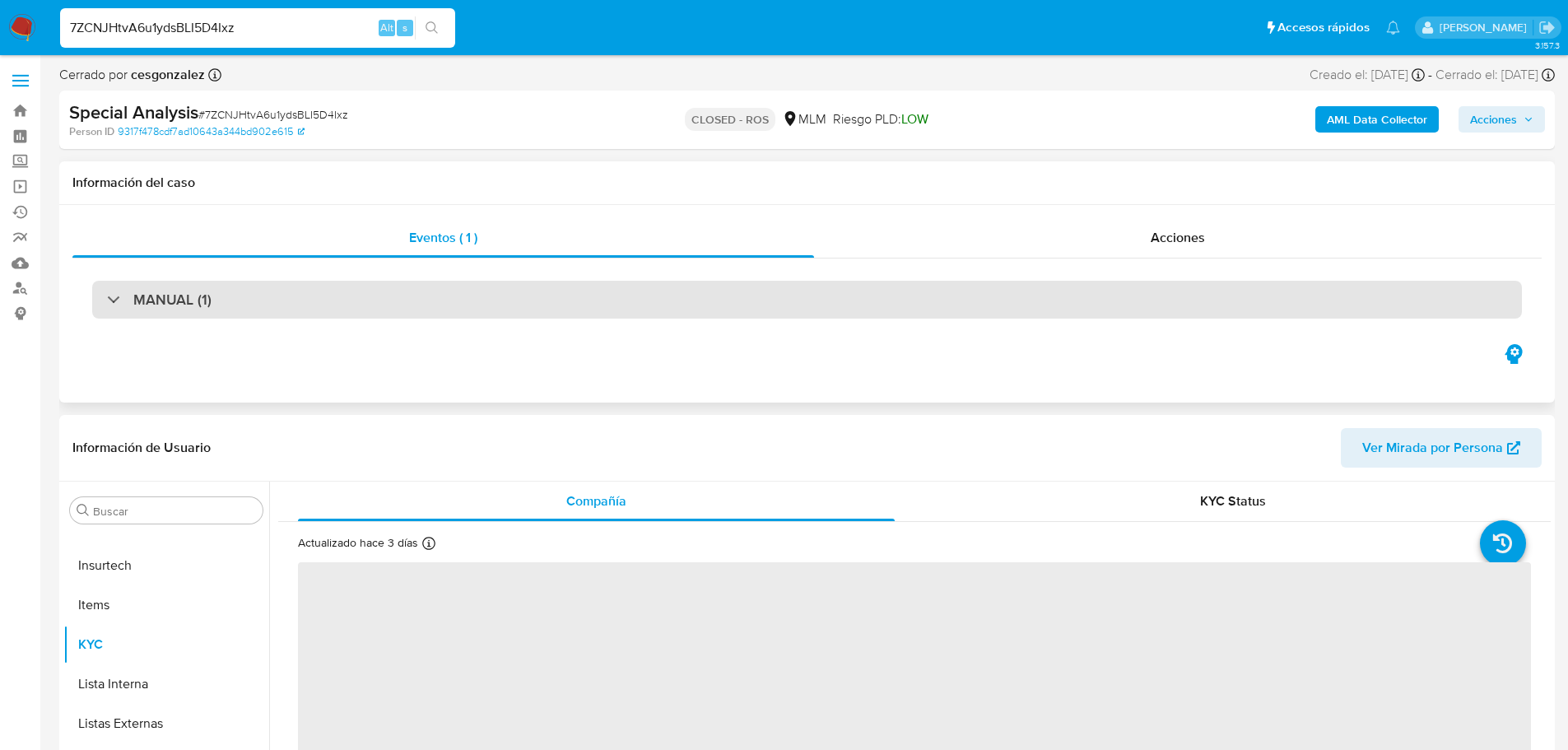
click at [291, 317] on div "MANUAL (1)" at bounding box center [807, 299] width 1430 height 38
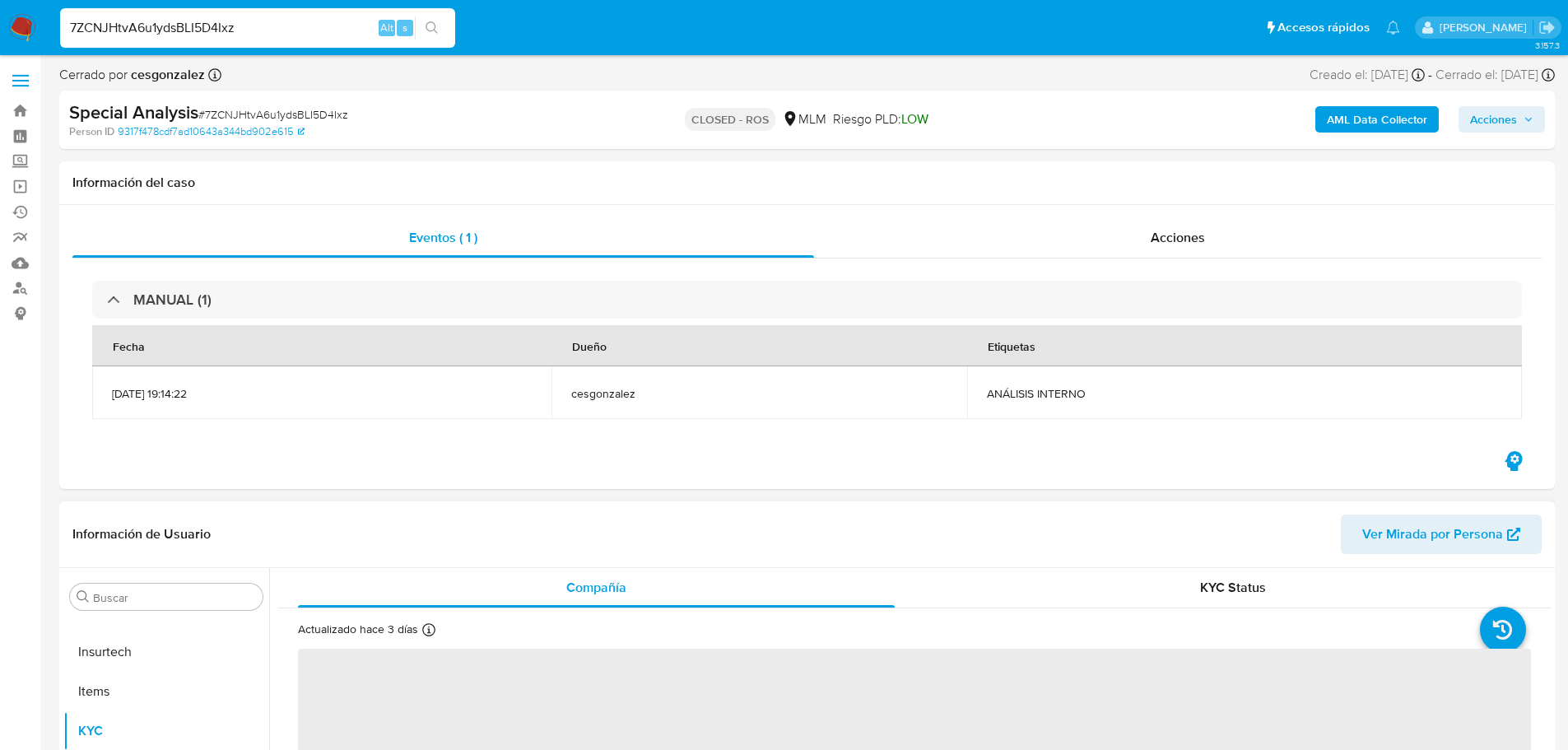
select select "10"
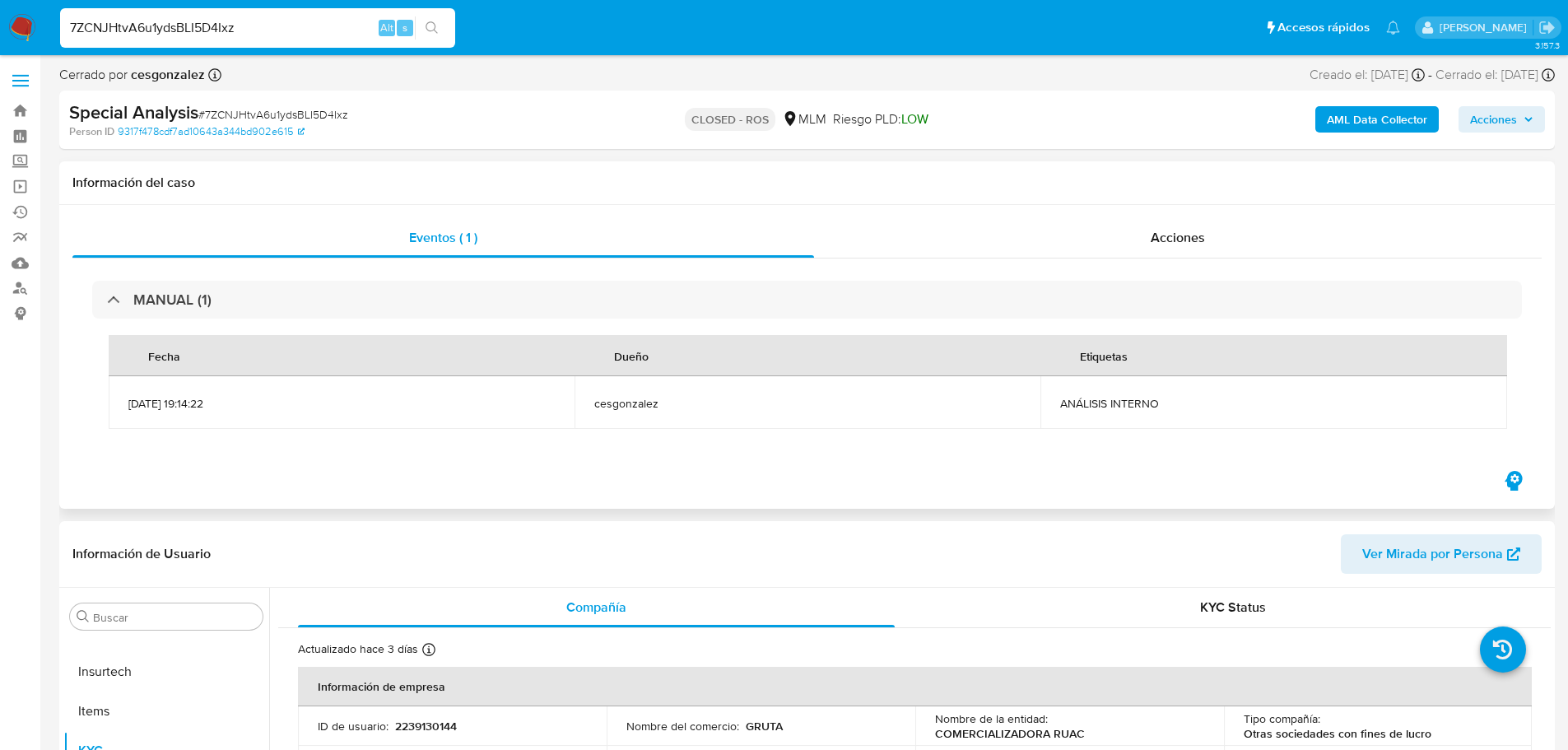
click at [1184, 214] on div "Eventos ( 1 ) Acciones MANUAL (1) Fecha Dueño Etiquetas 26/06/2025 19:14:22 ces…" at bounding box center [807, 357] width 1495 height 303
click at [1132, 237] on div "Acciones" at bounding box center [1177, 237] width 727 height 40
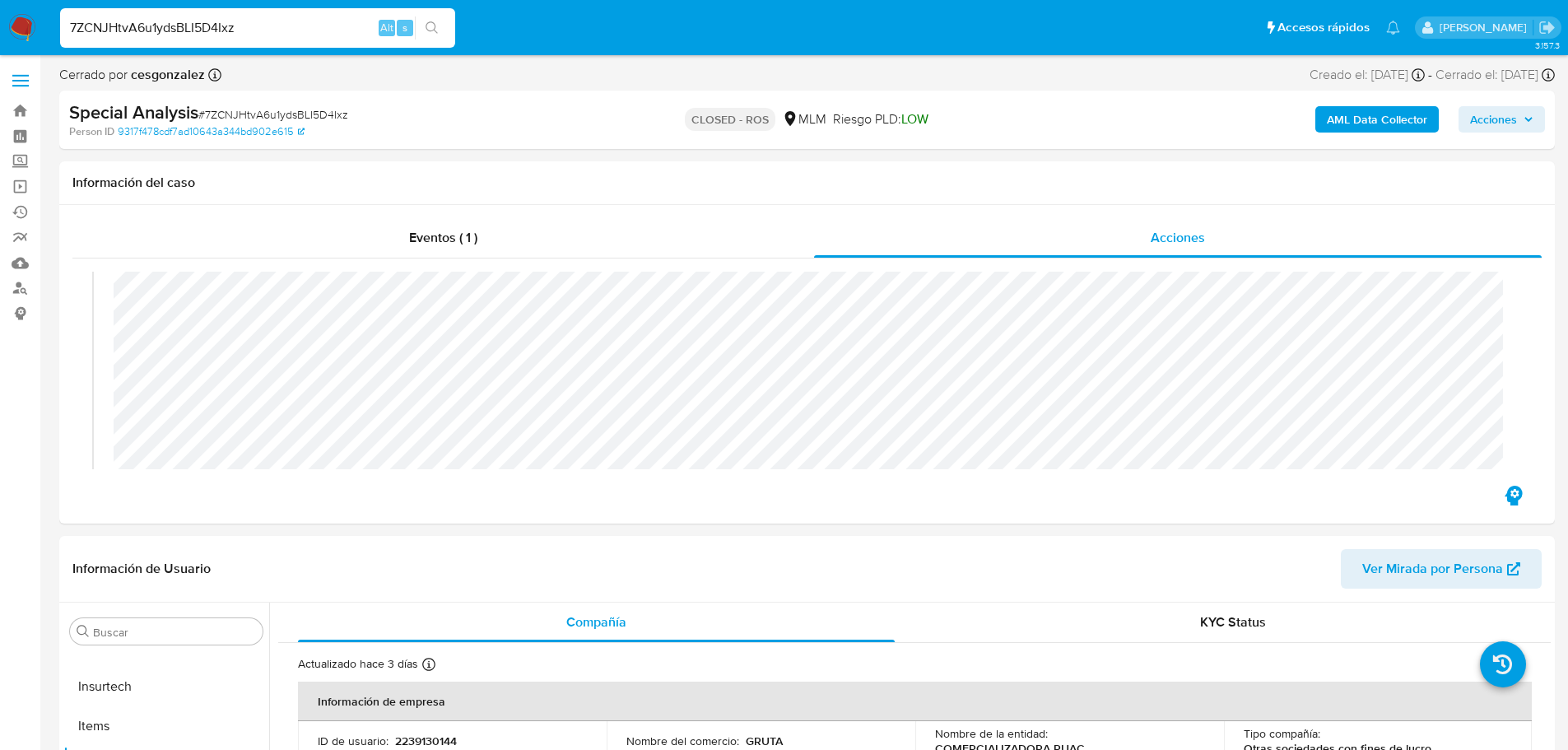
scroll to position [82, 0]
click at [133, 31] on input "7ZCNJHtvA6u1ydsBLI5D4Ixz" at bounding box center [258, 27] width 395 height 21
paste input "CE0odVZqdMCPQzR37Z4WTEu3"
type input "CE0odVZqdMCPQzR37Z4WTEu3"
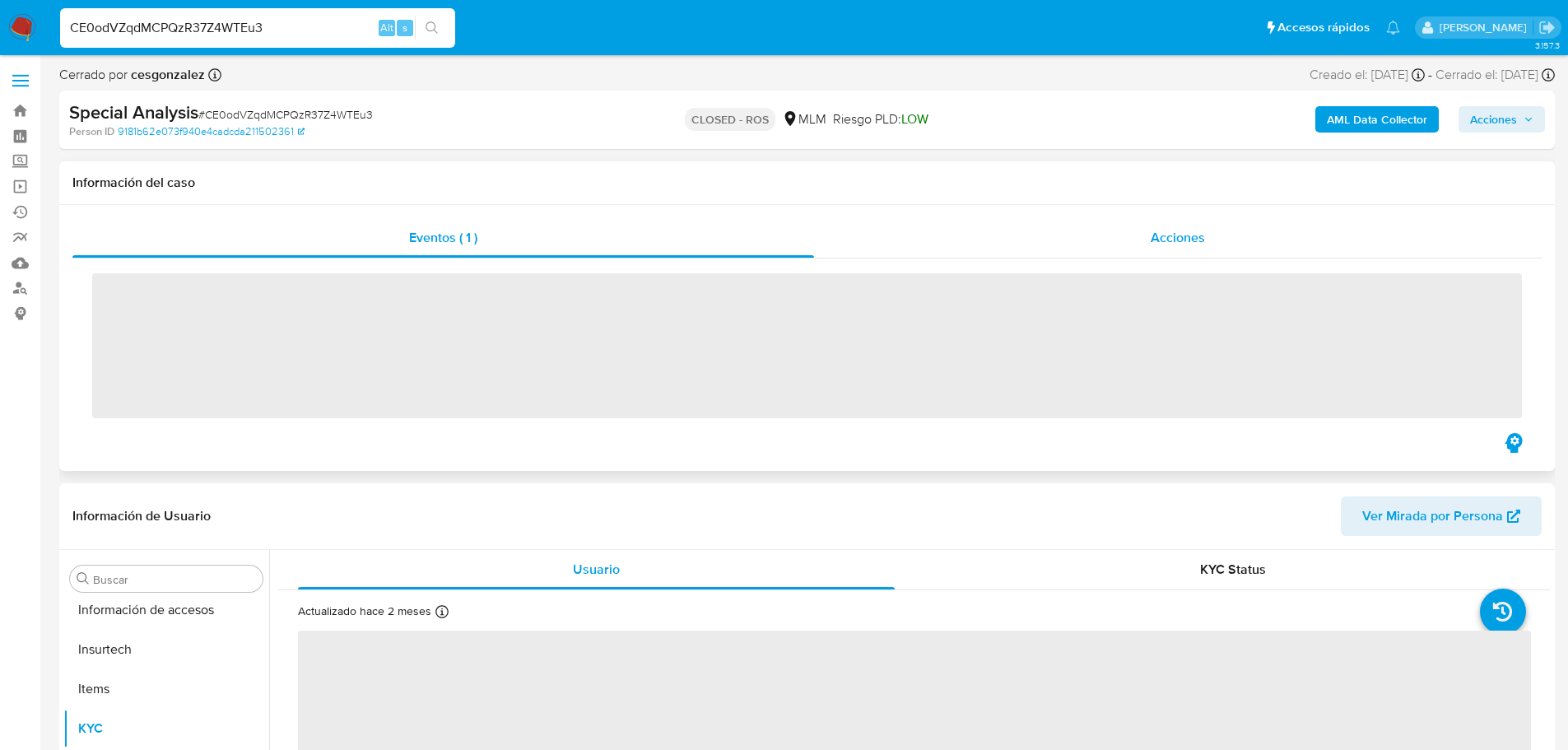
scroll to position [696, 0]
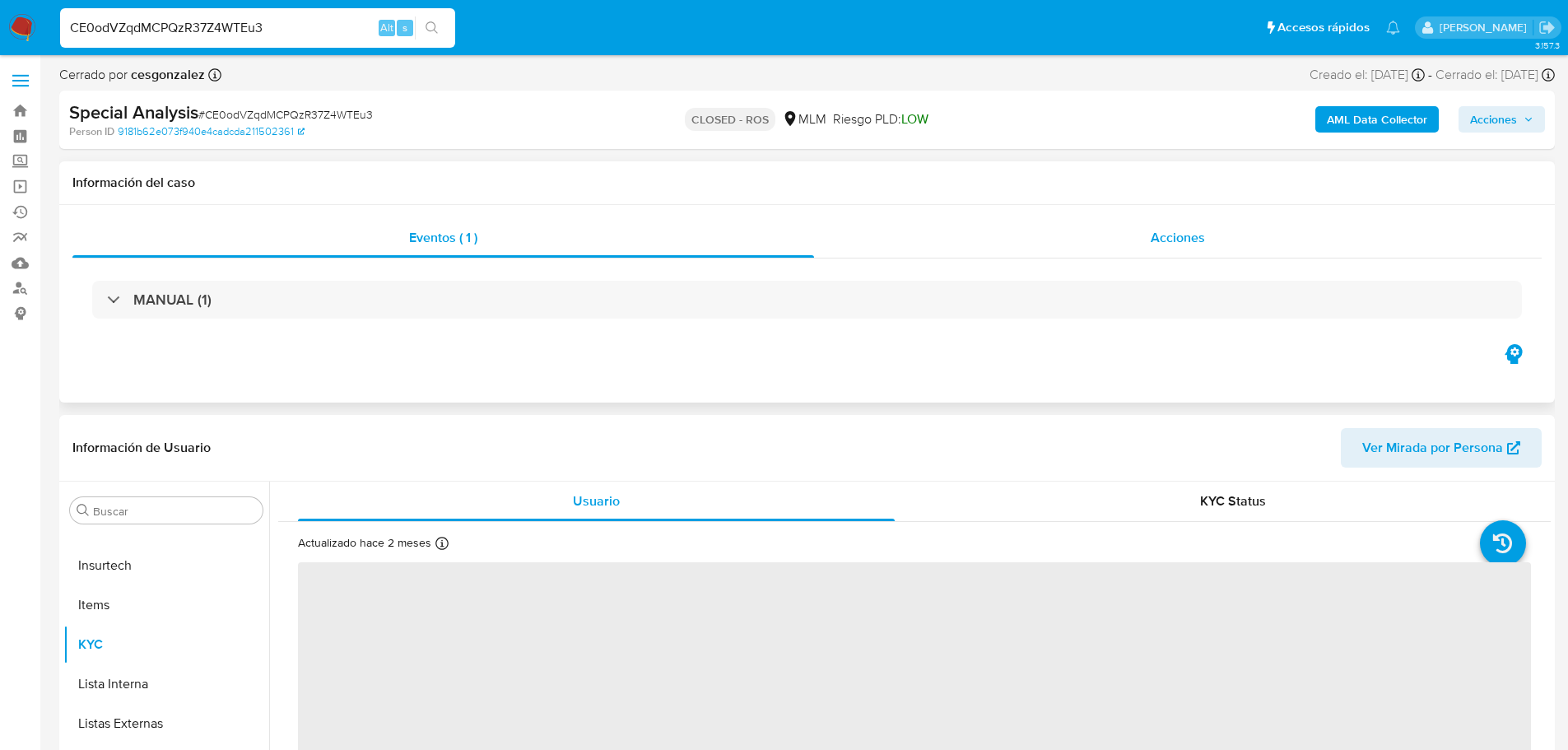
drag, startPoint x: 1162, startPoint y: 235, endPoint x: 1131, endPoint y: 240, distance: 31.4
click at [1160, 235] on span "Acciones" at bounding box center [1177, 237] width 54 height 19
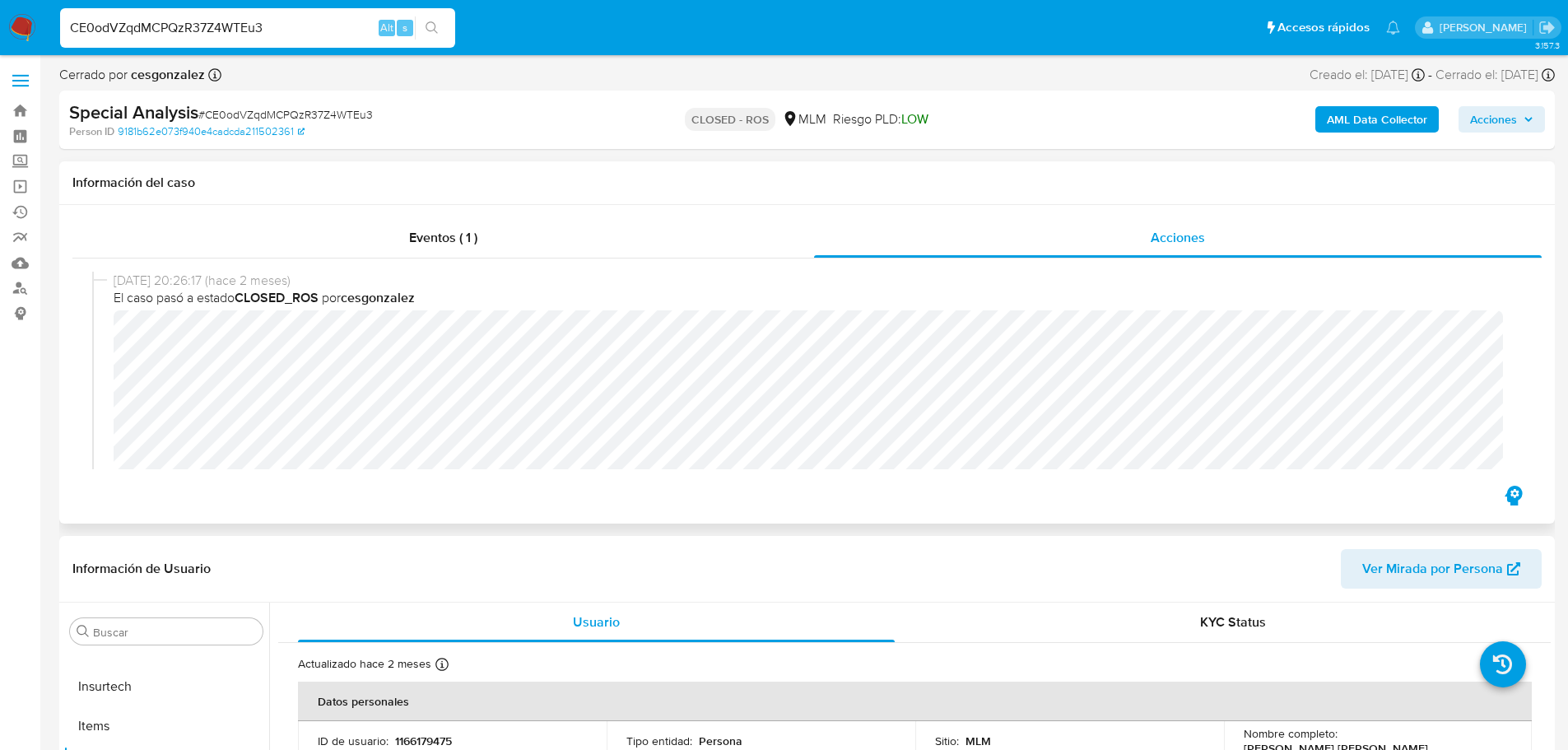
select select "10"
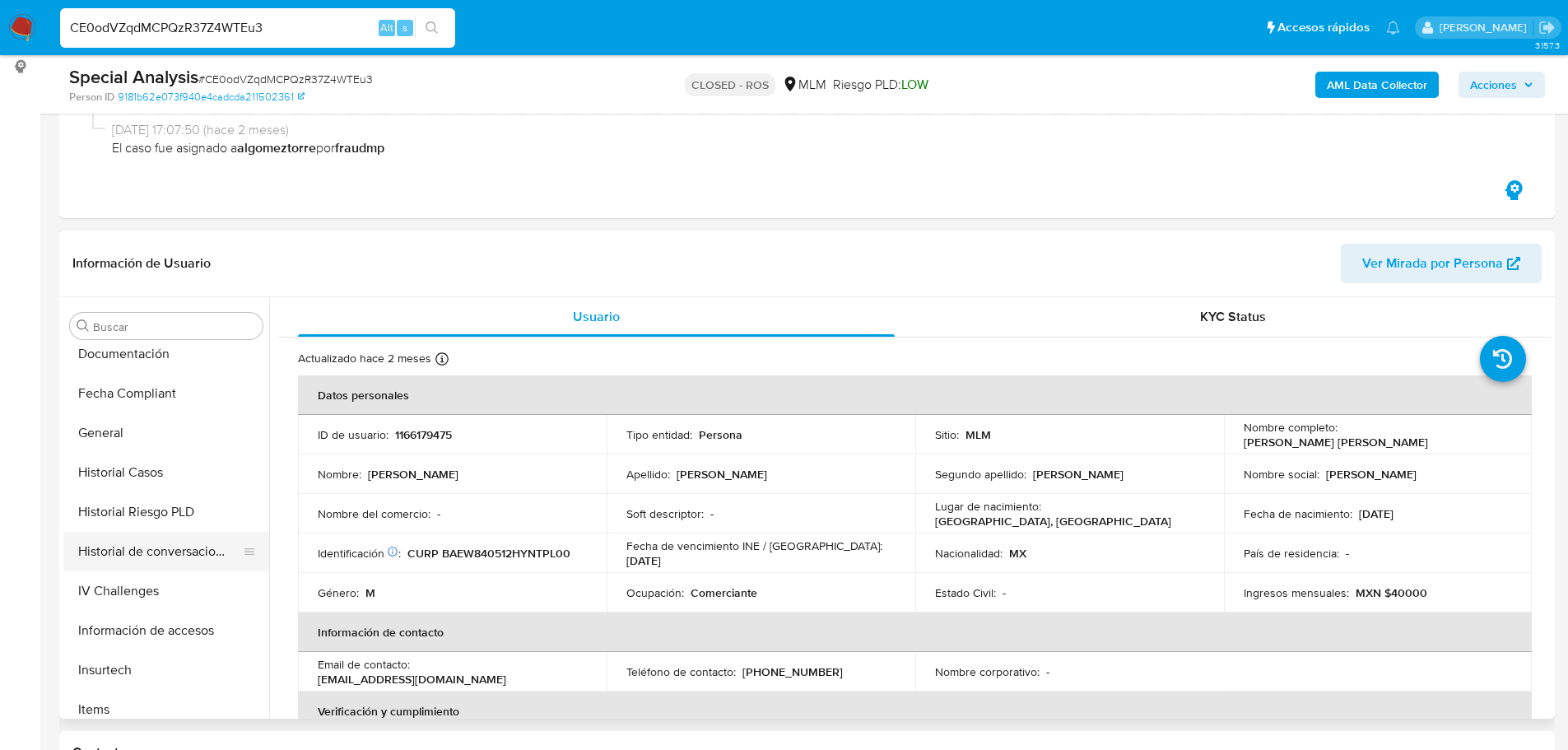
scroll to position [366, 0]
click at [163, 521] on button "Historial Casos" at bounding box center [159, 513] width 192 height 40
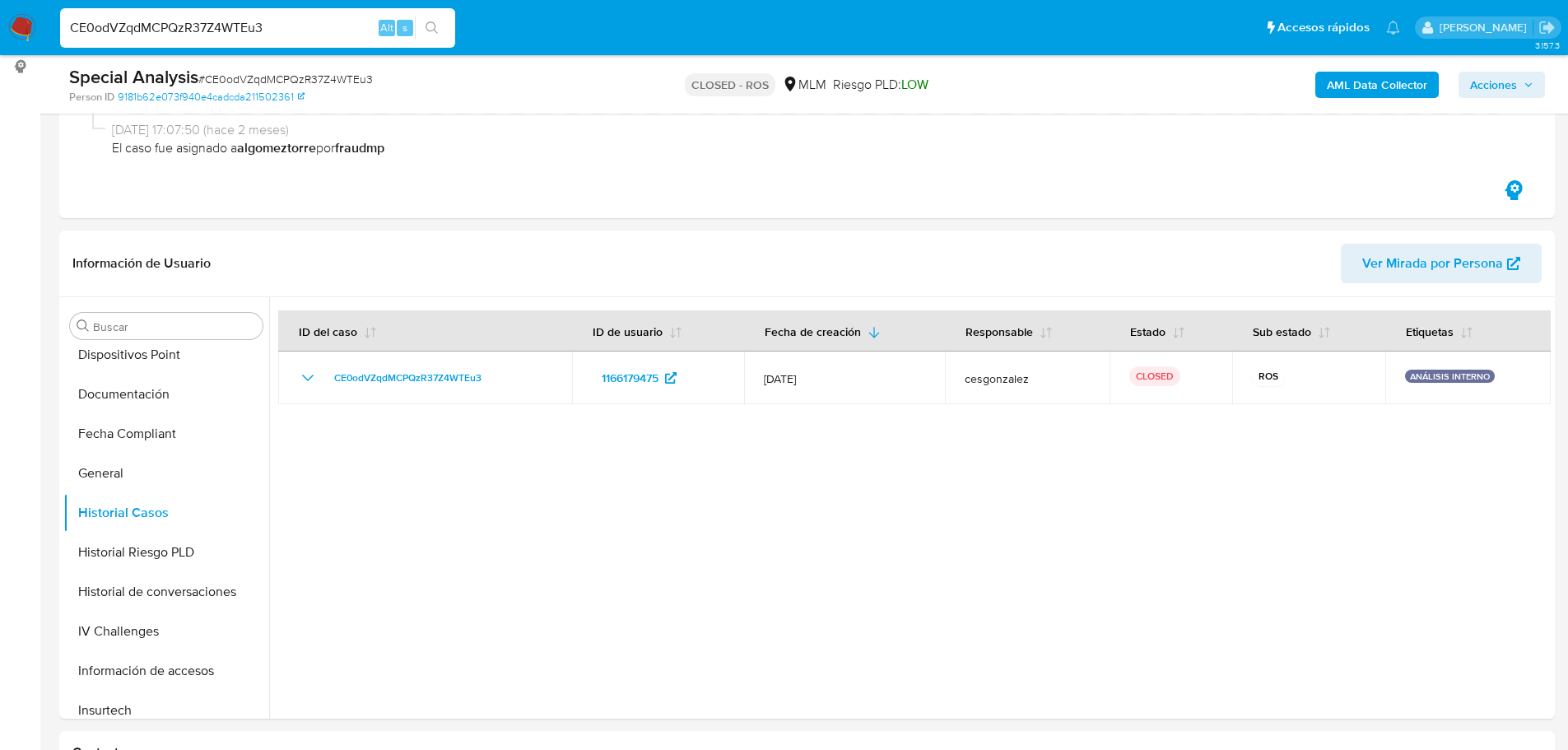
click at [204, 21] on input "CE0odVZqdMCPQzR37Z4WTEu3" at bounding box center [258, 27] width 395 height 21
paste input "5YlNWG0sPNCk9i0fx3qVoEip"
type input "5YlNWG0sPNCk9i0fx3qVoEip"
click at [426, 21] on icon "search-icon" at bounding box center [432, 28] width 14 height 14
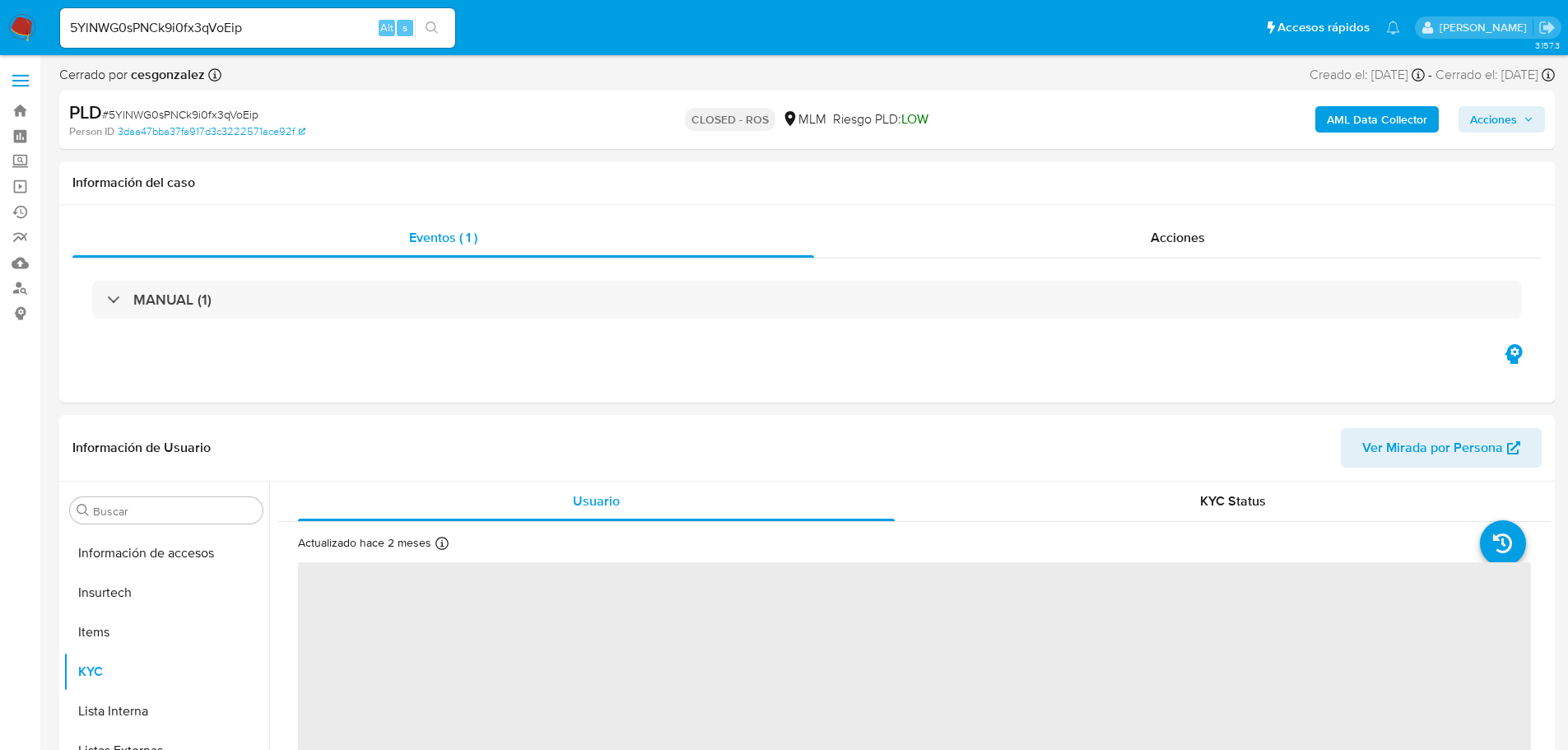
scroll to position [696, 0]
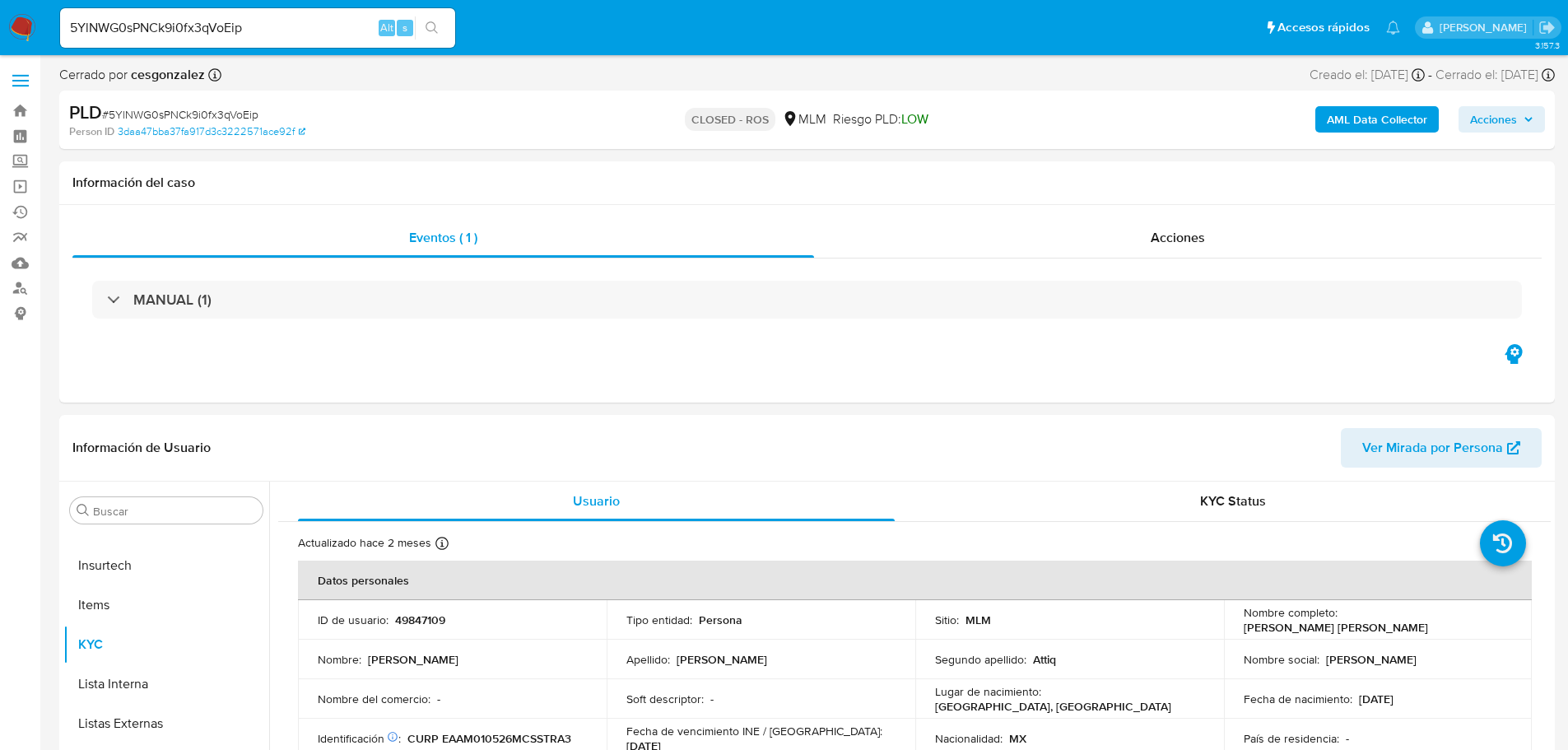
select select "10"
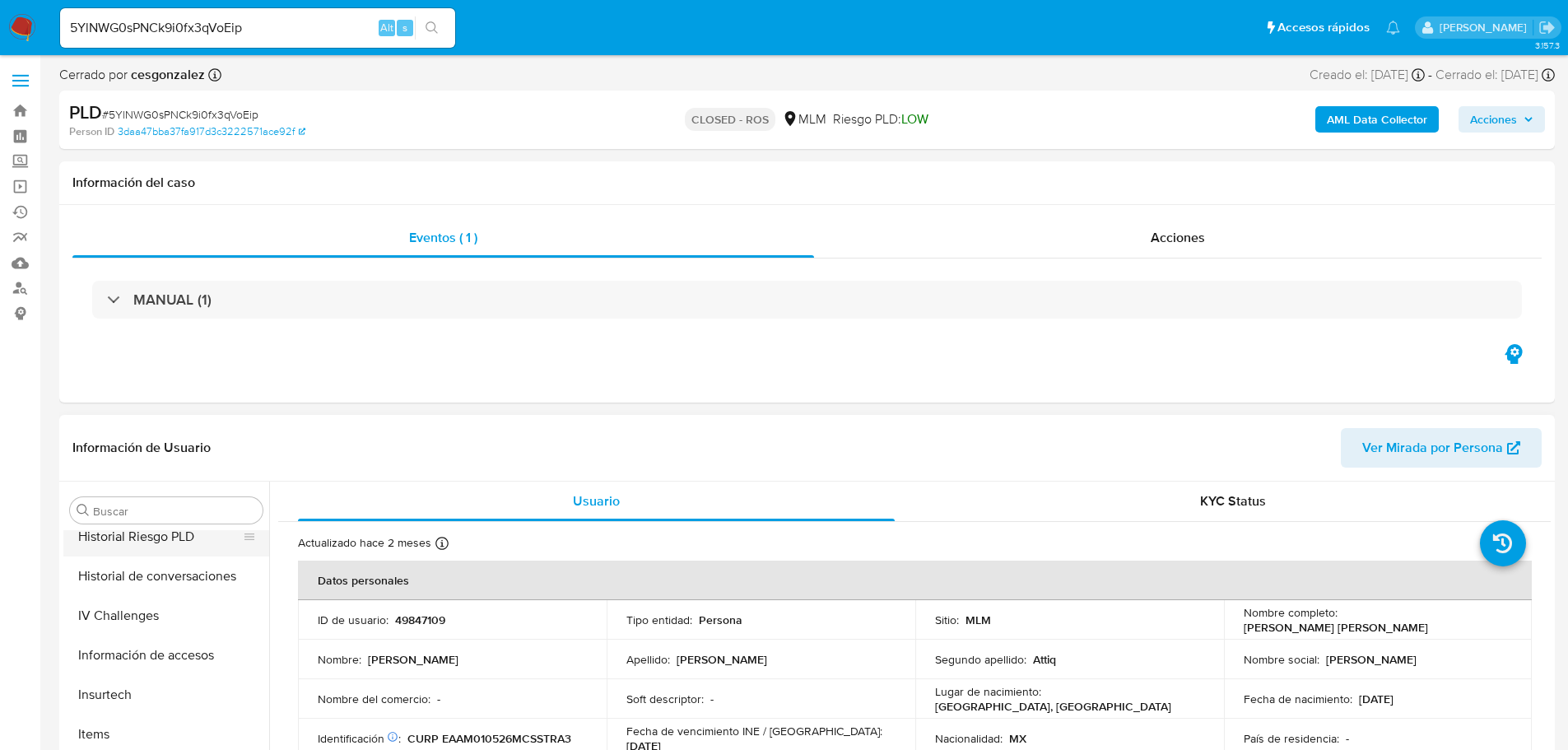
scroll to position [448, 0]
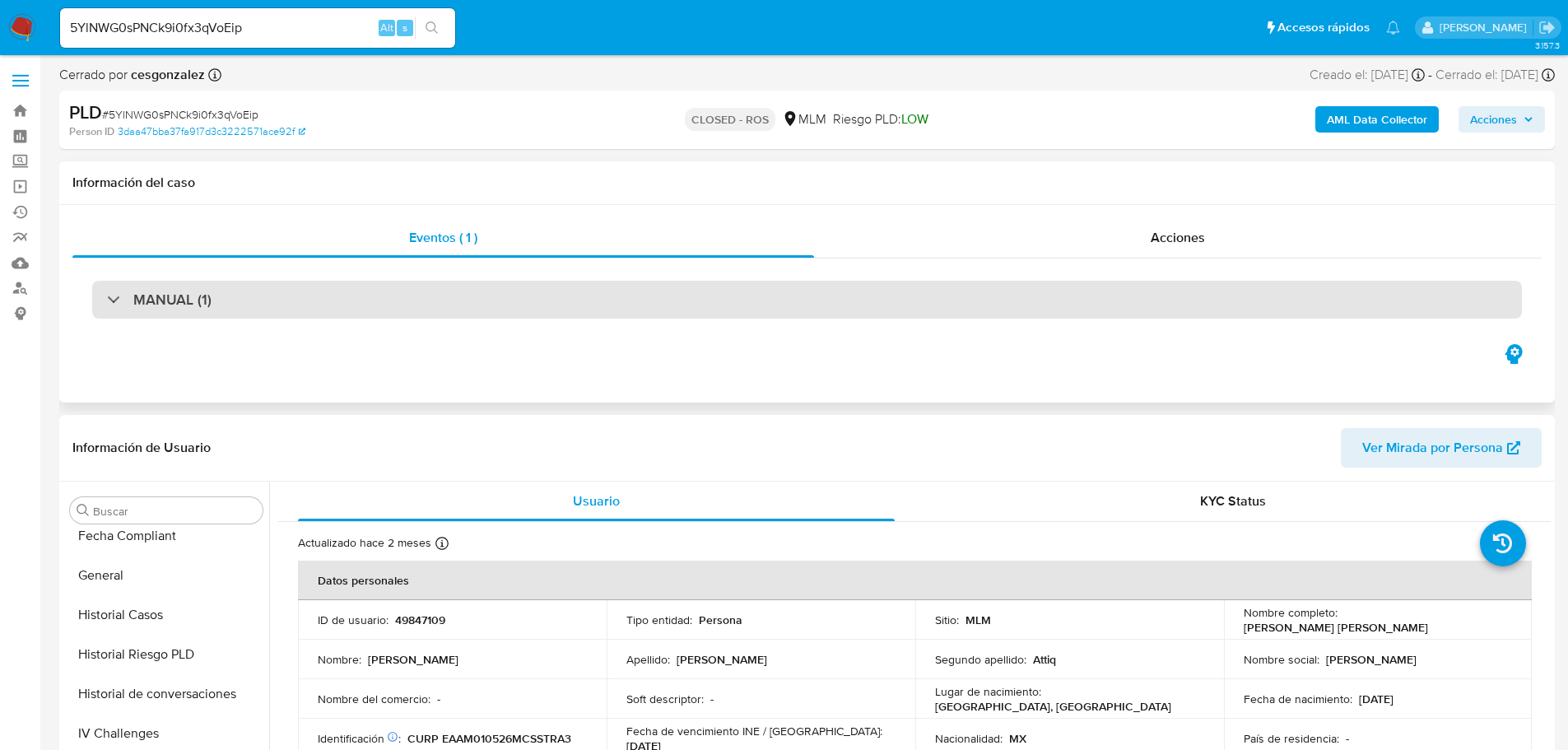
drag, startPoint x: 167, startPoint y: 289, endPoint x: 209, endPoint y: 309, distance: 46.5
click at [167, 291] on h3 "MANUAL (1)" at bounding box center [172, 299] width 78 height 18
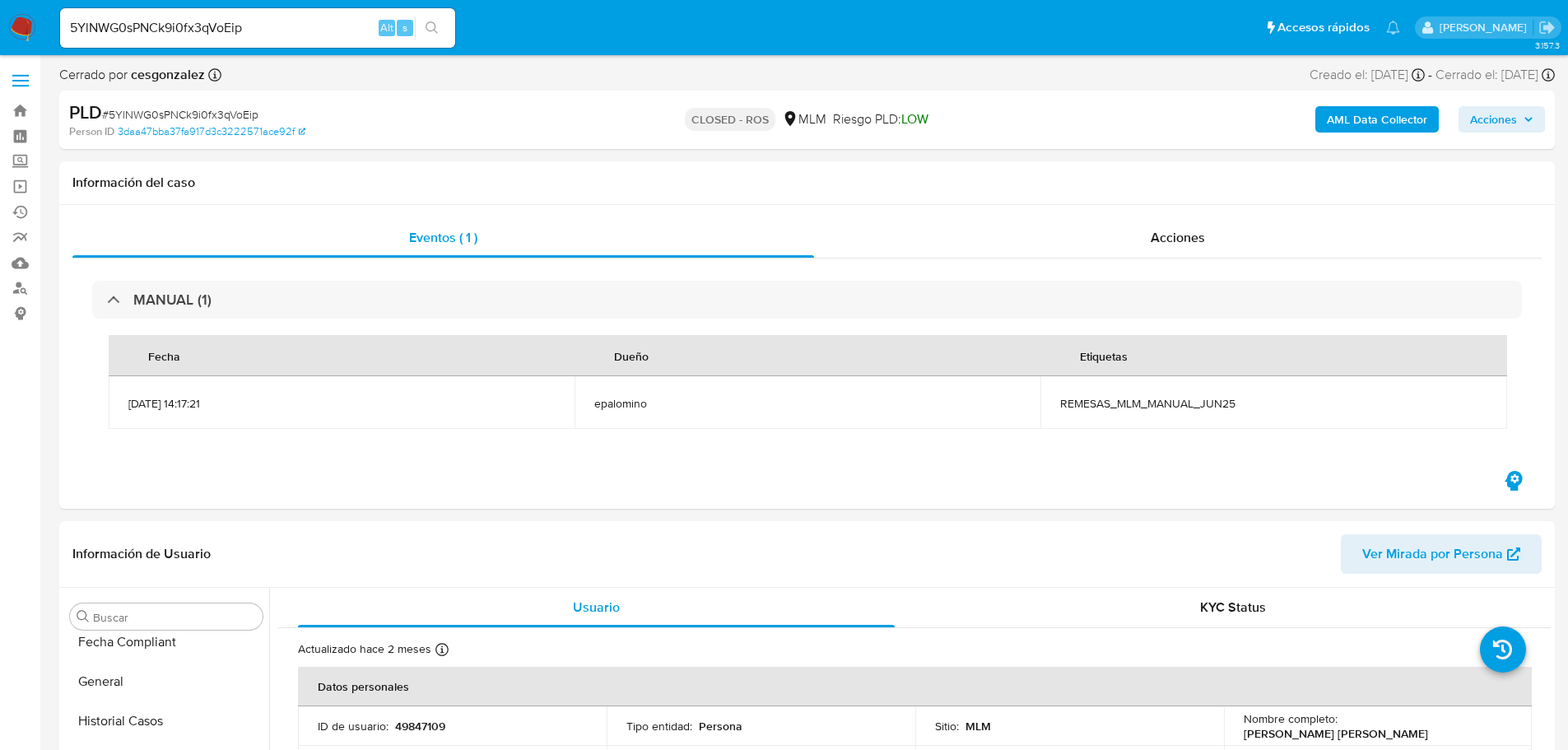
click at [132, 10] on div "5YlNWG0sPNCk9i0fx3qVoEip Alt s" at bounding box center [258, 28] width 395 height 40
click at [136, 20] on input "5YlNWG0sPNCk9i0fx3qVoEip" at bounding box center [258, 27] width 395 height 21
paste input "tQcYI30wENjW3dHIdEhcGJYJ"
type input "tQcYI30wENjW3dHIdEhcGJYJ"
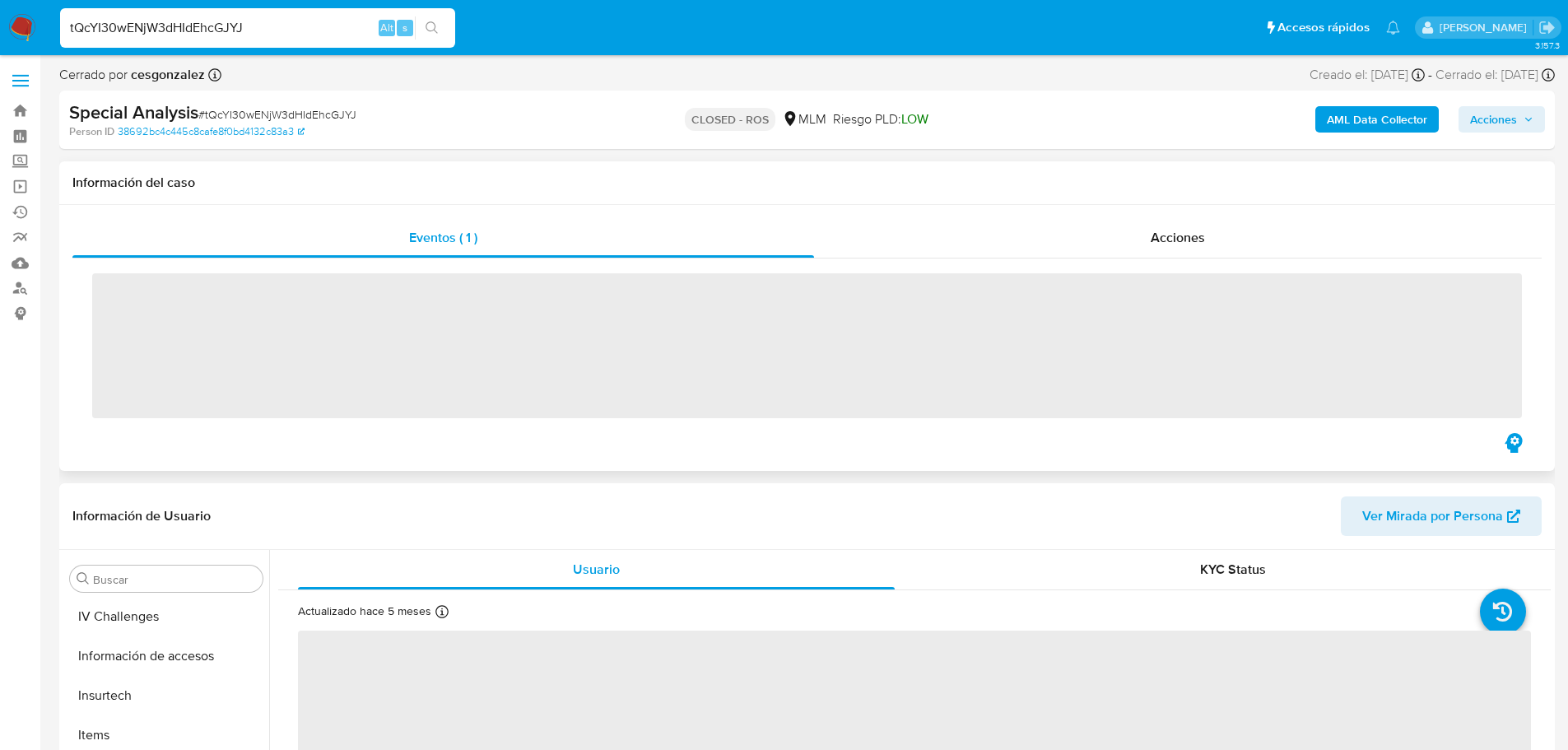
scroll to position [696, 0]
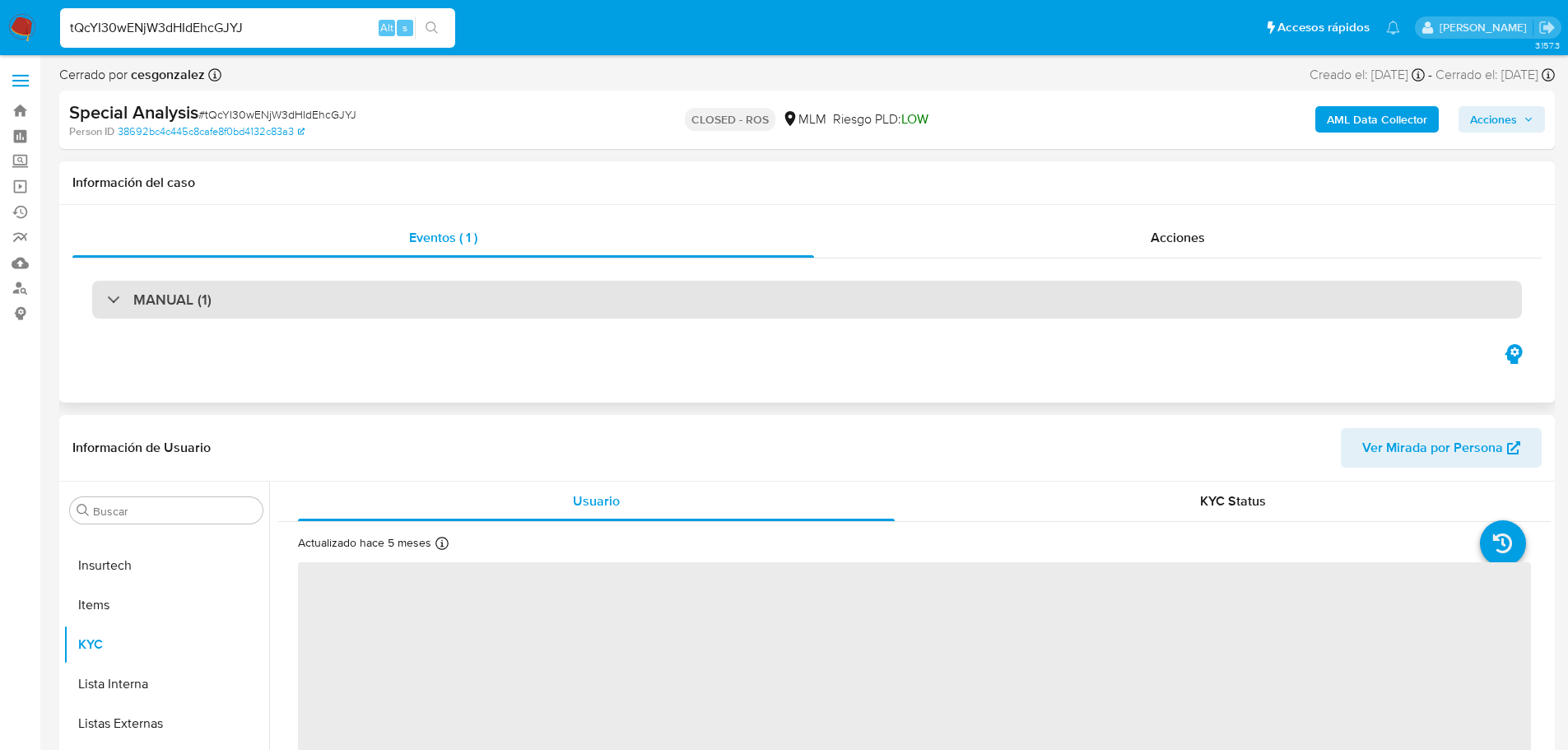
click at [214, 307] on div "MANUAL (1)" at bounding box center [807, 299] width 1430 height 38
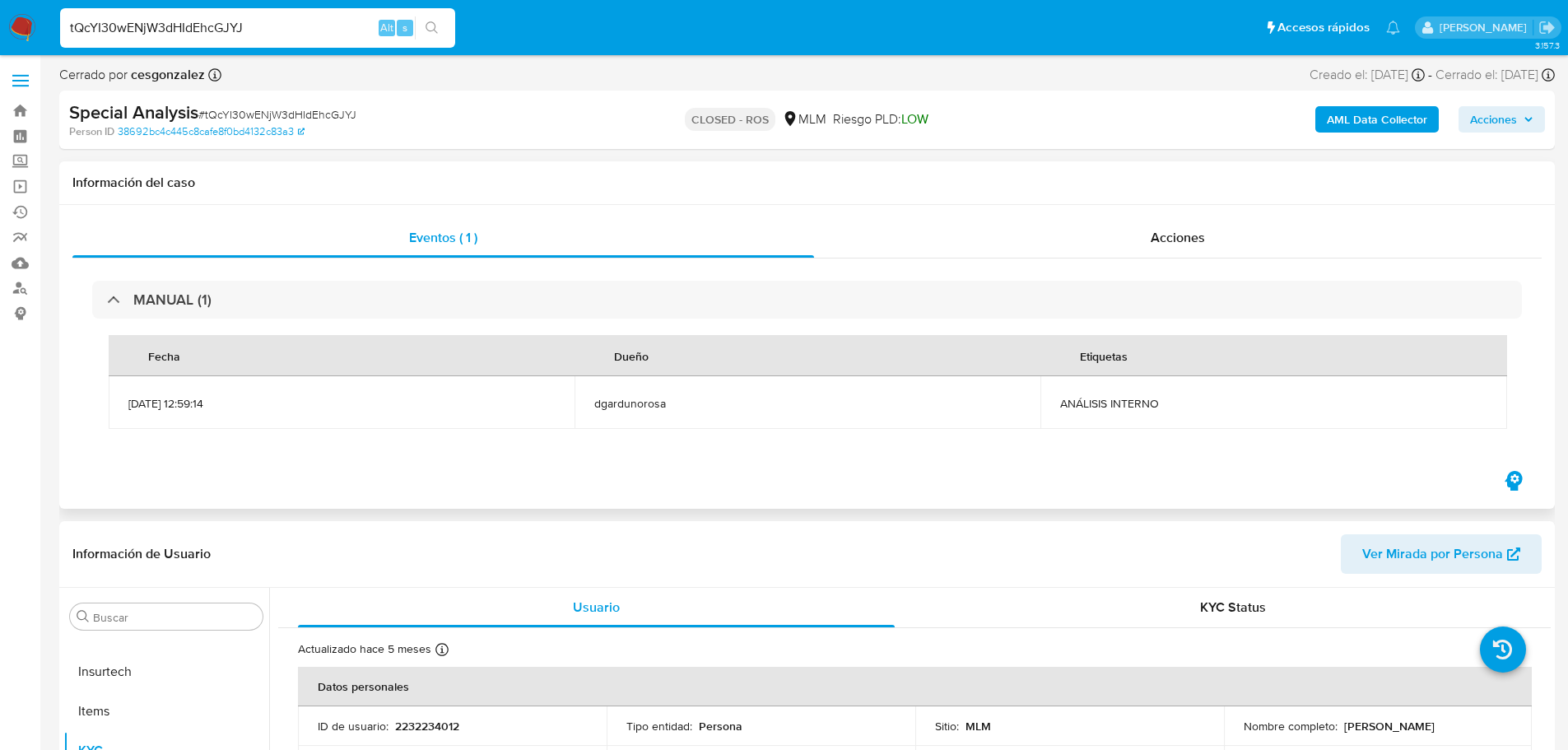
select select "10"
click at [205, 18] on input "tQcYI30wENjW3dHIdEhcGJYJ" at bounding box center [258, 27] width 395 height 21
paste input "RoulSCgDWTo9ASPquX1kUhO3"
type input "RoulSCgDWTo9ASPquX1kUhO3"
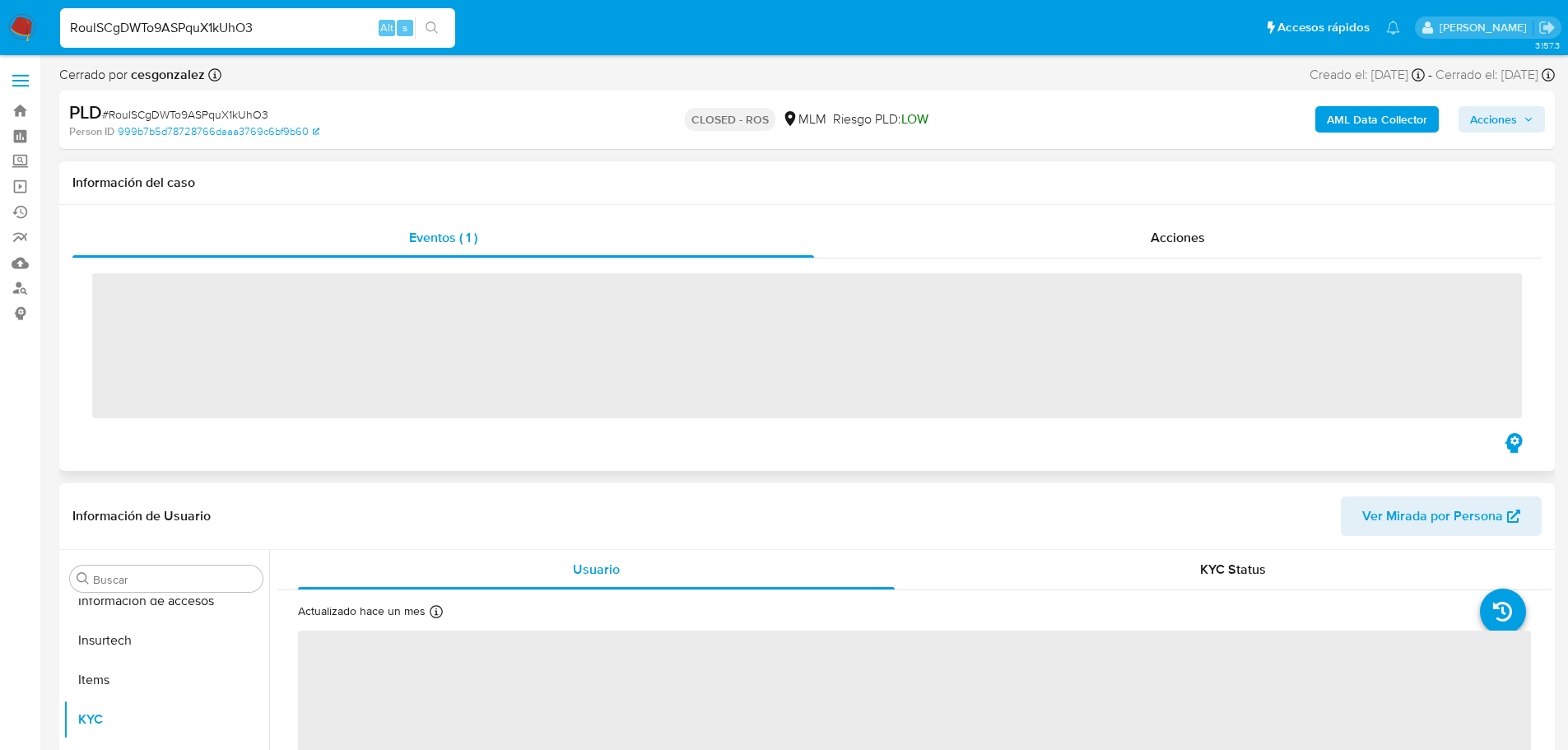
scroll to position [696, 0]
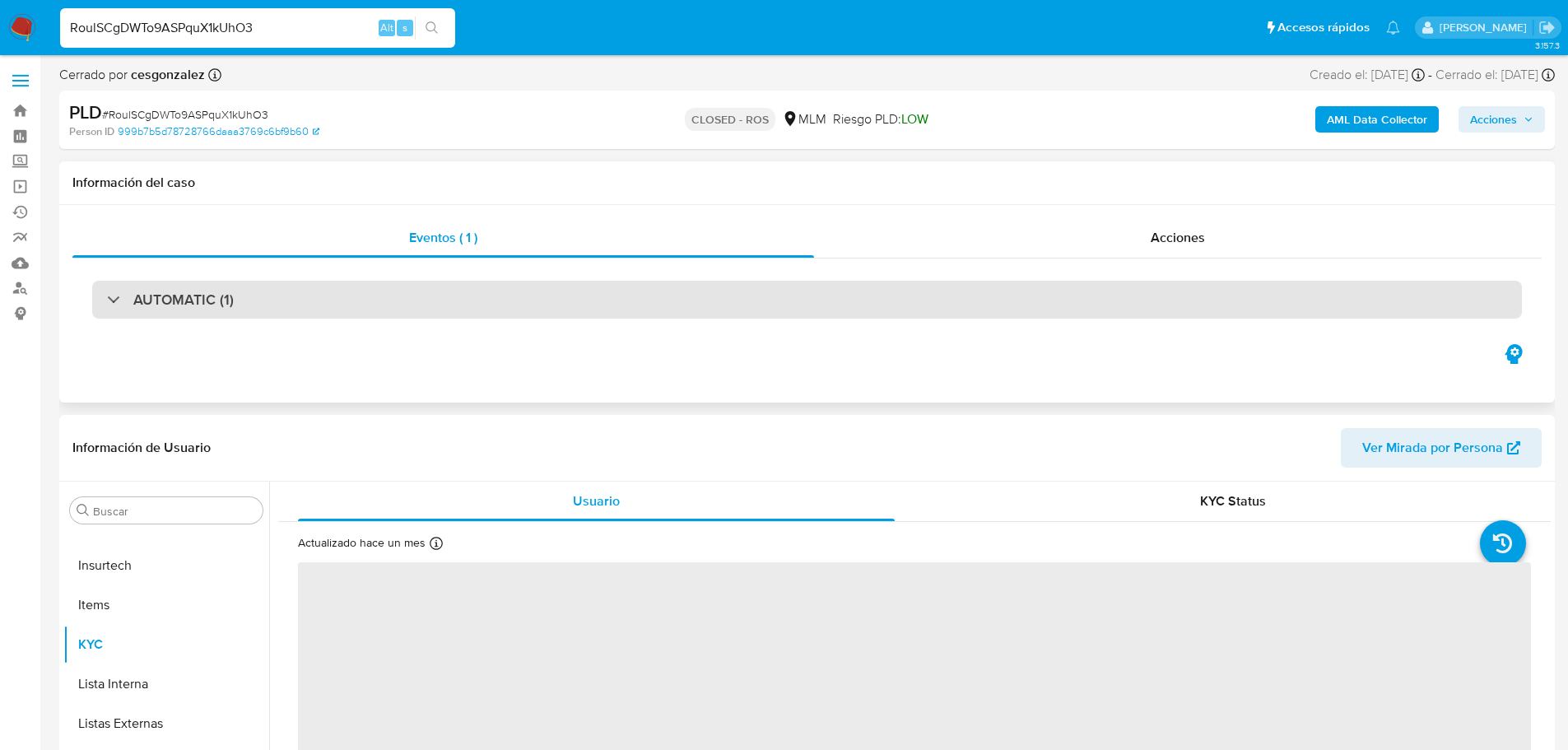
click at [376, 306] on div "AUTOMATIC (1)" at bounding box center [807, 299] width 1430 height 38
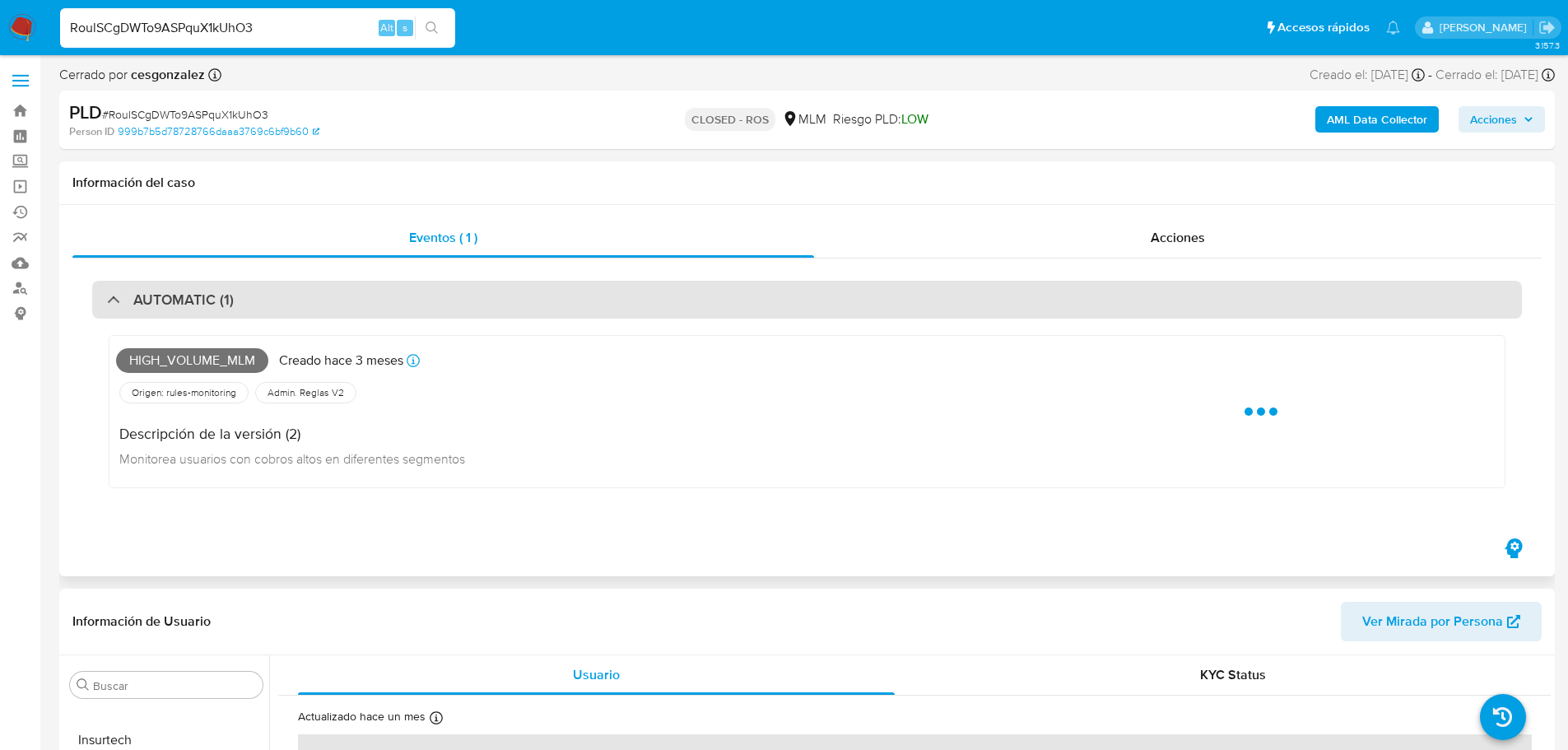
select select "10"
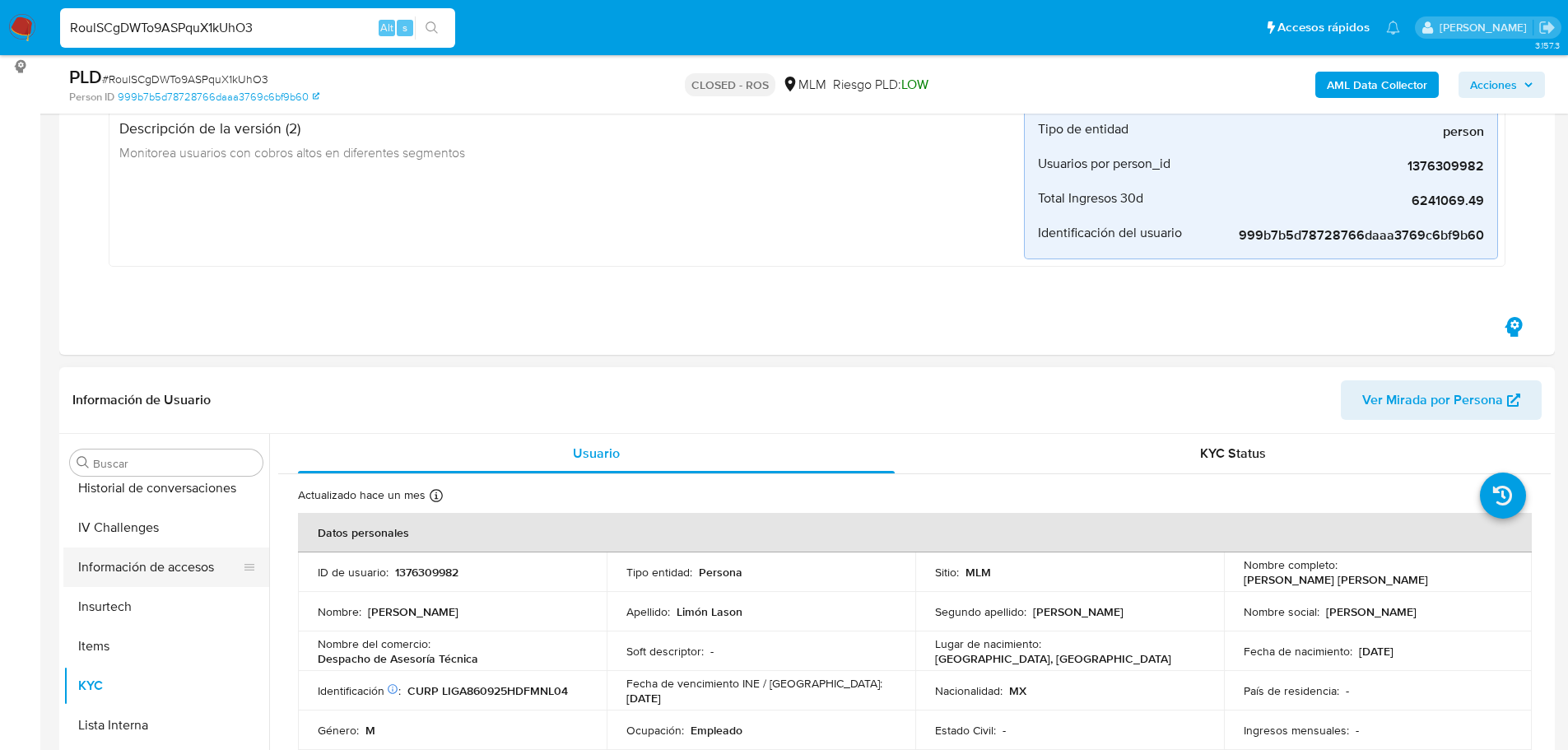
scroll to position [531, 0]
click at [164, 486] on button "Historial Casos" at bounding box center [166, 485] width 206 height 40
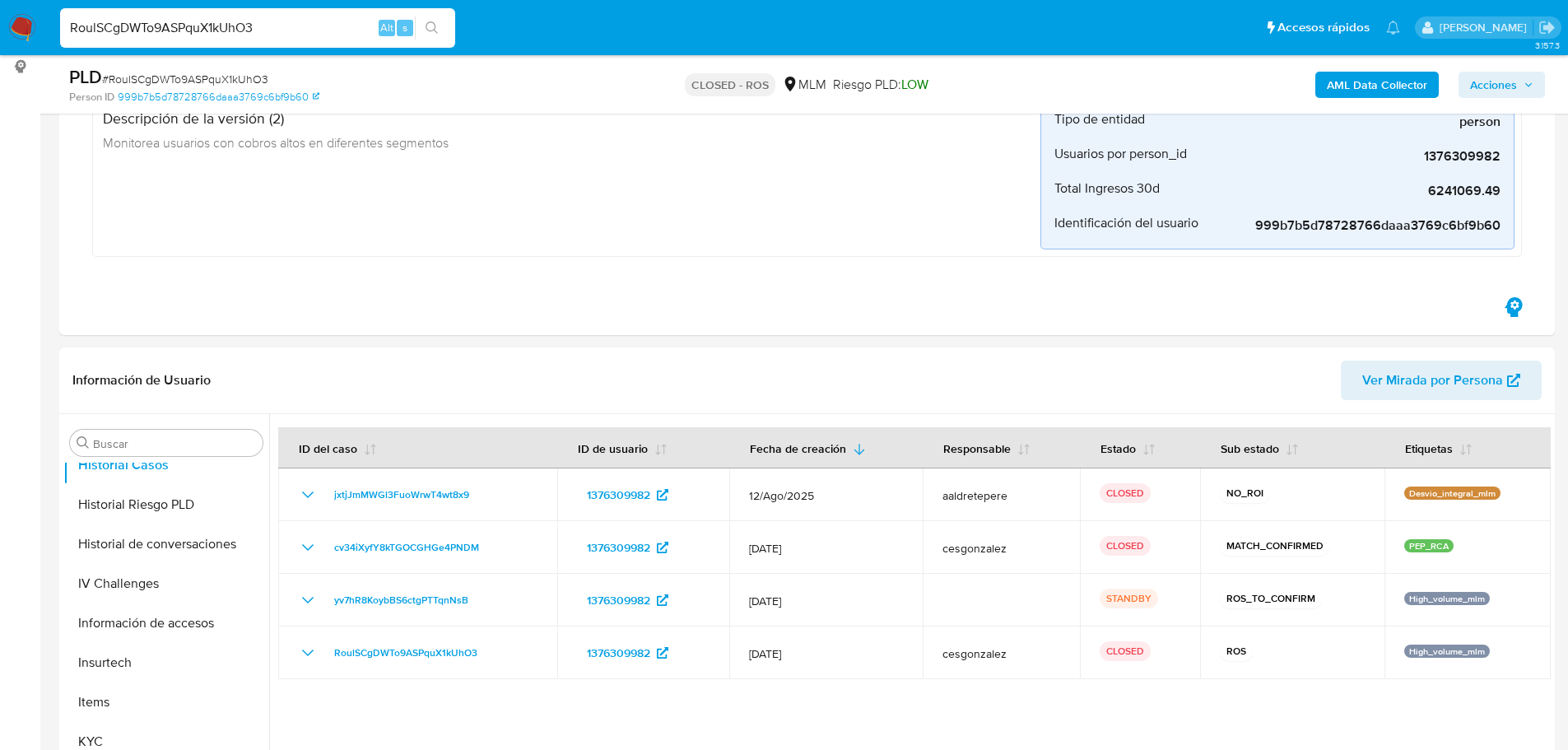
click at [193, 32] on input "RoulSCgDWTo9ASPquX1kUhO3" at bounding box center [258, 27] width 395 height 21
paste input "g2hKIAIQcKgQTH3z4NOG7pB4"
type input "g2hKIAIQcKgQTH3z4NOG7pB4"
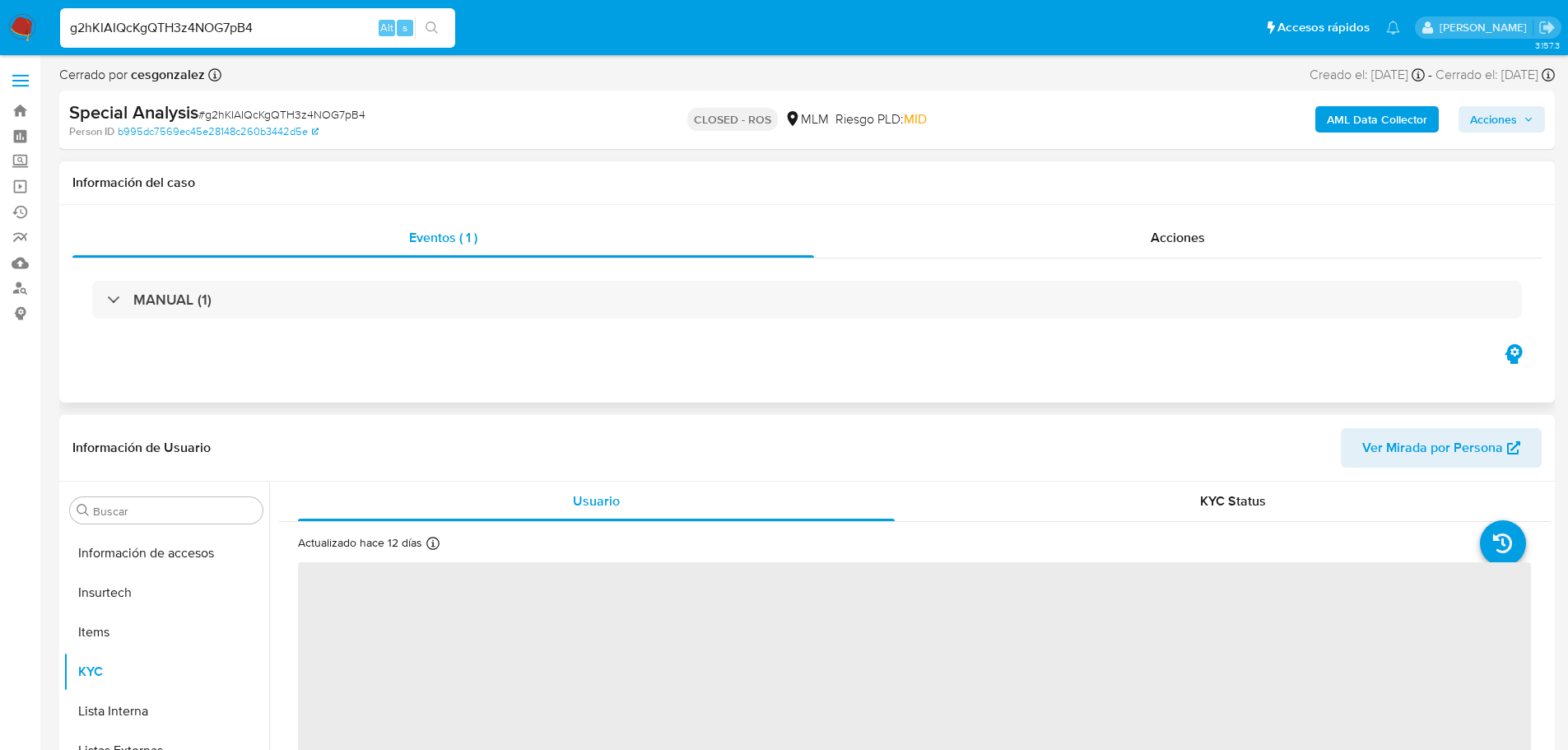
scroll to position [696, 0]
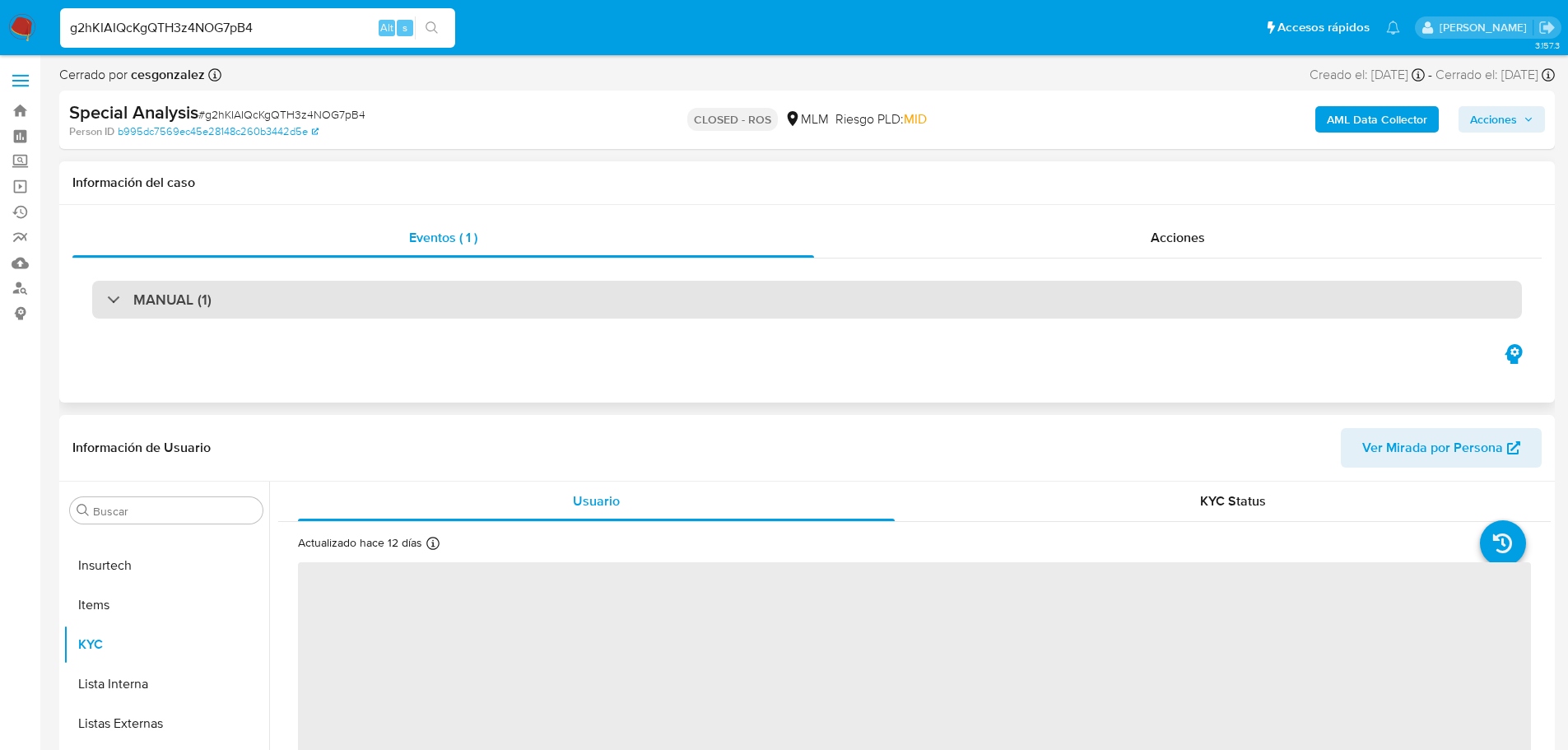
click at [231, 298] on div "MANUAL (1)" at bounding box center [807, 299] width 1430 height 38
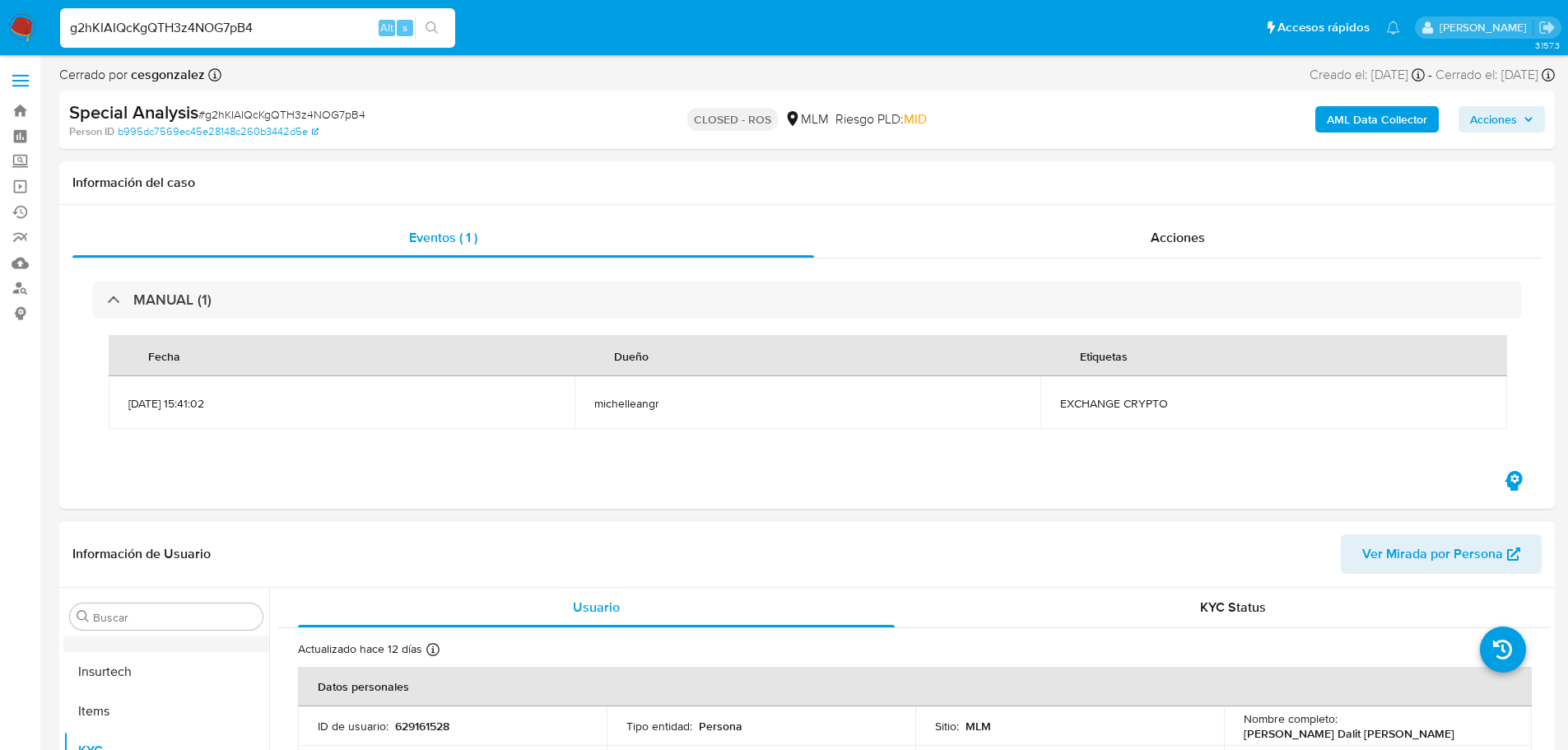
select select "10"
click at [125, 28] on input "g2hKIAIQcKgQTH3z4NOG7pB4" at bounding box center [258, 27] width 395 height 21
paste input "CkXY9slaTmxRk3D9JPAnXrmd"
type input "CkXY9slaTmxRk3D9JPAnXrmd"
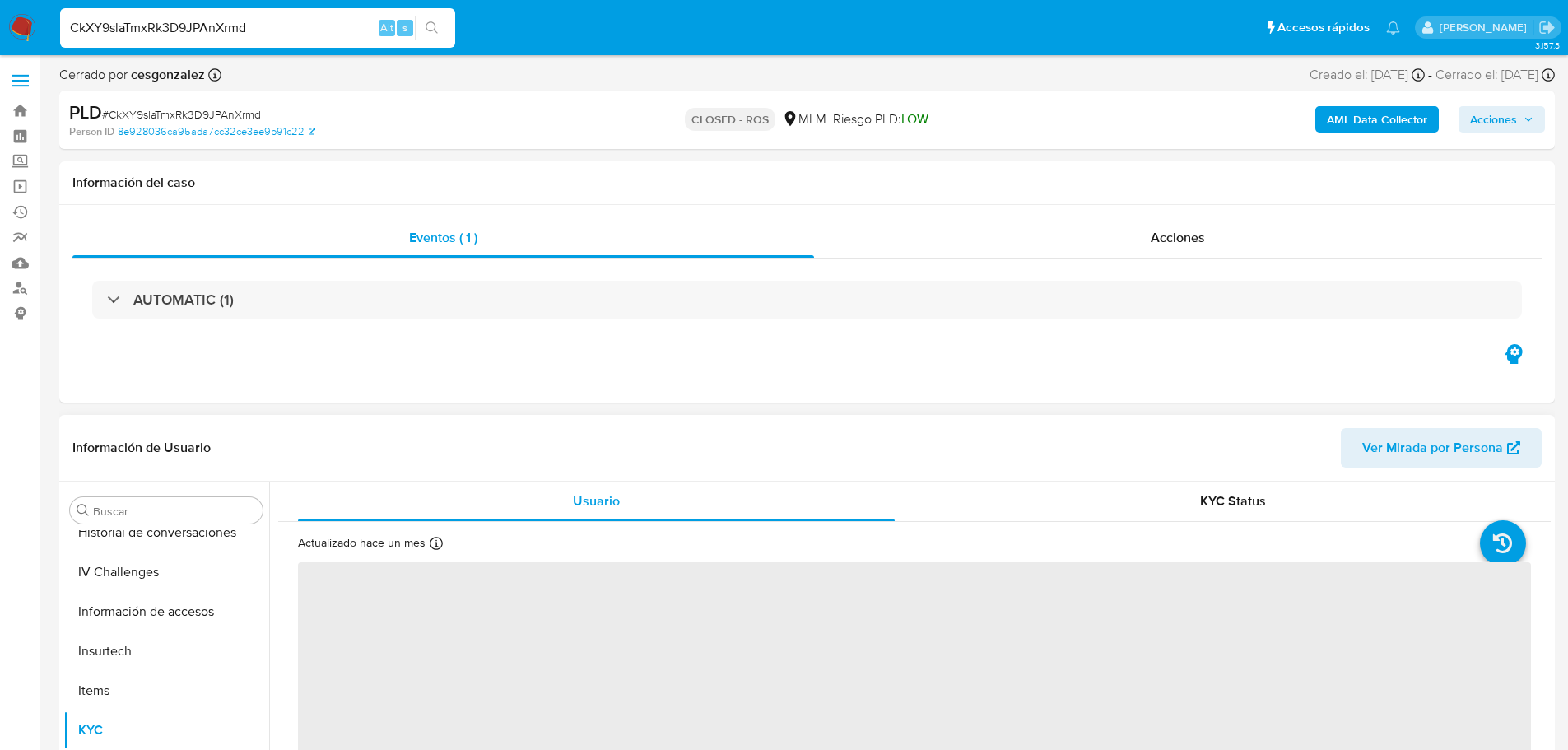
scroll to position [448, 0]
select select "10"
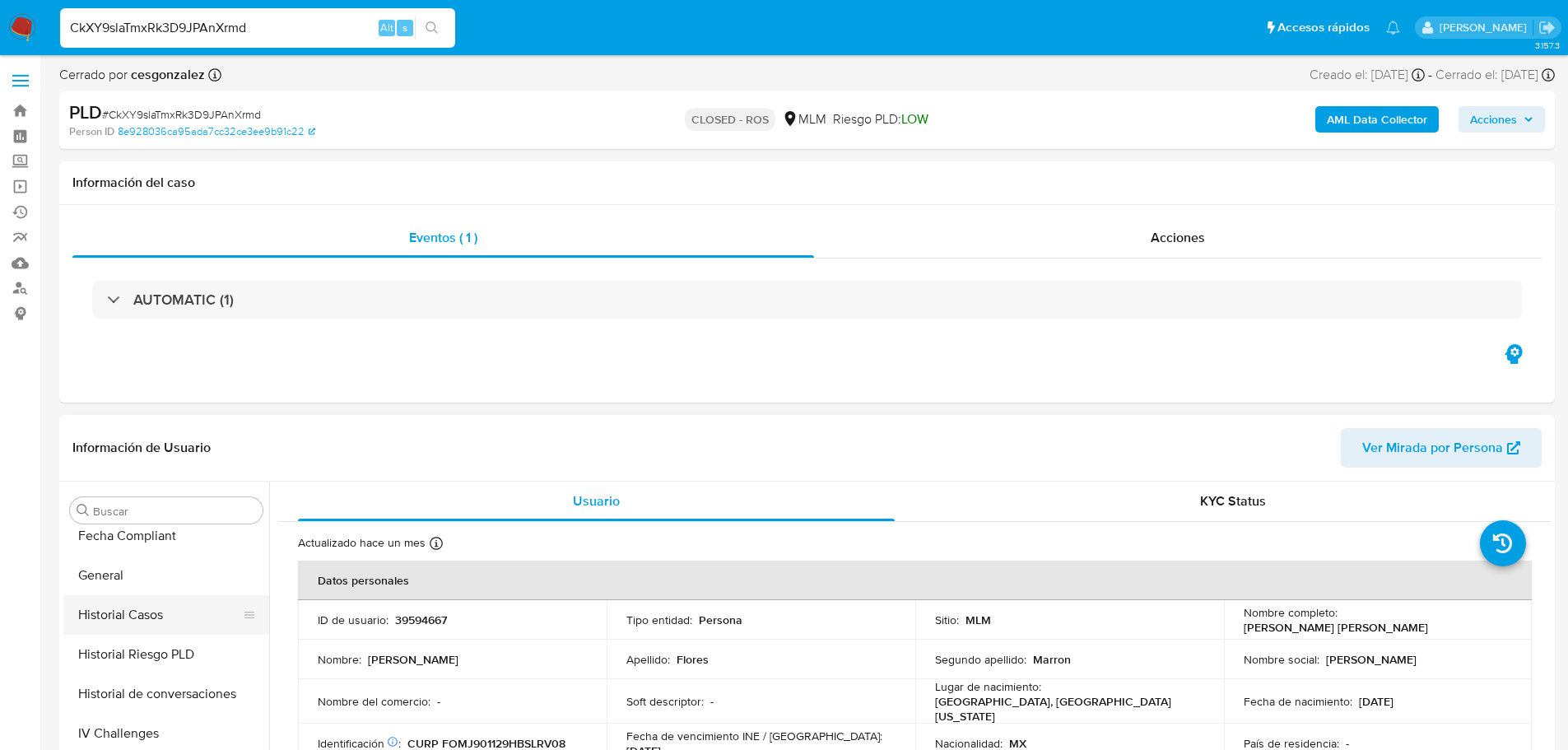
click at [146, 620] on button "Historial Casos" at bounding box center [159, 614] width 192 height 40
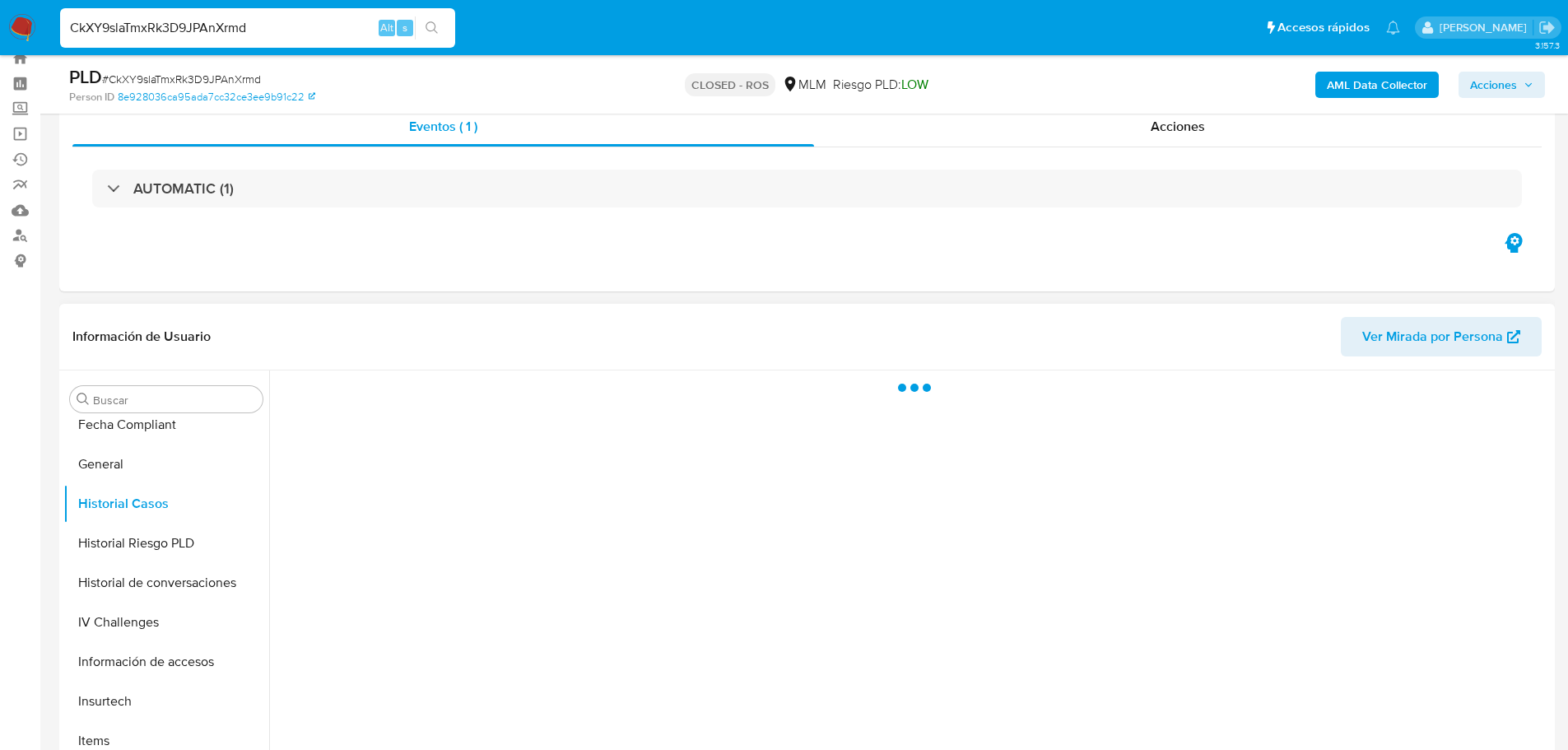
scroll to position [82, 0]
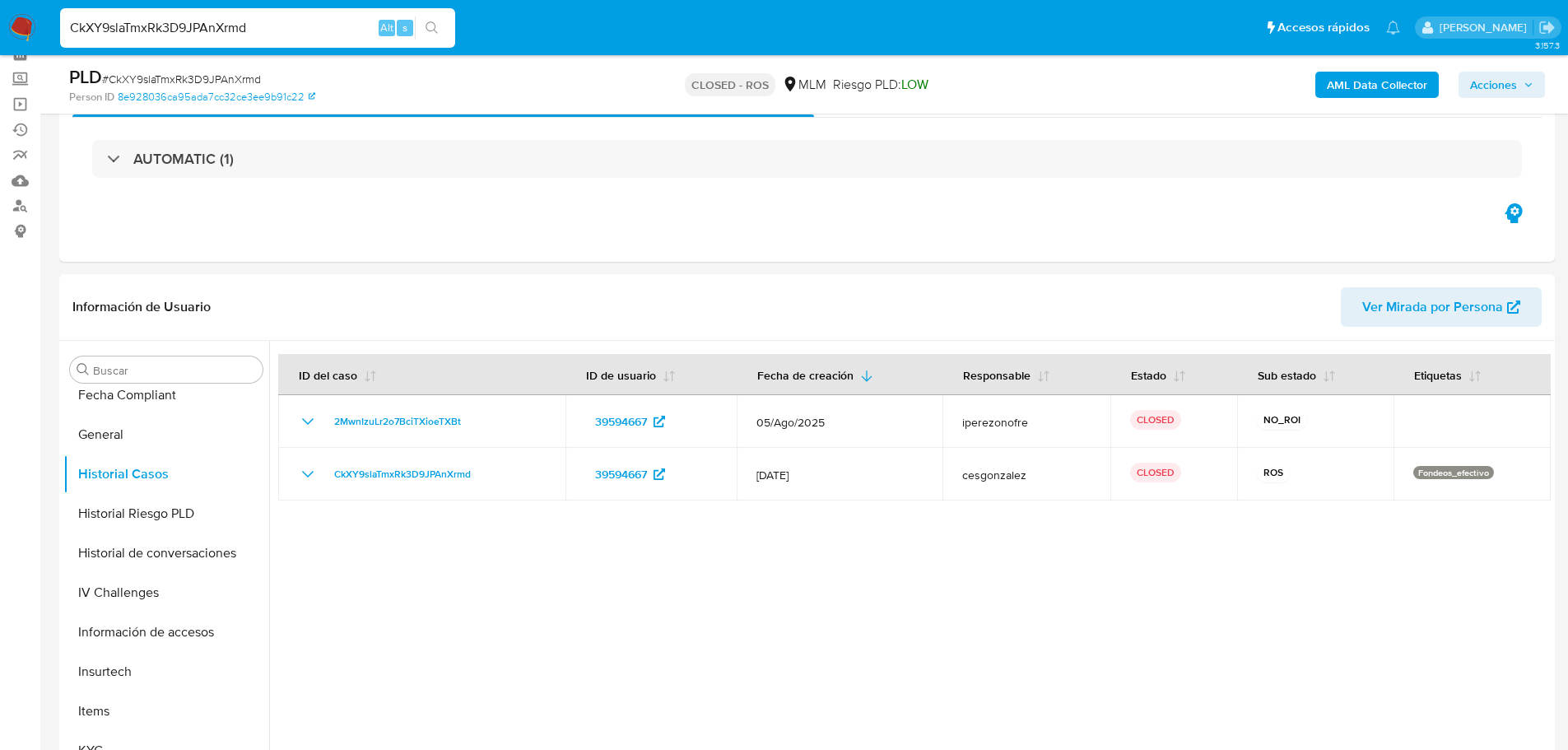
click at [164, 32] on input "CkXY9slaTmxRk3D9JPAnXrmd" at bounding box center [258, 27] width 395 height 21
paste input "5GmdRq4xGqYoq3EY2O5MXhgN"
type input "5GmdRq4xGqYoq3EY2O5MXhgN"
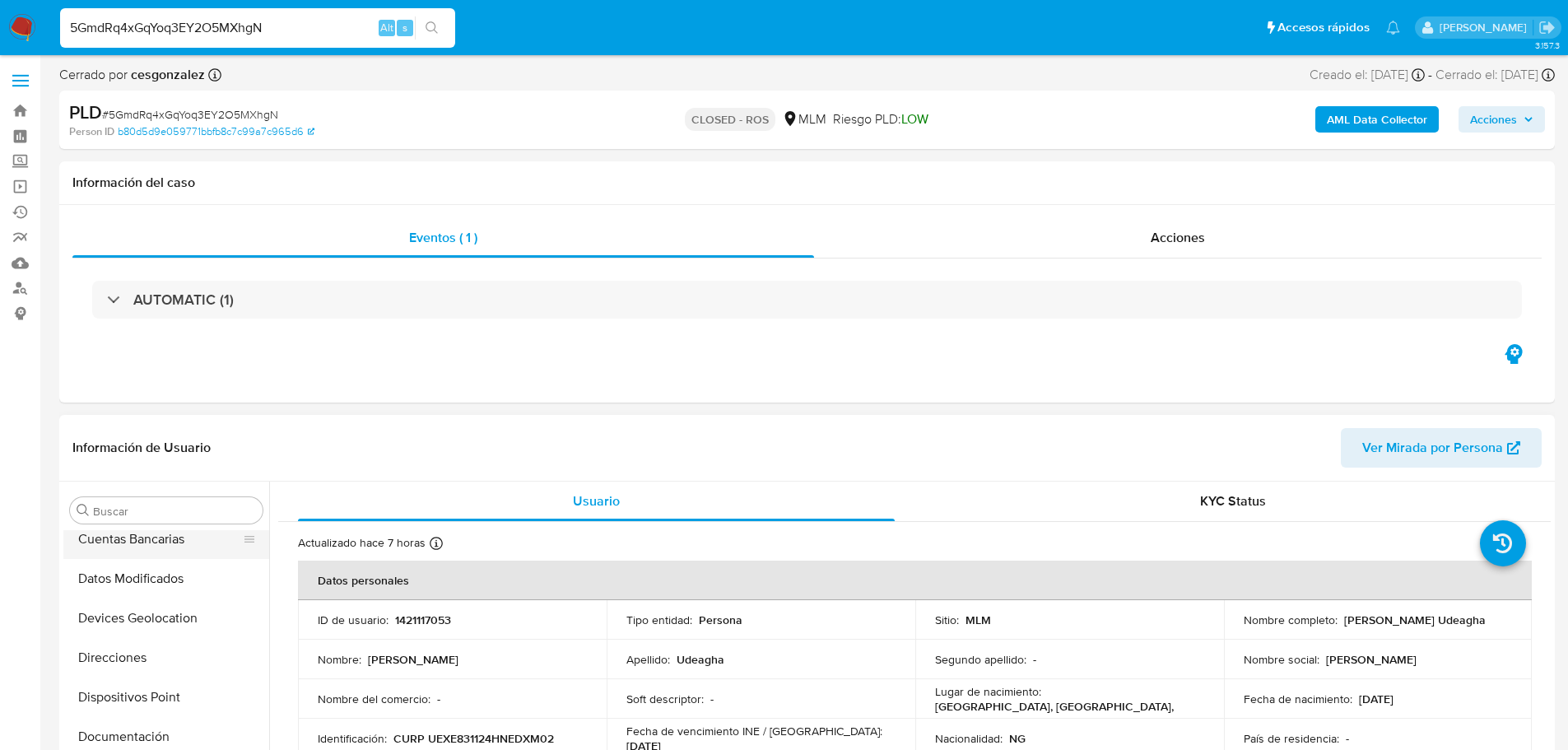
scroll to position [119, 0]
select select "10"
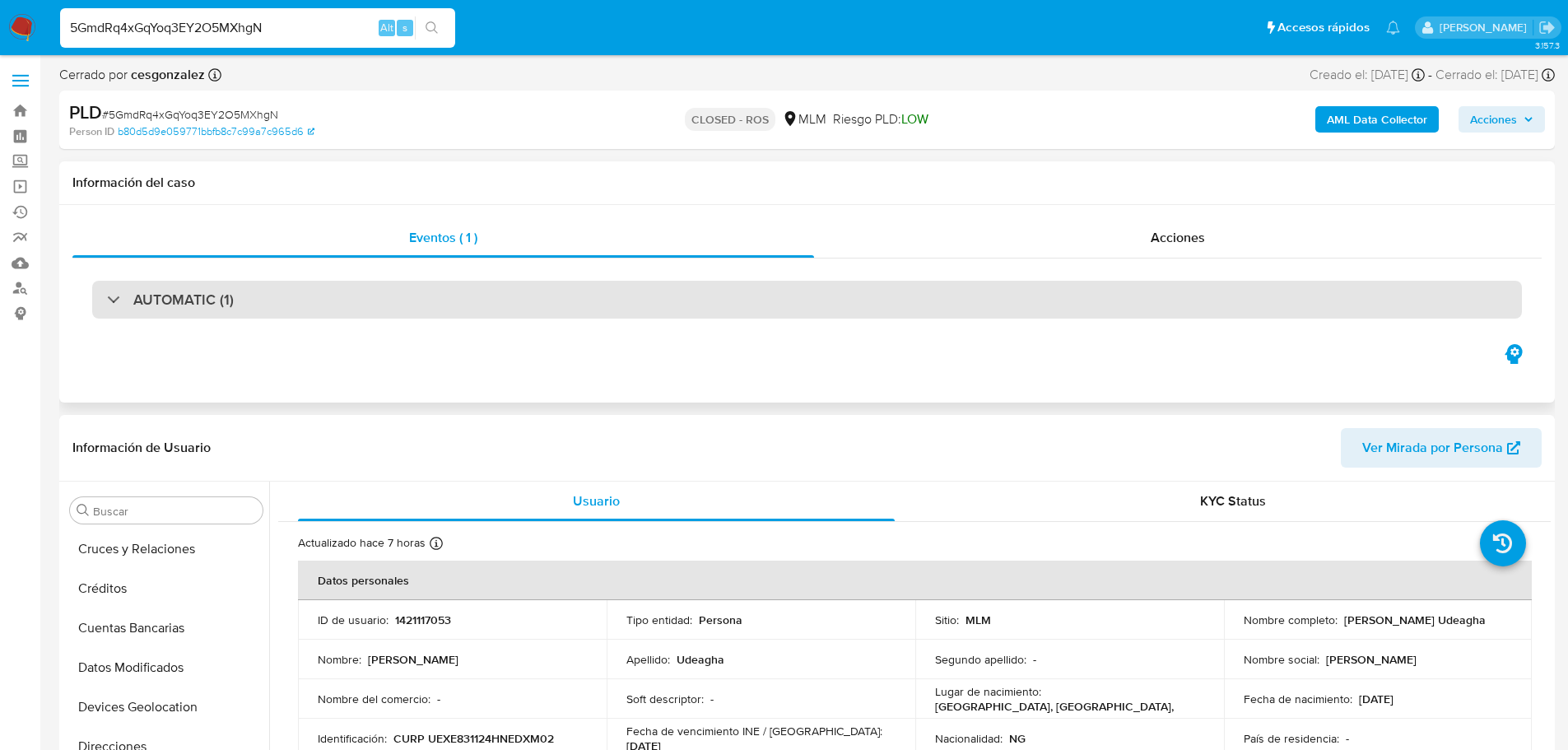
click at [396, 291] on div "AUTOMATIC (1)" at bounding box center [807, 299] width 1430 height 38
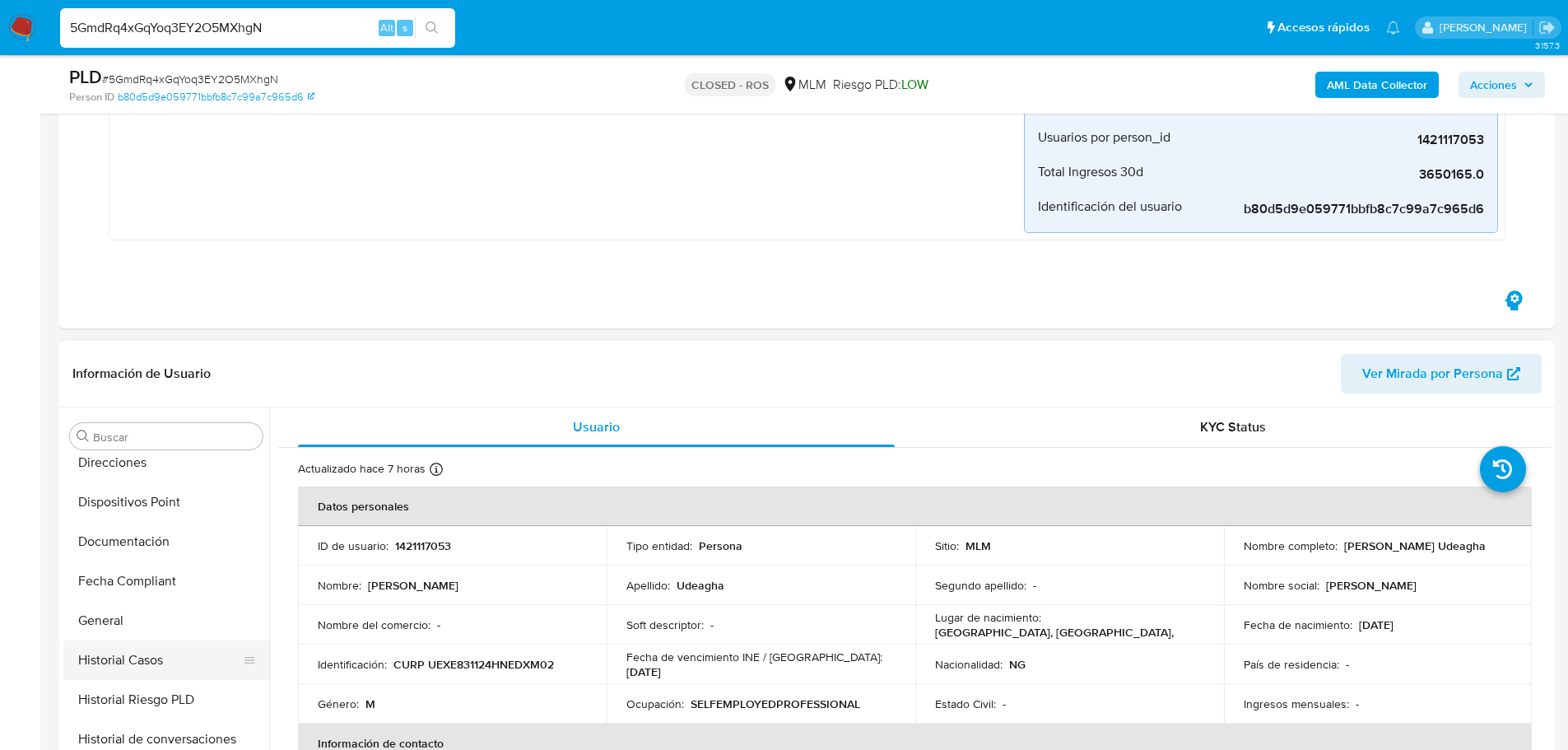
scroll to position [412, 0]
click at [153, 573] on button "Historial Casos" at bounding box center [159, 577] width 192 height 40
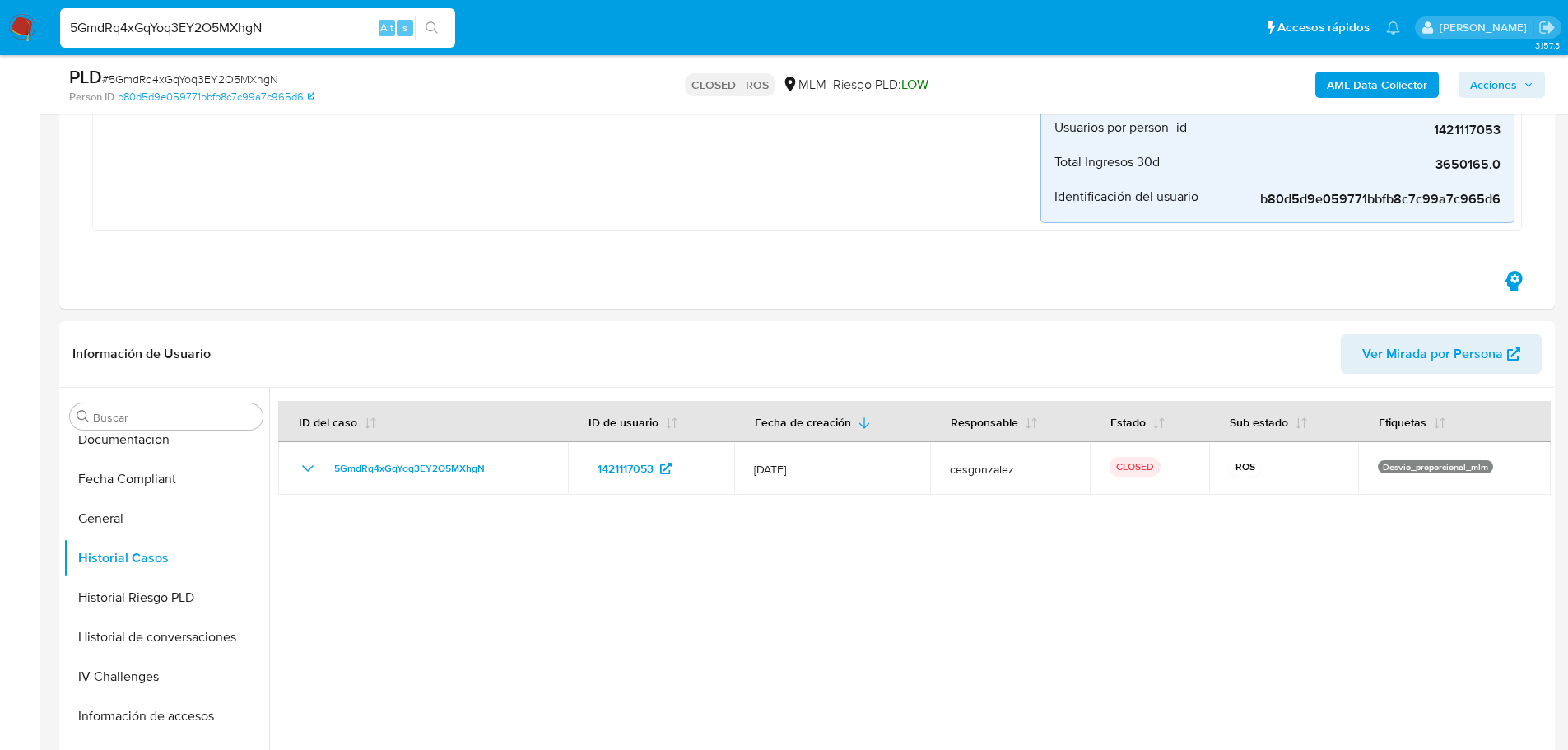
click at [175, 38] on input "5GmdRq4xGqYoq3EY2O5MXhgN" at bounding box center [258, 27] width 395 height 21
click at [175, 38] on input "5GmdRq4xGqYoq3EY2O5MXhgN" at bounding box center [258, 27] width 395 height 21
paste input "sR5NsMpUkfmEVsaqXnTvtyTw"
type input "sR5NsMpUkfmEVsaqXnTvtyTw"
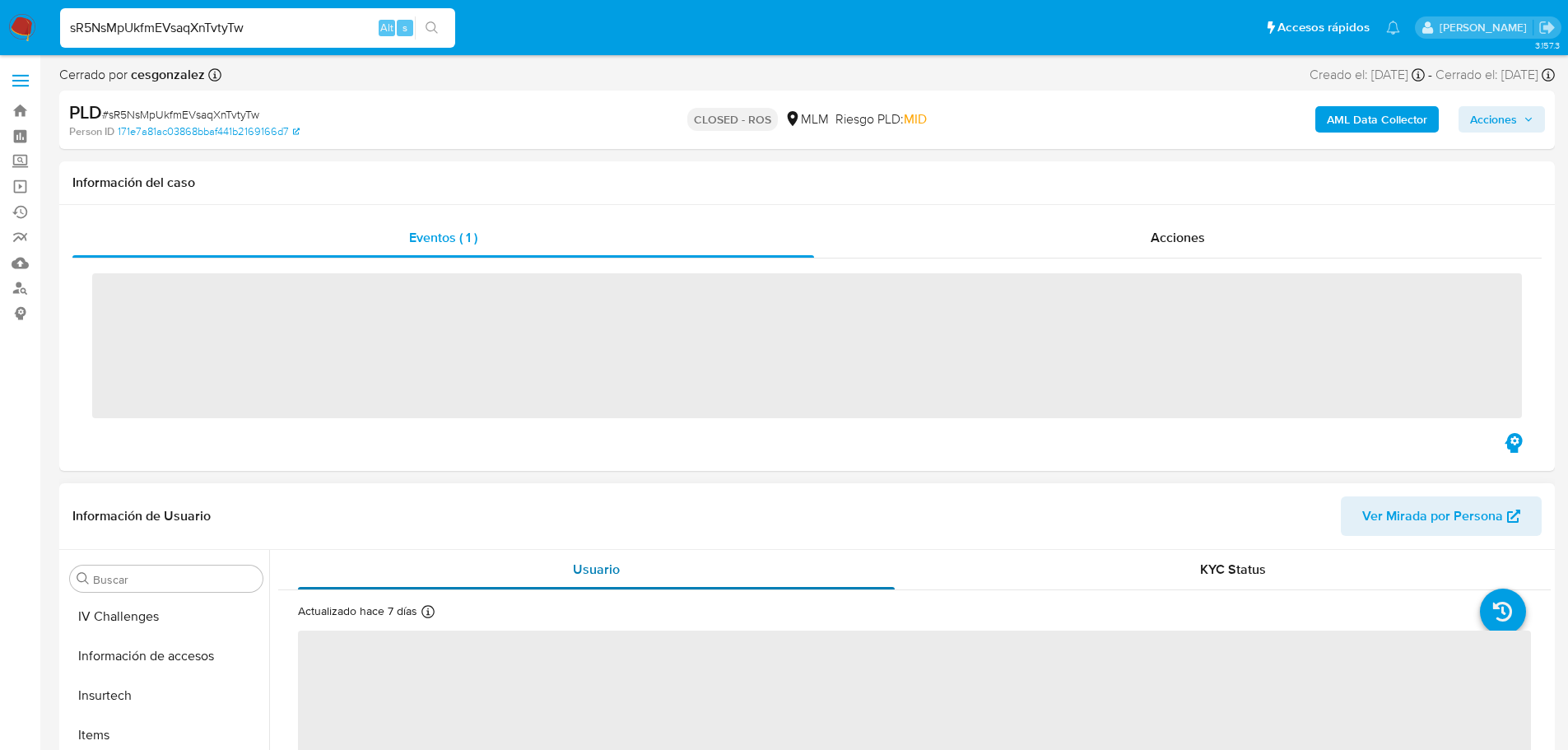
scroll to position [696, 0]
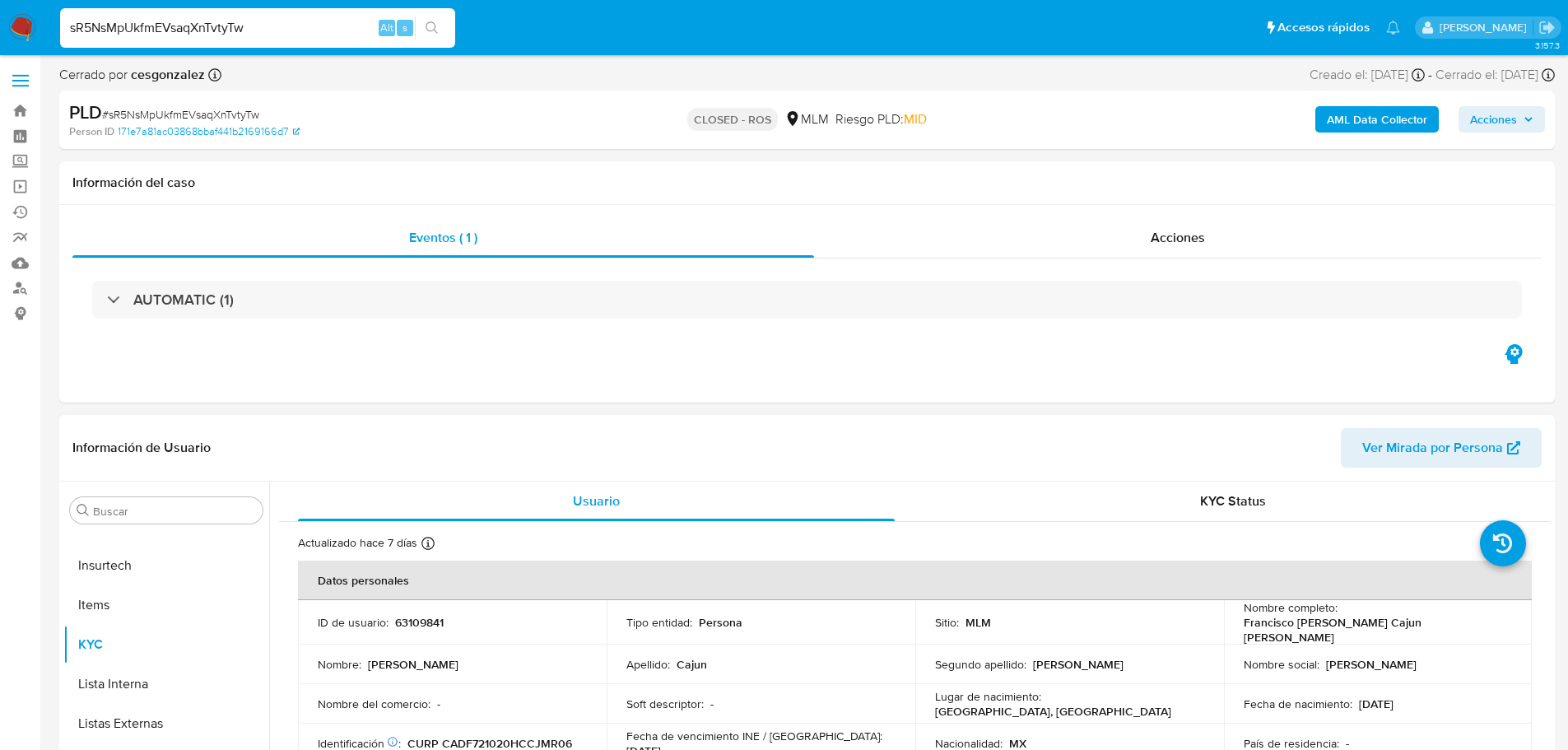
select select "10"
click at [146, 539] on button "Historial Casos" at bounding box center [159, 532] width 192 height 40
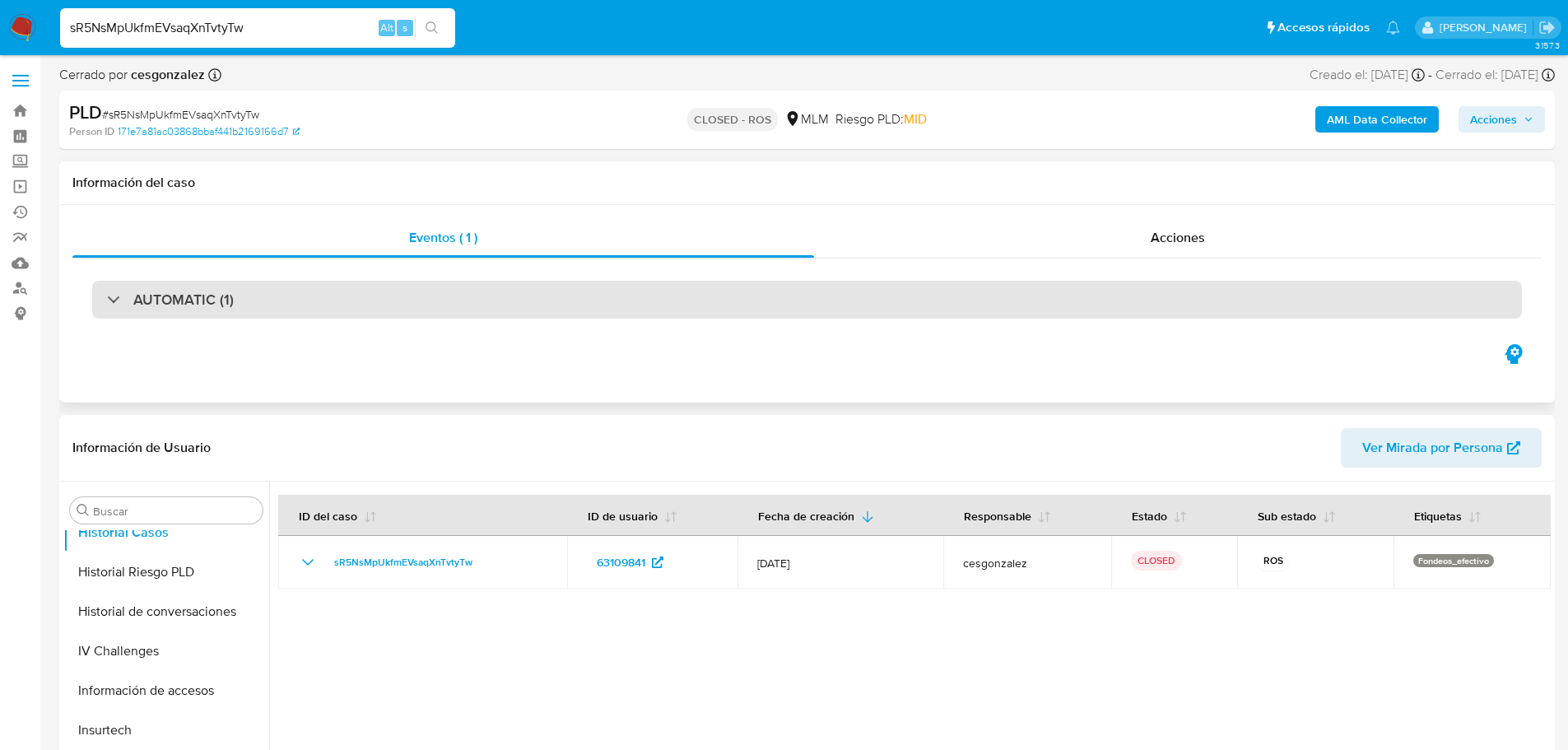
click at [284, 288] on div "AUTOMATIC (1)" at bounding box center [807, 299] width 1430 height 38
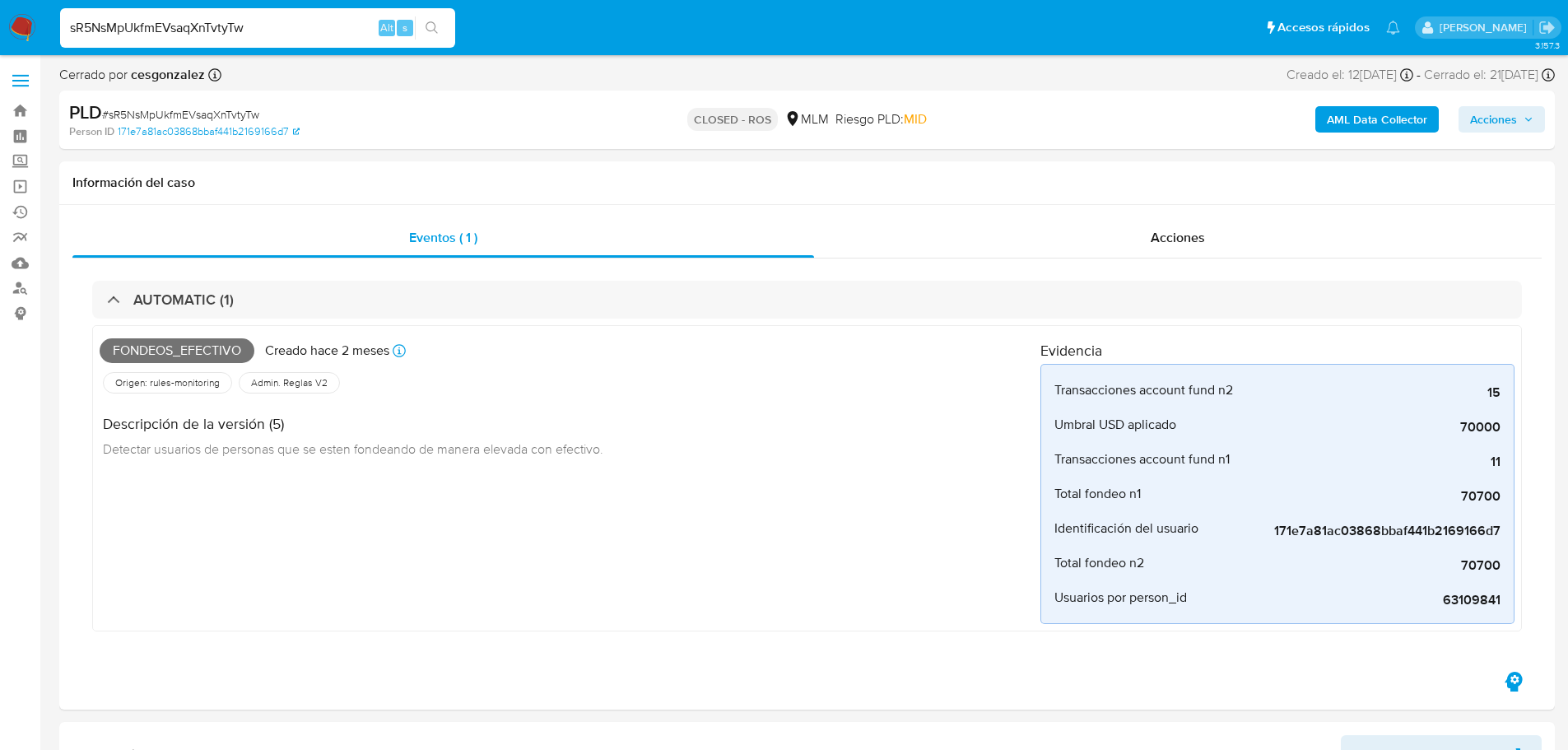
select select "10"
click at [1099, 225] on div "Acciones" at bounding box center [1177, 237] width 727 height 40
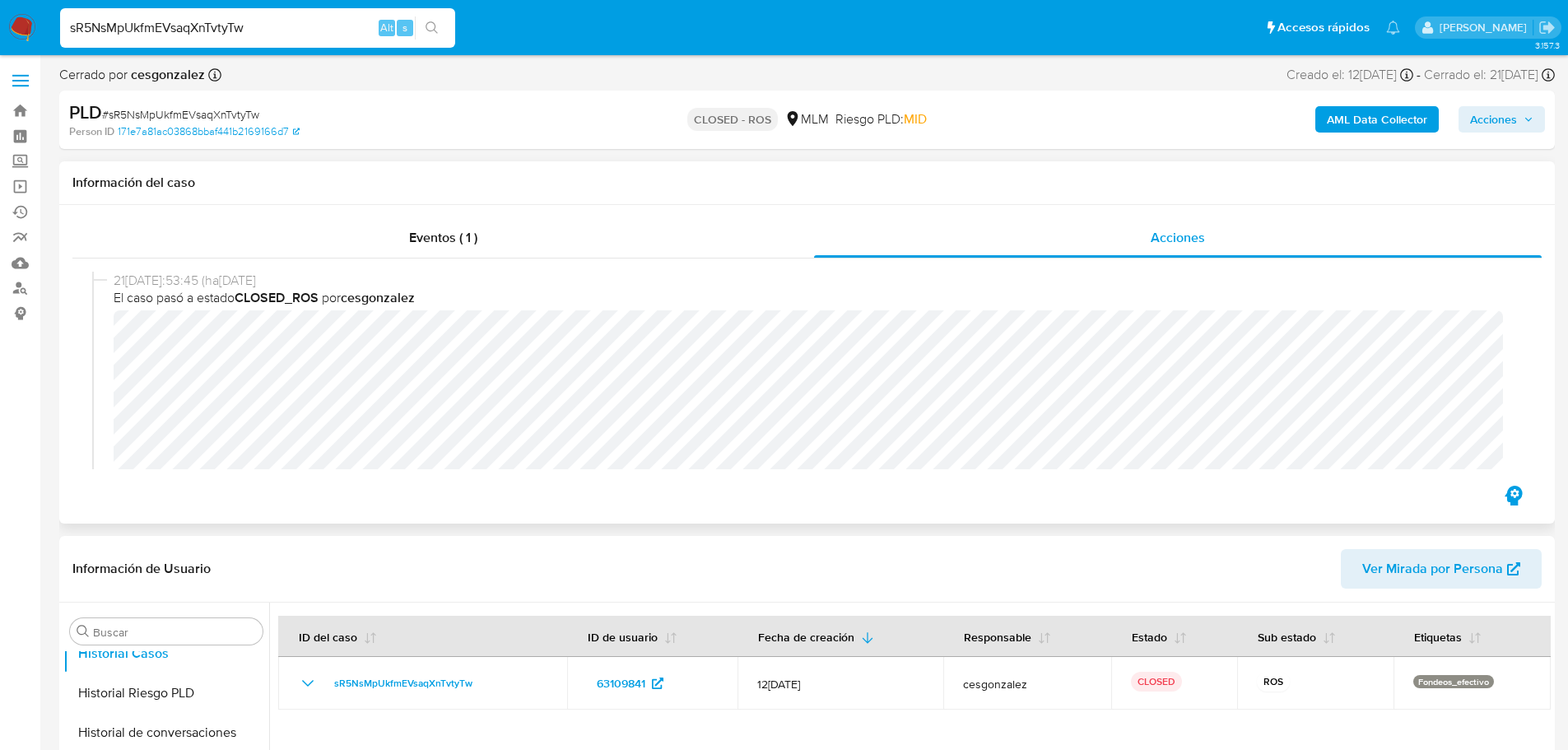
scroll to position [82, 0]
click at [206, 18] on input "sR5NsMpUkfmEVsaqXnTvtyTw" at bounding box center [258, 27] width 395 height 21
click at [206, 17] on input "sR5NsMpUkfmEVsaqXnTvtyTw" at bounding box center [258, 27] width 395 height 21
paste input "RDQlgE7f7eezoT36avyP2iNp"
type input "RDQlgE7f7eezoT36avyP2iNp"
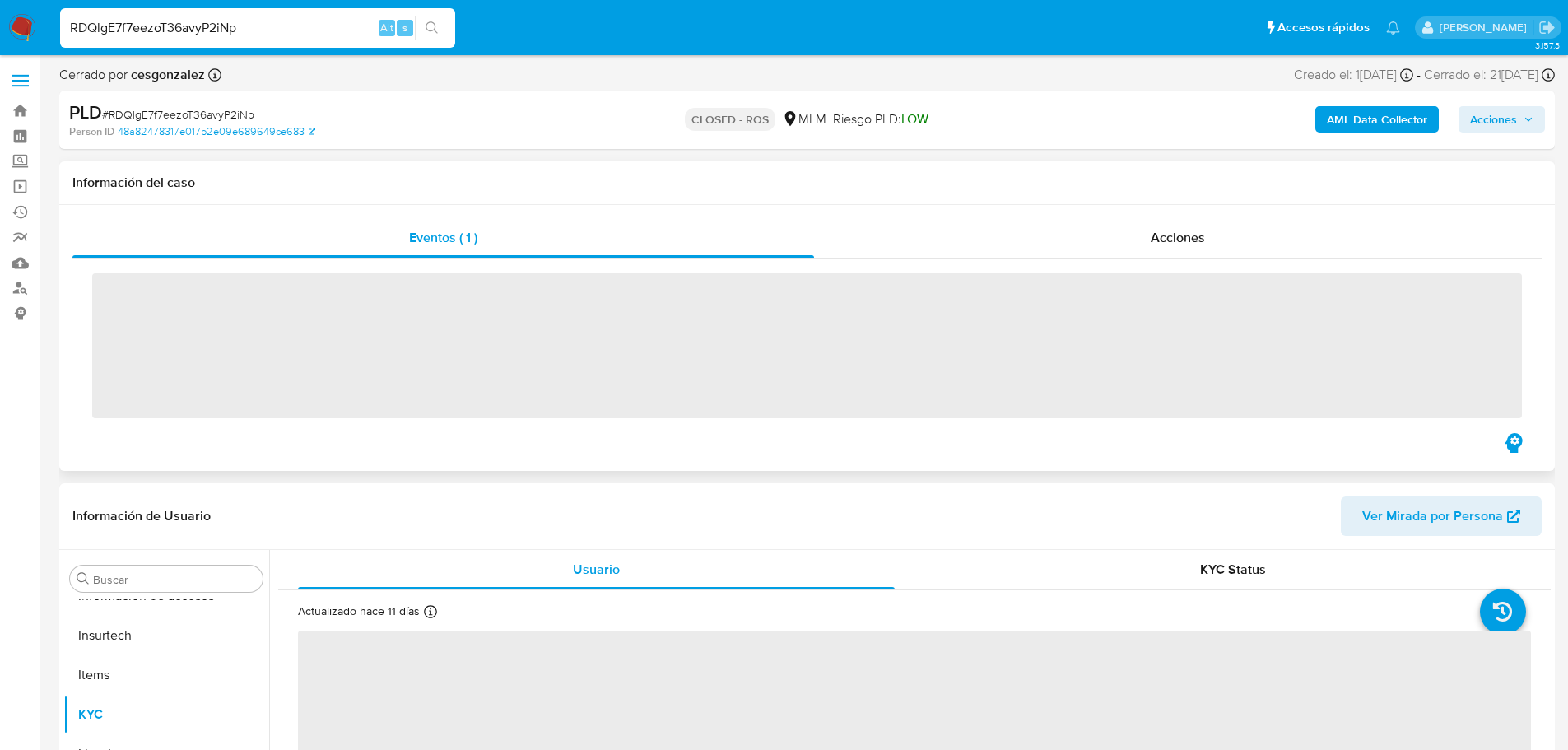
scroll to position [696, 0]
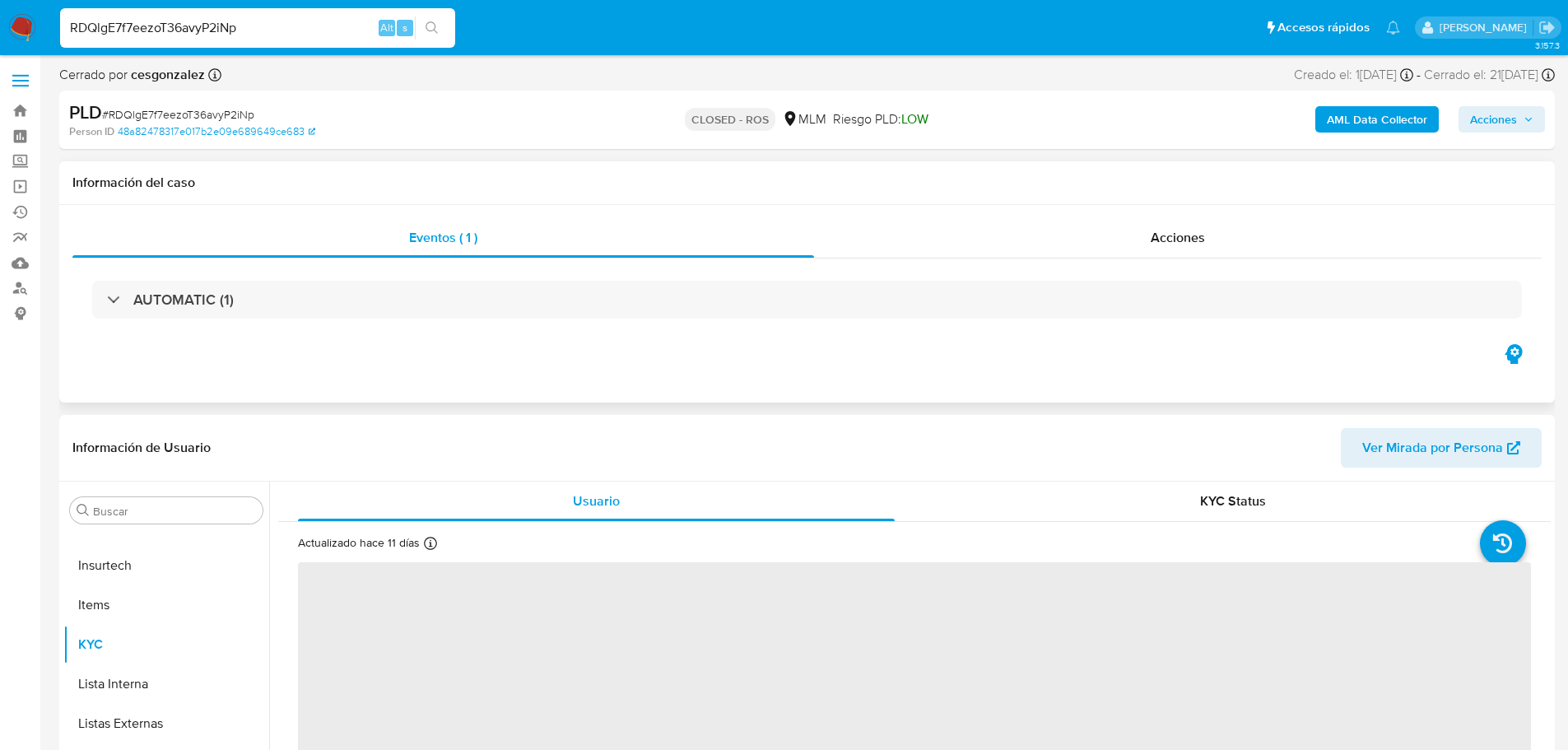
drag, startPoint x: 1170, startPoint y: 235, endPoint x: 1136, endPoint y: 262, distance: 43.4
click at [1170, 234] on span "Acciones" at bounding box center [1177, 237] width 54 height 19
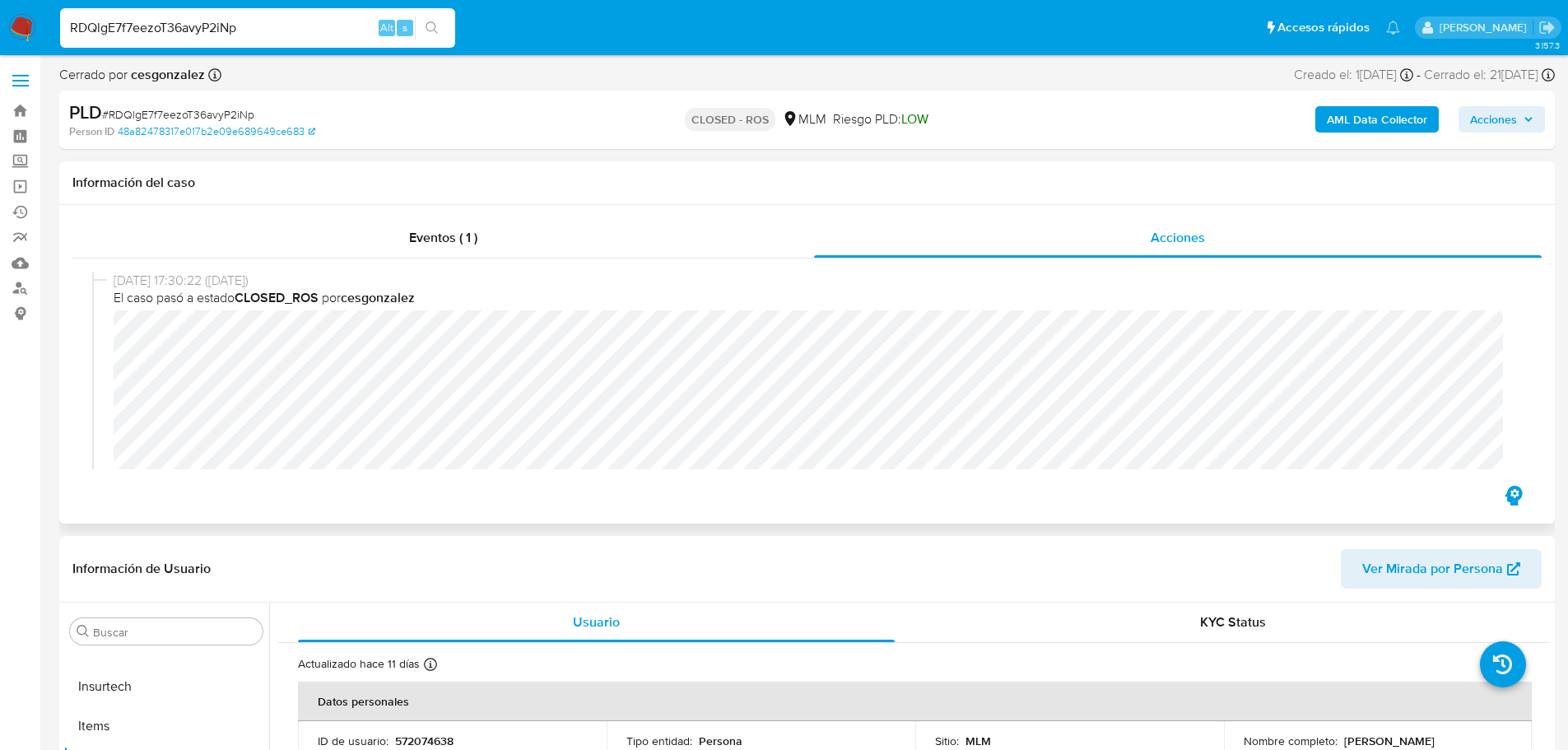
select select "10"
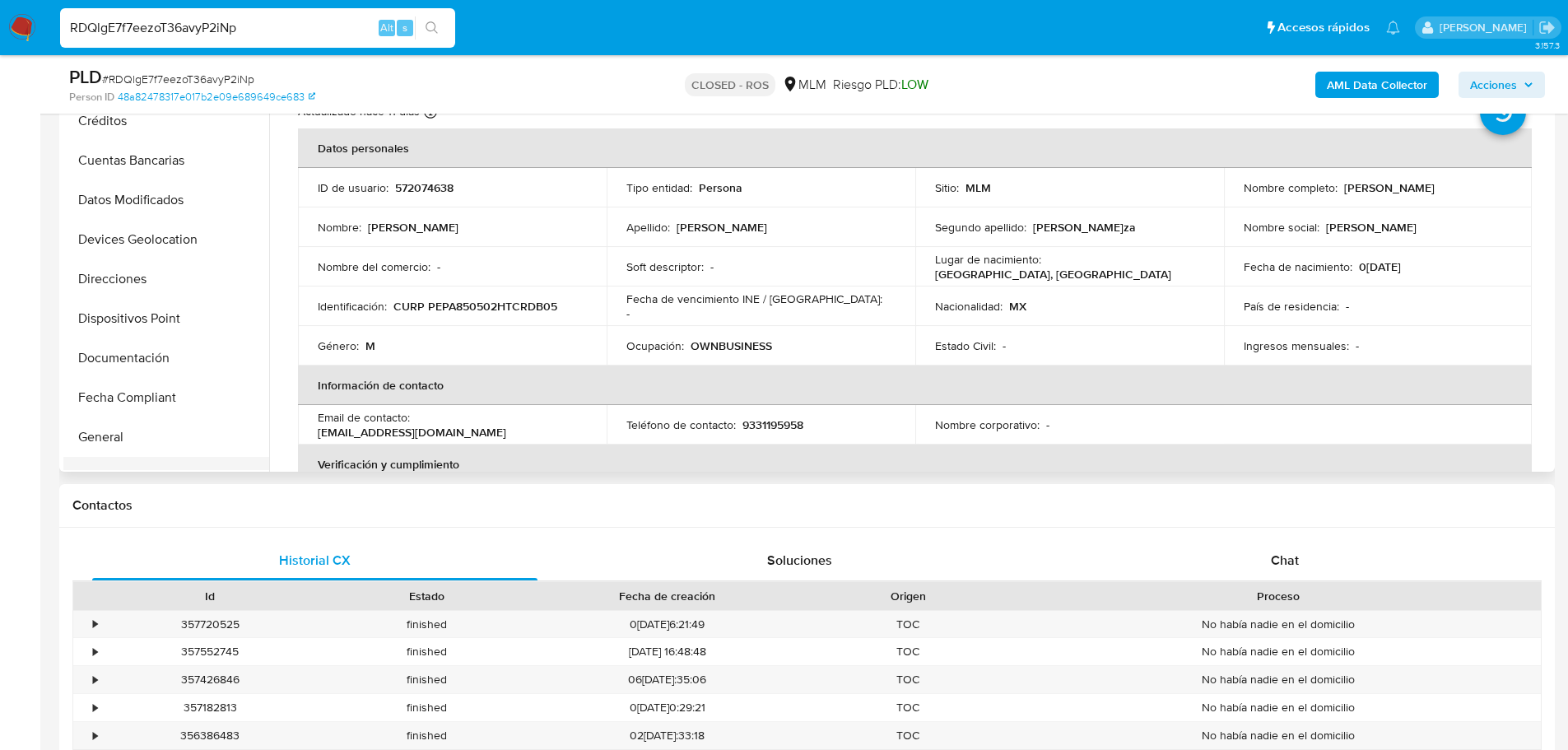
scroll to position [247, 0]
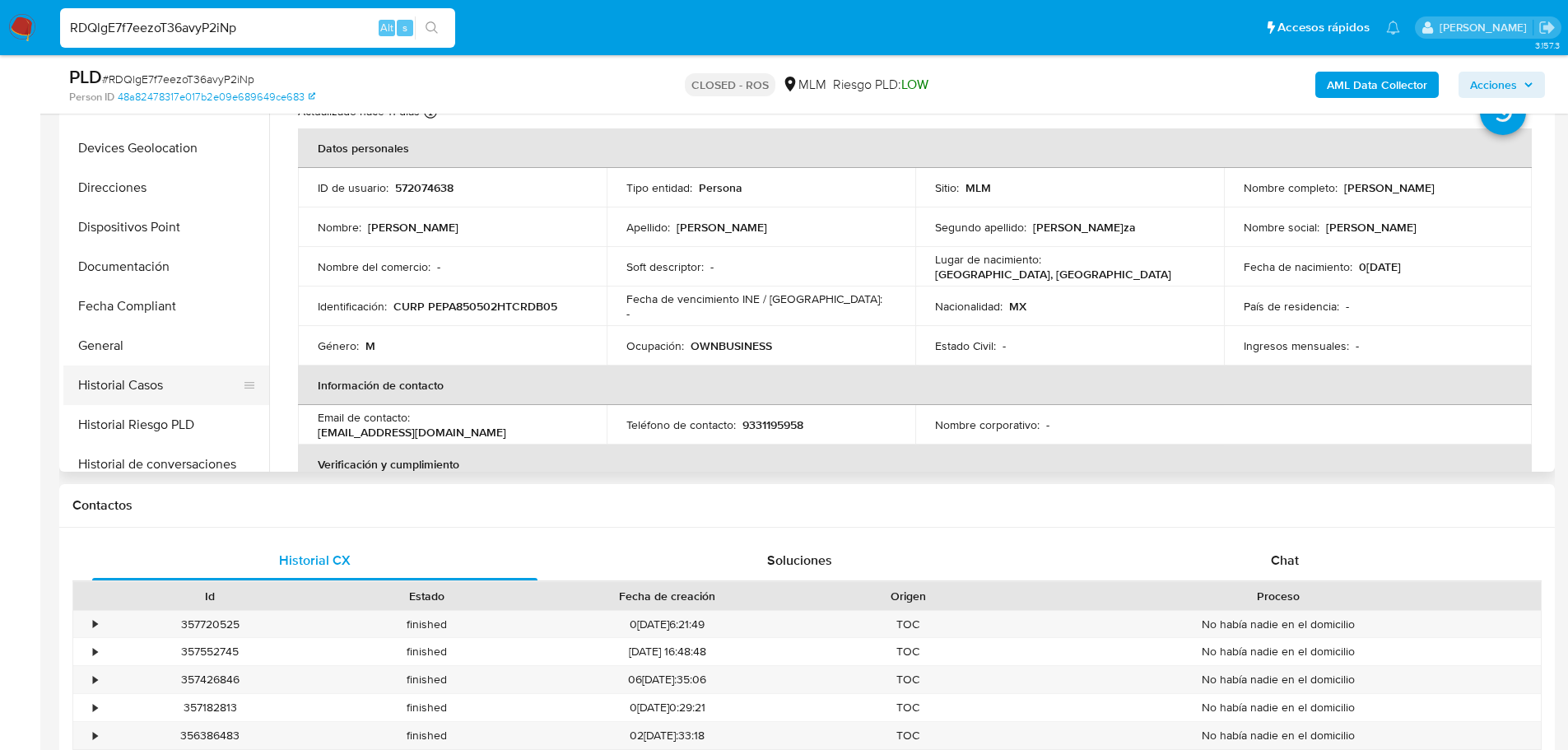
click at [164, 393] on button "Historial Casos" at bounding box center [159, 385] width 192 height 40
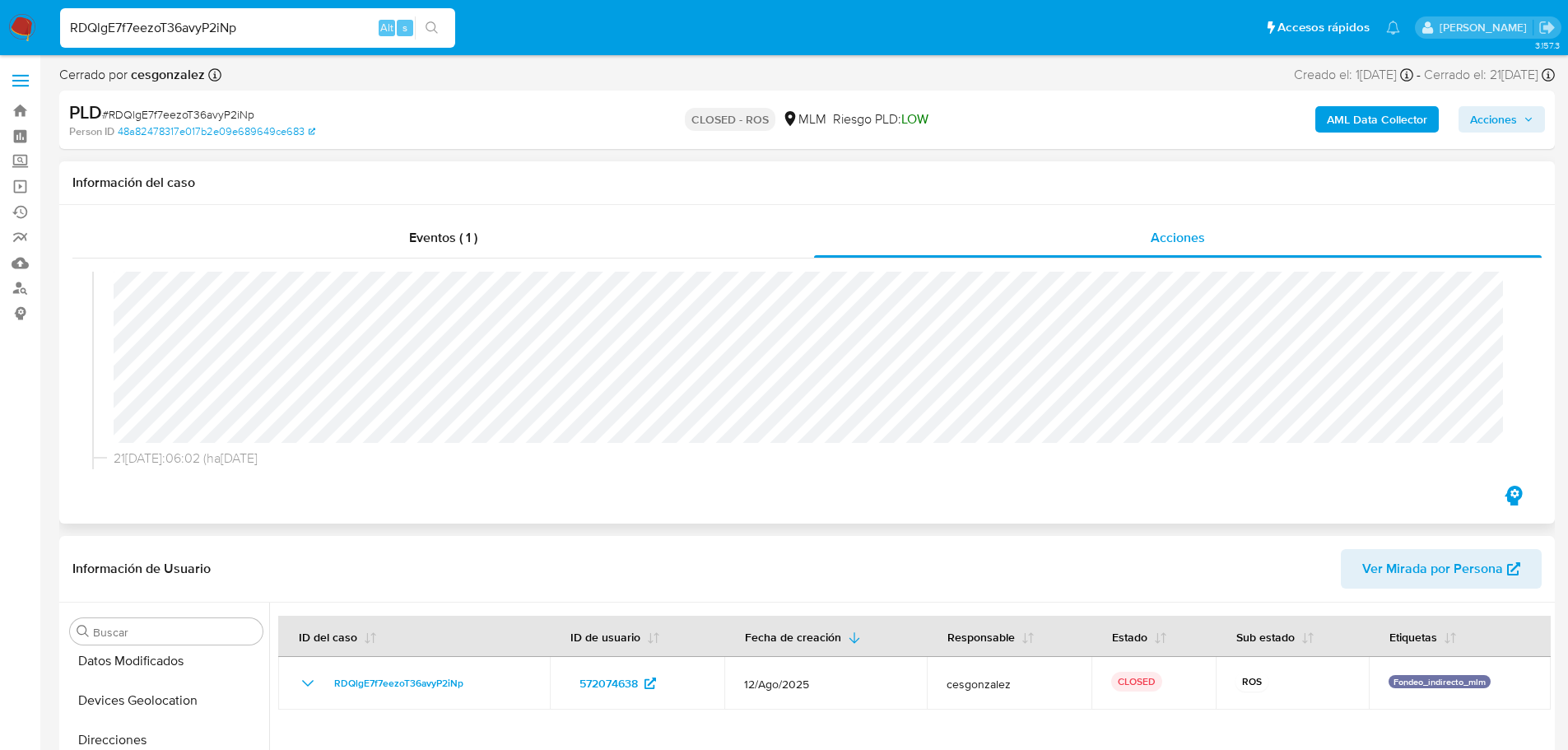
scroll to position [0, 0]
click at [412, 258] on div "21/08/2025 17:30:22 (hace 14 días) El caso pasó a estado CLOSED_ROS por cesgonz…" at bounding box center [806, 370] width 1469 height 224
click at [410, 242] on span "Eventos ( 1 )" at bounding box center [443, 237] width 69 height 19
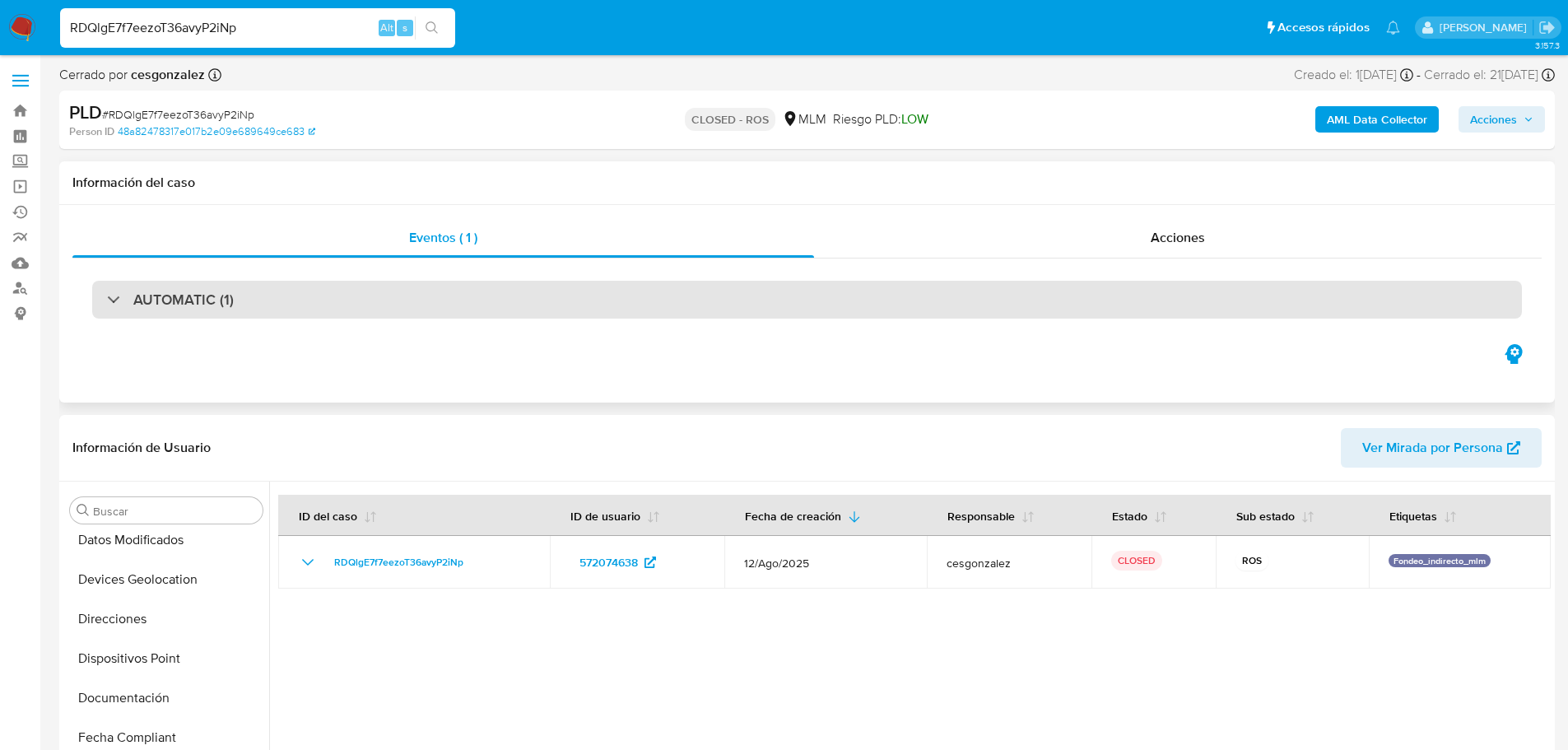
click at [237, 299] on div "AUTOMATIC (1)" at bounding box center [807, 299] width 1430 height 38
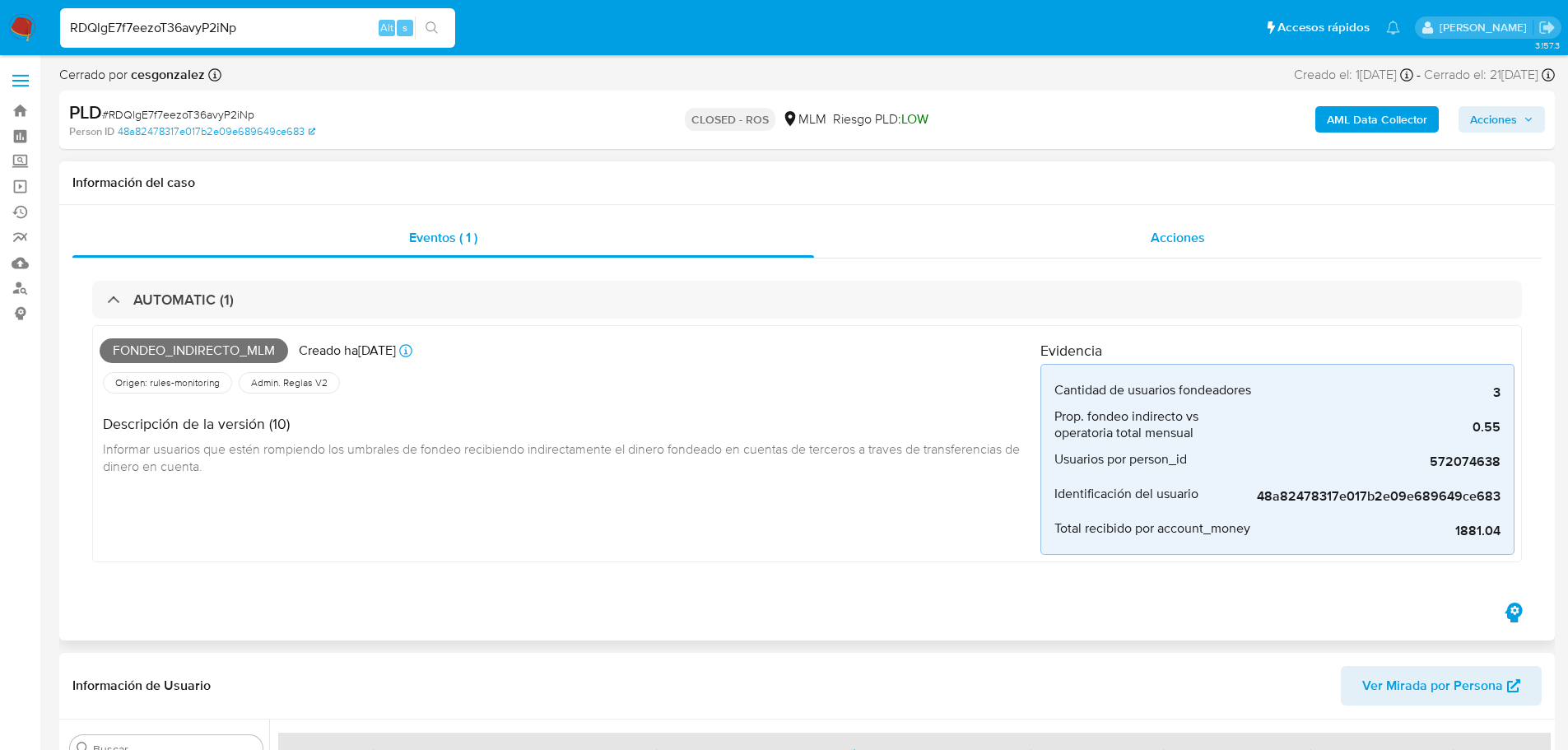
click at [1120, 242] on div "Acciones" at bounding box center [1177, 237] width 727 height 40
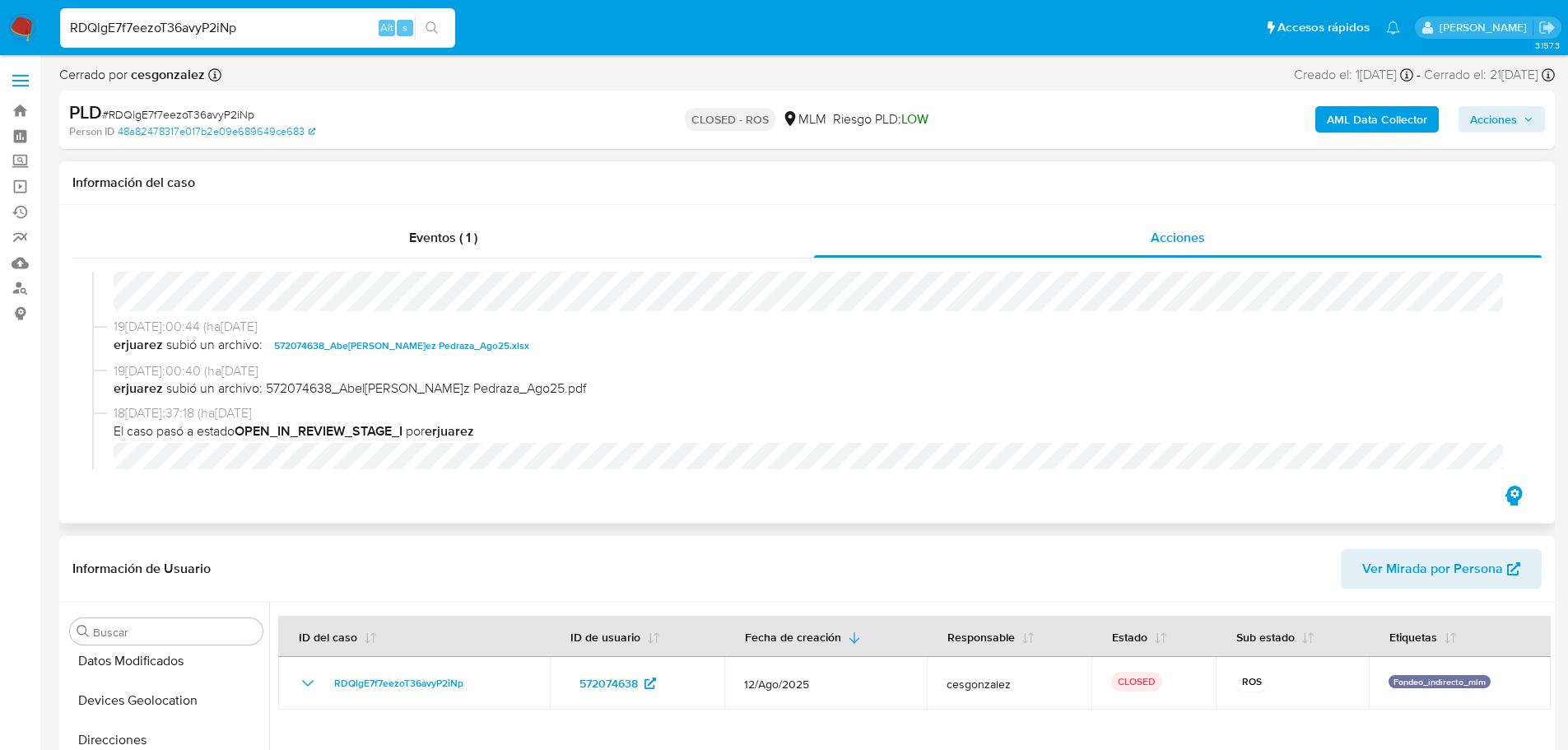
scroll to position [1279, 0]
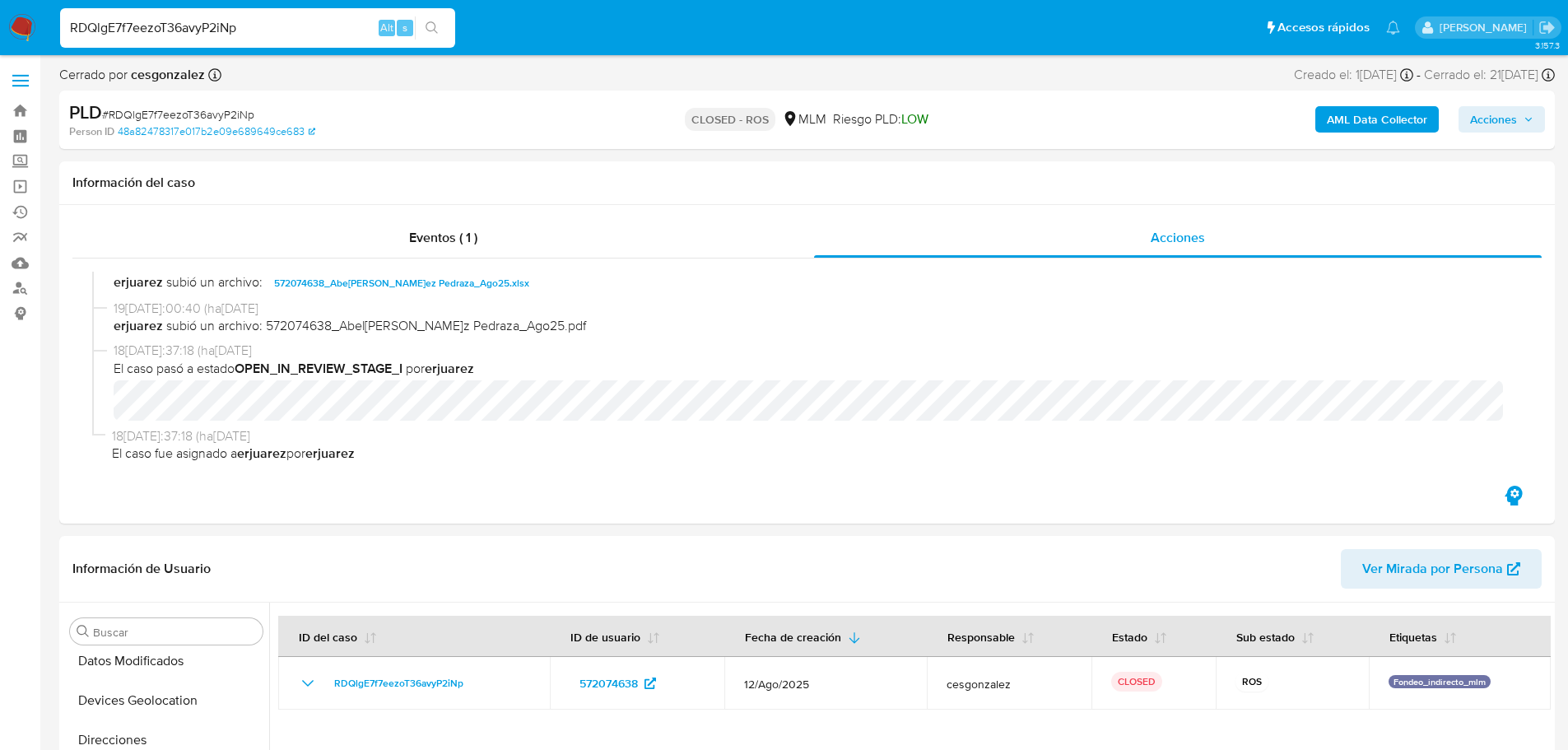
click at [224, 33] on input "RDQlgE7f7eezoT36avyP2iNp" at bounding box center [258, 27] width 395 height 21
paste input "vVpCdFDnzS4oqy1O3dJqEljM"
type input "vVpCdFDnzS4oqy1O3dJqEljM"
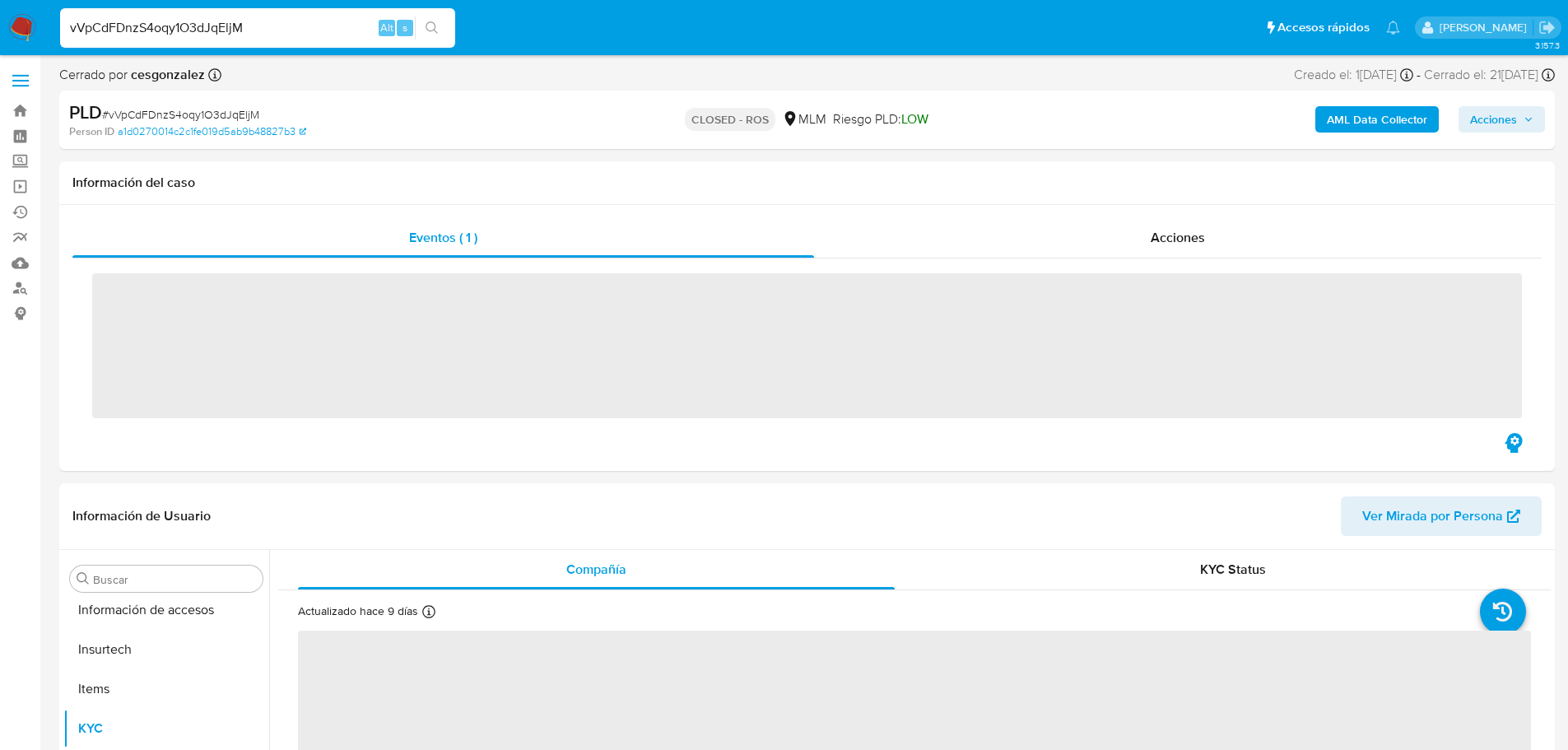
scroll to position [696, 0]
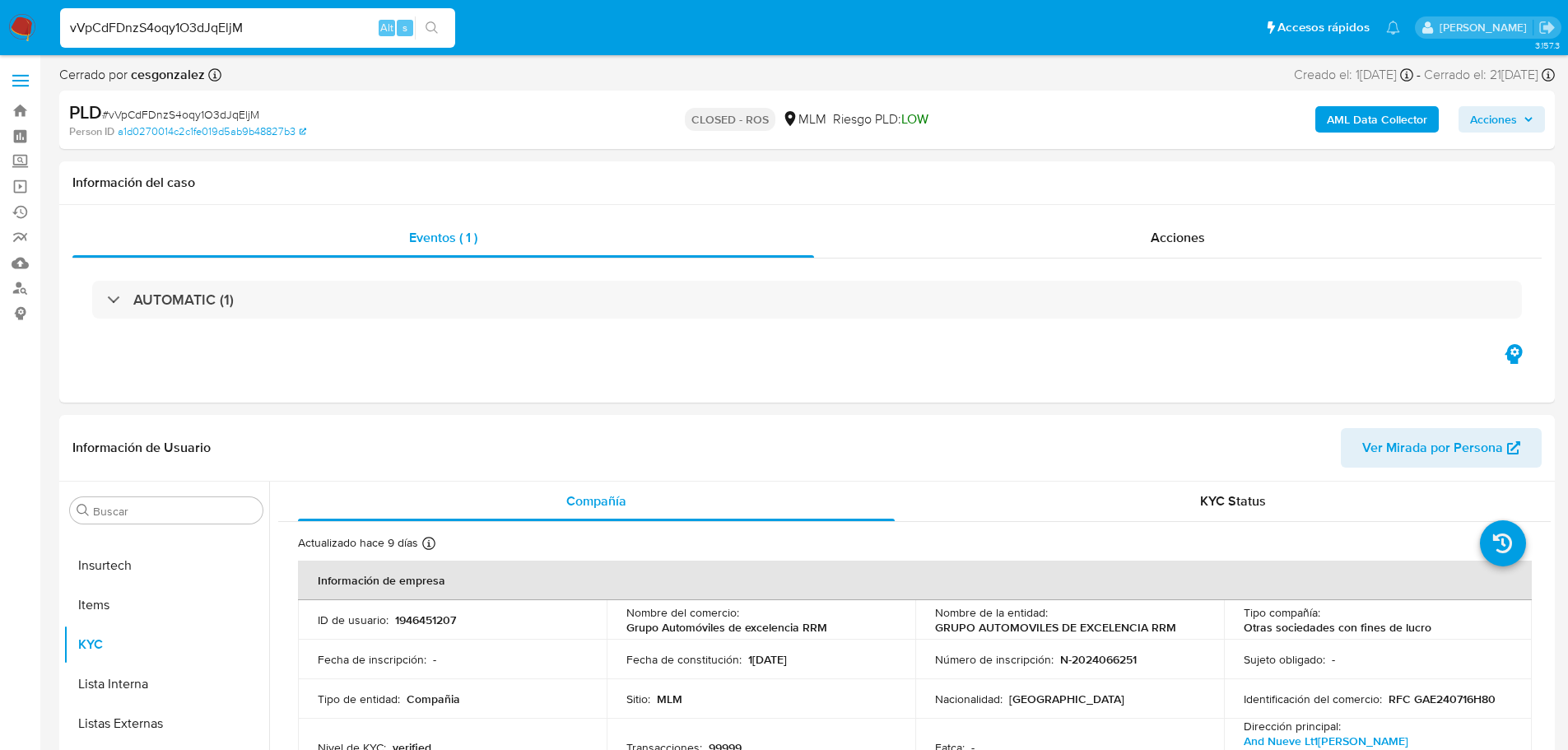
select select "10"
click at [1251, 235] on div "Acciones" at bounding box center [1177, 237] width 727 height 40
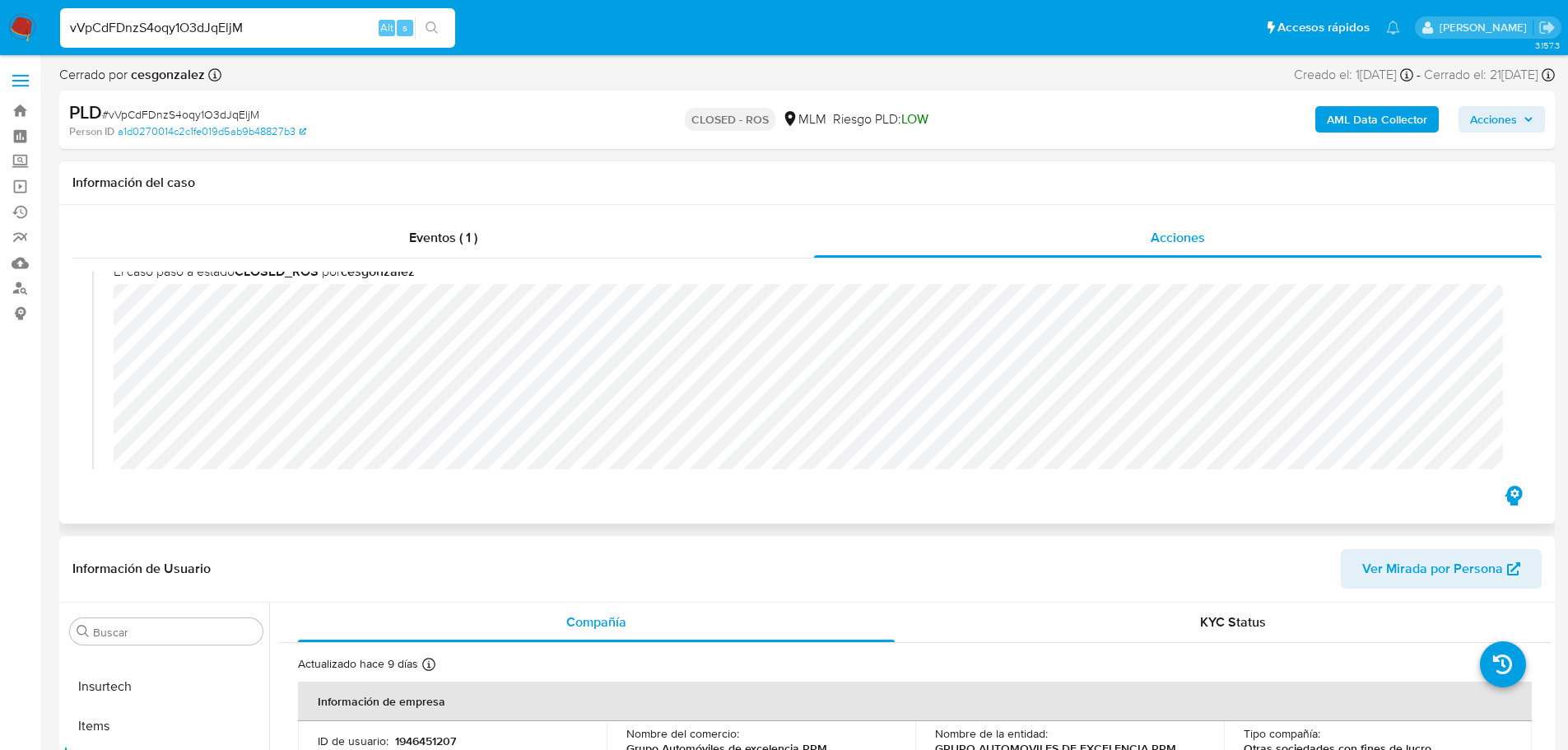
scroll to position [0, 0]
click at [398, 245] on div "Eventos ( 1 )" at bounding box center [442, 237] width 742 height 40
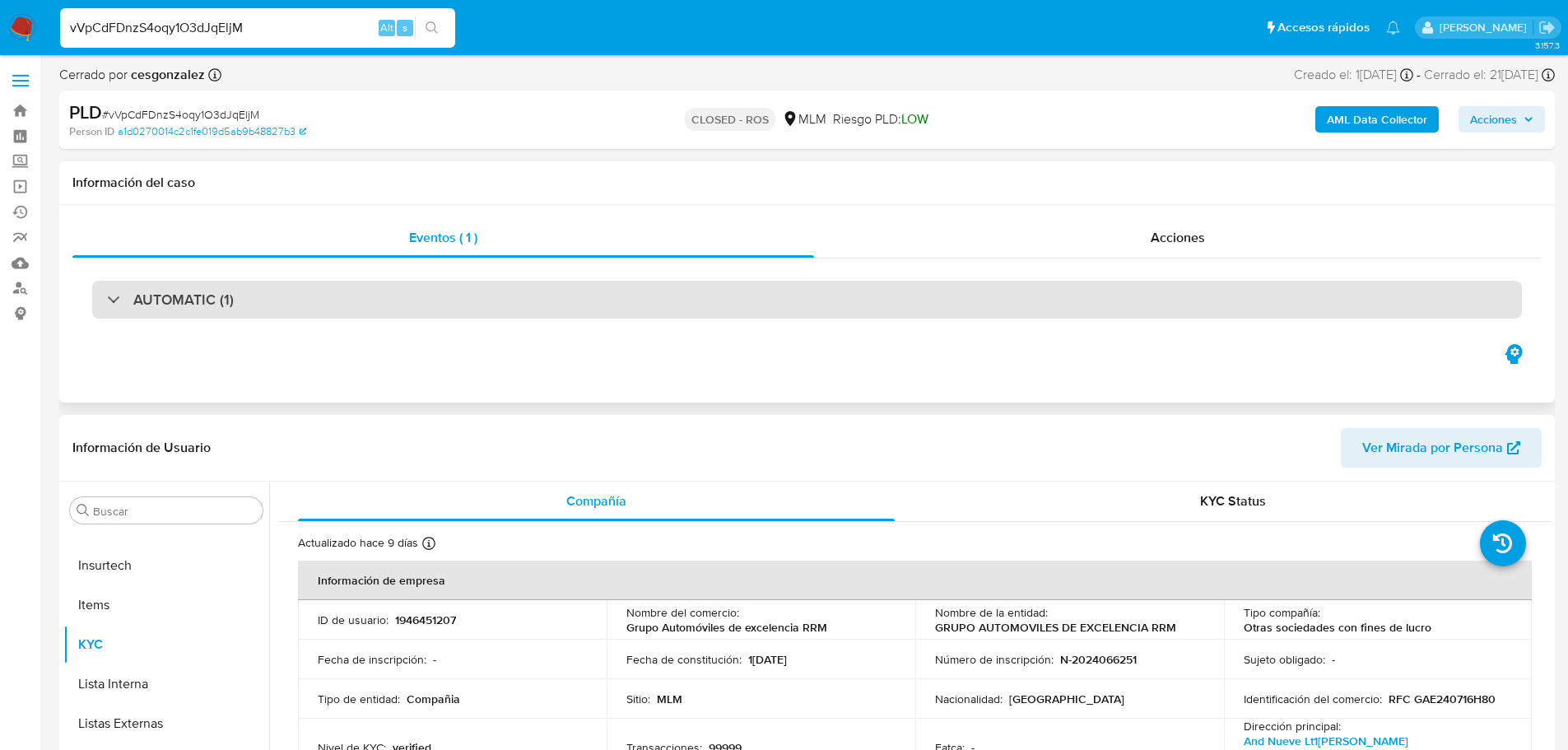
click at [202, 303] on h3 "AUTOMATIC (1)" at bounding box center [183, 299] width 100 height 18
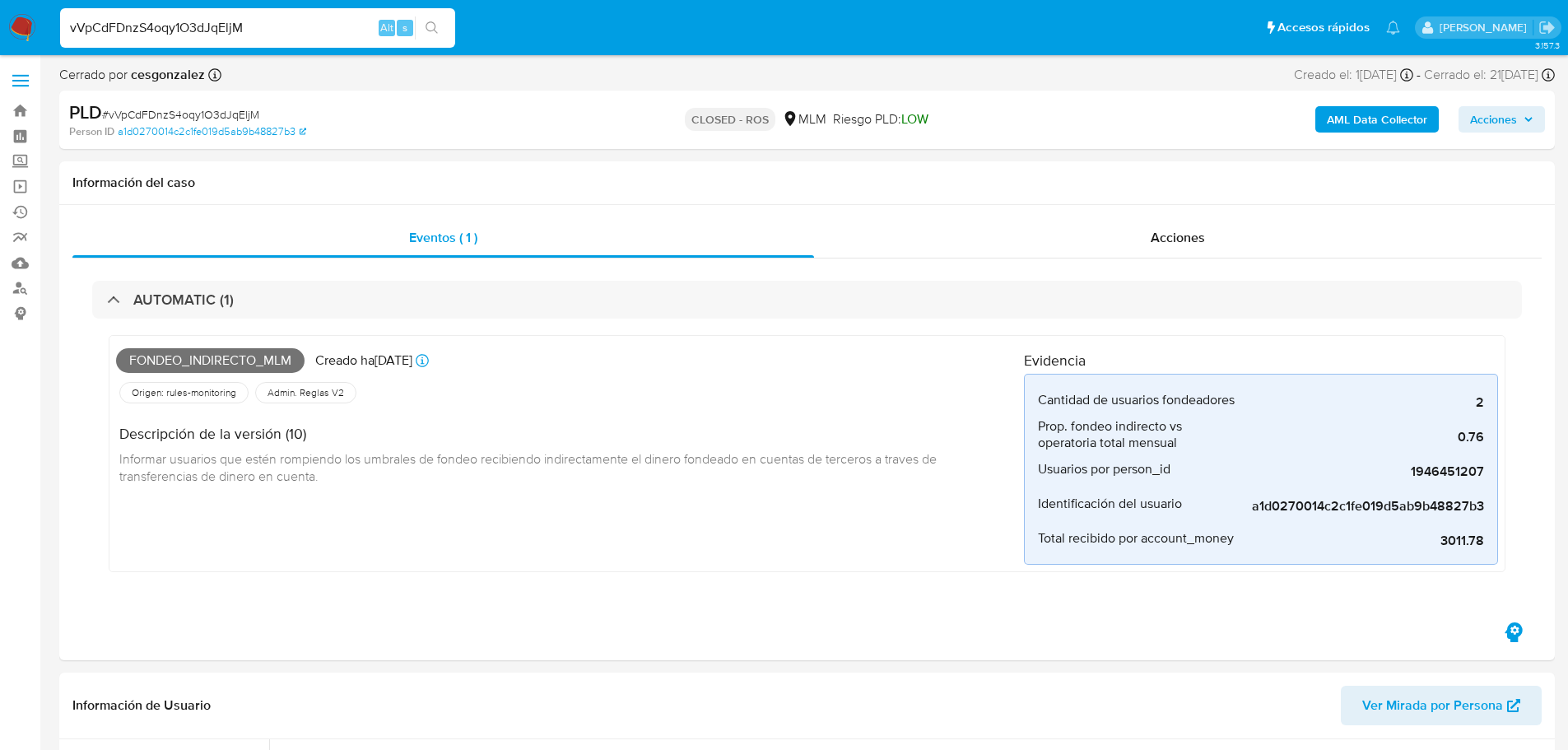
click at [147, 24] on input "vVpCdFDnzS4oqy1O3dJqEljM" at bounding box center [258, 27] width 395 height 21
click at [147, 23] on input "vVpCdFDnzS4oqy1O3dJqEljM" at bounding box center [258, 27] width 395 height 21
paste input "4ia9TnvL3dXCaZZ8Zivw8Hiv"
type input "4ia9TnvL3dXCaZZ8Zivw8Hiv"
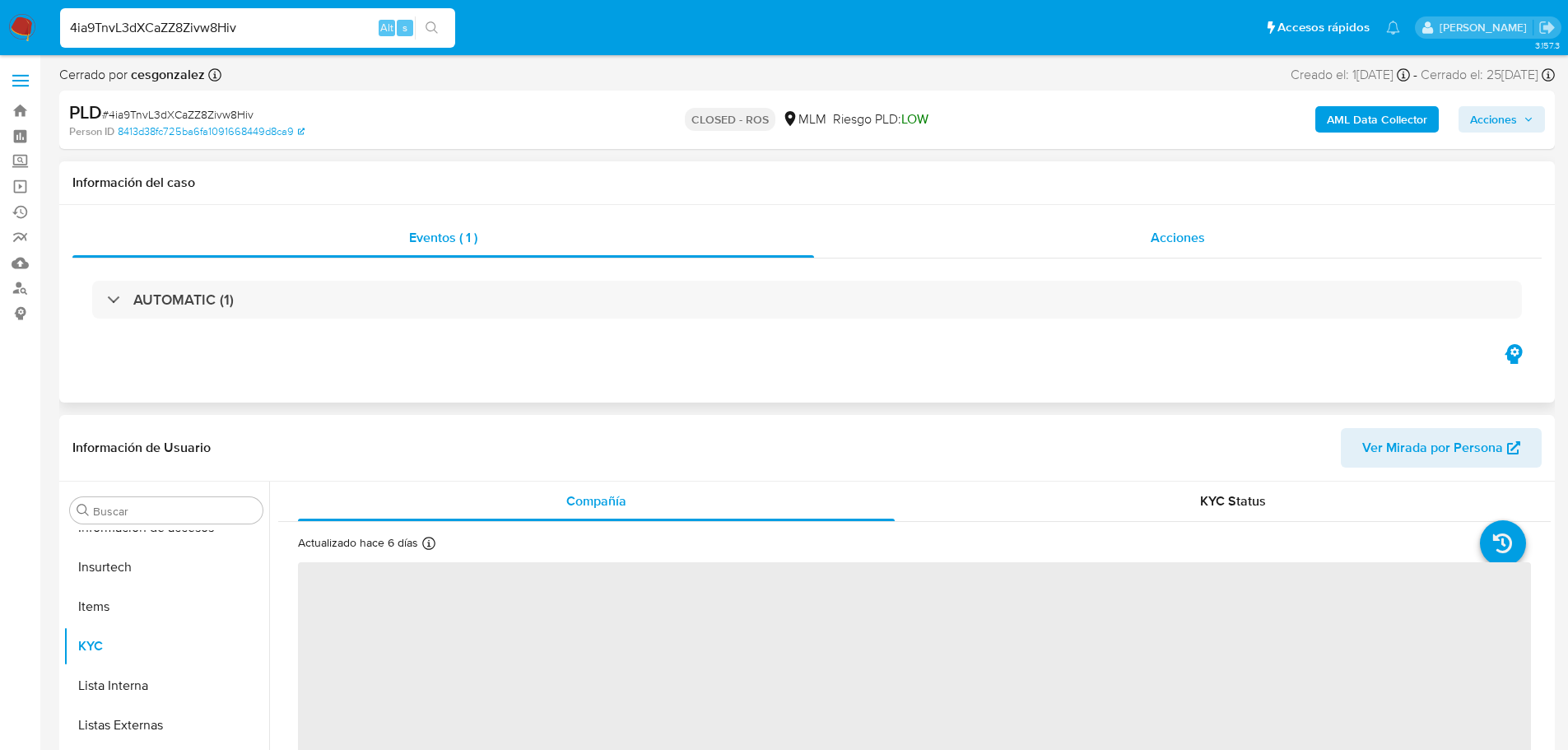
scroll to position [696, 0]
drag, startPoint x: 1192, startPoint y: 242, endPoint x: 1207, endPoint y: 245, distance: 15.3
click at [1189, 239] on span "Acciones" at bounding box center [1177, 237] width 54 height 19
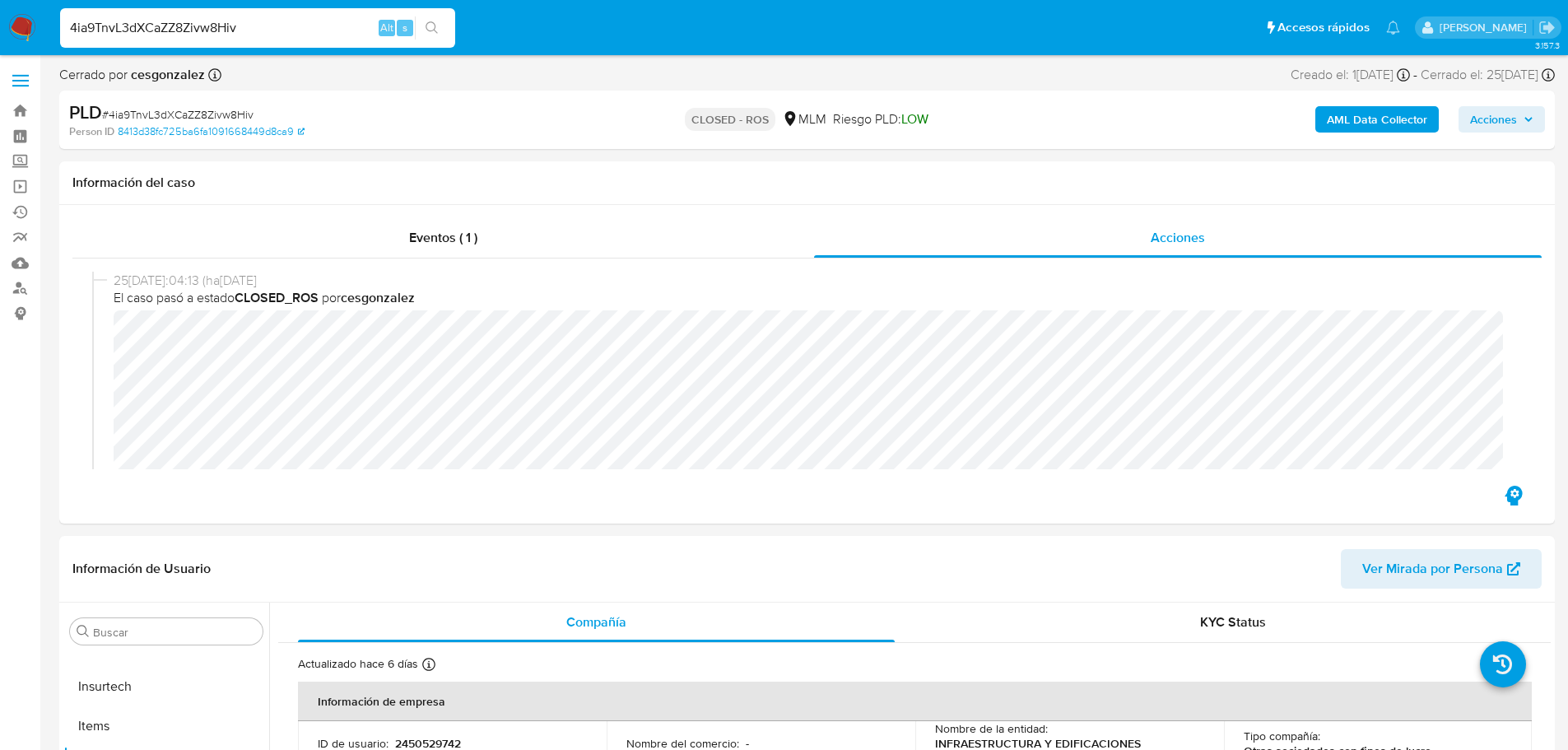
select select "10"
drag, startPoint x: 402, startPoint y: 240, endPoint x: 405, endPoint y: 248, distance: 8.5
click at [402, 240] on div "Eventos ( 1 )" at bounding box center [442, 237] width 742 height 40
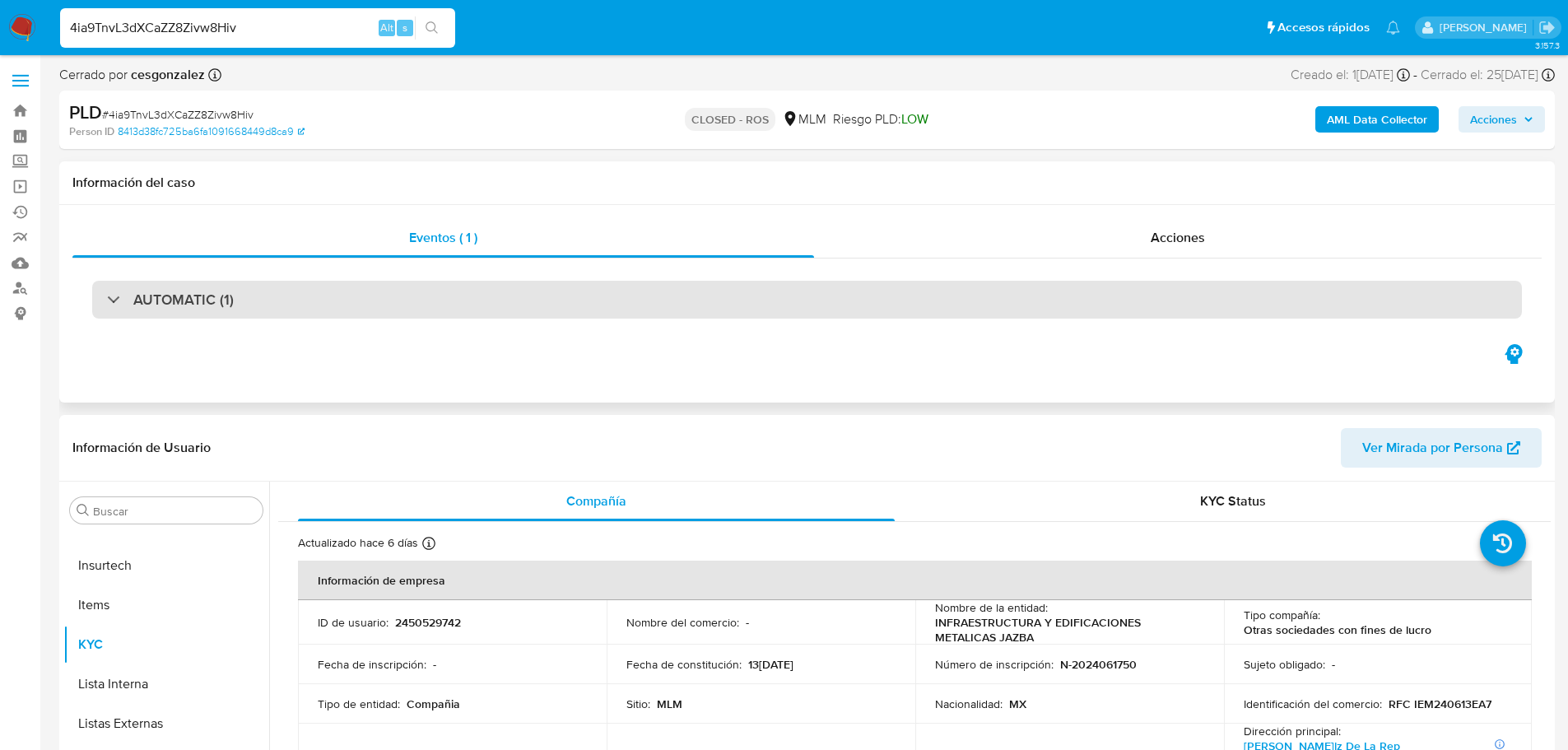
click at [161, 315] on div "AUTOMATIC (1)" at bounding box center [807, 299] width 1430 height 38
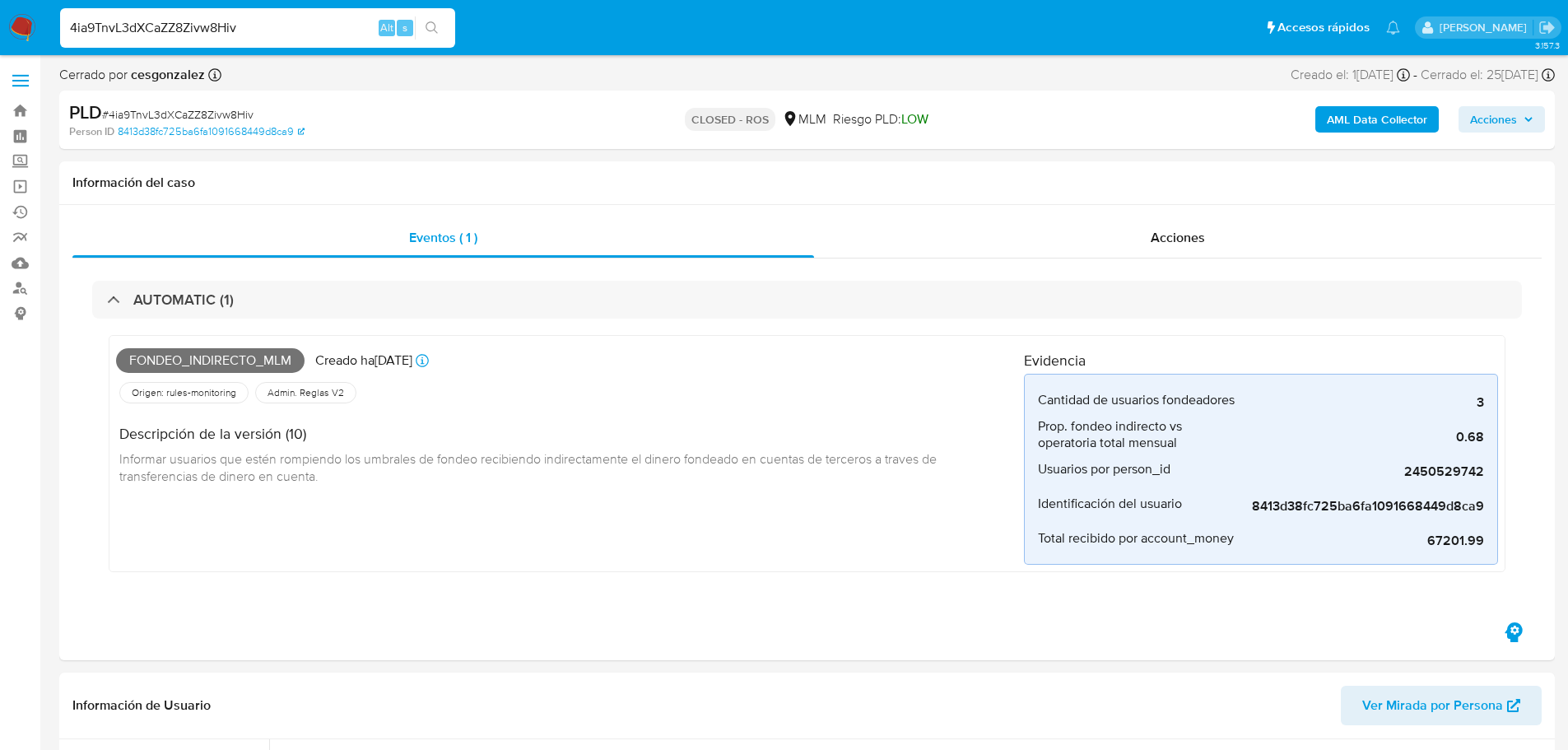
click at [171, 39] on div "4ia9TnvL3dXCaZZ8Zivw8Hiv Alt s" at bounding box center [258, 28] width 395 height 40
click at [171, 31] on input "4ia9TnvL3dXCaZZ8Zivw8Hiv" at bounding box center [258, 27] width 395 height 21
paste input "HWpi1CxjJ9QjWHuvkxhdZvAe"
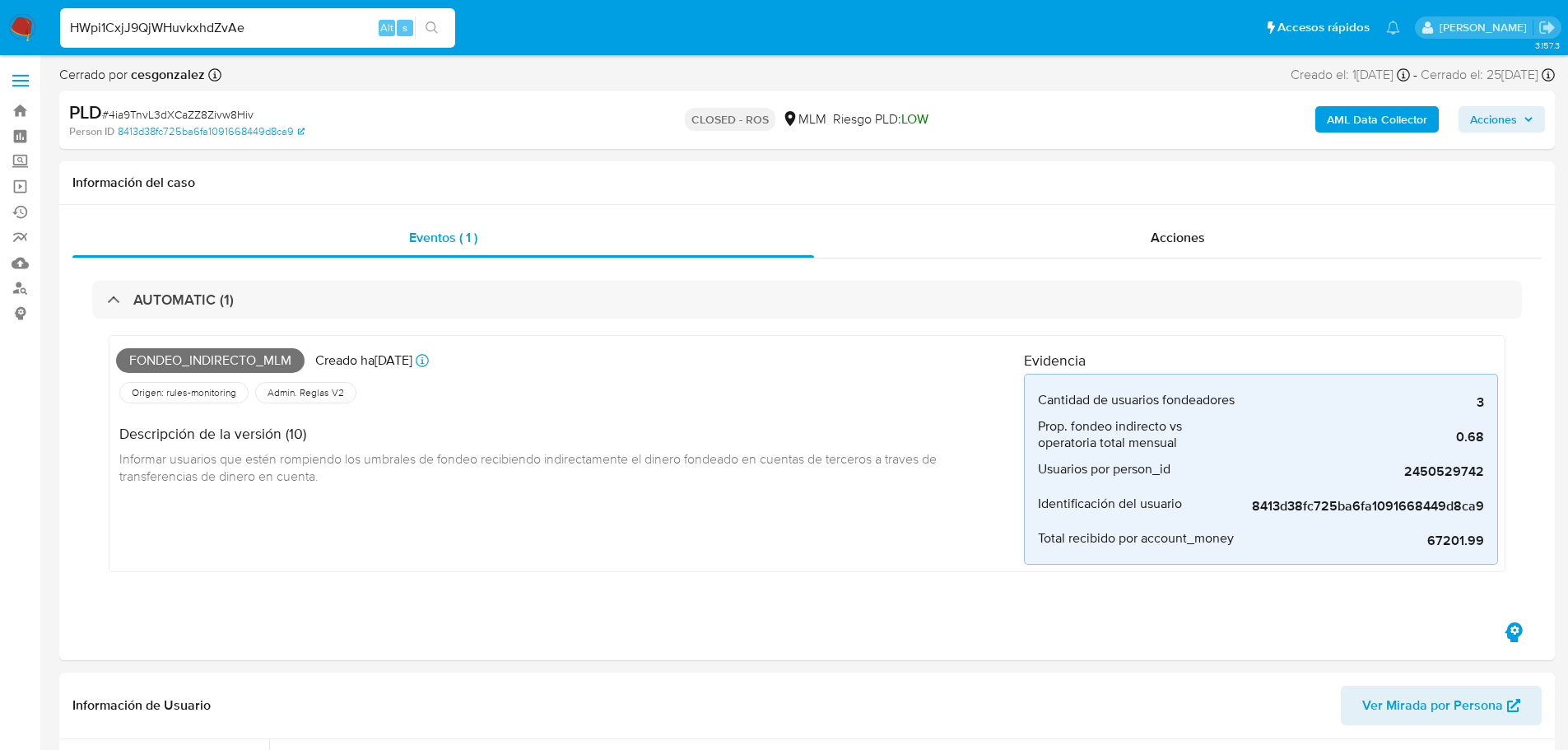
type input "HWpi1CxjJ9QjWHuvkxhdZvAe"
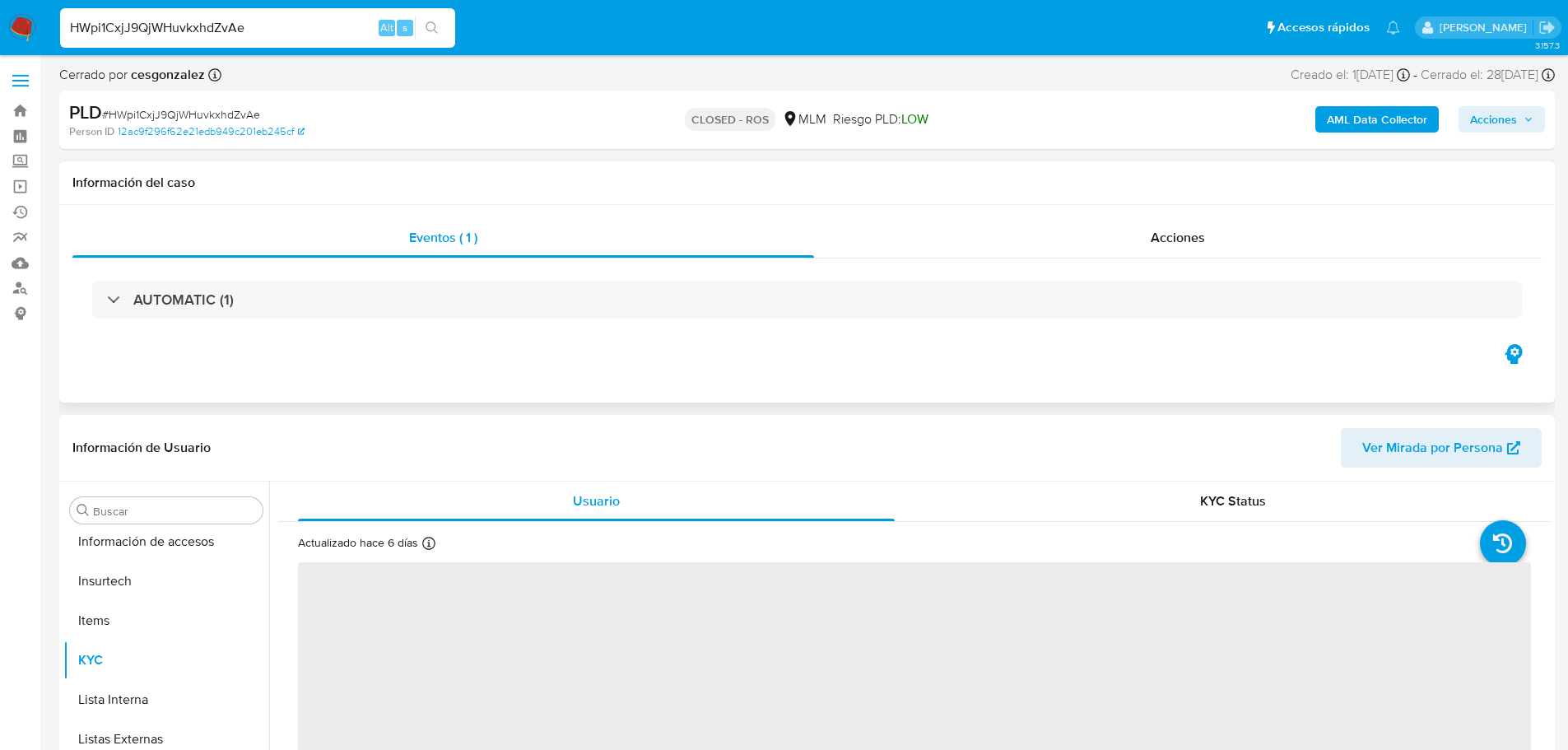
scroll to position [696, 0]
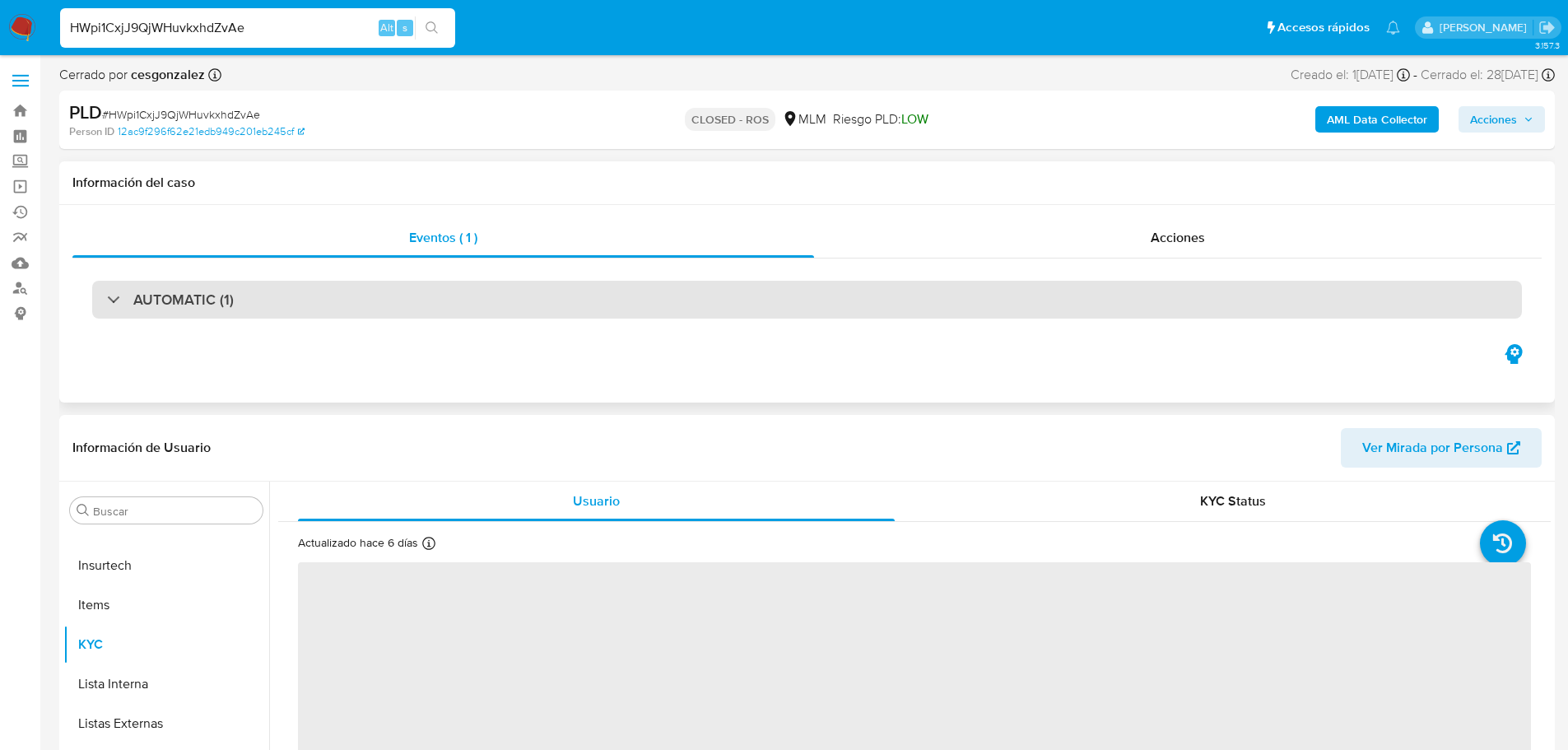
drag, startPoint x: 253, startPoint y: 306, endPoint x: 275, endPoint y: 314, distance: 23.4
click at [253, 305] on div "AUTOMATIC (1)" at bounding box center [807, 299] width 1430 height 38
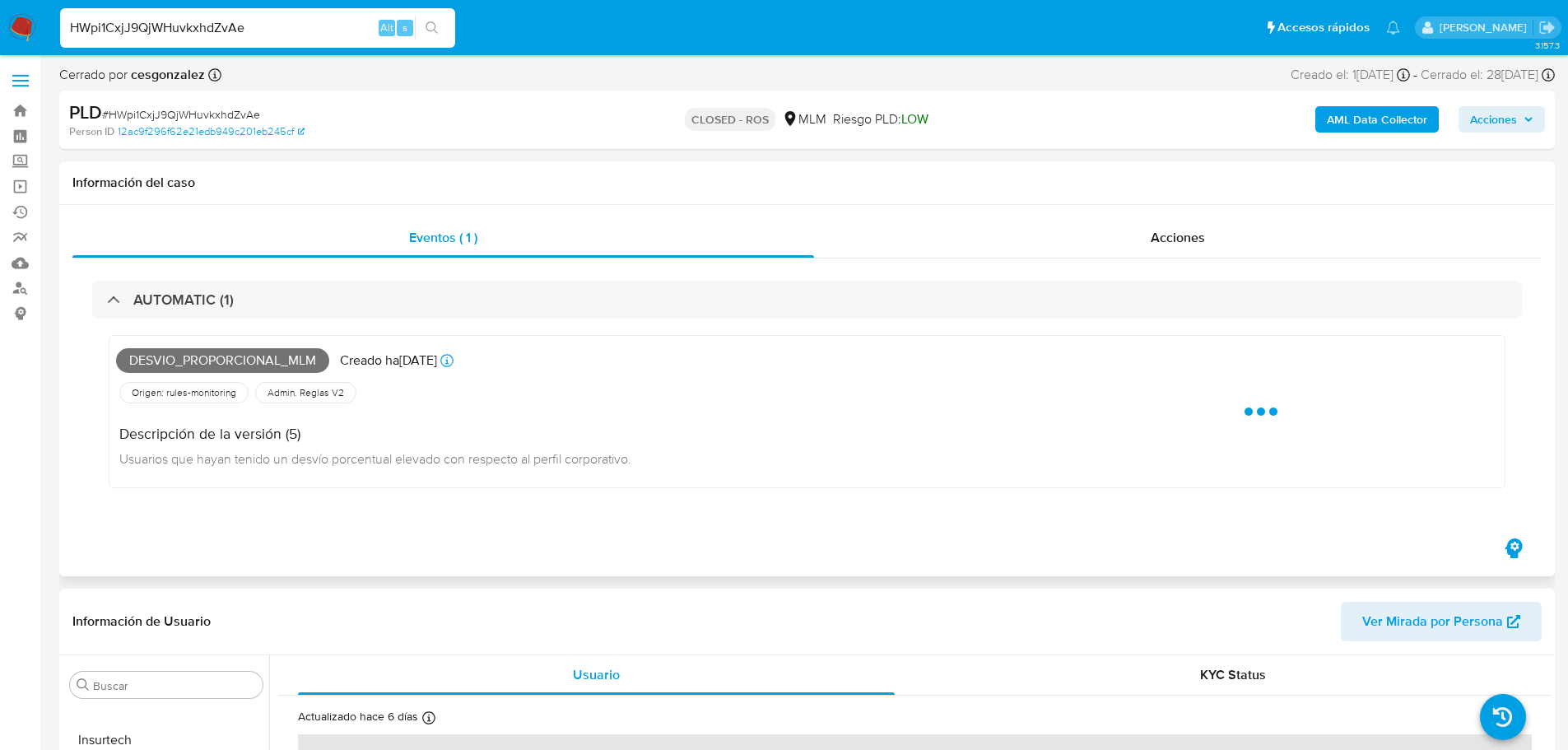
select select "10"
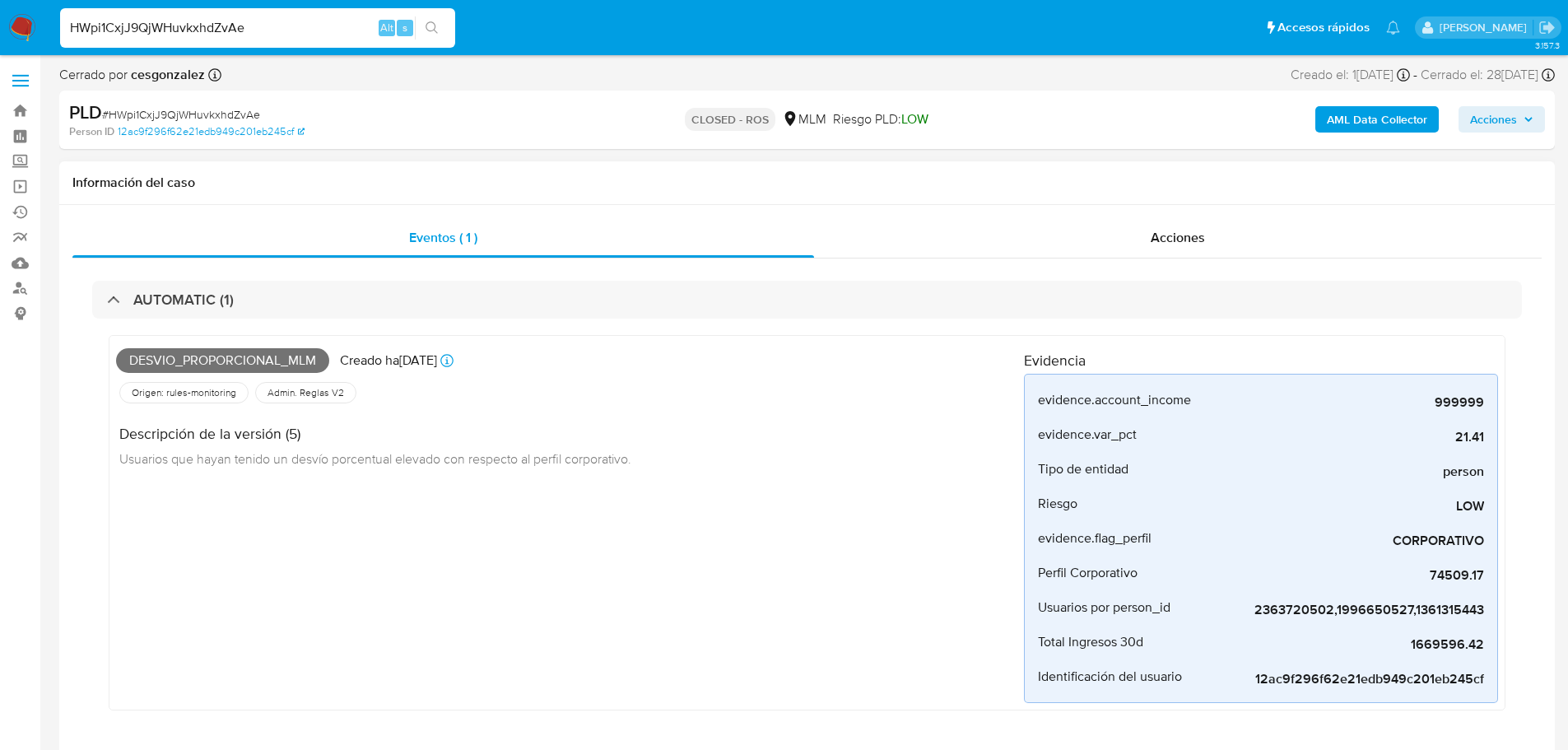
click at [1054, 258] on div "AUTOMATIC (1) Desvio_proporcional_mlm Creado hace 24 días Creado: 12/08/2025 03…" at bounding box center [806, 508] width 1469 height 498
drag, startPoint x: 1065, startPoint y: 239, endPoint x: 1046, endPoint y: 266, distance: 33.0
click at [1065, 239] on div "Acciones" at bounding box center [1177, 237] width 727 height 40
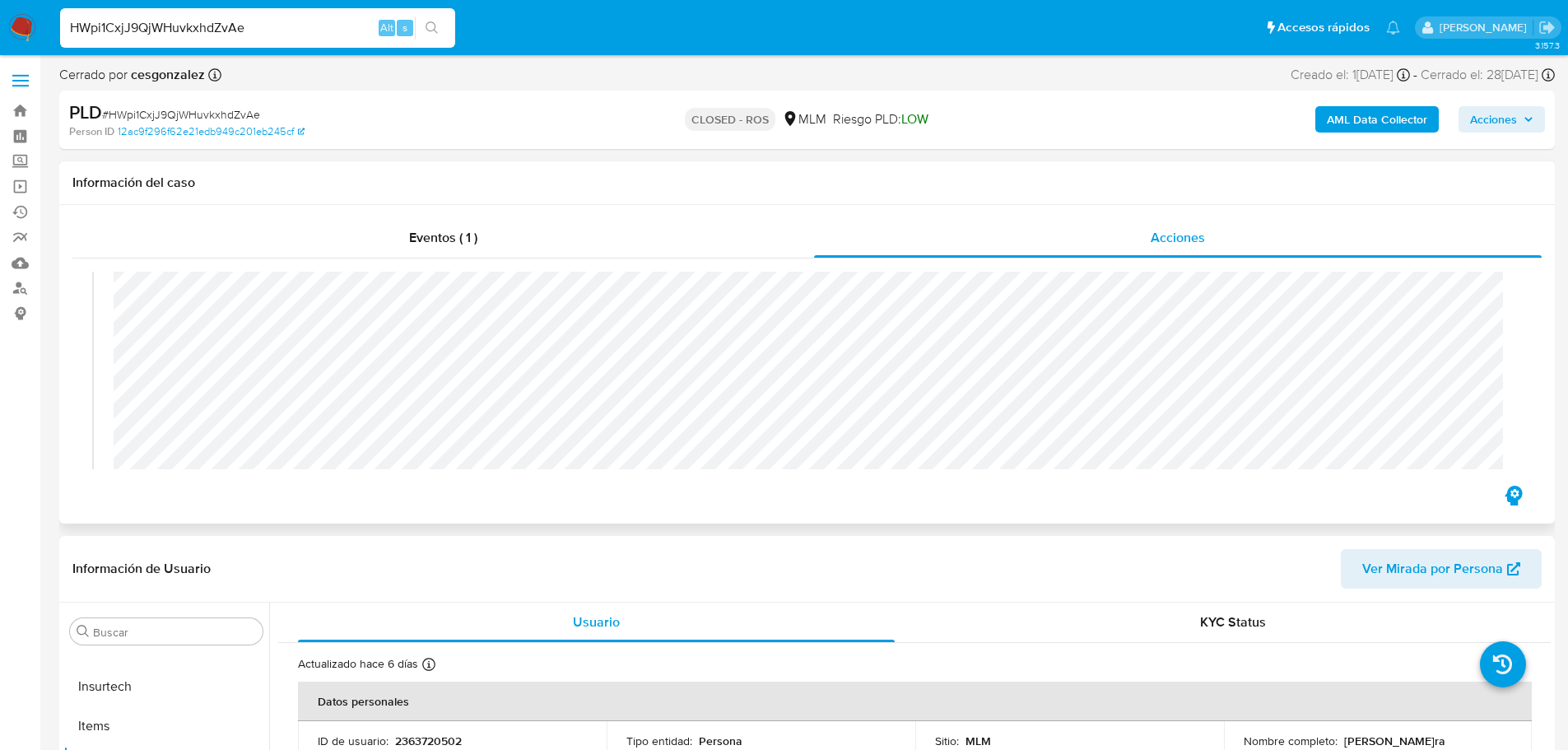
scroll to position [82, 0]
click at [226, 38] on input "HWpi1CxjJ9QjWHuvkxhdZvAe" at bounding box center [258, 27] width 395 height 21
paste input "uOHBDRgXSG6Ub6Ja40EVLuCQ"
type input "uOHBDRgXSG6Ub6Ja40EVLuCQ"
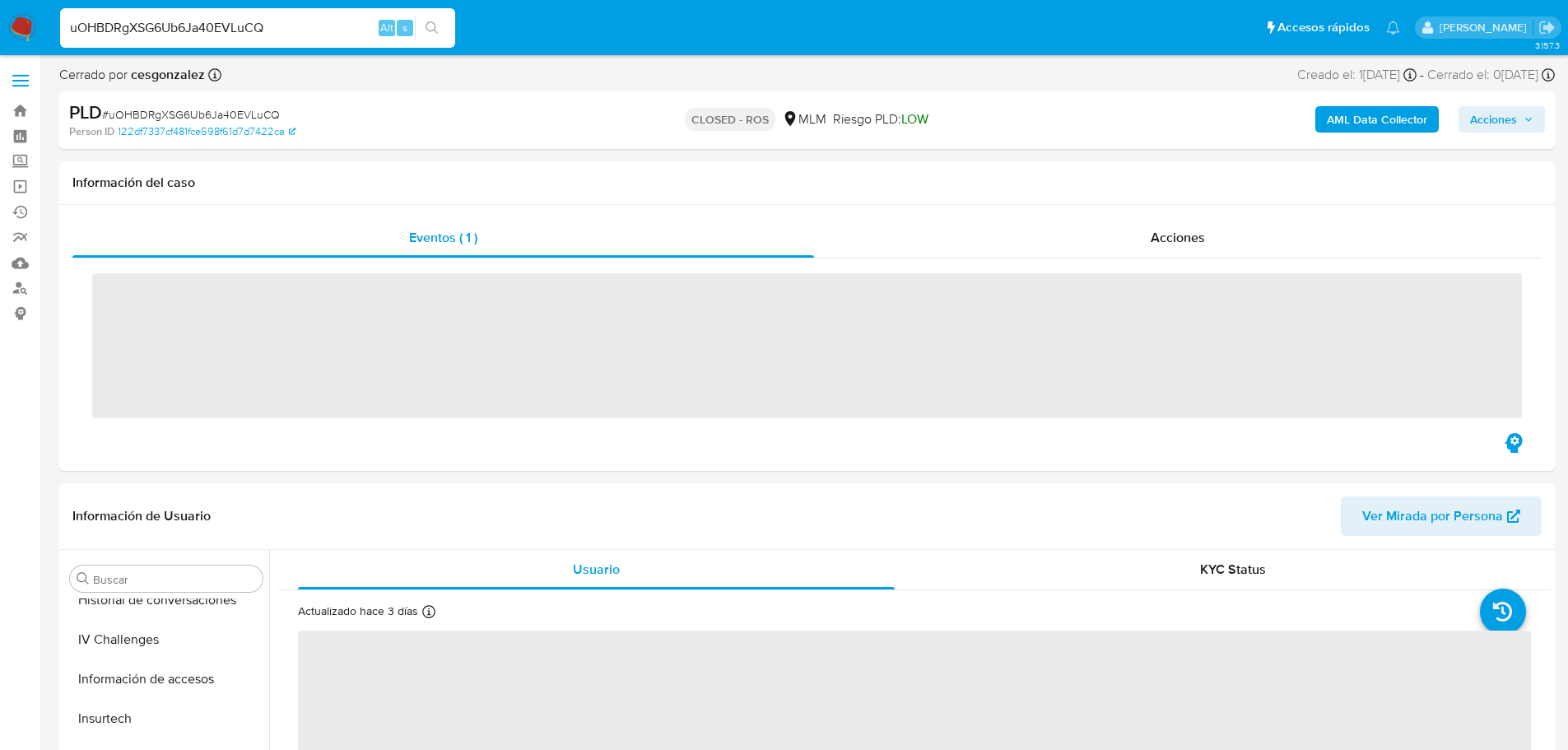
scroll to position [696, 0]
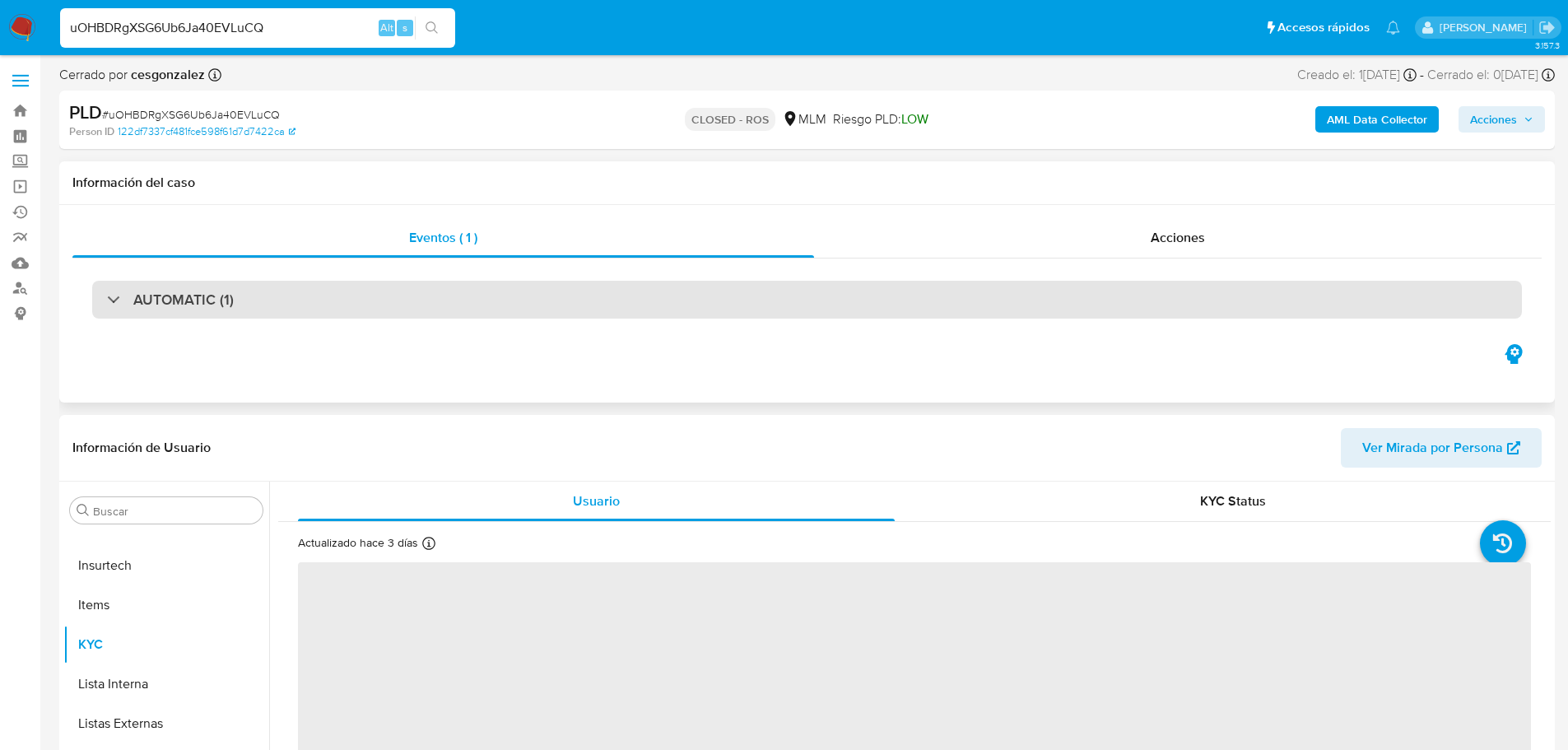
click at [391, 308] on div "AUTOMATIC (1)" at bounding box center [807, 299] width 1430 height 38
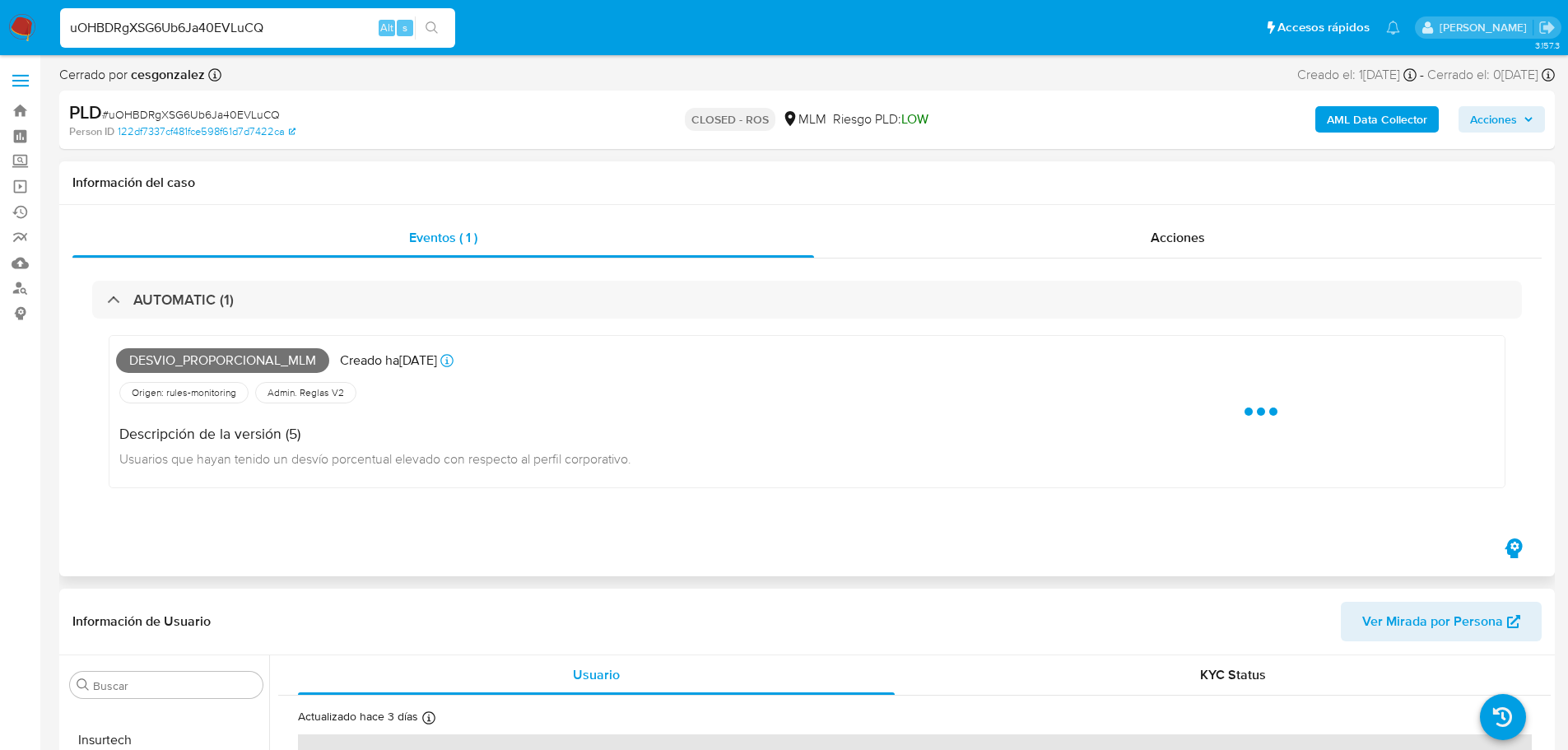
select select "10"
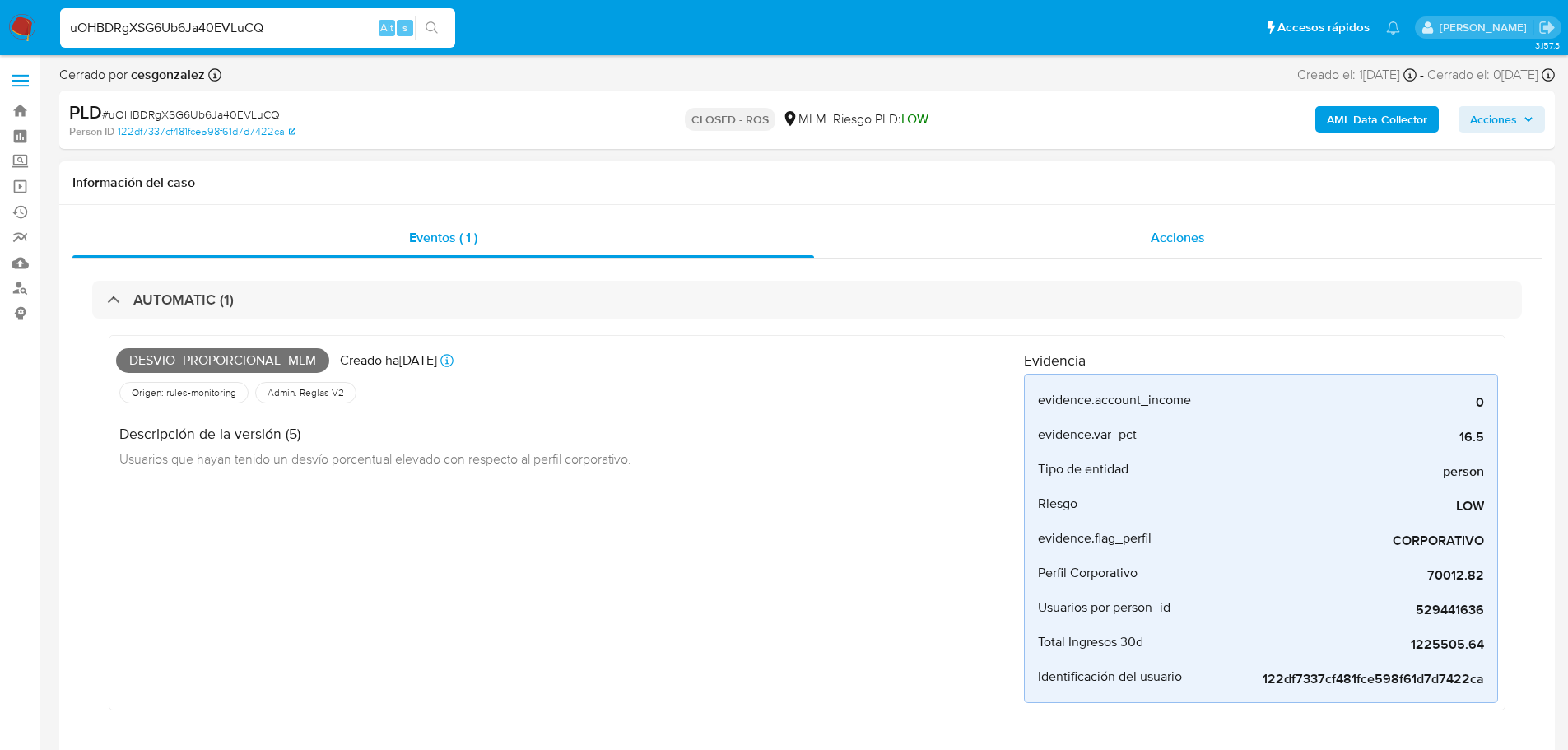
click at [1216, 239] on div "Acciones" at bounding box center [1177, 237] width 727 height 40
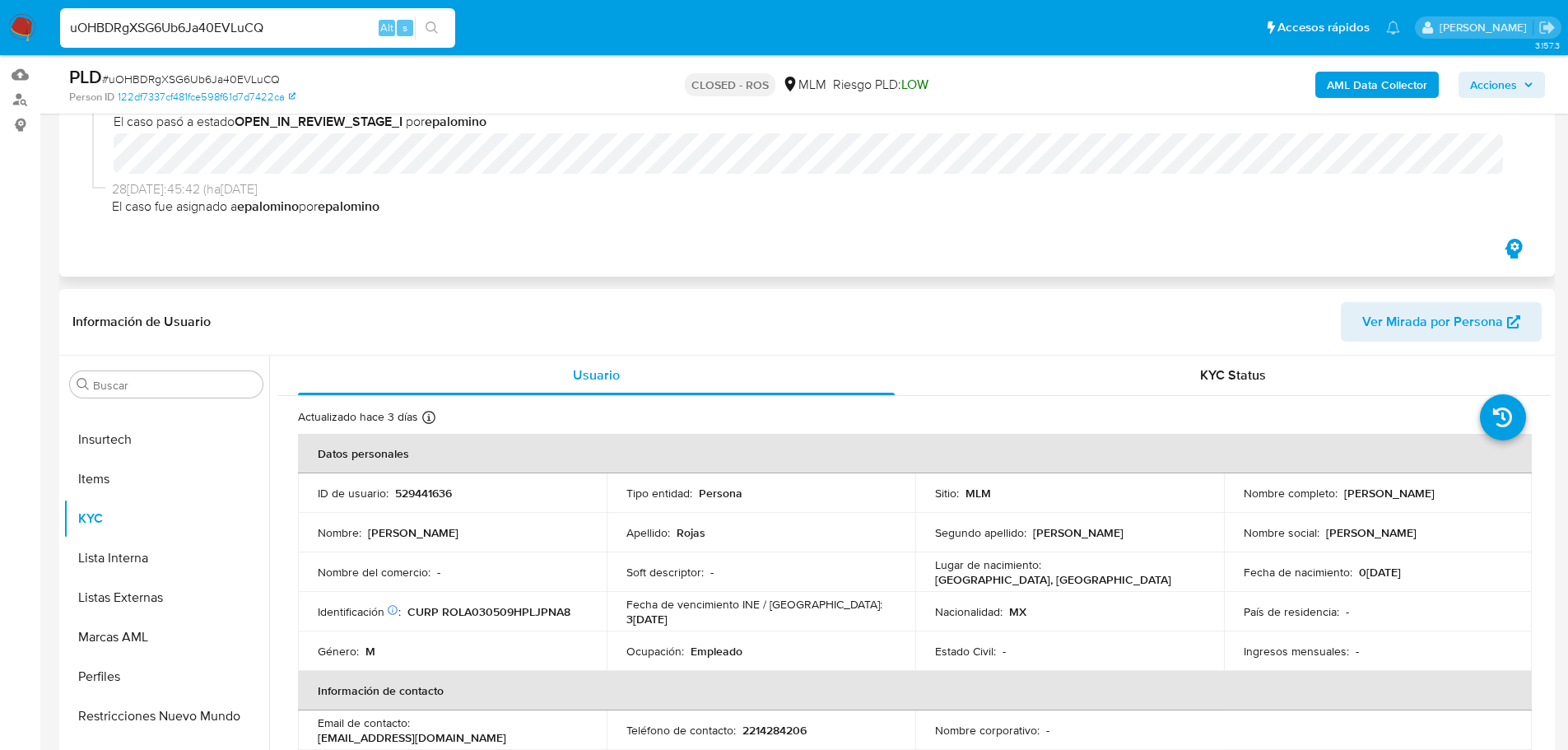
scroll to position [329, 0]
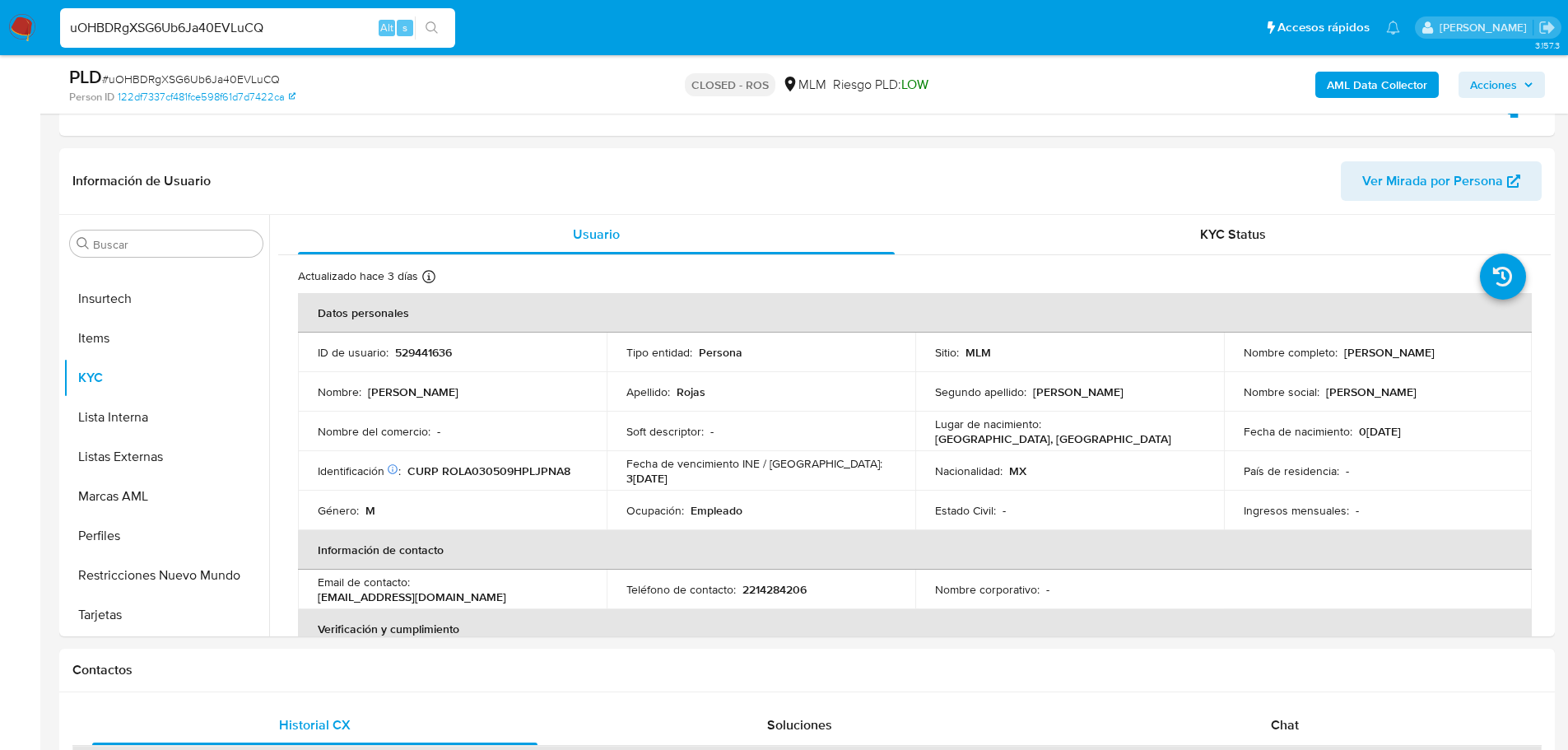
click at [193, 30] on input "uOHBDRgXSG6Ub6Ja40EVLuCQ" at bounding box center [258, 27] width 395 height 21
paste input "a5KZxu4g4Jn9strRryJ6Y7lK"
type input "a5KZxu4g4Jn9strRryJ6Y7lK"
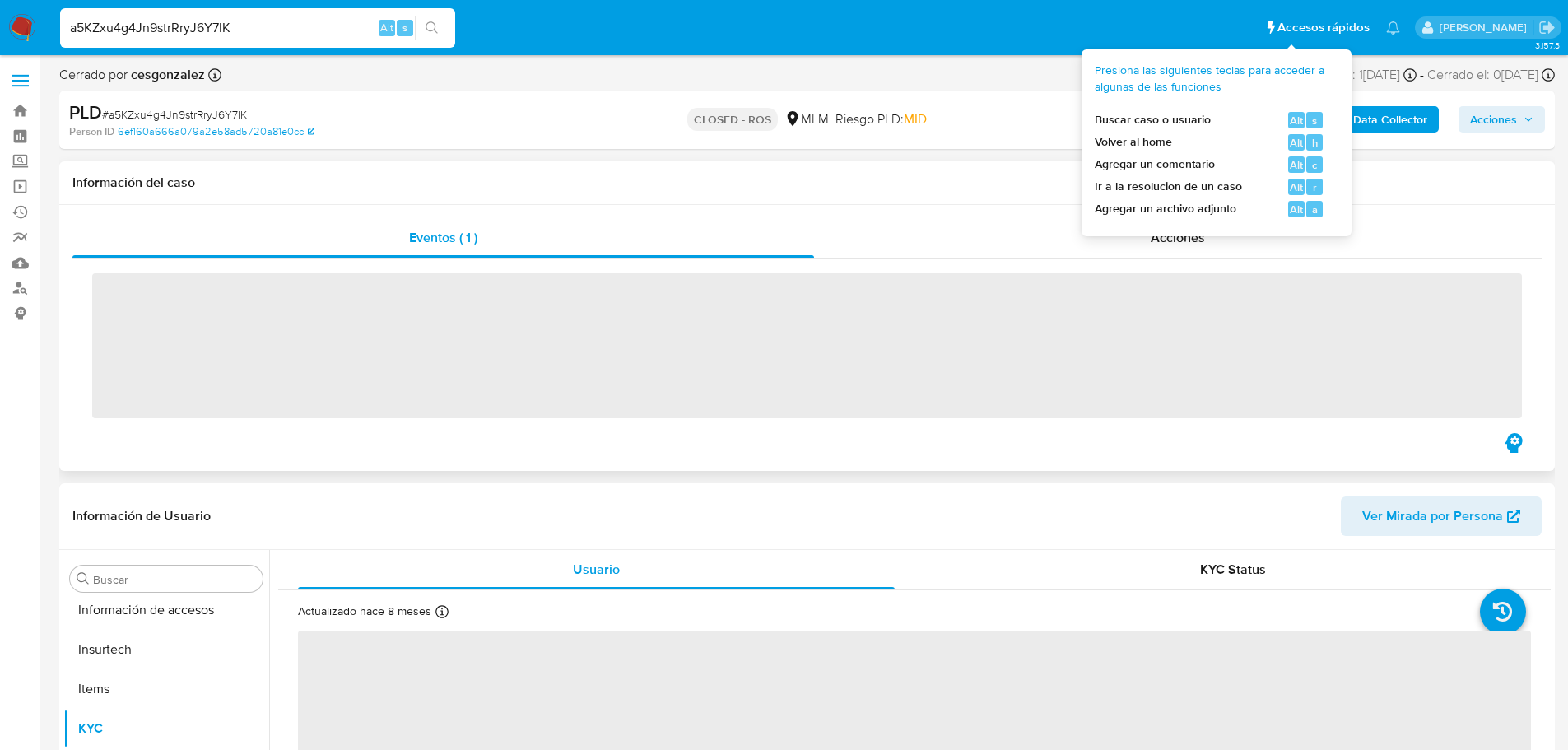
scroll to position [696, 0]
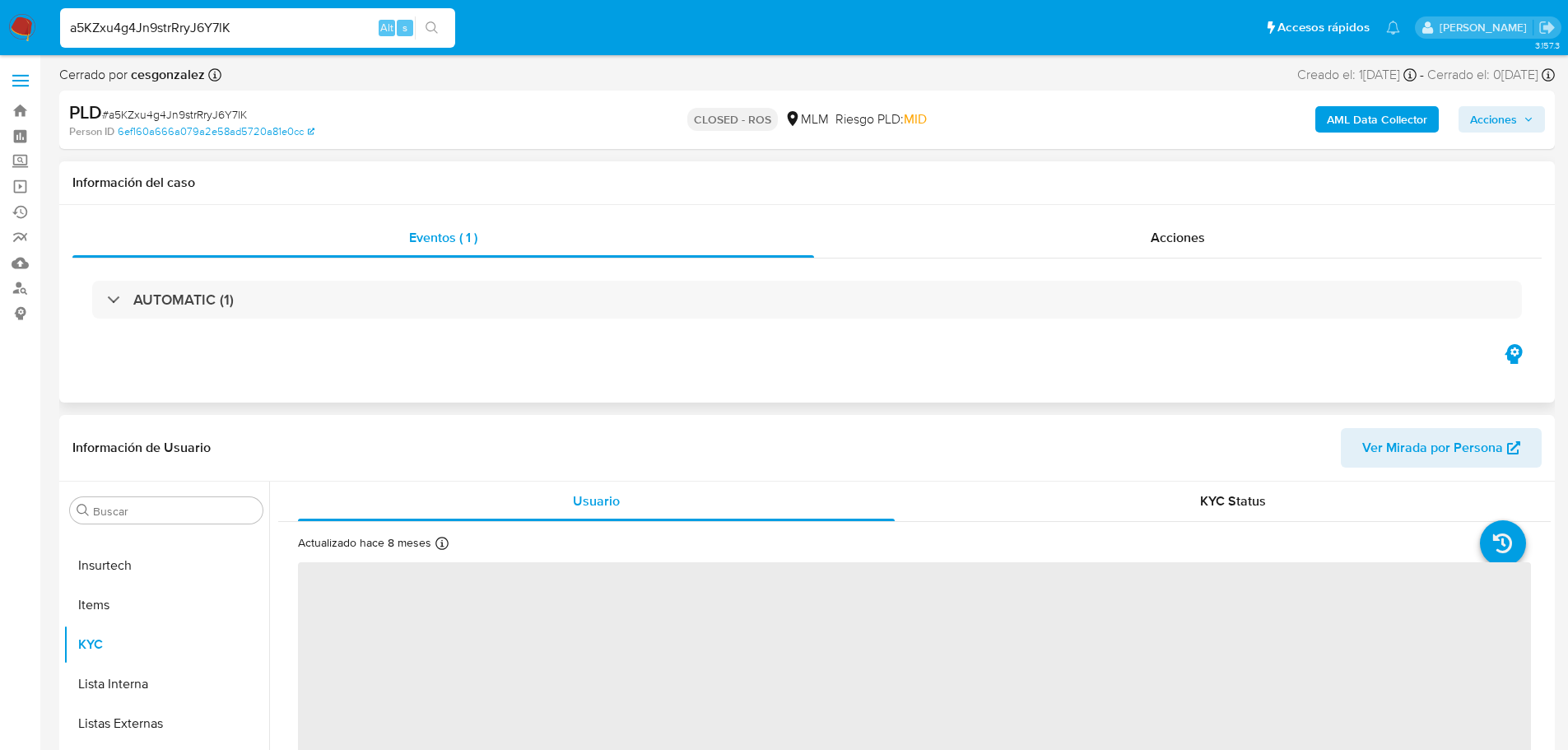
click at [170, 335] on div "AUTOMATIC (1)" at bounding box center [806, 299] width 1469 height 82
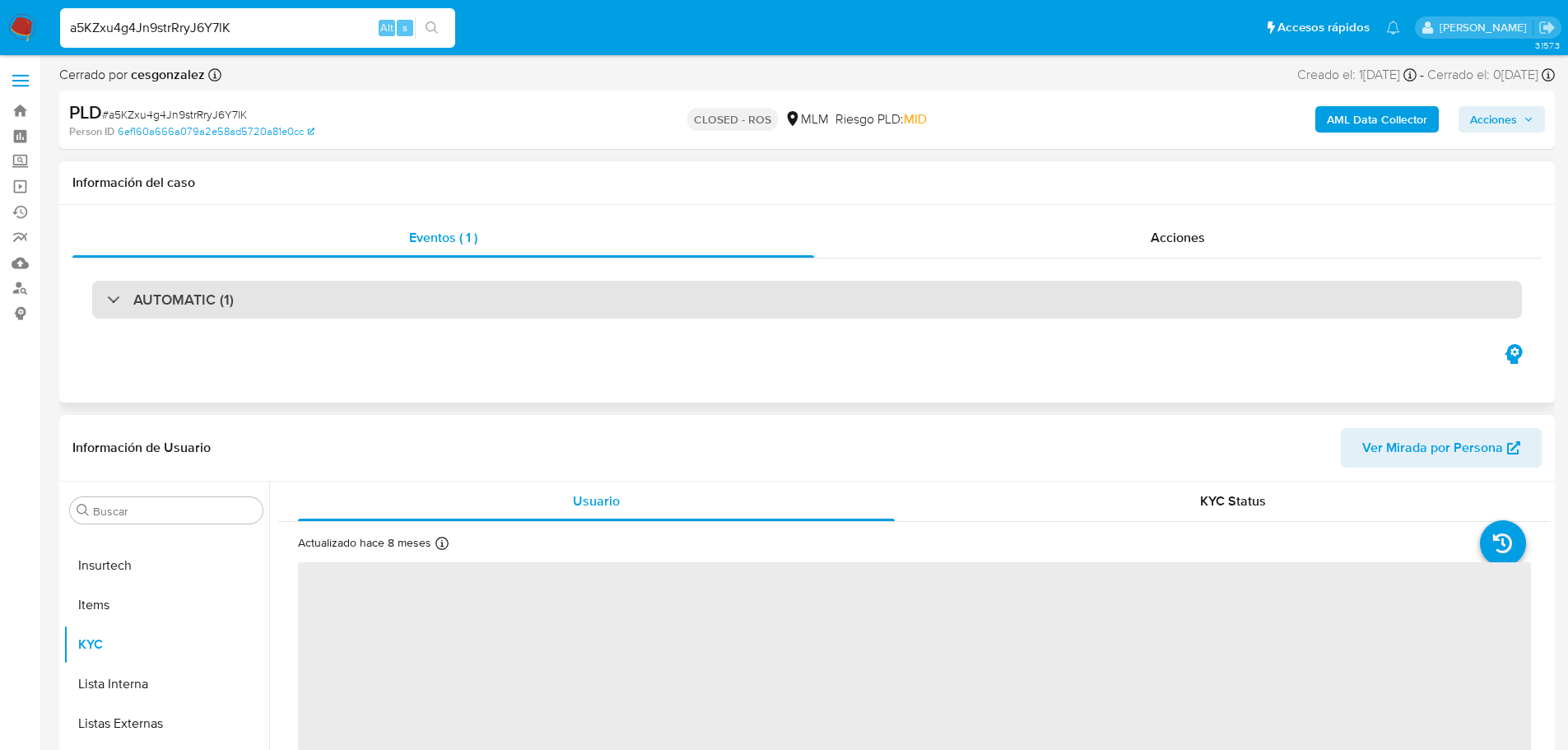
click at [192, 311] on div "AUTOMATIC (1)" at bounding box center [807, 299] width 1430 height 38
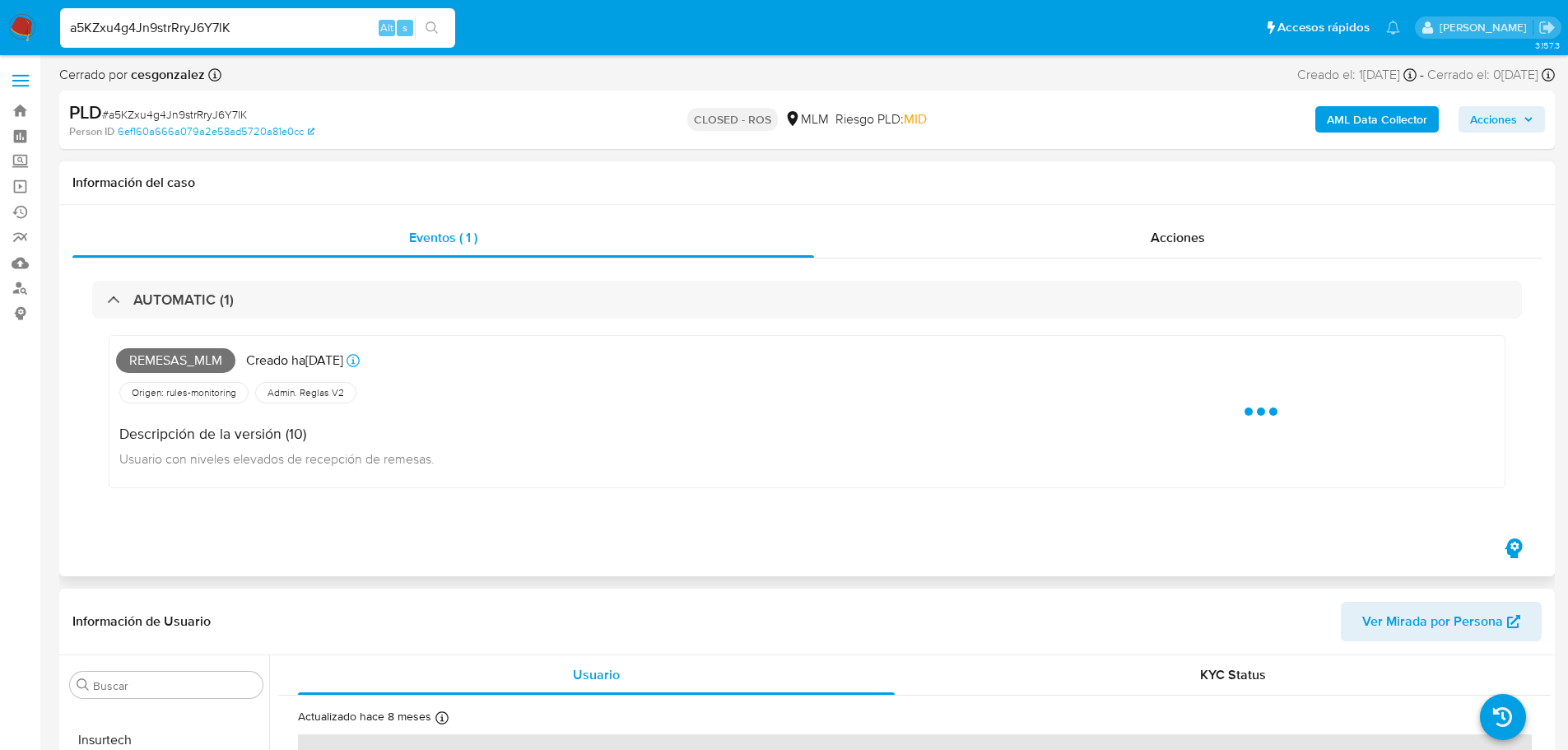
select select "10"
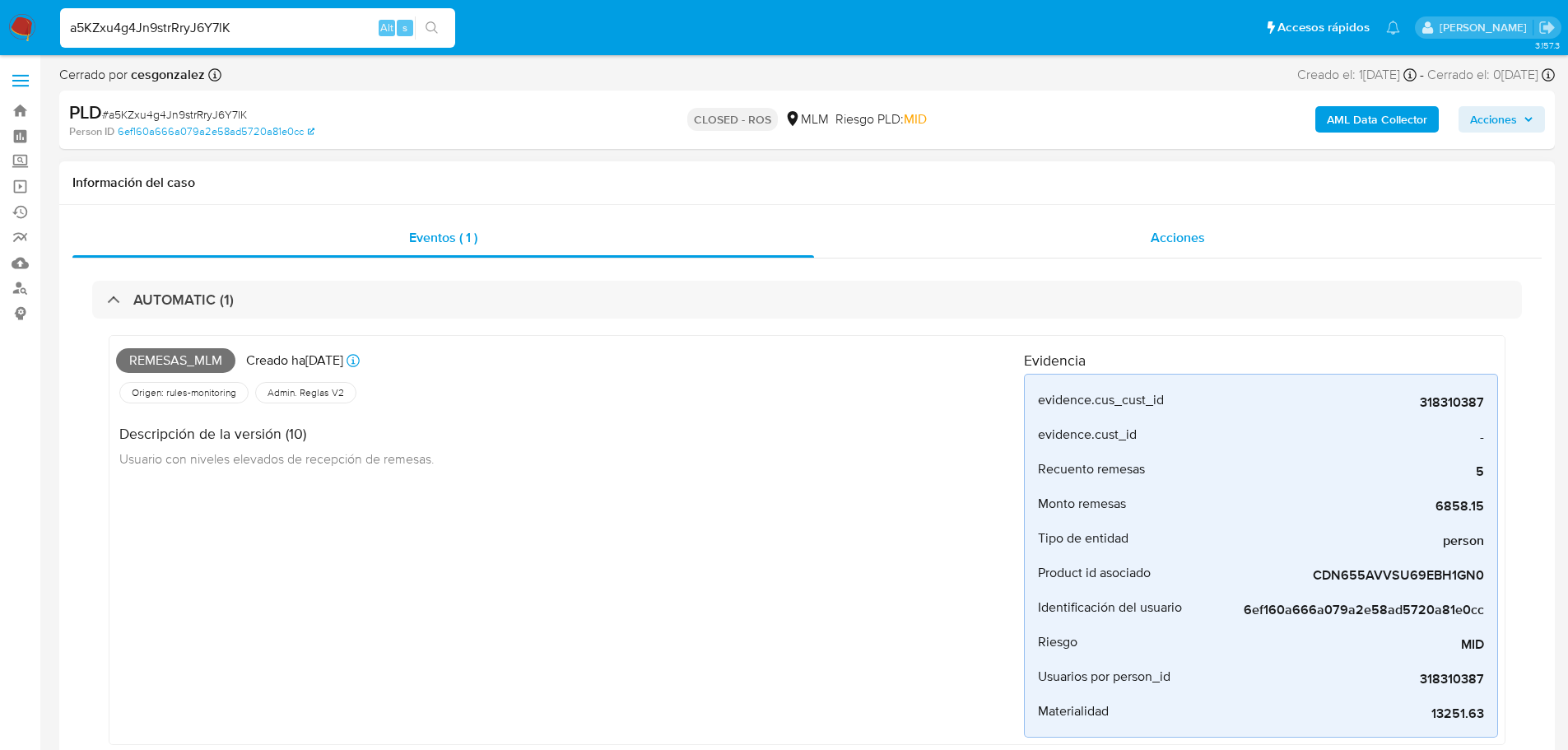
click at [1196, 218] on div "Acciones" at bounding box center [1177, 237] width 727 height 40
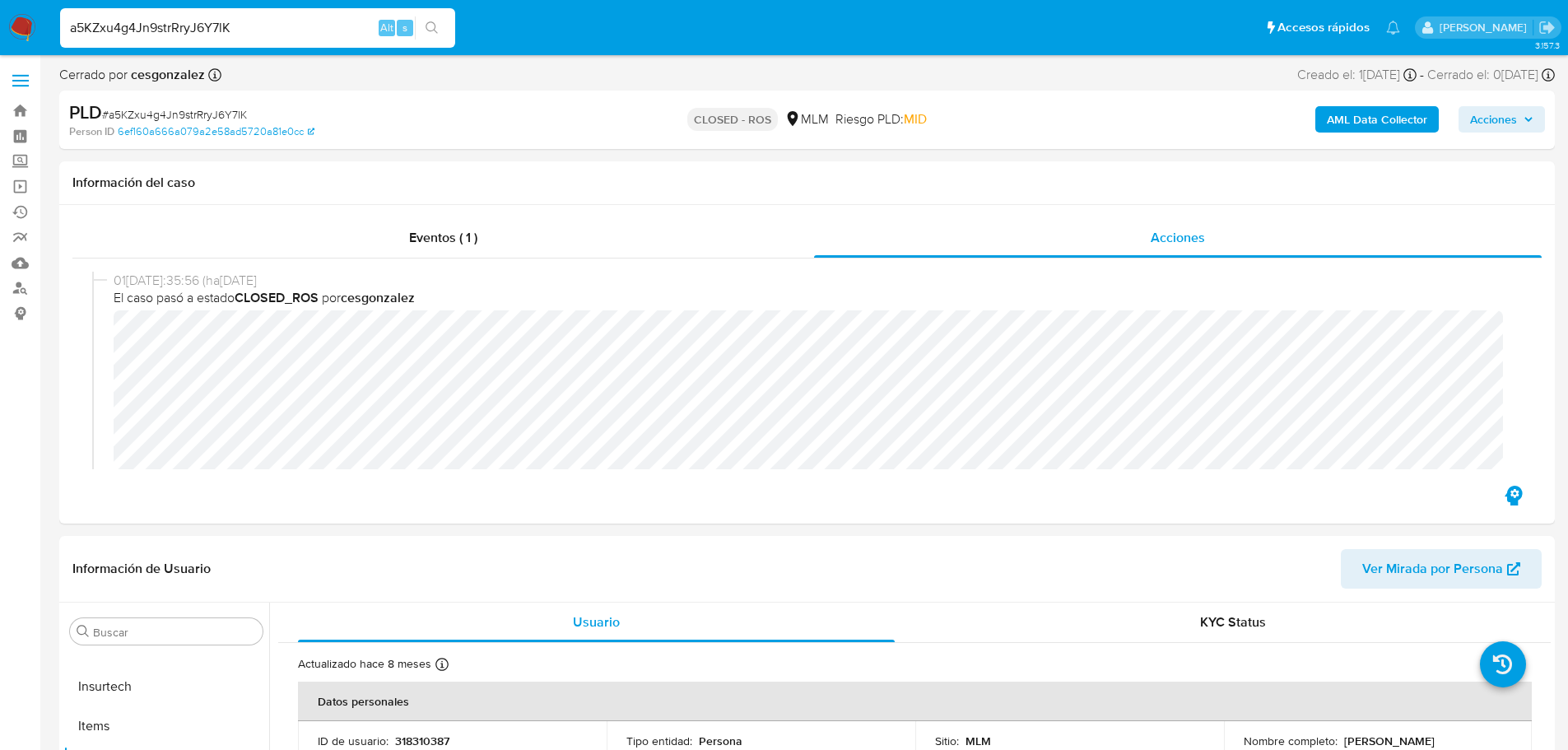
scroll to position [82, 0]
click at [85, 336] on div "01/09/2025 18:35:56 (hace 3 días) El caso pasó a estado CLOSED_ROS por cesgonza…" at bounding box center [806, 370] width 1469 height 224
click at [203, 22] on input "a5KZxu4g4Jn9strRryJ6Y7lK" at bounding box center [258, 27] width 395 height 21
paste input "BADy7sEecoDJv4D4KGQLrGca"
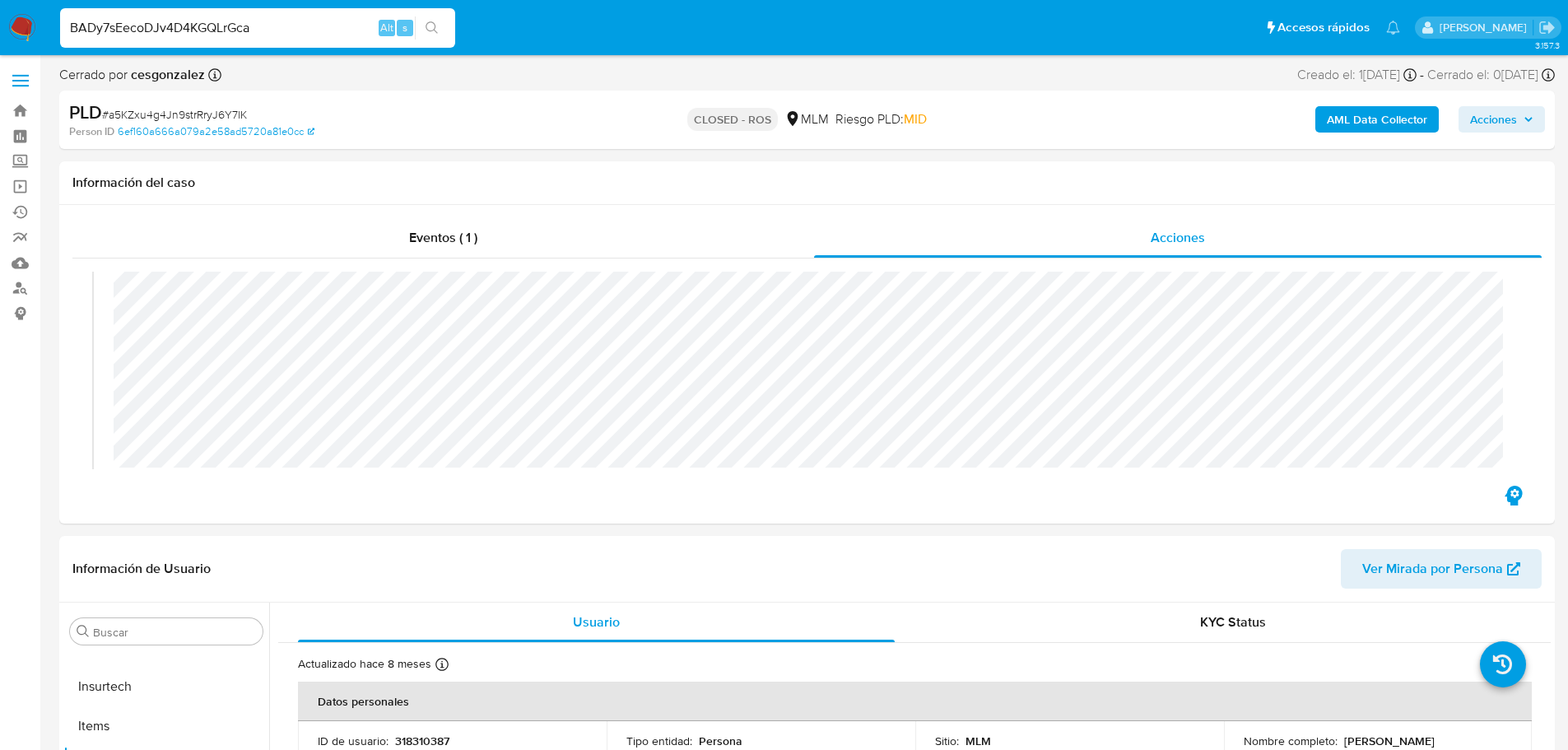
type input "BADy7sEecoDJv4D4KGQLrGca"
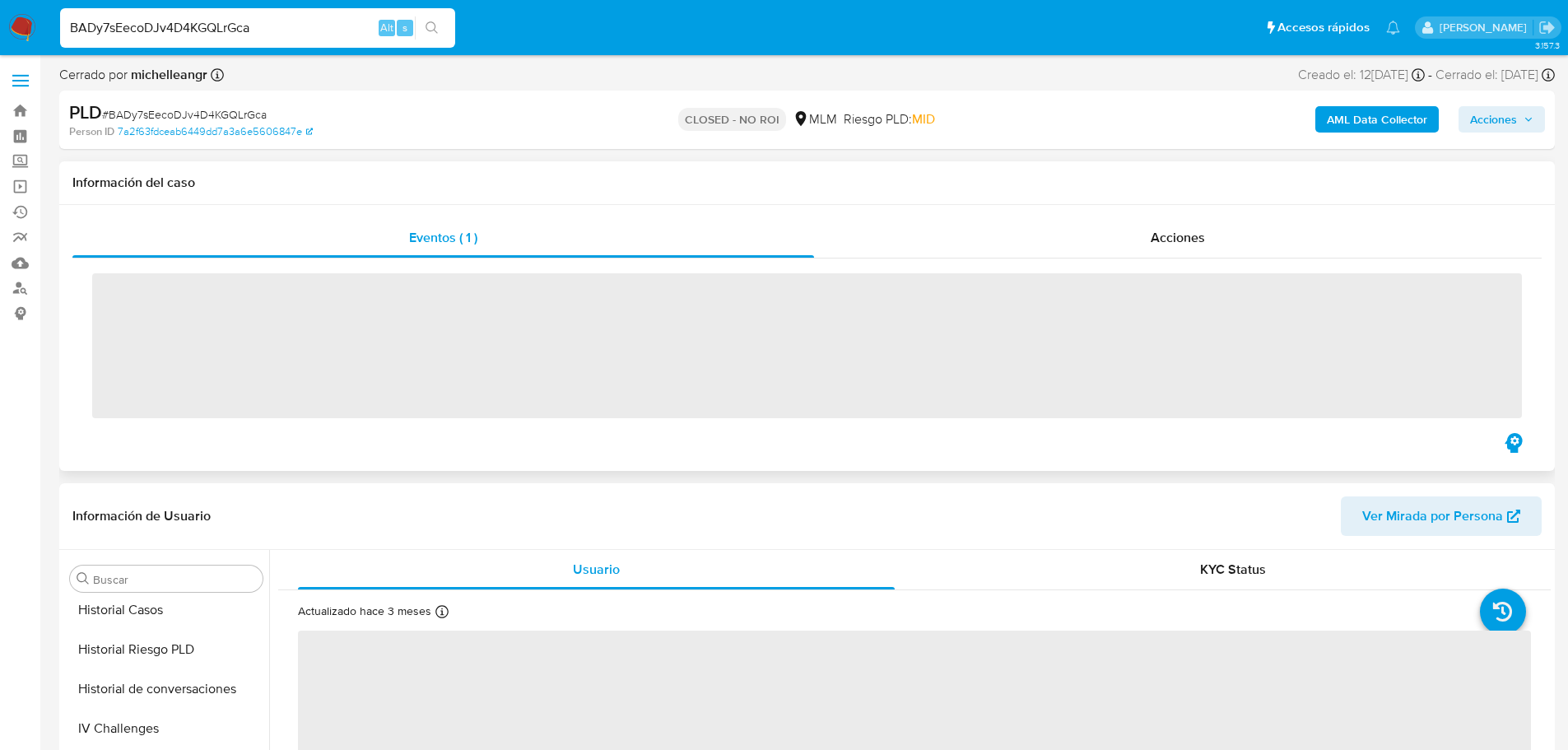
scroll to position [696, 0]
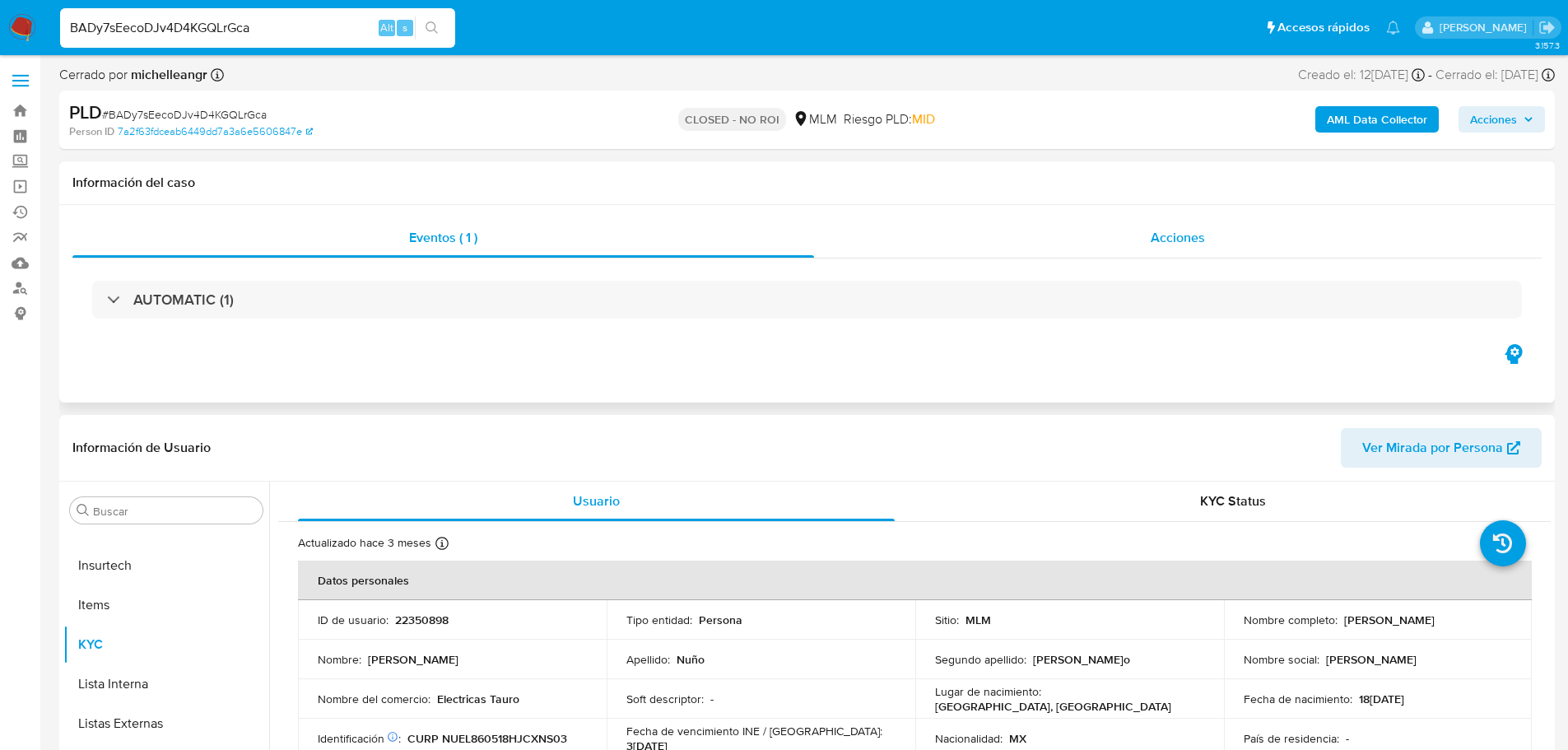
select select "10"
click at [1166, 224] on div "Acciones" at bounding box center [1177, 237] width 727 height 40
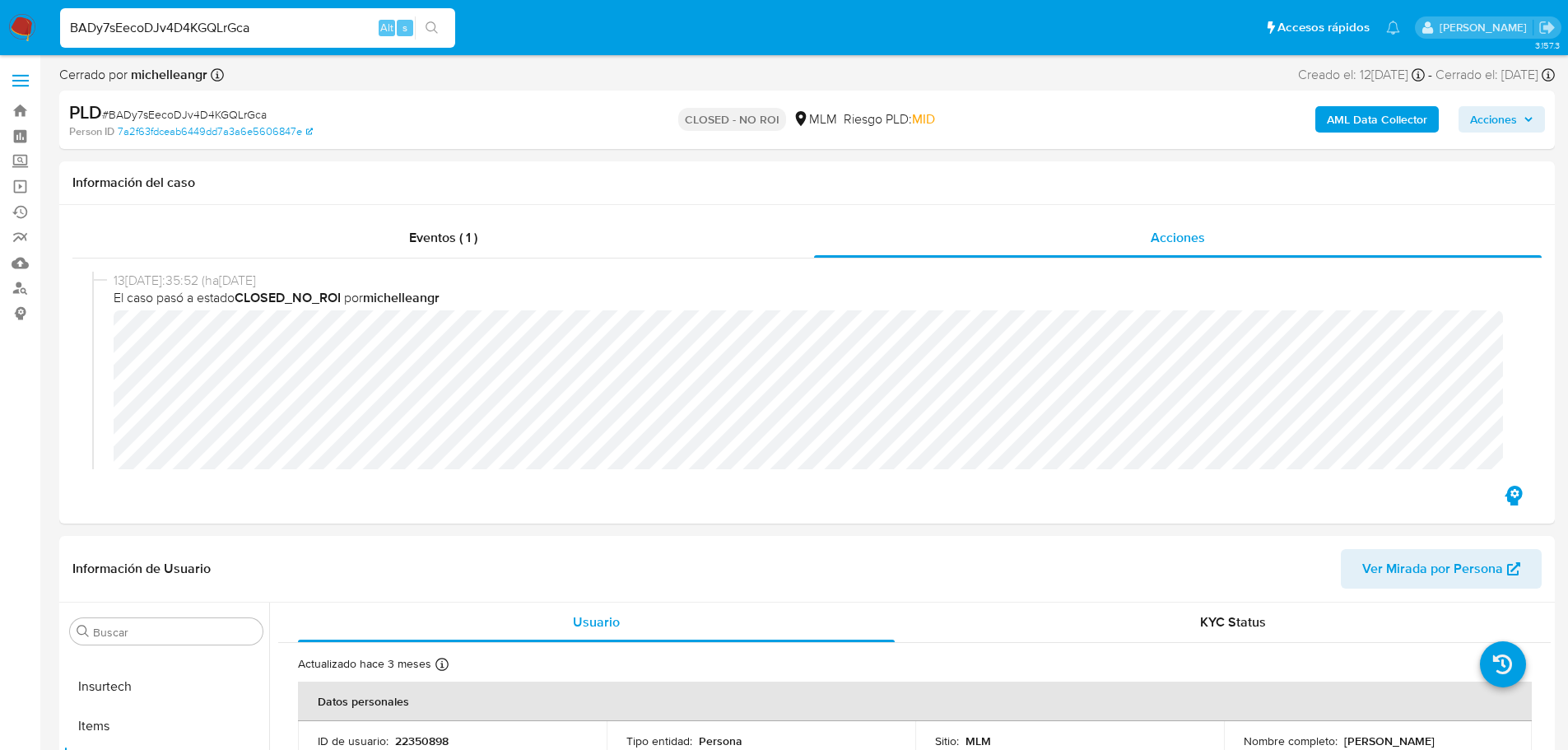
click at [156, 20] on input "BADy7sEecoDJv4D4KGQLrGca" at bounding box center [258, 27] width 395 height 21
click at [156, 19] on input "BADy7sEecoDJv4D4KGQLrGca" at bounding box center [258, 27] width 395 height 21
paste input "LlrLJFJOHATqOIfOZo3JwQ2H"
type input "LlrLJFJOHATqOIfOZo3JwQ2H"
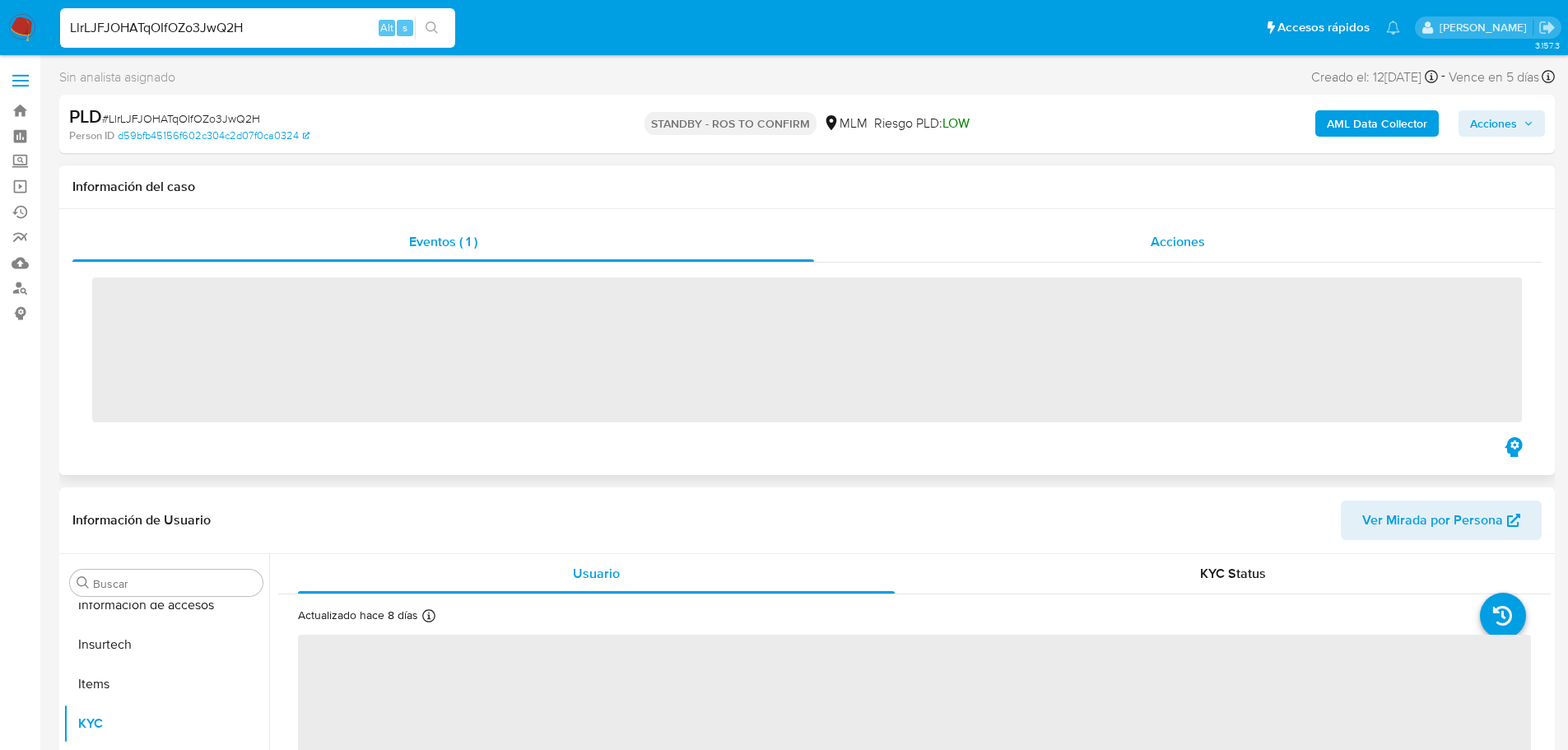
scroll to position [696, 0]
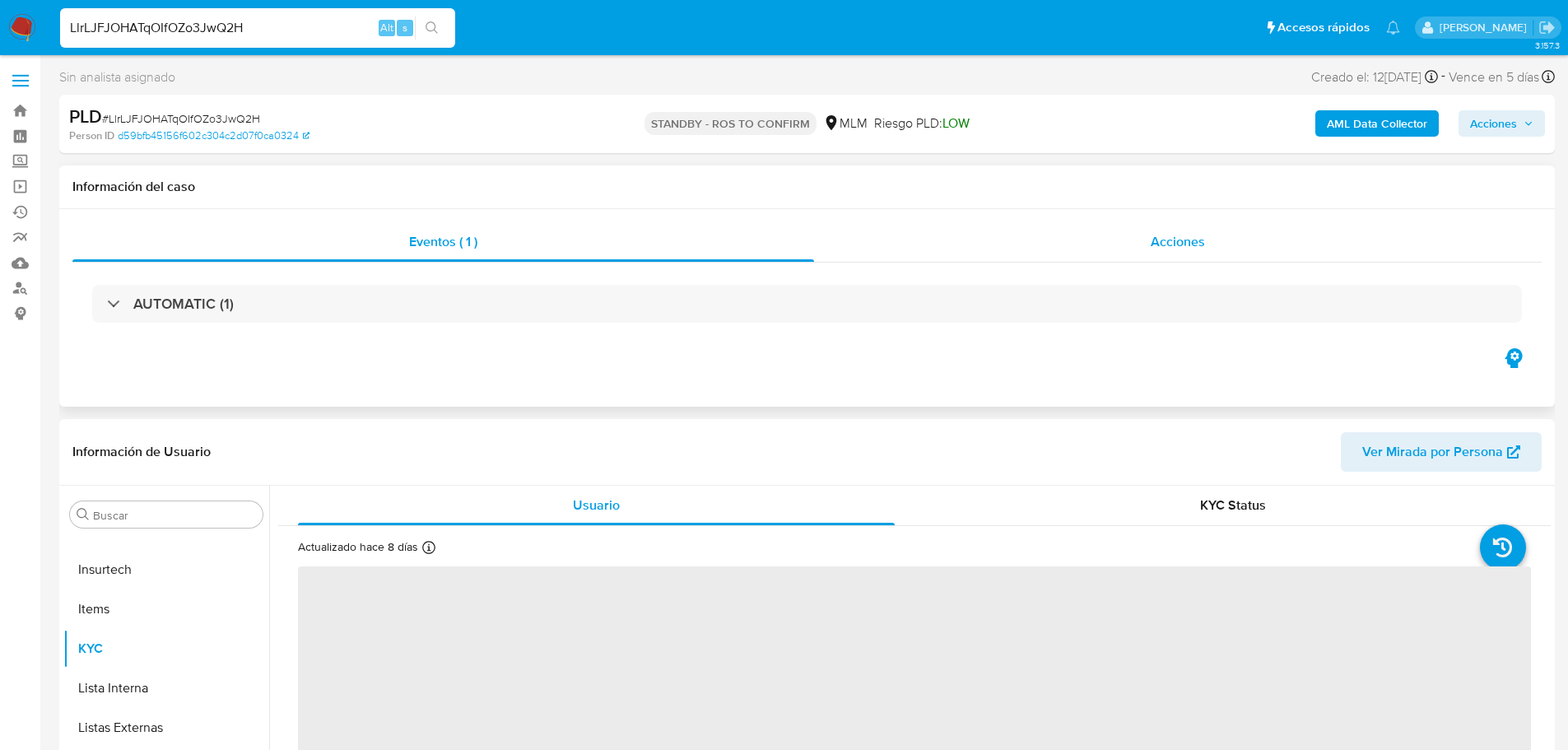
drag, startPoint x: 1117, startPoint y: 246, endPoint x: 1095, endPoint y: 253, distance: 23.1
click at [1115, 245] on div "Acciones" at bounding box center [1177, 242] width 727 height 40
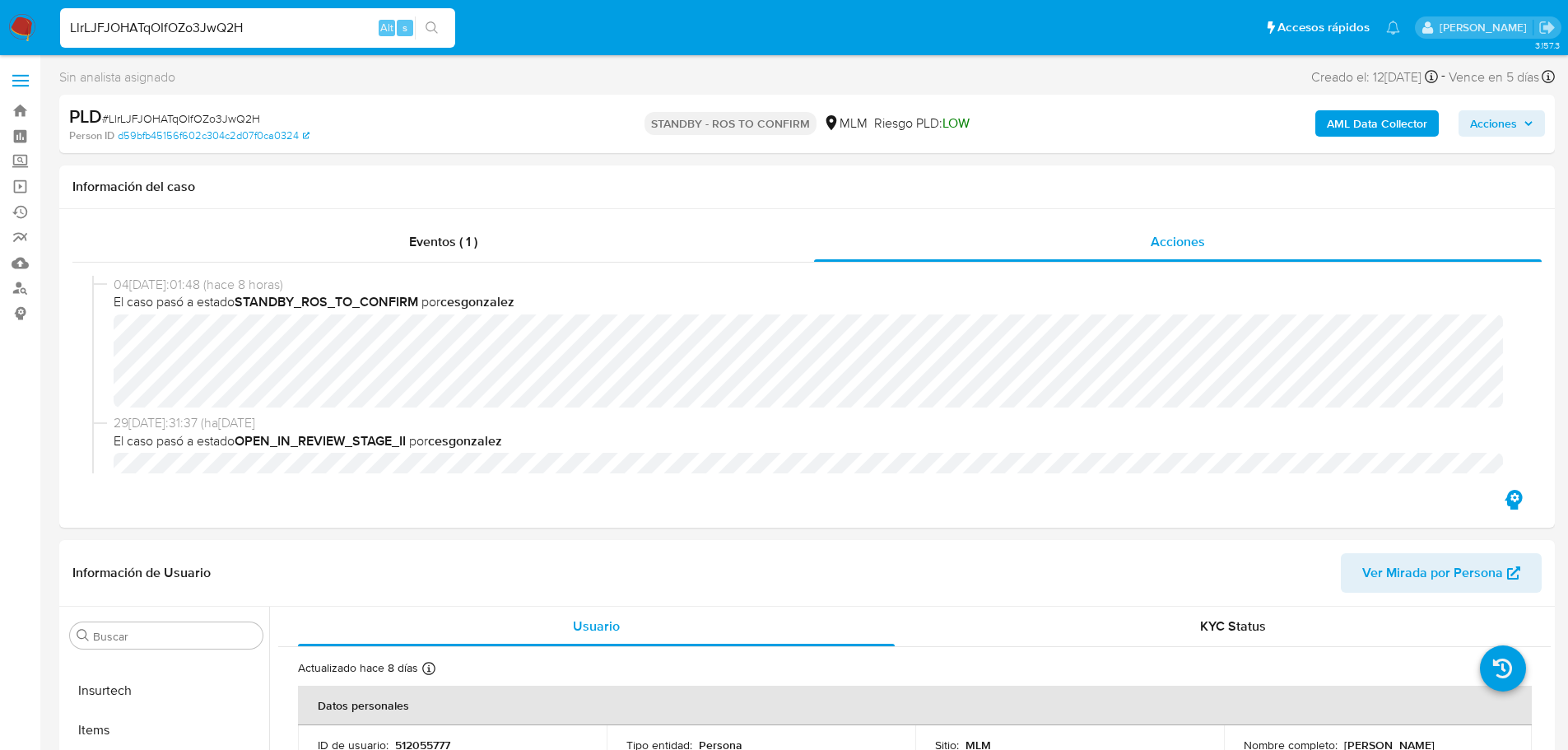
select select "10"
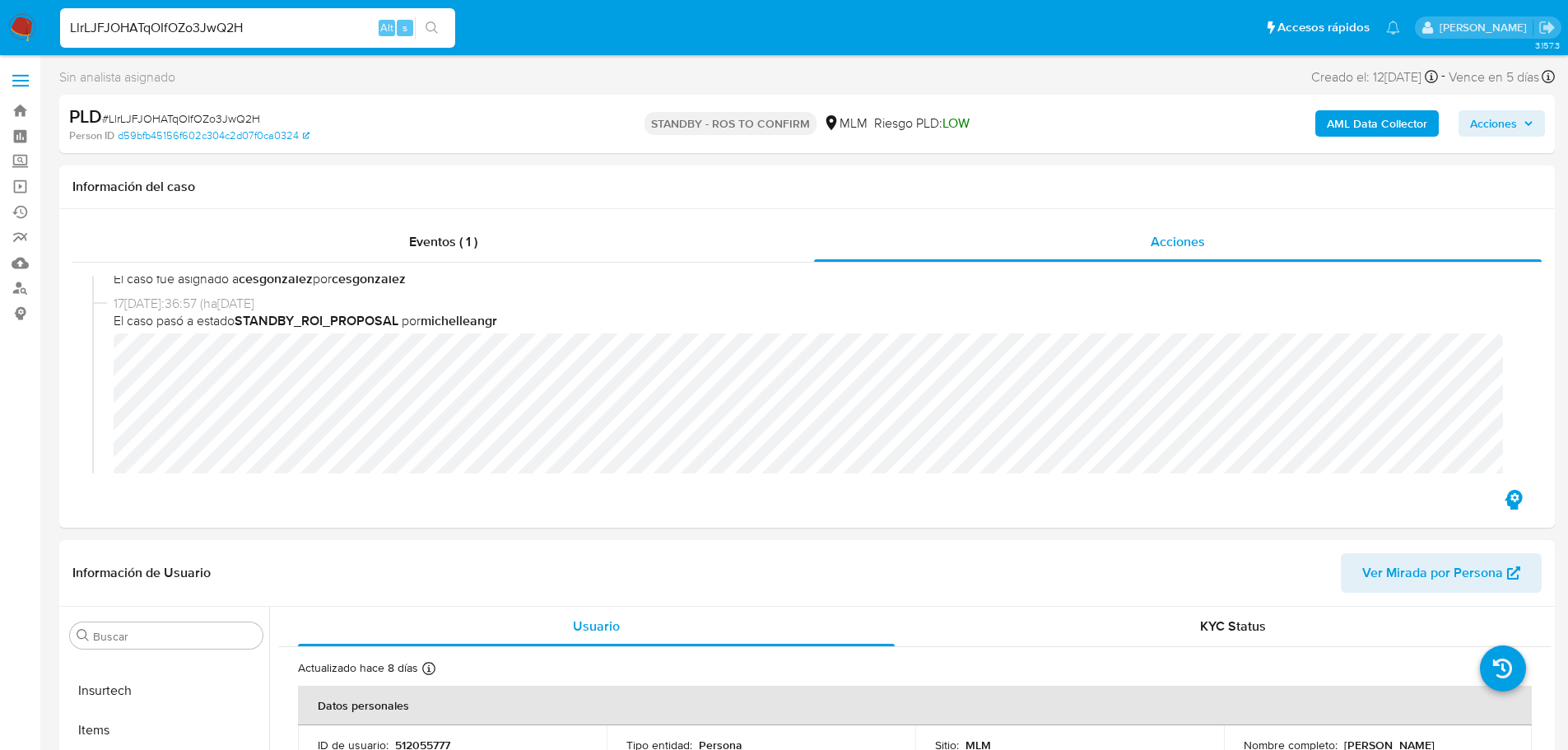
scroll to position [329, 0]
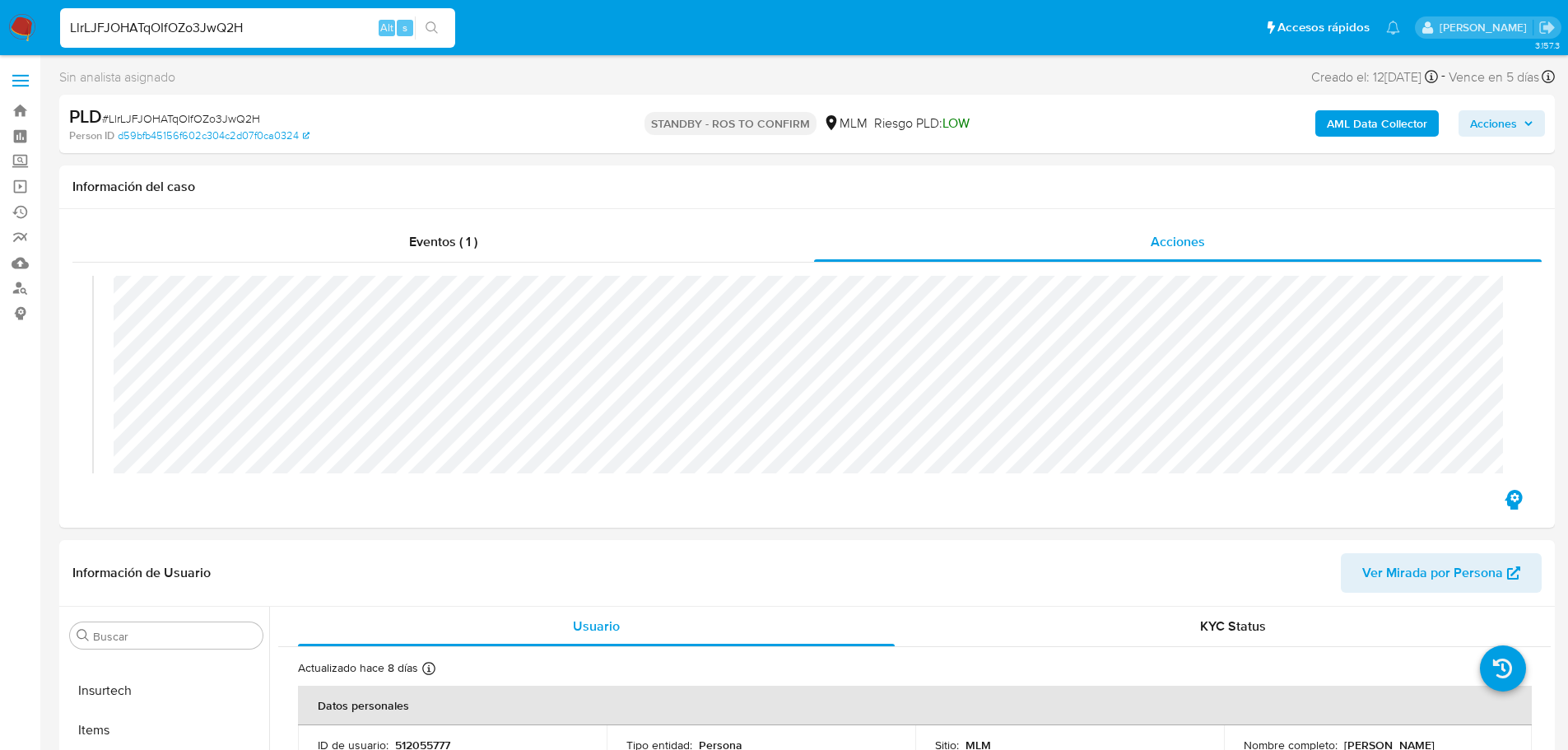
click at [120, 29] on input "LlrLJFJOHATqOIfOZo3JwQ2H" at bounding box center [258, 27] width 395 height 21
paste input "rVwb1vnTmB9DqCRq004IkRMA"
type input "rVwb1vnTmB9DqCRq004IkRMA"
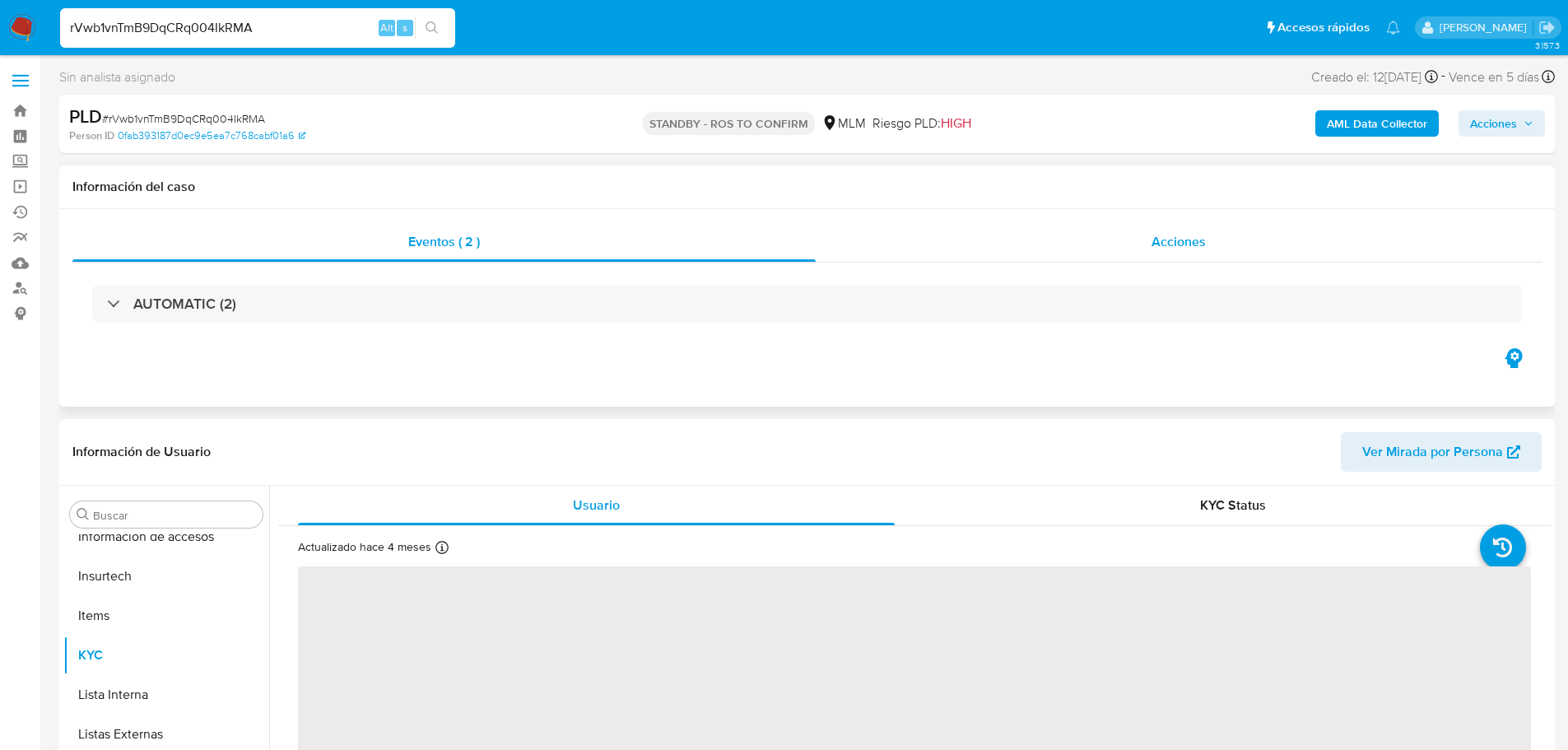
drag, startPoint x: 1207, startPoint y: 238, endPoint x: 1204, endPoint y: 245, distance: 7.6
click at [1207, 237] on div "Acciones" at bounding box center [1178, 242] width 726 height 40
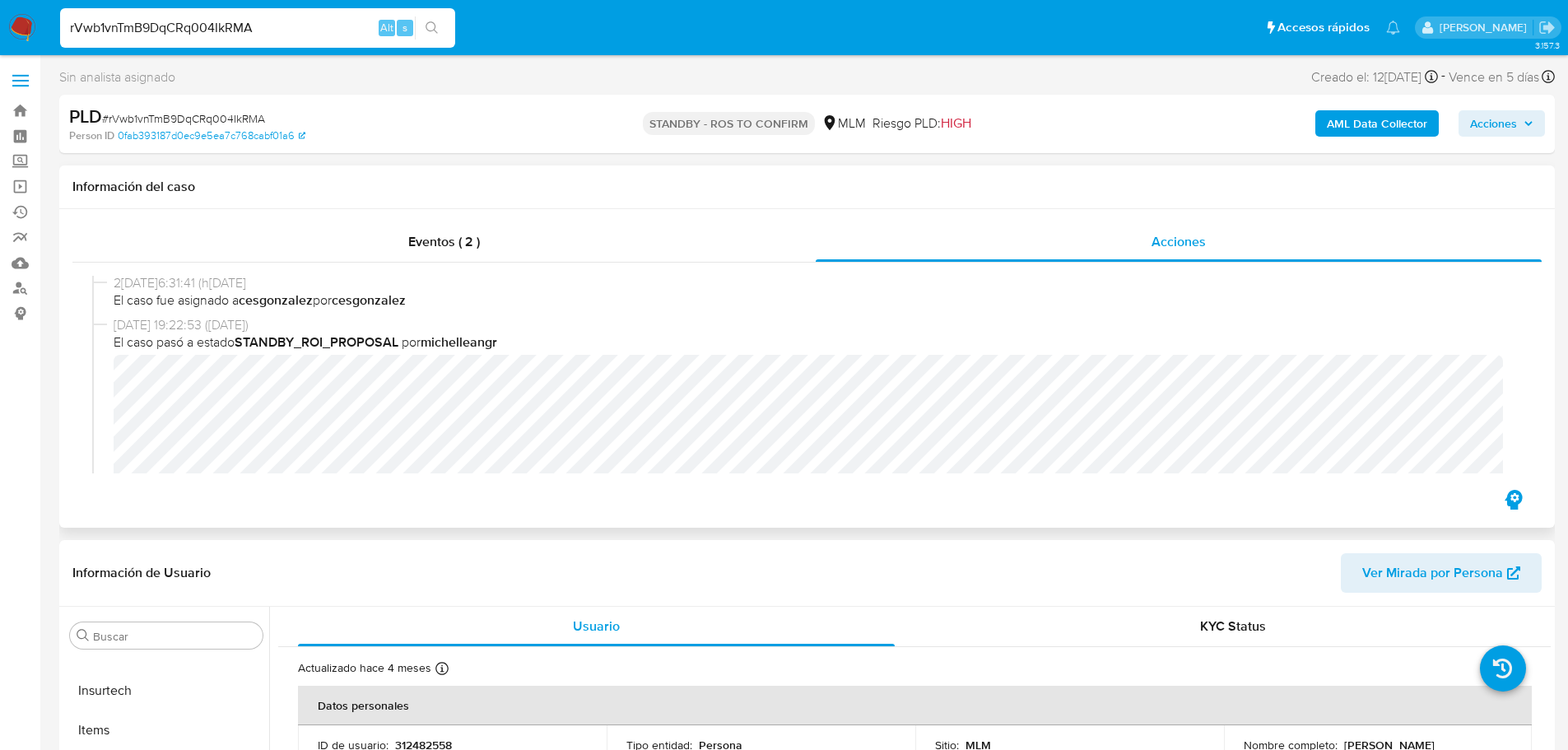
scroll to position [329, 0]
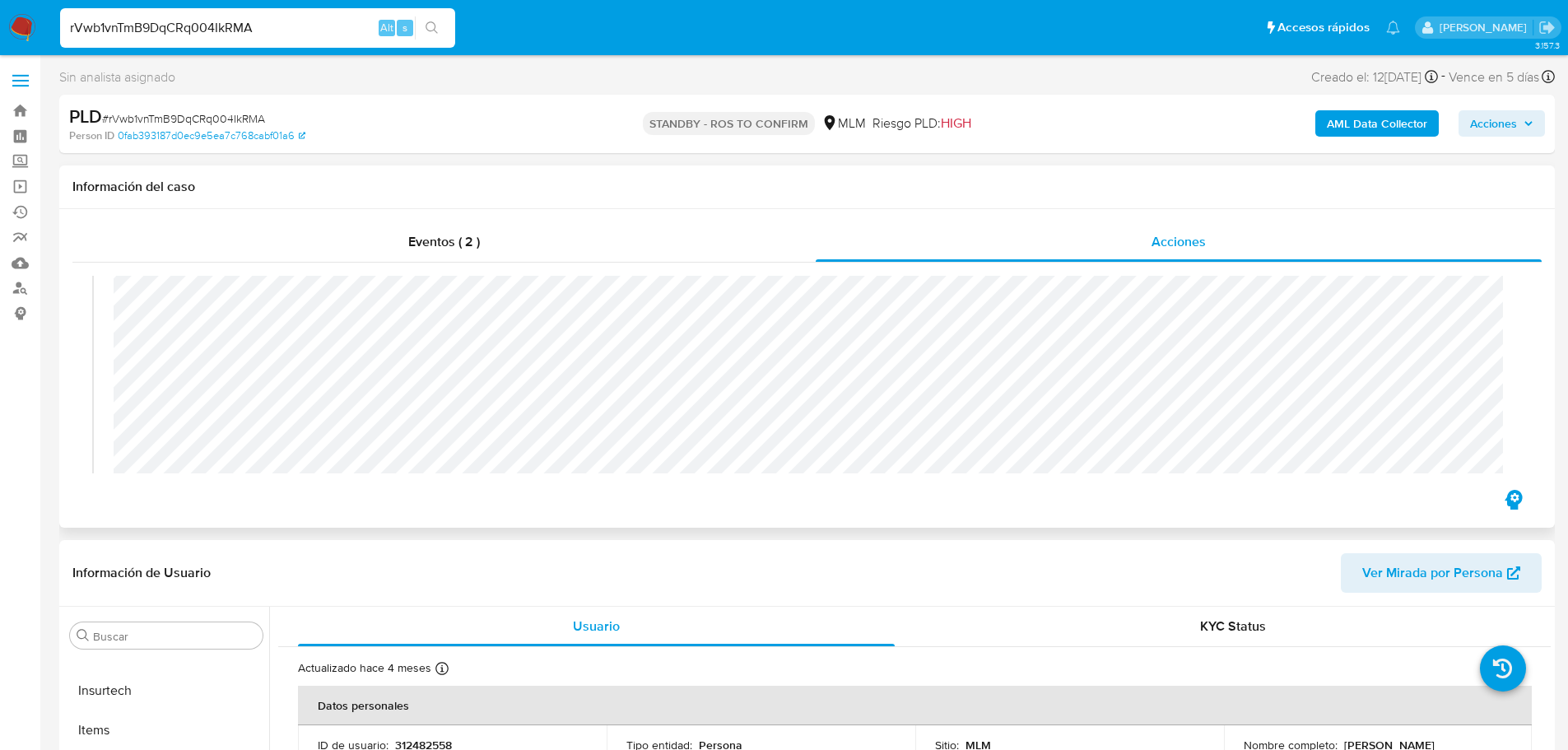
select select "10"
click at [212, 33] on input "rVwb1vnTmB9DqCRq004IkRMA" at bounding box center [258, 27] width 395 height 21
click at [212, 34] on input "rVwb1vnTmB9DqCRq004IkRMA" at bounding box center [258, 27] width 395 height 21
paste input "7Ab9pdrBhjbMv9qUkOmDPxpw"
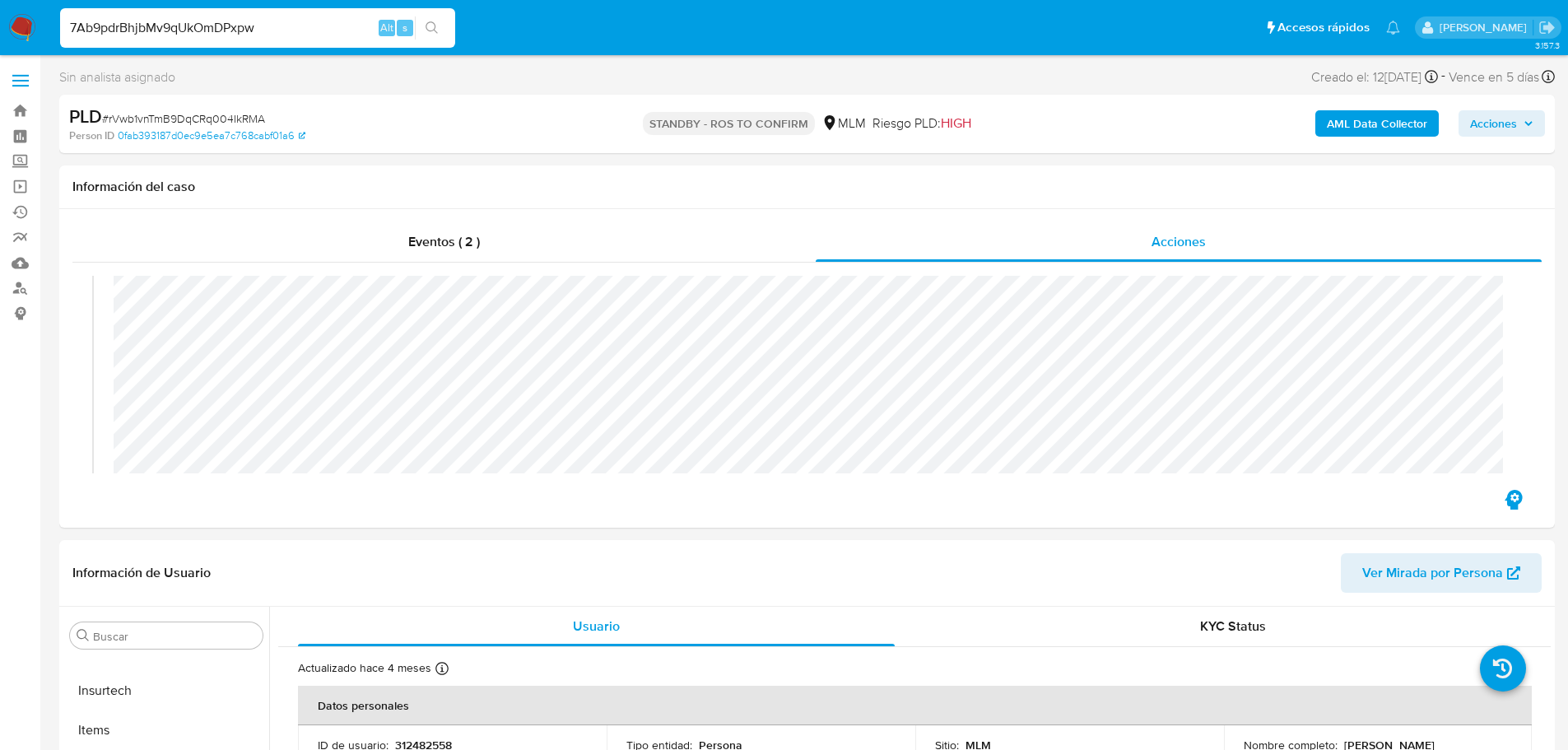
type input "7Ab9pdrBhjbMv9qUkOmDPxpw"
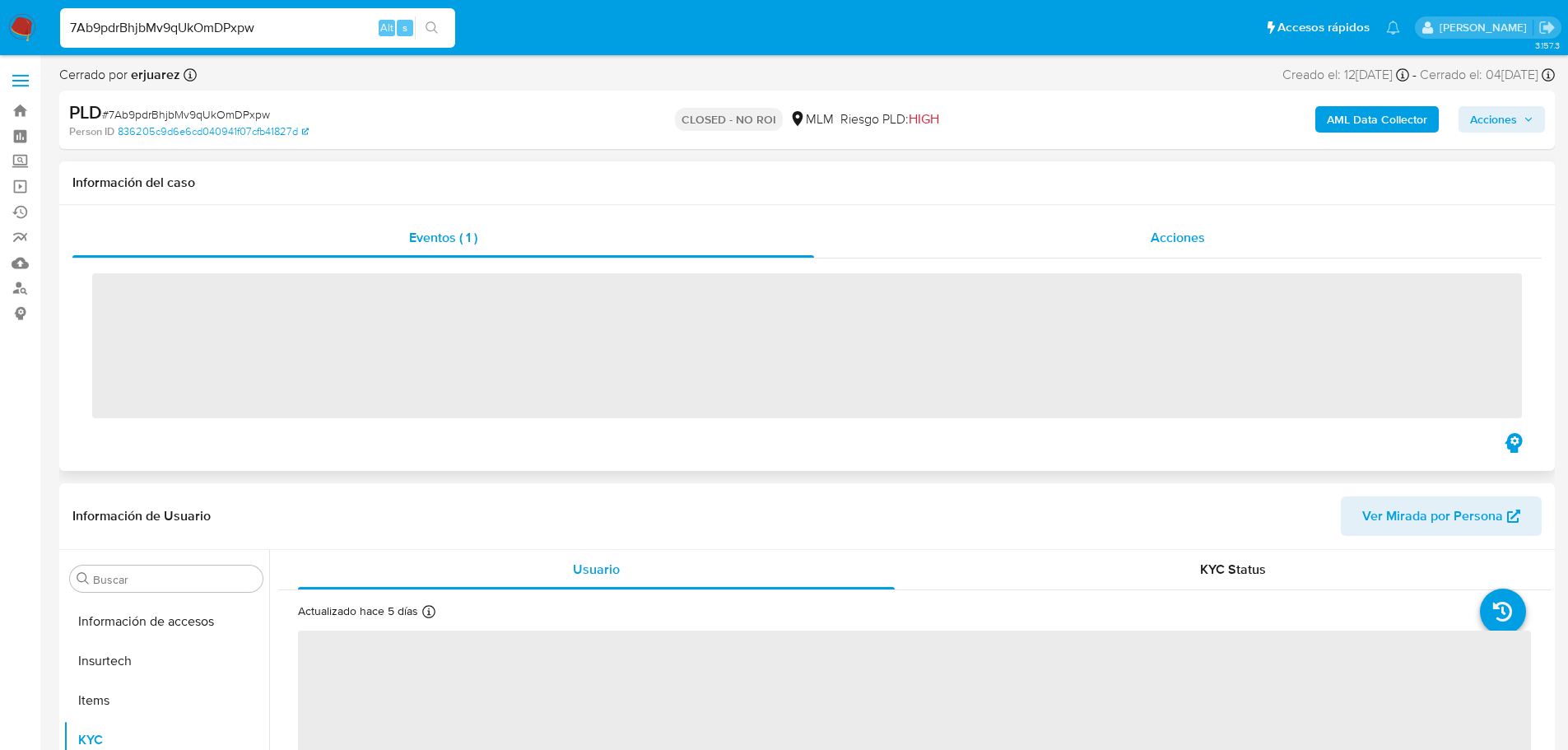
scroll to position [696, 0]
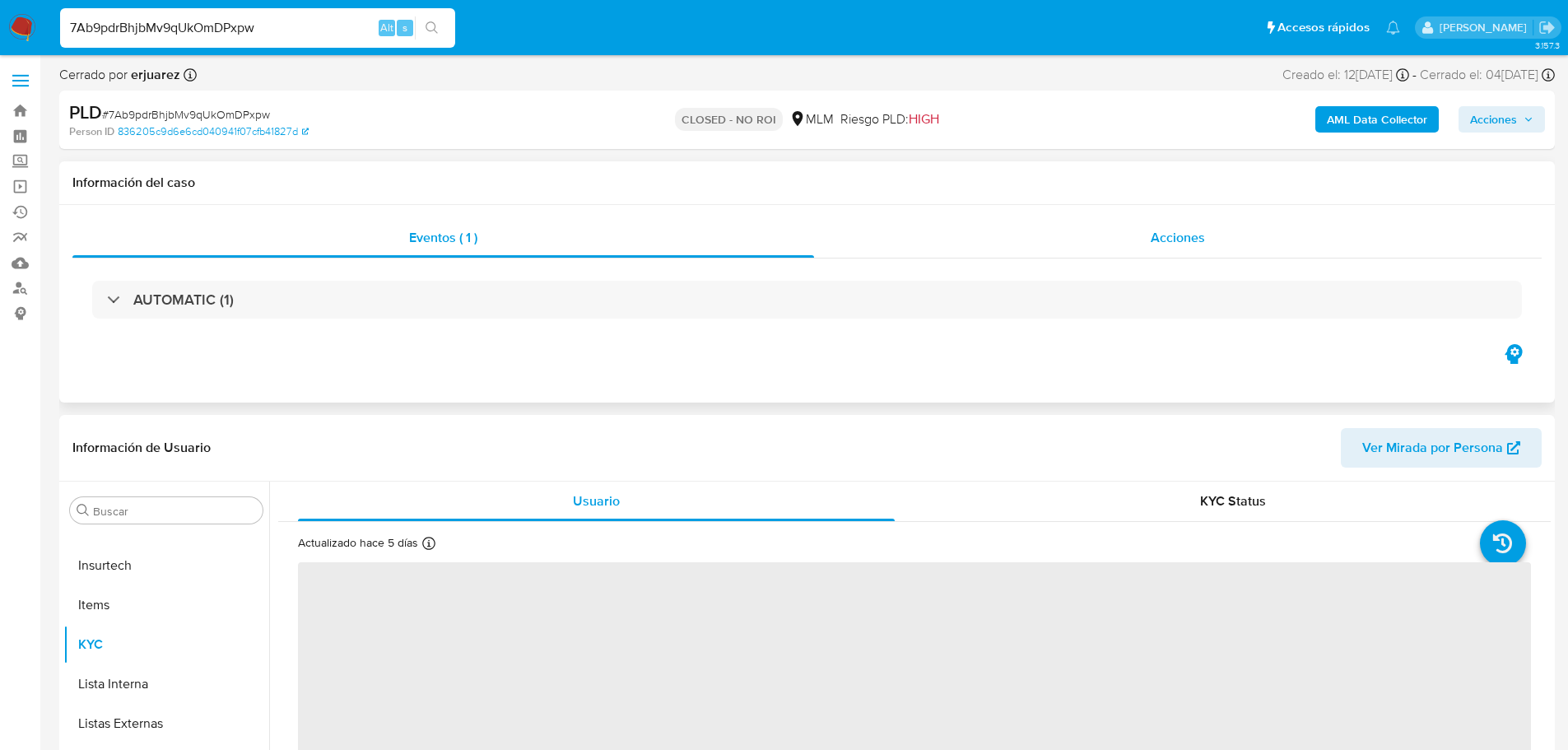
click at [1094, 235] on div "Acciones" at bounding box center [1177, 237] width 727 height 40
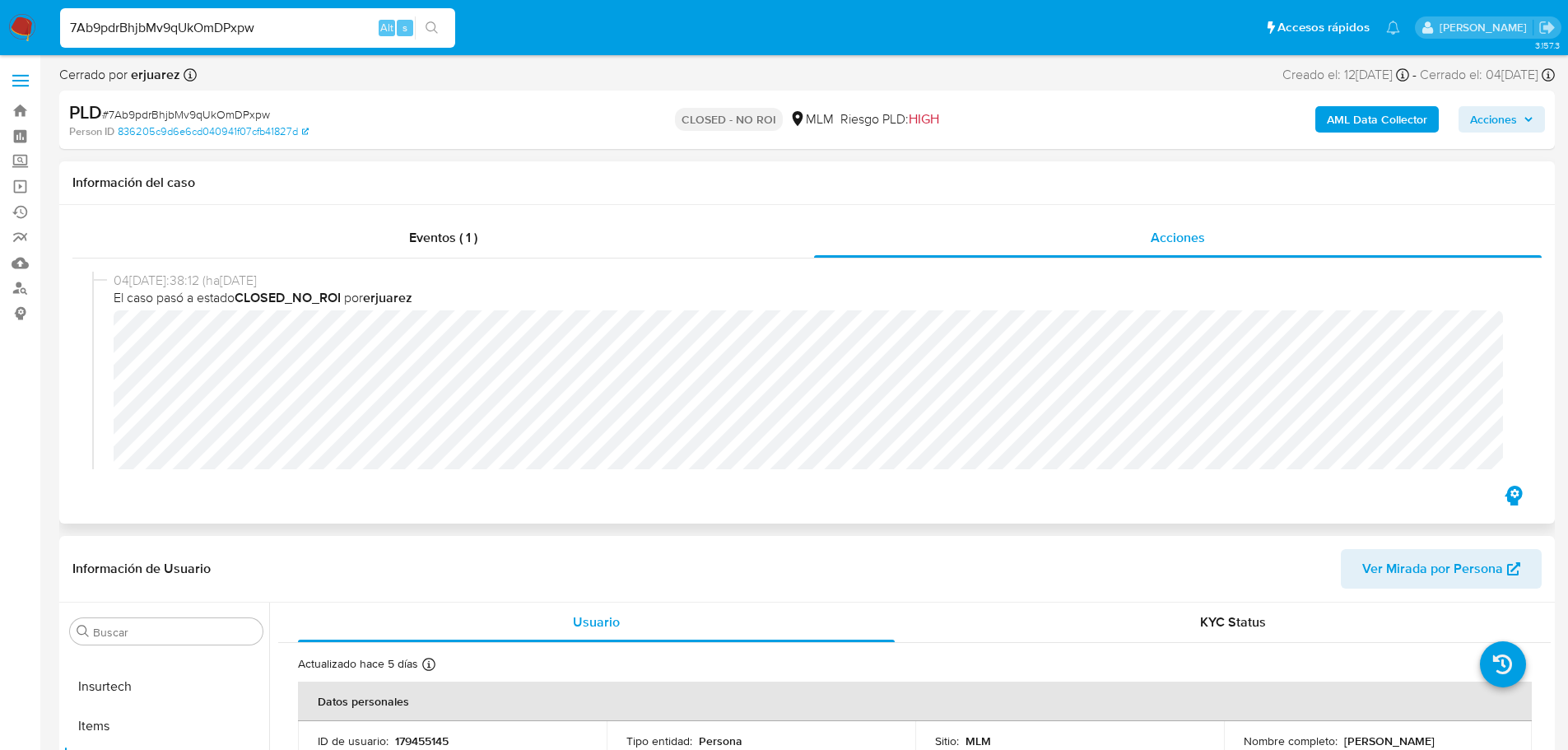
select select "10"
click at [128, 22] on input "7Ab9pdrBhjbMv9qUkOmDPxpw" at bounding box center [258, 27] width 395 height 21
paste input "tE0NvdNx3af52GZfYUrh28fR"
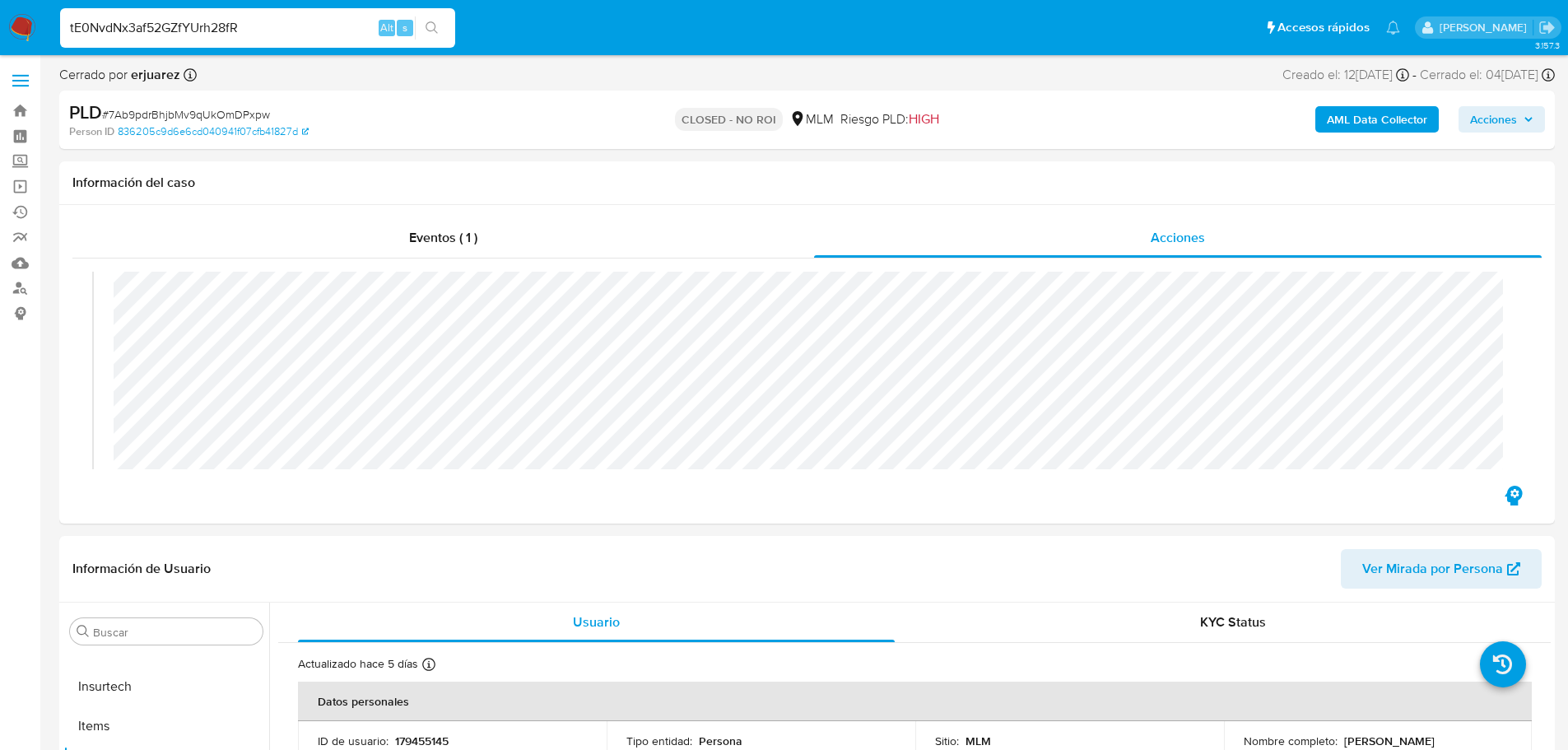
type input "tE0NvdNx3af52GZfYUrh28fR"
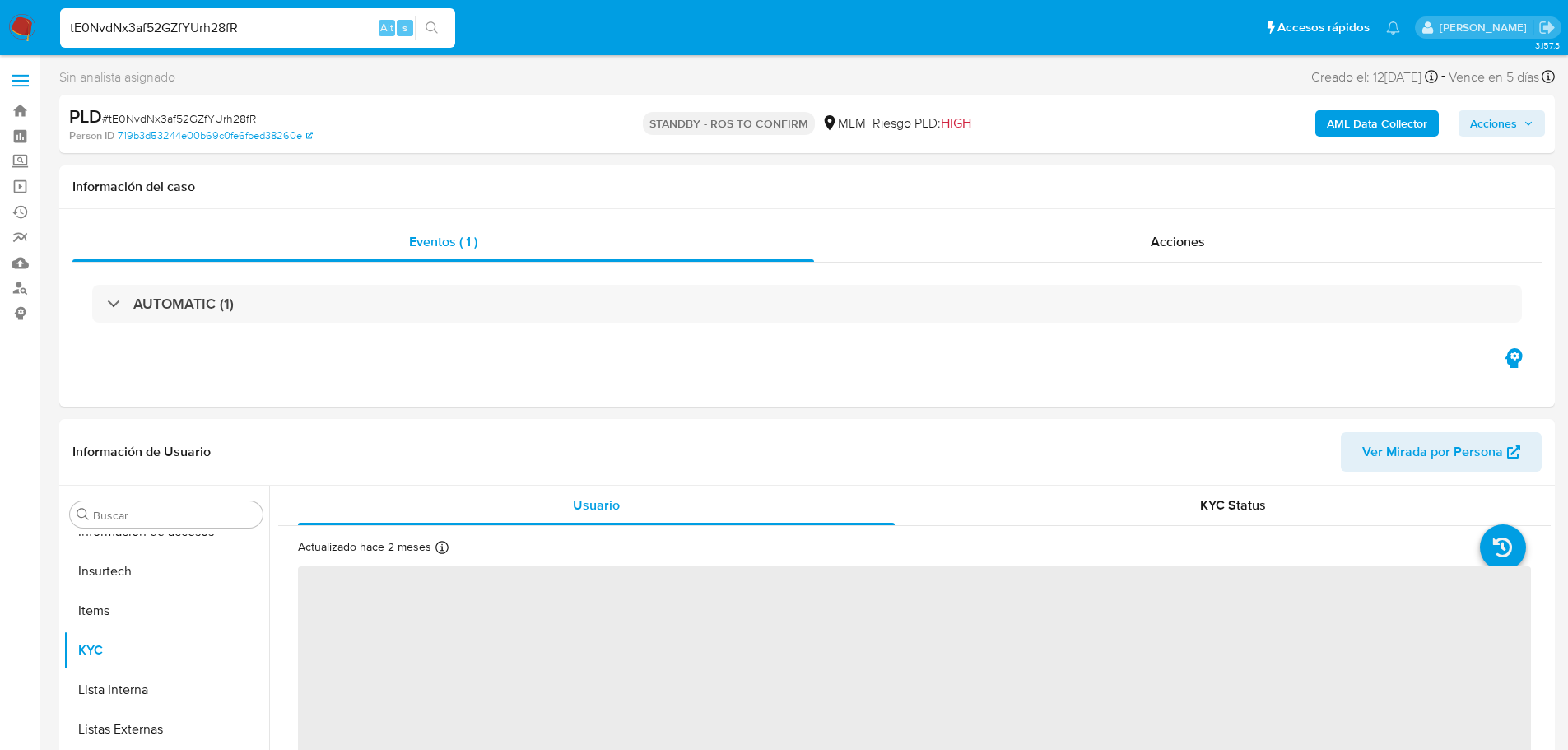
scroll to position [696, 0]
click at [1218, 247] on div "Acciones" at bounding box center [1177, 242] width 727 height 40
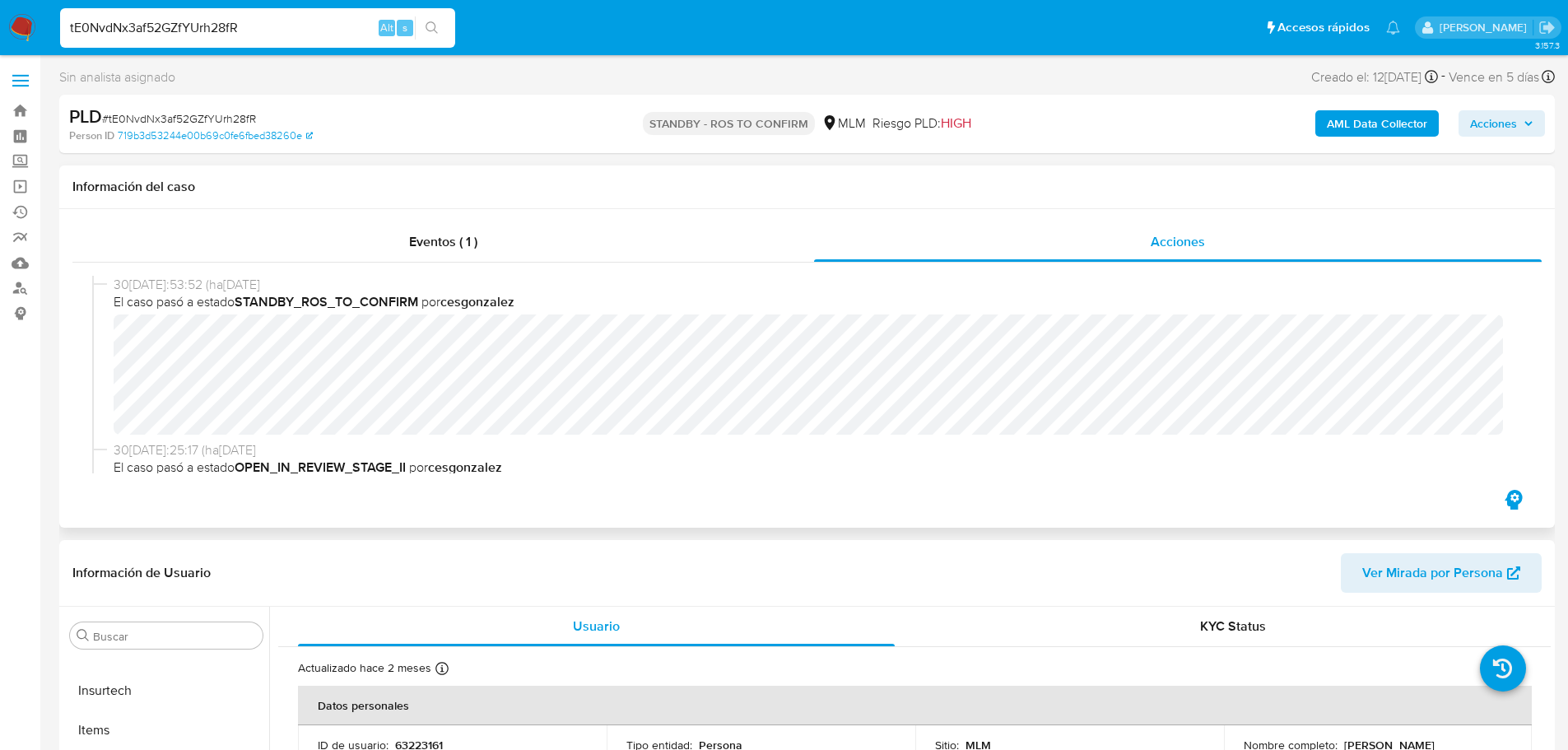
select select "10"
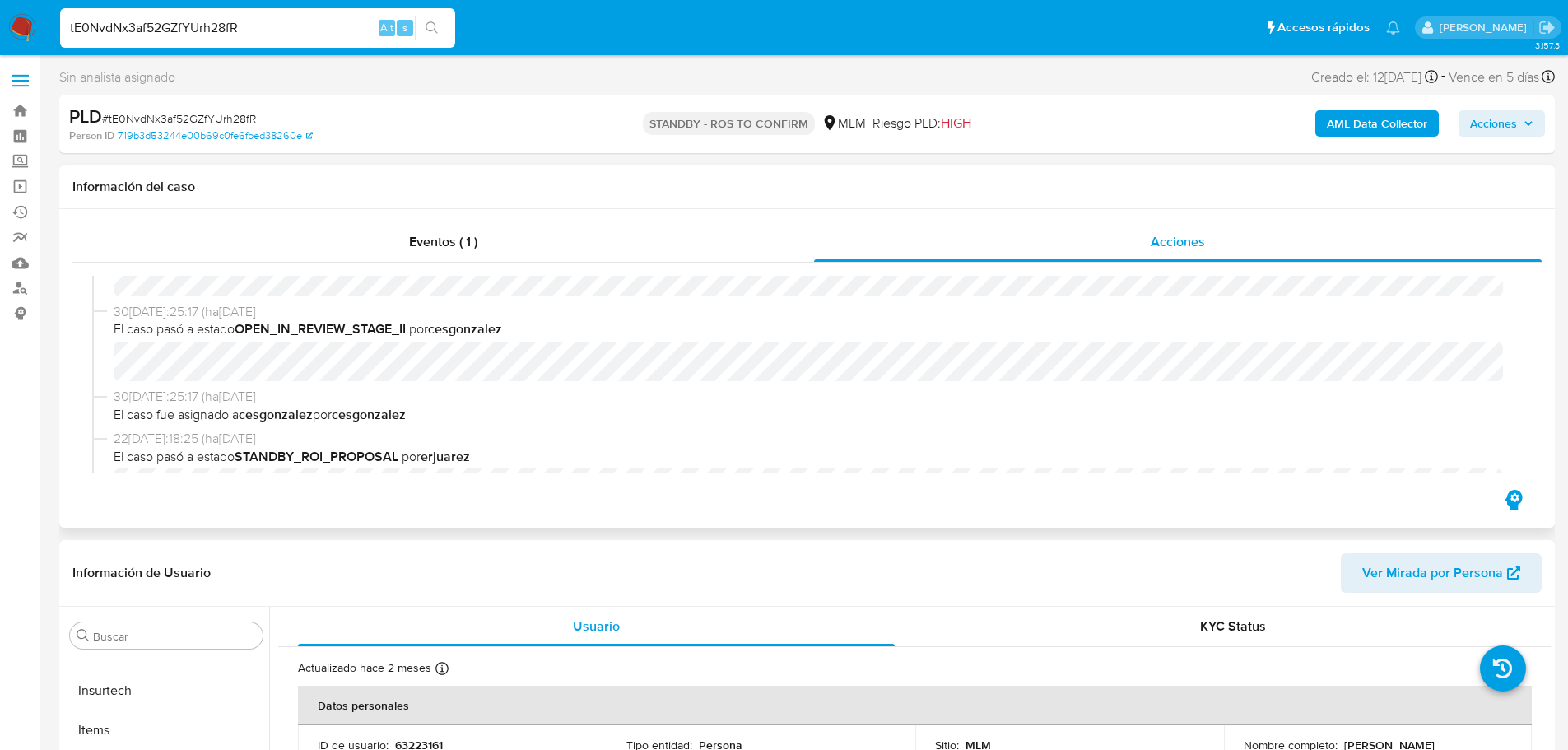
scroll to position [412, 0]
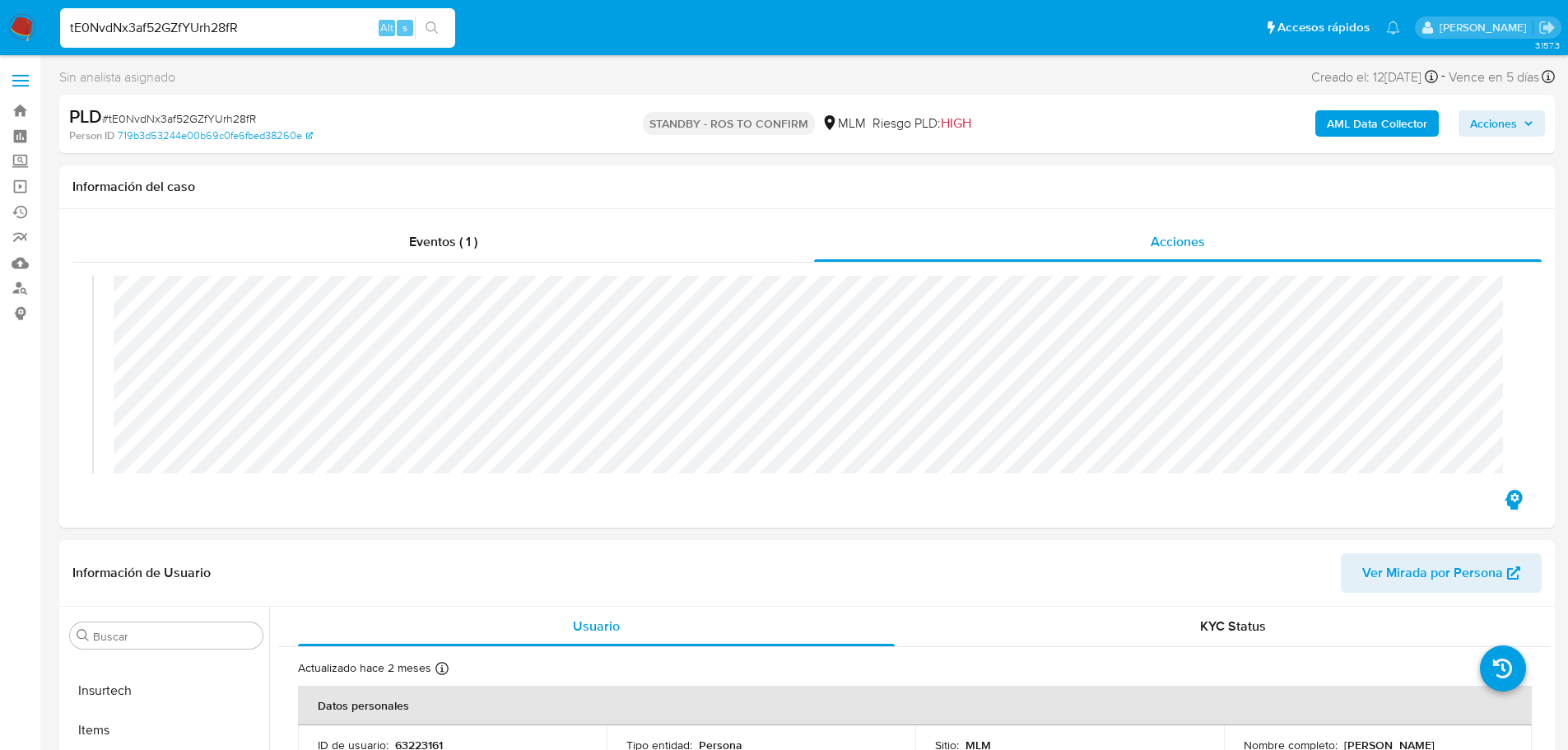
click at [216, 31] on input "tE0NvdNx3af52GZfYUrh28fR" at bounding box center [258, 27] width 395 height 21
paste input "89HCncmzTz6ynODfP1j5rIuM"
type input "89HCncmzTz6ynODfP1j5rIuM"
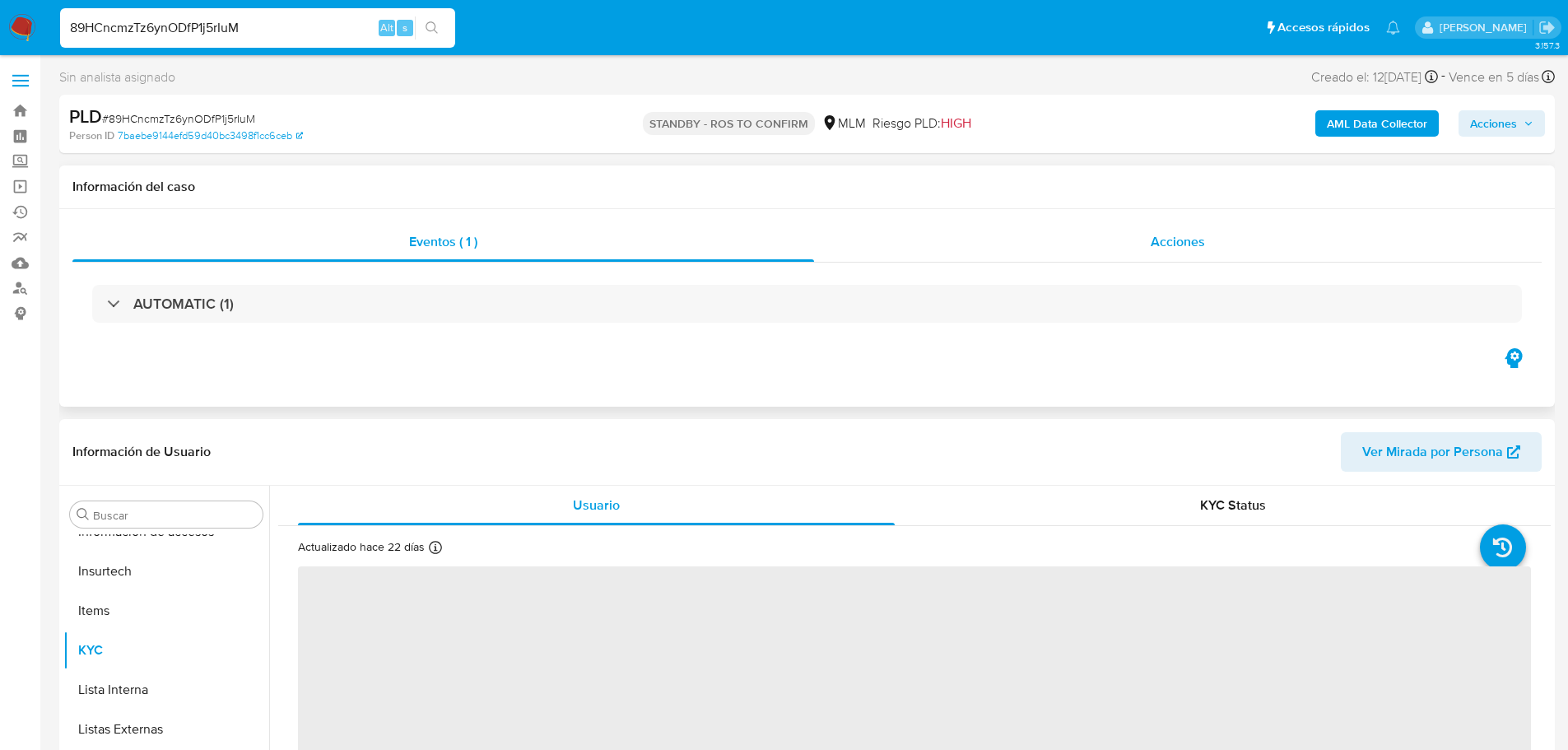
scroll to position [696, 0]
click at [1064, 258] on div "Acciones" at bounding box center [1177, 242] width 727 height 40
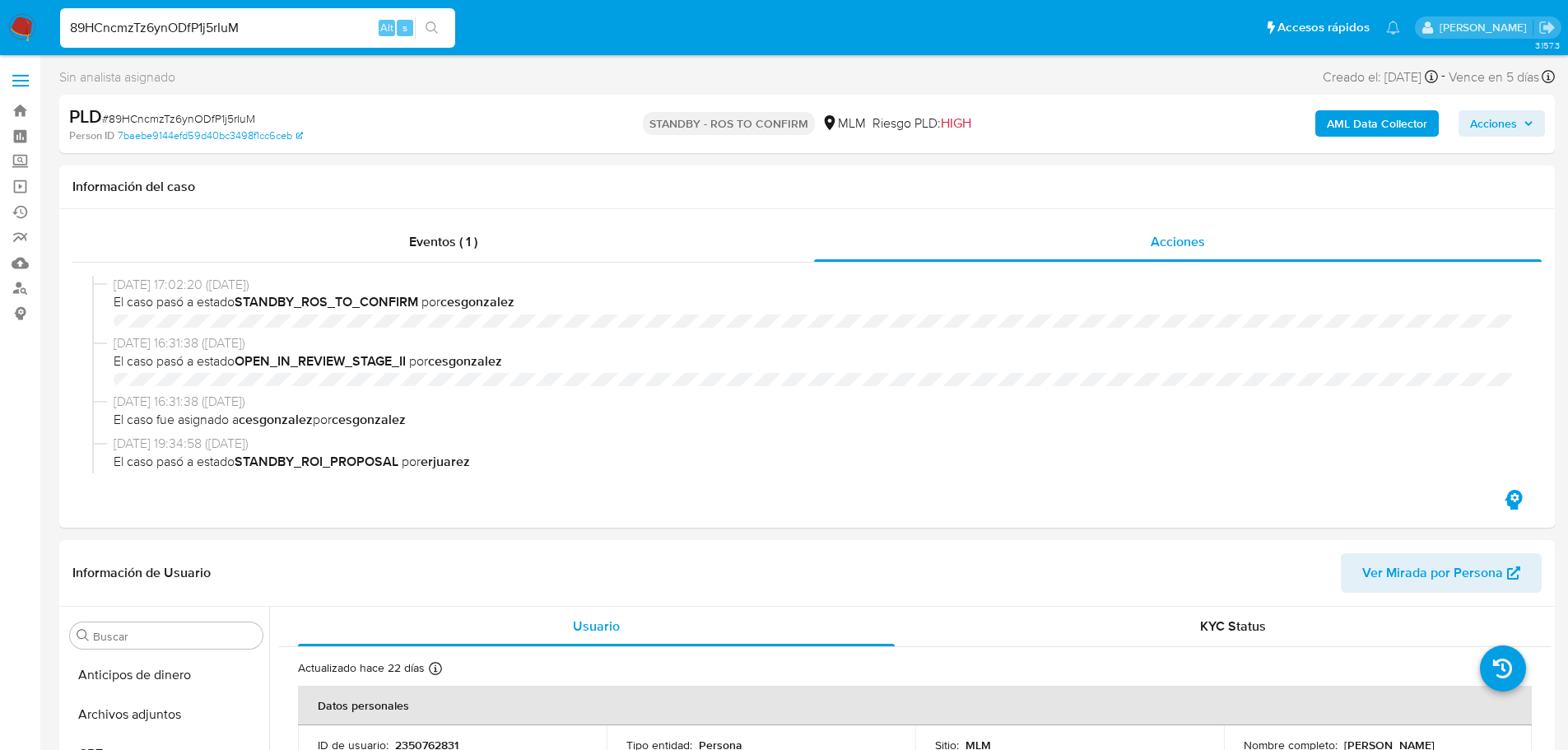
select select "10"
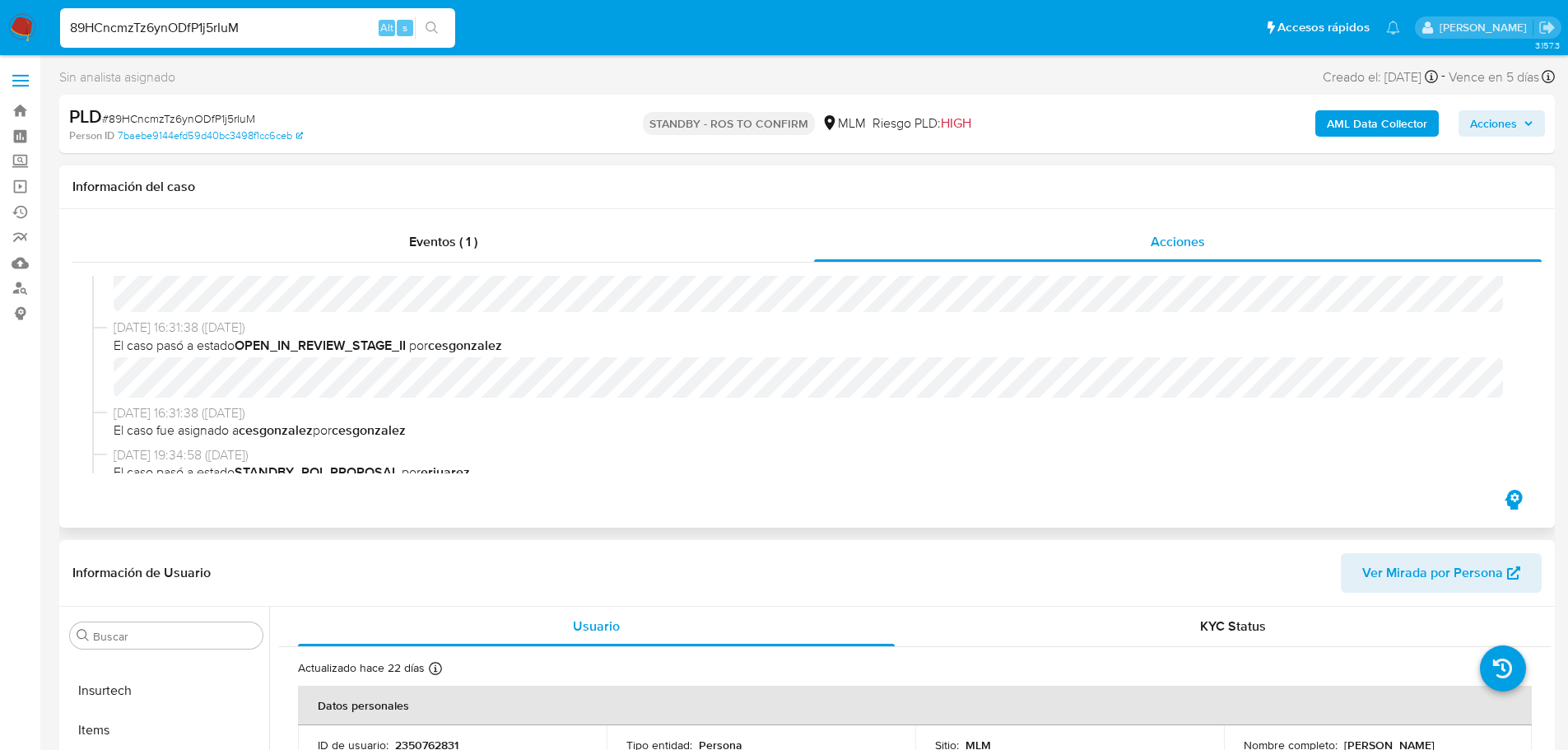
scroll to position [329, 0]
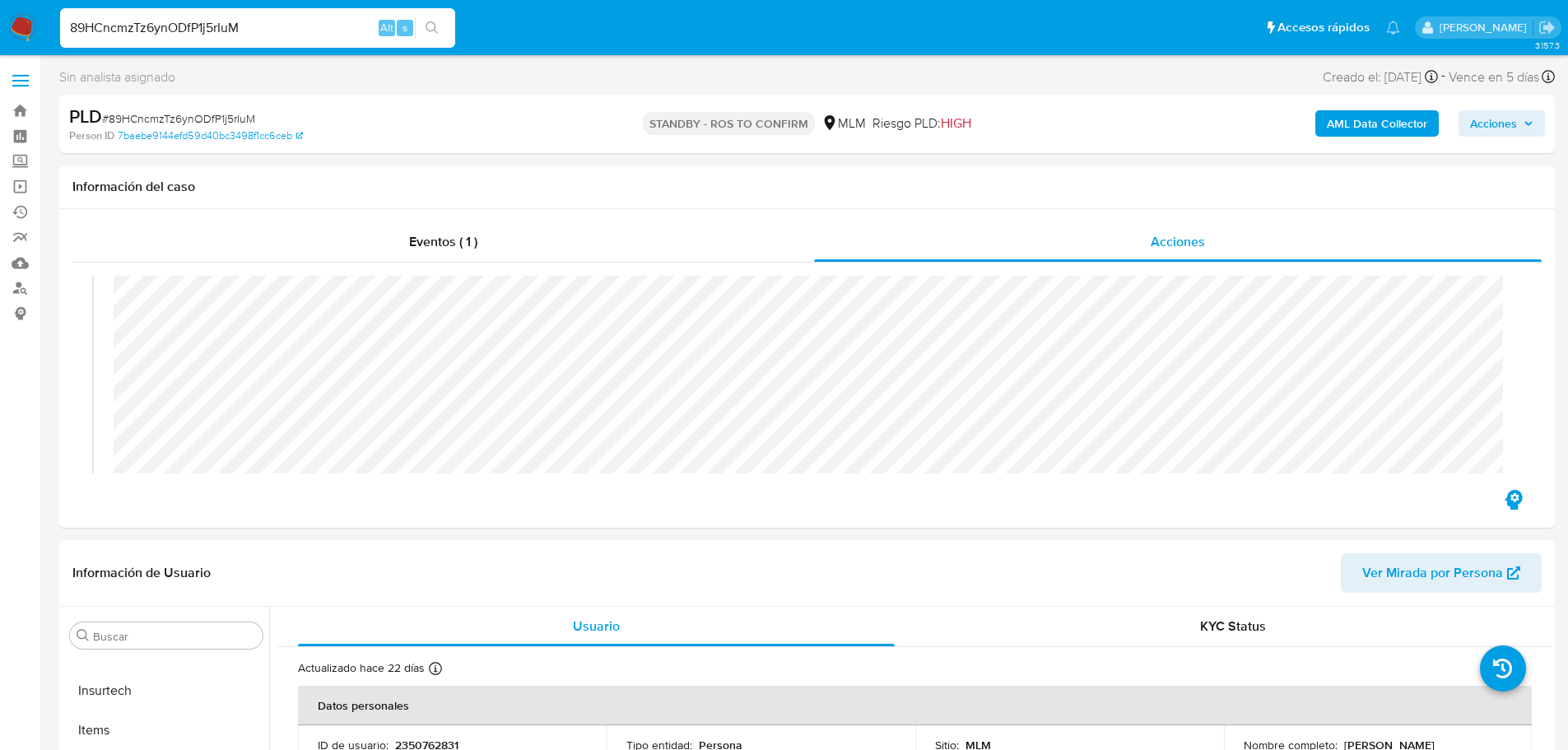
click at [203, 31] on input "89HCncmzTz6ynODfP1j5rIuM" at bounding box center [258, 27] width 395 height 21
paste input "M404qDf1dCd9jL61fHasL622"
click at [214, 36] on input "89HCncmzTz6ynODfP1M404qDf1dCd9jL61fHasL6225rIuM" at bounding box center [258, 27] width 395 height 21
click at [214, 36] on input "89HCncmzTz6ynODfP1M404qDf1dCd9jL61fHasL6225rIuM" at bounding box center [258, 27] width 395 height 21
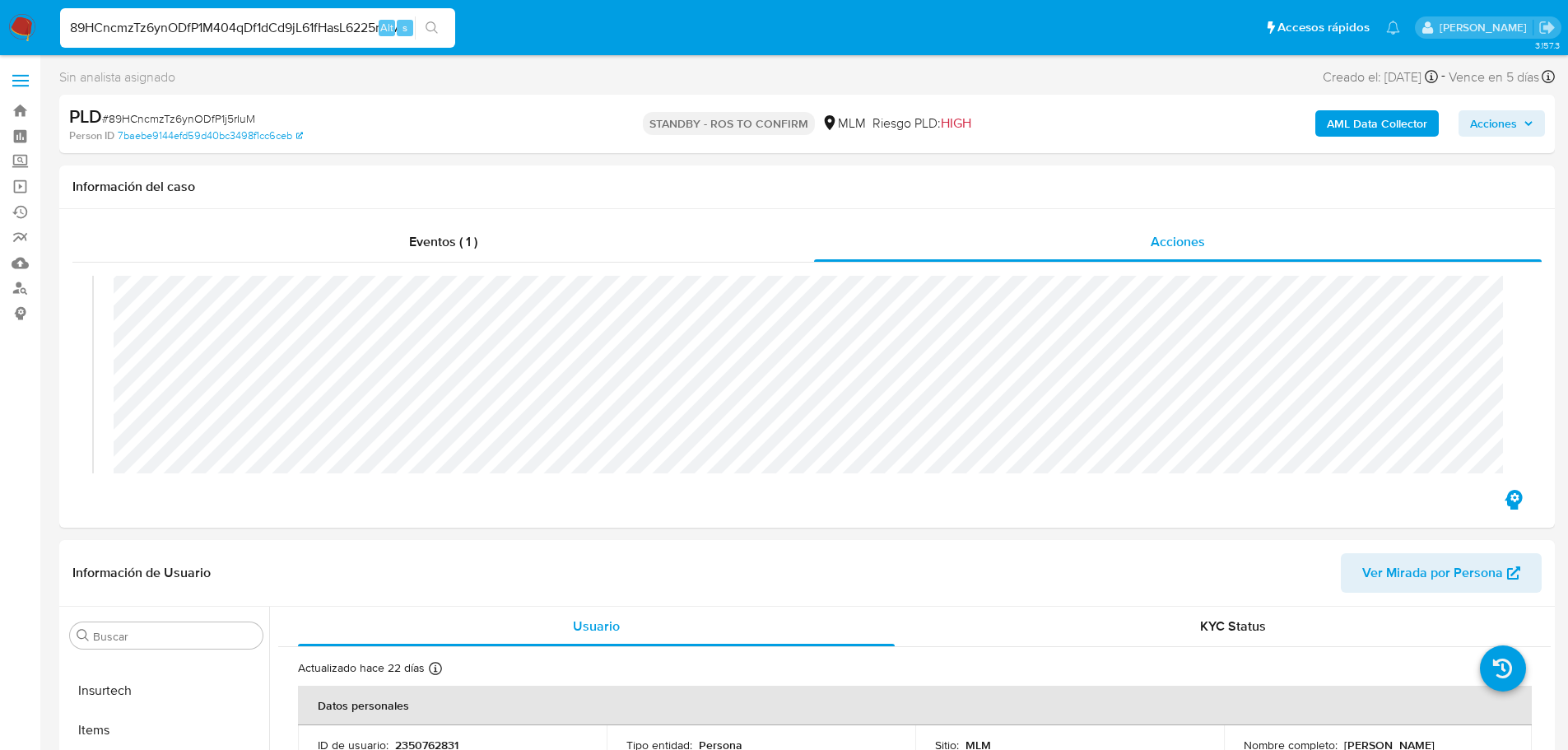
paste input "M404qDf1dCd9jL61fHasL622"
type input "M404qDf1dCd9jL61fHasL622"
